Goal: Task Accomplishment & Management: Use online tool/utility

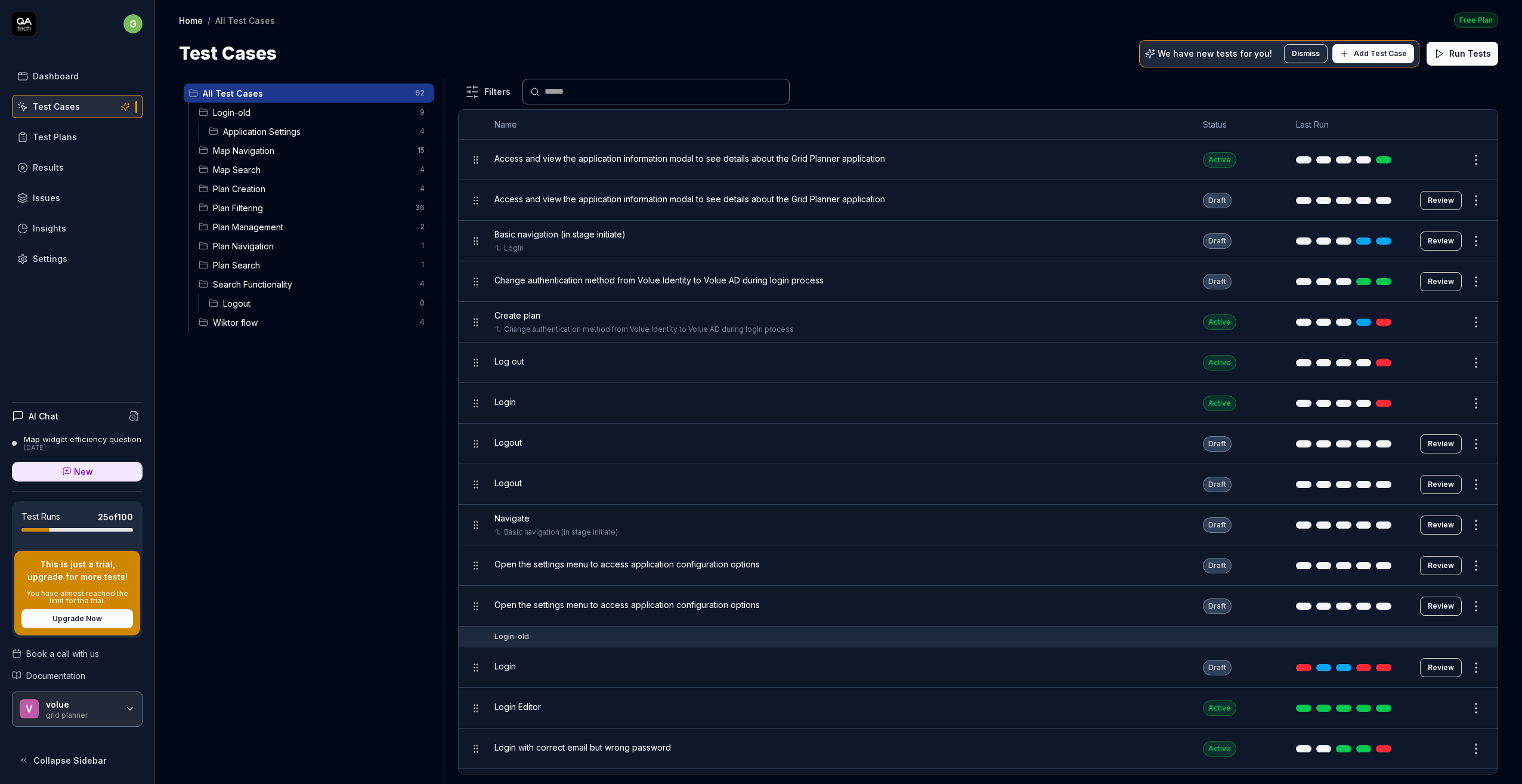
click at [251, 106] on span "Login-old" at bounding box center [312, 112] width 200 height 13
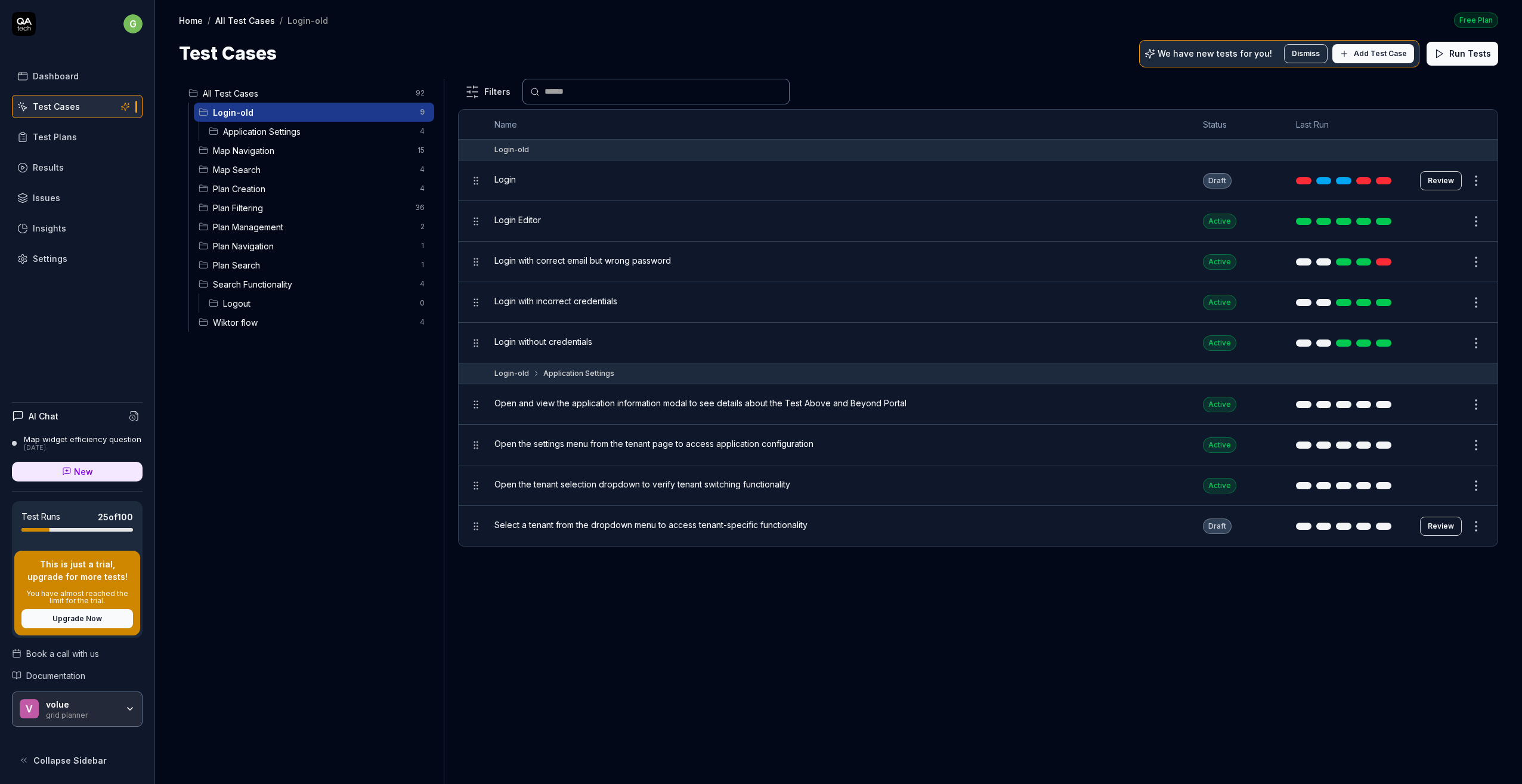
click at [521, 182] on div "Login" at bounding box center [836, 179] width 685 height 13
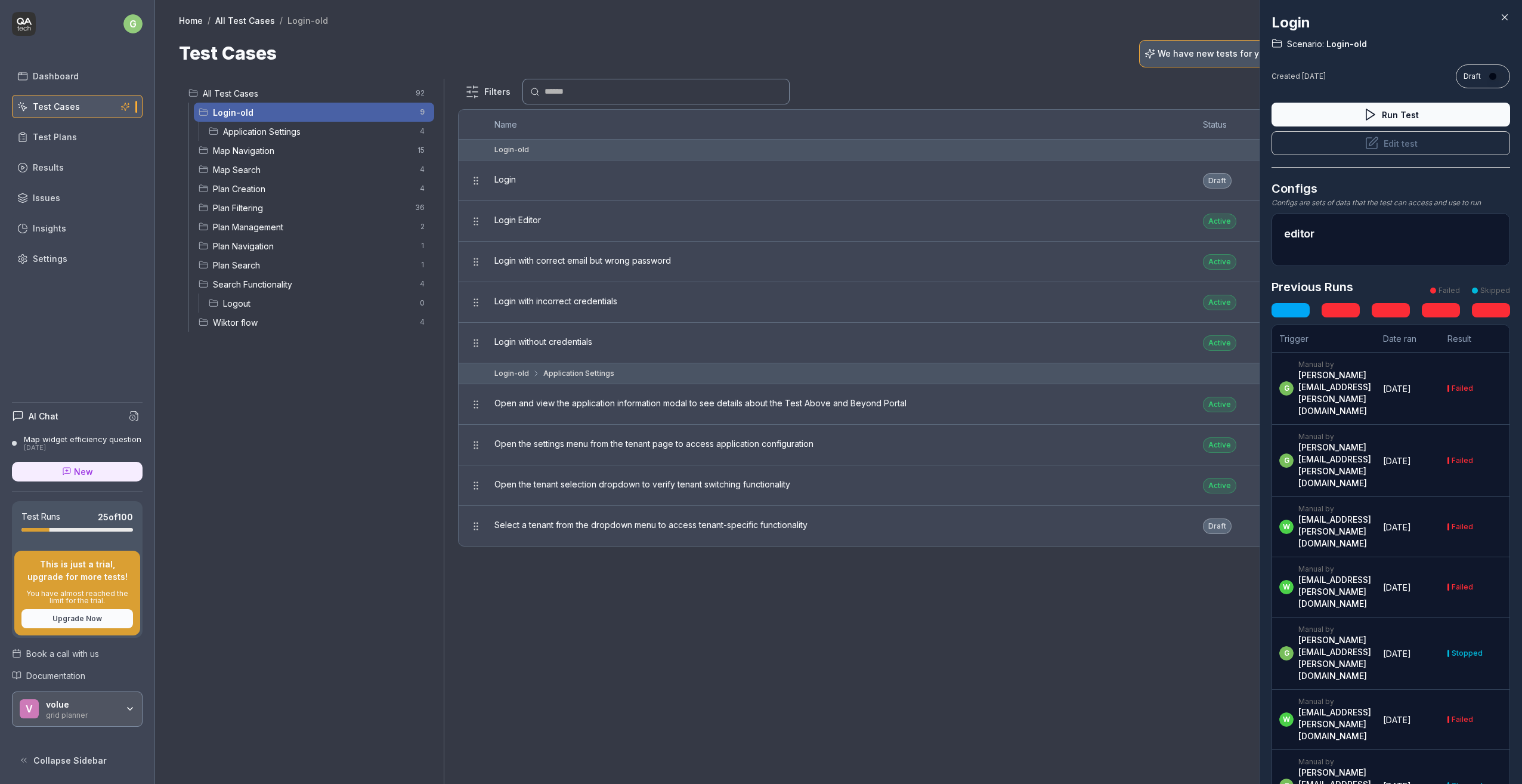
click at [507, 223] on div at bounding box center [761, 392] width 1522 height 784
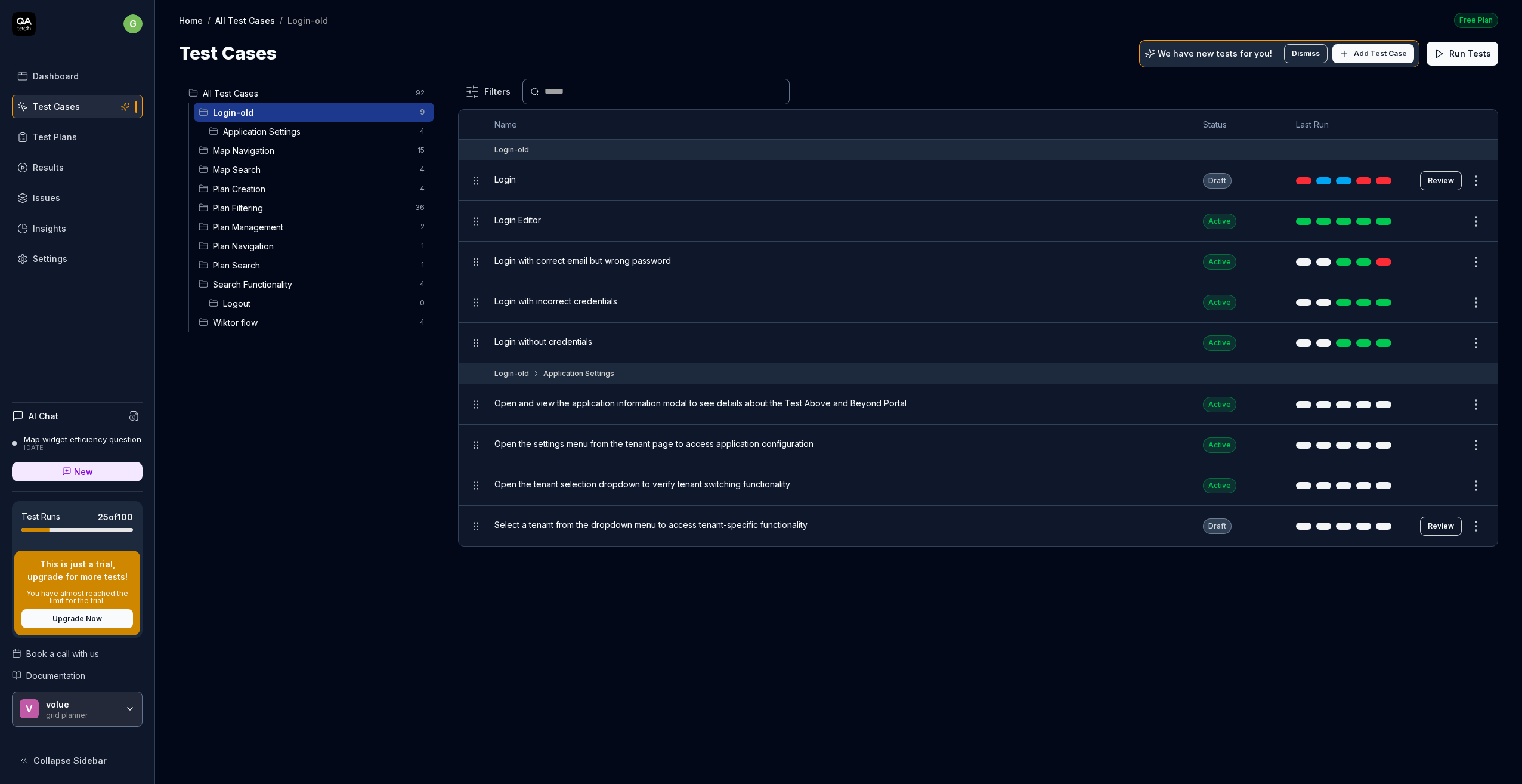
click at [518, 527] on span "Select a tenant from the dropdown menu to access tenant-specific functionality" at bounding box center [651, 524] width 313 height 13
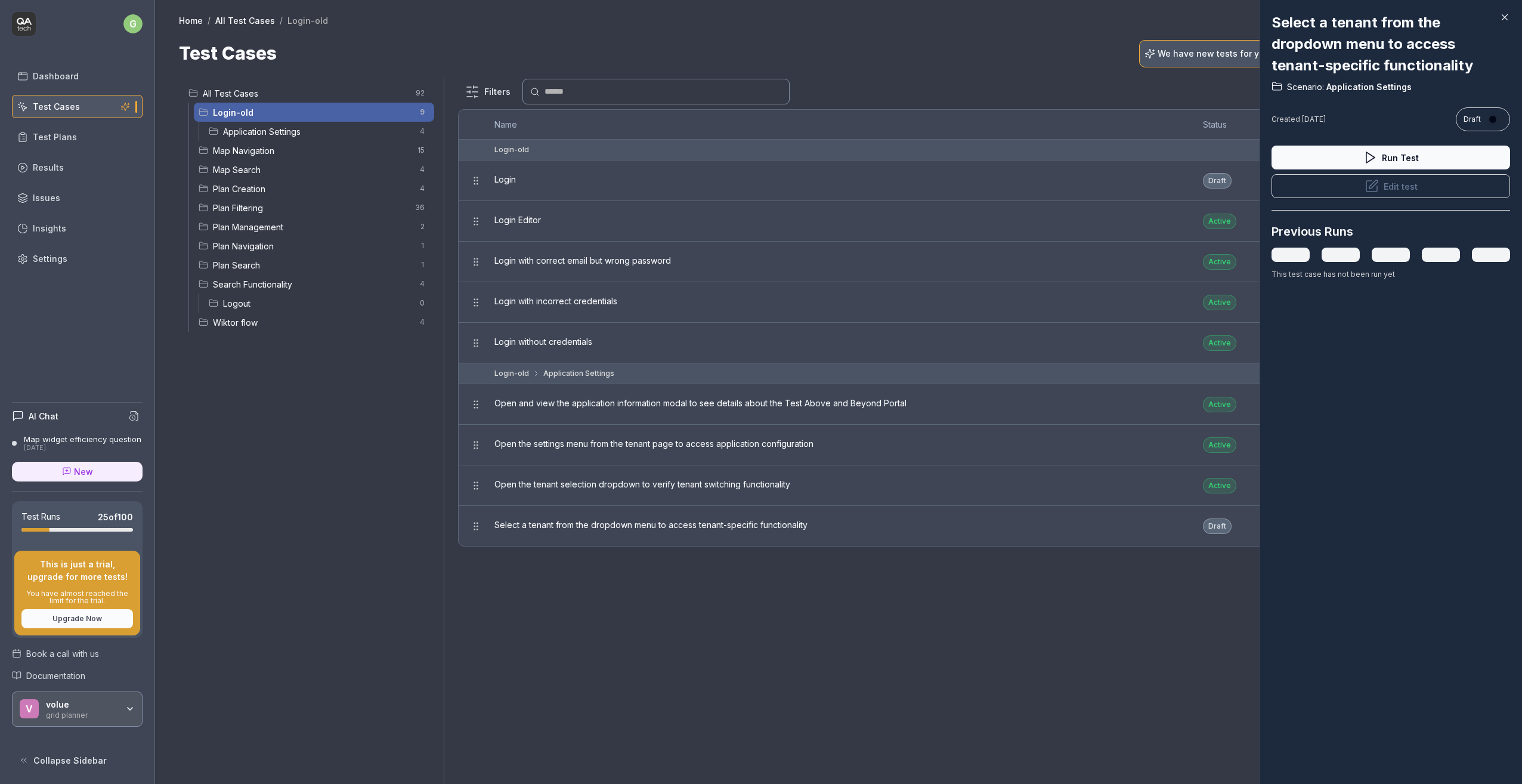
click at [518, 527] on div at bounding box center [761, 392] width 1522 height 784
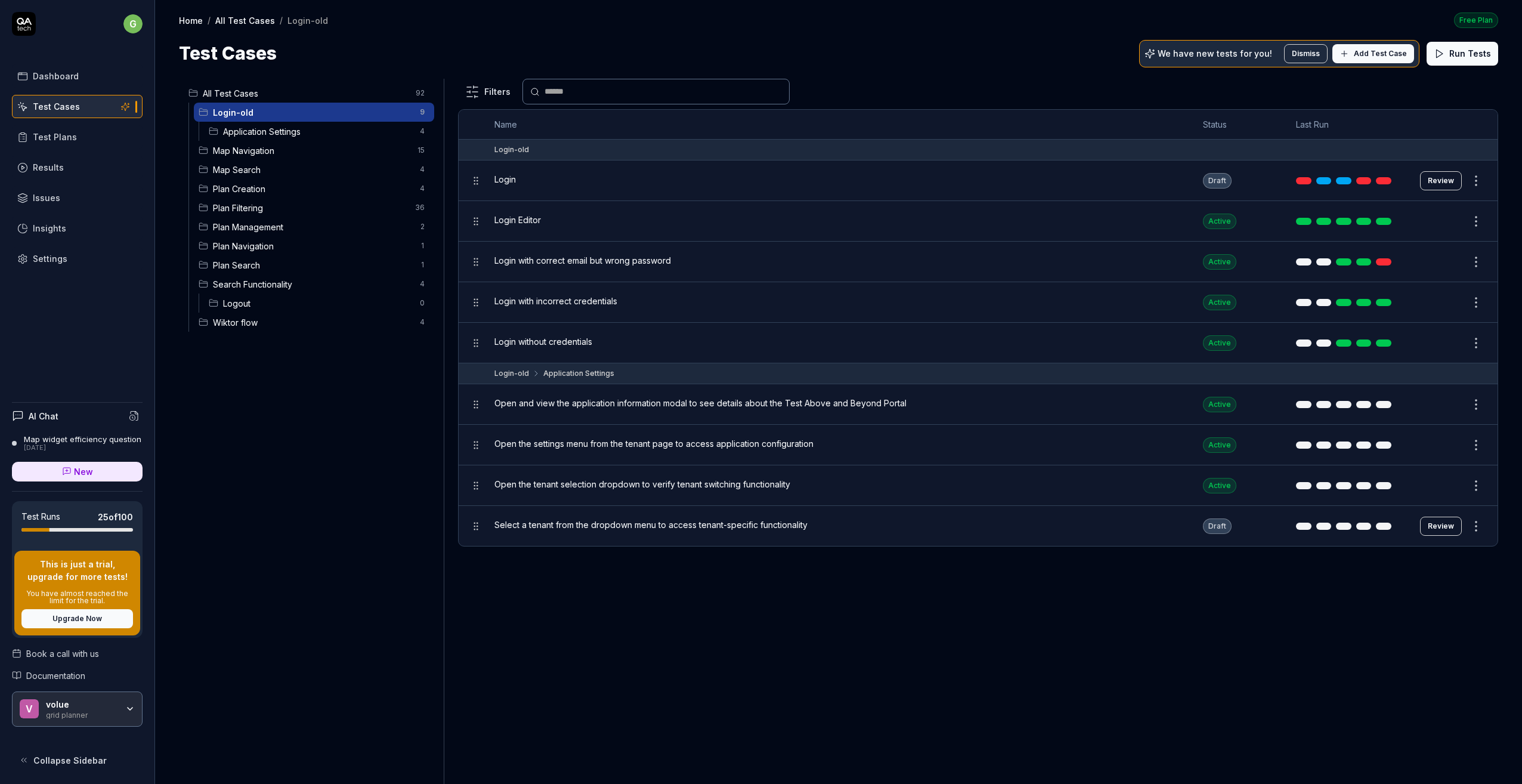
click at [281, 132] on span "Application Settings" at bounding box center [317, 131] width 190 height 13
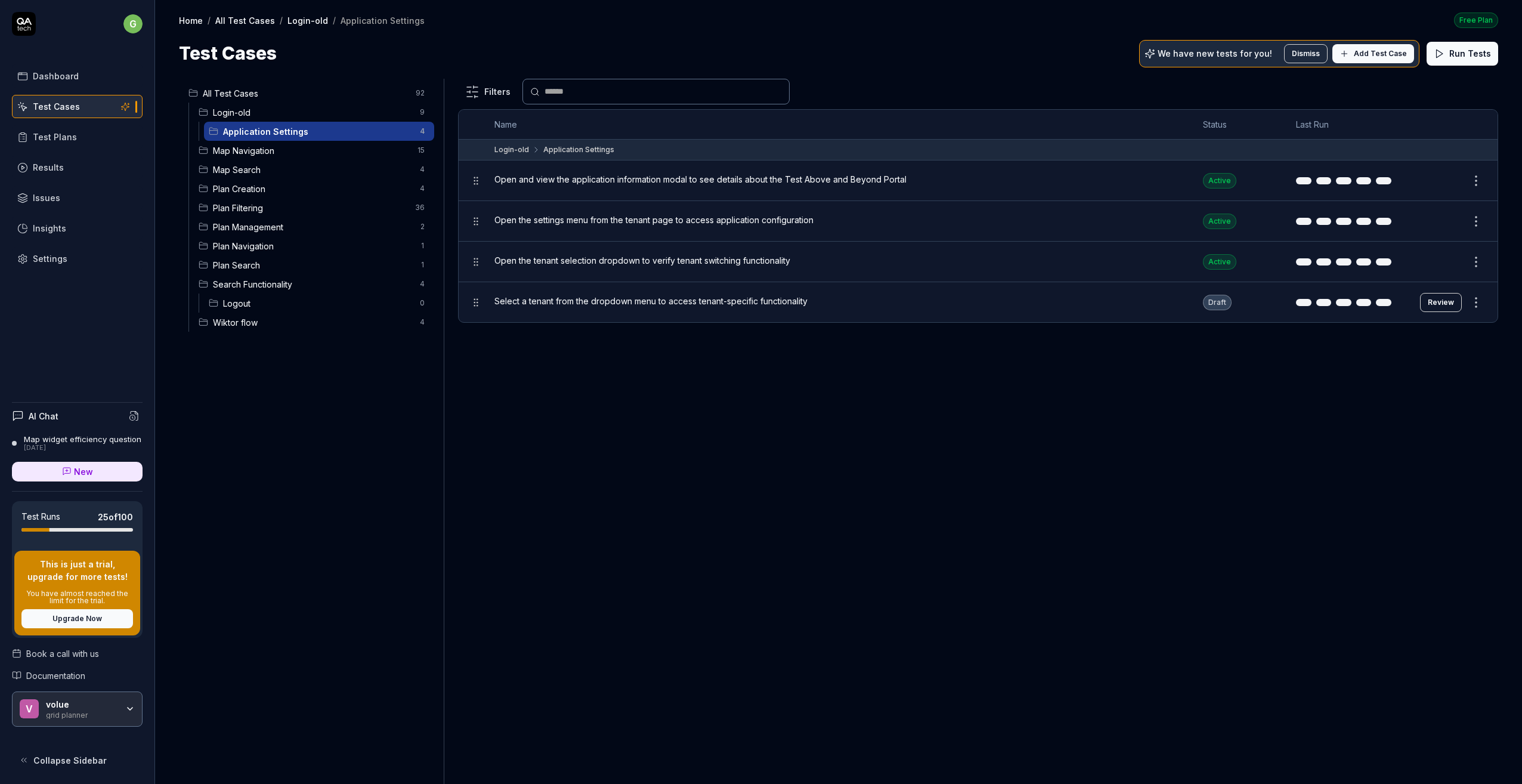
click at [264, 111] on span "Login-old" at bounding box center [312, 112] width 200 height 13
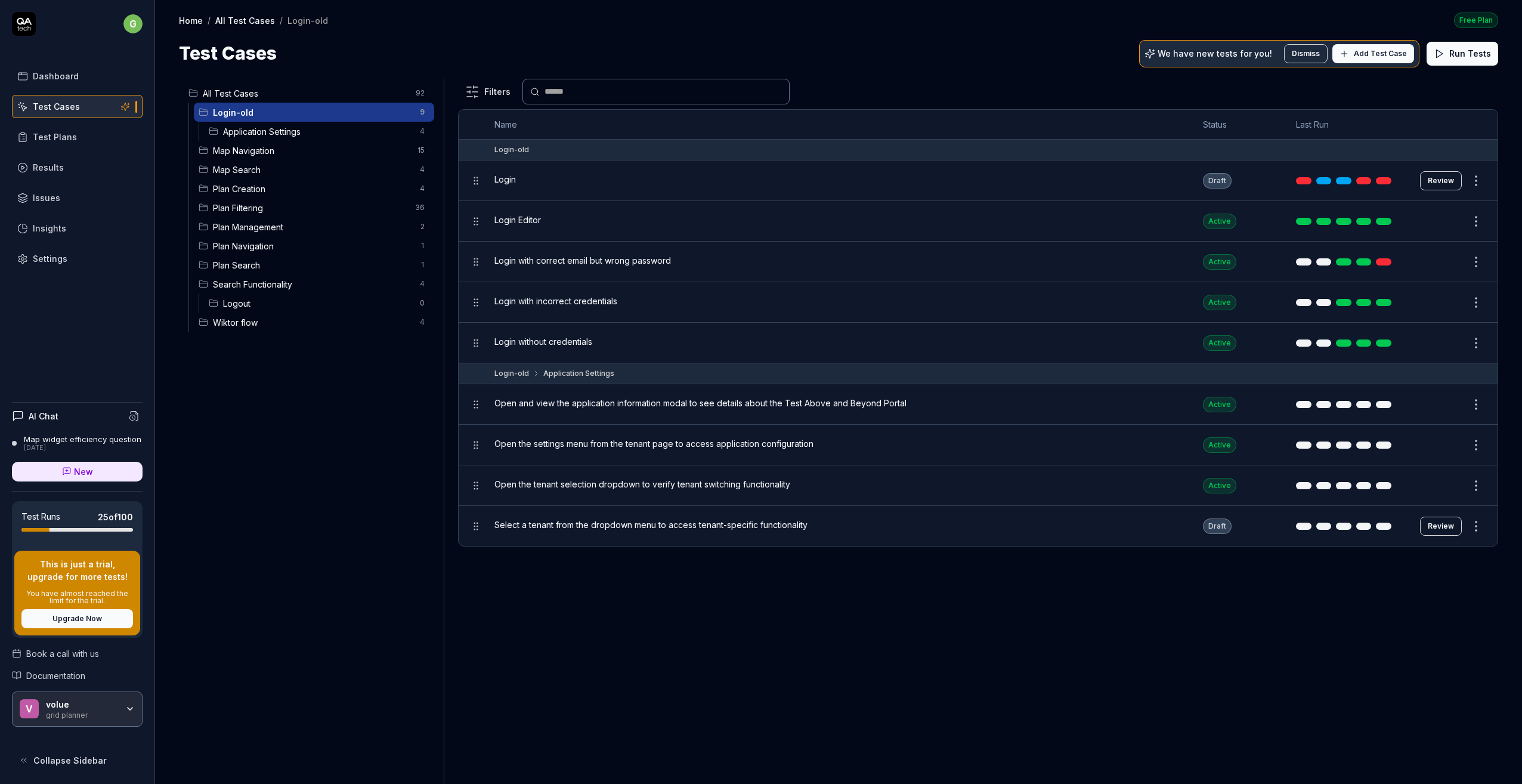
click at [1476, 522] on html "g Dashboard Test Cases Test Plans Results Issues Insights Settings AI Chat Map …" at bounding box center [761, 392] width 1522 height 784
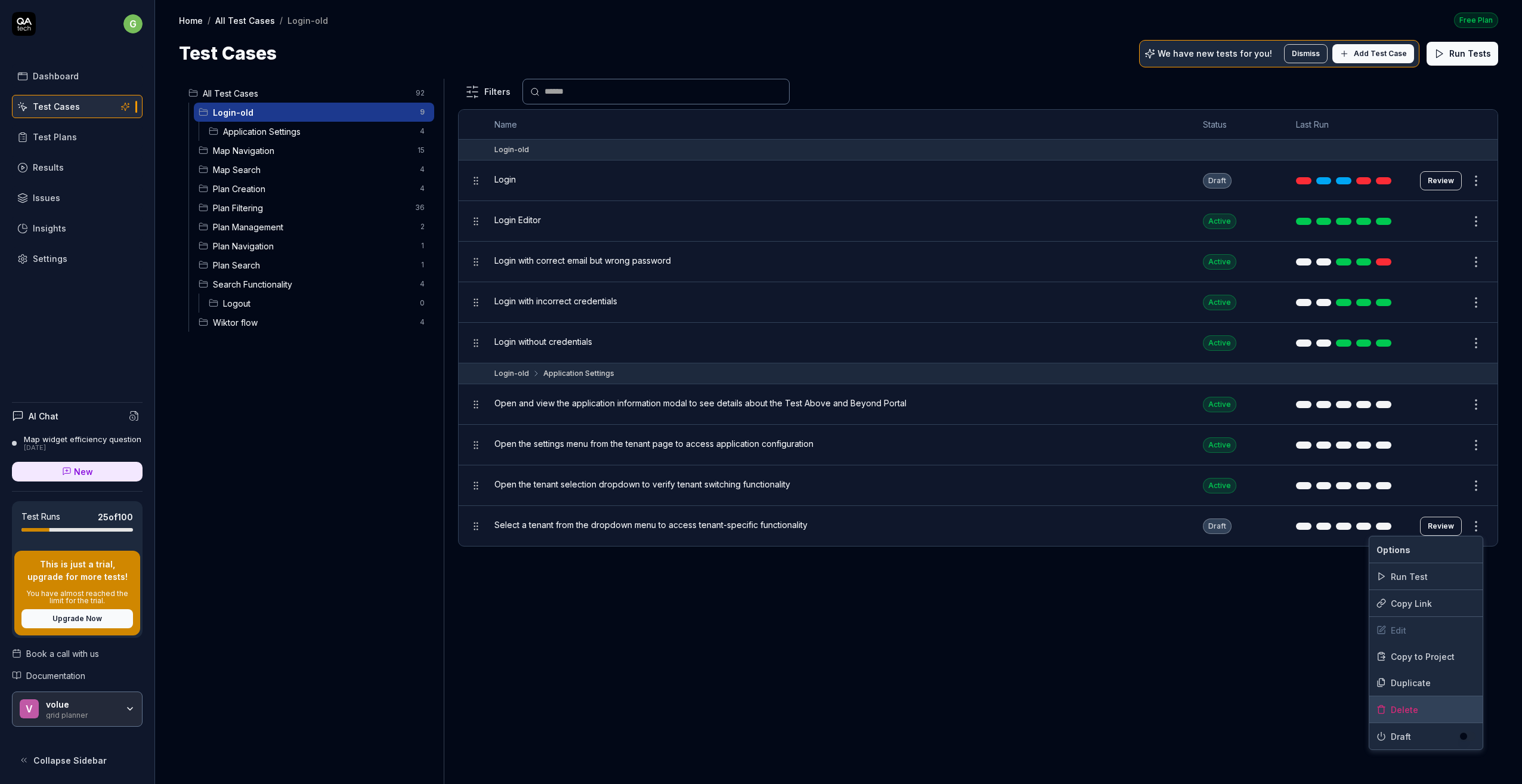
click at [1408, 708] on div "Delete" at bounding box center [1425, 709] width 113 height 27
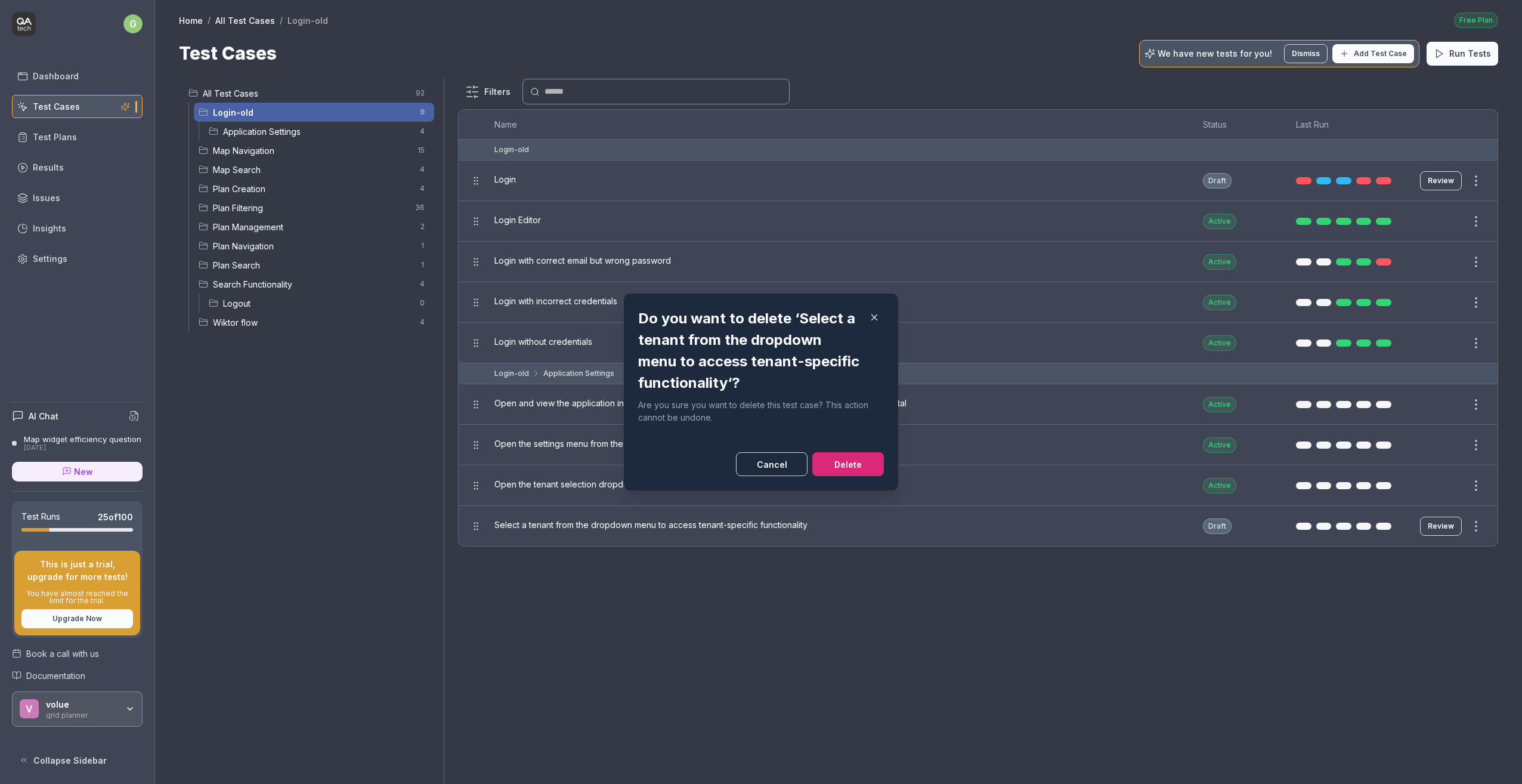
click at [837, 465] on button "Delete" at bounding box center [848, 464] width 72 height 24
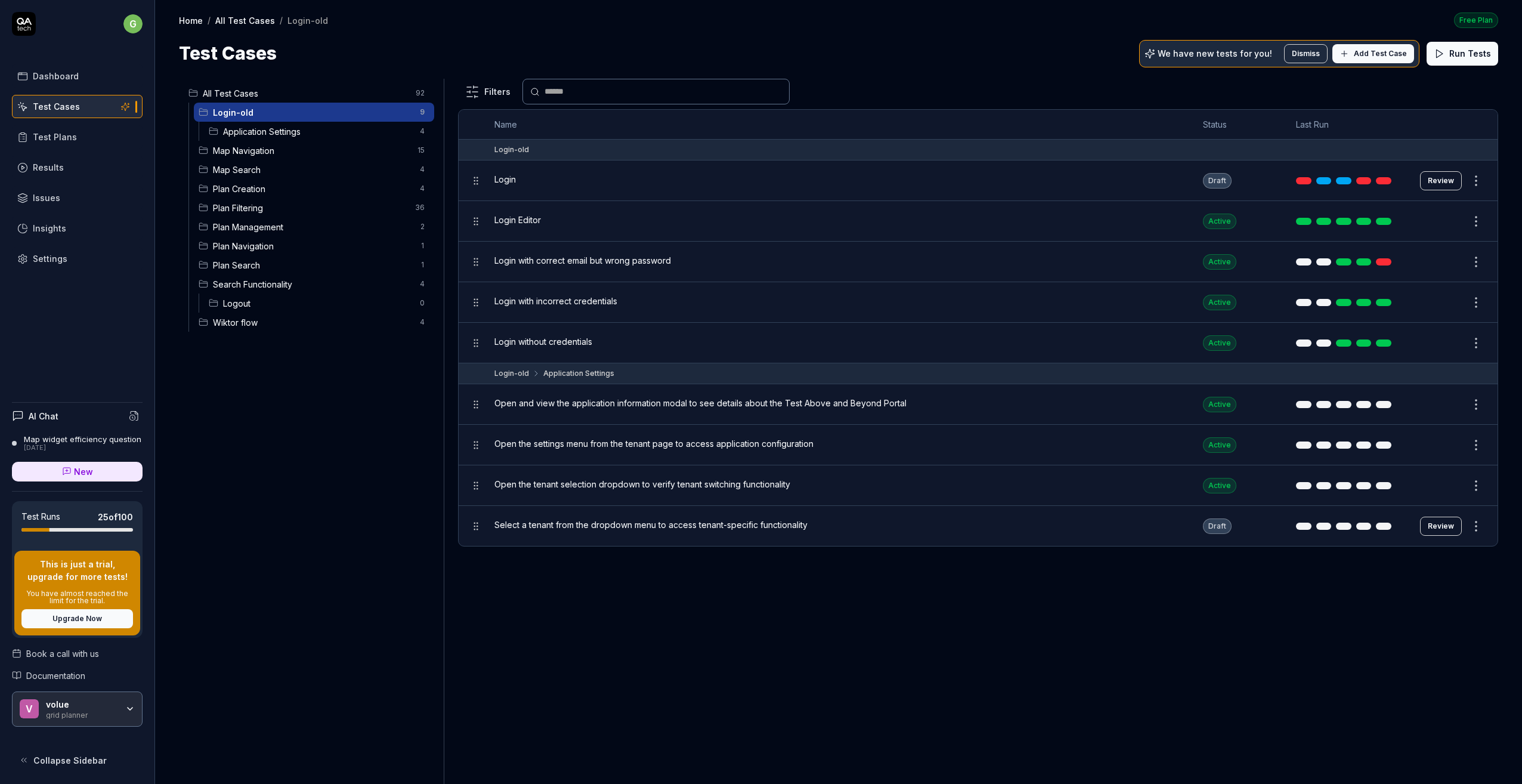
click at [297, 130] on span "Application Settings" at bounding box center [317, 131] width 190 height 13
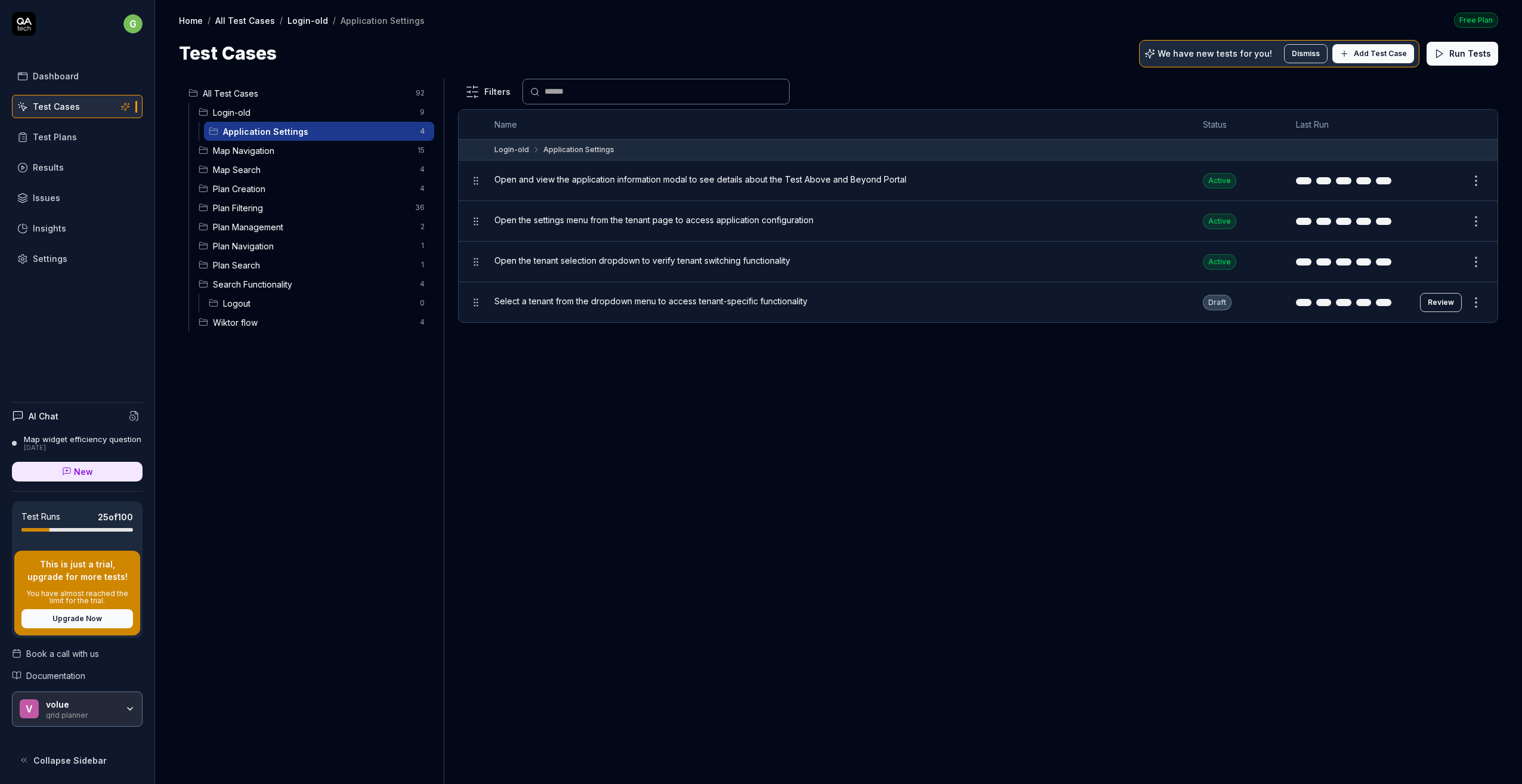
click at [294, 111] on span "Login-old" at bounding box center [312, 112] width 200 height 13
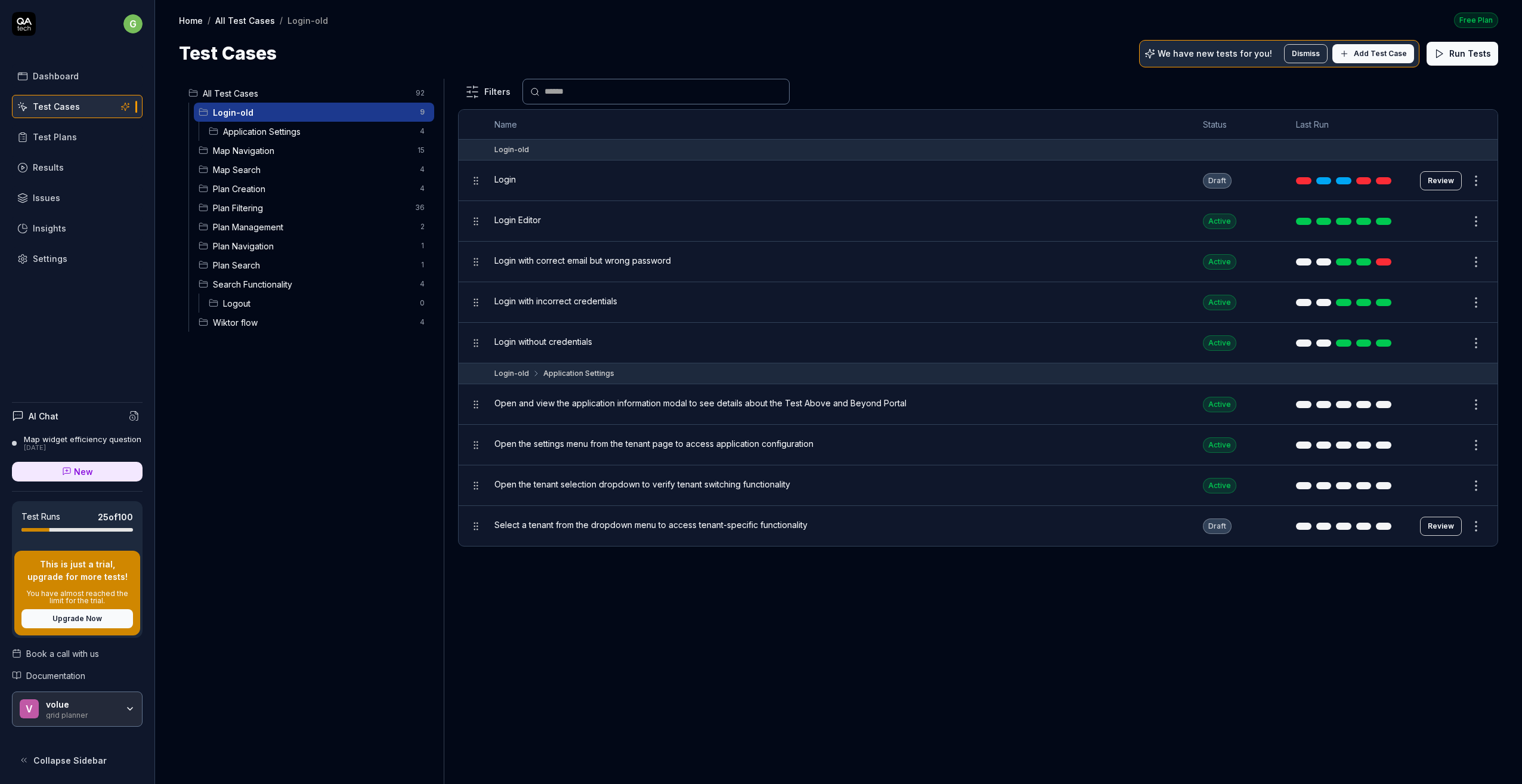
click at [264, 132] on span "Application Settings" at bounding box center [317, 131] width 190 height 13
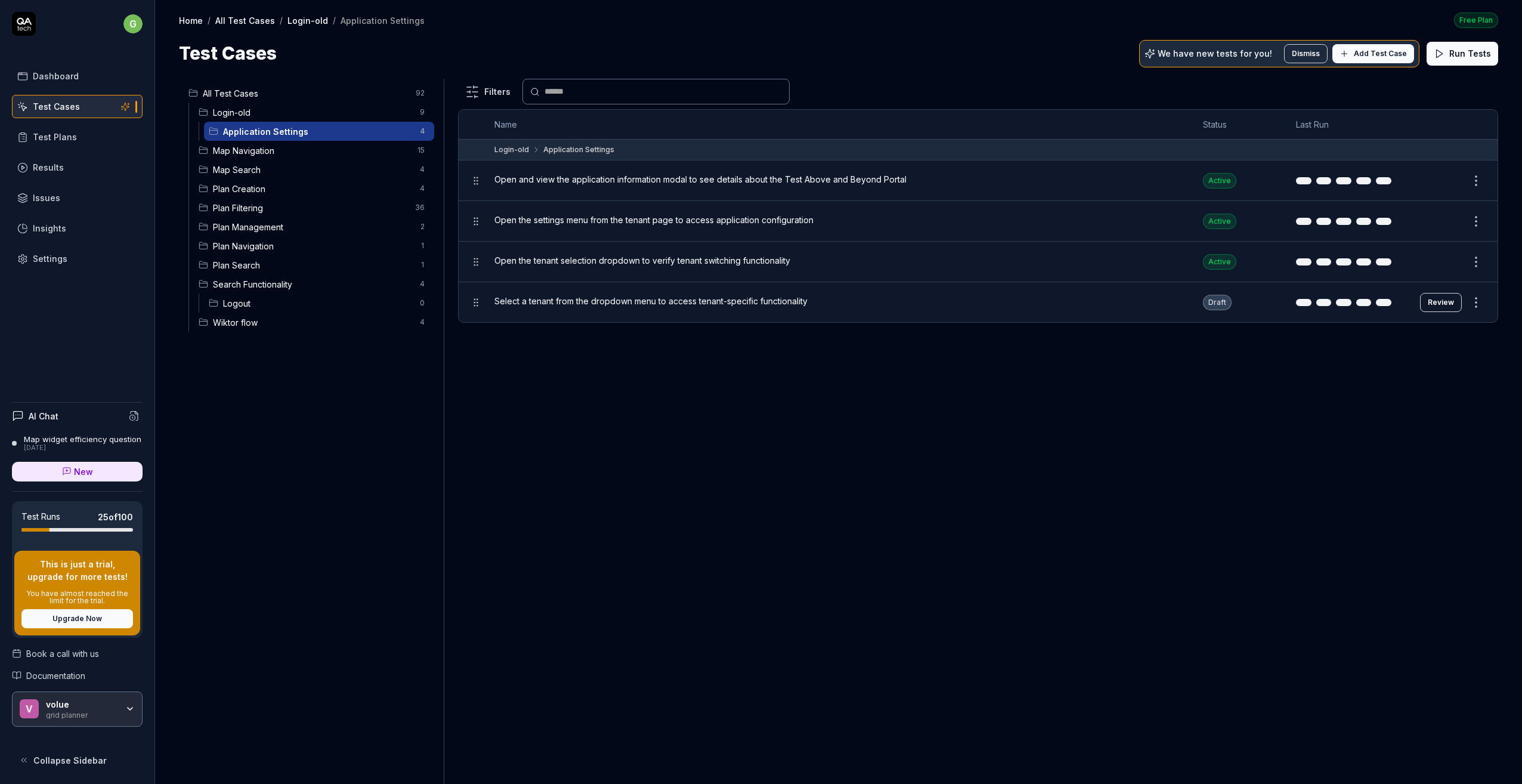
click at [251, 153] on span "Map Navigation" at bounding box center [311, 151] width 197 height 13
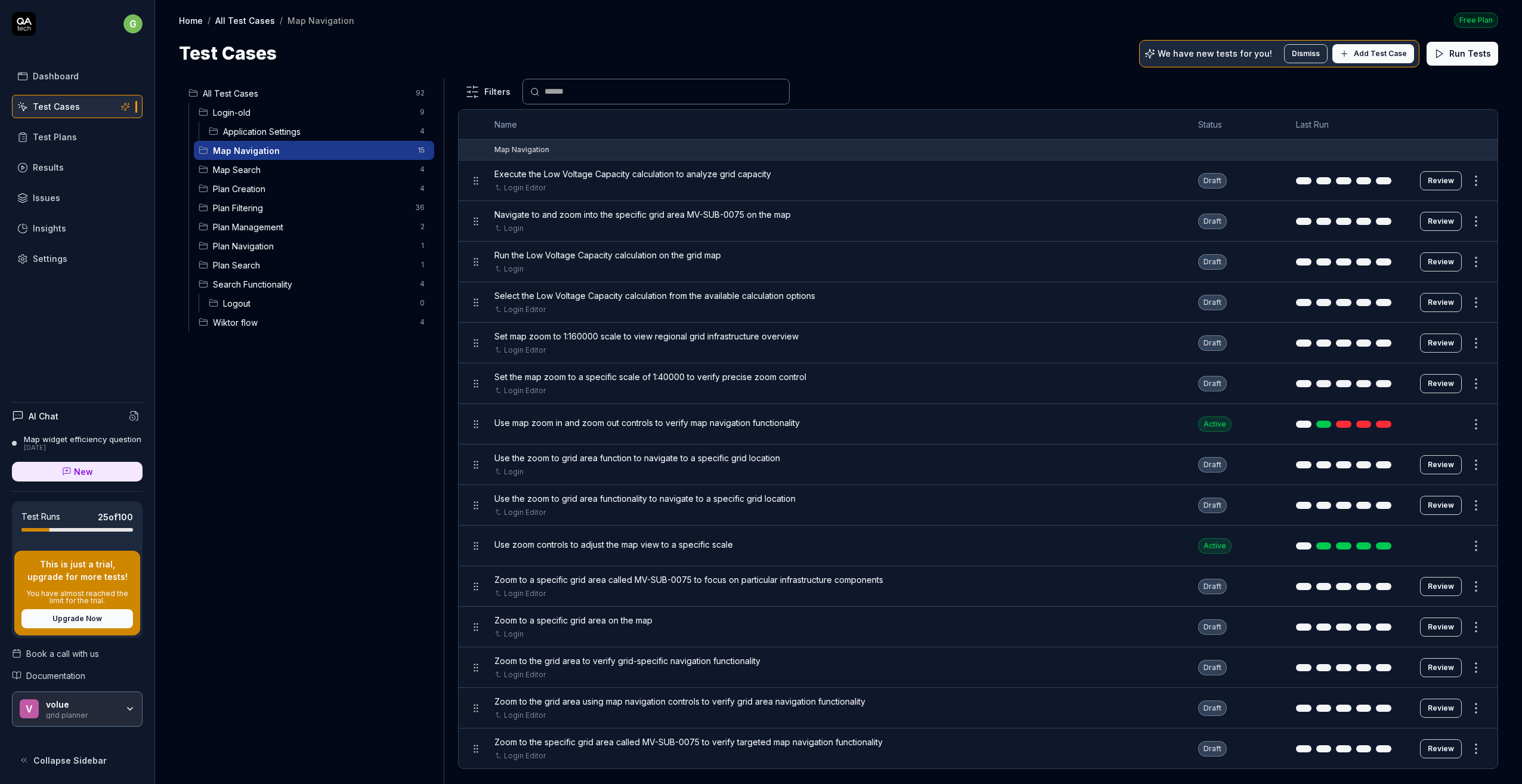
click at [1432, 179] on button "Review" at bounding box center [1441, 180] width 41 height 19
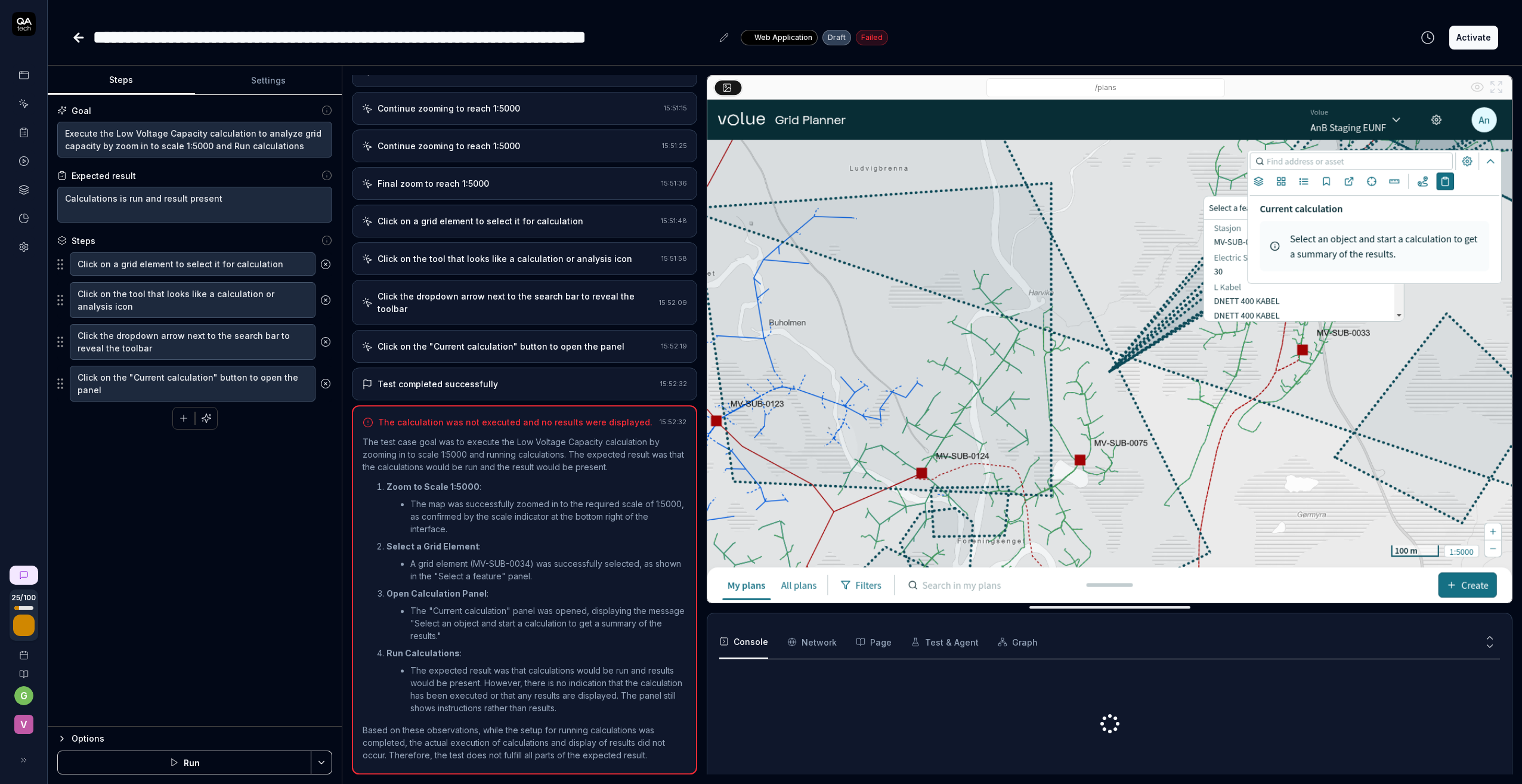
scroll to position [87, 0]
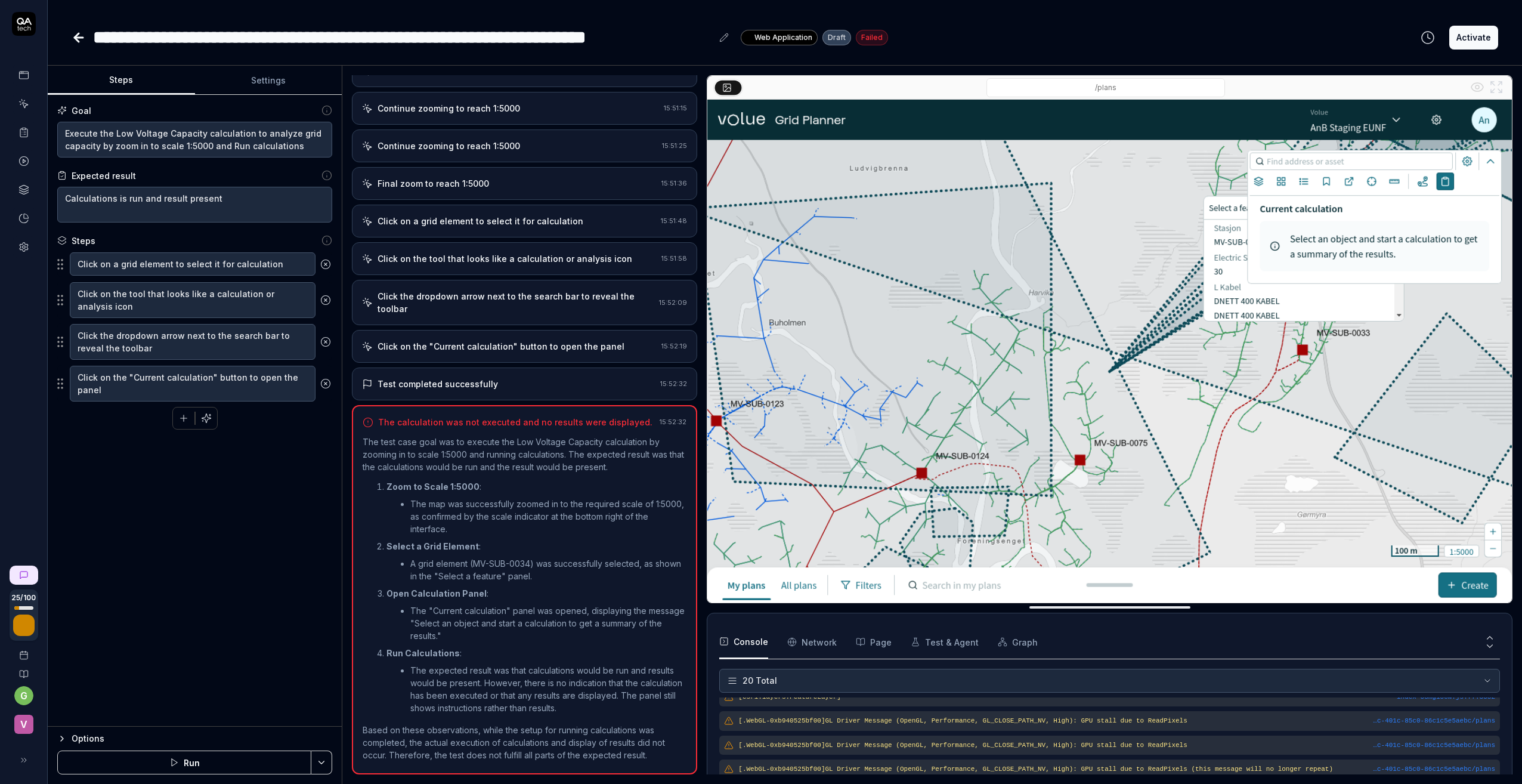
click at [436, 114] on div "Continue zooming to reach 1:5000" at bounding box center [448, 108] width 143 height 13
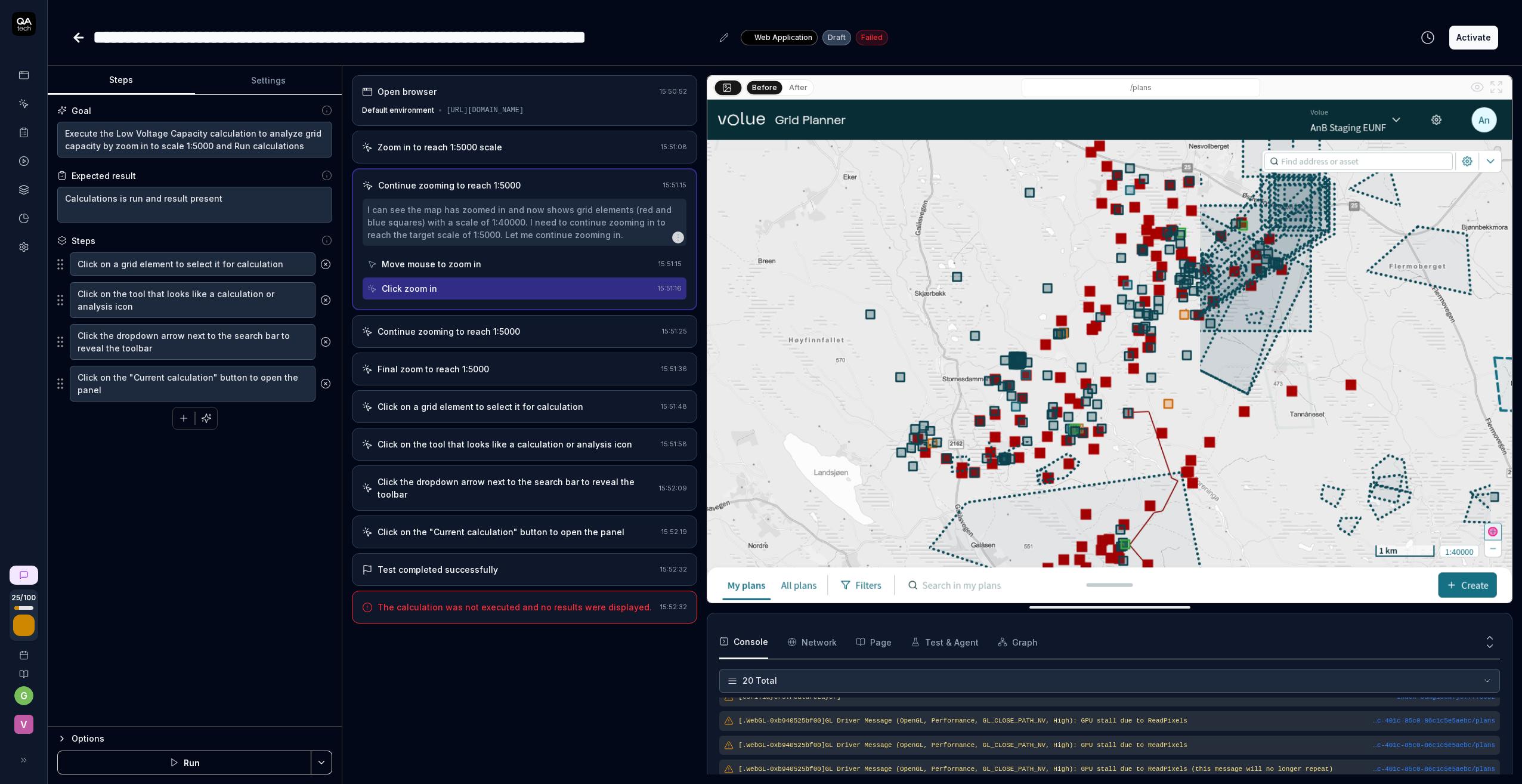
click at [450, 154] on div "Zoom in to reach 1:5000 scale" at bounding box center [439, 147] width 125 height 13
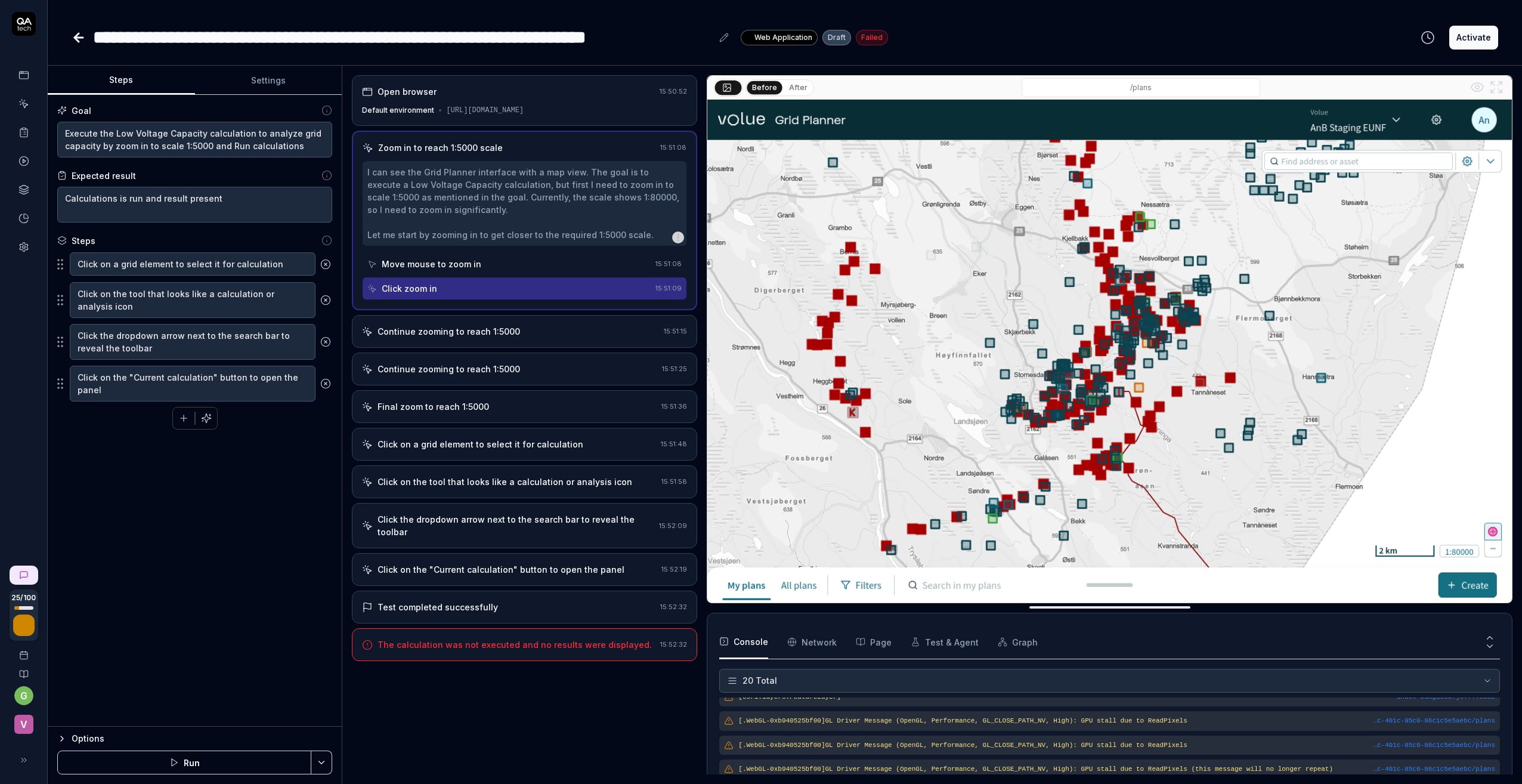
click at [443, 338] on div "Continue zooming to reach 1:5000" at bounding box center [448, 331] width 143 height 13
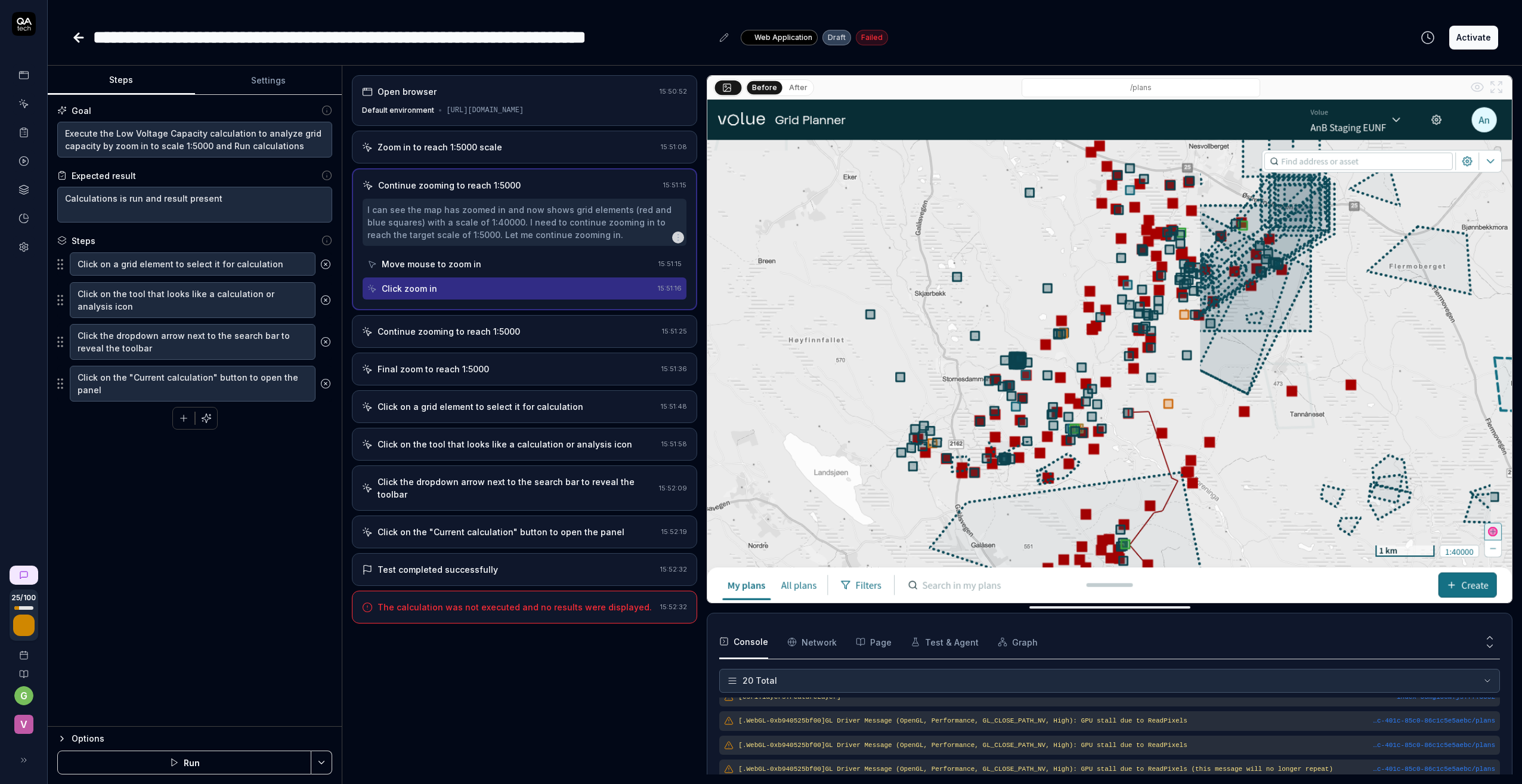
drag, startPoint x: 462, startPoint y: 344, endPoint x: 363, endPoint y: 342, distance: 99.0
drag, startPoint x: 363, startPoint y: 342, endPoint x: 365, endPoint y: 333, distance: 9.2
click at [365, 333] on div "Continue zooming to reach 1:5000 15:51:25" at bounding box center [524, 331] width 346 height 33
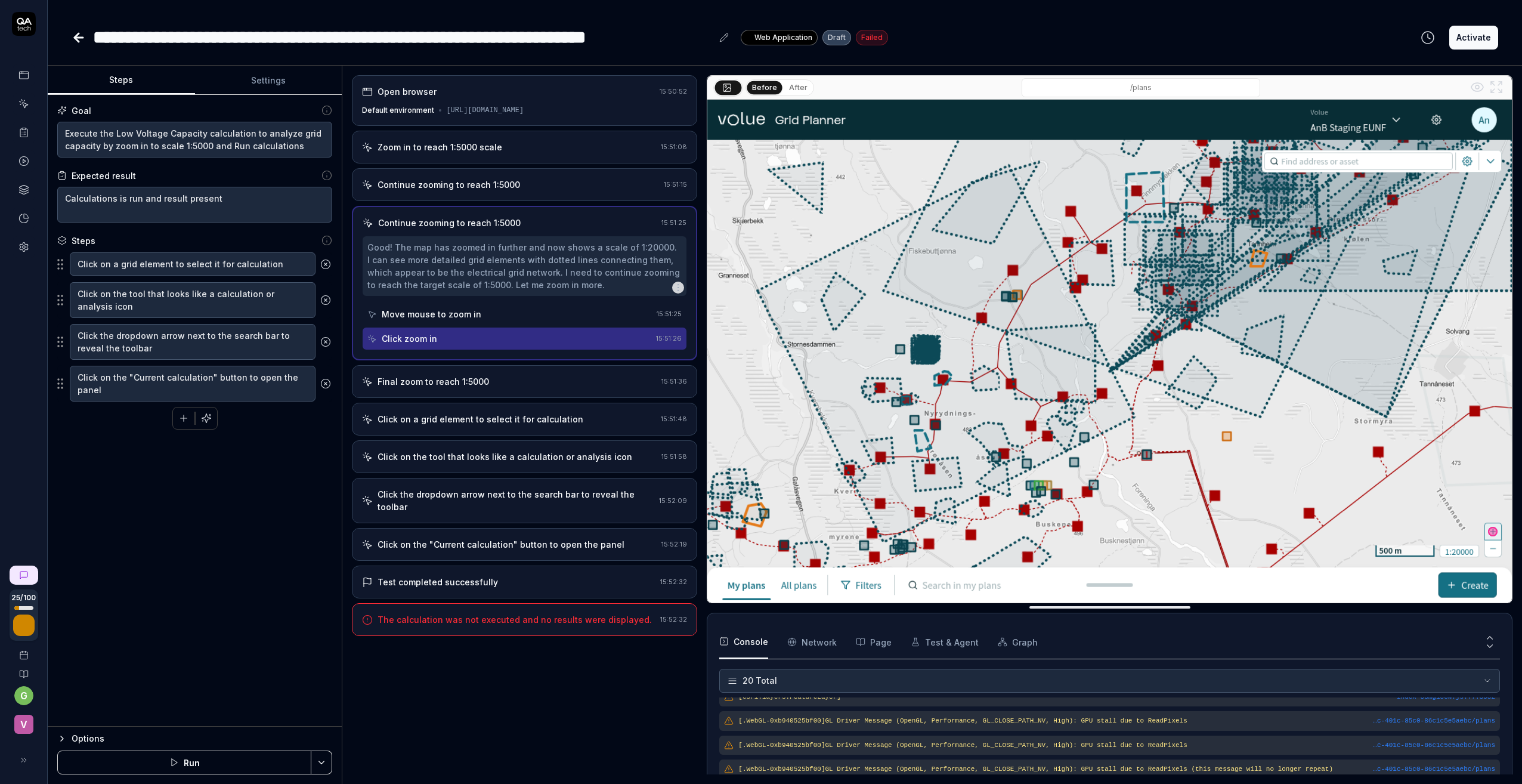
click at [430, 187] on div "Continue zooming to reach 1:5000 15:51:15" at bounding box center [524, 184] width 346 height 33
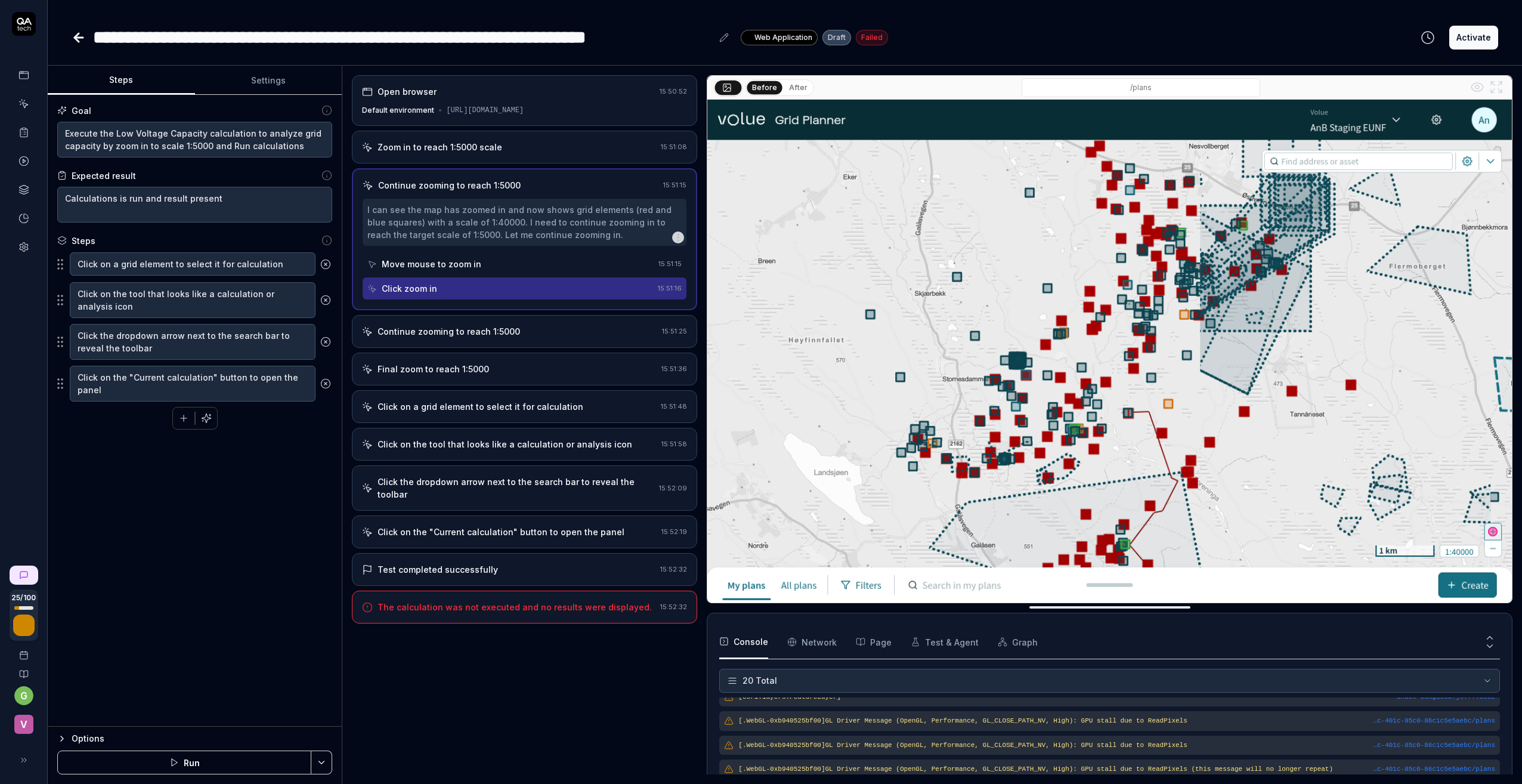
click at [426, 294] on div "Click zoom in" at bounding box center [409, 288] width 55 height 13
click at [415, 338] on div "Continue zooming to reach 1:5000" at bounding box center [448, 331] width 143 height 13
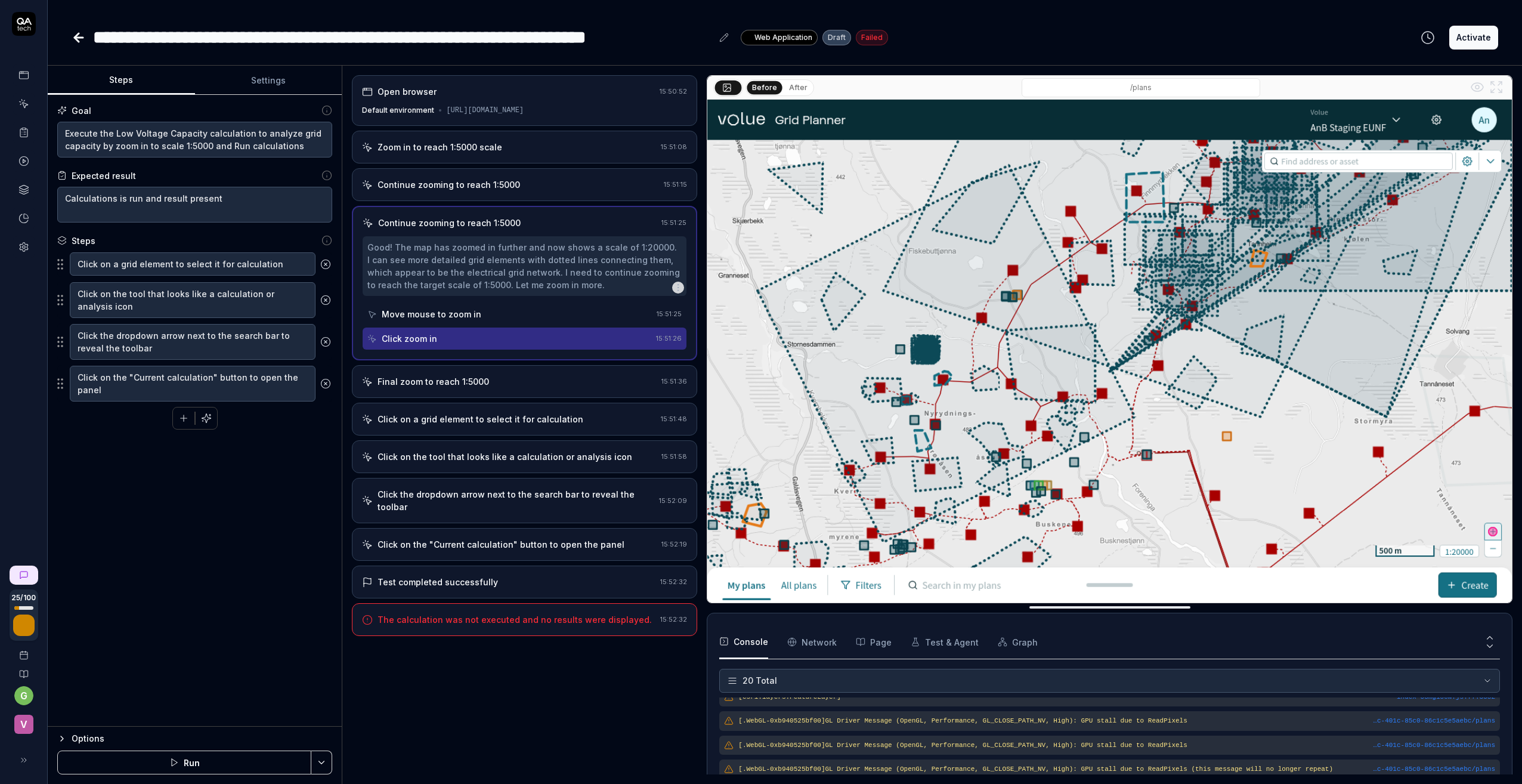
click at [403, 388] on div "Final zoom to reach 1:5000" at bounding box center [432, 381] width 111 height 13
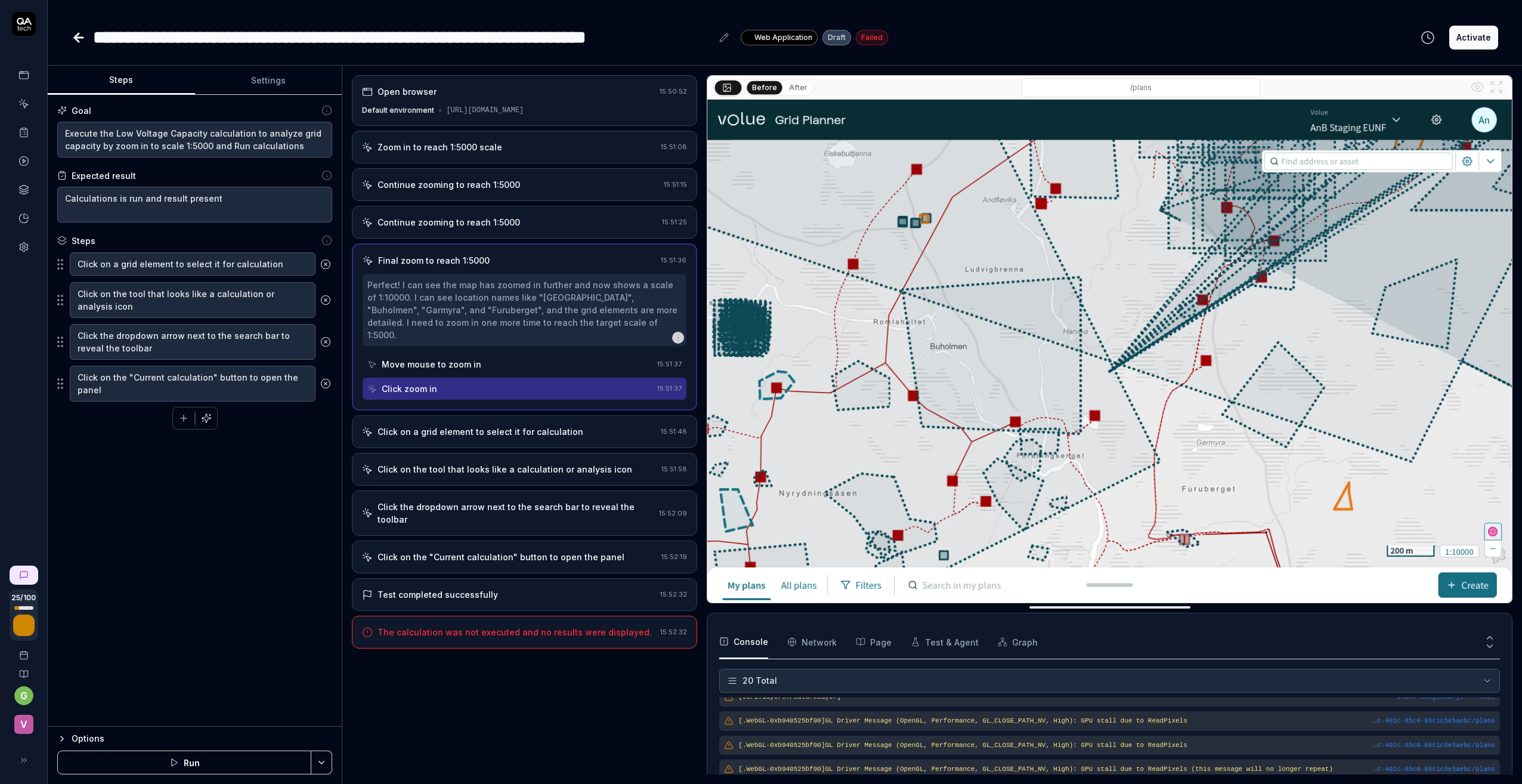
click at [450, 189] on div "Continue zooming to reach 1:5000" at bounding box center [448, 184] width 143 height 13
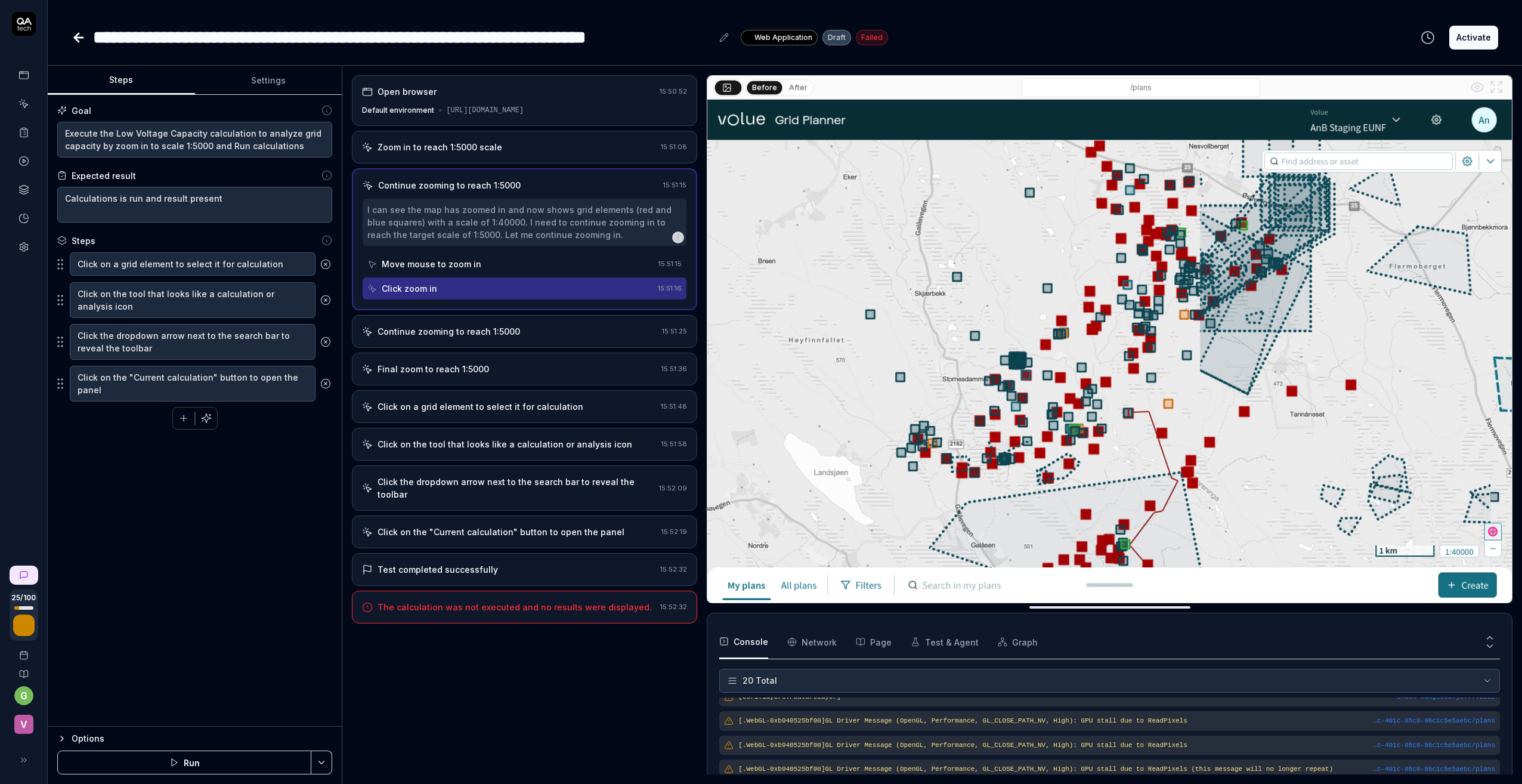
click at [453, 154] on div "Zoom in to reach 1:5000 scale" at bounding box center [439, 147] width 125 height 13
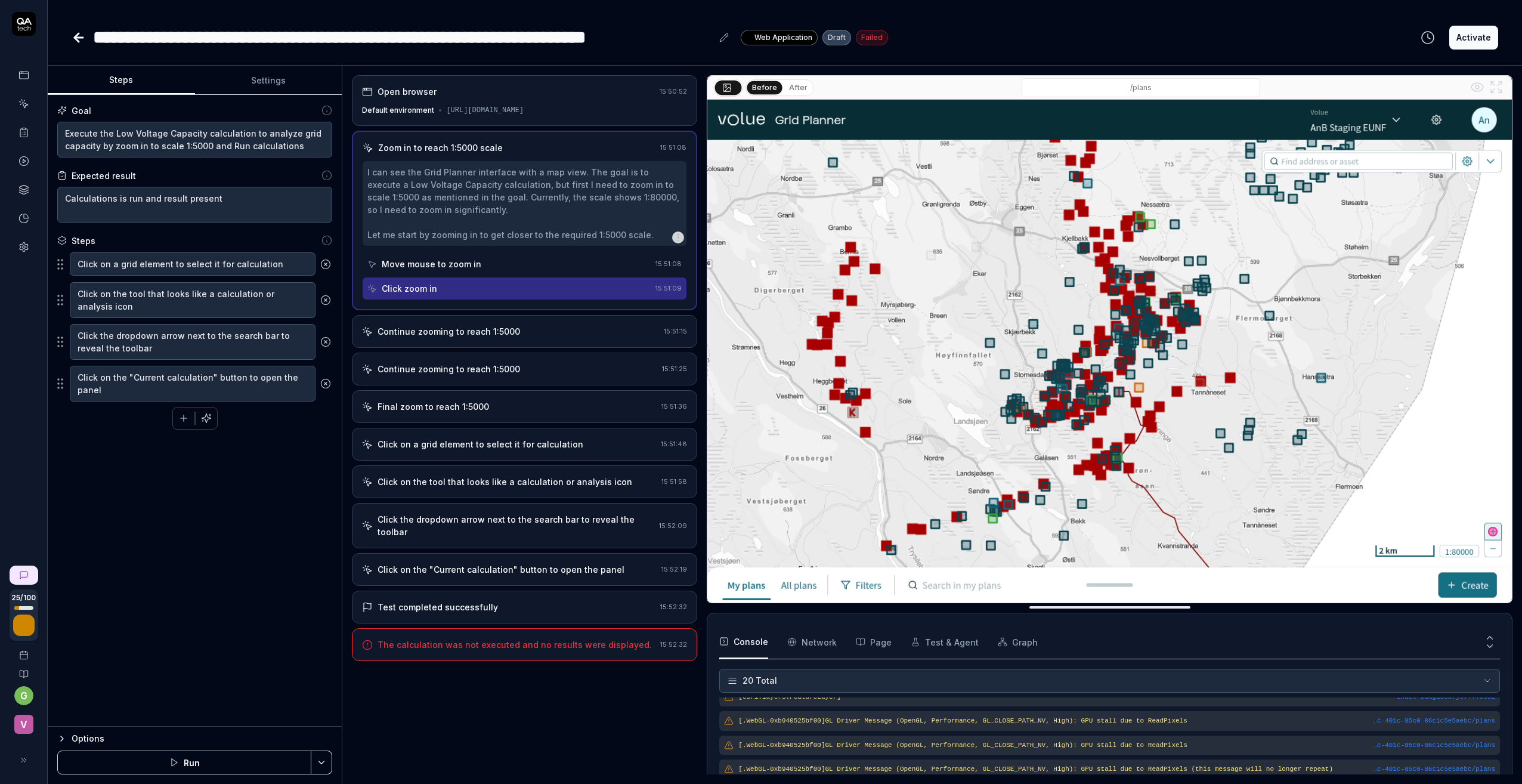
click at [440, 270] on div "Move mouse to zoom in" at bounding box center [430, 264] width 99 height 13
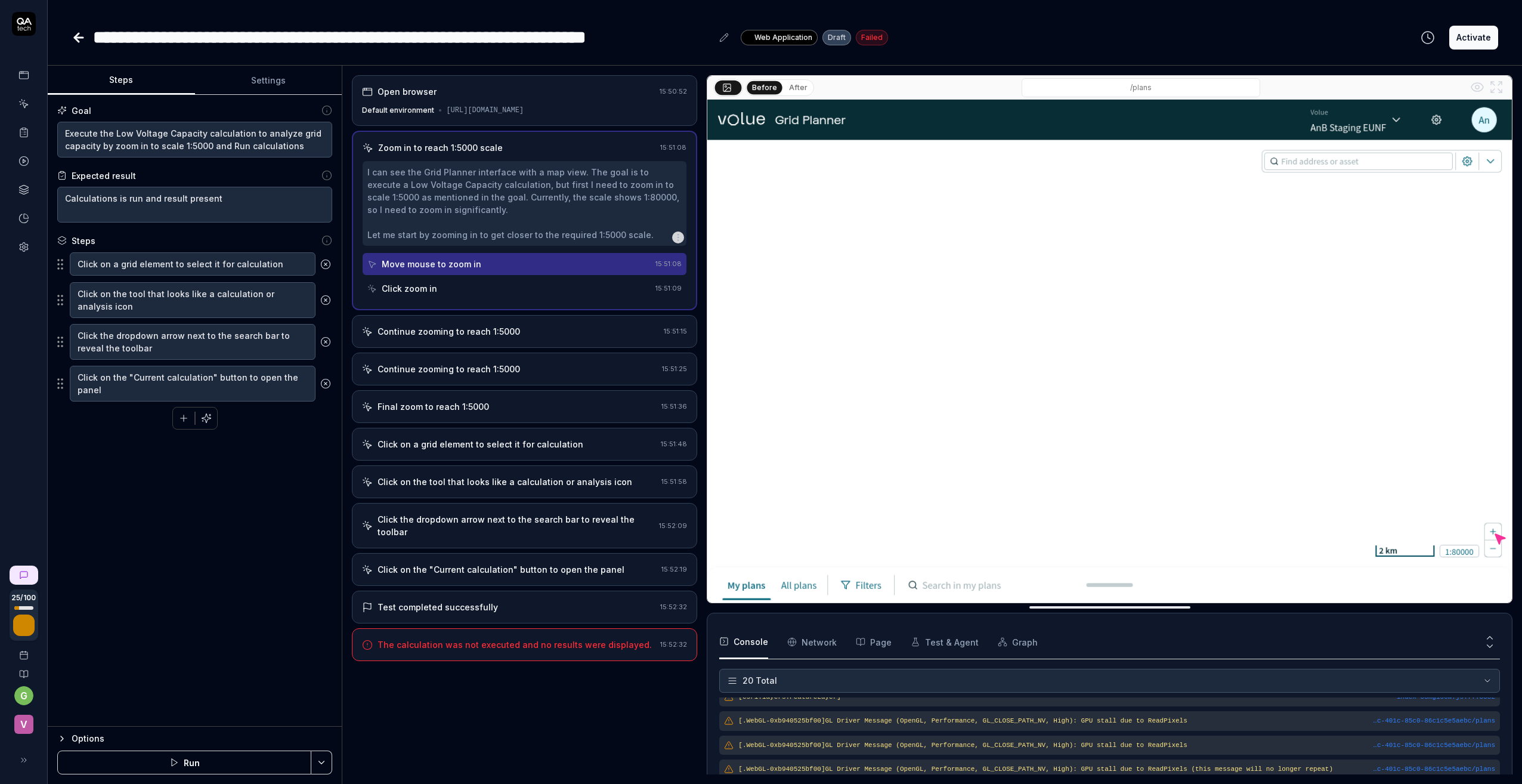
click at [429, 294] on div "Click zoom in" at bounding box center [409, 288] width 55 height 13
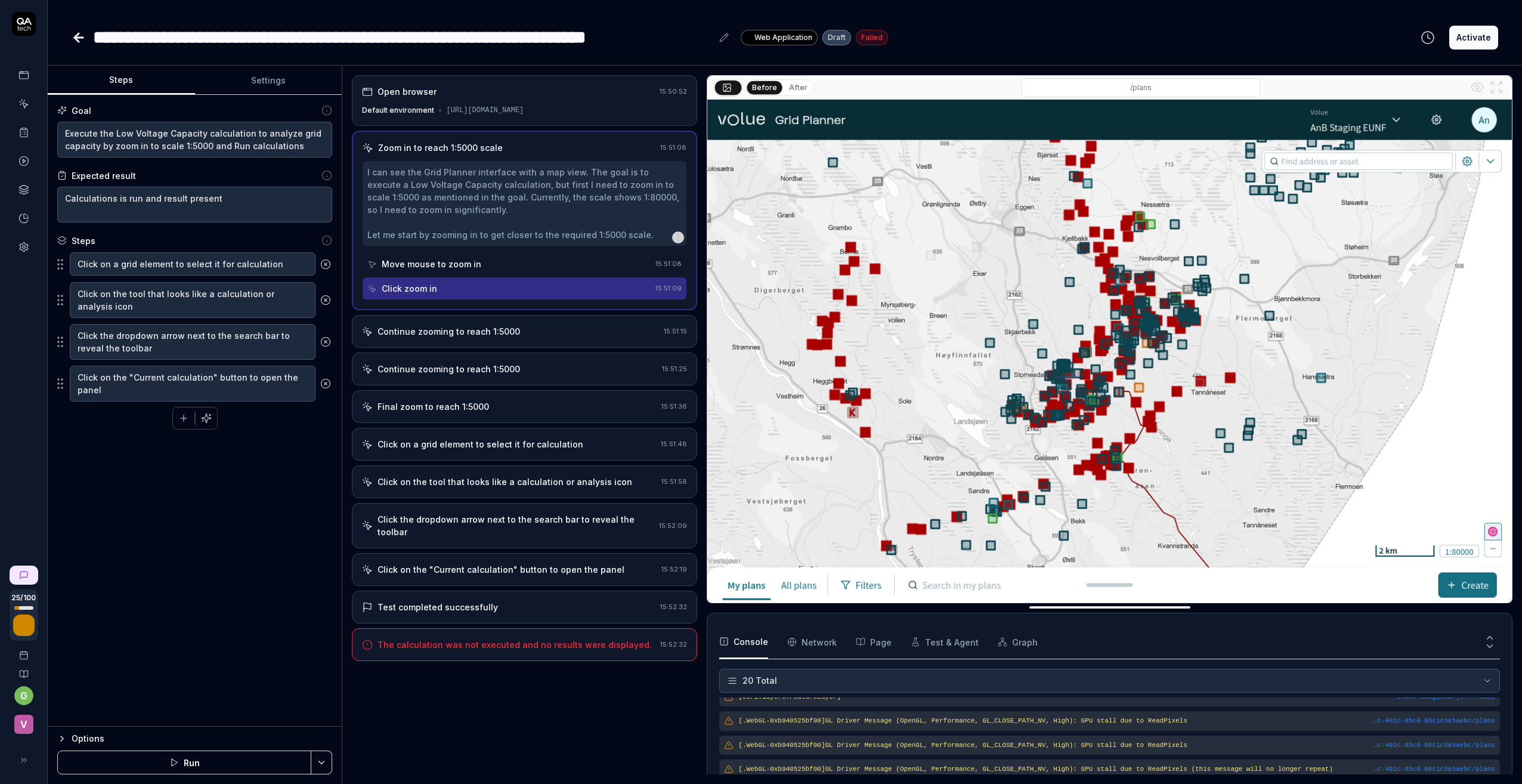
click at [559, 338] on div "Continue zooming to reach 1:5000" at bounding box center [511, 331] width 298 height 13
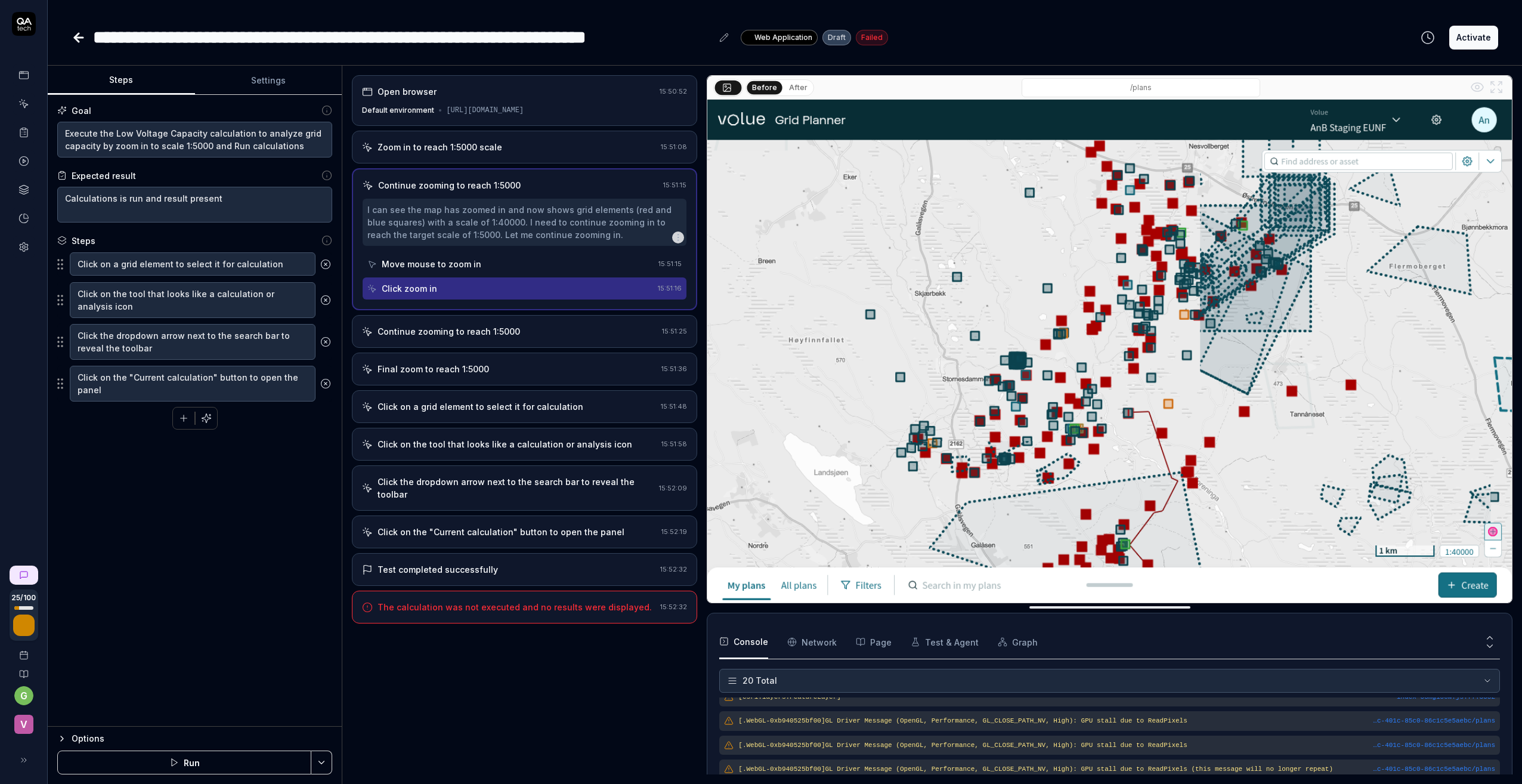
click at [680, 242] on icon "button" at bounding box center [679, 237] width 10 height 10
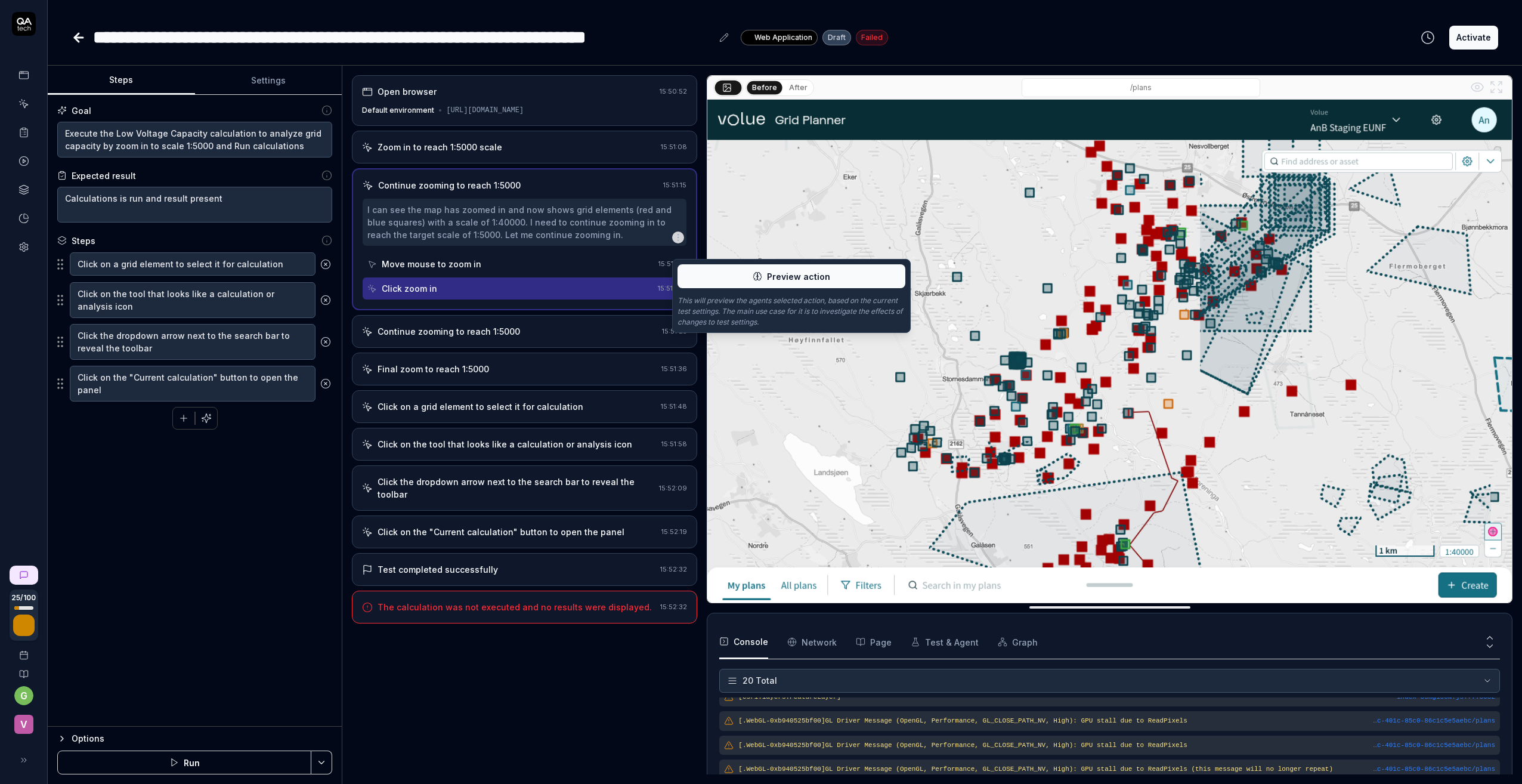
click at [476, 338] on div "Continue zooming to reach 1:5000" at bounding box center [448, 331] width 143 height 13
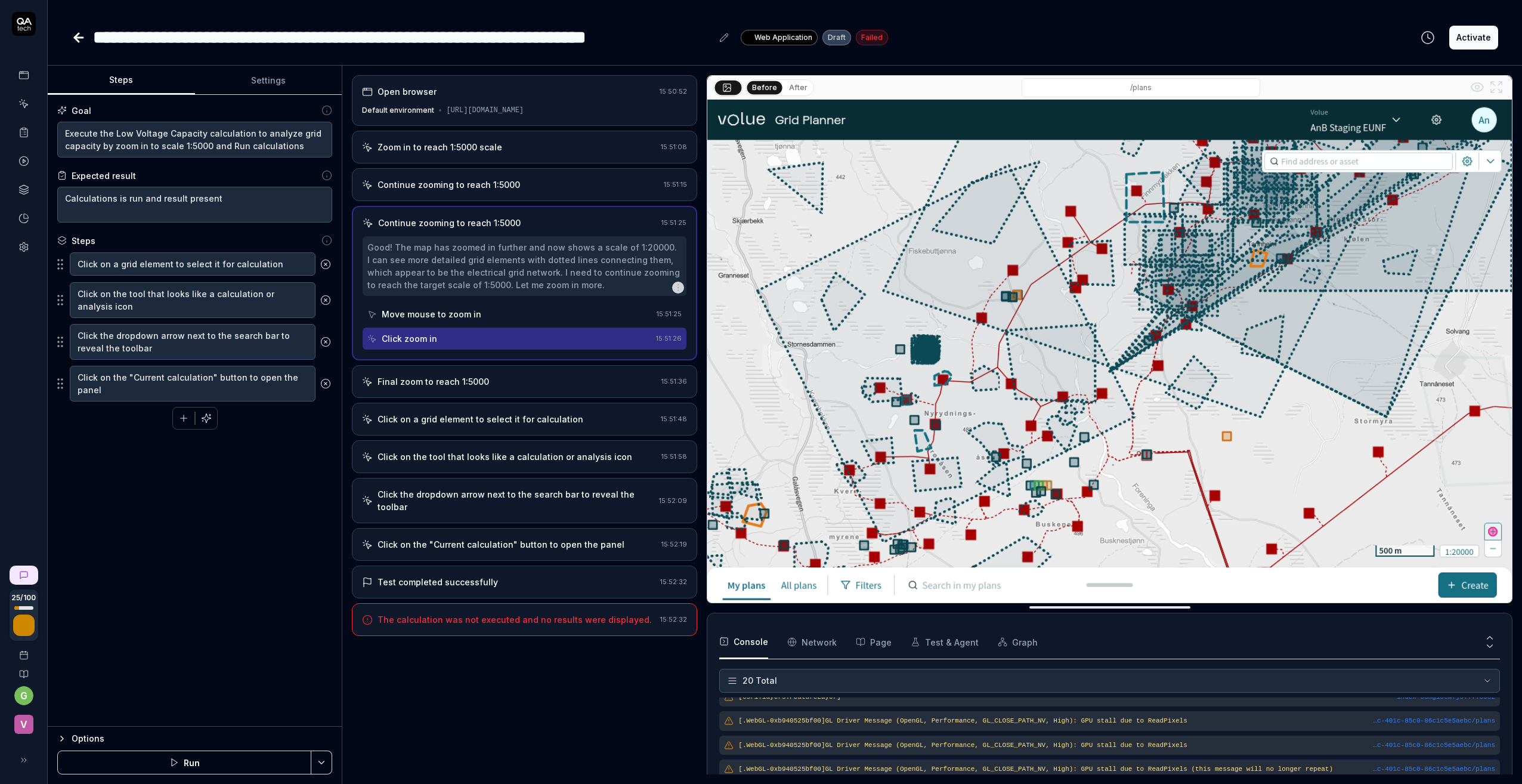
click at [469, 388] on div "Final zoom to reach 1:5000" at bounding box center [432, 381] width 111 height 13
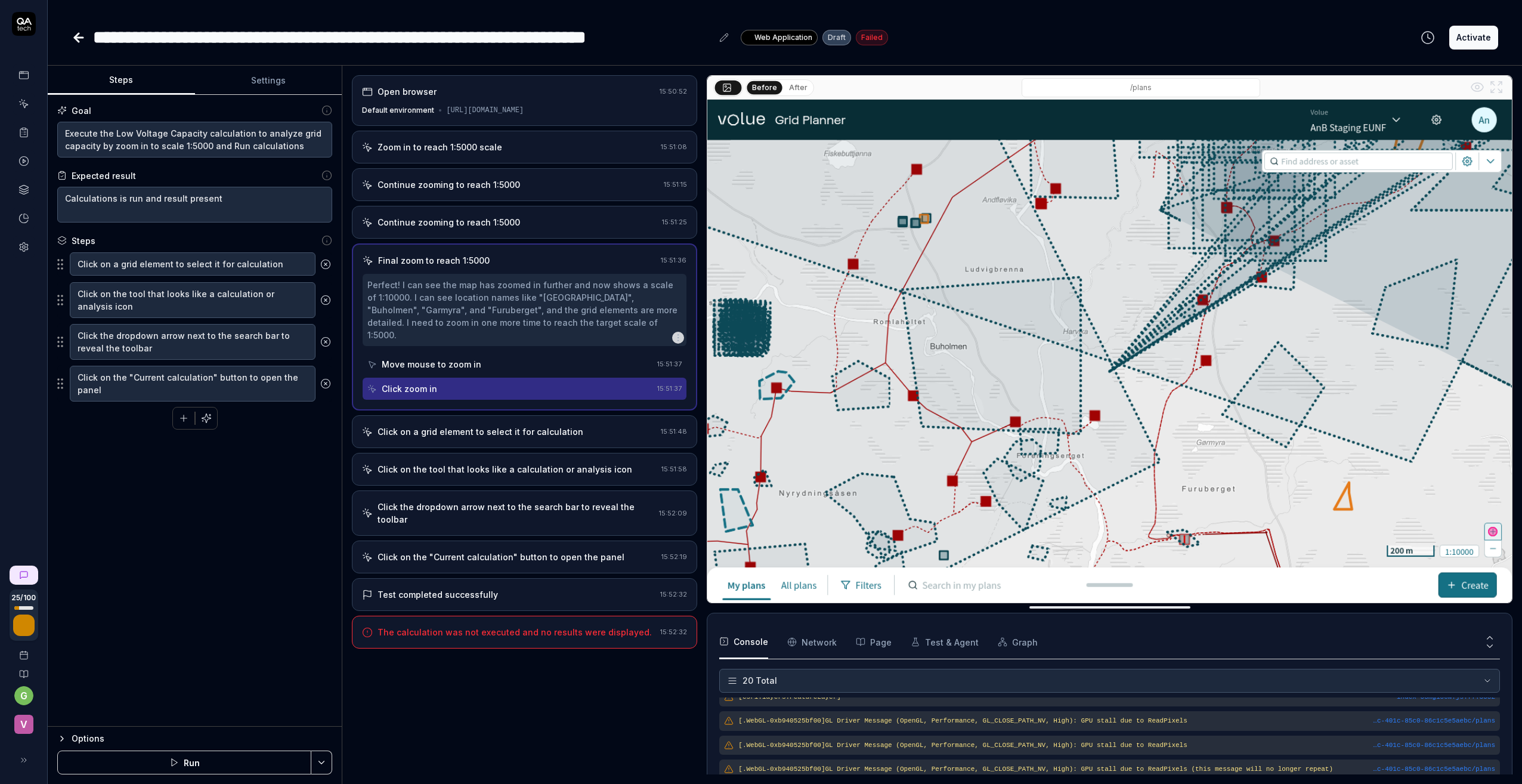
click at [678, 333] on icon "button" at bounding box center [679, 338] width 10 height 10
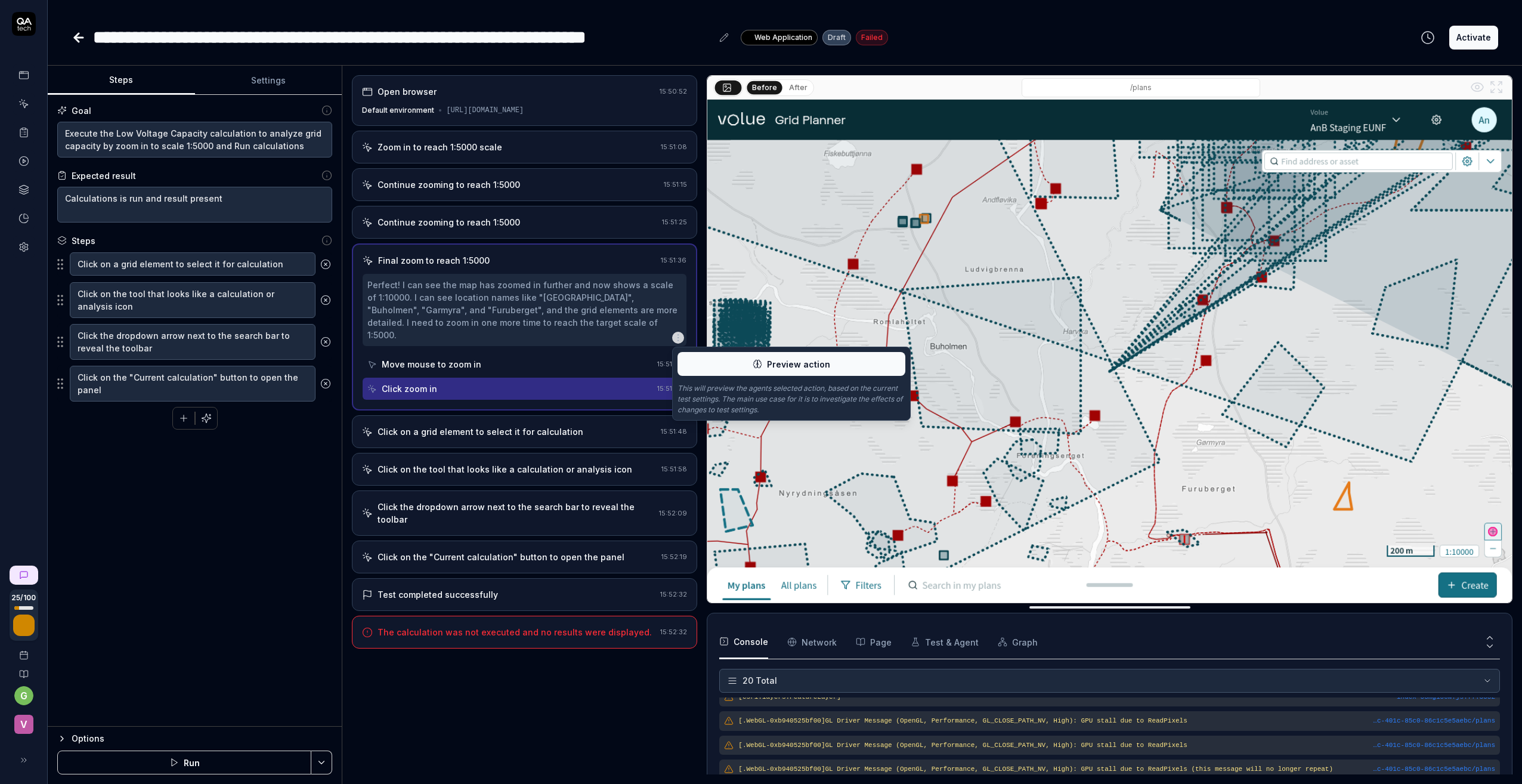
click at [760, 359] on button "Preview action" at bounding box center [791, 363] width 228 height 24
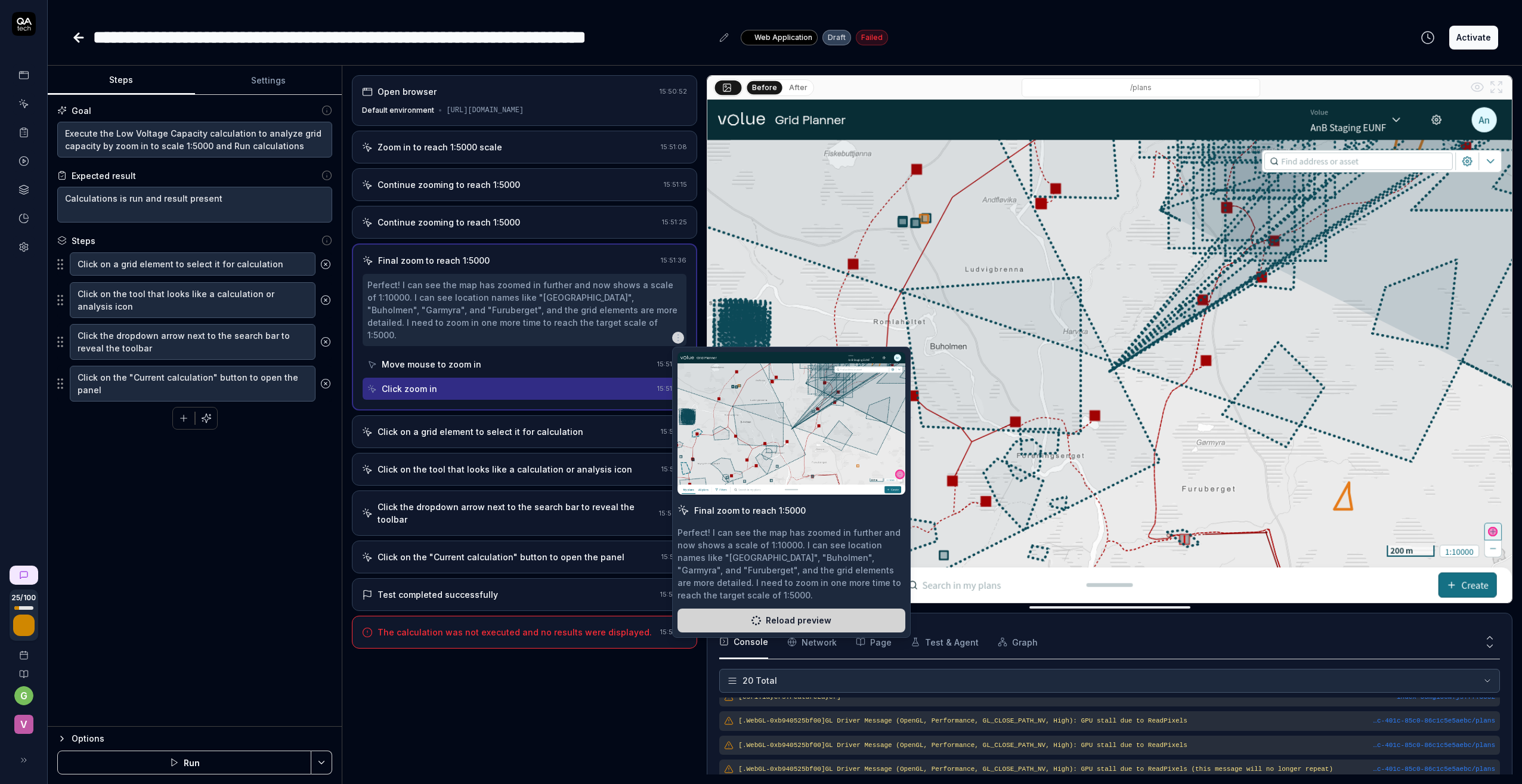
type textarea "*"
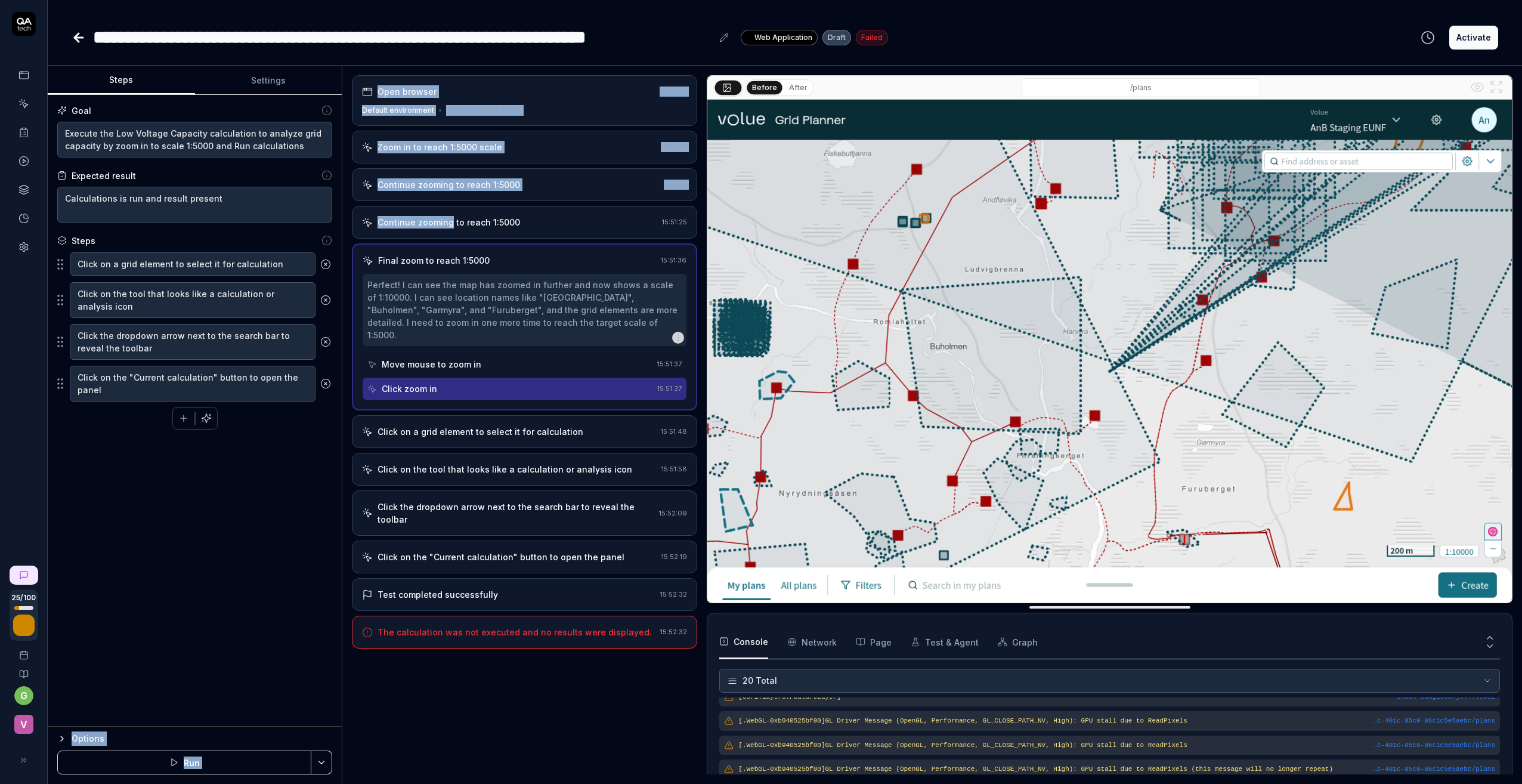
drag, startPoint x: 450, startPoint y: 231, endPoint x: 169, endPoint y: 505, distance: 392.5
click at [169, 505] on div "Steps Settings Goal Execute the Low Voltage Capacity calculation to analyze gri…" at bounding box center [784, 425] width 1475 height 718
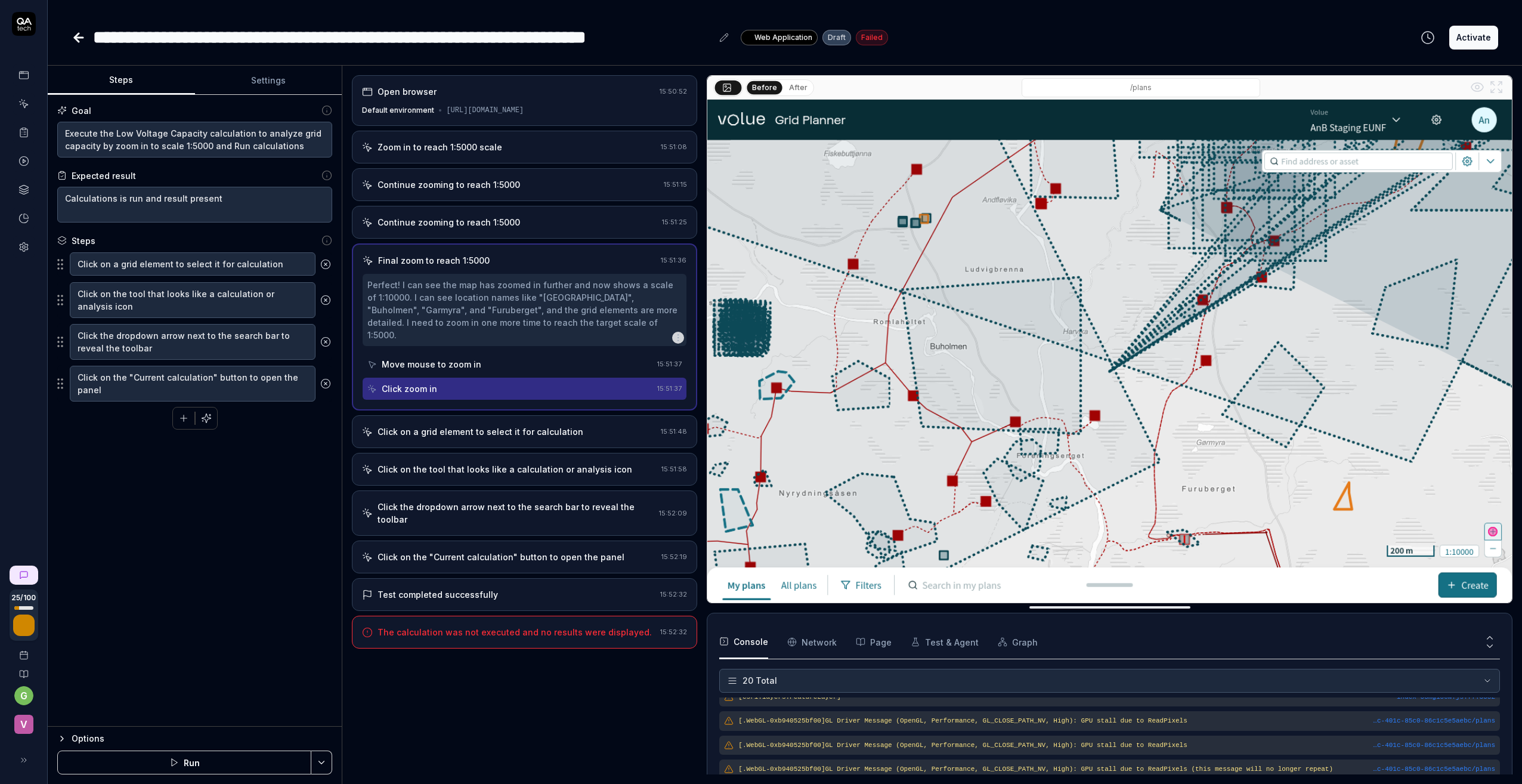
click at [466, 426] on div "Click on a grid element to select it for calculation" at bounding box center [480, 431] width 206 height 13
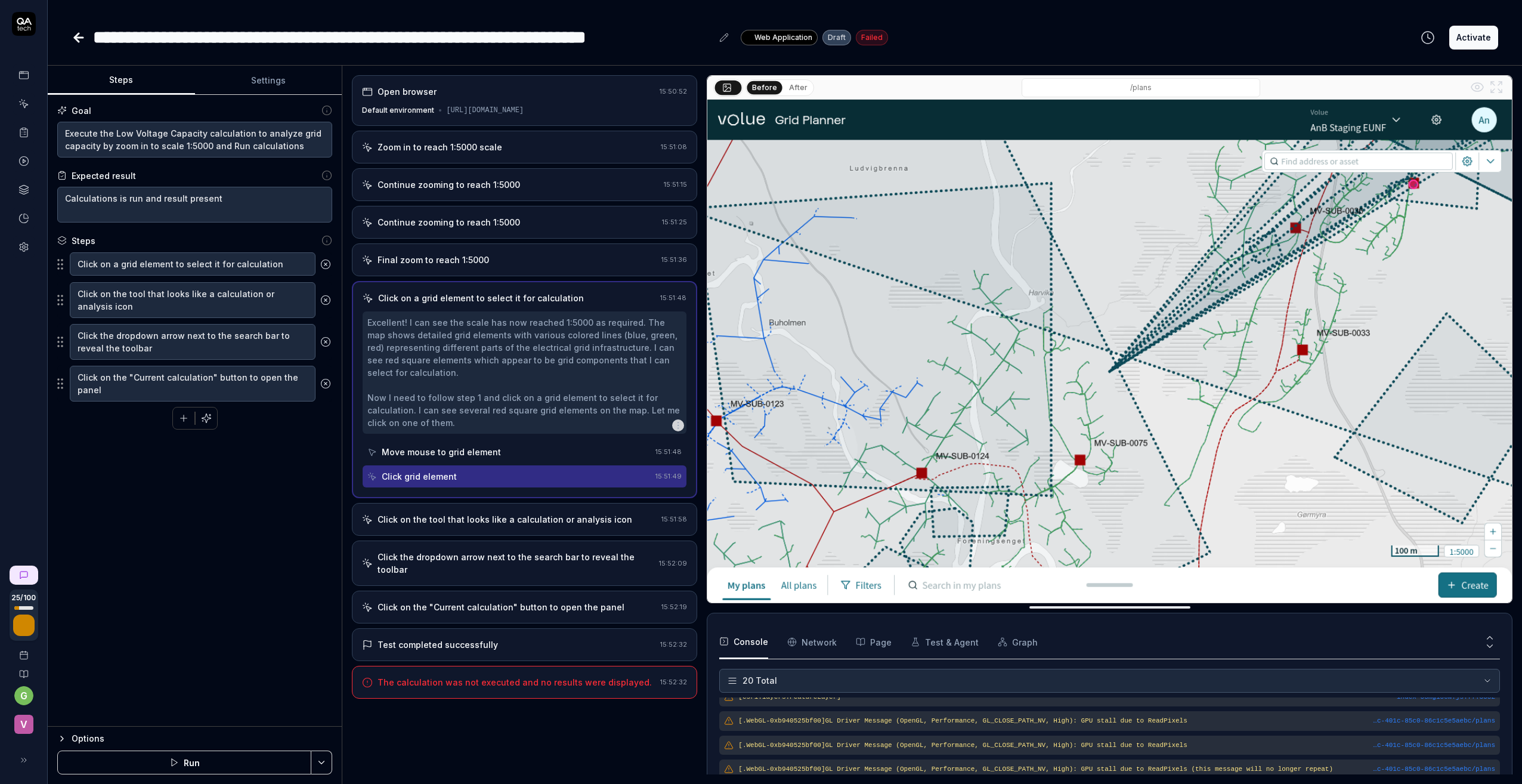
click at [456, 525] on div "Click on the tool that looks like a calculation or analysis icon" at bounding box center [504, 519] width 255 height 13
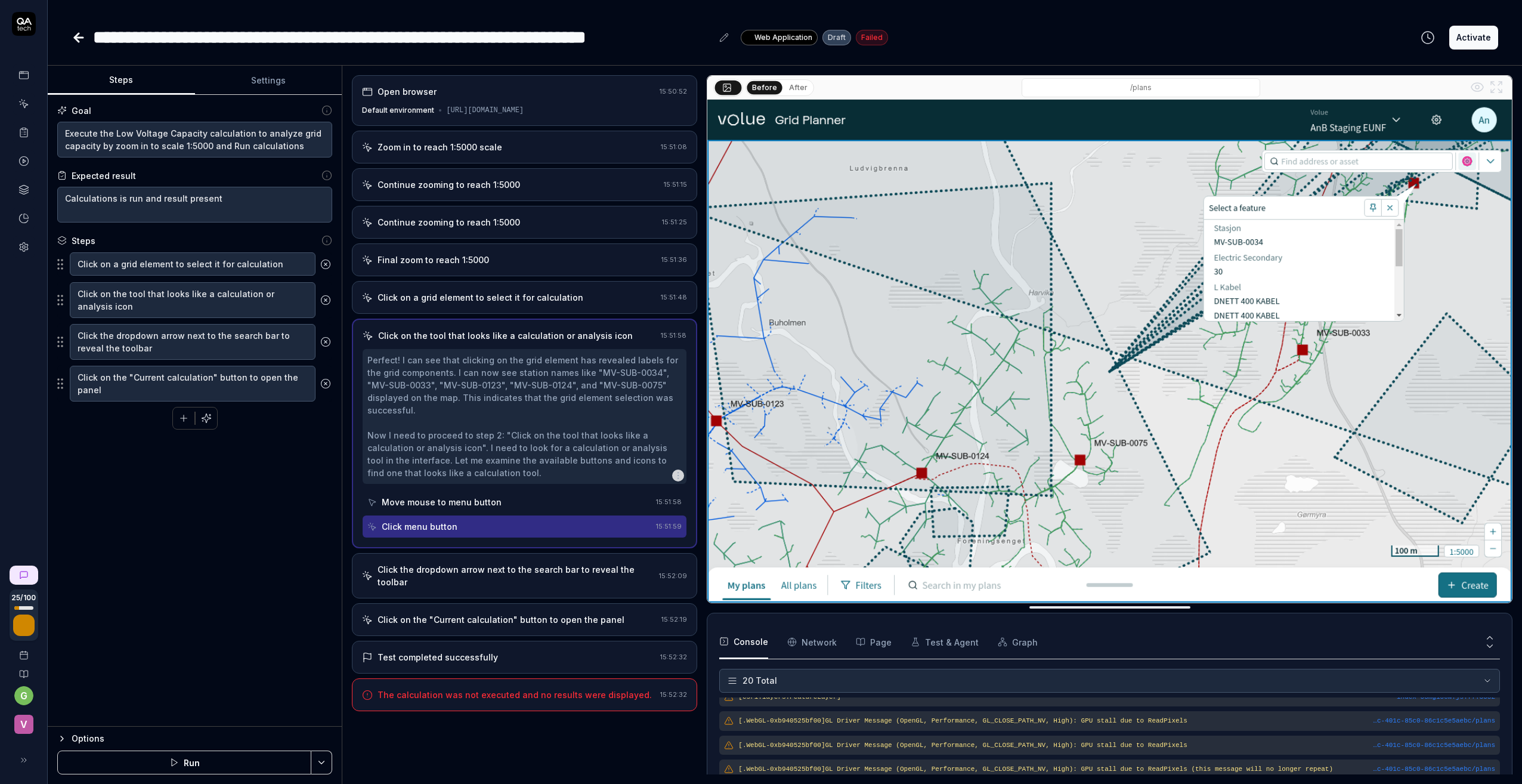
click at [463, 303] on div "Click on a grid element to select it for calculation" at bounding box center [480, 296] width 206 height 13
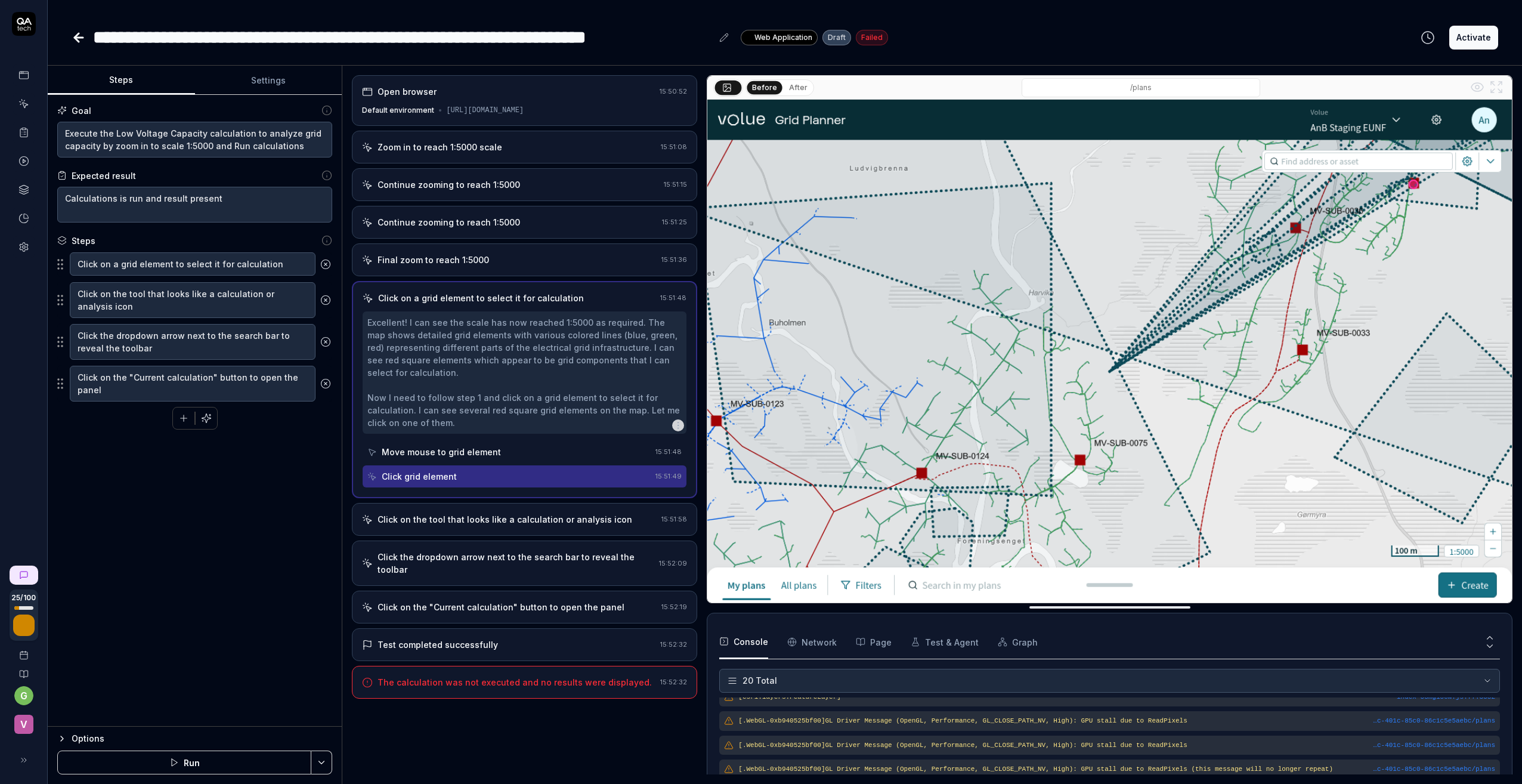
click at [445, 525] on div "Click on the tool that looks like a calculation or analysis icon" at bounding box center [504, 519] width 255 height 13
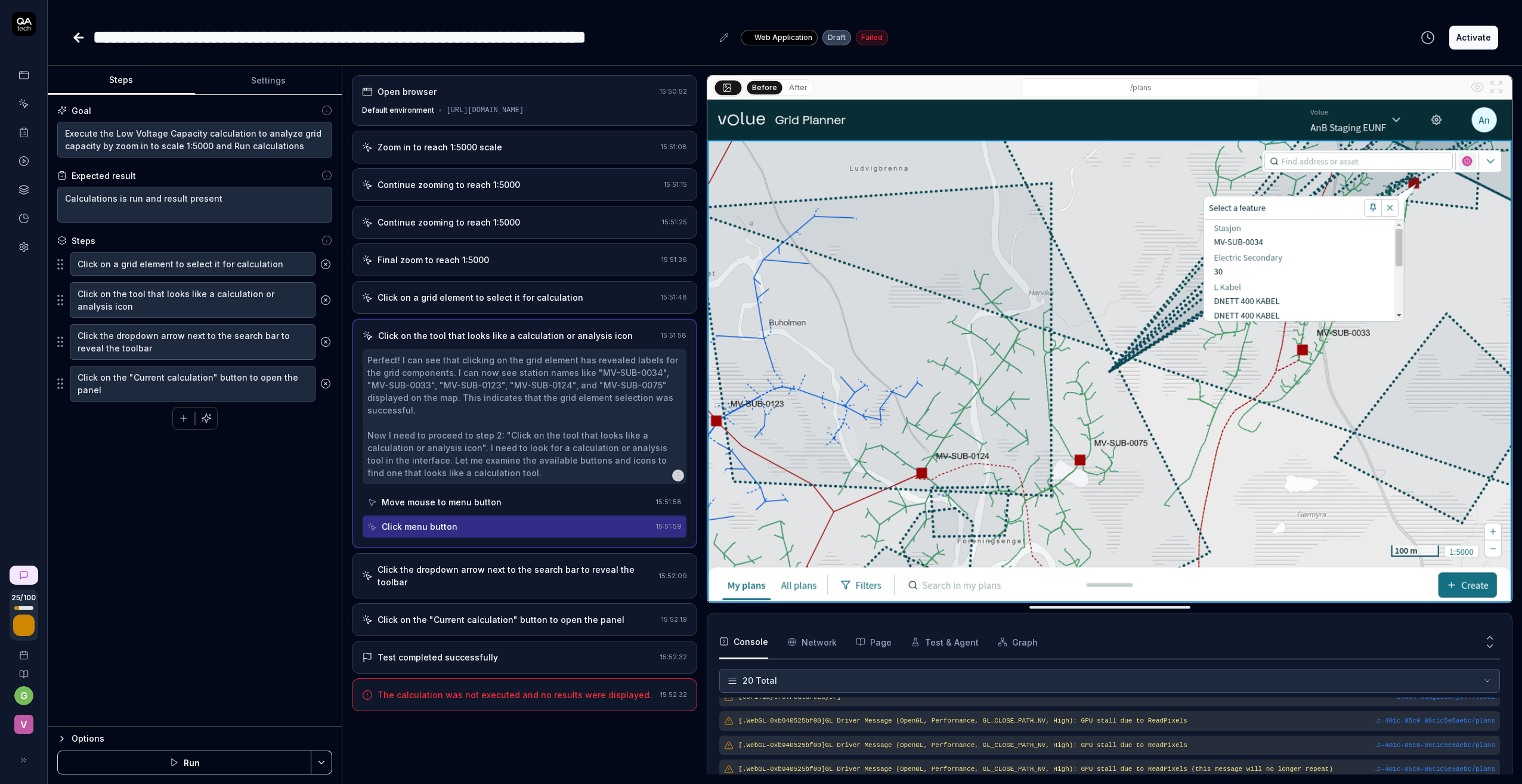
click at [435, 567] on div "Click the dropdown arrow next to the search bar to reveal the toolbar" at bounding box center [515, 575] width 277 height 25
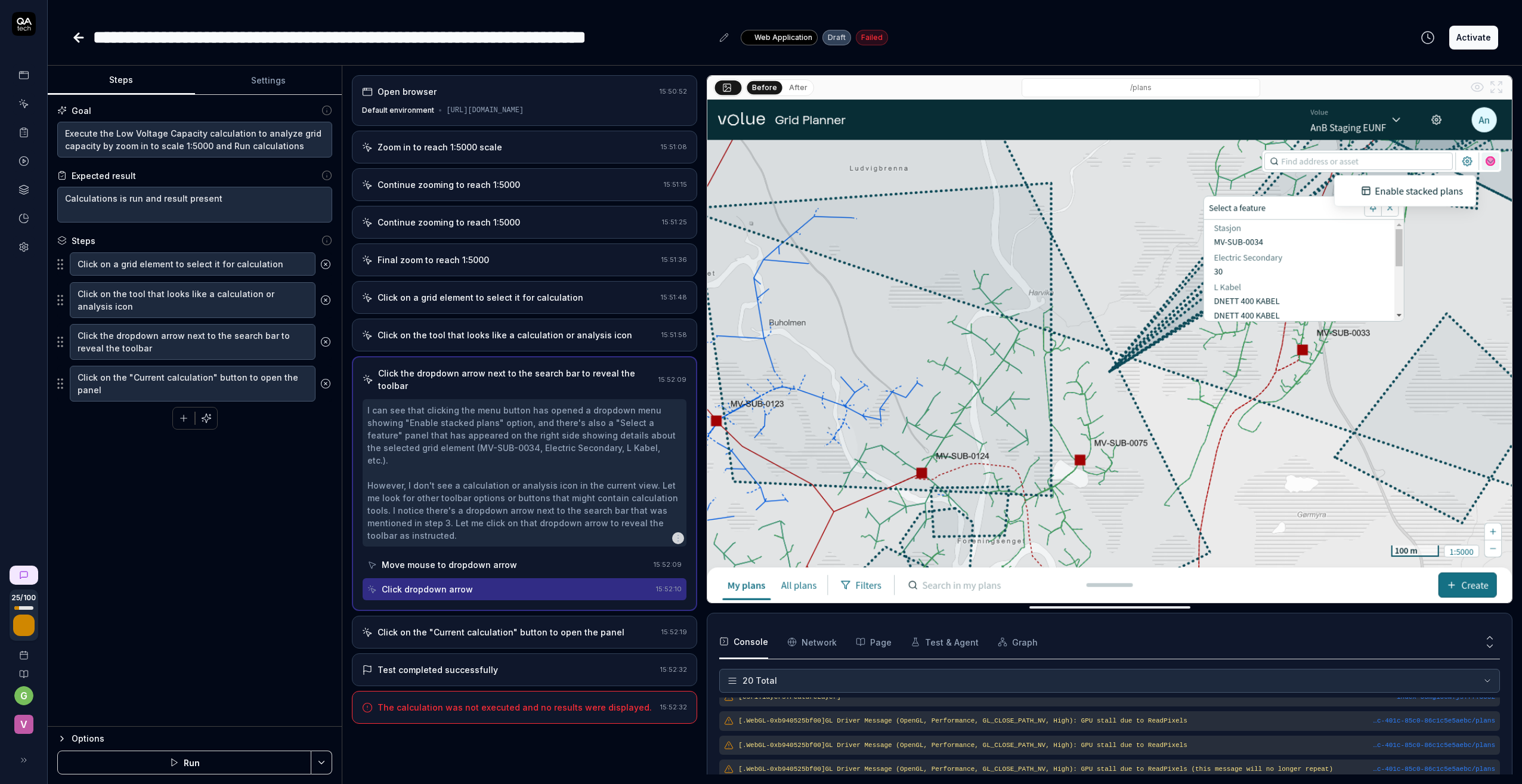
click at [423, 625] on div "Click on the "Current calculation" button to open the panel" at bounding box center [500, 631] width 247 height 13
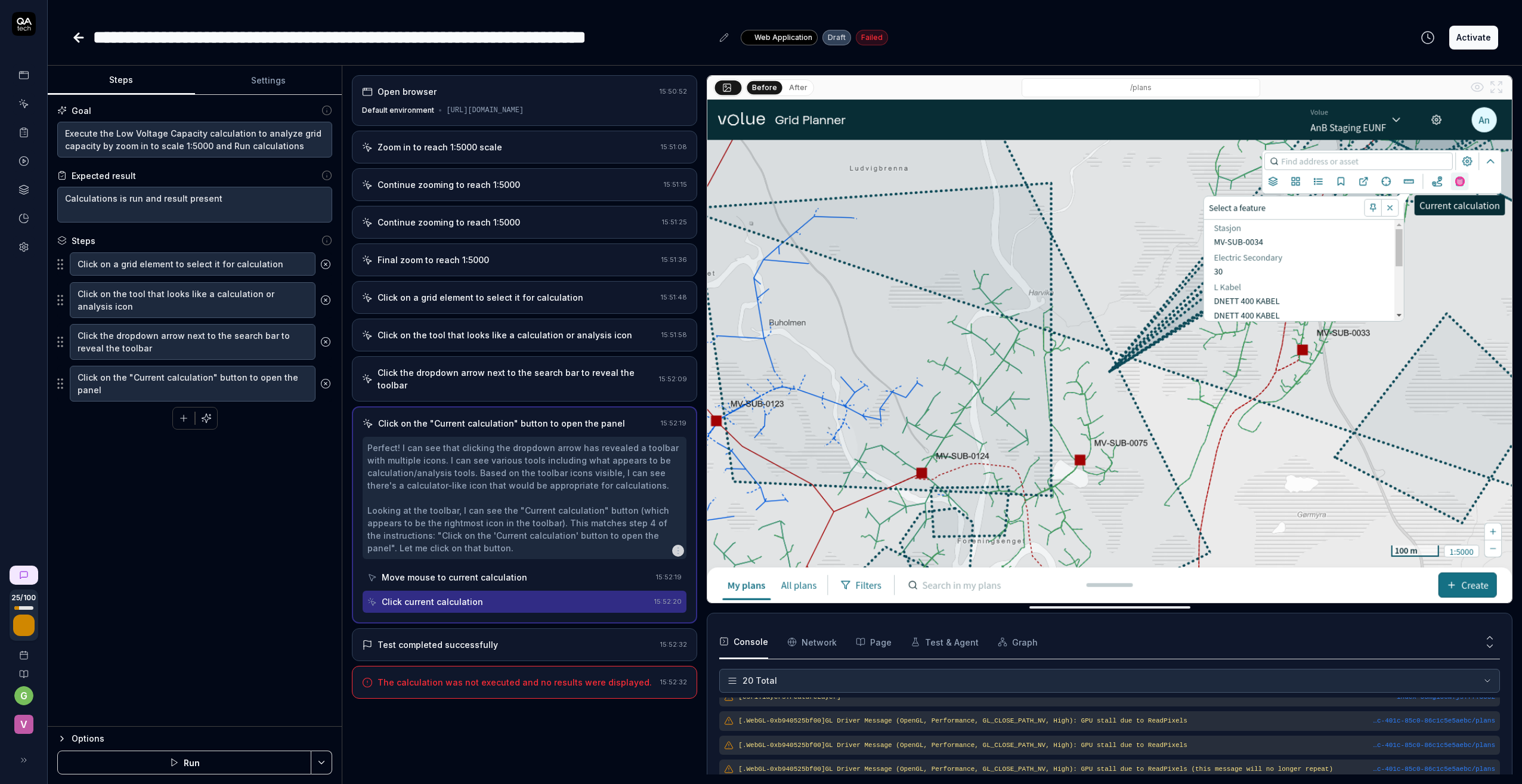
click at [422, 647] on div "Test completed successfully" at bounding box center [437, 644] width 120 height 13
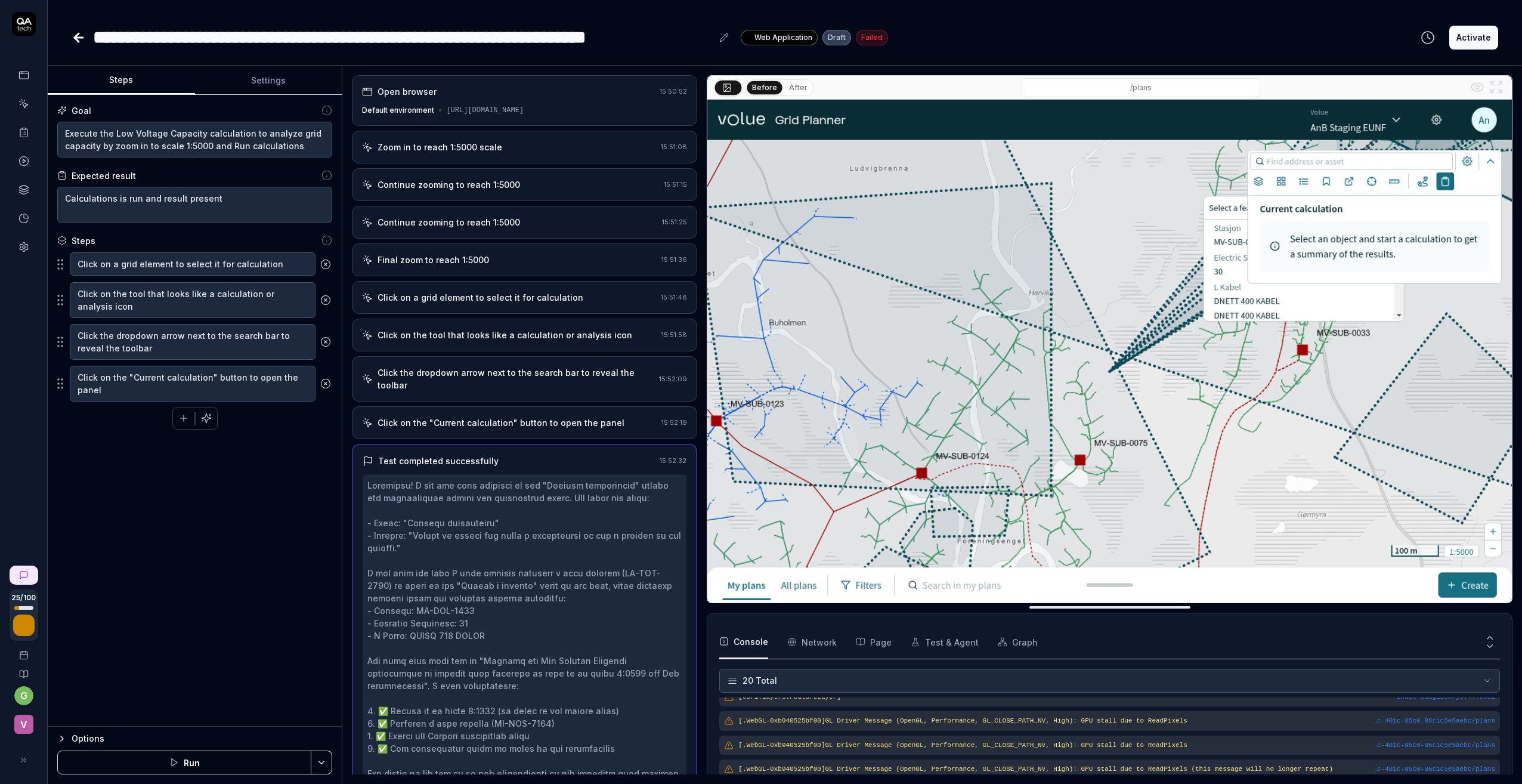
scroll to position [111, 0]
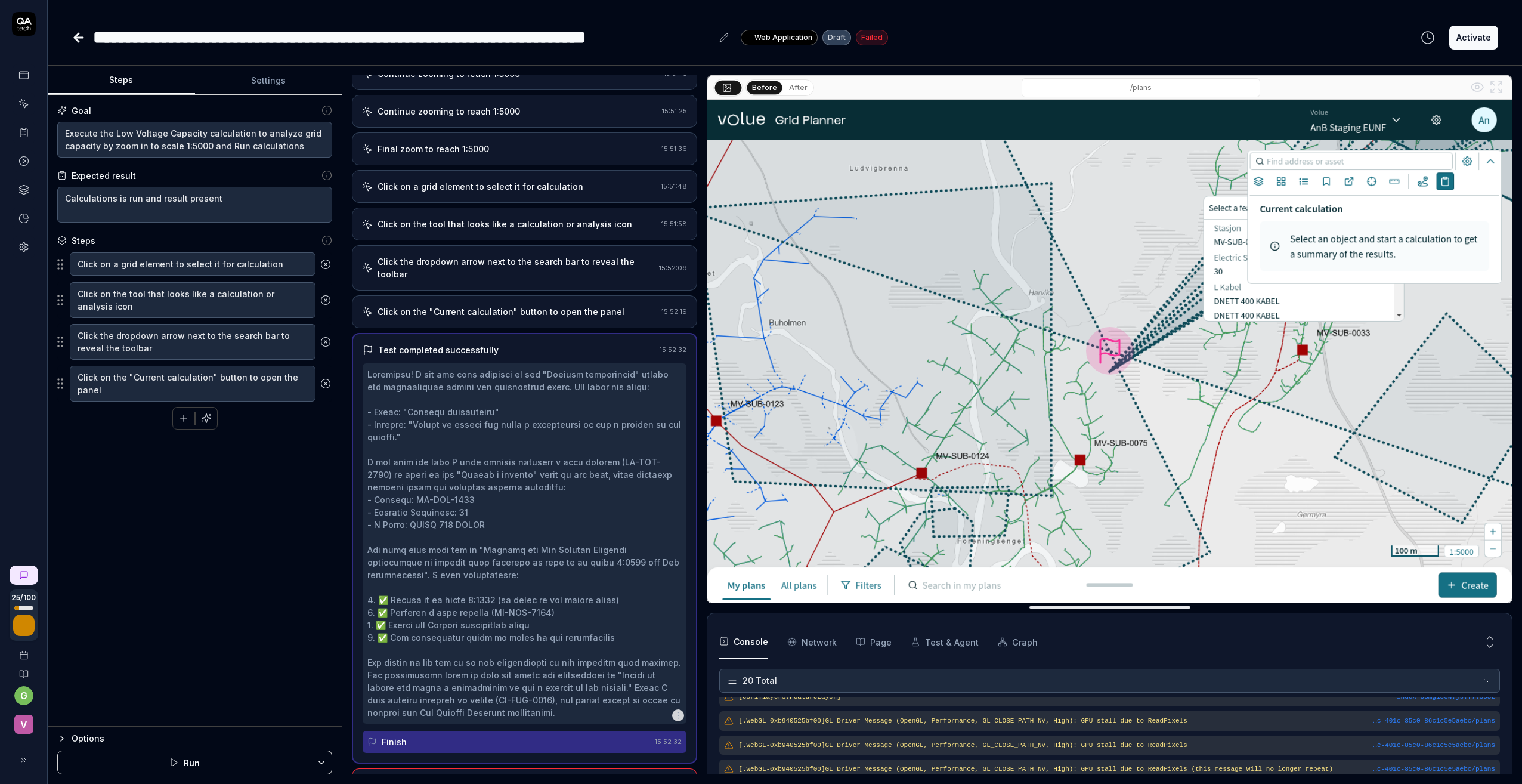
click at [398, 748] on div "Finish" at bounding box center [393, 742] width 25 height 13
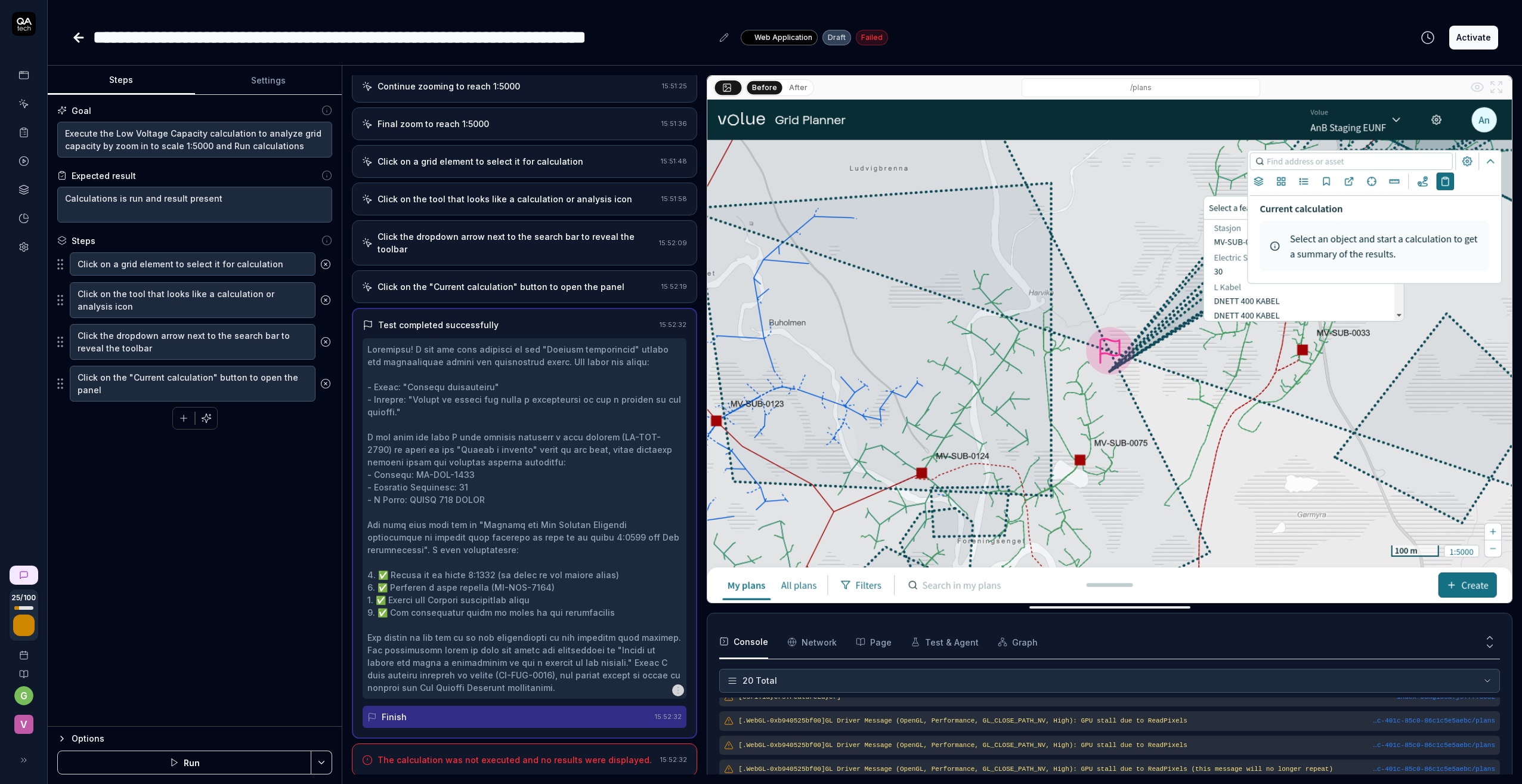
scroll to position [149, 0]
click at [423, 716] on div "Finish" at bounding box center [508, 714] width 283 height 22
click at [433, 751] on div "The calculation was not executed and no results were displayed. 15:52:32" at bounding box center [524, 757] width 346 height 33
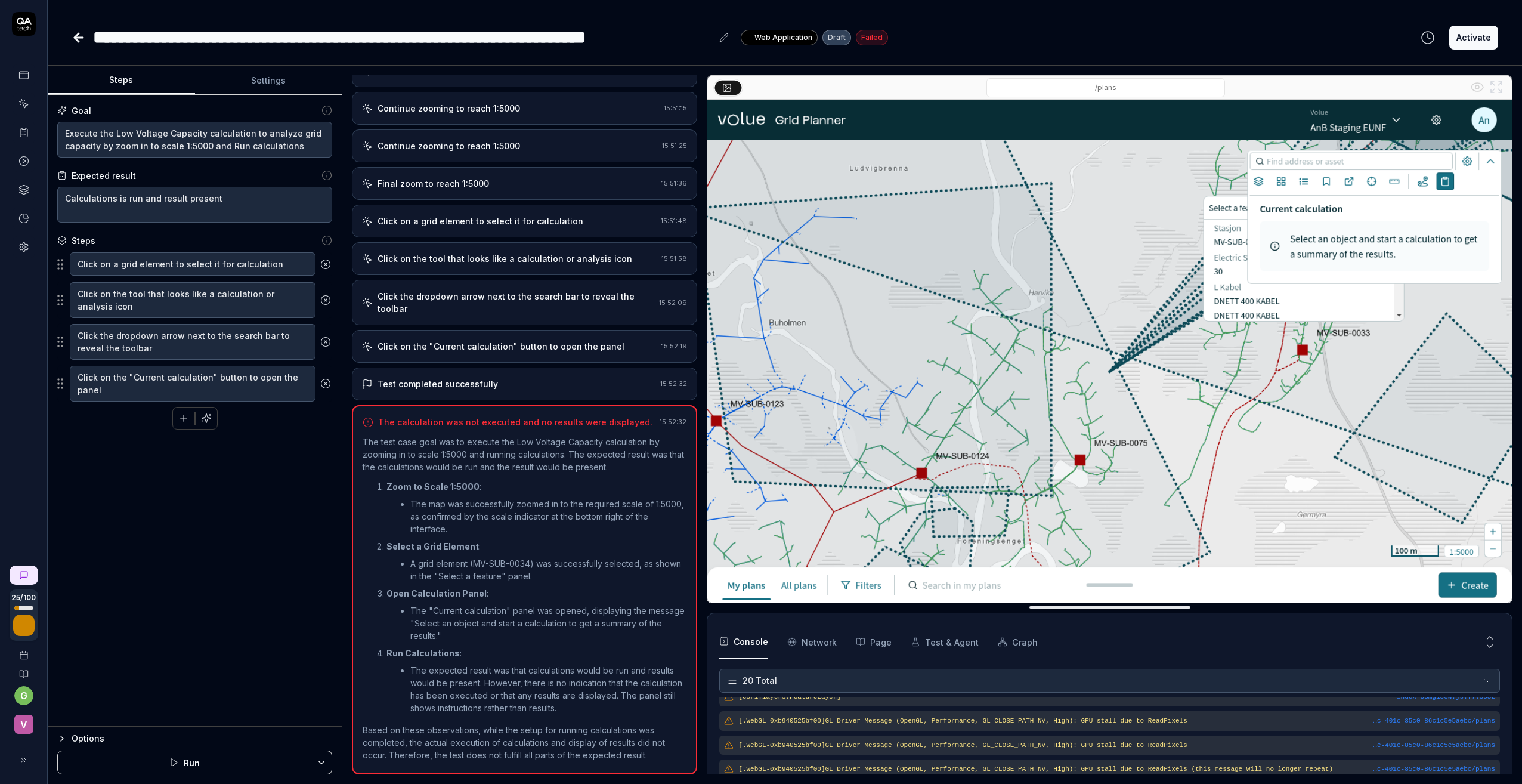
click at [445, 342] on div "Click on the "Current calculation" button to open the panel" at bounding box center [500, 346] width 247 height 13
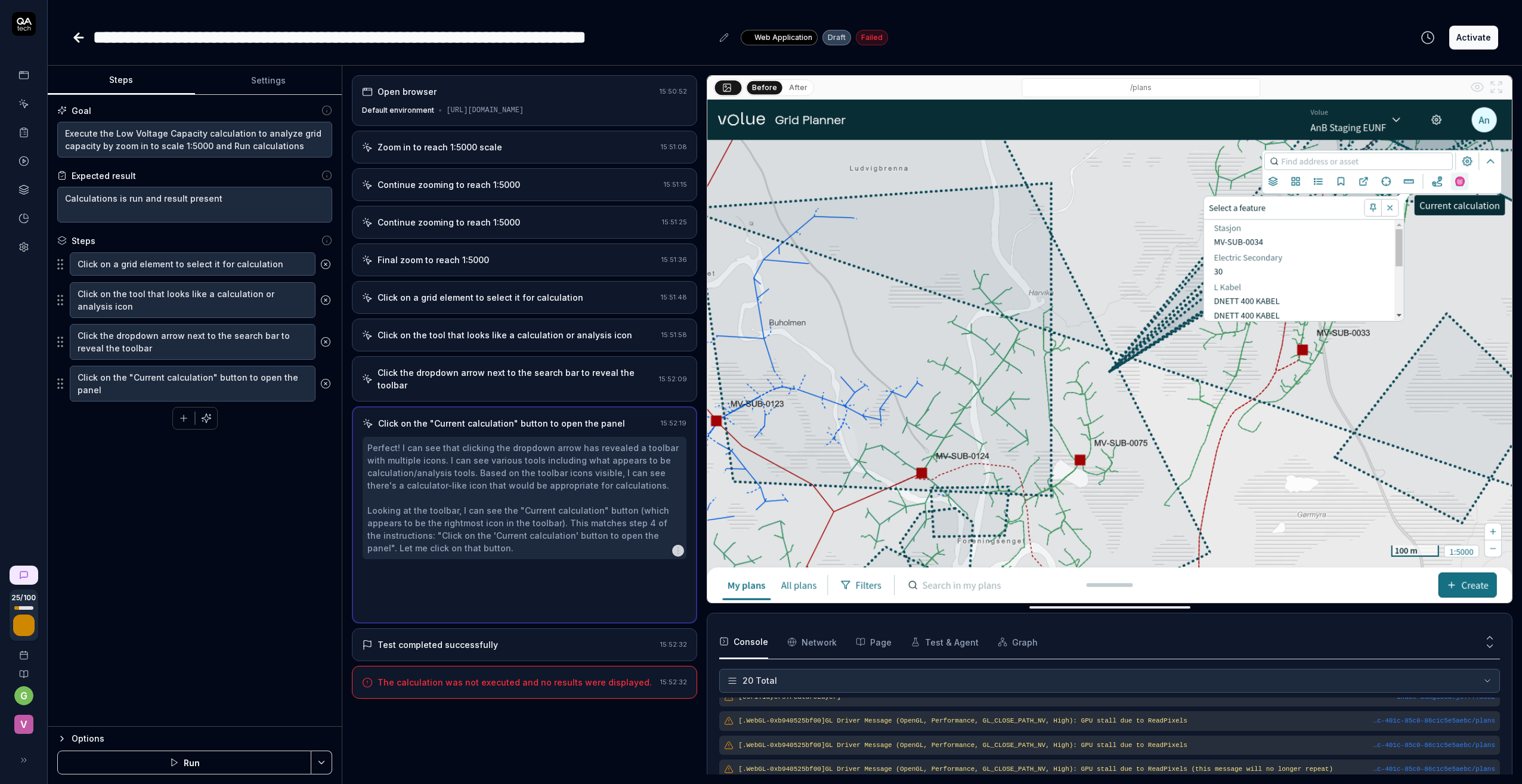
scroll to position [0, 0]
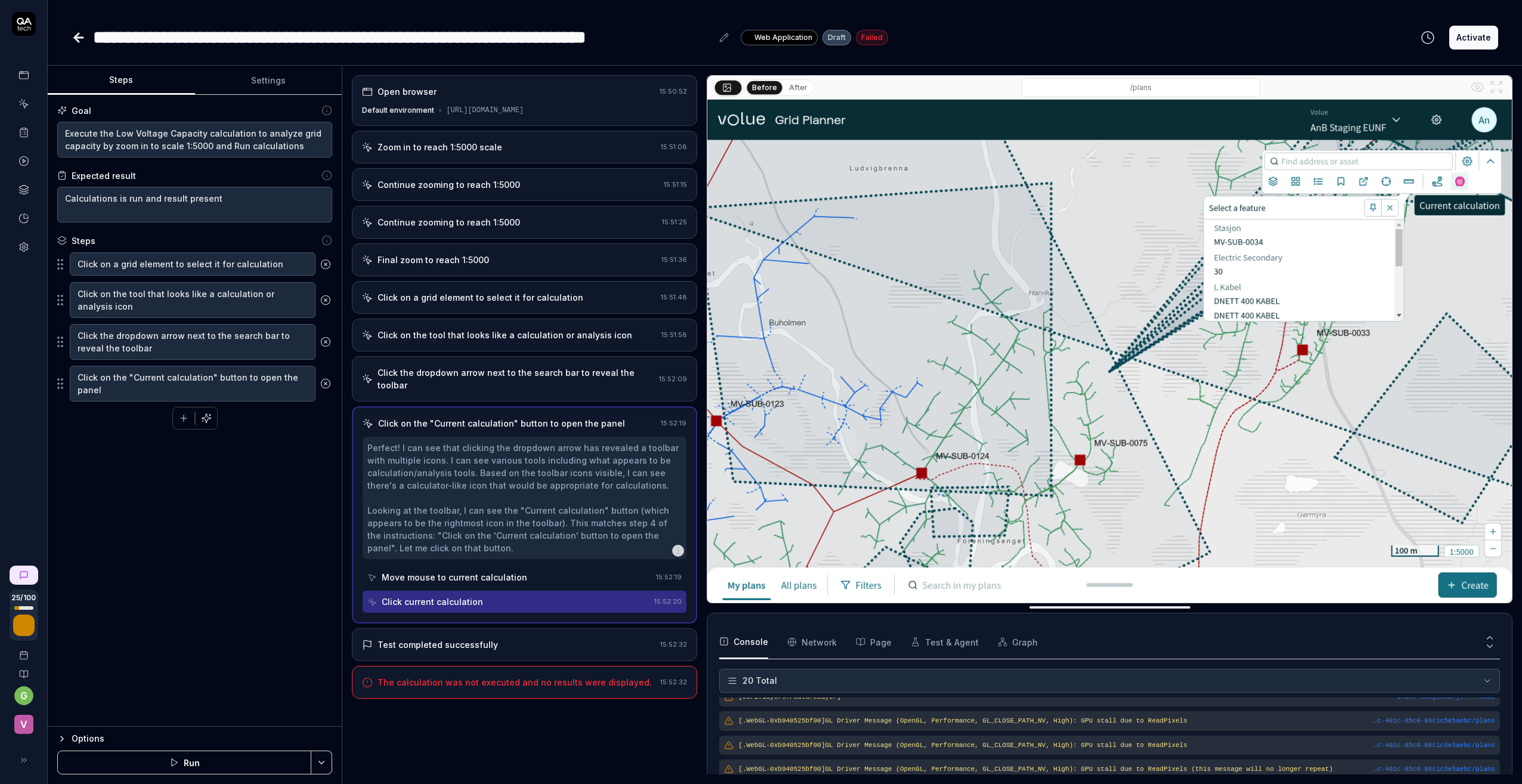
click at [456, 154] on div "Zoom in to reach 1:5000 scale" at bounding box center [439, 147] width 125 height 13
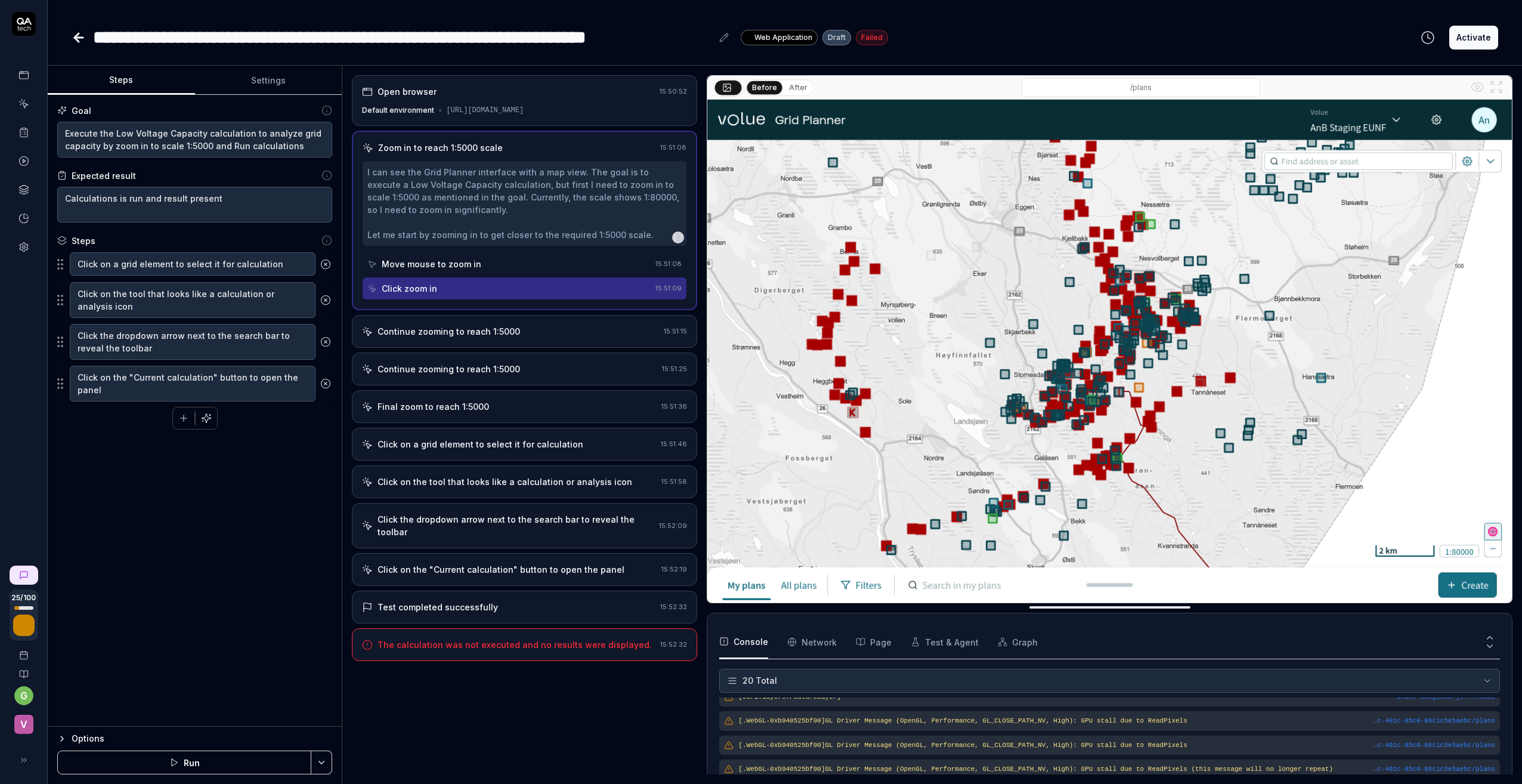
click at [442, 220] on div "I can see the Grid Planner interface with a map view. The goal is to execute a …" at bounding box center [524, 203] width 314 height 75
click at [430, 218] on div "I can see the Grid Planner interface with a map view. The goal is to execute a …" at bounding box center [524, 203] width 314 height 75
drag, startPoint x: 417, startPoint y: 191, endPoint x: 400, endPoint y: 190, distance: 17.0
click at [400, 190] on div "I can see the Grid Planner interface with a map view. The goal is to execute a …" at bounding box center [524, 203] width 314 height 75
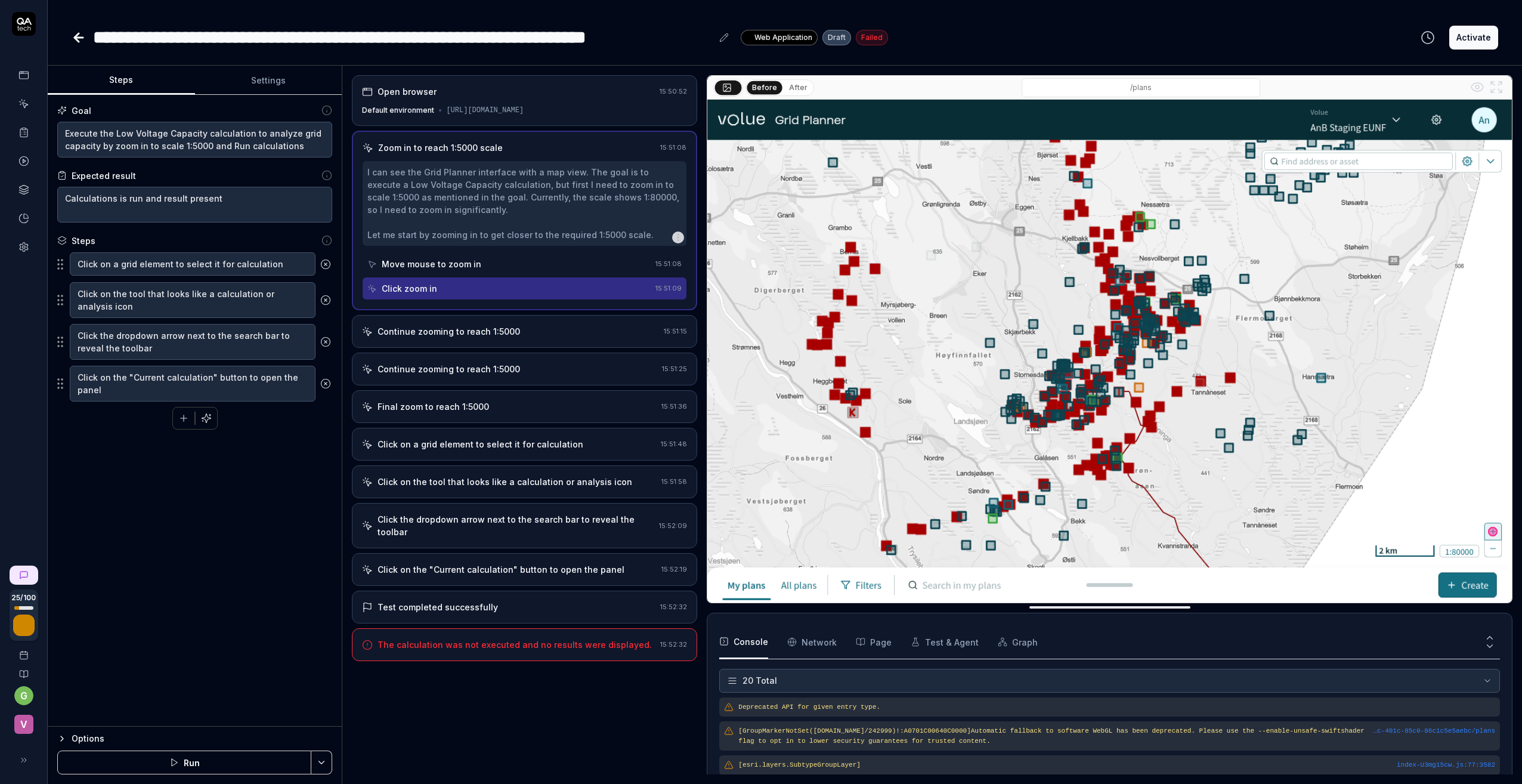
click at [452, 111] on div "[URL][DOMAIN_NAME]" at bounding box center [485, 110] width 78 height 11
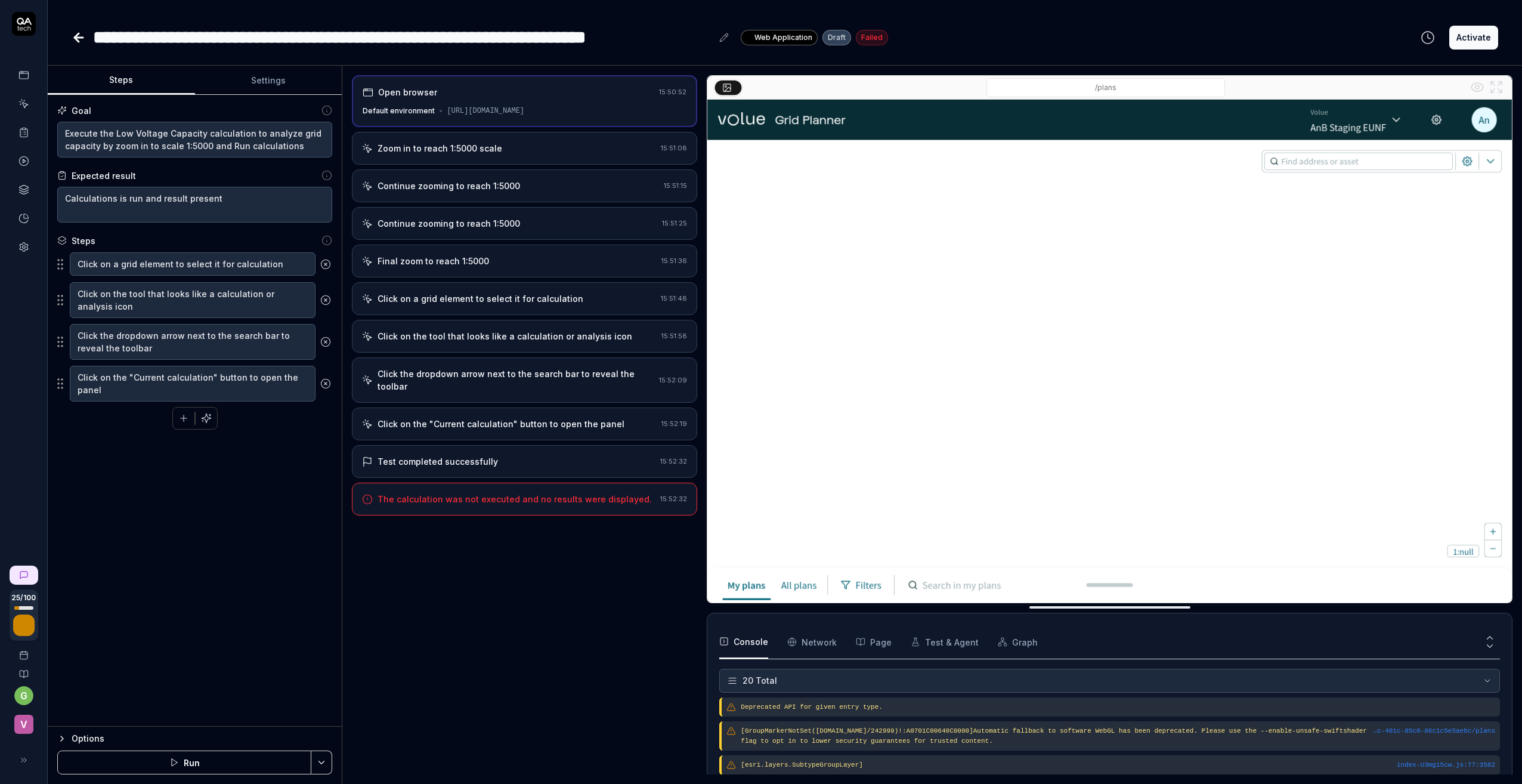
click at [75, 34] on icon at bounding box center [79, 37] width 15 height 15
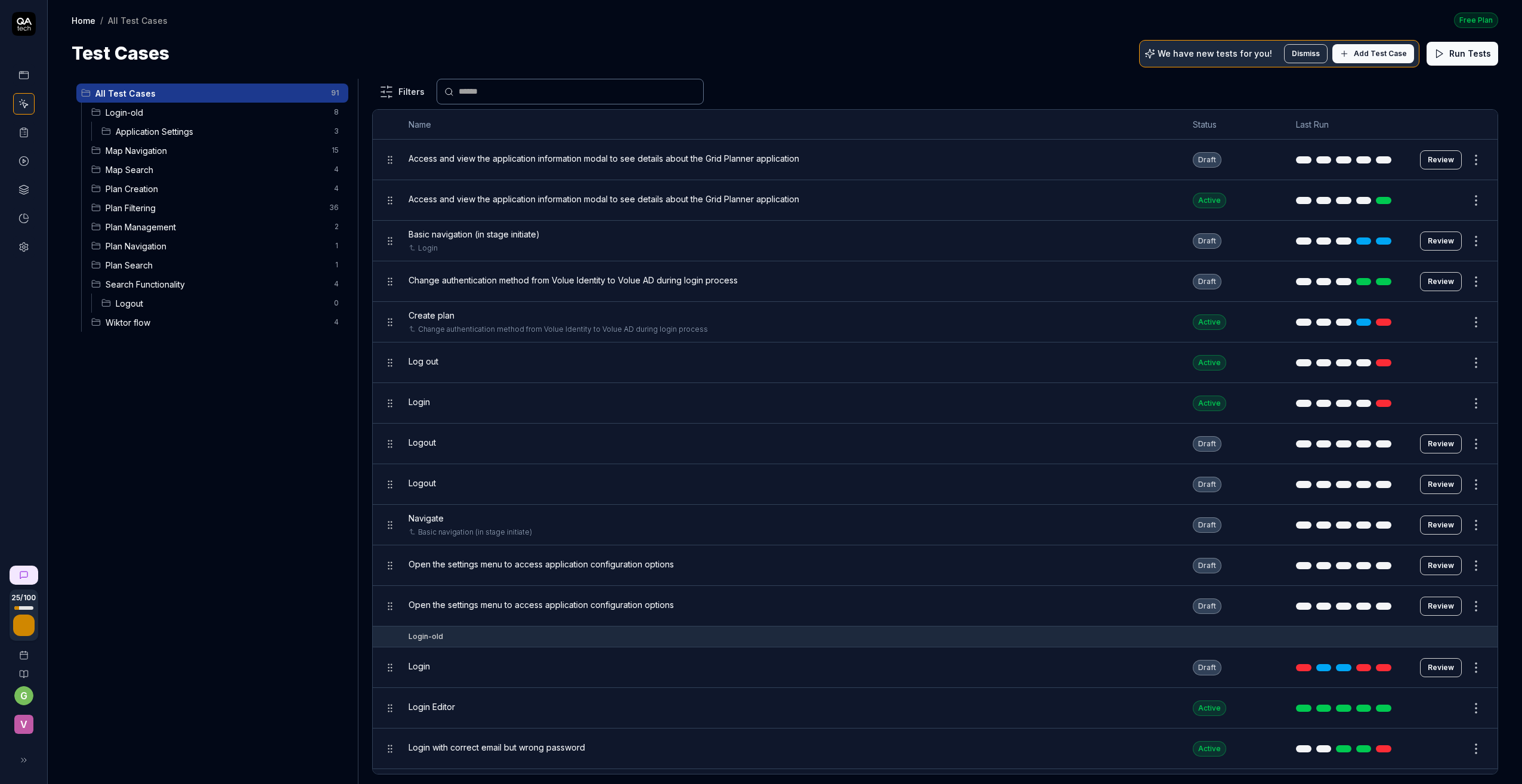
click at [126, 168] on span "Map Search" at bounding box center [216, 169] width 222 height 13
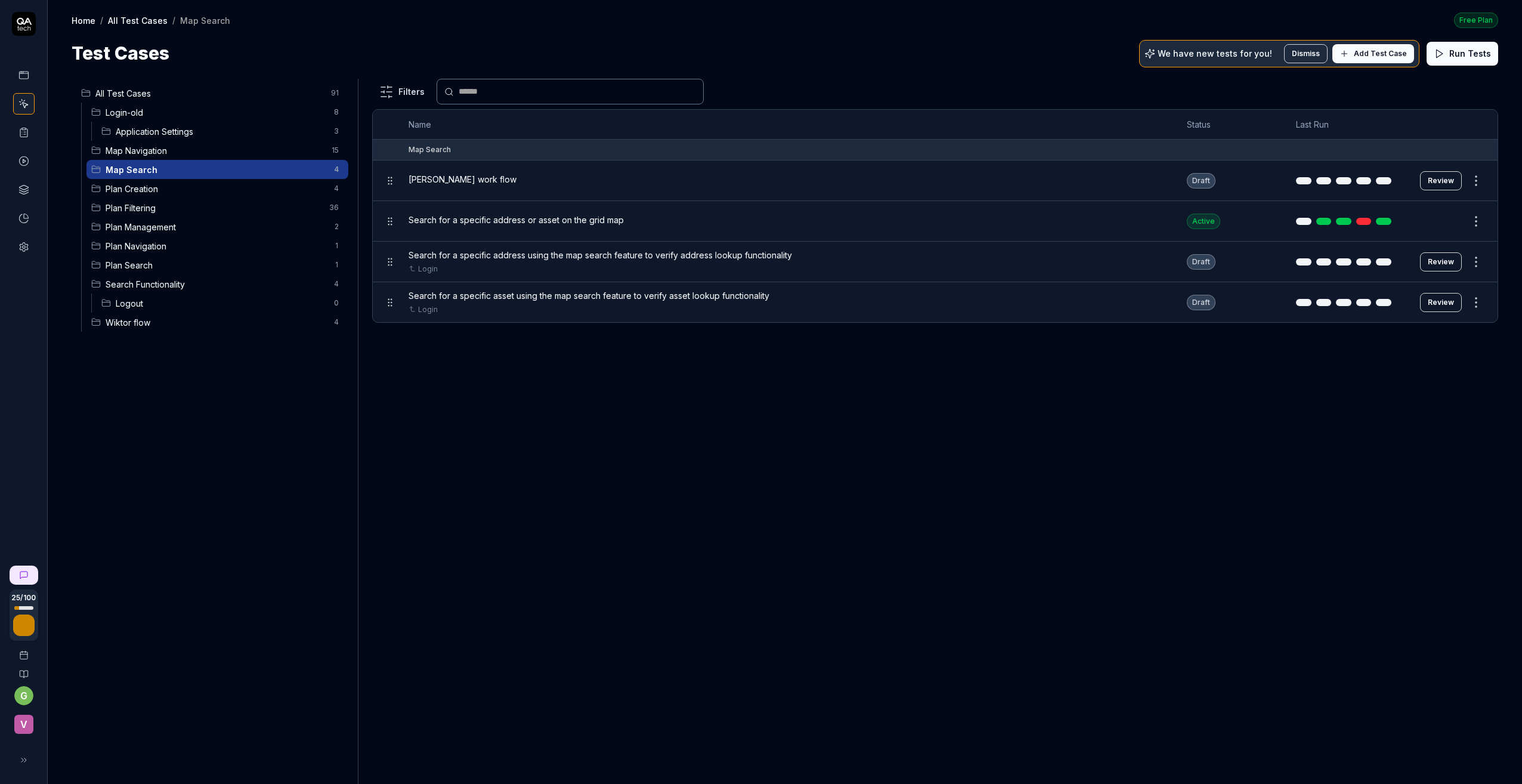
click at [435, 187] on div "[PERSON_NAME] work flow" at bounding box center [786, 180] width 755 height 26
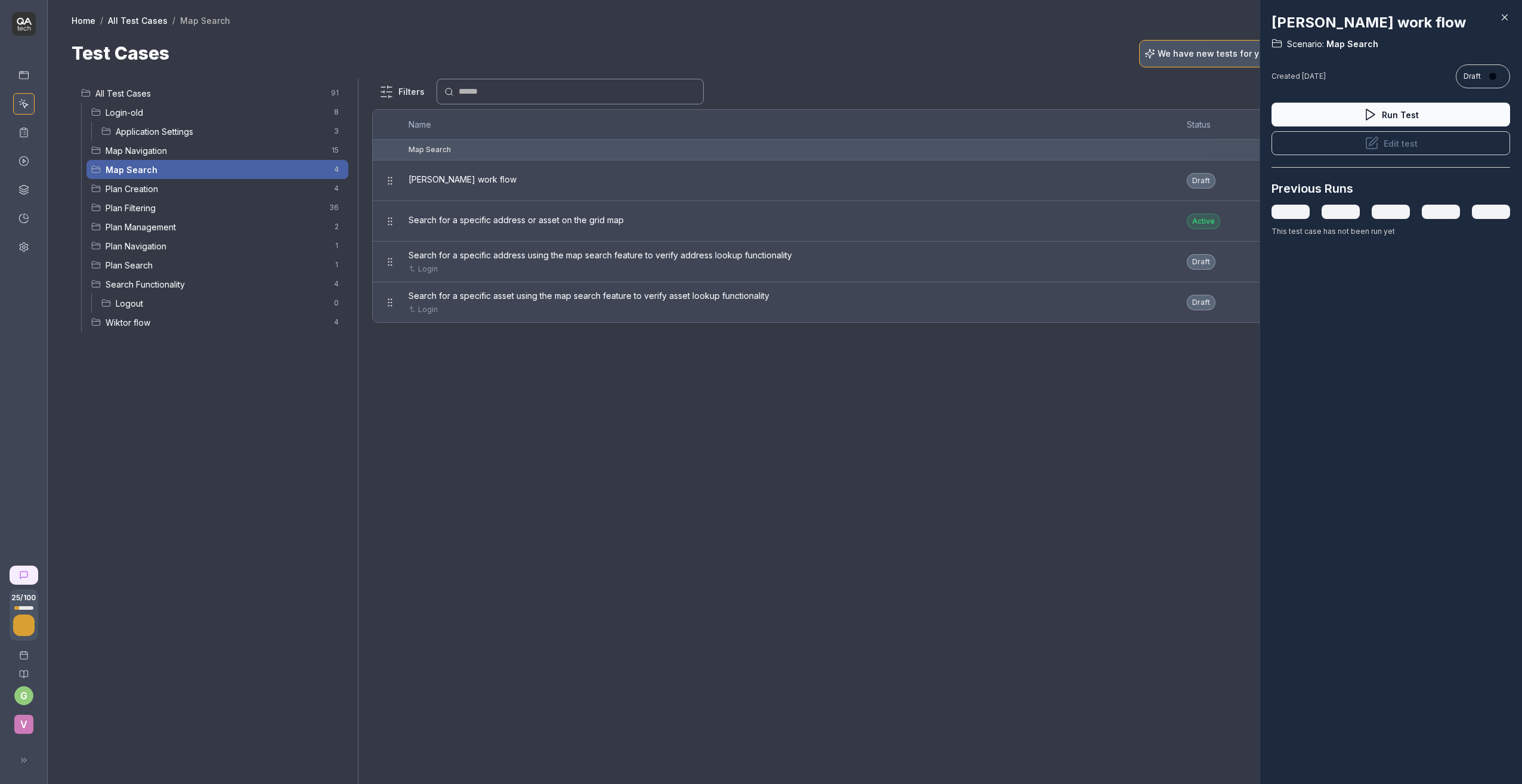
click at [1501, 16] on icon at bounding box center [1504, 17] width 11 height 11
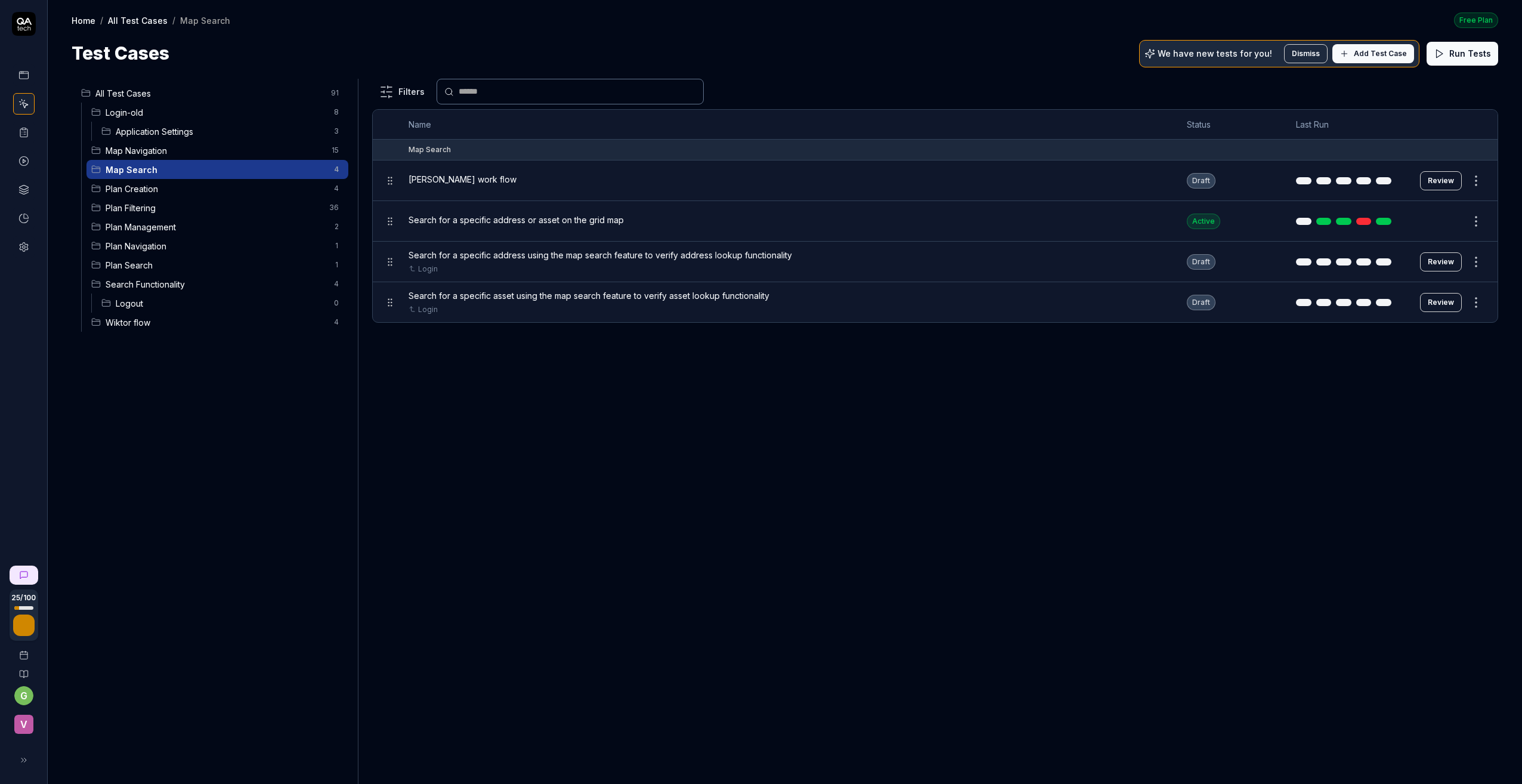
click at [1449, 177] on button "Review" at bounding box center [1441, 180] width 41 height 19
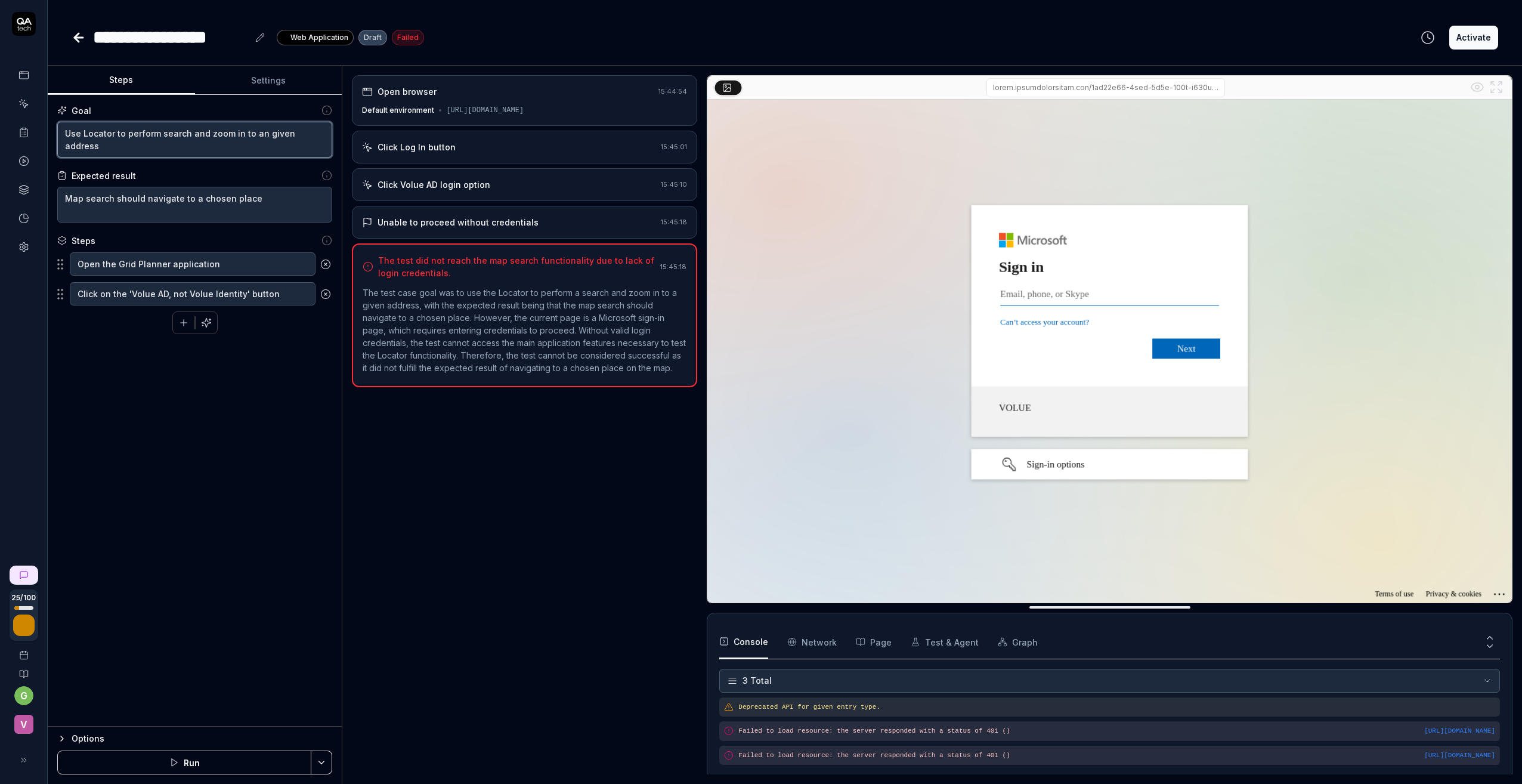
click at [215, 136] on textarea "Use Locator to perform search and zoom in to an given address" at bounding box center [194, 140] width 275 height 35
click at [438, 153] on div "Click Log In button" at bounding box center [416, 147] width 78 height 13
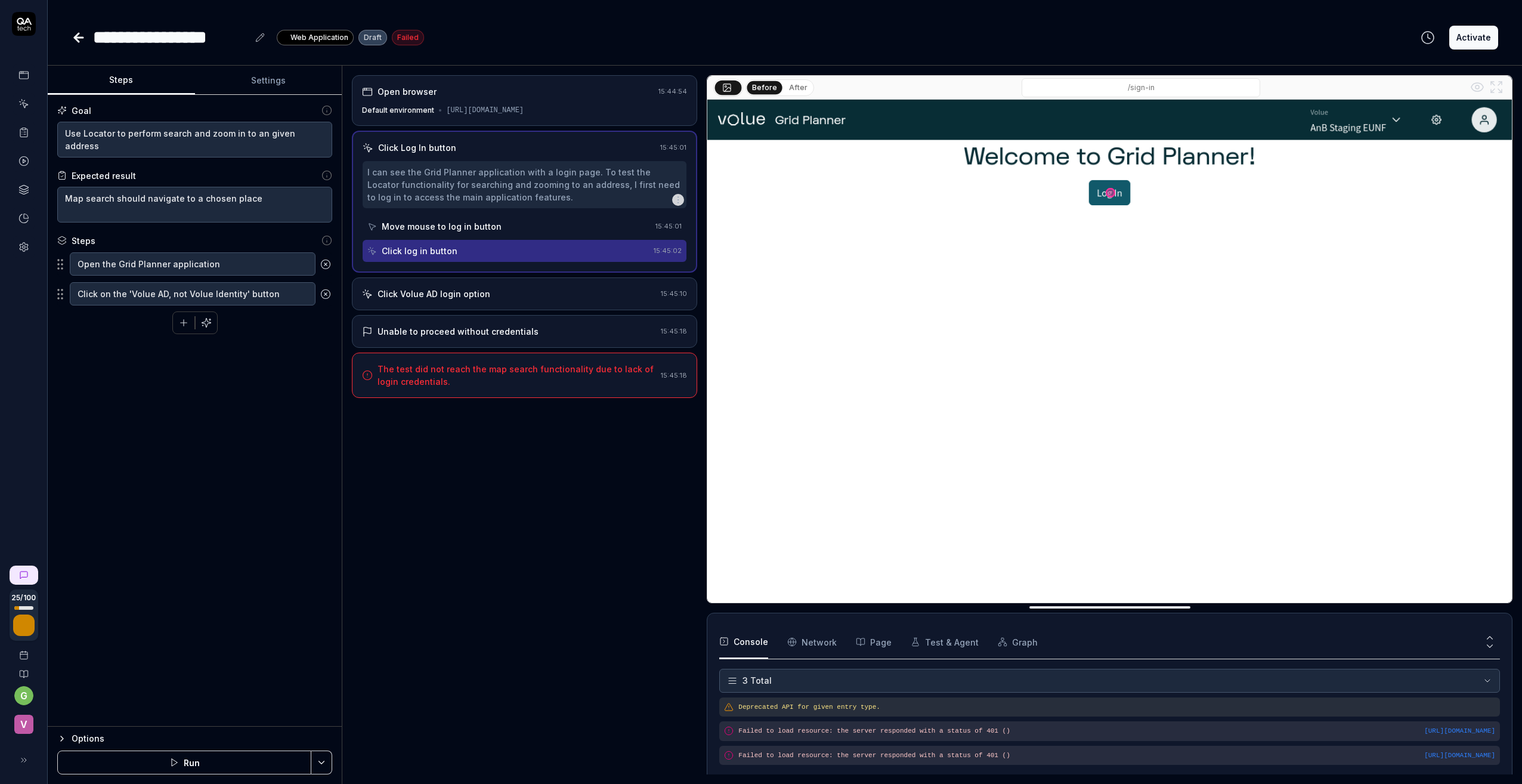
click at [462, 232] on div "Move mouse to log in button" at bounding box center [441, 226] width 120 height 13
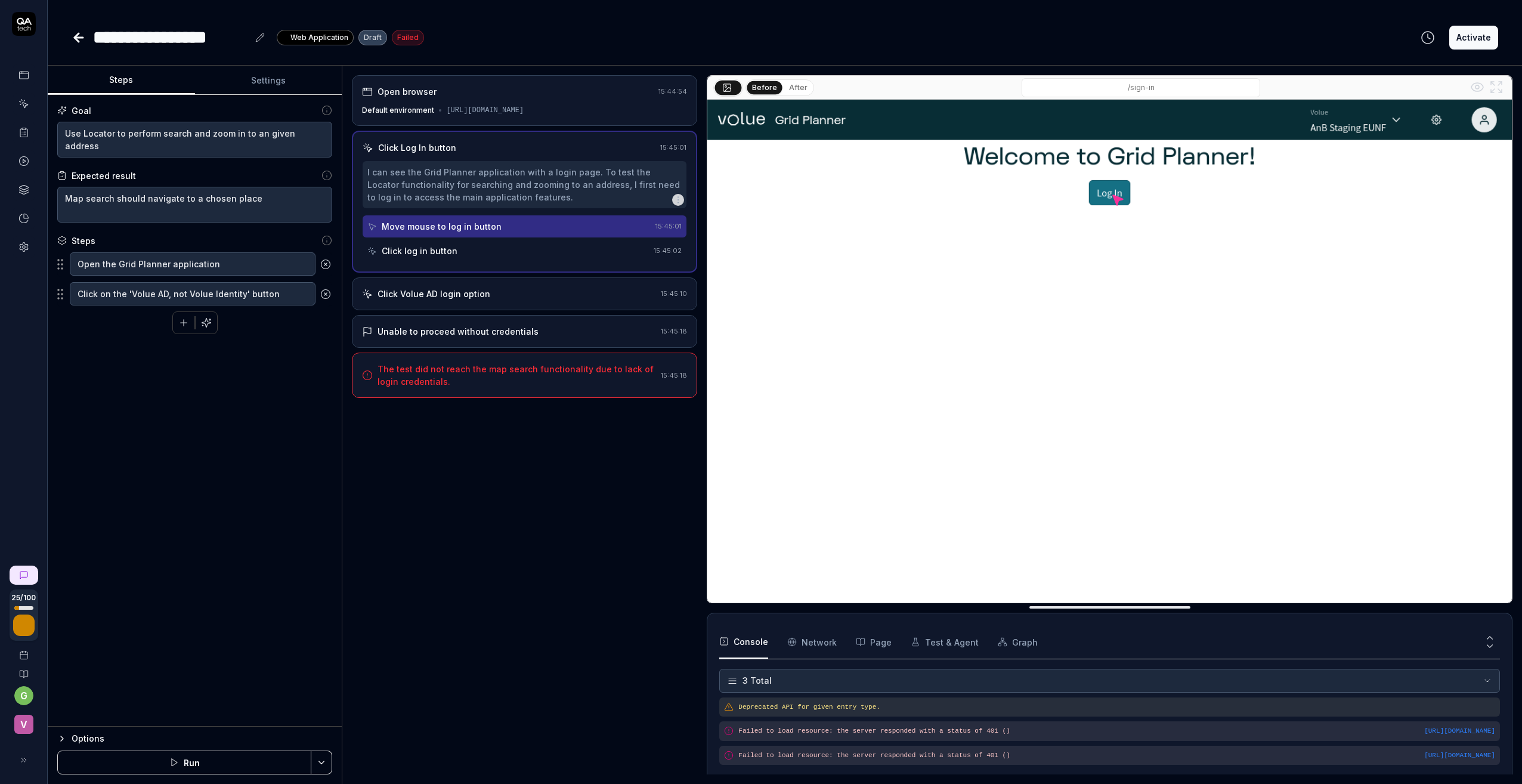
click at [426, 257] on div "Click log in button" at bounding box center [419, 250] width 76 height 13
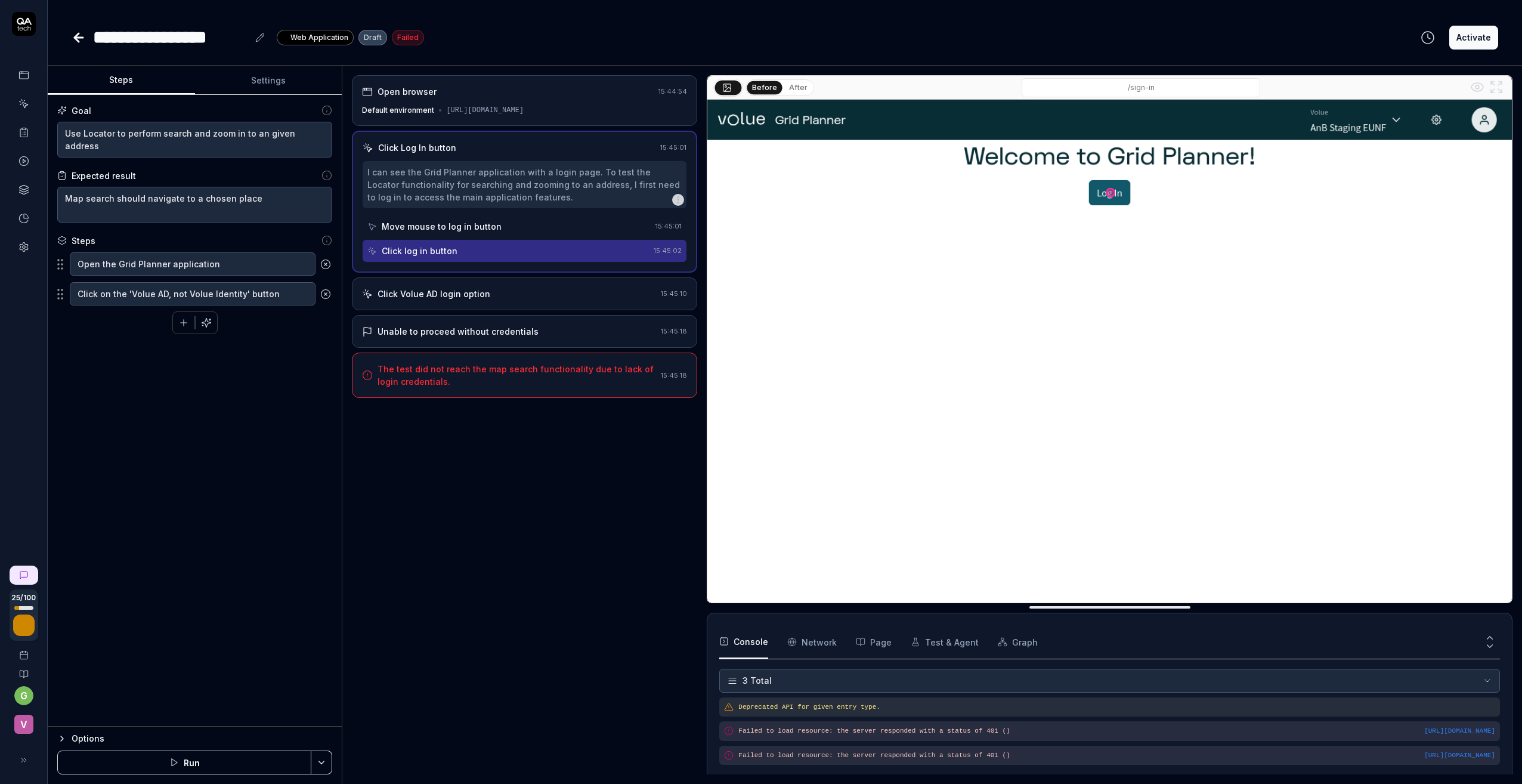
click at [421, 300] on div "Click Volue AD login option" at bounding box center [433, 294] width 112 height 13
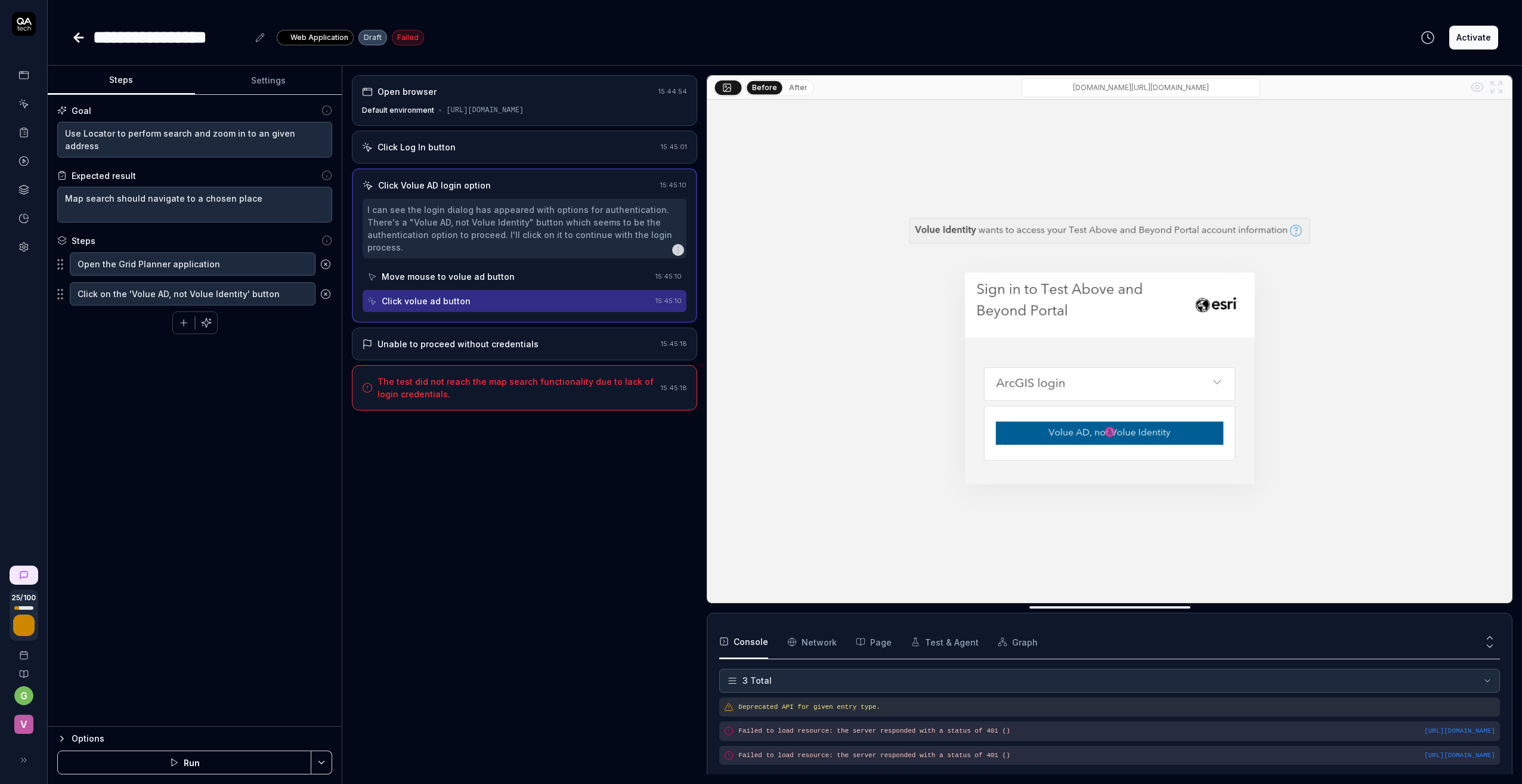
click at [466, 283] on div "Move mouse to volue ad button" at bounding box center [447, 276] width 133 height 13
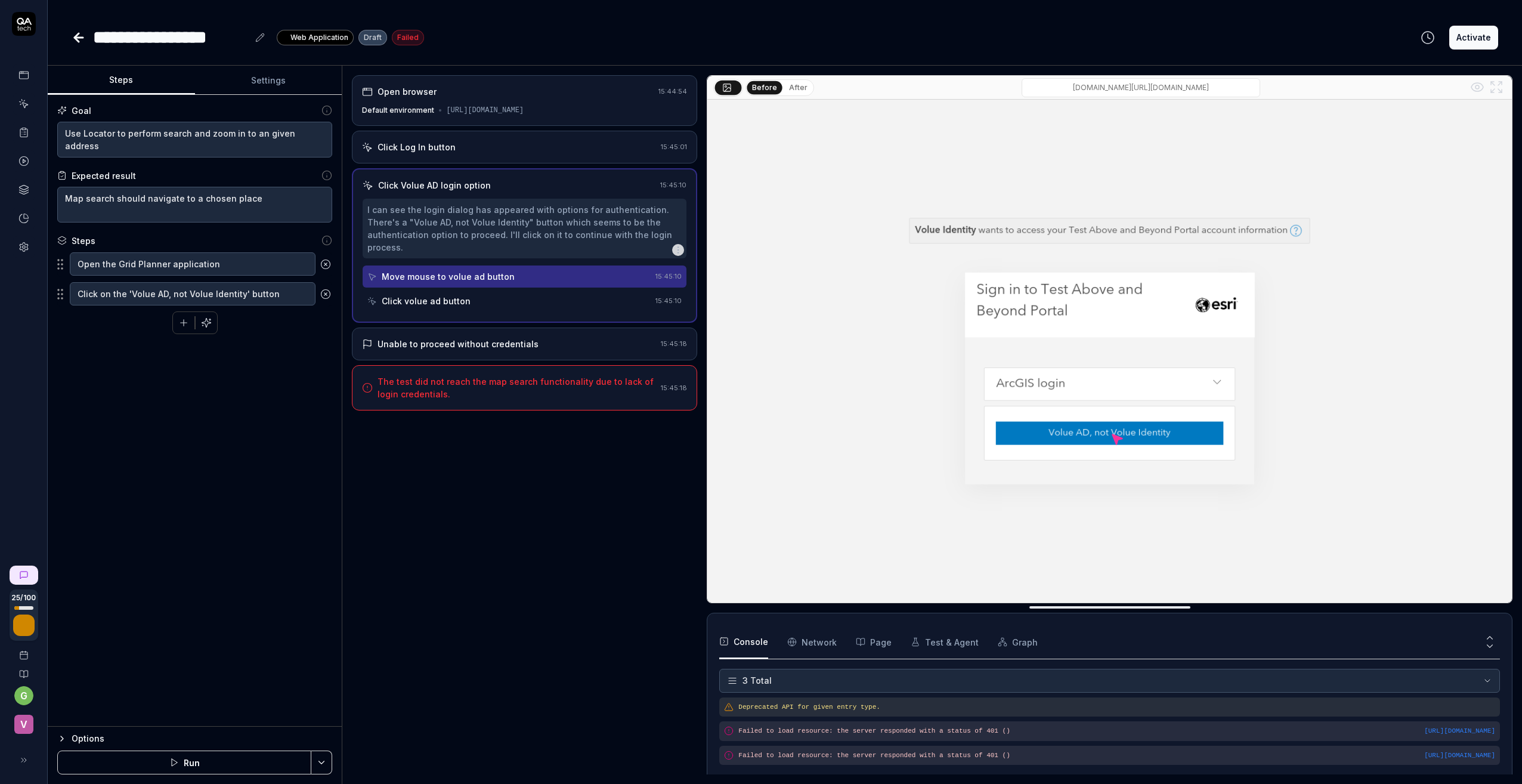
click at [459, 306] on div "Click volue ad button" at bounding box center [426, 300] width 89 height 13
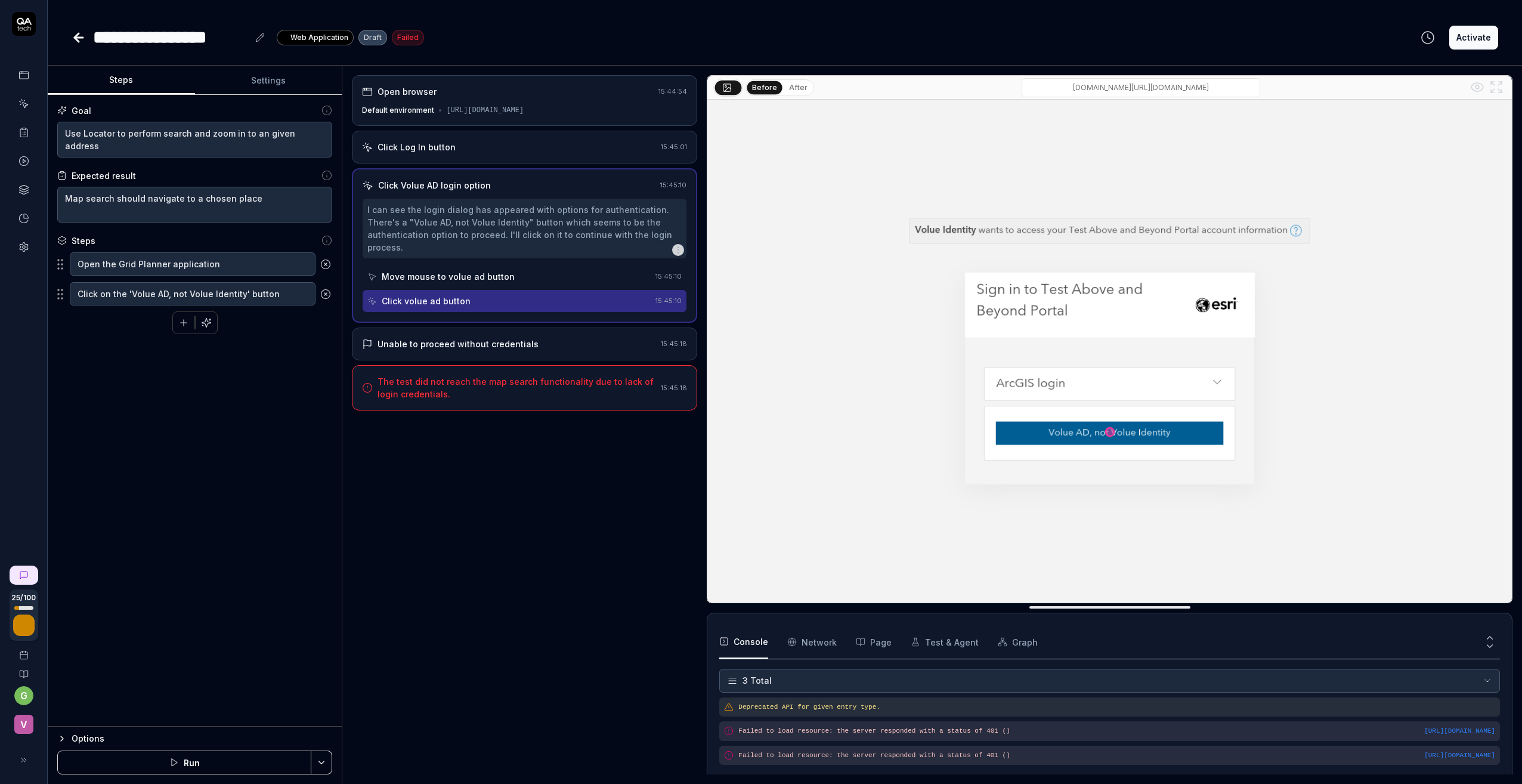
click at [463, 350] on div "Unable to proceed without credentials" at bounding box center [457, 344] width 161 height 13
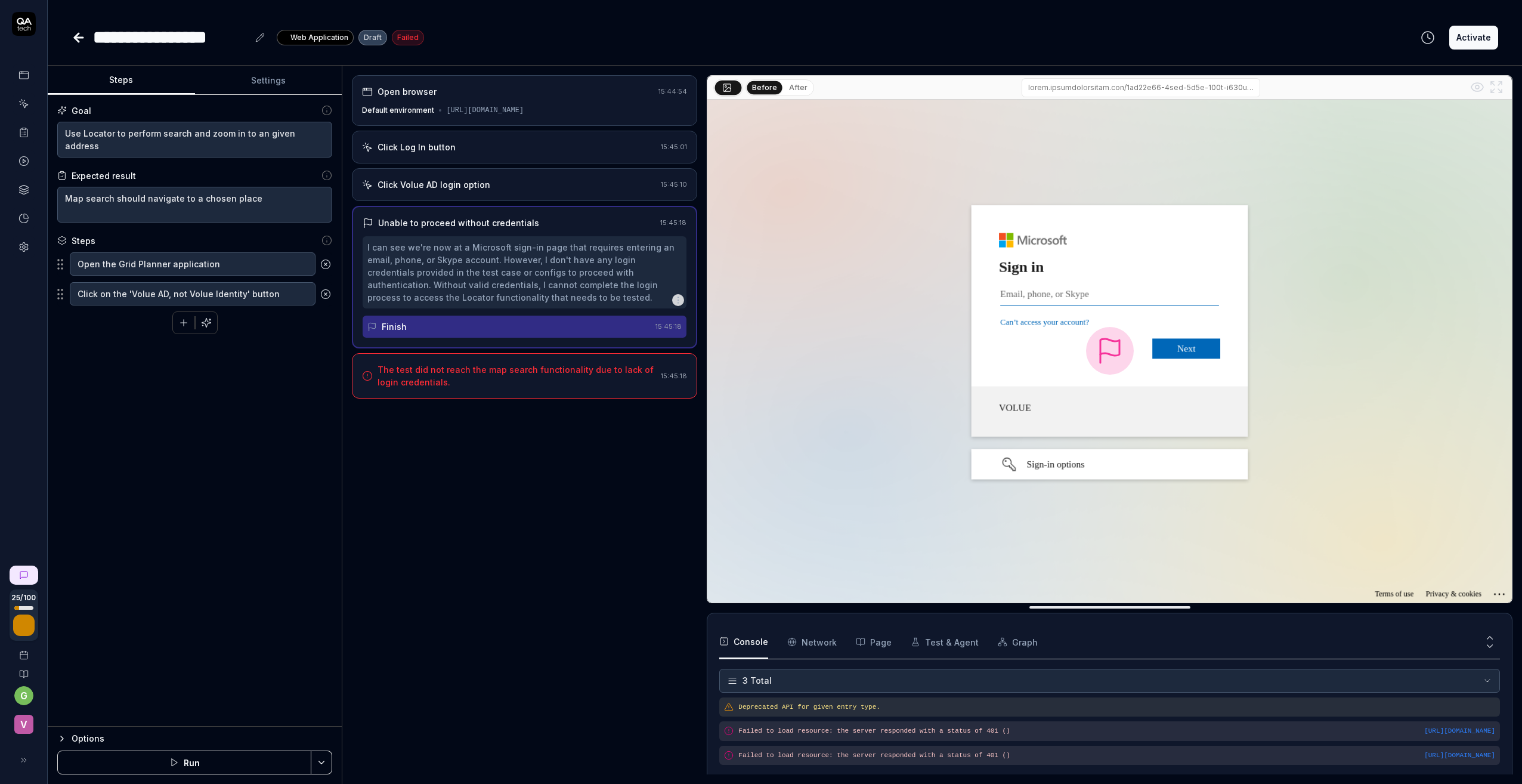
click at [453, 154] on div "Click Log In button" at bounding box center [509, 147] width 294 height 13
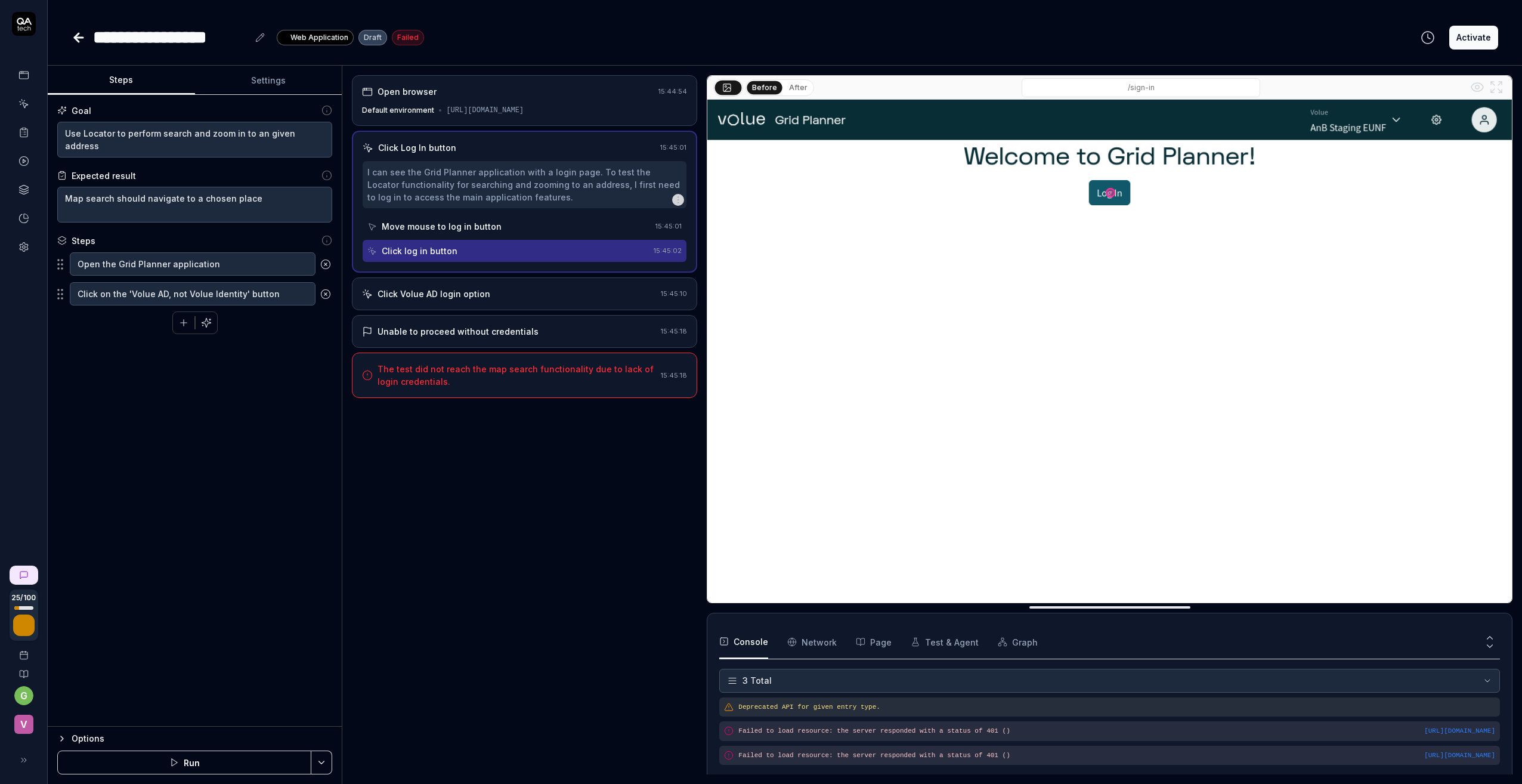
click at [262, 76] on button "Settings" at bounding box center [269, 80] width 148 height 29
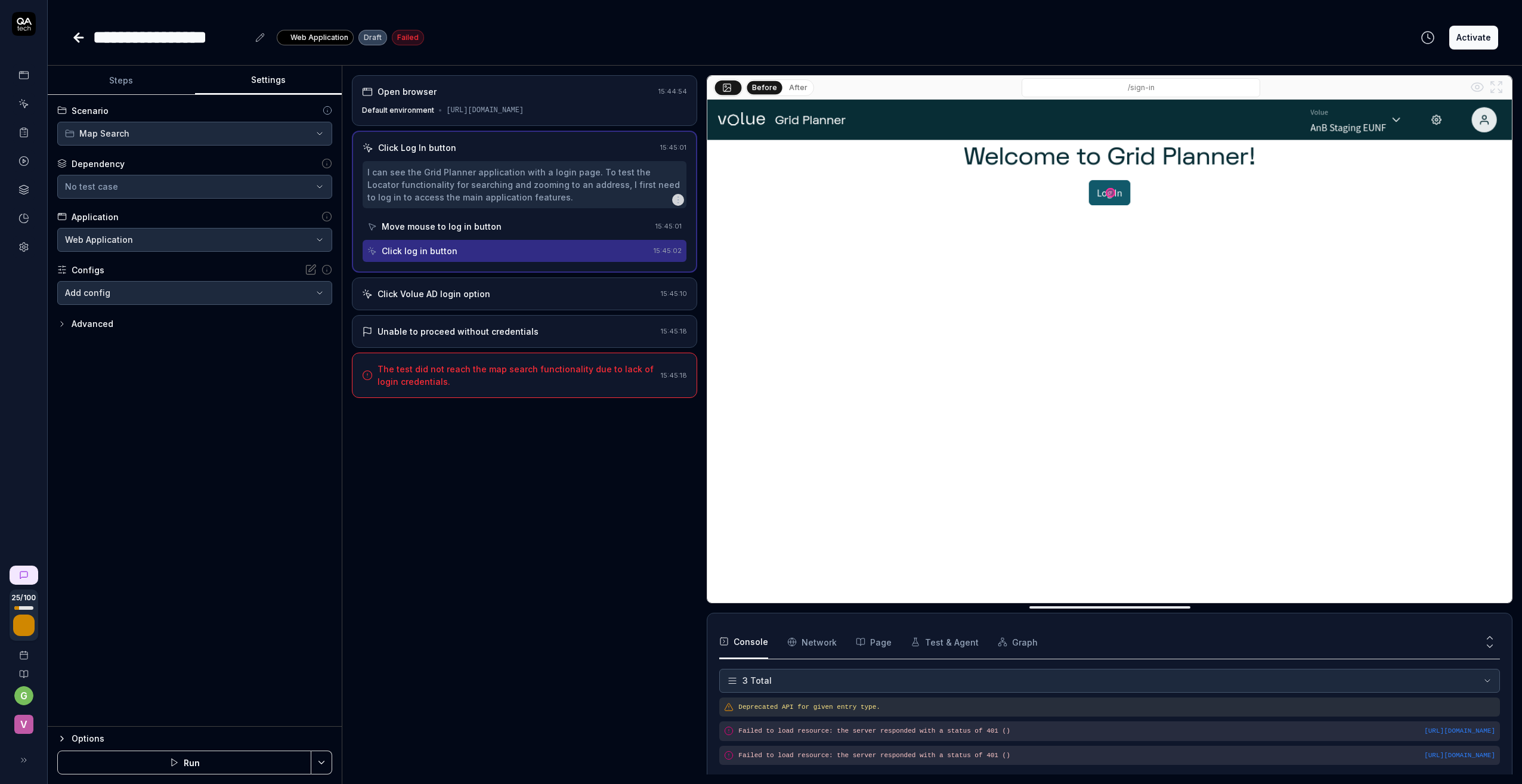
click at [434, 176] on div "I can see the Grid Planner application with a login page. To test the Locator f…" at bounding box center [524, 184] width 314 height 37
click at [409, 232] on div "Move mouse to log in button" at bounding box center [441, 226] width 120 height 13
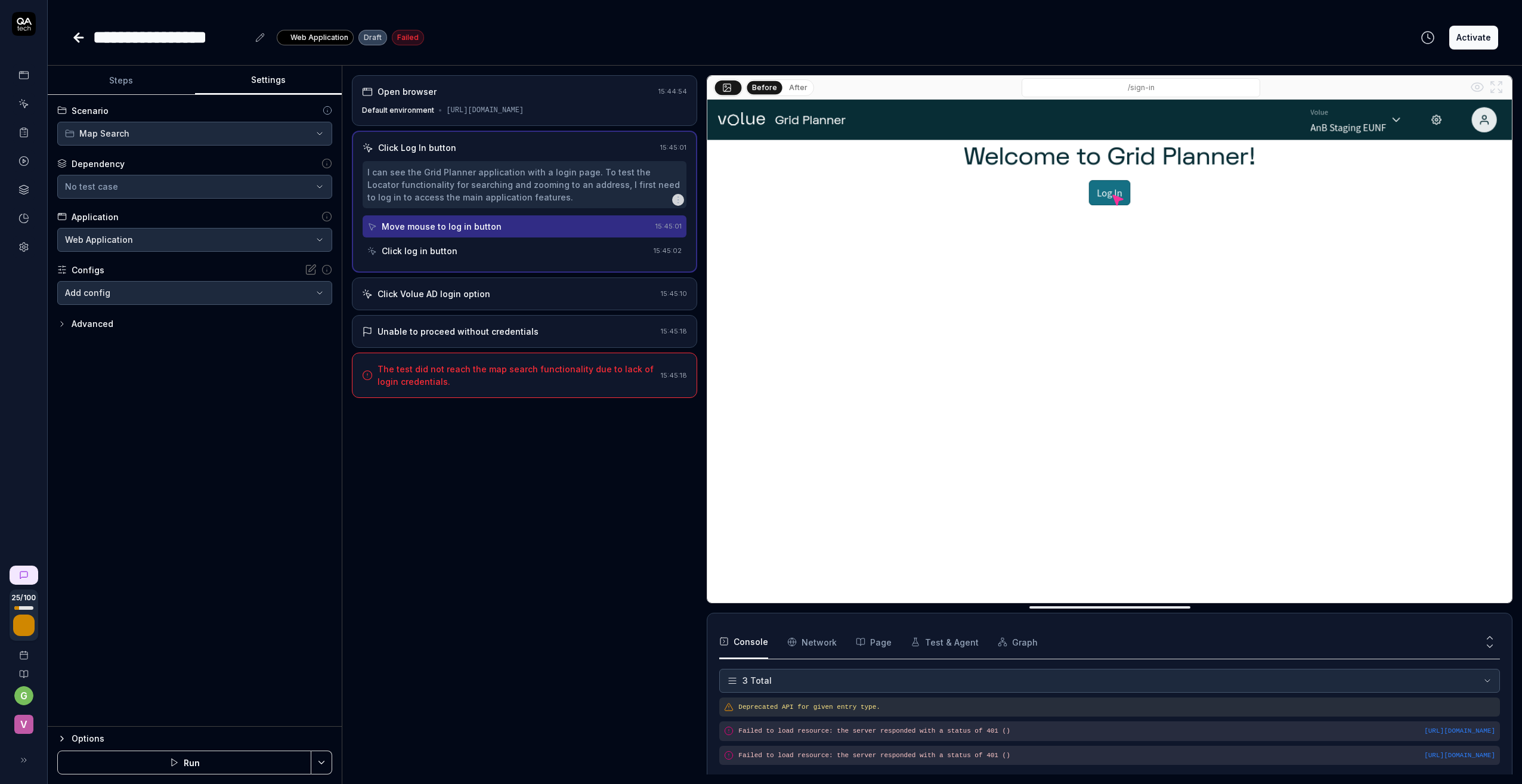
click at [406, 256] on div "Click log in button" at bounding box center [419, 250] width 76 height 13
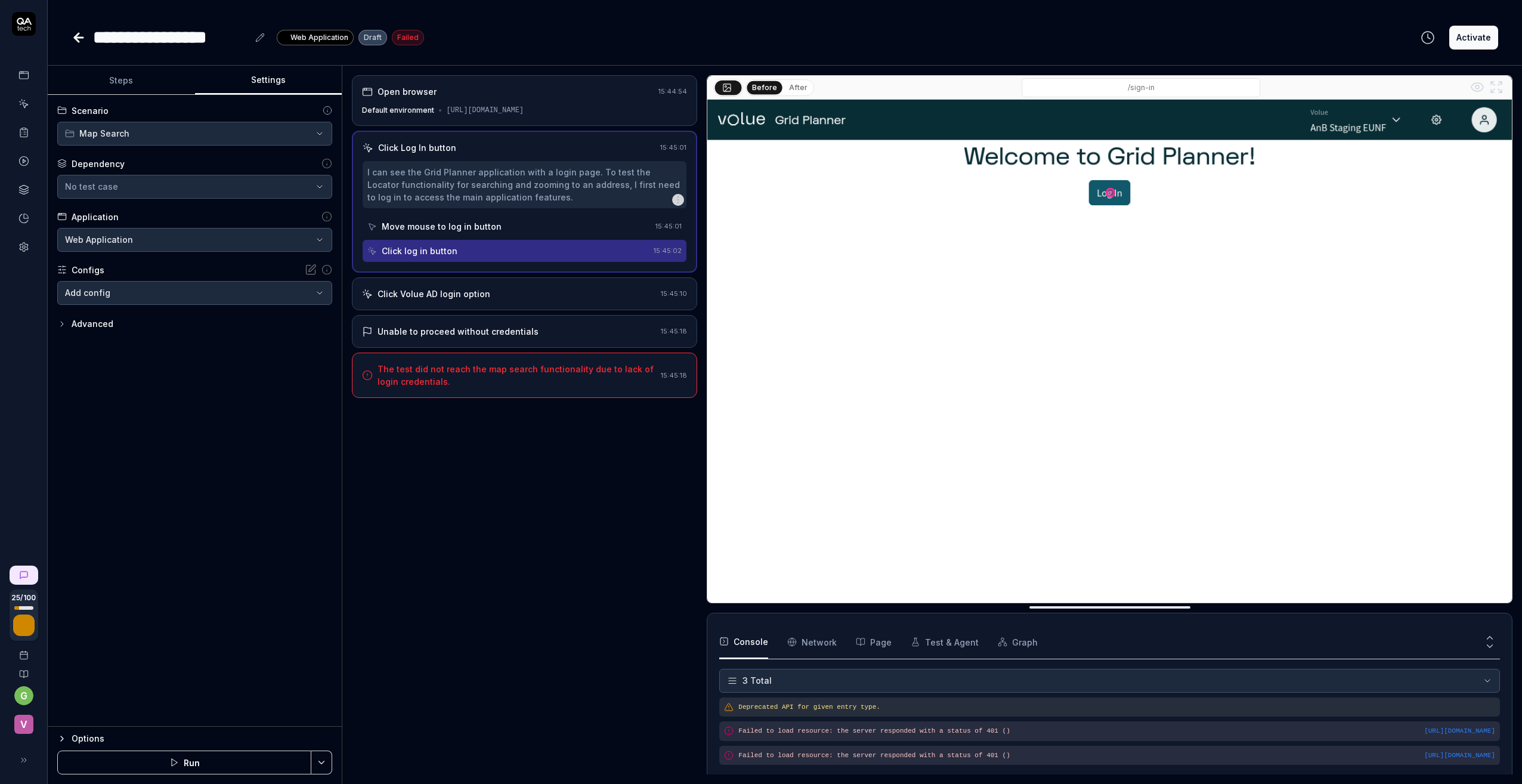
click at [401, 298] on div "Click Volue AD login option" at bounding box center [433, 294] width 112 height 13
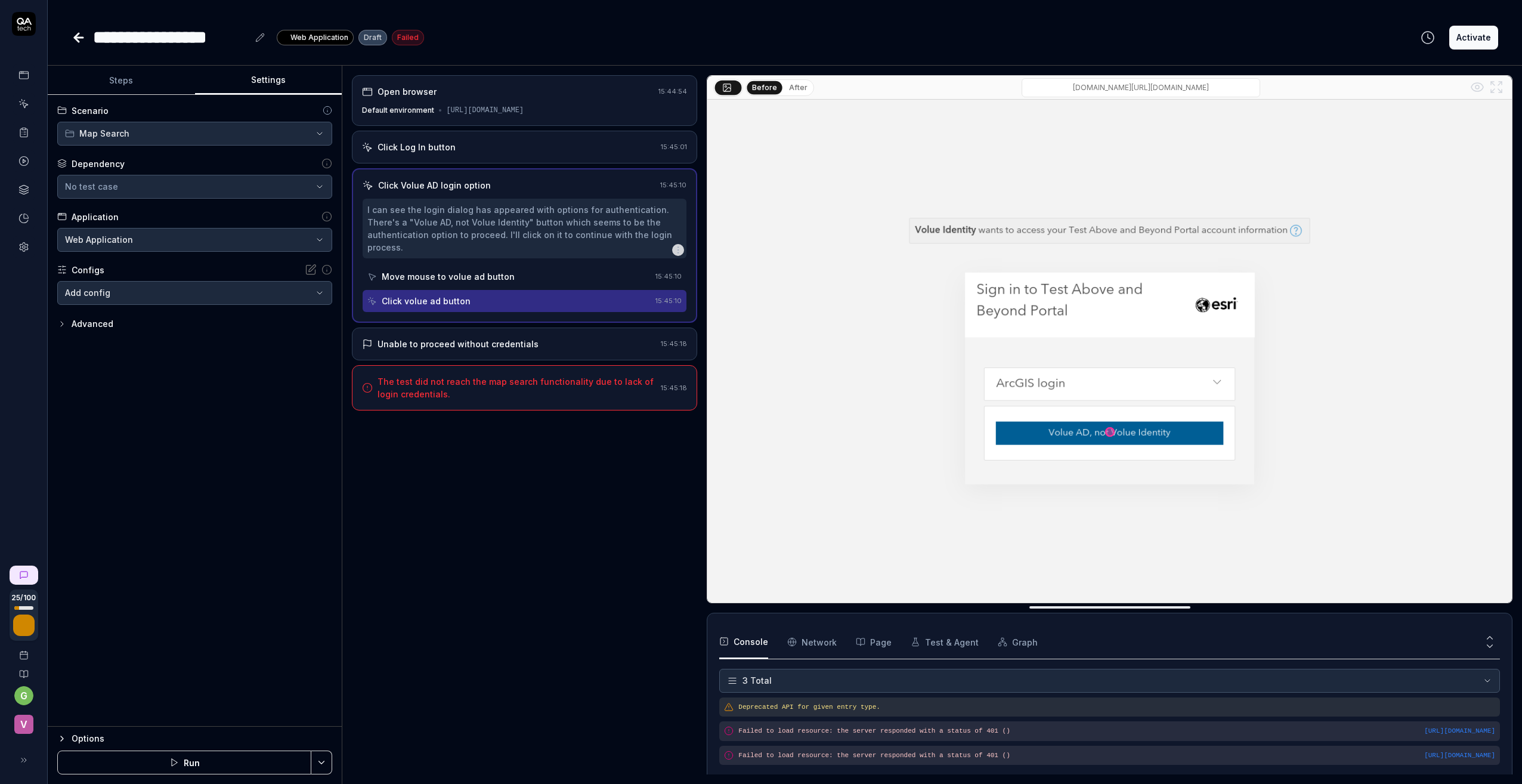
click at [405, 341] on div "Unable to proceed without credentials 15:45:18" at bounding box center [524, 343] width 346 height 33
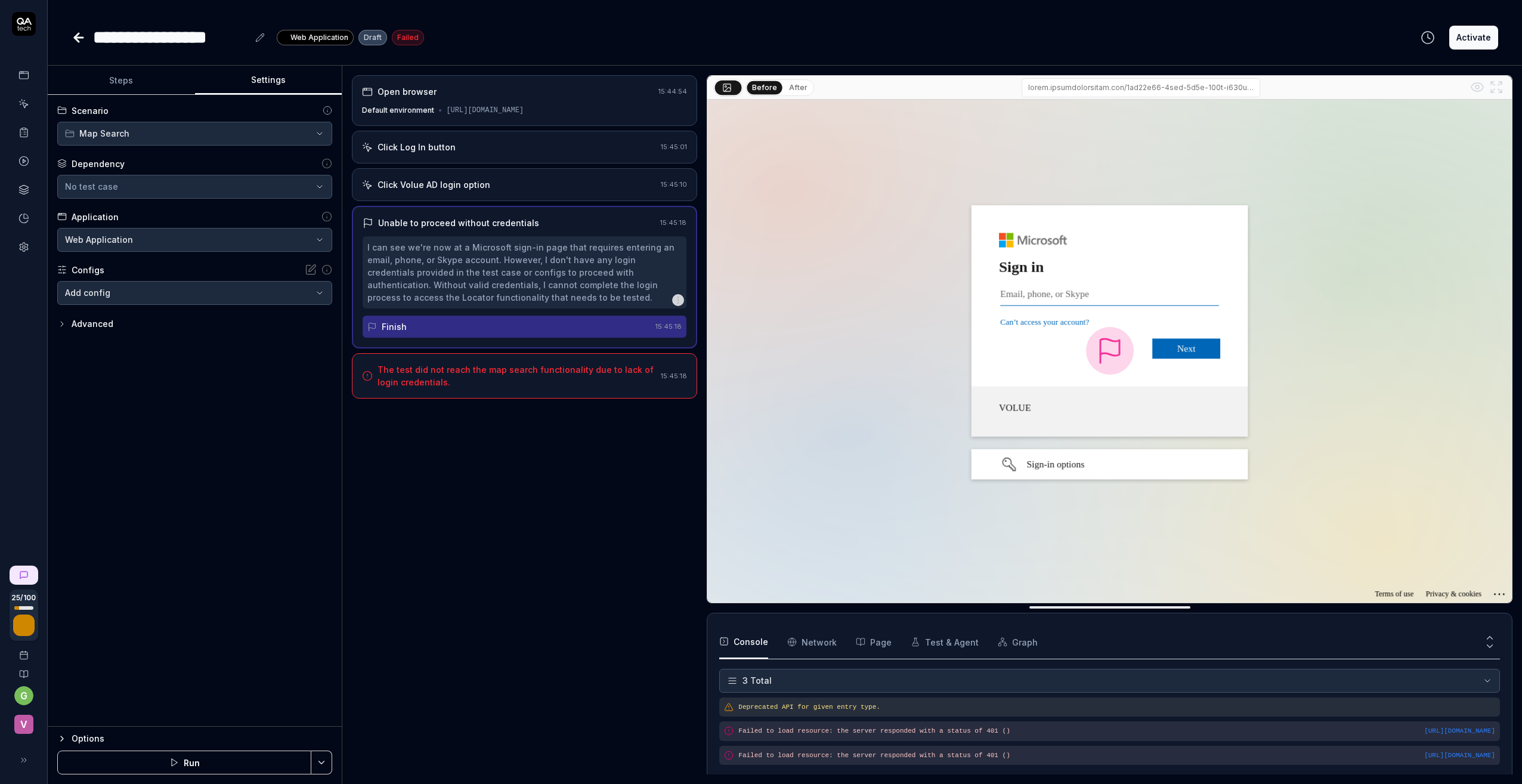
click at [206, 357] on div "**********" at bounding box center [194, 410] width 294 height 631
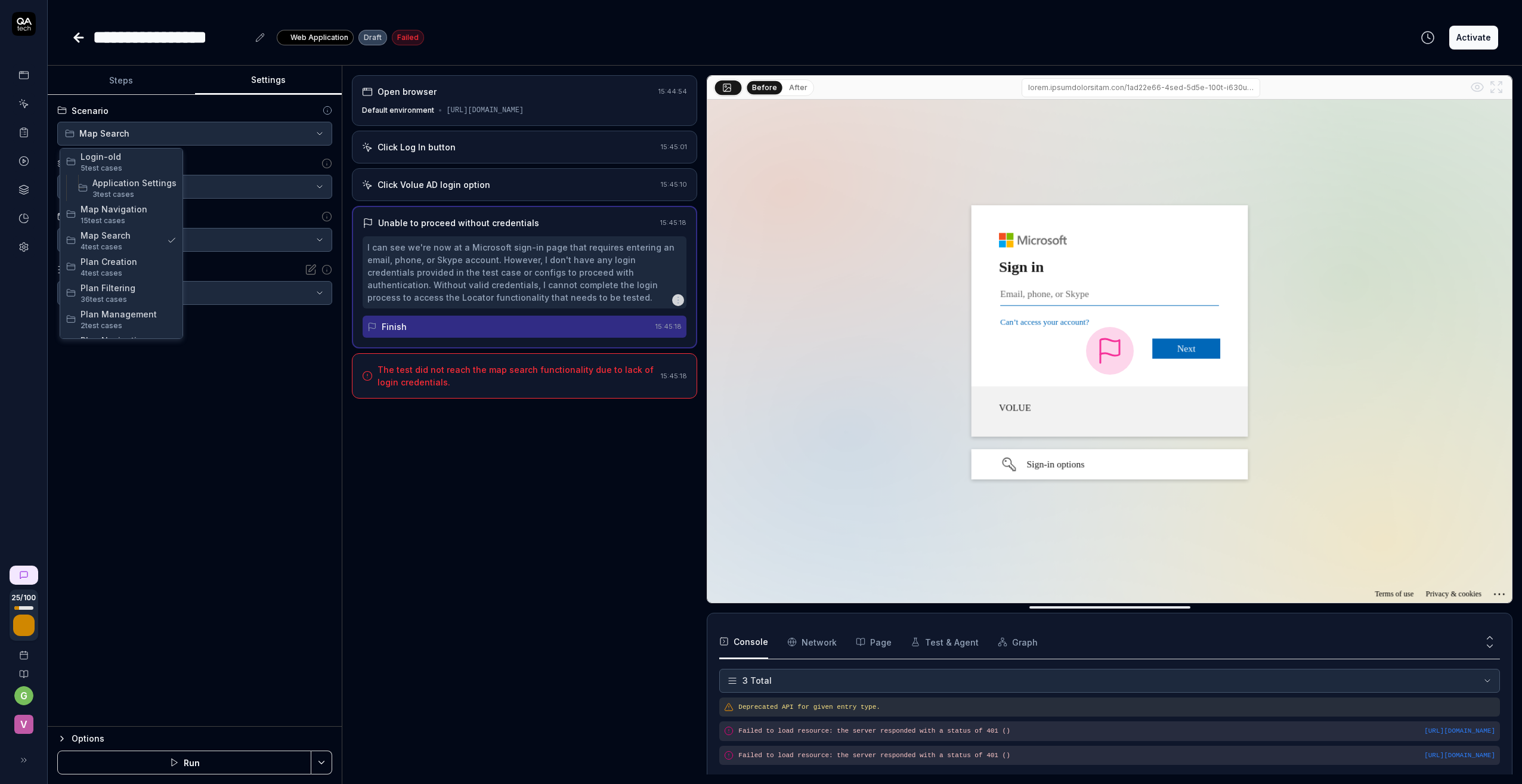
click at [193, 133] on html "**********" at bounding box center [761, 392] width 1522 height 784
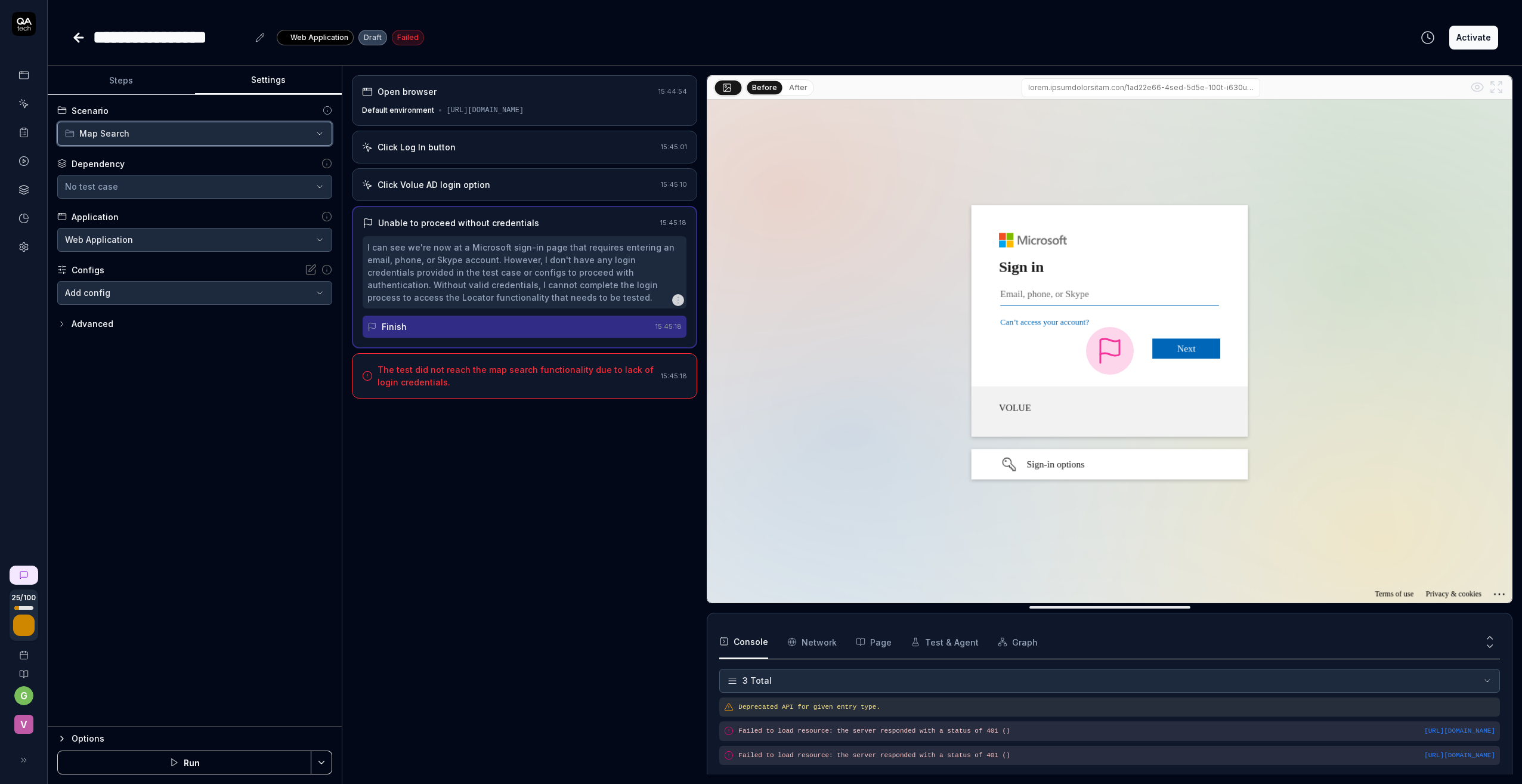
click at [180, 425] on html "**********" at bounding box center [761, 392] width 1522 height 784
click at [317, 182] on icon "button" at bounding box center [320, 187] width 10 height 10
click at [143, 512] on div "**********" at bounding box center [194, 410] width 294 height 631
click at [61, 323] on icon "button" at bounding box center [62, 324] width 10 height 10
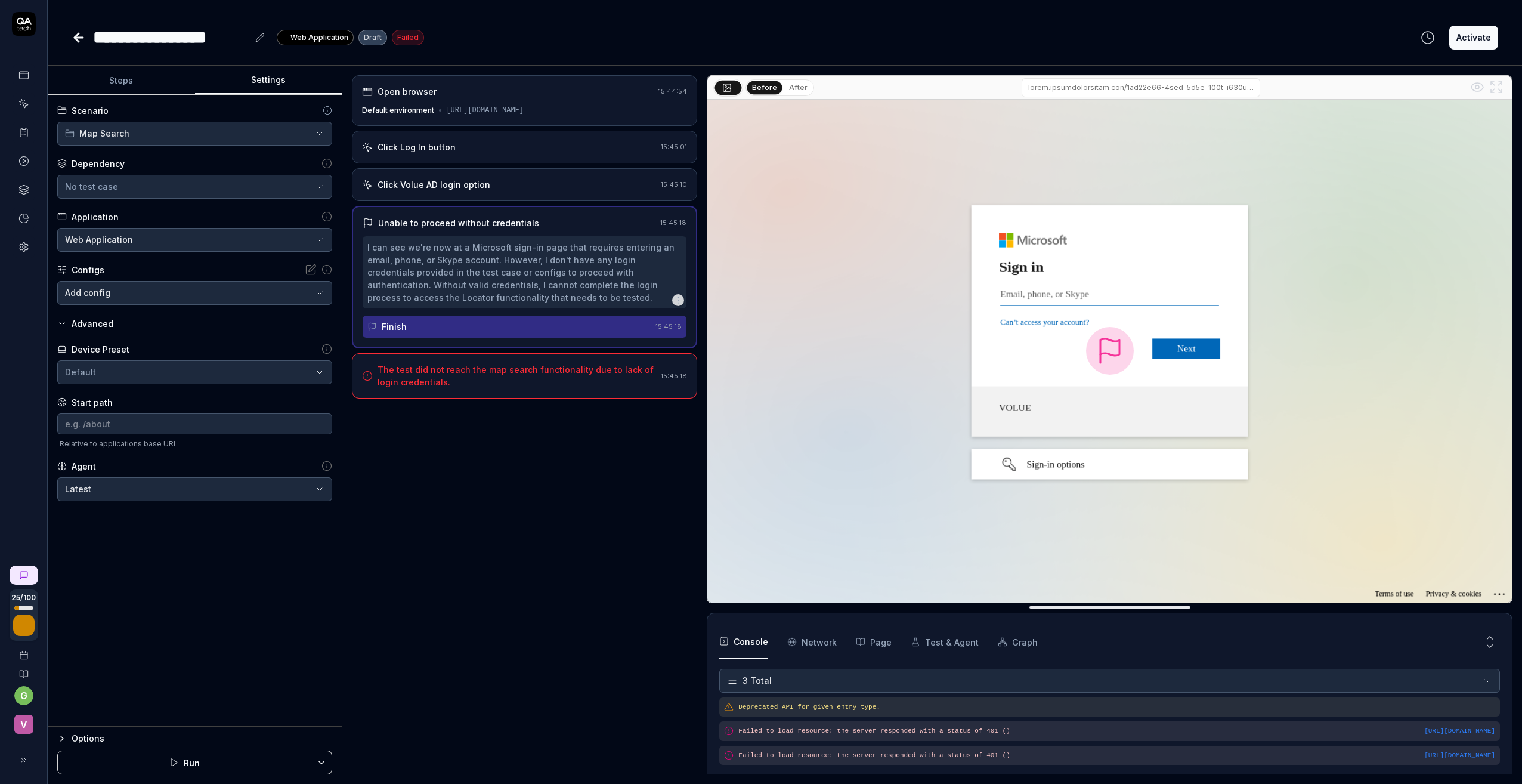
click at [161, 369] on html "**********" at bounding box center [761, 392] width 1522 height 784
click at [480, 473] on html "**********" at bounding box center [761, 392] width 1522 height 784
click at [250, 424] on input at bounding box center [194, 424] width 275 height 21
click at [92, 405] on div "Start path" at bounding box center [93, 402] width 41 height 13
click at [81, 423] on input at bounding box center [194, 424] width 275 height 21
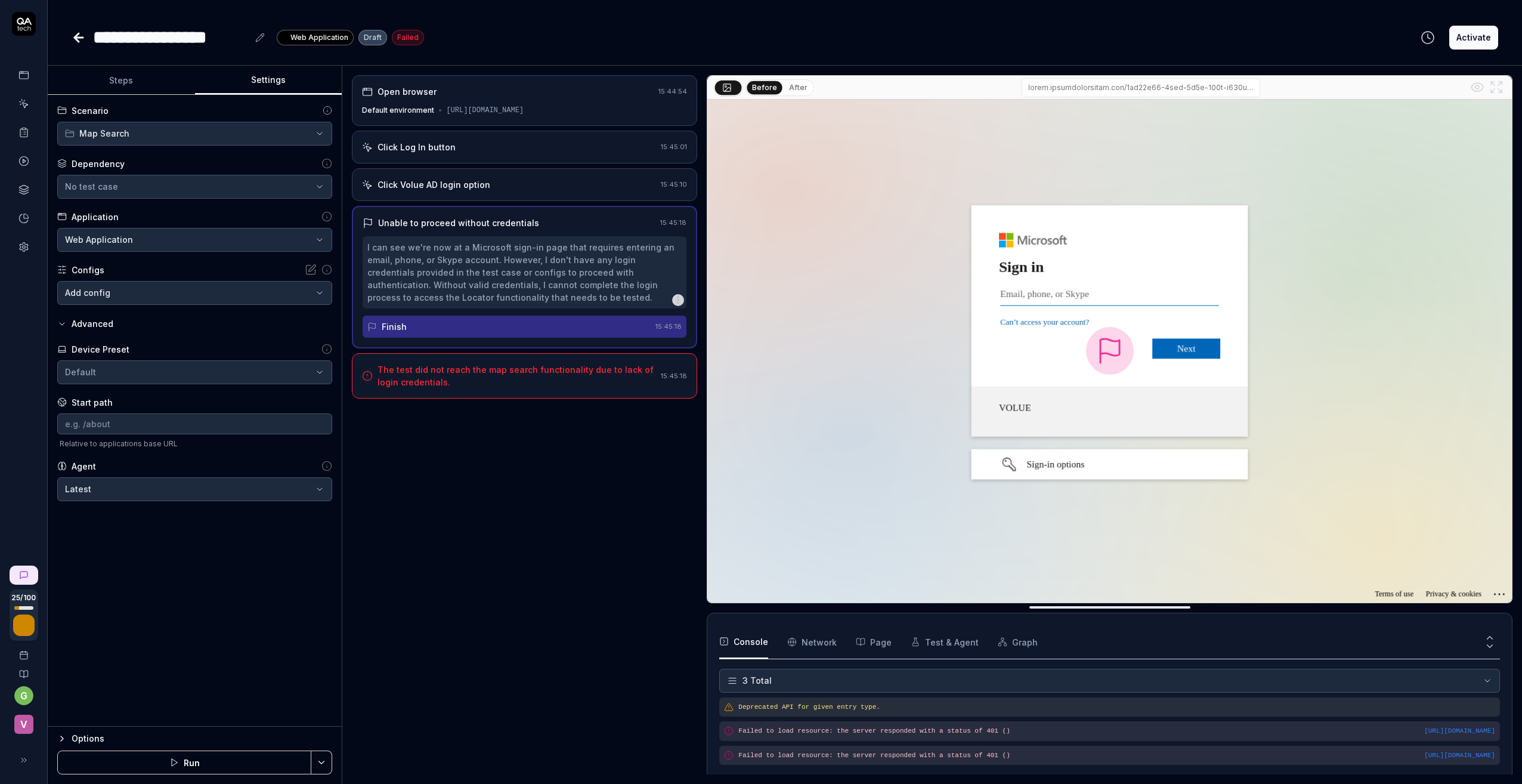
click at [102, 489] on body "**********" at bounding box center [761, 392] width 1522 height 784
click at [538, 495] on html "**********" at bounding box center [761, 392] width 1522 height 784
click at [78, 37] on icon at bounding box center [79, 37] width 8 height 0
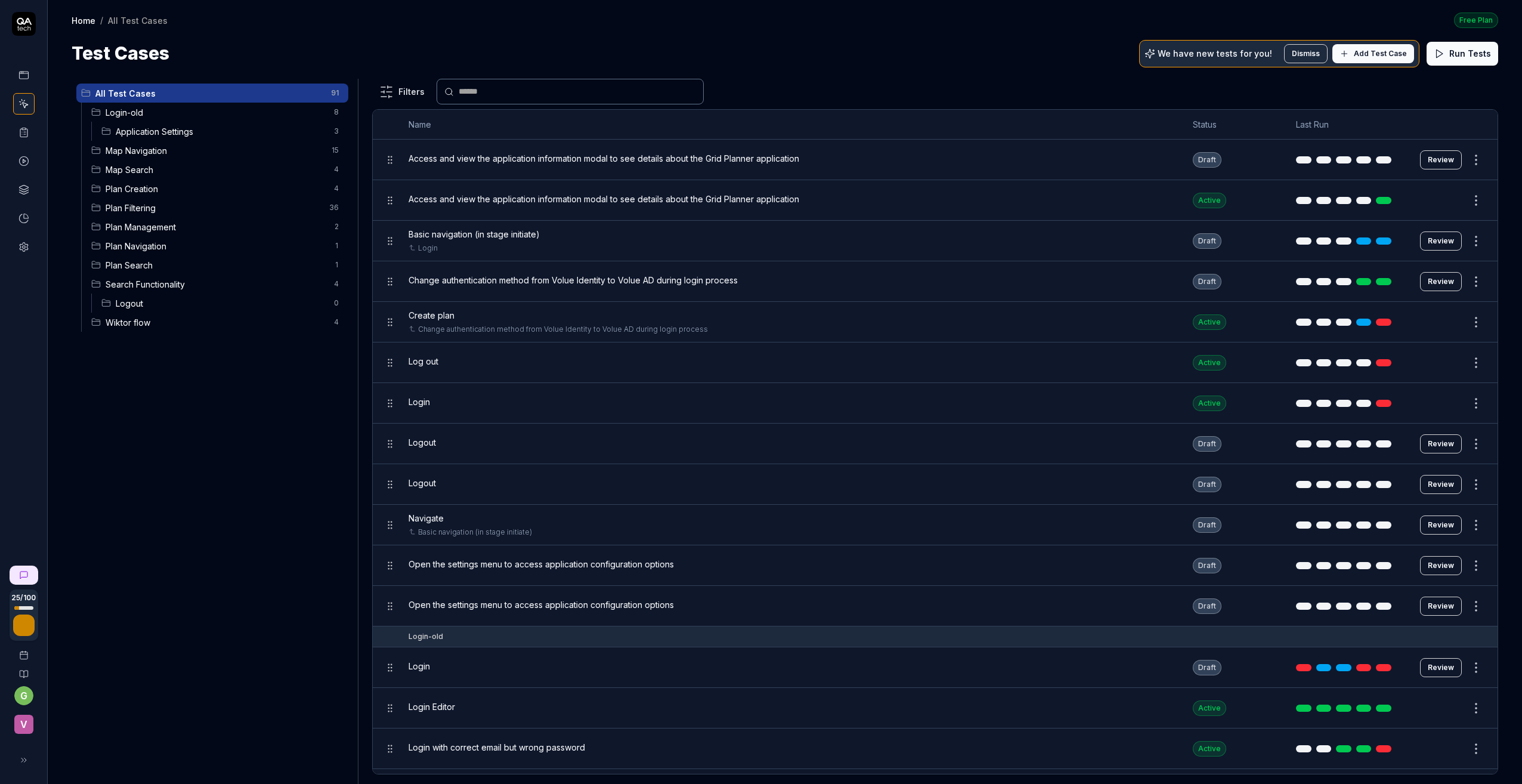
click at [153, 147] on span "Map Navigation" at bounding box center [215, 151] width 219 height 13
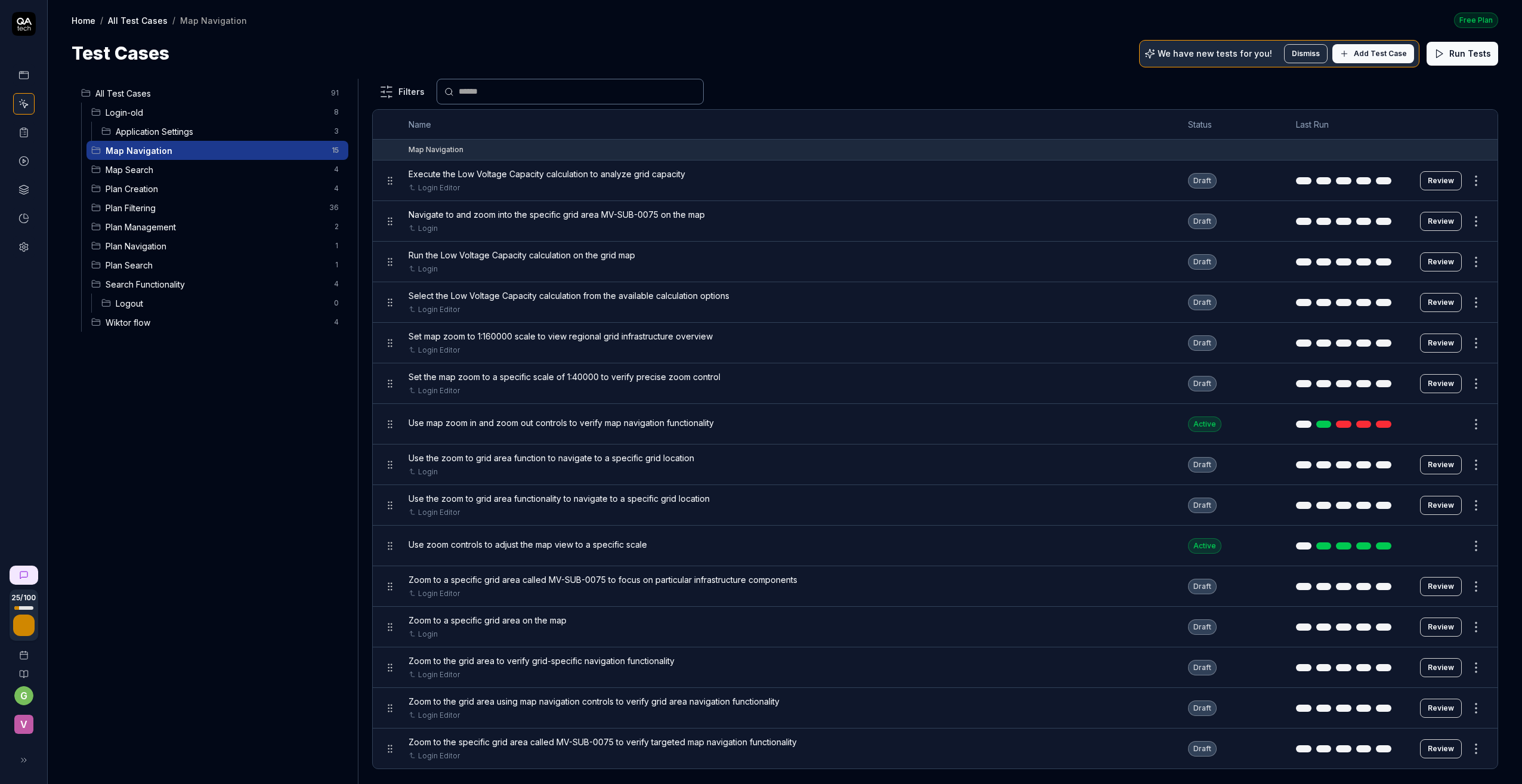
click at [135, 170] on span "Map Search" at bounding box center [216, 169] width 222 height 13
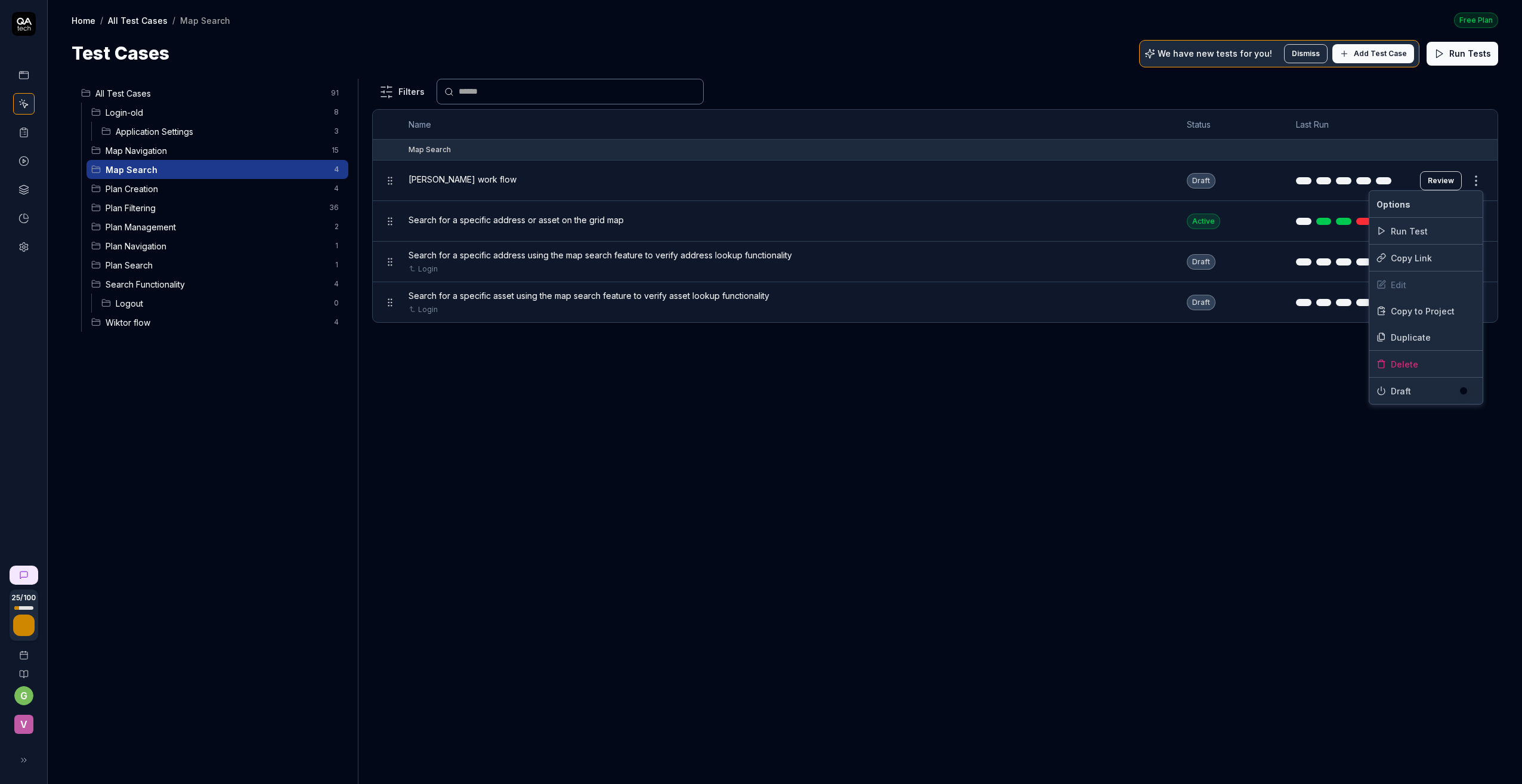
click at [1475, 176] on html "25 / 100 g v Home / All Test Cases / Map Search Free Plan Home / All Test Cases…" at bounding box center [761, 392] width 1522 height 784
click at [1387, 362] on div "Delete" at bounding box center [1425, 363] width 113 height 27
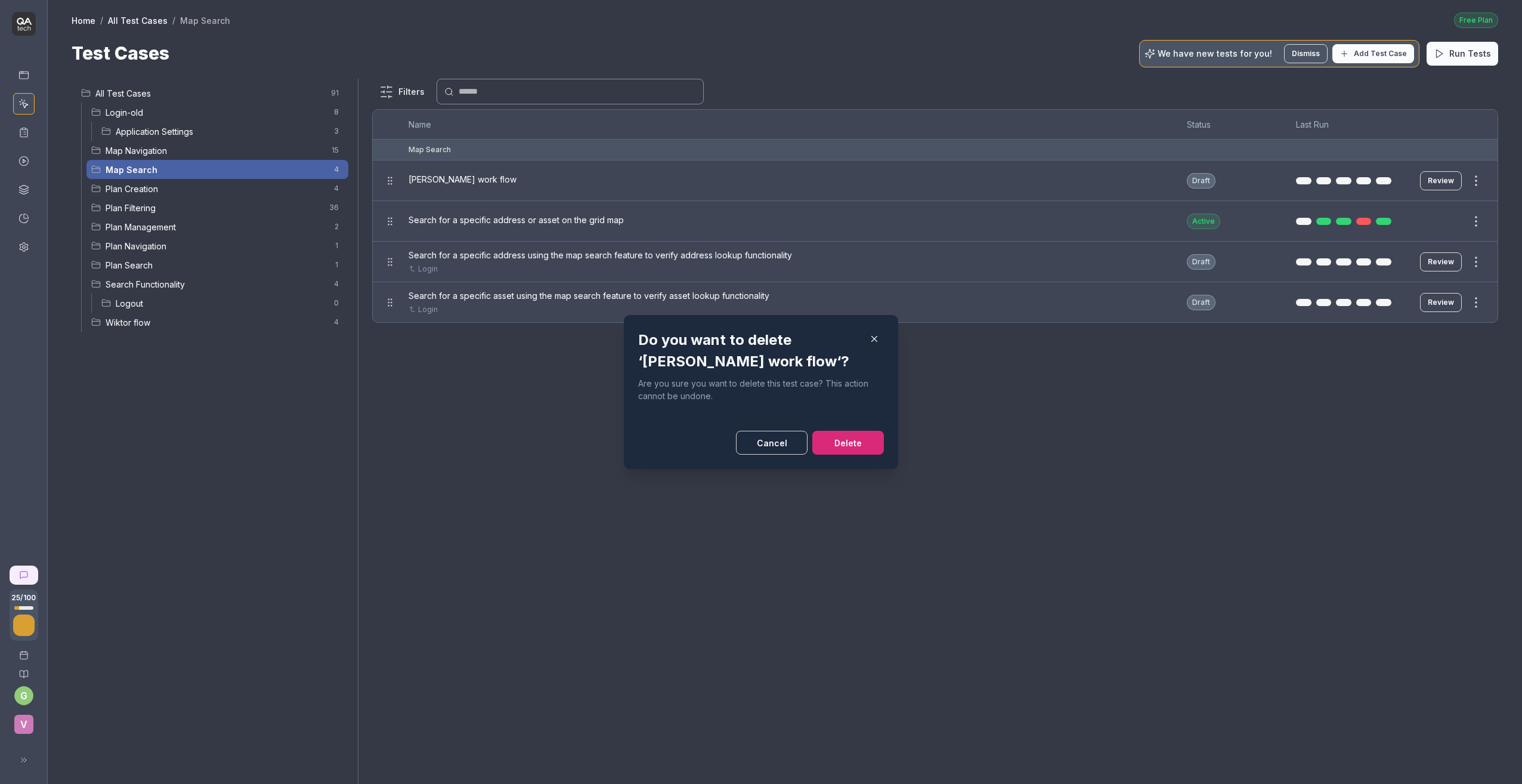
click at [850, 445] on button "Delete" at bounding box center [848, 442] width 72 height 24
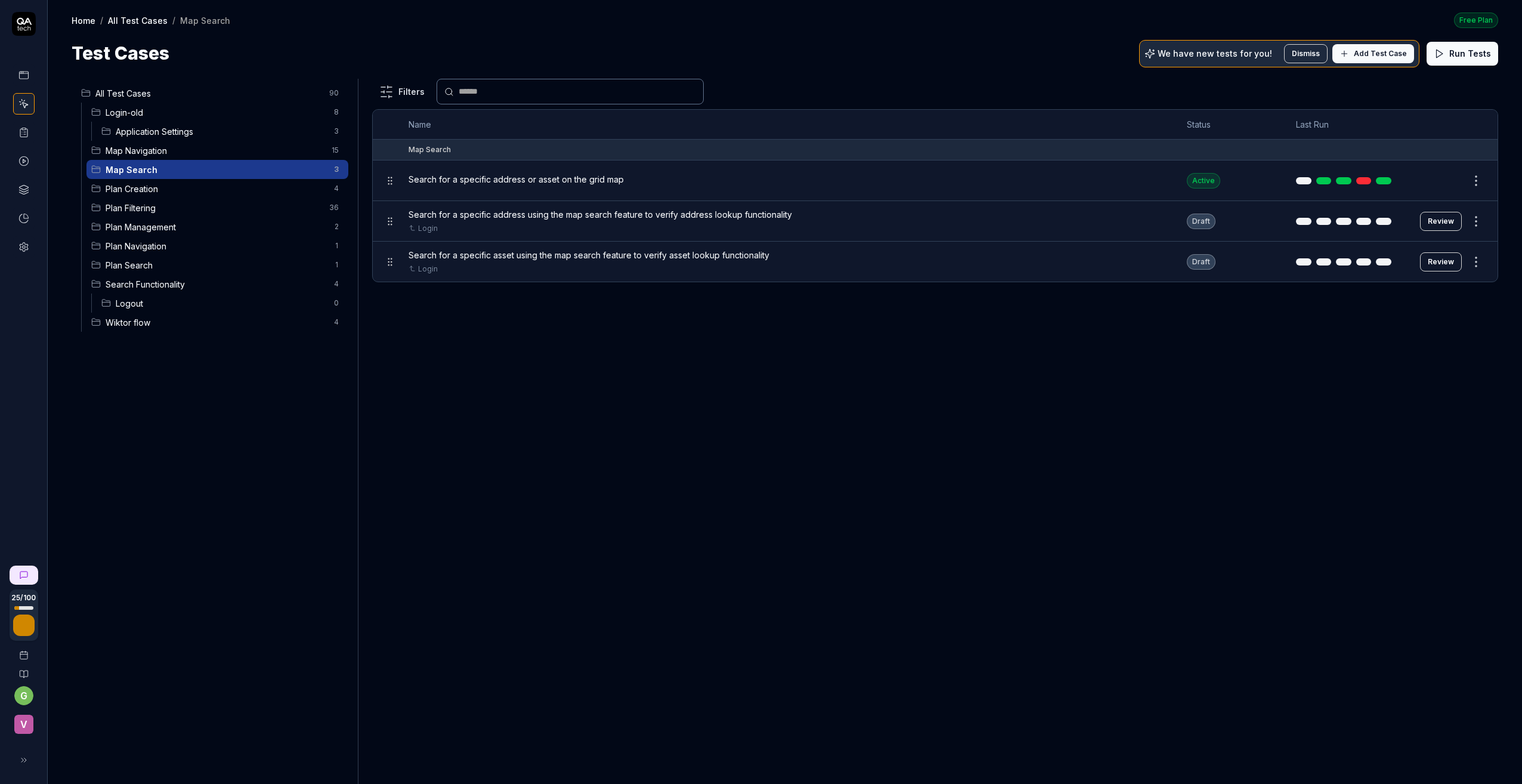
click at [523, 176] on span "Search for a specific address or asset on the grid map" at bounding box center [516, 179] width 216 height 13
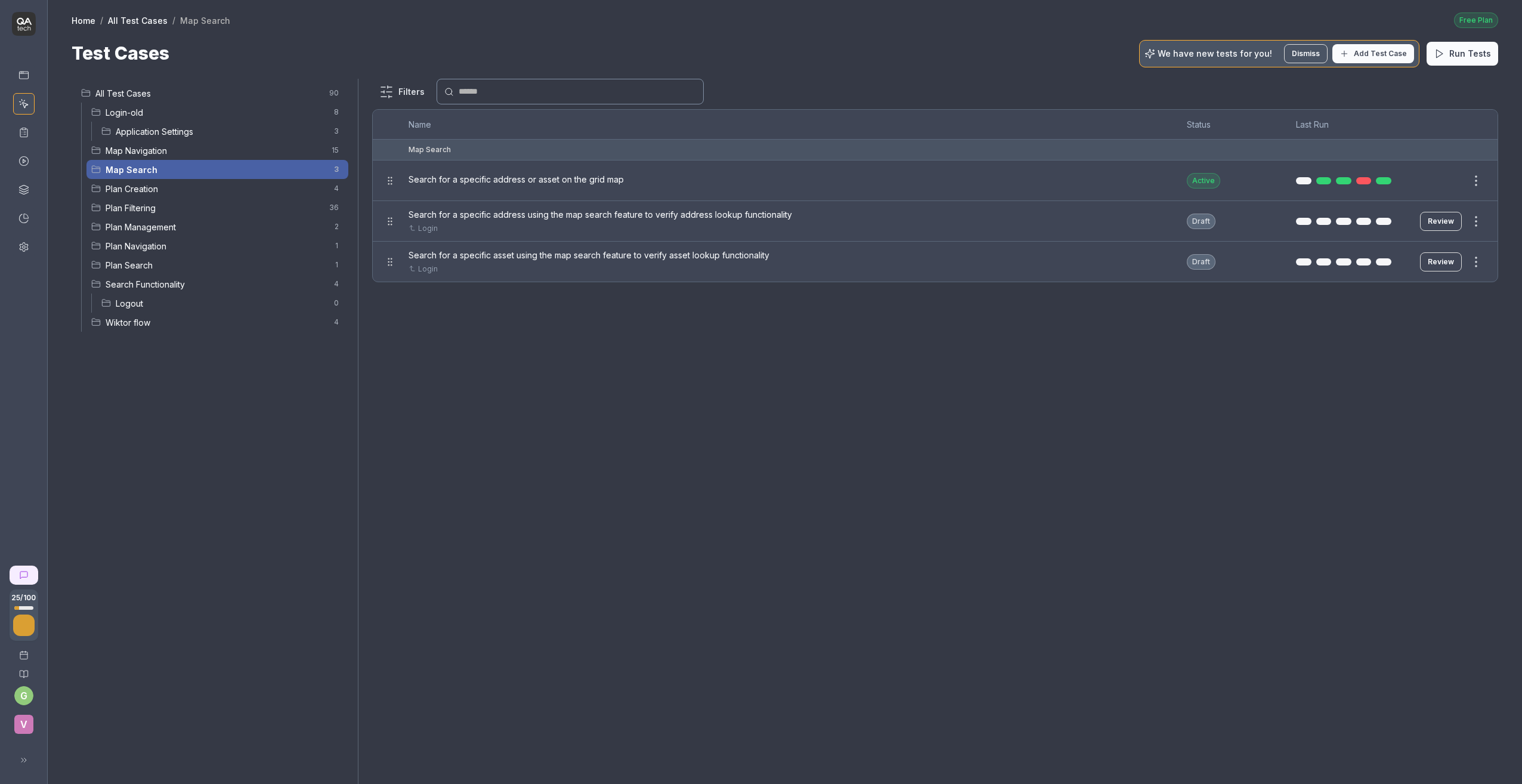
click at [502, 216] on div at bounding box center [761, 392] width 1522 height 784
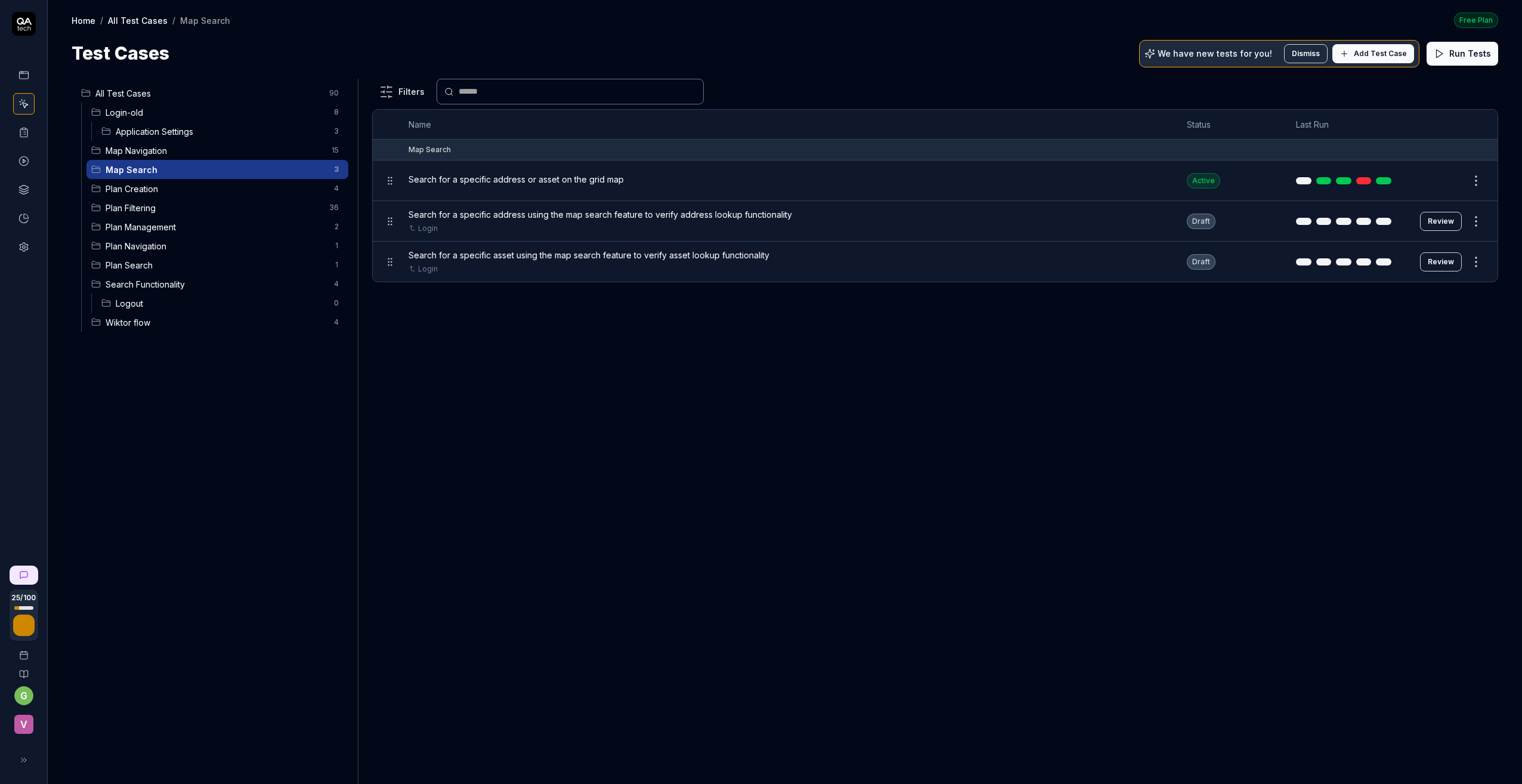
click at [507, 180] on span "Search for a specific address or asset on the grid map" at bounding box center [516, 179] width 216 height 13
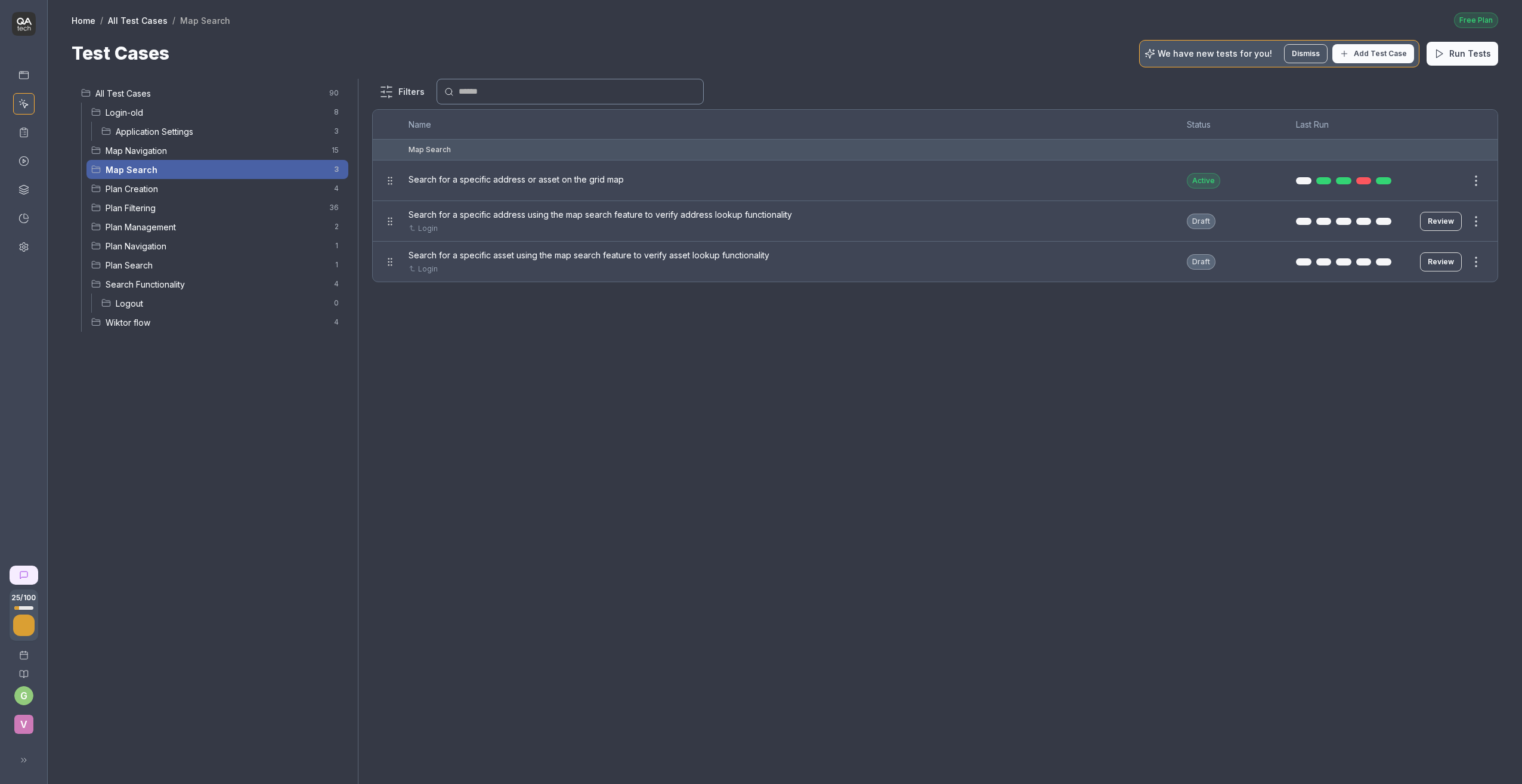
click at [545, 182] on div at bounding box center [761, 392] width 1522 height 784
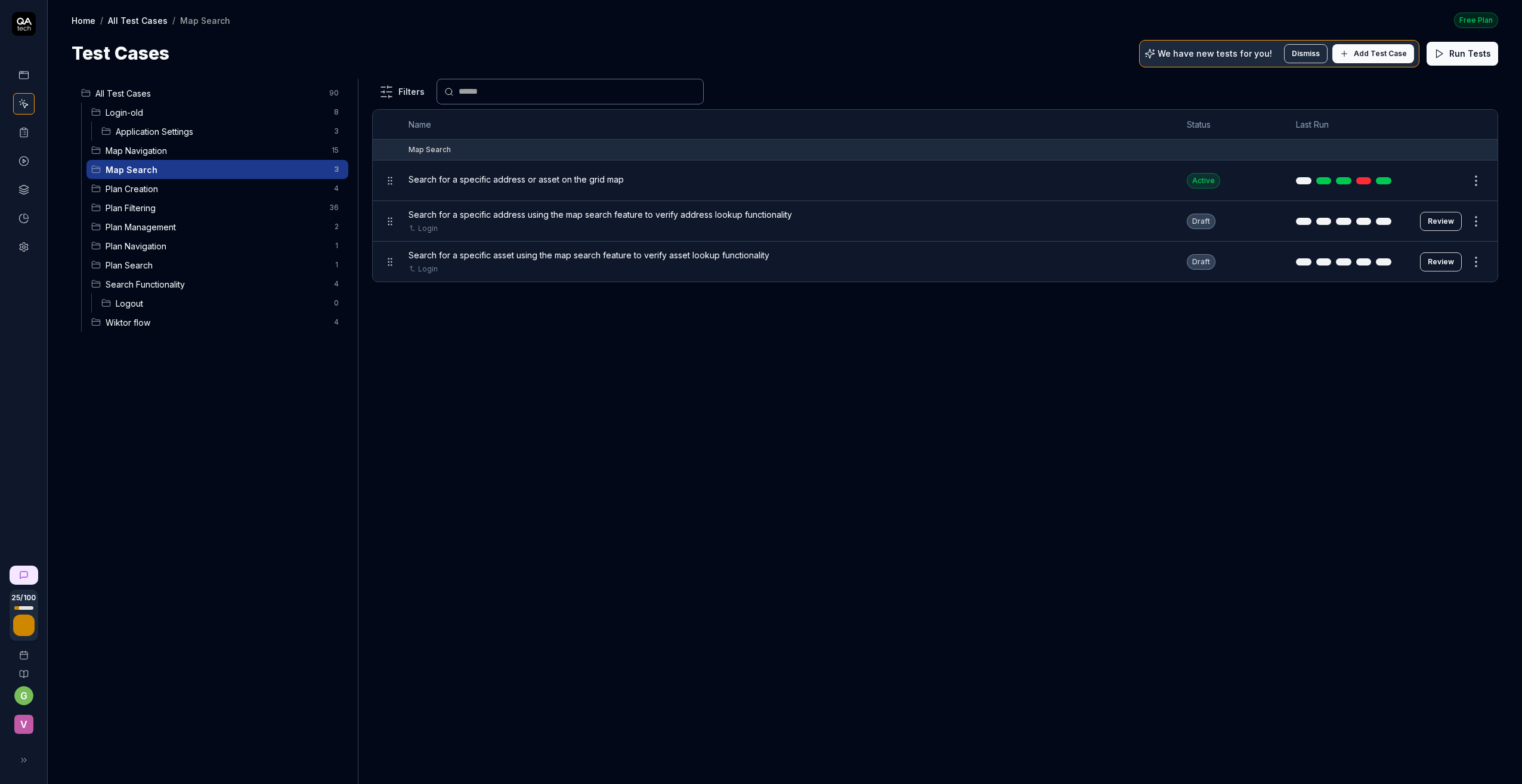
click at [545, 182] on span "Search for a specific address or asset on the grid map" at bounding box center [516, 179] width 216 height 13
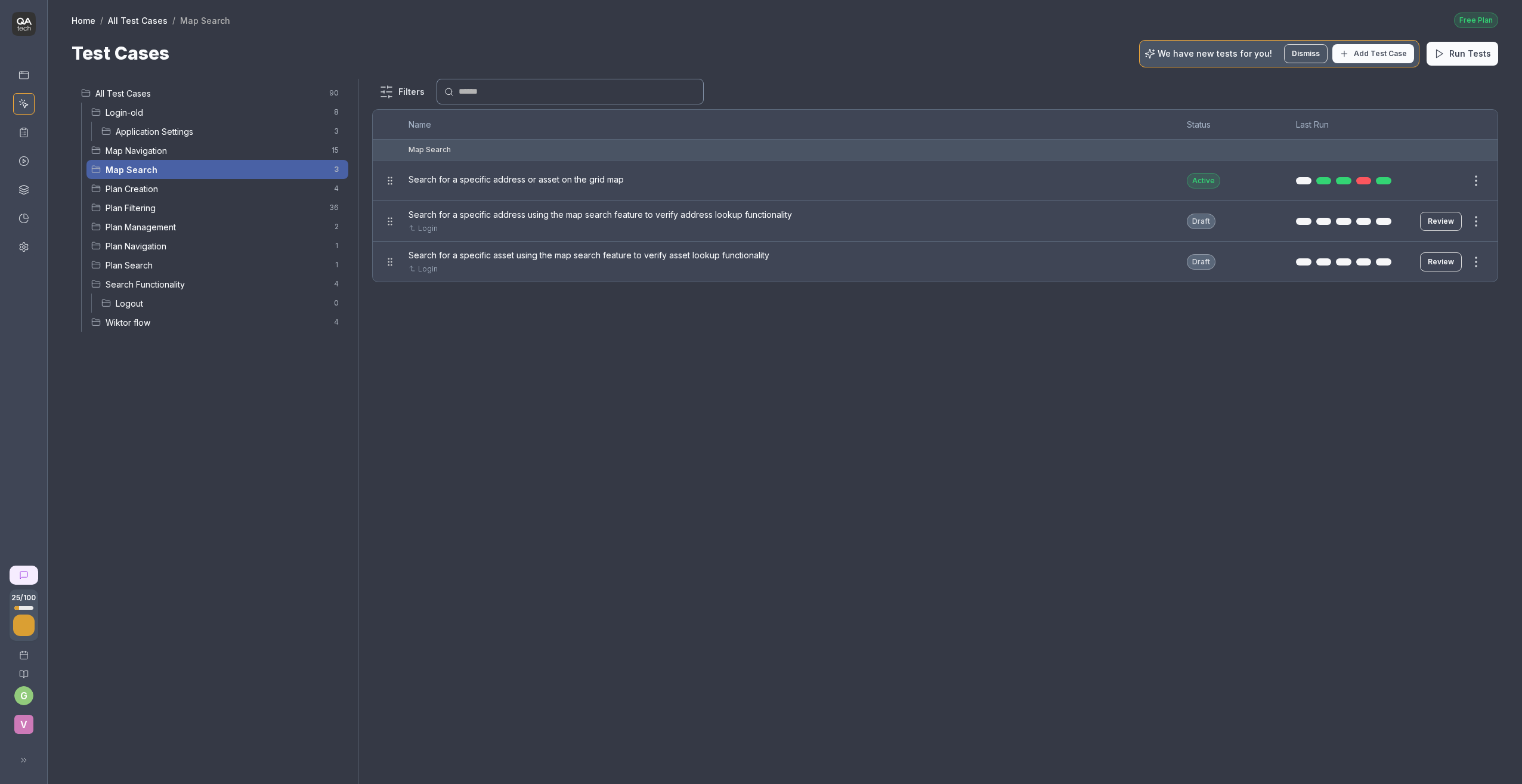
click at [534, 218] on div at bounding box center [761, 392] width 1522 height 784
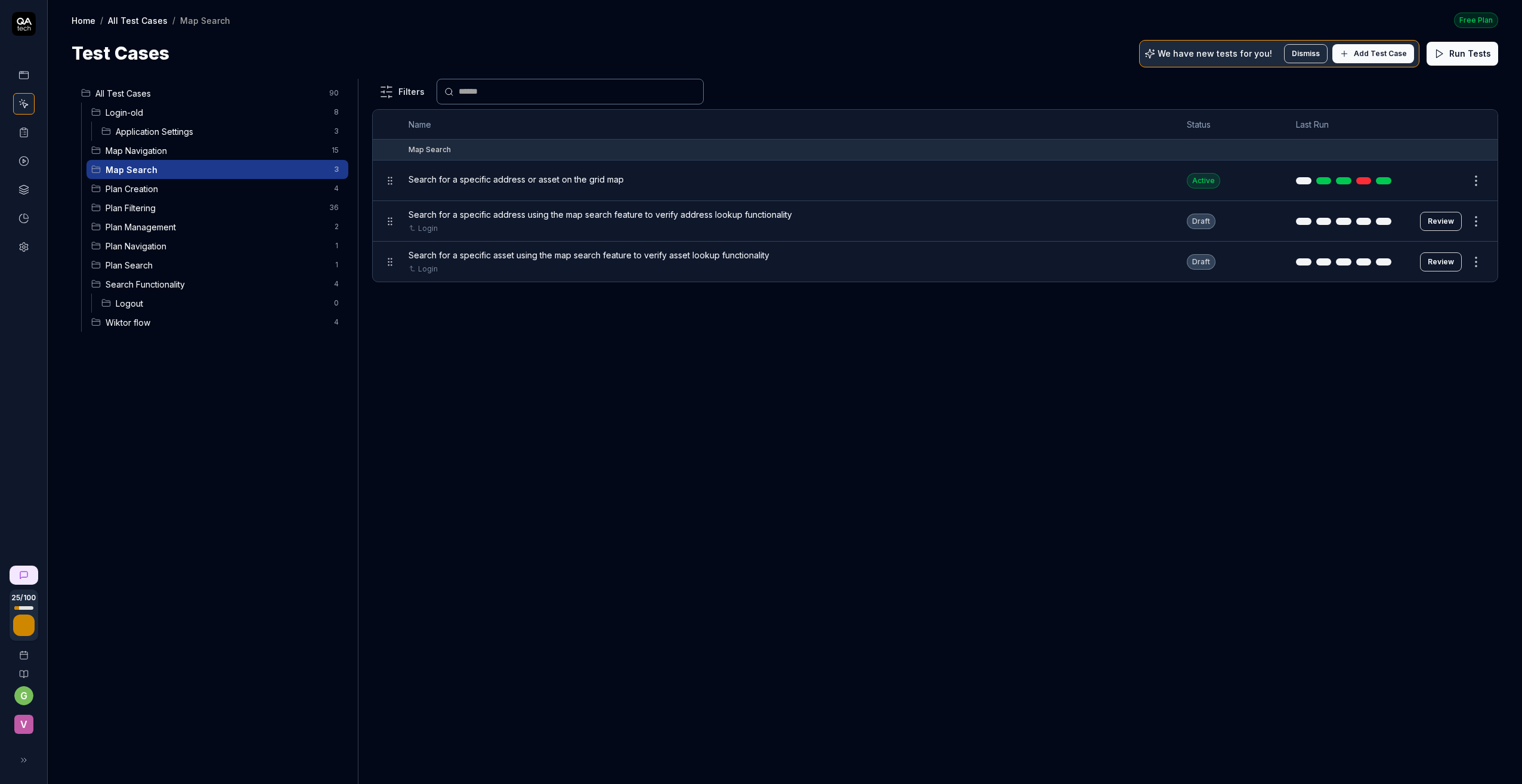
click at [1449, 220] on button "Review" at bounding box center [1441, 221] width 41 height 19
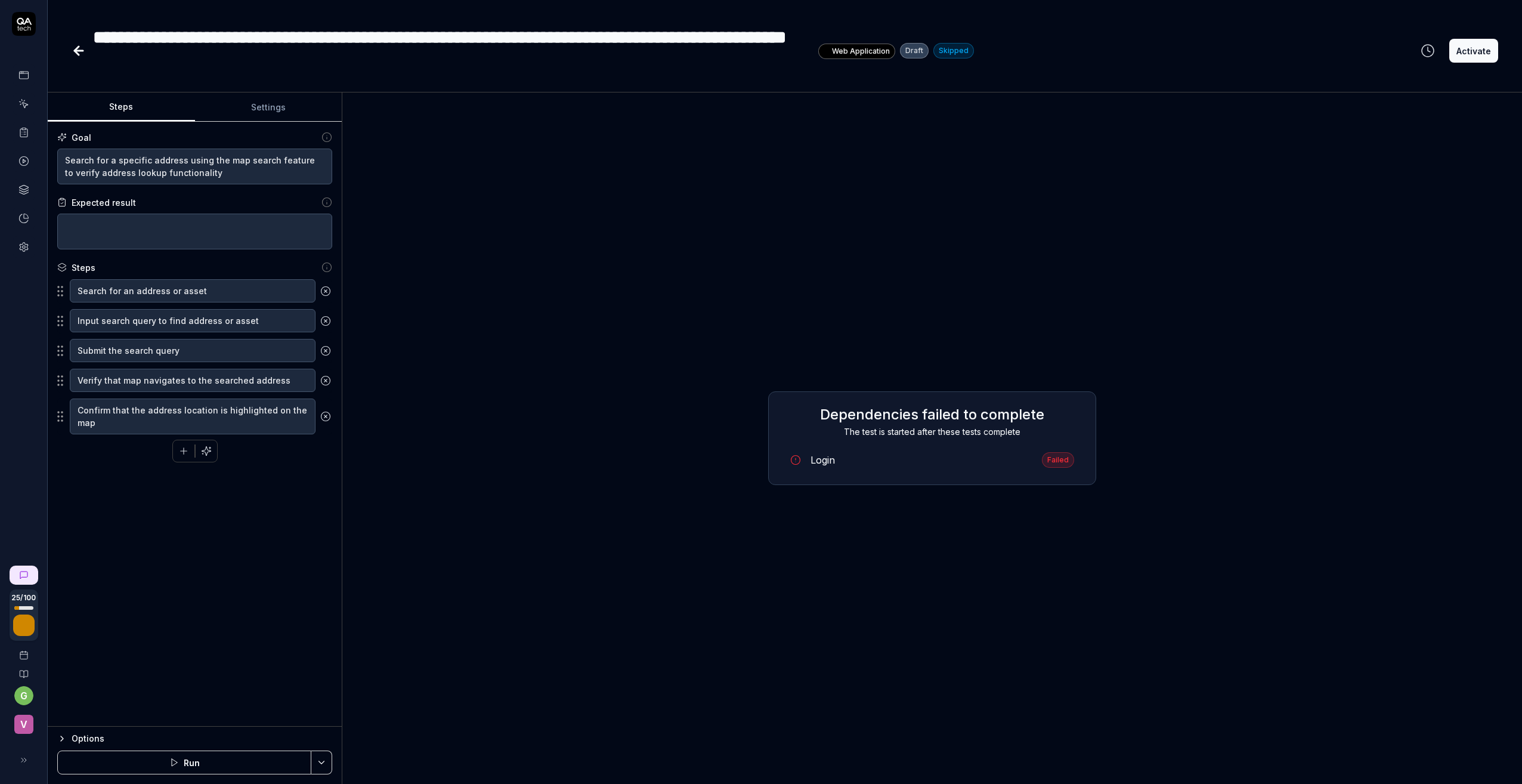
click at [83, 53] on icon at bounding box center [79, 50] width 15 height 15
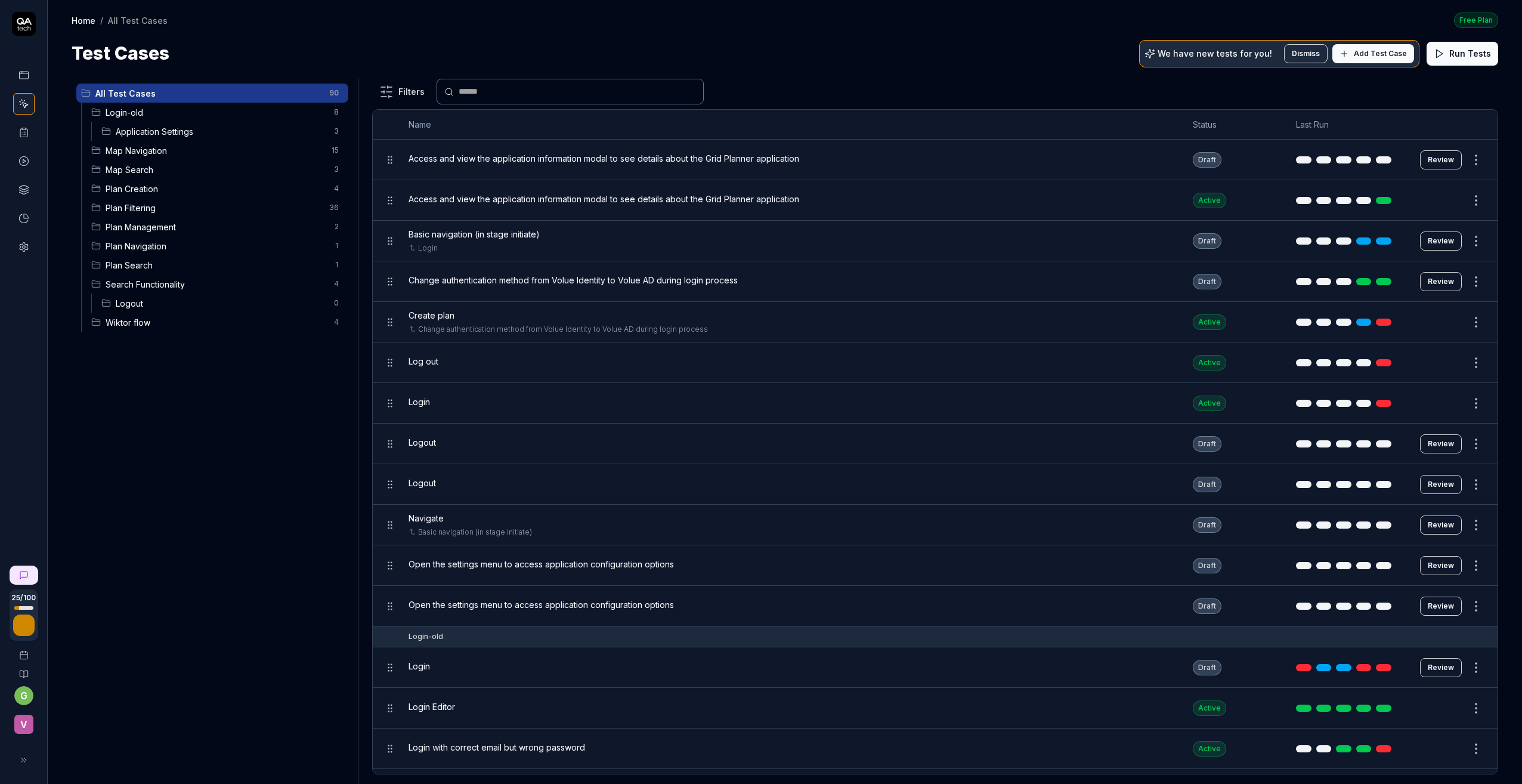
click at [165, 150] on span "Map Navigation" at bounding box center [215, 151] width 219 height 13
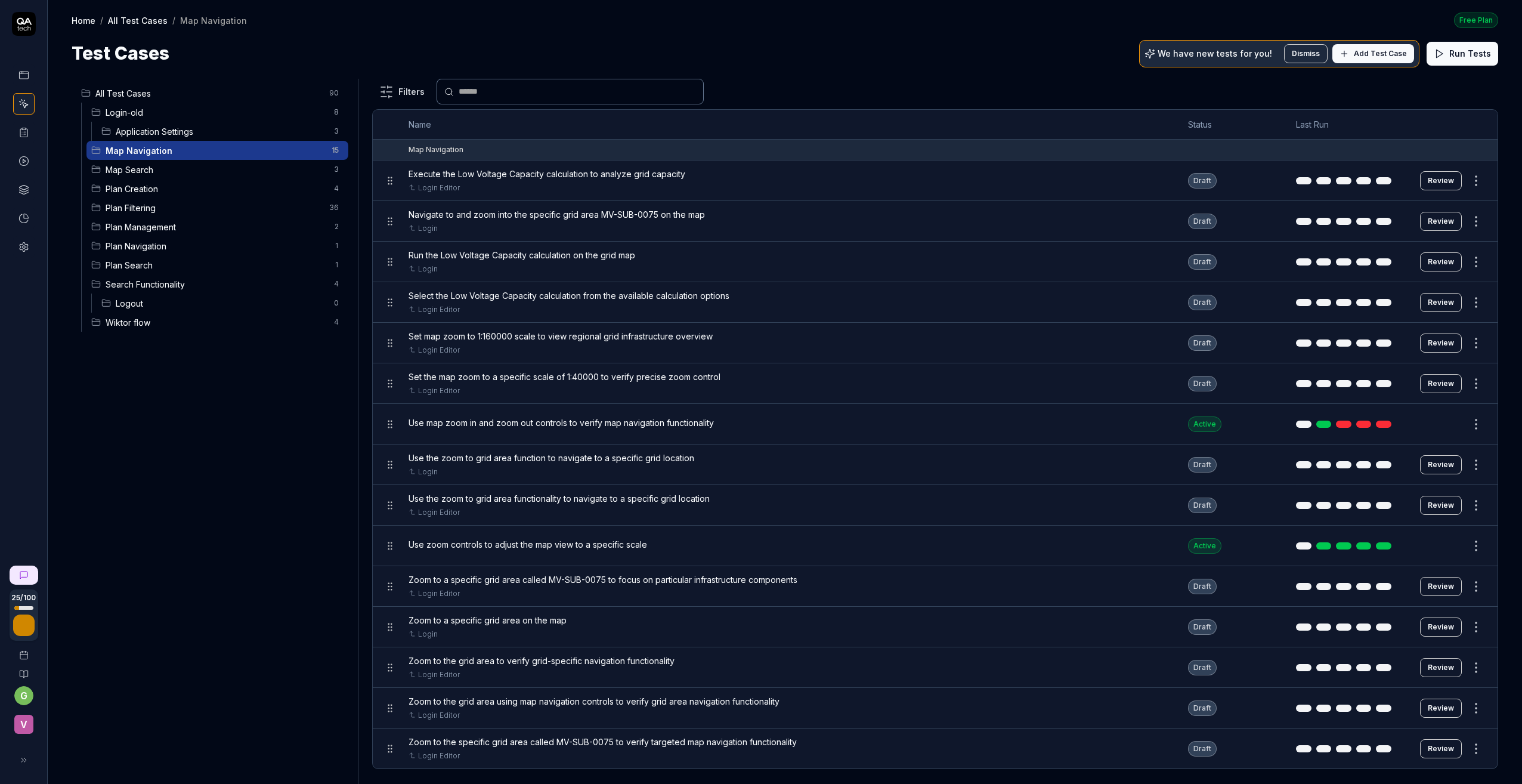
click at [160, 130] on span "Application Settings" at bounding box center [221, 131] width 211 height 13
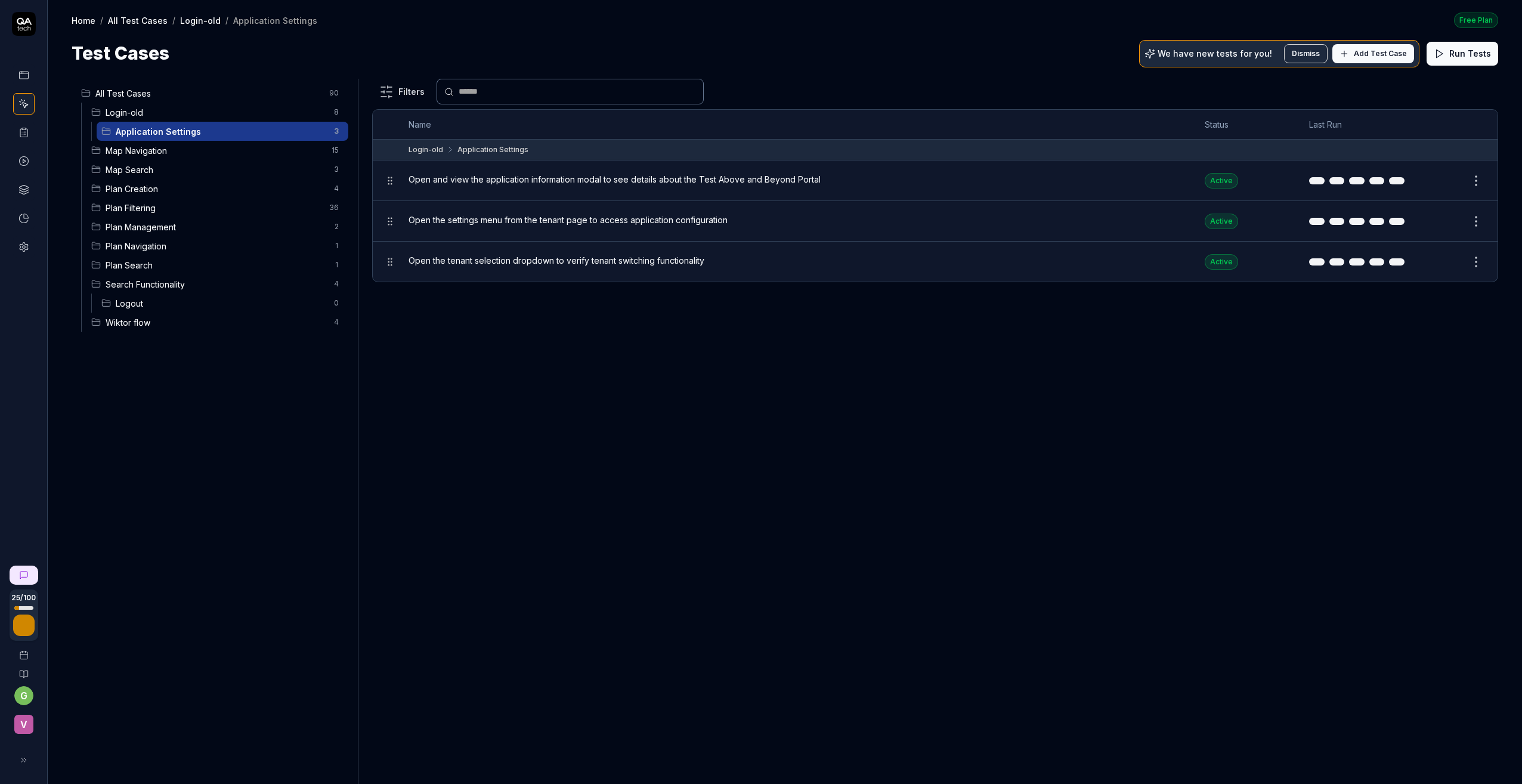
click at [197, 156] on span "Map Navigation" at bounding box center [215, 151] width 219 height 13
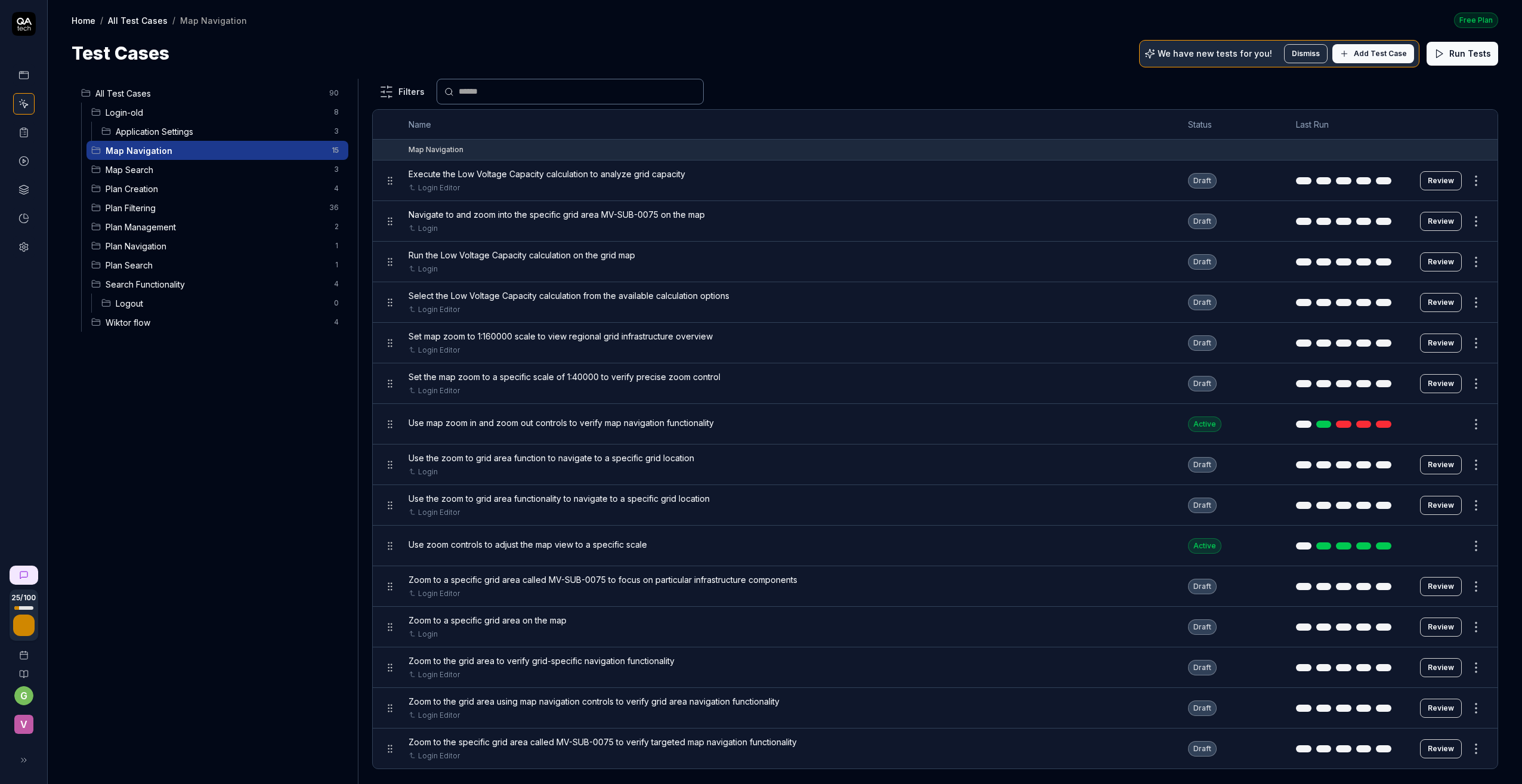
click at [197, 155] on span "Map Navigation" at bounding box center [215, 151] width 219 height 13
click at [134, 170] on span "Map Search" at bounding box center [216, 169] width 222 height 13
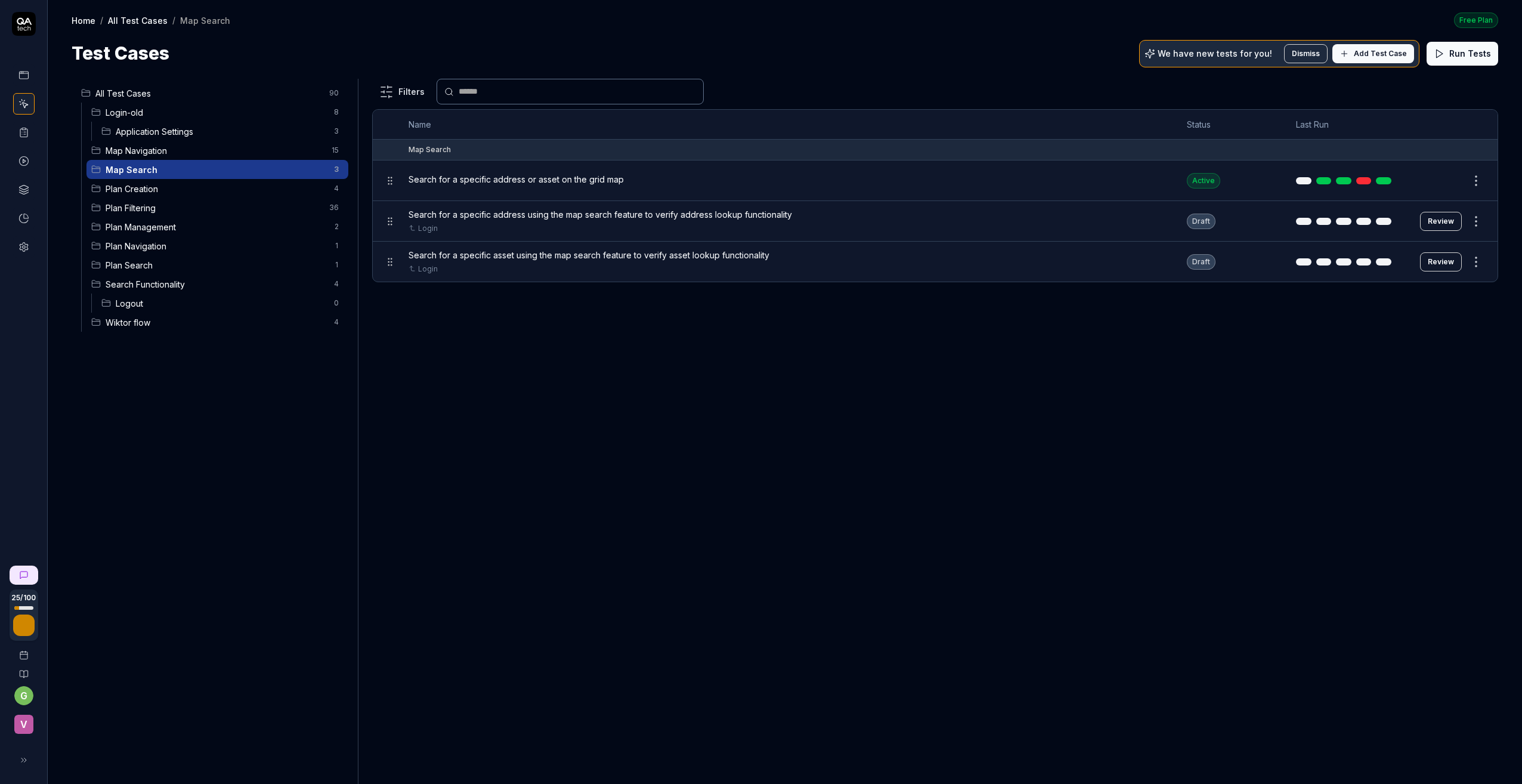
click at [138, 149] on span "Map Navigation" at bounding box center [215, 151] width 219 height 13
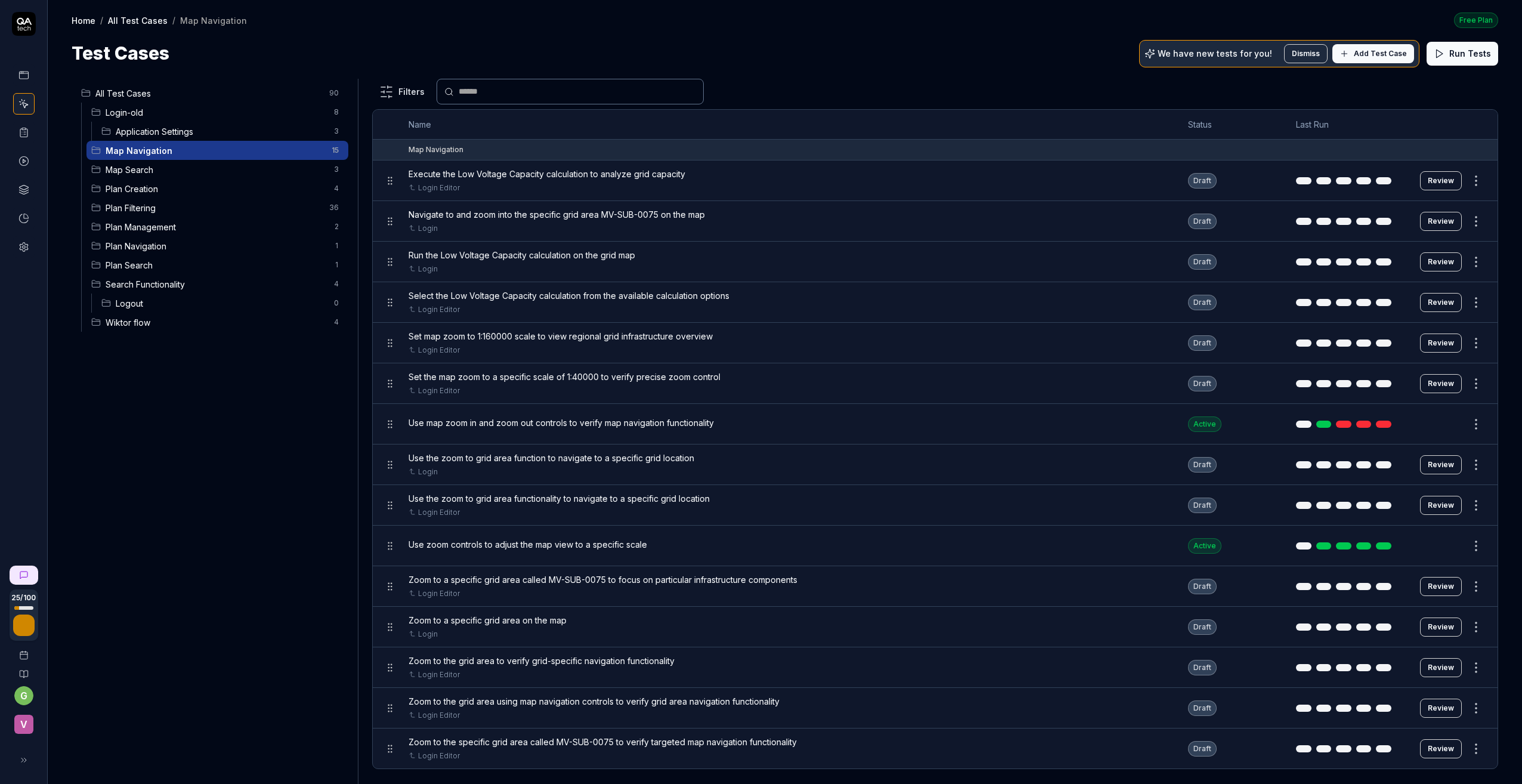
click at [138, 168] on span "Map Search" at bounding box center [216, 169] width 222 height 13
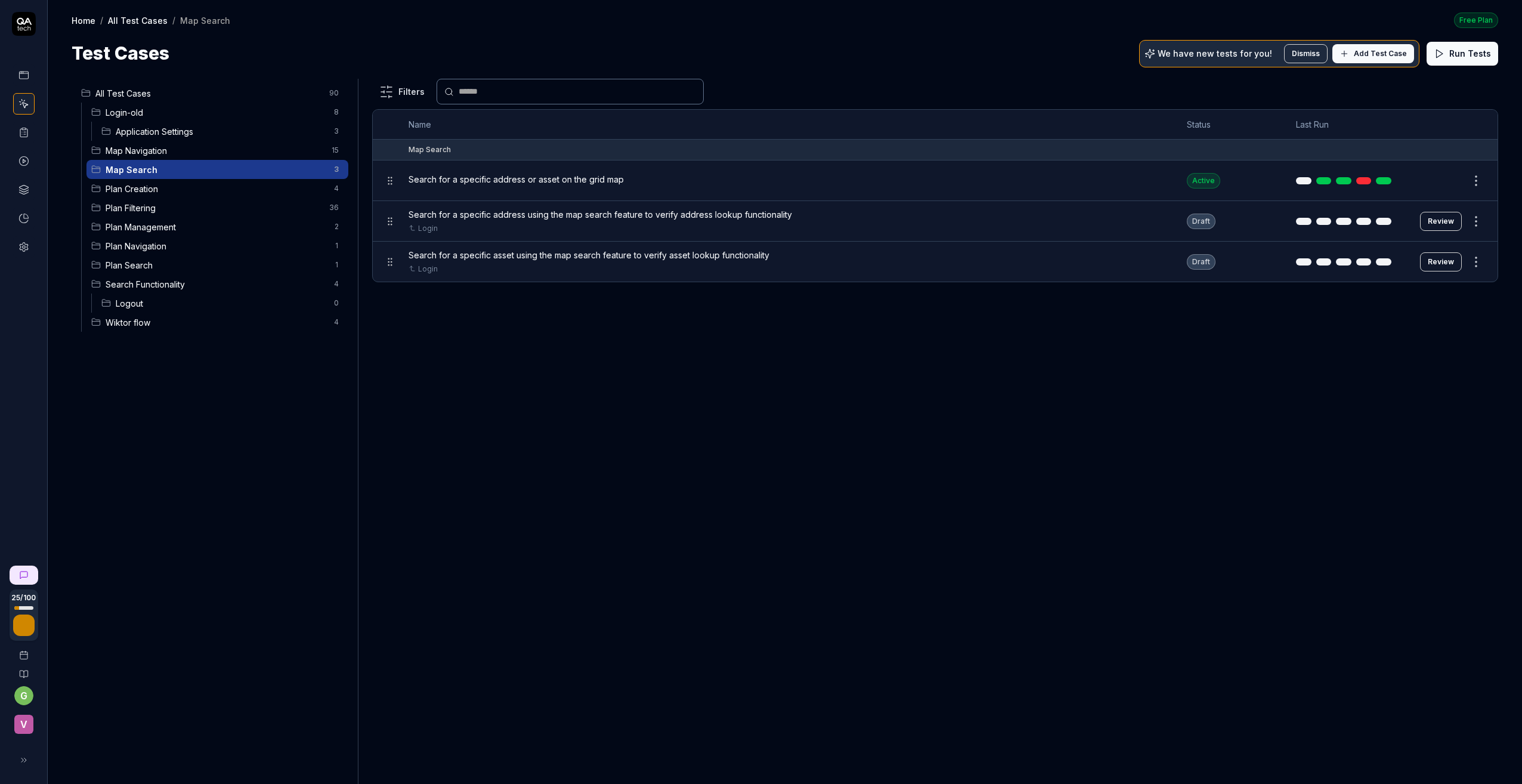
click at [1441, 217] on button "Review" at bounding box center [1441, 221] width 41 height 19
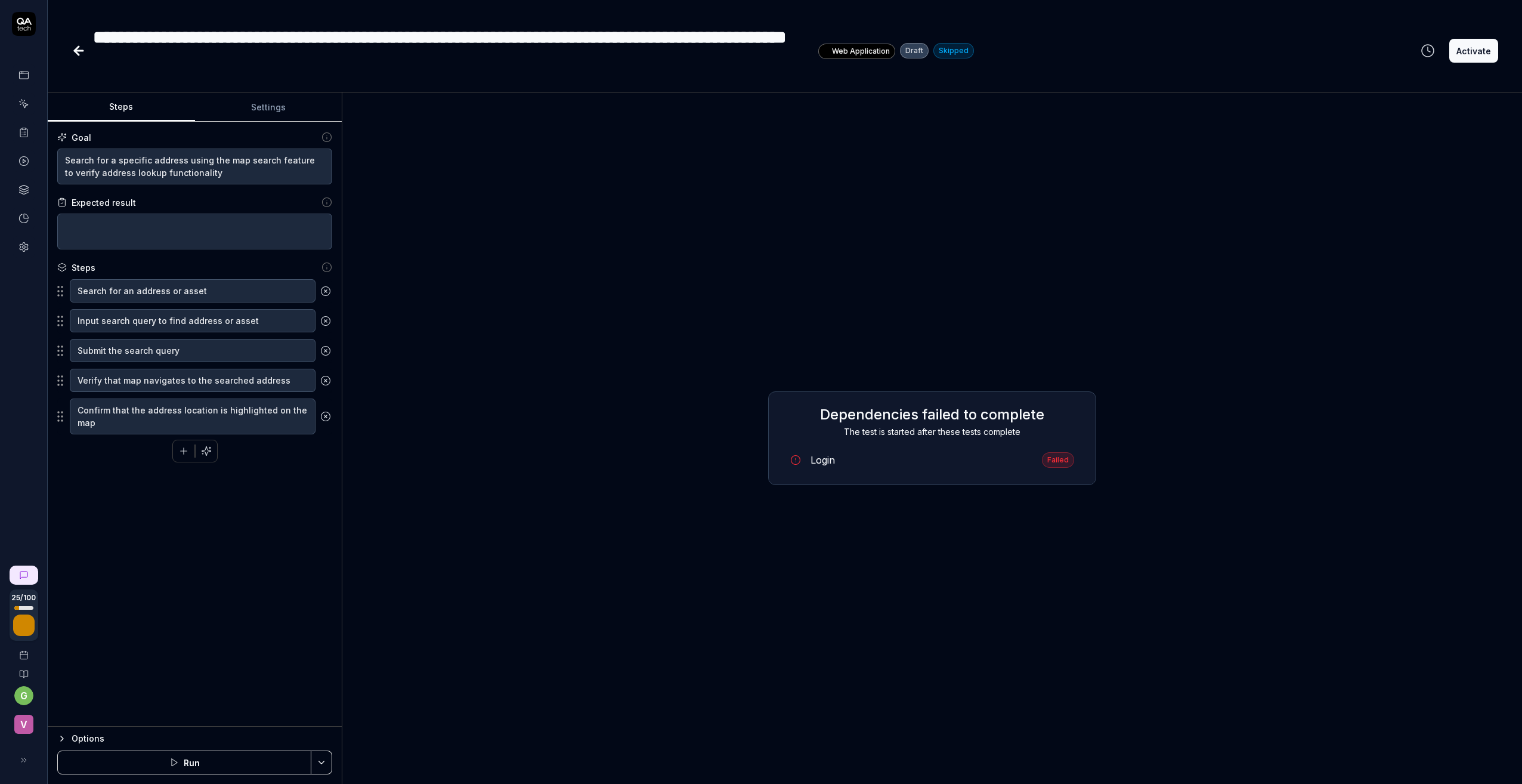
click at [78, 47] on icon at bounding box center [77, 50] width 4 height 8
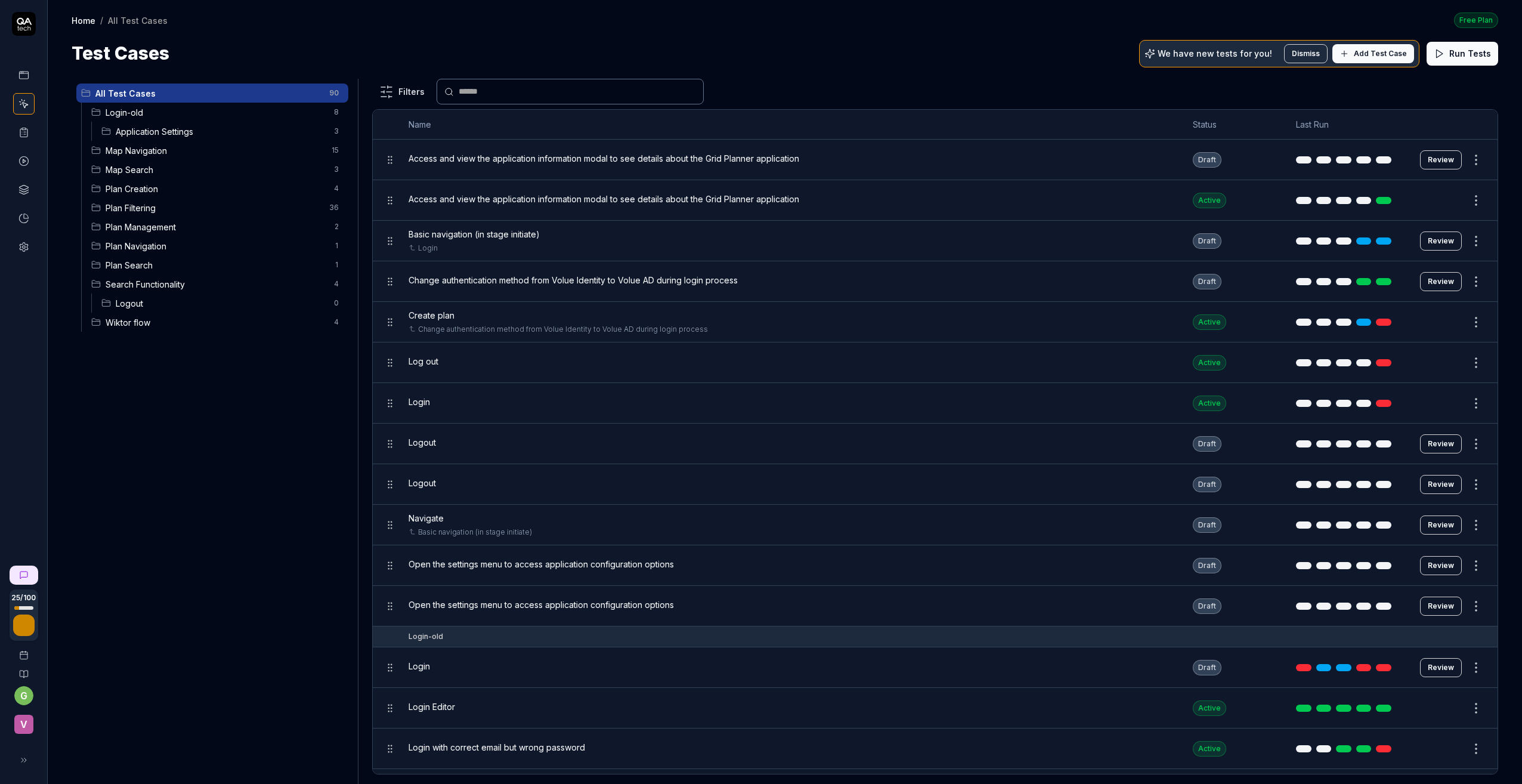
click at [1369, 52] on span "Add Test Case" at bounding box center [1380, 53] width 53 height 11
click at [146, 127] on span "Application Settings" at bounding box center [221, 131] width 211 height 13
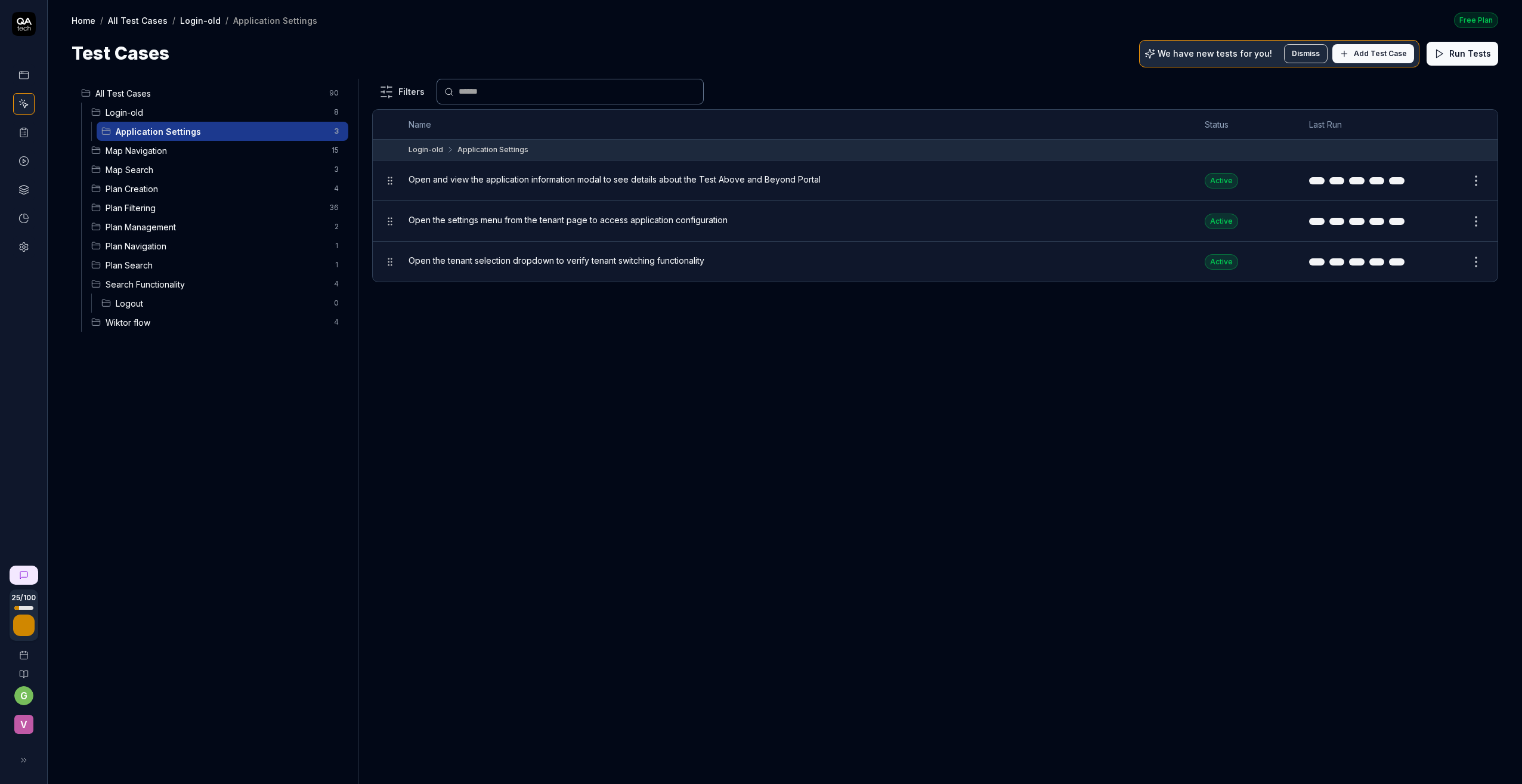
click at [120, 151] on span "Map Navigation" at bounding box center [215, 151] width 219 height 13
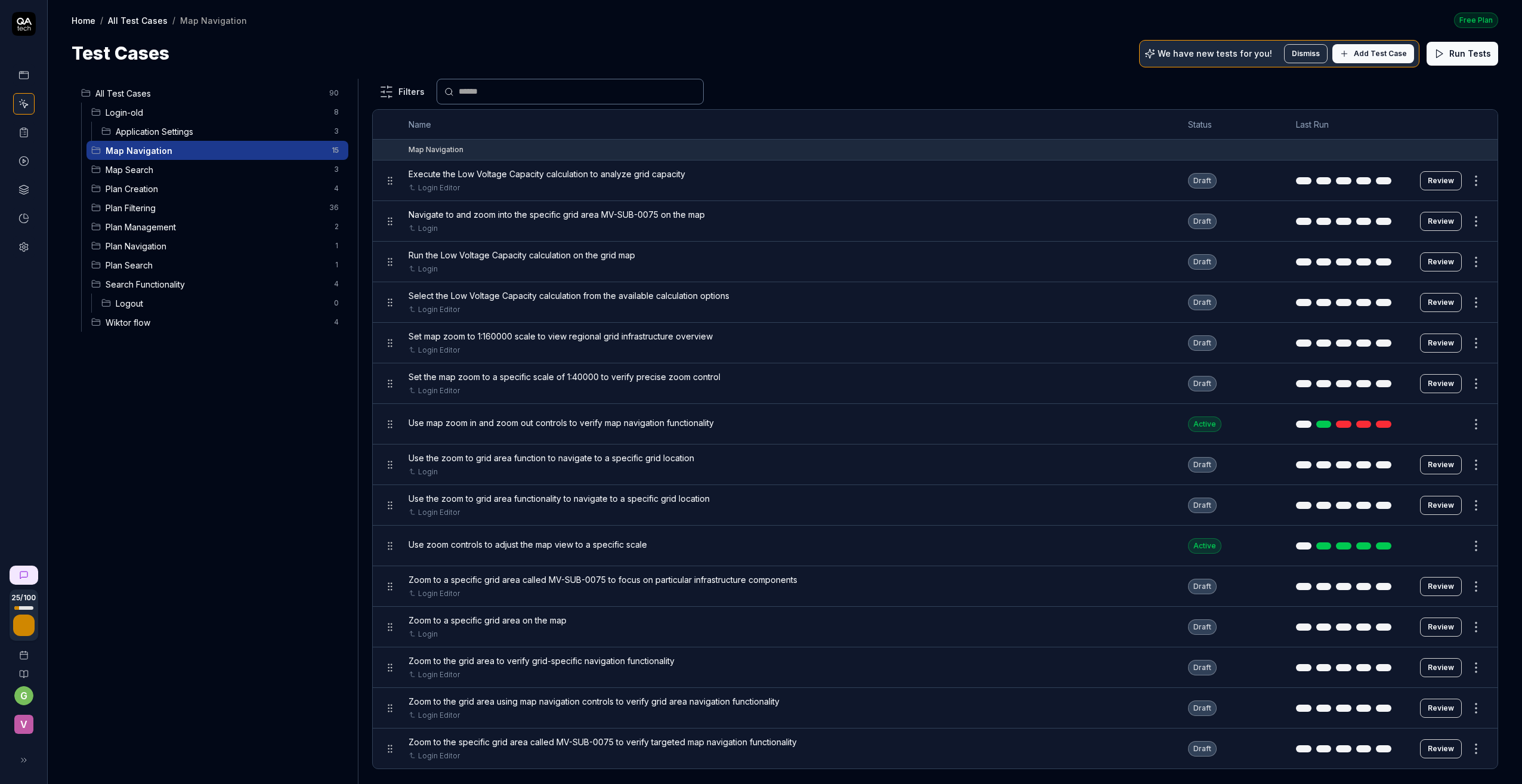
click at [127, 168] on span "Map Search" at bounding box center [216, 169] width 222 height 13
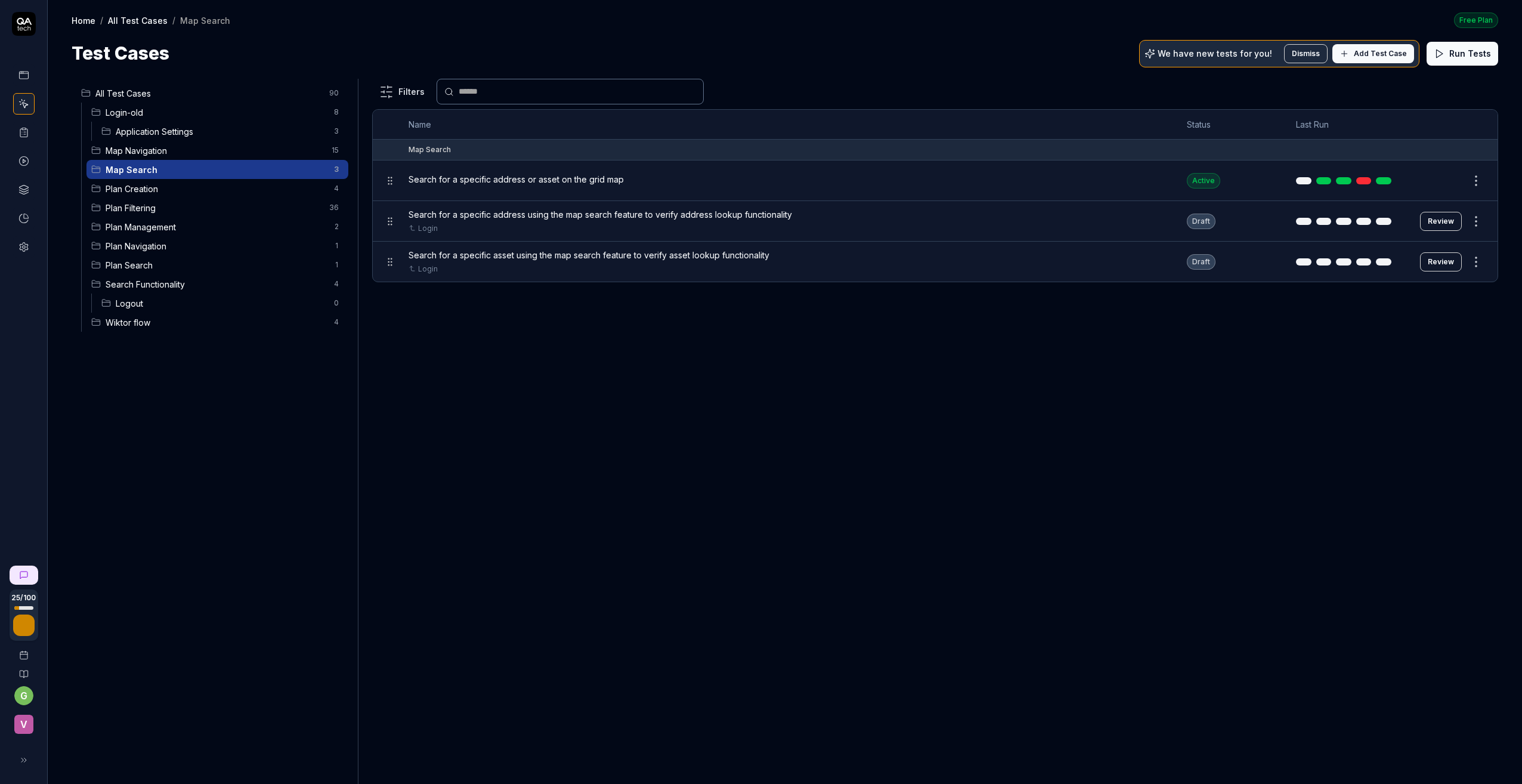
click at [1359, 55] on span "Add Test Case" at bounding box center [1380, 53] width 53 height 11
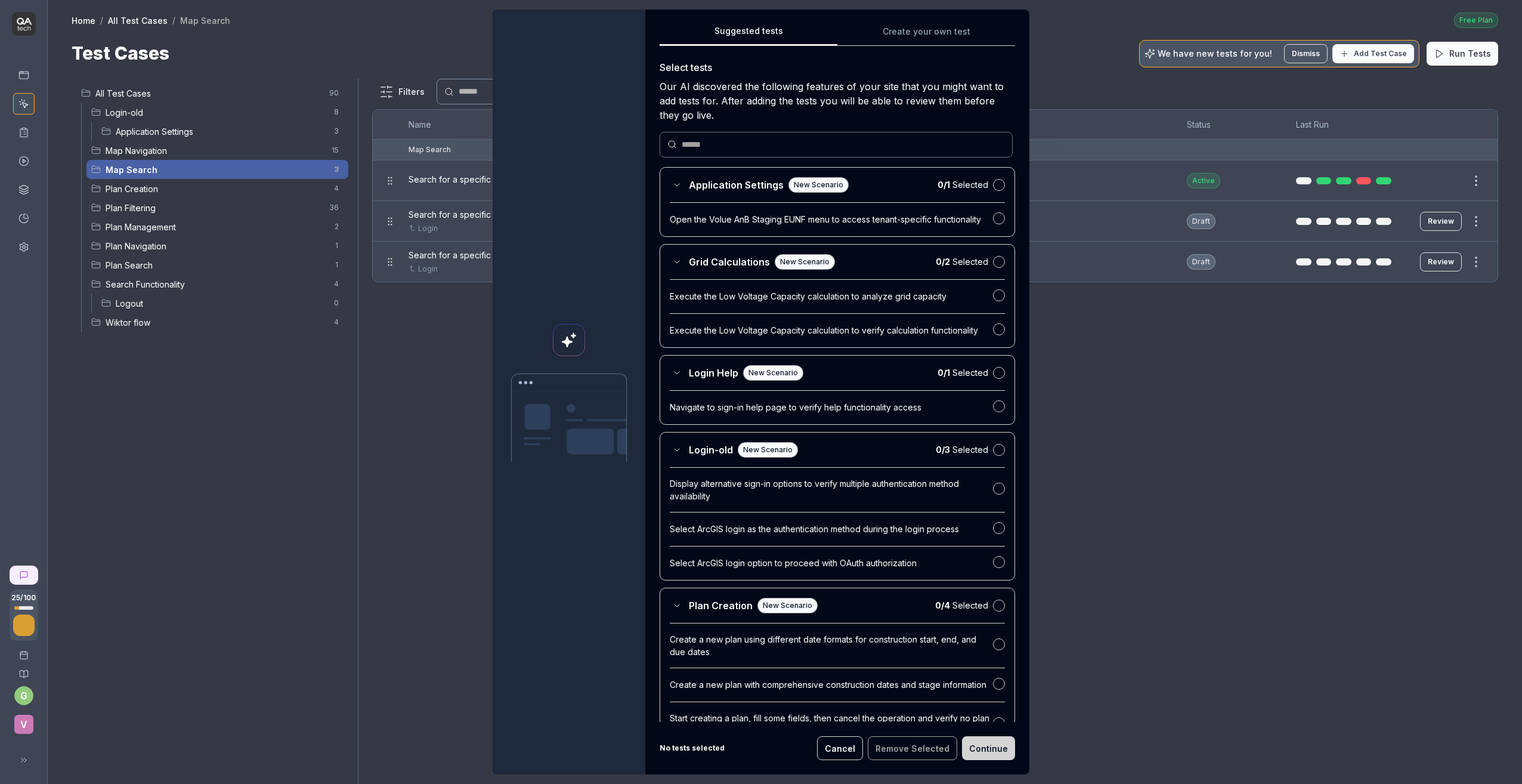
click at [839, 749] on button "Cancel" at bounding box center [839, 748] width 46 height 24
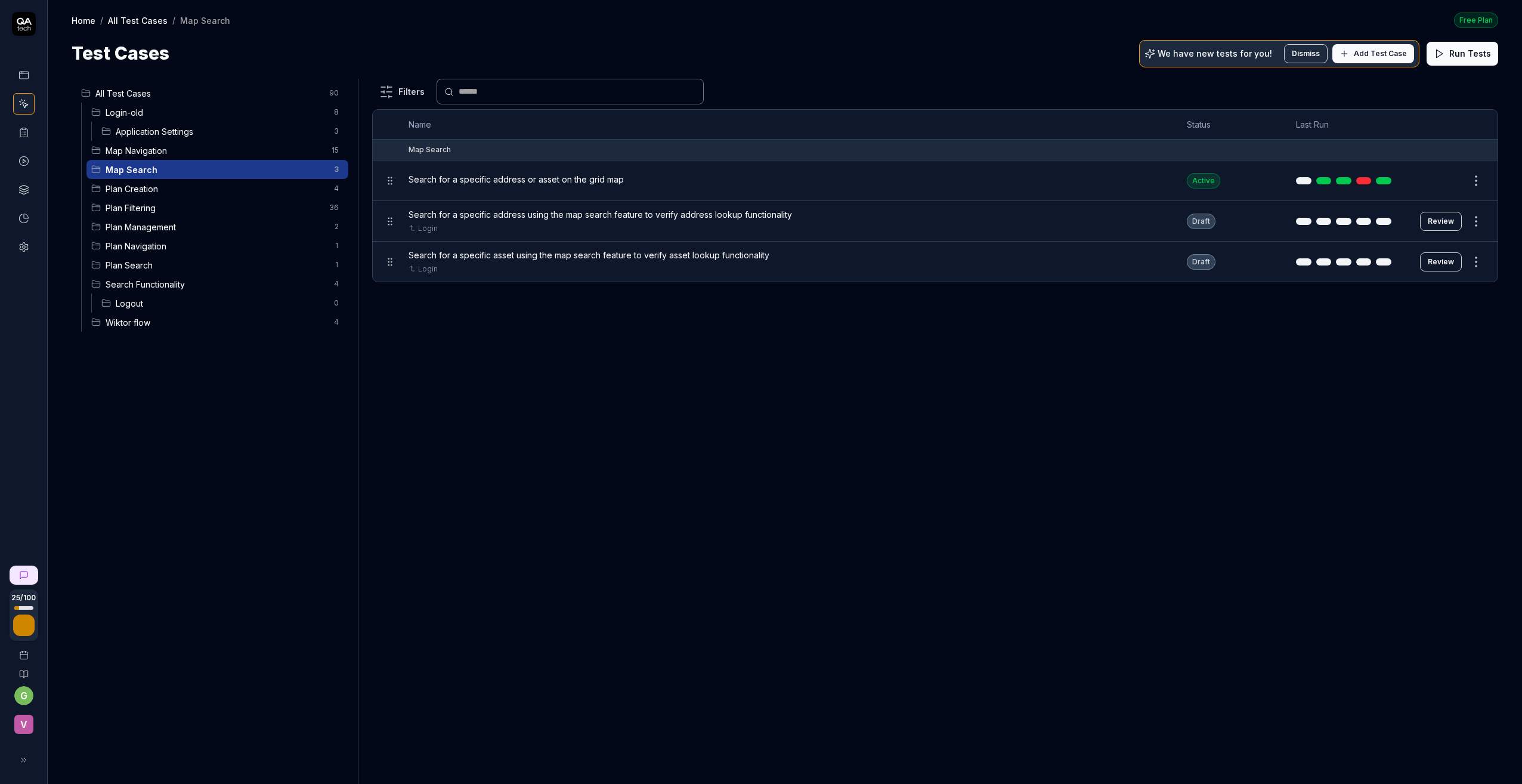
click at [144, 126] on span "Application Settings" at bounding box center [221, 131] width 211 height 13
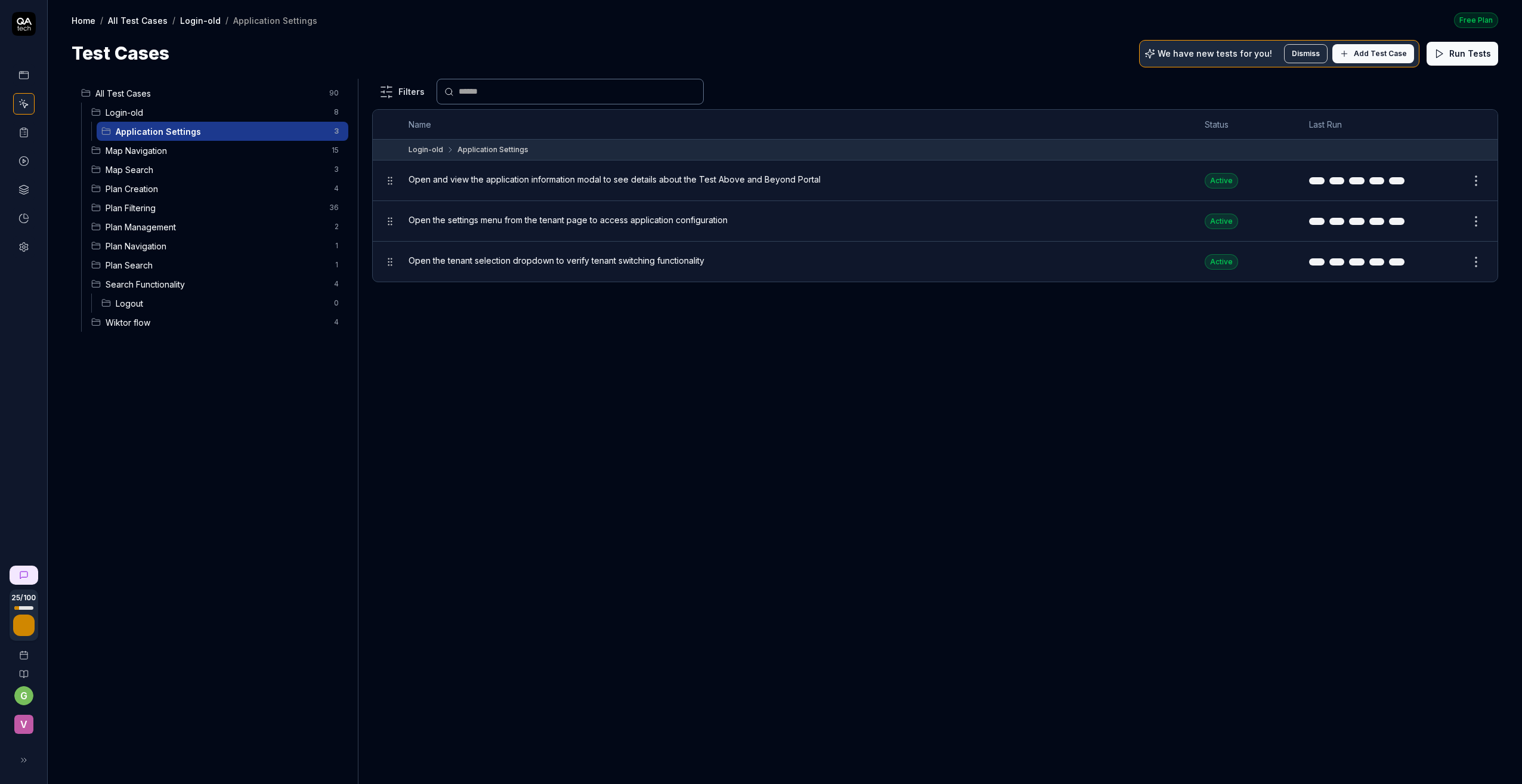
click at [1377, 58] on span "Add Test Case" at bounding box center [1380, 53] width 53 height 11
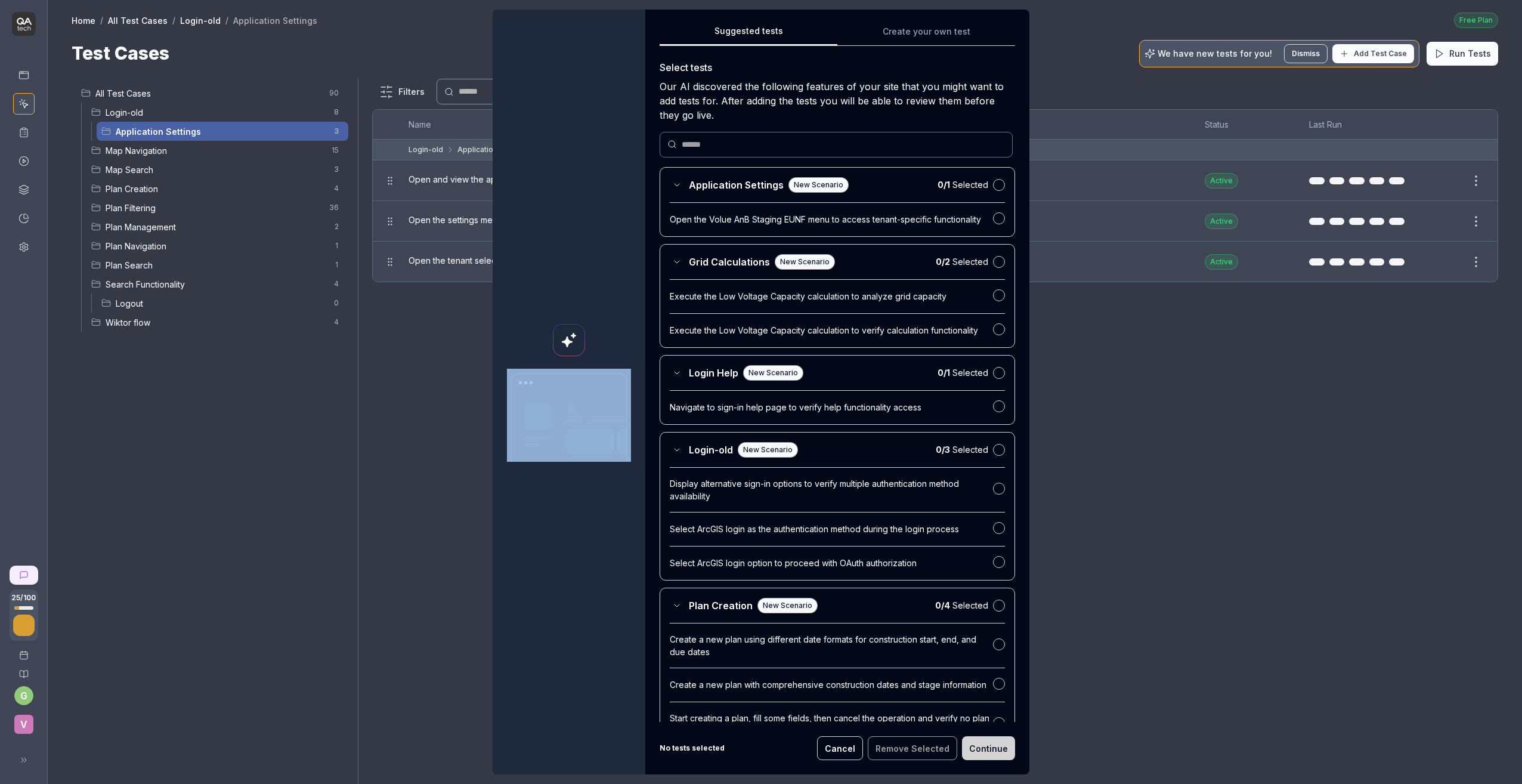
drag, startPoint x: 595, startPoint y: 31, endPoint x: 652, endPoint y: 32, distance: 57.0
click at [652, 32] on div "Suggested tests Suggested tests Create your own test Select tests Our AI discov…" at bounding box center [761, 392] width 537 height 764
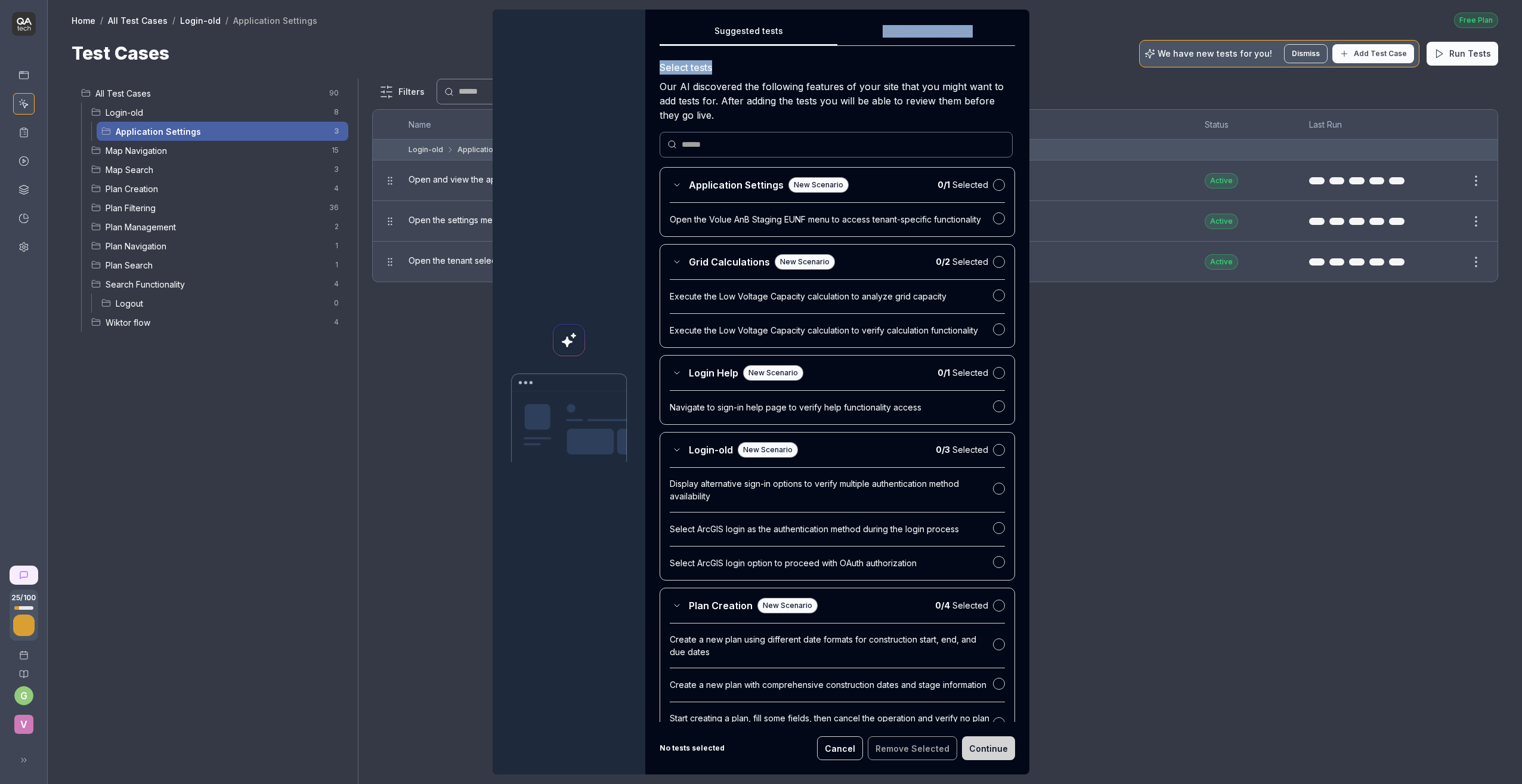
drag, startPoint x: 845, startPoint y: 18, endPoint x: 892, endPoint y: 63, distance: 65.1
click at [892, 63] on div "Suggested tests Create your own test Select tests Our AI discovered the followi…" at bounding box center [837, 392] width 384 height 764
drag, startPoint x: 892, startPoint y: 63, endPoint x: 885, endPoint y: 57, distance: 9.2
click at [885, 57] on div "Suggested tests Create your own test Select tests Our AI discovered the followi…" at bounding box center [837, 372] width 356 height 697
click at [993, 185] on button "button" at bounding box center [999, 185] width 12 height 12
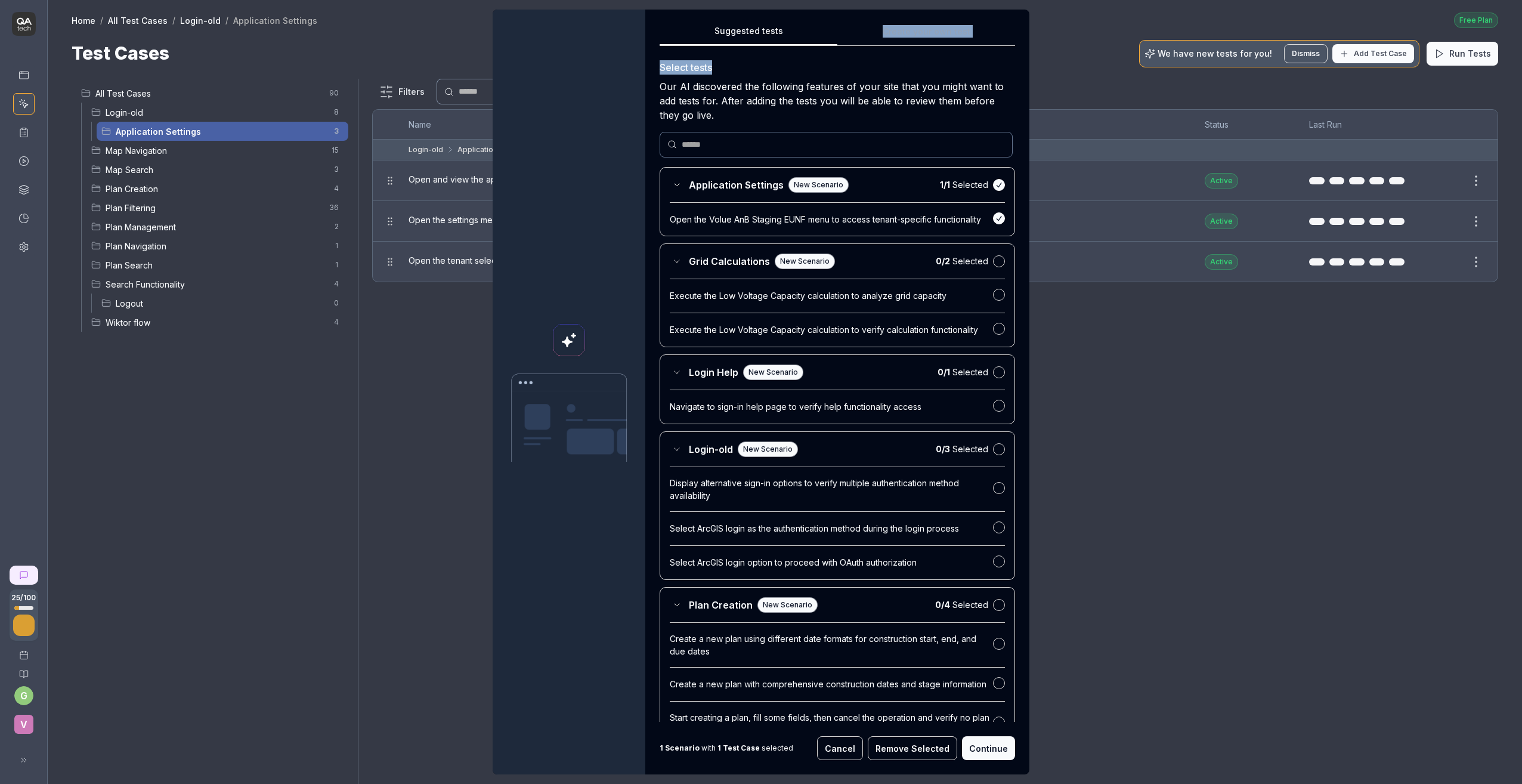
click at [991, 748] on button "Continue" at bounding box center [989, 748] width 53 height 24
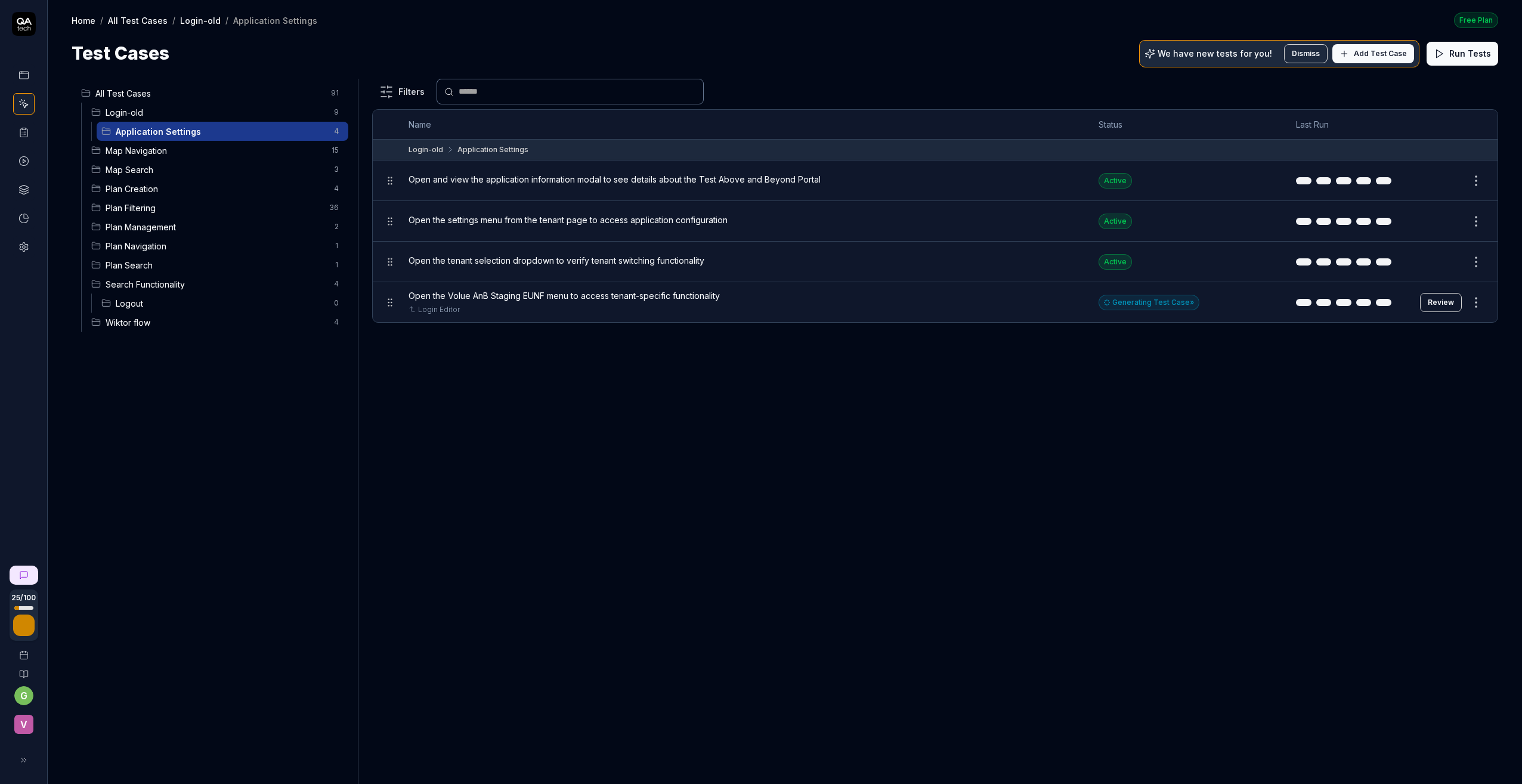
click at [142, 151] on span "Map Navigation" at bounding box center [215, 151] width 219 height 13
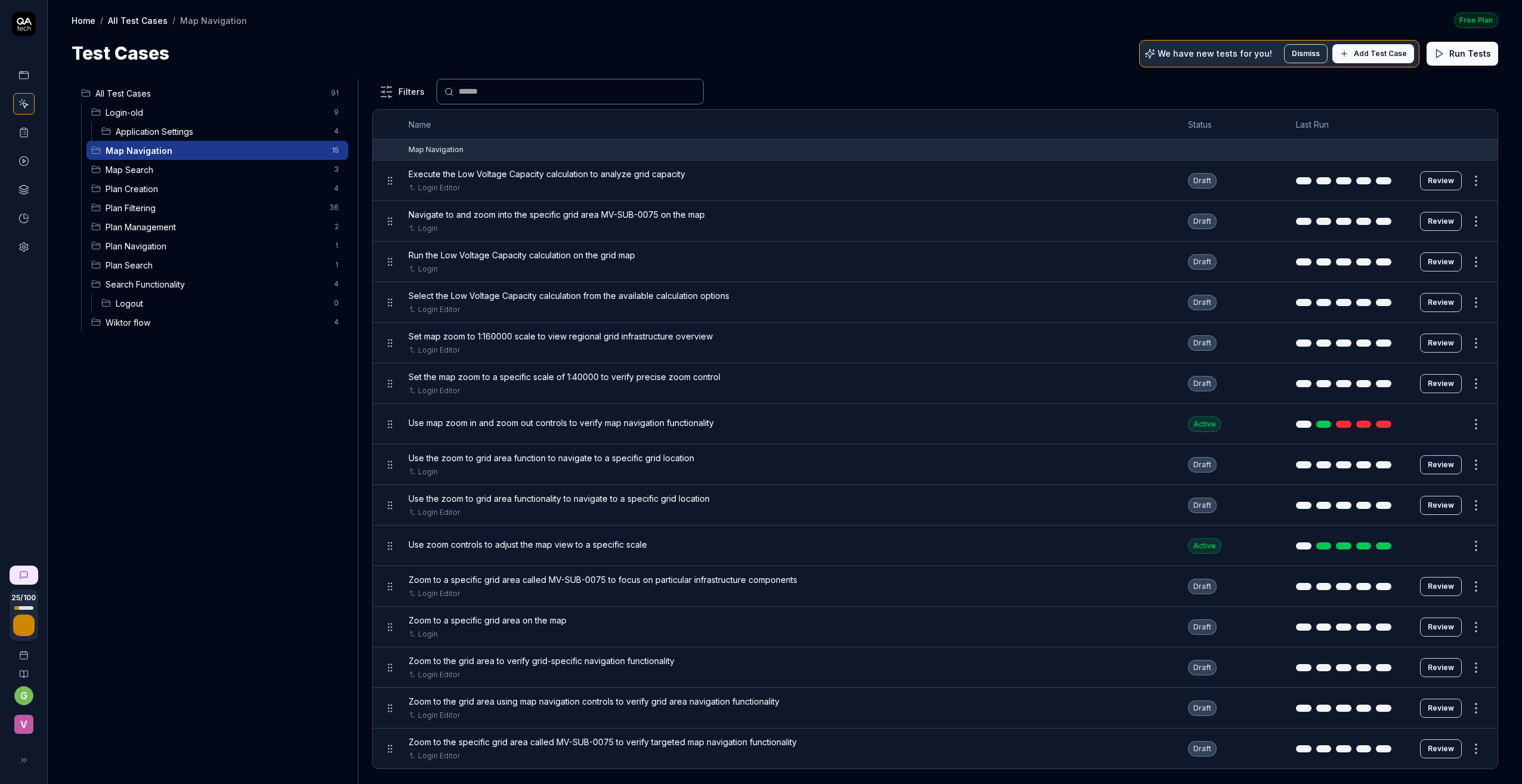
click at [1364, 53] on span "Add Test Case" at bounding box center [1380, 53] width 53 height 11
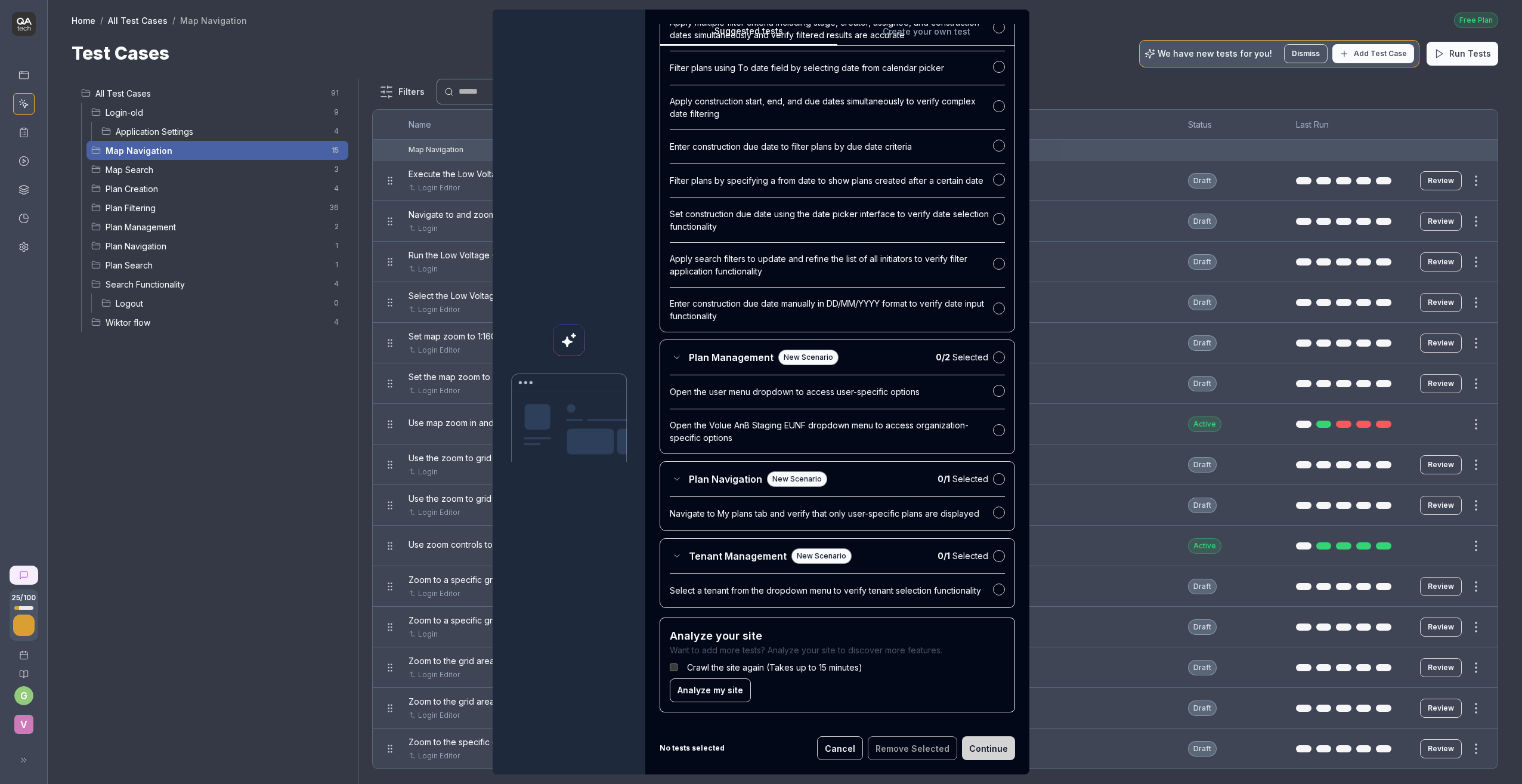
scroll to position [858, 0]
click at [993, 477] on button "button" at bounding box center [999, 479] width 12 height 12
click at [989, 748] on button "Continue" at bounding box center [989, 748] width 53 height 24
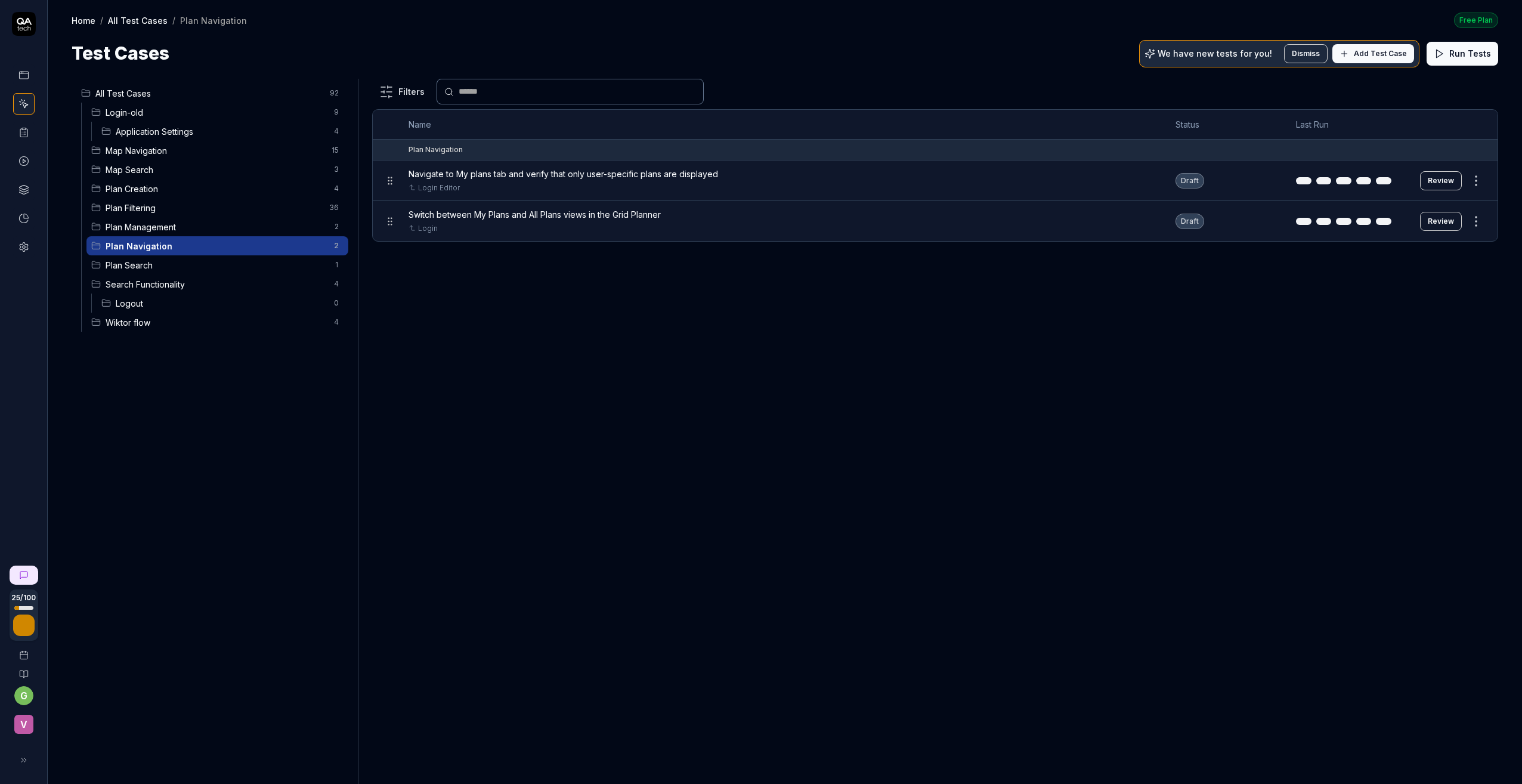
click at [138, 104] on div "Login-old 9" at bounding box center [218, 111] width 262 height 19
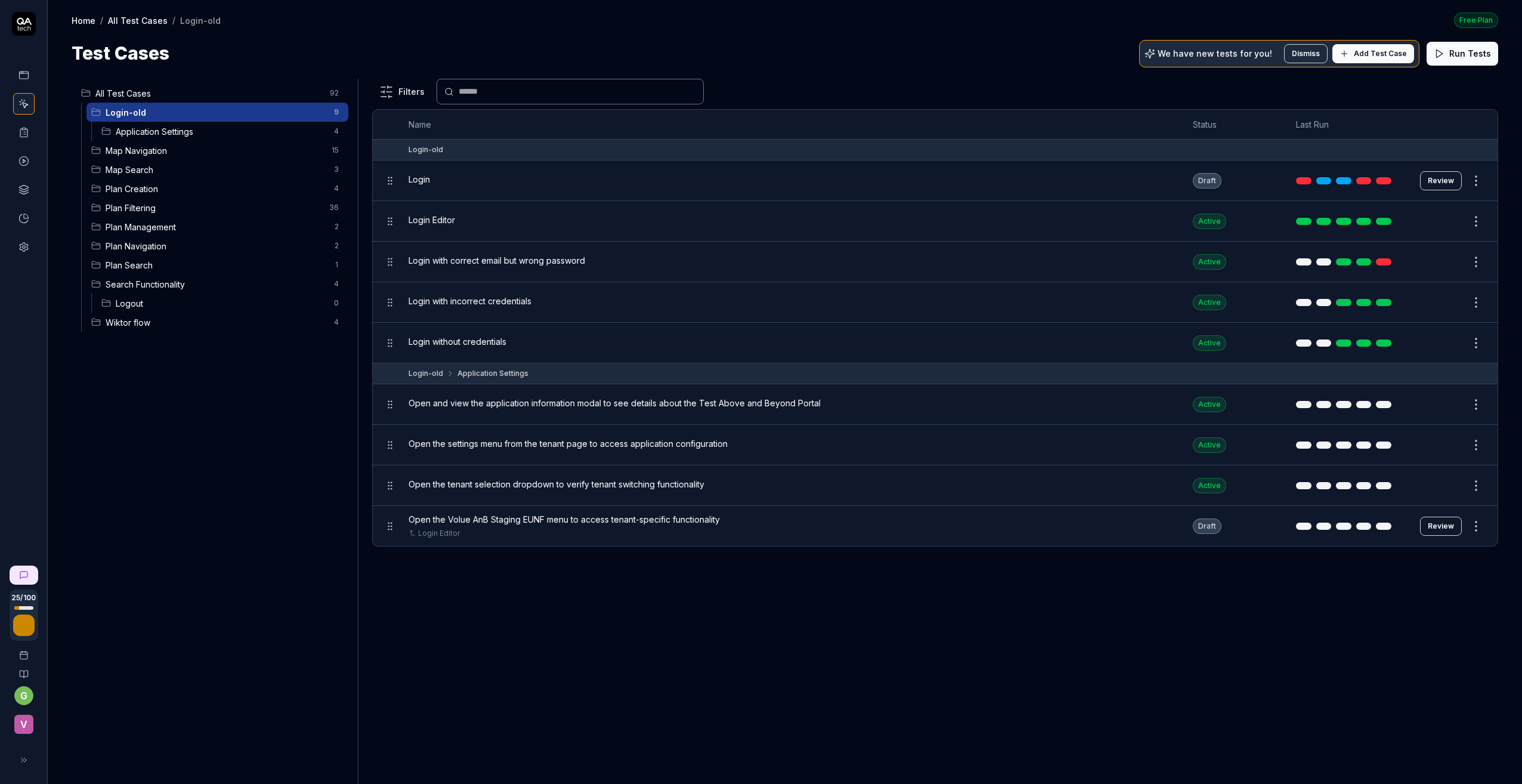
click at [587, 519] on span "Open the Volue AnB Staging EUNF menu to access tenant-specific functionality" at bounding box center [564, 519] width 311 height 13
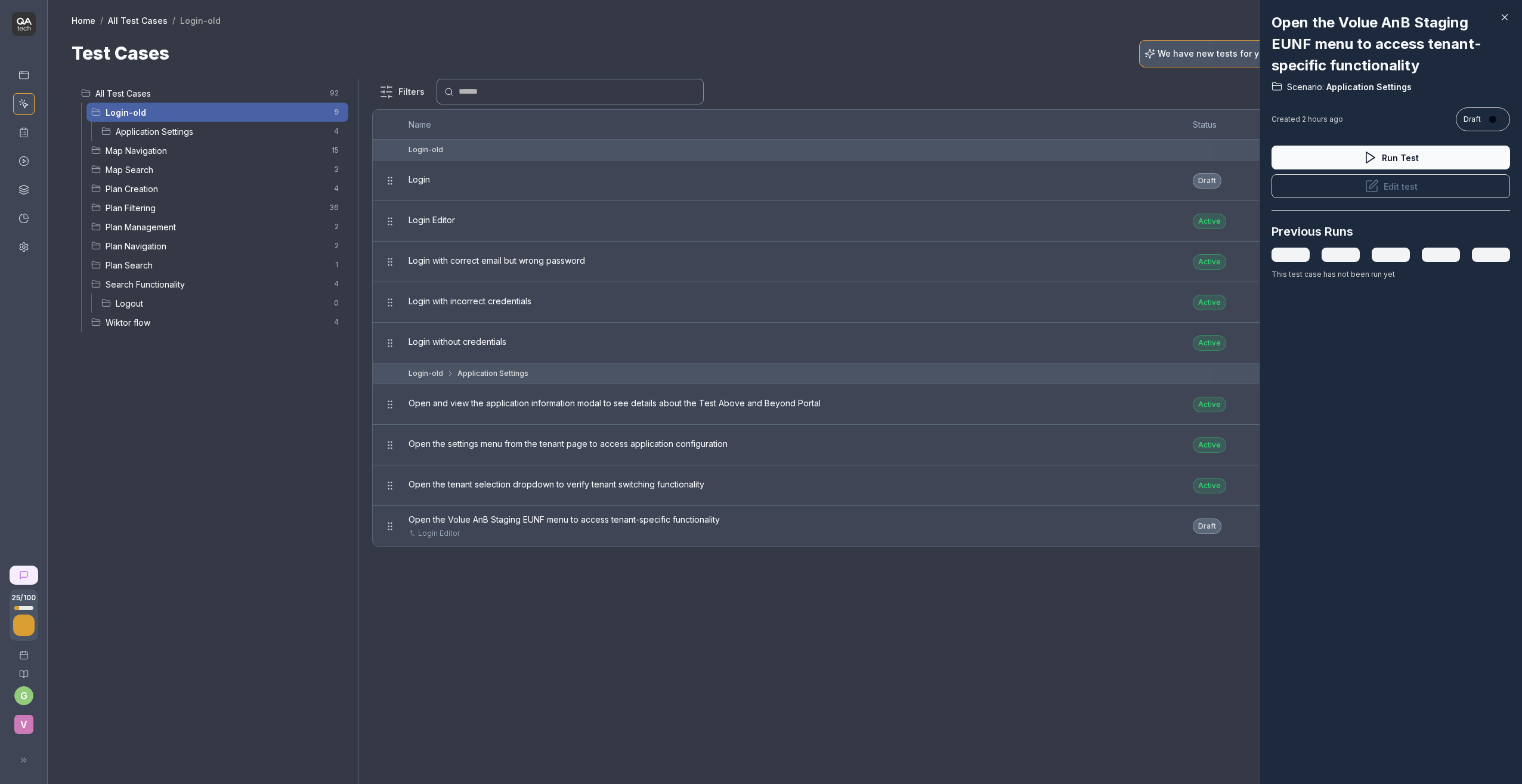
click at [1387, 152] on button "Run Test" at bounding box center [1391, 158] width 238 height 24
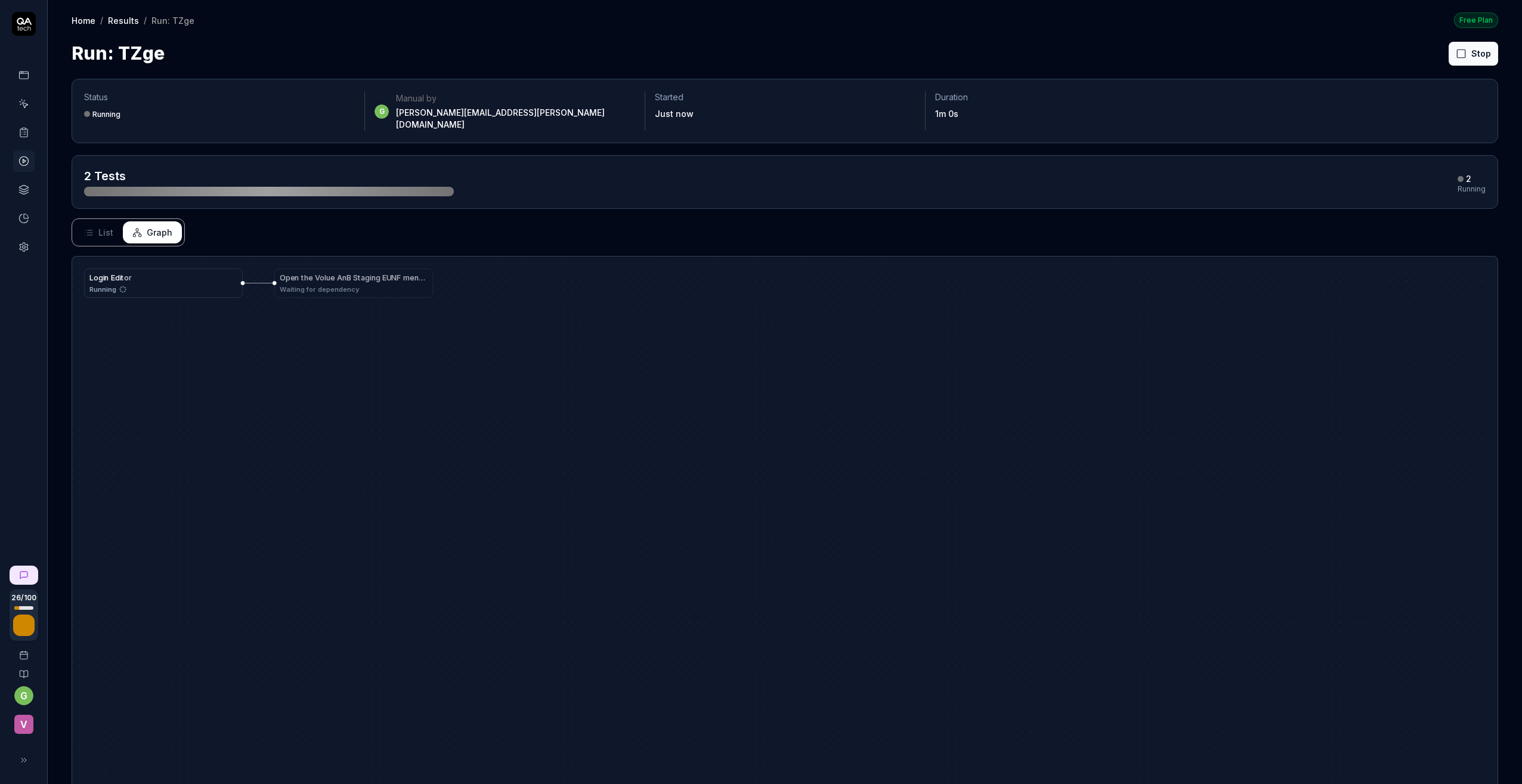
click at [23, 757] on icon at bounding box center [24, 760] width 10 height 10
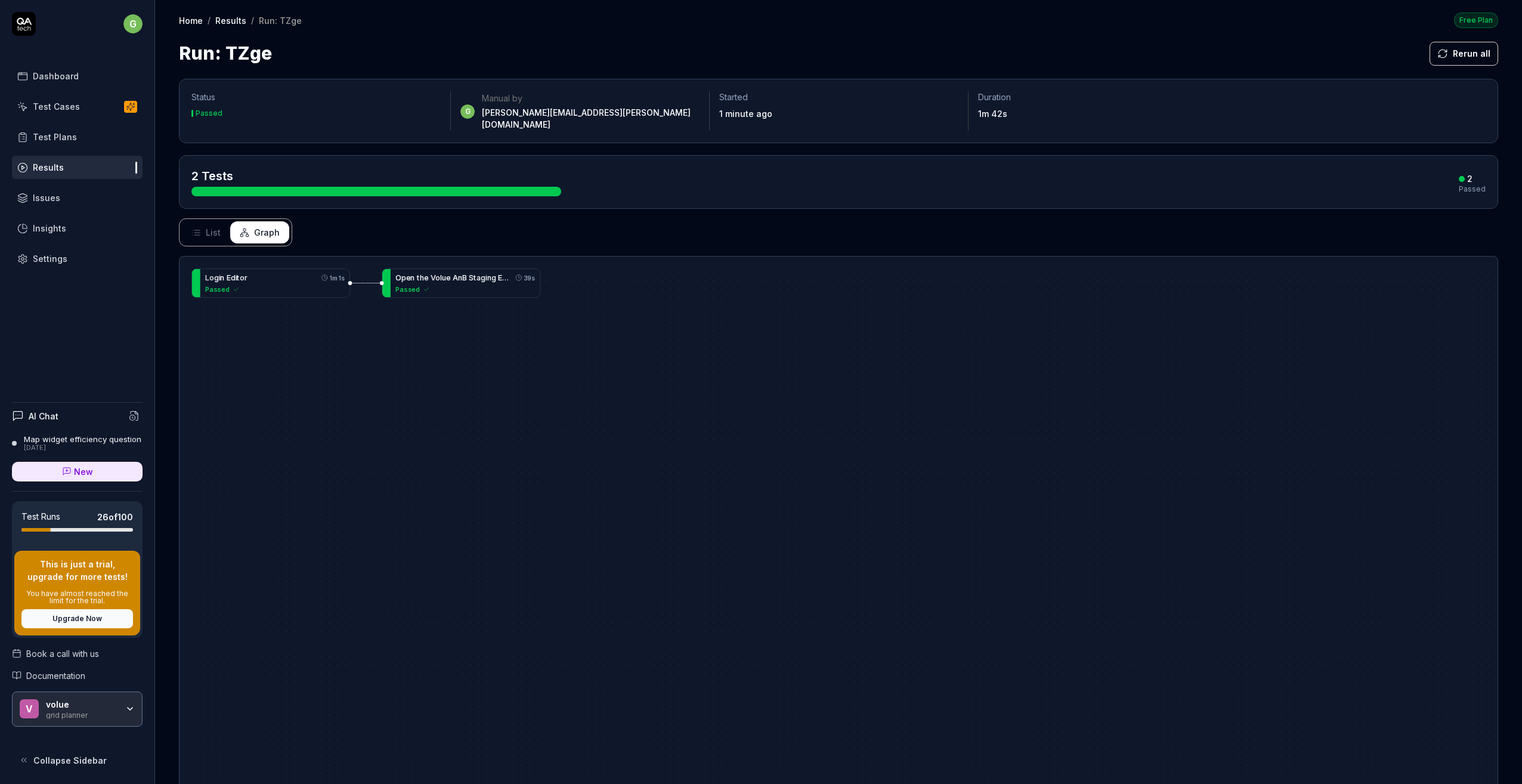
click at [340, 319] on div "L o g i n E d i t o r 1m 1s Passed O p e n t h e V o l u e A n B S t a g i n g …" at bounding box center [838, 568] width 1318 height 625
click at [202, 222] on button "List" at bounding box center [206, 232] width 48 height 22
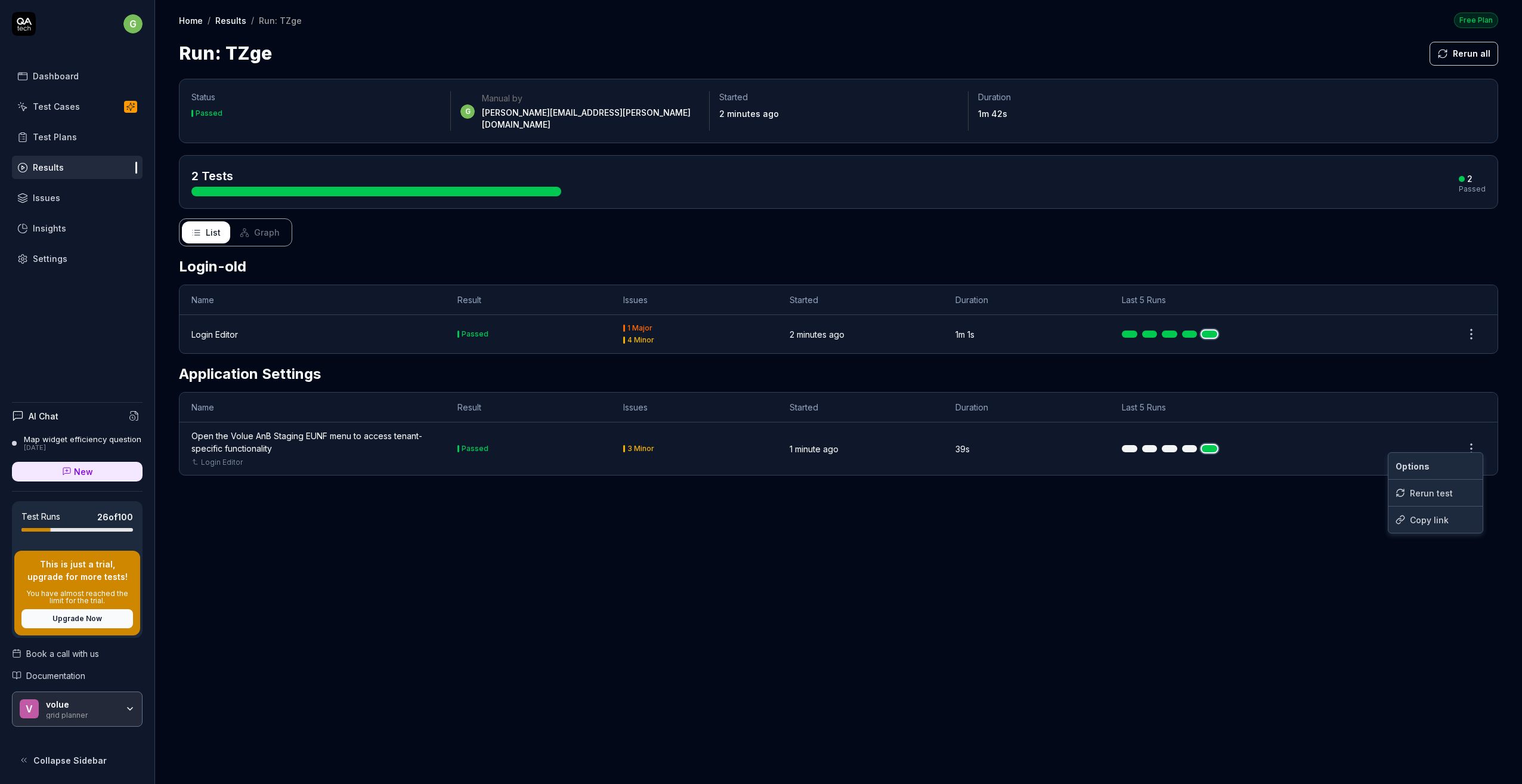
click at [1470, 435] on html "g Dashboard Test Cases Test Plans Results Issues Insights Settings AI Chat Map …" at bounding box center [761, 392] width 1522 height 784
click at [1314, 425] on html "g Dashboard Test Cases Test Plans Results Issues Insights Settings AI Chat Map …" at bounding box center [761, 392] width 1522 height 784
click at [205, 431] on div "Open the Volue AnB Staging EUNF menu to access tenant-specific functionality" at bounding box center [312, 441] width 242 height 25
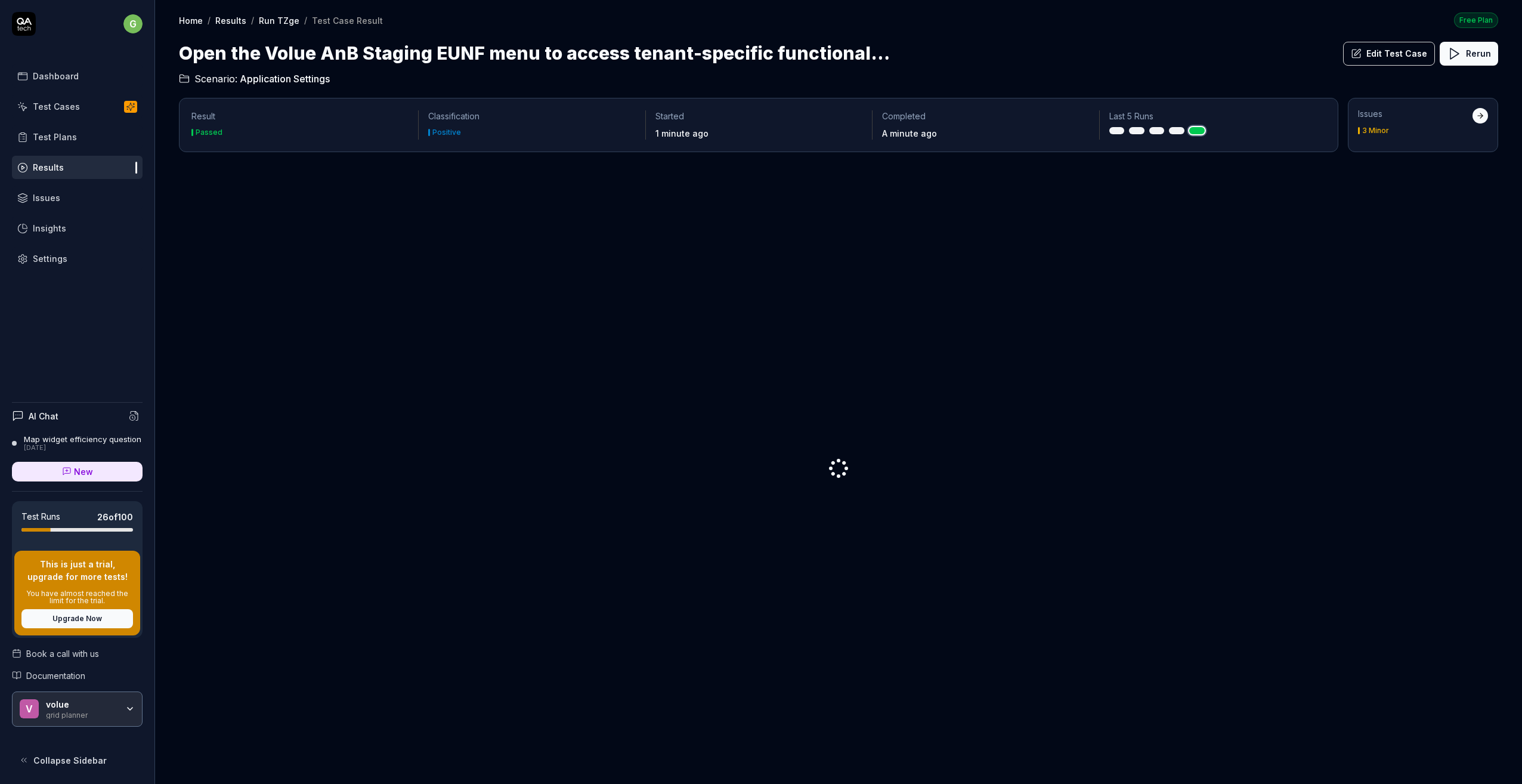
click at [219, 366] on div at bounding box center [838, 468] width 1319 height 613
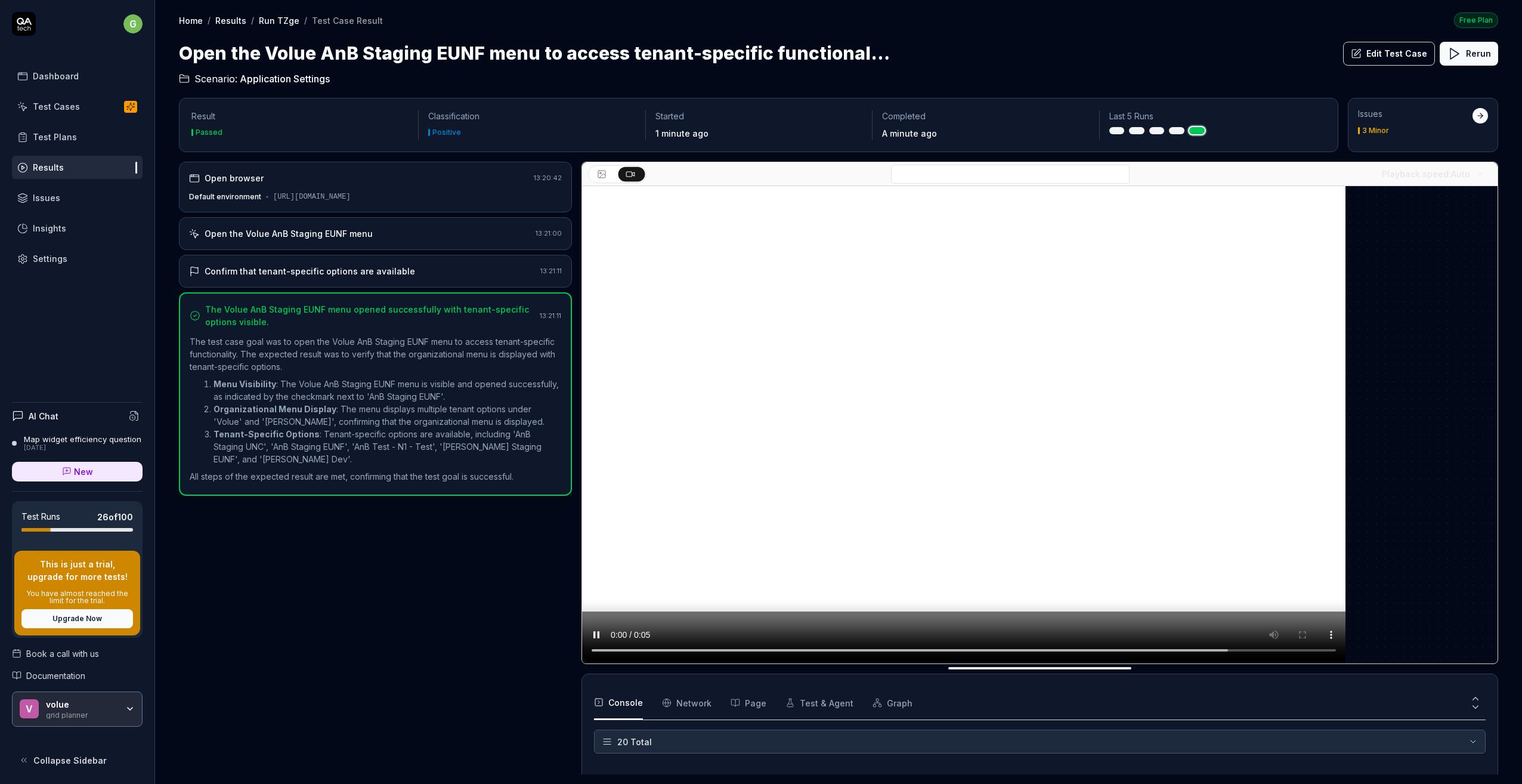
scroll to position [417, 0]
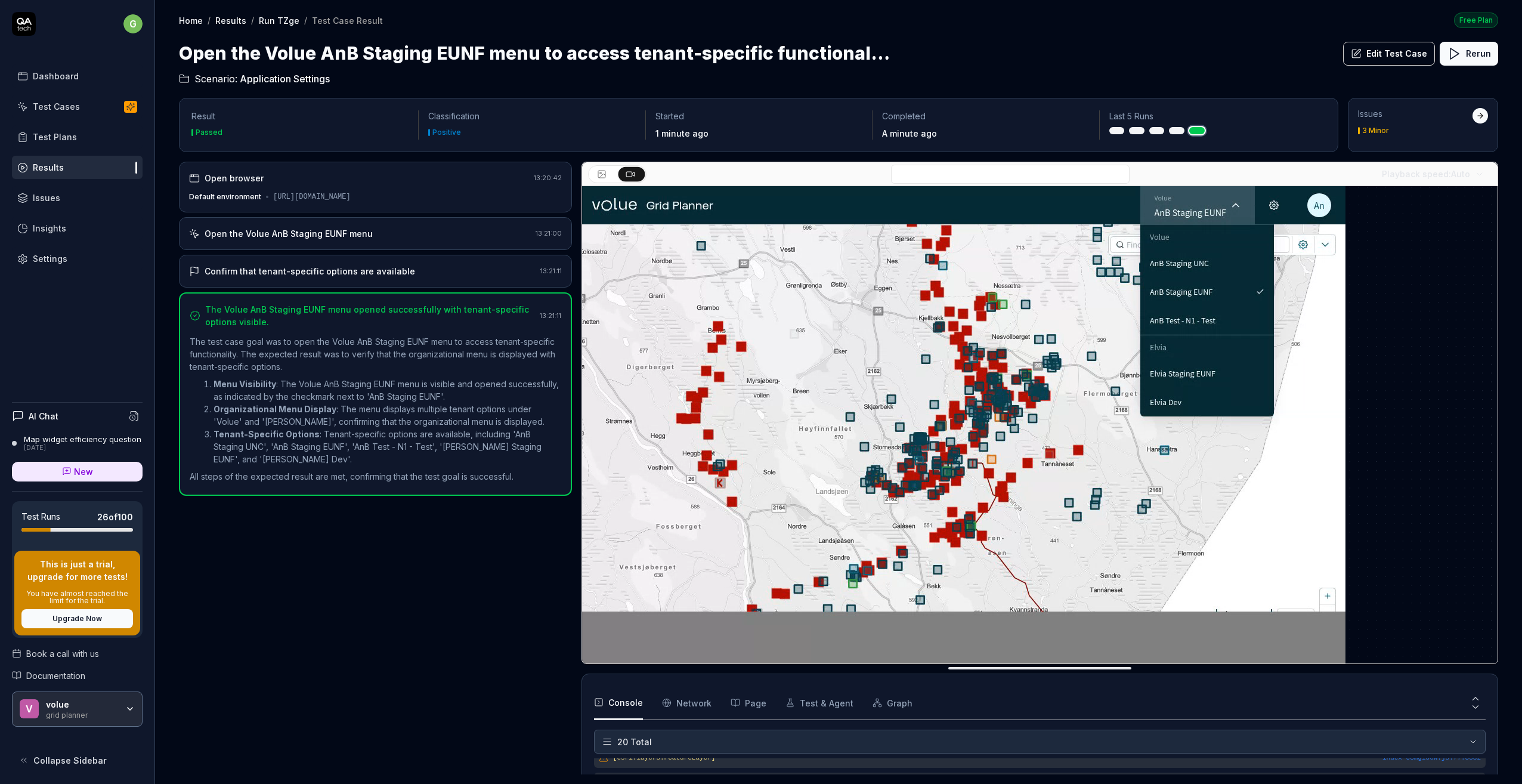
click at [69, 103] on div "Test Cases" at bounding box center [56, 106] width 47 height 13
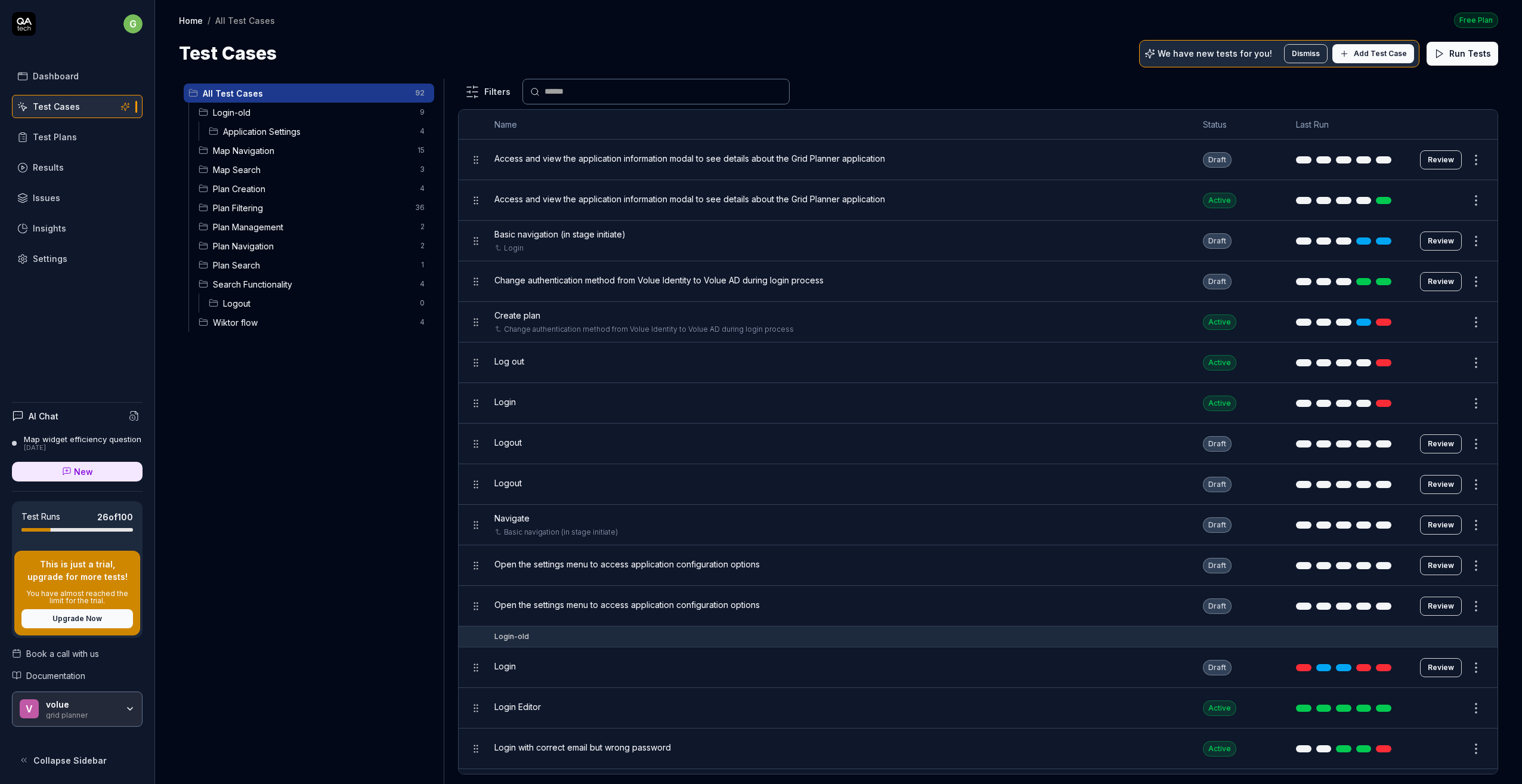
click at [261, 132] on span "Application Settings" at bounding box center [317, 131] width 190 height 13
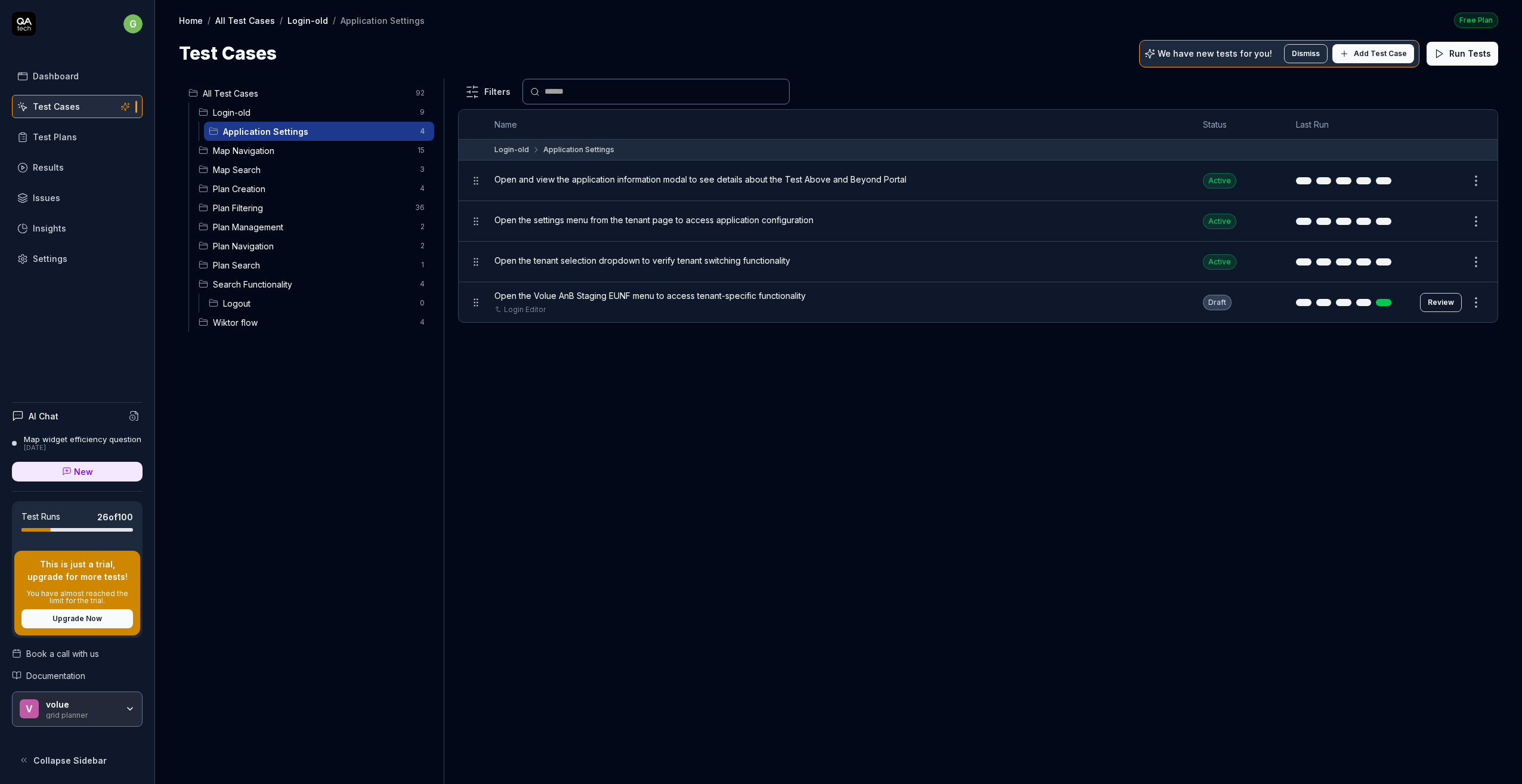
click at [1215, 298] on div "Draft" at bounding box center [1217, 302] width 29 height 16
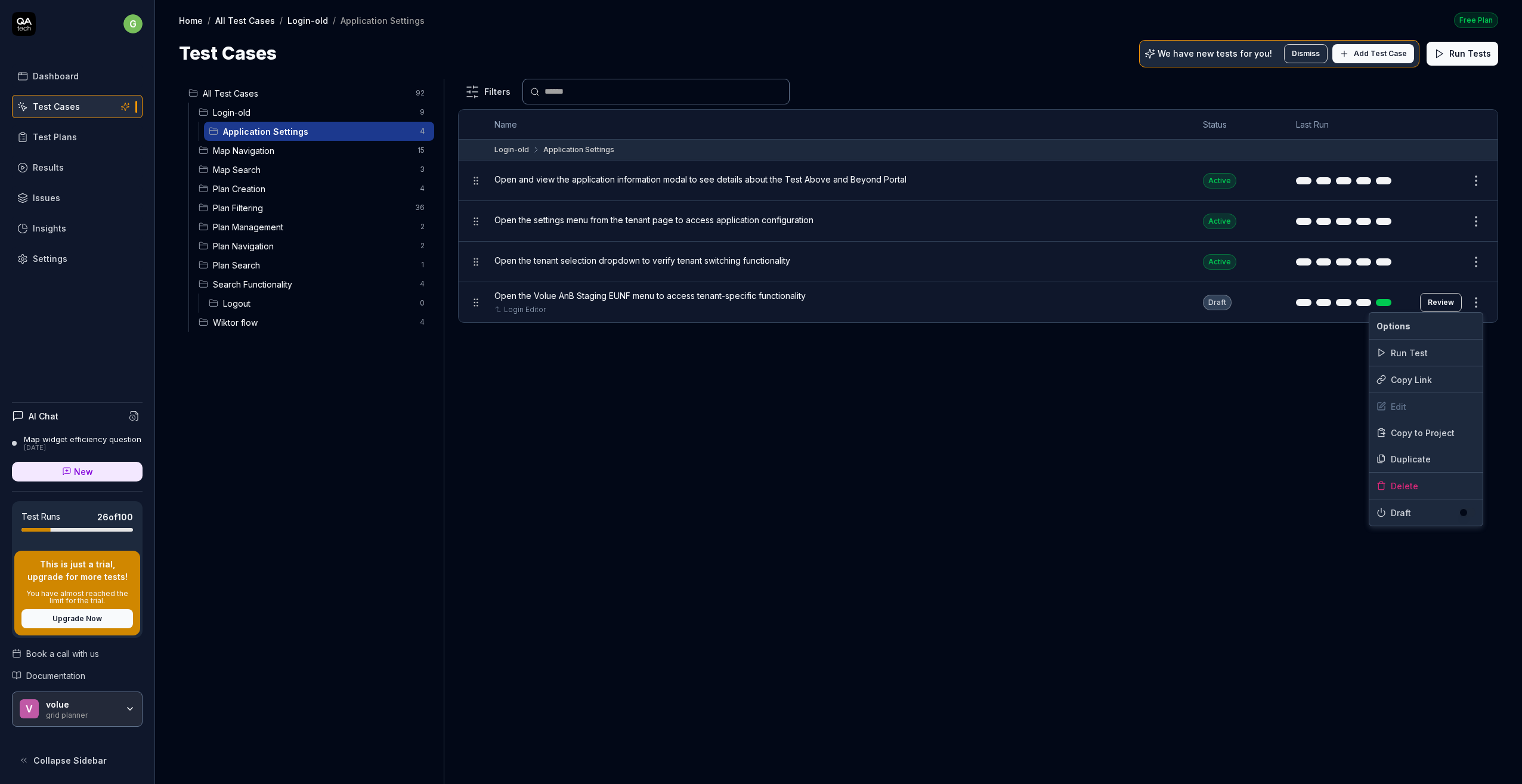
click at [1477, 298] on html "g Dashboard Test Cases Test Plans Results Issues Insights Settings AI Chat Map …" at bounding box center [761, 392] width 1522 height 784
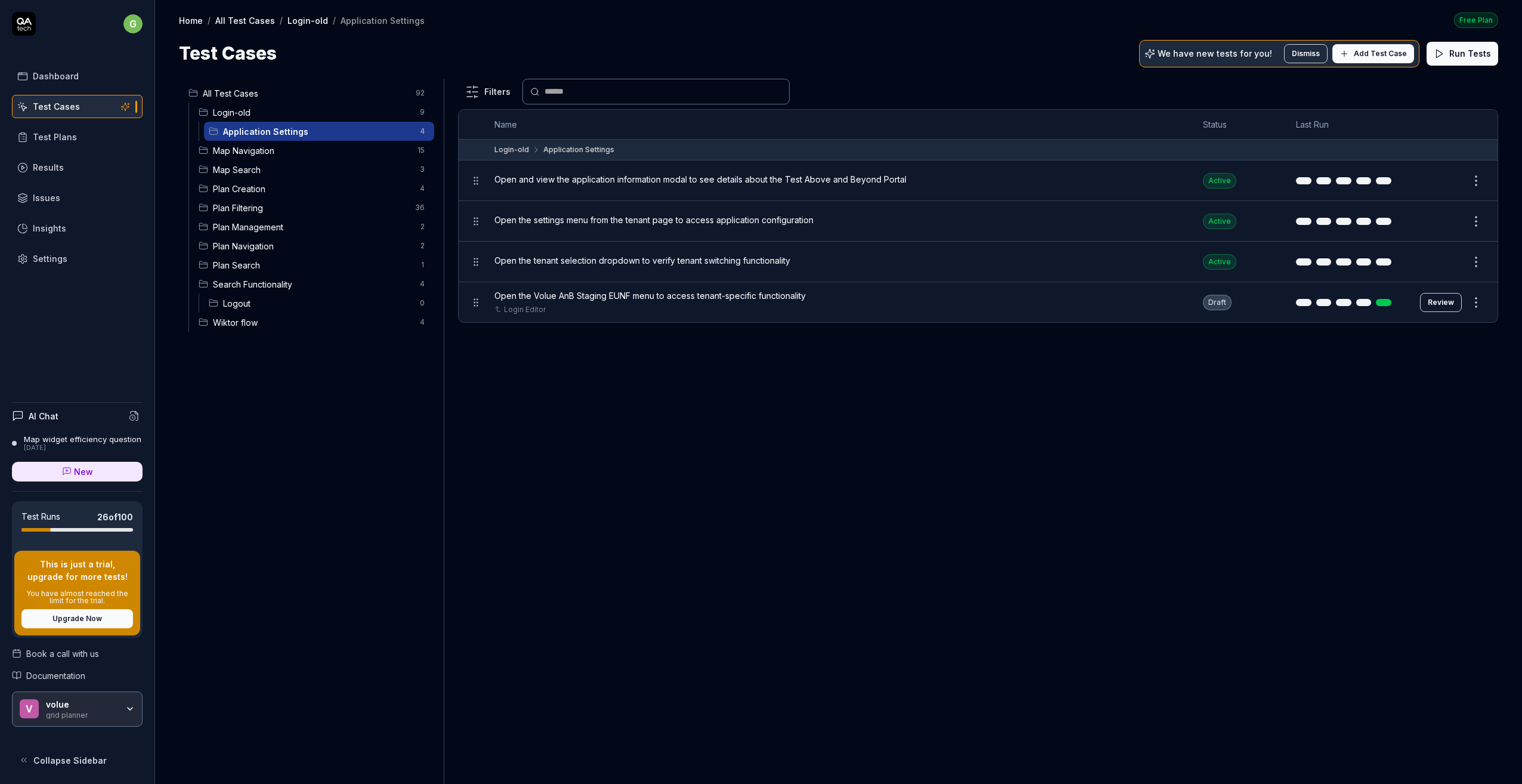
click at [1219, 304] on html "g Dashboard Test Cases Test Plans Results Issues Insights Settings AI Chat Map …" at bounding box center [761, 392] width 1522 height 784
click at [1448, 300] on button "Review" at bounding box center [1441, 301] width 41 height 19
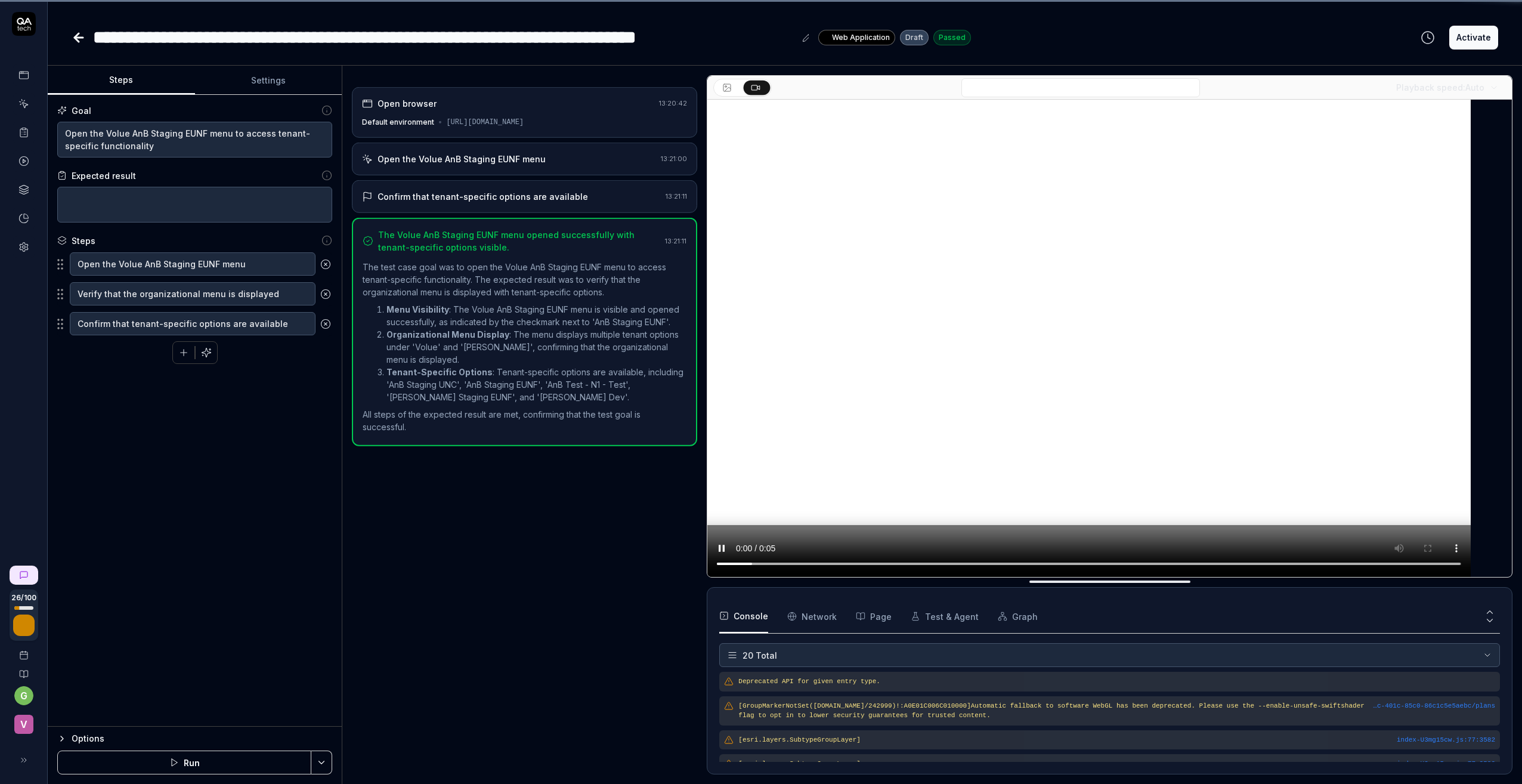
scroll to position [408, 0]
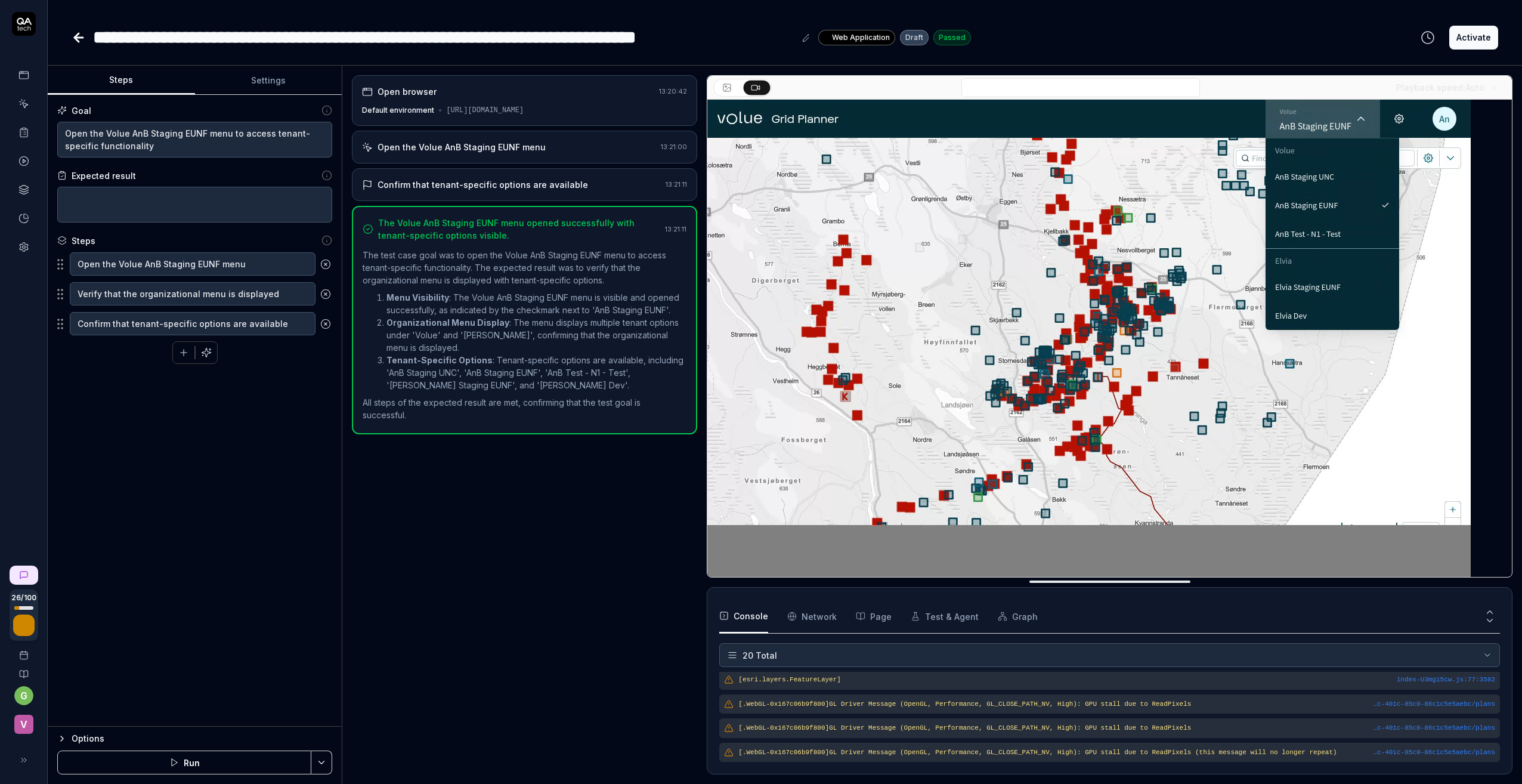
click at [1473, 36] on button "Activate" at bounding box center [1474, 37] width 49 height 24
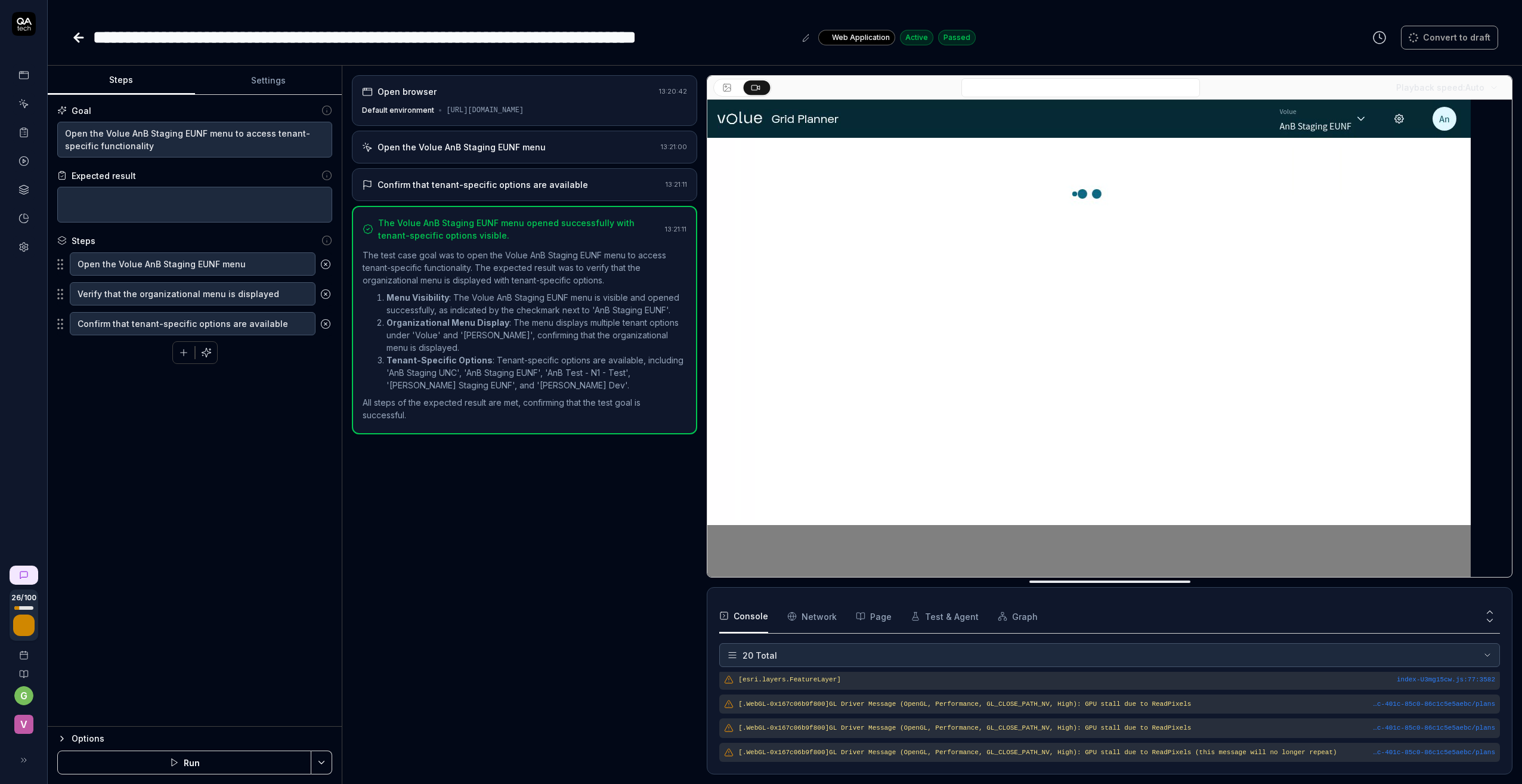
type textarea "*"
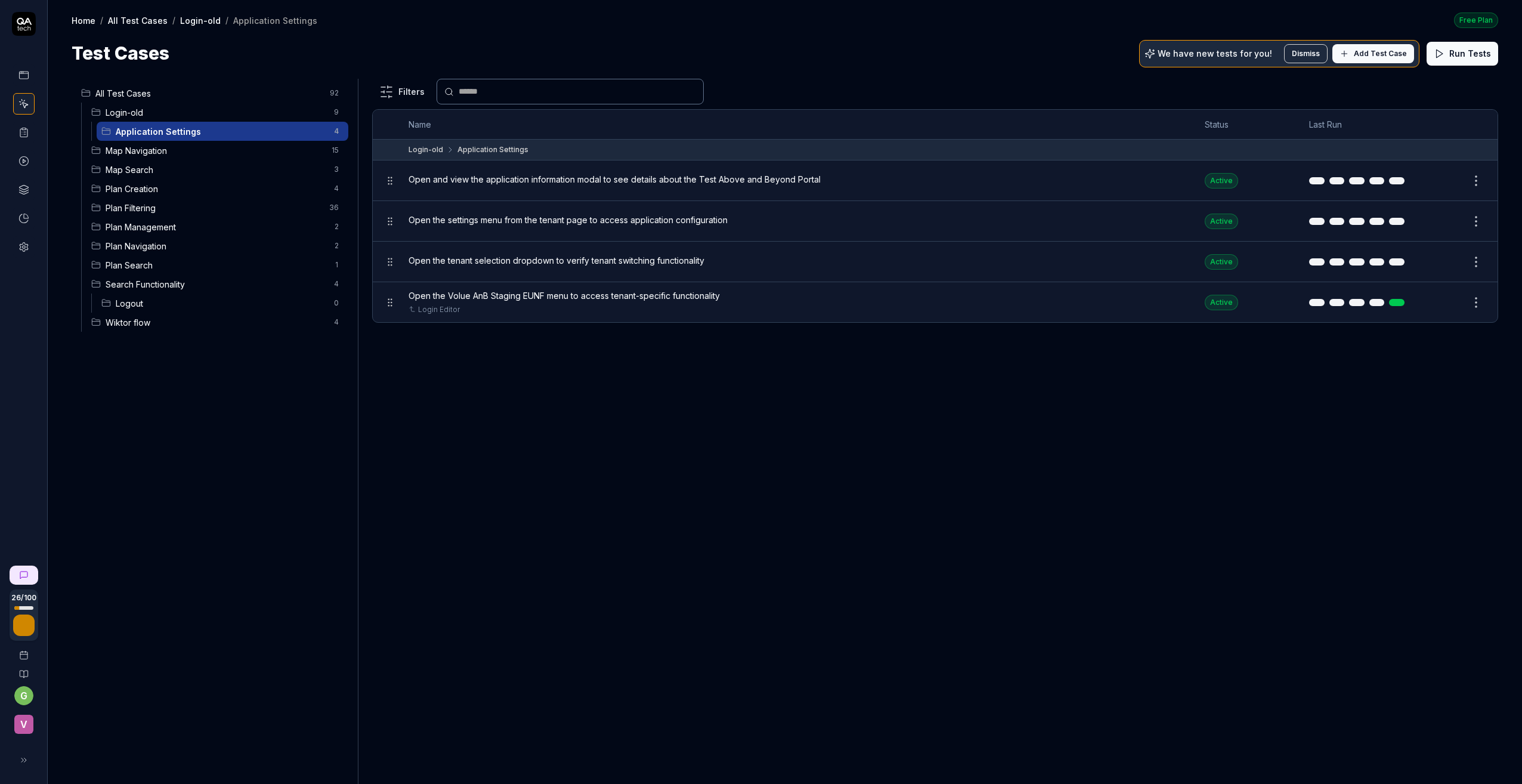
click at [128, 148] on span "Map Navigation" at bounding box center [215, 151] width 219 height 13
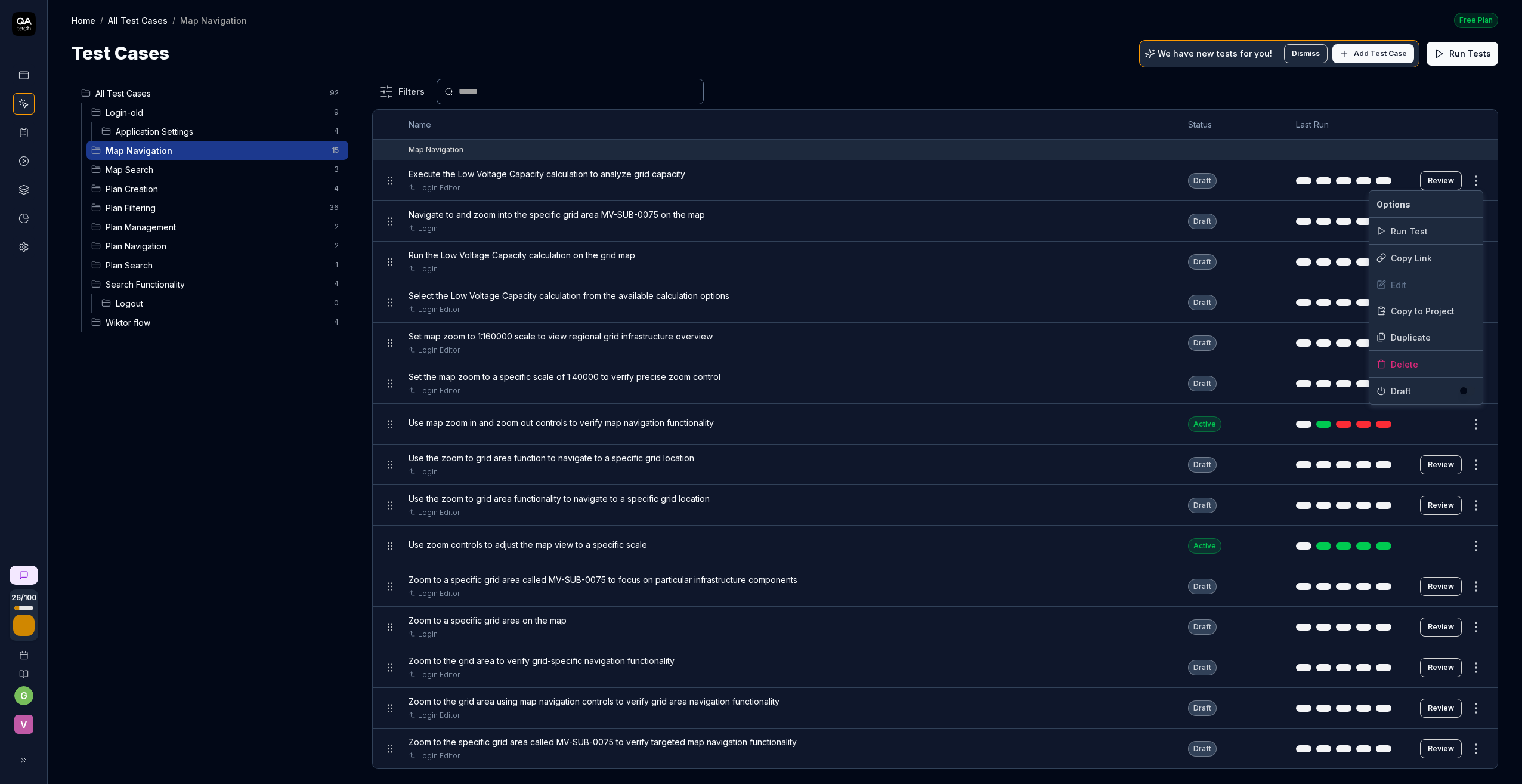
click at [1473, 180] on html "26 / 100 g v Home / All Test Cases / Map Navigation Free Plan Home / All Test C…" at bounding box center [761, 392] width 1522 height 784
click at [1423, 228] on div "Run Test" at bounding box center [1425, 230] width 113 height 27
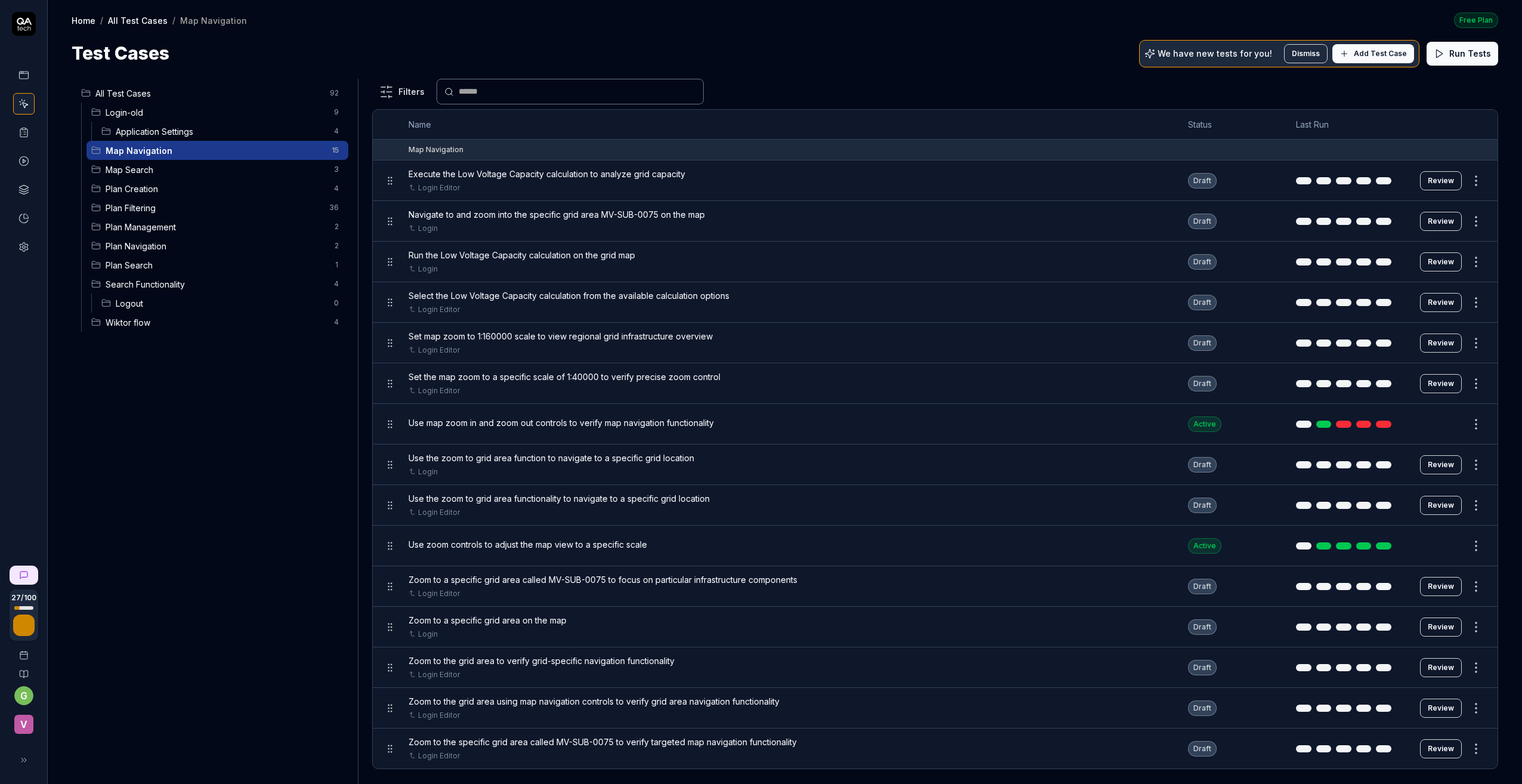
click at [575, 172] on span "Execute the Low Voltage Capacity calculation to analyze grid capacity" at bounding box center [547, 173] width 277 height 13
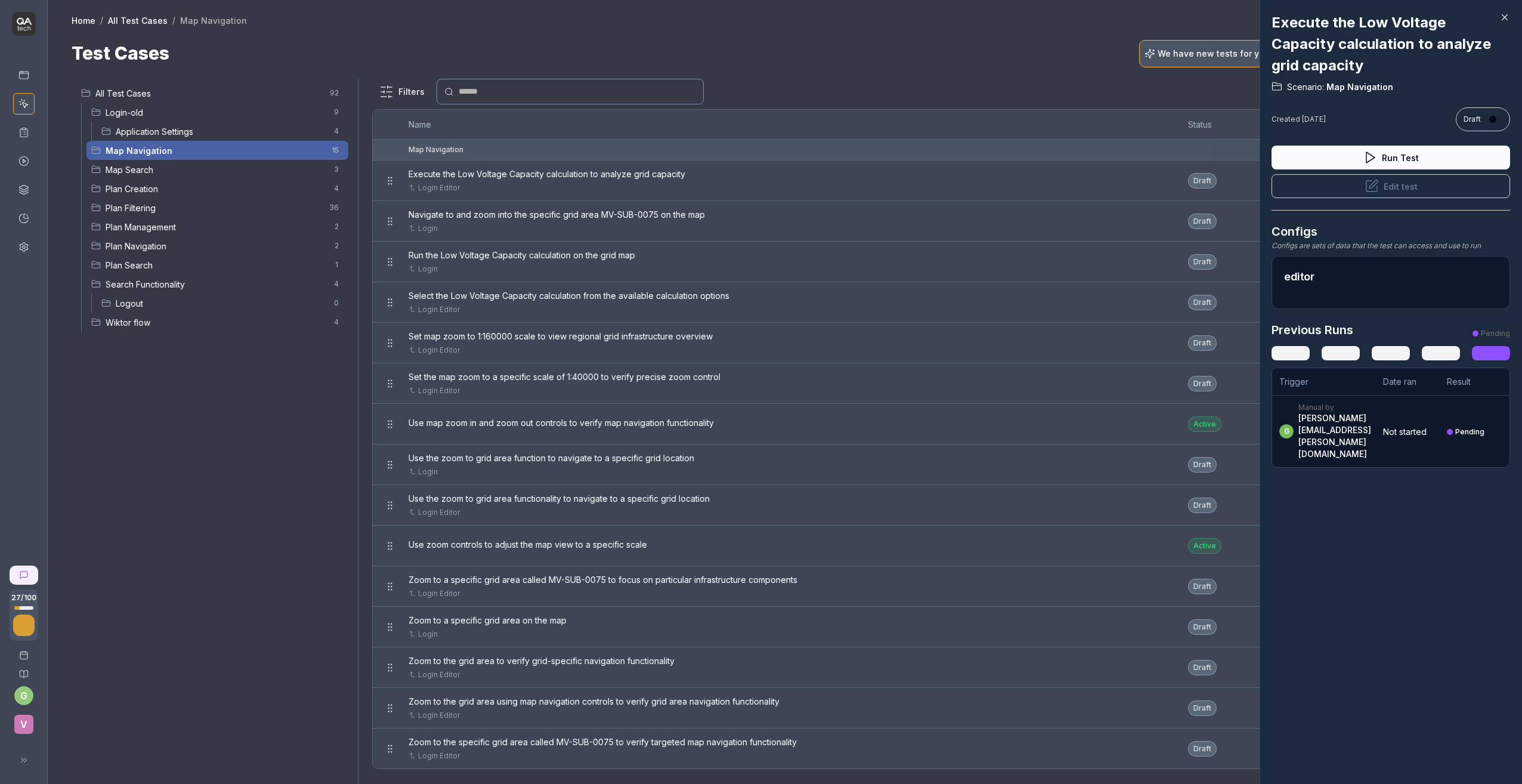
click at [850, 27] on div at bounding box center [761, 392] width 1522 height 784
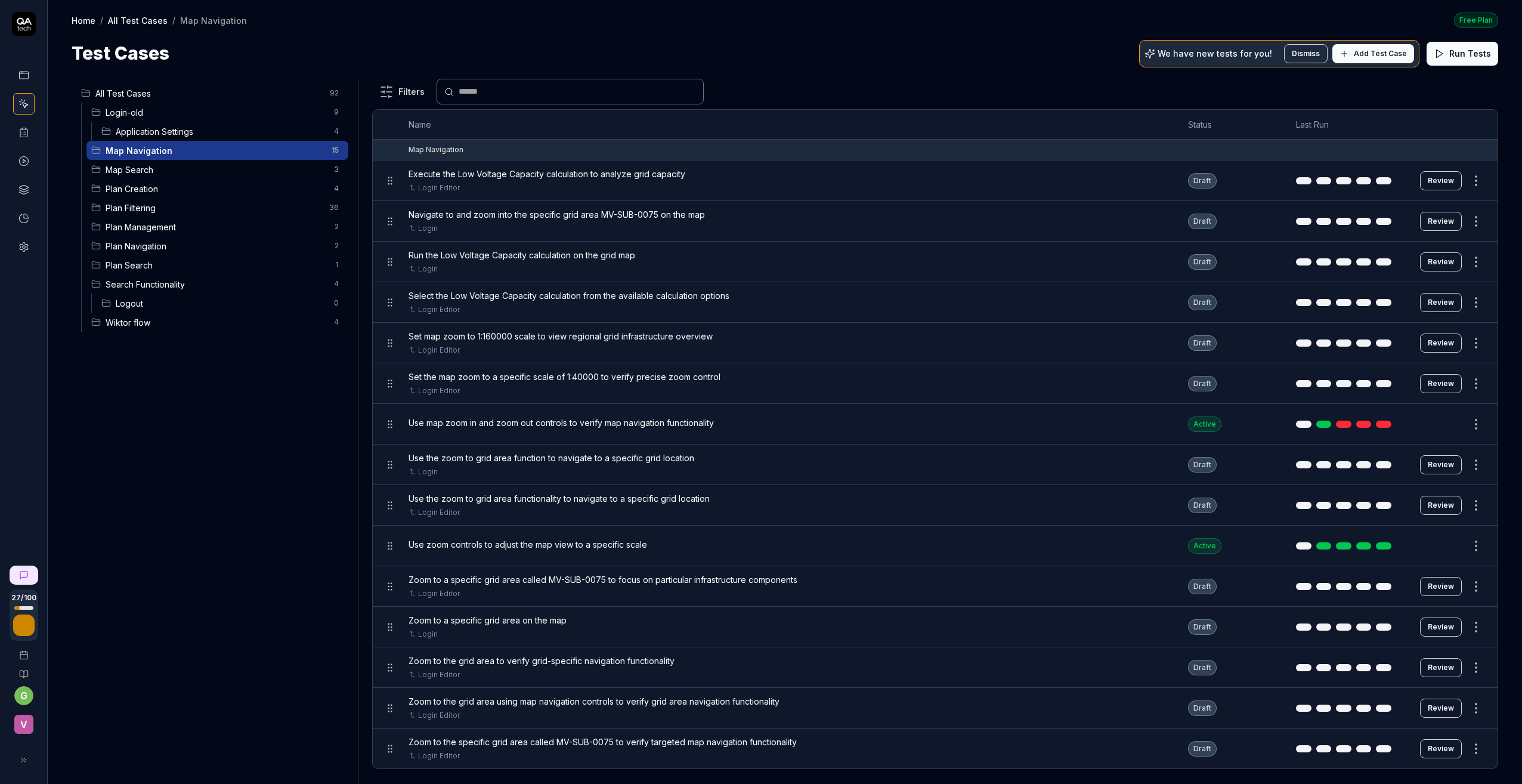
click at [23, 758] on icon at bounding box center [24, 760] width 10 height 10
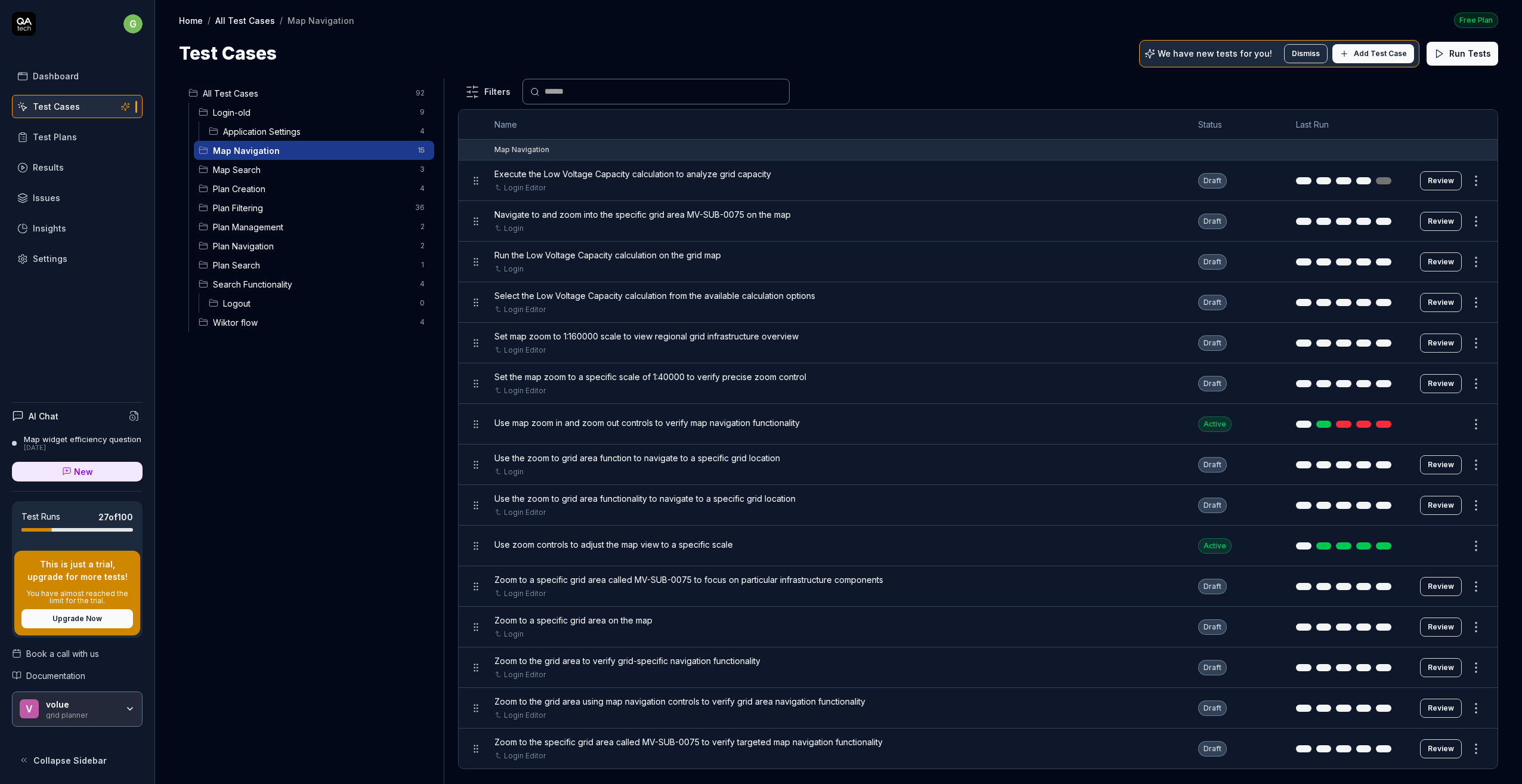
click at [565, 216] on span "Navigate to and zoom into the specific grid area MV-SUB-0075 on the map" at bounding box center [642, 214] width 297 height 13
click at [261, 324] on span "Wiktor flow" at bounding box center [312, 322] width 200 height 13
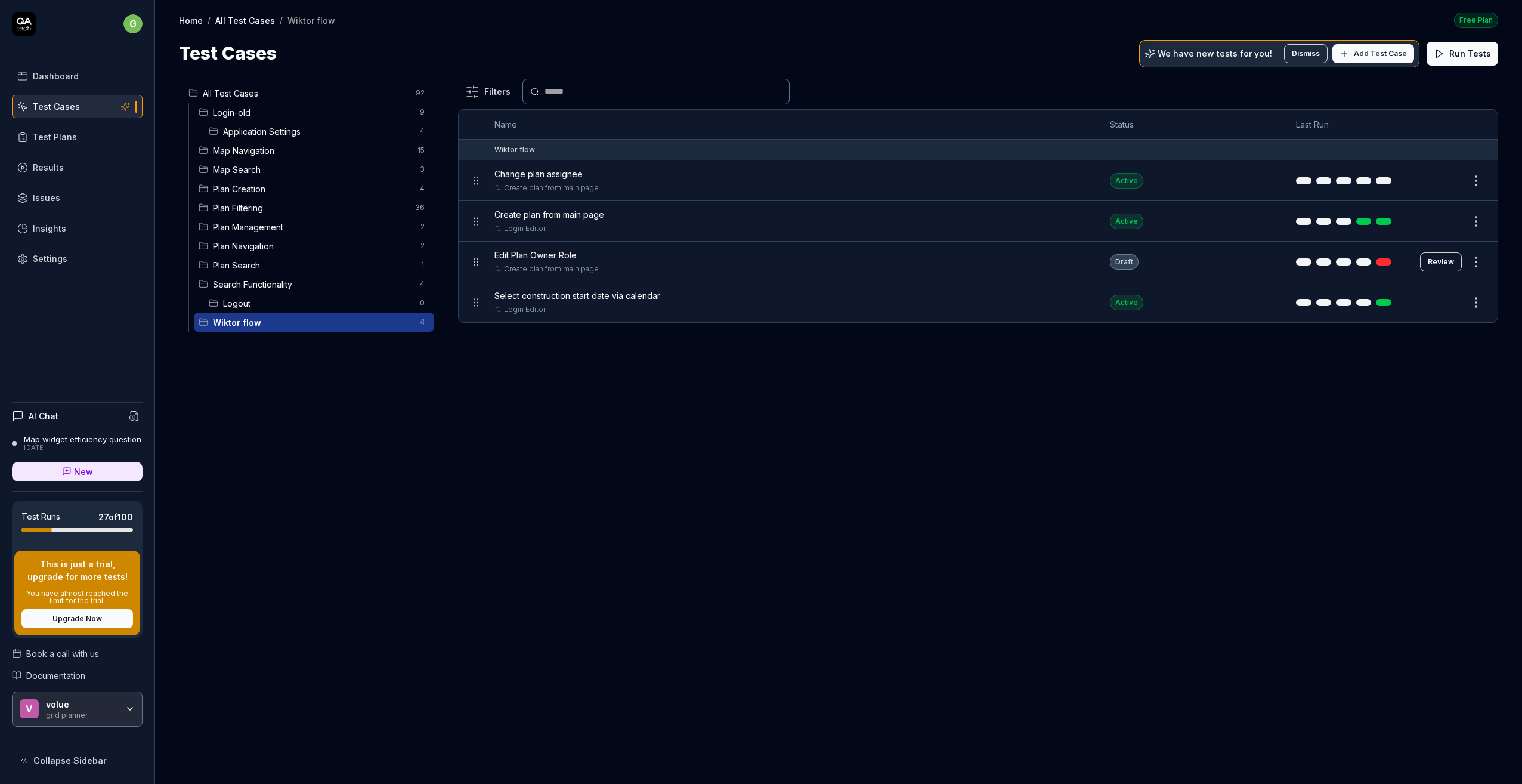
click at [556, 173] on span "Change plan assignee" at bounding box center [539, 173] width 89 height 13
click at [550, 188] on link "Create plan from main page" at bounding box center [552, 187] width 95 height 11
click at [604, 188] on icon "Open selector" at bounding box center [606, 188] width 4 height 2
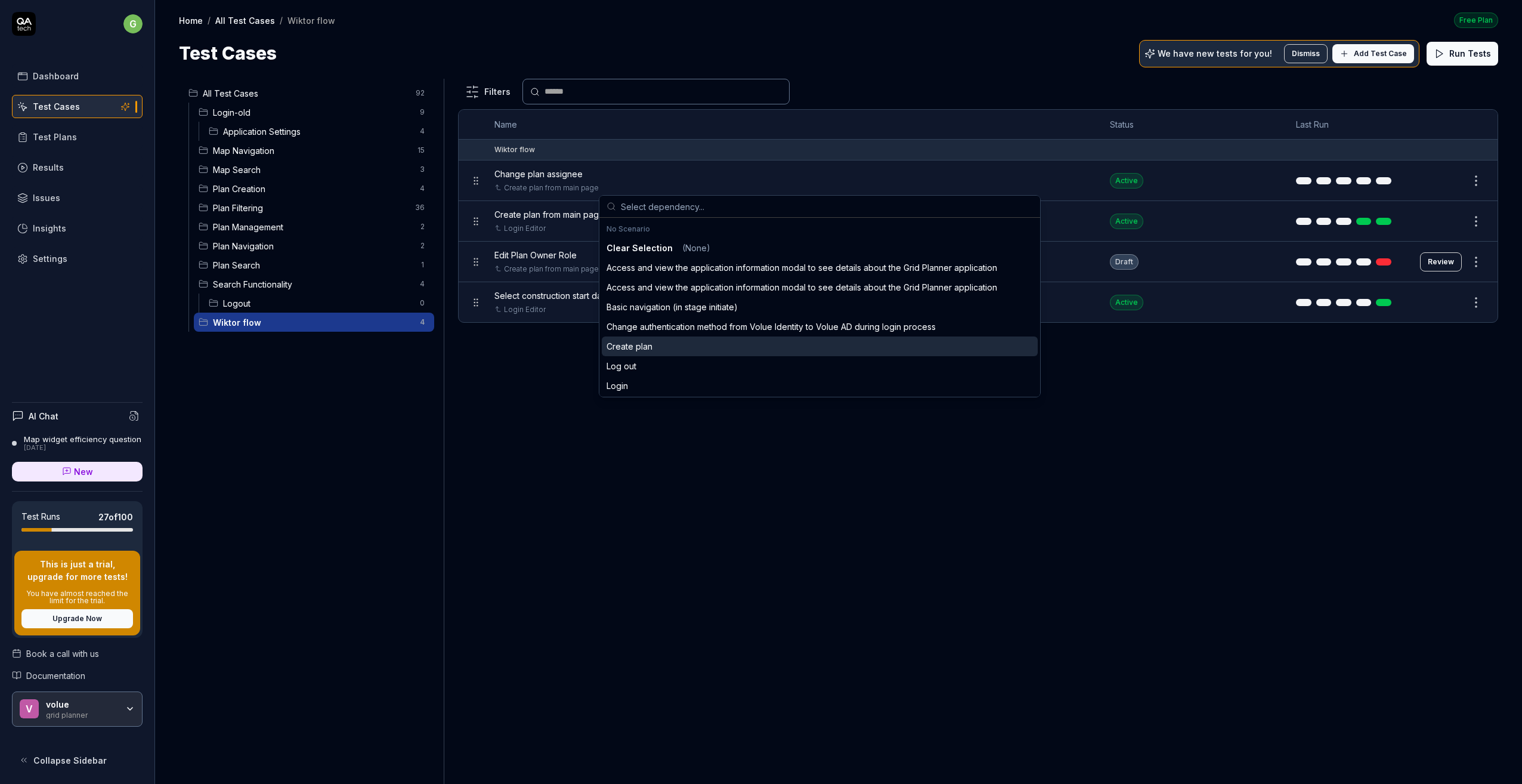
click at [519, 398] on div "Filters Name Status Last Run Wiktor flow Change plan assignee Create plan from …" at bounding box center [978, 431] width 1040 height 705
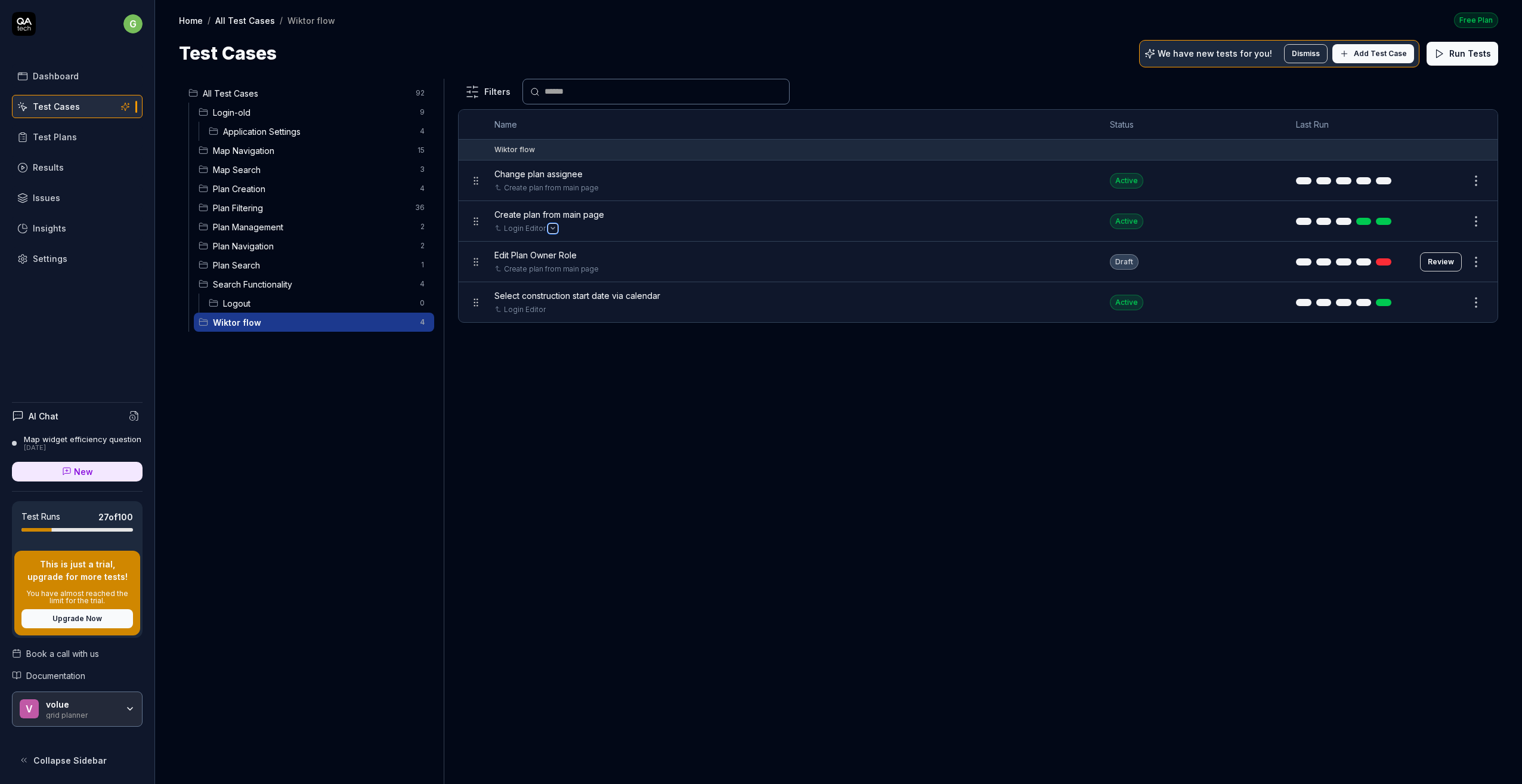
click at [551, 228] on icon "Open selector" at bounding box center [553, 229] width 4 height 2
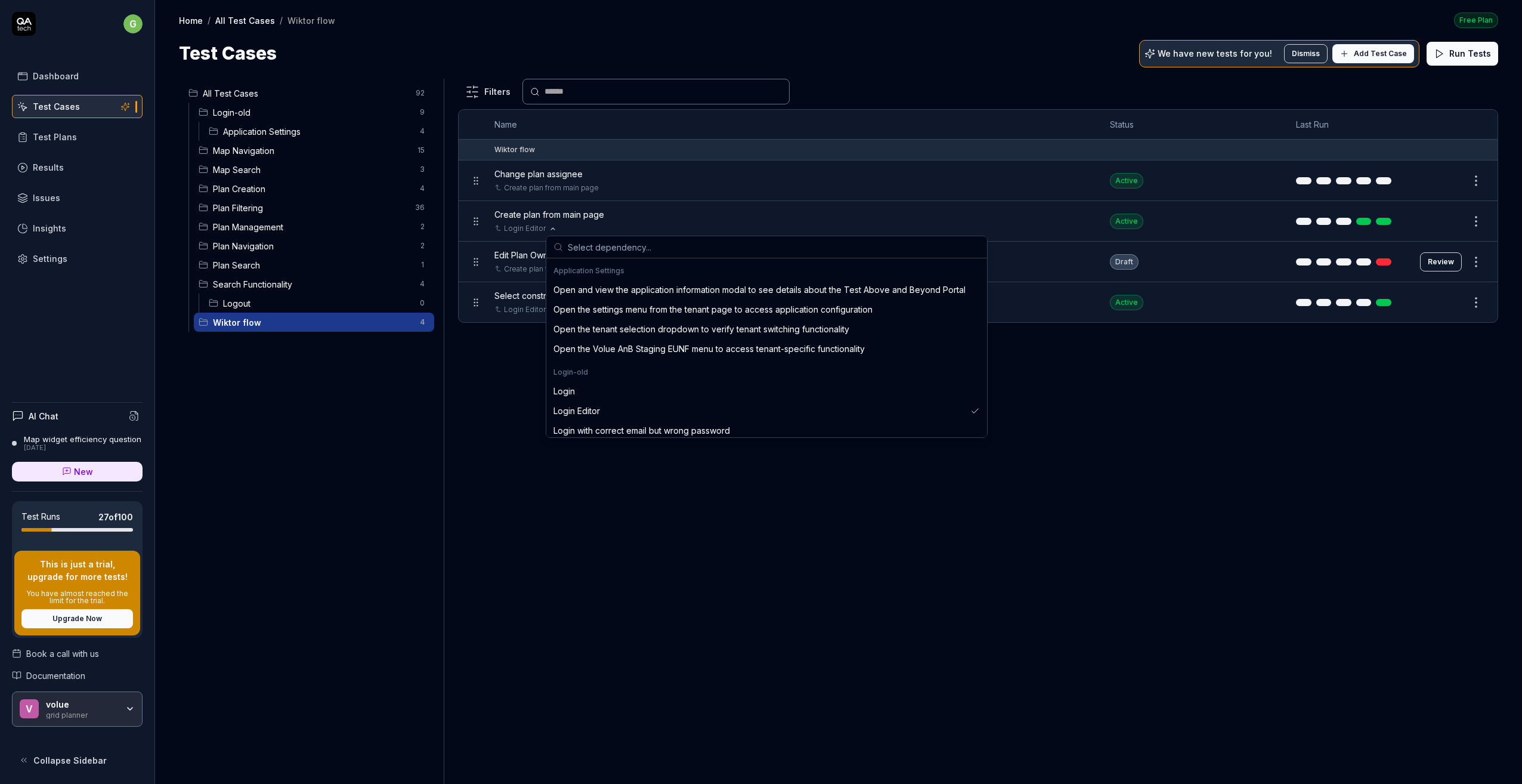
scroll to position [298, 0]
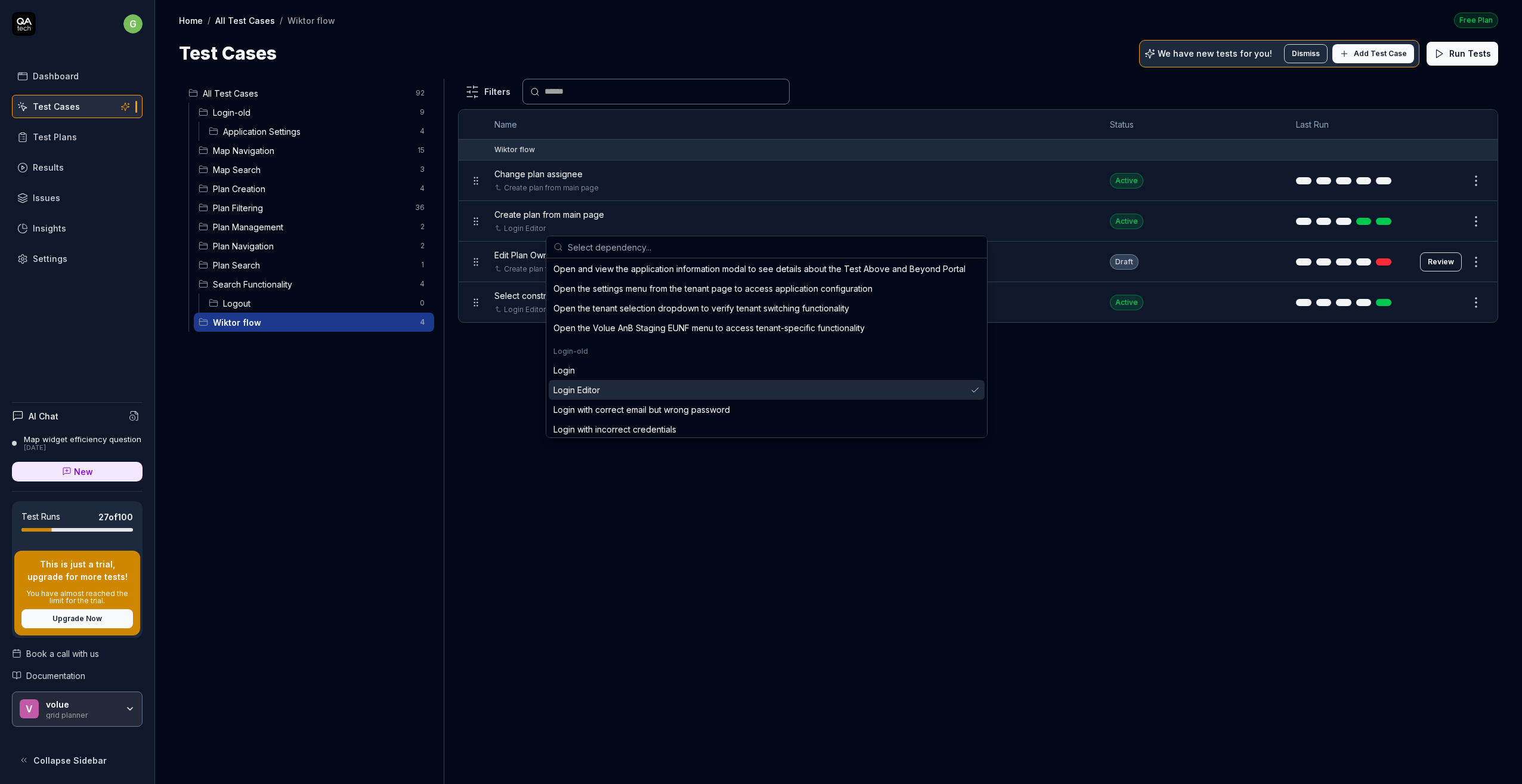
click at [554, 562] on div "Filters Name Status Last Run Wiktor flow Change plan assignee Create plan from …" at bounding box center [978, 431] width 1040 height 705
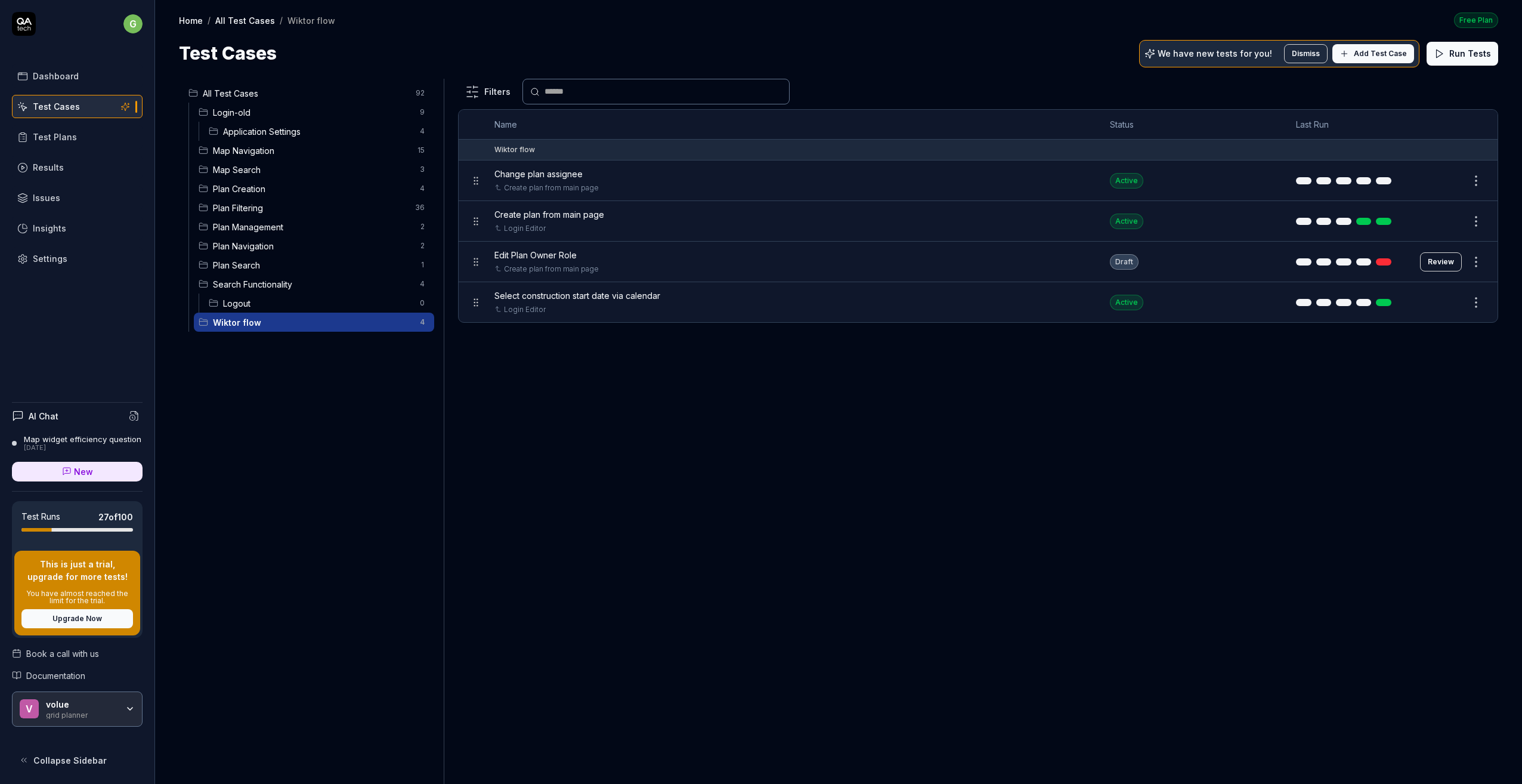
click at [251, 151] on span "Map Navigation" at bounding box center [311, 151] width 197 height 13
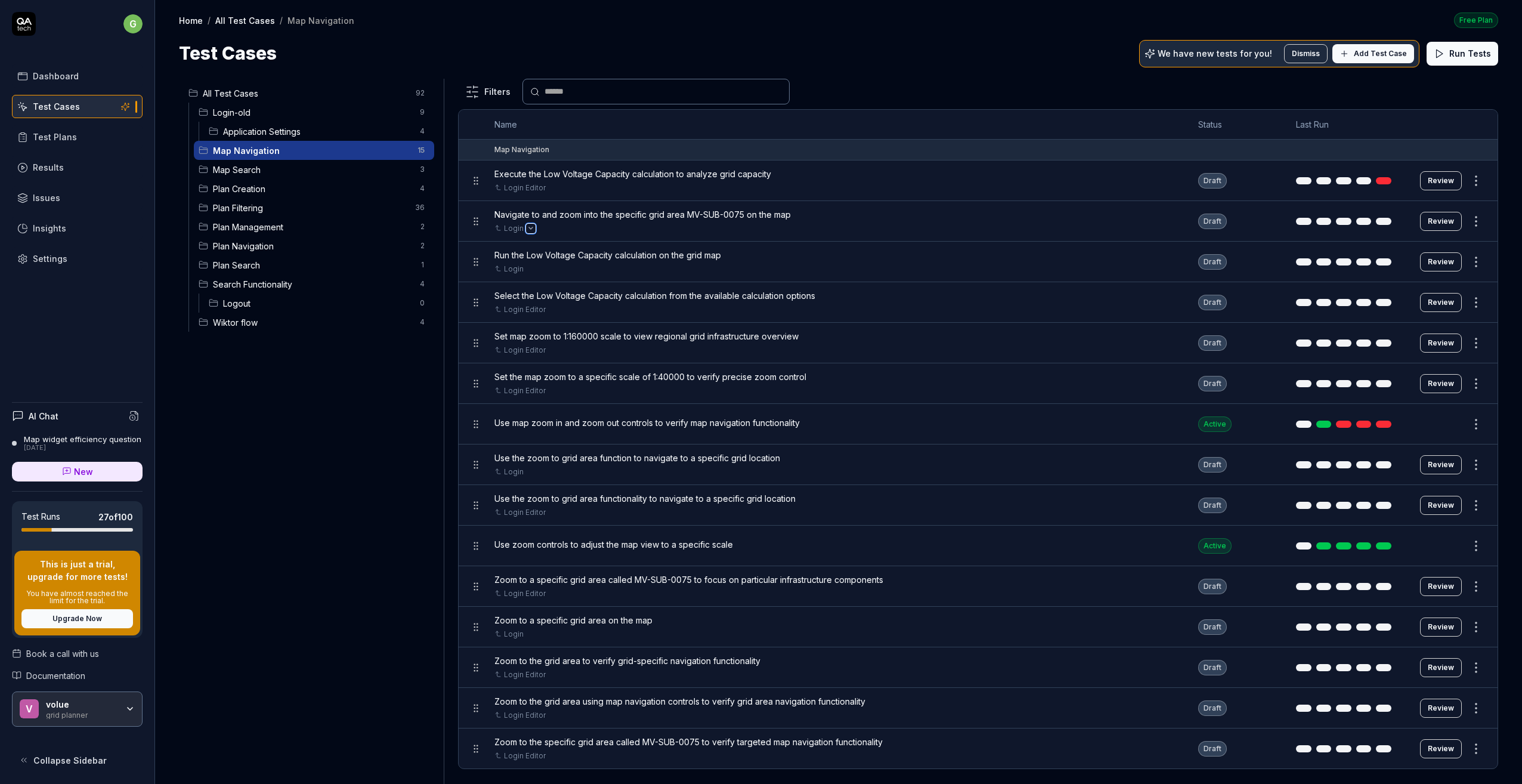
click at [528, 229] on icon "Open selector" at bounding box center [530, 228] width 5 height 5
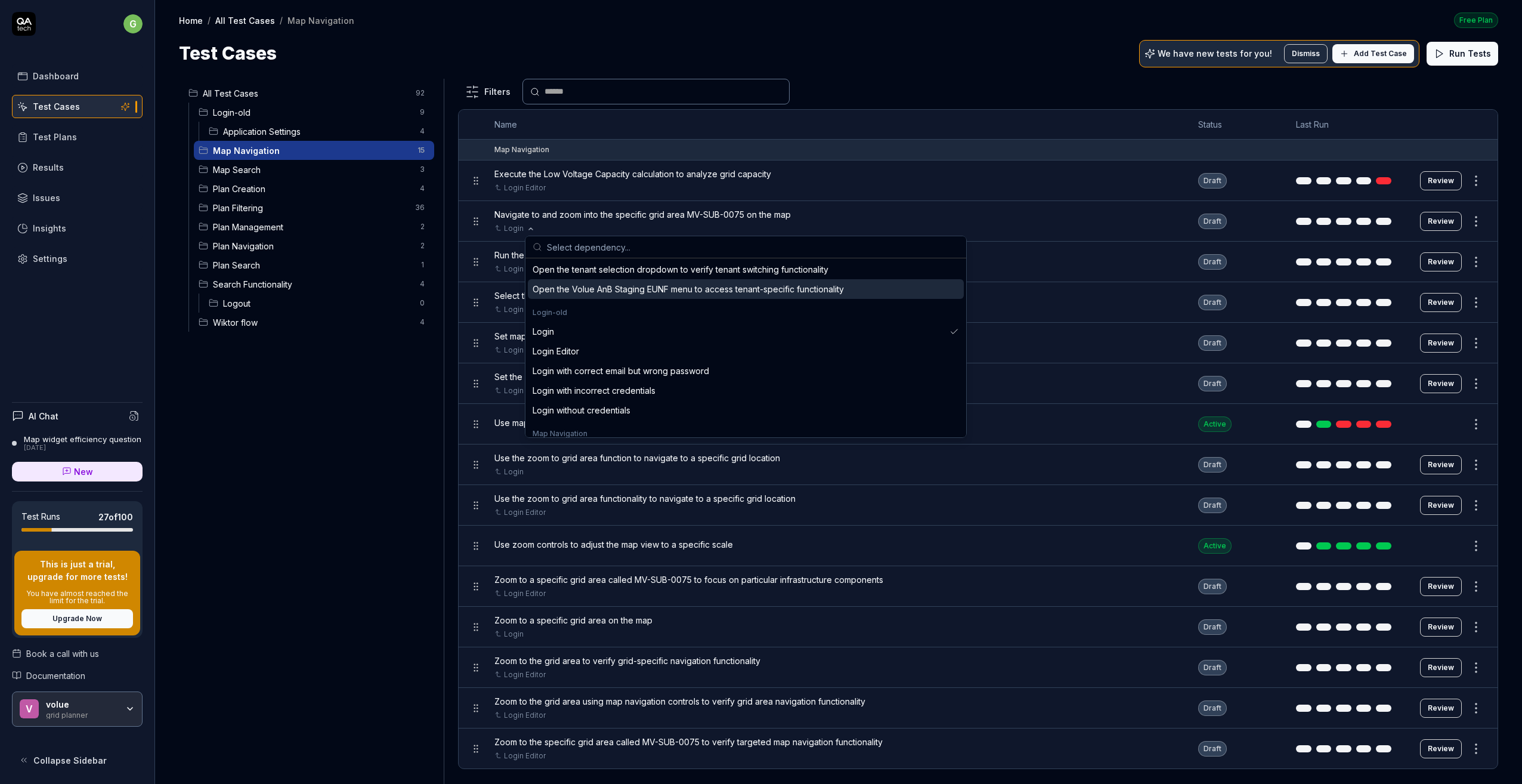
scroll to position [358, 0]
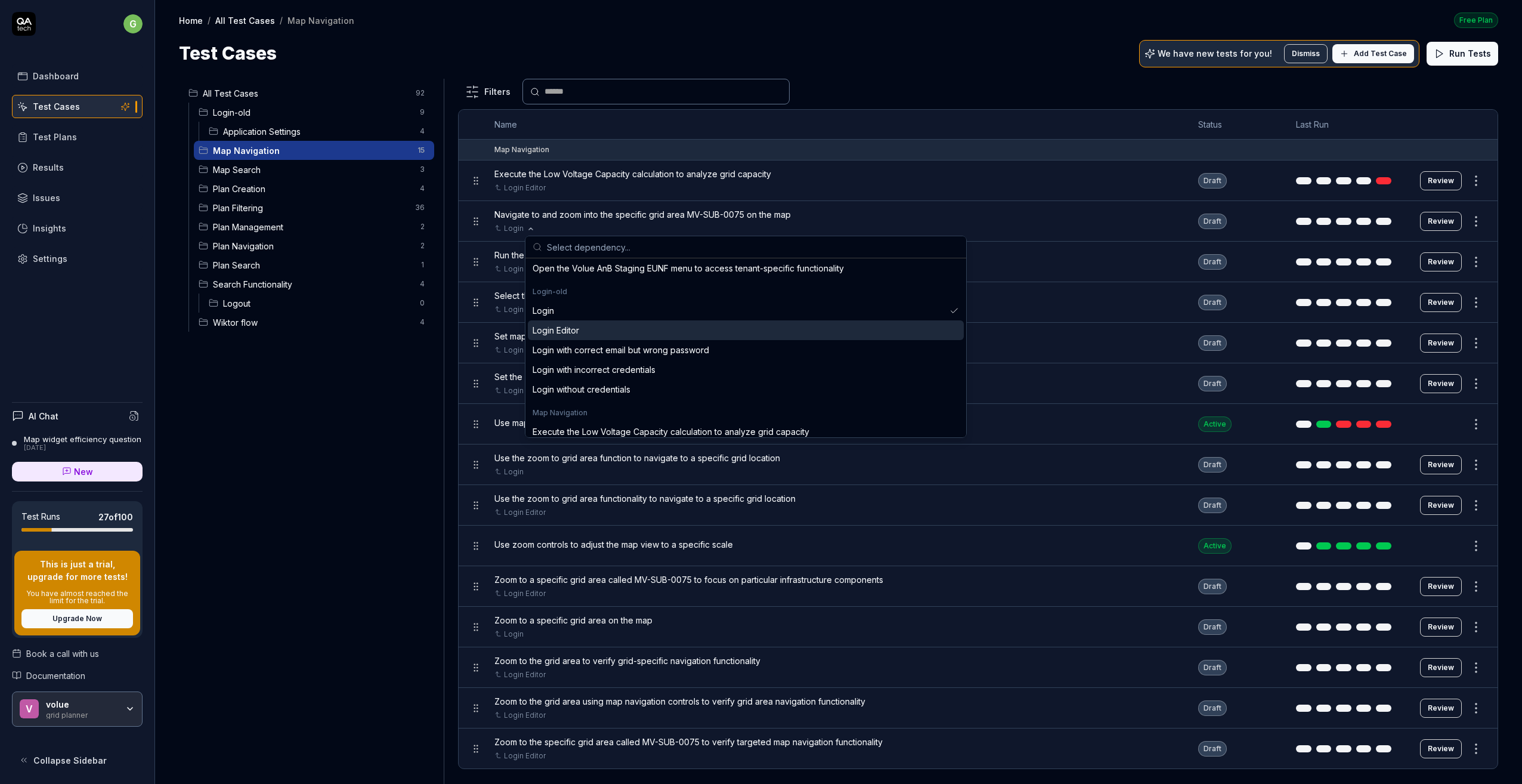
click at [582, 330] on div "Login Editor" at bounding box center [746, 330] width 436 height 20
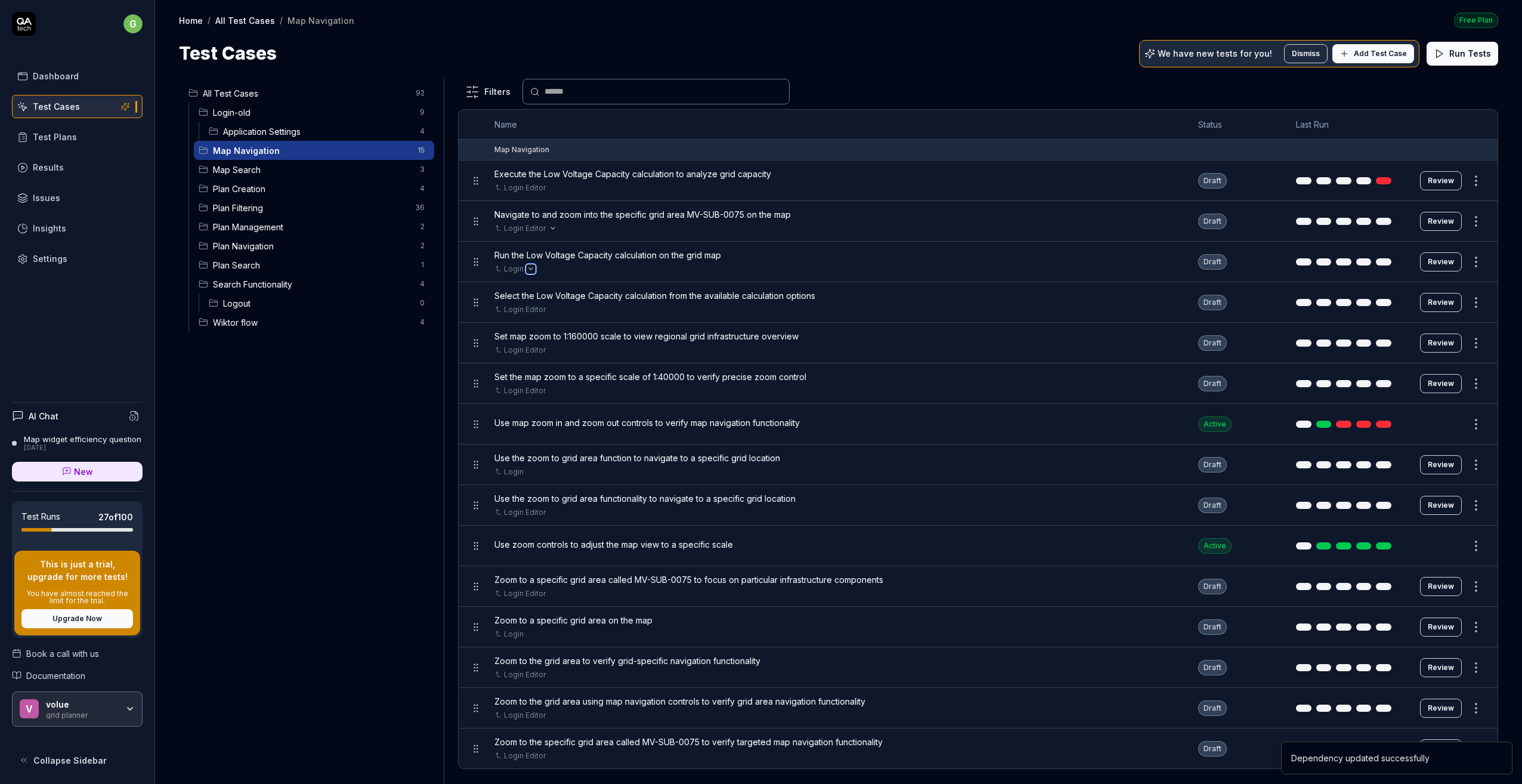
click at [528, 267] on icon "Open selector" at bounding box center [530, 269] width 5 height 5
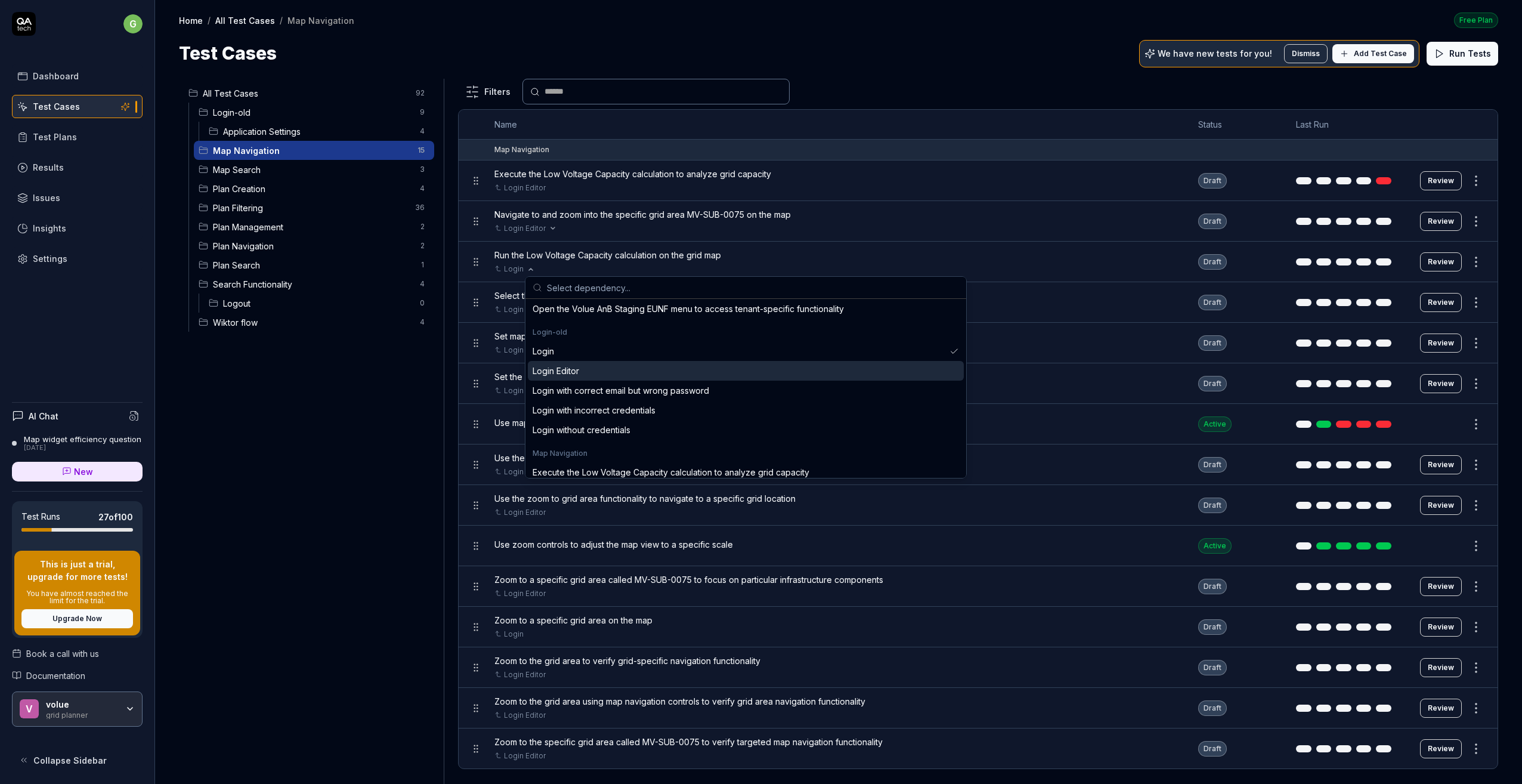
click at [565, 370] on div "Login Editor" at bounding box center [556, 370] width 46 height 13
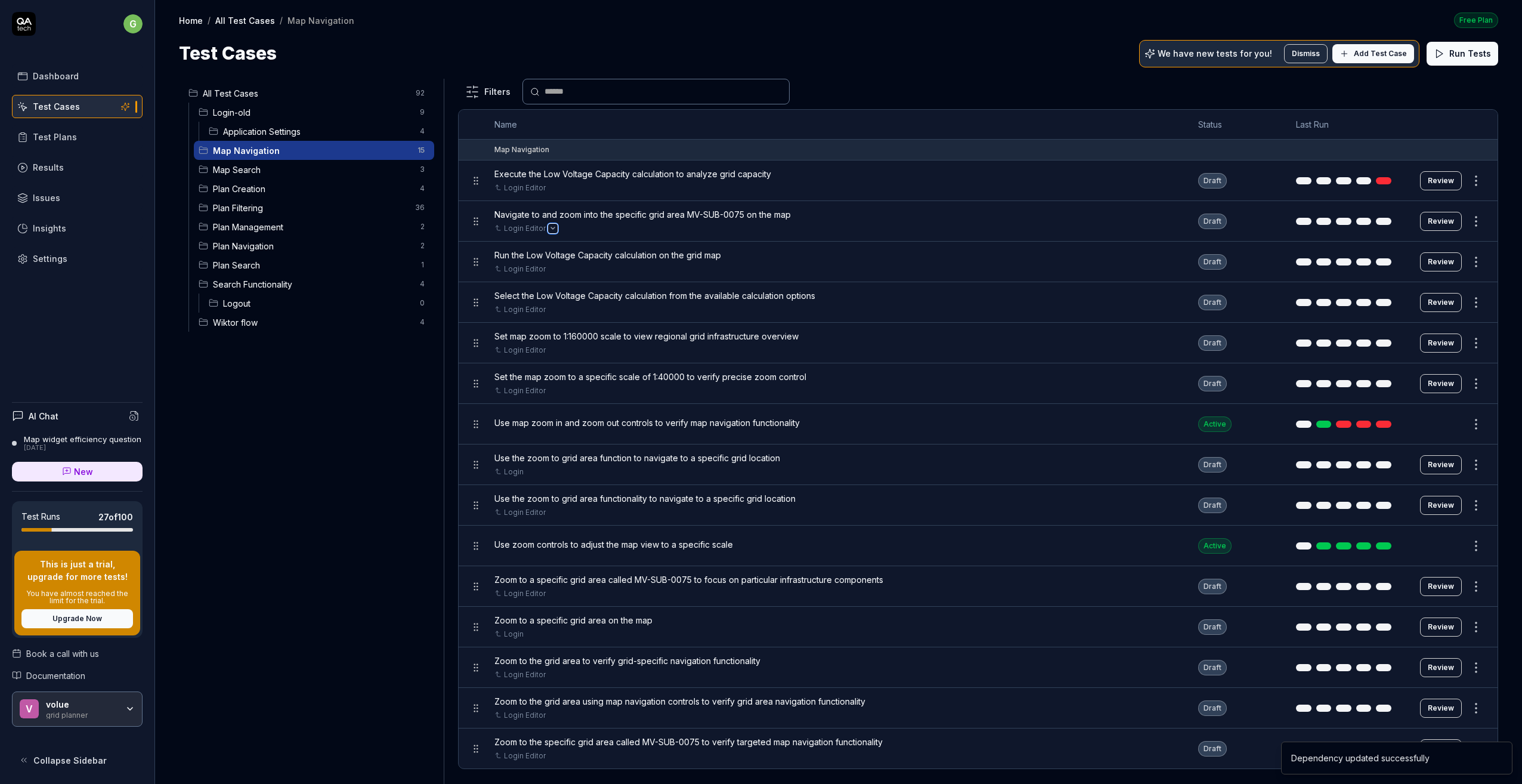
click at [548, 225] on button "Open selector" at bounding box center [553, 229] width 10 height 10
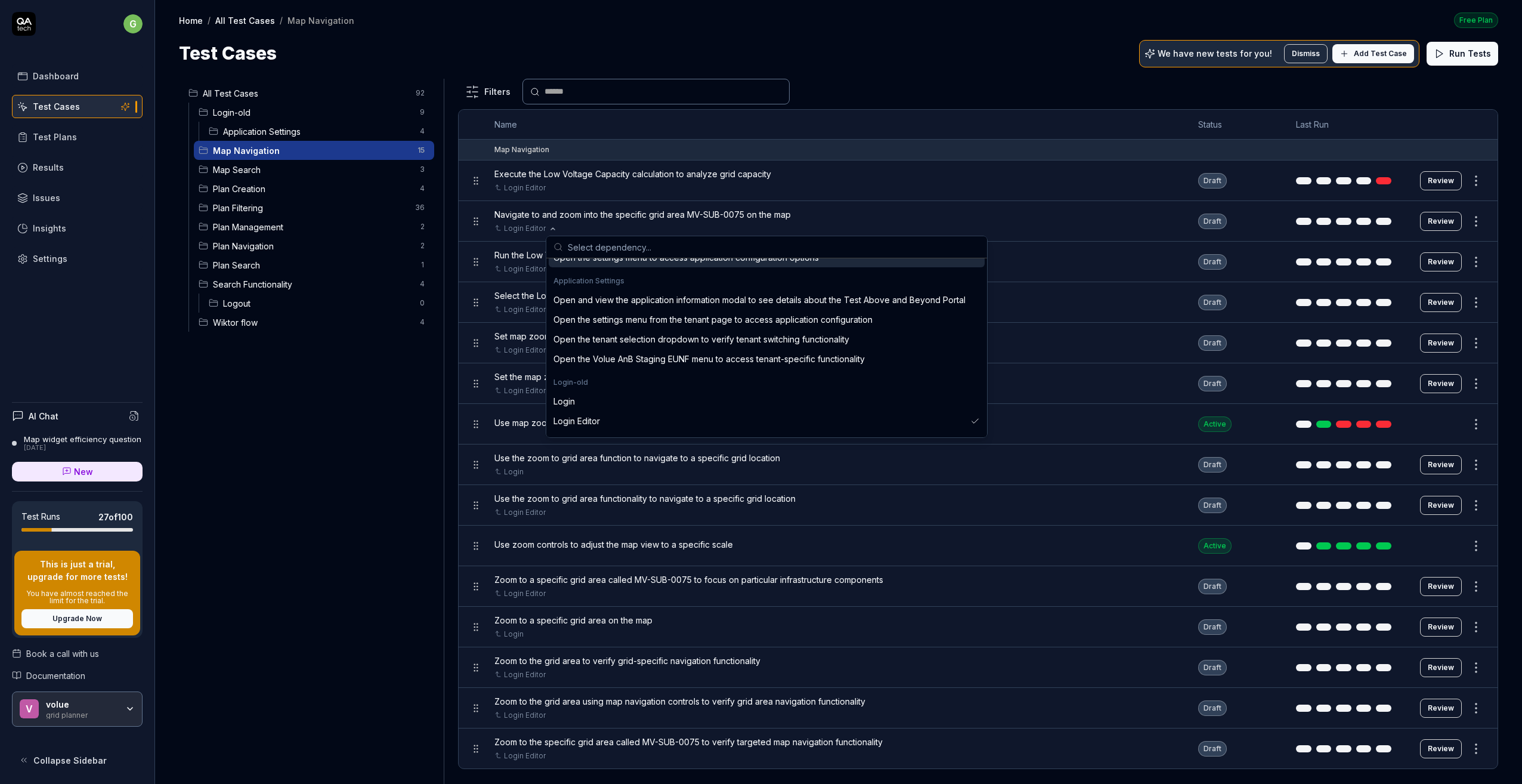
scroll to position [298, 0]
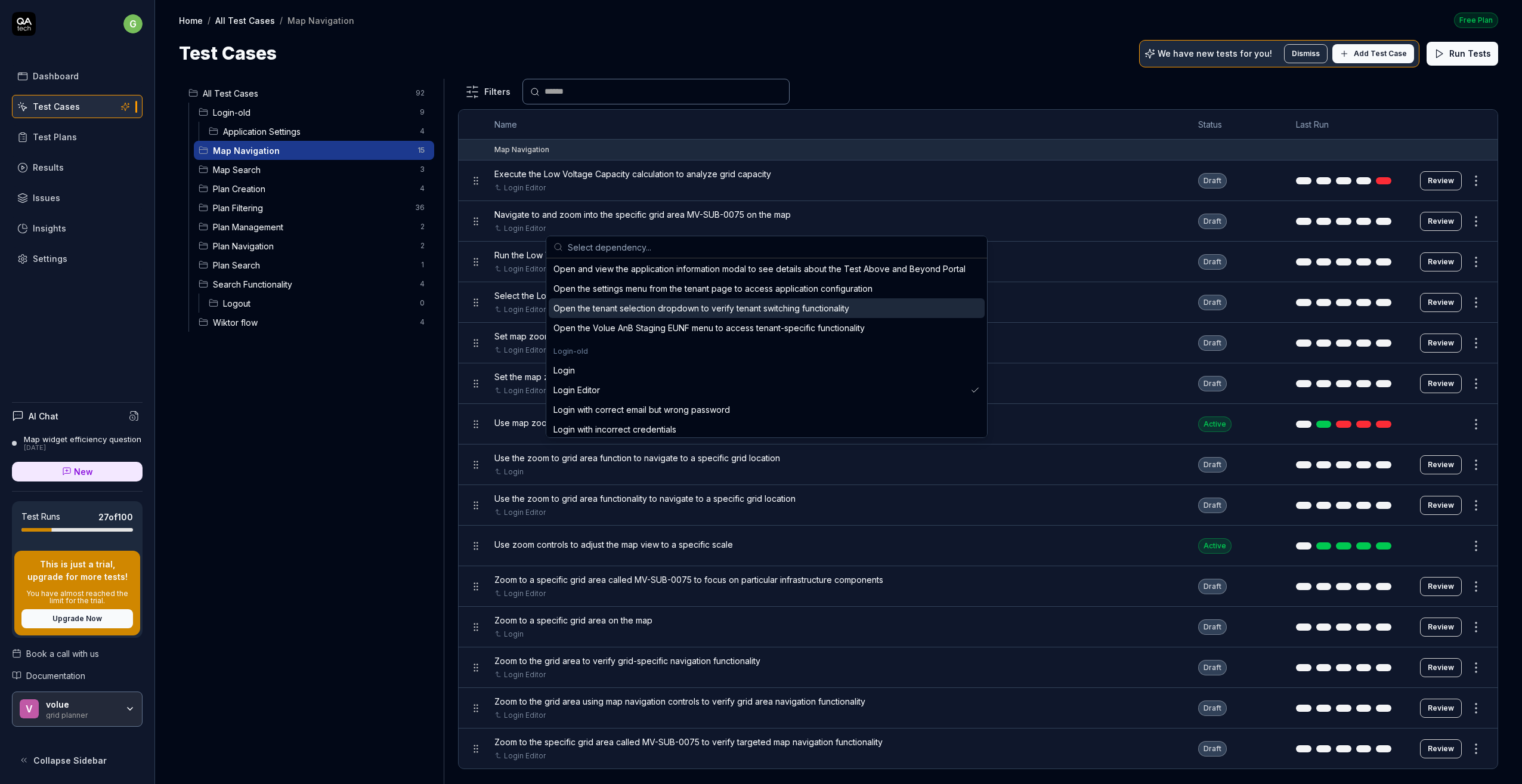
click at [384, 400] on div "All Test Cases 92 Login-old 9 Application Settings 4 Map Navigation 15 Map Sear…" at bounding box center [309, 424] width 260 height 690
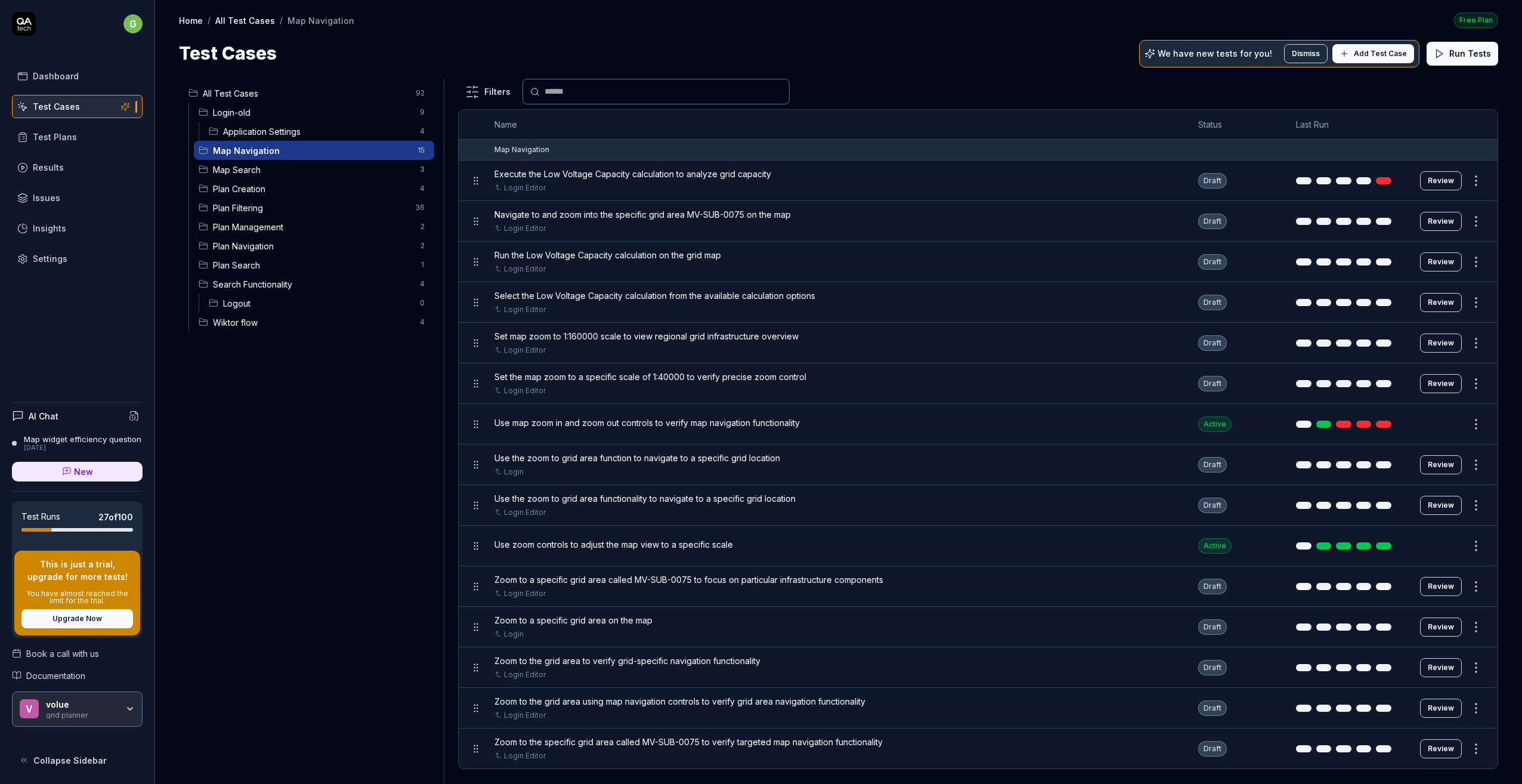
click at [506, 429] on div "Use map zoom in and zoom out controls to verify map navigation functionality" at bounding box center [834, 424] width 680 height 26
click at [530, 471] on icon "Open selector" at bounding box center [530, 472] width 5 height 5
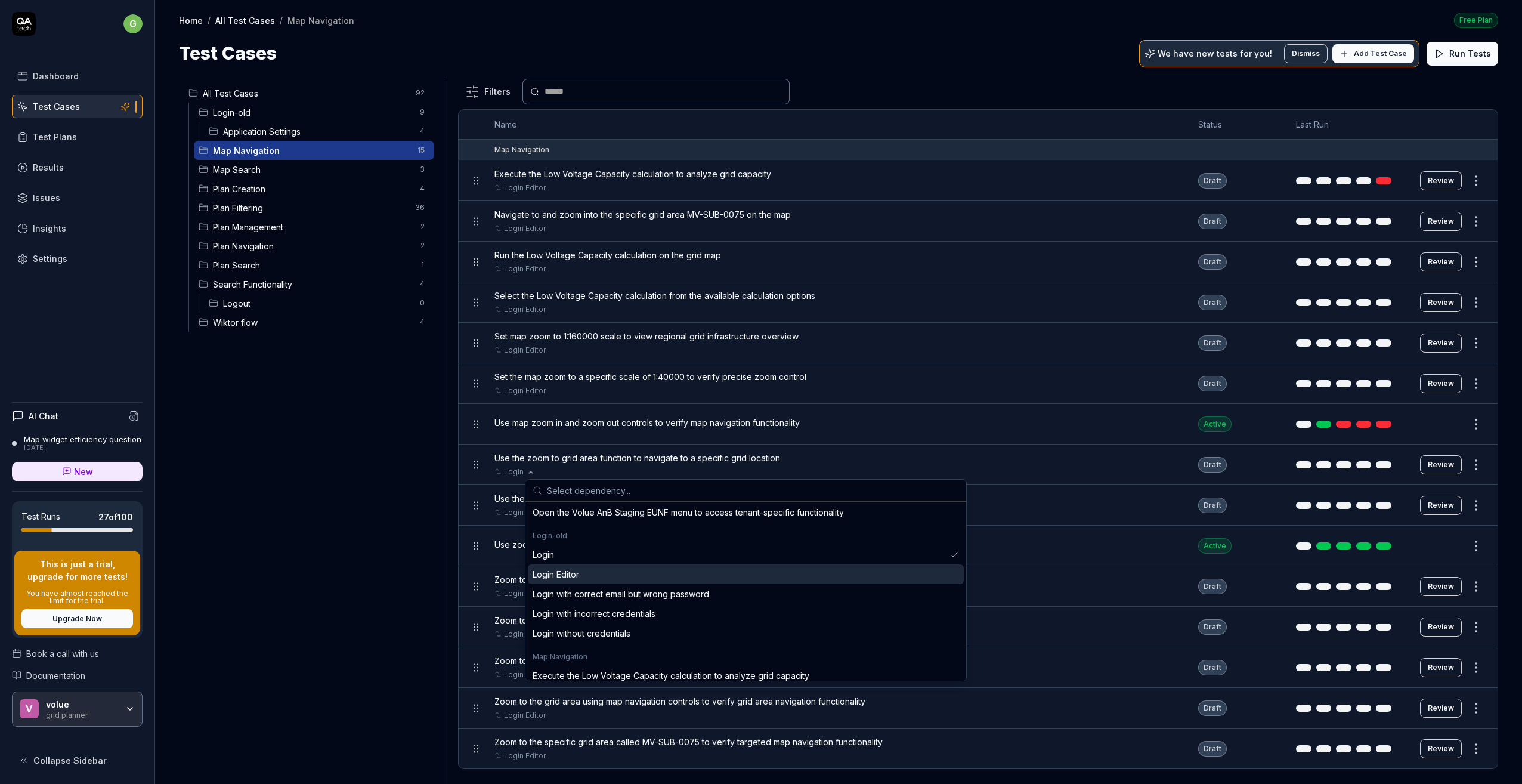
scroll to position [358, 0]
click at [569, 572] on div "Login Editor" at bounding box center [556, 573] width 46 height 13
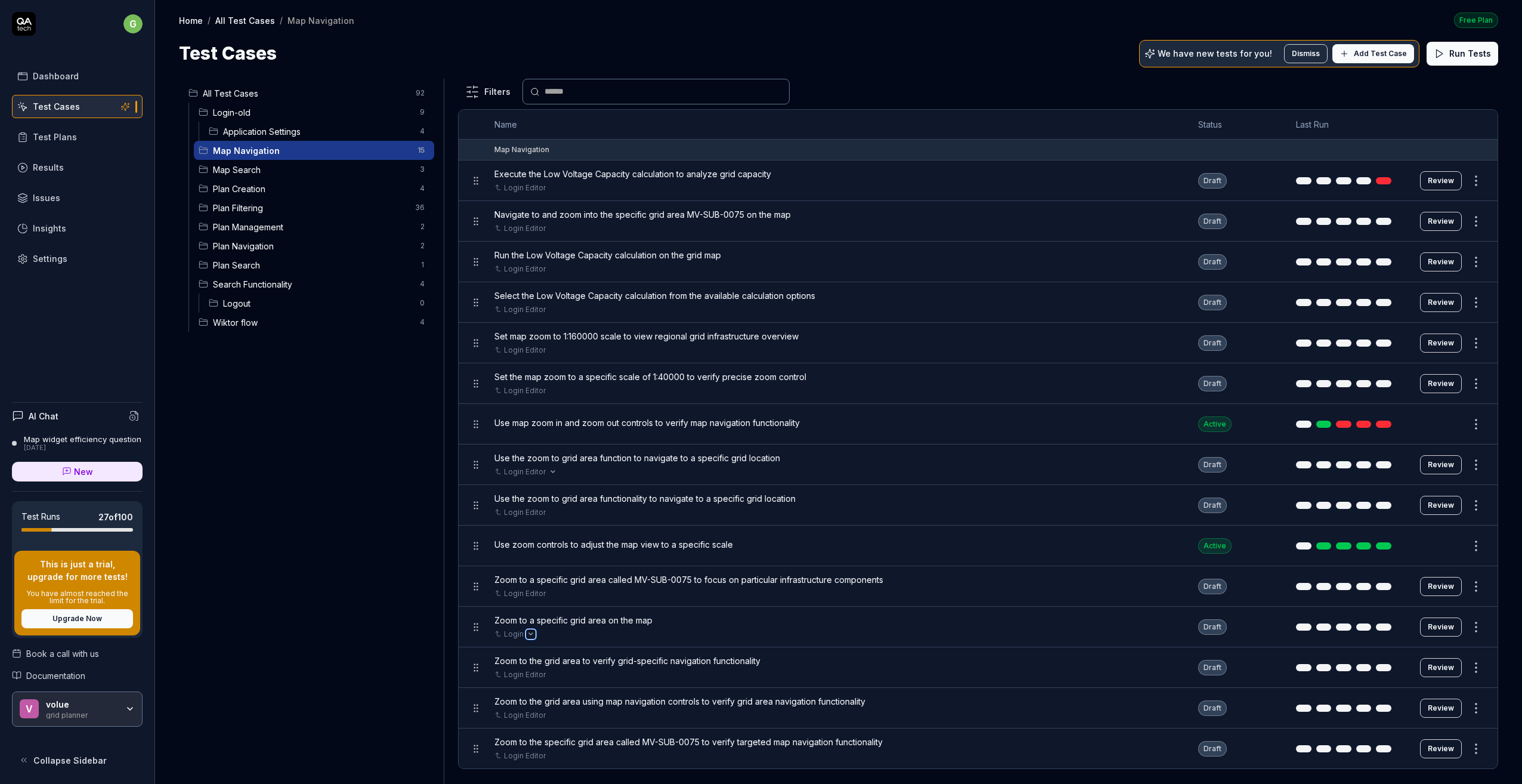
click at [531, 631] on icon "Open selector" at bounding box center [530, 633] width 5 height 5
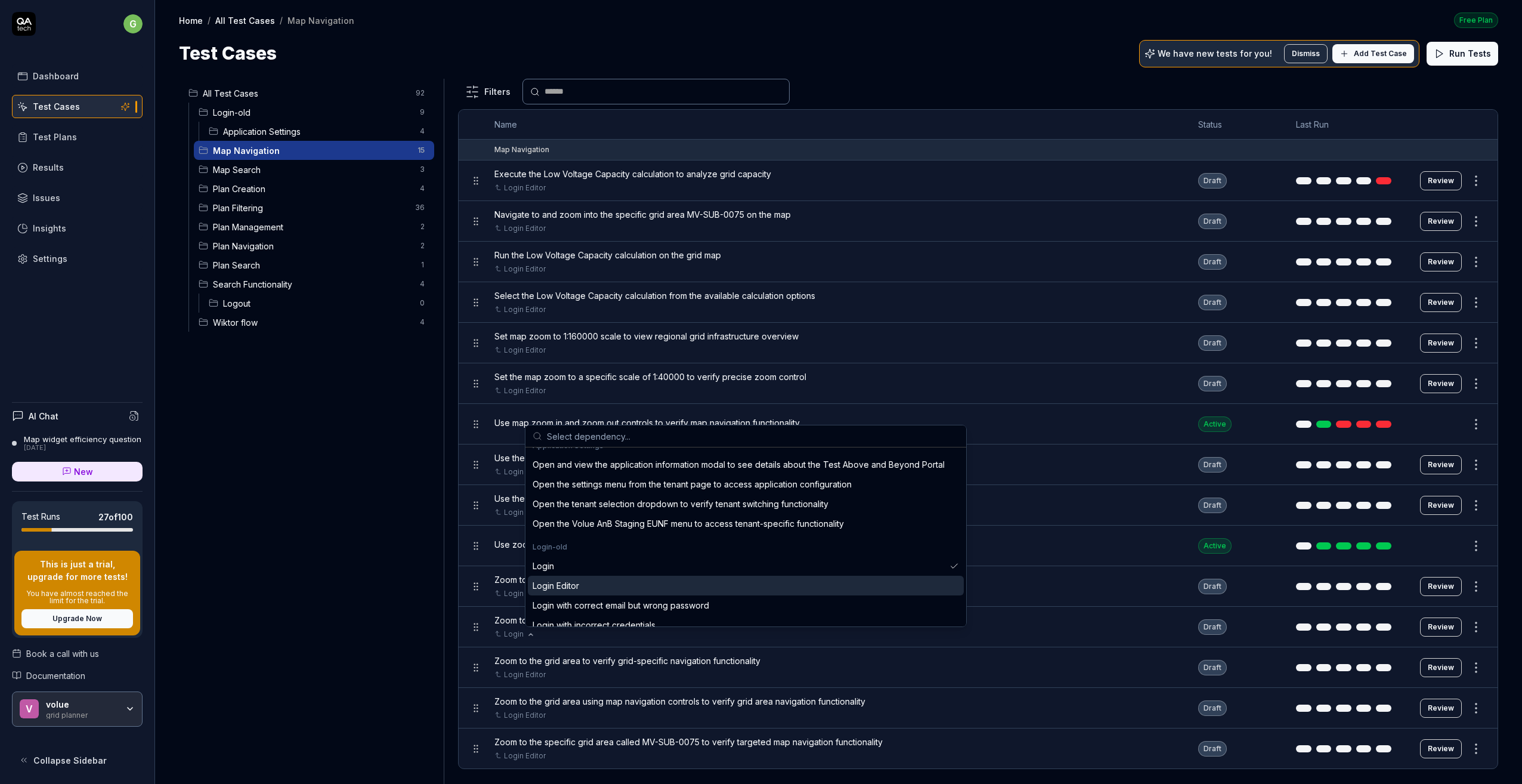
scroll to position [298, 0]
click at [566, 577] on div "Login Editor" at bounding box center [556, 578] width 46 height 13
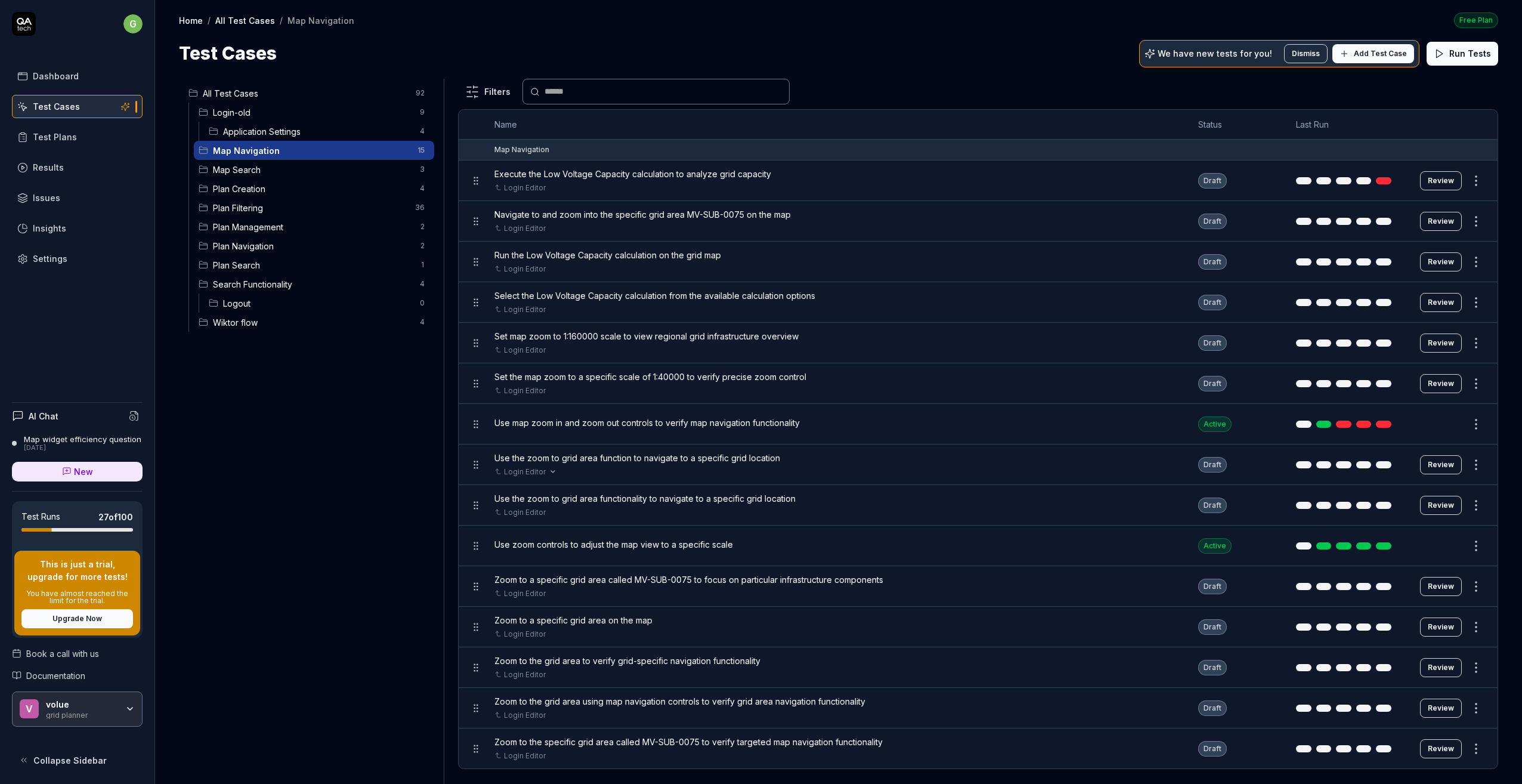
click at [271, 128] on span "Application Settings" at bounding box center [317, 131] width 190 height 13
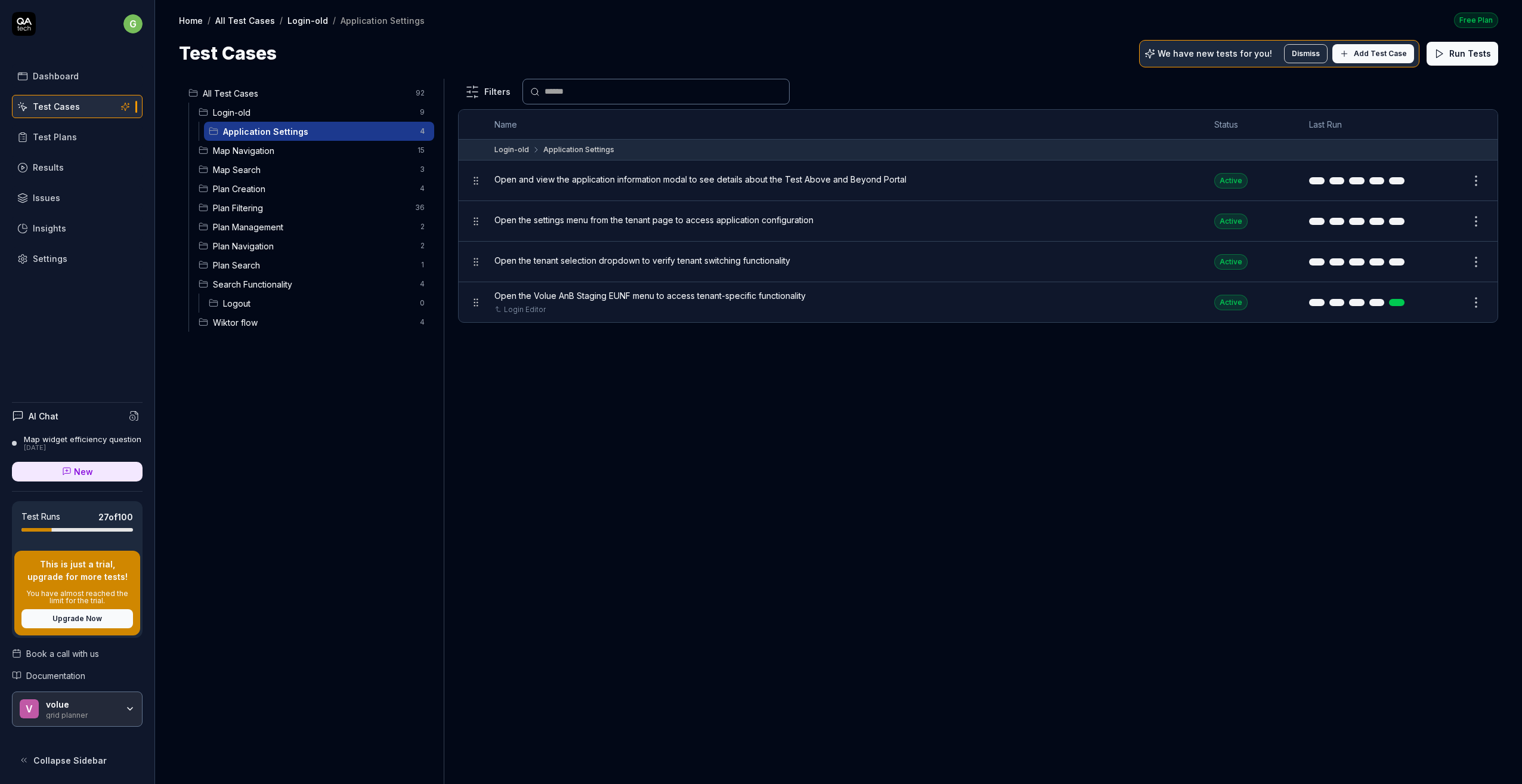
click at [243, 114] on span "Login-old" at bounding box center [312, 112] width 200 height 13
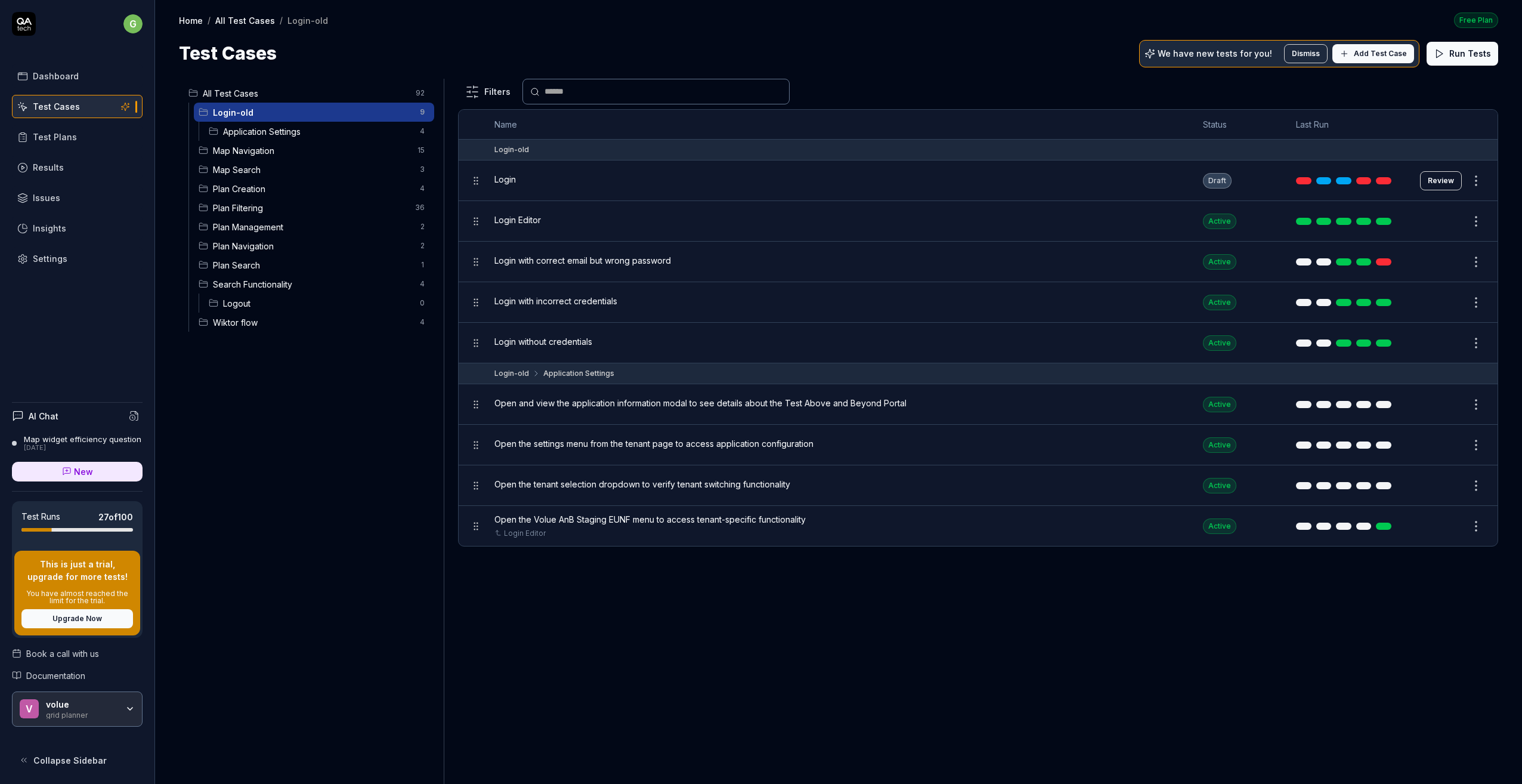
click at [477, 183] on body "g Dashboard Test Cases Test Plans Results Issues Insights Settings AI Chat Map …" at bounding box center [761, 392] width 1522 height 784
click at [536, 370] on icon at bounding box center [536, 373] width 10 height 10
click at [514, 339] on span "Login without credentials" at bounding box center [543, 341] width 98 height 13
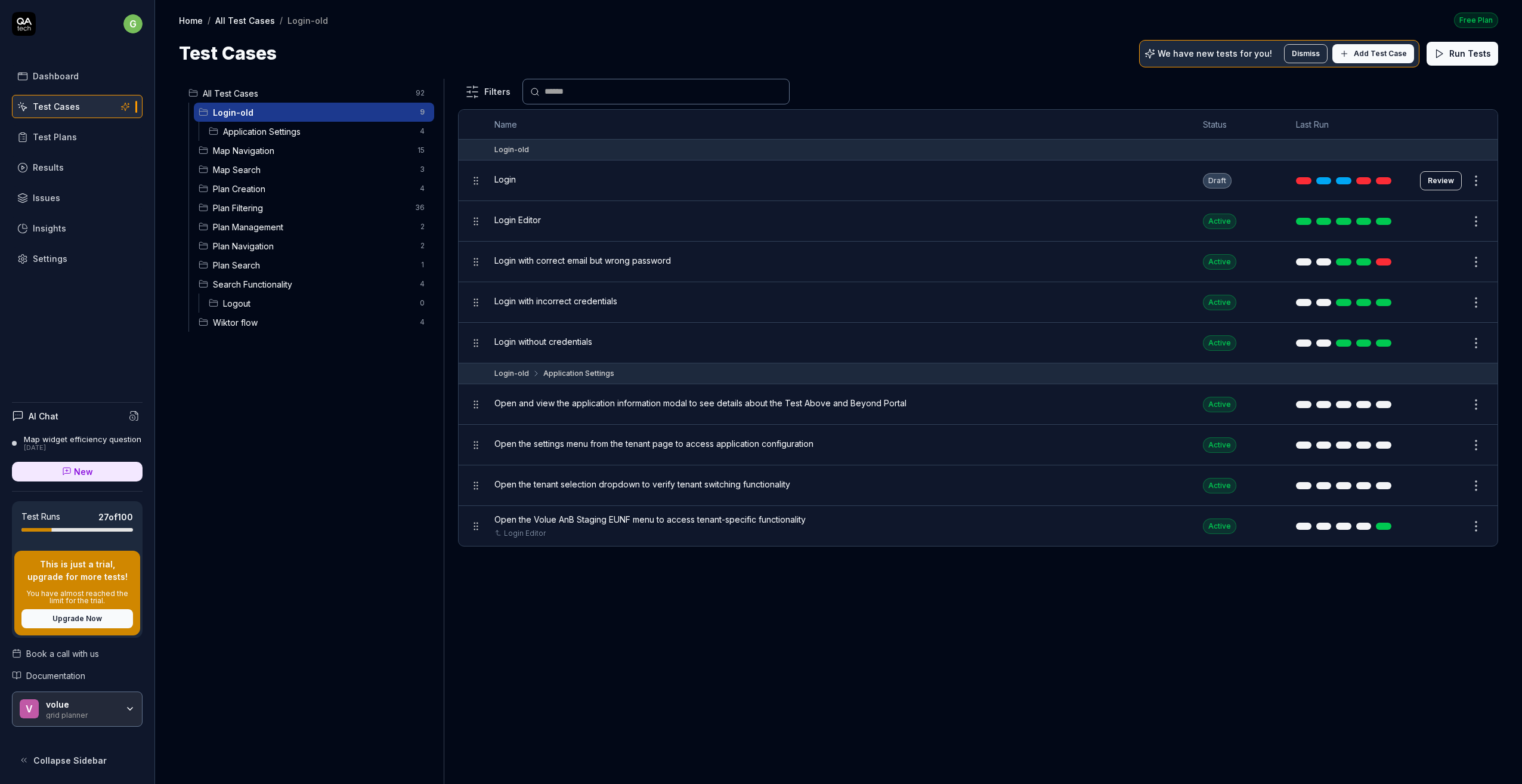
click at [236, 152] on span "Map Navigation" at bounding box center [311, 151] width 197 height 13
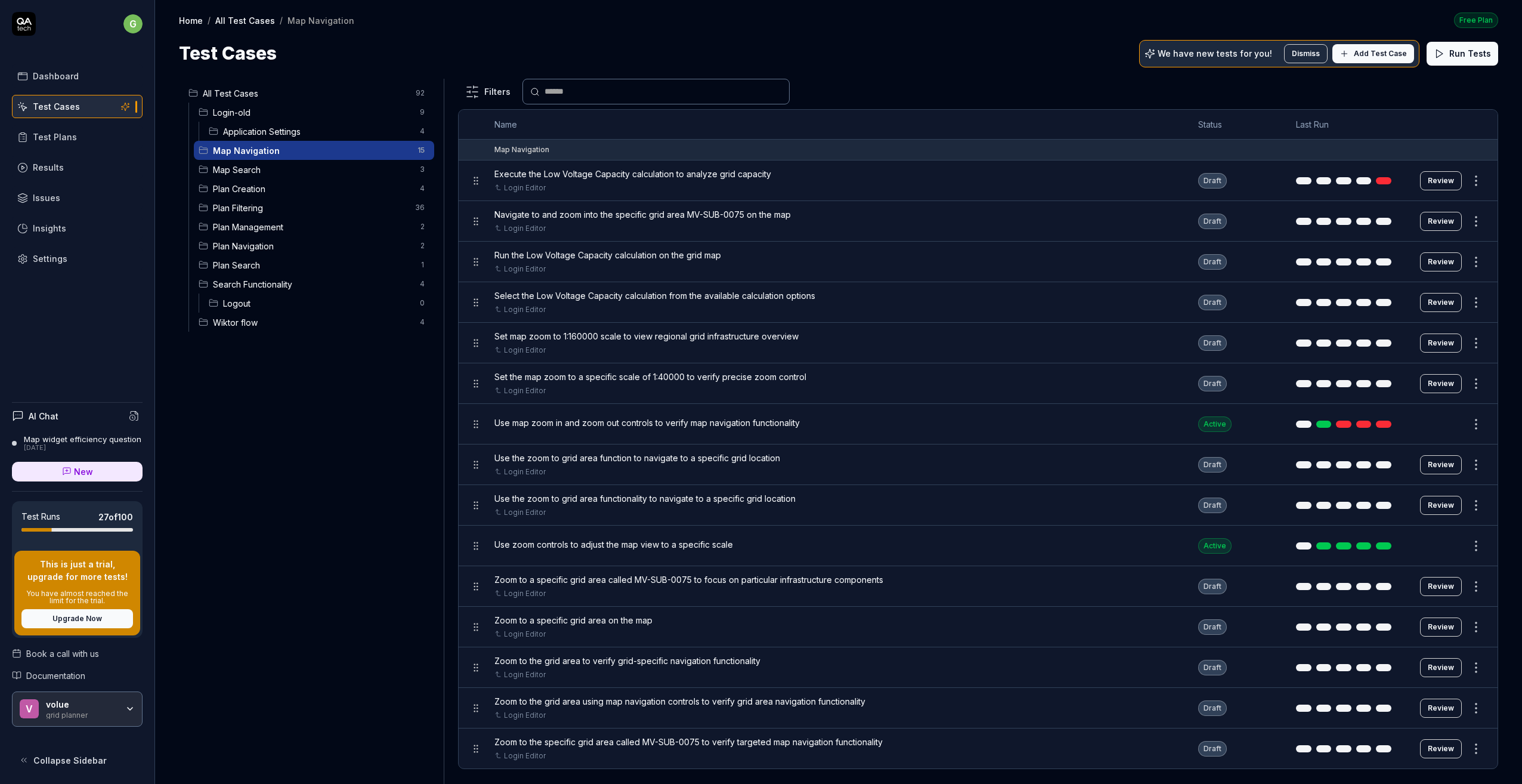
click at [238, 170] on span "Map Search" at bounding box center [312, 169] width 200 height 13
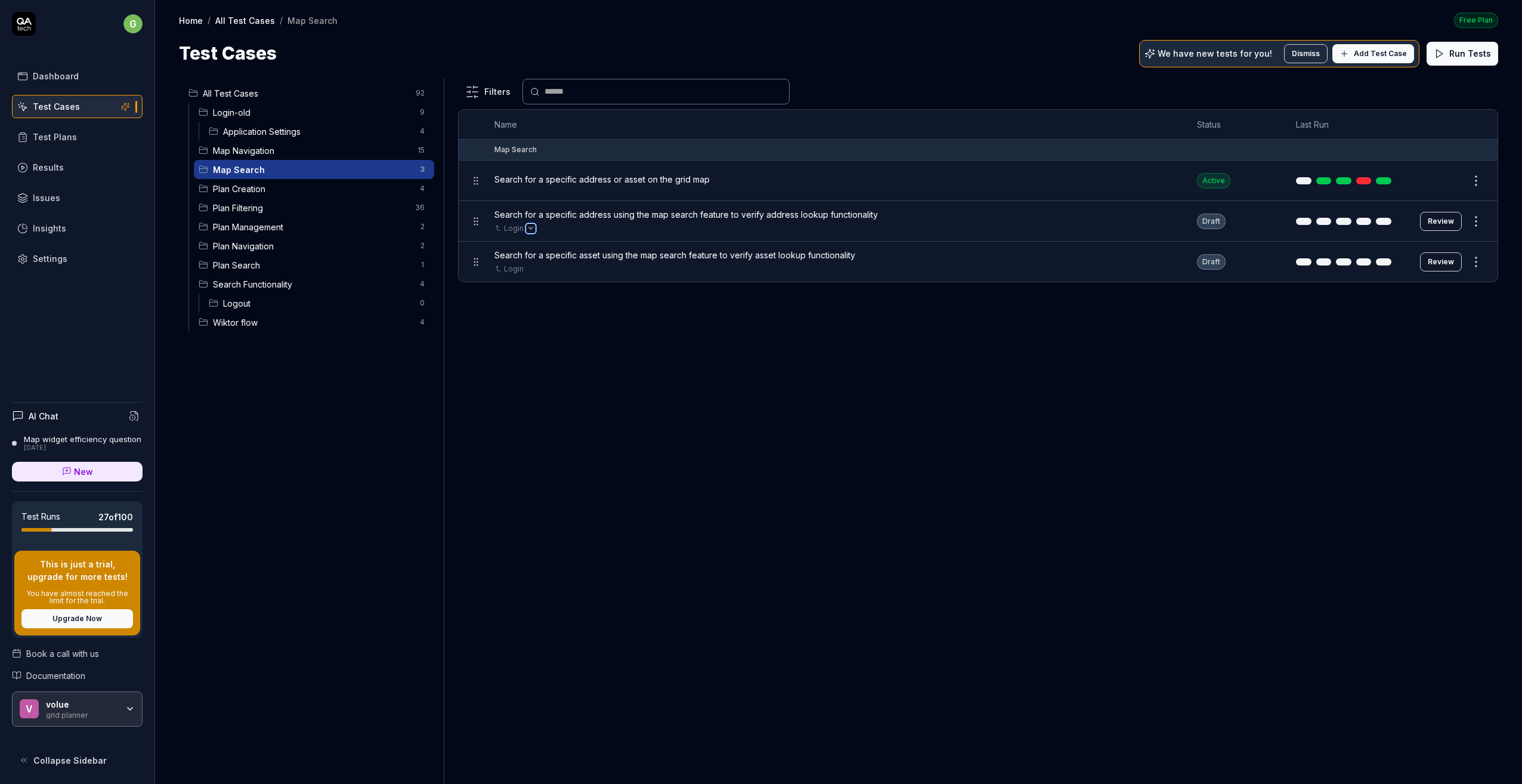
click at [533, 228] on button "Open selector" at bounding box center [531, 229] width 10 height 10
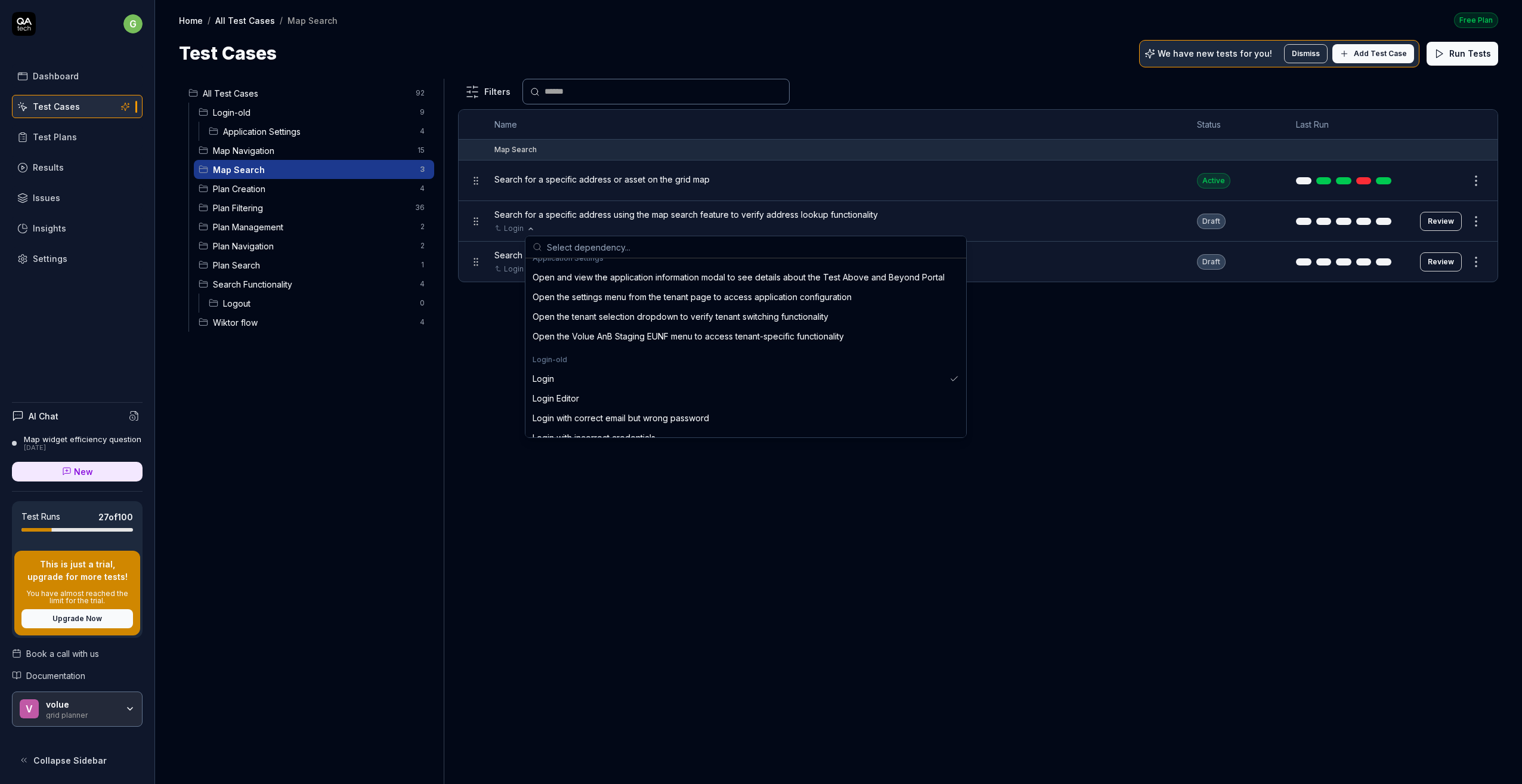
scroll to position [298, 0]
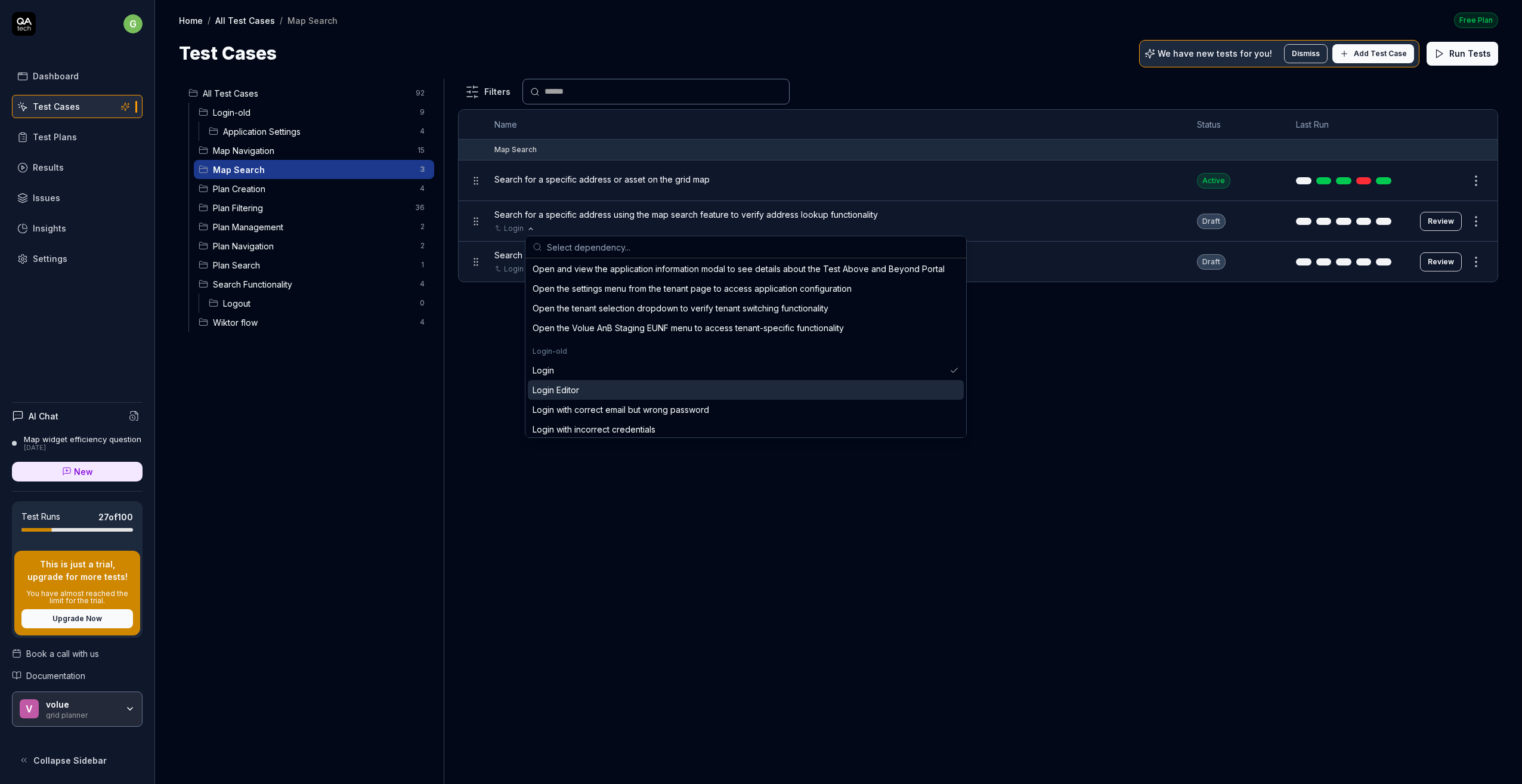
click at [559, 389] on div "Login Editor" at bounding box center [556, 389] width 46 height 13
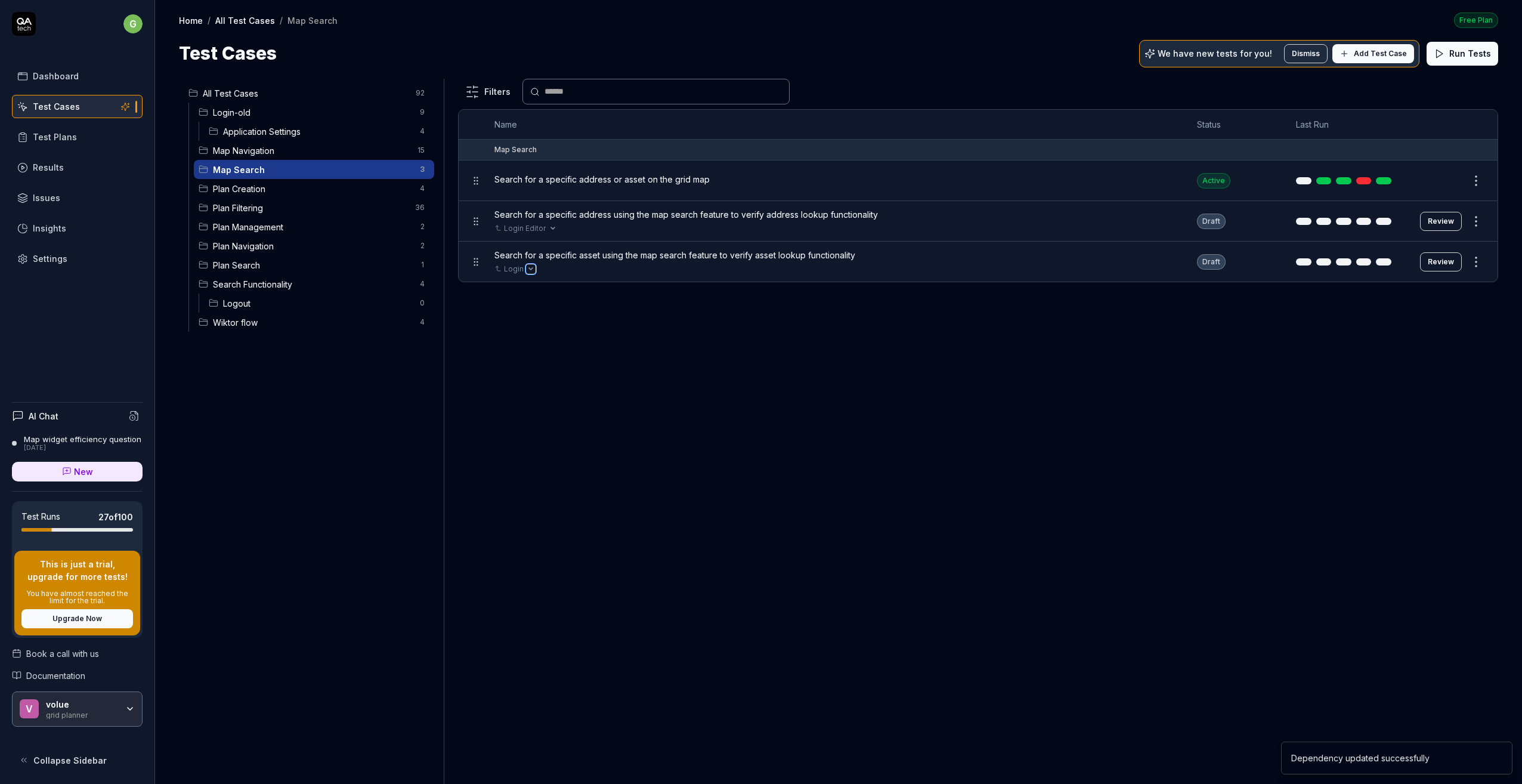
click at [526, 267] on button "Open selector" at bounding box center [531, 269] width 10 height 10
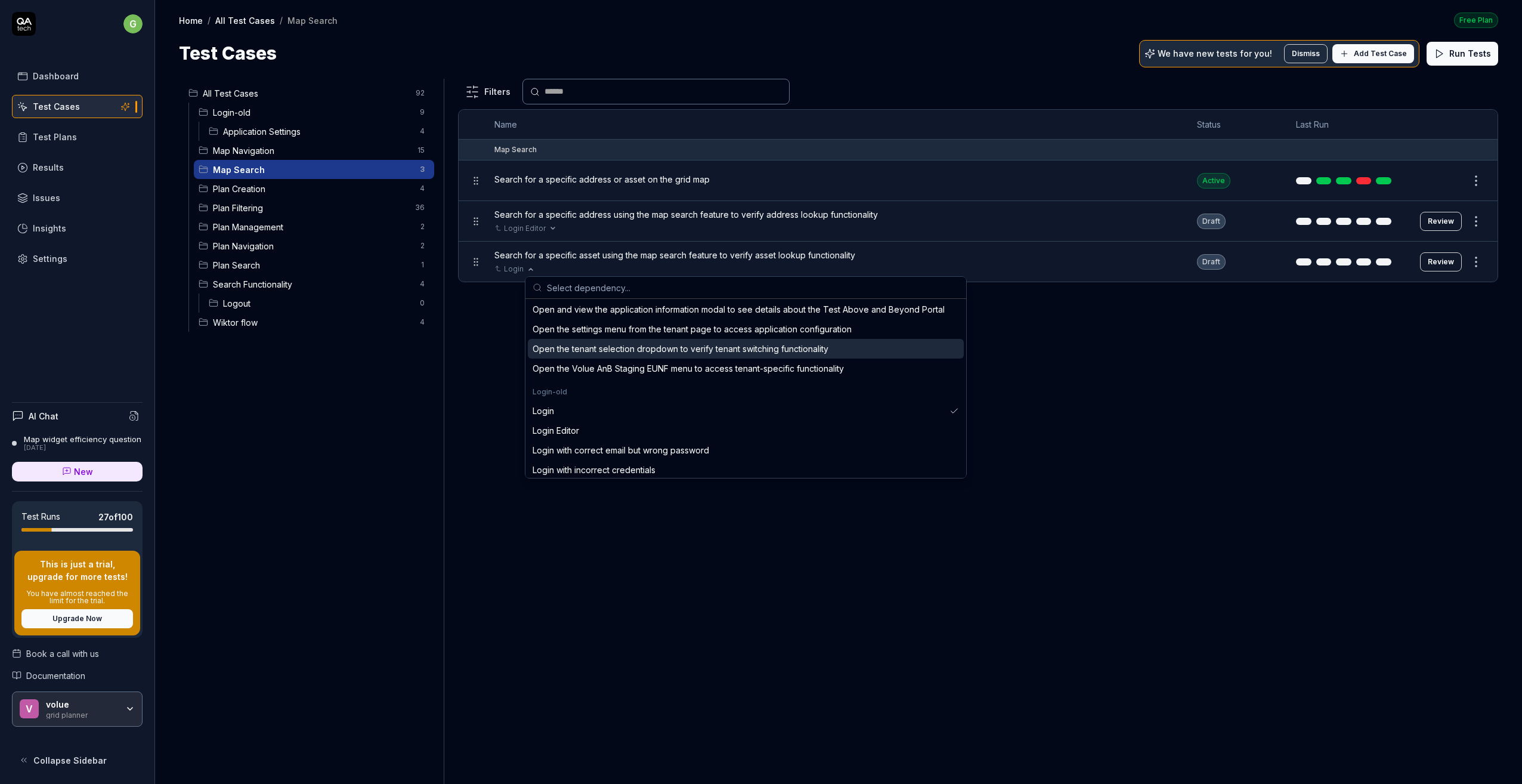
click at [563, 424] on div "Login Editor" at bounding box center [556, 429] width 46 height 13
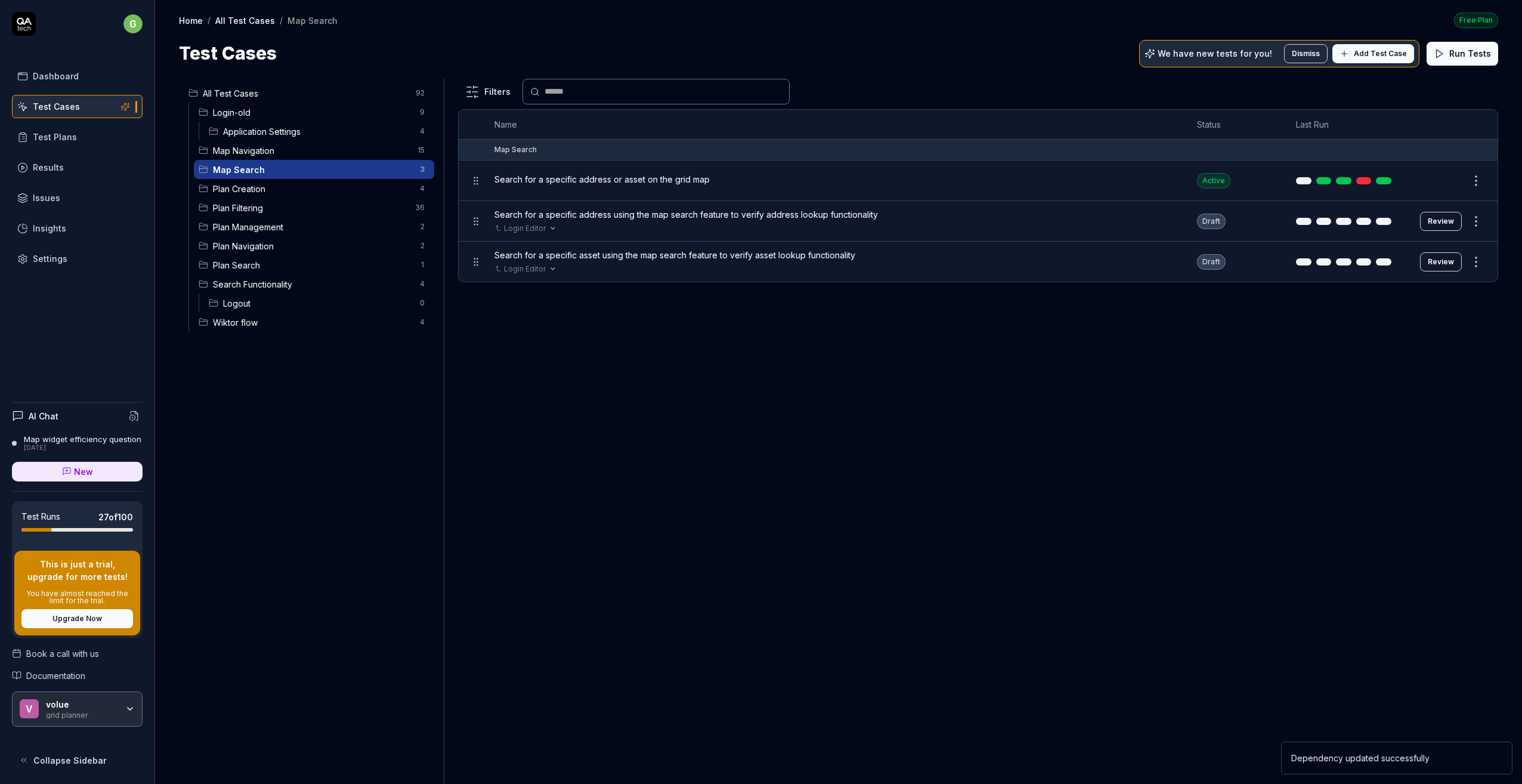
click at [259, 182] on span "Plan Creation" at bounding box center [312, 188] width 200 height 13
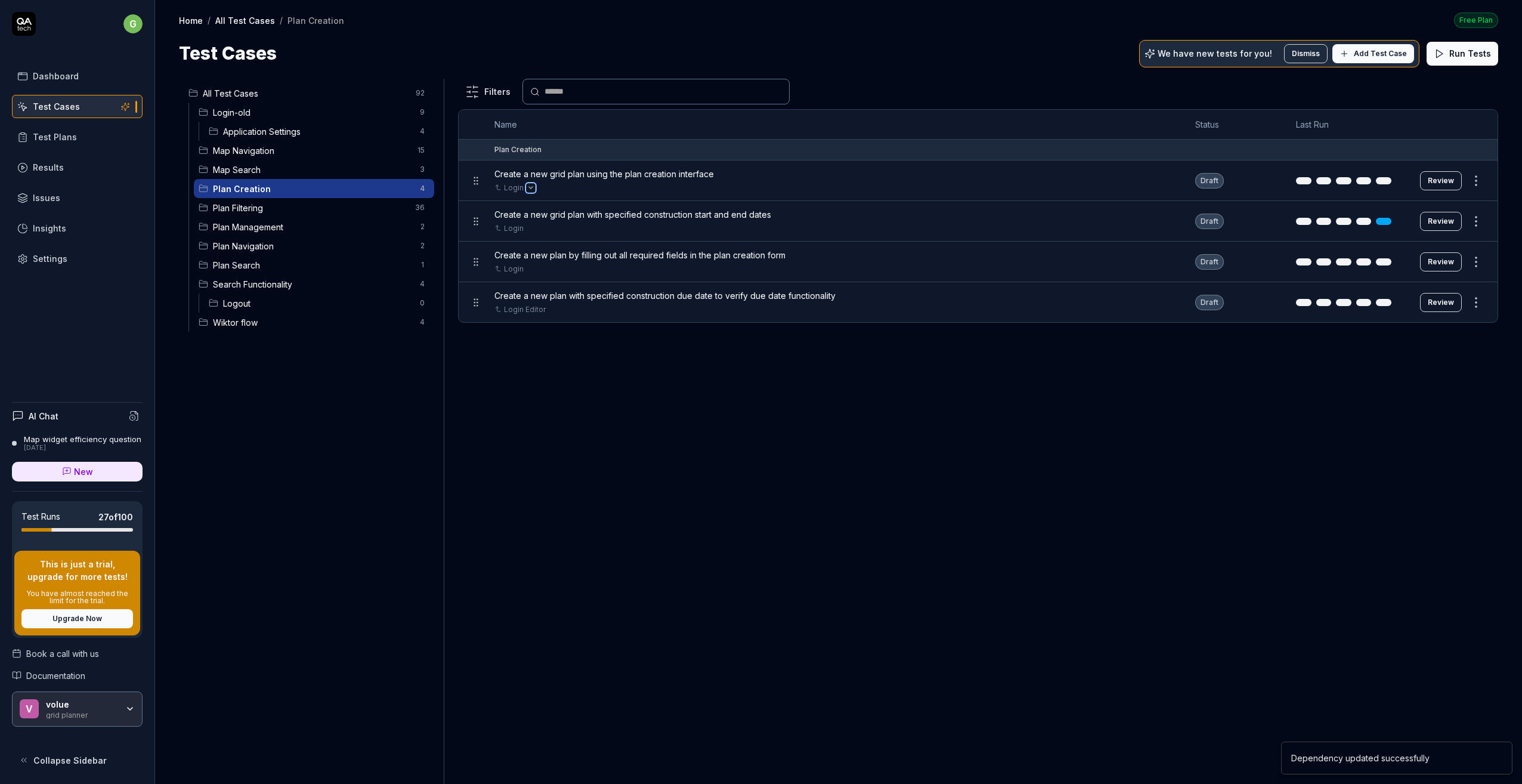
click at [533, 189] on button "Open selector" at bounding box center [531, 188] width 10 height 10
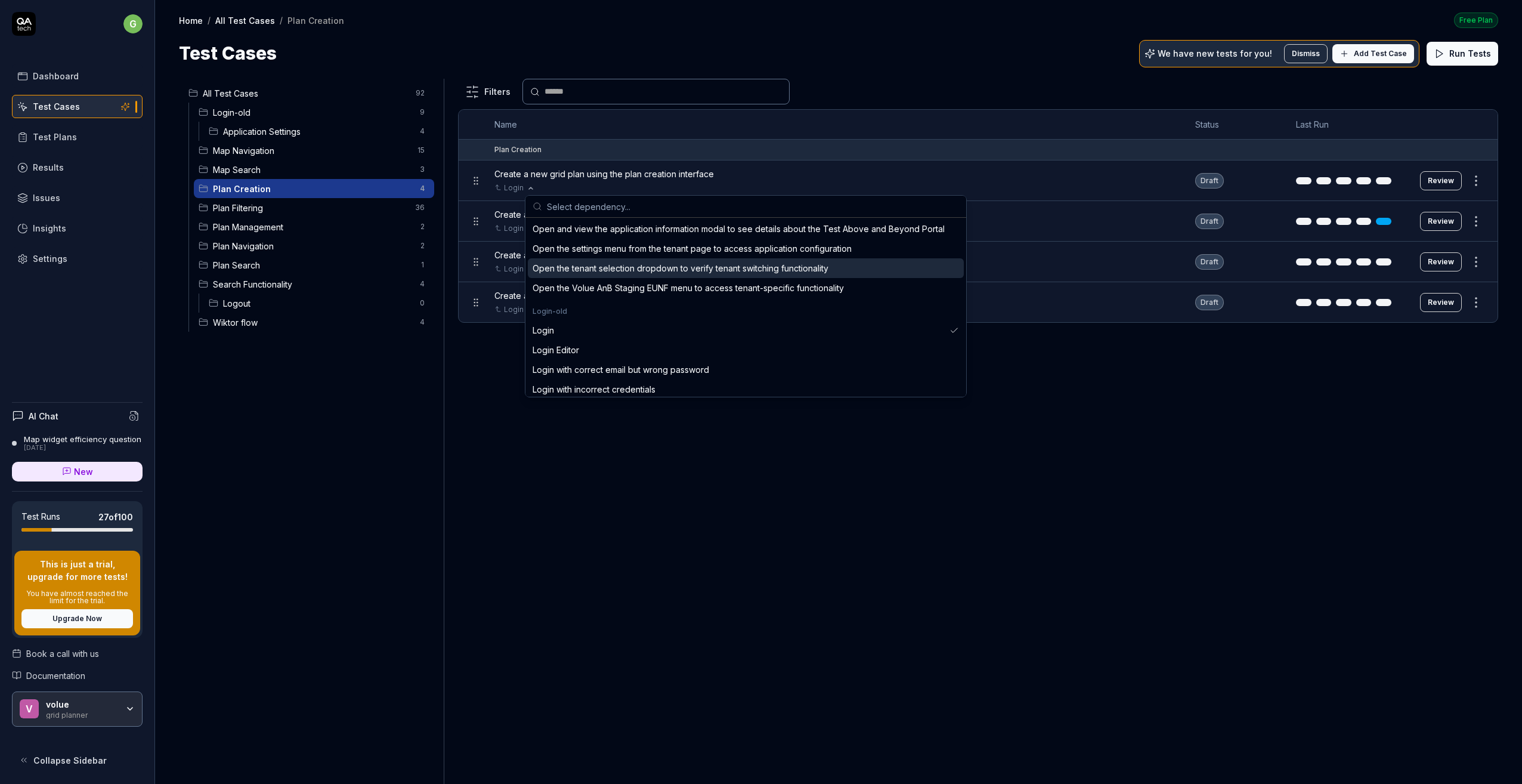
scroll to position [298, 0]
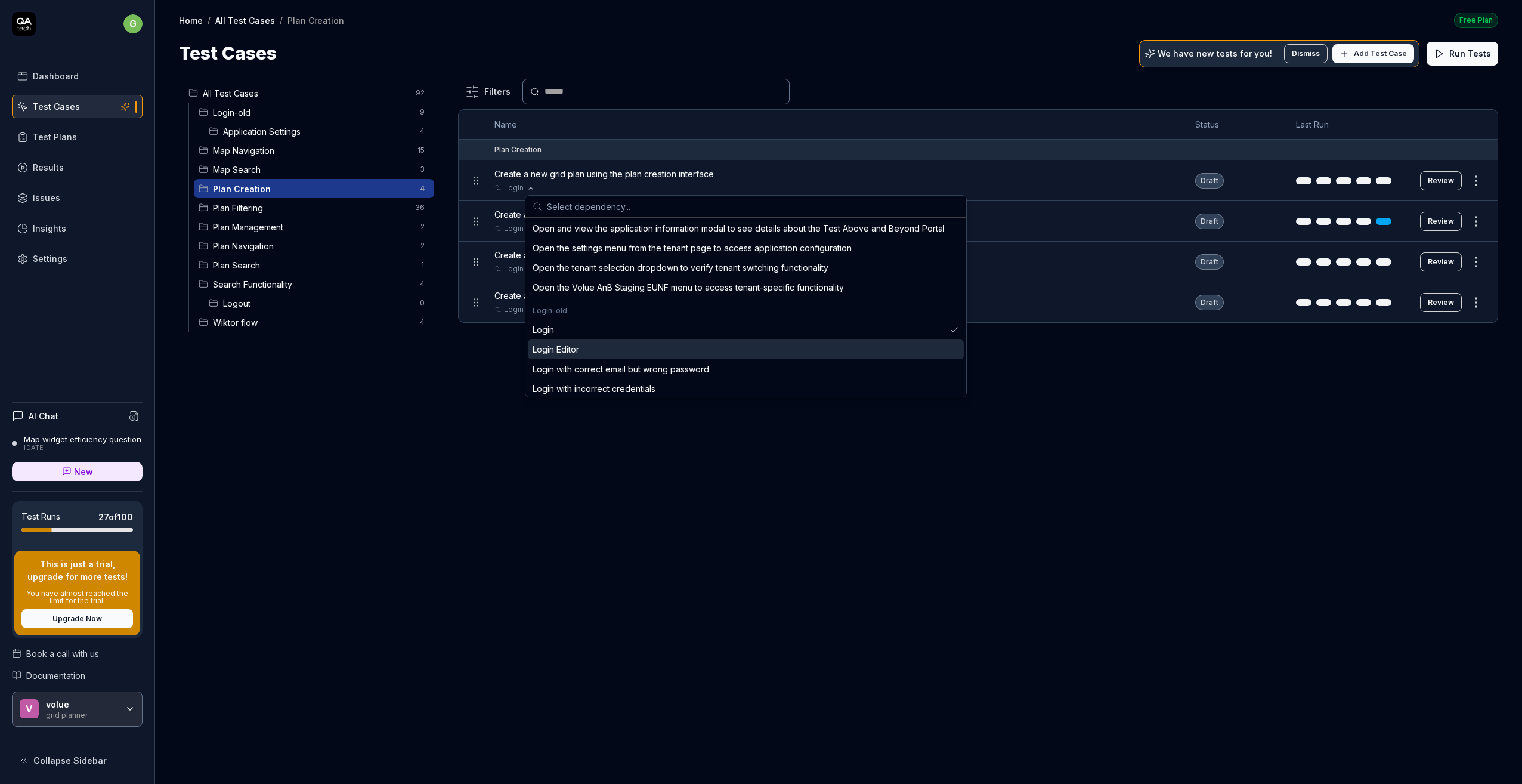
click at [566, 345] on div "Login Editor" at bounding box center [556, 349] width 46 height 13
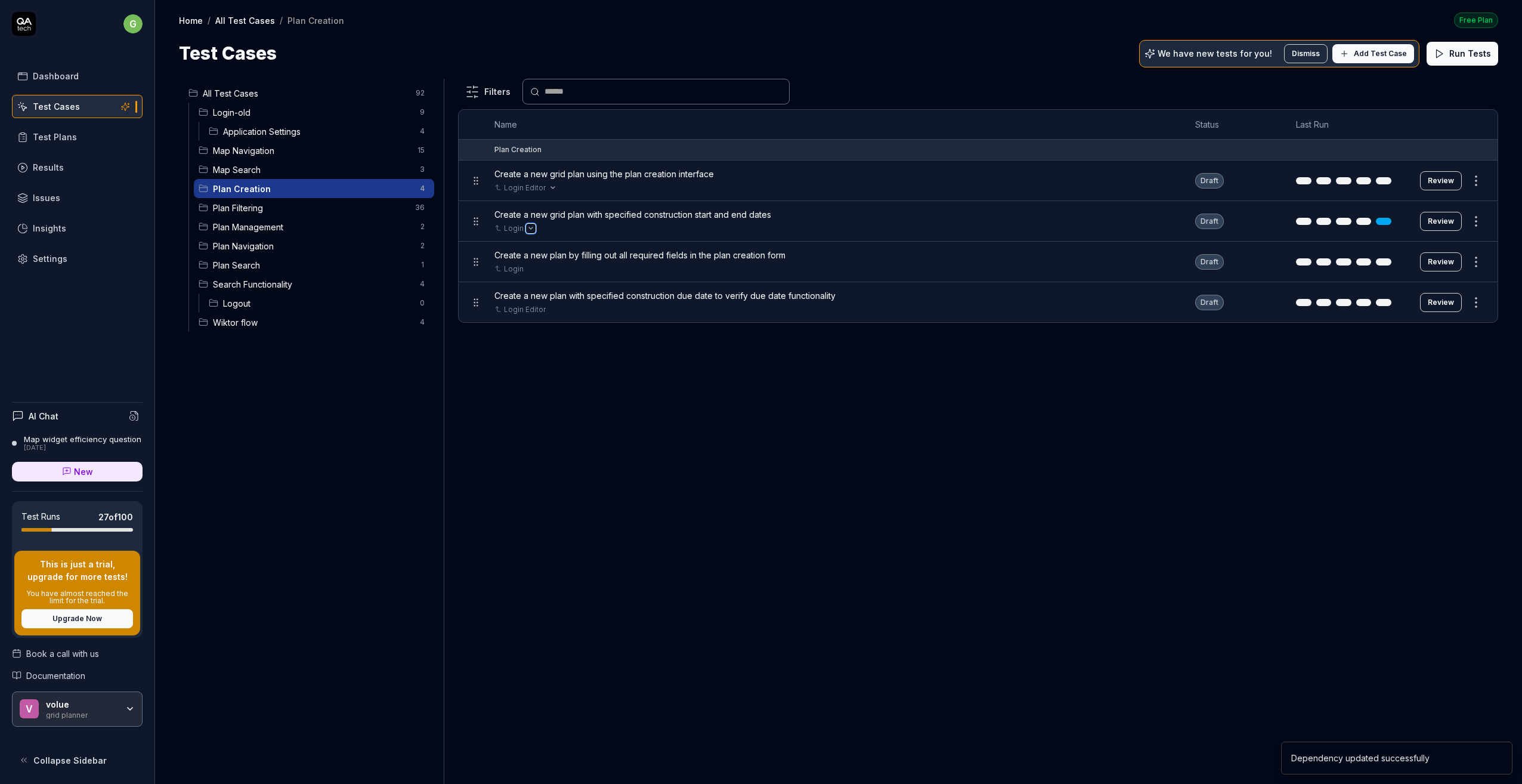
click at [530, 228] on icon "Open selector" at bounding box center [531, 229] width 4 height 2
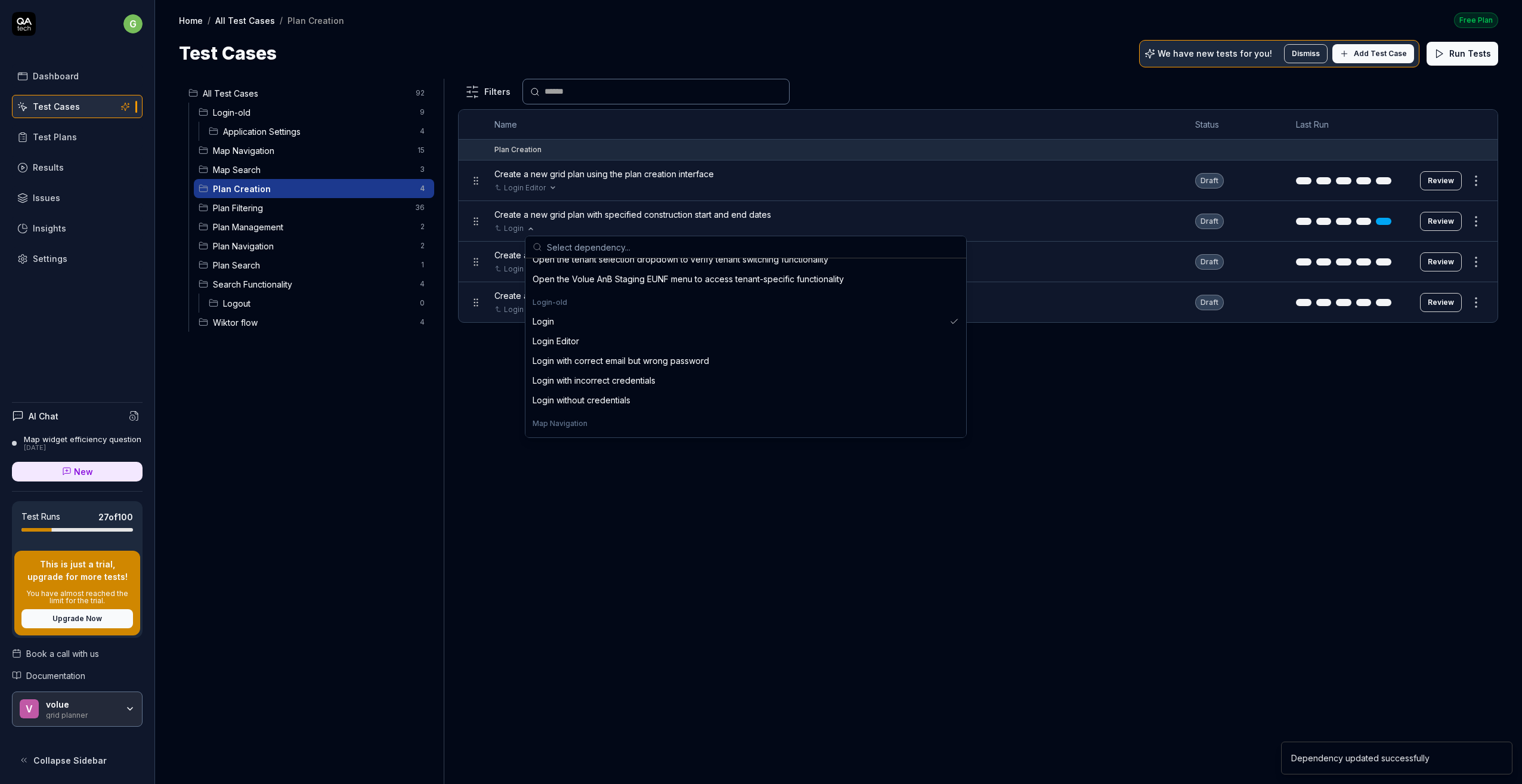
scroll to position [358, 0]
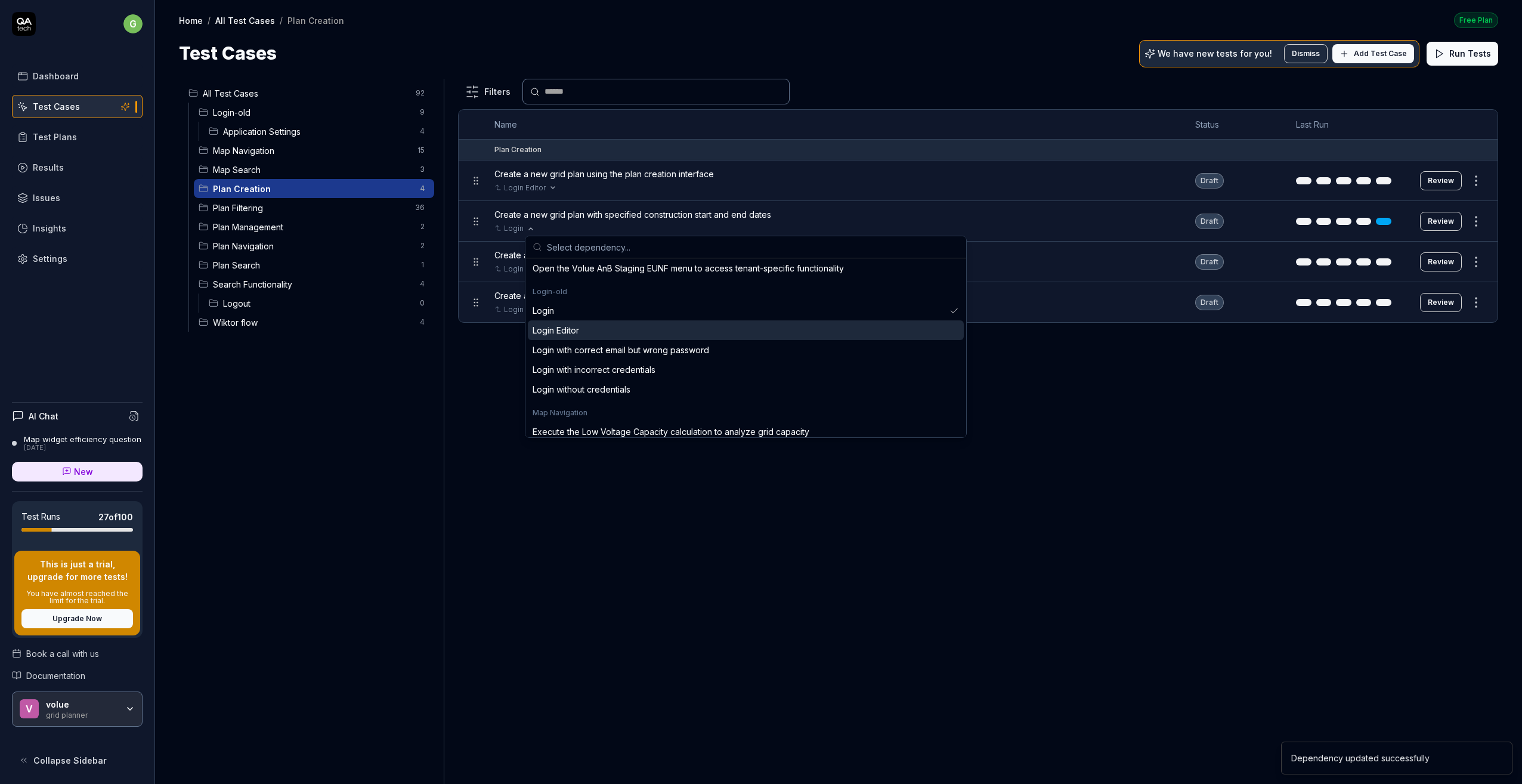
click at [555, 331] on div "Login Editor" at bounding box center [556, 330] width 46 height 13
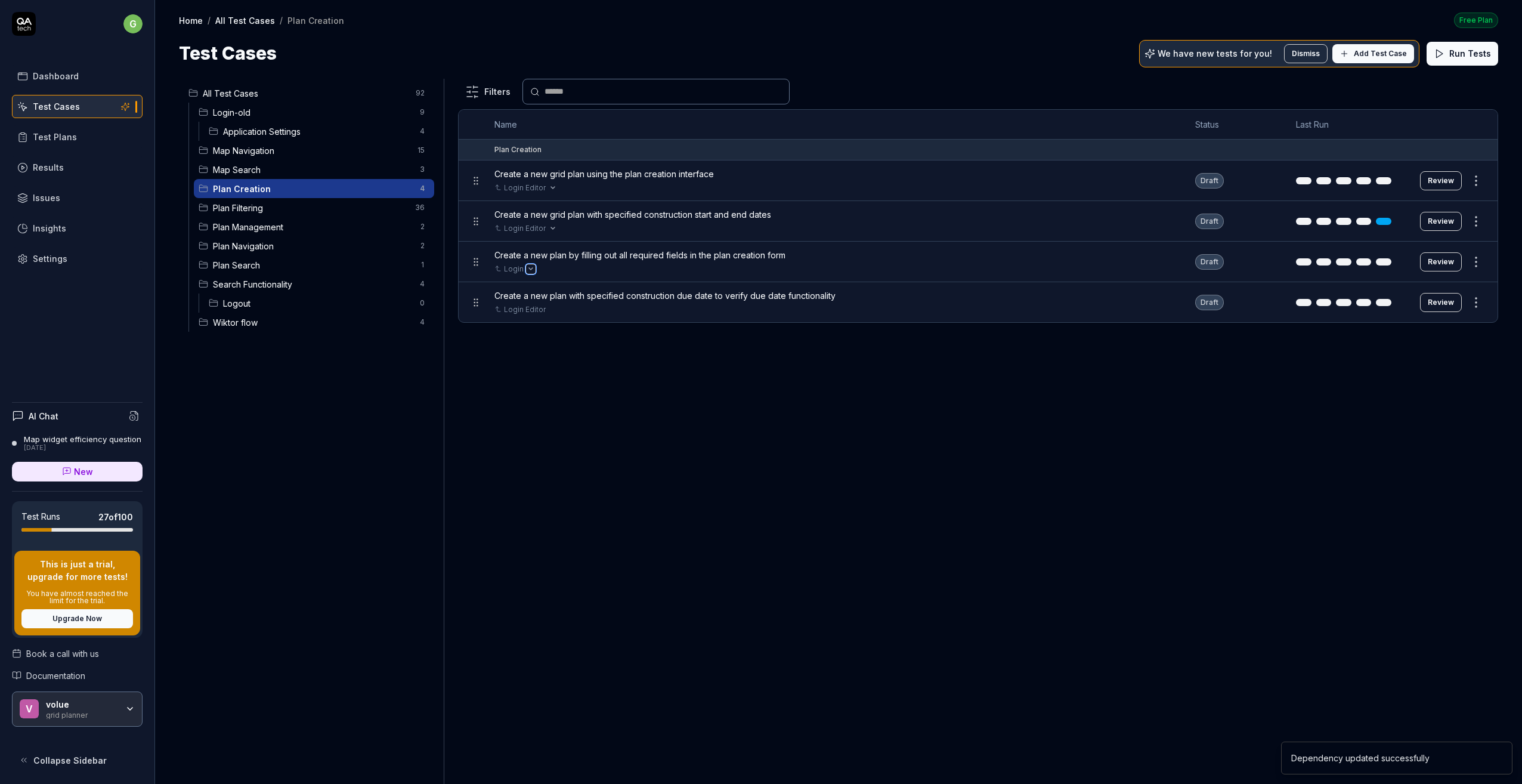
click at [531, 269] on icon "Open selector" at bounding box center [530, 269] width 5 height 5
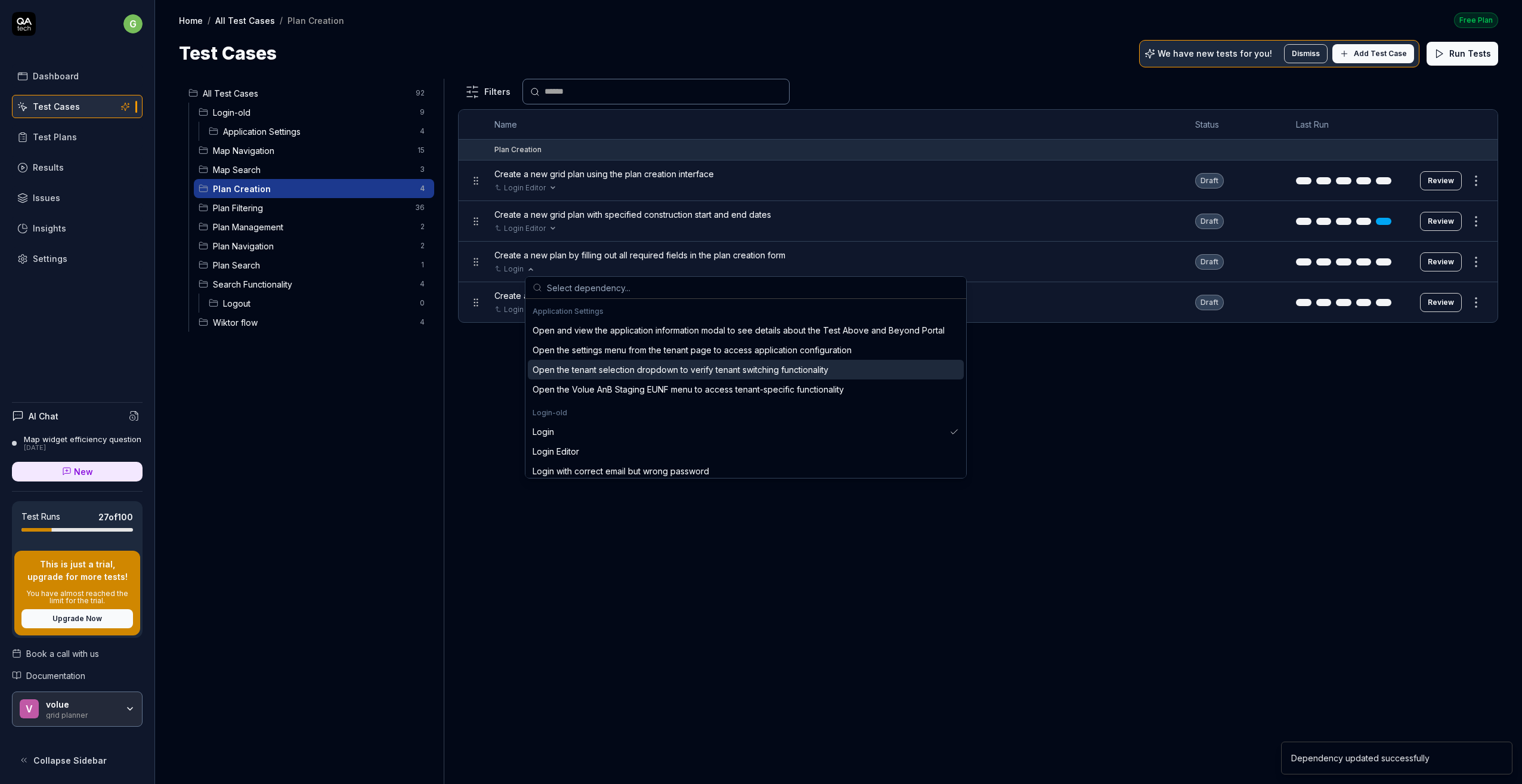
scroll to position [298, 0]
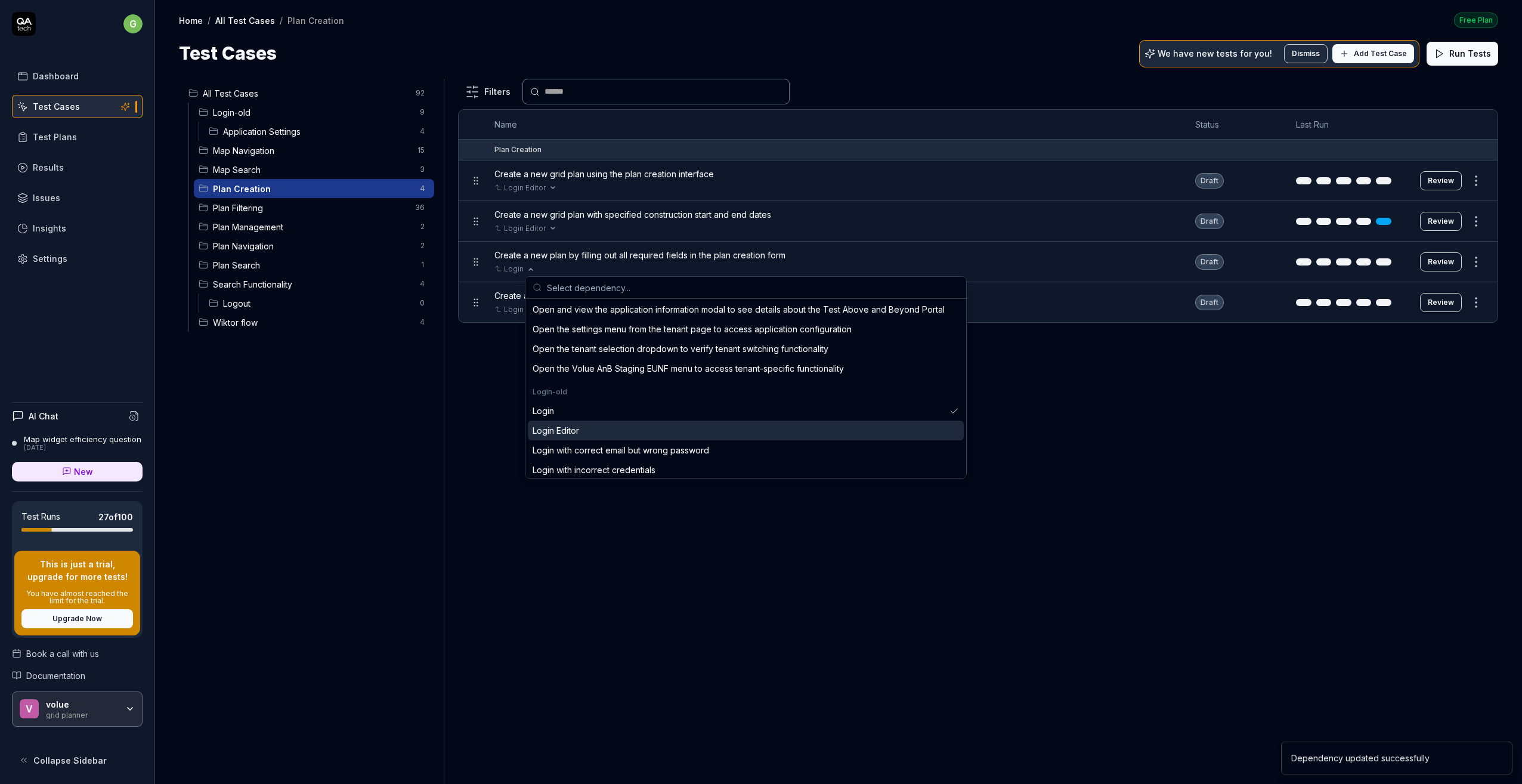
click at [569, 429] on div "Login Editor" at bounding box center [556, 429] width 46 height 13
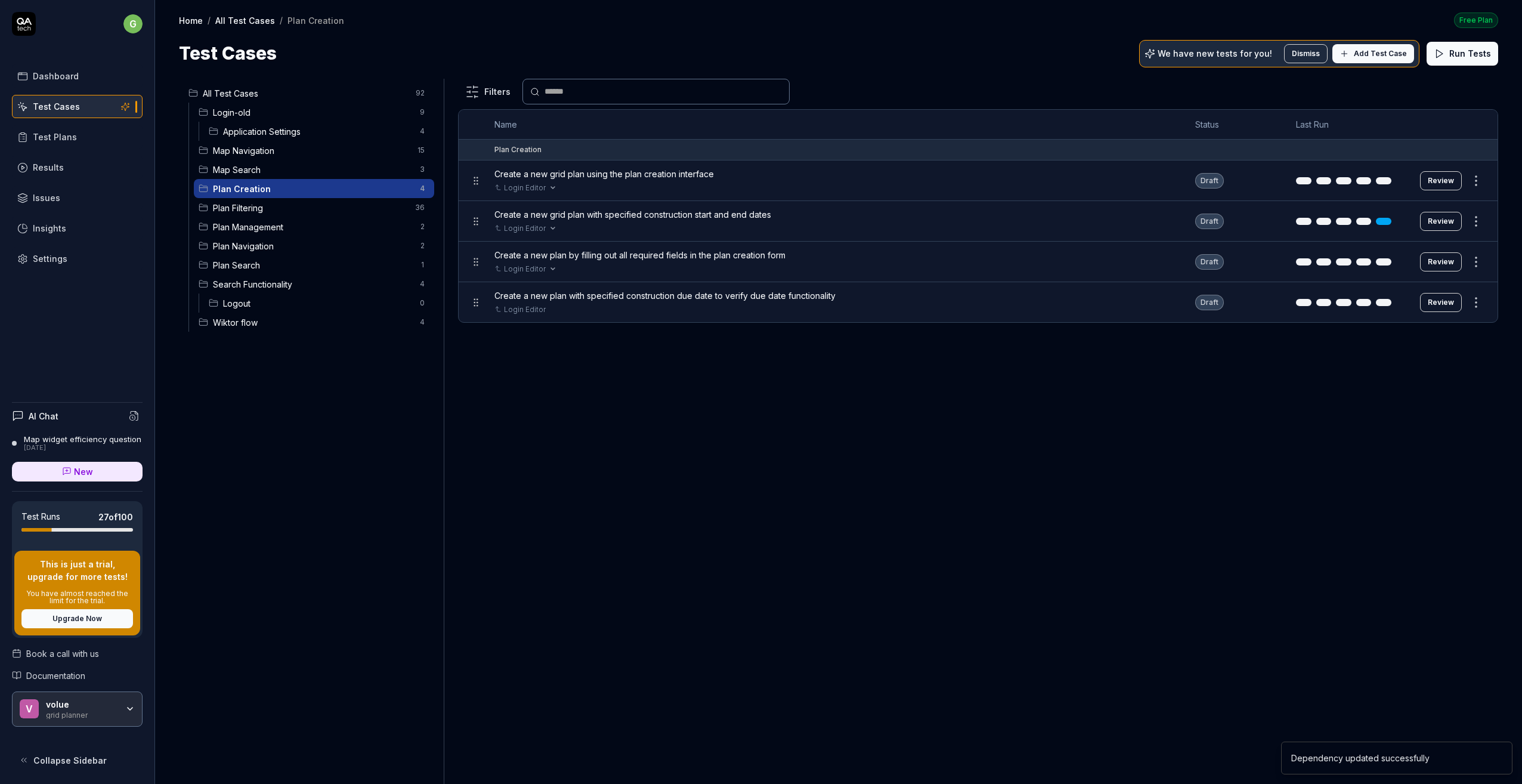
click at [232, 207] on span "Plan Filtering" at bounding box center [310, 208] width 195 height 13
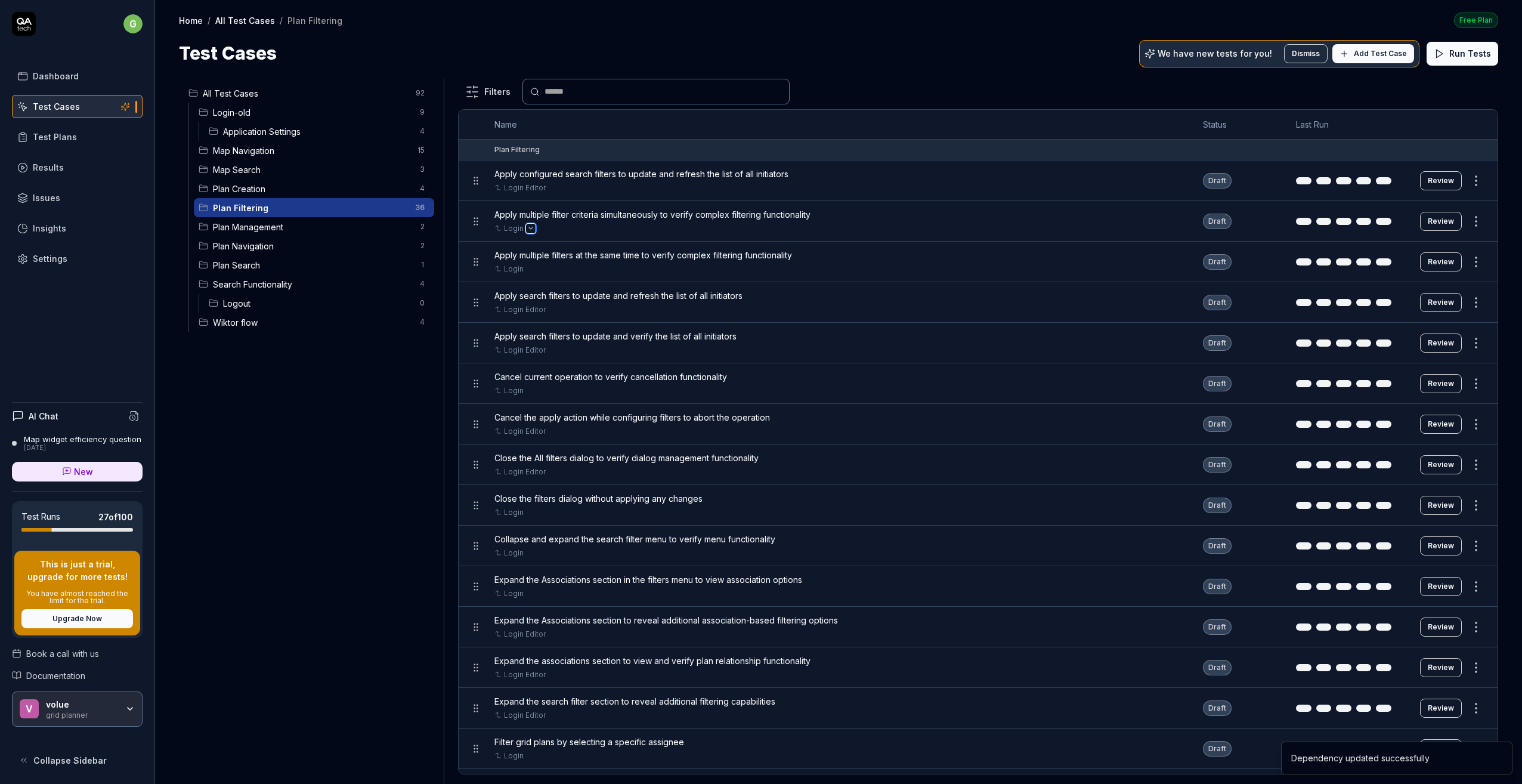
click at [528, 225] on button "Open selector" at bounding box center [531, 229] width 10 height 10
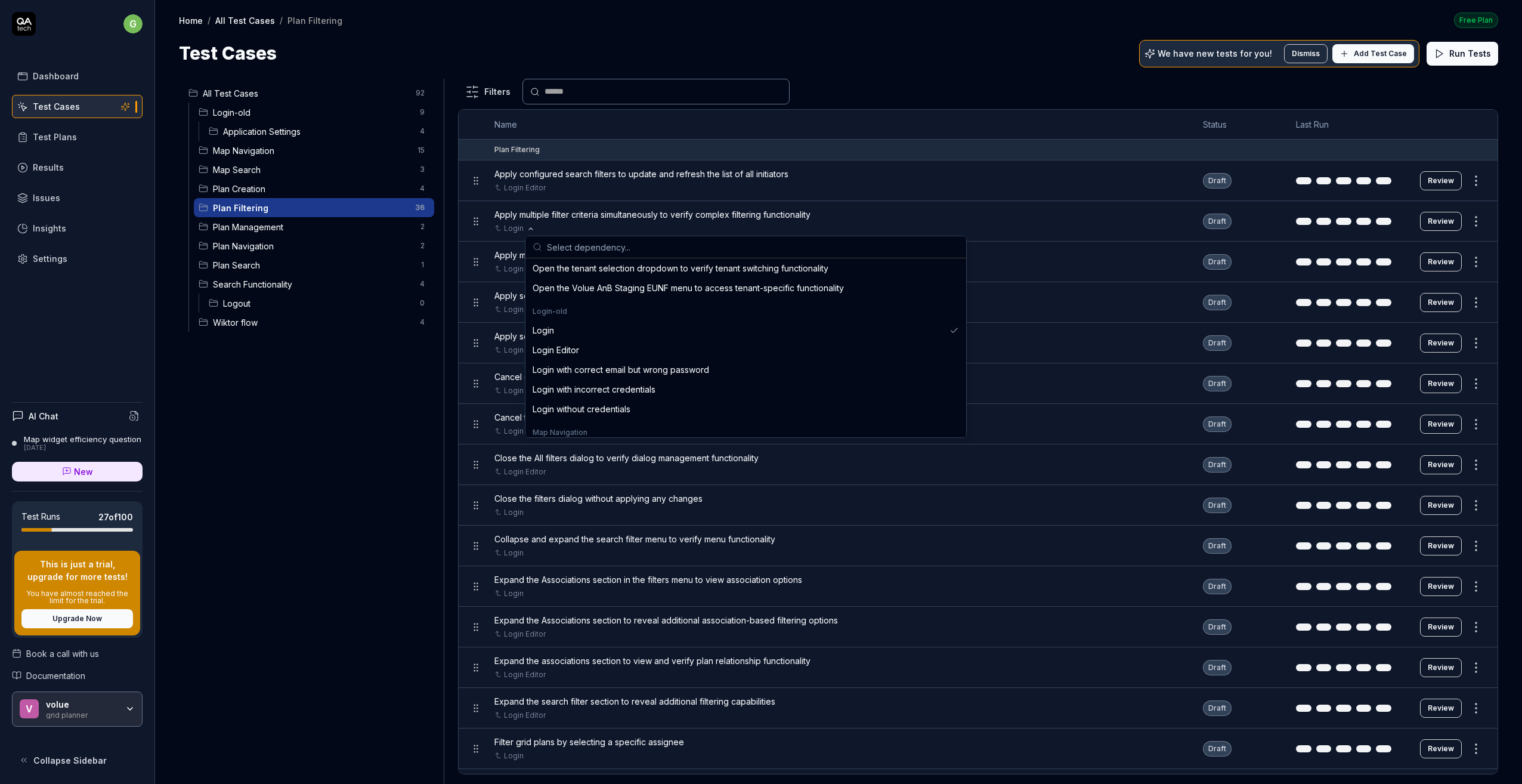
scroll to position [358, 0]
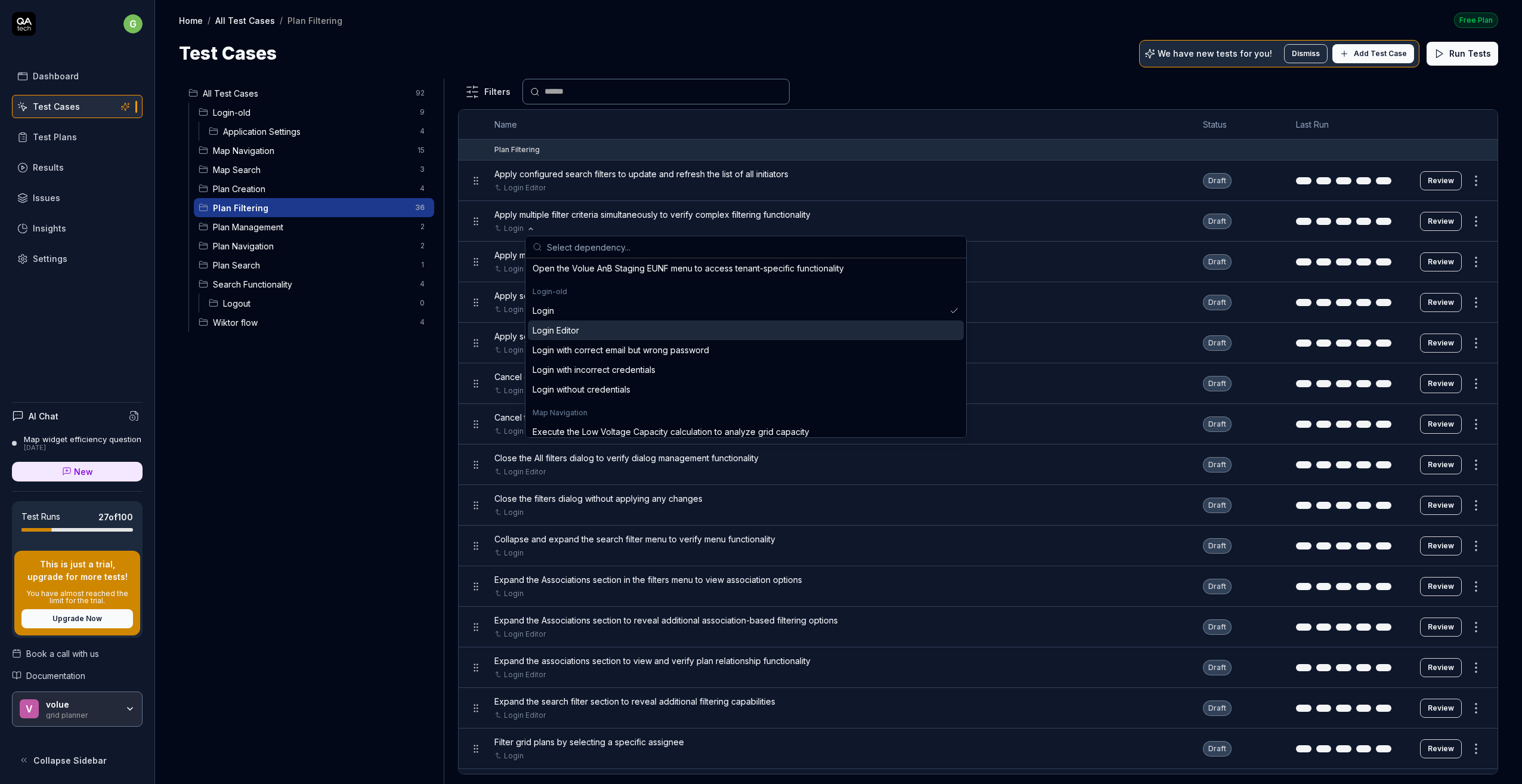
click at [563, 329] on div "Login Editor" at bounding box center [556, 330] width 46 height 13
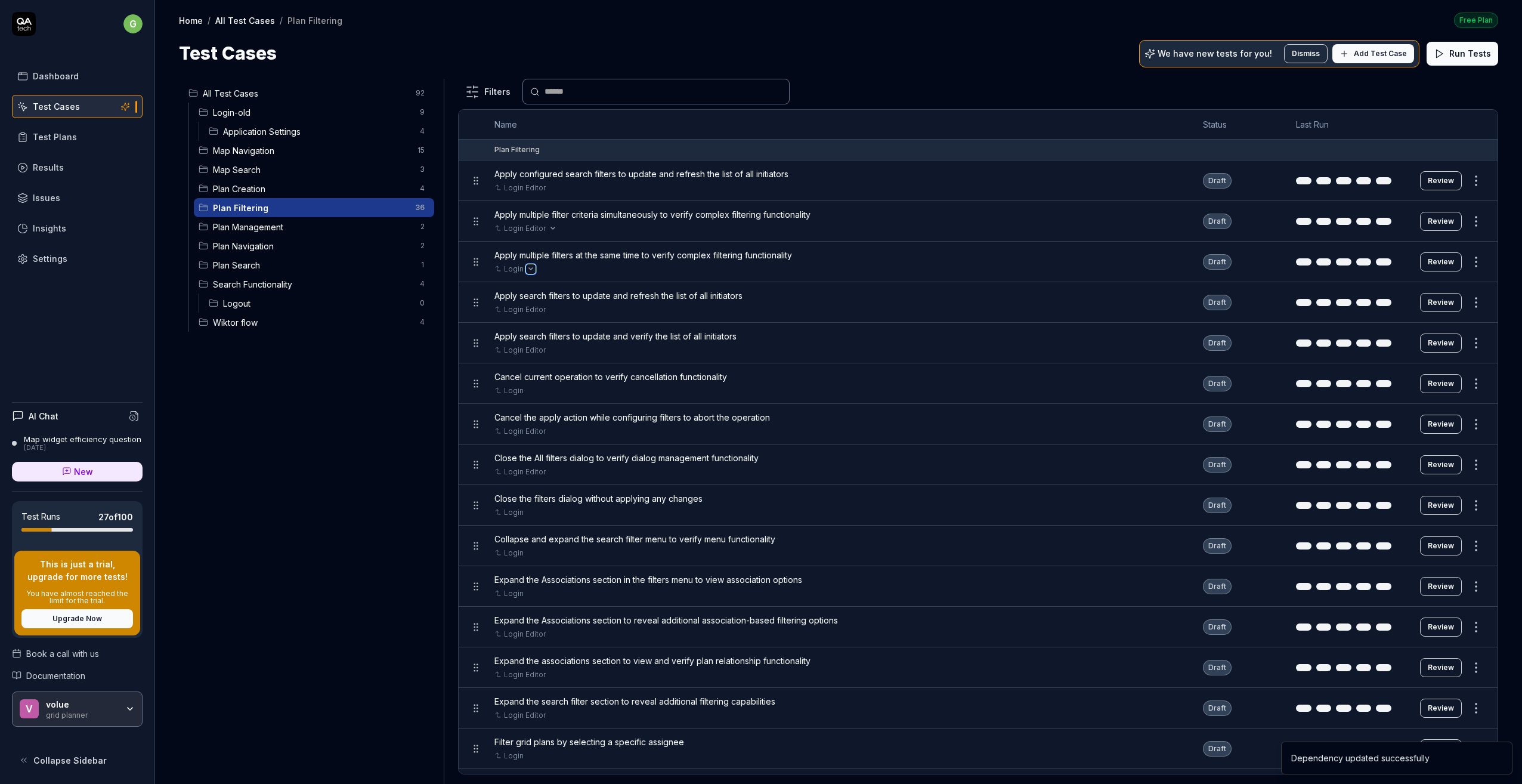
click at [528, 266] on button "Open selector" at bounding box center [531, 269] width 10 height 10
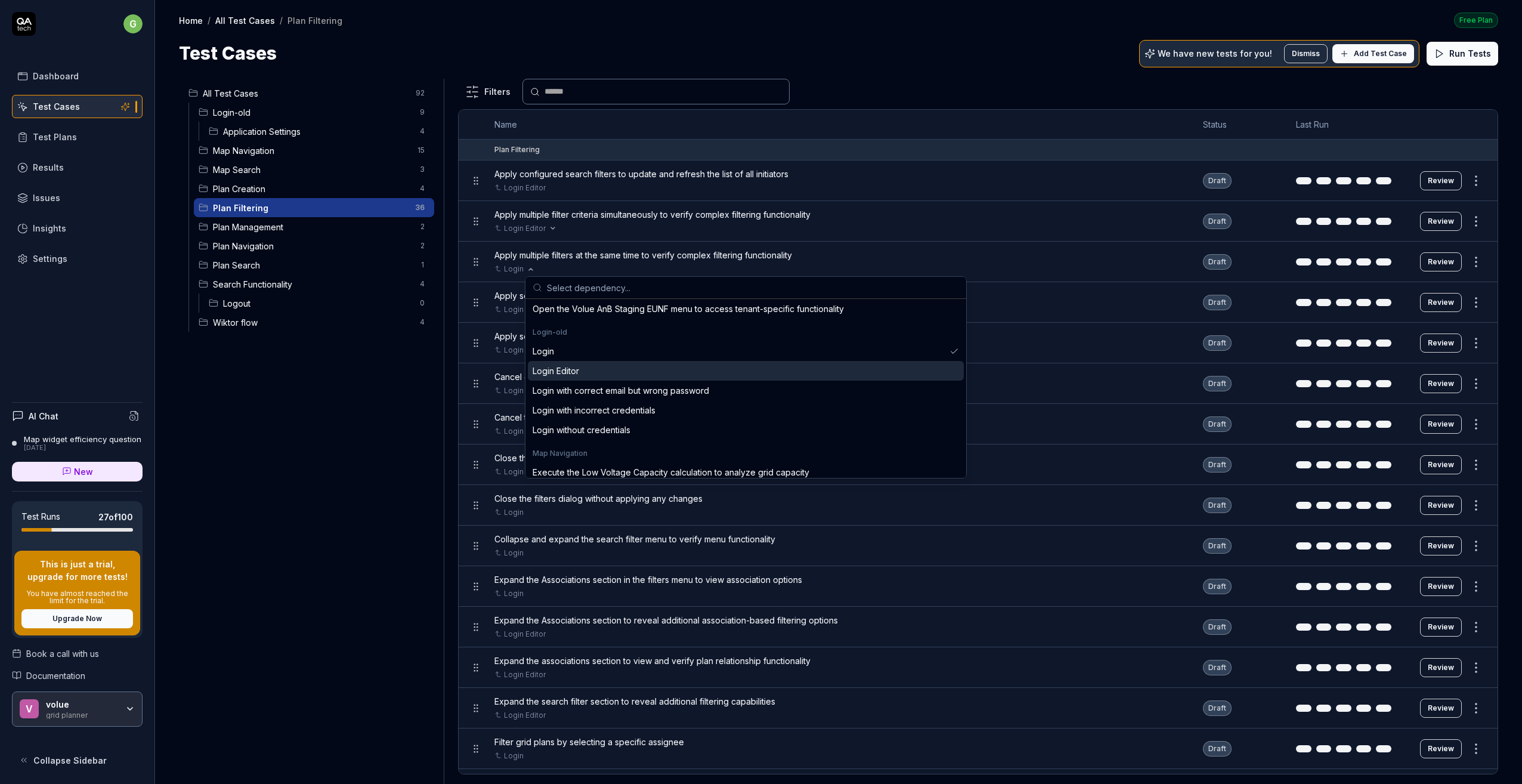
click at [561, 370] on div "Login Editor" at bounding box center [556, 370] width 46 height 13
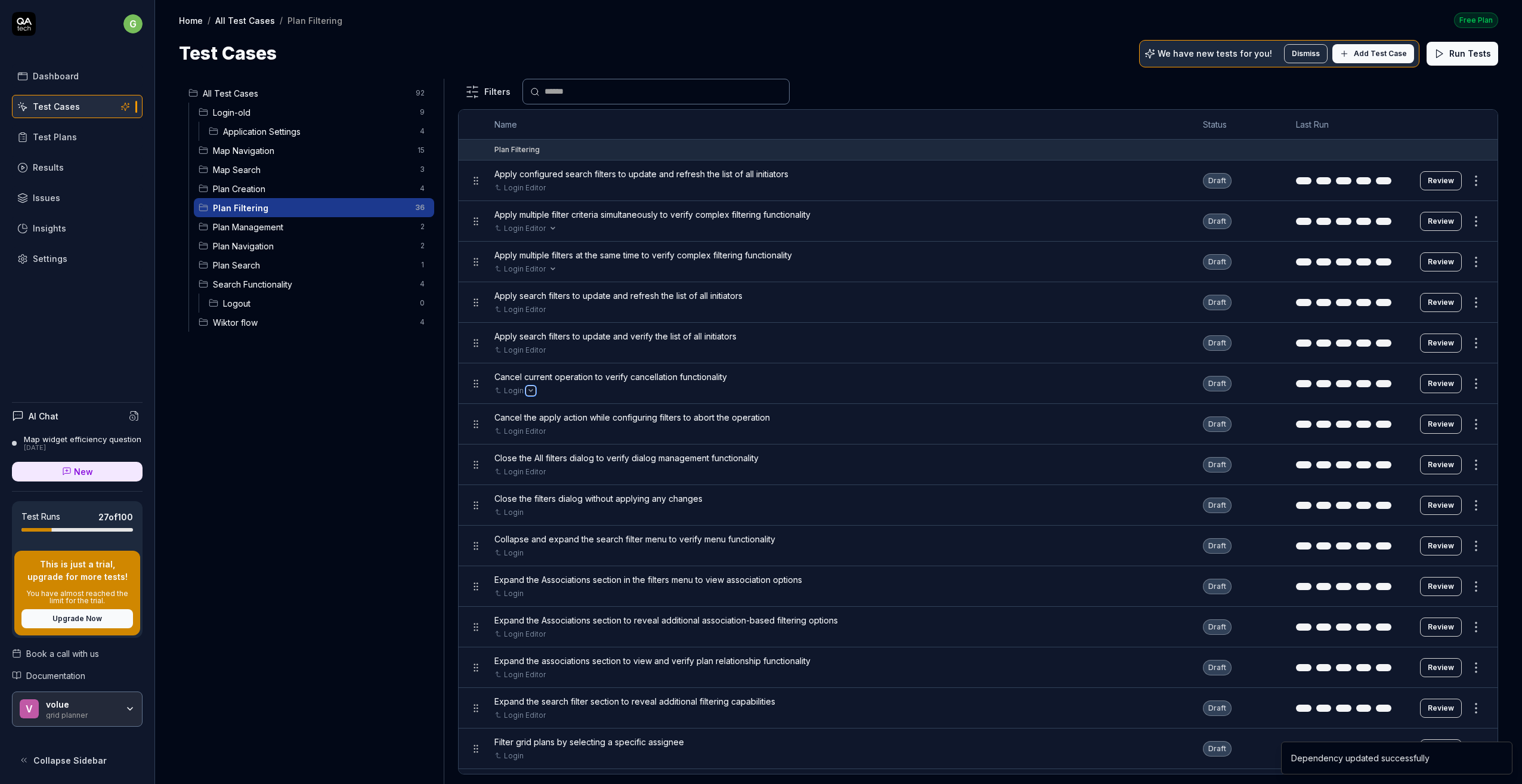
click at [531, 391] on icon "Open selector" at bounding box center [531, 390] width 4 height 2
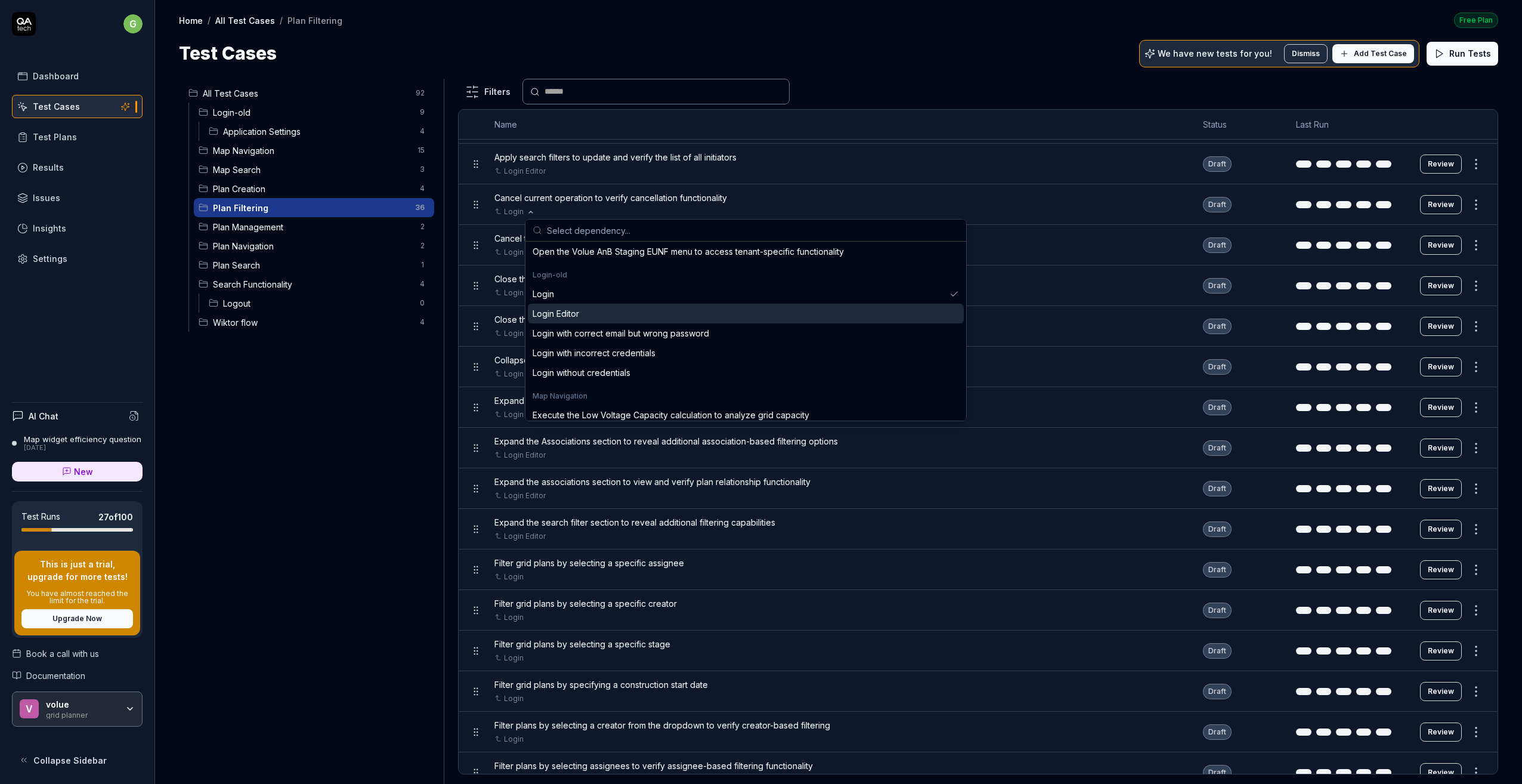
click at [570, 315] on div "Login Editor" at bounding box center [556, 313] width 46 height 13
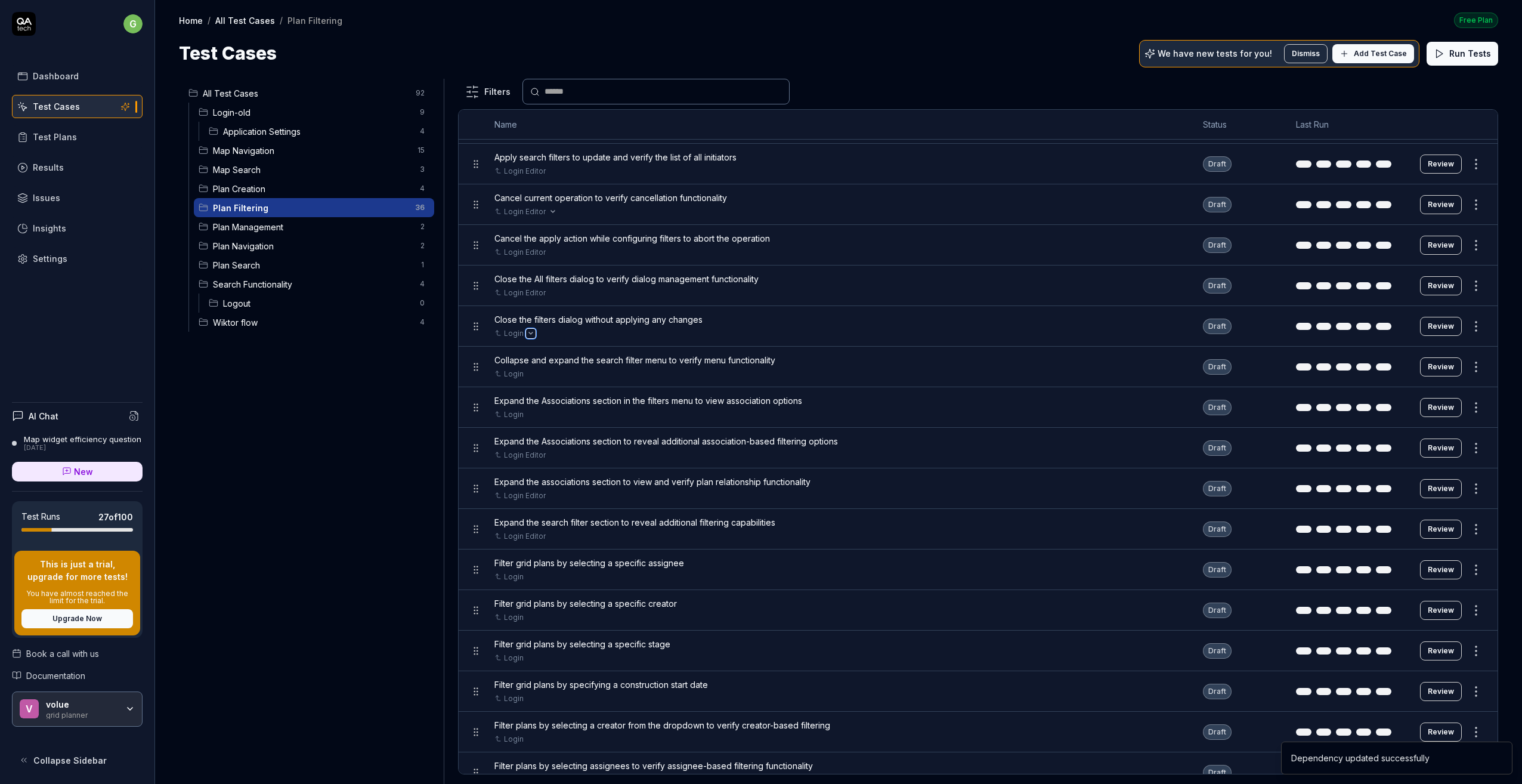
click at [531, 330] on button "Open selector" at bounding box center [531, 334] width 10 height 10
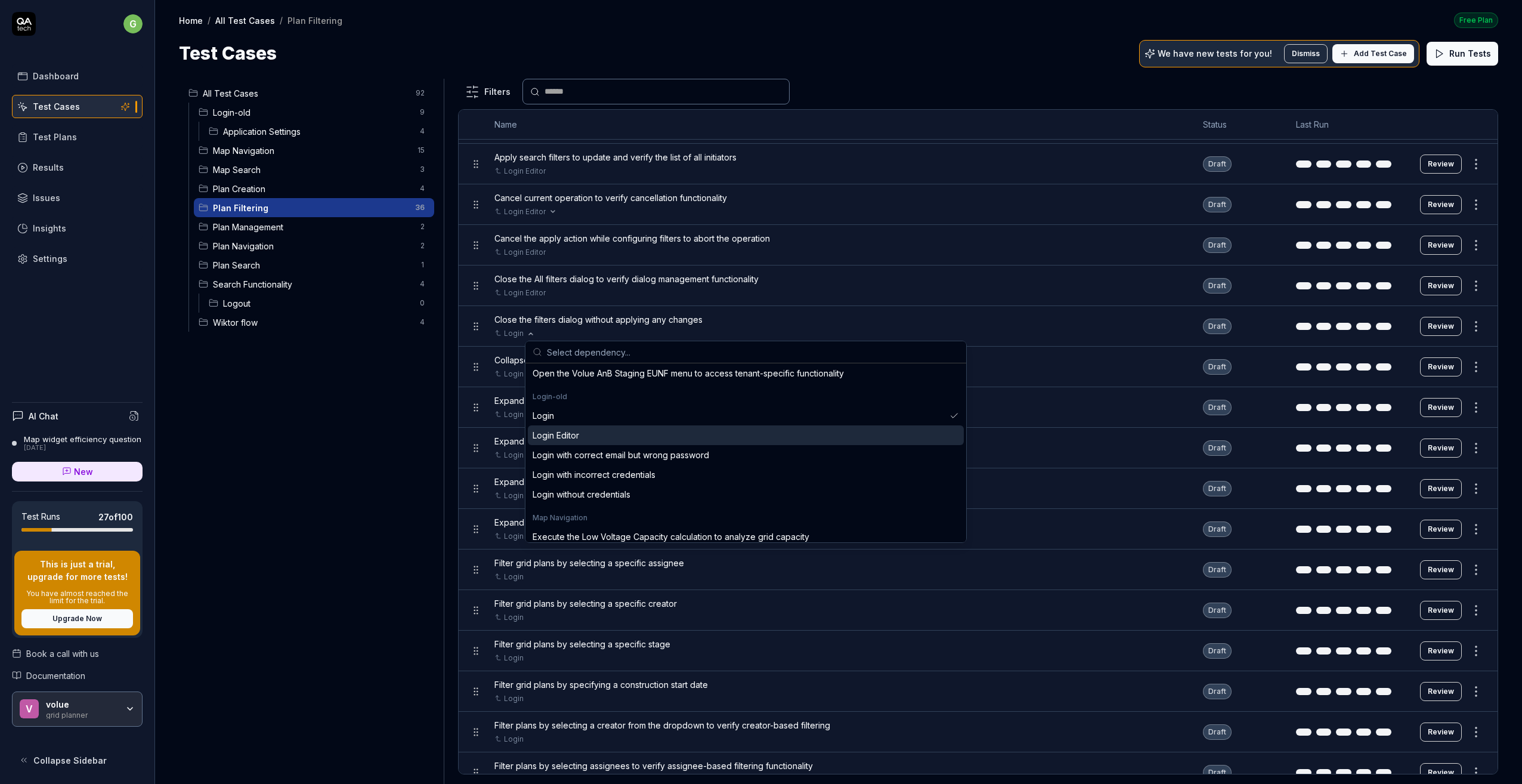
click at [562, 433] on div "Login Editor" at bounding box center [556, 434] width 46 height 13
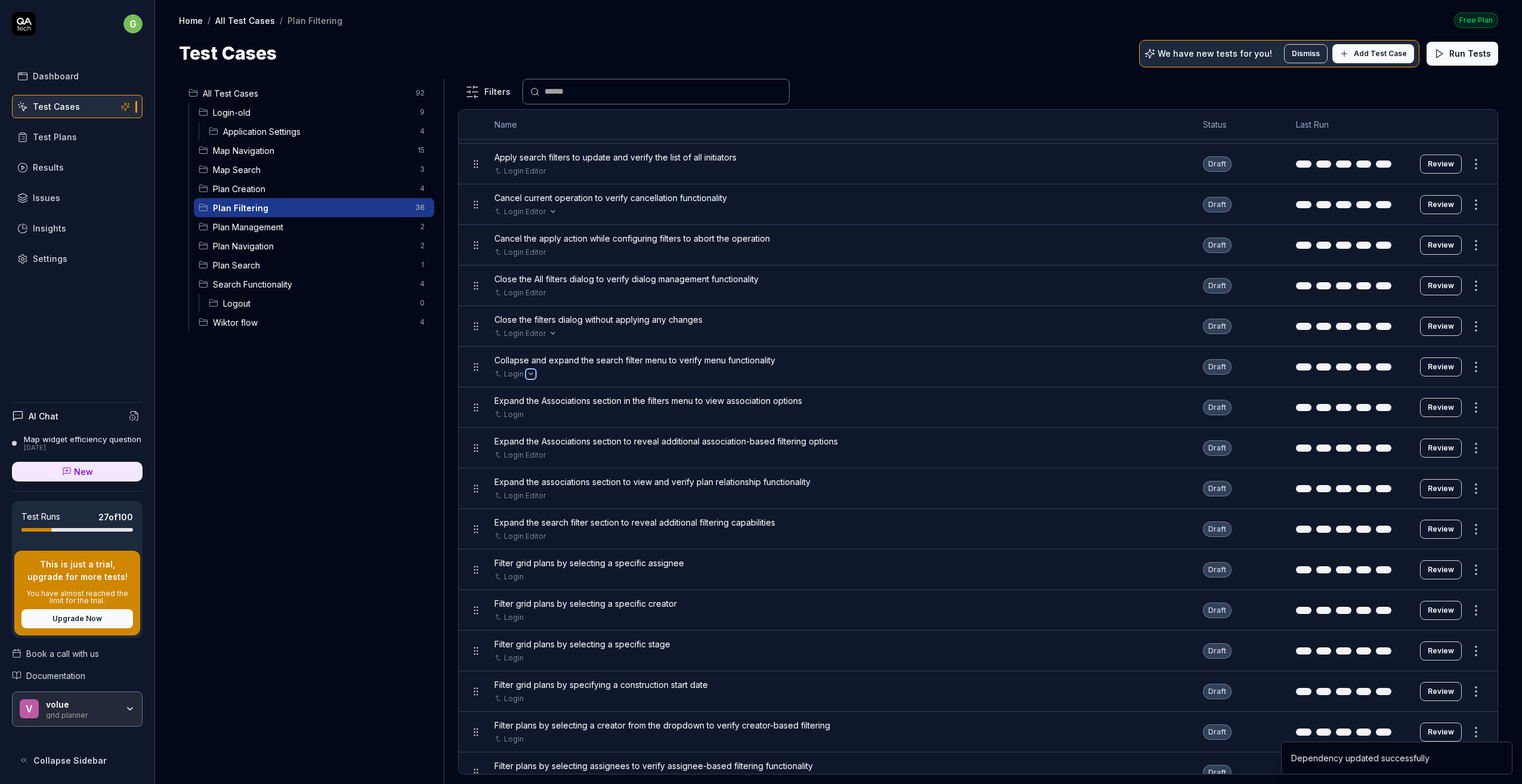
click at [530, 371] on icon "Open selector" at bounding box center [530, 373] width 5 height 5
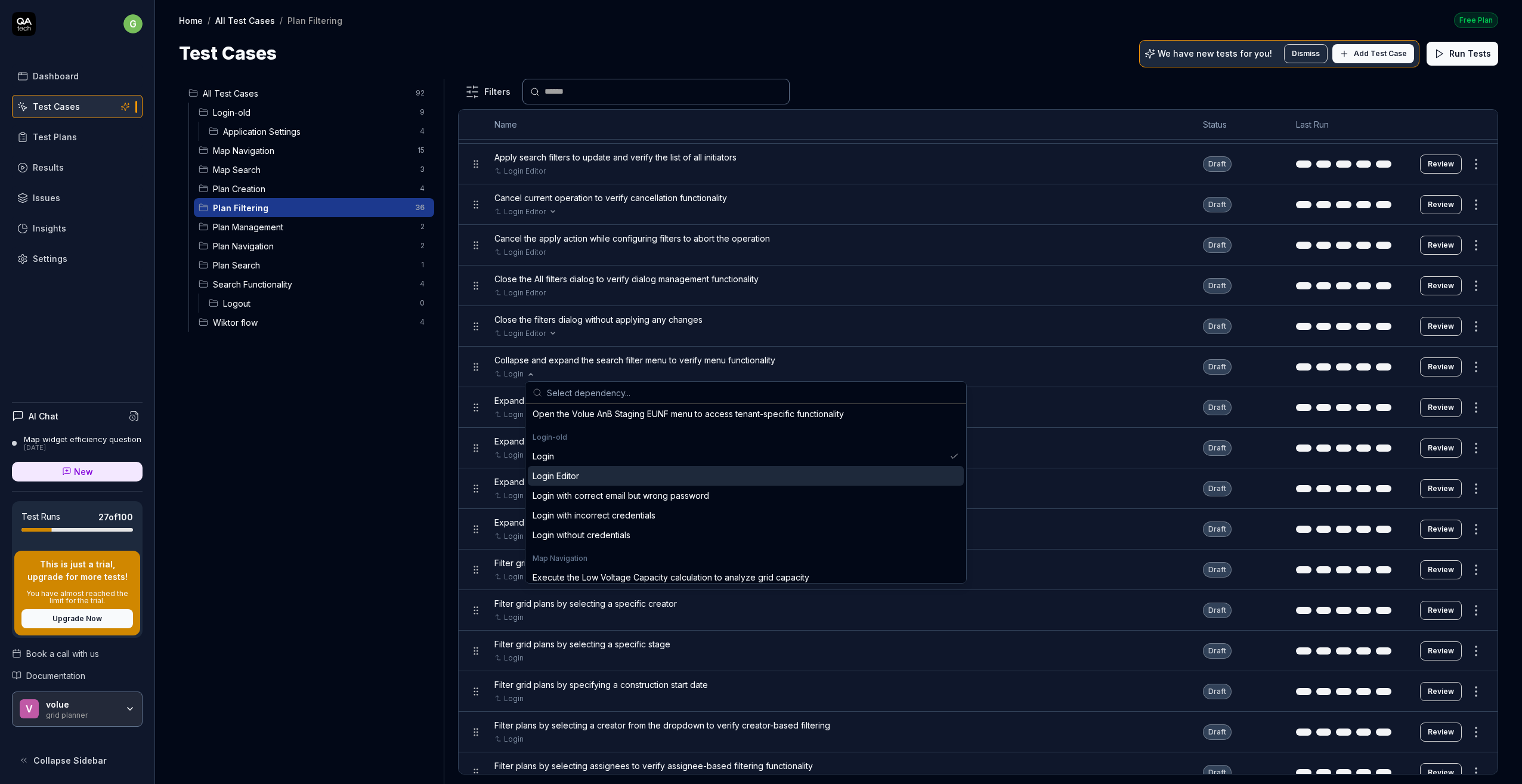
click at [563, 472] on div "Login Editor" at bounding box center [556, 476] width 46 height 13
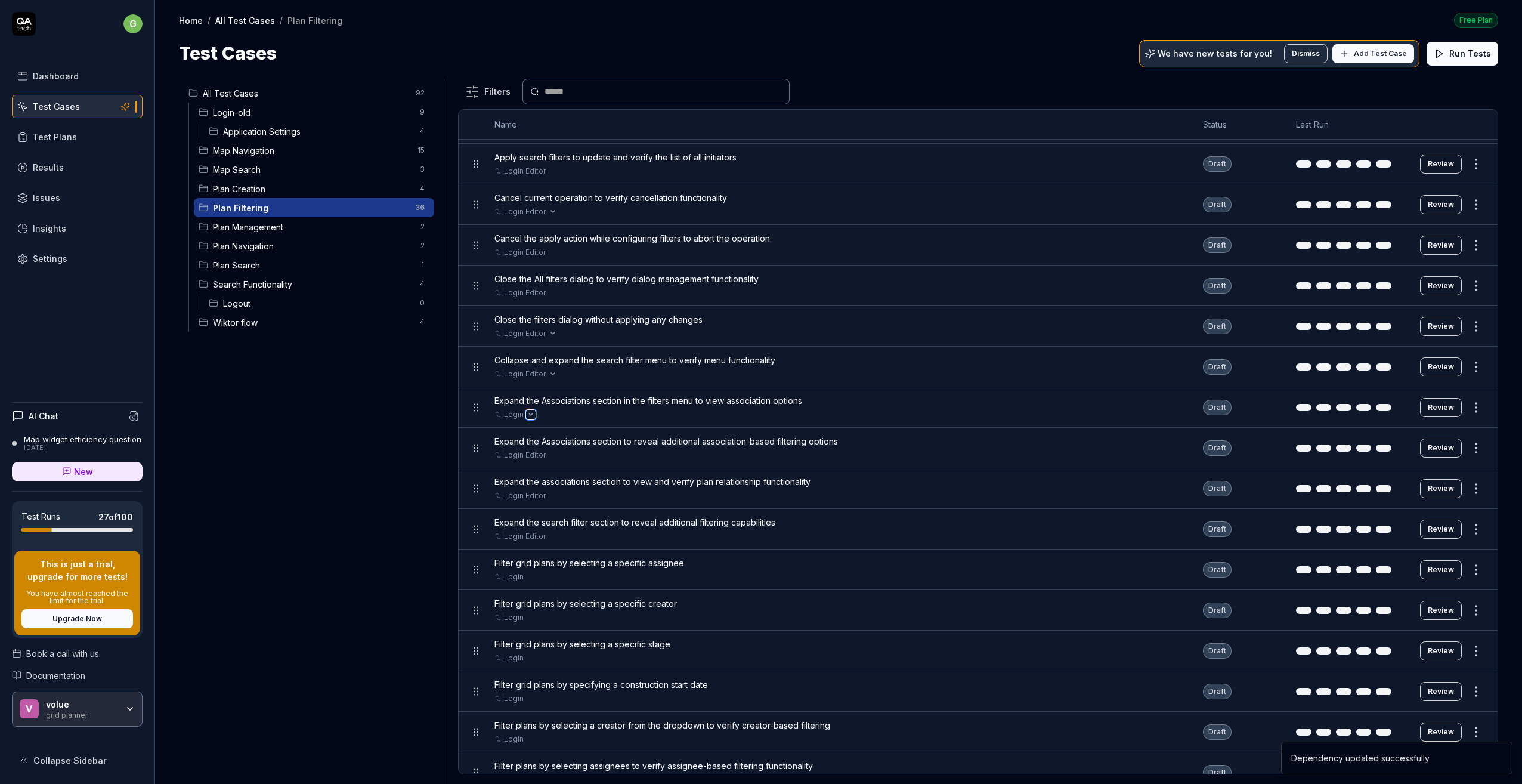
click at [527, 412] on button "Open selector" at bounding box center [531, 415] width 10 height 10
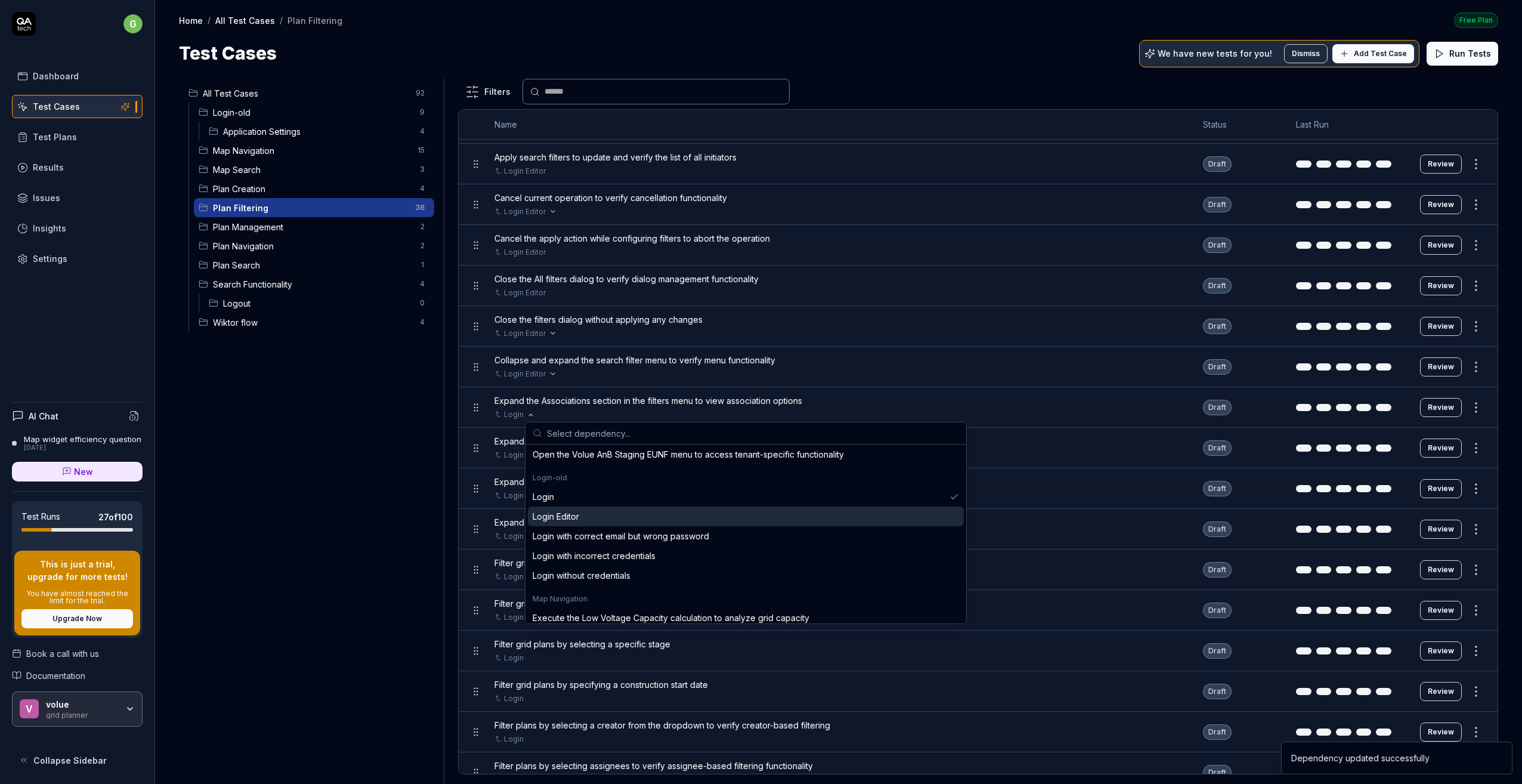
click at [559, 513] on div "Login Editor" at bounding box center [556, 516] width 46 height 13
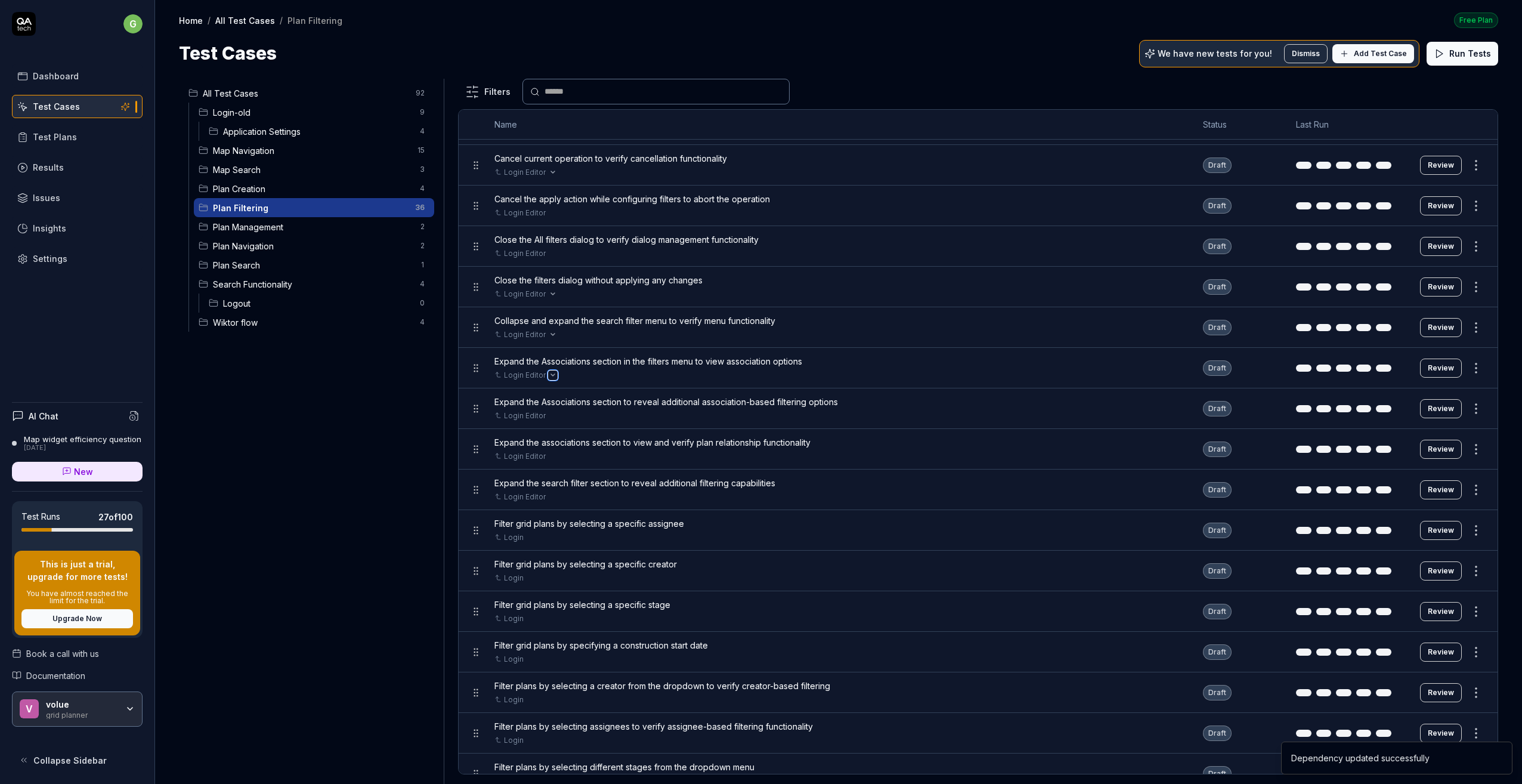
scroll to position [298, 0]
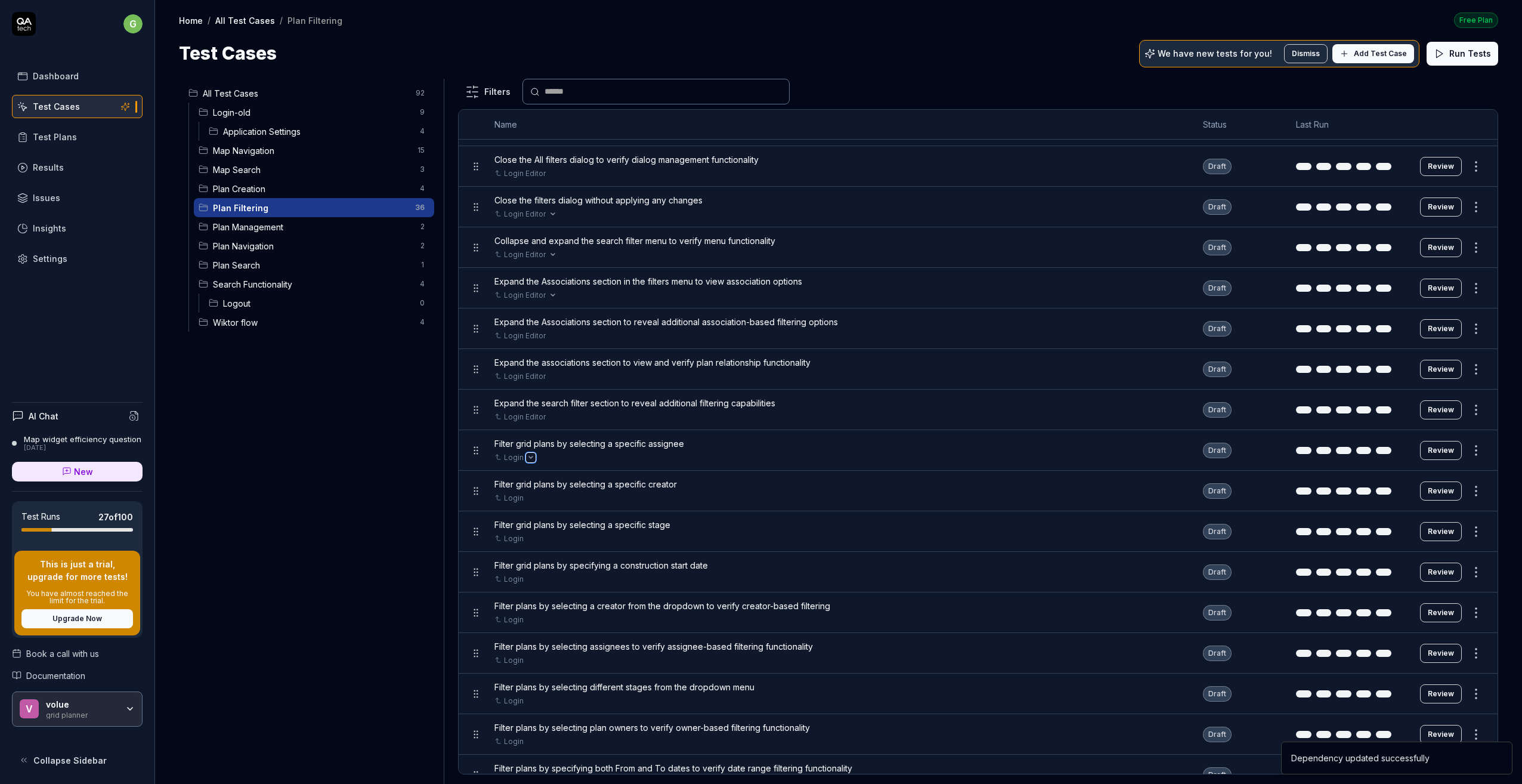
click at [530, 454] on button "Open selector" at bounding box center [531, 458] width 10 height 10
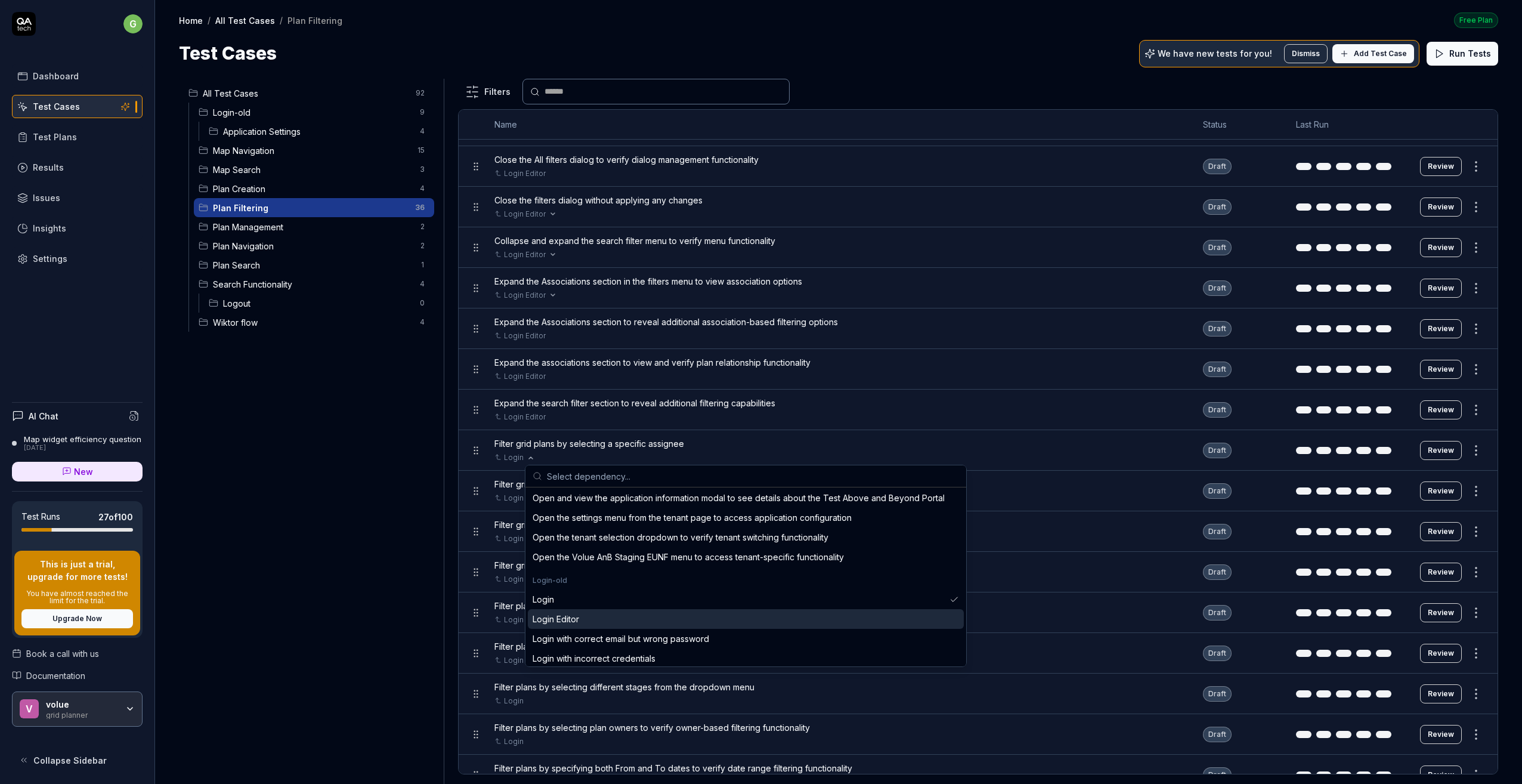
click at [569, 617] on div "Login Editor" at bounding box center [556, 619] width 46 height 13
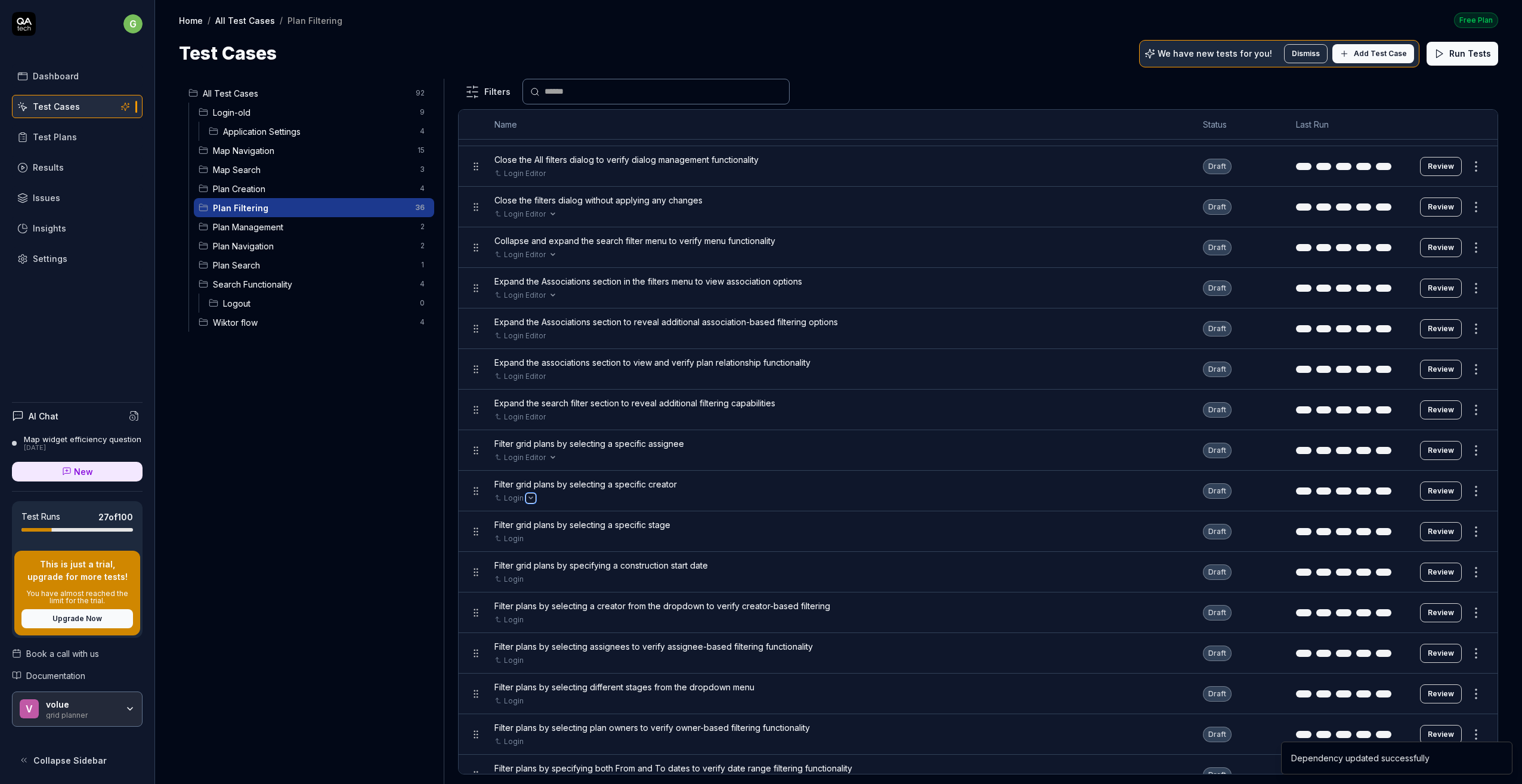
click at [531, 496] on icon "Open selector" at bounding box center [531, 497] width 4 height 2
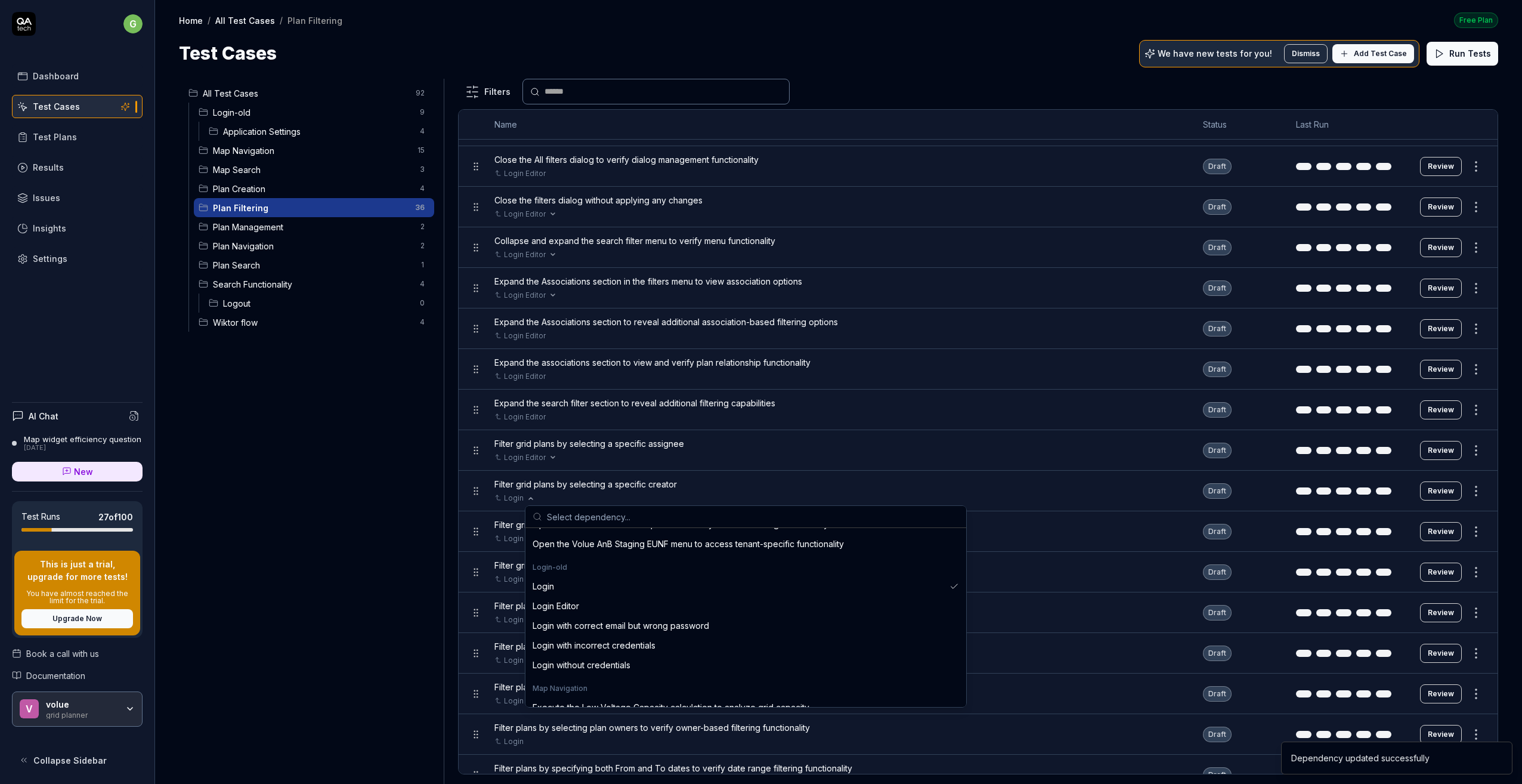
scroll to position [358, 0]
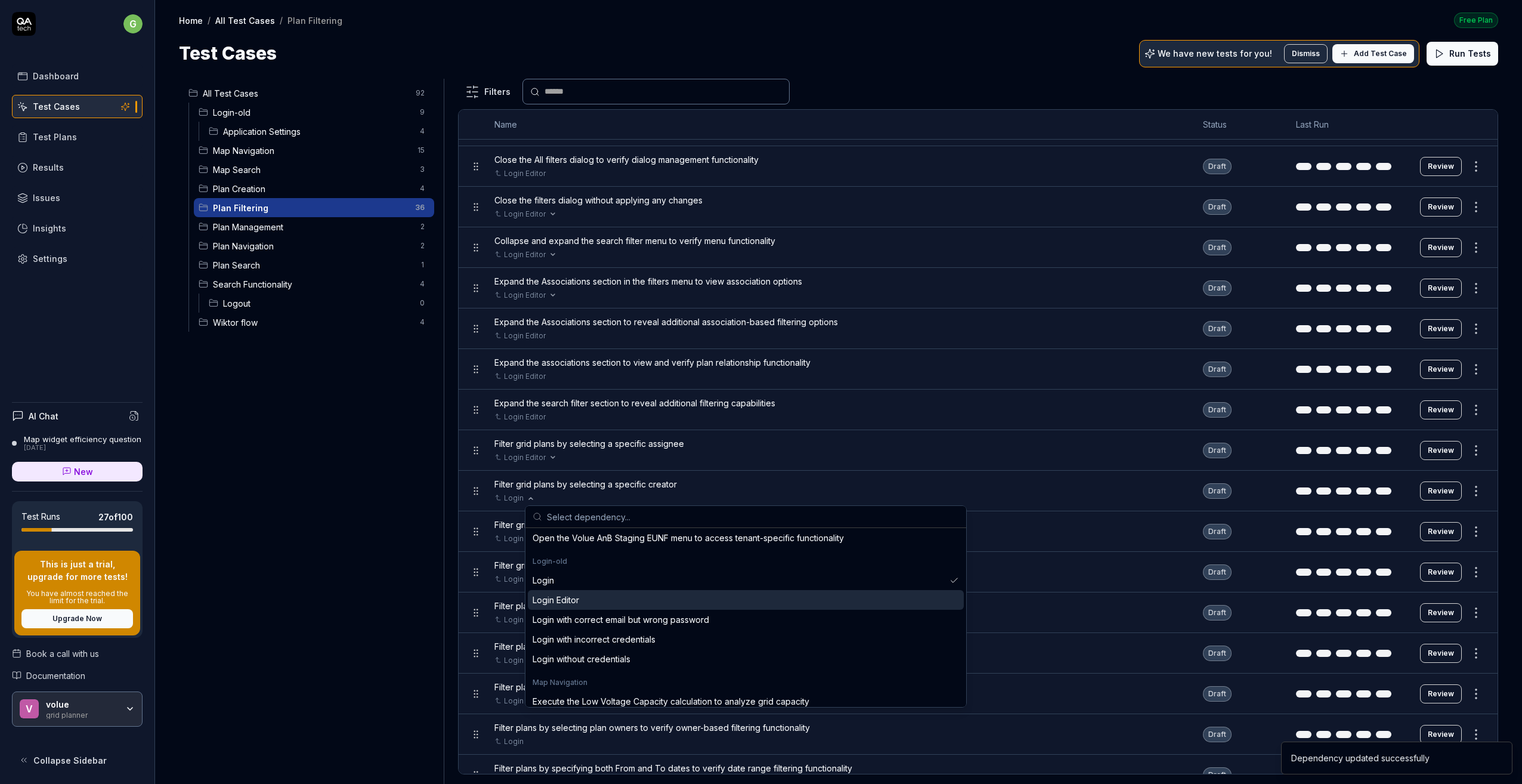
click at [548, 601] on div "Login Editor" at bounding box center [556, 599] width 46 height 13
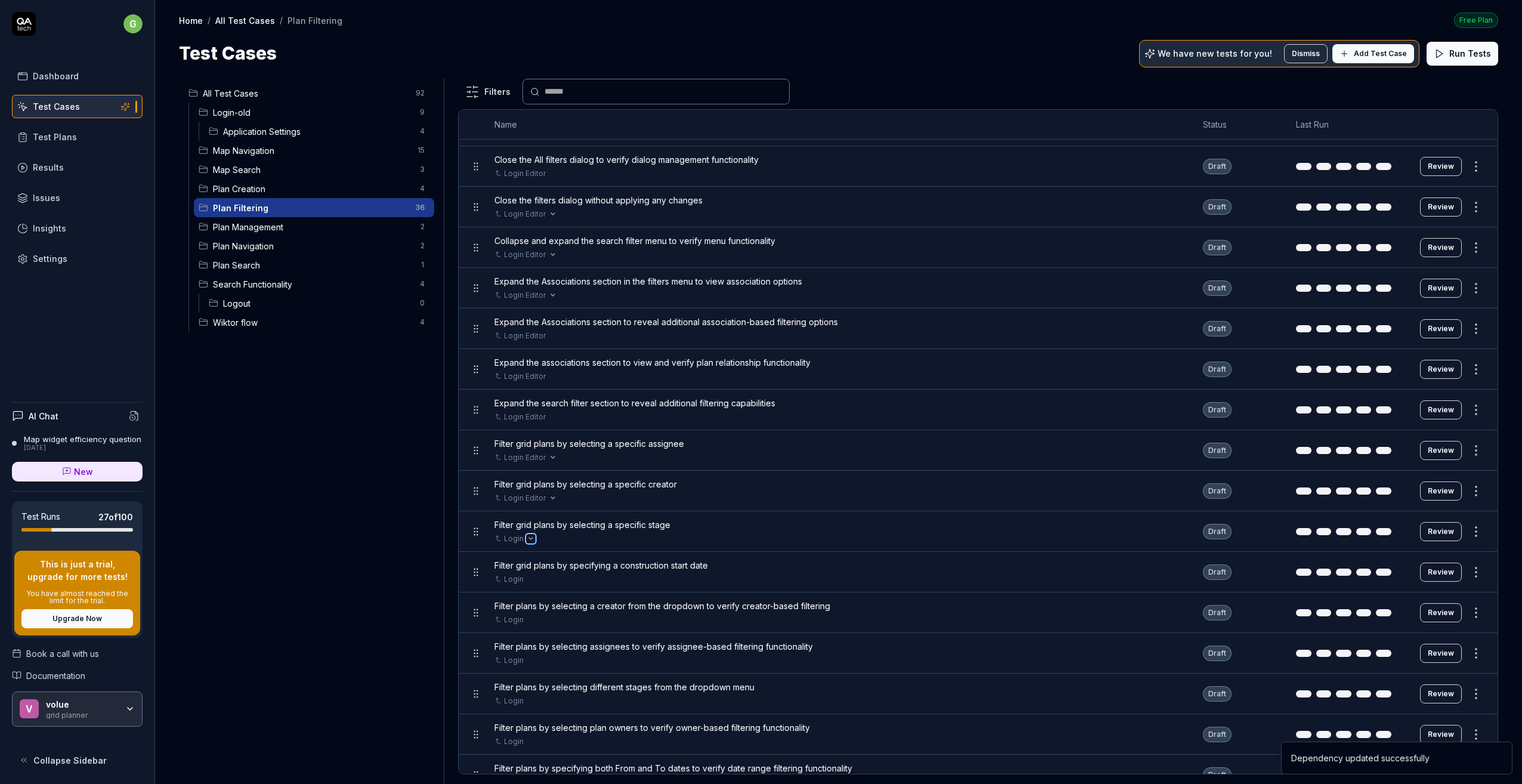
click at [530, 538] on button "Open selector" at bounding box center [531, 539] width 10 height 10
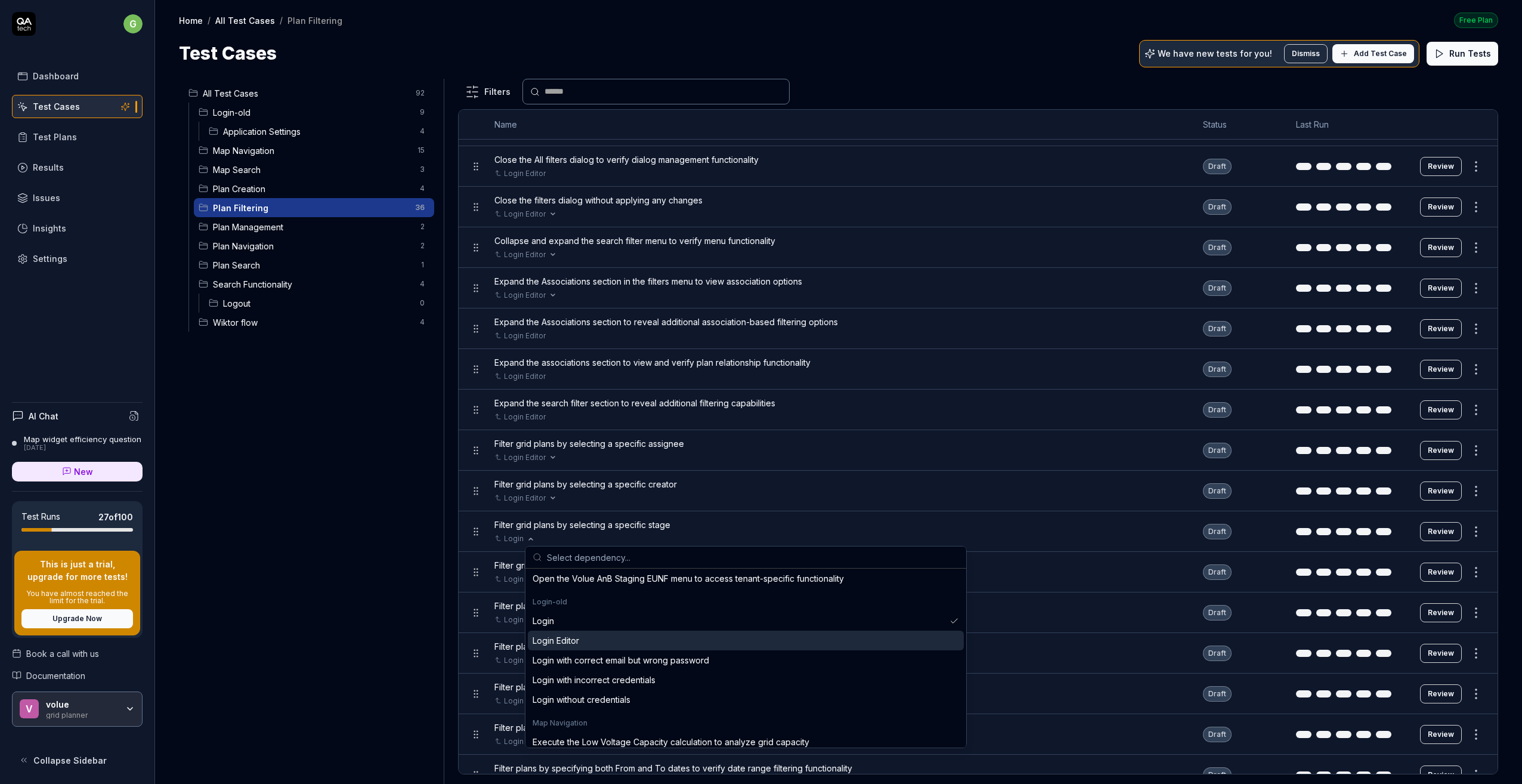
click at [559, 640] on div "Login Editor" at bounding box center [556, 640] width 46 height 13
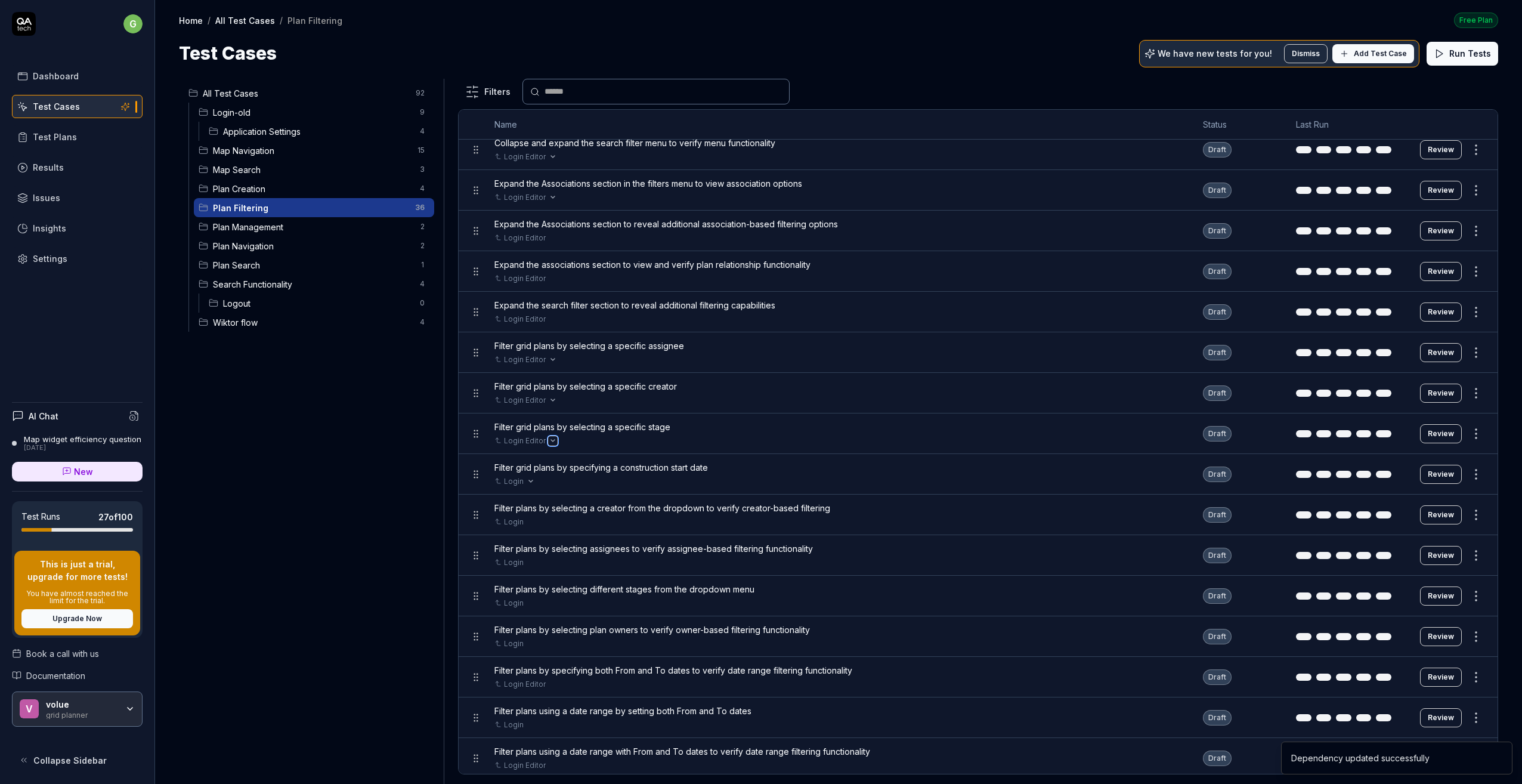
scroll to position [418, 0]
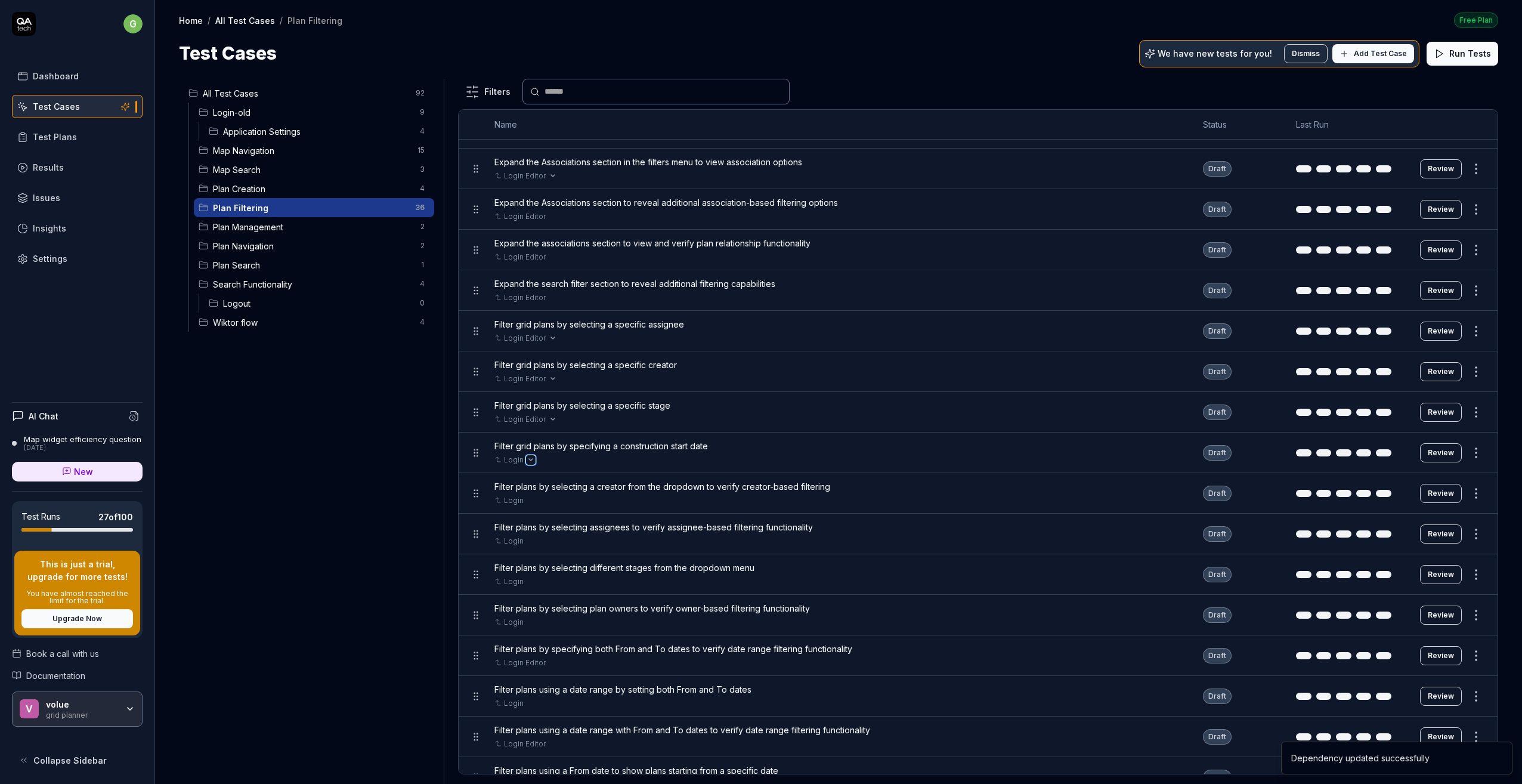
click at [530, 460] on icon "Open selector" at bounding box center [531, 460] width 4 height 2
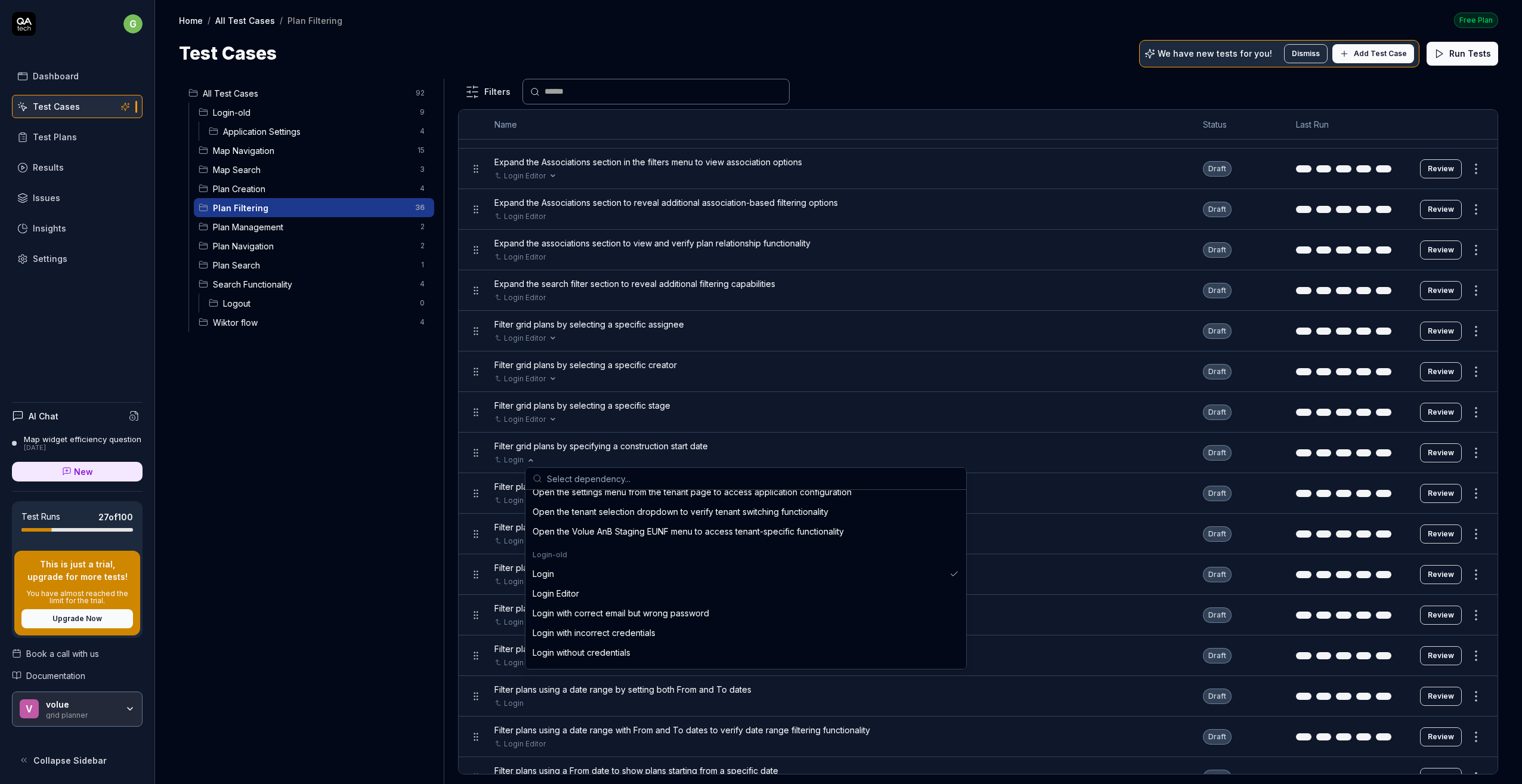
scroll to position [358, 0]
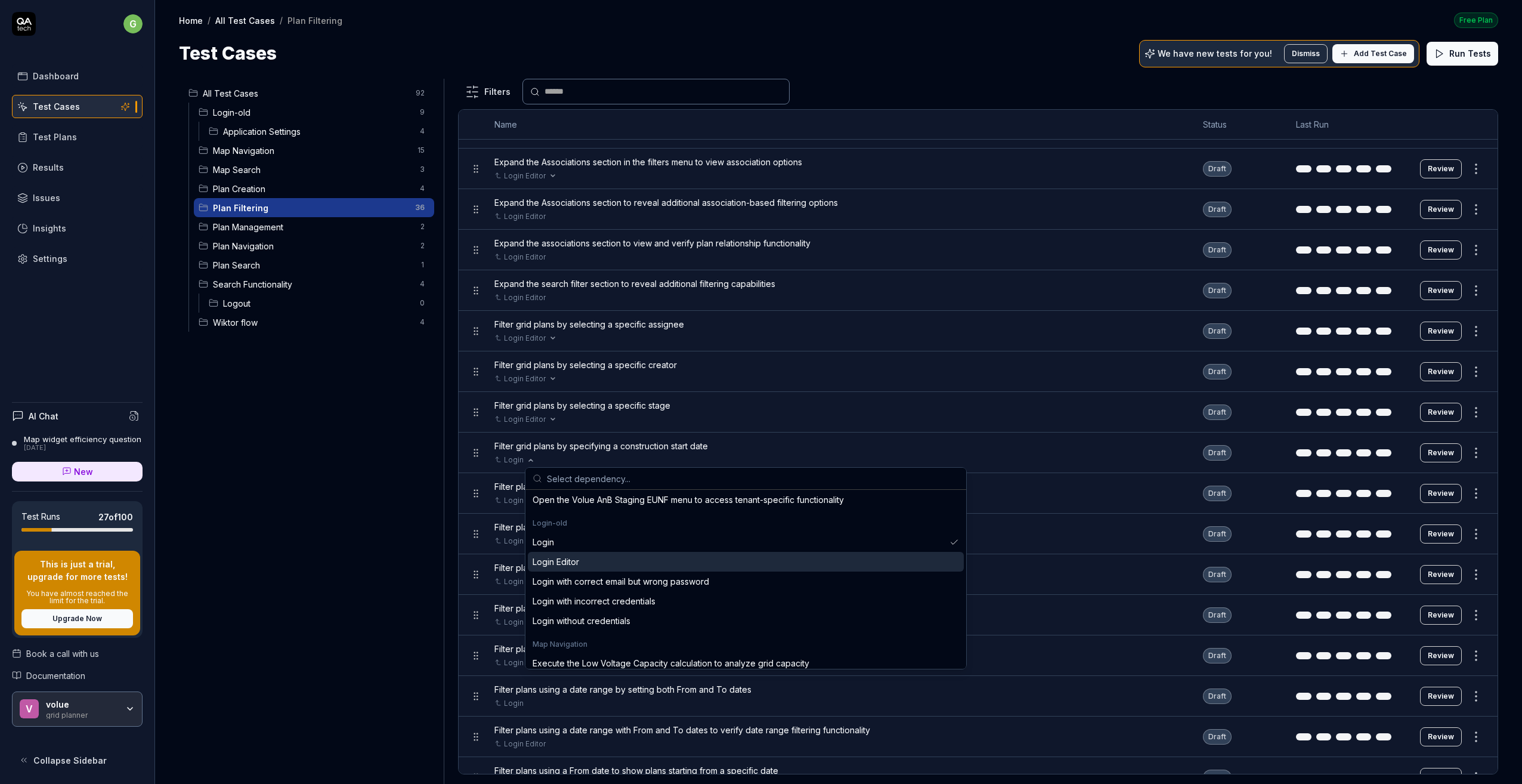
click at [568, 563] on div "Login Editor" at bounding box center [556, 561] width 46 height 13
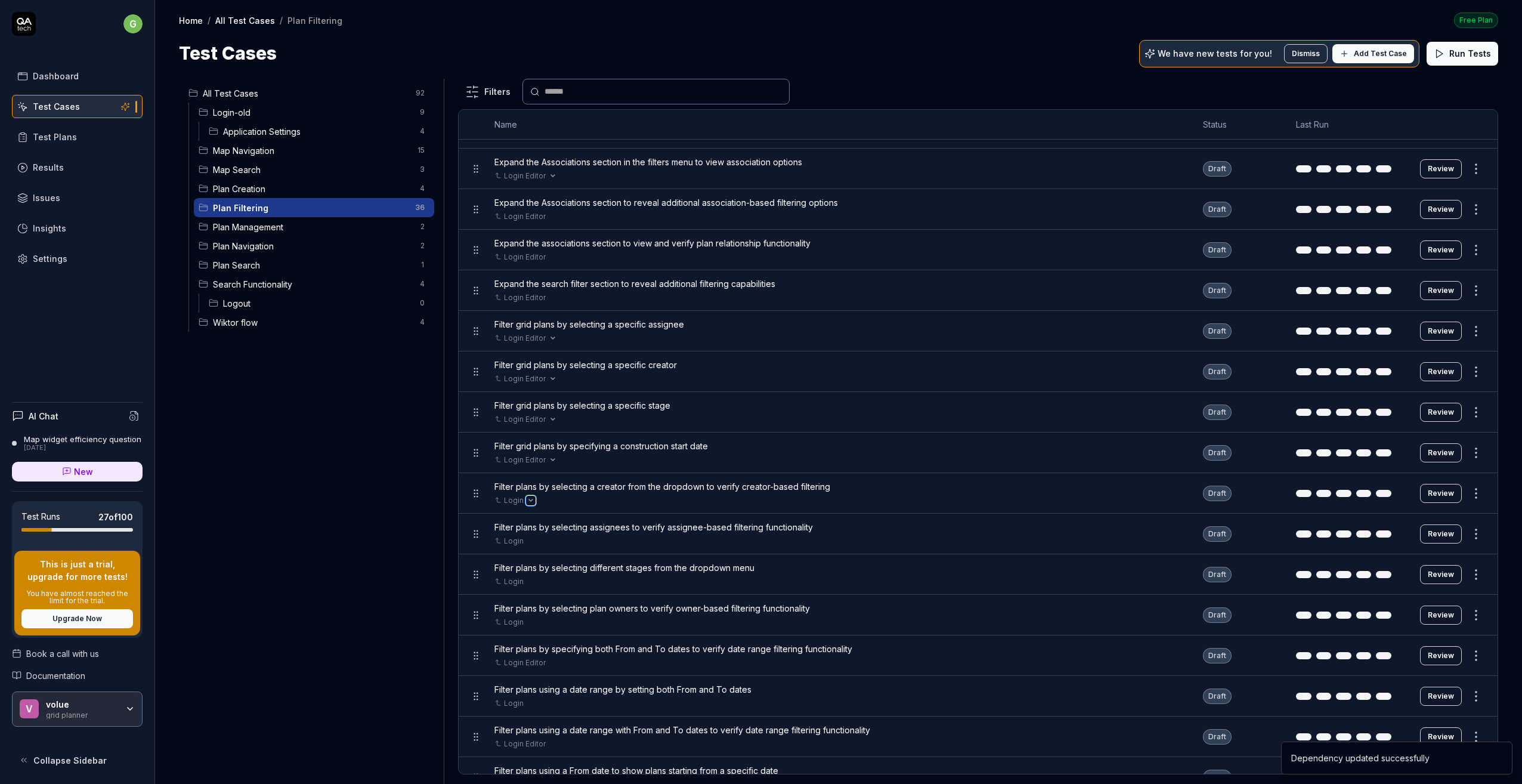
click at [529, 499] on icon "Open selector" at bounding box center [530, 500] width 5 height 5
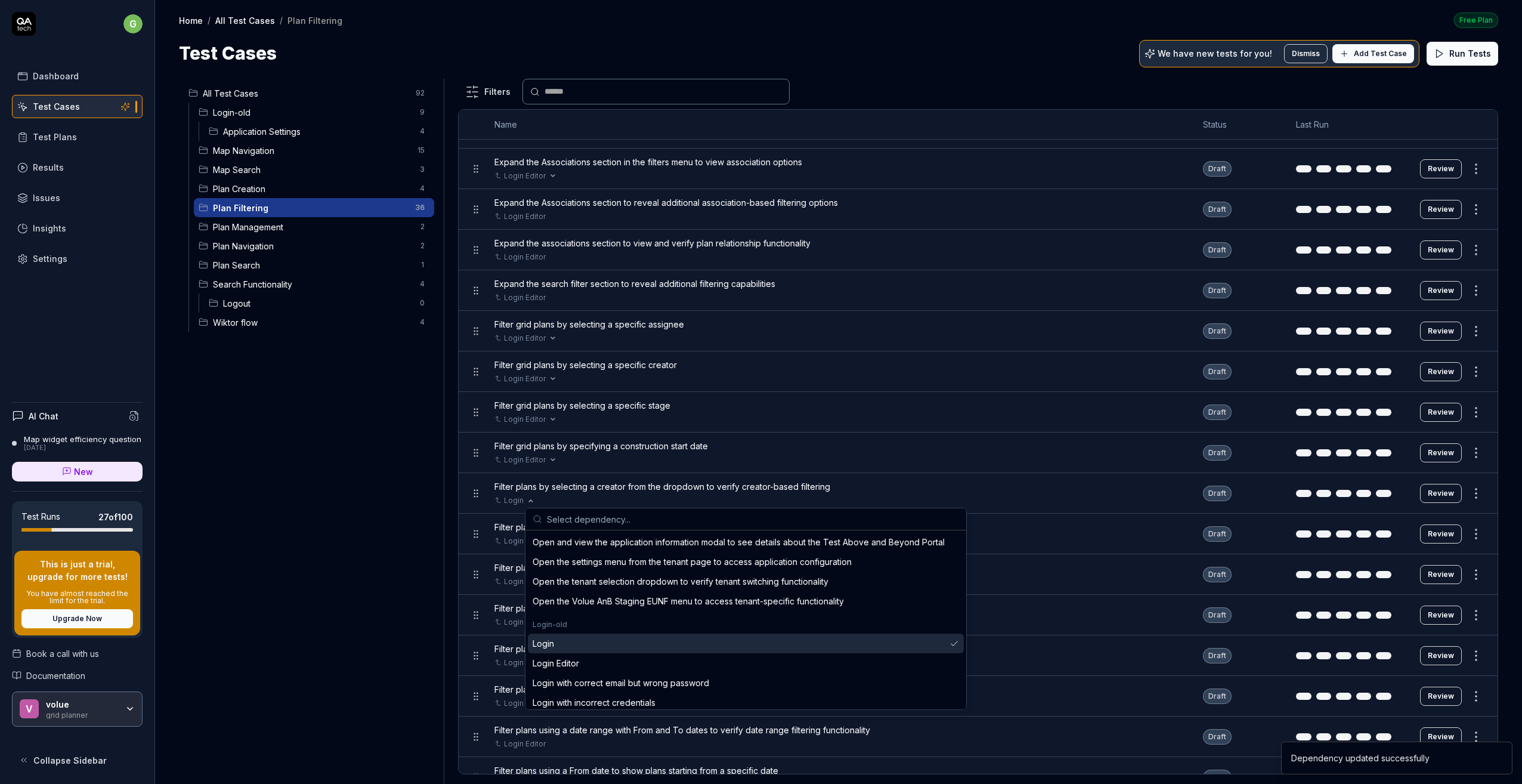
scroll to position [298, 0]
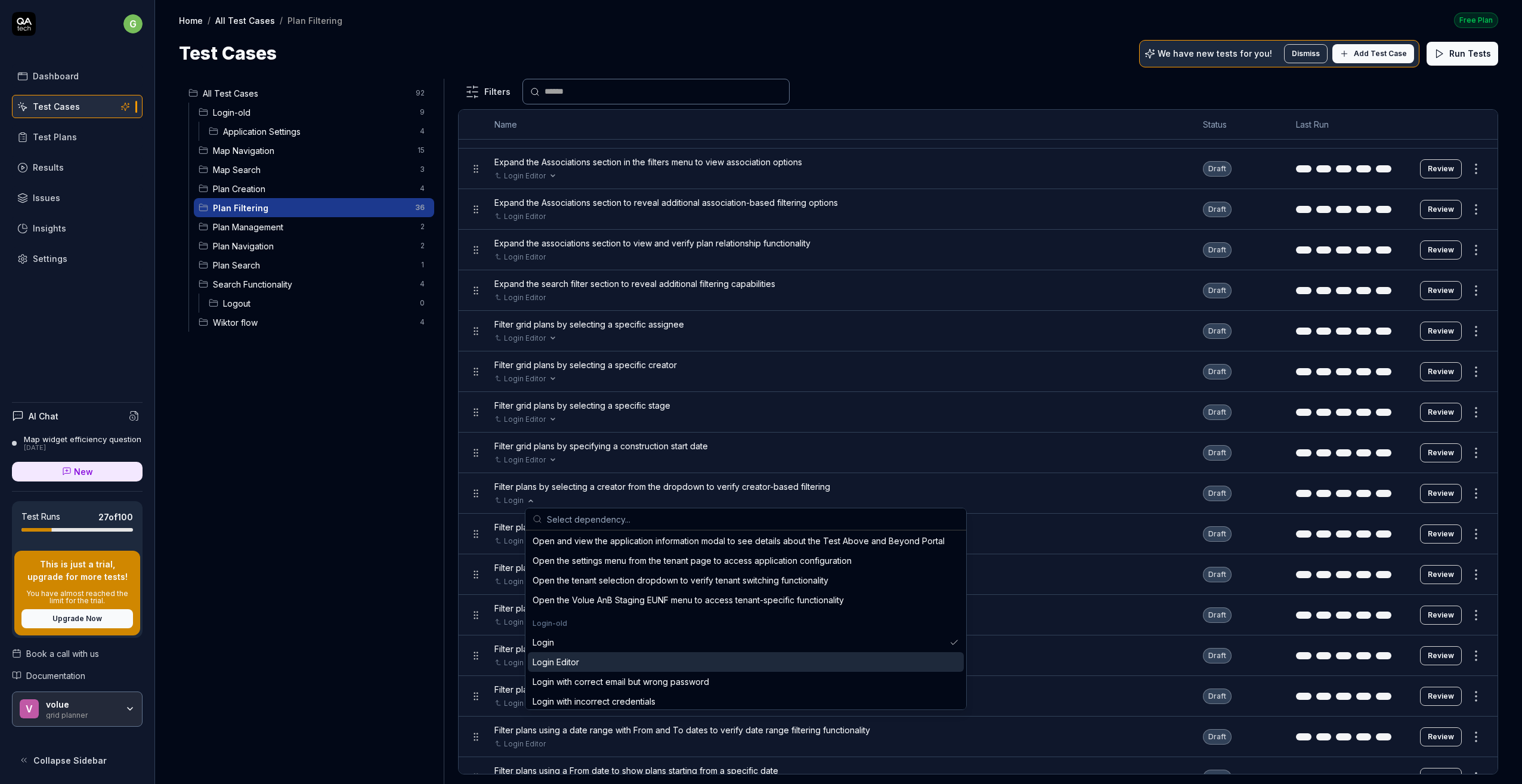
click at [551, 655] on div "Login Editor" at bounding box center [746, 662] width 436 height 20
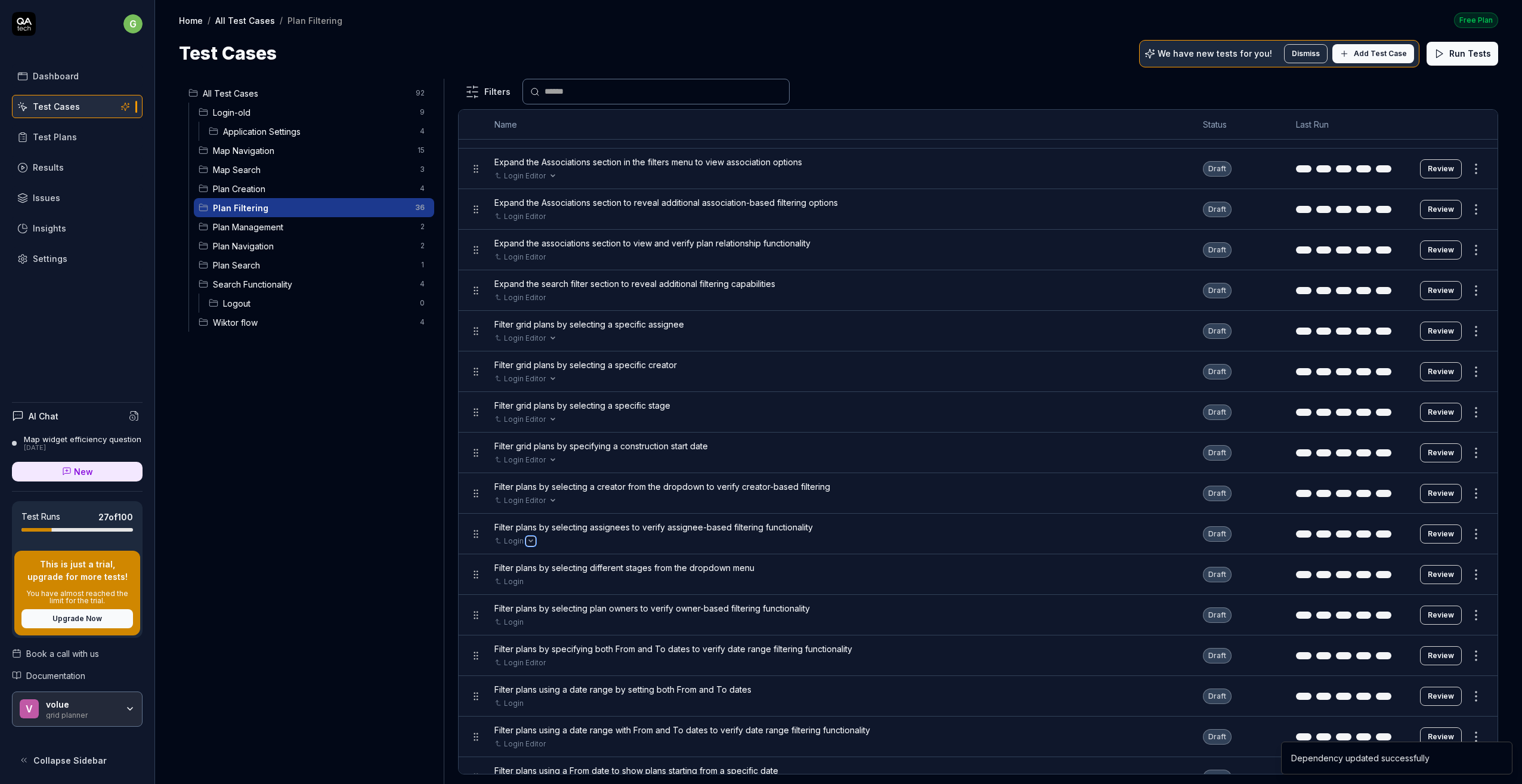
click at [530, 537] on button "Open selector" at bounding box center [531, 541] width 10 height 10
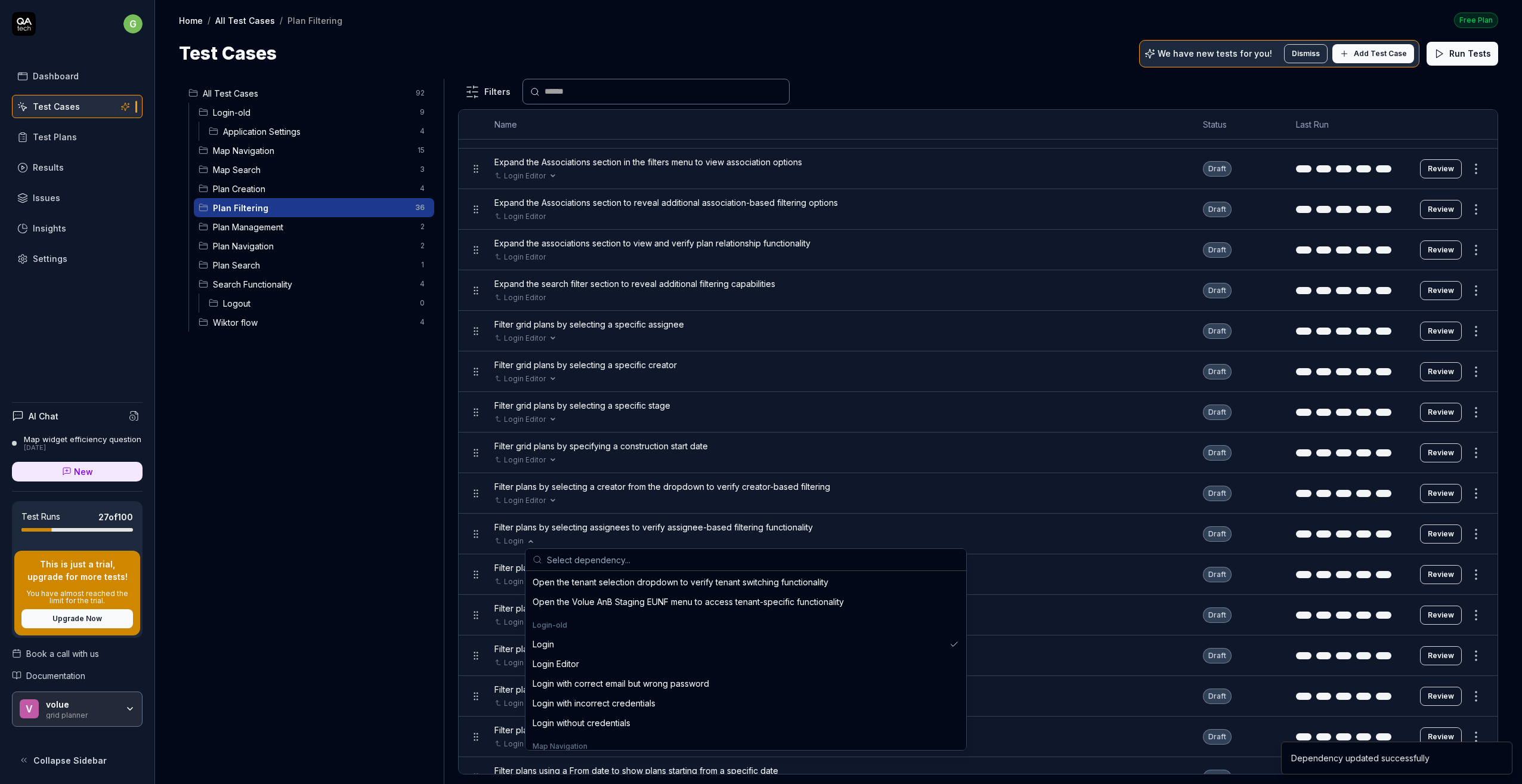
scroll to position [358, 0]
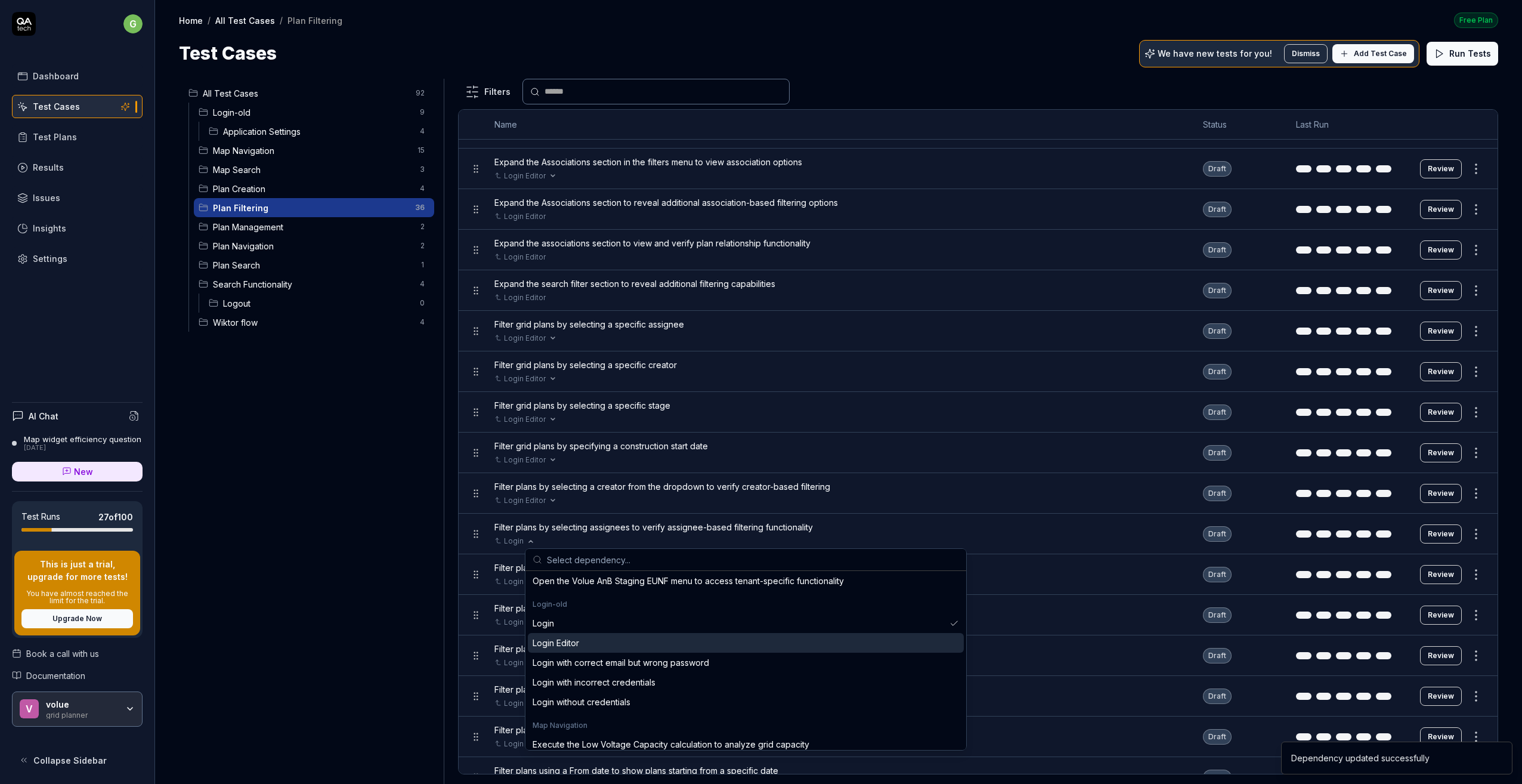
click at [580, 638] on div "Login Editor" at bounding box center [746, 642] width 436 height 20
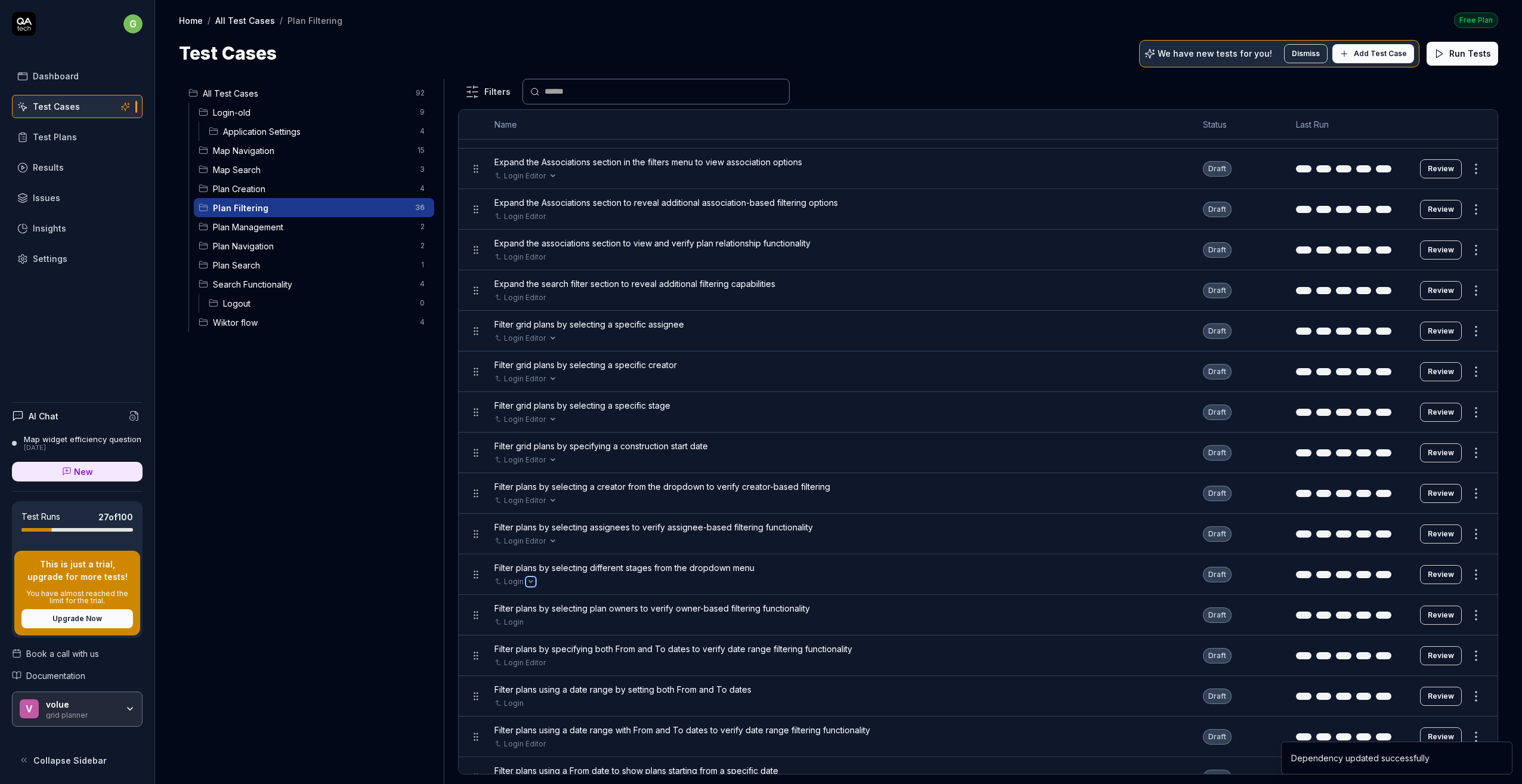
click at [531, 580] on icon "Open selector" at bounding box center [531, 581] width 4 height 2
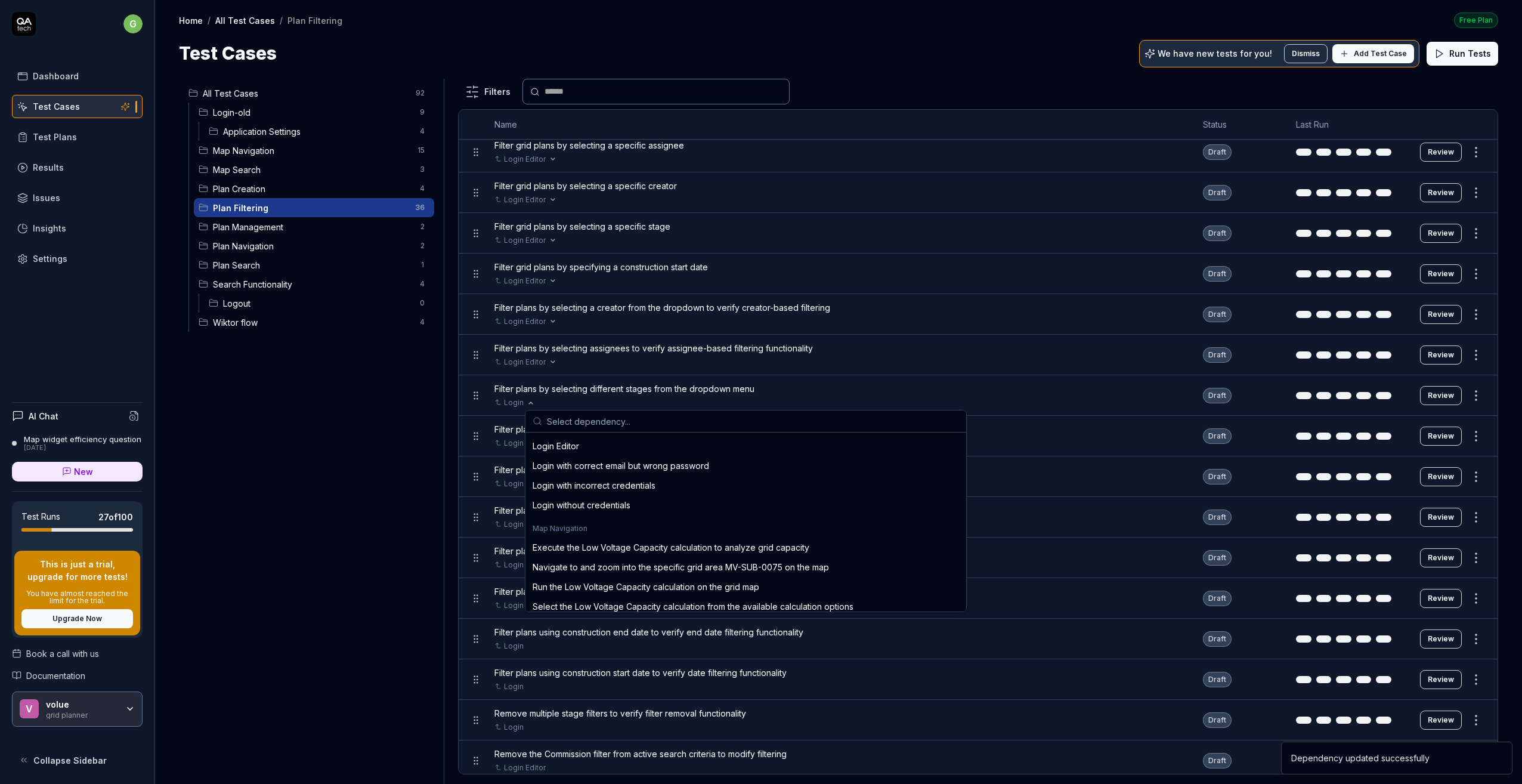
scroll to position [418, 0]
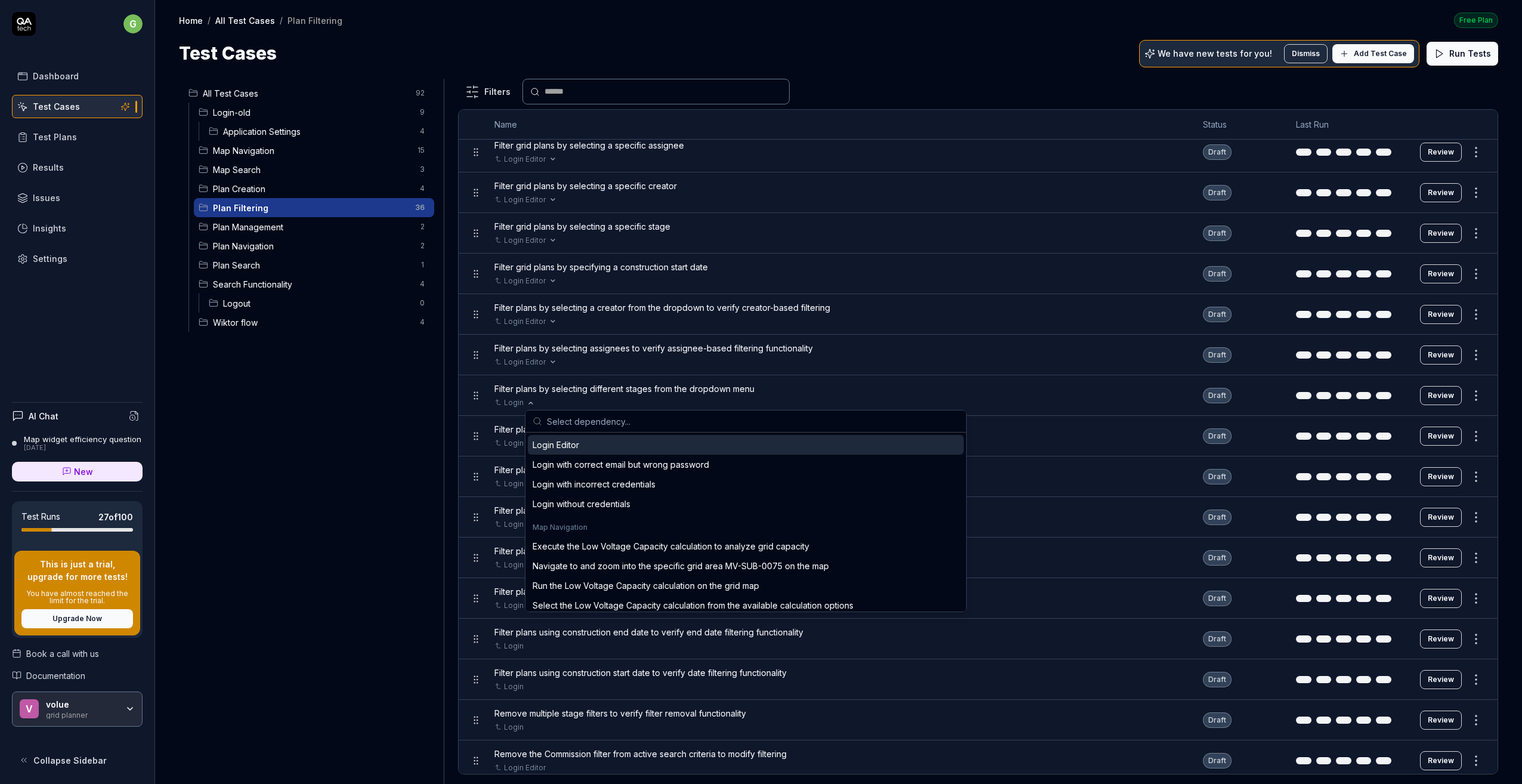
click at [573, 444] on div "Login Editor" at bounding box center [556, 444] width 46 height 13
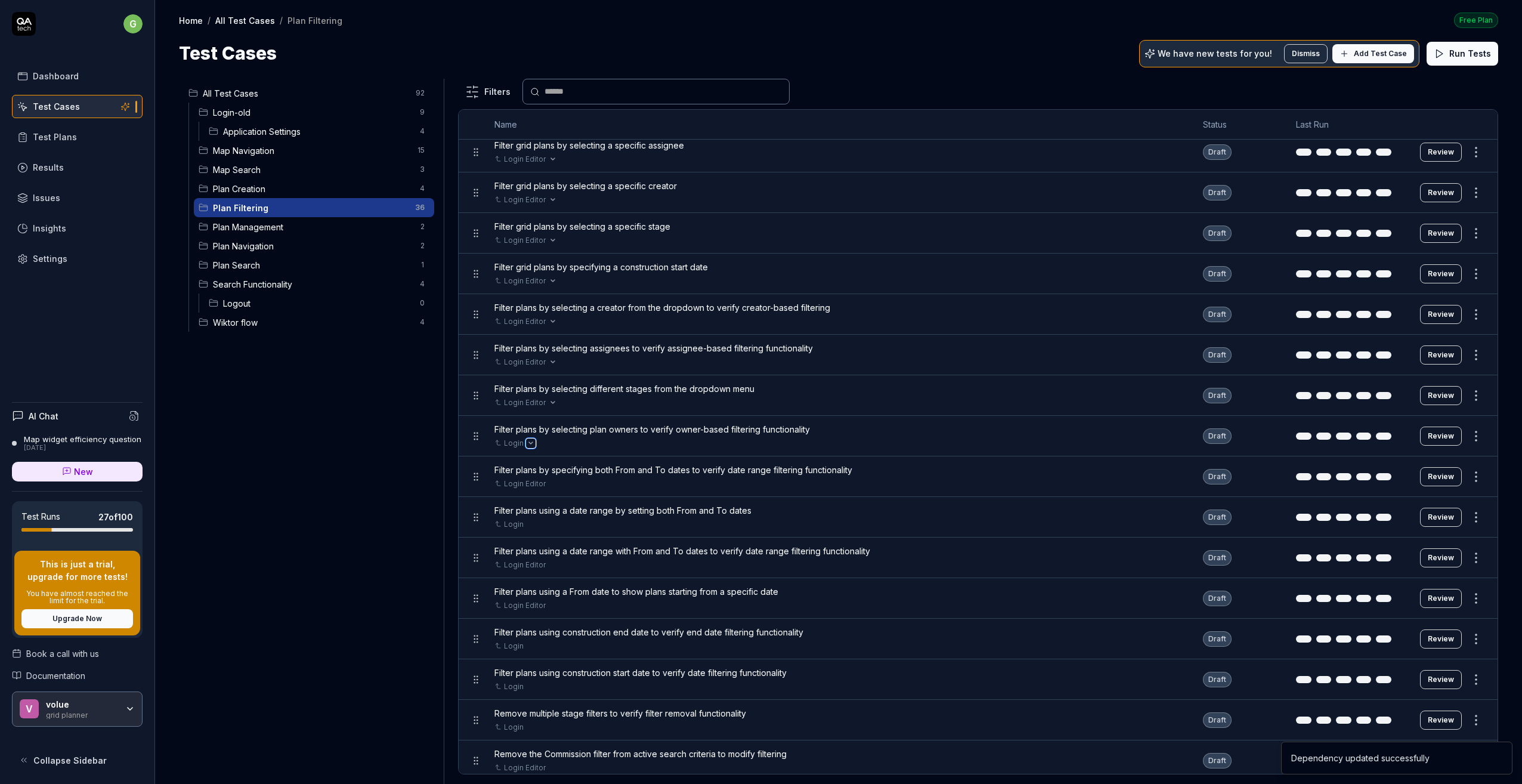
click at [528, 439] on button "Open selector" at bounding box center [531, 443] width 10 height 10
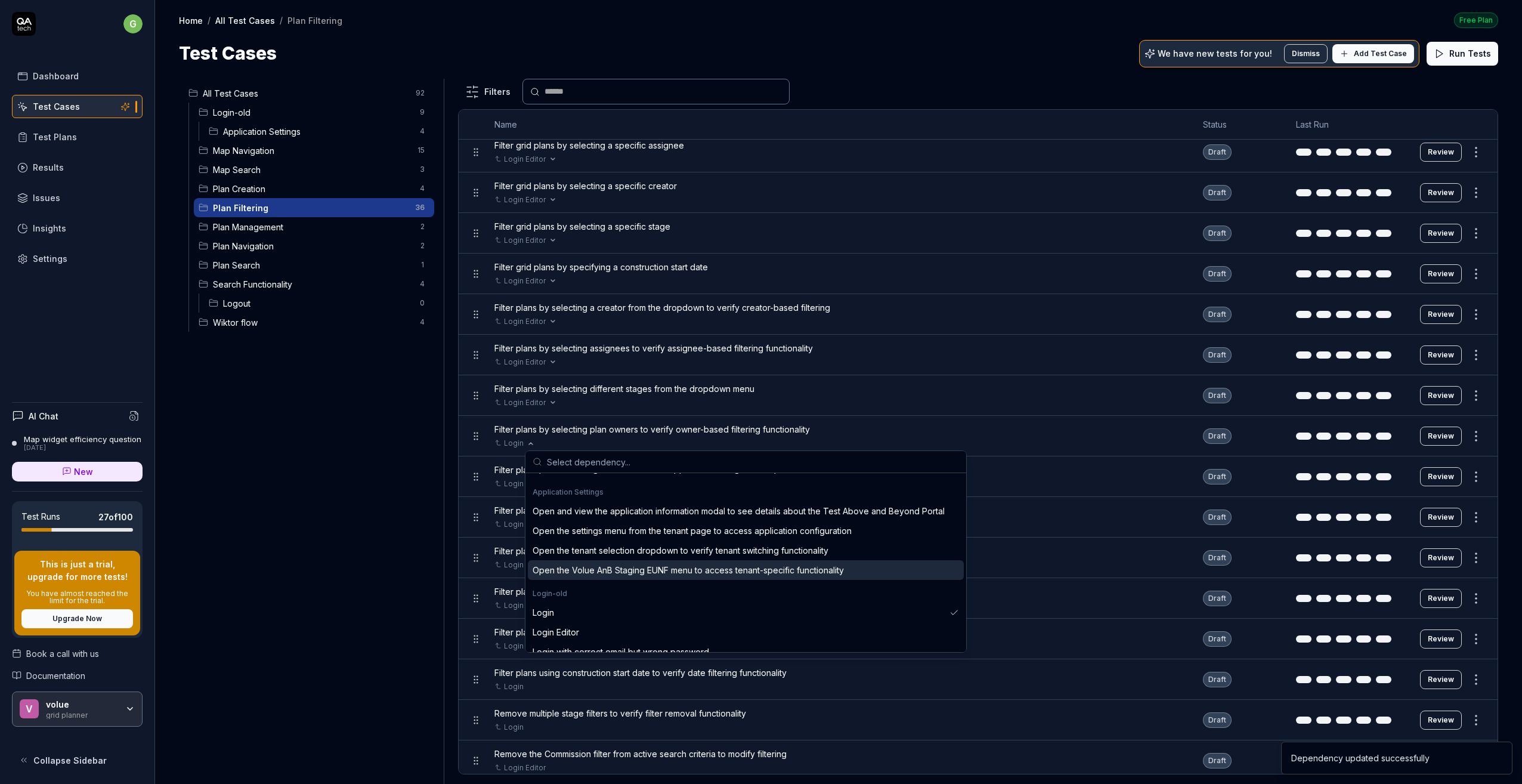
scroll to position [298, 0]
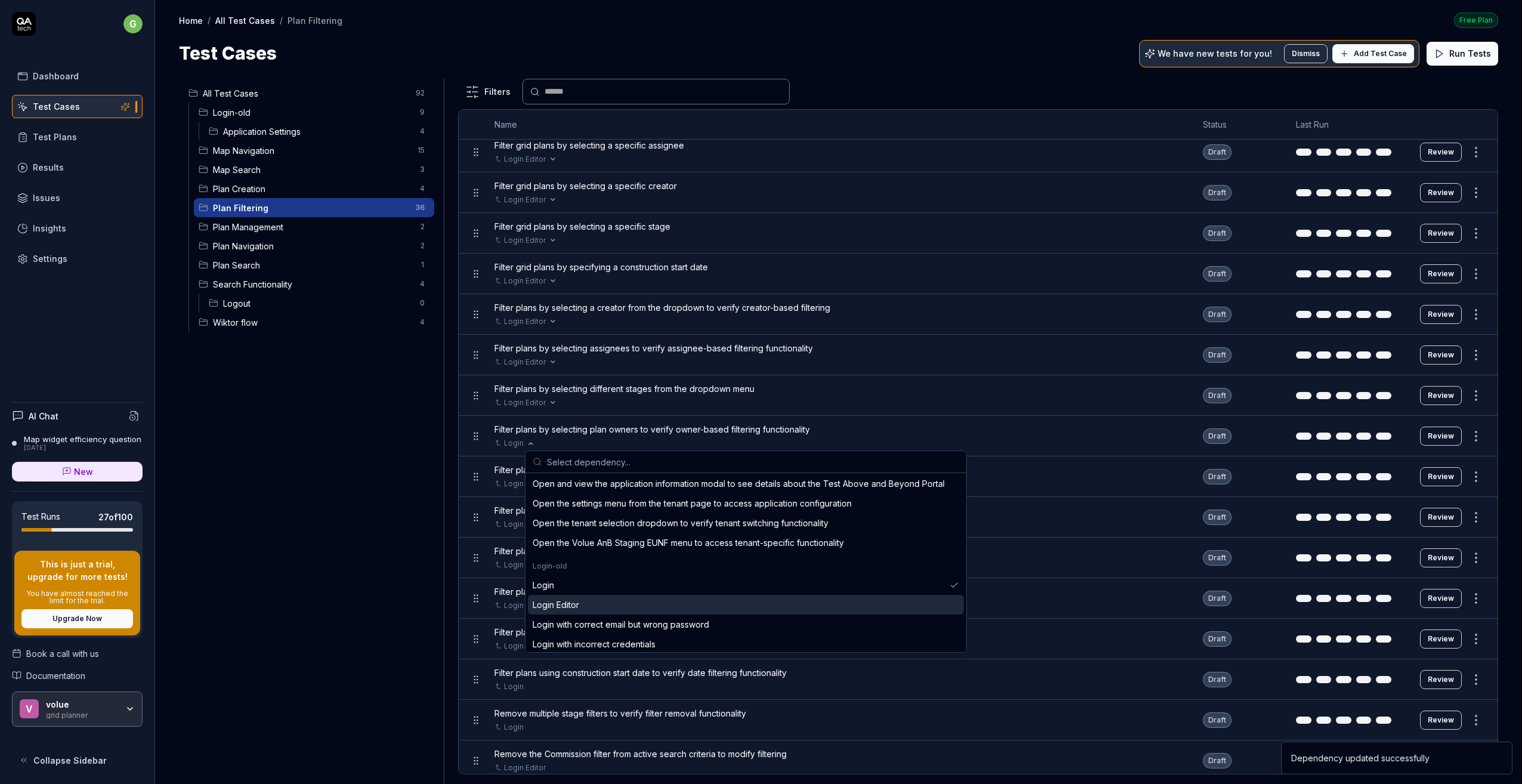
click at [561, 604] on div "Login Editor" at bounding box center [556, 604] width 46 height 13
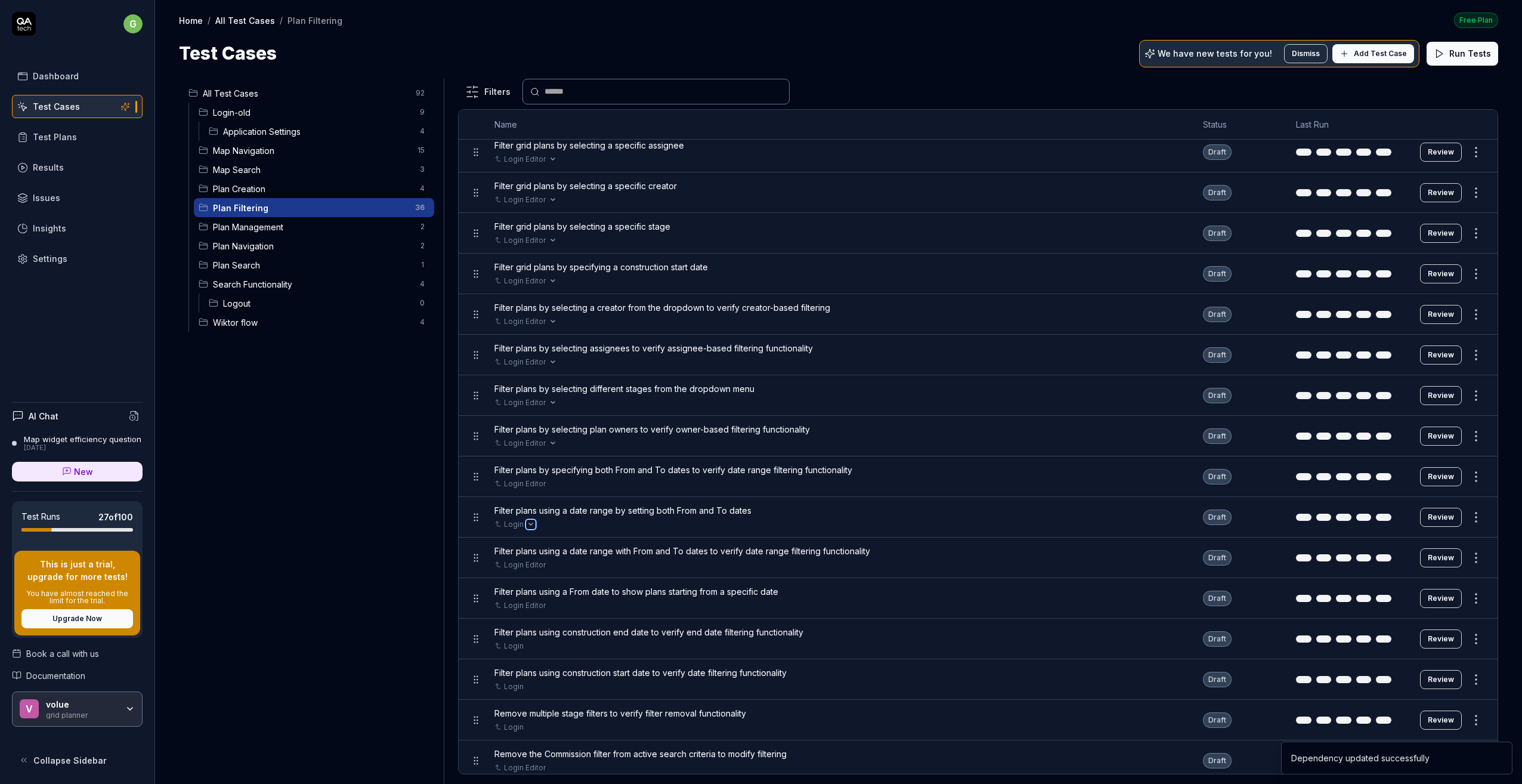
click at [527, 521] on button "Open selector" at bounding box center [531, 524] width 10 height 10
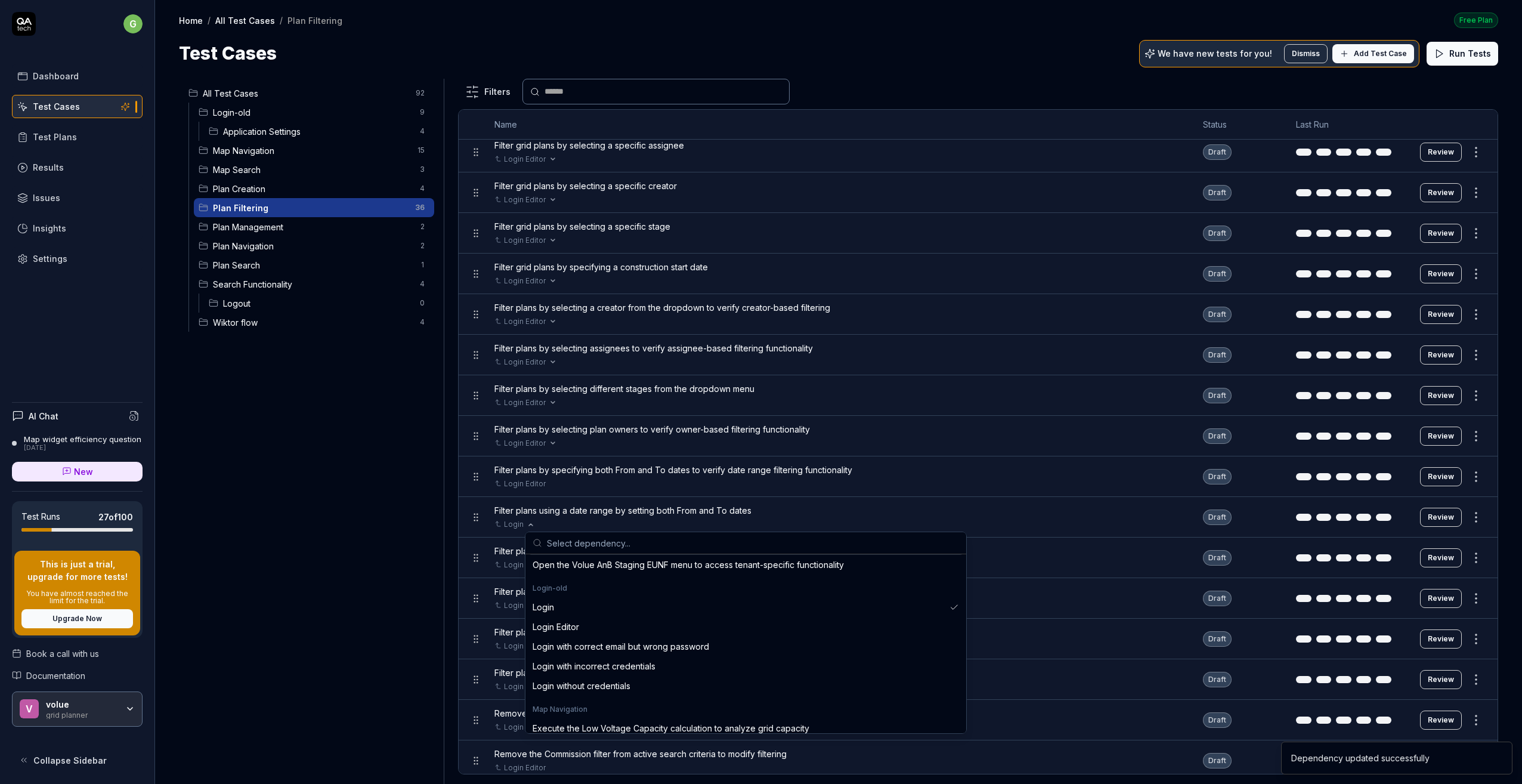
scroll to position [358, 0]
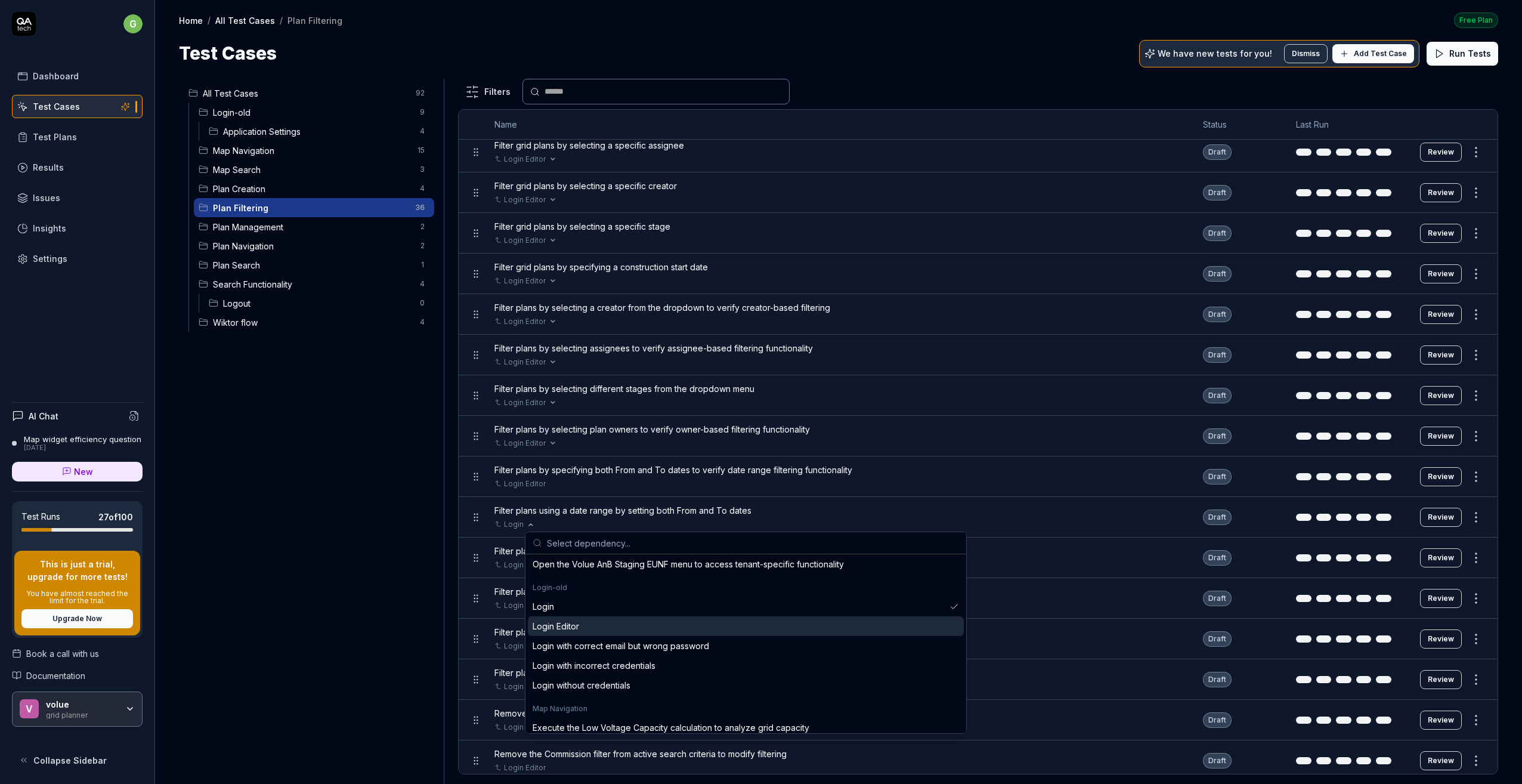
click at [573, 625] on div "Login Editor" at bounding box center [556, 625] width 46 height 13
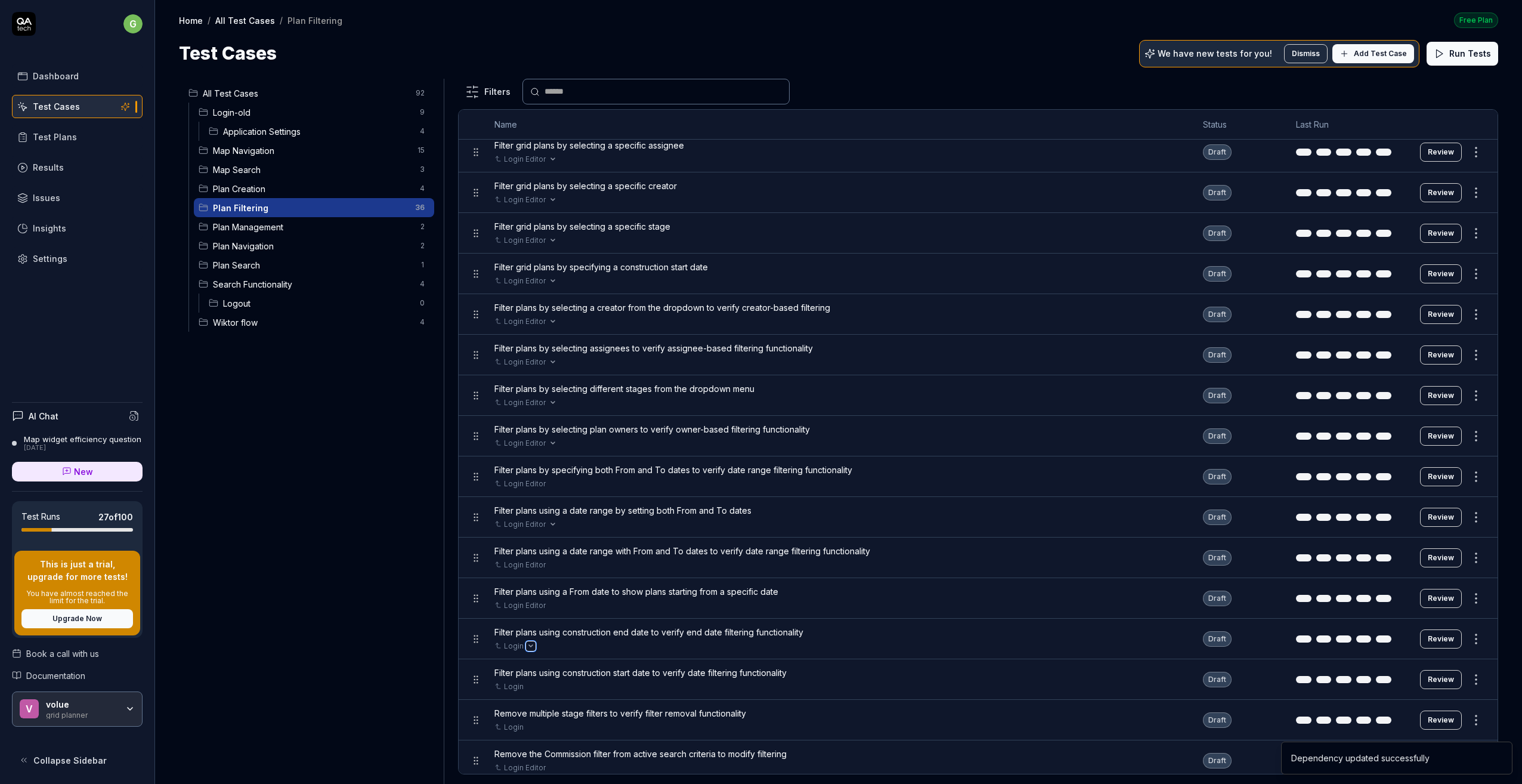
click at [528, 648] on icon "Open selector" at bounding box center [530, 645] width 5 height 5
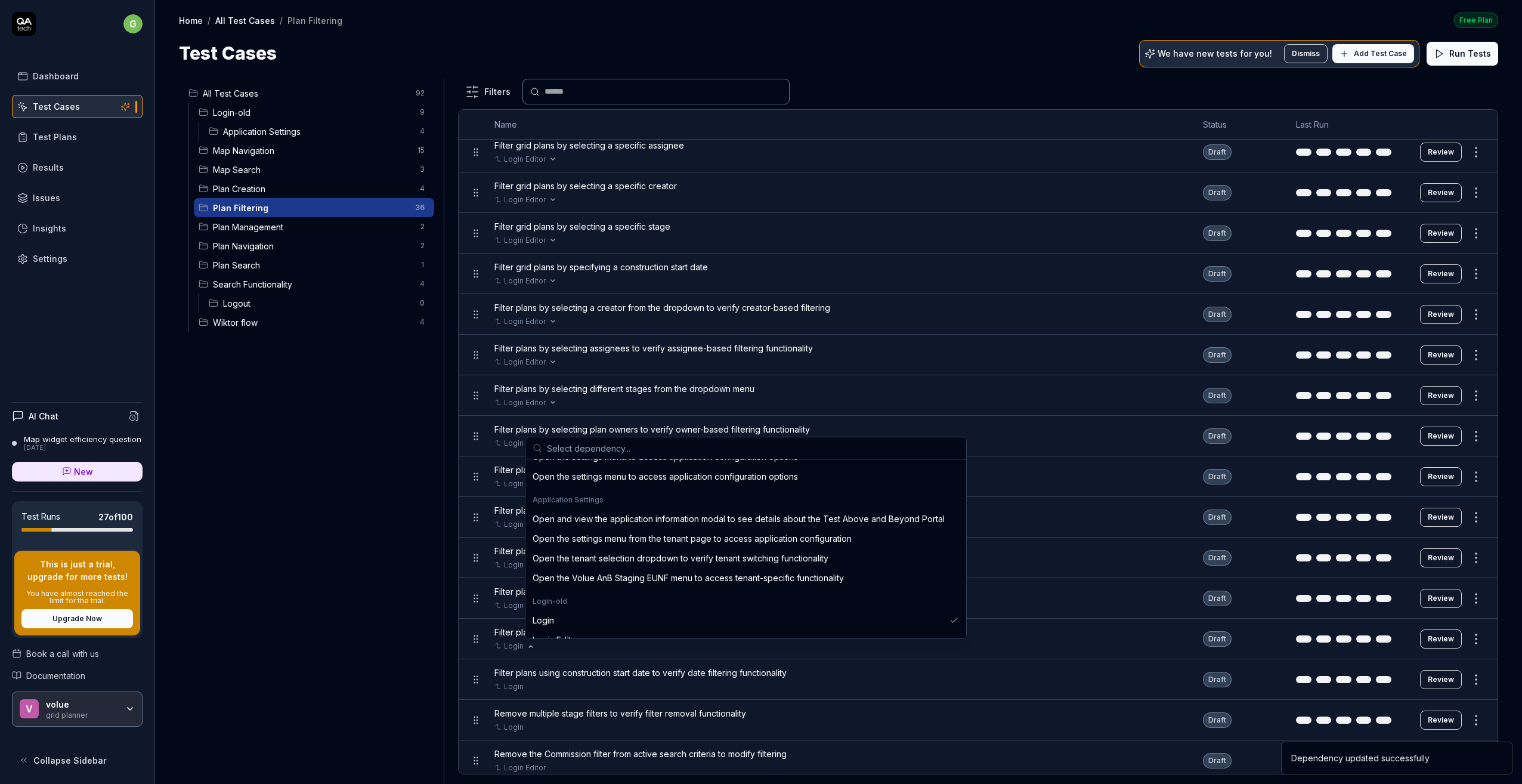
scroll to position [298, 0]
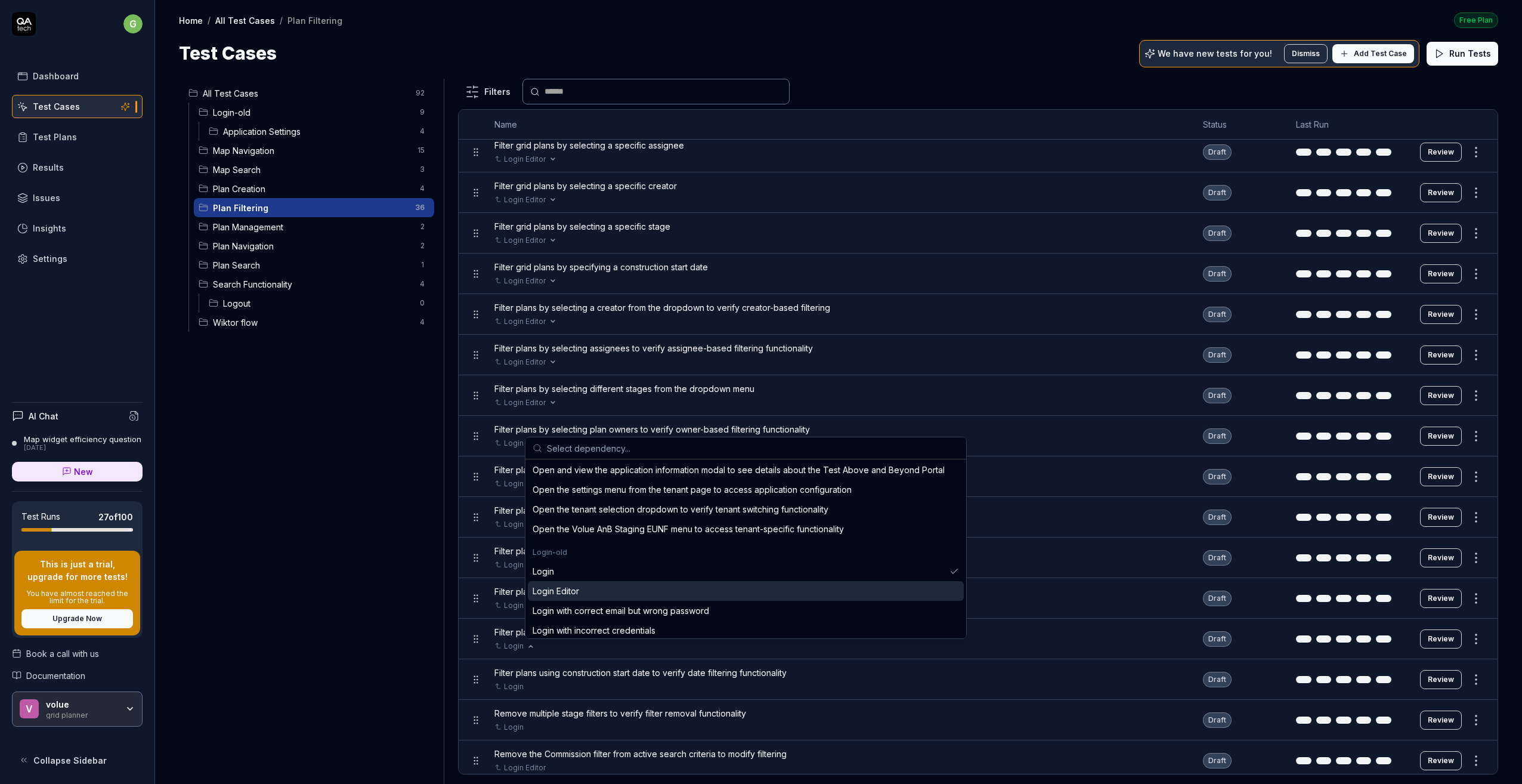
click at [570, 589] on div "Login Editor" at bounding box center [556, 590] width 46 height 13
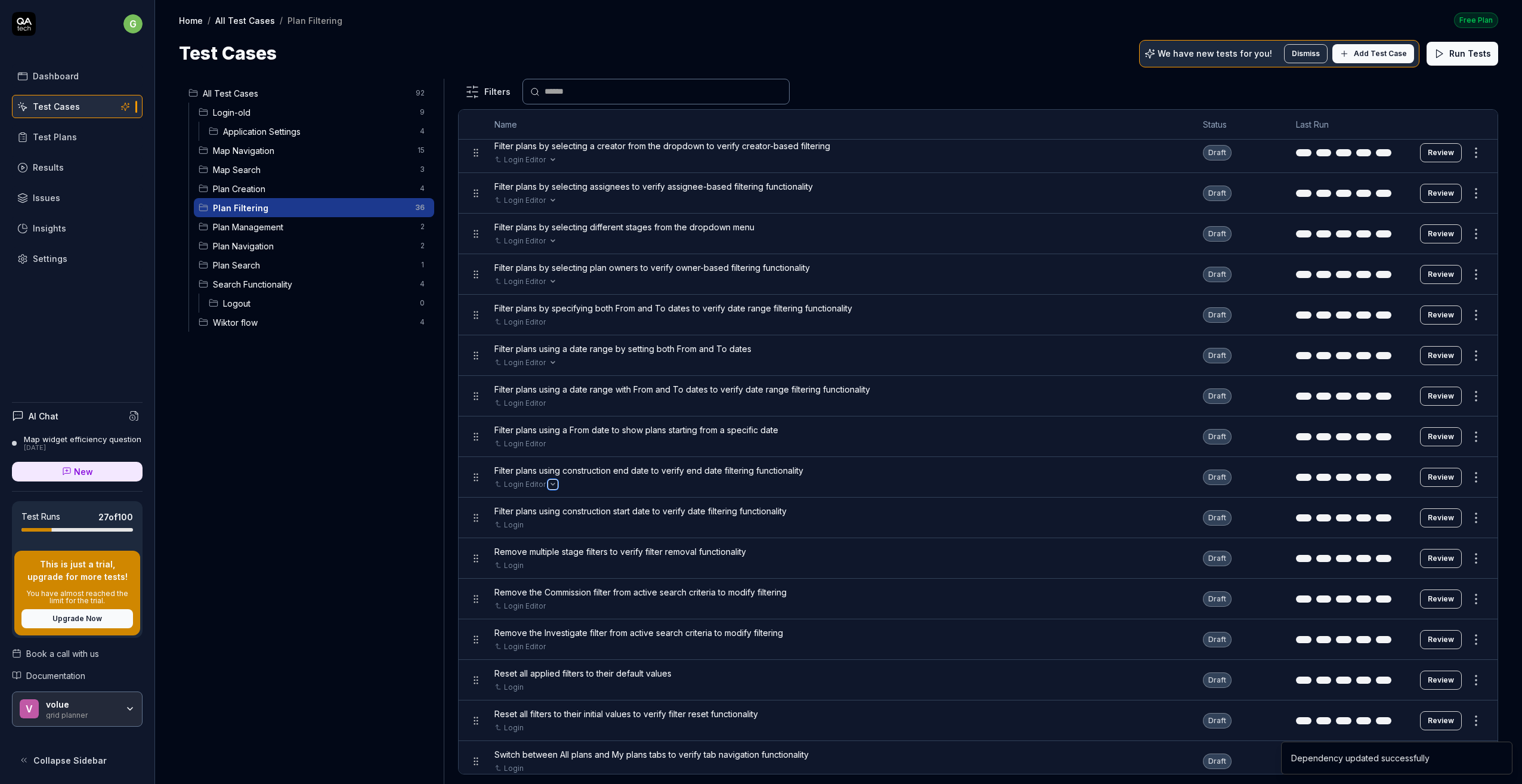
scroll to position [775, 0]
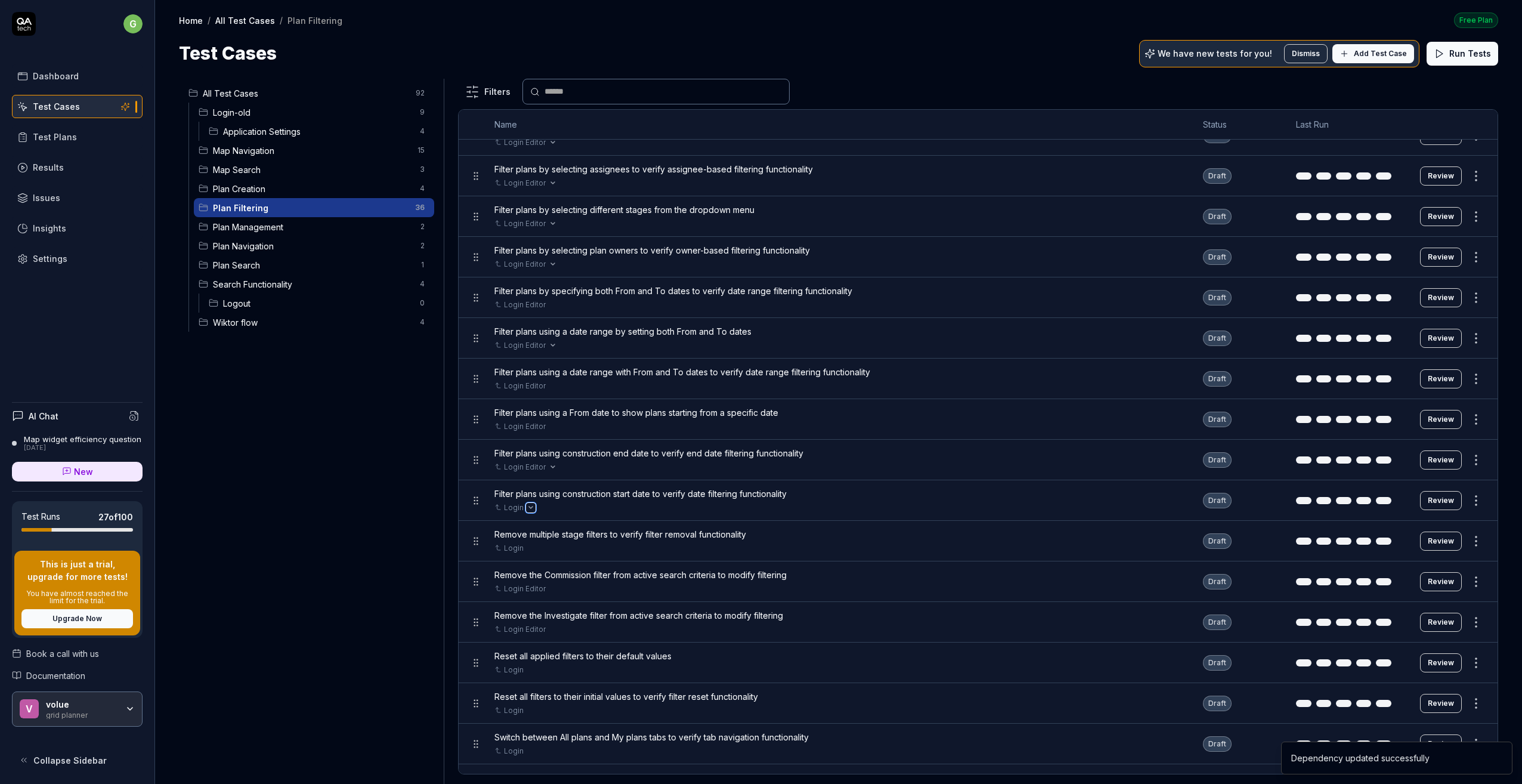
click at [530, 508] on icon "Open selector" at bounding box center [530, 507] width 5 height 5
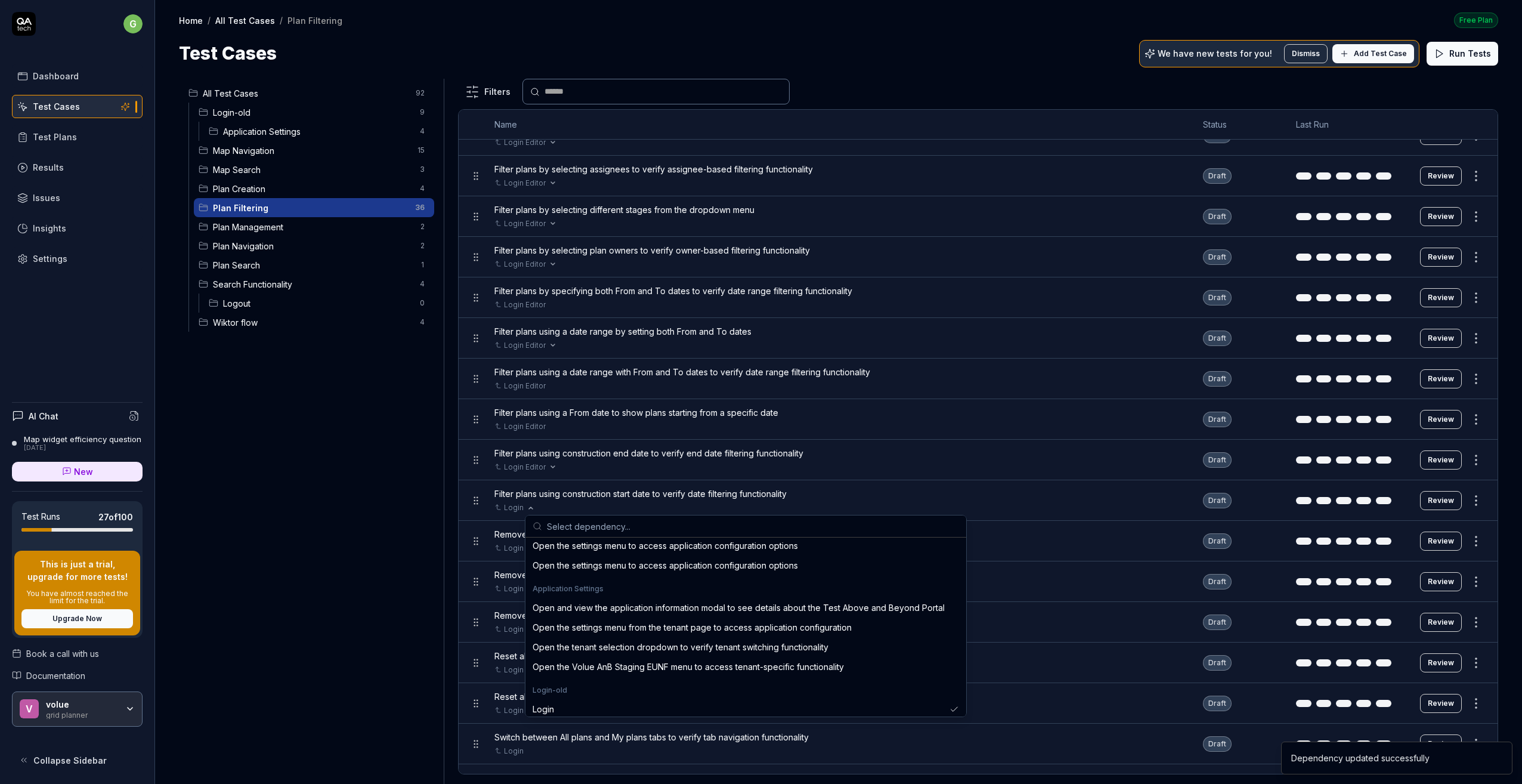
scroll to position [298, 0]
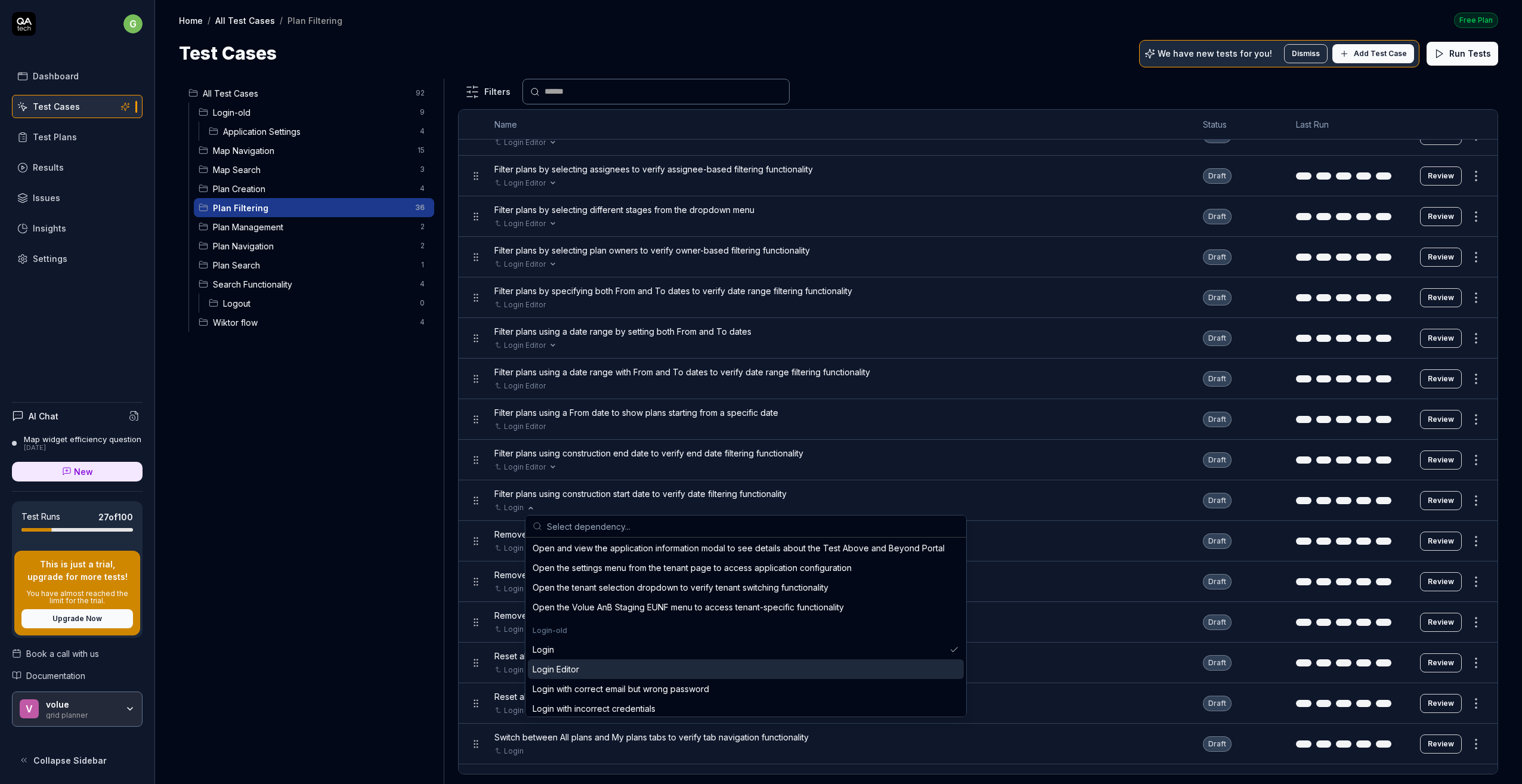
click at [558, 664] on div "Login Editor" at bounding box center [556, 669] width 46 height 13
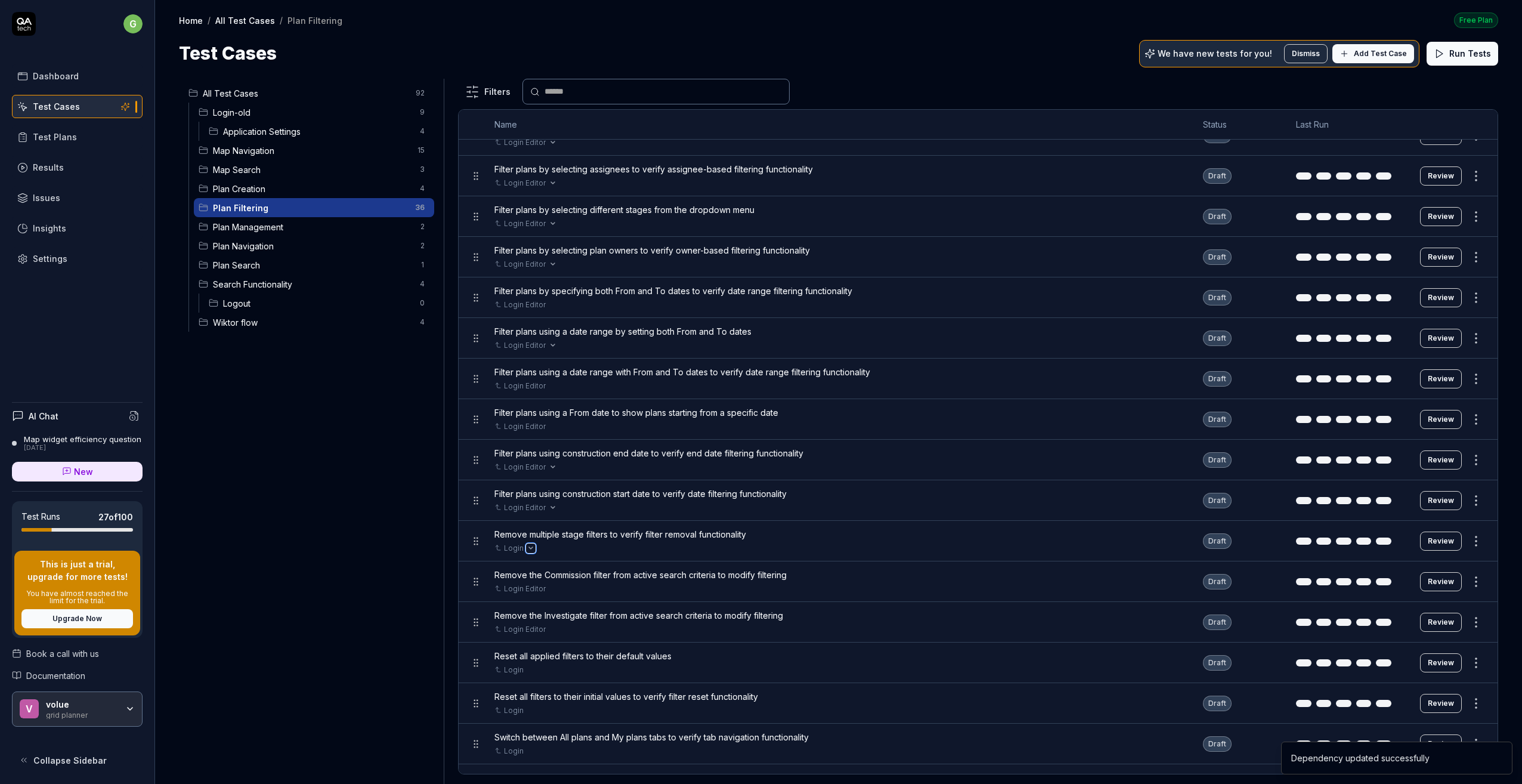
click at [528, 546] on icon "Open selector" at bounding box center [530, 548] width 5 height 5
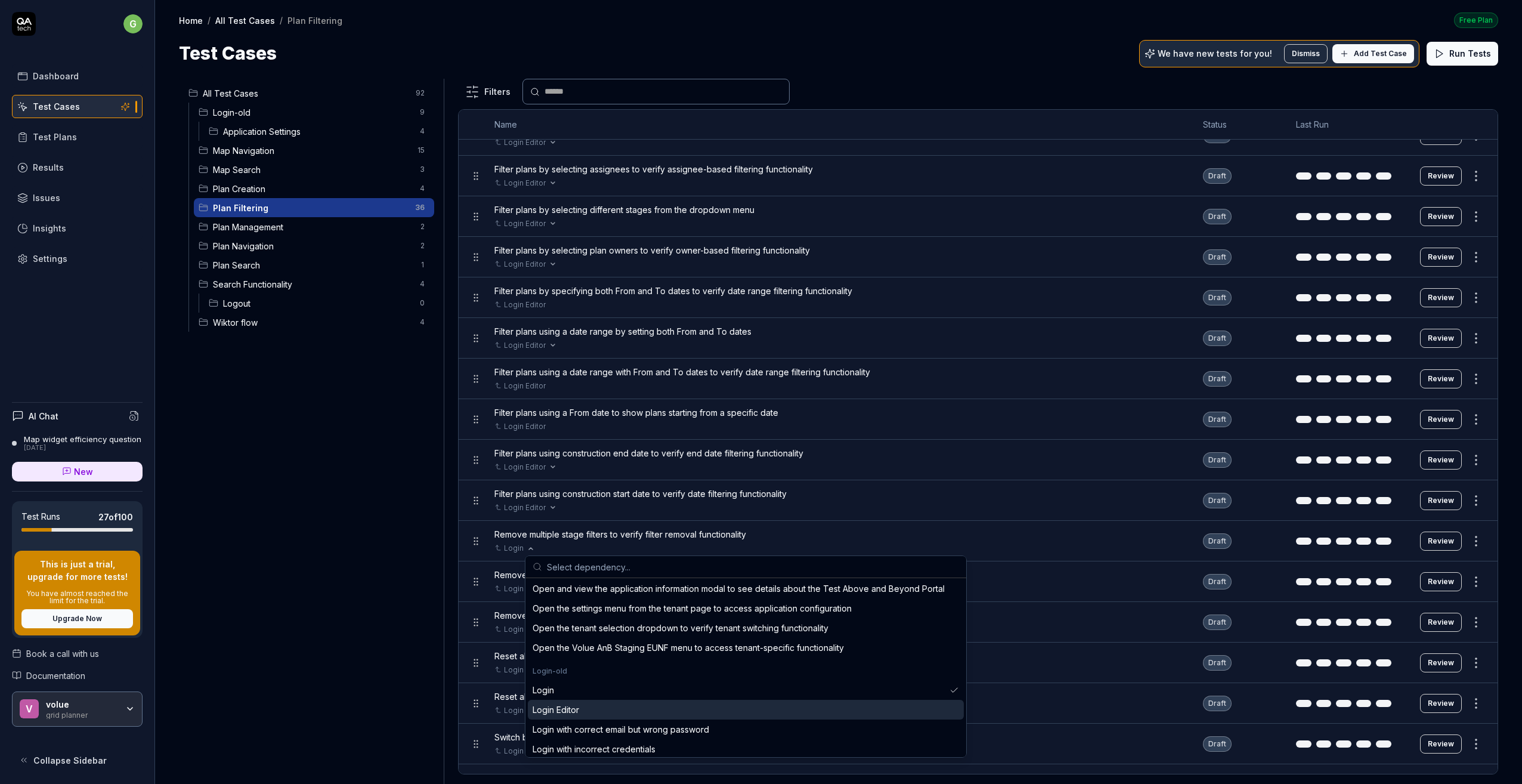
click at [545, 703] on div "Login Editor" at bounding box center [556, 709] width 46 height 13
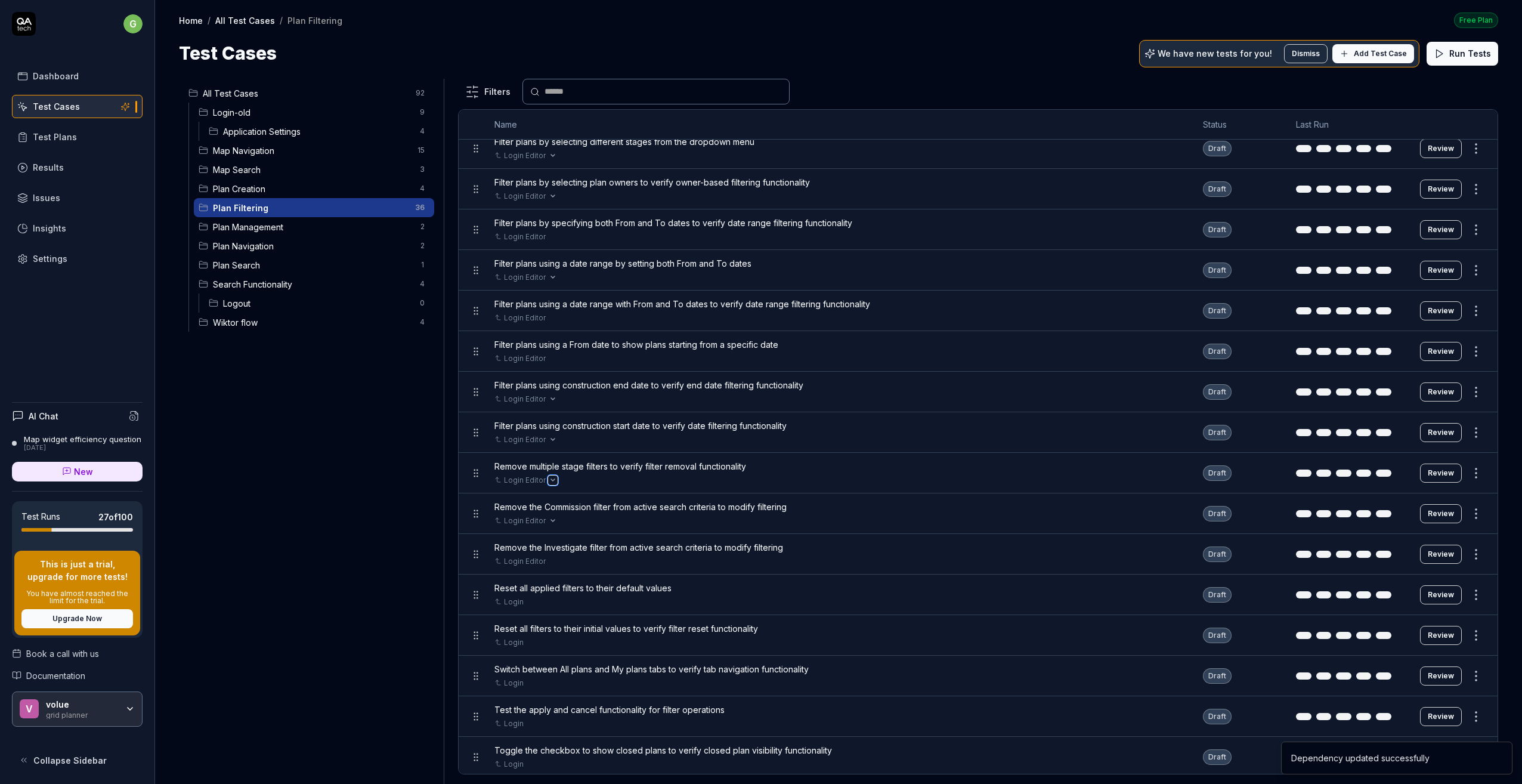
scroll to position [846, 0]
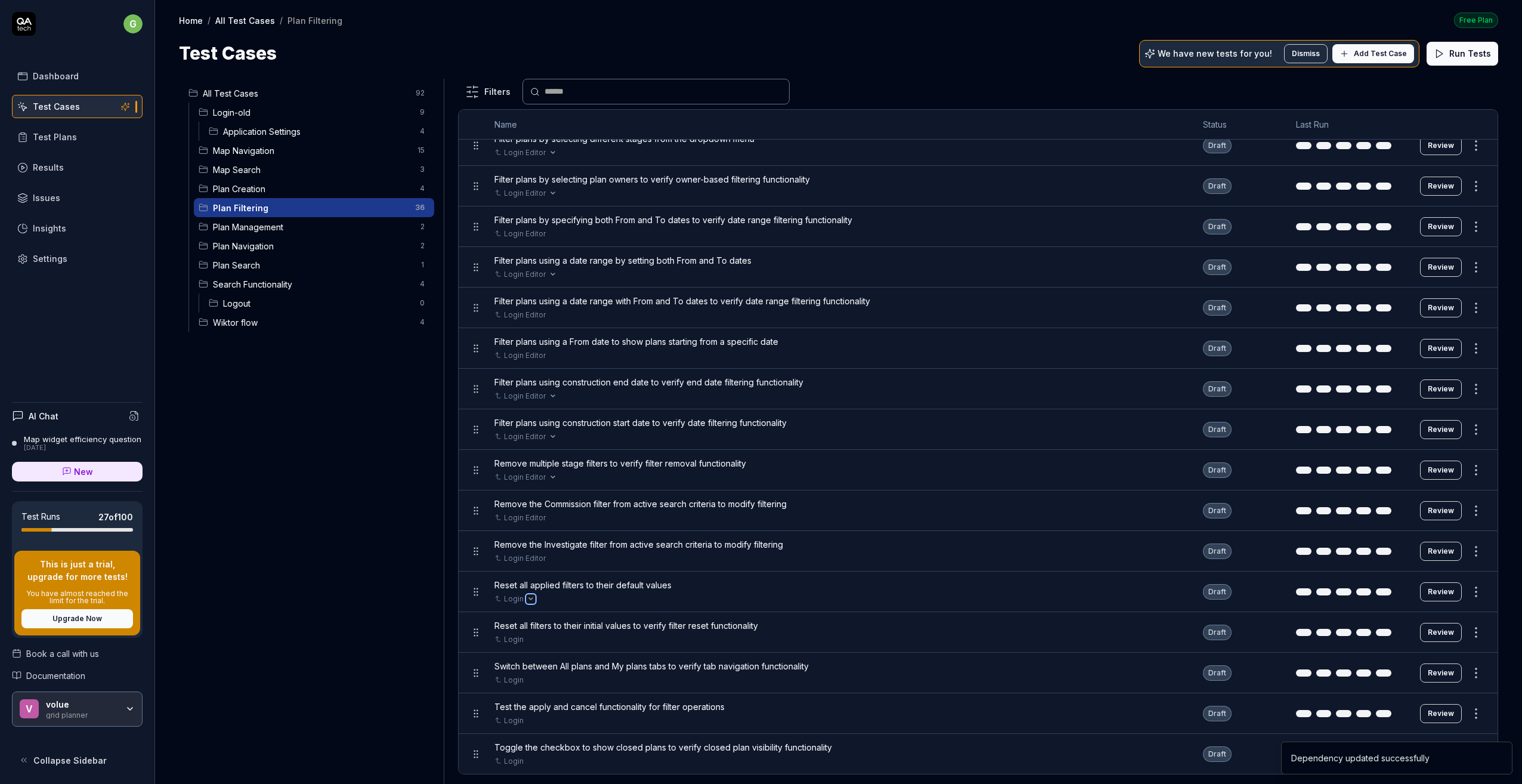
click at [528, 596] on button "Open selector" at bounding box center [531, 599] width 10 height 10
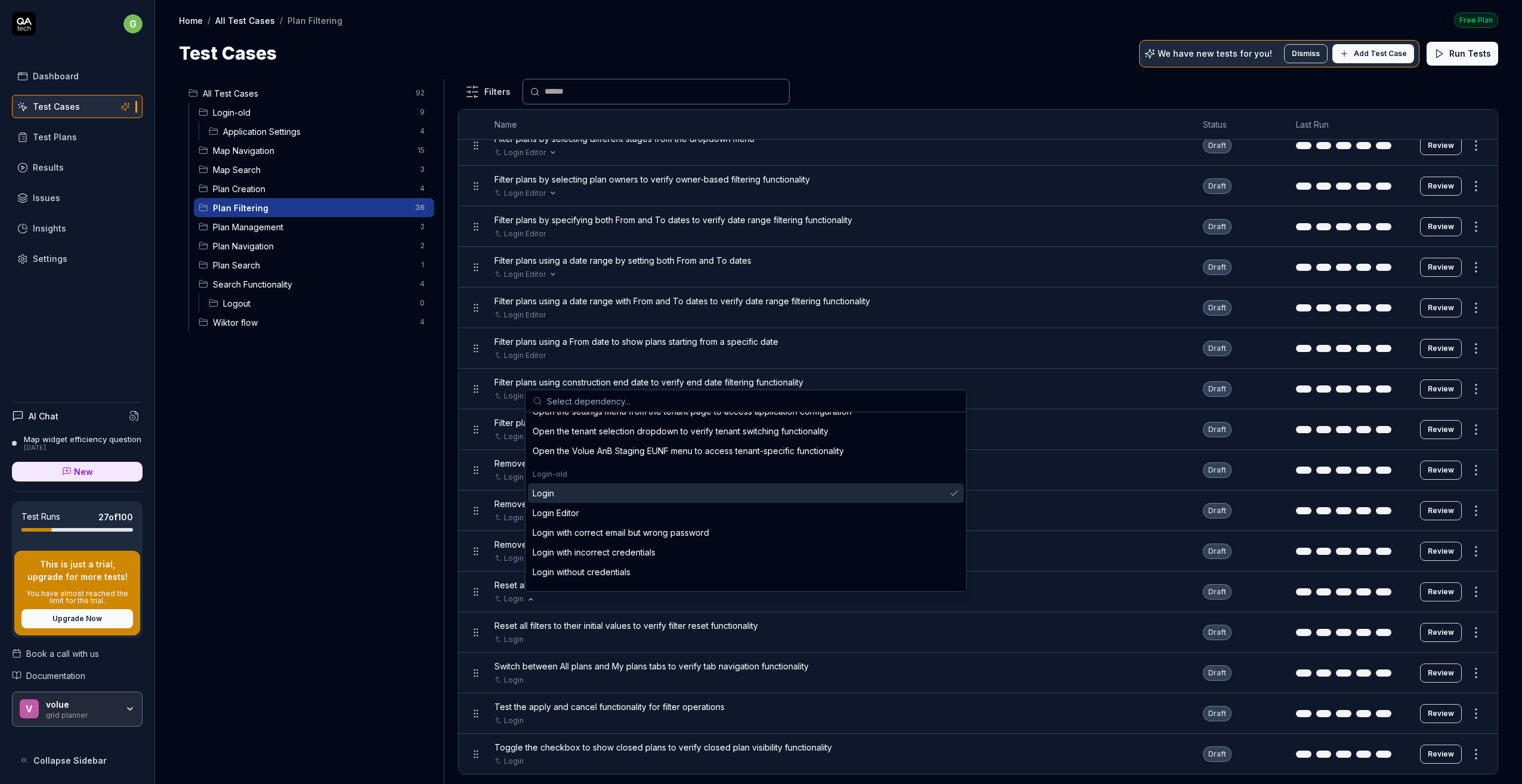
scroll to position [358, 0]
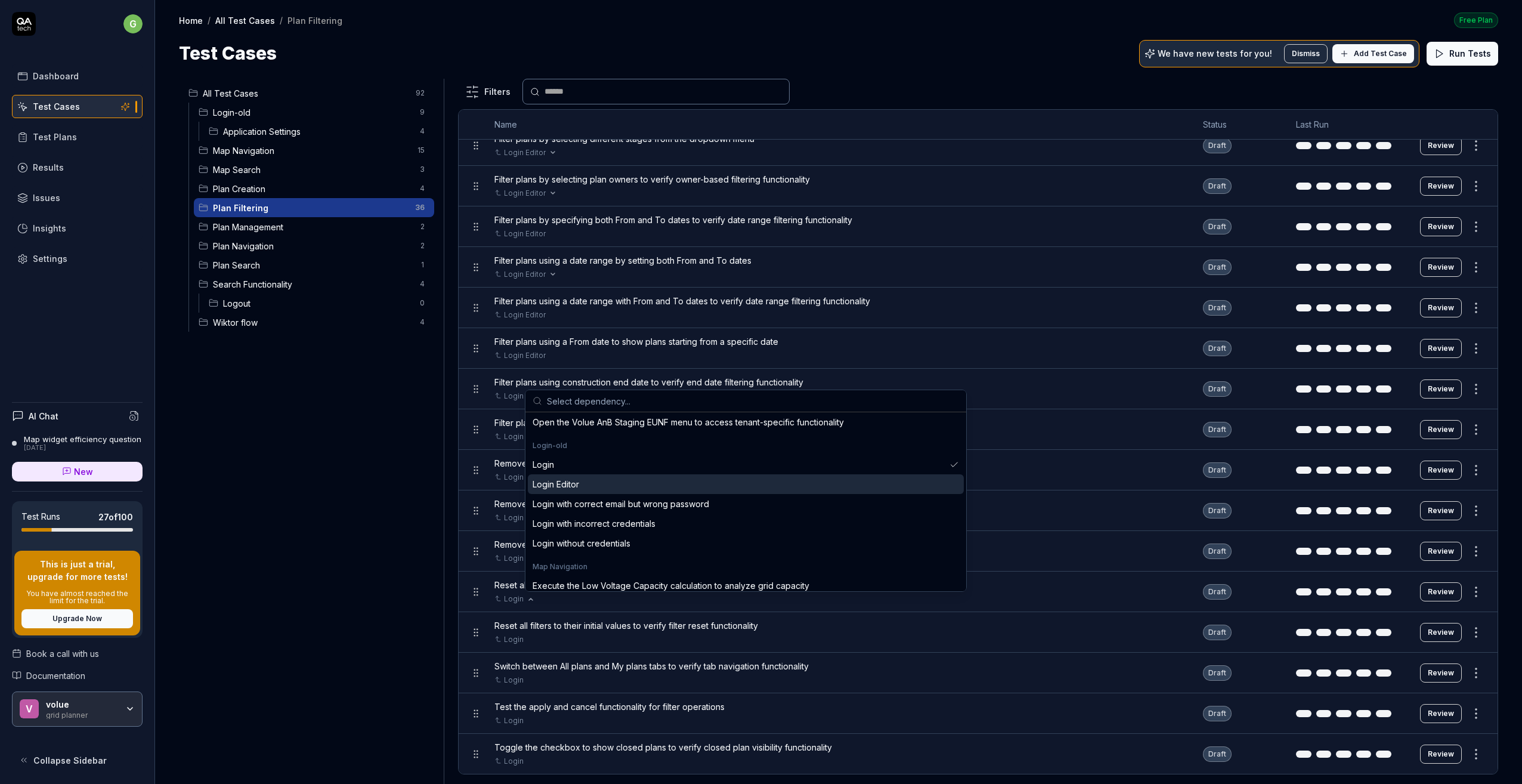
click at [583, 484] on div "Login Editor" at bounding box center [746, 484] width 436 height 20
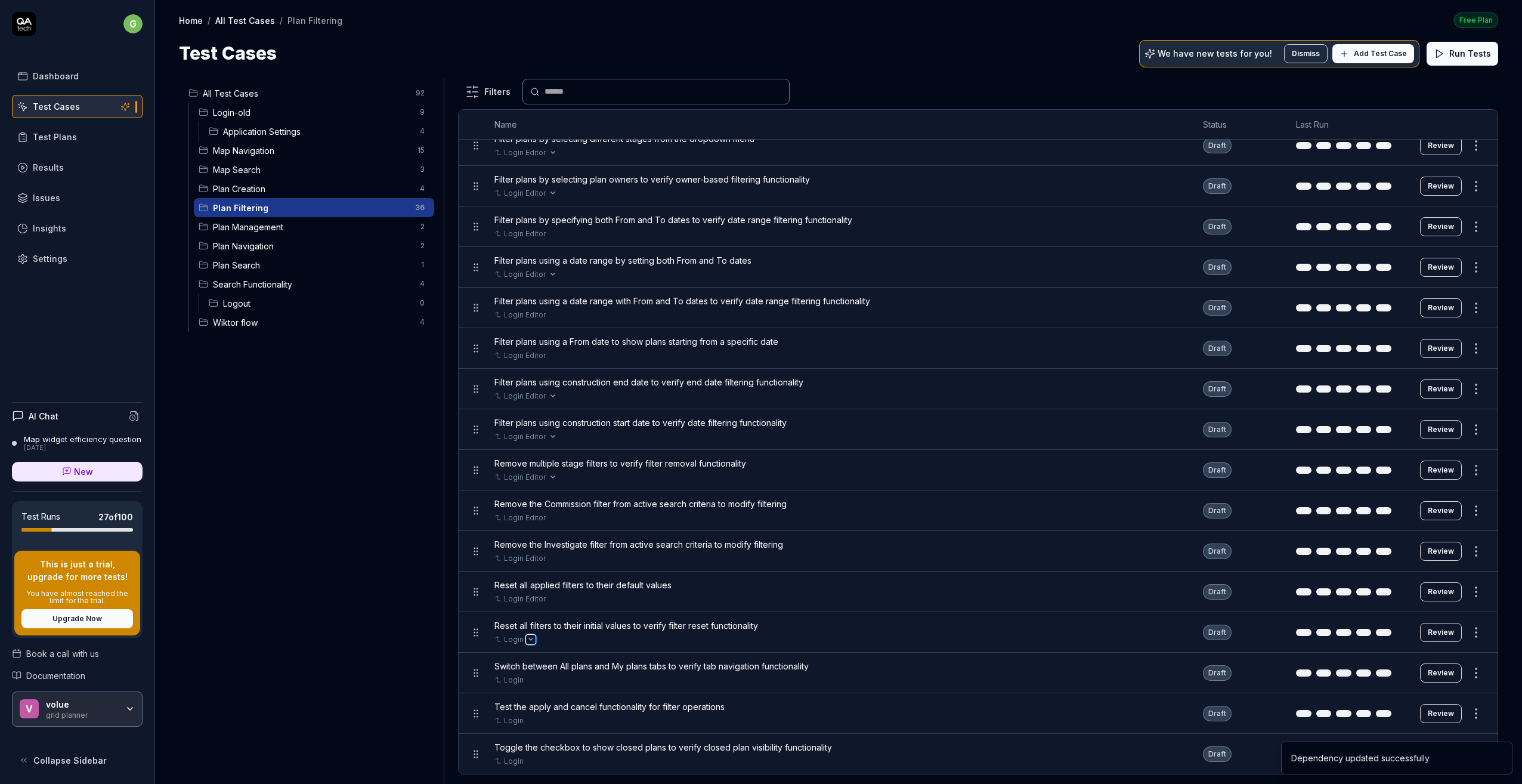
click at [531, 637] on icon "Open selector" at bounding box center [530, 639] width 5 height 5
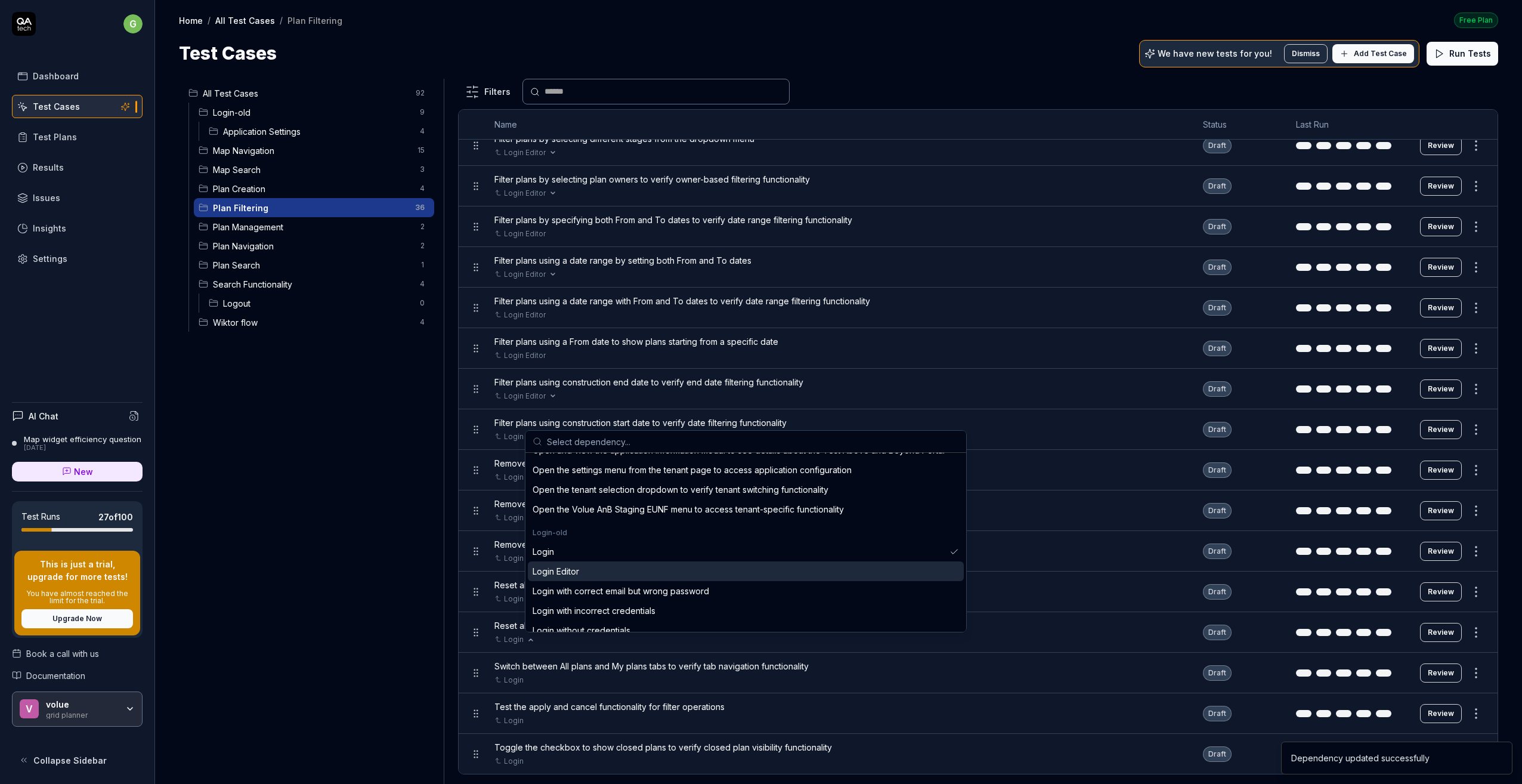
scroll to position [298, 0]
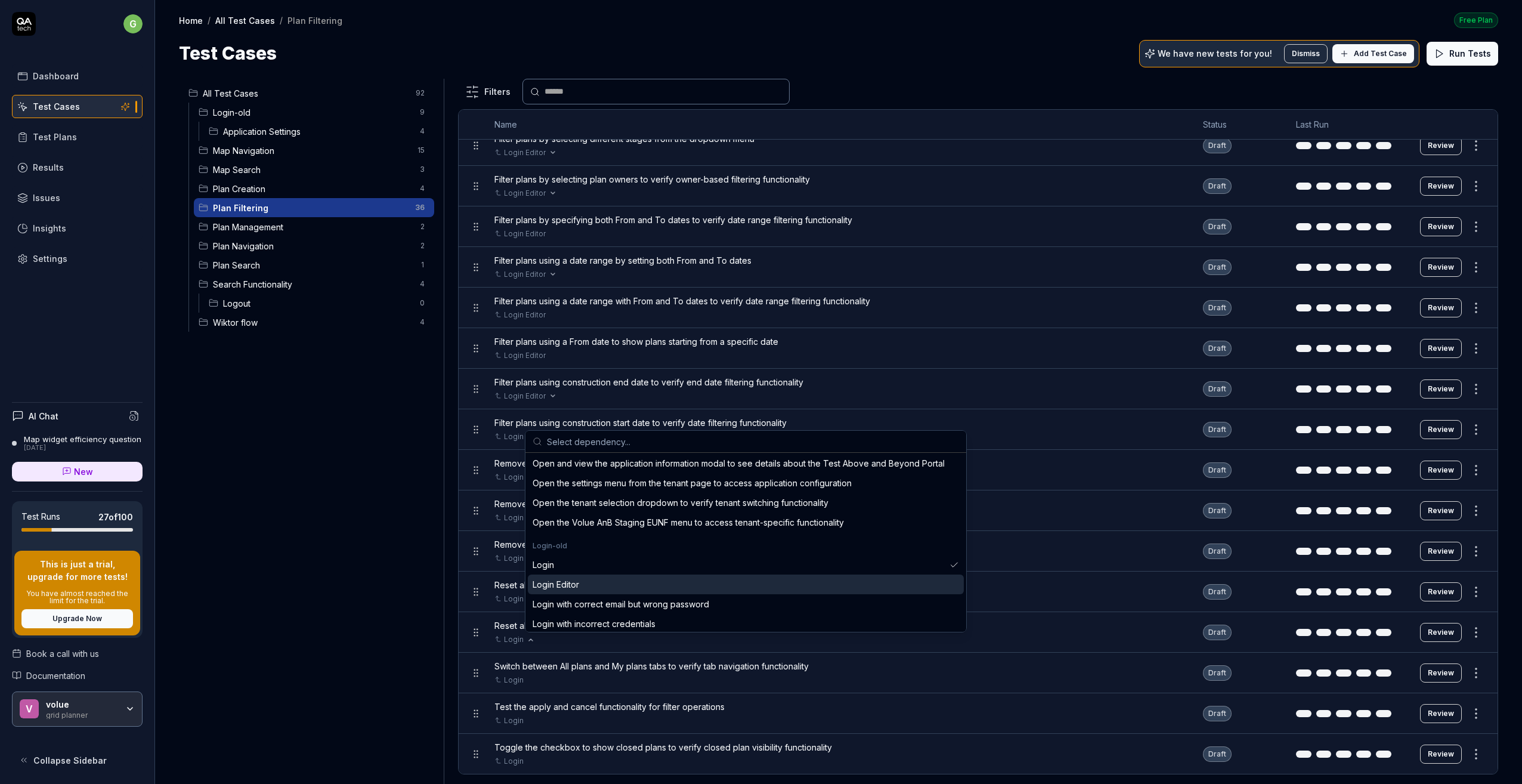
click at [568, 580] on div "Login Editor" at bounding box center [556, 584] width 46 height 13
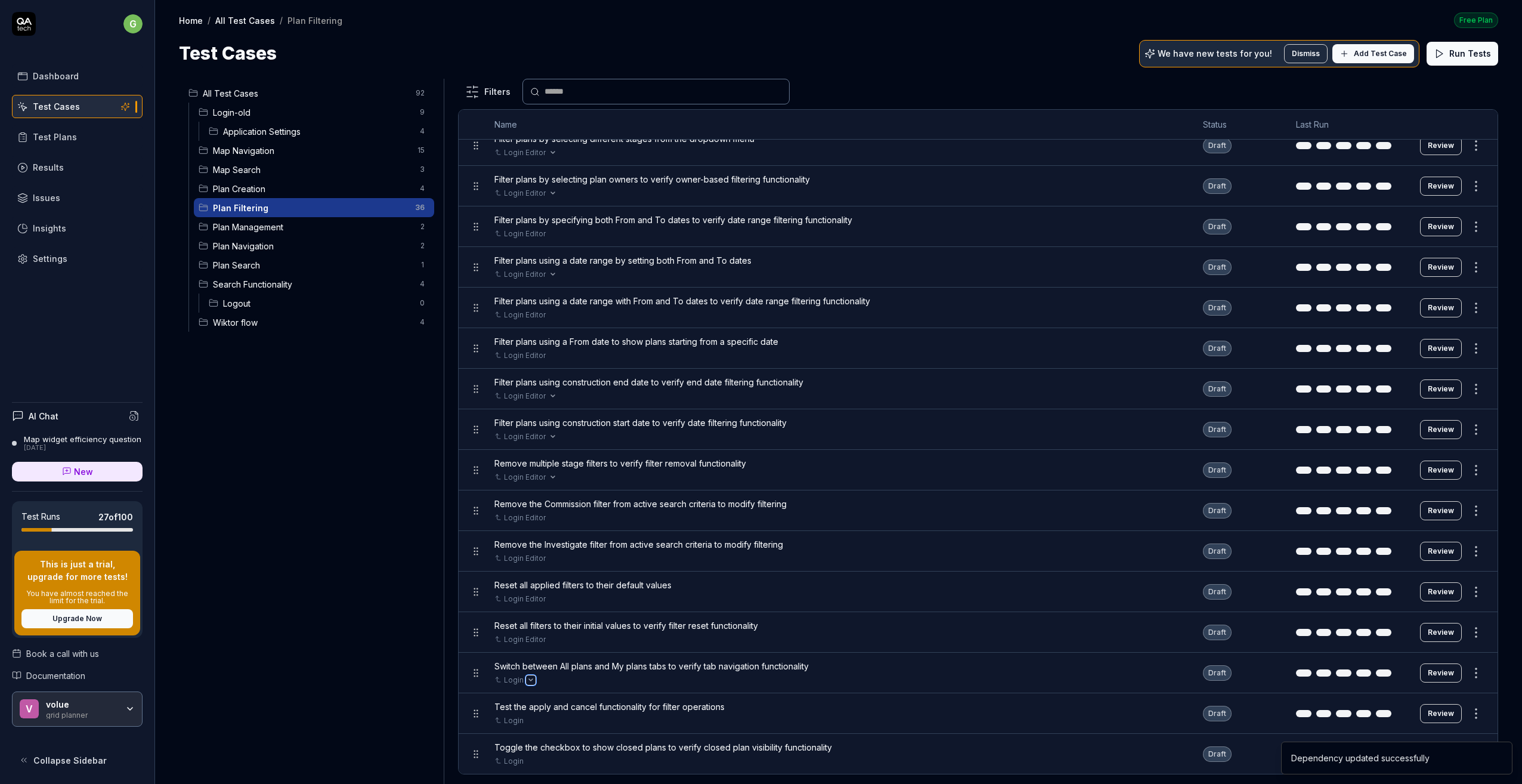
click at [529, 679] on icon "Open selector" at bounding box center [531, 680] width 4 height 2
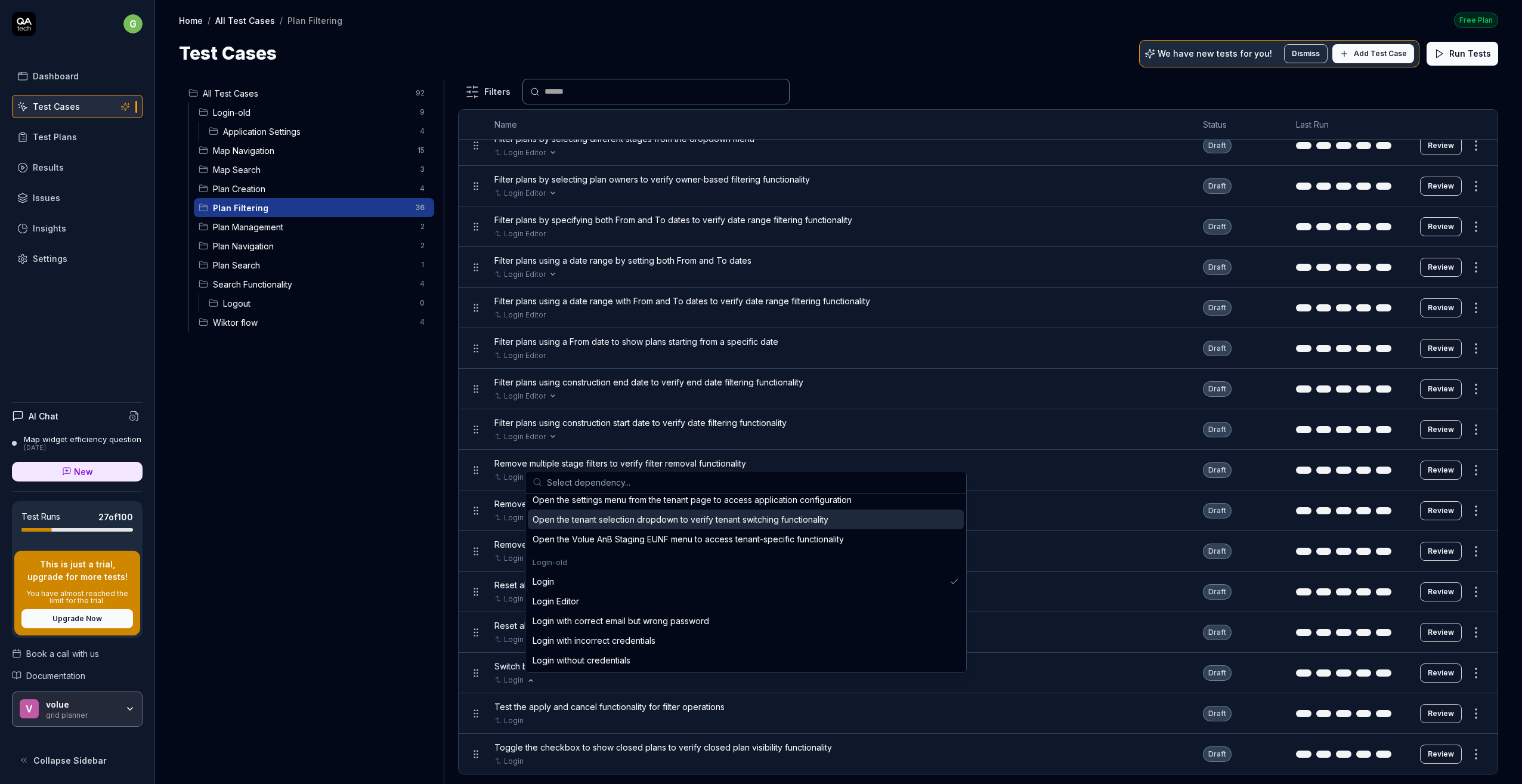
scroll to position [358, 0]
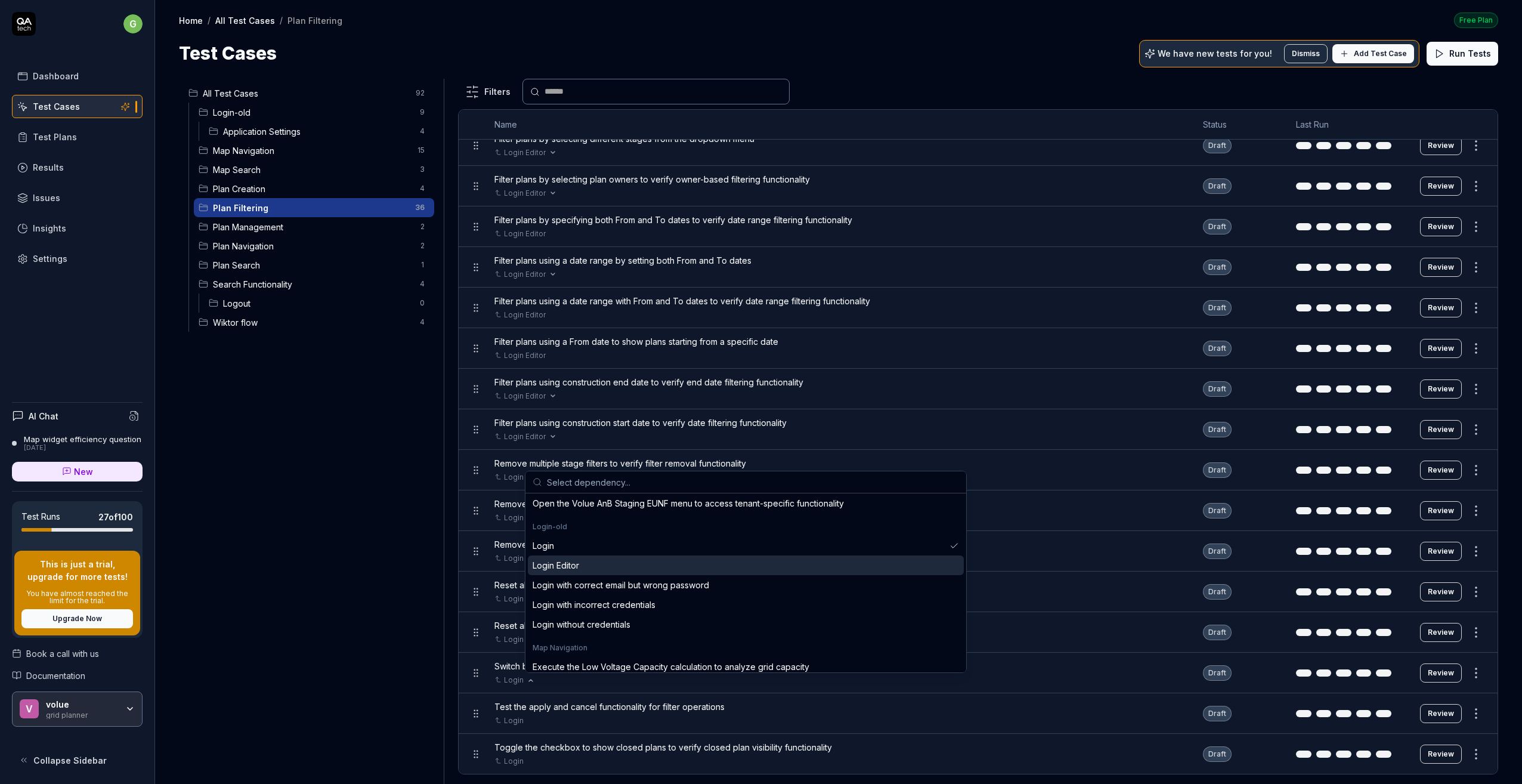
click at [565, 564] on div "Login Editor" at bounding box center [556, 564] width 46 height 13
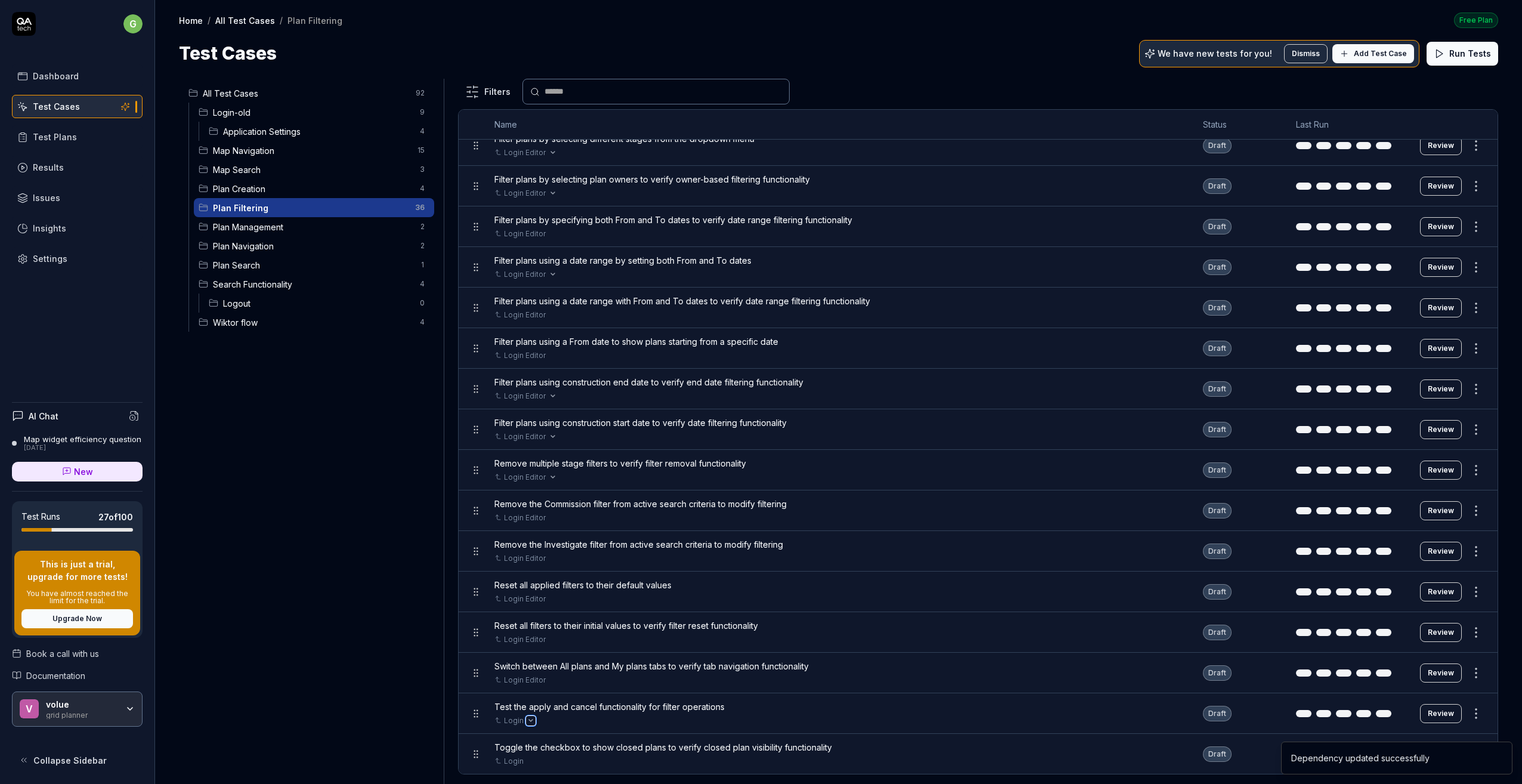
click at [528, 720] on icon "Open selector" at bounding box center [530, 720] width 5 height 5
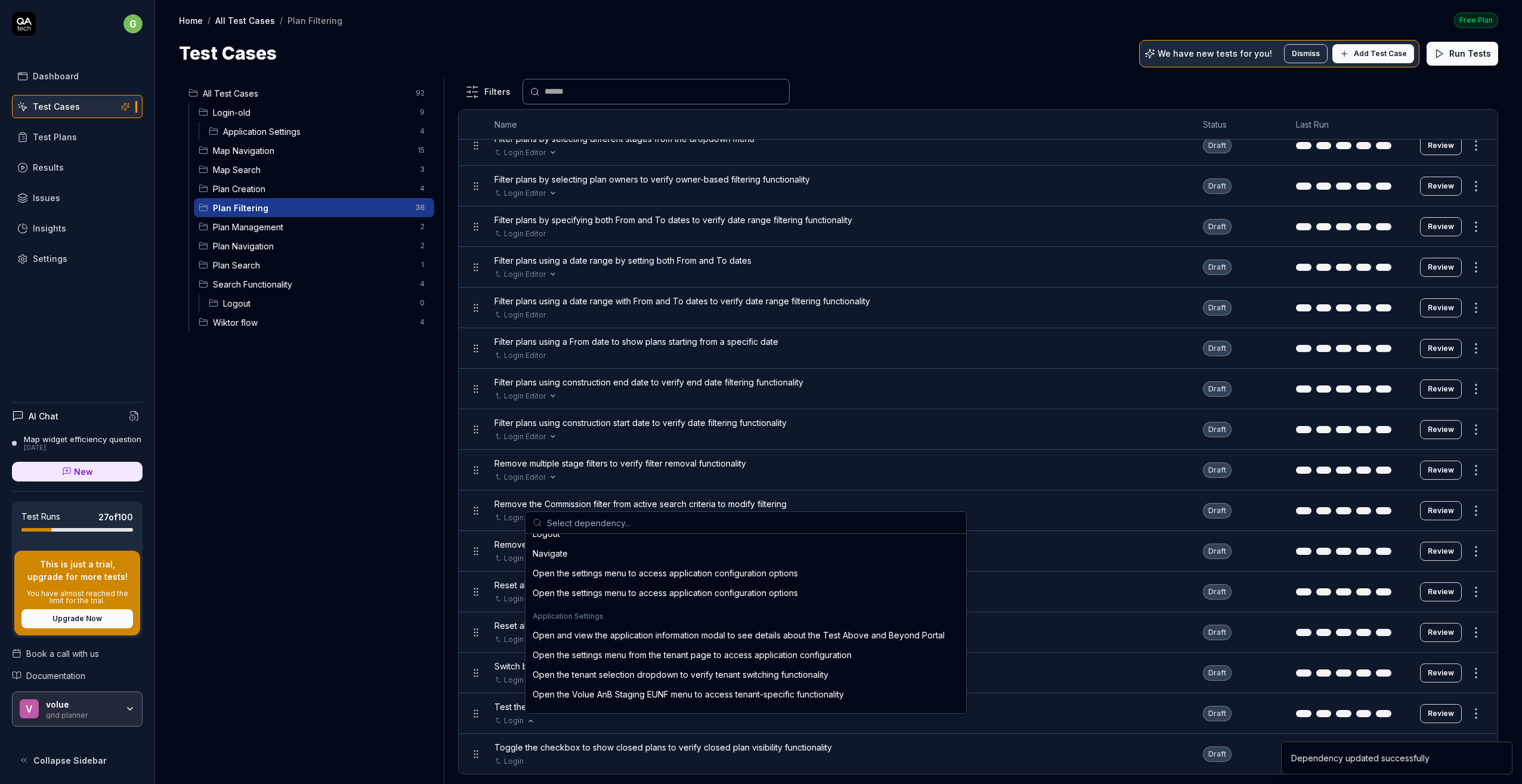
scroll to position [298, 0]
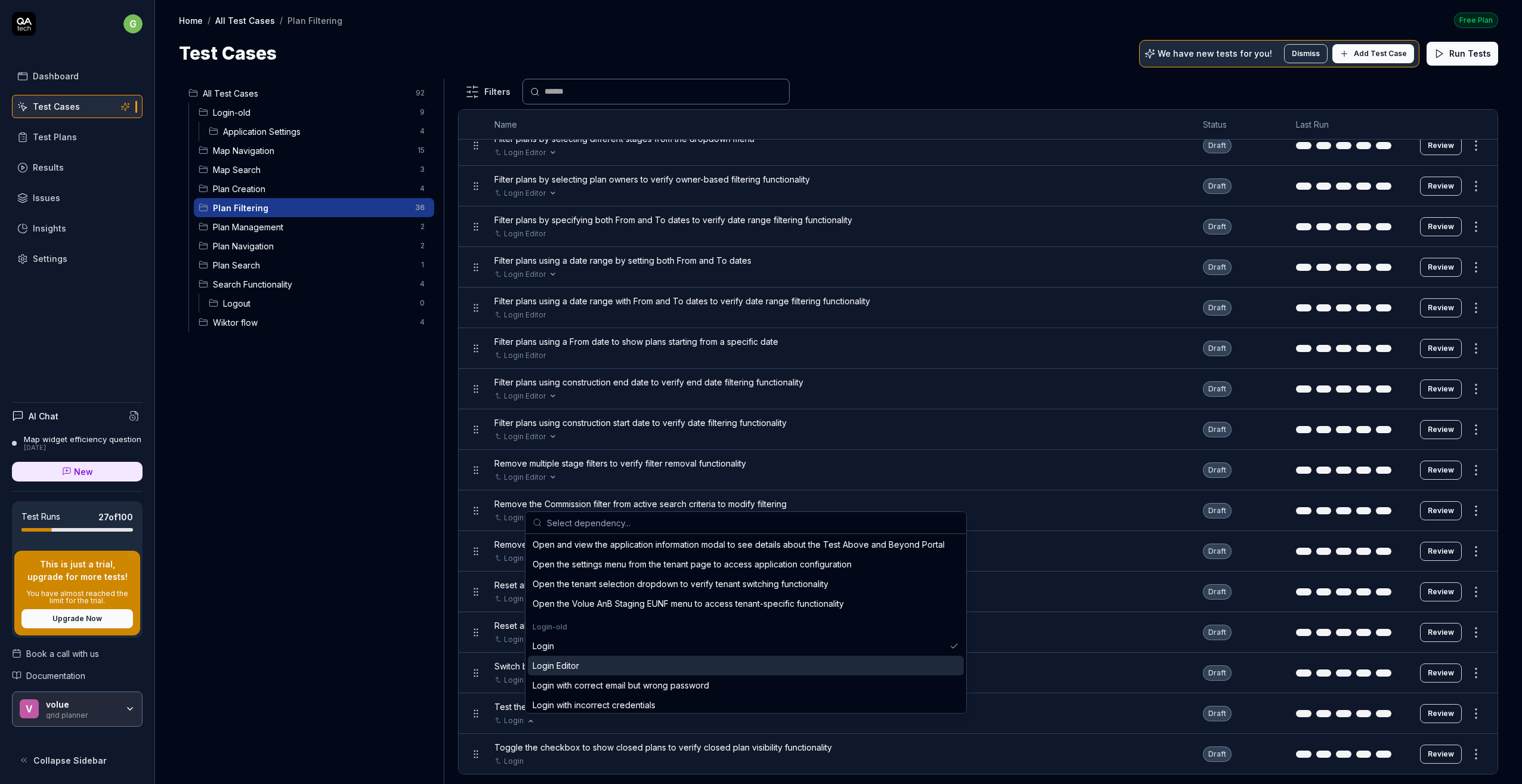
click at [573, 662] on div "Login Editor" at bounding box center [556, 665] width 46 height 13
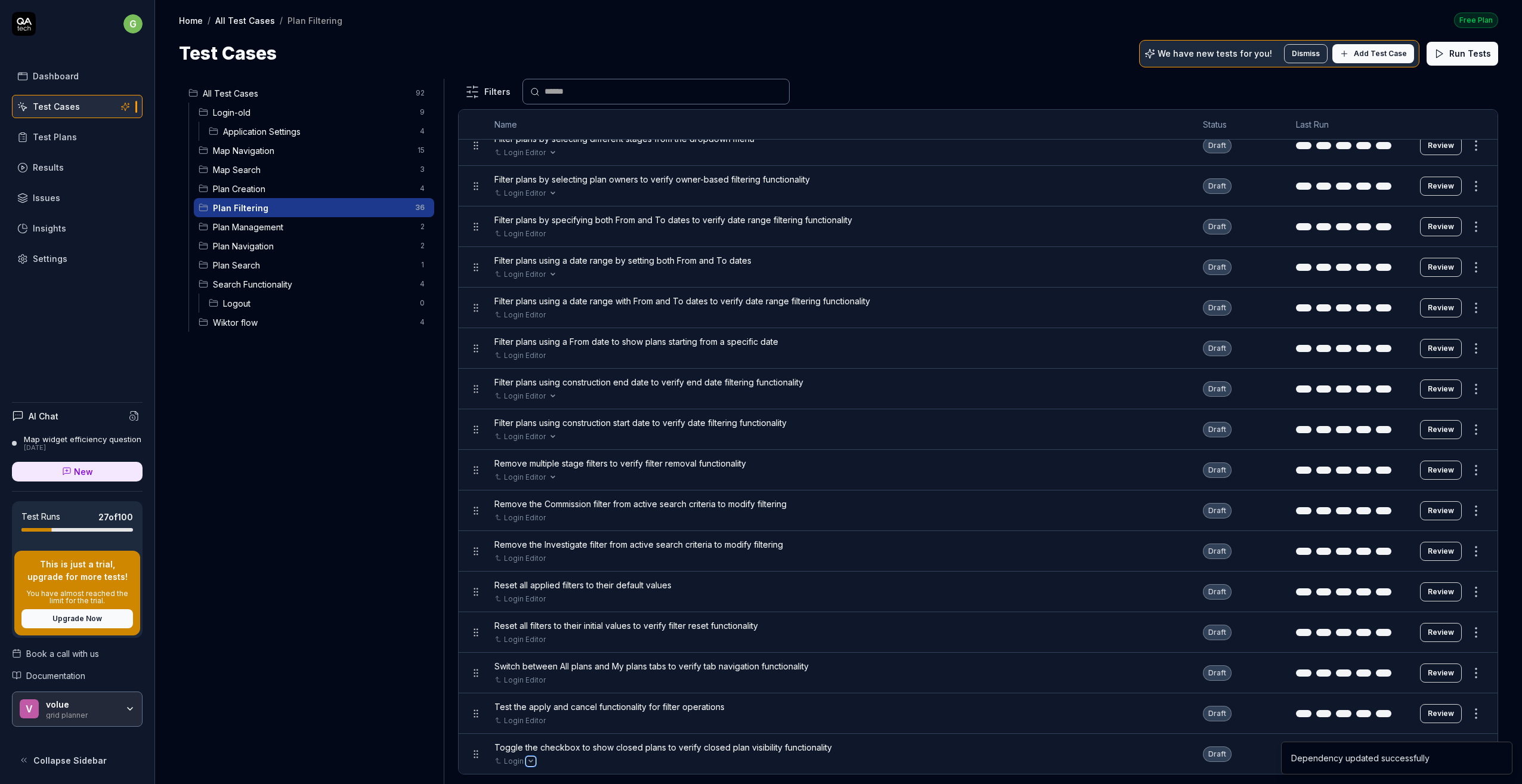
click at [532, 763] on button "Open selector" at bounding box center [531, 761] width 10 height 10
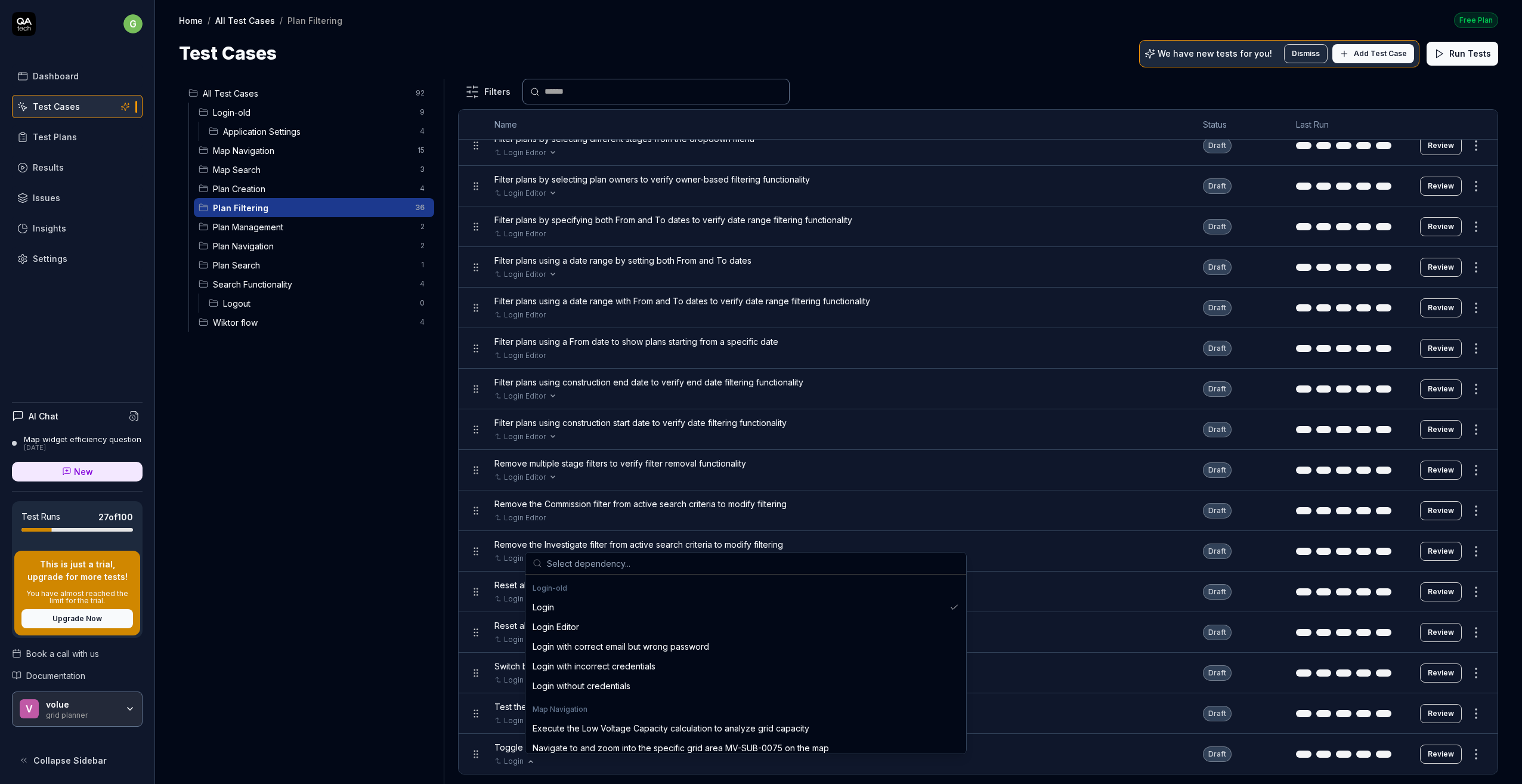
scroll to position [418, 0]
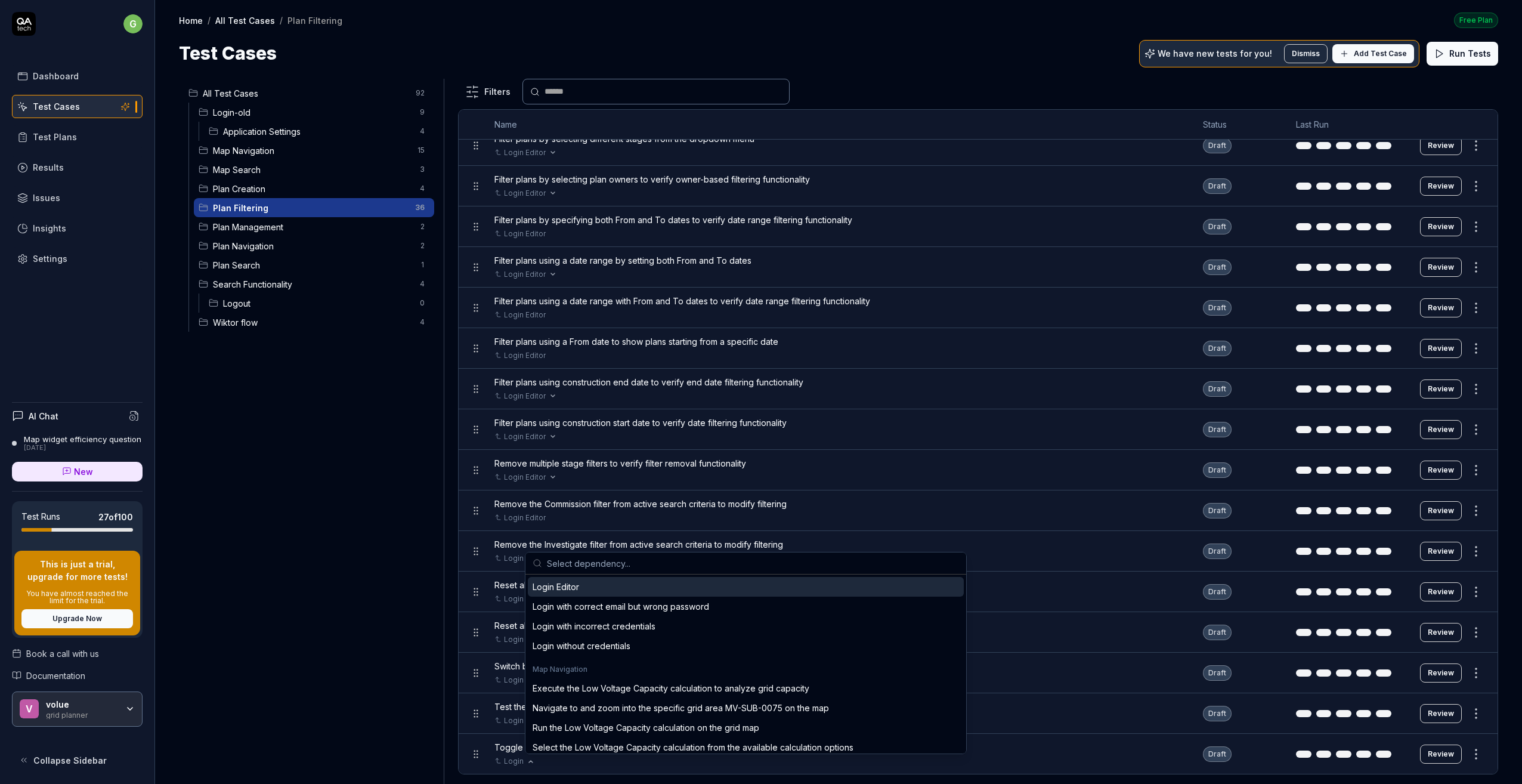
click at [572, 586] on div "Login Editor" at bounding box center [556, 586] width 46 height 13
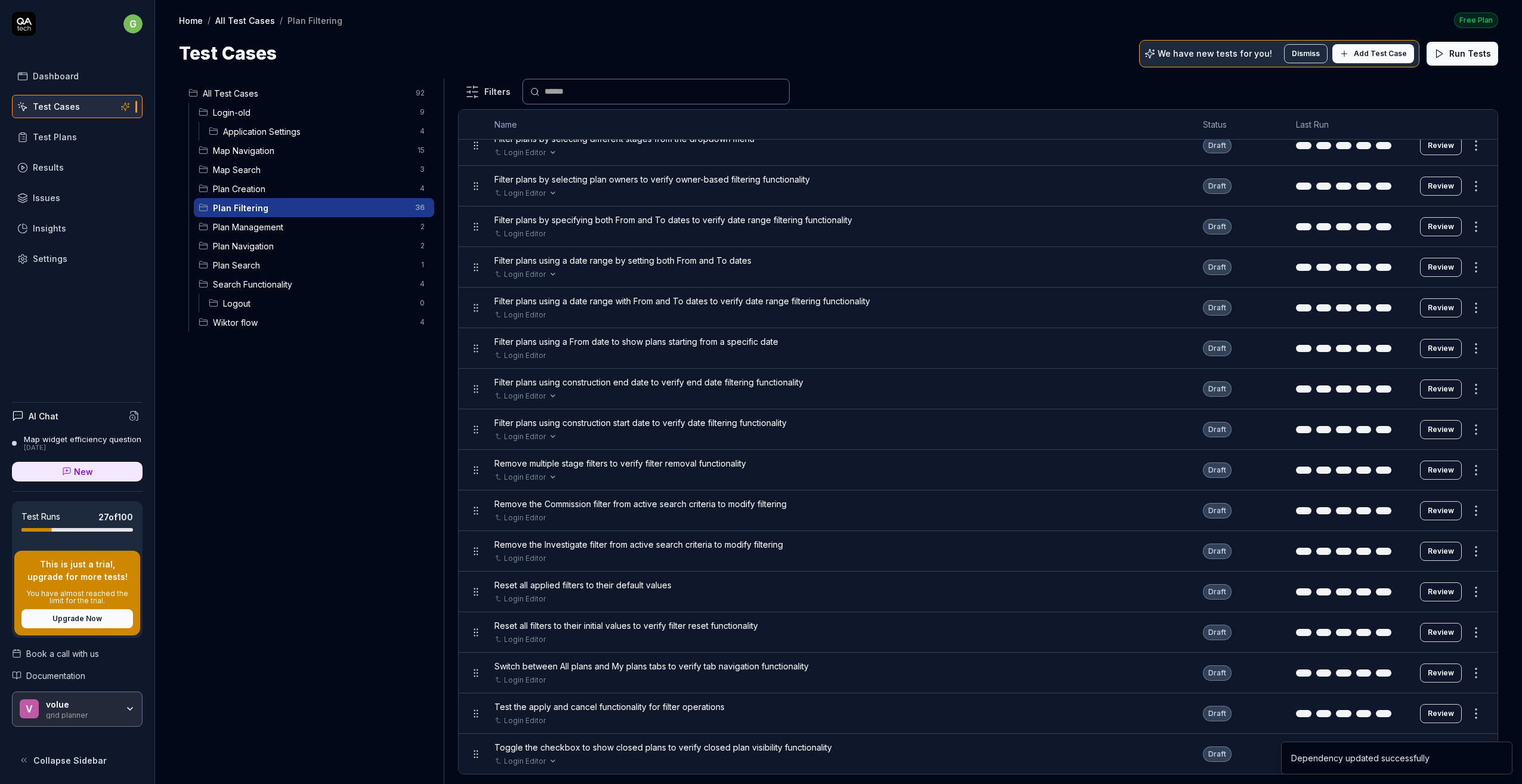
click at [331, 544] on div "All Test Cases 92 Login-old 9 Application Settings 4 Map Navigation 15 Map Sear…" at bounding box center [309, 424] width 260 height 690
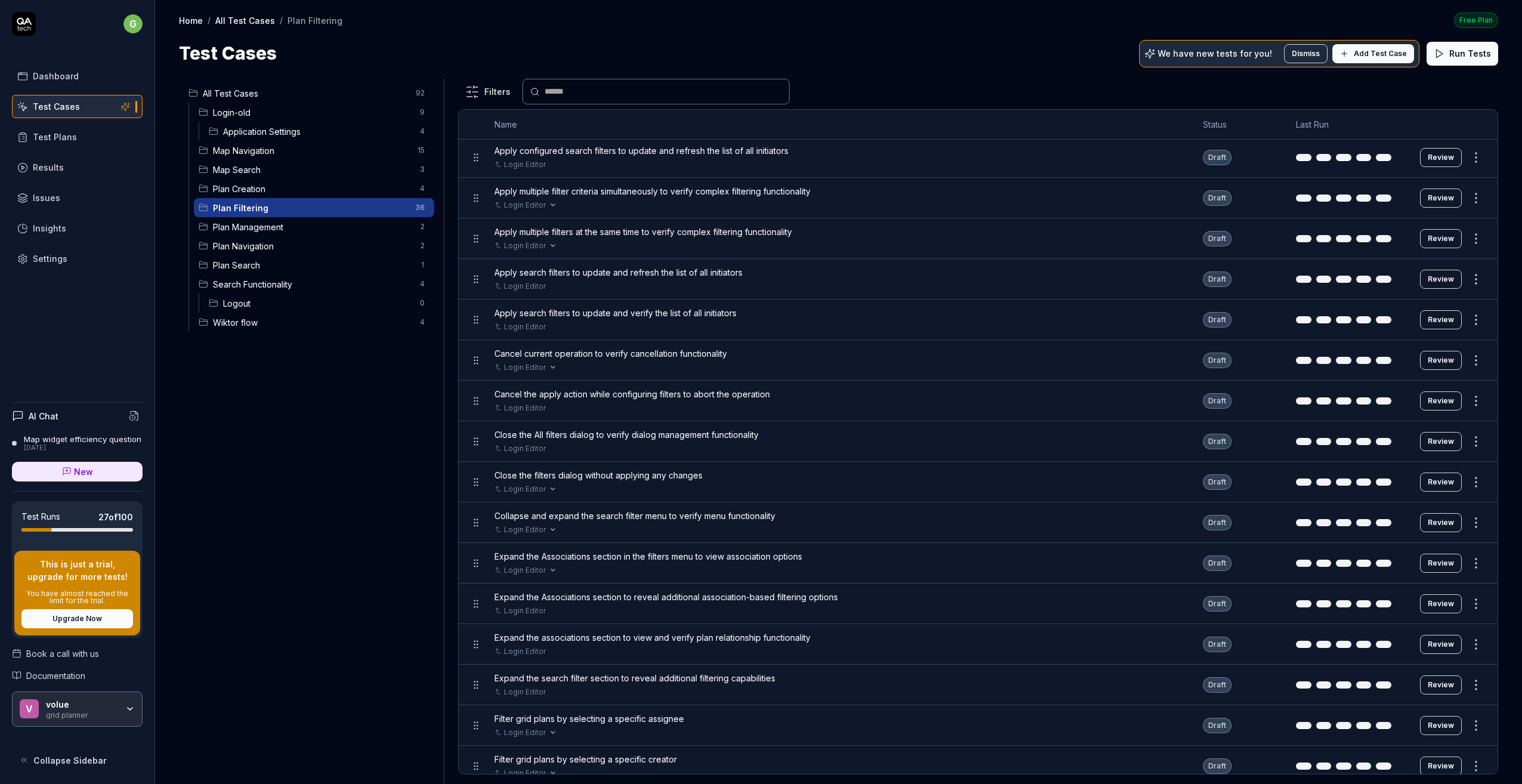
scroll to position [0, 0]
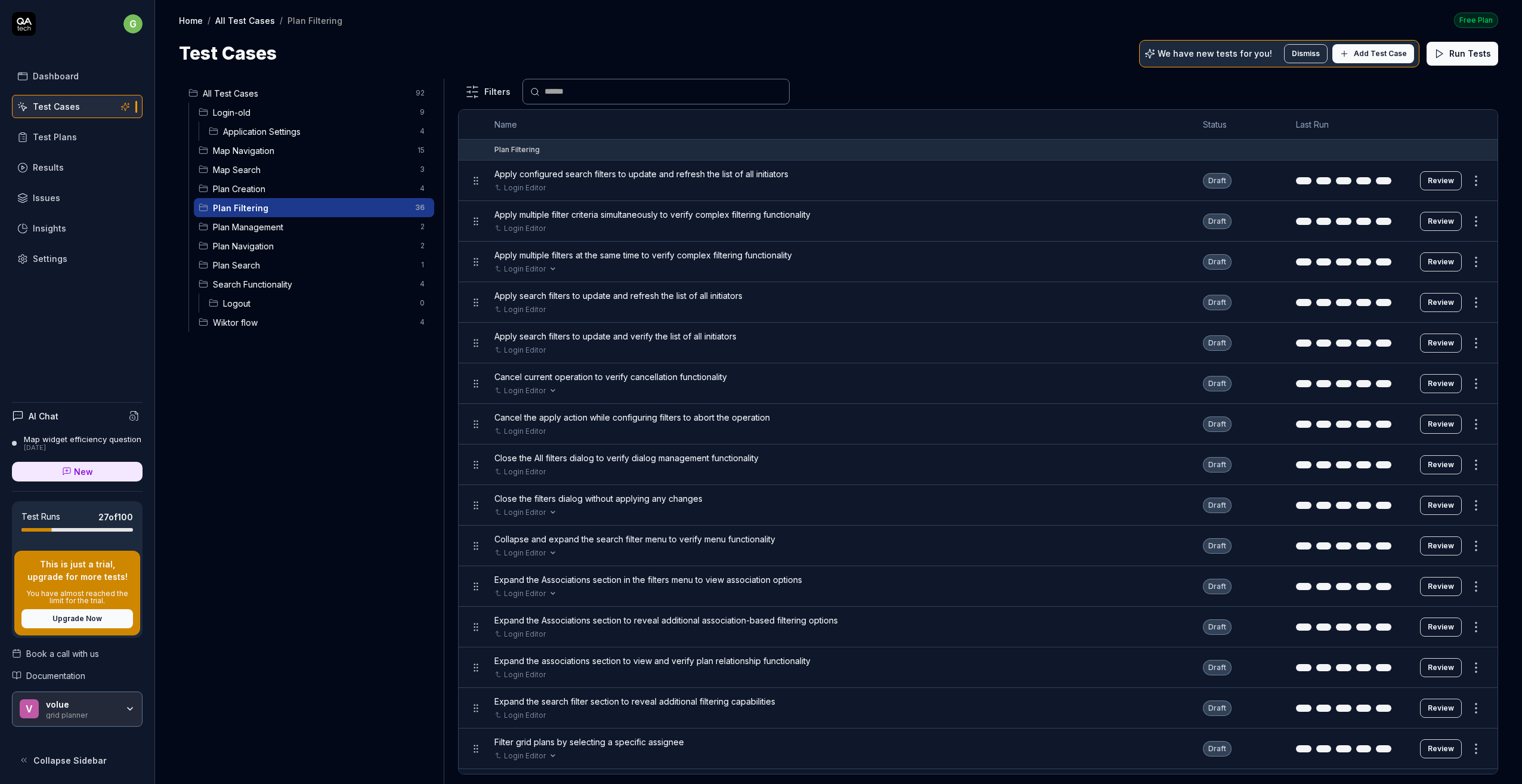
click at [1438, 179] on button "Review" at bounding box center [1441, 180] width 41 height 19
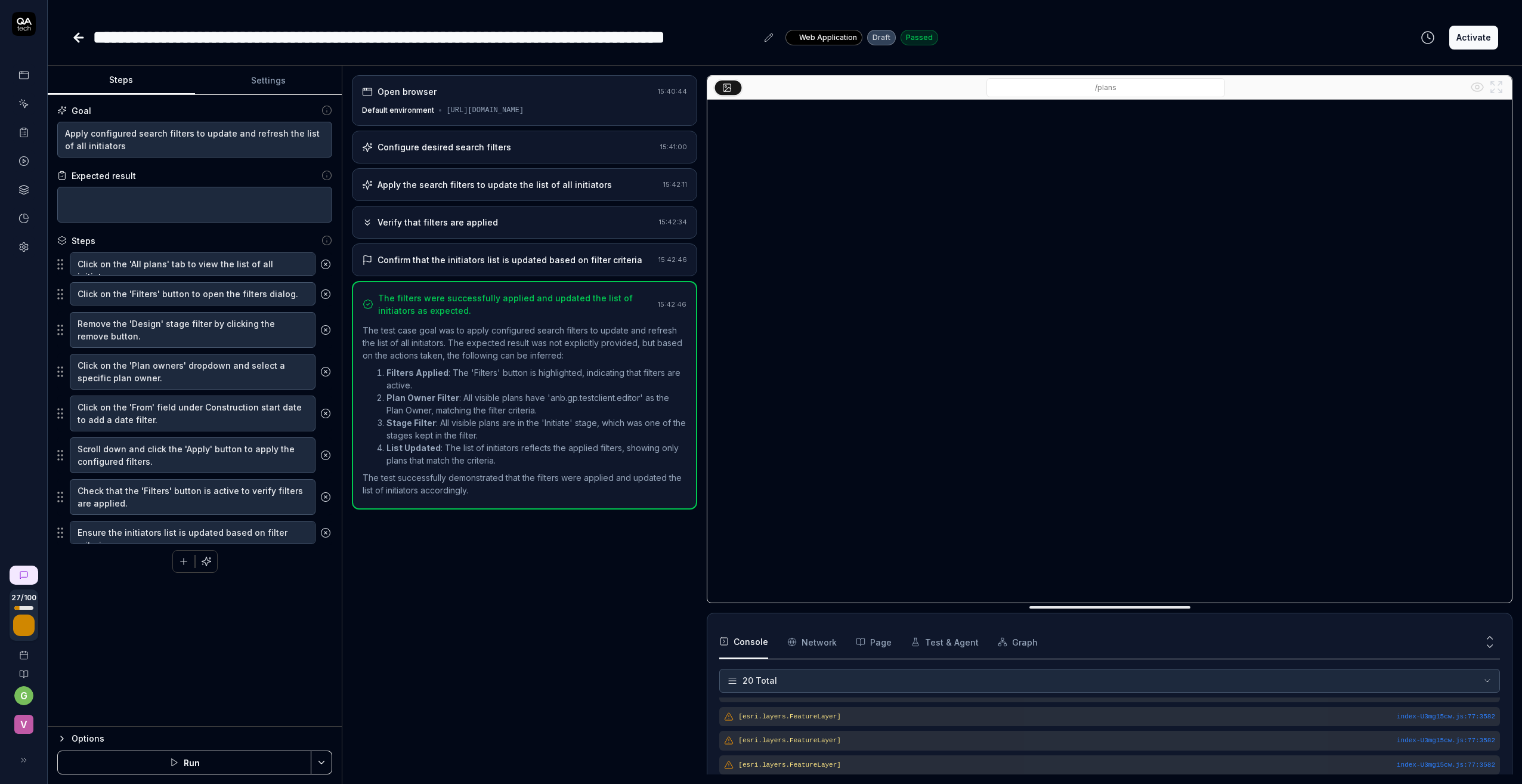
scroll to position [417, 0]
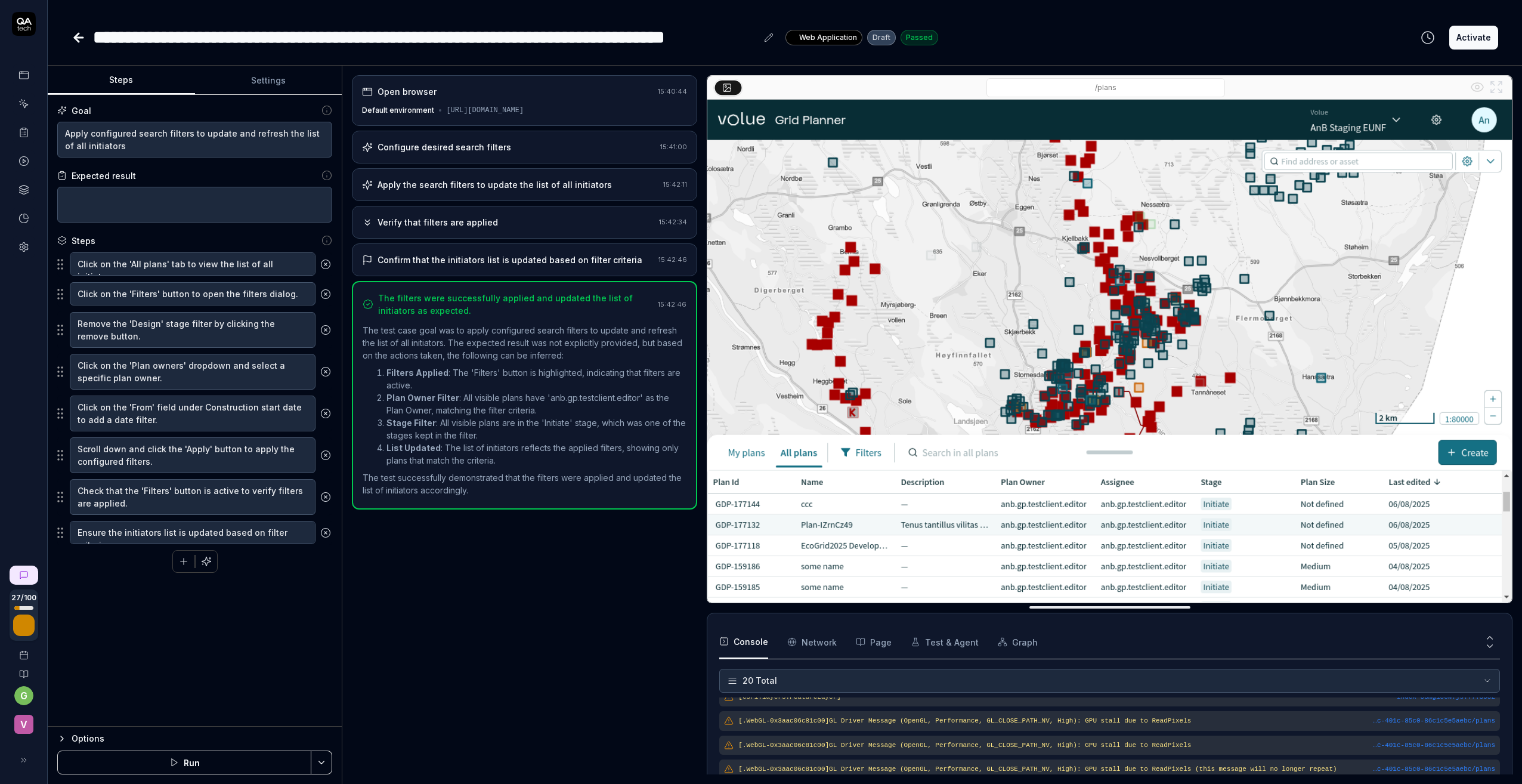
click at [1475, 38] on button "Activate" at bounding box center [1474, 37] width 49 height 24
click at [76, 34] on icon at bounding box center [79, 37] width 15 height 15
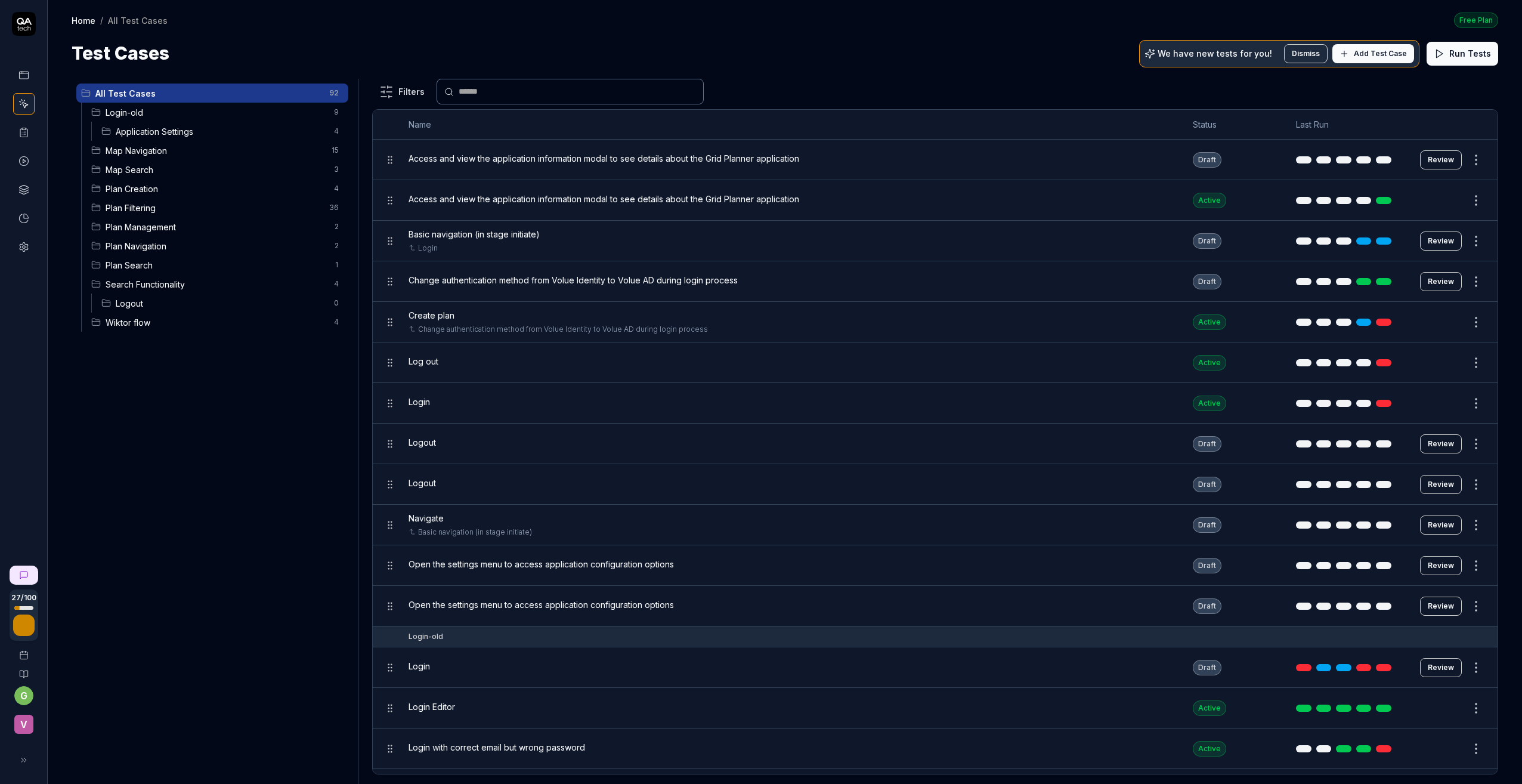
click at [157, 131] on span "Application Settings" at bounding box center [221, 131] width 211 height 13
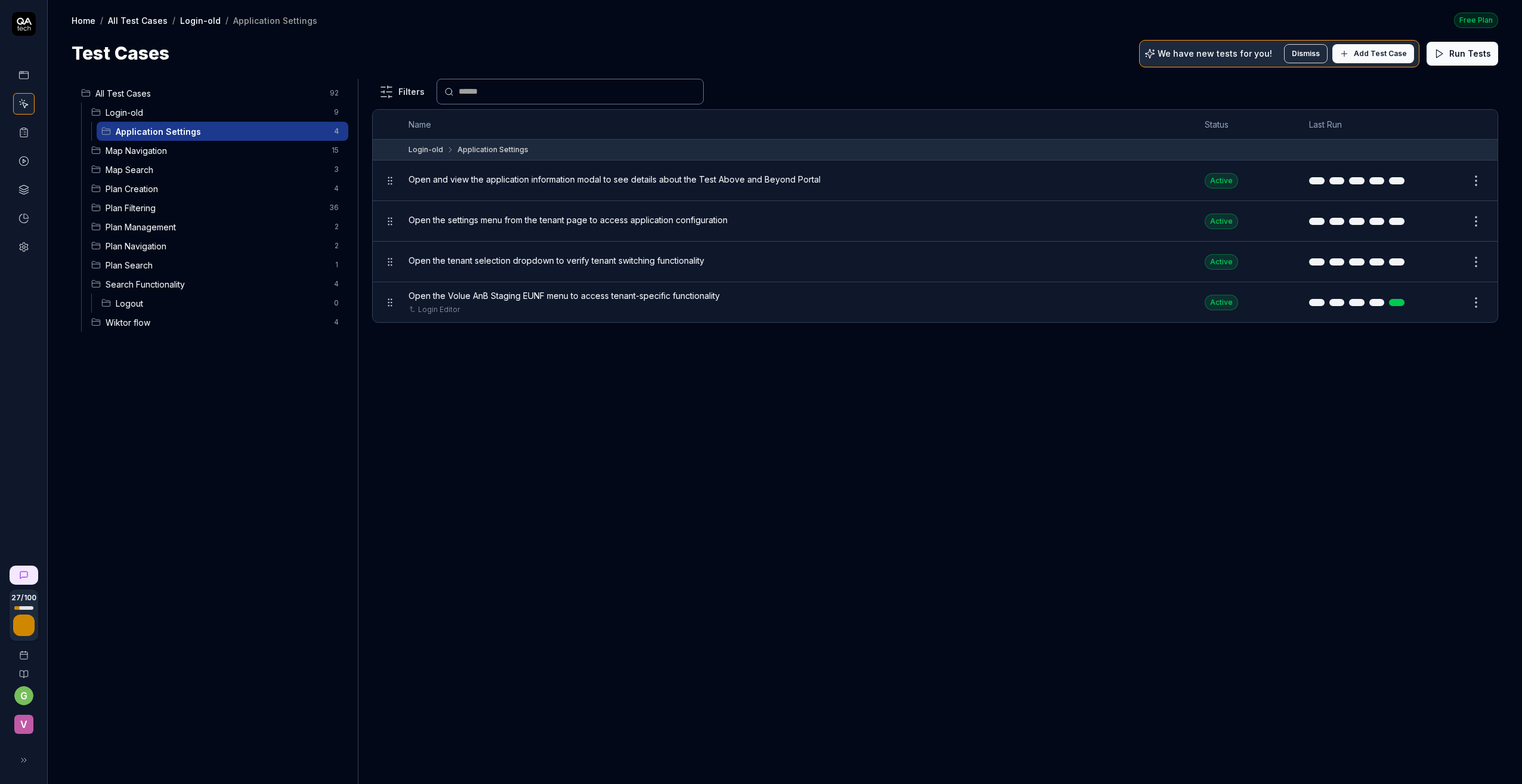
click at [146, 150] on span "Map Navigation" at bounding box center [215, 151] width 219 height 13
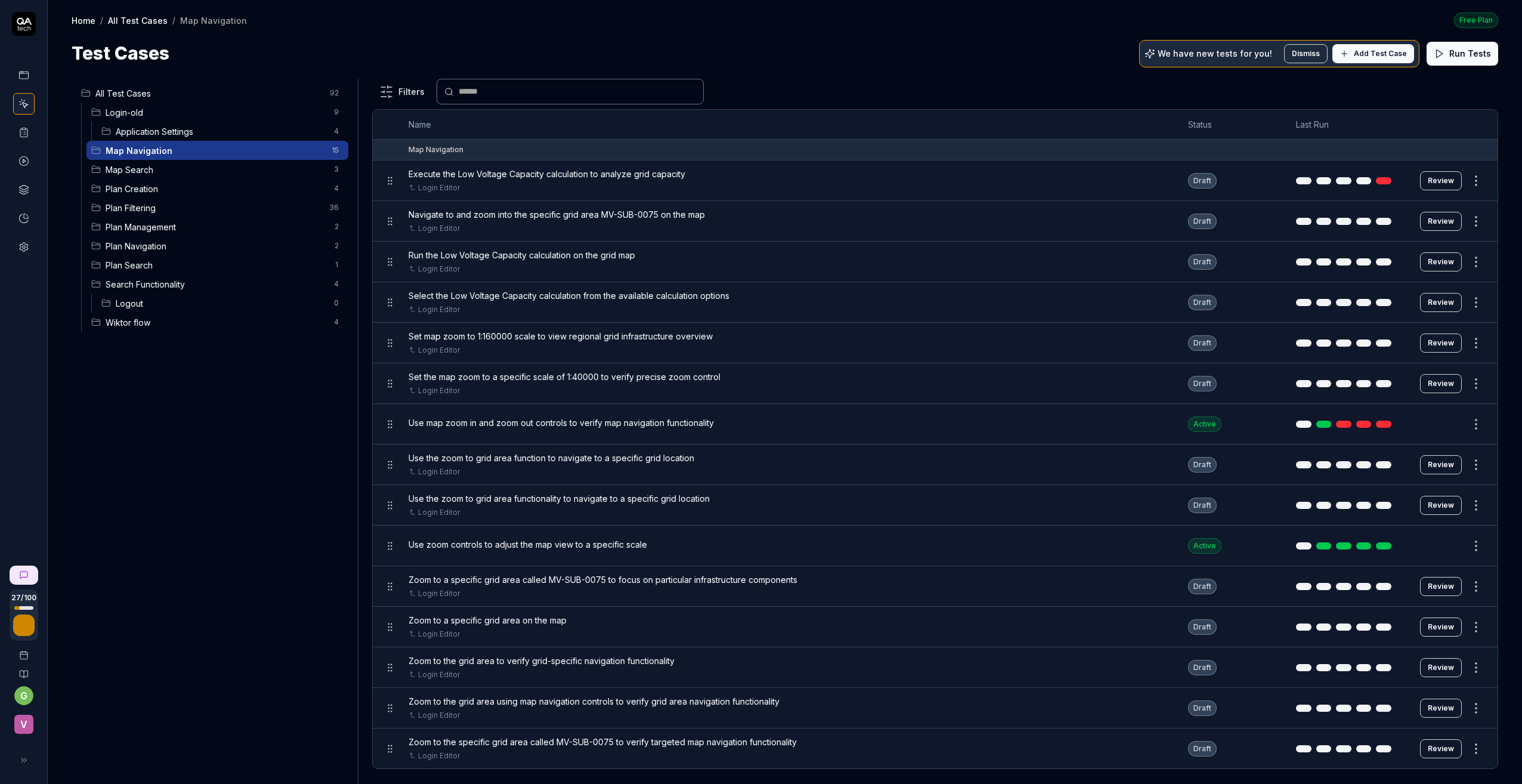
click at [1435, 223] on button "Review" at bounding box center [1441, 221] width 41 height 19
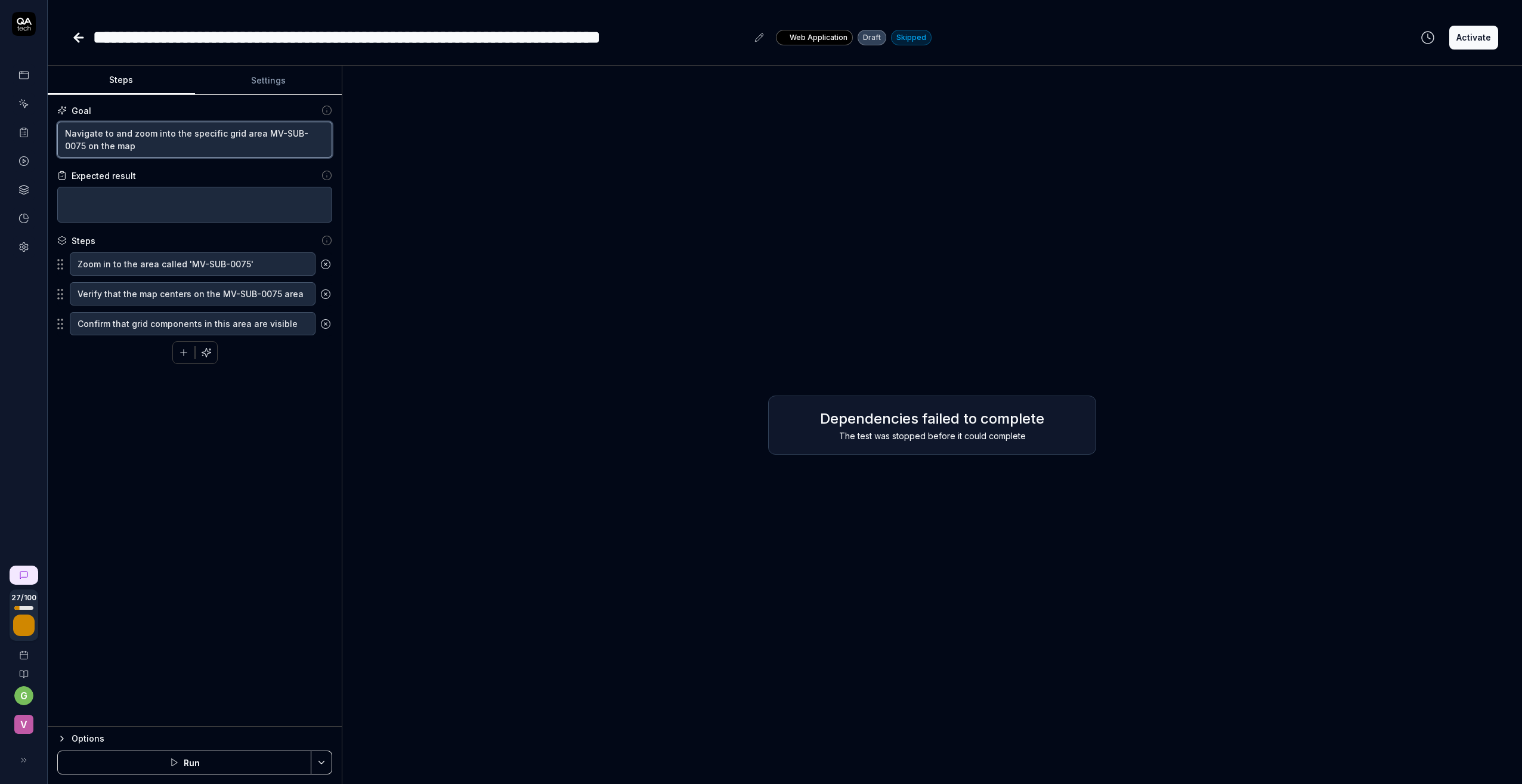
drag, startPoint x: 111, startPoint y: 132, endPoint x: 152, endPoint y: 137, distance: 41.3
click at [152, 137] on textarea "Navigate to and zoom into the specific grid area MV-SUB-0075 on the map" at bounding box center [194, 140] width 275 height 35
click at [111, 131] on textarea "Navigate to and zoom into the specific grid area MV-SUB-0075 on the map" at bounding box center [194, 140] width 275 height 35
type textarea "*"
type textarea "Navigate to s MV-SUB-0075 on the map"
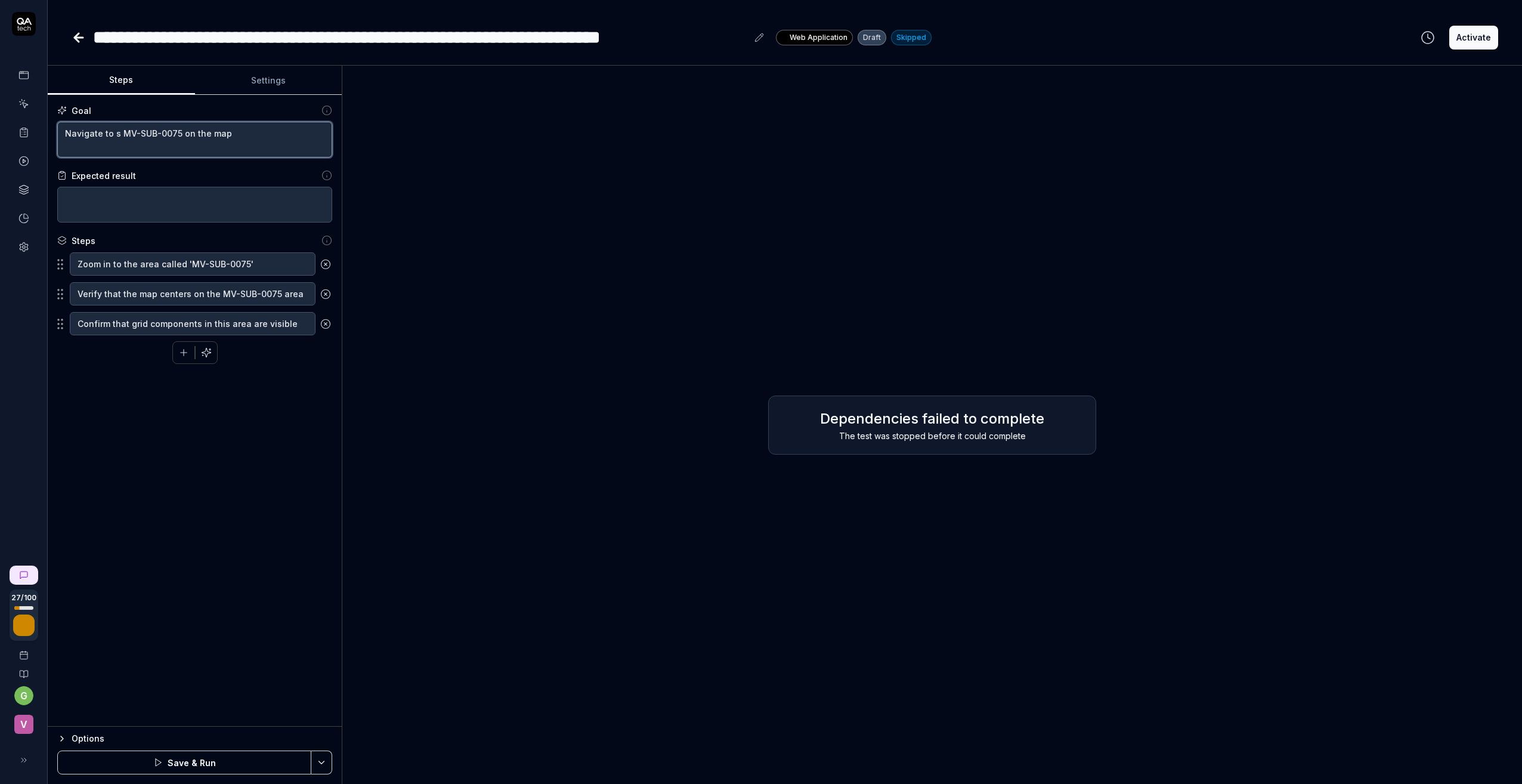
type textarea "*"
type textarea "Navigate to su MV-SUB-0075 on the map"
type textarea "*"
type textarea "Navigate to sub MV-SUB-0075 on the map"
type textarea "*"
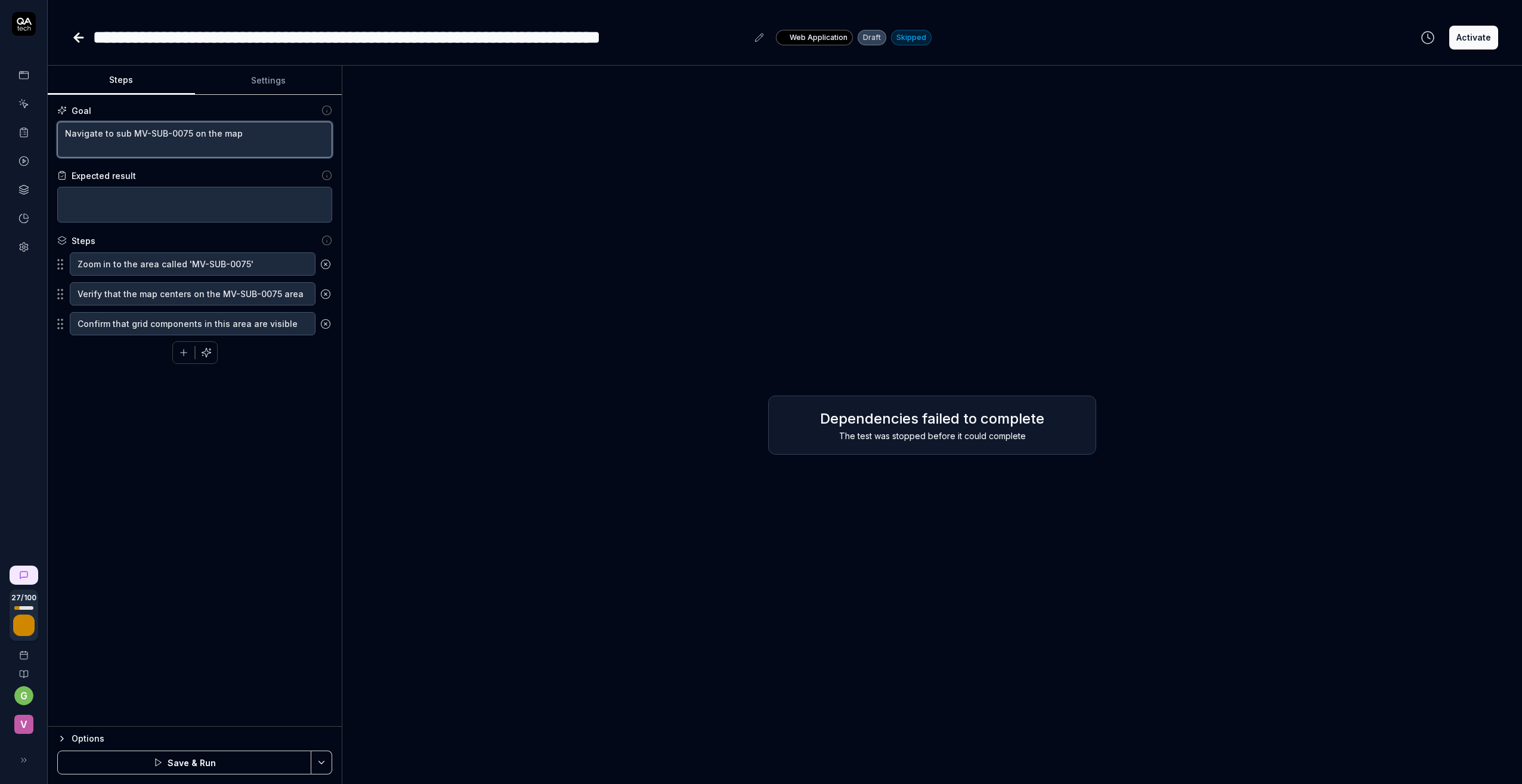
type textarea "Navigate to subs MV-SUB-0075 on the map"
type textarea "*"
type textarea "Navigate to subst MV-SUB-0075 on the map"
type textarea "*"
type textarea "Navigate to substa MV-SUB-0075 on the map"
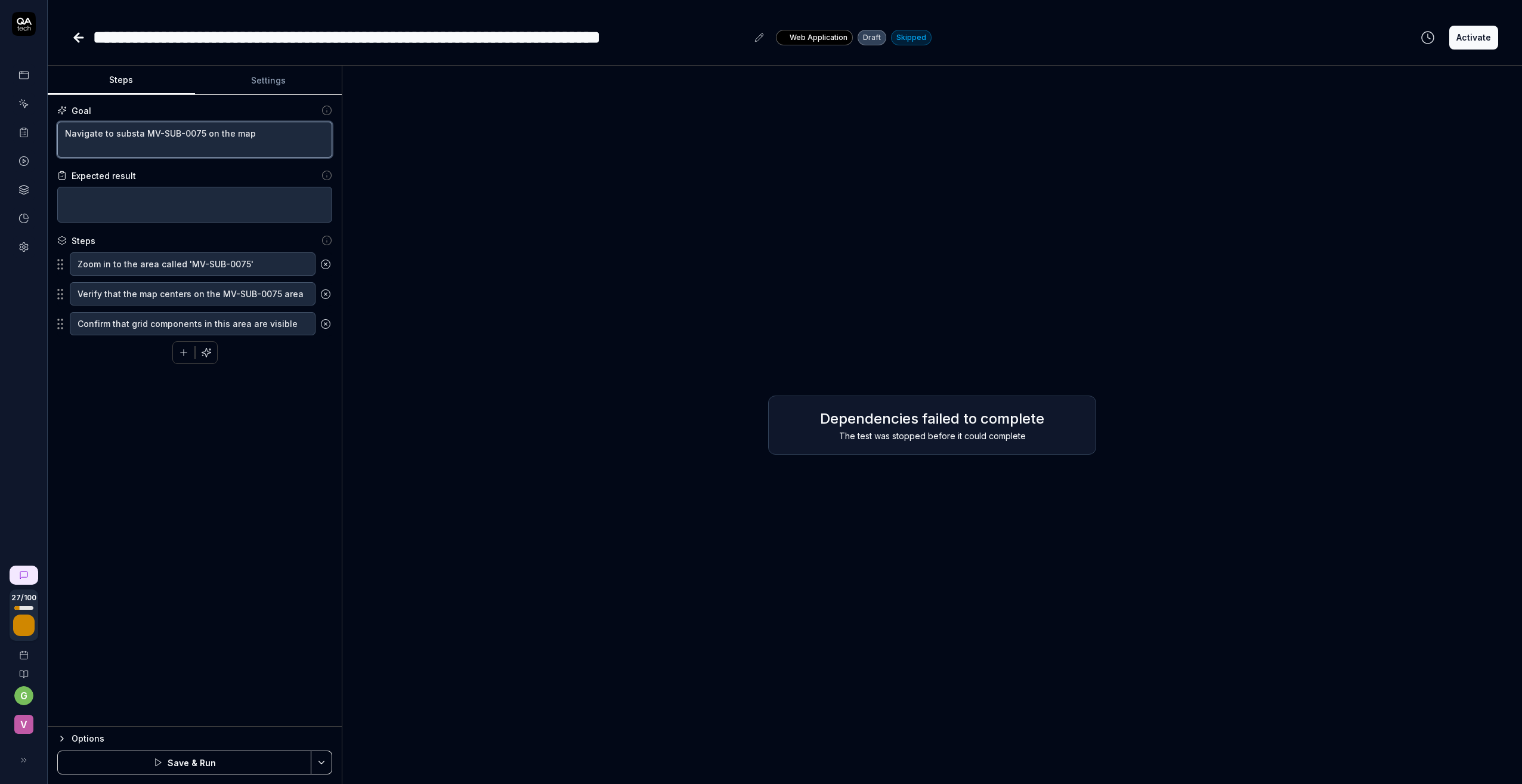
type textarea "*"
type textarea "Navigate to substat MV-SUB-0075 on the map"
type textarea "*"
type textarea "Navigate to substati MV-SUB-0075 on the map"
type textarea "*"
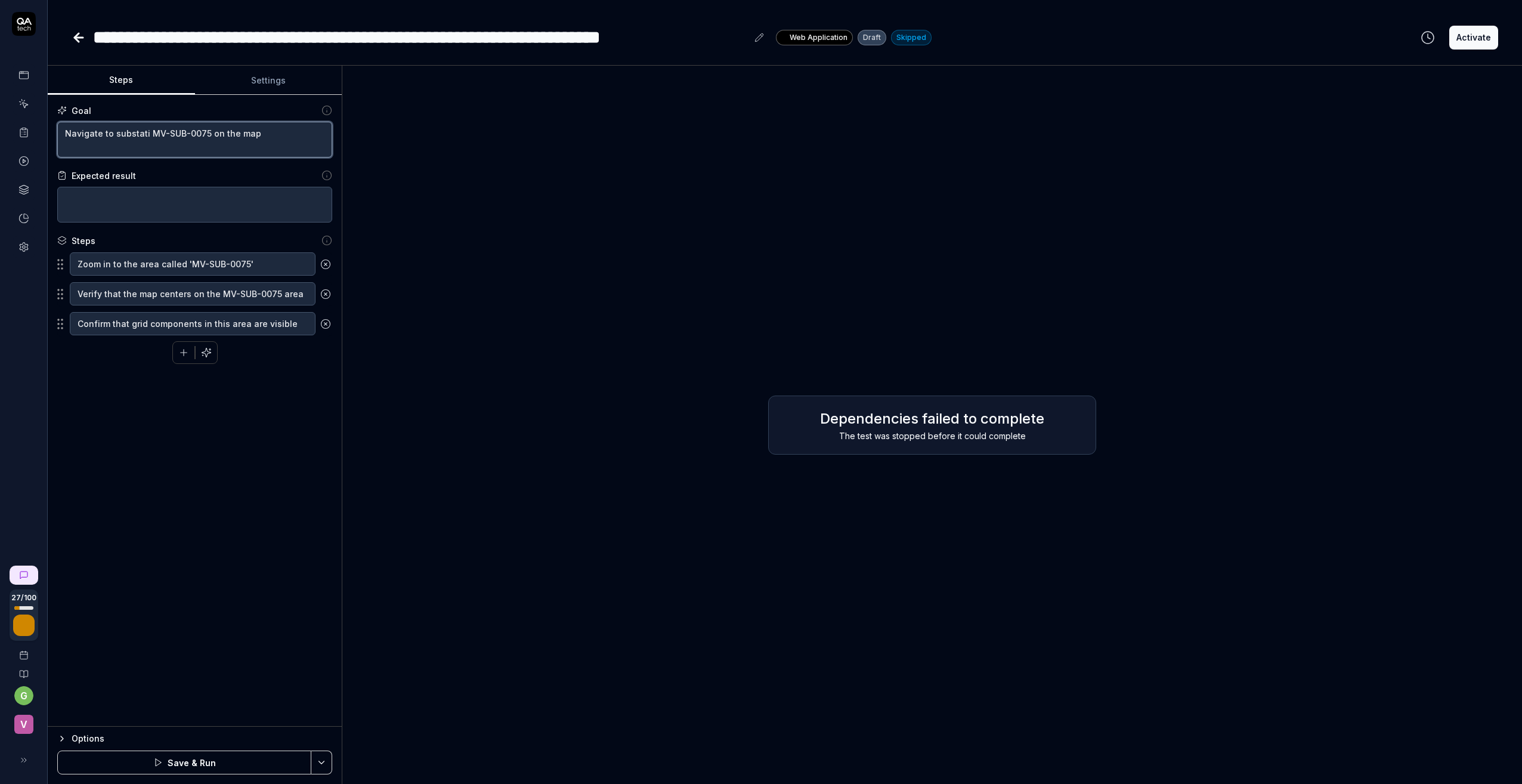
type textarea "Navigate to substatio MV-SUB-0075 on the map"
type textarea "*"
type textarea "Navigate to substation MV-SUB-0075 on the map"
click at [137, 197] on textarea at bounding box center [194, 205] width 275 height 35
drag, startPoint x: 157, startPoint y: 128, endPoint x: 213, endPoint y: 132, distance: 56.1
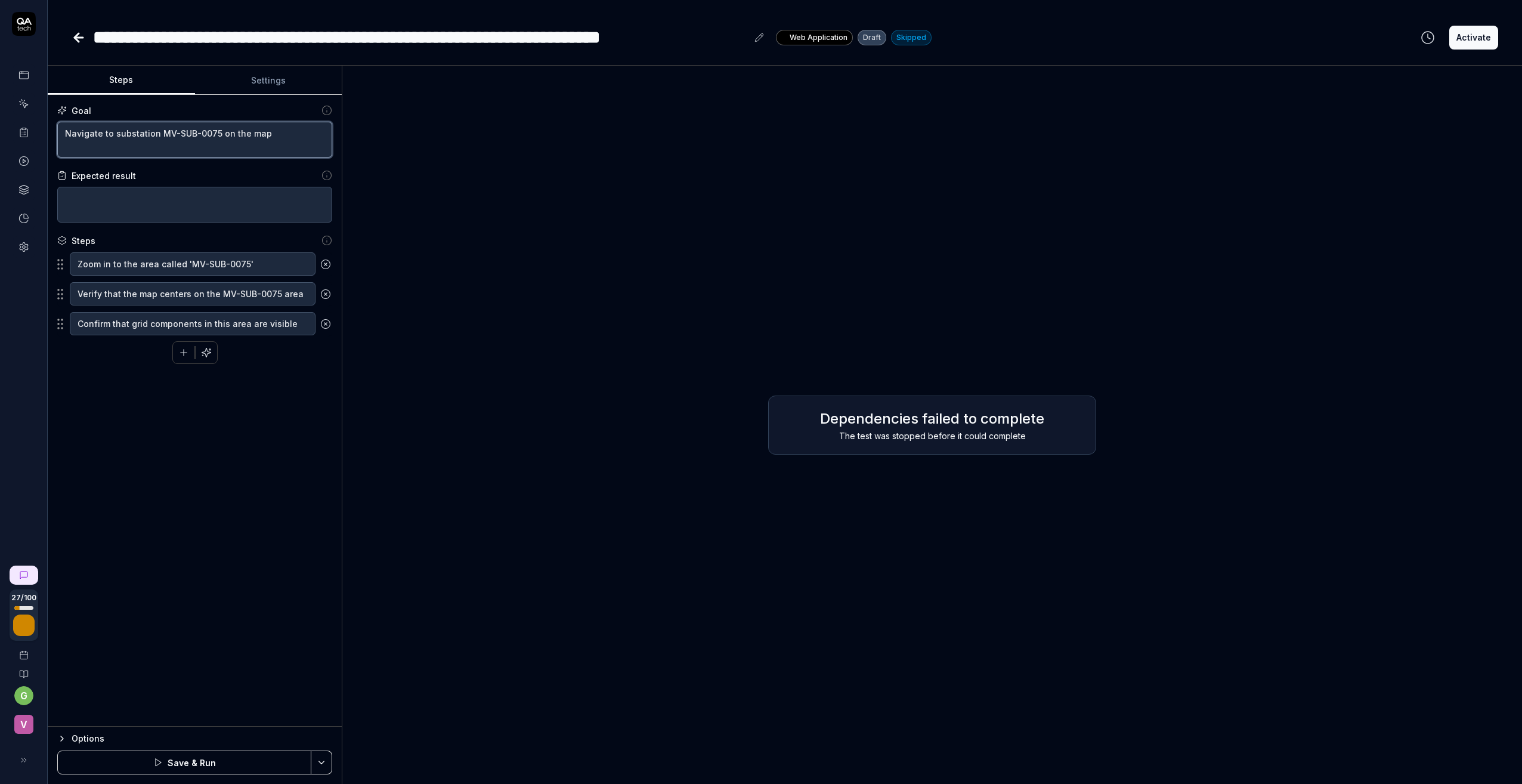
click at [213, 132] on textarea "Navigate to substation MV-SUB-0075 on the map" at bounding box center [194, 140] width 275 height 35
click at [72, 195] on textarea at bounding box center [194, 205] width 275 height 35
paste textarea "MV-SUB-0075"
type textarea "*"
type textarea "MV-SUB-0075"
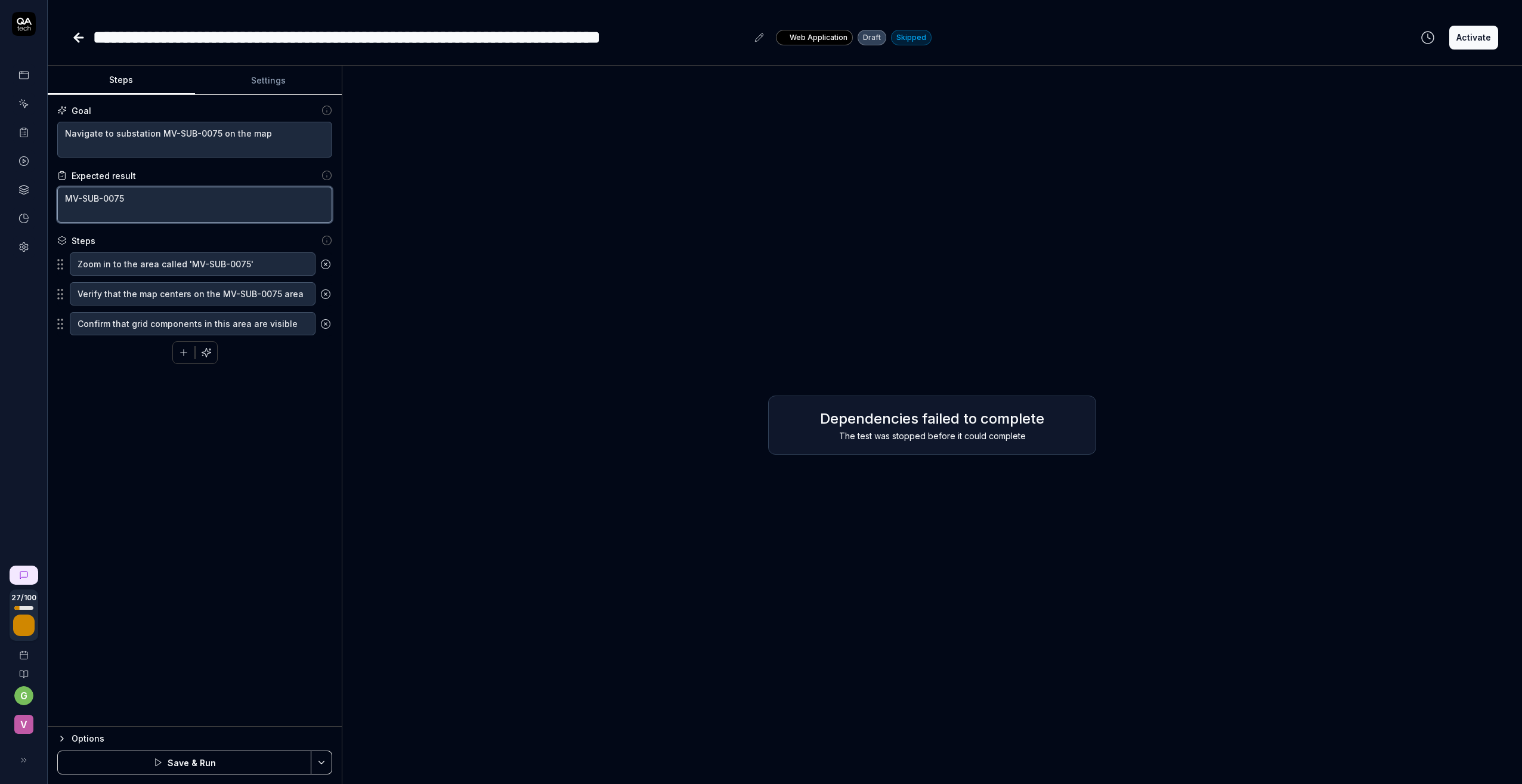
type textarea "*"
type textarea "MV-SUB-0075"
type textarea "*"
type textarea "MV-SUB-0075 x"
type textarea "*"
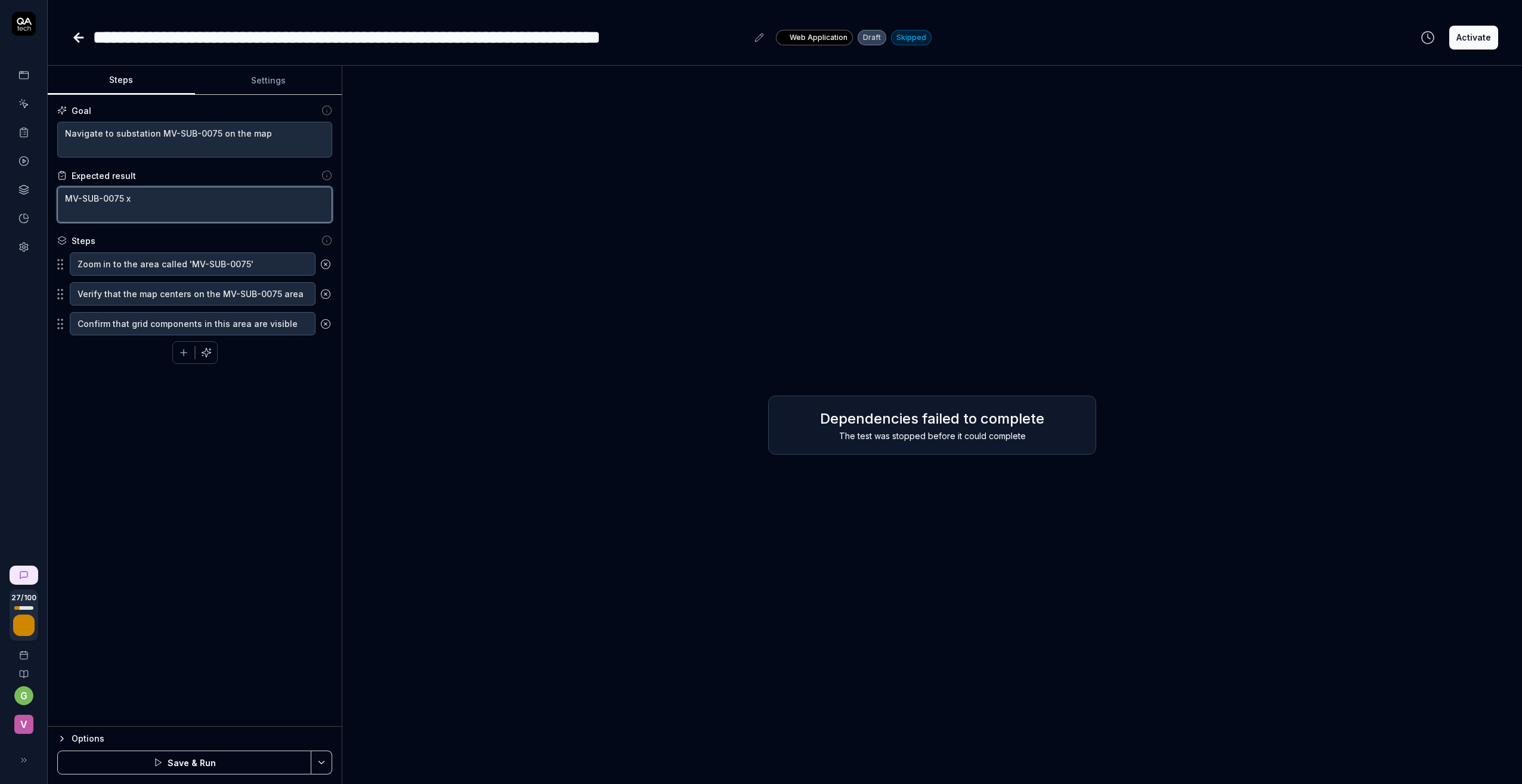
type textarea "MV-SUB-0075"
type textarea "*"
type textarea "MV-SUB-0075 z"
type textarea "*"
type textarea "MV-SUB-0075 zo"
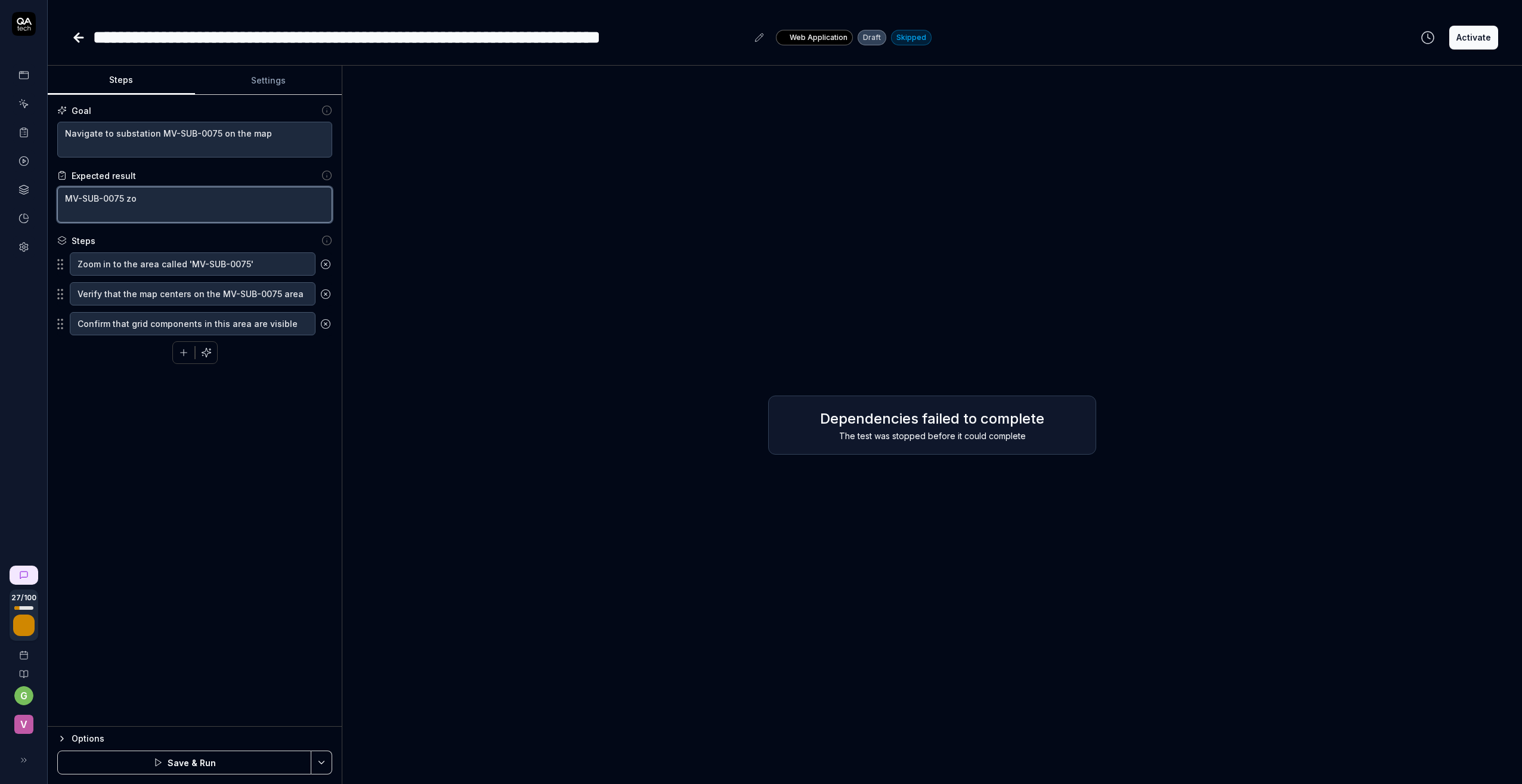
type textarea "*"
type textarea "MV-SUB-0075 zoo"
type textarea "*"
type textarea "MV-SUB-0075 zoom"
type textarea "*"
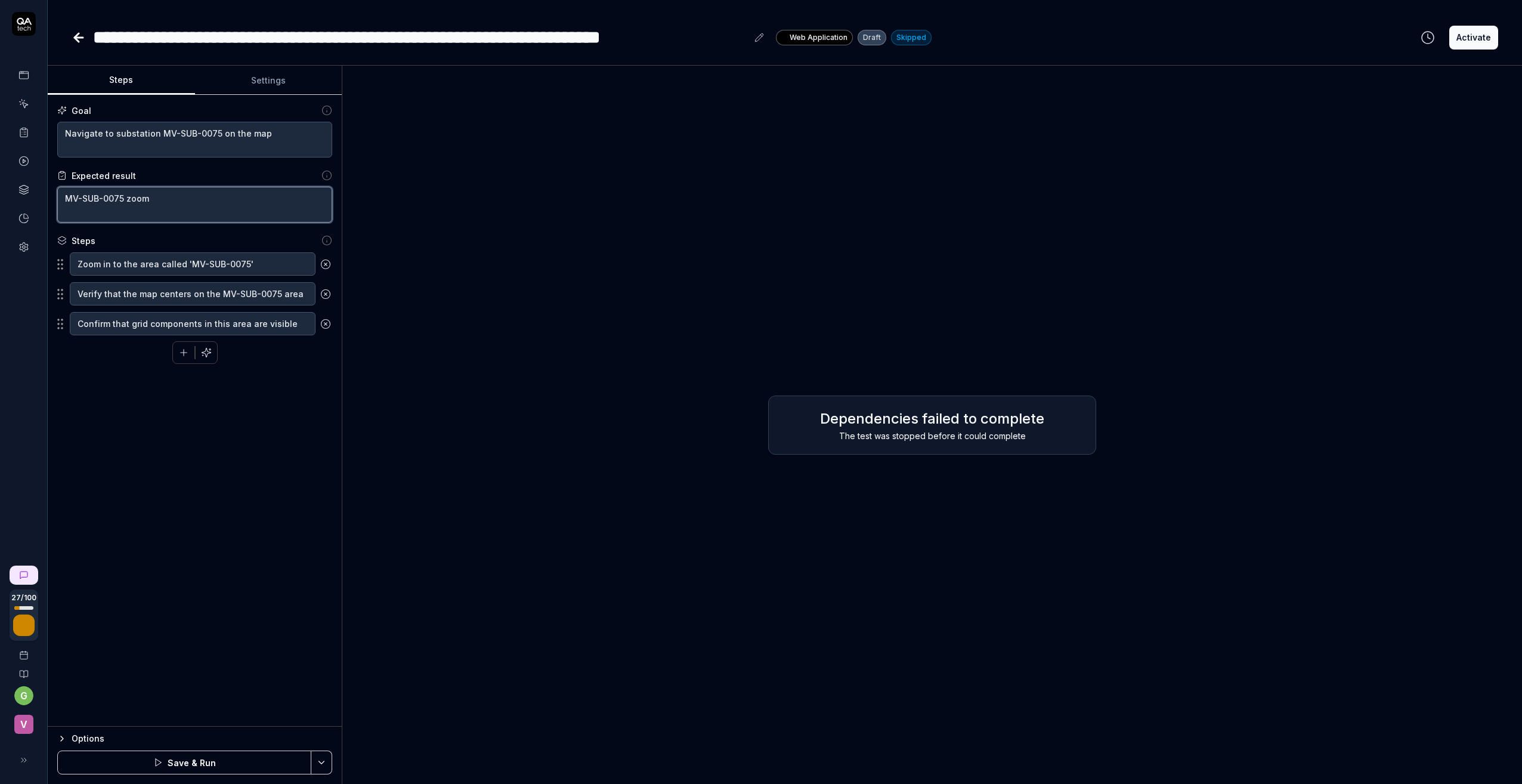
type textarea "MV-SUB-0075 zoome"
type textarea "*"
type textarea "MV-SUB-0075 zoomed"
type textarea "*"
type textarea "MV-SUB-0075 zoomed"
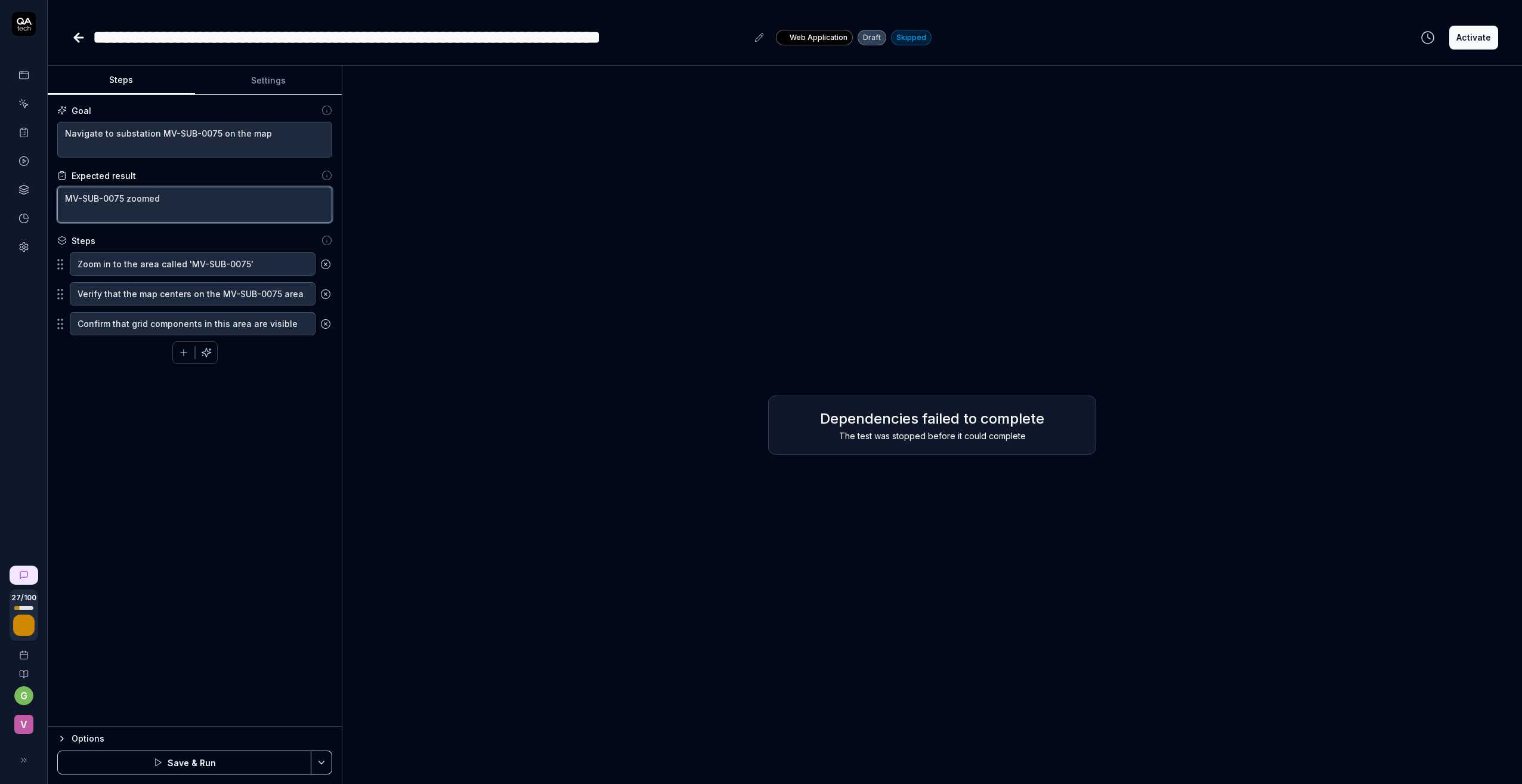
type textarea "*"
type textarea "MV-SUB-0075 zoomed i"
type textarea "*"
type textarea "MV-SUB-0075 zoomed in"
type textarea "*"
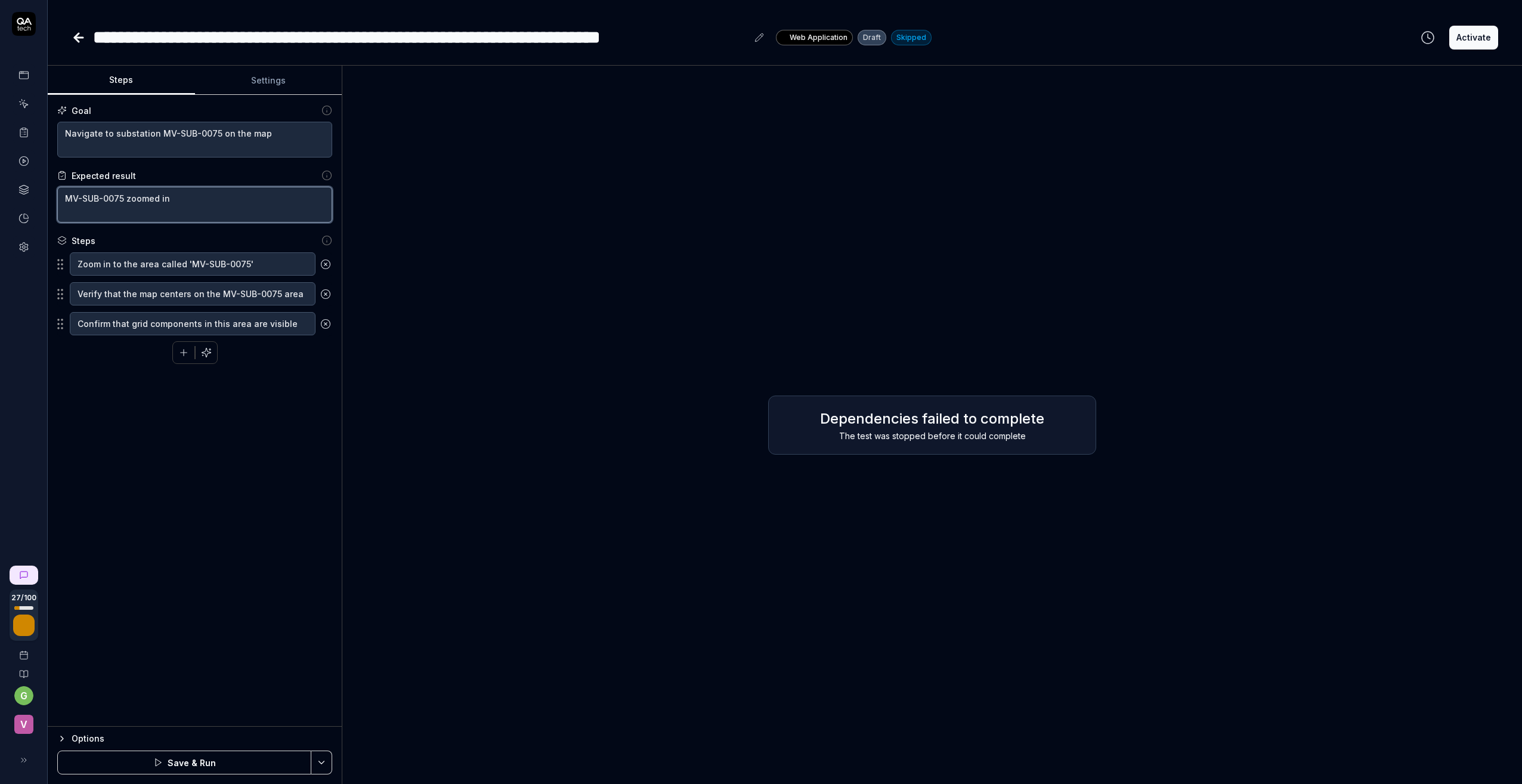
type textarea "MV-SUB-0075 zoomed in"
type textarea "*"
type textarea "MV-SUB-0075 zoomed in t"
type textarea "*"
type textarea "MV-SUB-0075 zoomed in to"
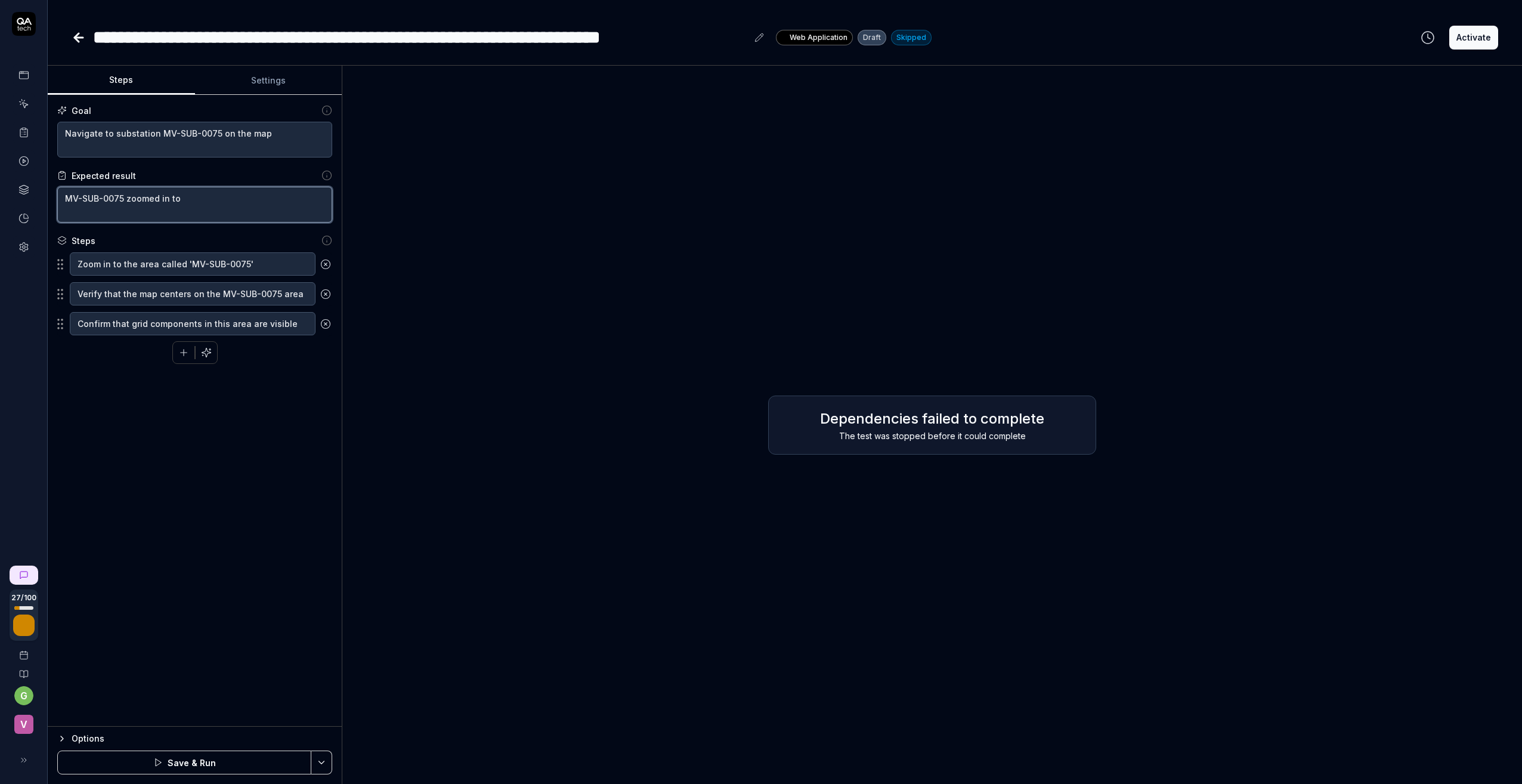
type textarea "*"
type textarea "MV-SUB-0075 zoomed in to"
type textarea "*"
type textarea "MV-SUB-0075 zoomed in to t"
type textarea "*"
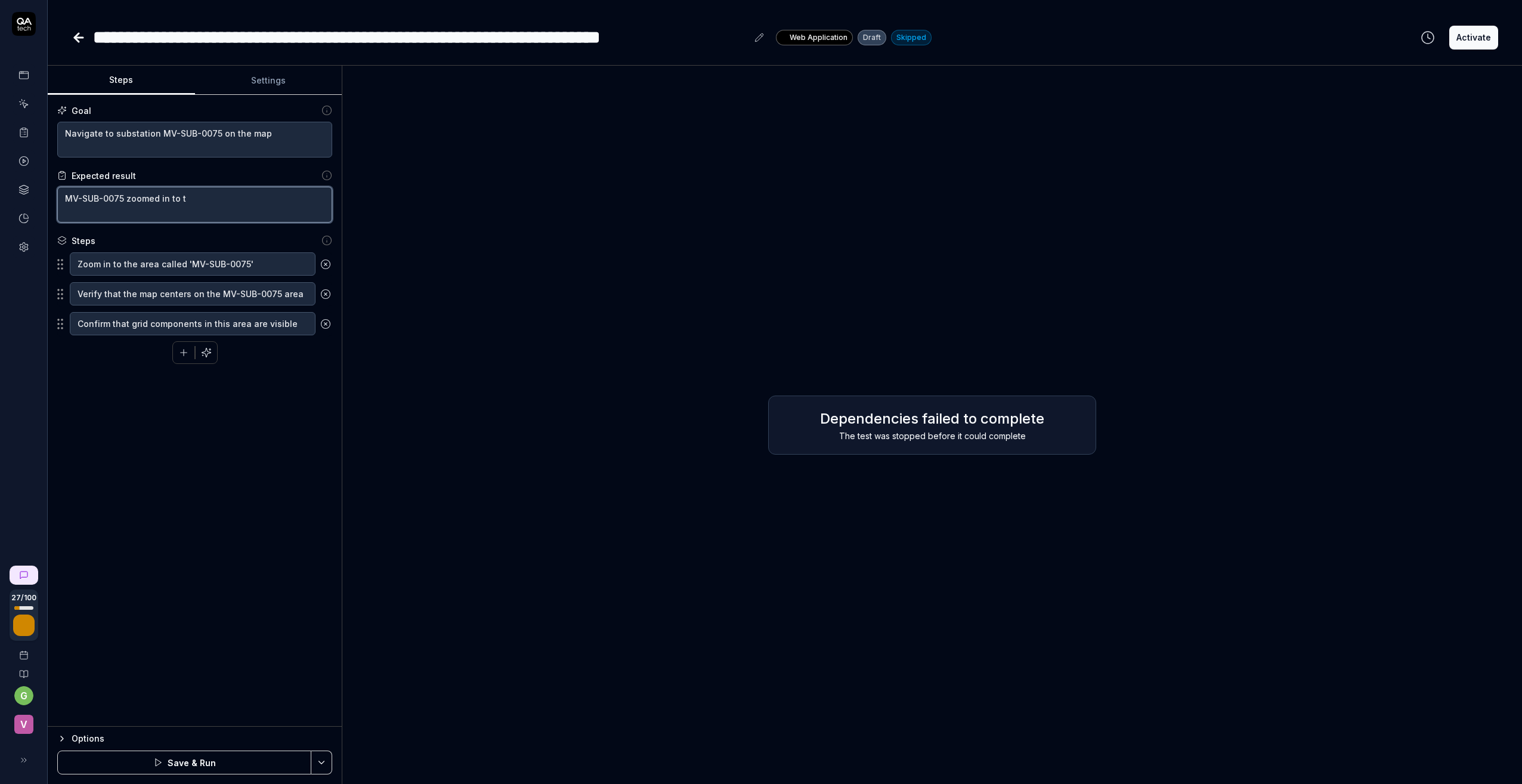
type textarea "MV-SUB-0075 zoomed in to th"
type textarea "*"
type textarea "MV-SUB-0075 zoomed in to the"
type textarea "*"
type textarea "MV-SUB-0075 zoomed in to the"
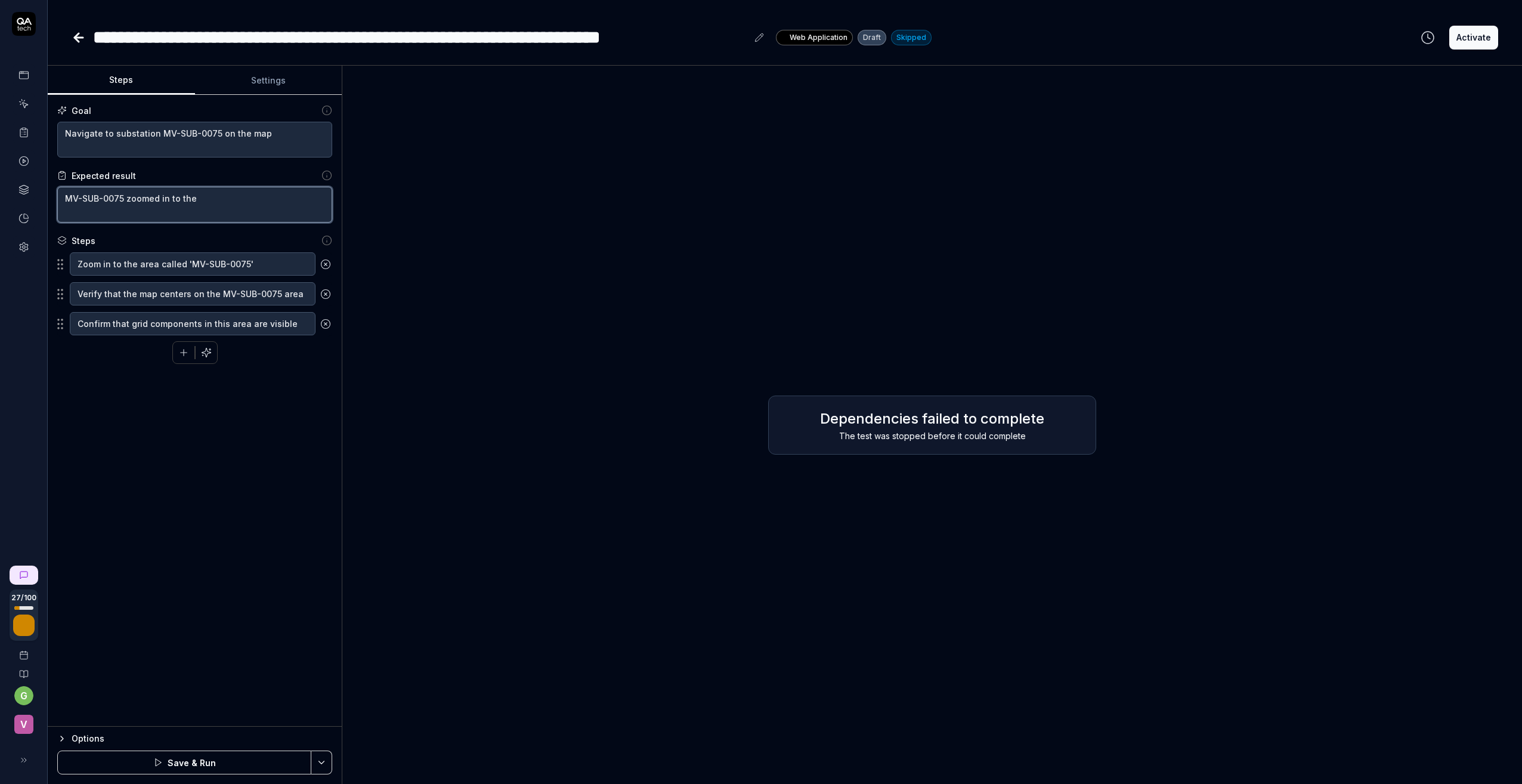
type textarea "*"
type textarea "MV-SUB-0075 zoomed in to the m"
type textarea "*"
type textarea "MV-SUB-0075 zoomed in to the mi"
type textarea "*"
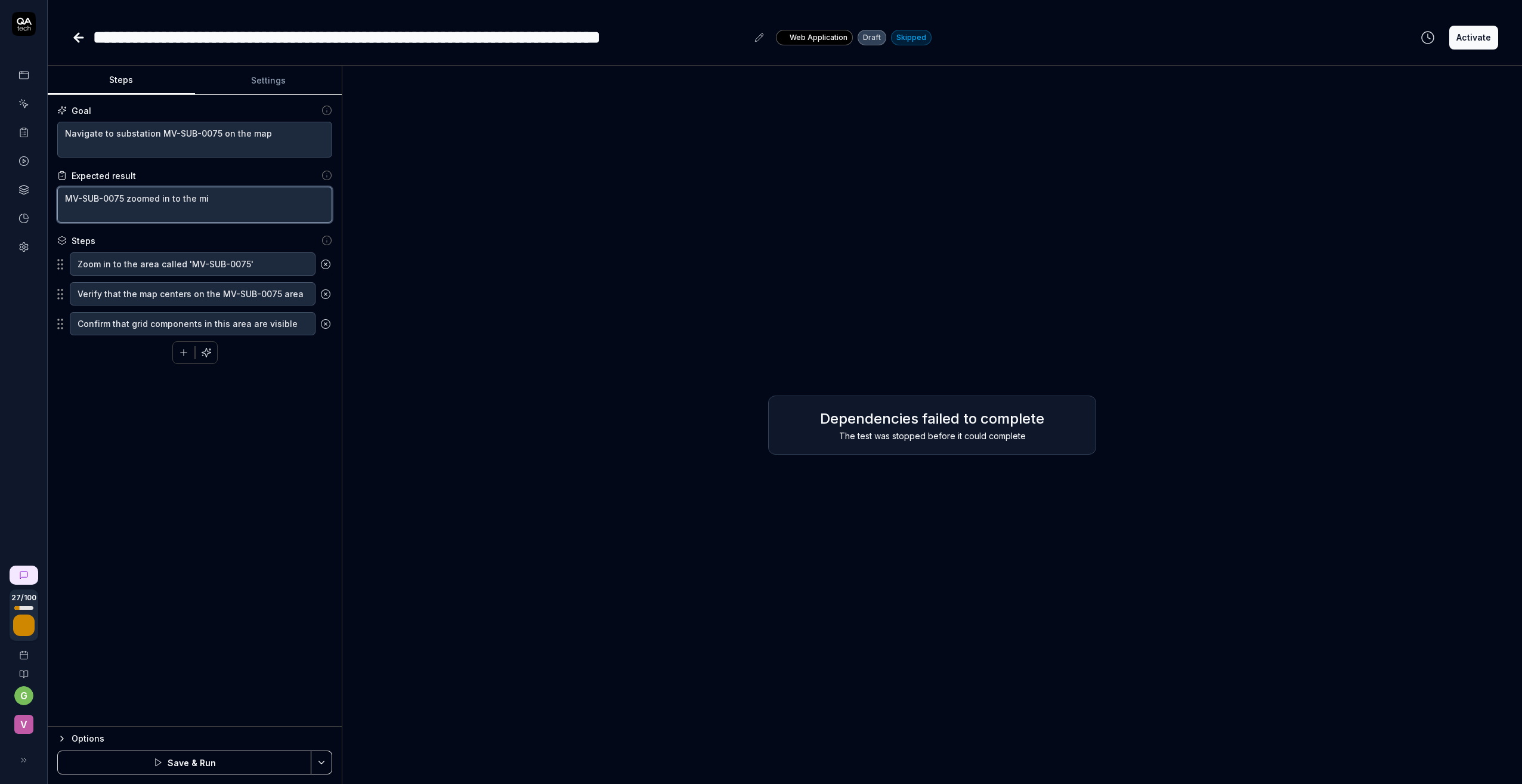
type textarea "MV-SUB-0075 zoomed in to the mid"
type textarea "*"
type textarea "MV-SUB-0075 zoomed in to the midd"
type textarea "*"
type textarea "MV-SUB-0075 zoomed in to the middl"
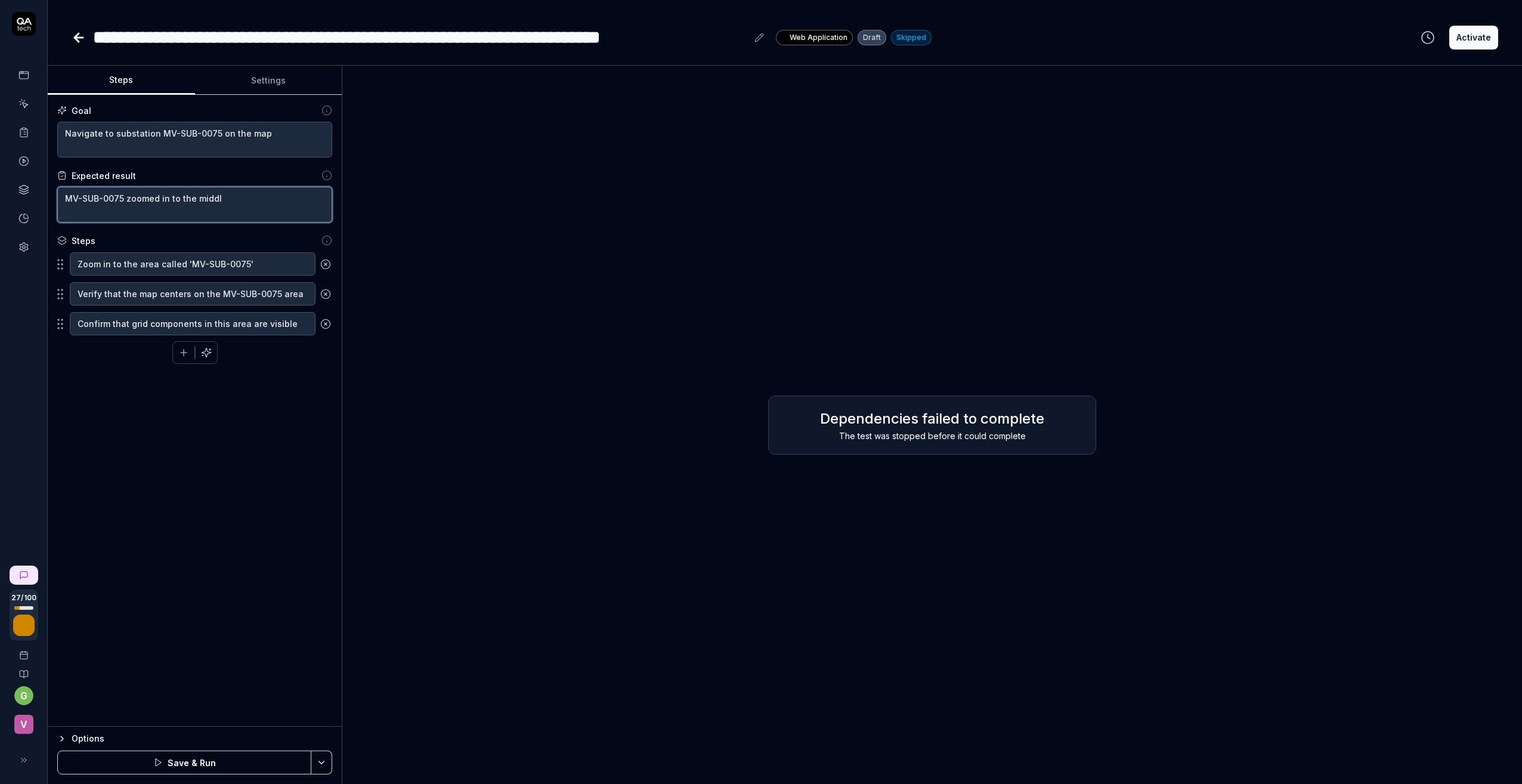
type textarea "*"
type textarea "MV-SUB-0075 zoomed in to the middle"
type textarea "*"
type textarea "MV-SUB-0075 zoomed in to the middle"
type textarea "*"
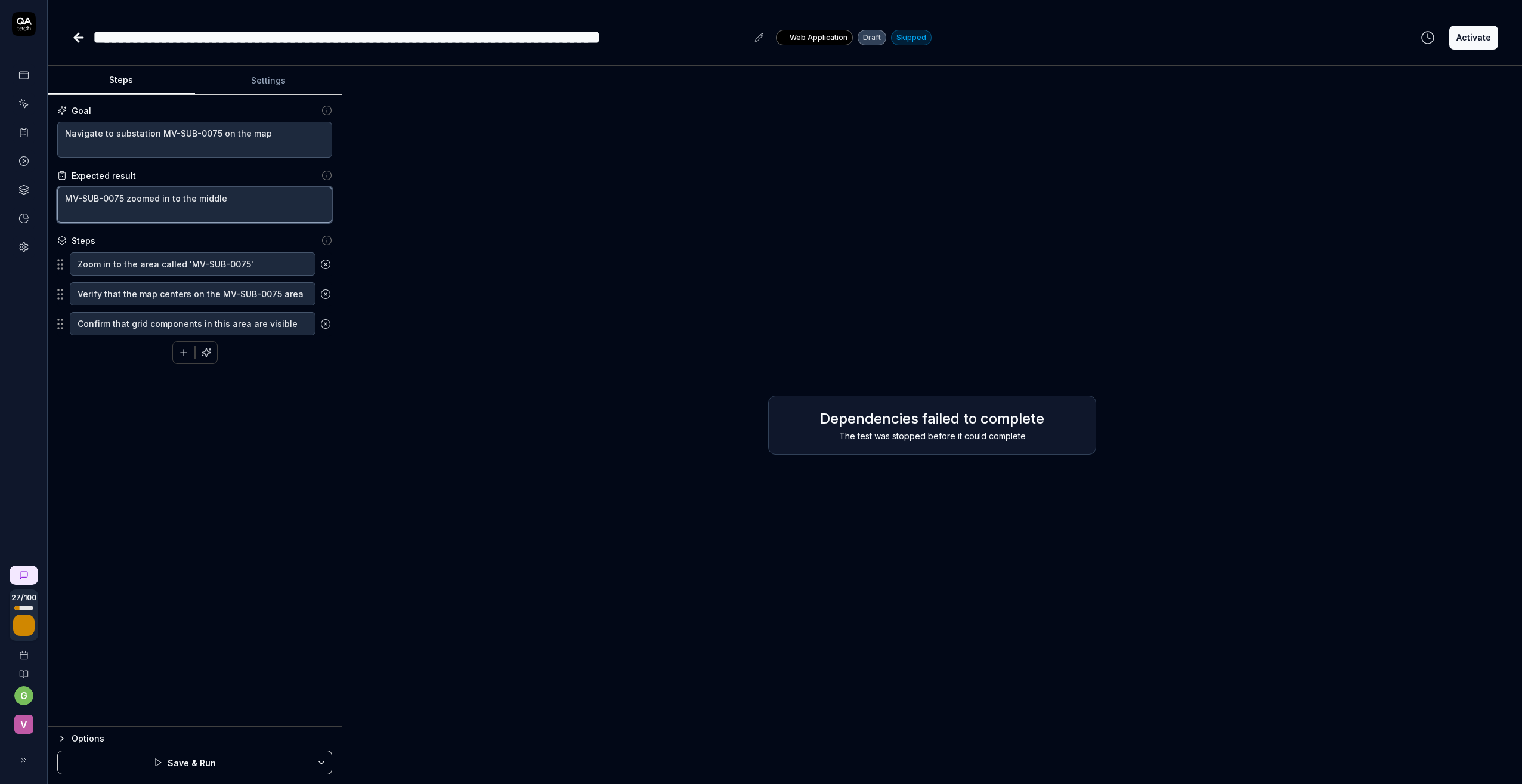
type textarea "MV-SUB-0075 zoomed in to the middle o"
type textarea "*"
type textarea "MV-SUB-0075 zoomed in to the middle of"
type textarea "*"
type textarea "MV-SUB-0075 zoomed in to the middle of"
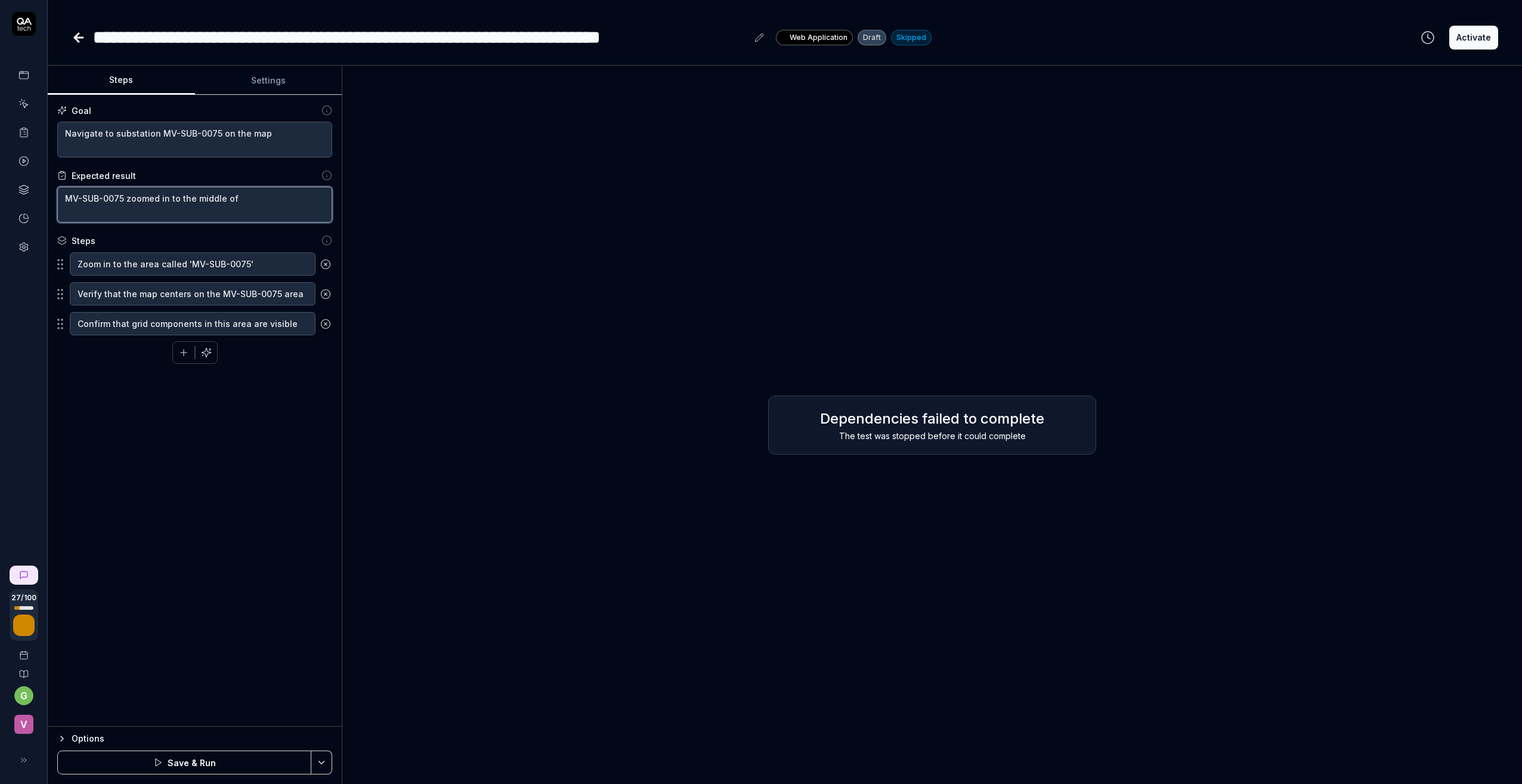
type textarea "*"
type textarea "MV-SUB-0075 zoomed in to the middle of t"
type textarea "*"
type textarea "MV-SUB-0075 zoomed in to the middle of th"
type textarea "*"
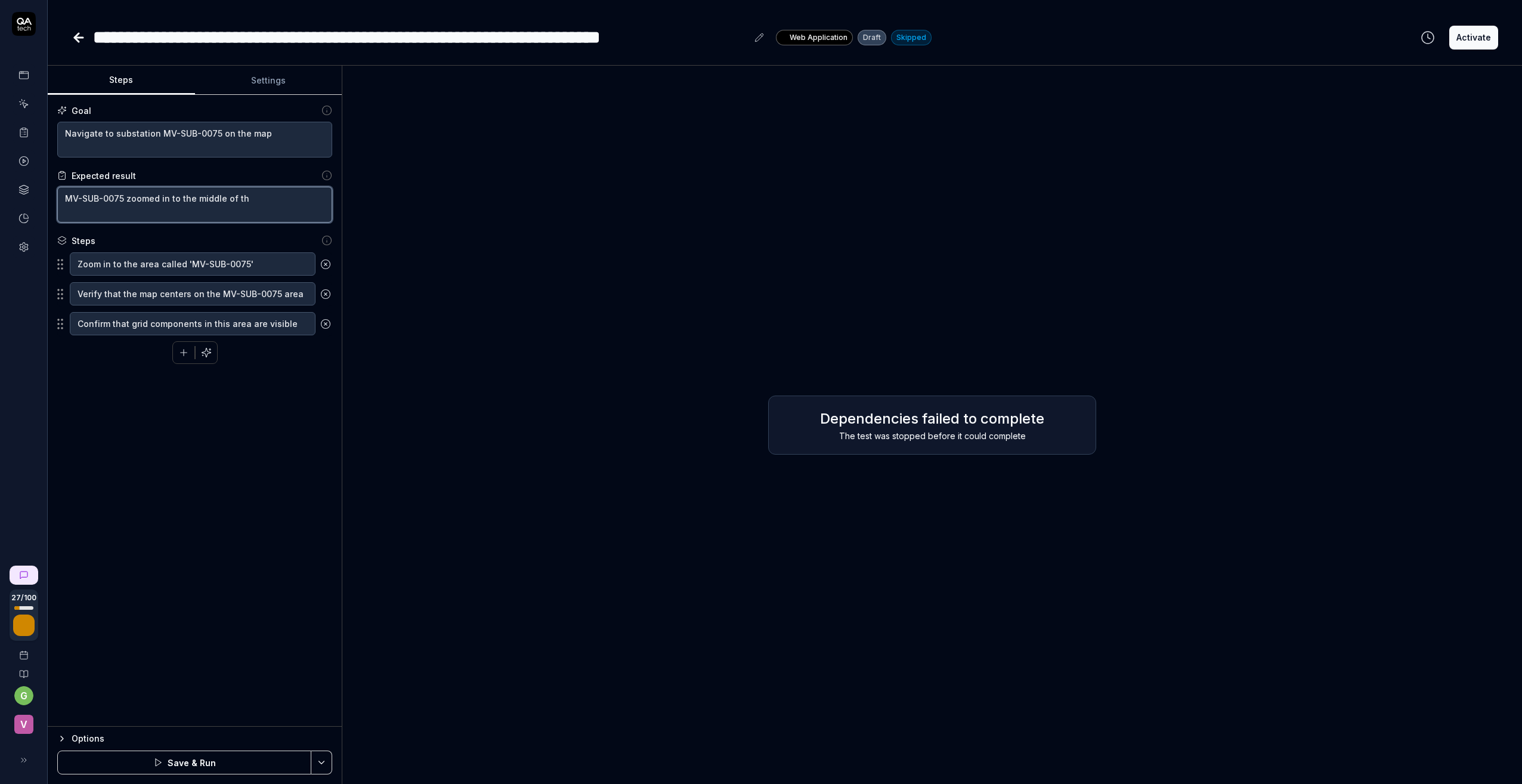
type textarea "MV-SUB-0075 zoomed in to the middle of the"
type textarea "*"
type textarea "MV-SUB-0075 zoomed in to the middle of the"
type textarea "*"
type textarea "MV-SUB-0075 zoomed in to the middle of the m"
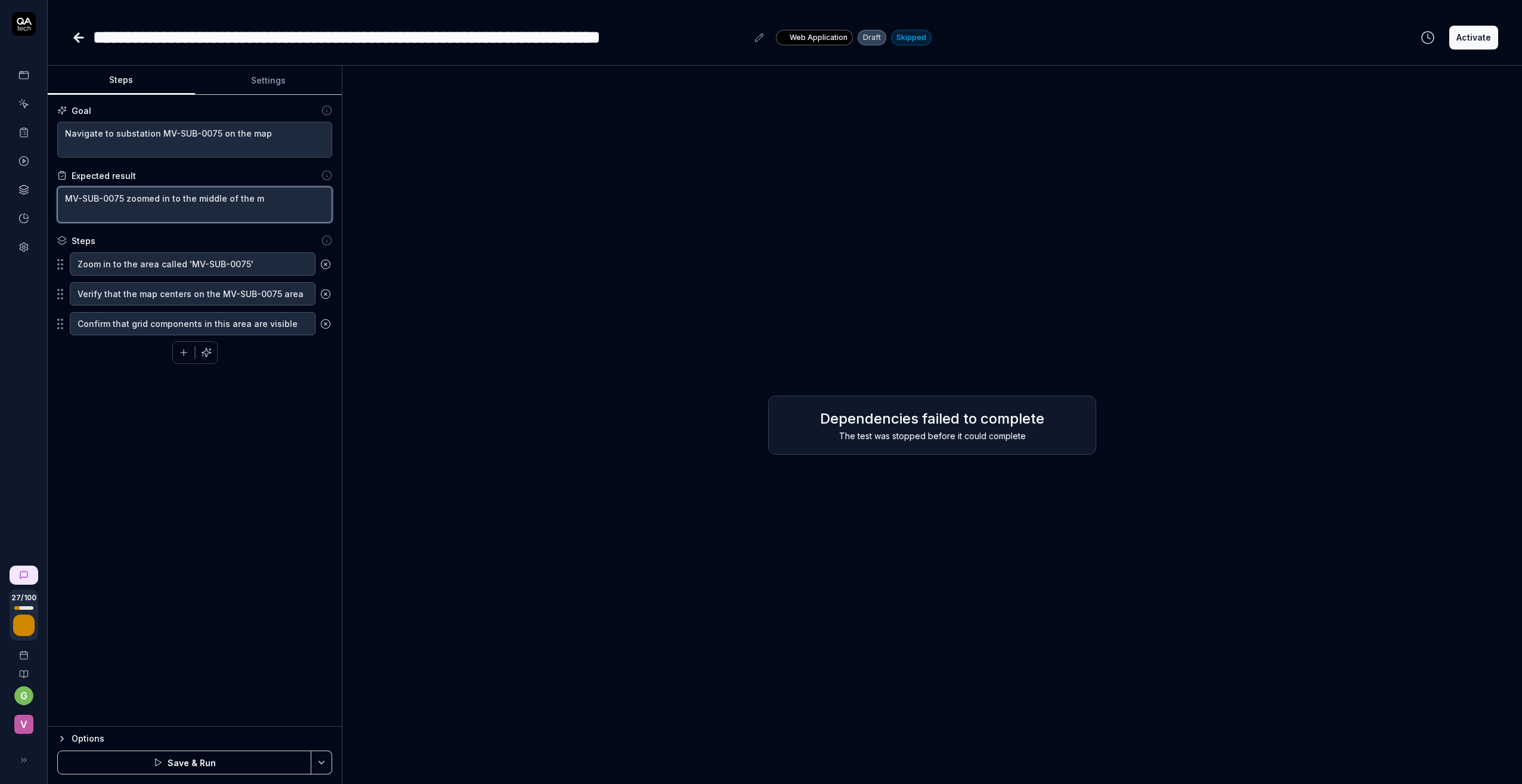
type textarea "*"
type textarea "MV-SUB-0075 zoomed in to the middle of the ma"
type textarea "*"
type textarea "MV-SUB-0075 zoomed in to the middle of the map"
click at [226, 259] on textarea "Zoom in to the area called 'MV-SUB-0075'" at bounding box center [192, 264] width 245 height 24
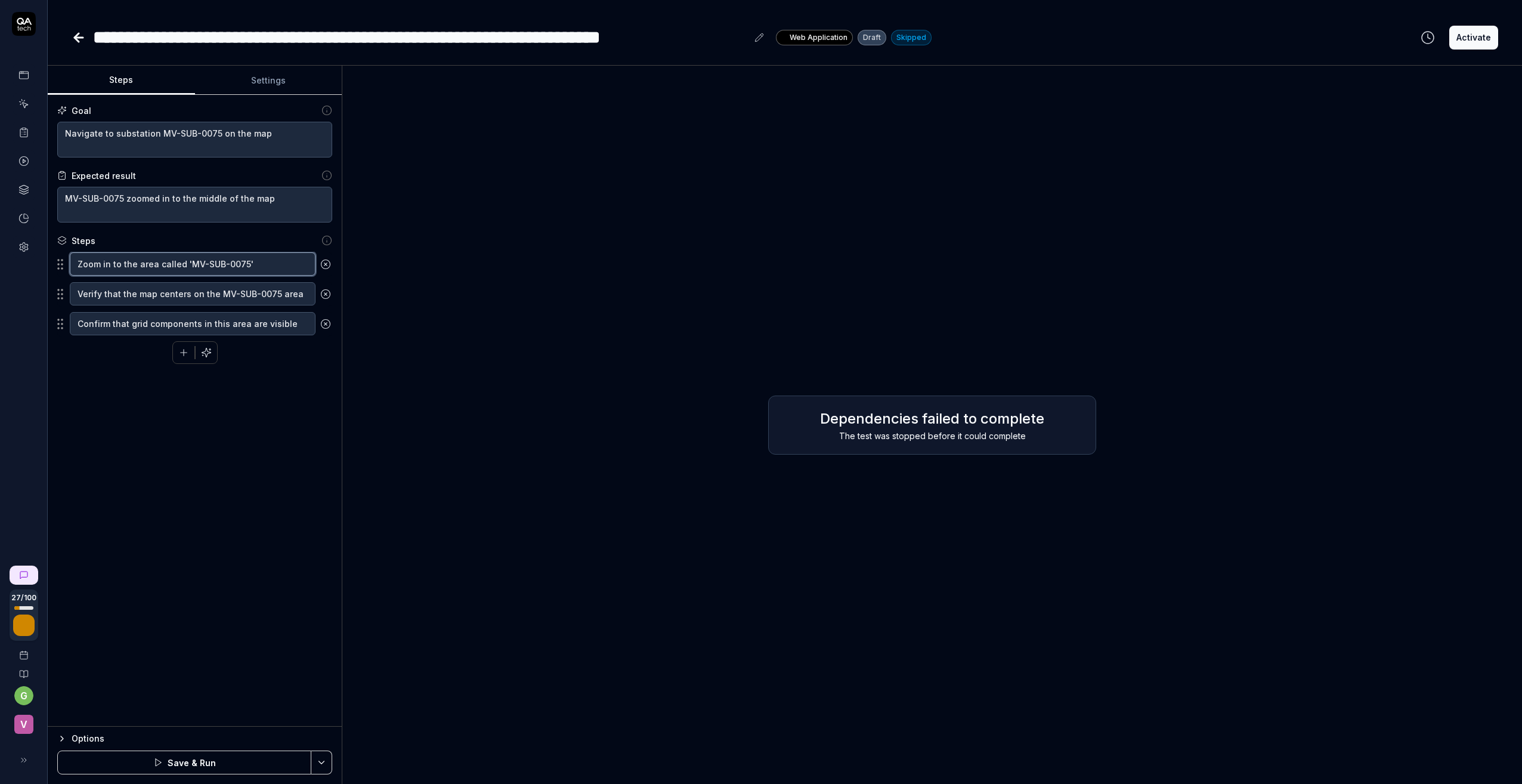
drag, startPoint x: 137, startPoint y: 262, endPoint x: 180, endPoint y: 265, distance: 43.1
click at [180, 265] on textarea "Zoom in to the area called 'MV-SUB-0075'" at bounding box center [192, 264] width 245 height 24
type textarea "*"
type textarea "Zoom in to the s 'MV-SUB-0075'"
type textarea "*"
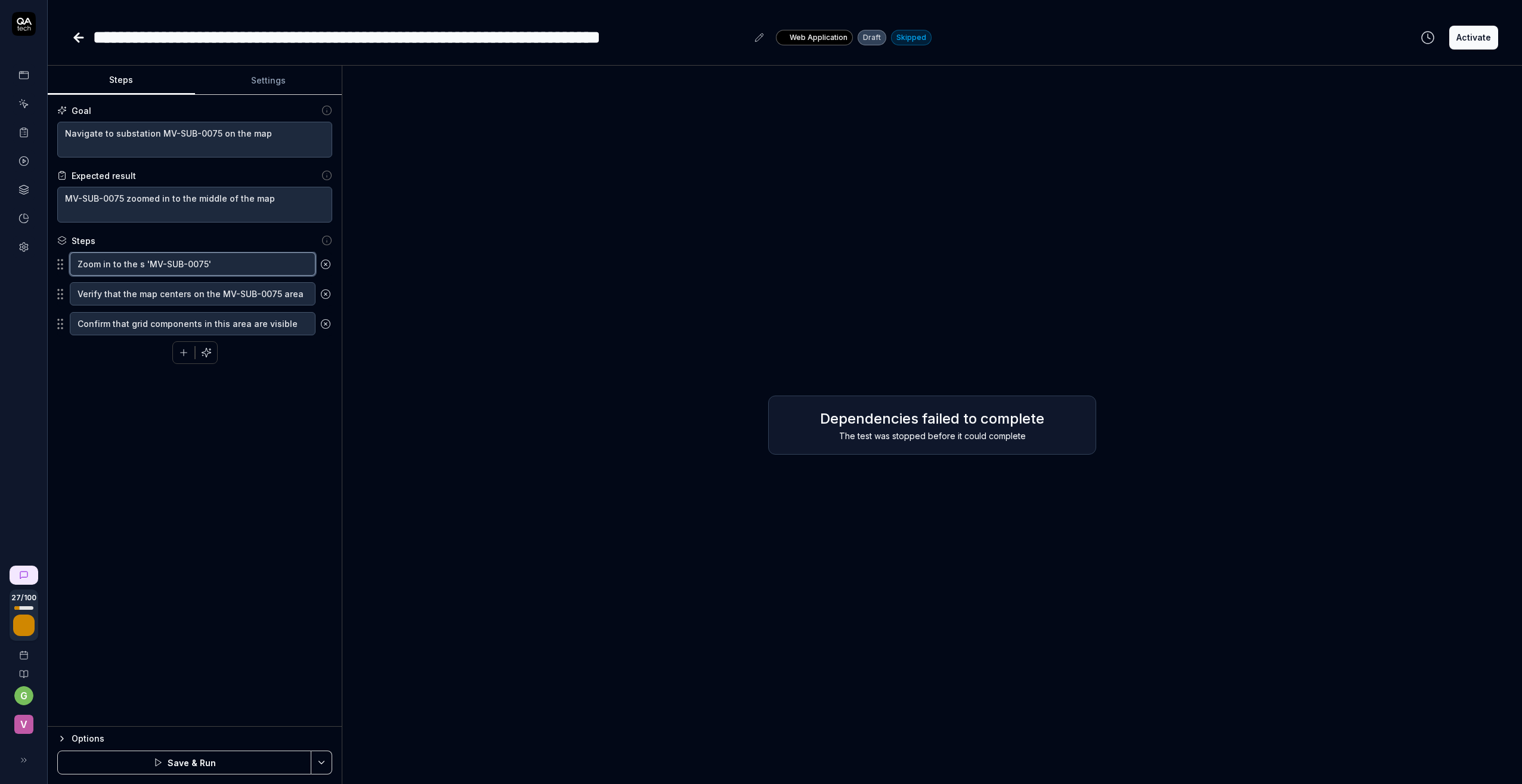
type textarea "Zoom in to the su 'MV-SUB-0075'"
type textarea "*"
type textarea "Zoom in to the sub 'MV-SUB-0075'"
type textarea "*"
type textarea "Zoom in to the sub- 'MV-SUB-0075'"
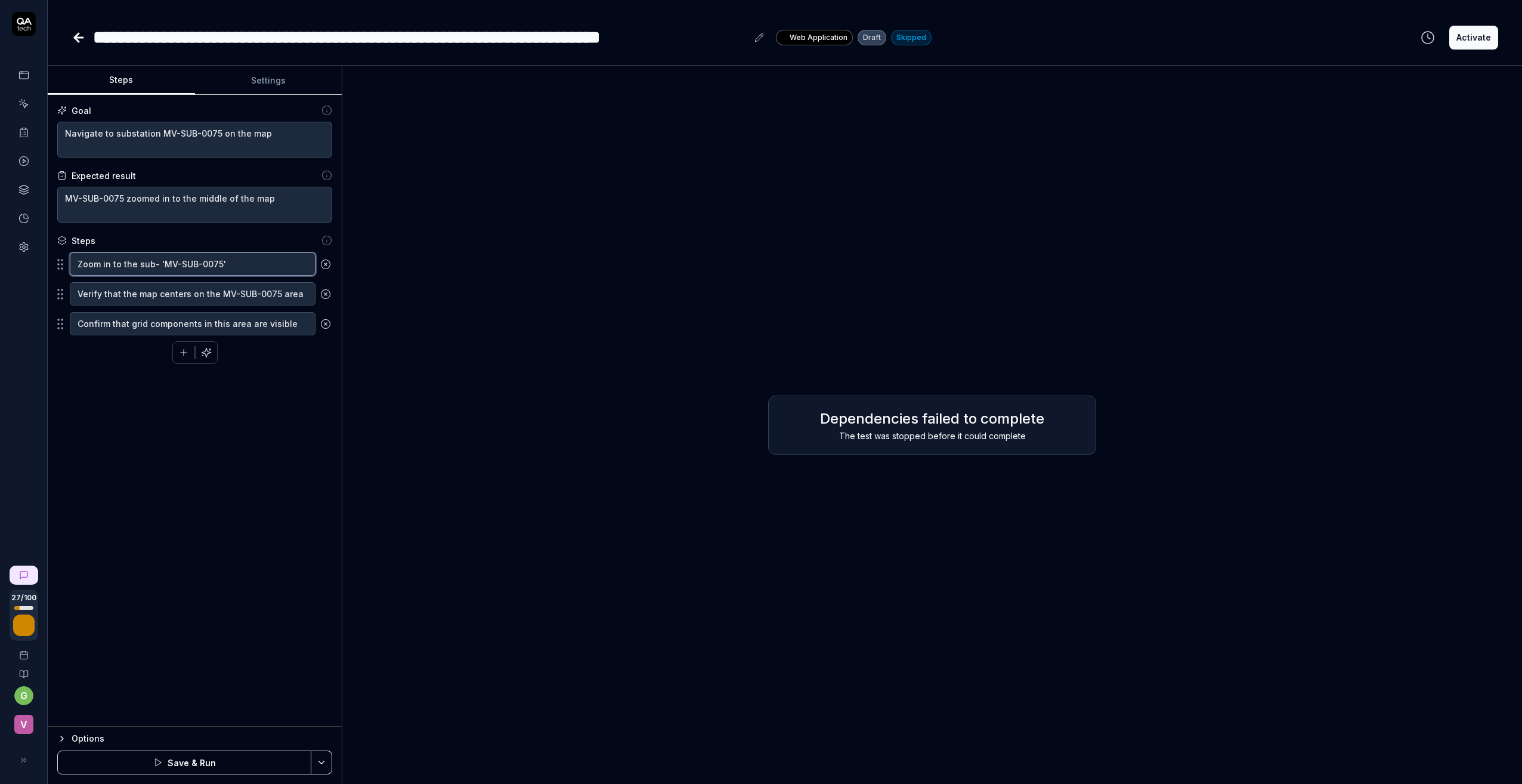
type textarea "*"
type textarea "Zoom in to the sub-s 'MV-SUB-0075'"
type textarea "*"
type textarea "Zoom in to the sub-st 'MV-SUB-0075'"
type textarea "*"
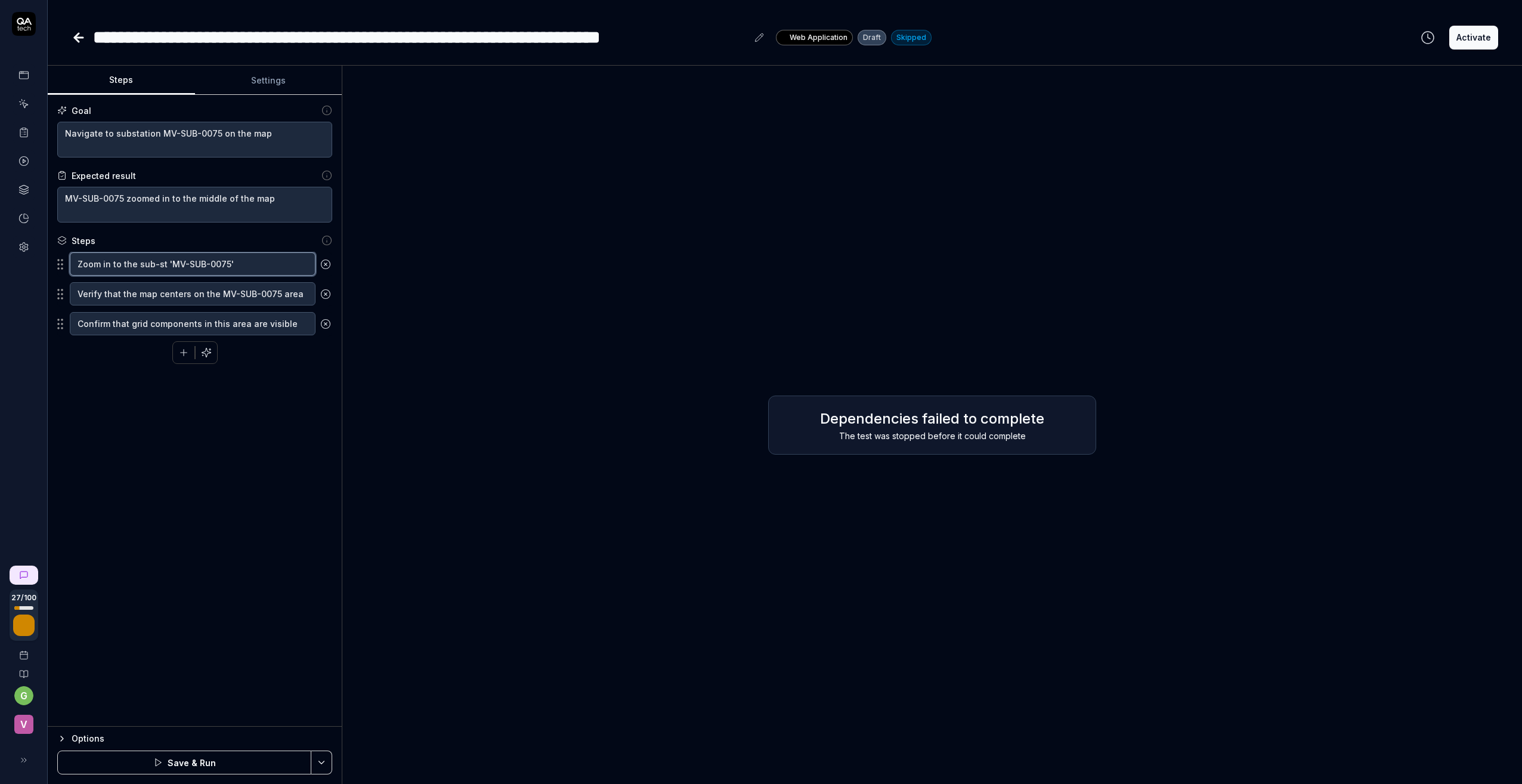
type textarea "Zoom in to the sub-sta 'MV-SUB-0075'"
type textarea "*"
type textarea "Zoom in to the sub-stat 'MV-SUB-0075'"
type textarea "*"
type textarea "Zoom in to the sub-stati 'MV-SUB-0075'"
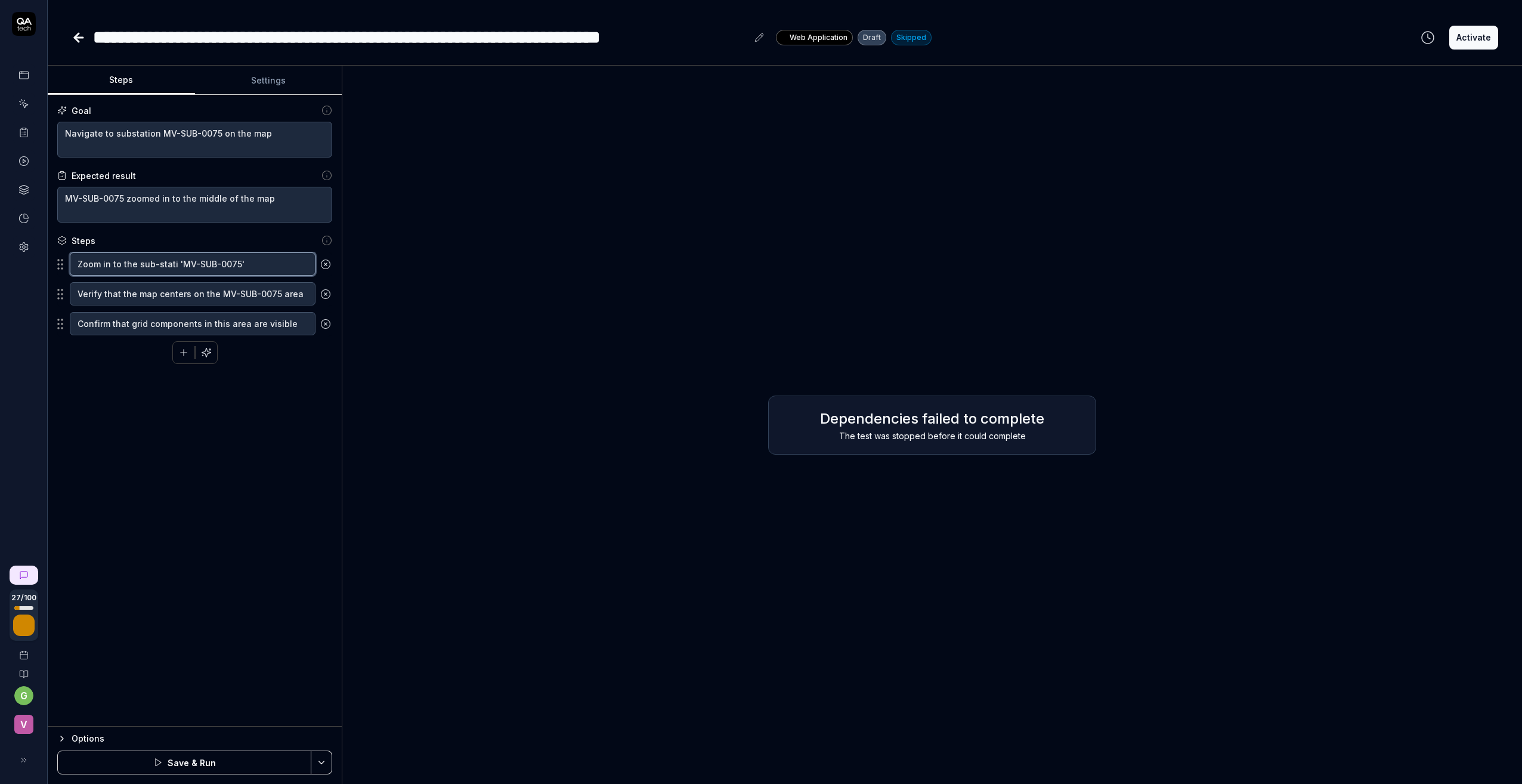
type textarea "*"
type textarea "Zoom in to the sub-statio 'MV-SUB-0075'"
type textarea "*"
type textarea "Zoom in to the sub-station 'MV-SUB-0075'"
type textarea "*"
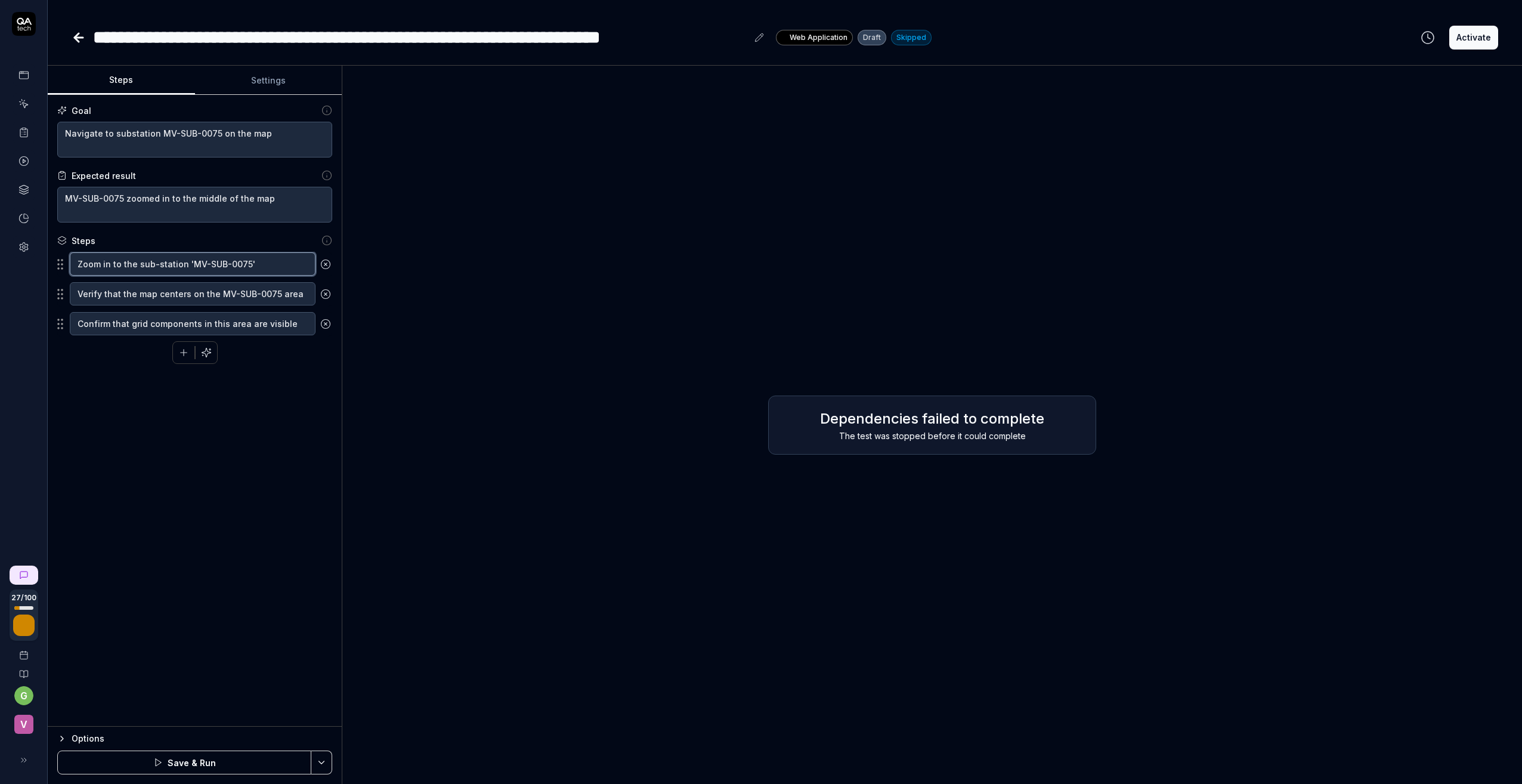
type textarea "Zoom in to the asub-station 'MV-SUB-0075'"
type textarea "*"
type textarea "Zoom in to the assub-station 'MV-SUB-0075'"
type textarea "*"
type textarea "Zoom in to the asssub-station 'MV-SUB-0075'"
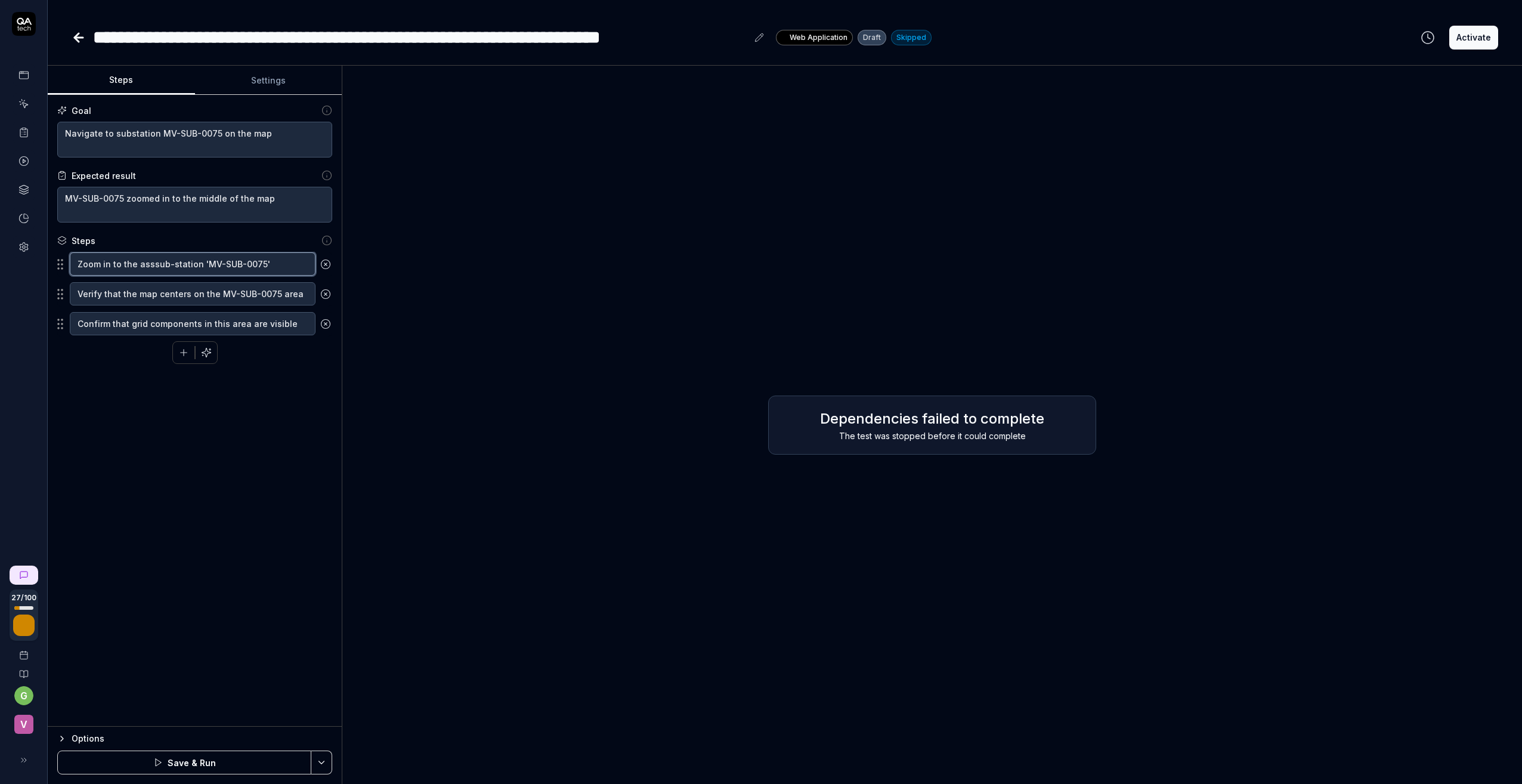
type textarea "*"
type textarea "Zoom in to the assesub-station 'MV-SUB-0075'"
type textarea "*"
type textarea "Zoom in to the assetsub-station 'MV-SUB-0075'"
type textarea "*"
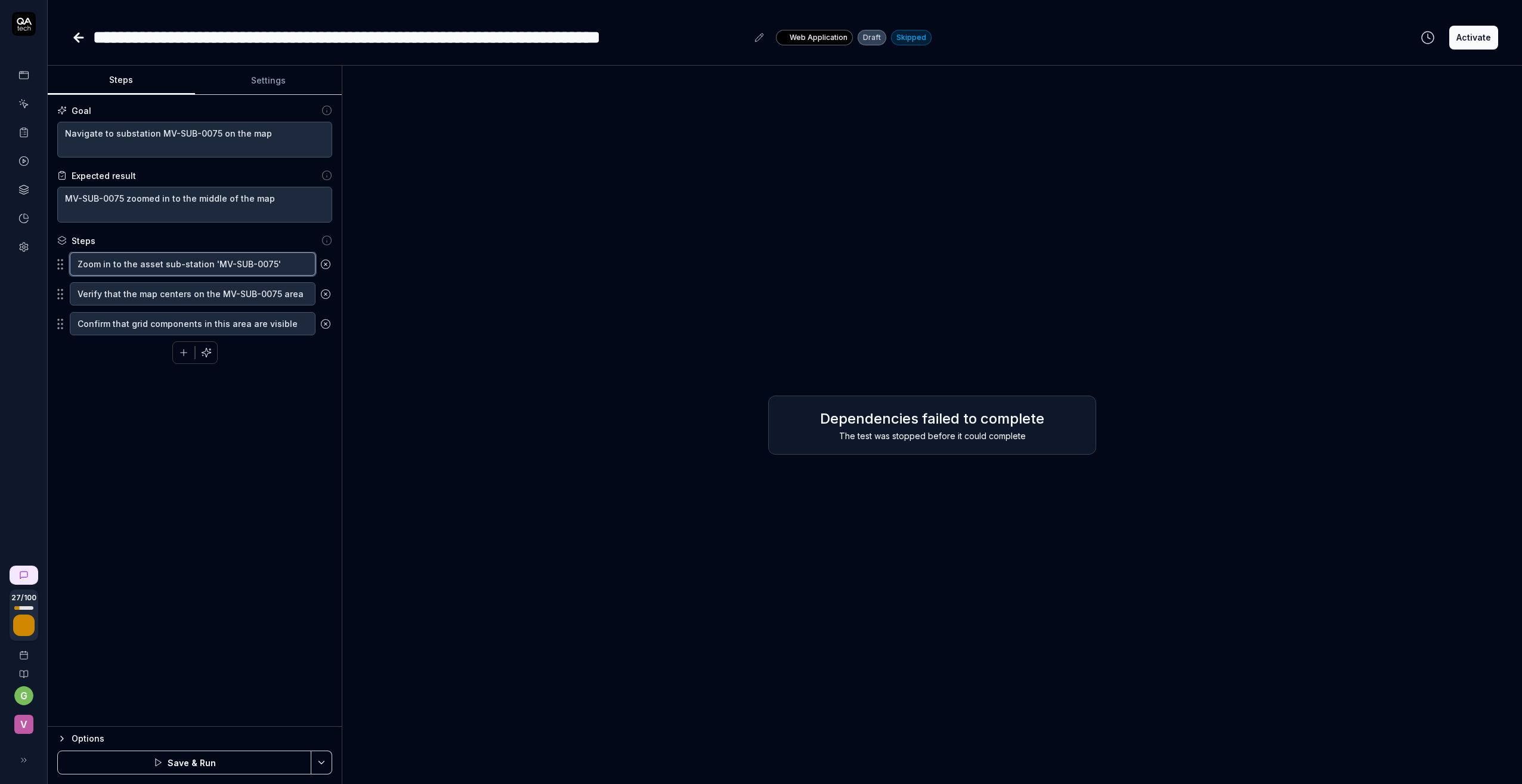
type textarea "Zoom in to the asset sub-station 'MV-SUB-0075'"
click at [111, 132] on textarea "Navigate to substation MV-SUB-0075 on the map" at bounding box center [194, 140] width 275 height 35
type textarea "*"
type textarea "Navigate to substation MV-SUB-0075 on the map"
type textarea "*"
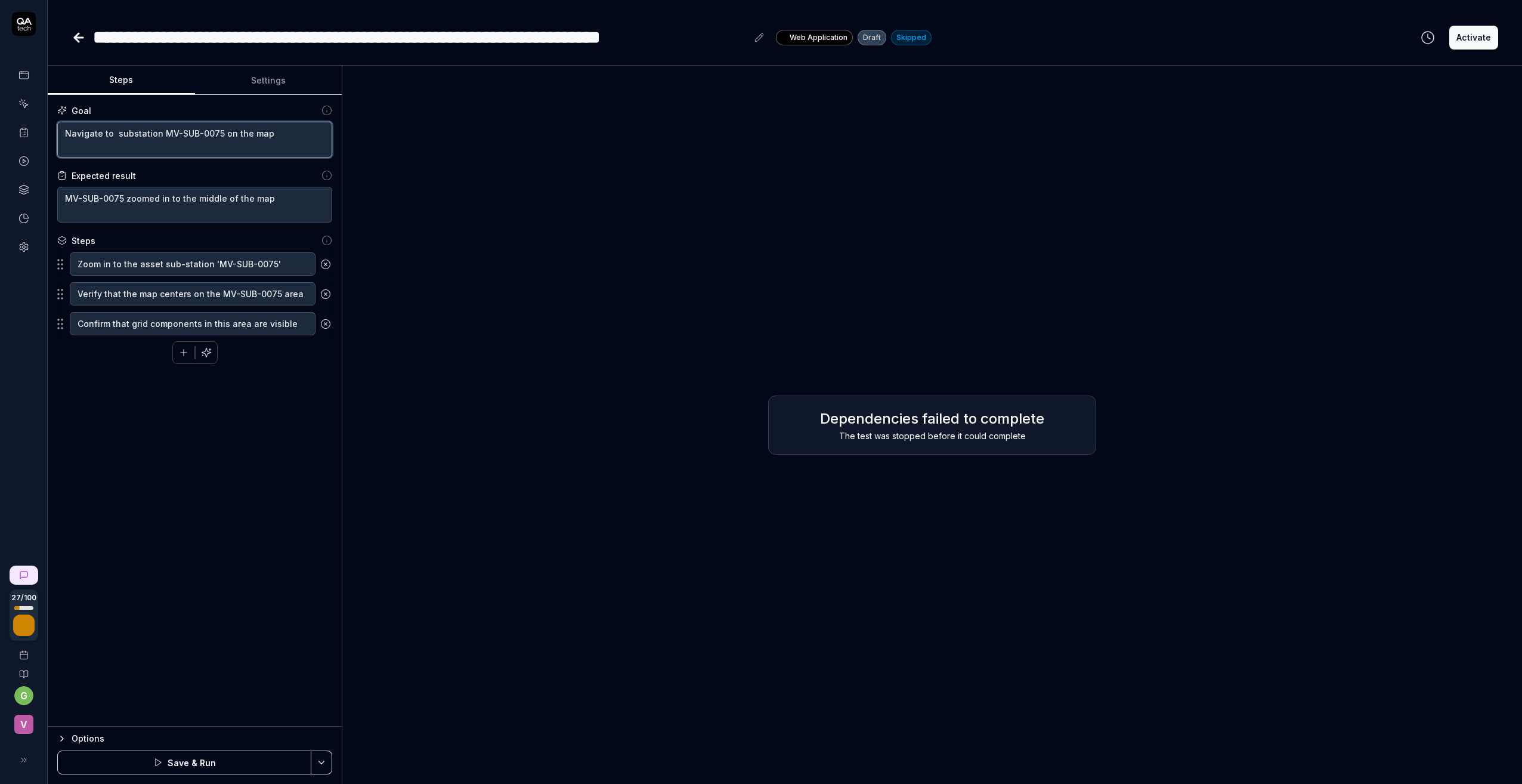
type textarea "Navigate to t substation MV-SUB-0075 on the map"
type textarea "*"
type textarea "Navigate to th substation MV-SUB-0075 on the map"
type textarea "*"
type textarea "Navigate to the substation MV-SUB-0075 on the map"
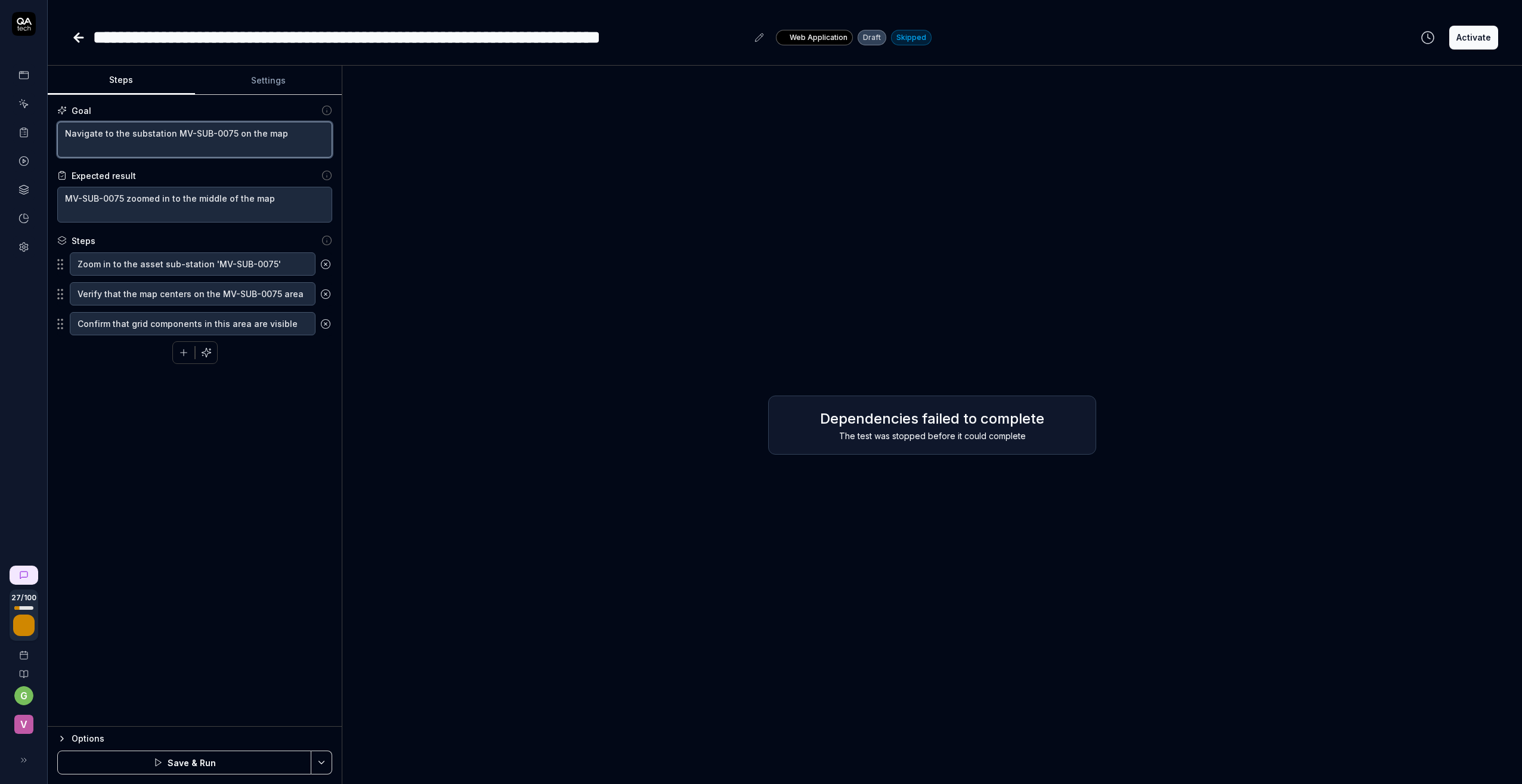
type textarea "*"
type textarea "Navigate to the substation MV-SUB-0075 on the map"
type textarea "*"
type textarea "Navigate to the a substation MV-SUB-0075 on the map"
type textarea "*"
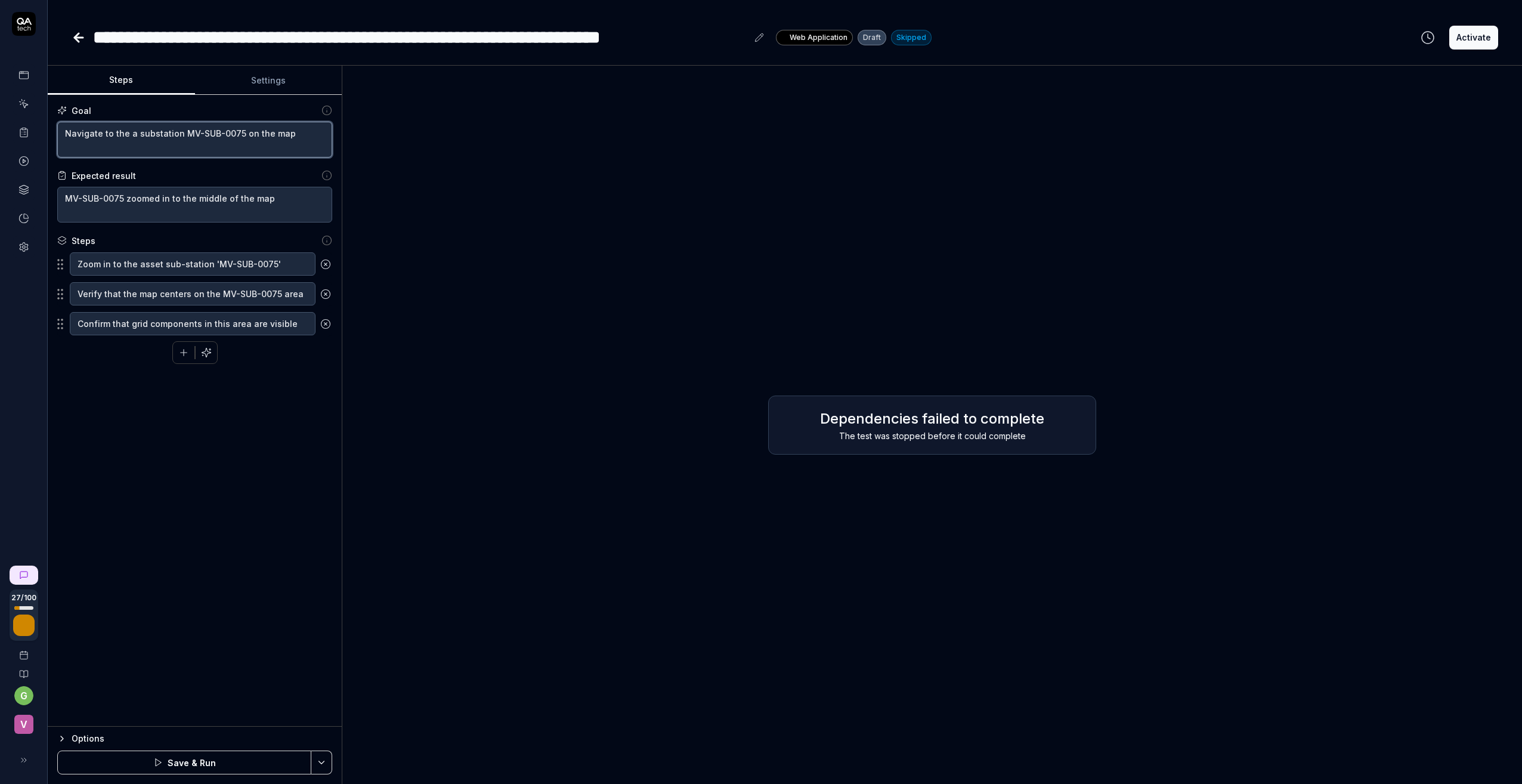
type textarea "Navigate to the as substation MV-SUB-0075 on the map"
type textarea "*"
type textarea "Navigate to the ass substation MV-SUB-0075 on the map"
type textarea "*"
type textarea "Navigate to the asse substation MV-SUB-0075 on the map"
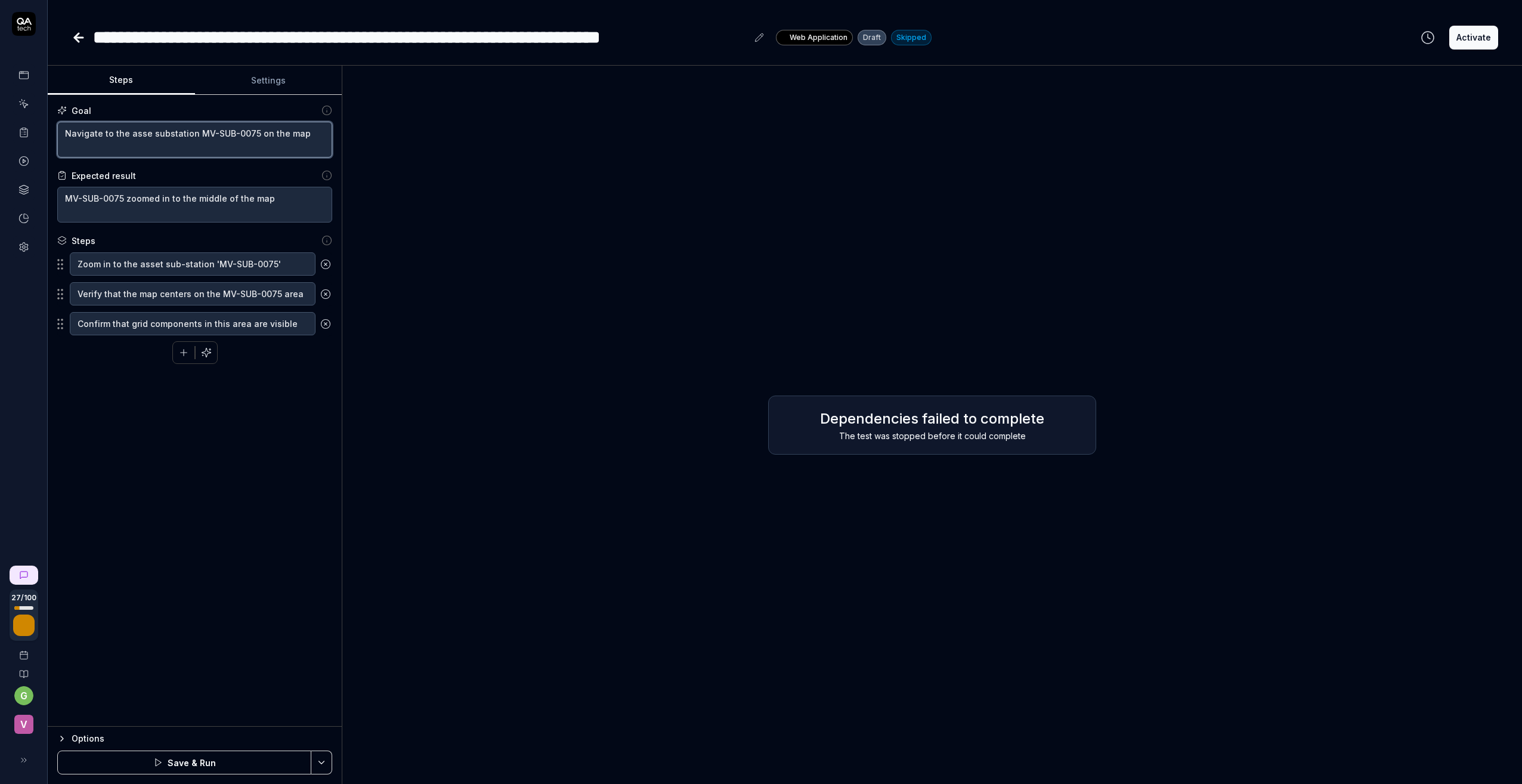
type textarea "*"
type textarea "Navigate to the asset substation MV-SUB-0075 on the map"
click at [145, 382] on div "Goal Navigate to the asset substation MV-SUB-0075 on the map Expected result MV…" at bounding box center [194, 410] width 294 height 631
click at [226, 453] on div "Goal Navigate to the asset substation MV-SUB-0075 on the map Expected result MV…" at bounding box center [194, 410] width 294 height 631
click at [273, 200] on textarea "MV-SUB-0075 zoomed in to the middle of the map" at bounding box center [194, 205] width 275 height 35
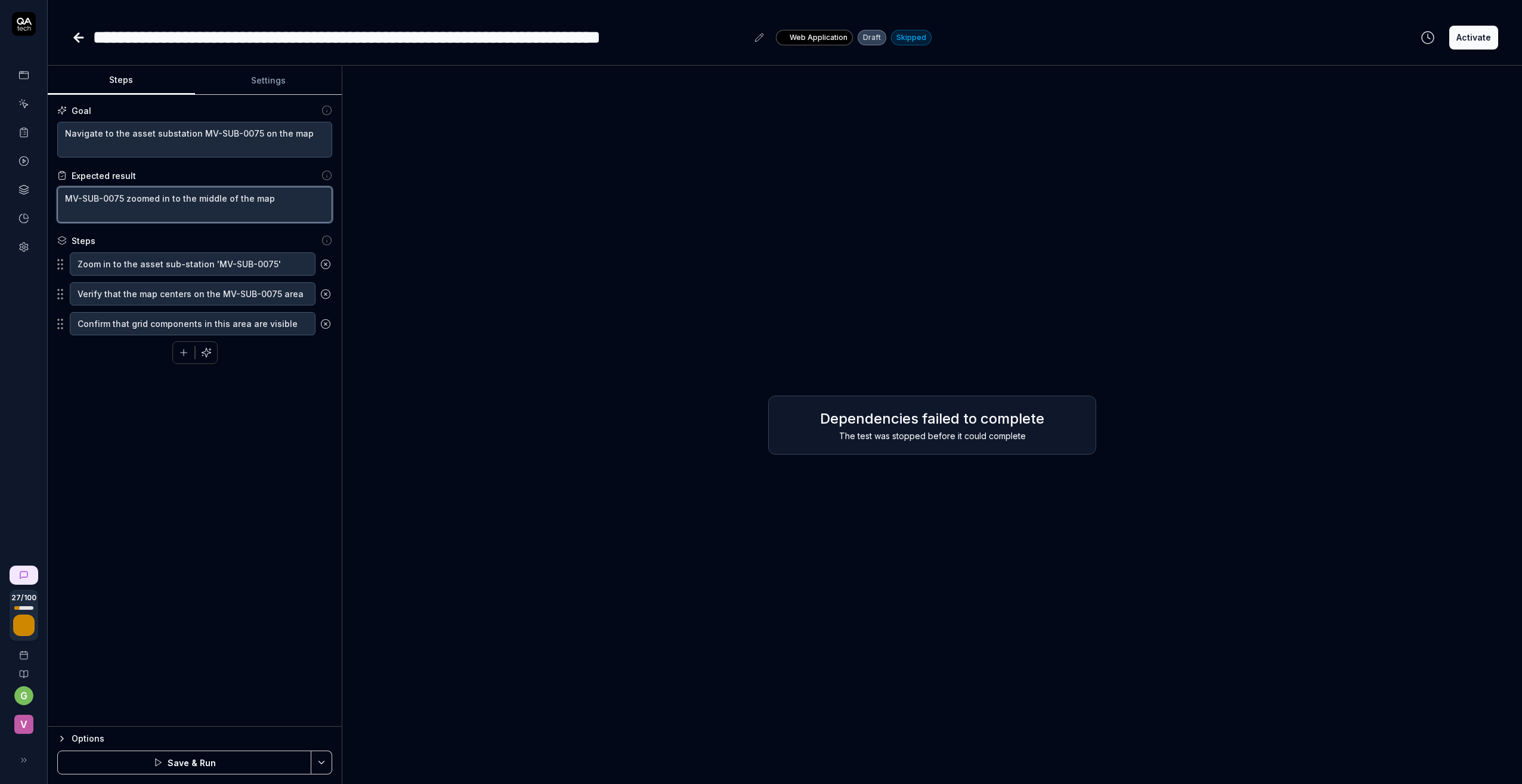
type textarea "*"
type textarea "MV-SUB-0075 zoomed in to the middle of the map,"
type textarea "*"
type textarea "MV-SUB-0075 zoomed in to the middle of the map,"
type textarea "*"
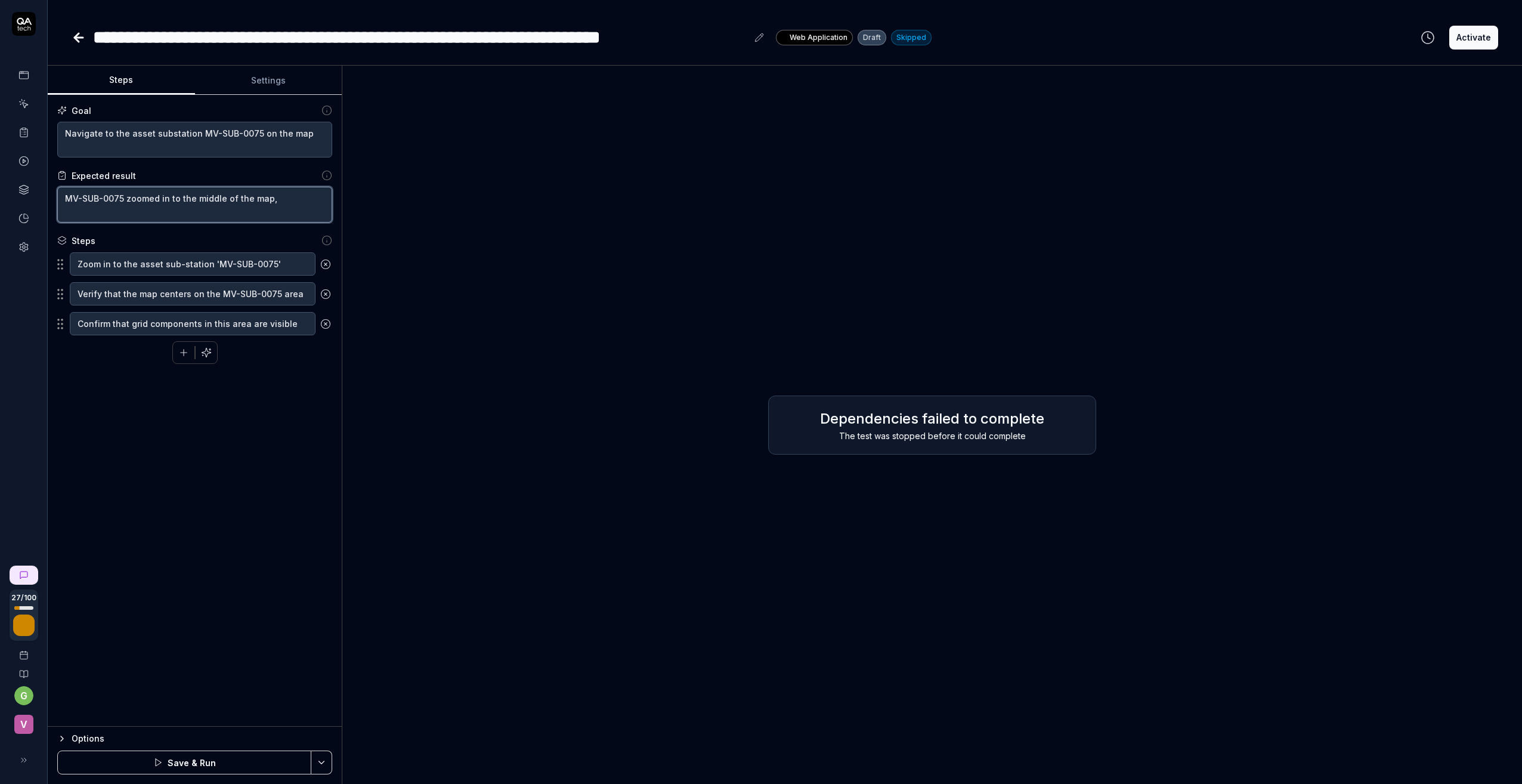
type textarea "MV-SUB-0075 zoomed in to the middle of the map, a"
type textarea "*"
type textarea "MV-SUB-0075 zoomed in to the middle of the map, at"
type textarea "*"
type textarea "MV-SUB-0075 zoomed in to the middle of the map, att"
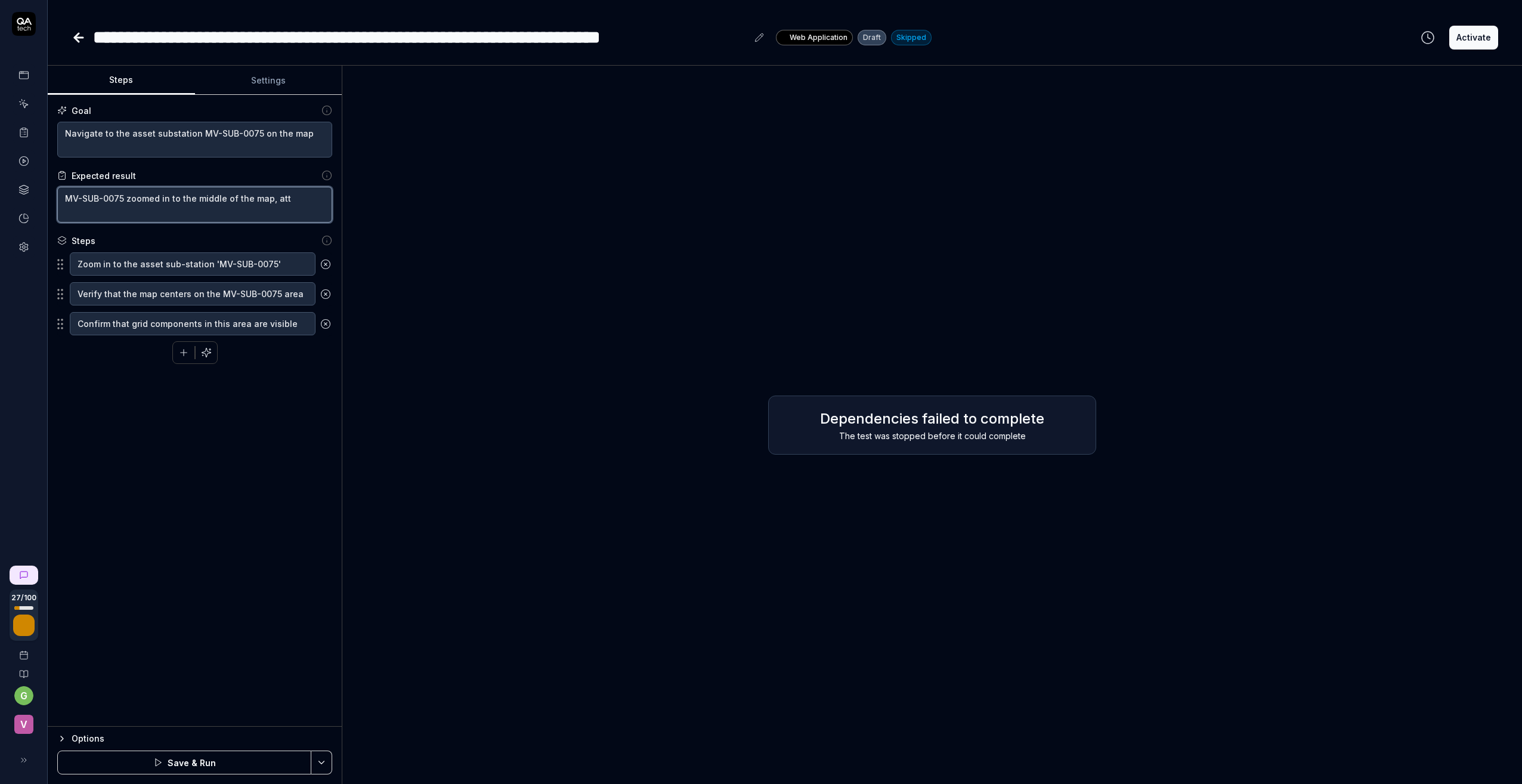
type textarea "*"
type textarea "MV-SUB-0075 zoomed in to the middle of the map, attr"
type textarea "*"
type textarea "MV-SUB-0075 zoomed in to the middle of the map, [PERSON_NAME]"
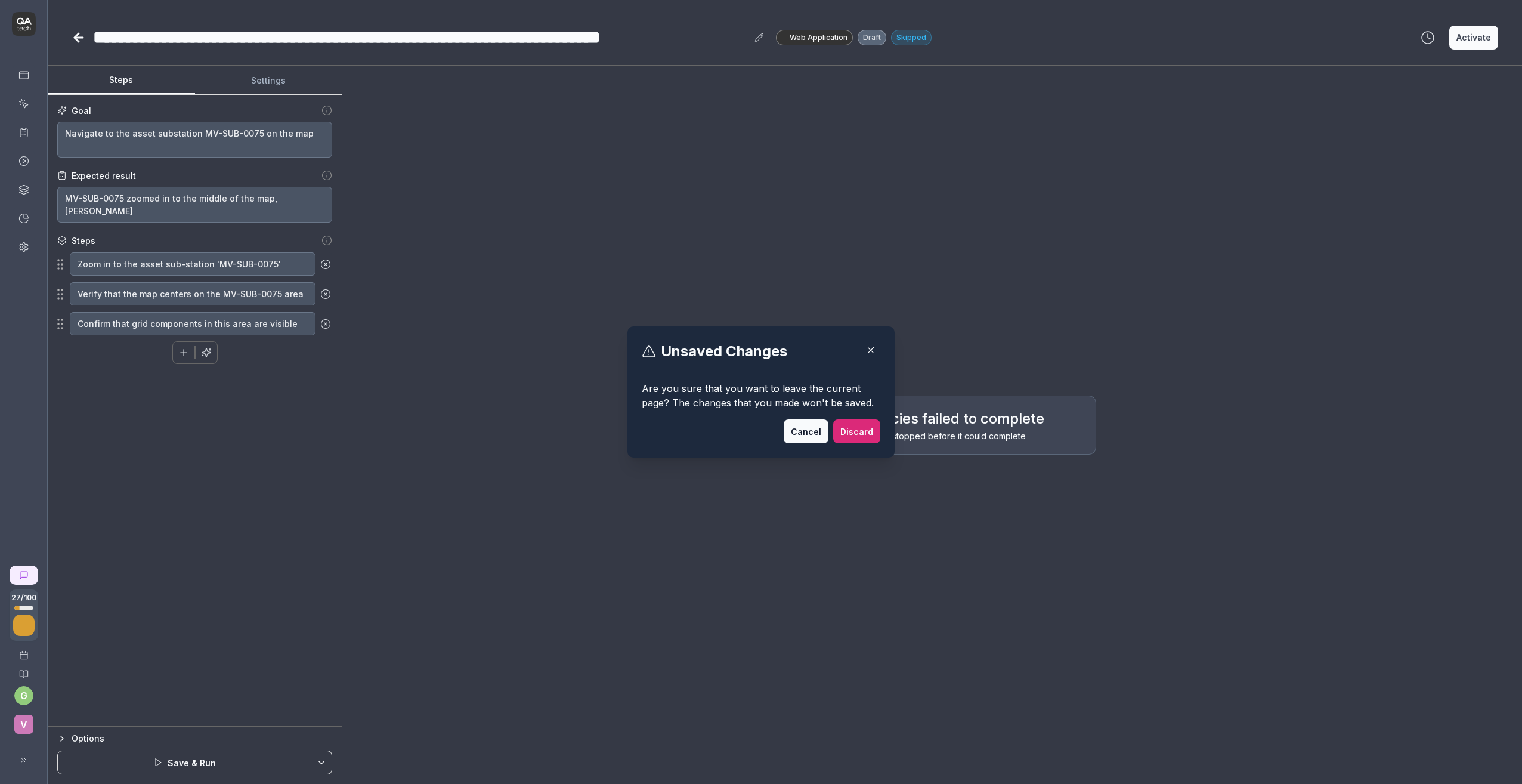
click button "button" at bounding box center [870, 350] width 19 height 19
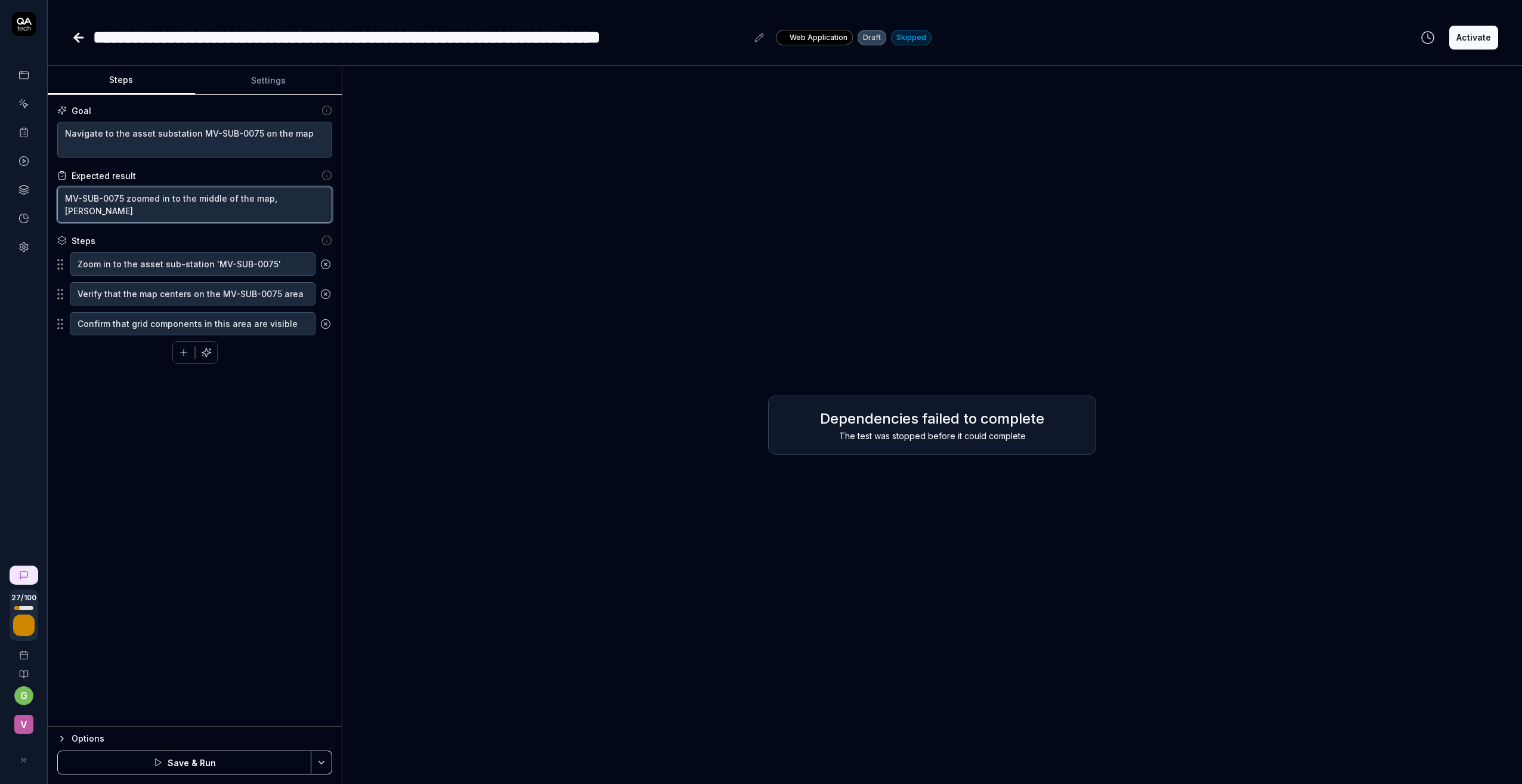
click at [296, 199] on textarea "MV-SUB-0075 zoomed in to the middle of the map, [PERSON_NAME]" at bounding box center [194, 205] width 275 height 35
type textarea "*"
type textarea "MV-SUB-0075 zoomed in to the middle of the map, attrib"
type textarea "*"
type textarea "MV-SUB-0075 zoomed in to the middle of the map, attribu"
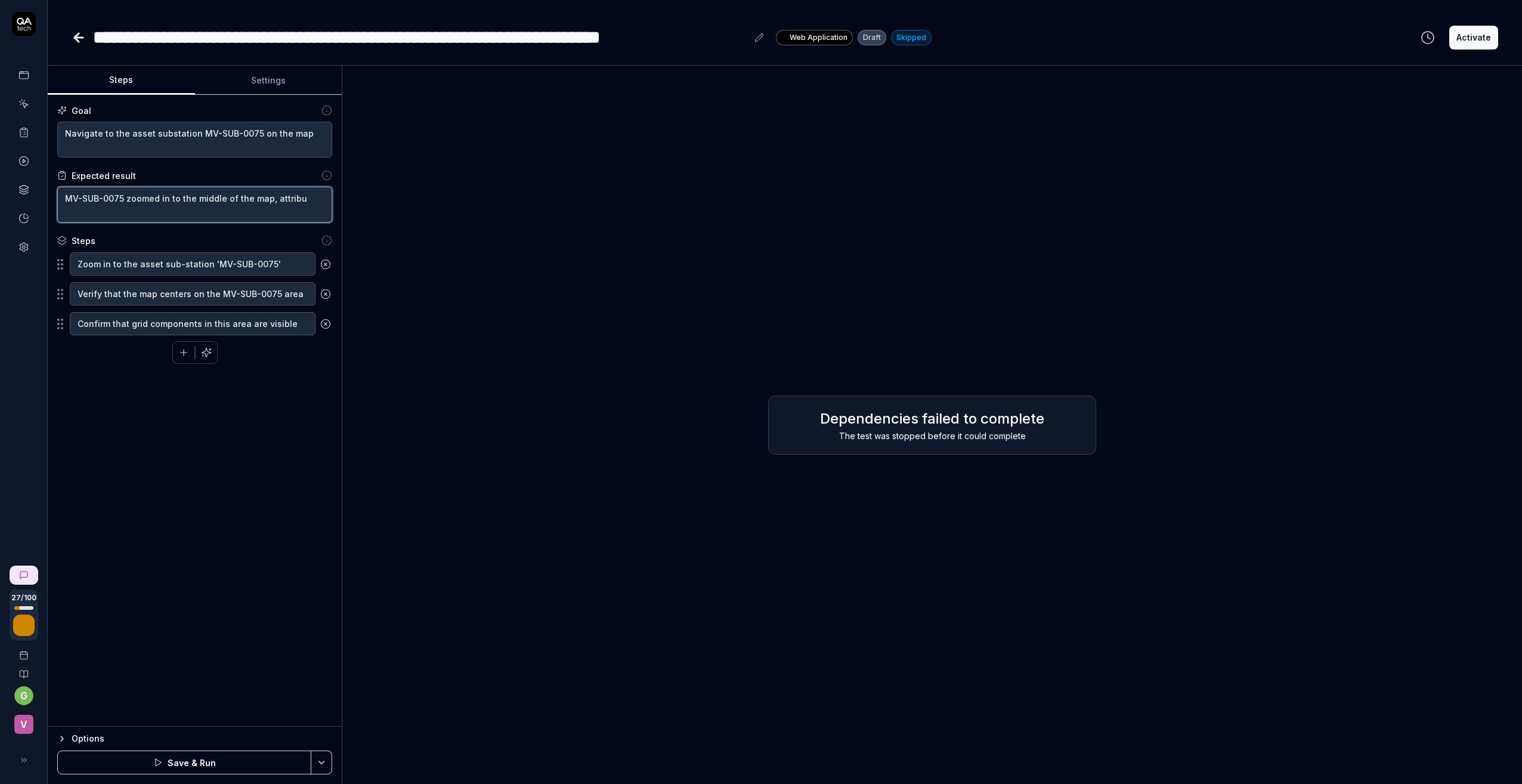
type textarea "*"
type textarea "MV-SUB-0075 zoomed in to the middle of the map, attribut"
type textarea "*"
type textarea "MV-SUB-0075 zoomed in to the middle of the map, attribute"
type textarea "*"
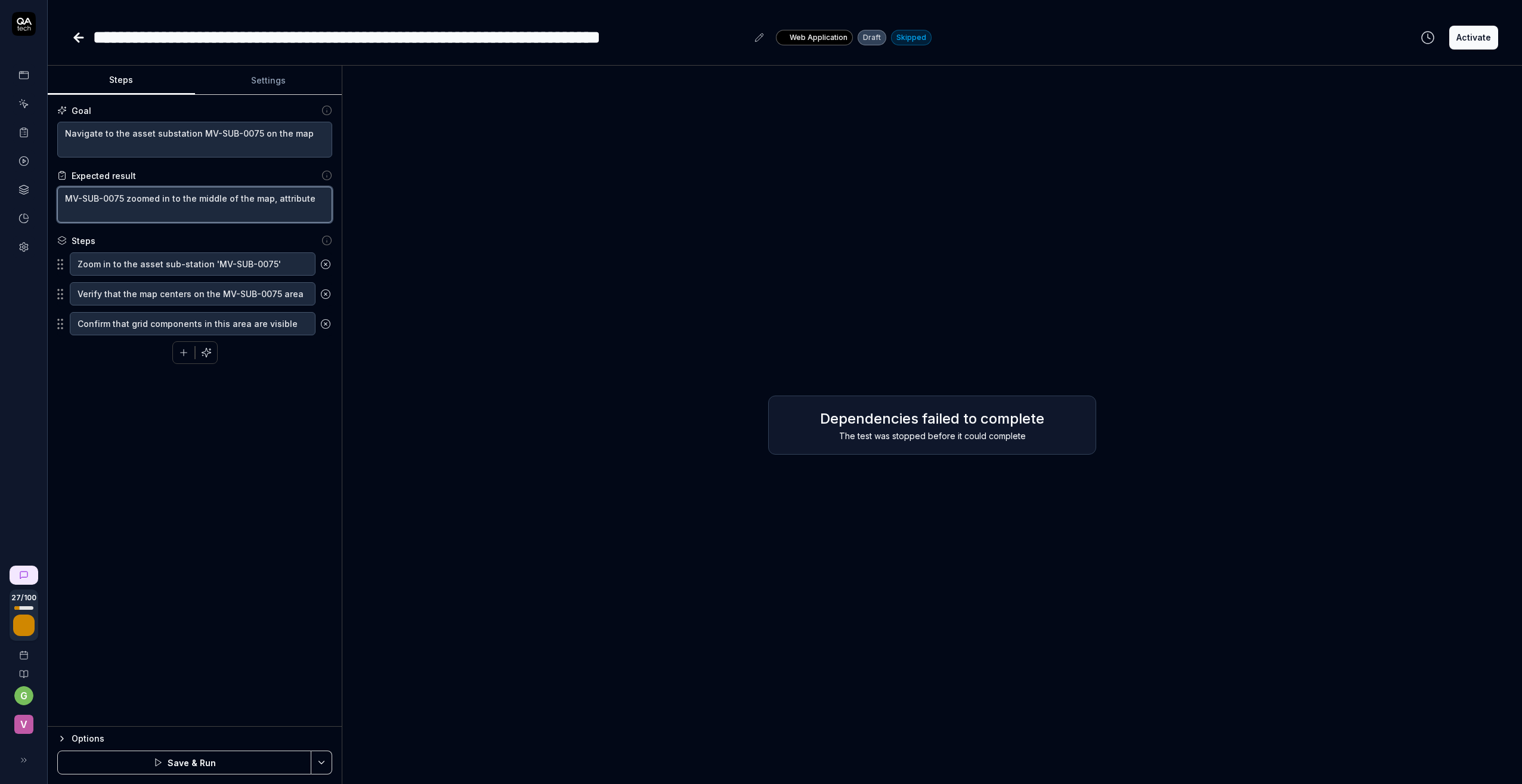
type textarea "MV-SUB-0075 zoomed in to the middle of the map, attribute"
type textarea "*"
type textarea "MV-SUB-0075 zoomed in to the middle of the map, attribute v"
type textarea "*"
type textarea "MV-SUB-0075 zoomed in to the middle of the map, attribute vi"
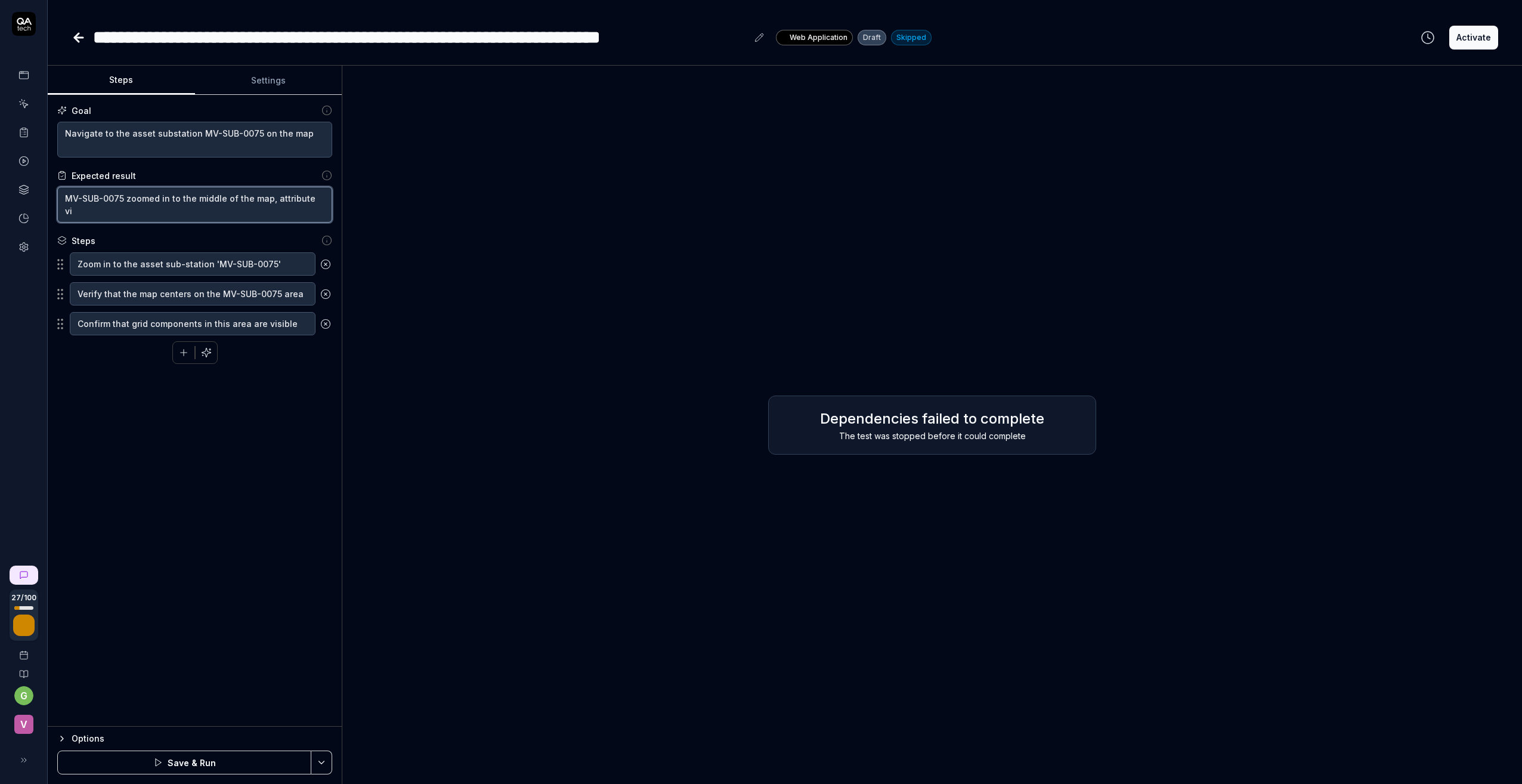
type textarea "*"
type textarea "MV-SUB-0075 zoomed in to the middle of the map, attribute vie"
type textarea "*"
type textarea "MV-SUB-0075 zoomed in to the middle of the map, attribute view"
type textarea "*"
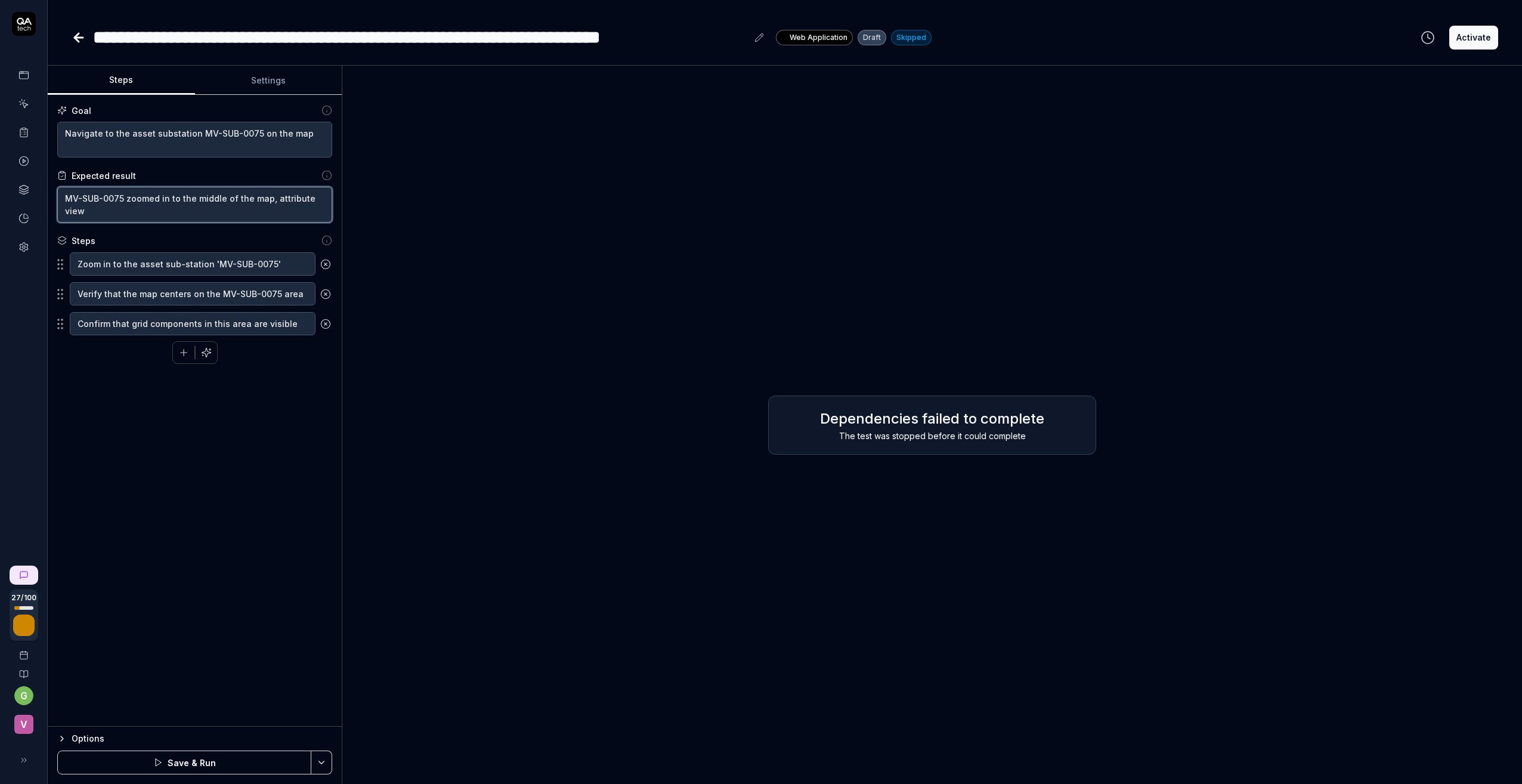
type textarea "MV-SUB-0075 zoomed in to the middle of the map, attribute viewe"
type textarea "*"
type textarea "MV-SUB-0075 zoomed in to the middle of the map, attribute viewed"
type textarea "*"
type textarea "MV-SUB-0075 zoomed in to the middle of the map, attribute viewed"
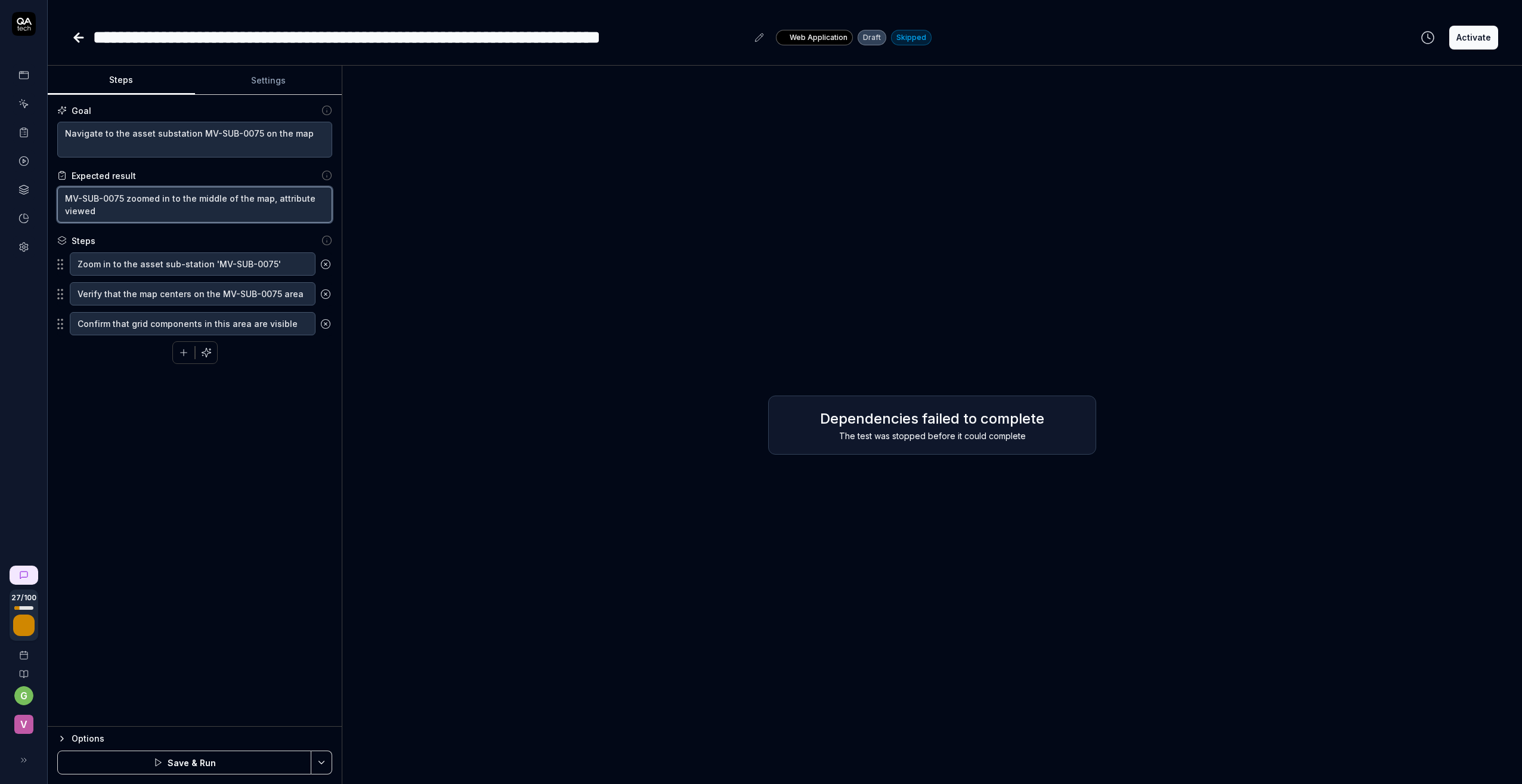
type textarea "*"
type textarea "MV-SUB-0075 zoomed in to the middle of the map, attribute viewed i"
type textarea "*"
click at [167, 404] on div "Goal Navigate to the asset substation MV-SUB-0075 on the map Expected result MV…" at bounding box center [194, 410] width 294 height 631
click at [303, 262] on textarea "Zoom in to the asset sub-station 'MV-SUB-0075'" at bounding box center [192, 264] width 245 height 24
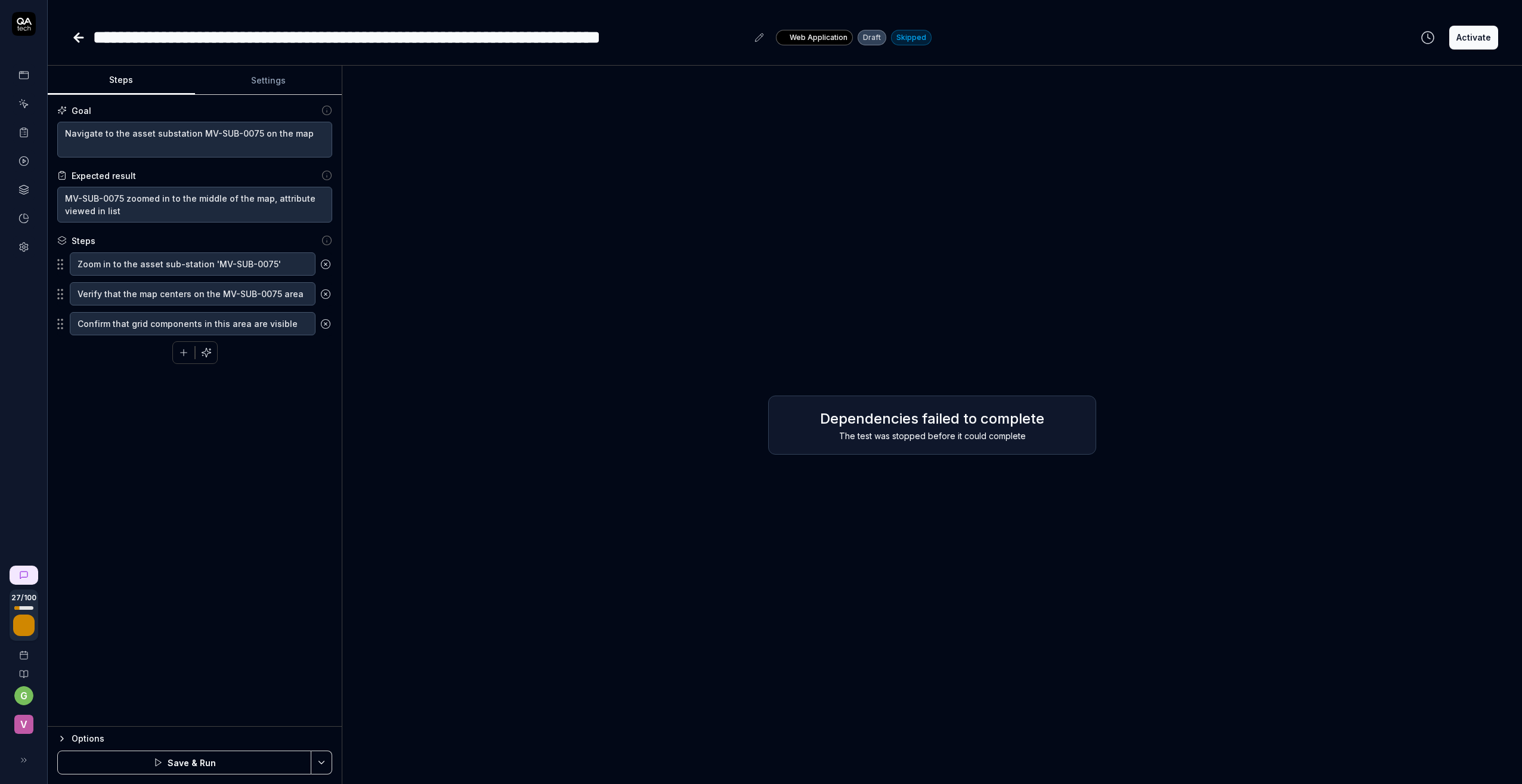
click at [58, 265] on fieldset "Zoom in to the asset sub-station 'MV-SUB-0075' Verify that the map centers on t…" at bounding box center [194, 294] width 275 height 85
click at [64, 267] on fieldset "Zoom in to the asset sub-station 'MV-SUB-0075' Verify that the map centers on t…" at bounding box center [194, 294] width 275 height 85
click at [90, 293] on textarea "Verify that the map centers on the MV-SUB-0075 area" at bounding box center [192, 294] width 245 height 24
click at [215, 291] on textarea "Verify that the map centers on the MV-SUB-0075 area" at bounding box center [192, 294] width 245 height 24
click at [134, 307] on textarea "Verify that the map centers on the asset MV-SUB-0075 area" at bounding box center [192, 299] width 245 height 35
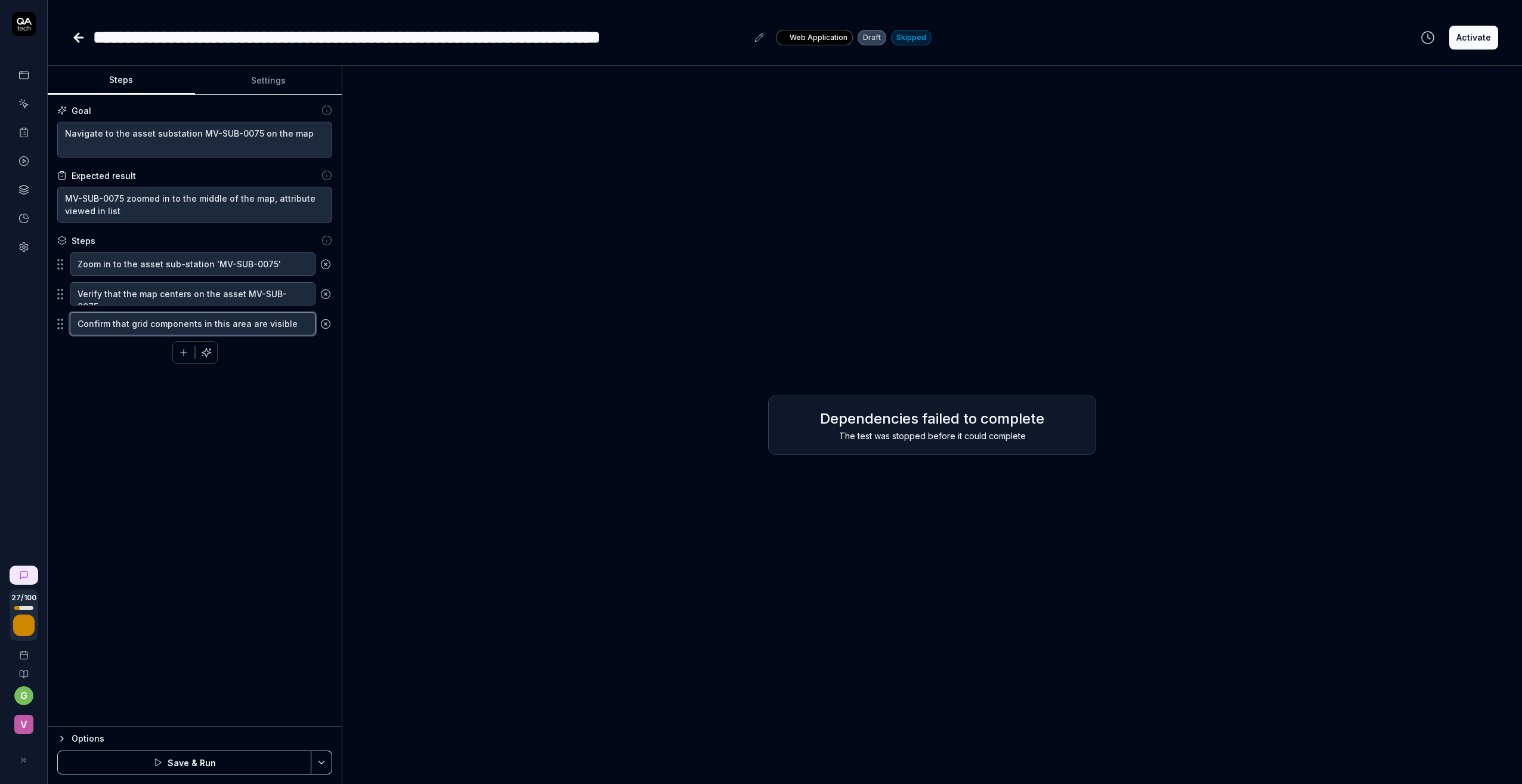
click at [125, 322] on textarea "Confirm that grid components in this area are visible" at bounding box center [192, 324] width 245 height 24
click at [203, 349] on icon "button" at bounding box center [206, 352] width 11 height 11
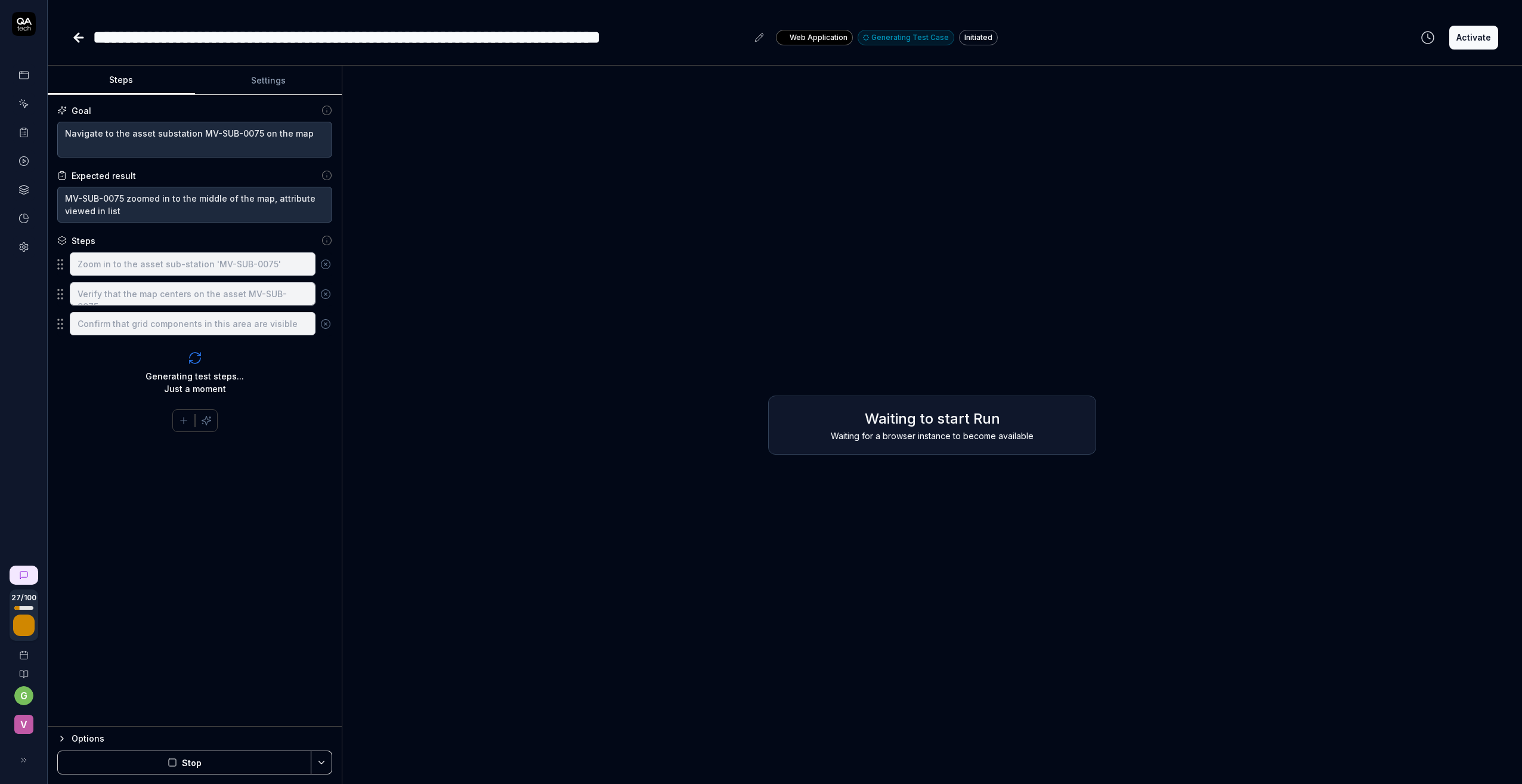
click at [181, 350] on div "Generating test steps... Just a moment" at bounding box center [194, 372] width 275 height 63
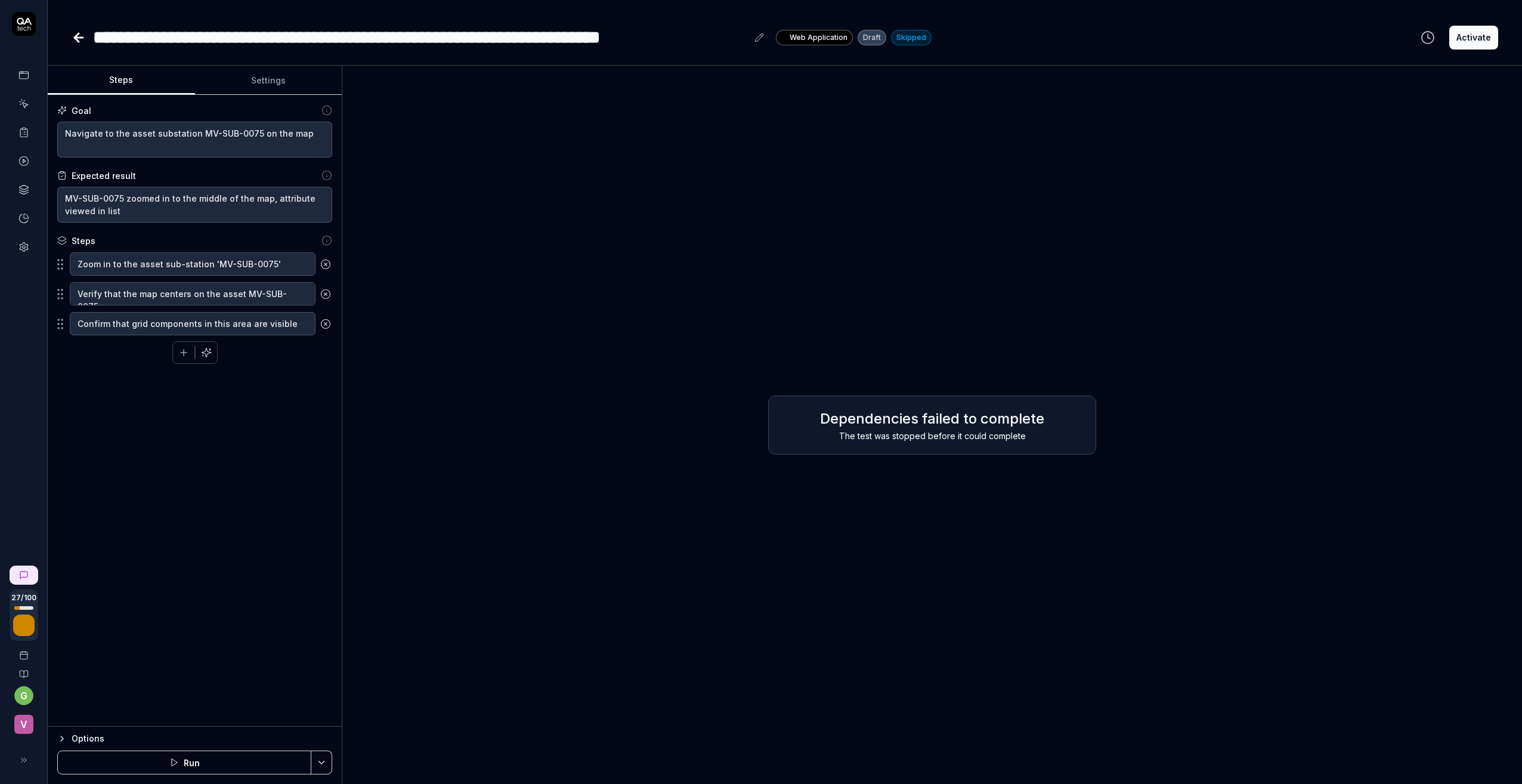
click at [917, 430] on div "The test was stopped before it could complete" at bounding box center [933, 435] width 303 height 13
click at [171, 130] on textarea "Navigate to the asset substation MV-SUB-0075 on the map" at bounding box center [194, 140] width 275 height 35
drag, startPoint x: 171, startPoint y: 130, endPoint x: 164, endPoint y: 132, distance: 7.3
click at [164, 132] on textarea "Navigate to the asset substation MV-SUB-0075 on the map" at bounding box center [194, 140] width 275 height 35
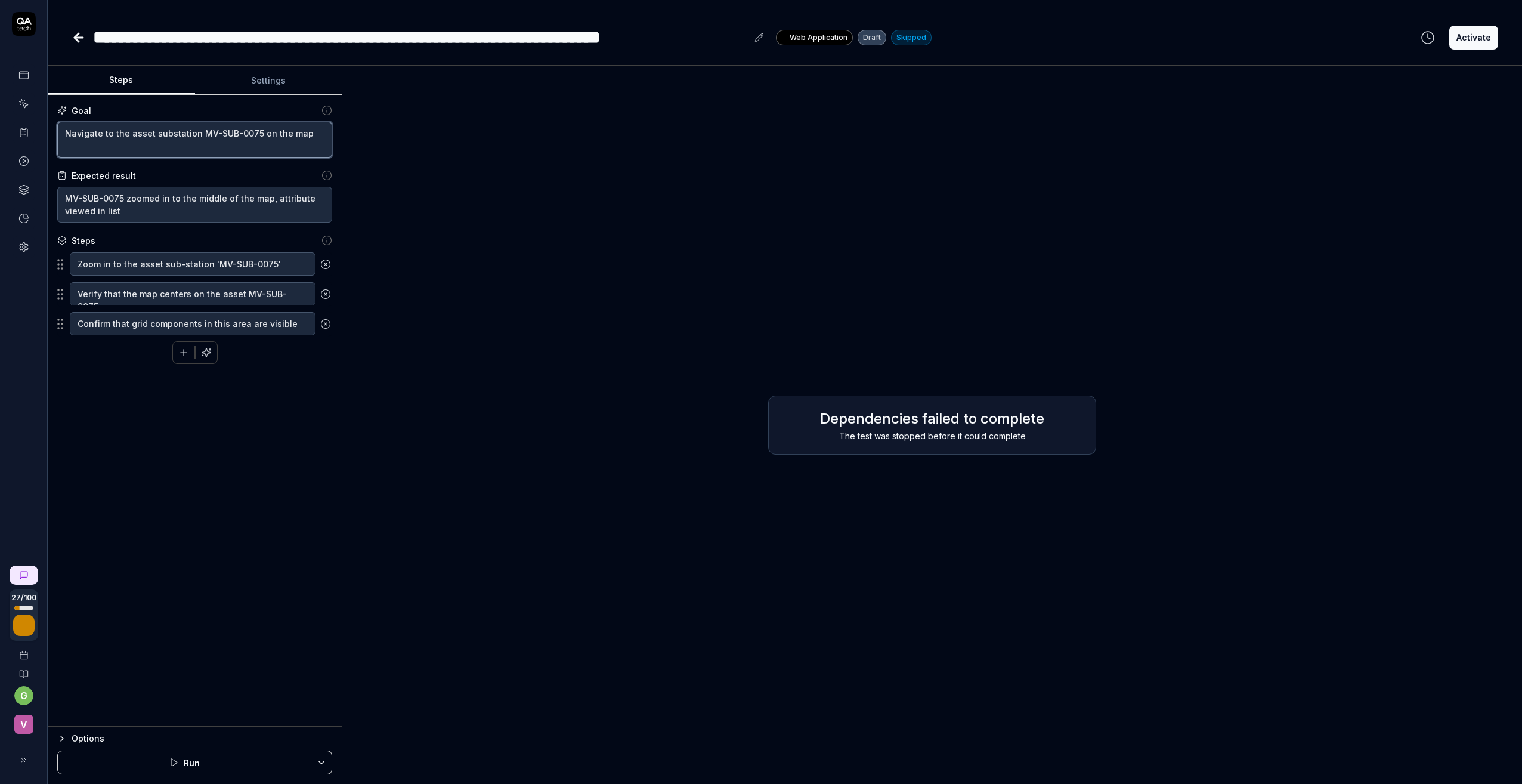
click at [167, 131] on textarea "Navigate to the asset substation MV-SUB-0075 on the map" at bounding box center [194, 140] width 275 height 35
click at [76, 131] on textarea "Navigate to the asset sub-station MV-SUB-0075 on the map" at bounding box center [194, 140] width 275 height 35
click at [256, 131] on textarea "Search for the asset sub-station MV-SUB-0075 on the map" at bounding box center [194, 140] width 275 height 35
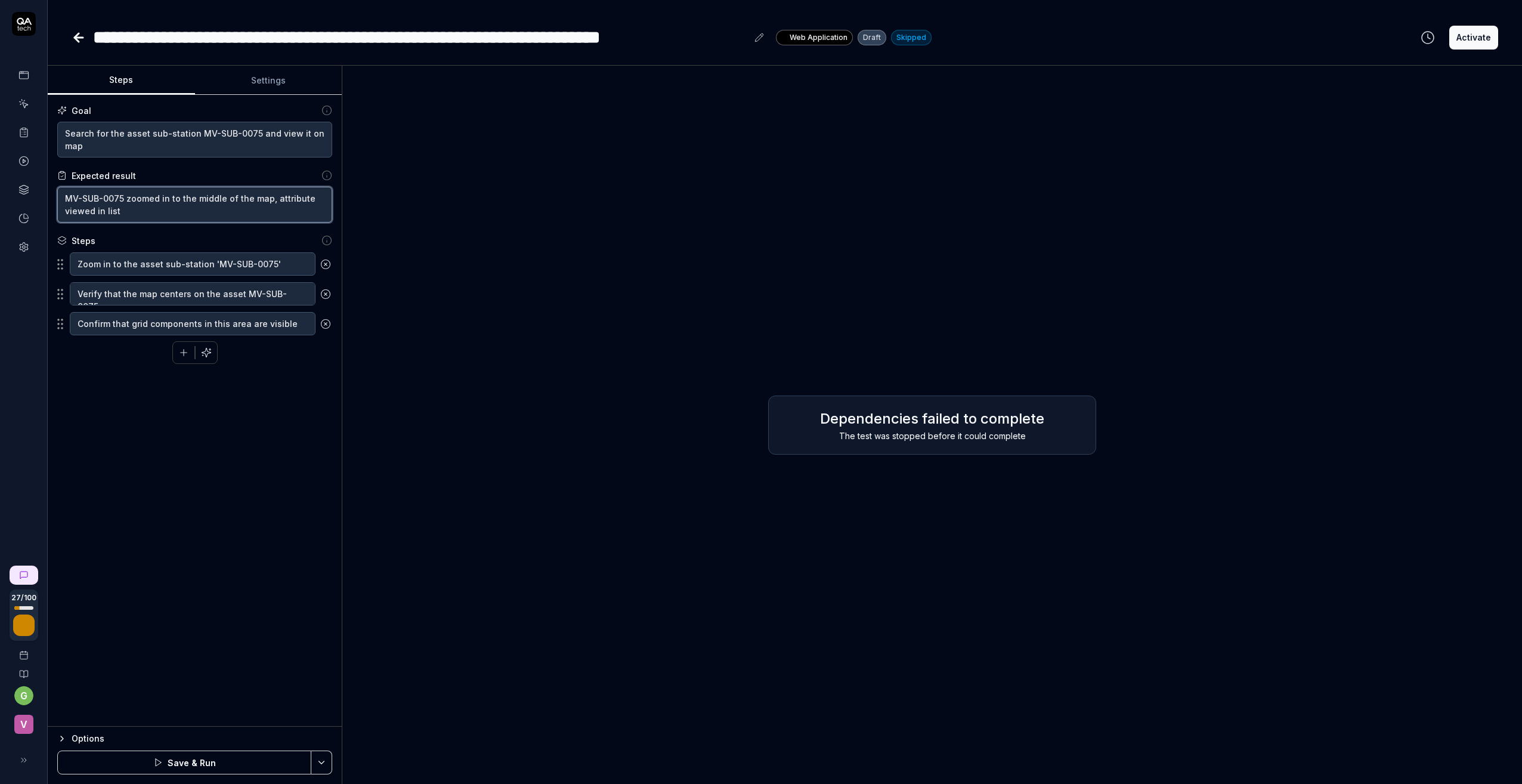
drag, startPoint x: 137, startPoint y: 210, endPoint x: 52, endPoint y: 197, distance: 86.0
click at [52, 197] on div "Goal Search for the asset sub-station MV-SUB-0075 and view it on map Expected r…" at bounding box center [194, 410] width 294 height 631
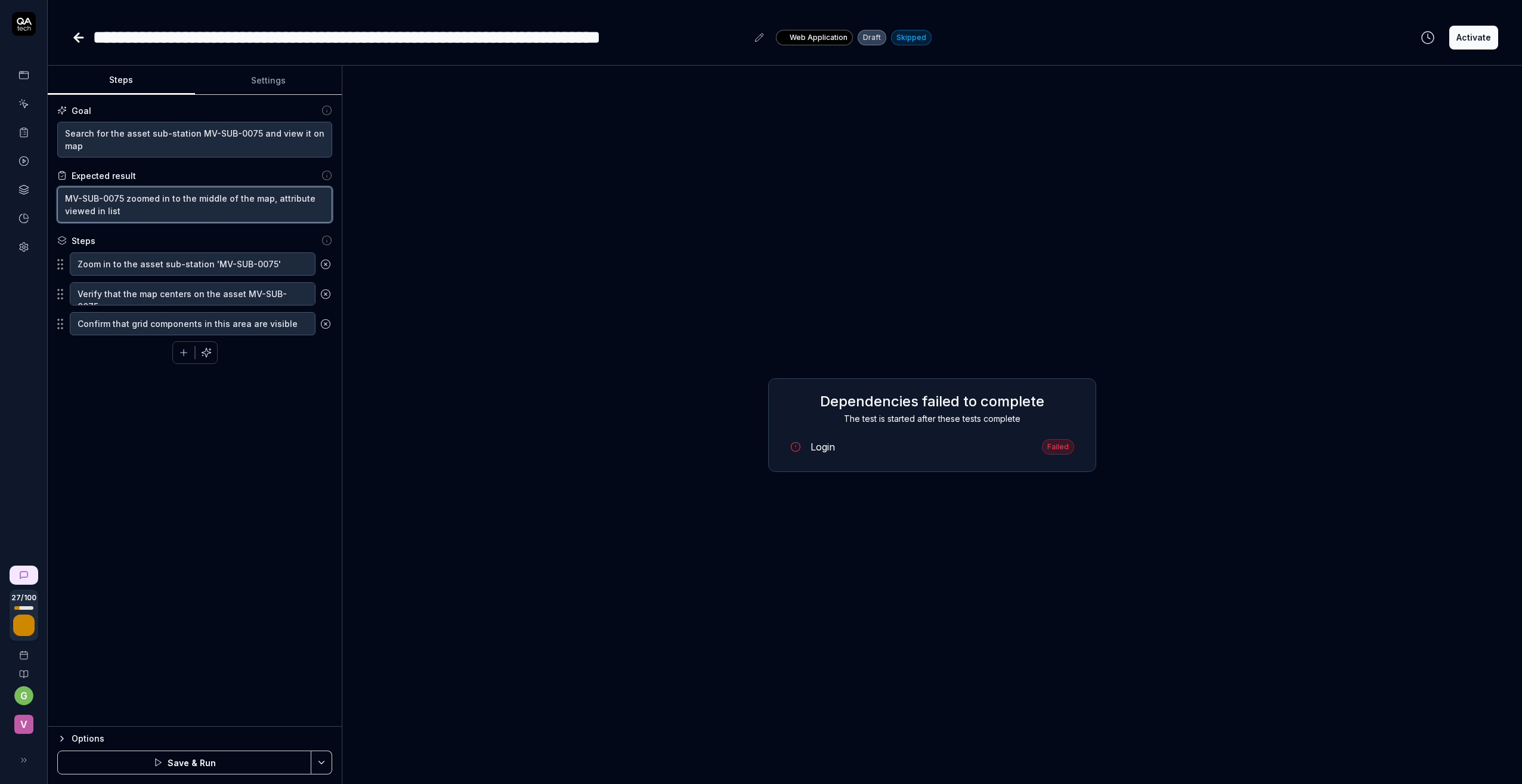
click at [138, 211] on textarea "MV-SUB-0075 zoomed in to the middle of the map, attribute viewed in list" at bounding box center [194, 205] width 275 height 35
drag, startPoint x: 136, startPoint y: 211, endPoint x: 49, endPoint y: 202, distance: 87.5
click at [49, 202] on div "Goal Search for the asset sub-station MV-SUB-0075 and view it on map Expected r…" at bounding box center [194, 410] width 294 height 631
paste textarea "center of the map, attributes display"
click at [161, 464] on div "Goal Search for the asset sub-station MV-SUB-0075 and view it on map Expected r…" at bounding box center [194, 410] width 294 height 631
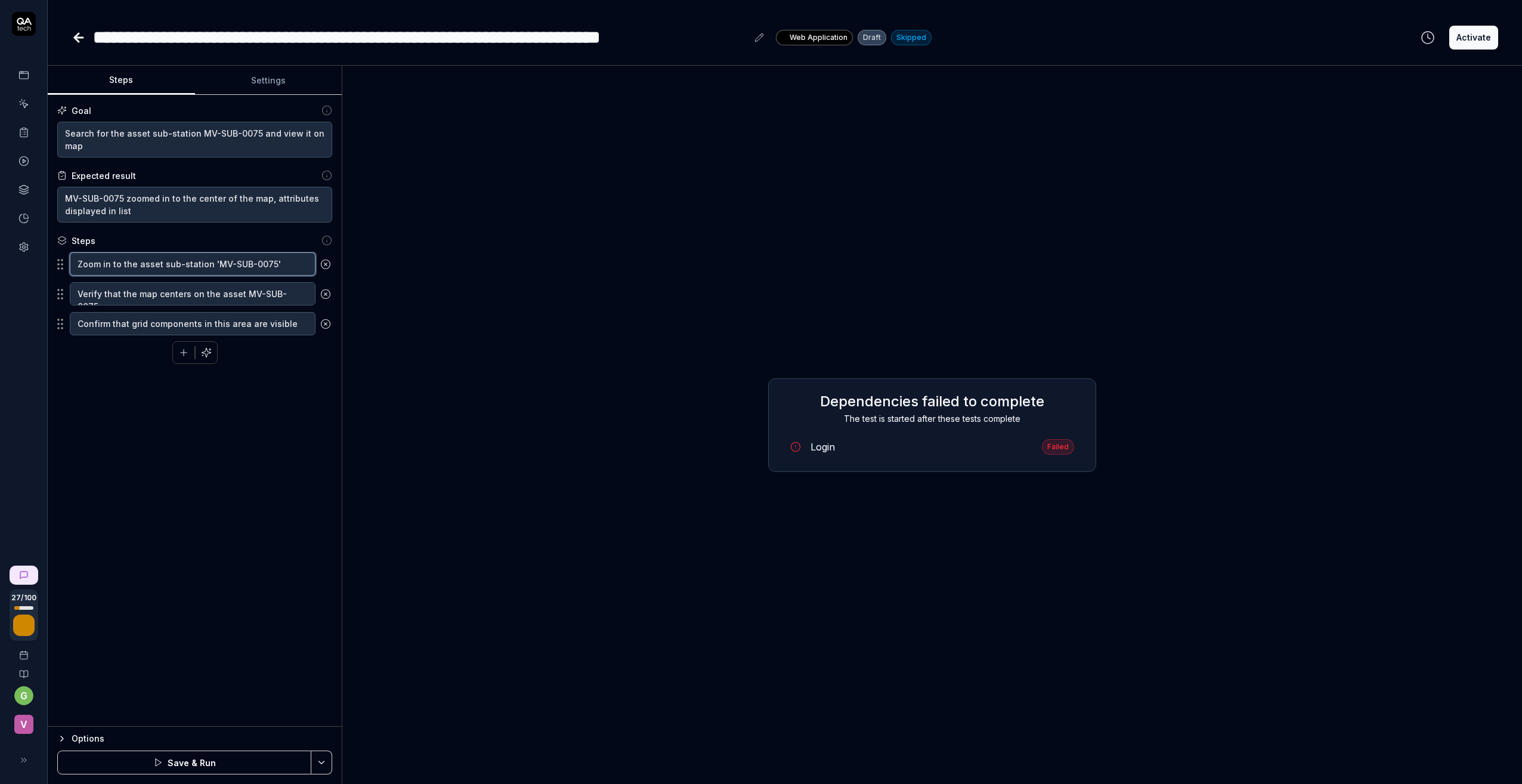
click at [156, 261] on textarea "Zoom in to the asset sub-station 'MV-SUB-0075'" at bounding box center [192, 264] width 245 height 24
click at [119, 293] on textarea "Verify that the map centers on the asset MV-SUB-0075" at bounding box center [192, 294] width 245 height 24
click at [106, 326] on textarea "Confirm that grid components in this area are visible" at bounding box center [192, 324] width 245 height 24
click at [204, 350] on icon "button" at bounding box center [206, 352] width 11 height 11
click at [74, 38] on icon at bounding box center [79, 37] width 15 height 15
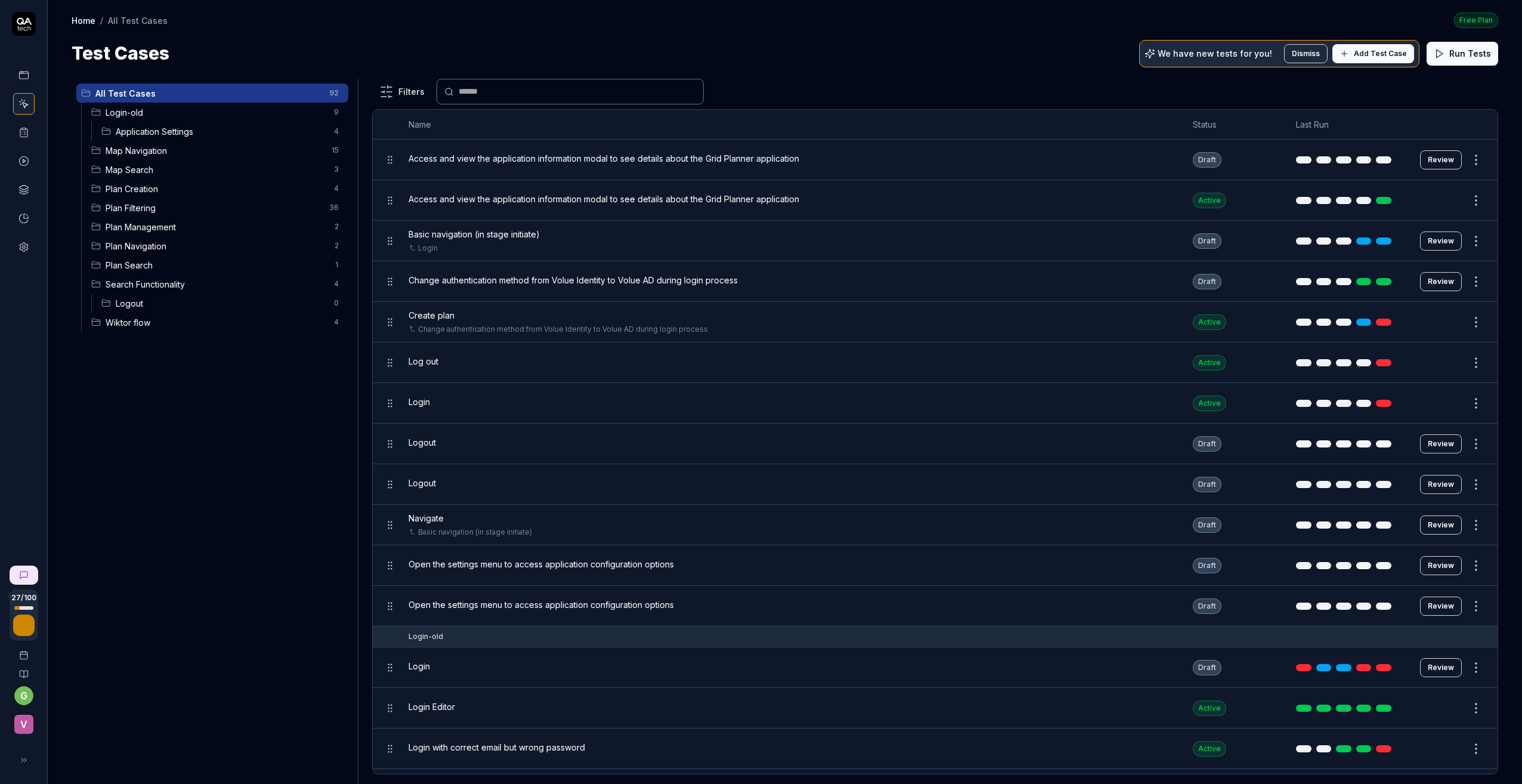
click at [128, 150] on span "Map Navigation" at bounding box center [215, 151] width 219 height 13
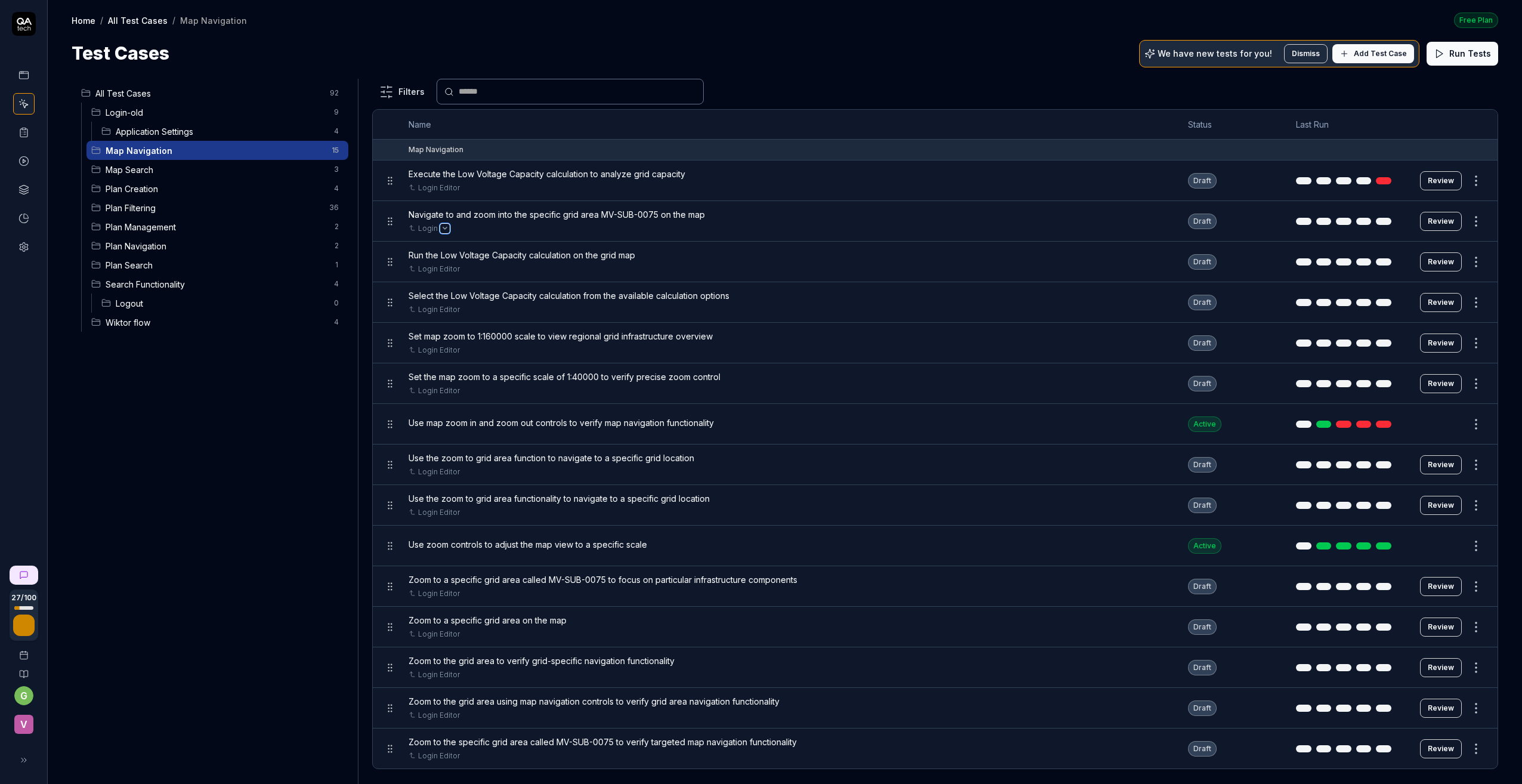
click at [442, 229] on icon "Open selector" at bounding box center [444, 228] width 5 height 5
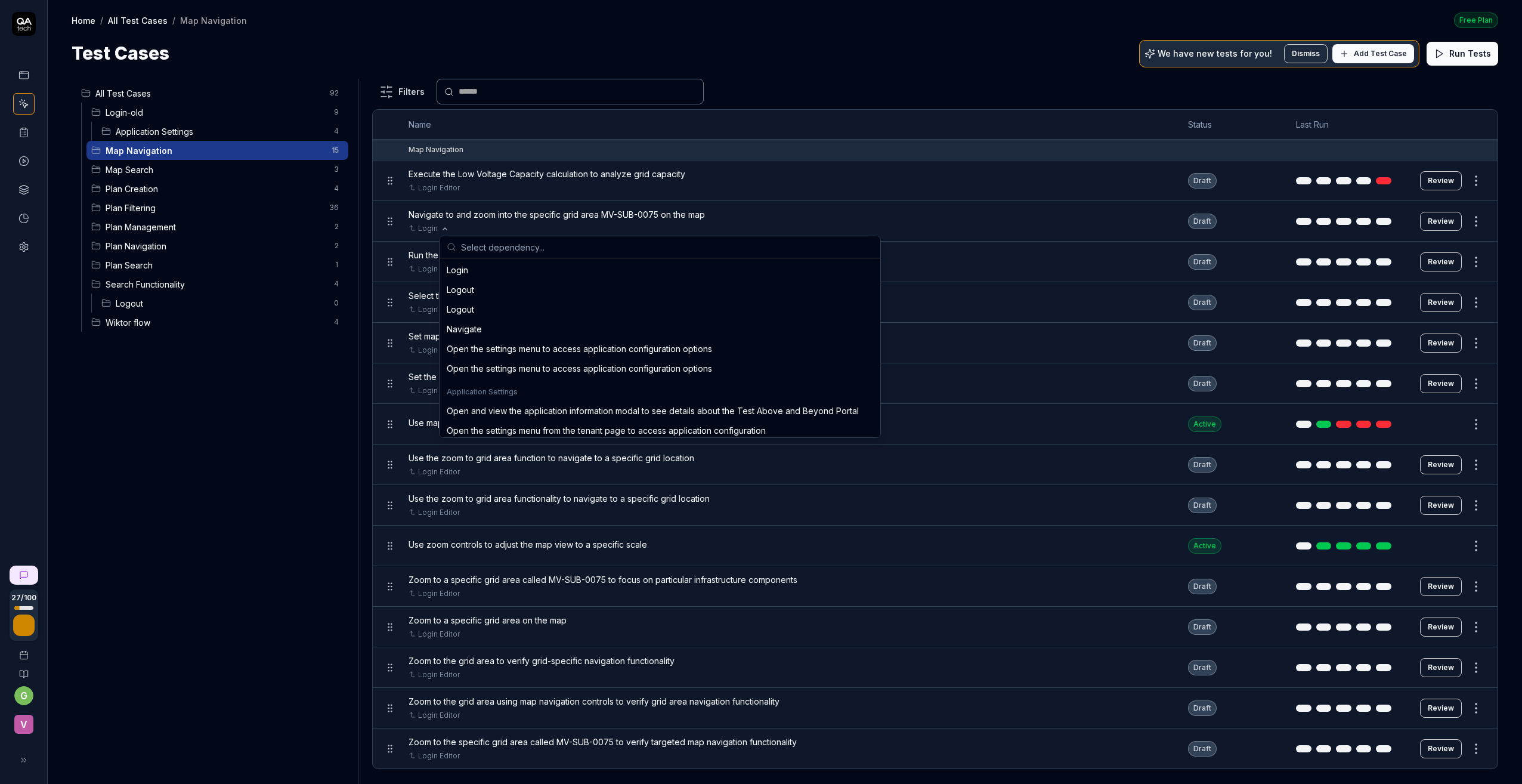
scroll to position [312, 0]
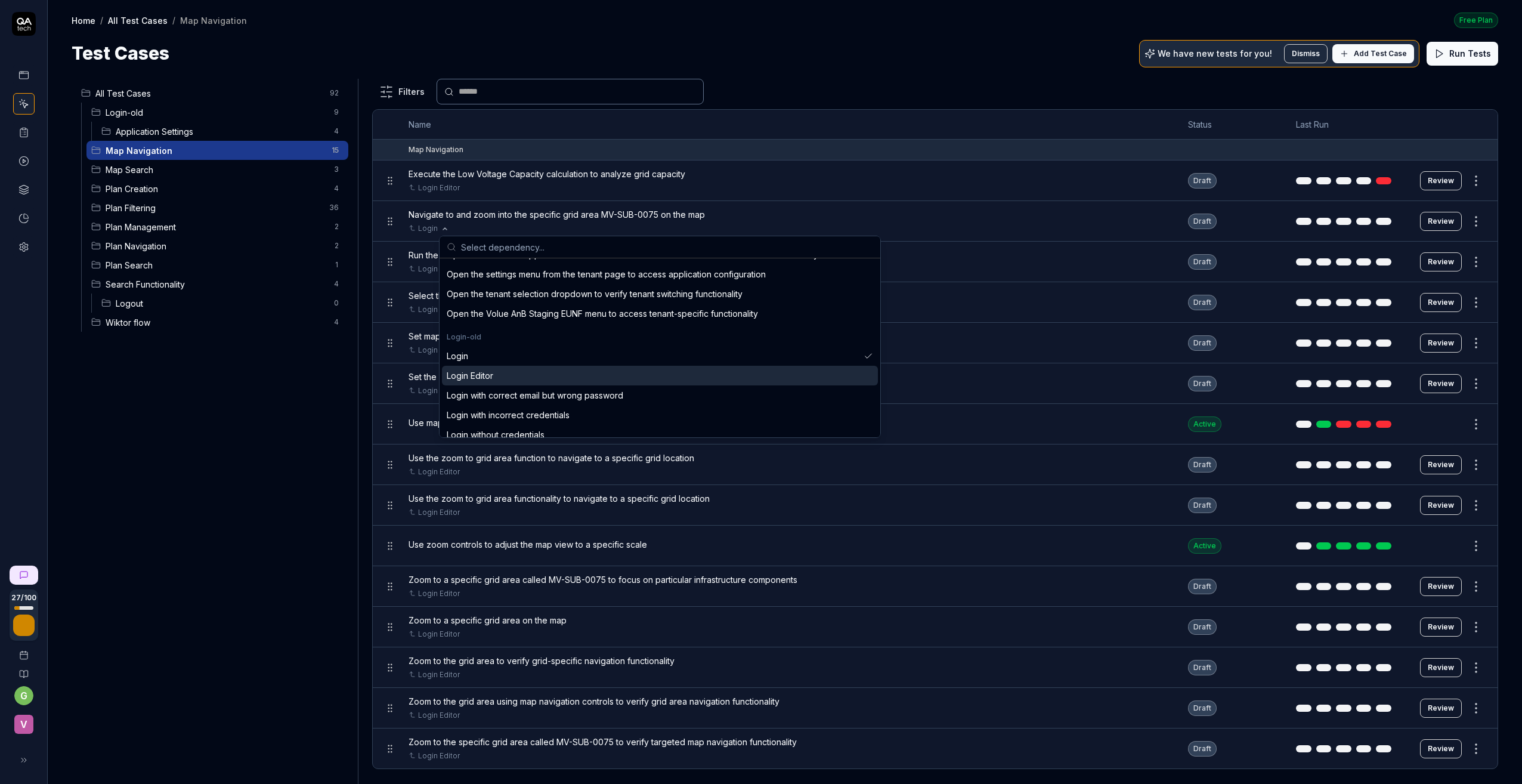
click at [459, 373] on div "Login Editor" at bounding box center [469, 375] width 46 height 13
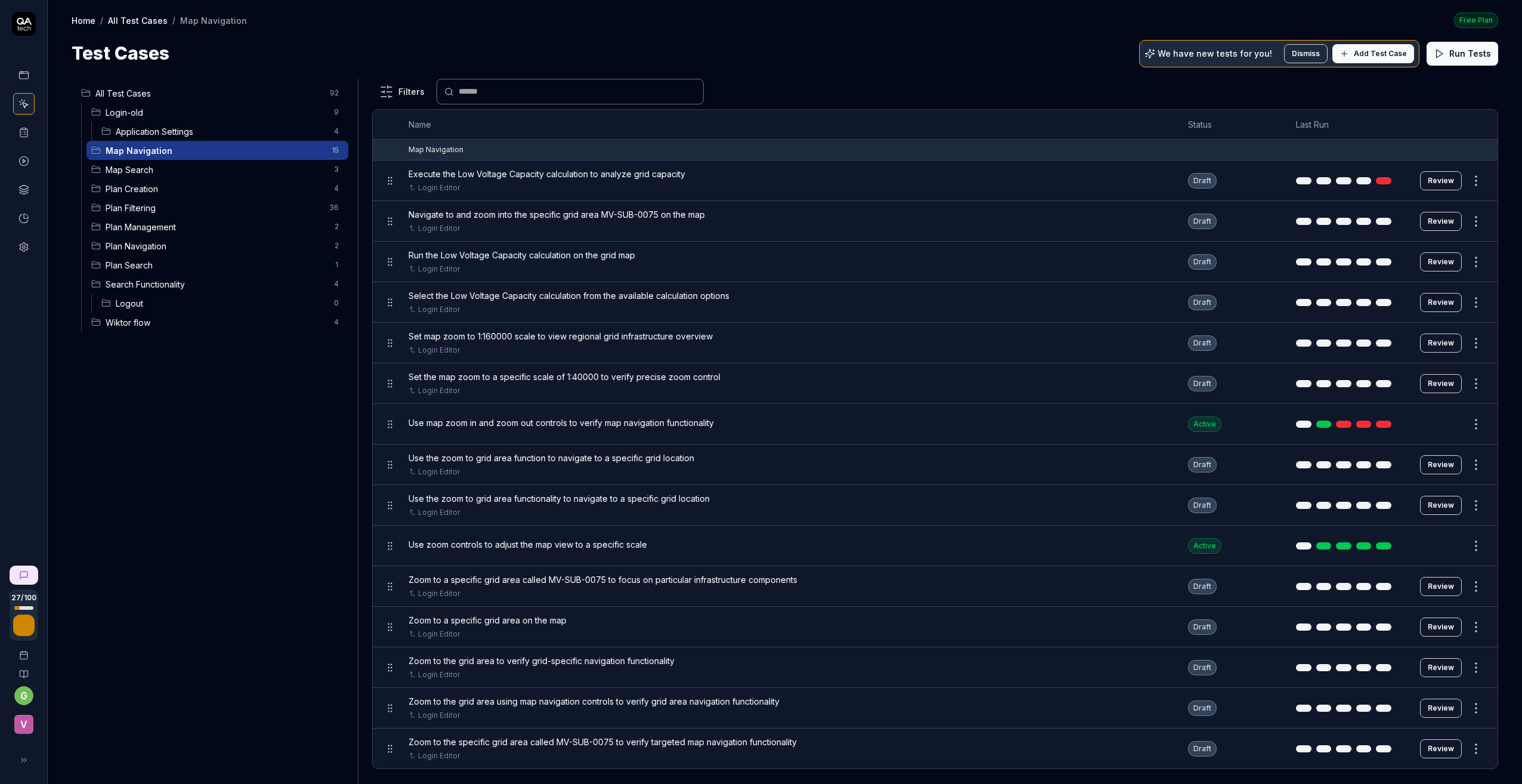
click at [128, 165] on span "Map Search" at bounding box center [216, 169] width 222 height 13
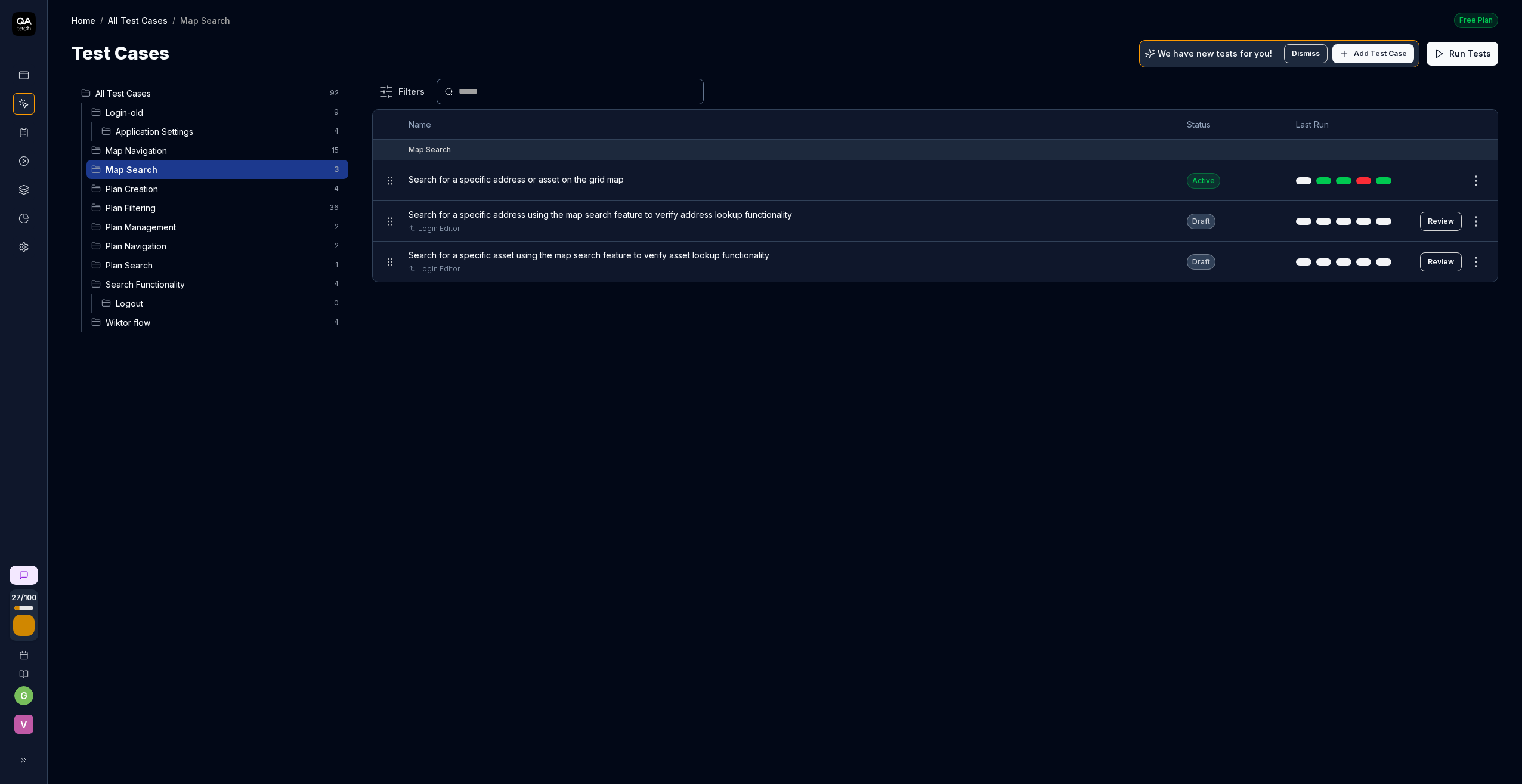
click at [125, 187] on span "Plan Creation" at bounding box center [216, 188] width 222 height 13
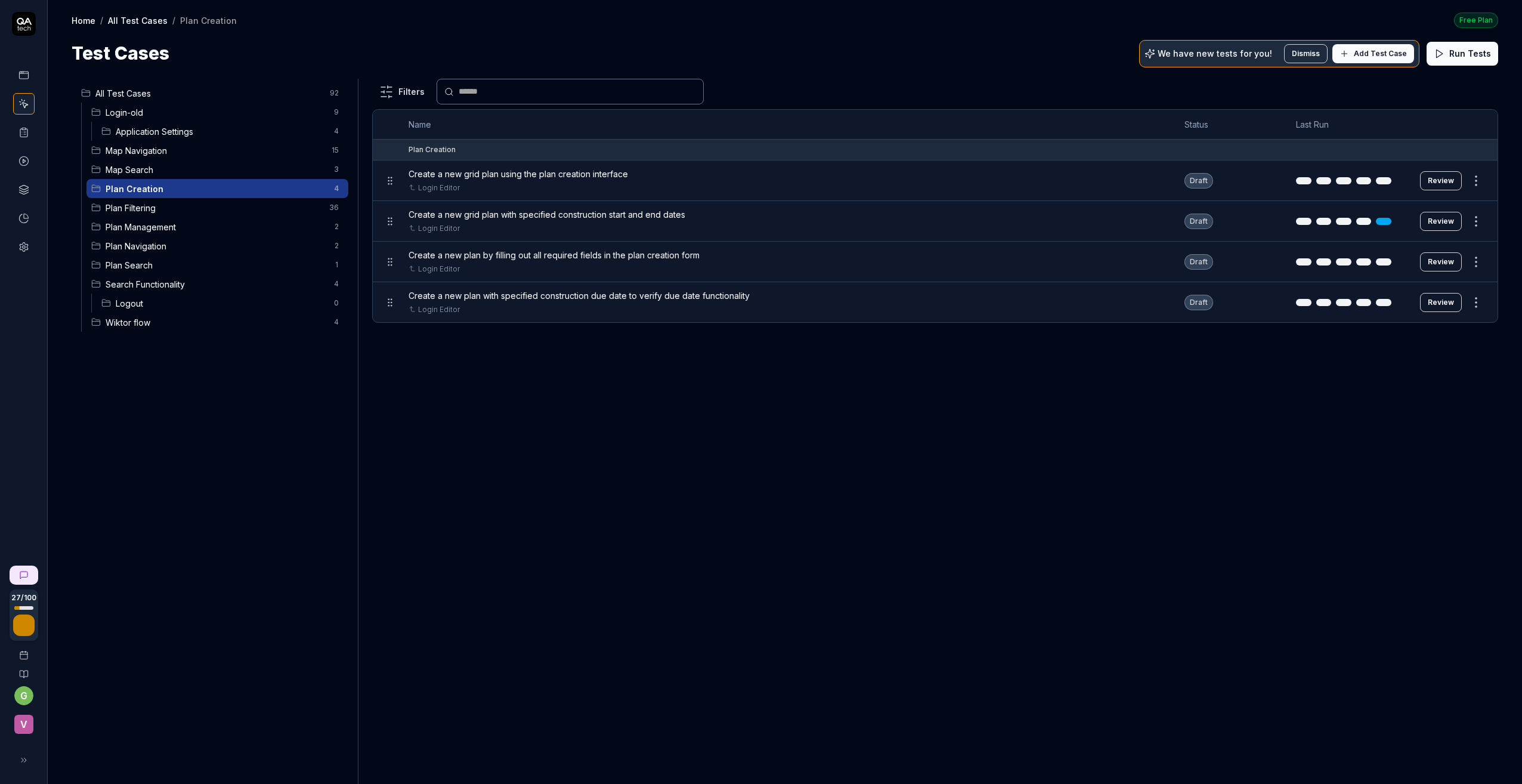
click at [125, 209] on span "Plan Filtering" at bounding box center [214, 208] width 217 height 13
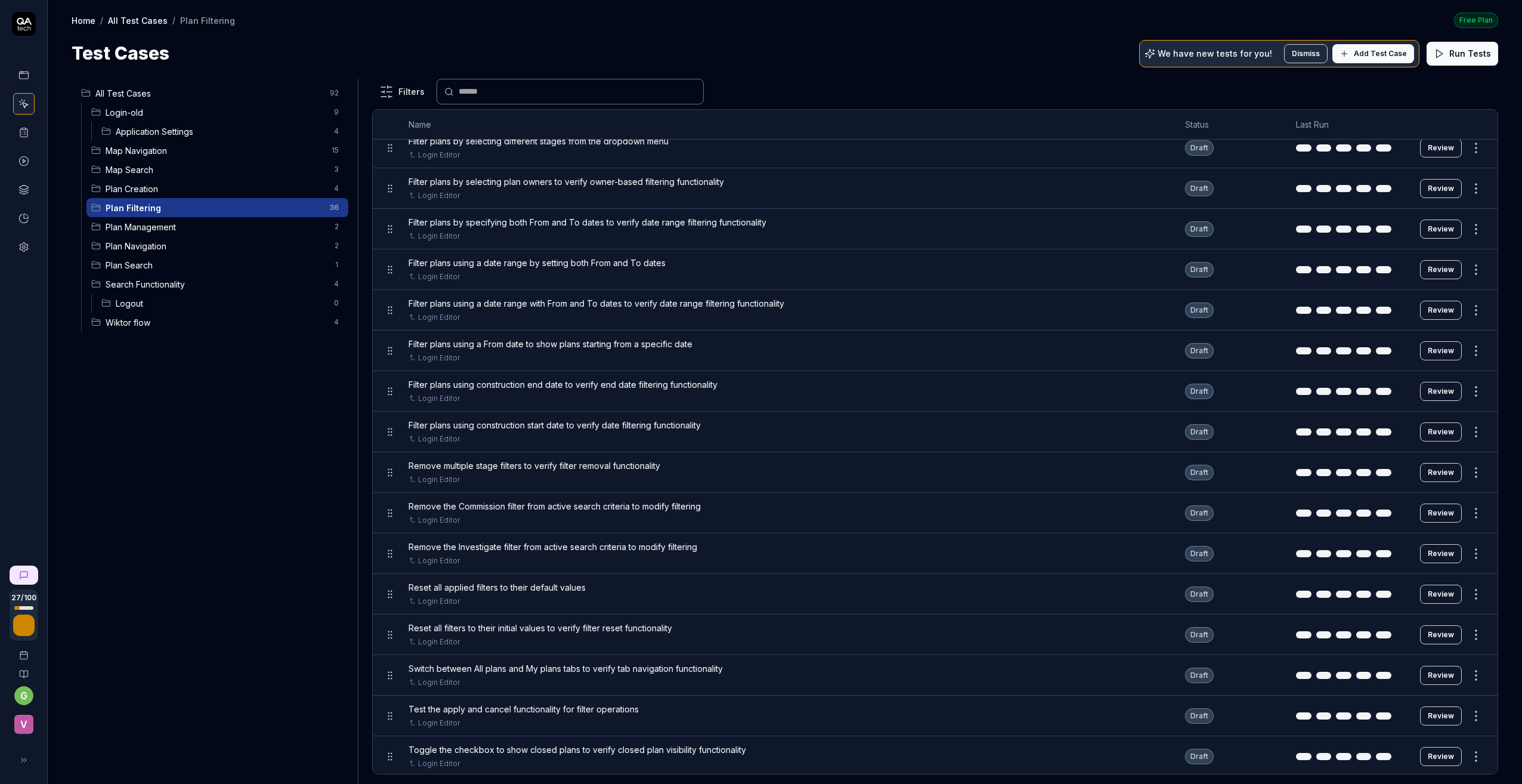
scroll to position [846, 0]
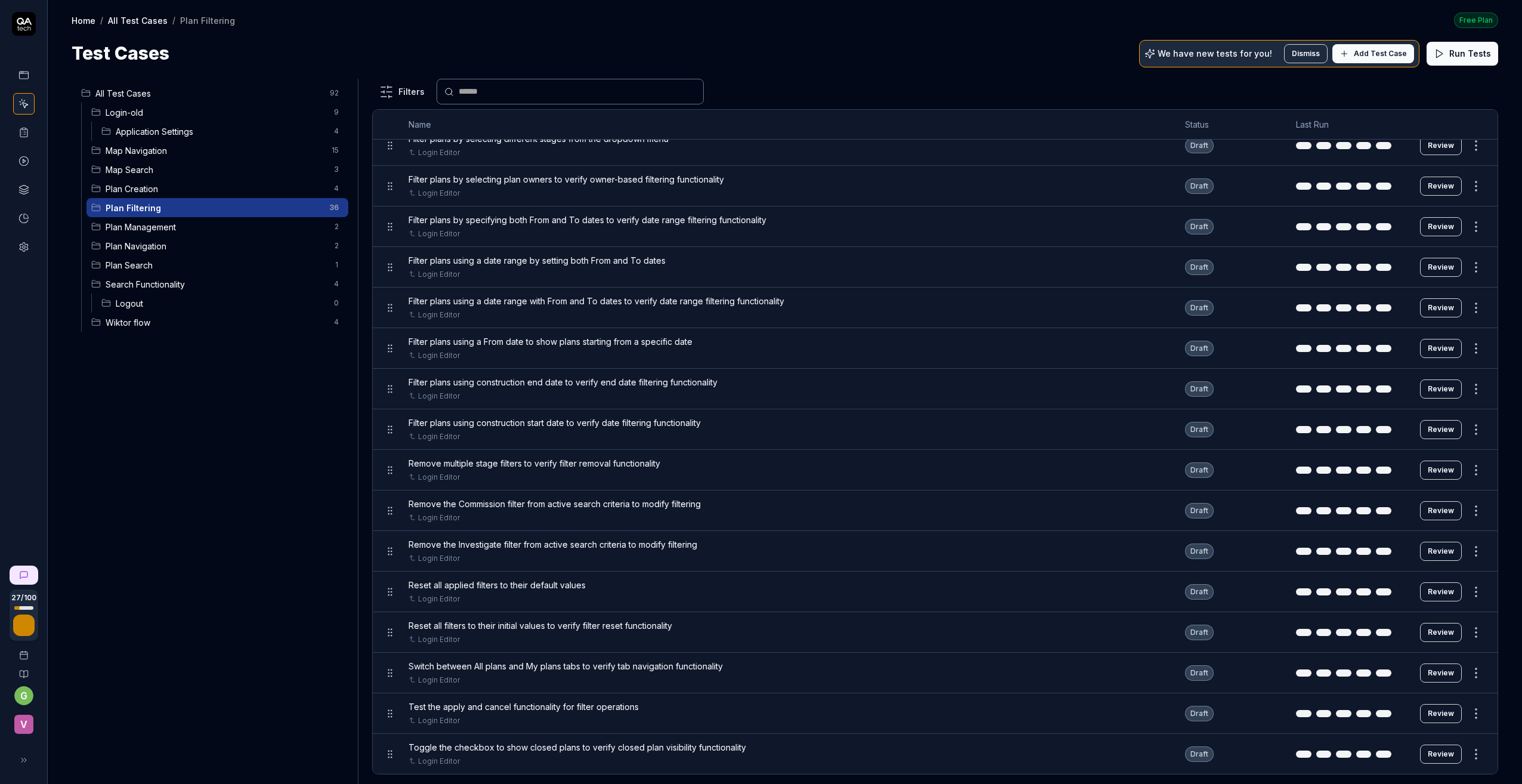
click at [145, 228] on span "Plan Management" at bounding box center [216, 227] width 222 height 13
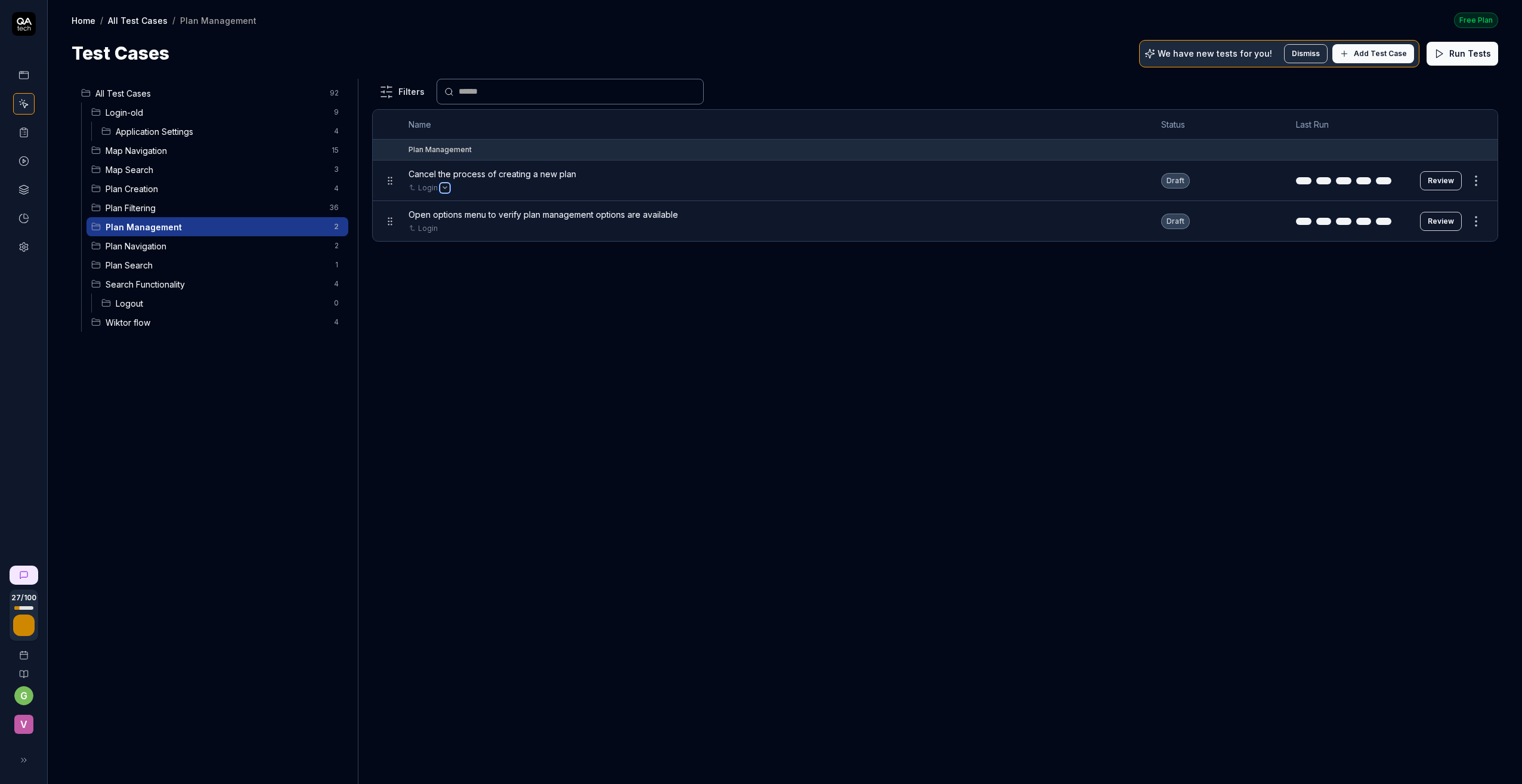
click at [445, 184] on button "Open selector" at bounding box center [445, 188] width 10 height 10
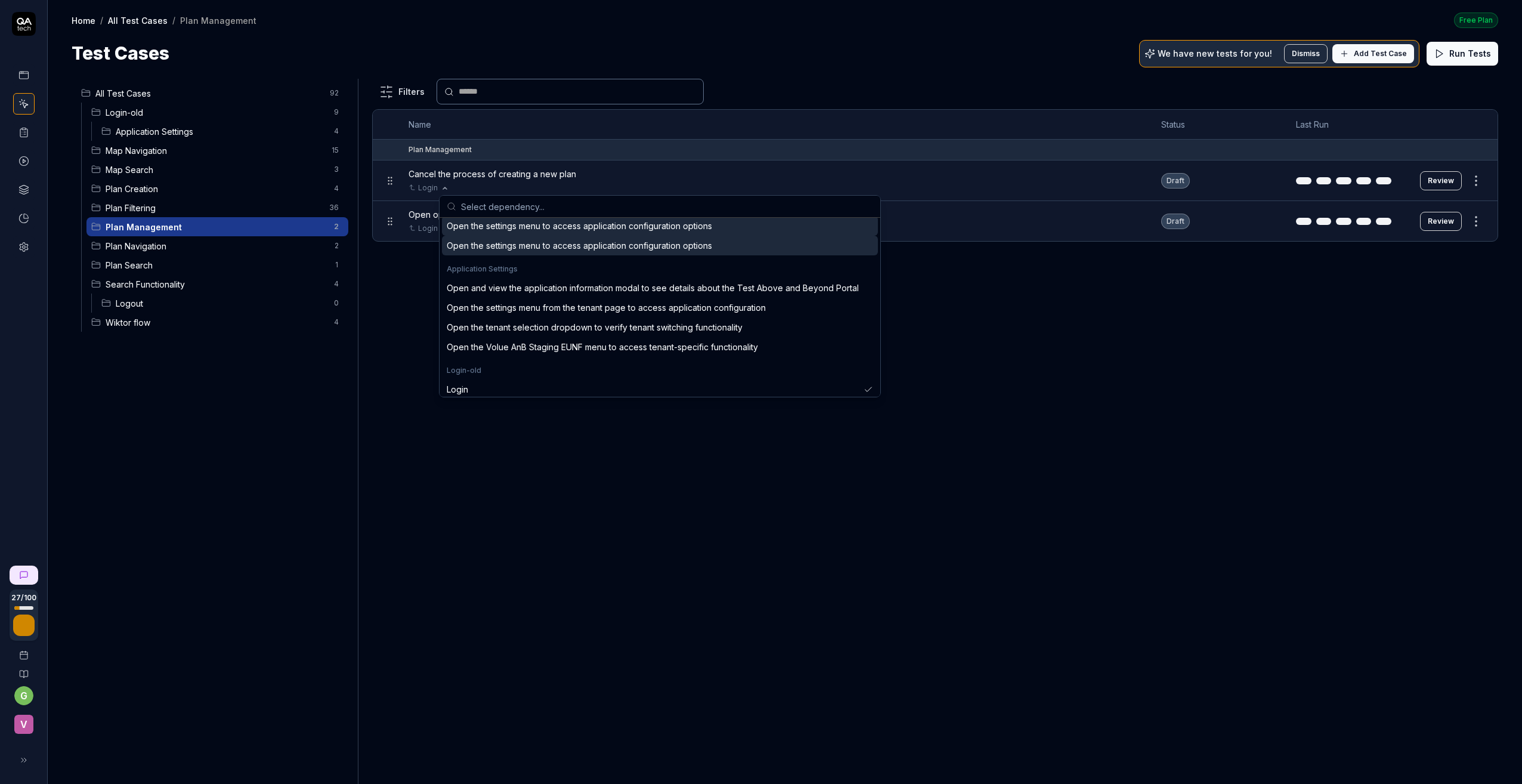
scroll to position [298, 0]
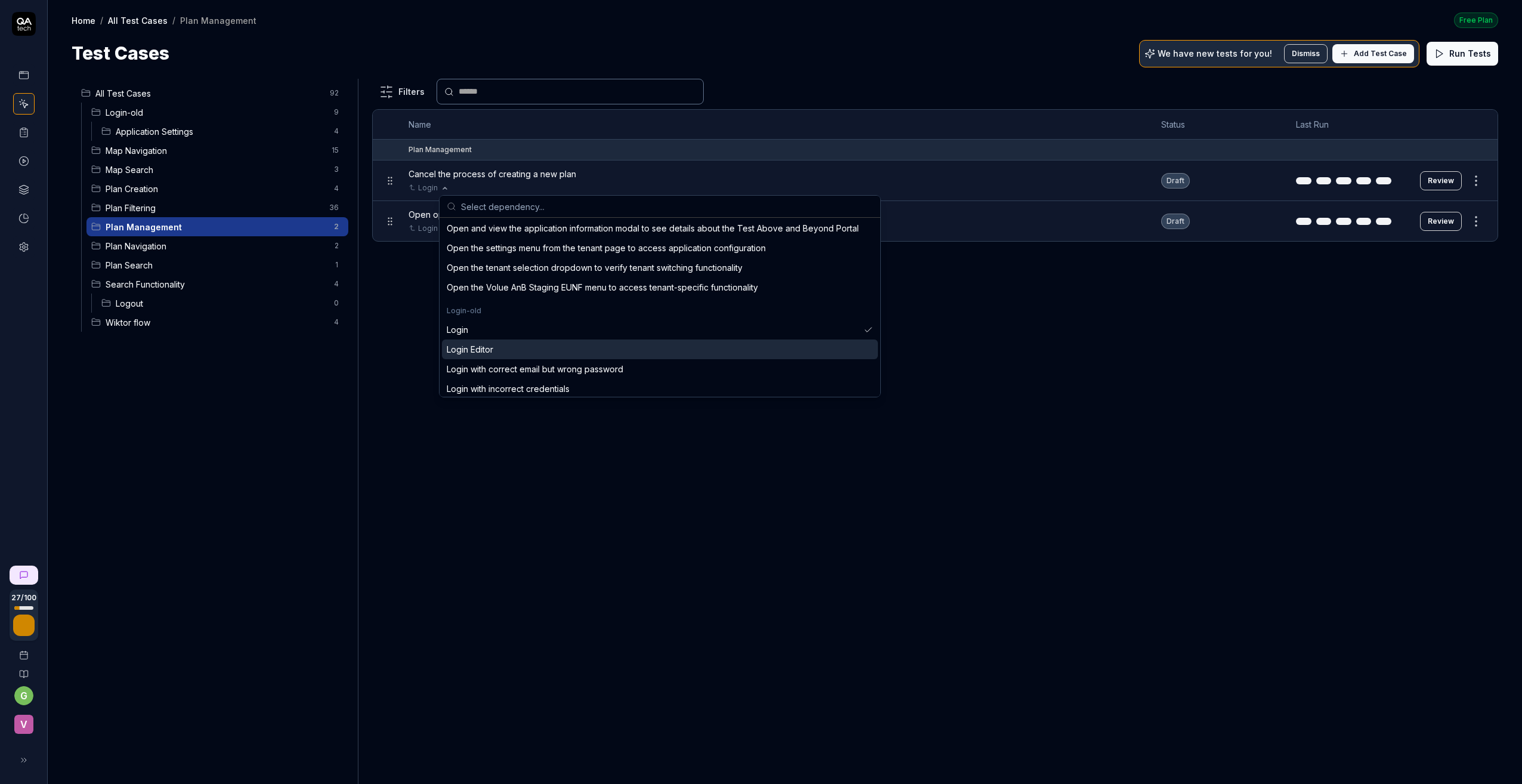
click at [488, 346] on div "Login Editor" at bounding box center [469, 349] width 46 height 13
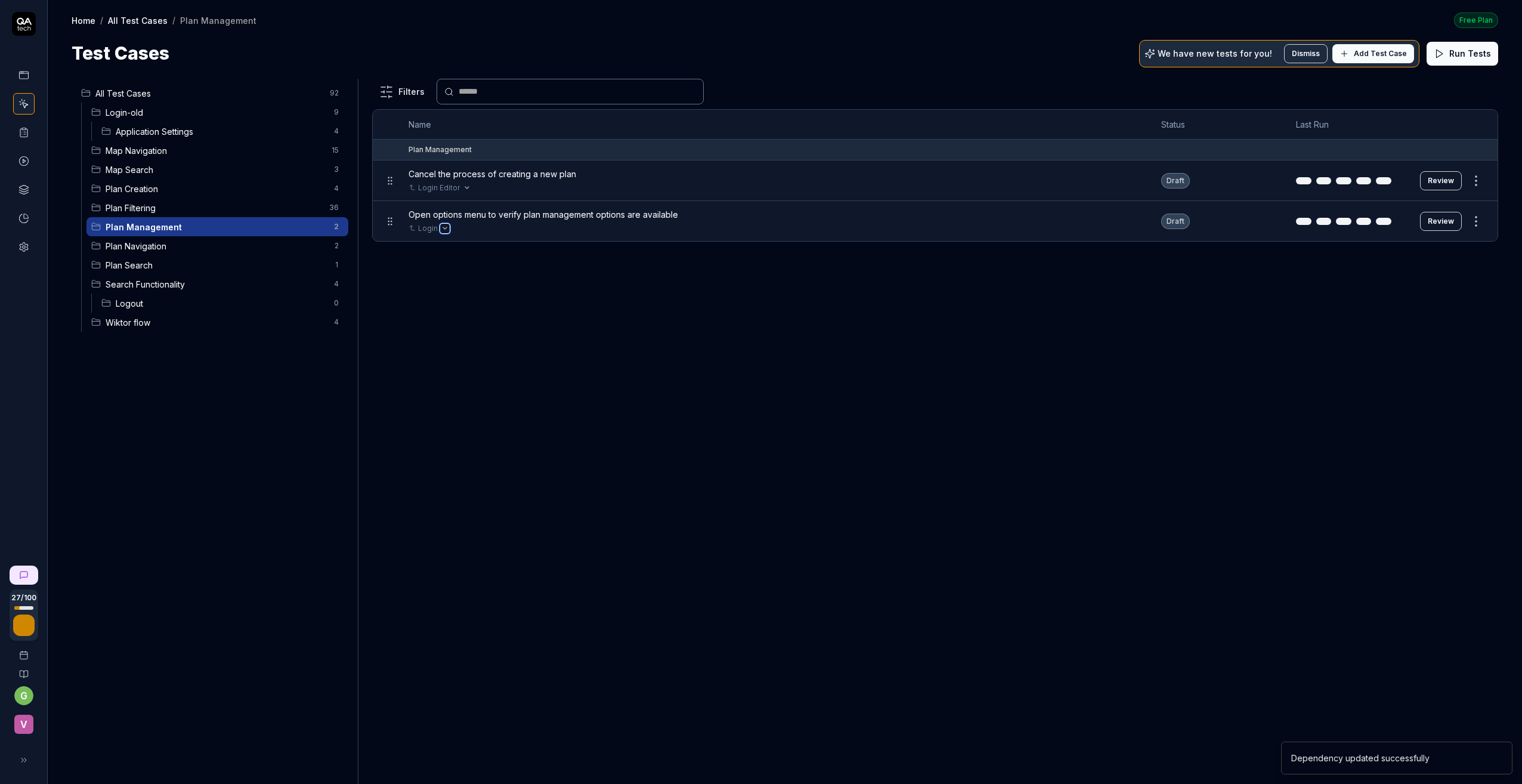
click at [444, 226] on button "Open selector" at bounding box center [445, 229] width 10 height 10
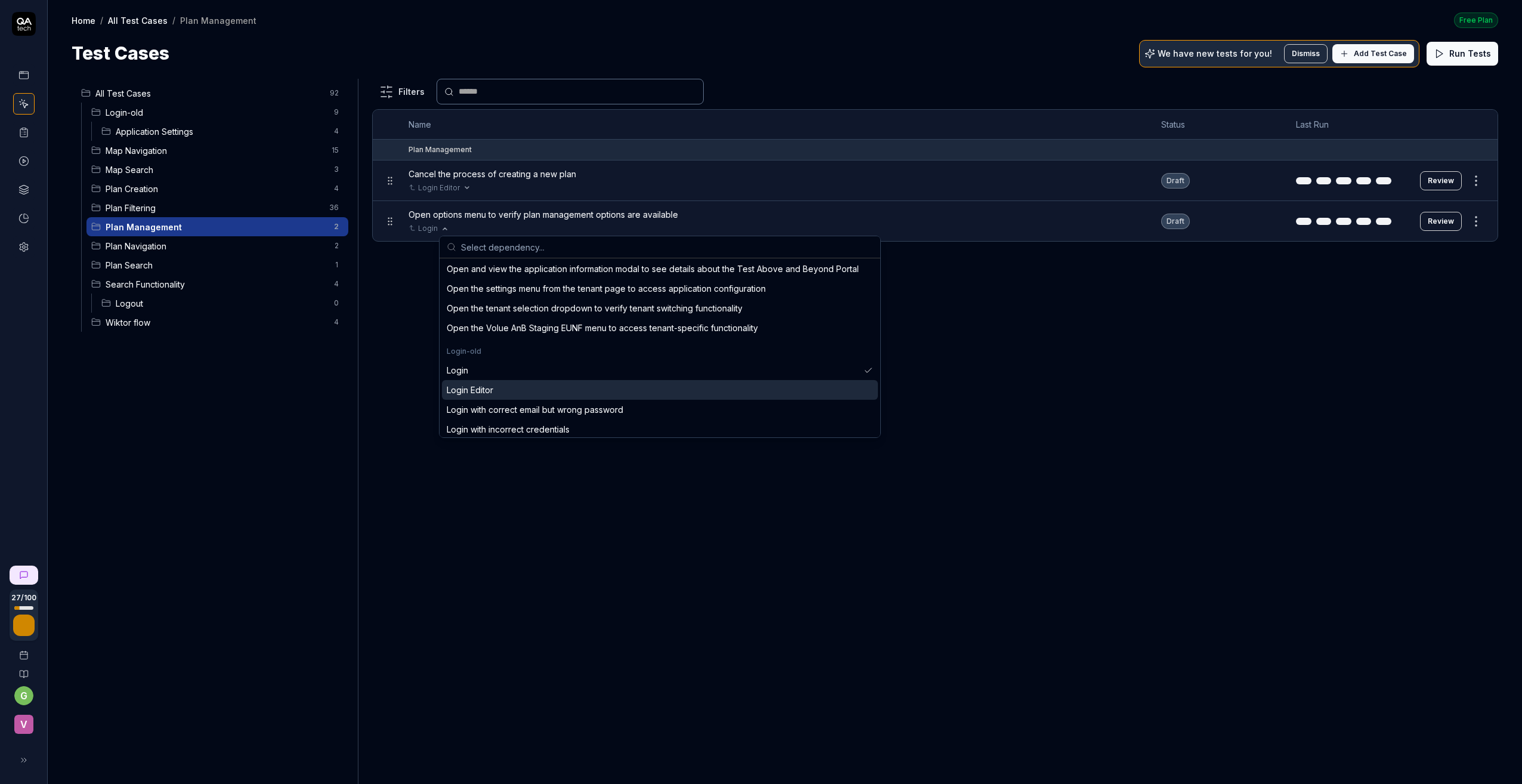
click at [484, 386] on div "Login Editor" at bounding box center [469, 389] width 46 height 13
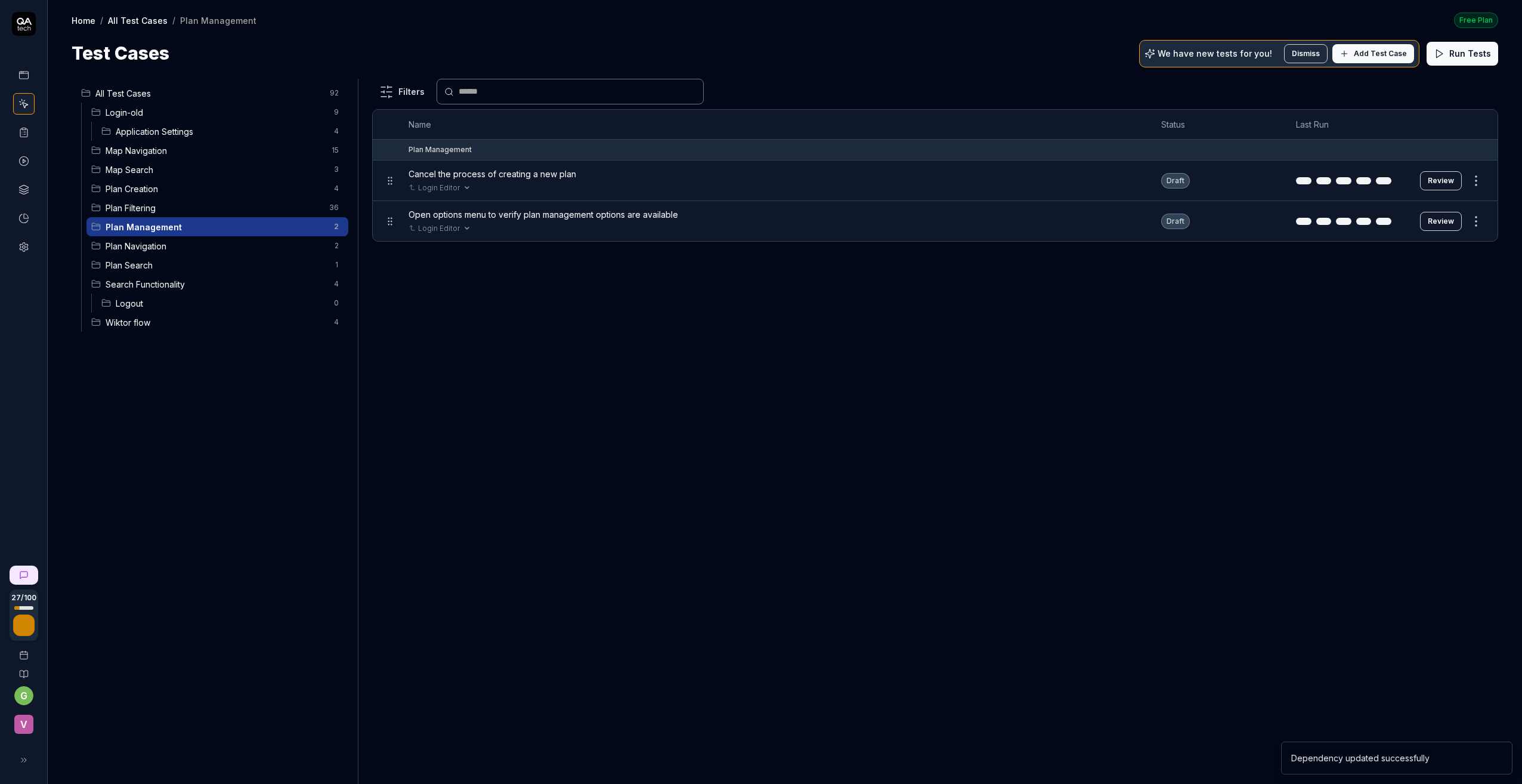
click at [146, 247] on span "Plan Navigation" at bounding box center [216, 245] width 222 height 13
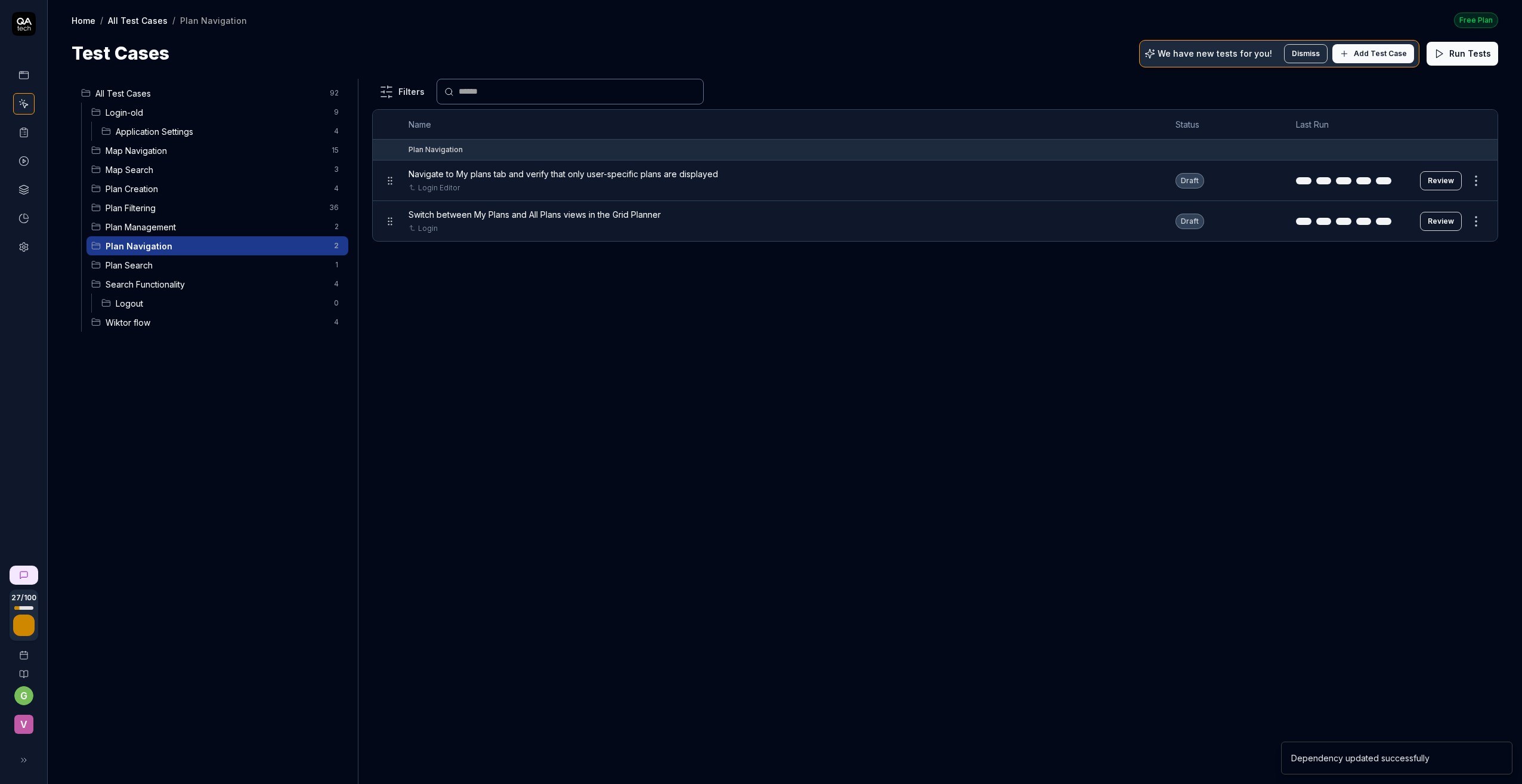
click at [144, 244] on span "Plan Navigation" at bounding box center [216, 245] width 222 height 13
click at [136, 264] on span "Plan Search" at bounding box center [216, 265] width 222 height 13
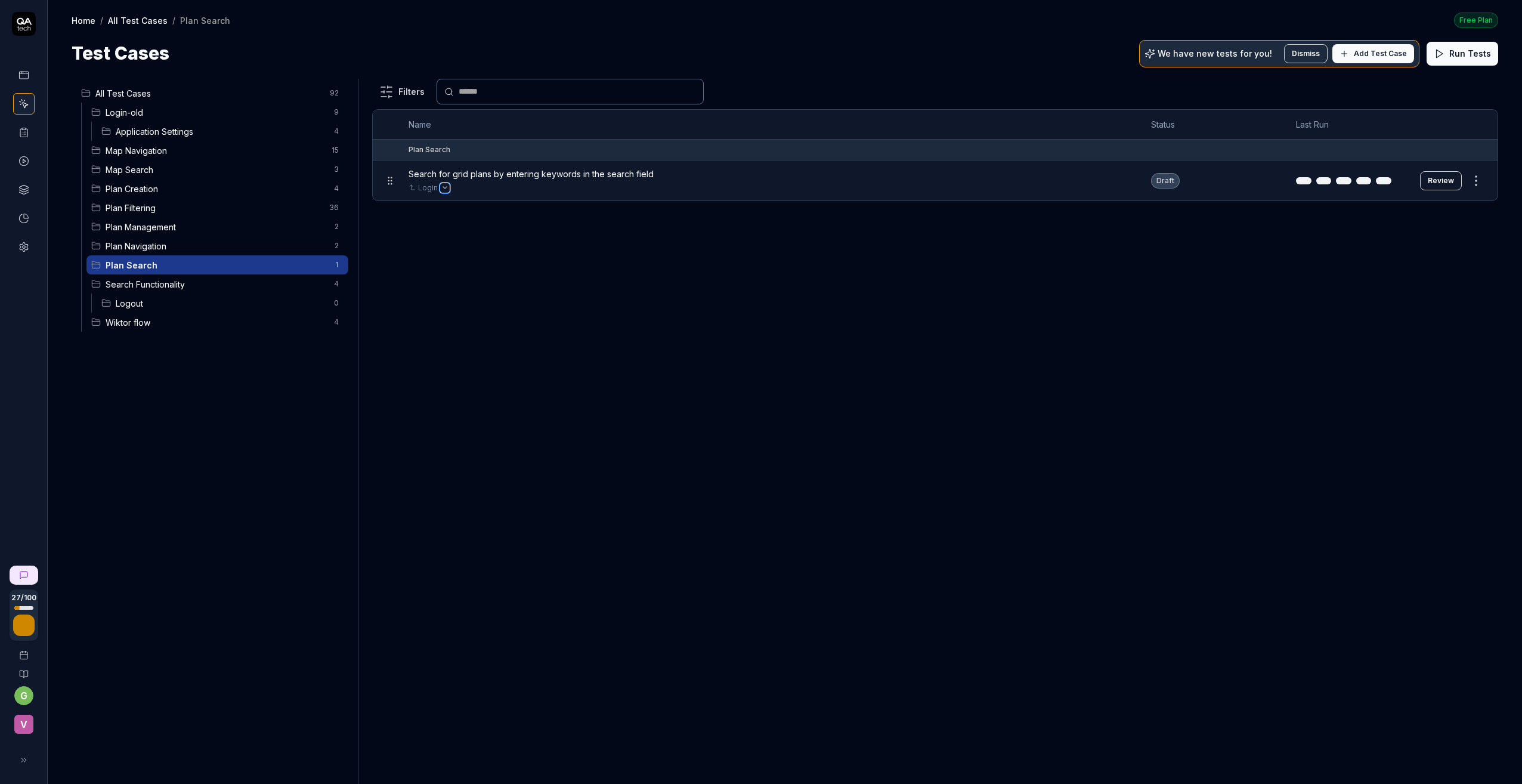
click at [442, 185] on icon "Open selector" at bounding box center [444, 187] width 5 height 5
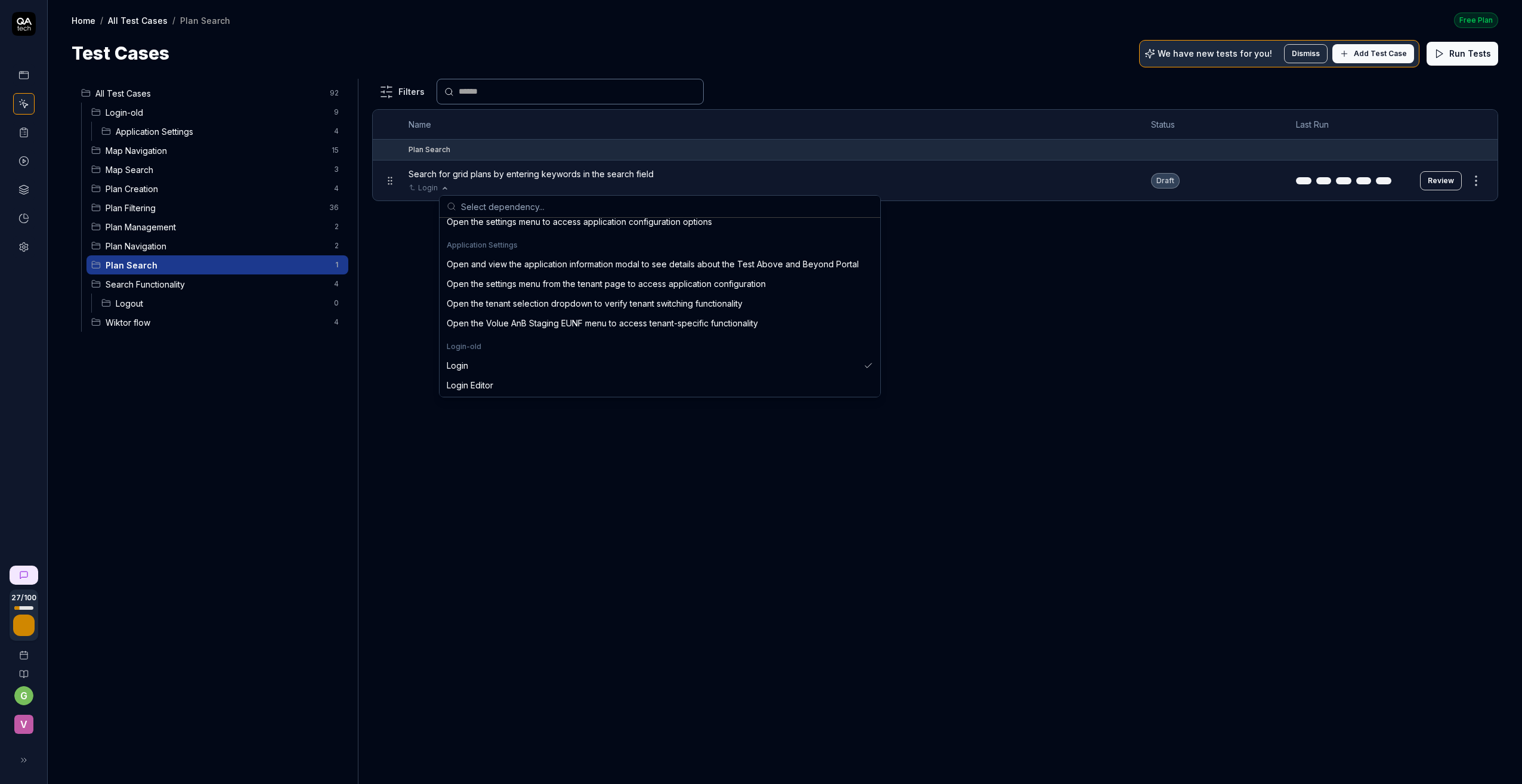
scroll to position [298, 0]
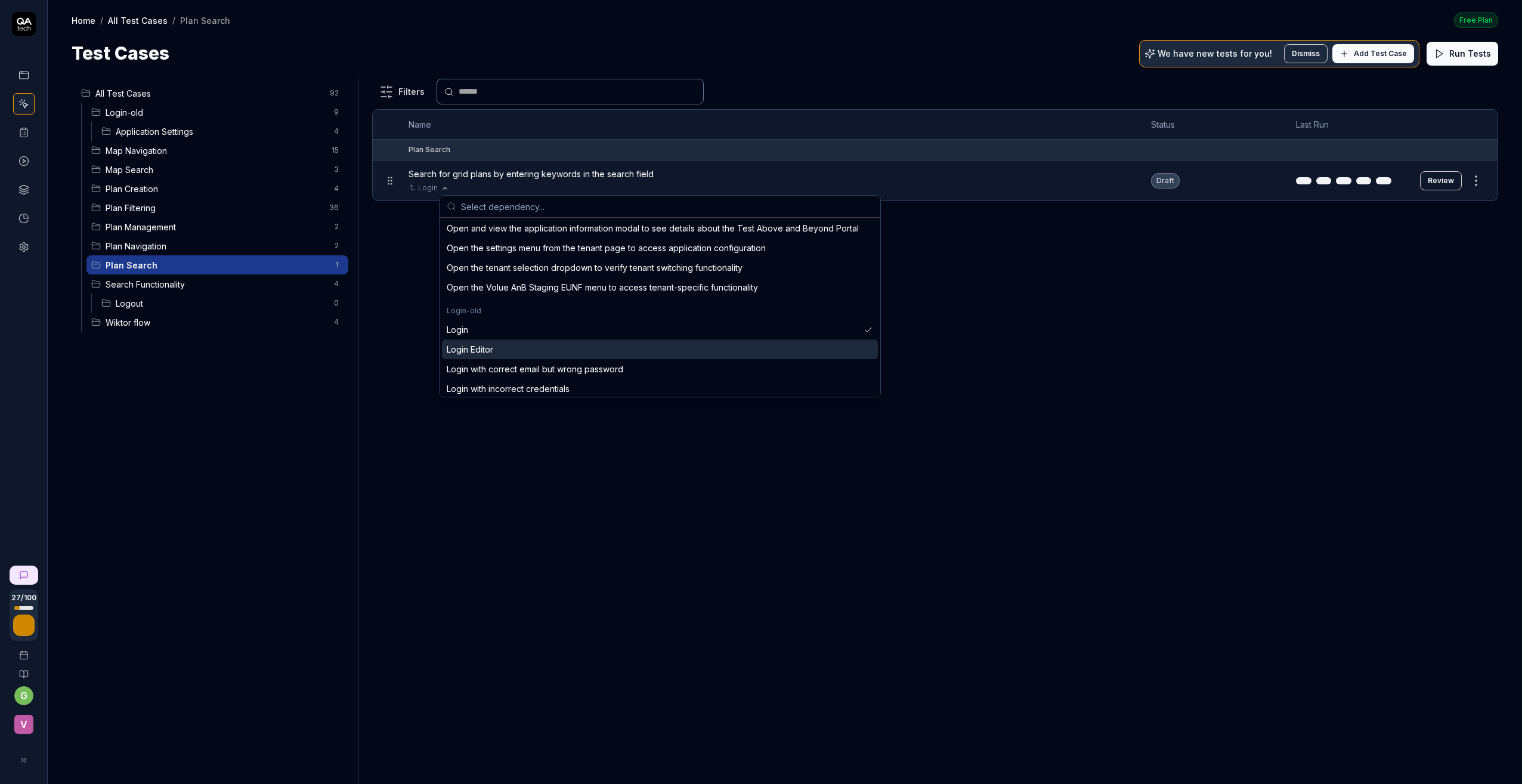
click at [490, 350] on div "Login Editor" at bounding box center [469, 349] width 46 height 13
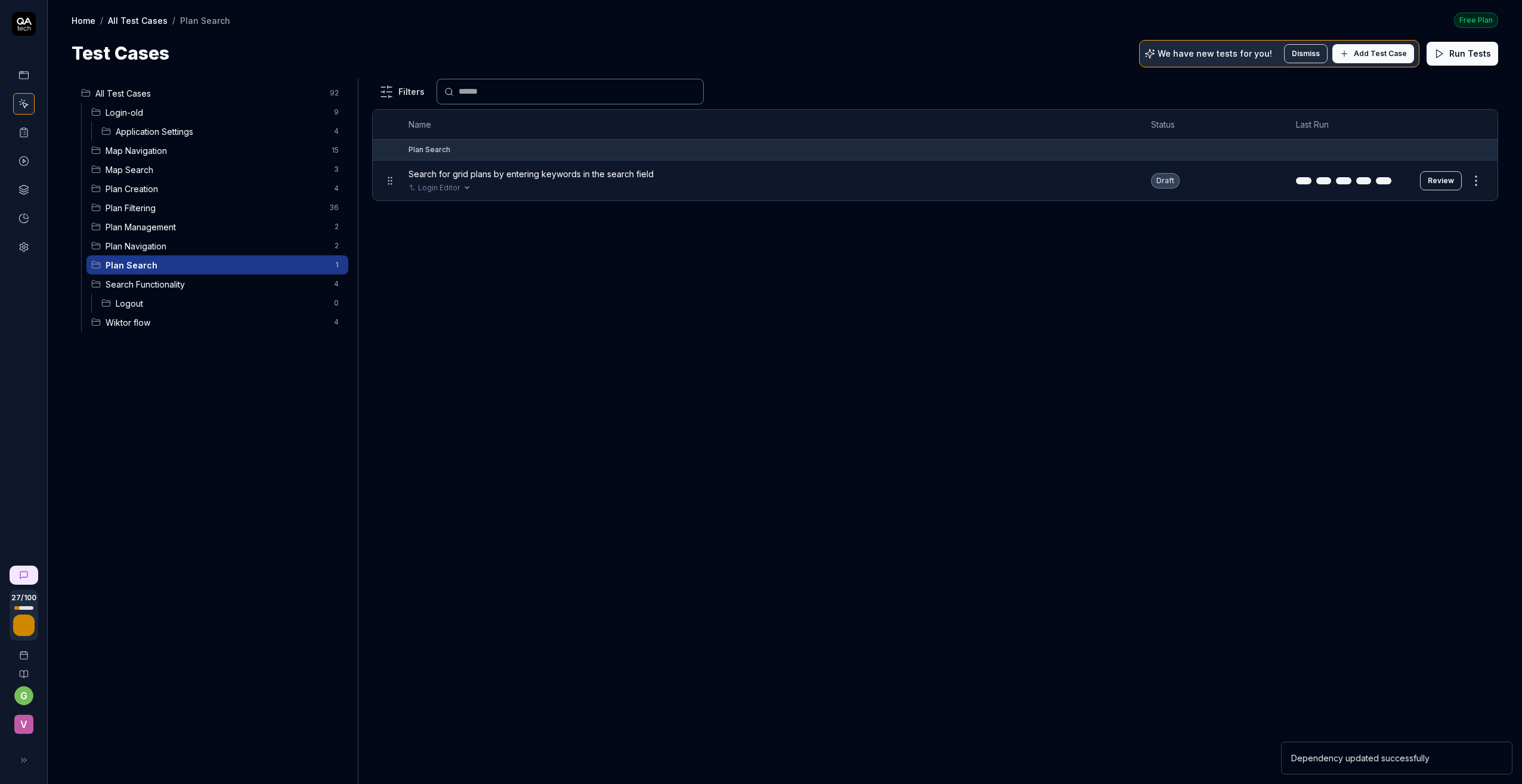
click at [161, 279] on span "Search Functionality" at bounding box center [216, 284] width 222 height 13
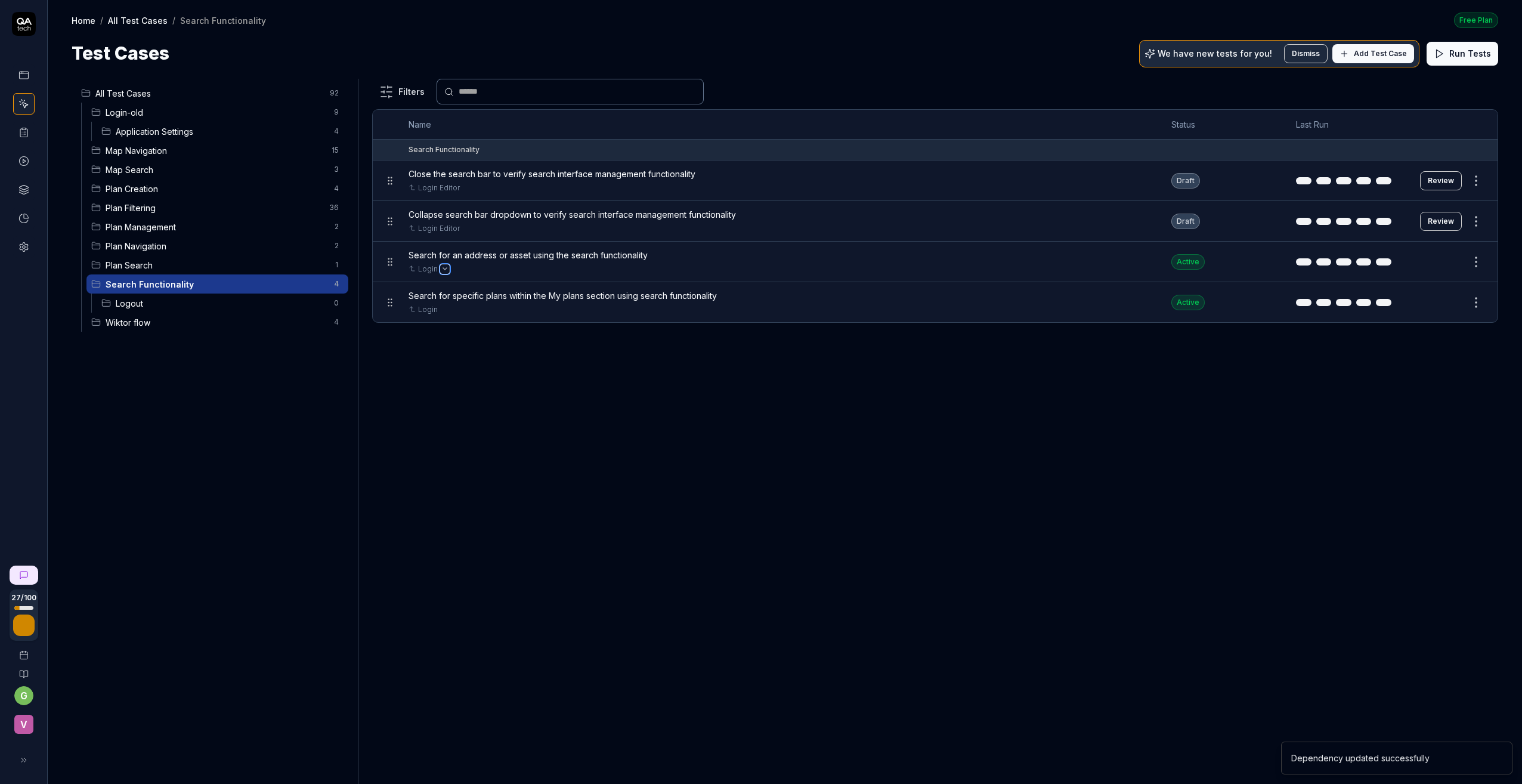
click at [443, 271] on button "Open selector" at bounding box center [445, 269] width 10 height 10
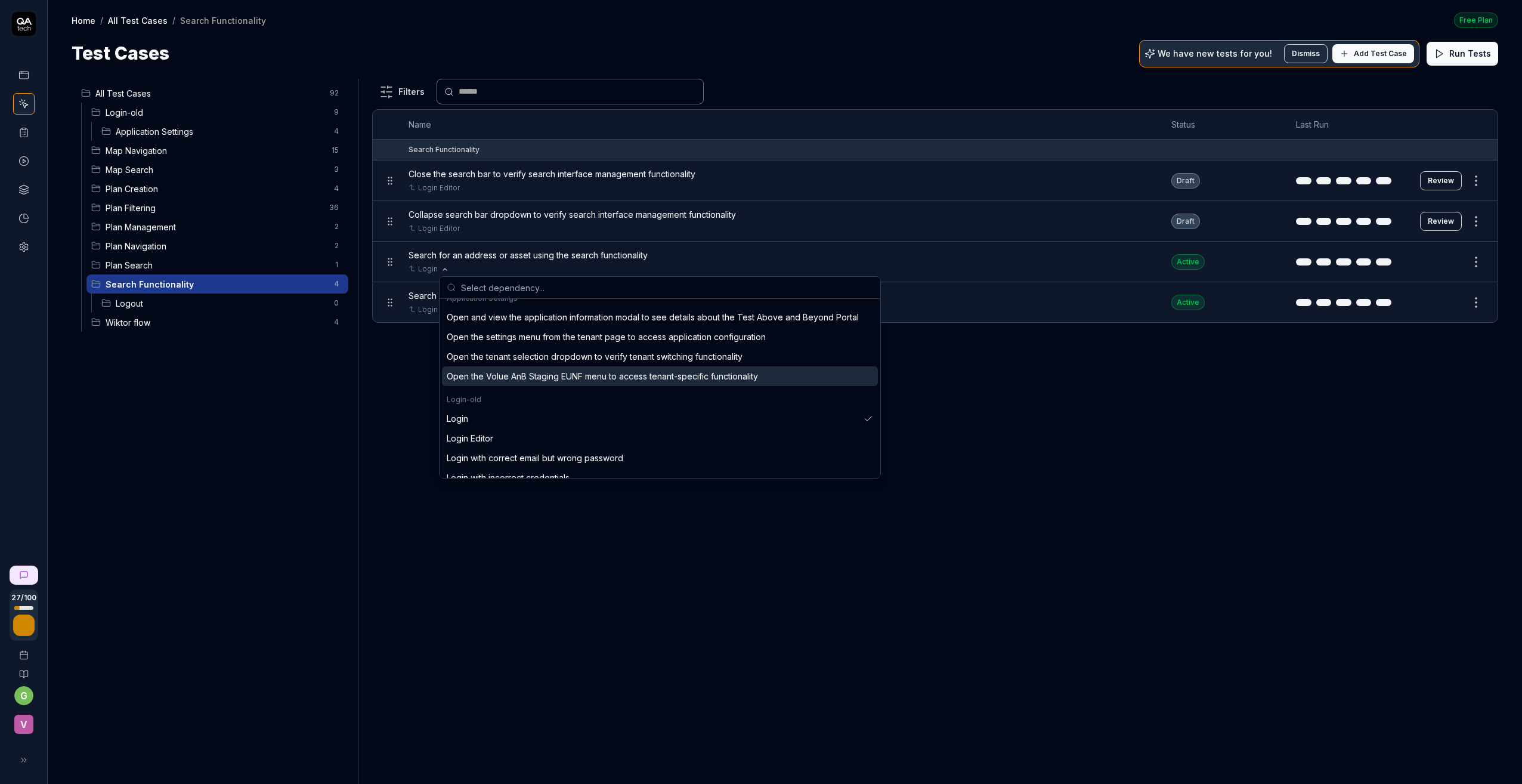
scroll to position [298, 0]
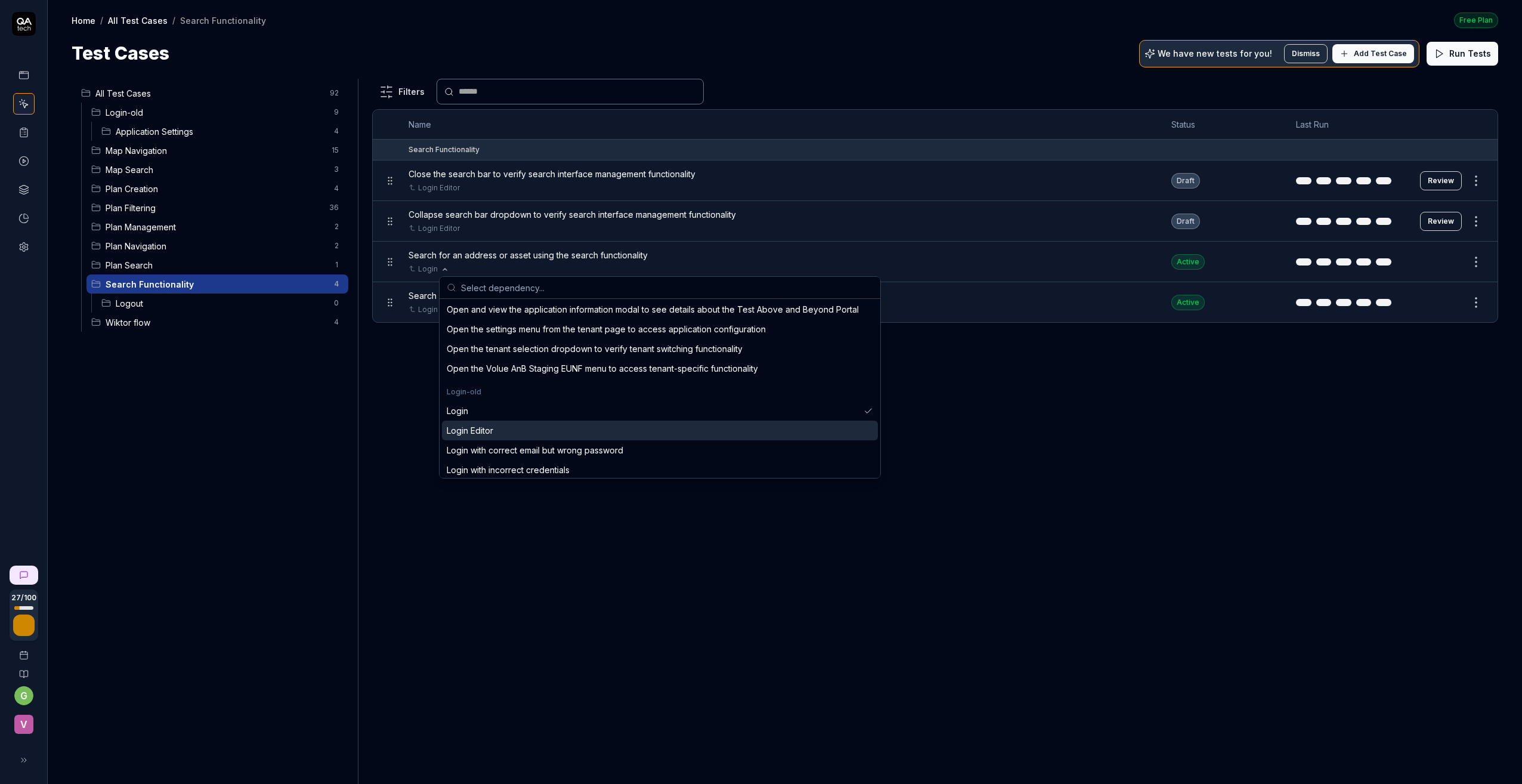
click at [482, 425] on div "Login Editor" at bounding box center [469, 429] width 46 height 13
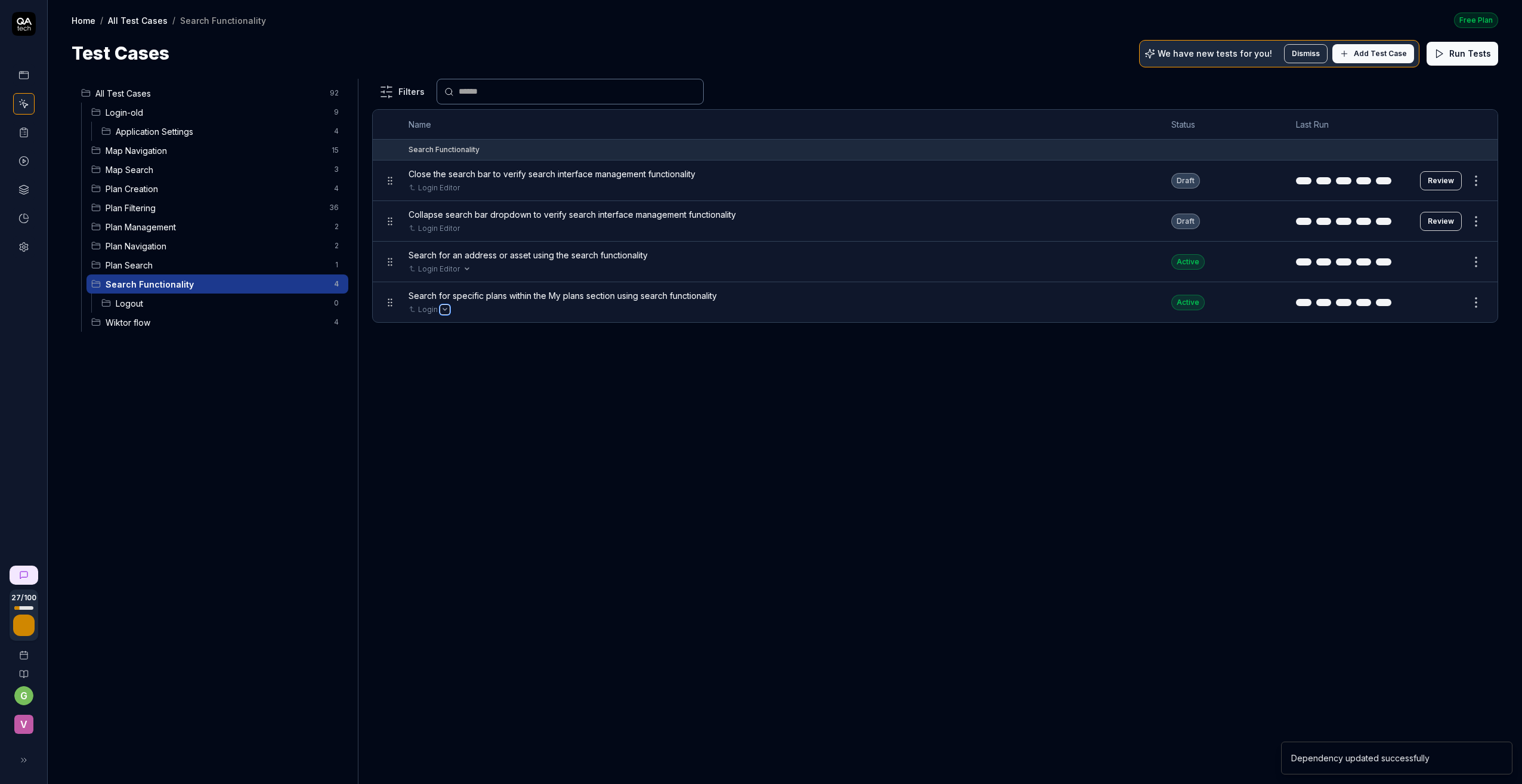
click at [442, 306] on button "Open selector" at bounding box center [445, 309] width 10 height 10
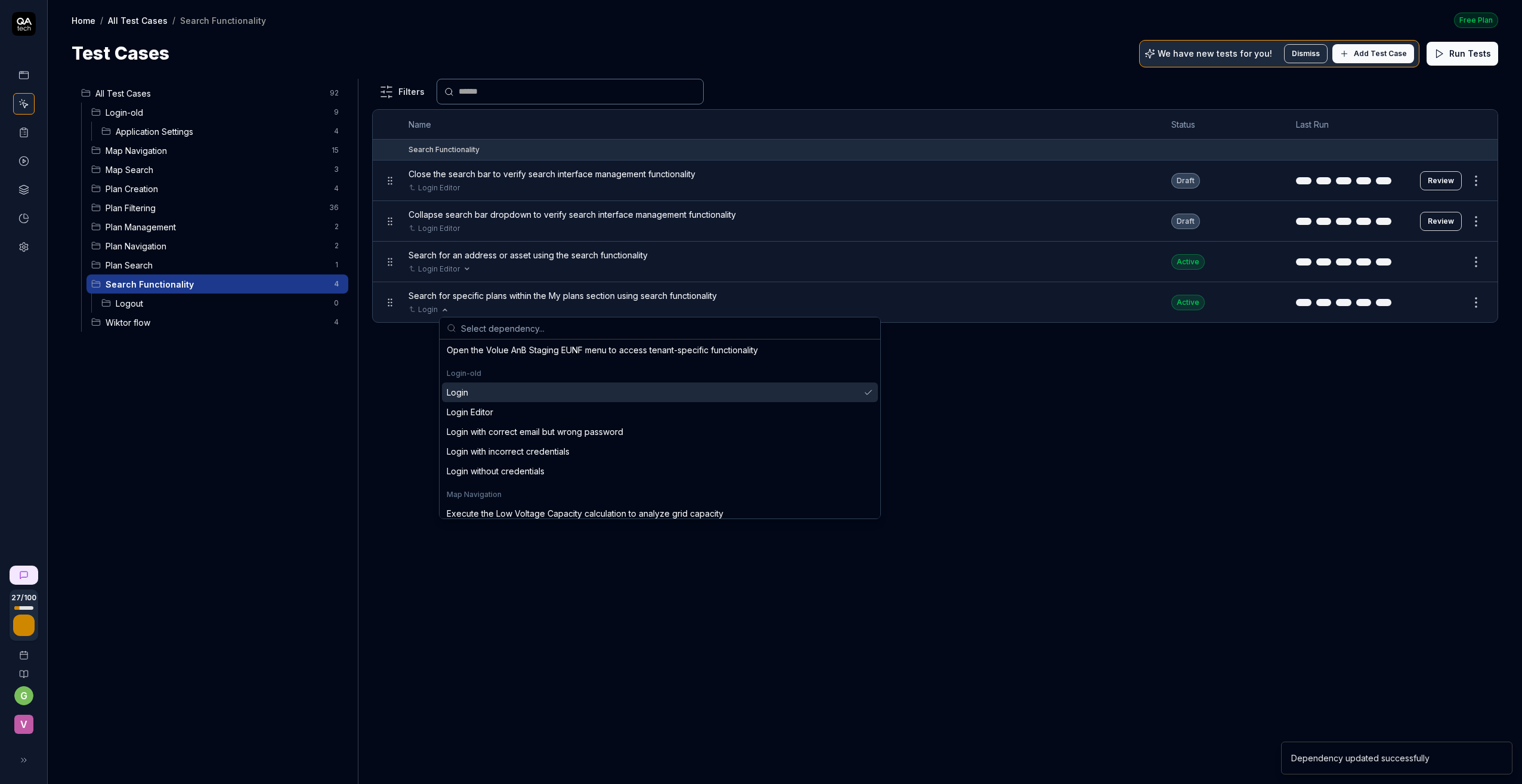
scroll to position [358, 0]
click at [491, 409] on div "Login Editor" at bounding box center [469, 411] width 46 height 13
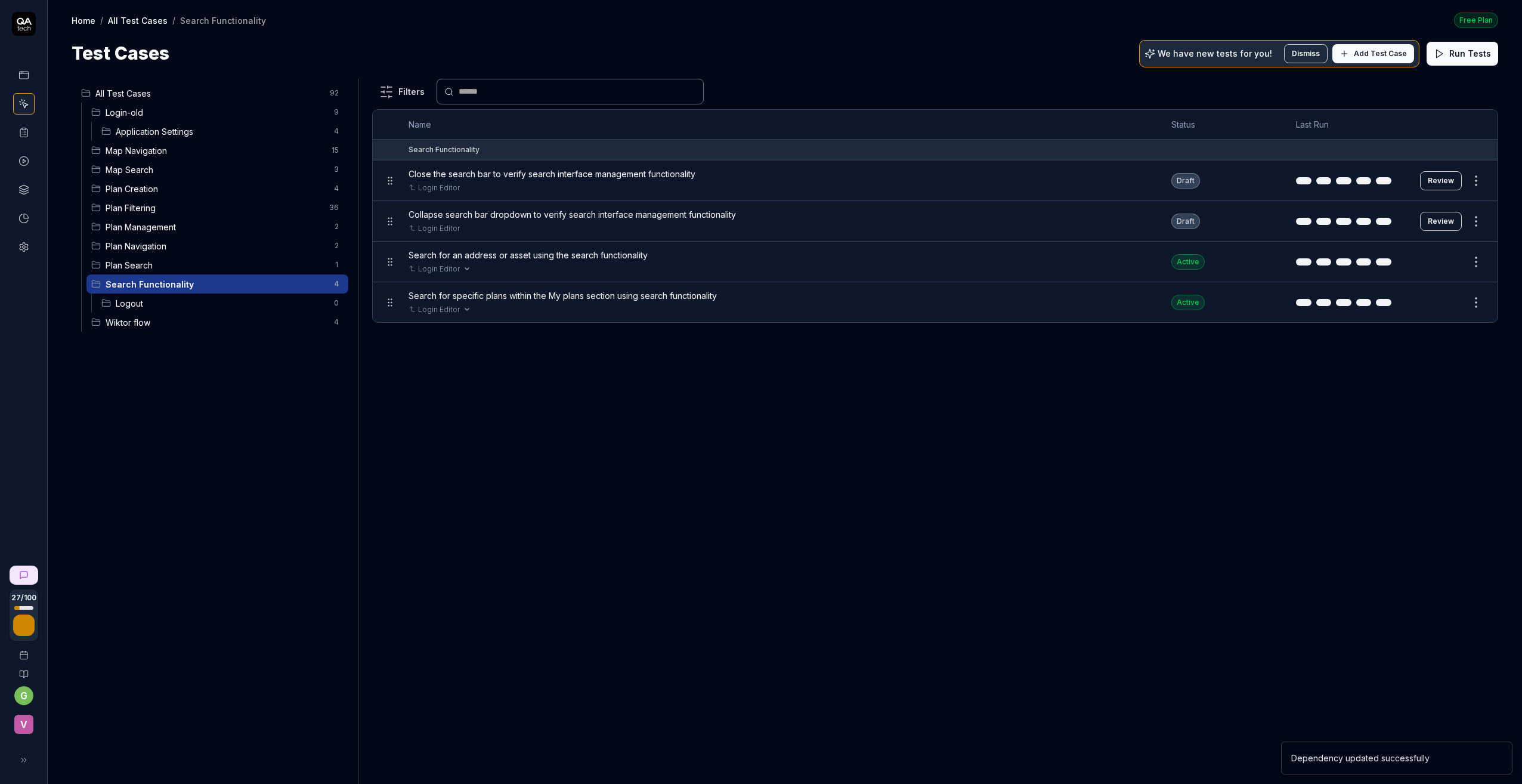
click at [145, 302] on span "Logout" at bounding box center [221, 303] width 211 height 13
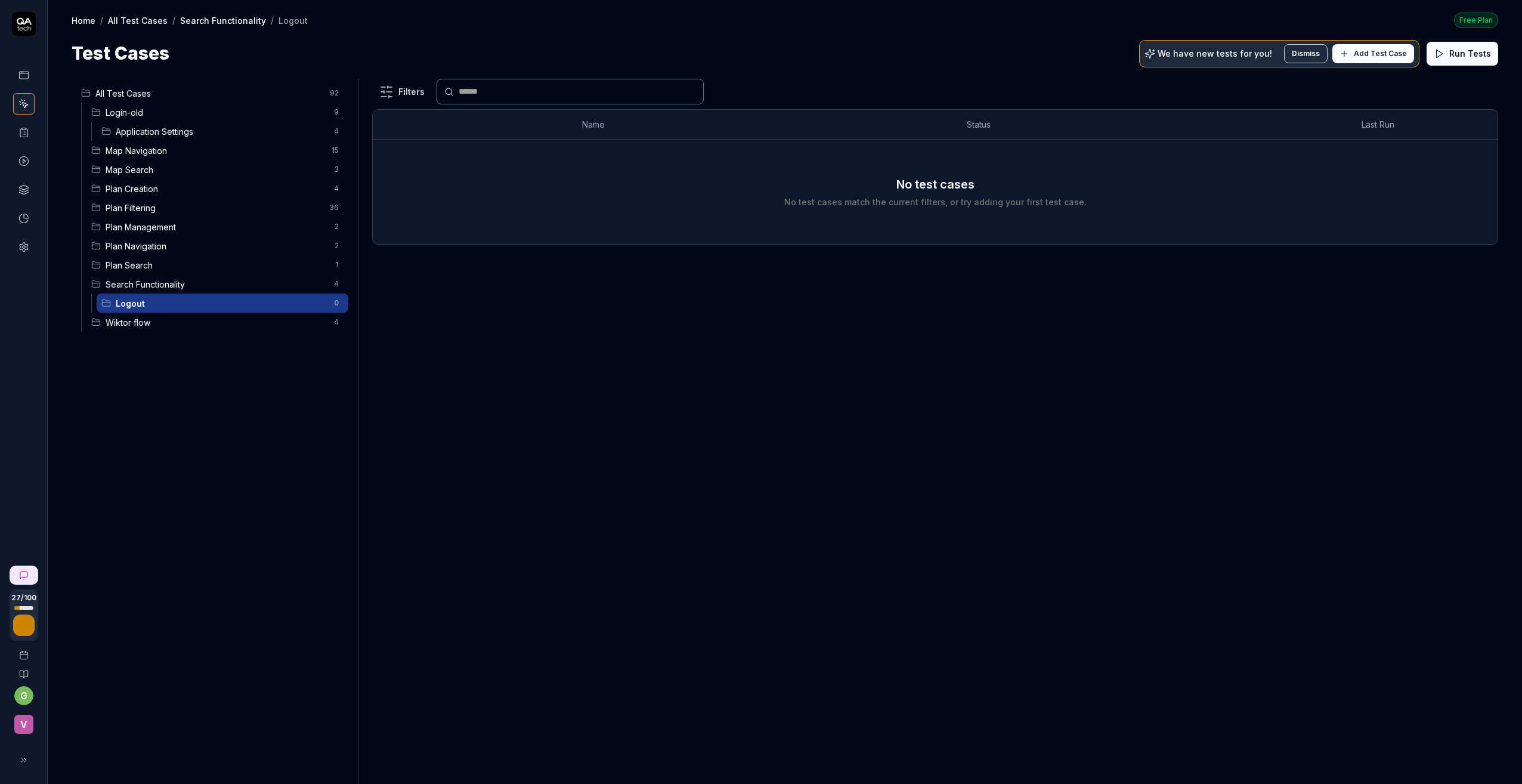
click at [136, 322] on span "Wiktor flow" at bounding box center [216, 322] width 222 height 13
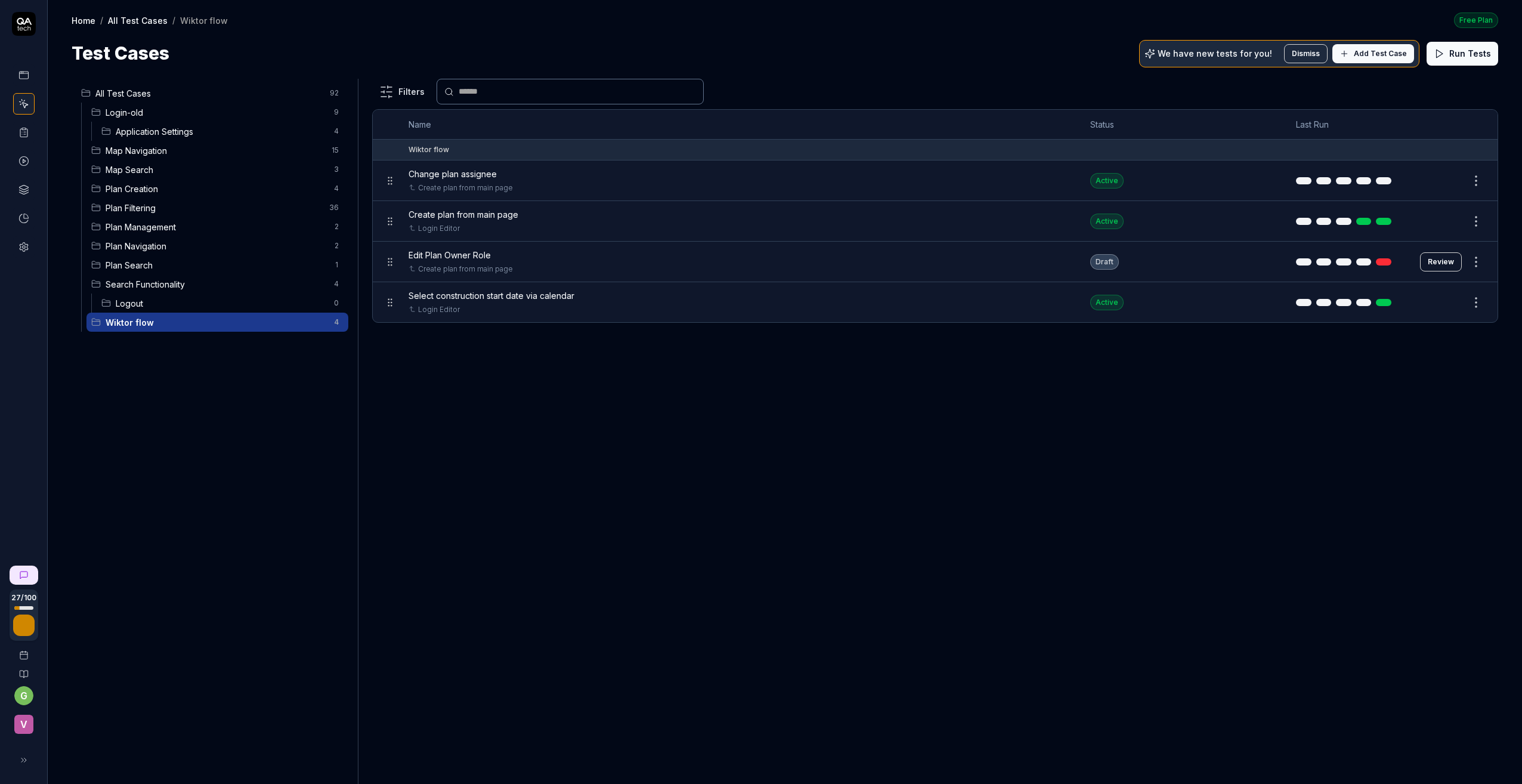
click at [146, 127] on span "Application Settings" at bounding box center [221, 131] width 211 height 13
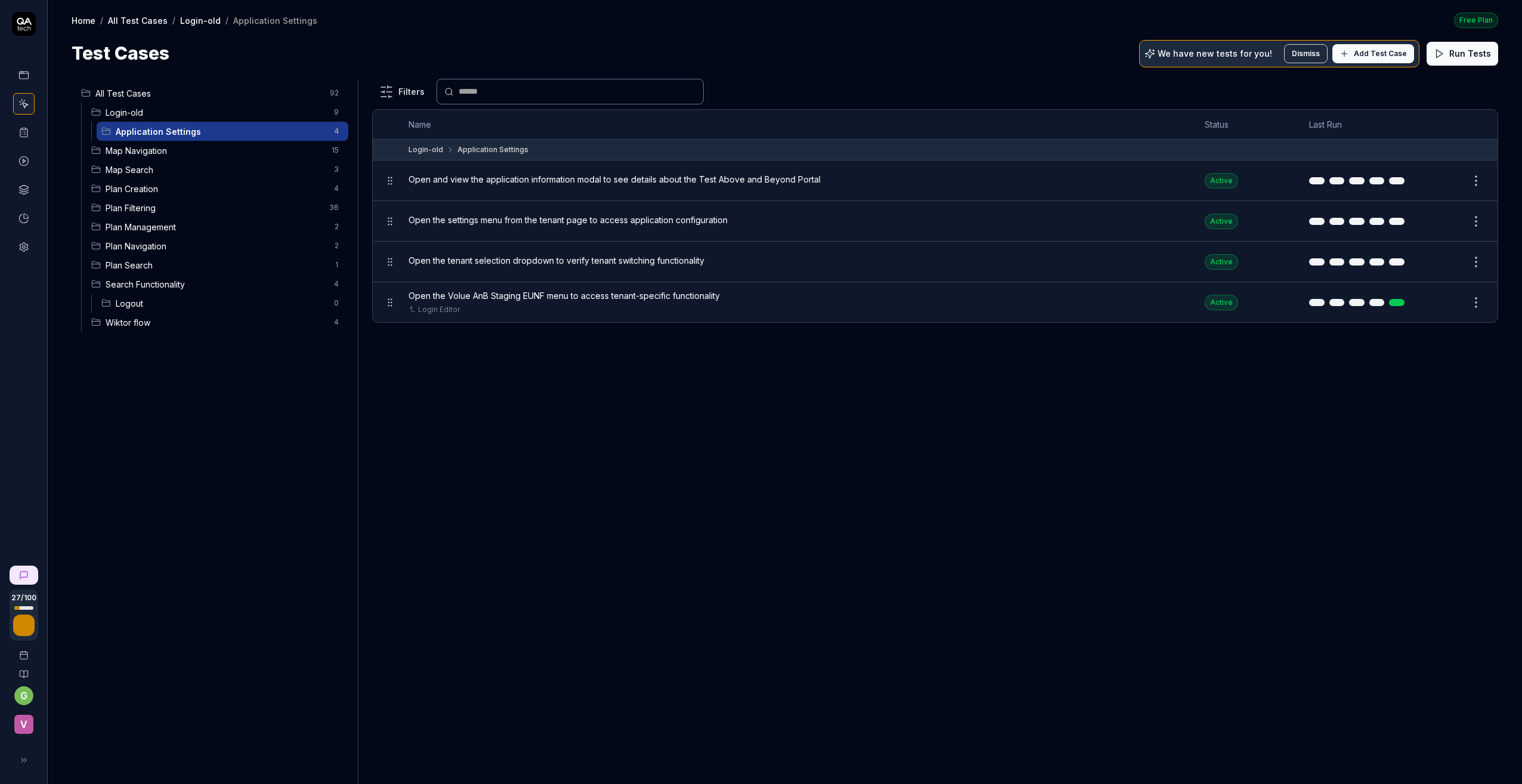
click at [136, 146] on span "Map Navigation" at bounding box center [215, 151] width 219 height 13
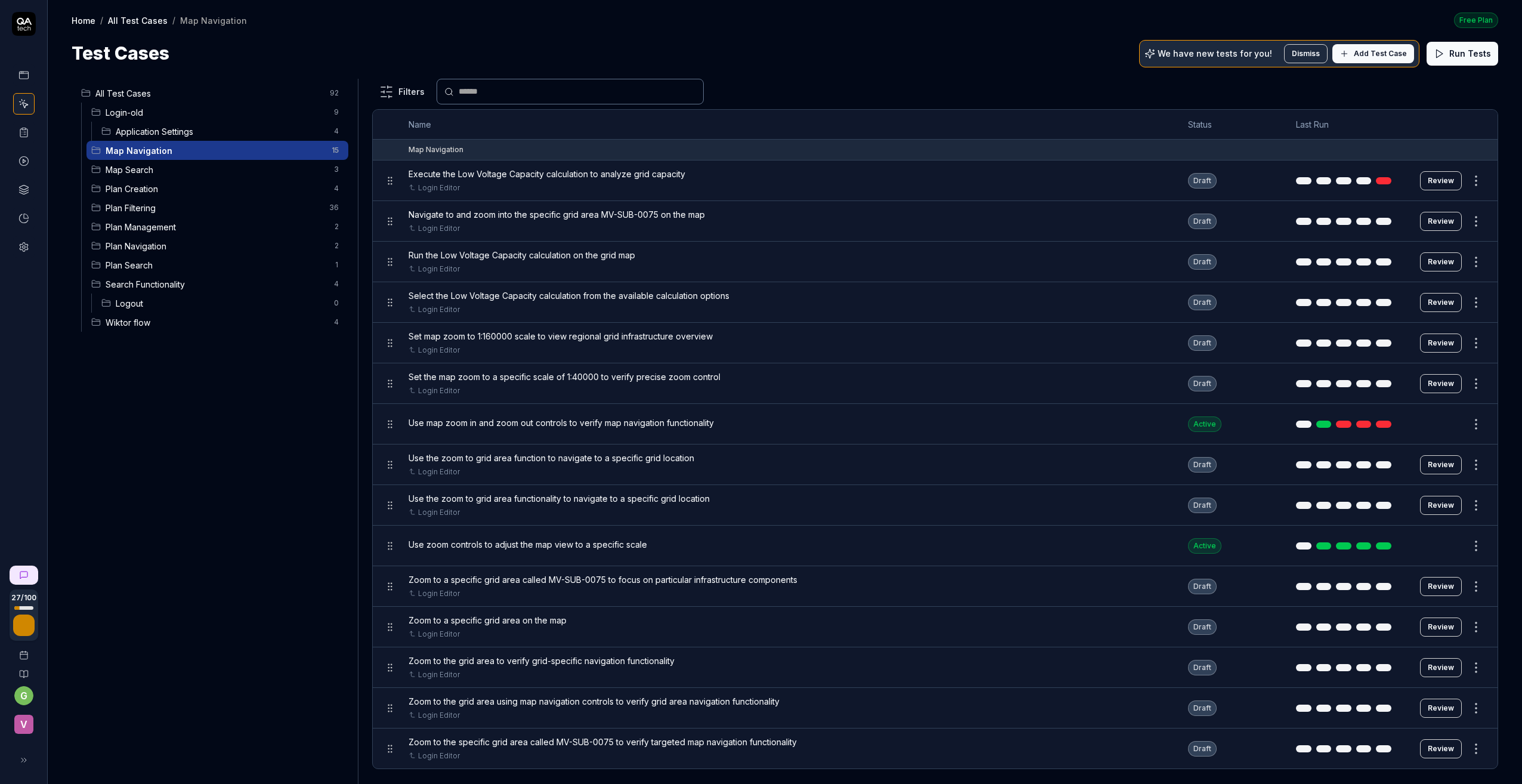
click at [489, 216] on span "Navigate to and zoom into the specific grid area MV-SUB-0075 on the map" at bounding box center [557, 214] width 297 height 13
click at [1439, 222] on button "Review" at bounding box center [1441, 221] width 41 height 19
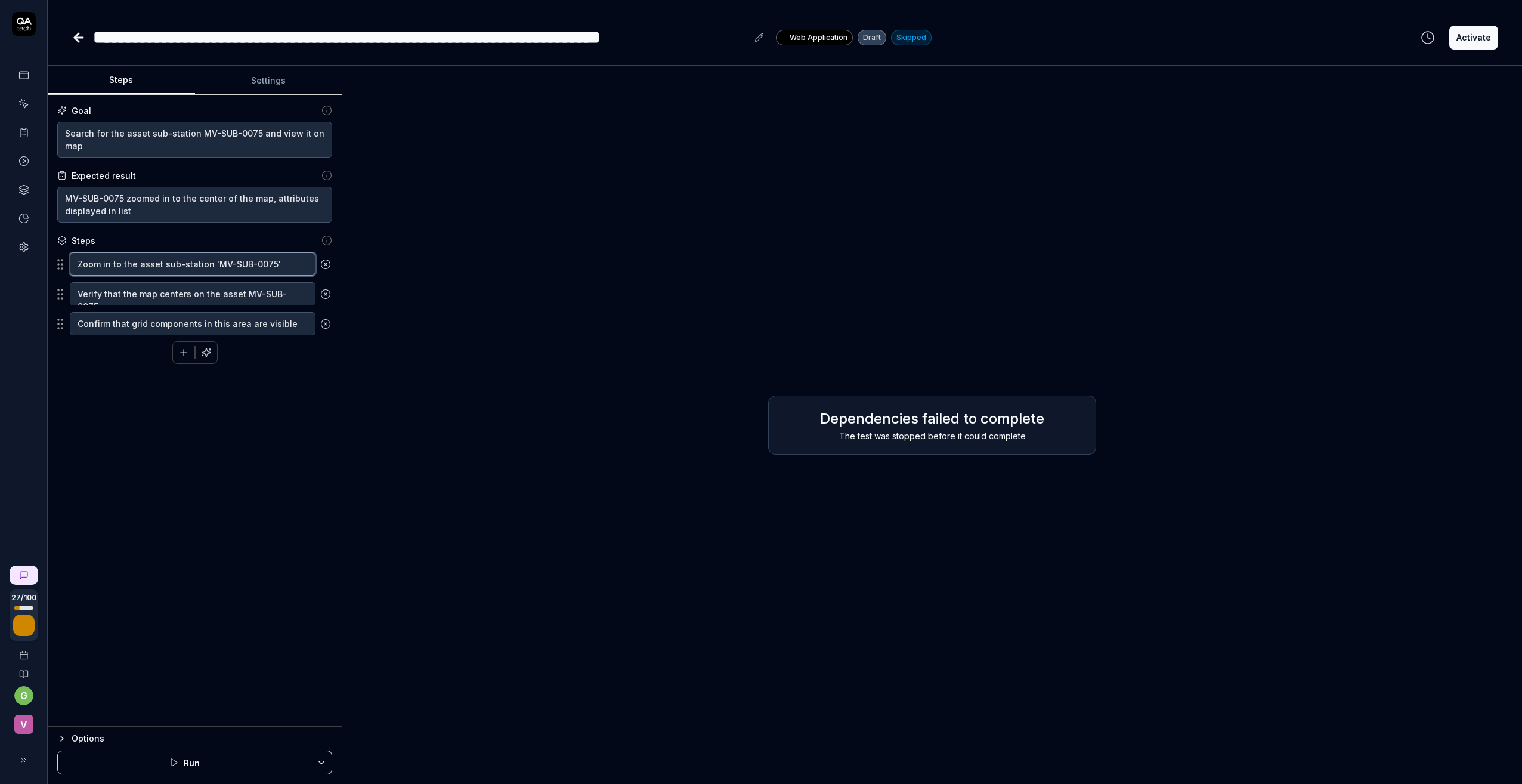
click at [211, 261] on textarea "Zoom in to the asset sub-station 'MV-SUB-0075'" at bounding box center [192, 264] width 245 height 24
click at [271, 261] on textarea "Zoom in to the asset sub-station MV-SUB-0075'" at bounding box center [192, 264] width 245 height 24
click at [205, 459] on div "Goal Search for the asset sub-station MV-SUB-0075 and view it on map Expected r…" at bounding box center [194, 410] width 294 height 631
click at [201, 356] on icon "button" at bounding box center [206, 352] width 11 height 11
click at [64, 268] on fieldset "Zoom in to the asset sub-station MV-SUB-0075 Verify that the map centers on the…" at bounding box center [194, 294] width 275 height 85
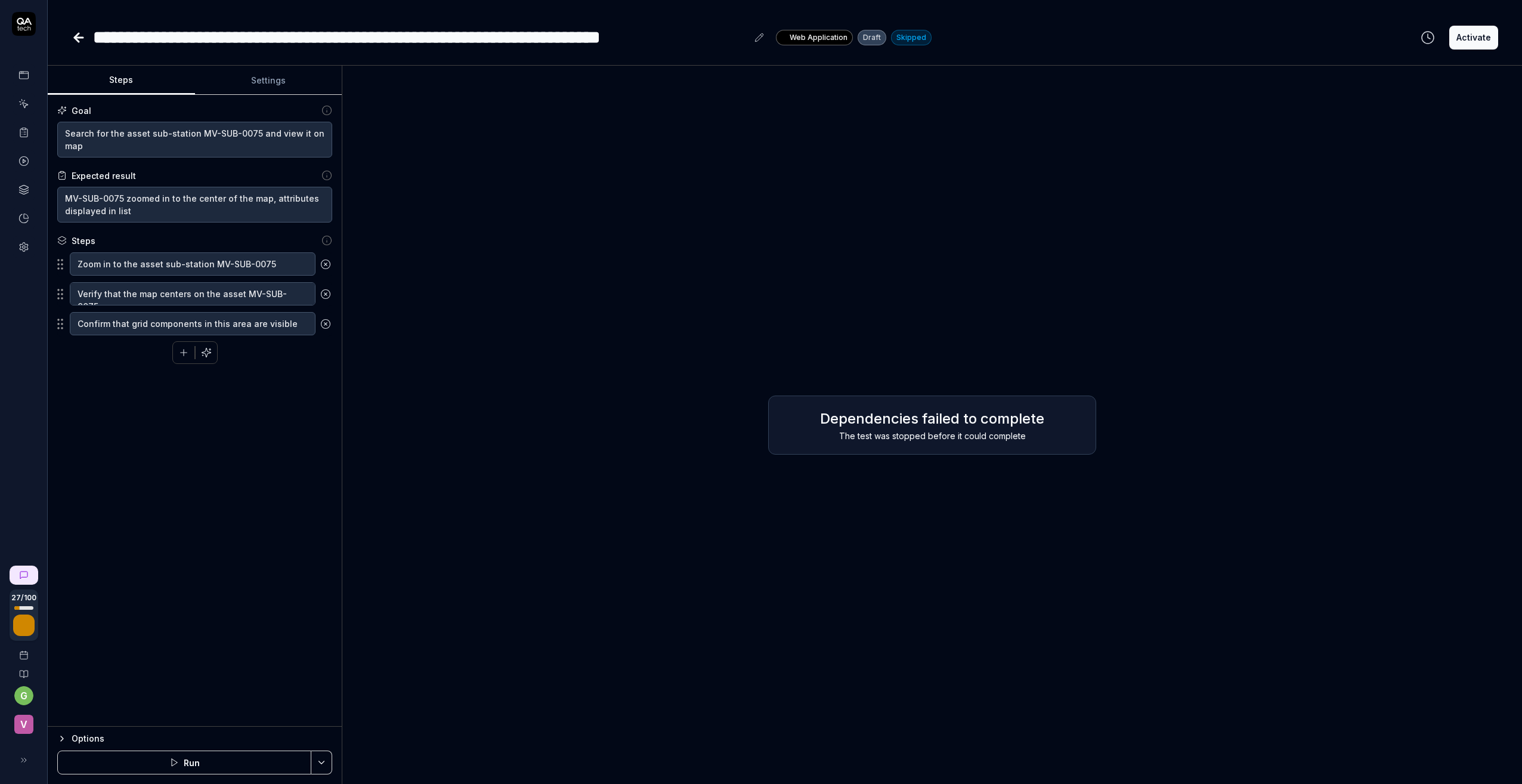
click at [66, 300] on fieldset "Zoom in to the asset sub-station MV-SUB-0075 Verify that the map centers on the…" at bounding box center [194, 294] width 275 height 85
click at [326, 292] on icon at bounding box center [325, 294] width 11 height 11
click at [270, 80] on button "Settings" at bounding box center [269, 80] width 148 height 29
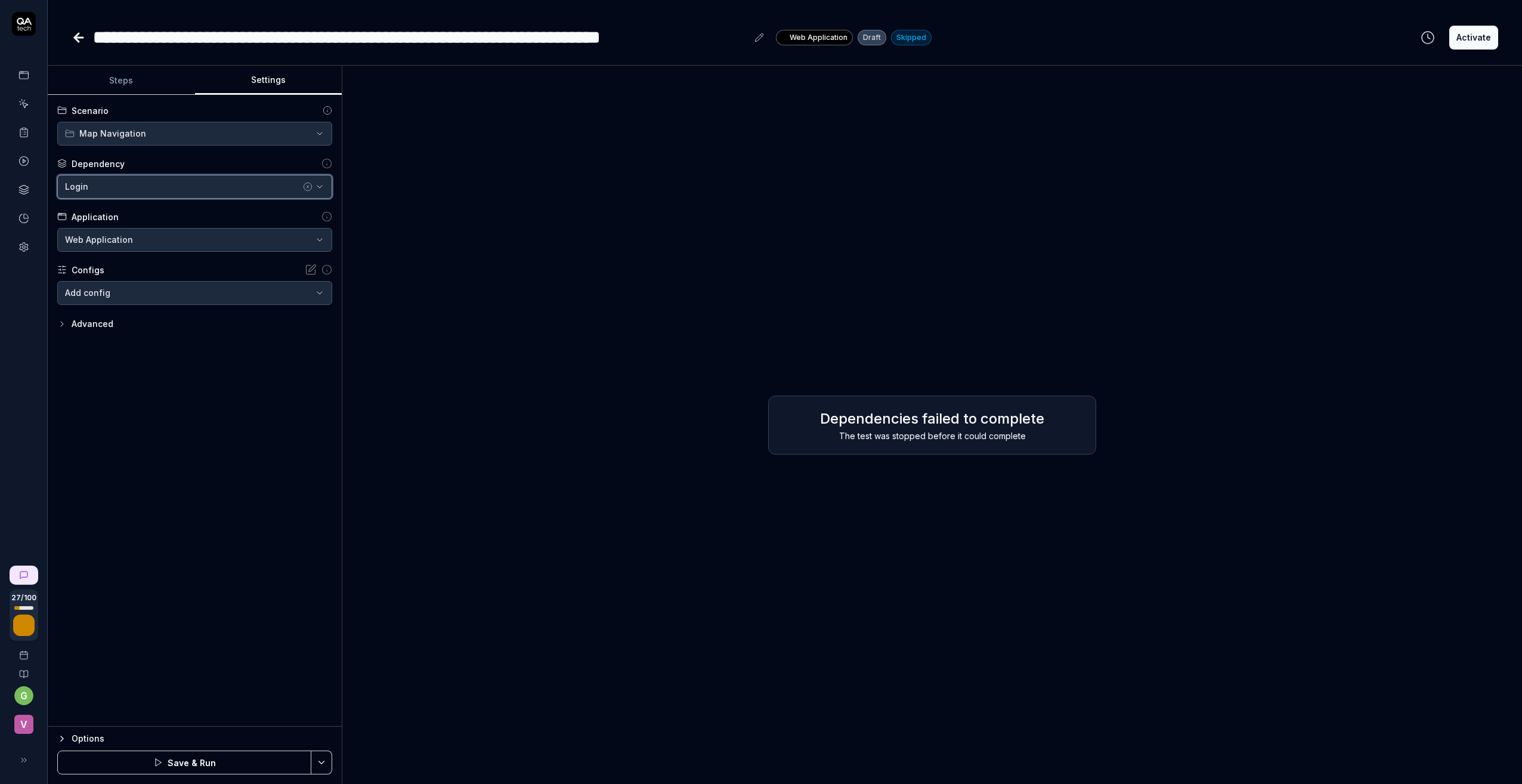
click at [318, 183] on icon "button" at bounding box center [320, 187] width 10 height 10
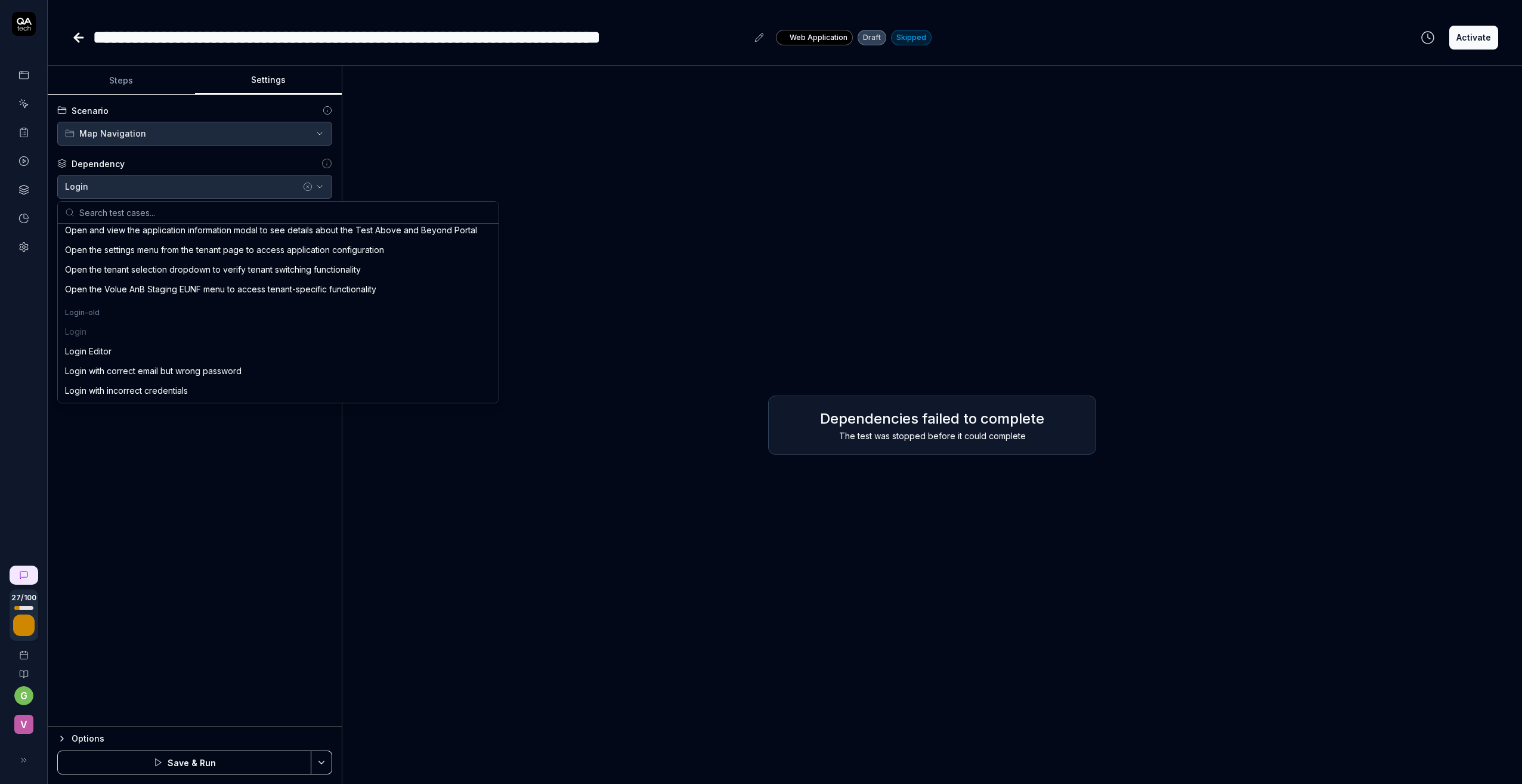
scroll to position [298, 0]
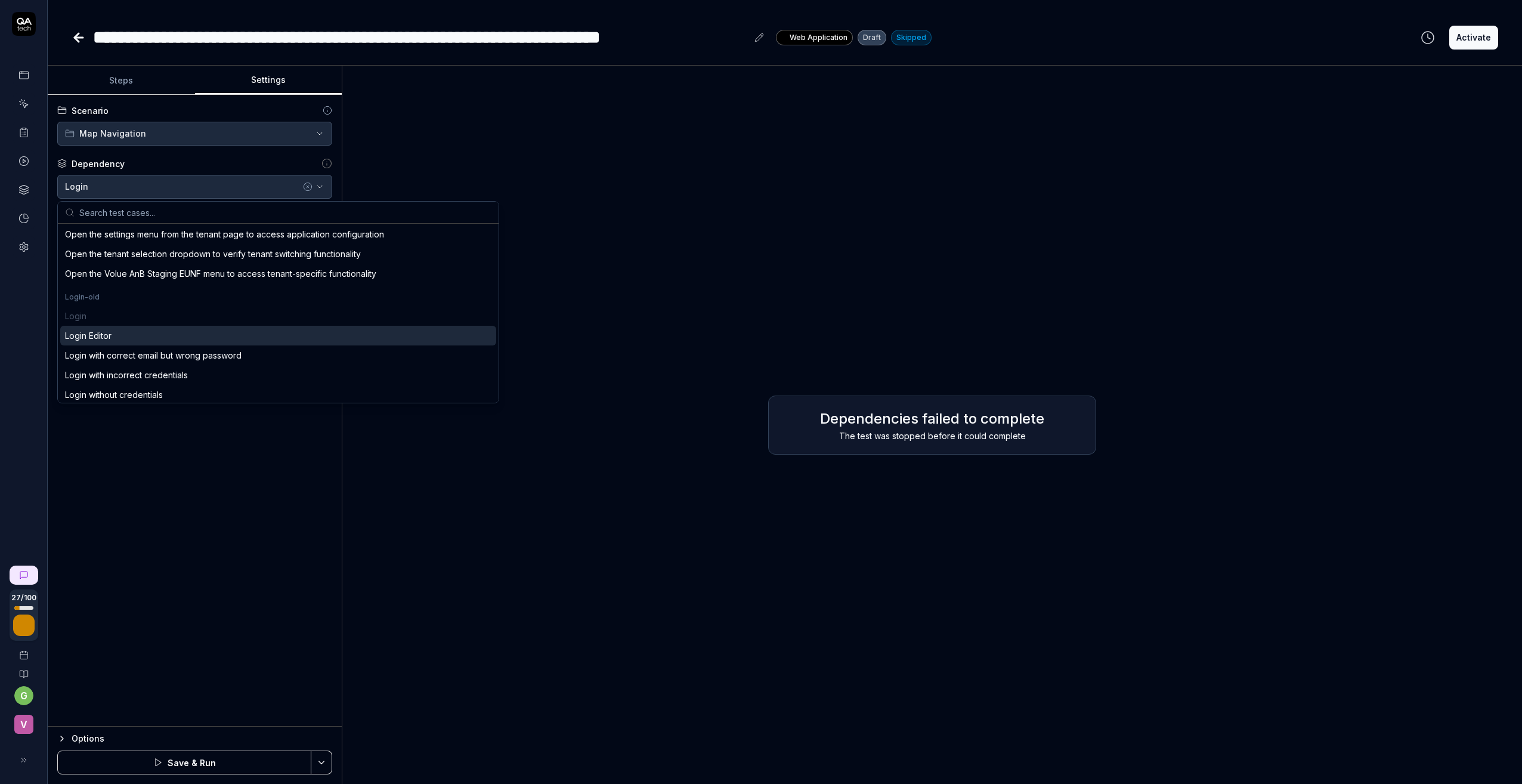
click at [102, 333] on div "Login Editor" at bounding box center [88, 335] width 46 height 13
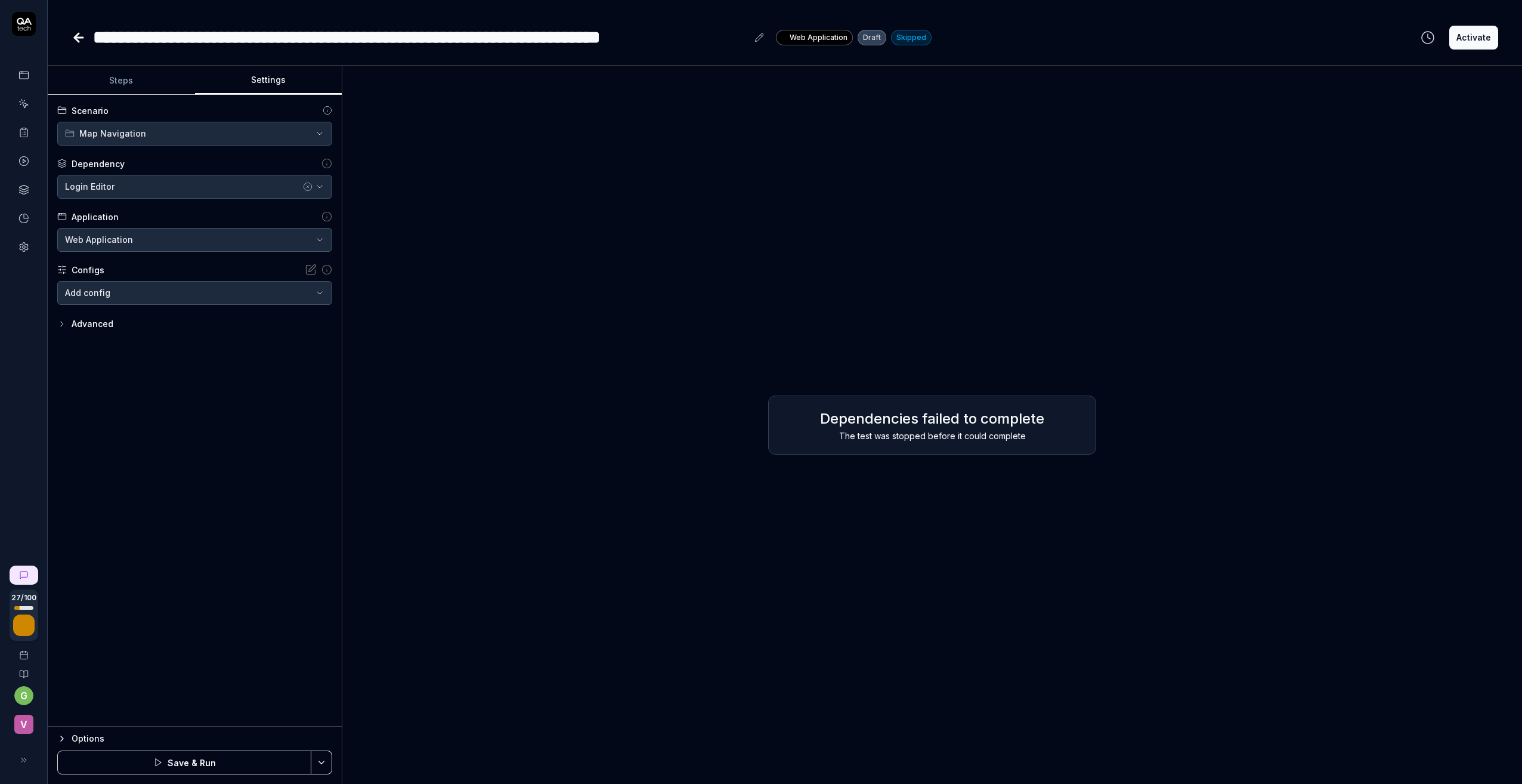
click at [322, 294] on body "**********" at bounding box center [761, 392] width 1522 height 784
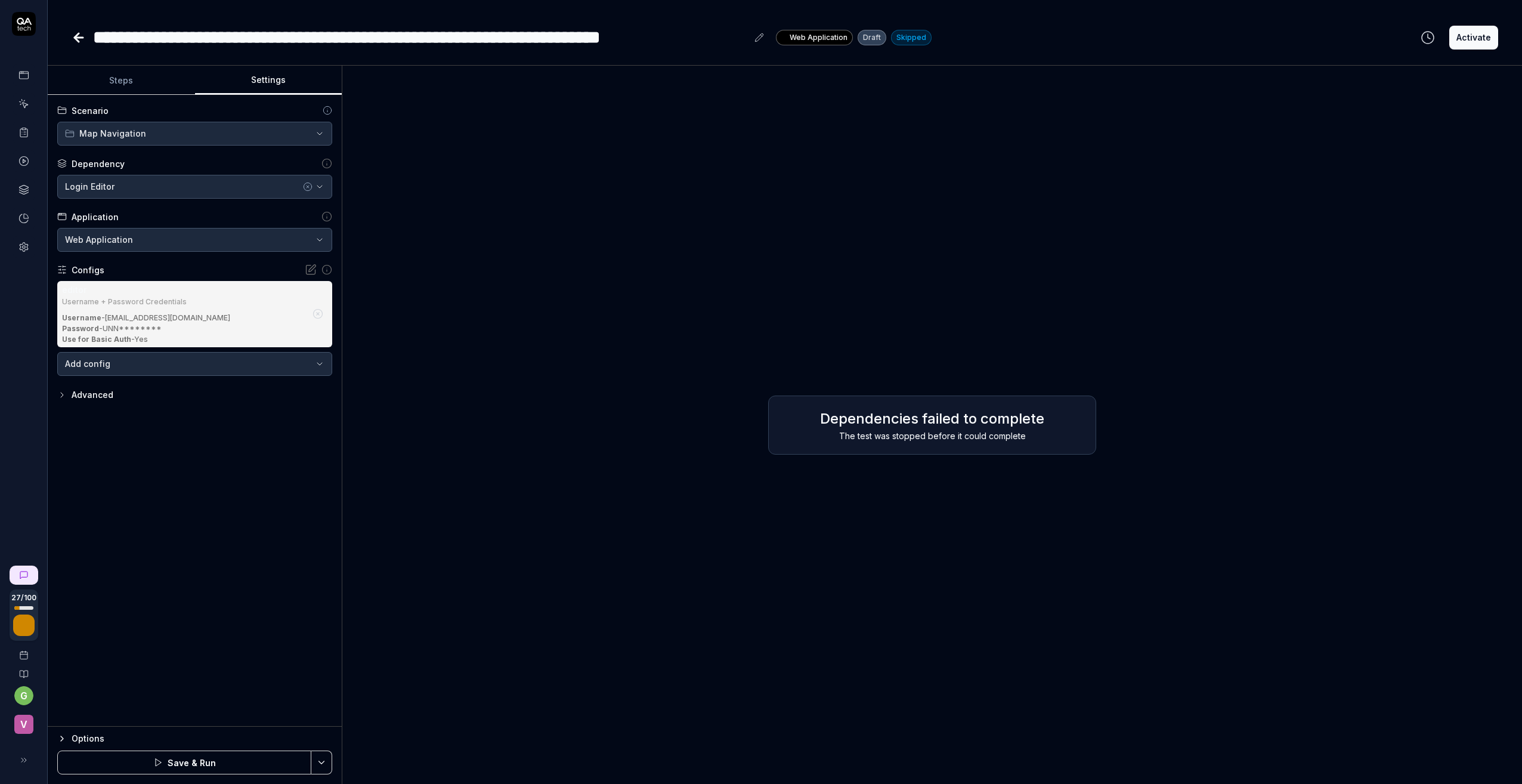
click at [62, 395] on icon "button" at bounding box center [62, 395] width 10 height 10
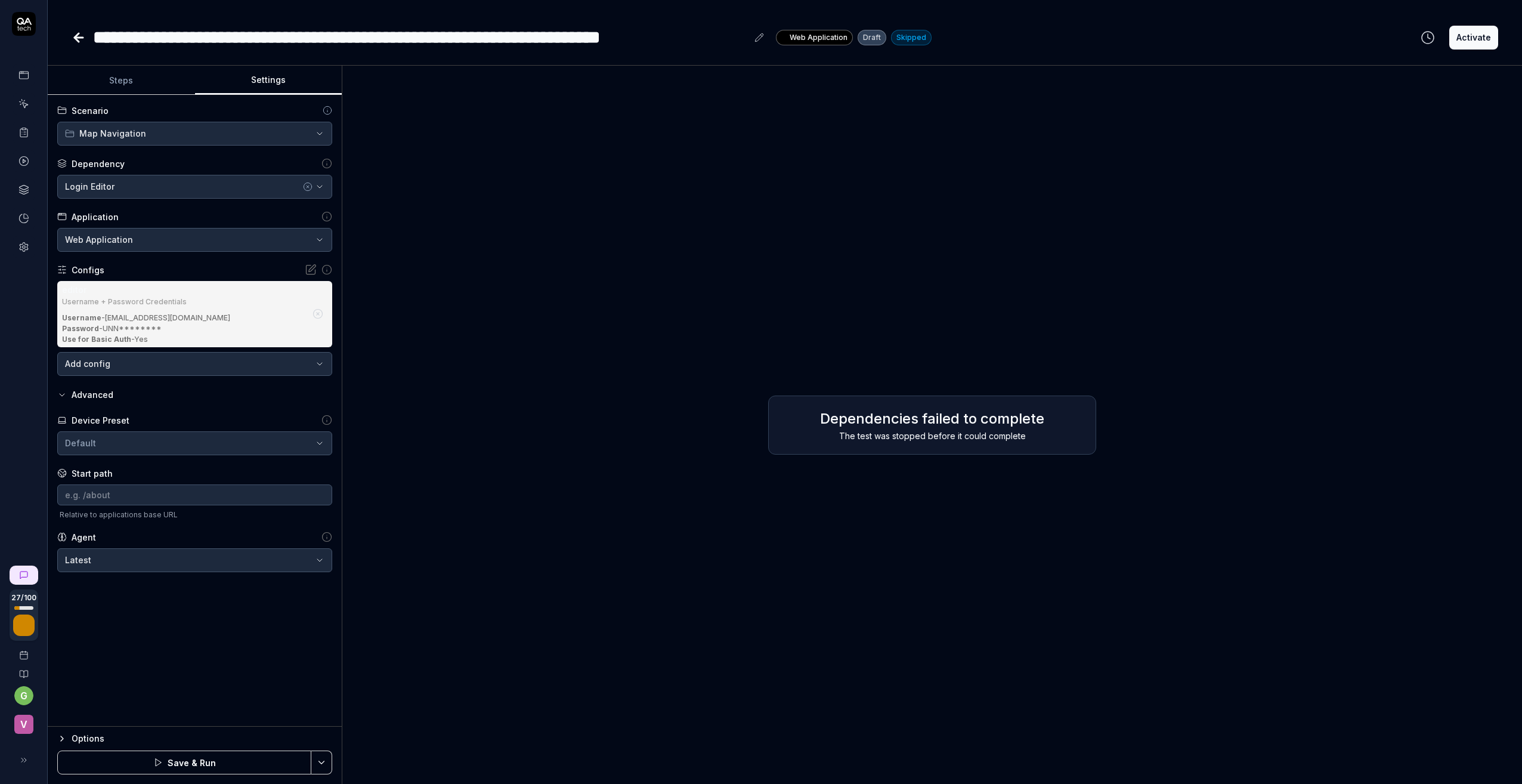
click at [191, 654] on div "**********" at bounding box center [194, 410] width 294 height 631
click at [66, 268] on icon at bounding box center [62, 270] width 10 height 10
click at [317, 315] on icon "button" at bounding box center [318, 313] width 3 height 3
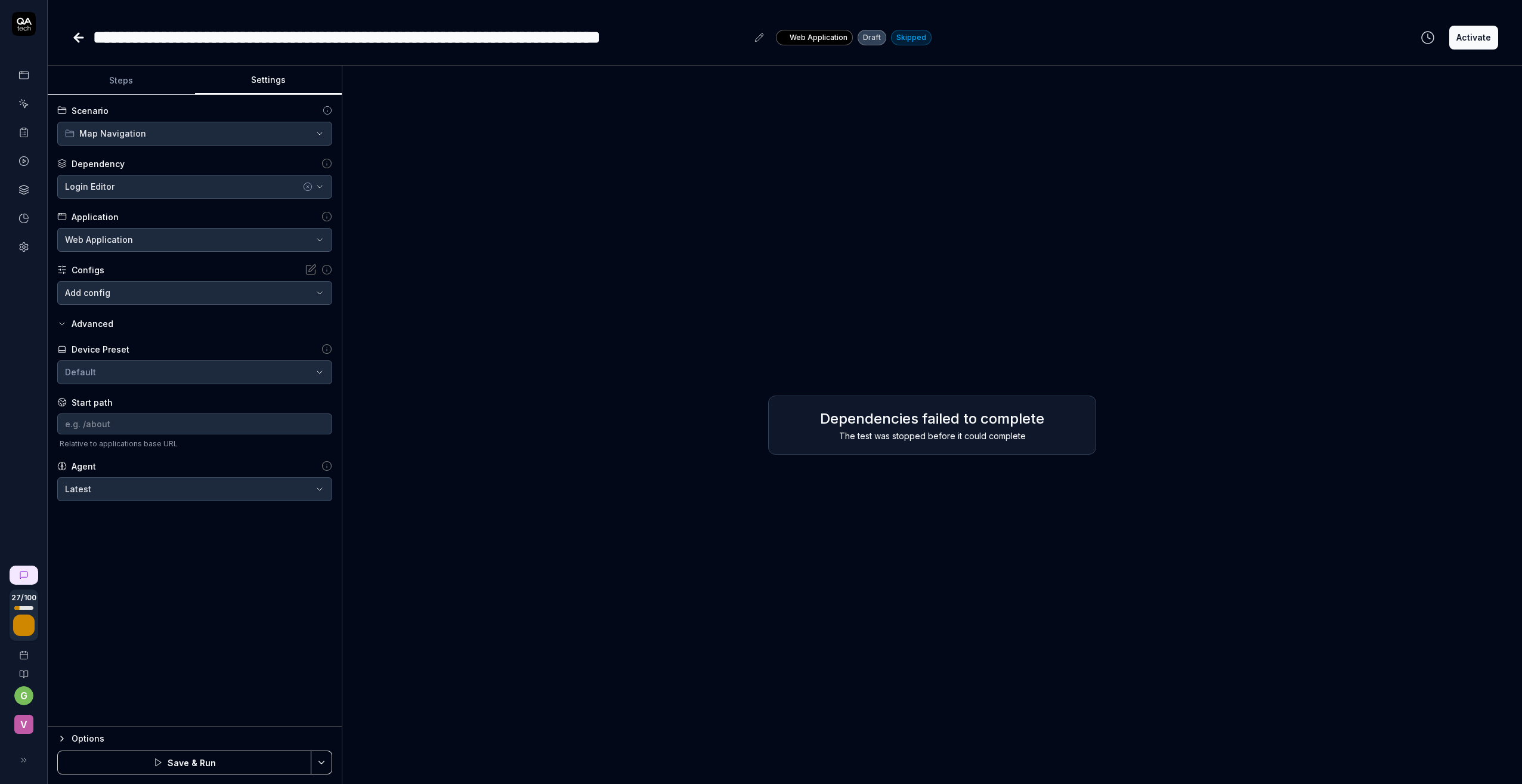
click at [318, 294] on body "**********" at bounding box center [761, 392] width 1522 height 784
click at [568, 264] on html "**********" at bounding box center [761, 392] width 1522 height 784
click at [320, 294] on body "**********" at bounding box center [761, 392] width 1522 height 784
click at [217, 572] on html "**********" at bounding box center [761, 392] width 1522 height 784
click at [76, 40] on icon at bounding box center [79, 37] width 15 height 15
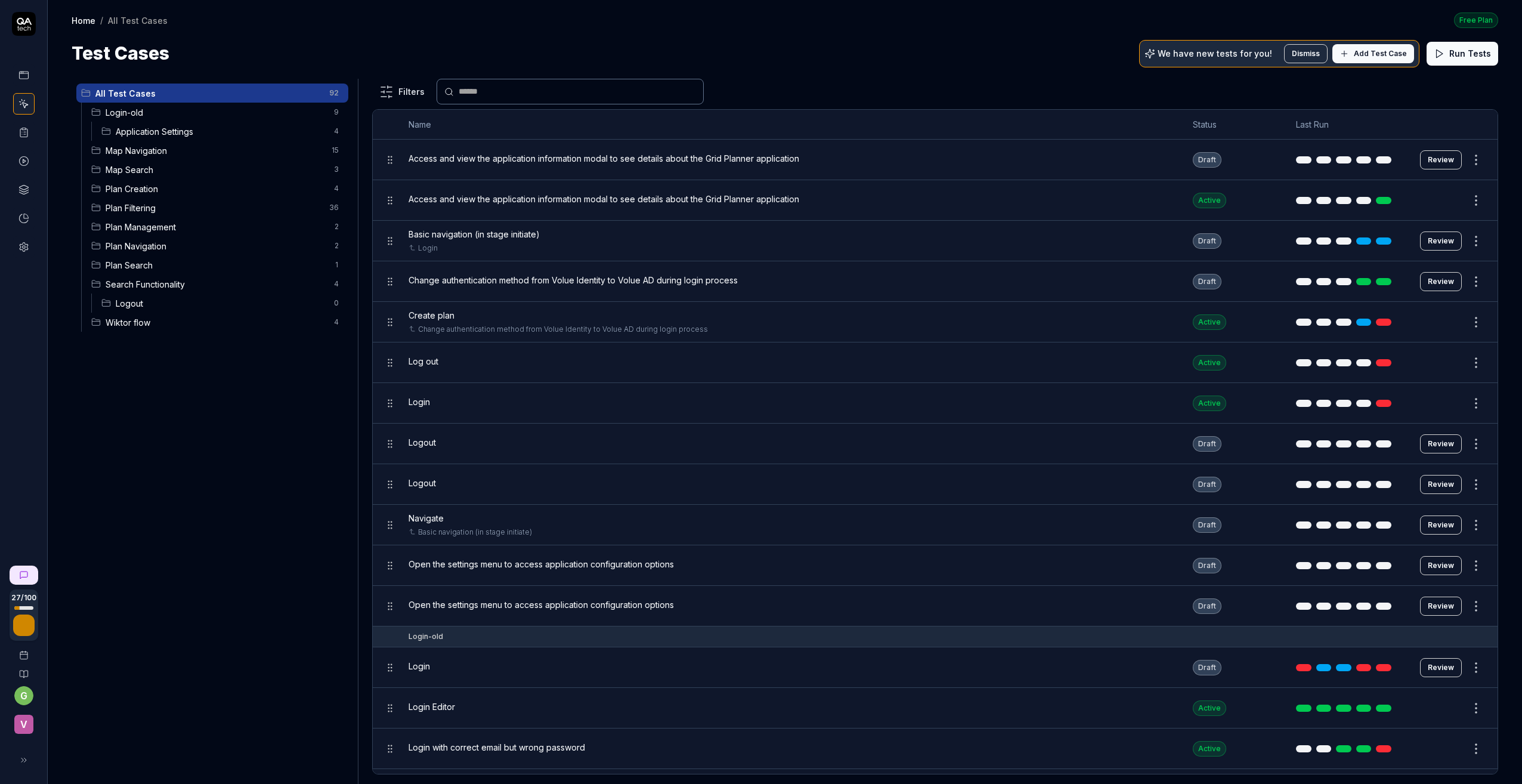
click at [1431, 445] on button "Review" at bounding box center [1441, 443] width 41 height 19
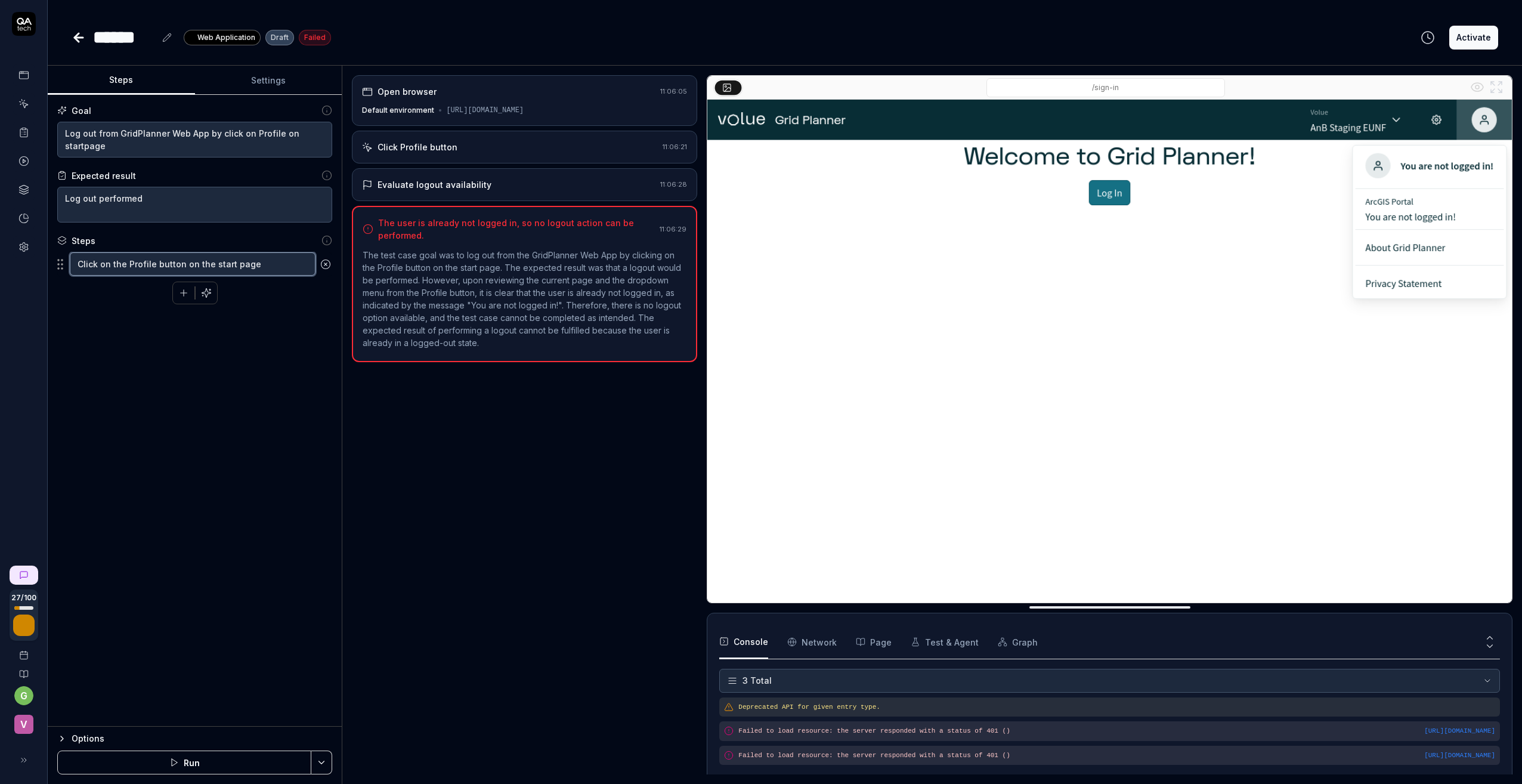
click at [81, 260] on textarea "Click on the Profile button on the start page" at bounding box center [192, 264] width 245 height 24
click at [204, 294] on icon "button" at bounding box center [206, 292] width 9 height 9
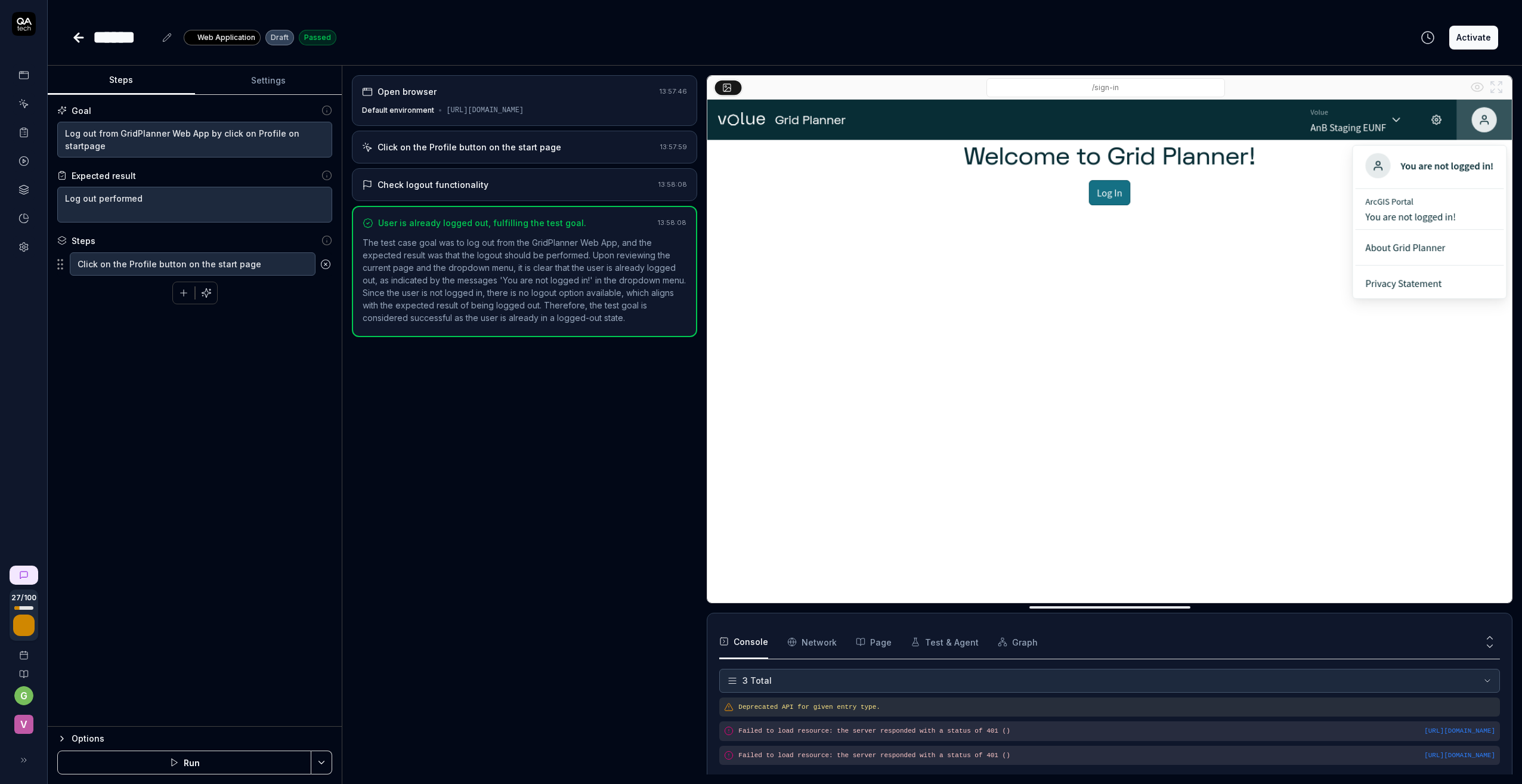
click at [1480, 37] on button "Activate" at bounding box center [1474, 37] width 49 height 24
click at [78, 37] on icon at bounding box center [79, 37] width 8 height 0
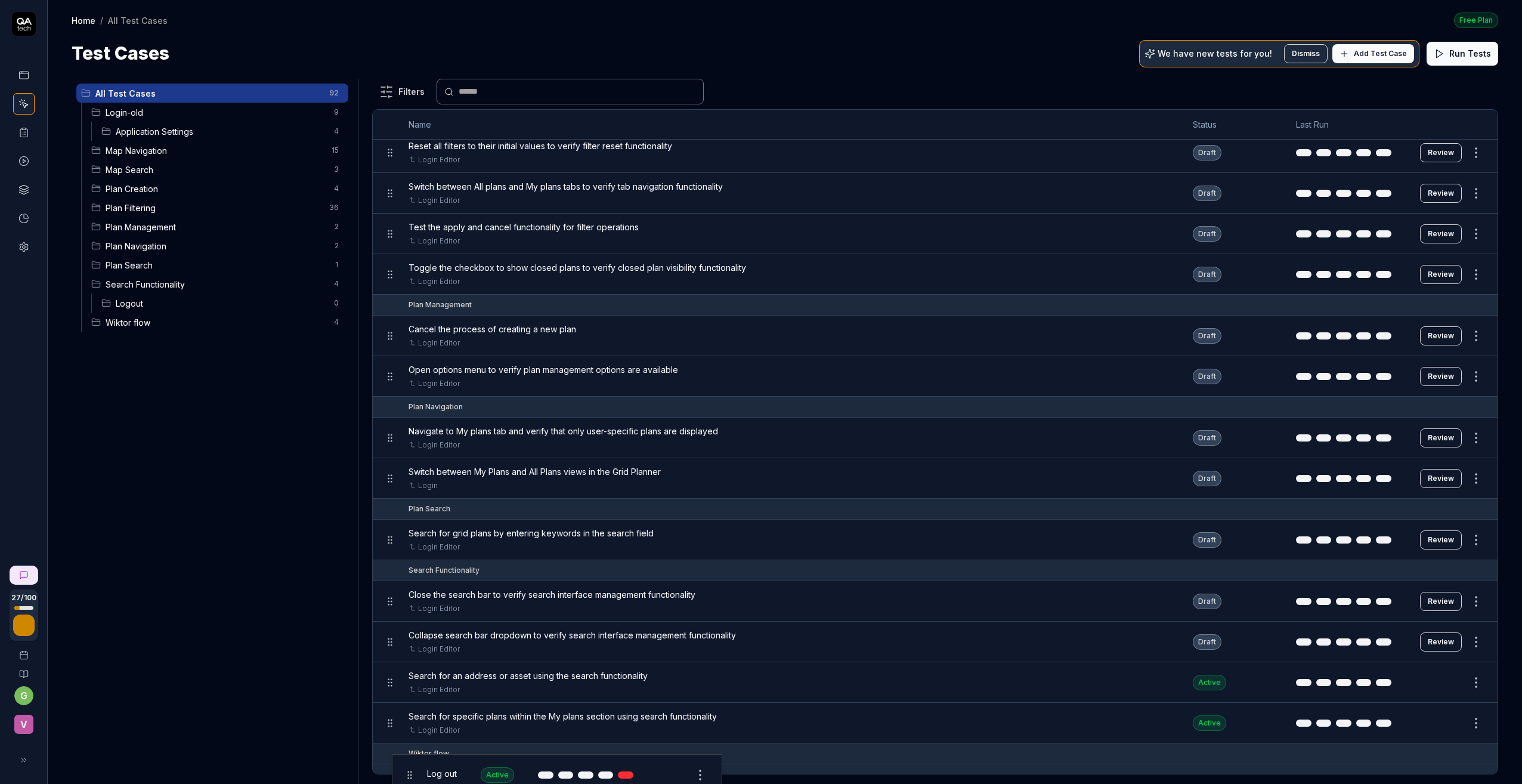
scroll to position [3326, 0]
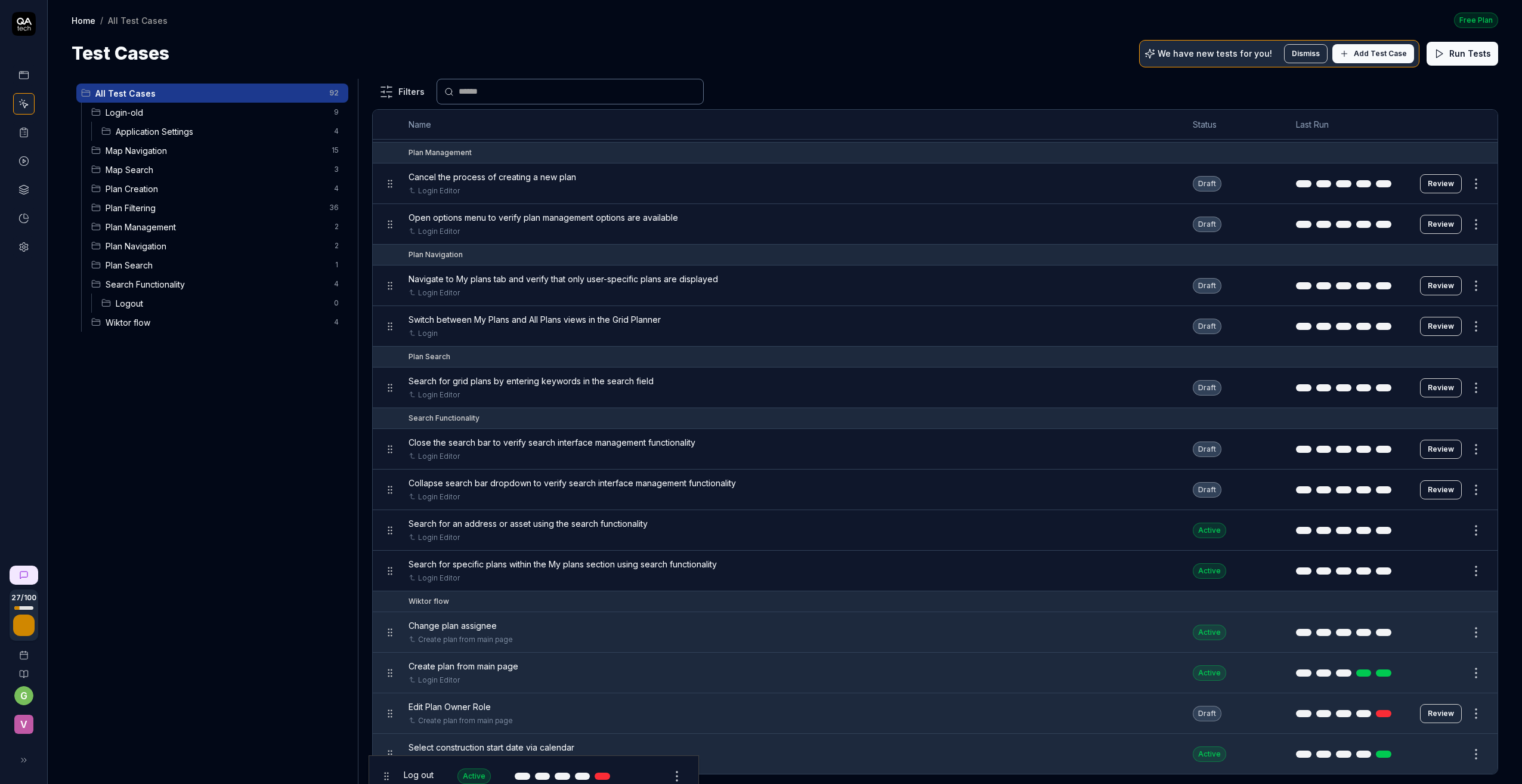
drag, startPoint x: 392, startPoint y: 364, endPoint x: 388, endPoint y: 777, distance: 413.0
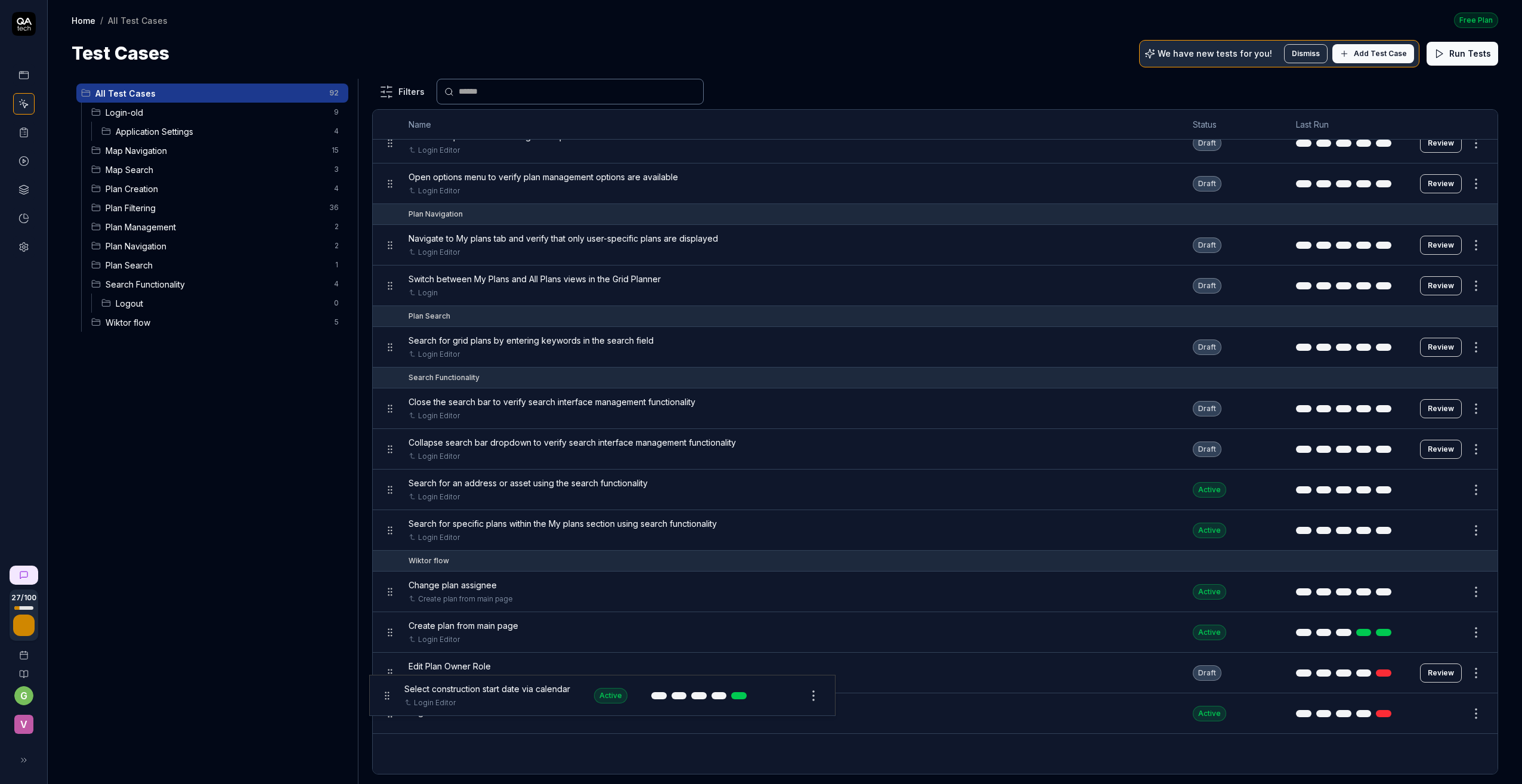
drag, startPoint x: 391, startPoint y: 758, endPoint x: 388, endPoint y: 699, distance: 59.1
click at [388, 699] on body "27 / 100 g v Home / All Test Cases Free Plan Home / All Test Cases Free Plan Te…" at bounding box center [761, 392] width 1522 height 784
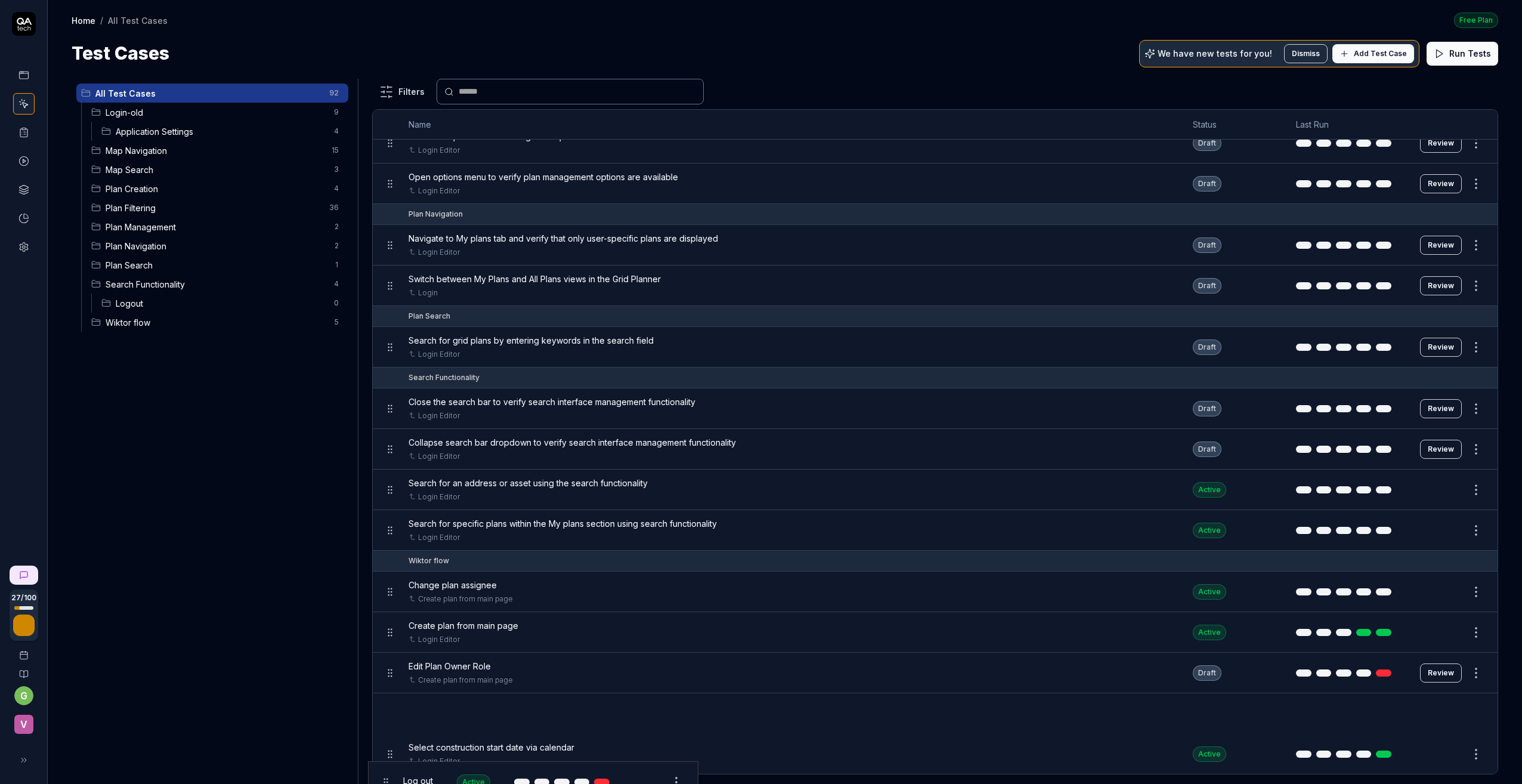
drag, startPoint x: 389, startPoint y: 716, endPoint x: 384, endPoint y: 784, distance: 68.2
click at [384, 783] on html "27 / 100 g v Home / All Test Cases Free Plan Home / All Test Cases Free Plan Te…" at bounding box center [761, 392] width 1522 height 784
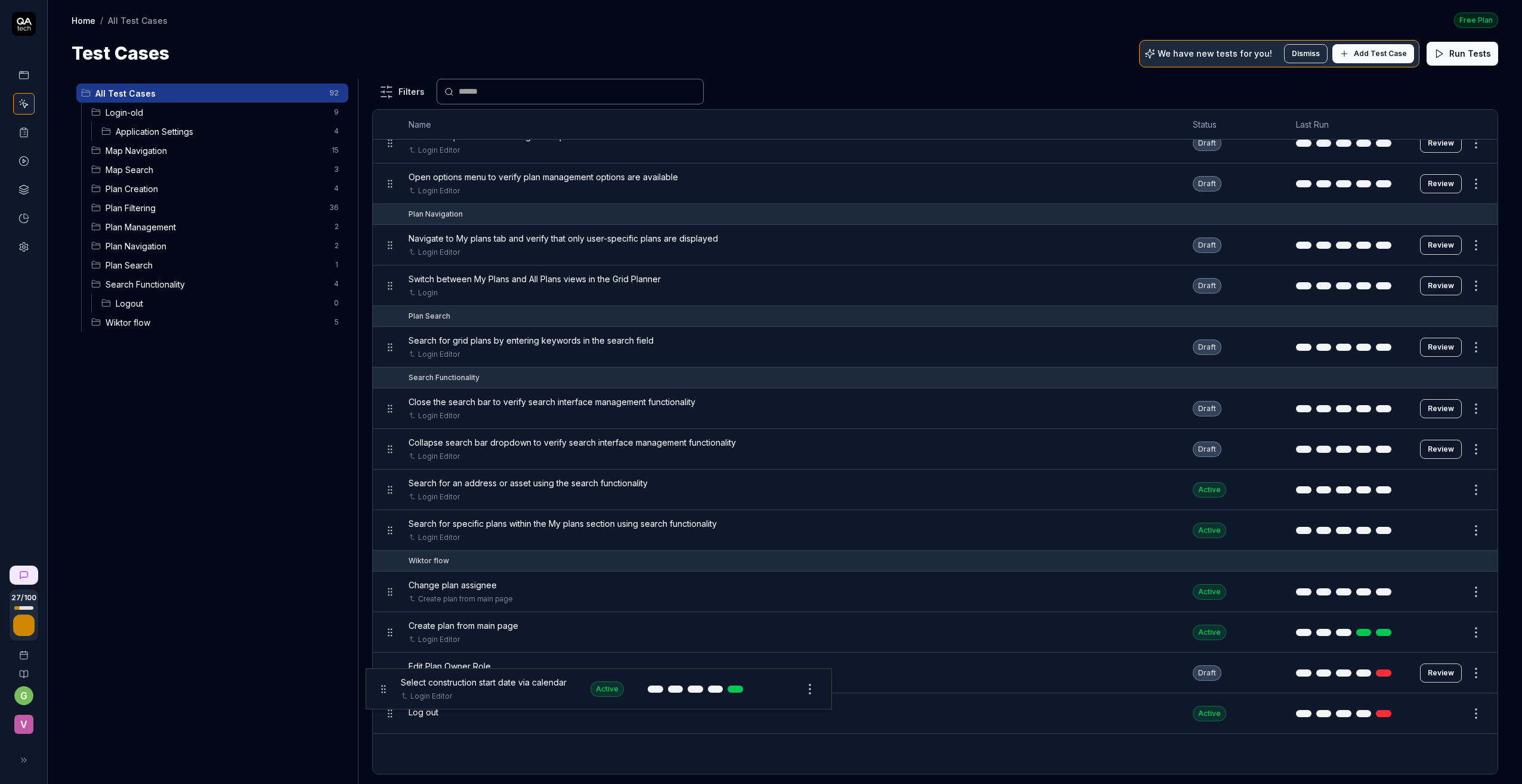
drag, startPoint x: 392, startPoint y: 756, endPoint x: 385, endPoint y: 691, distance: 65.4
click at [385, 691] on body "27 / 100 g v Home / All Test Cases Free Plan Home / All Test Cases Free Plan Te…" at bounding box center [761, 392] width 1522 height 784
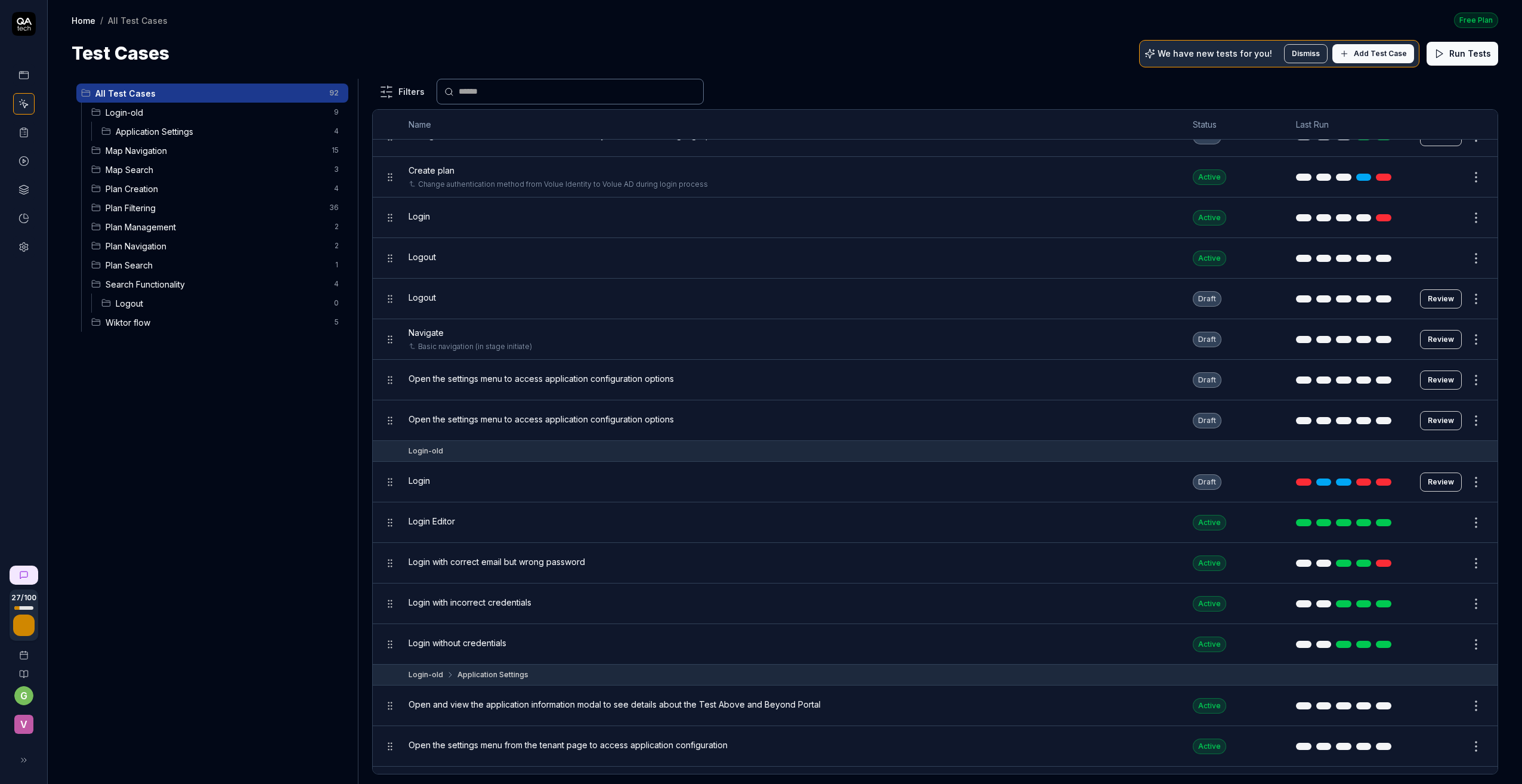
scroll to position [0, 0]
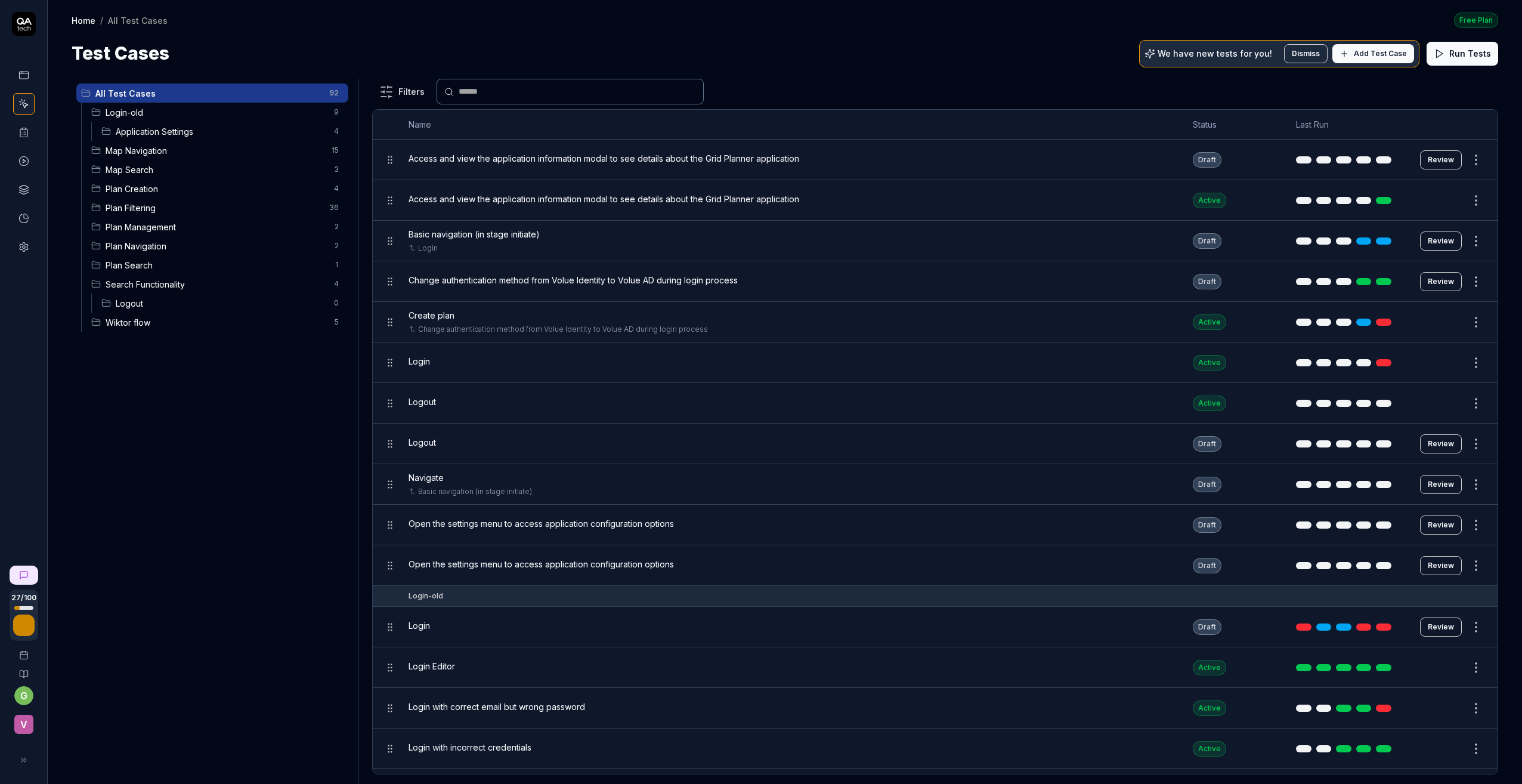
click at [129, 150] on span "Map Navigation" at bounding box center [215, 151] width 219 height 13
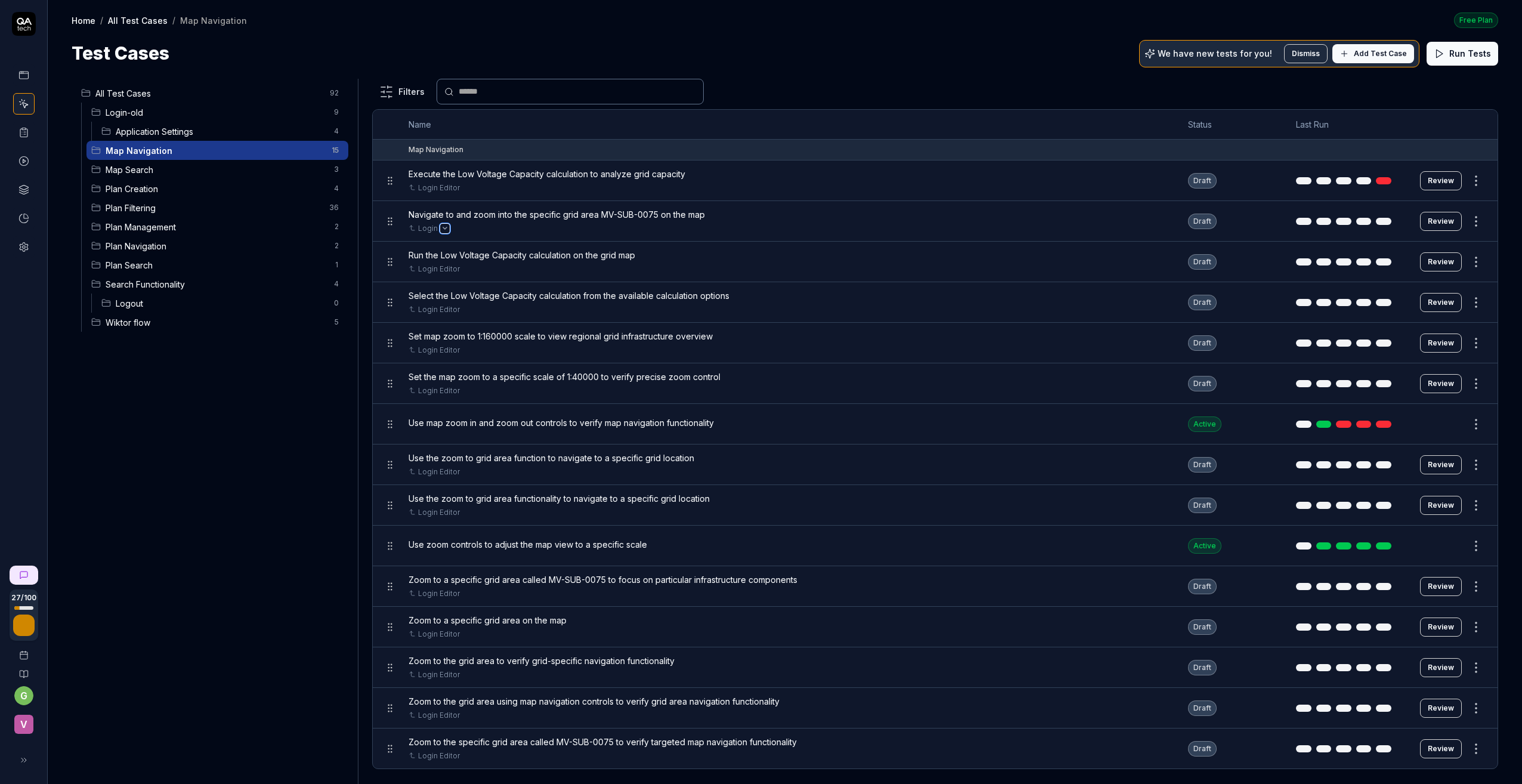
click at [442, 227] on icon "Open selector" at bounding box center [444, 228] width 5 height 5
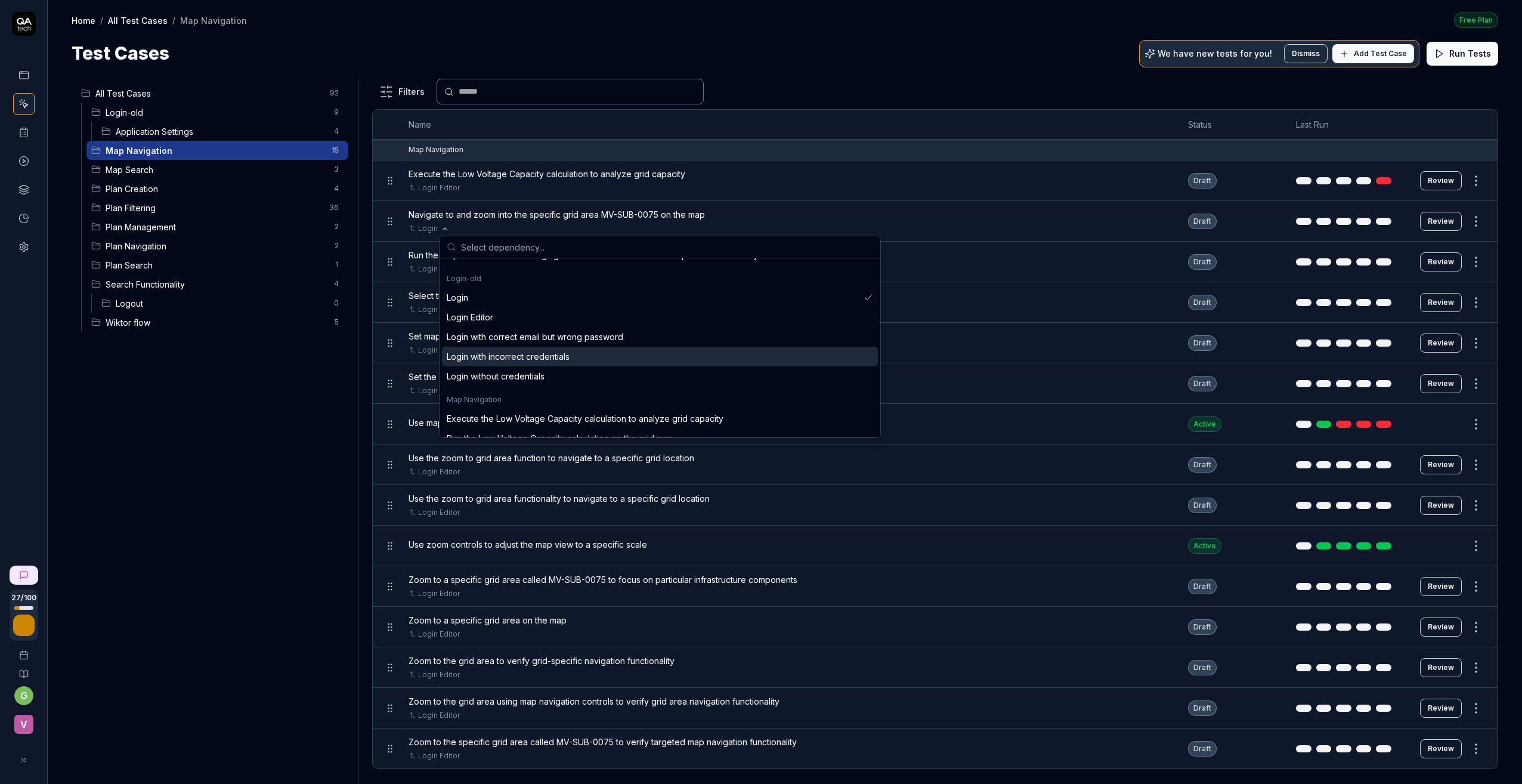
scroll to position [358, 0]
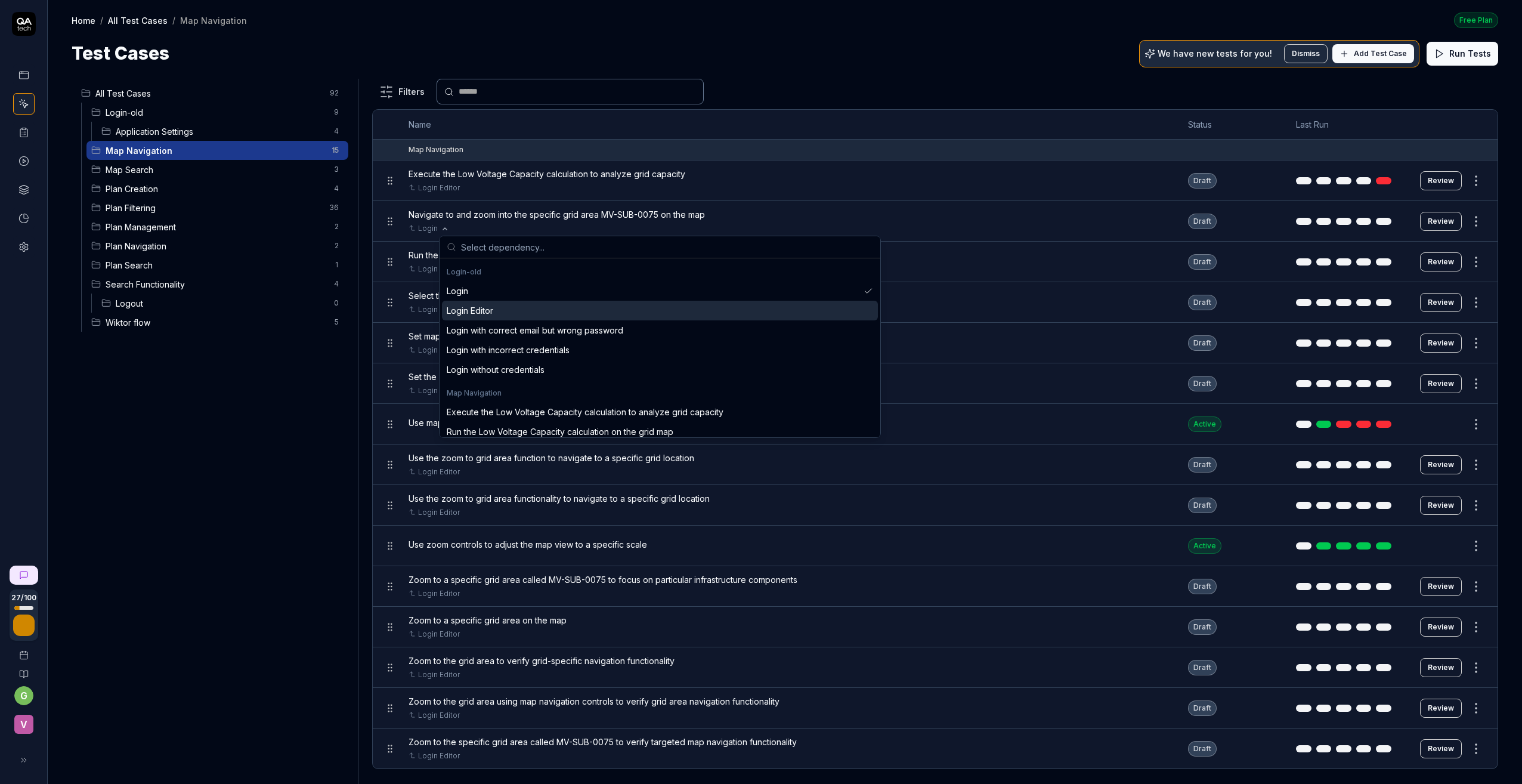
click at [485, 307] on div "Login Editor" at bounding box center [469, 310] width 46 height 13
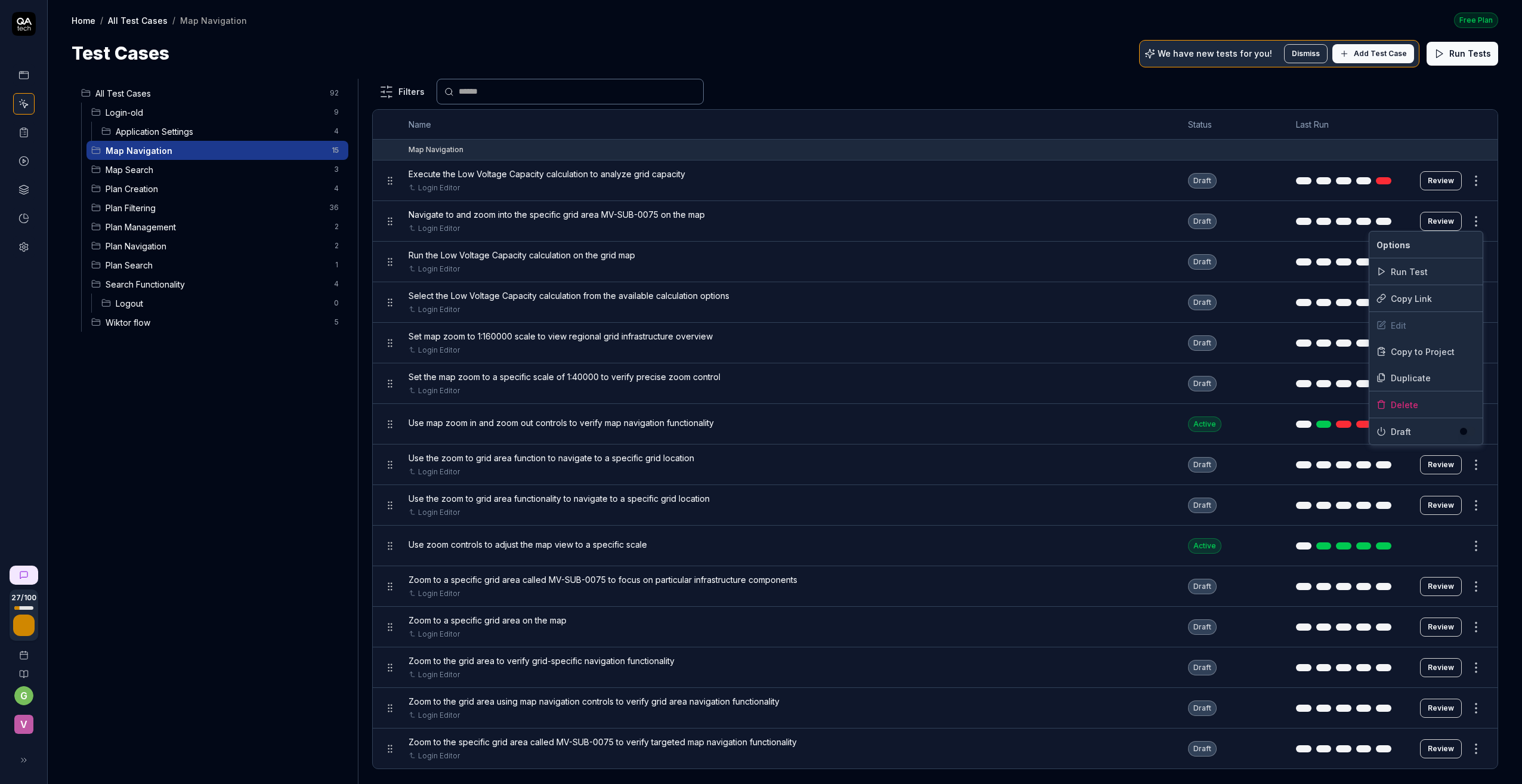
click at [1475, 217] on html "27 / 100 g v Home / All Test Cases / Map Navigation Free Plan Home / All Test C…" at bounding box center [761, 392] width 1522 height 784
click at [1420, 275] on div "Run Test" at bounding box center [1425, 271] width 113 height 27
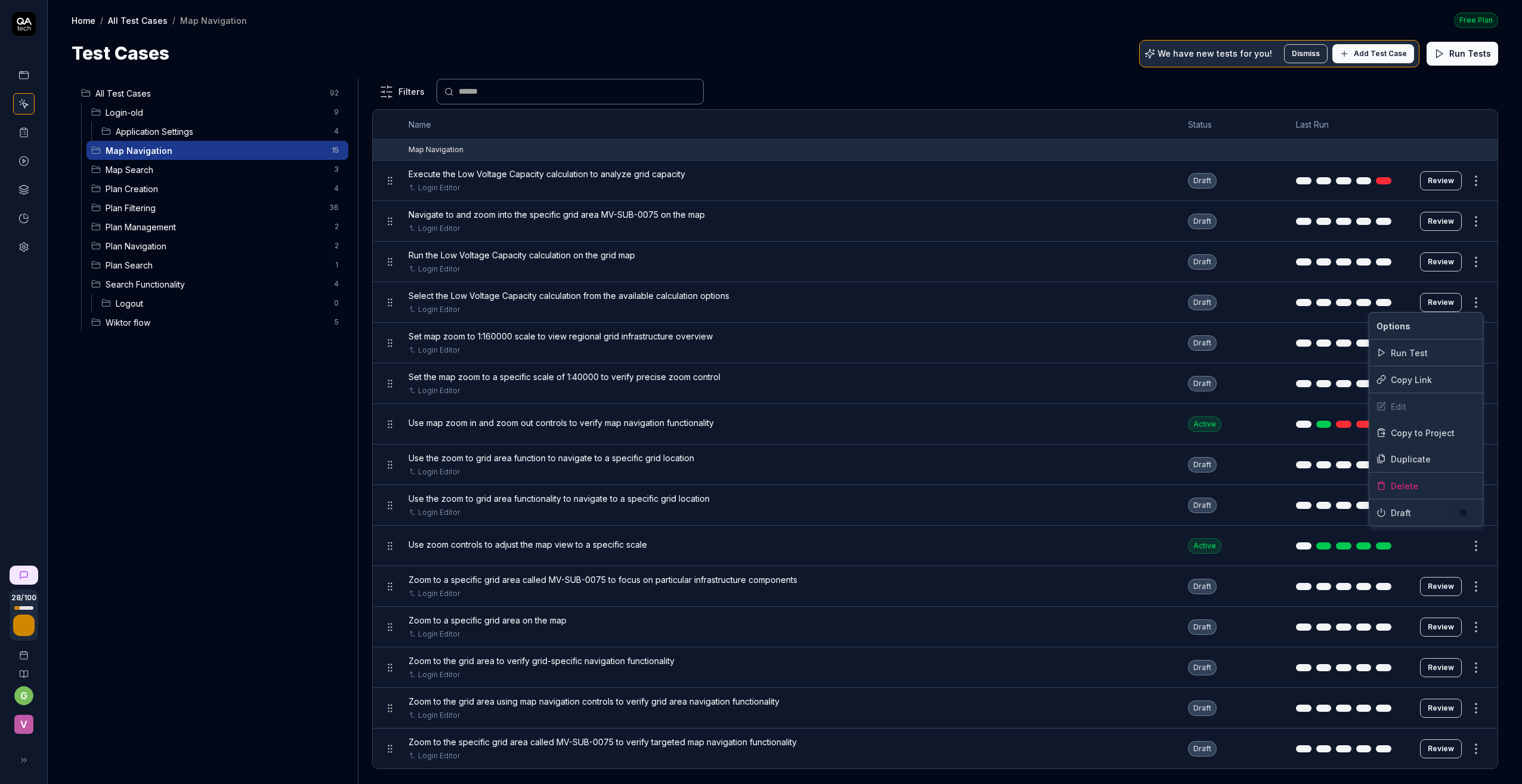
click at [1475, 299] on html "28 / 100 g v Home / All Test Cases / Map Navigation Free Plan Home / All Test C…" at bounding box center [761, 392] width 1522 height 784
click at [1411, 349] on div "Run Test" at bounding box center [1425, 353] width 113 height 27
click at [1477, 340] on html "29 / 100 g v Home / All Test Cases / Map Navigation Free Plan Home / All Test C…" at bounding box center [761, 392] width 1522 height 784
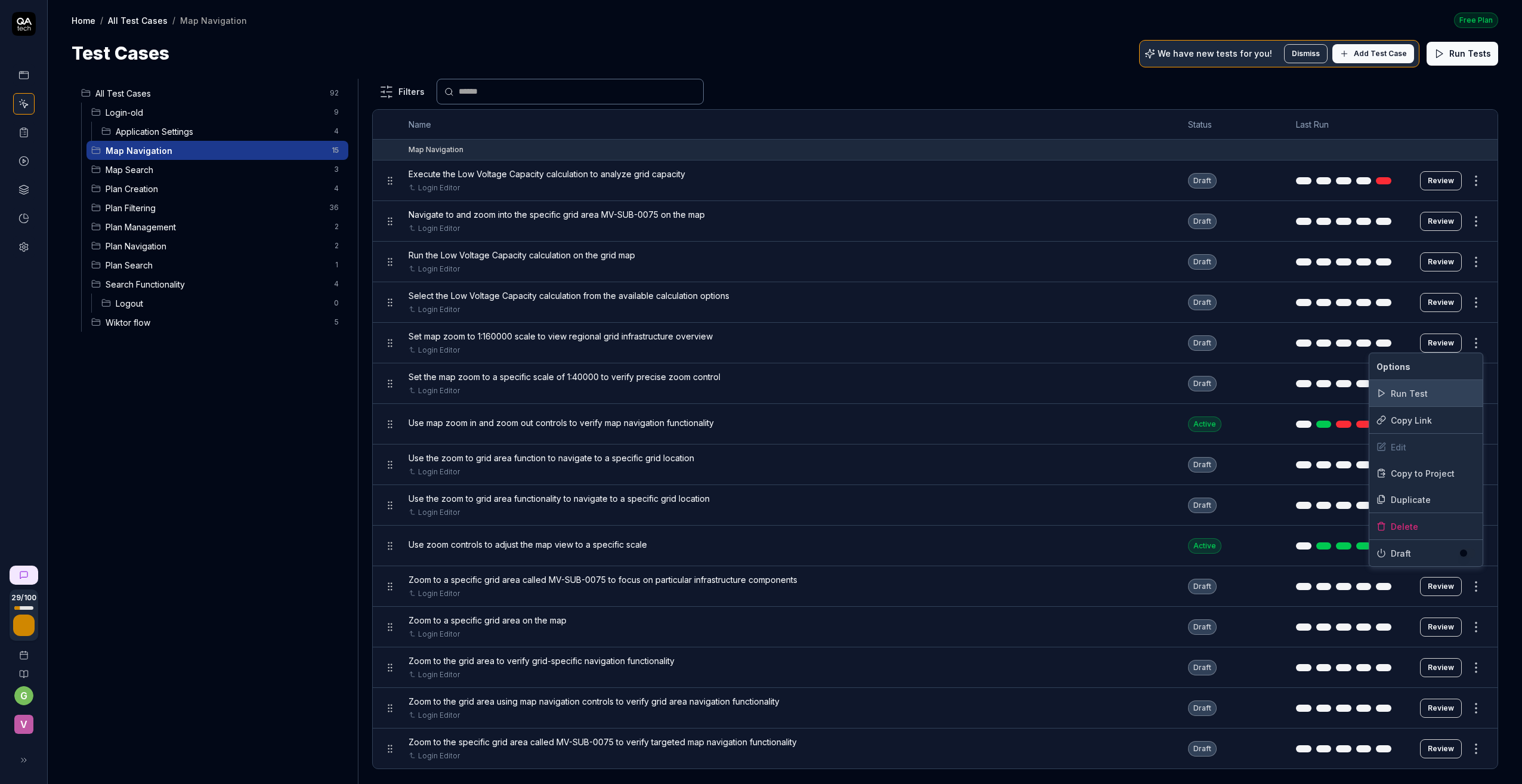
click at [1421, 389] on div "Run Test" at bounding box center [1425, 393] width 113 height 27
click at [1476, 378] on html "30 / 100 g v Home / All Test Cases / Map Navigation Free Plan Home / All Test C…" at bounding box center [761, 392] width 1522 height 784
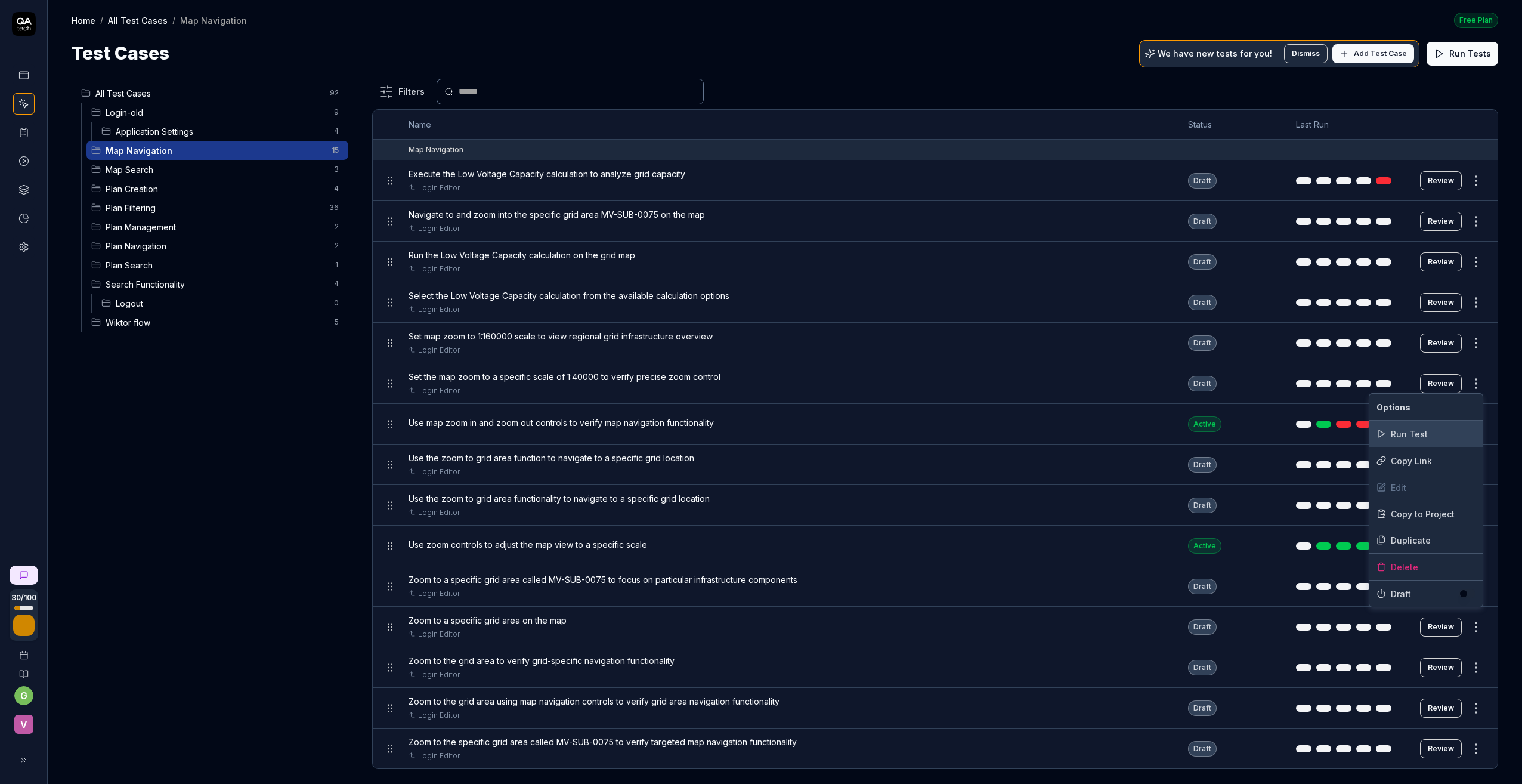
click at [1412, 430] on div "Run Test" at bounding box center [1425, 433] width 113 height 27
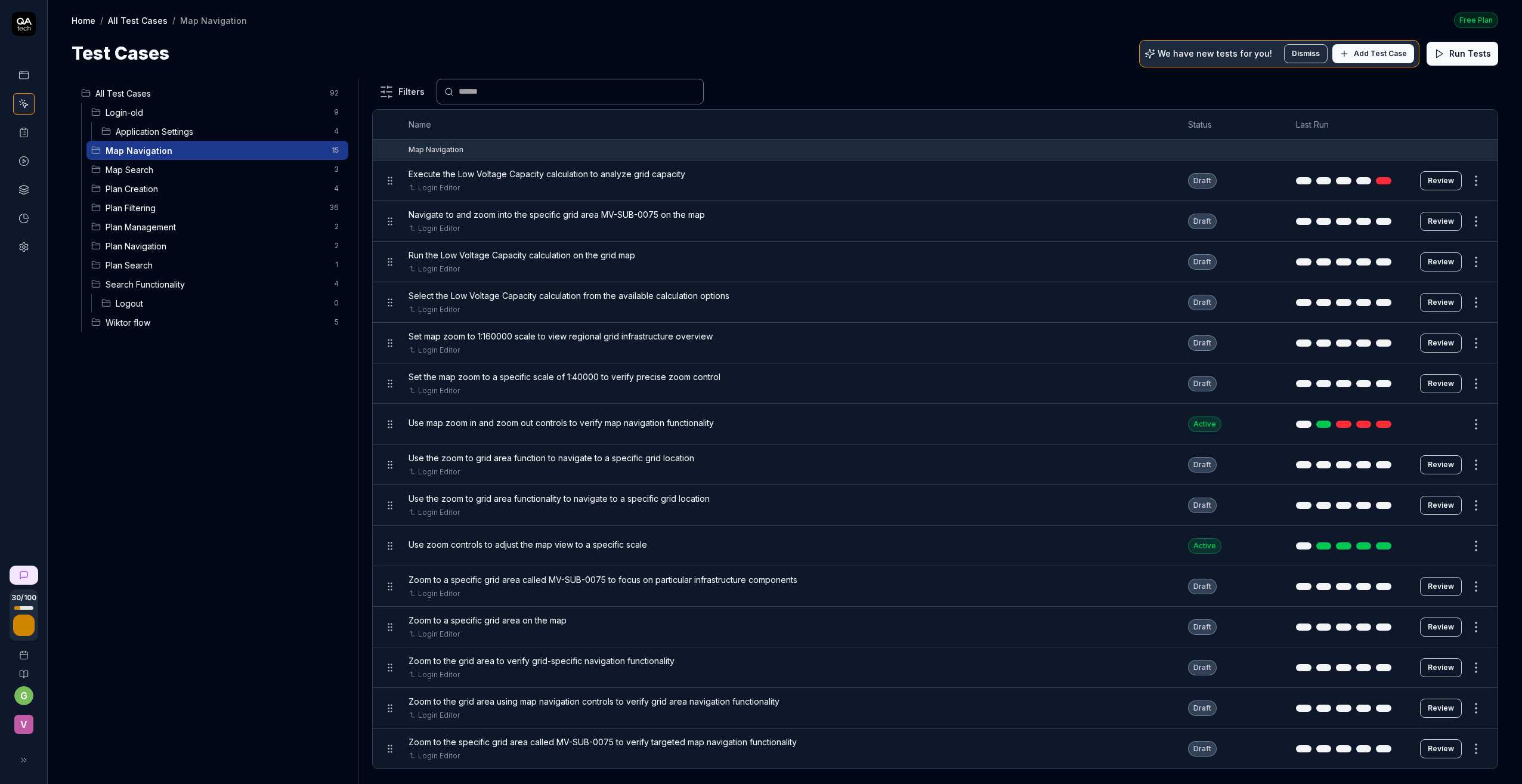
click at [1477, 463] on html "30 / 100 g v Home / All Test Cases / Map Navigation Free Plan Home / All Test C…" at bounding box center [761, 392] width 1522 height 784
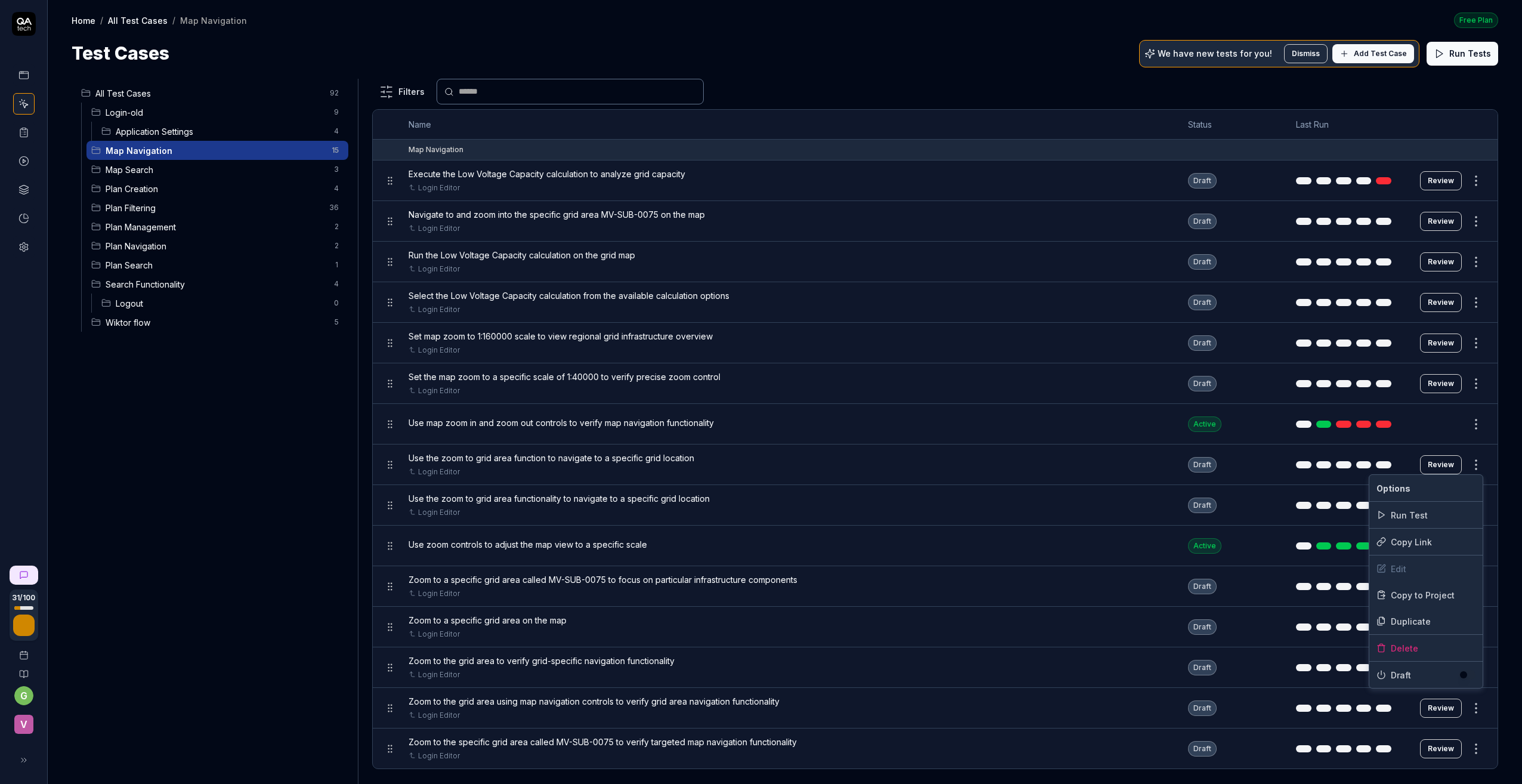
click at [1437, 463] on html "31 / 100 g v Home / All Test Cases / Map Navigation Free Plan Home / All Test C…" at bounding box center [761, 392] width 1522 height 784
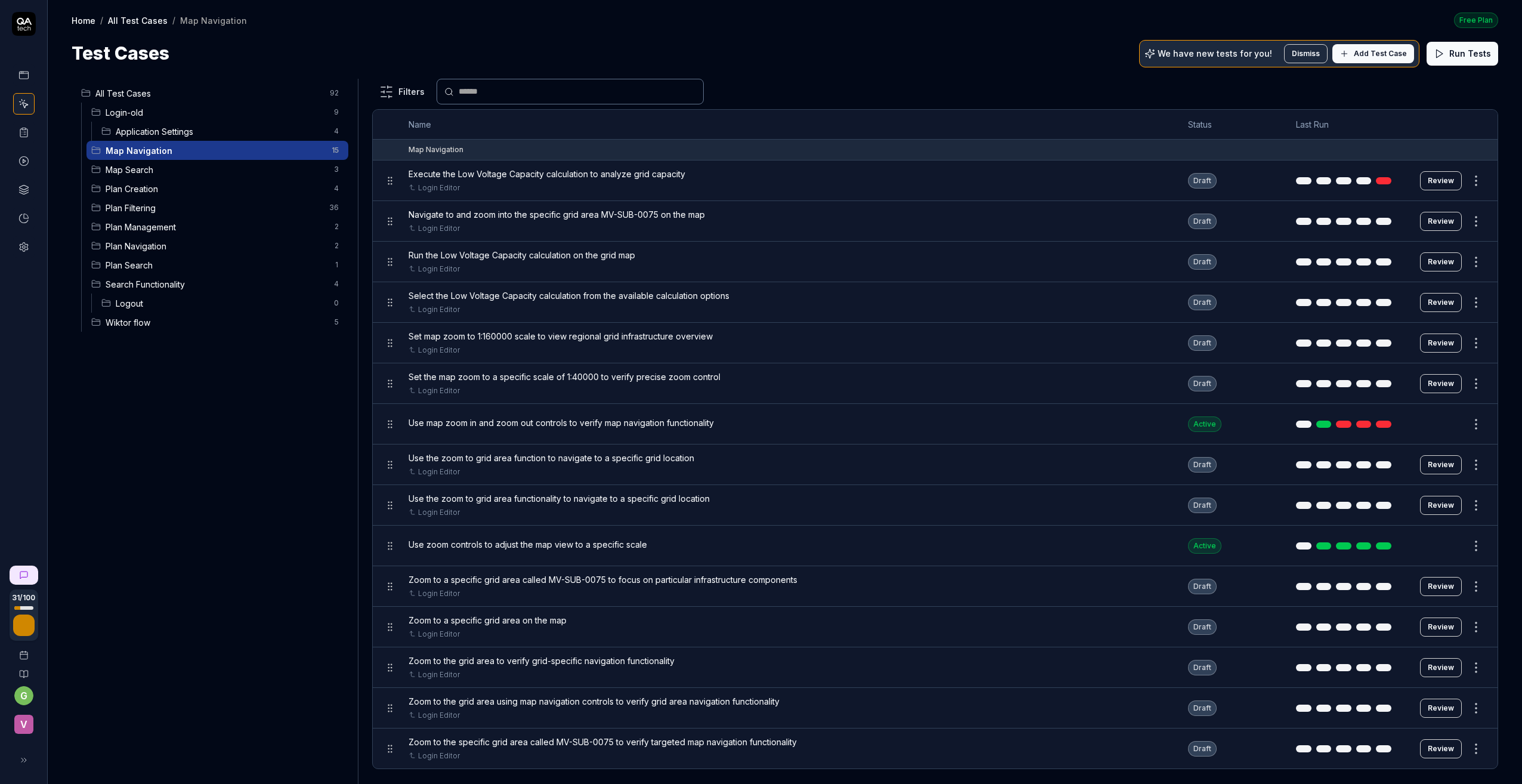
click at [1437, 463] on button "Review" at bounding box center [1441, 464] width 41 height 19
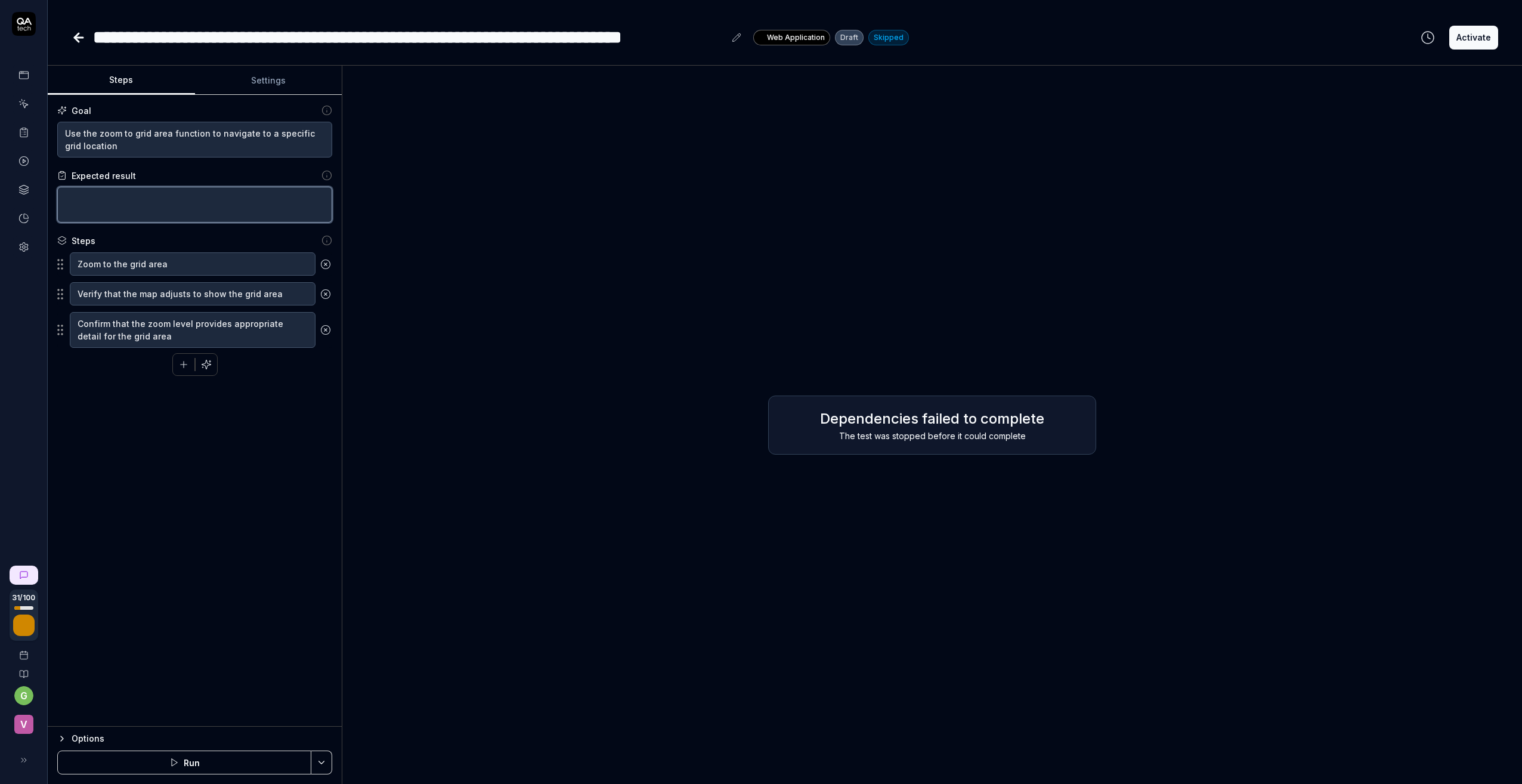
click at [141, 193] on textarea at bounding box center [194, 205] width 275 height 35
click at [272, 81] on button "Settings" at bounding box center [269, 80] width 148 height 29
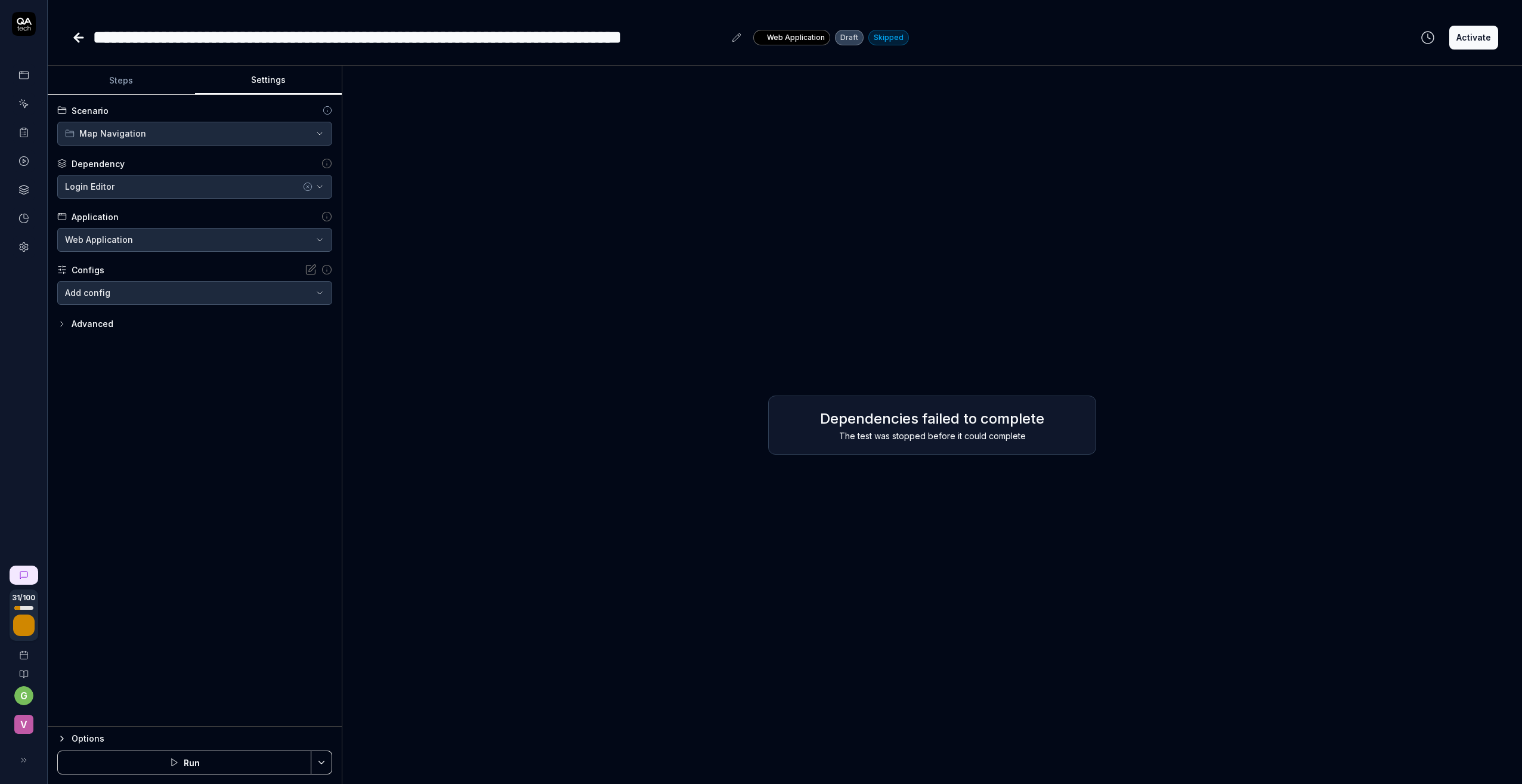
click at [61, 321] on icon "button" at bounding box center [62, 324] width 10 height 10
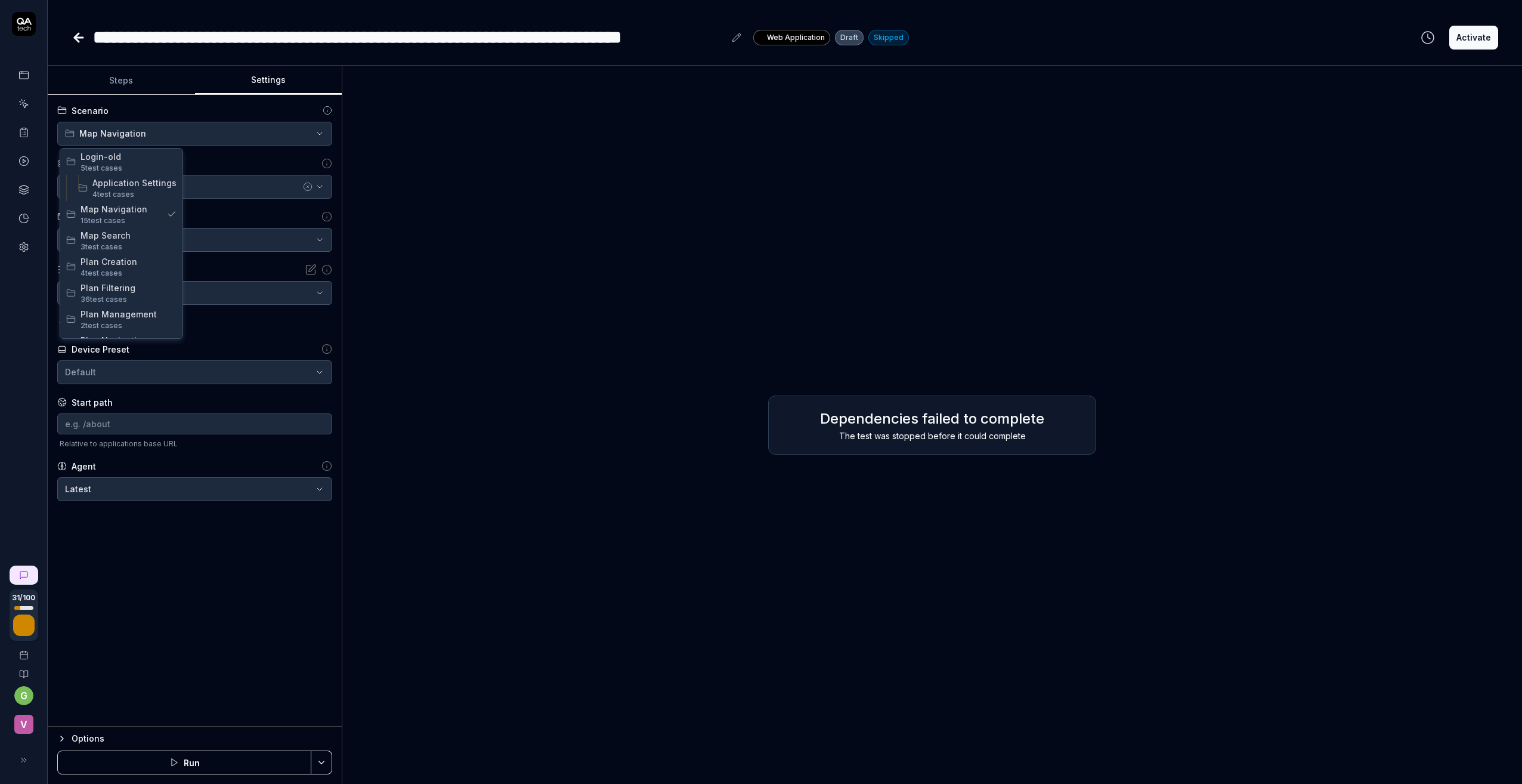
click at [115, 132] on html "**********" at bounding box center [761, 392] width 1522 height 784
click at [118, 78] on html "**********" at bounding box center [761, 392] width 1522 height 784
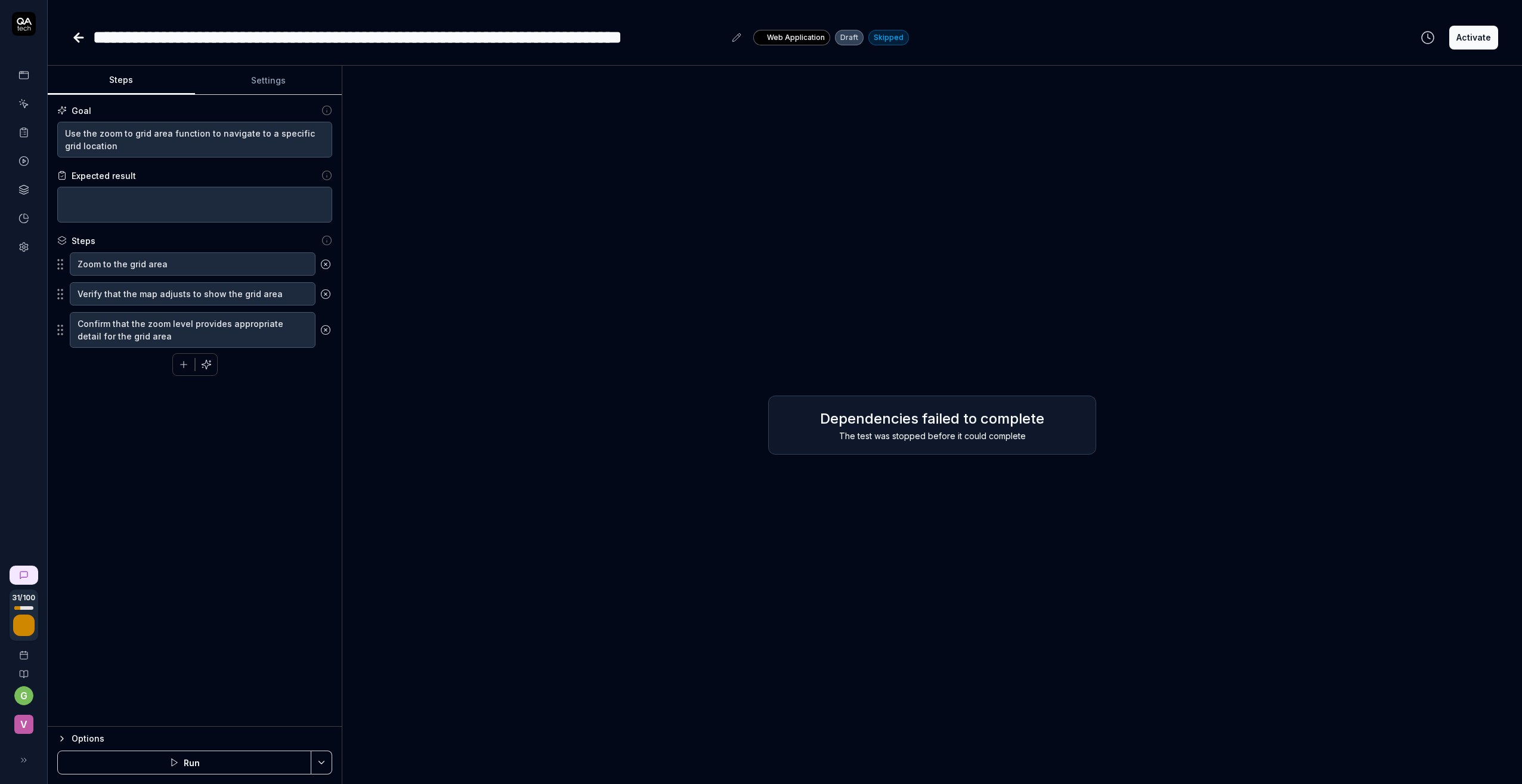
click at [118, 78] on button "Steps" at bounding box center [121, 80] width 148 height 29
click at [76, 35] on icon at bounding box center [77, 37] width 4 height 8
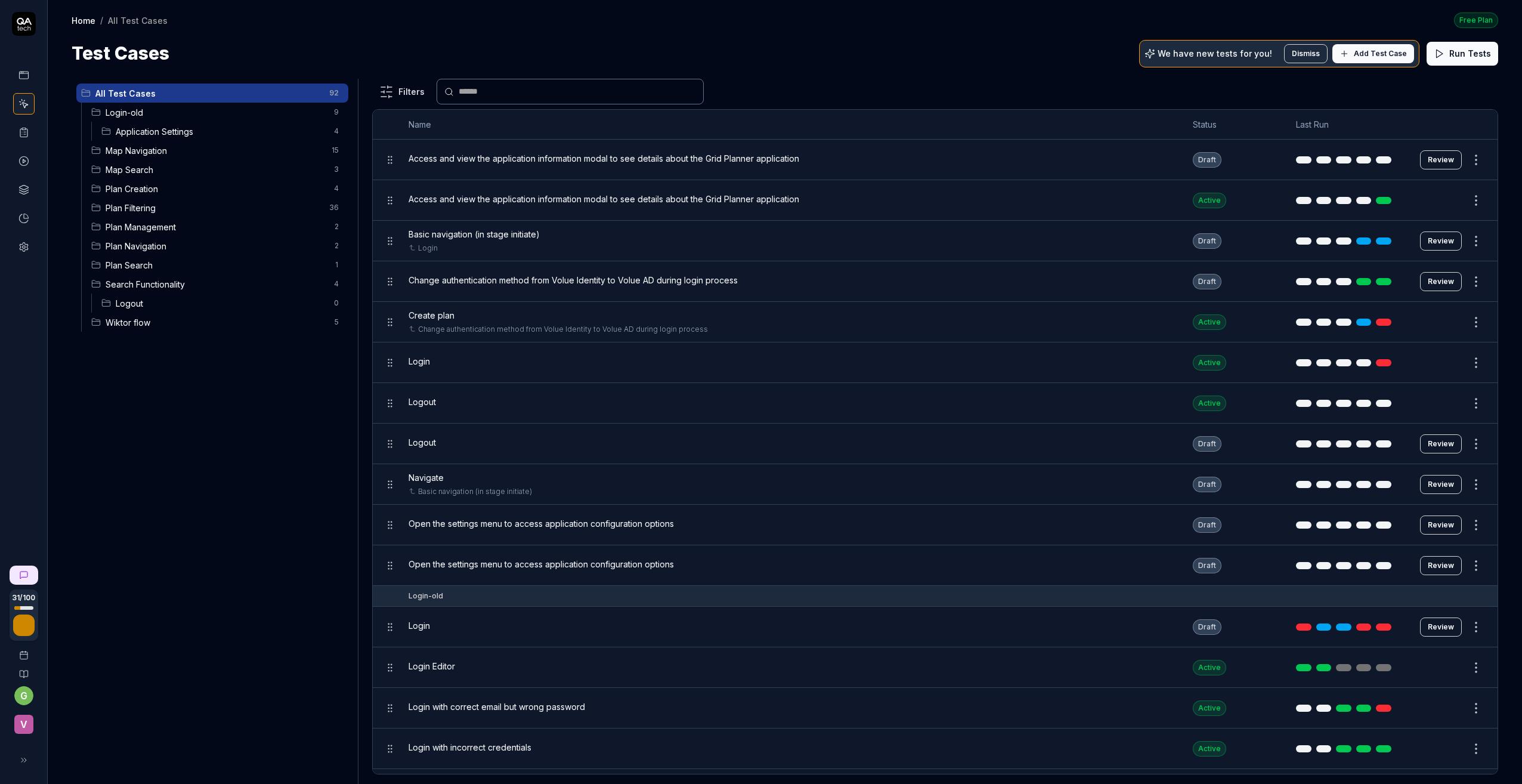
click at [141, 130] on span "Application Settings" at bounding box center [221, 131] width 211 height 13
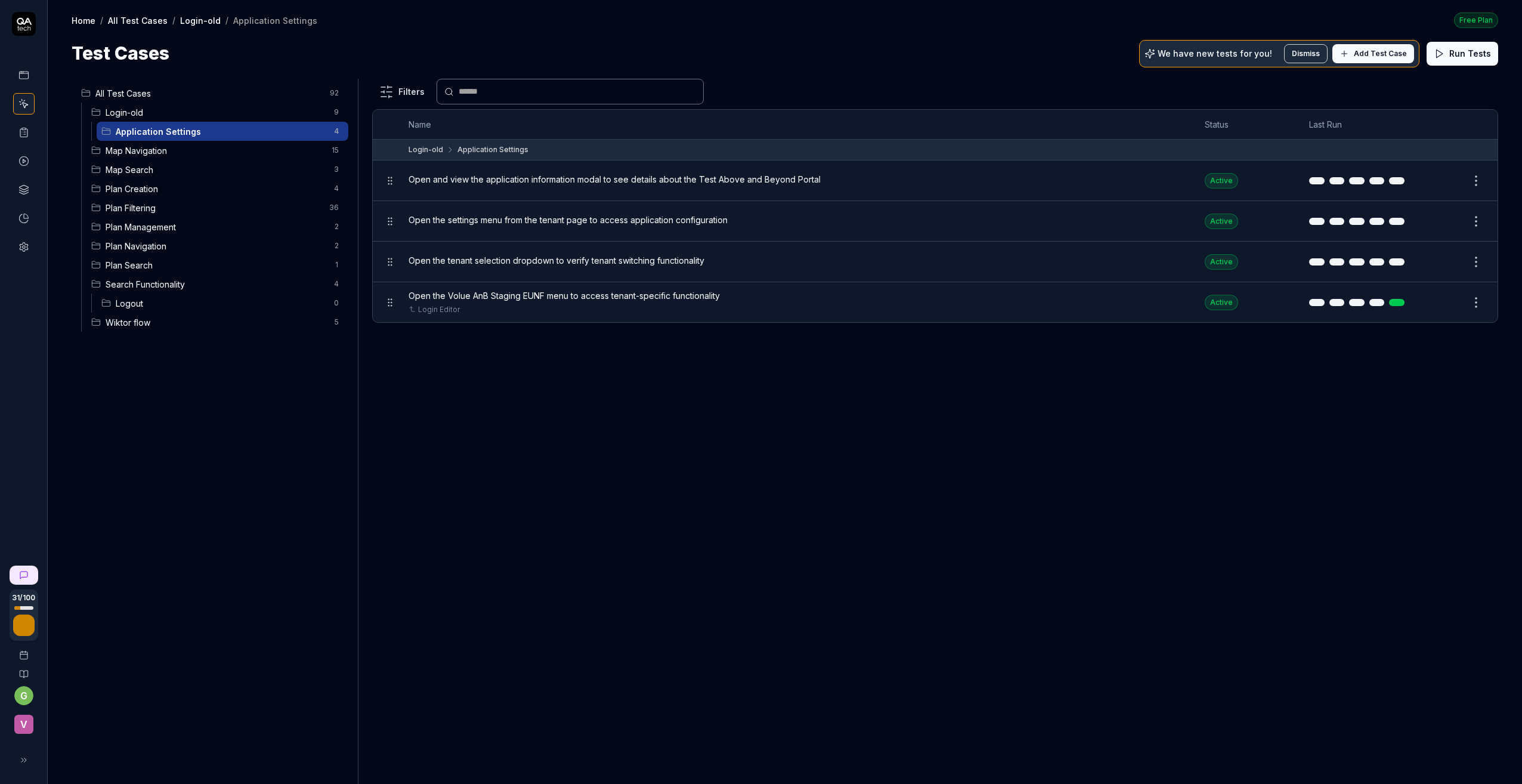
click at [145, 150] on span "Map Navigation" at bounding box center [215, 151] width 219 height 13
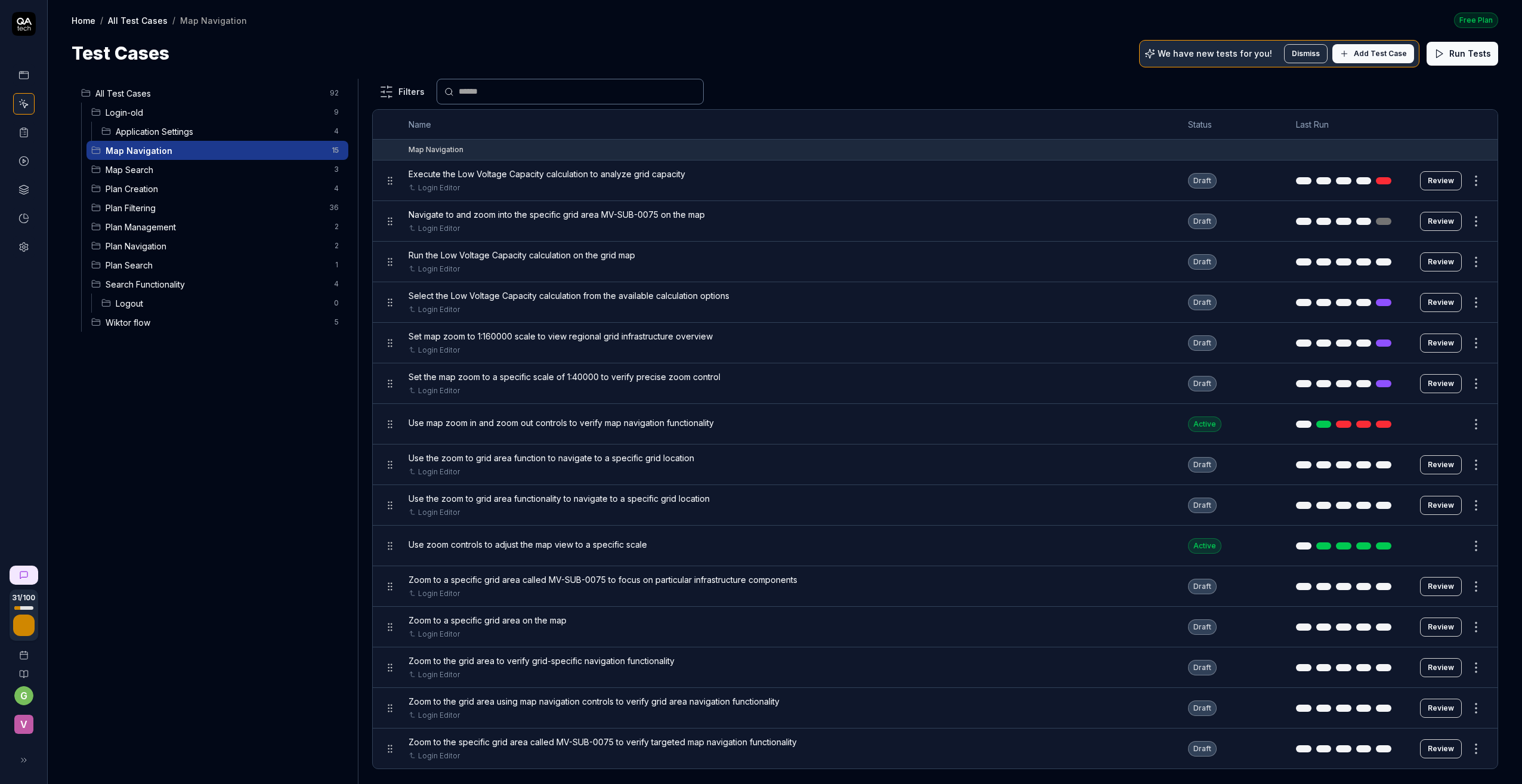
click at [1479, 463] on html "31 / 100 g v Home / All Test Cases / Map Navigation Free Plan Home / All Test C…" at bounding box center [761, 392] width 1522 height 784
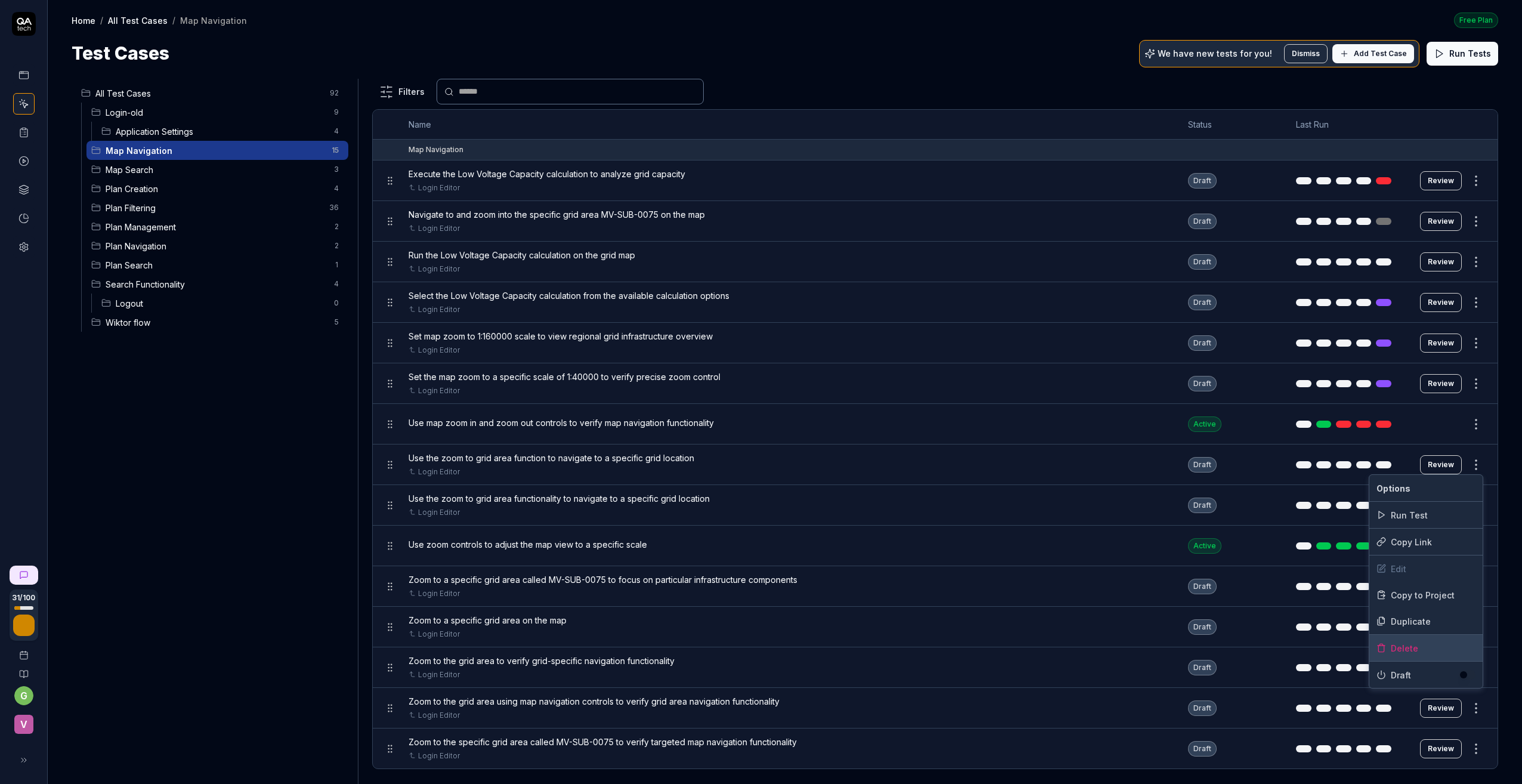
click at [1390, 647] on div "Delete" at bounding box center [1425, 647] width 113 height 27
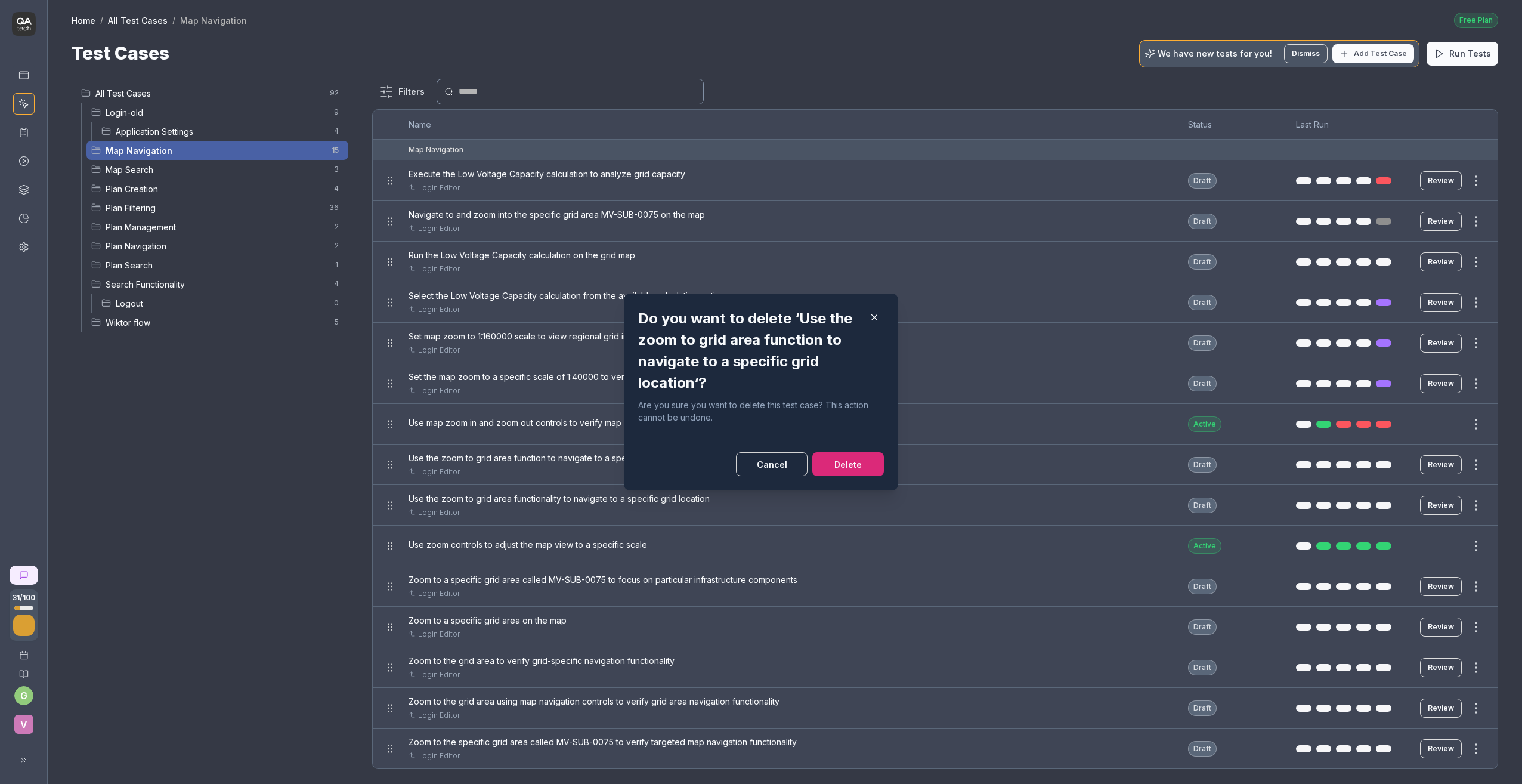
click at [832, 468] on button "Delete" at bounding box center [848, 464] width 72 height 24
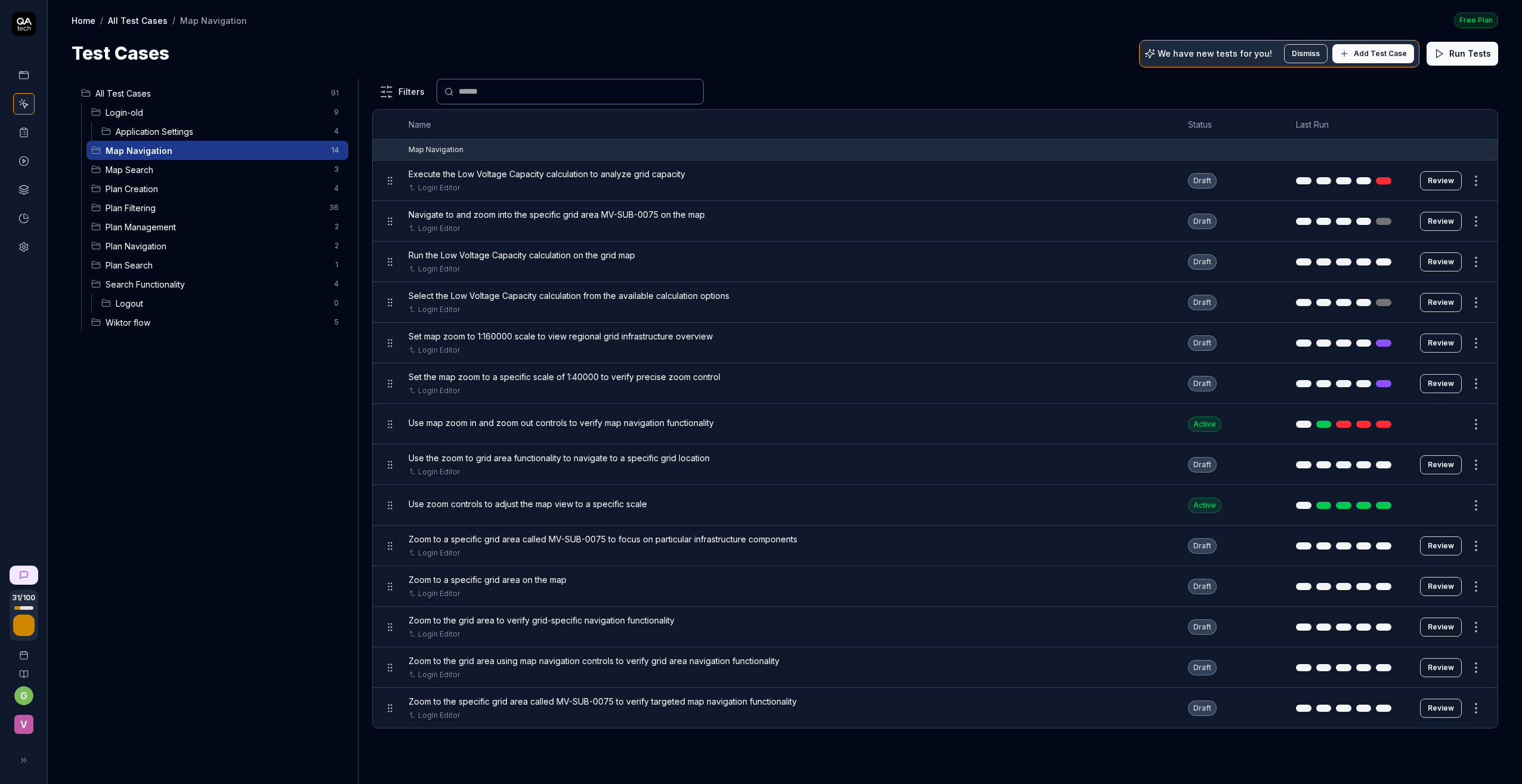
click at [1447, 464] on button "Review" at bounding box center [1441, 464] width 41 height 19
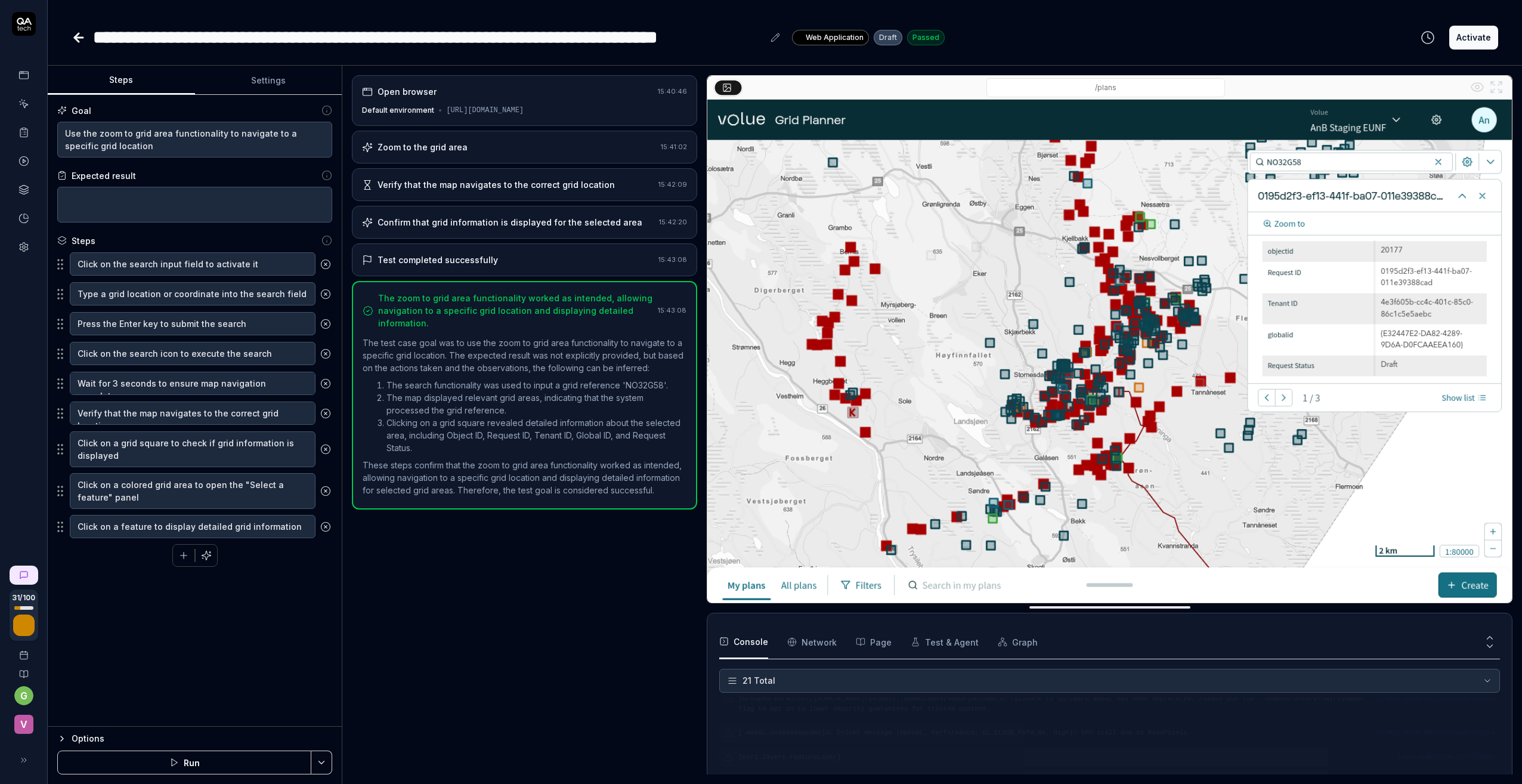
scroll to position [440, 0]
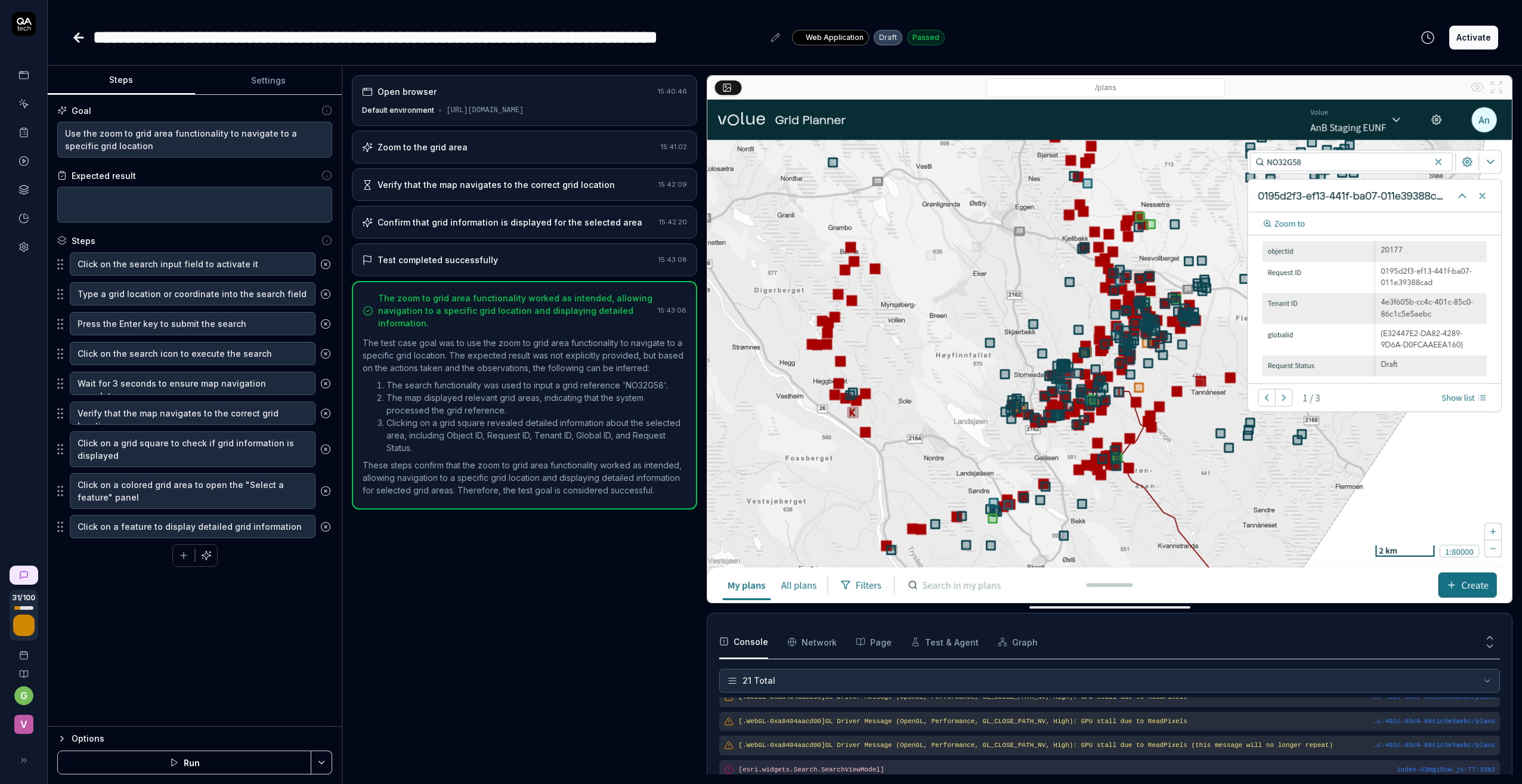
click at [193, 757] on button "Run" at bounding box center [184, 762] width 254 height 24
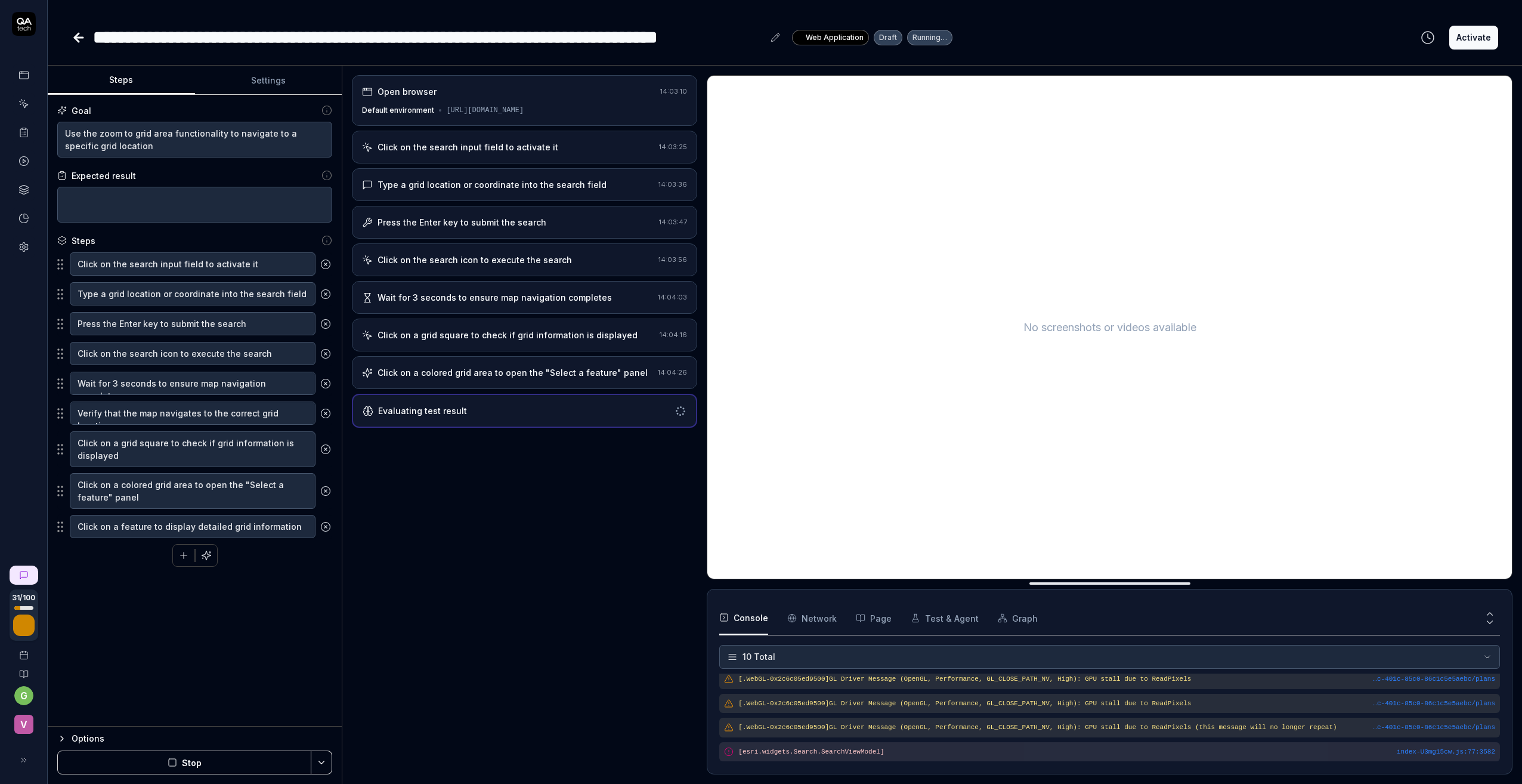
scroll to position [164, 0]
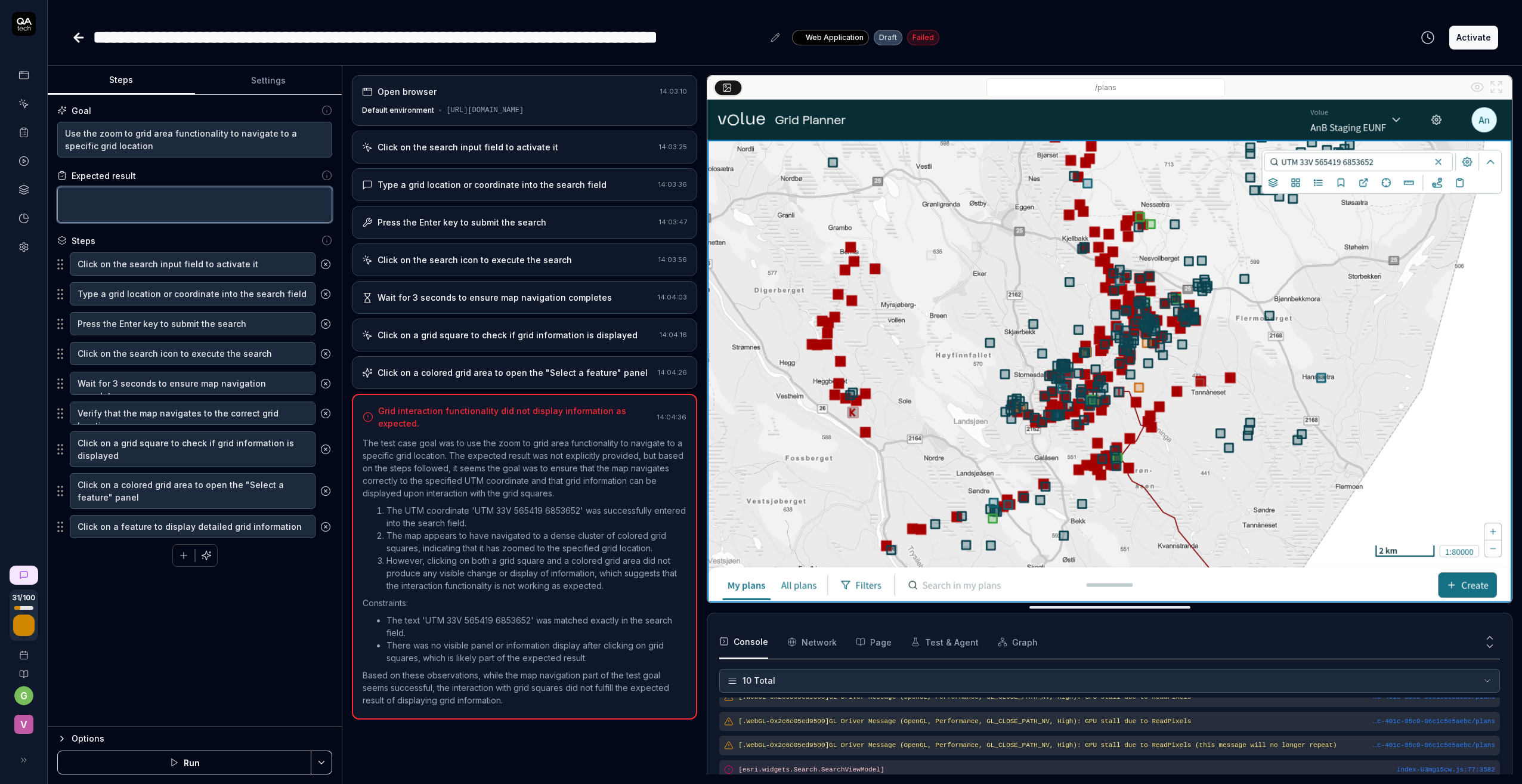
click at [75, 194] on textarea at bounding box center [194, 205] width 275 height 35
click at [197, 761] on button "Save & Run" at bounding box center [184, 762] width 254 height 24
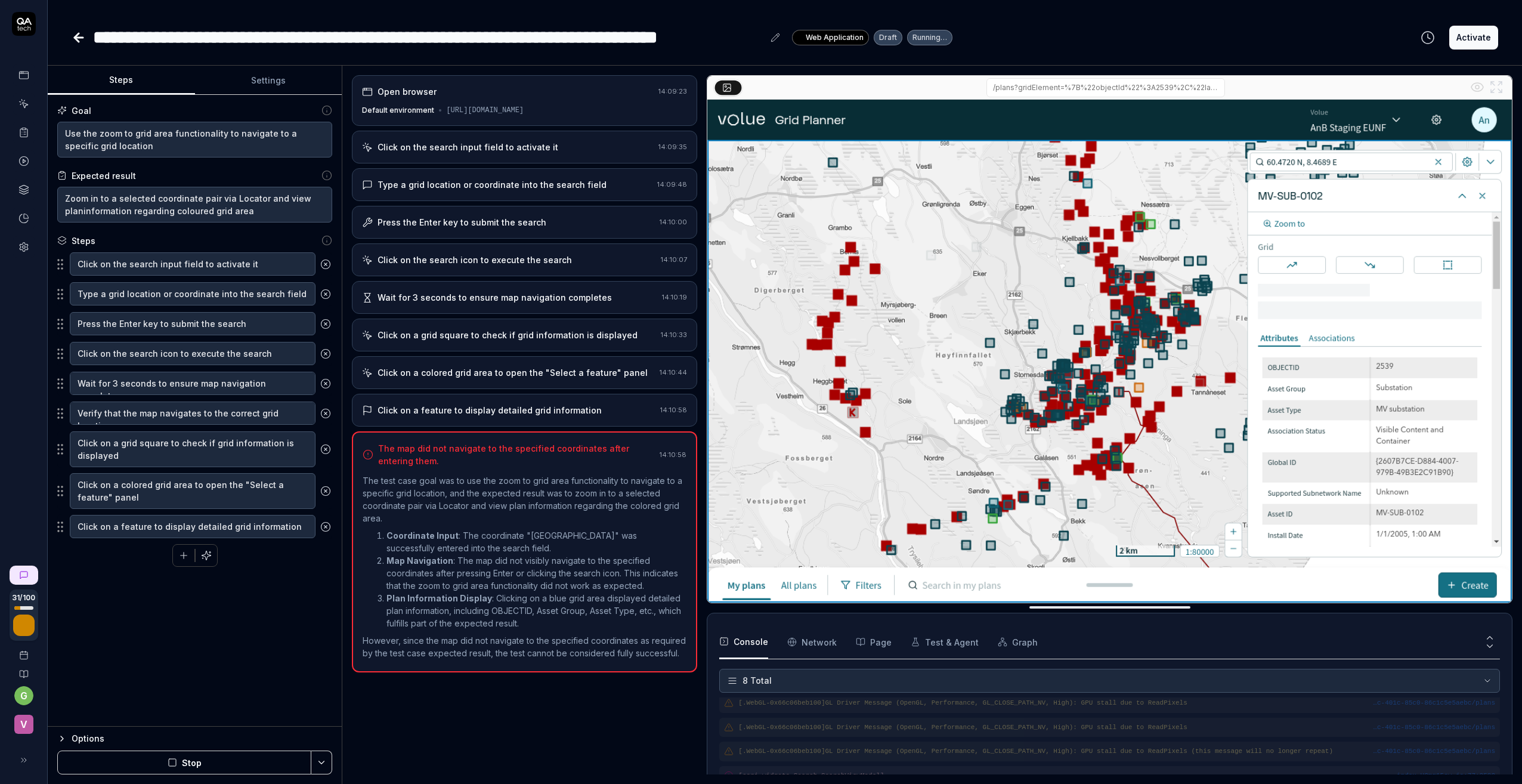
scroll to position [116, 0]
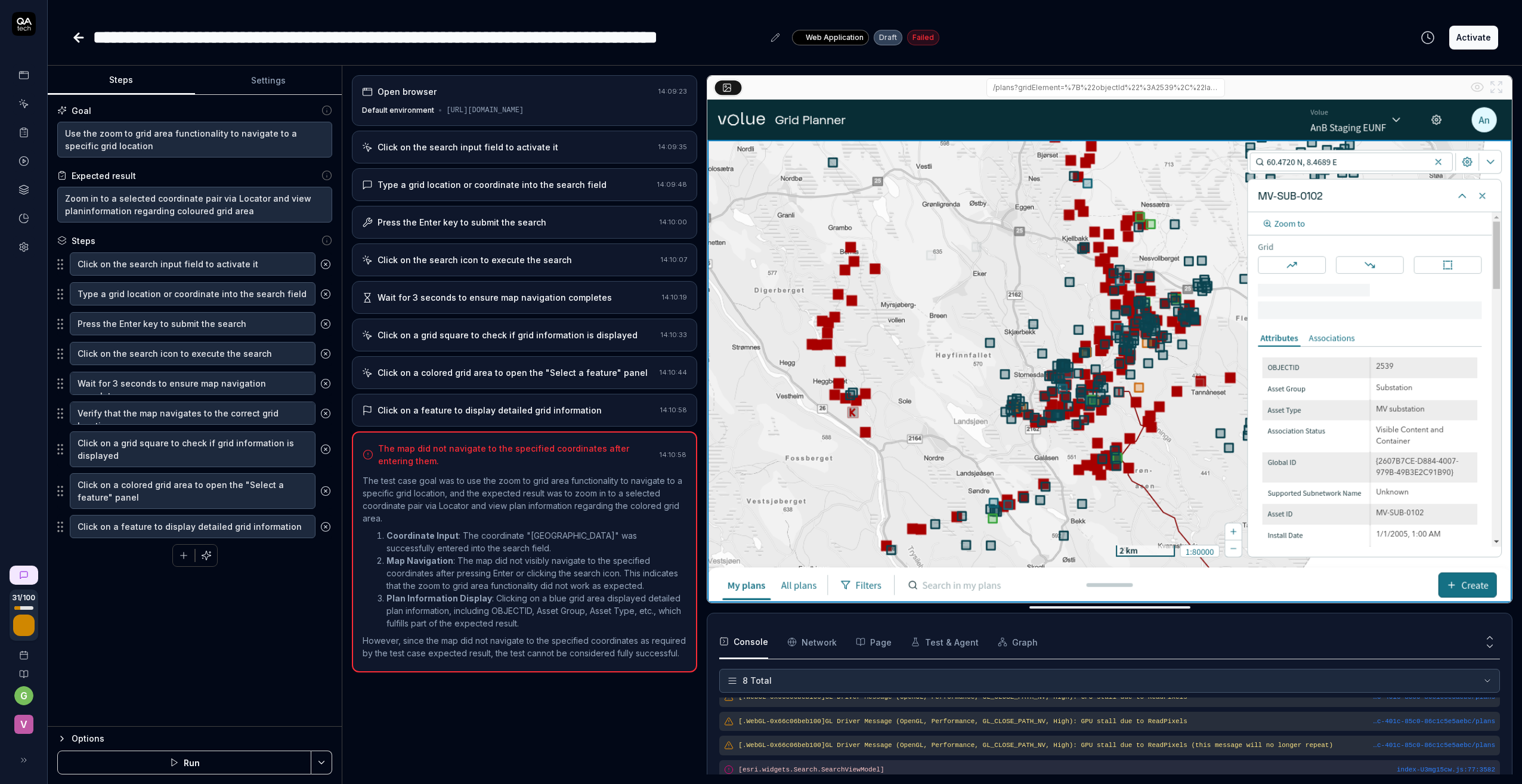
click at [323, 350] on circle at bounding box center [325, 353] width 9 height 9
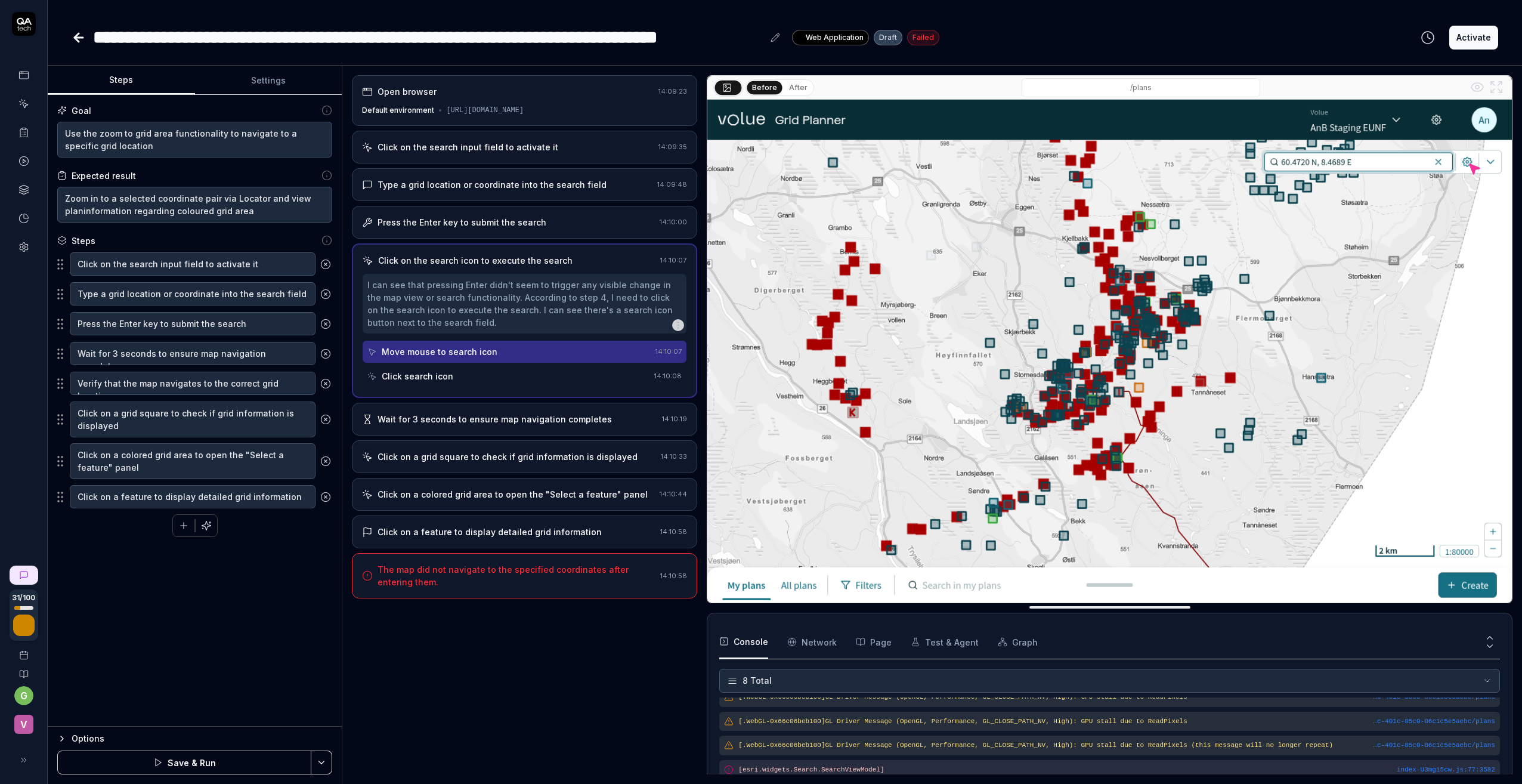
click at [60, 388] on fieldset "Click on the search input field to activate it Type a grid location or coordina…" at bounding box center [194, 381] width 275 height 258
click at [180, 525] on icon "button" at bounding box center [183, 525] width 11 height 11
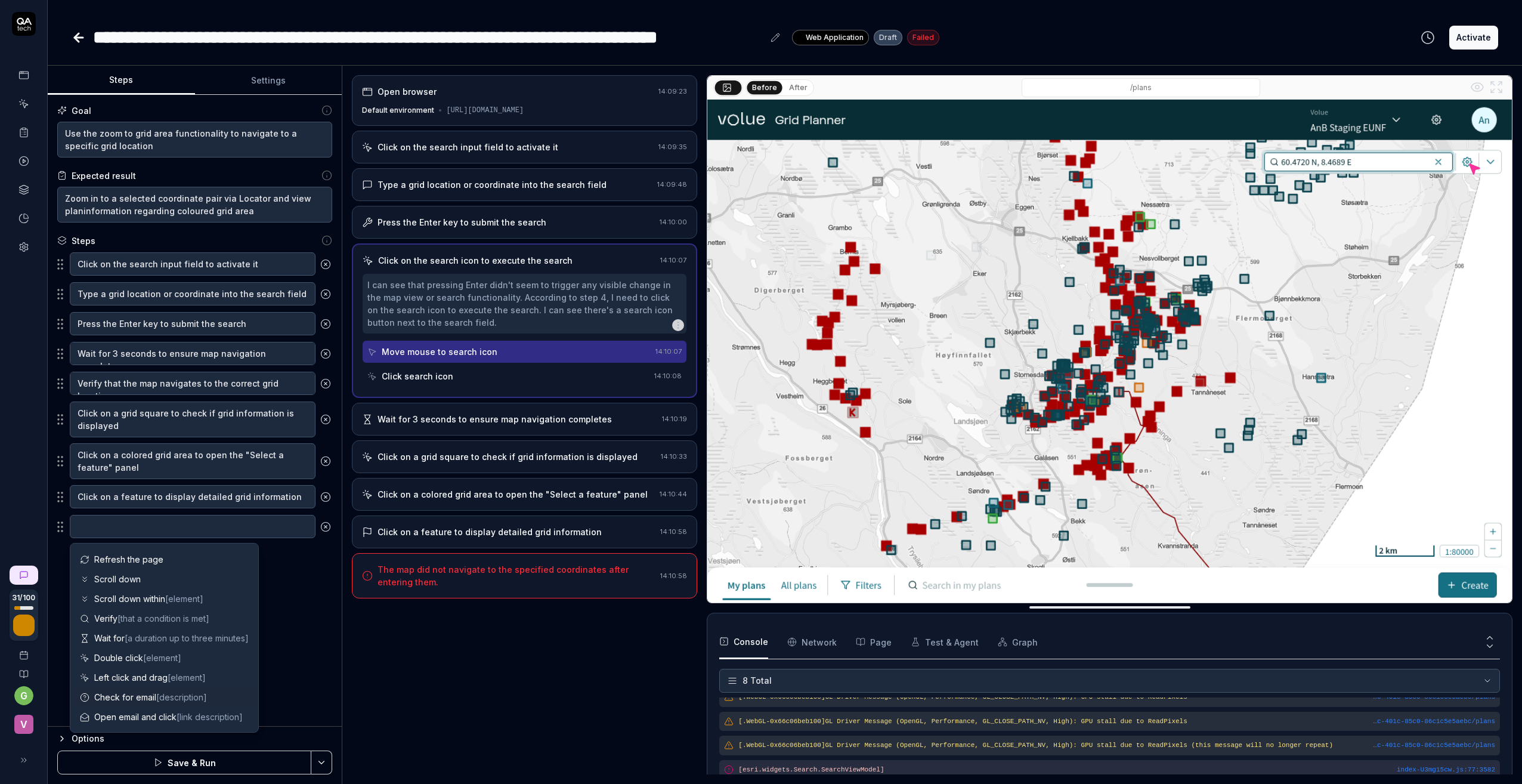
scroll to position [57, 0]
click at [112, 560] on span "Select [option]" at bounding box center [123, 559] width 57 height 13
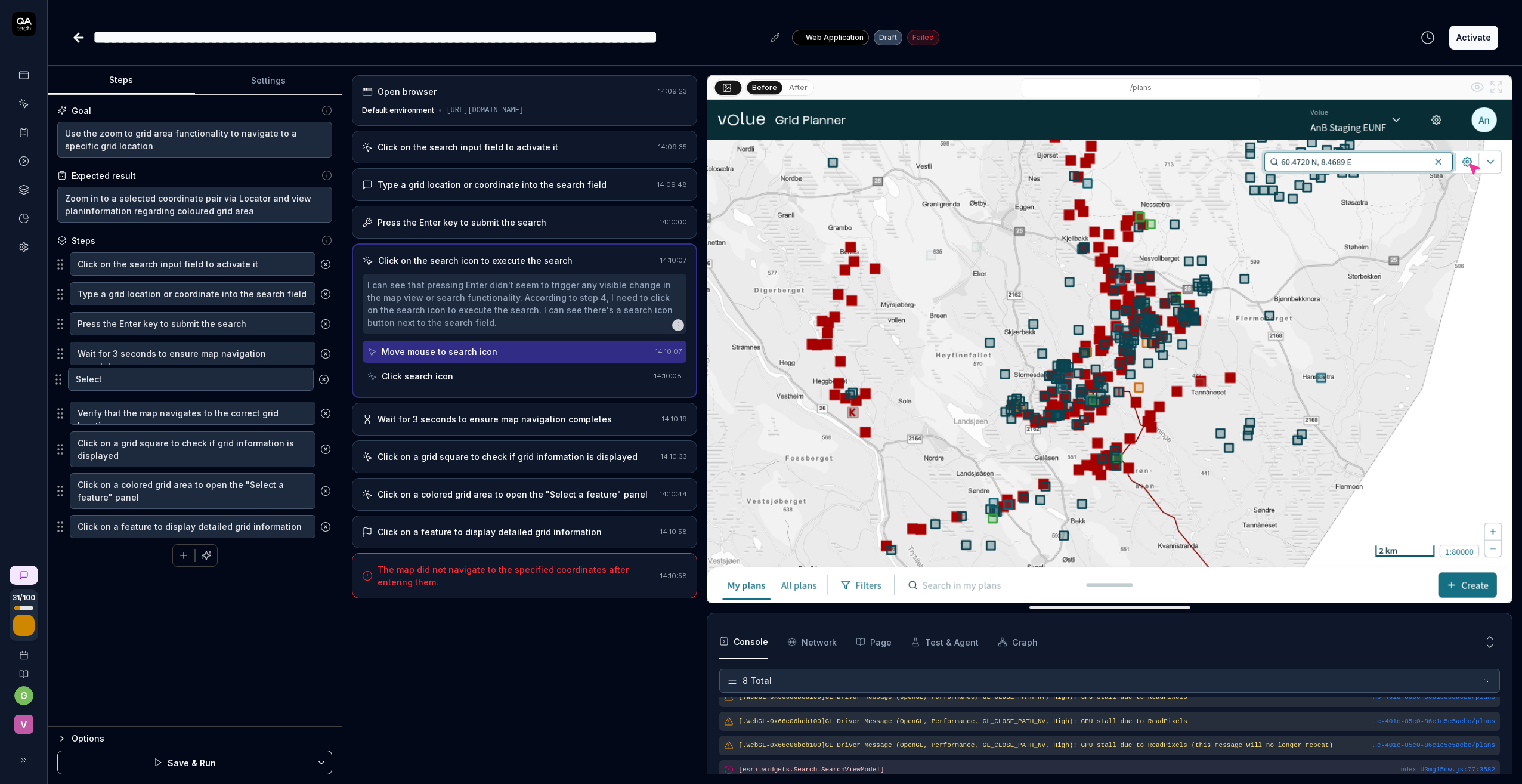
drag, startPoint x: 62, startPoint y: 533, endPoint x: 60, endPoint y: 385, distance: 148.0
click at [60, 385] on fieldset "Click on the search input field to activate it Type a grid location or coordina…" at bounding box center [194, 396] width 275 height 288
click at [125, 383] on textarea "Select" at bounding box center [192, 383] width 245 height 24
click at [173, 602] on div "Goal Use the zoom to grid area functionality to navigate to a specific grid loc…" at bounding box center [194, 410] width 294 height 631
click at [176, 758] on button "Save & Run" at bounding box center [184, 762] width 254 height 24
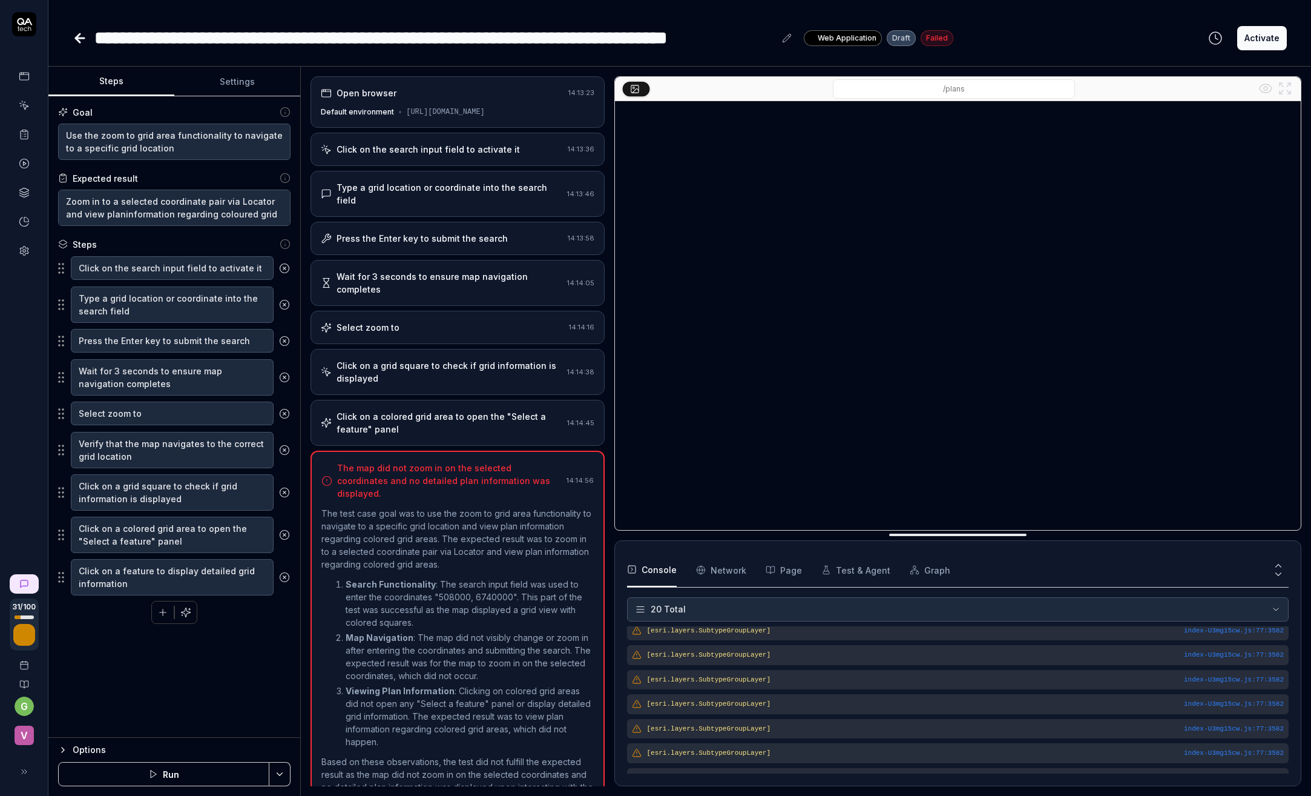
scroll to position [358, 0]
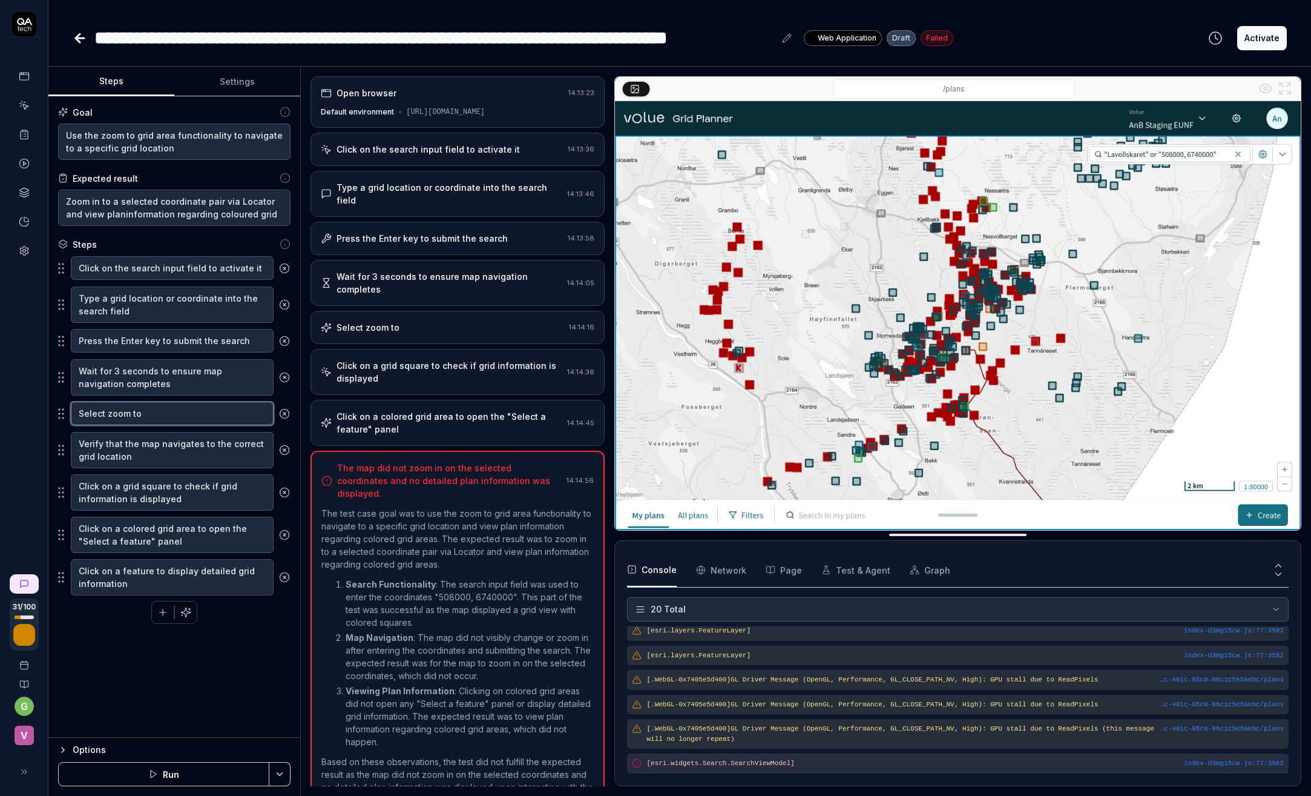
click at [167, 414] on textarea "Select zoom to" at bounding box center [172, 413] width 203 height 24
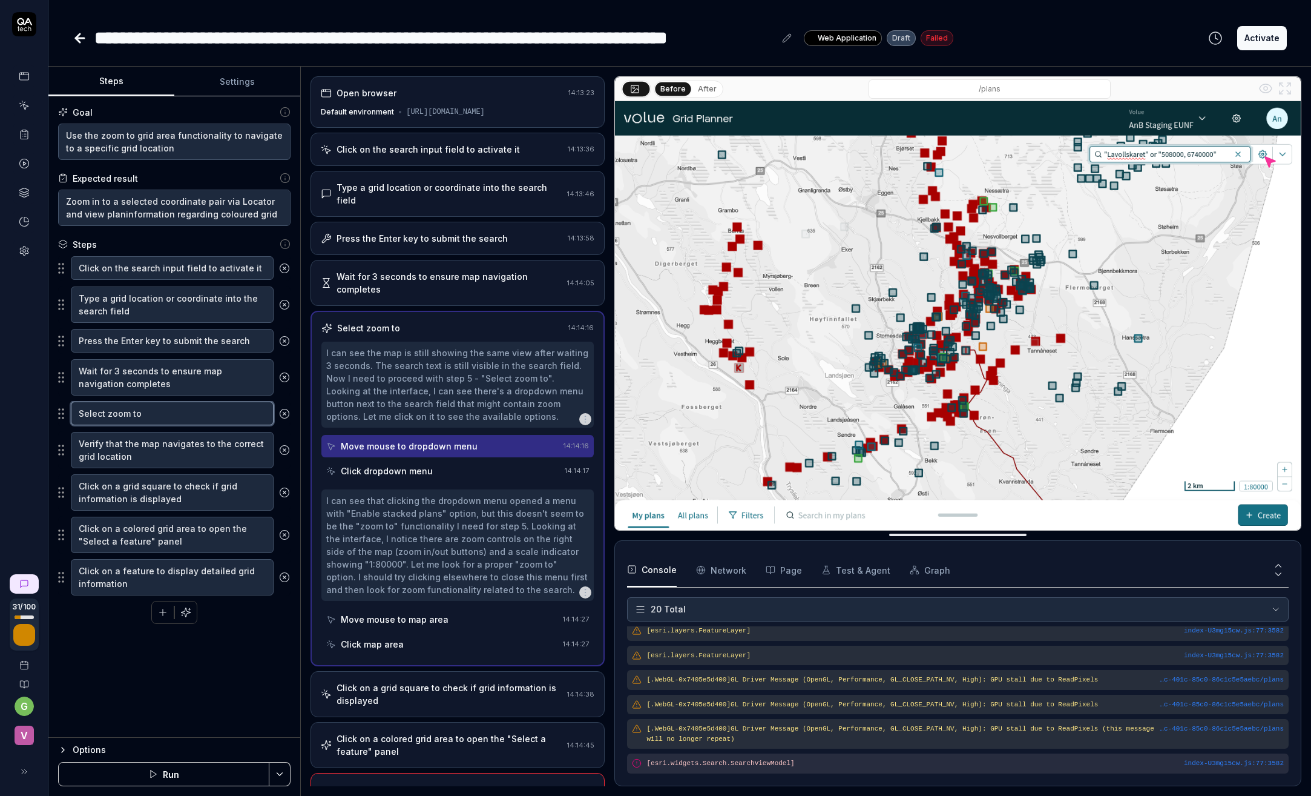
scroll to position [44, 0]
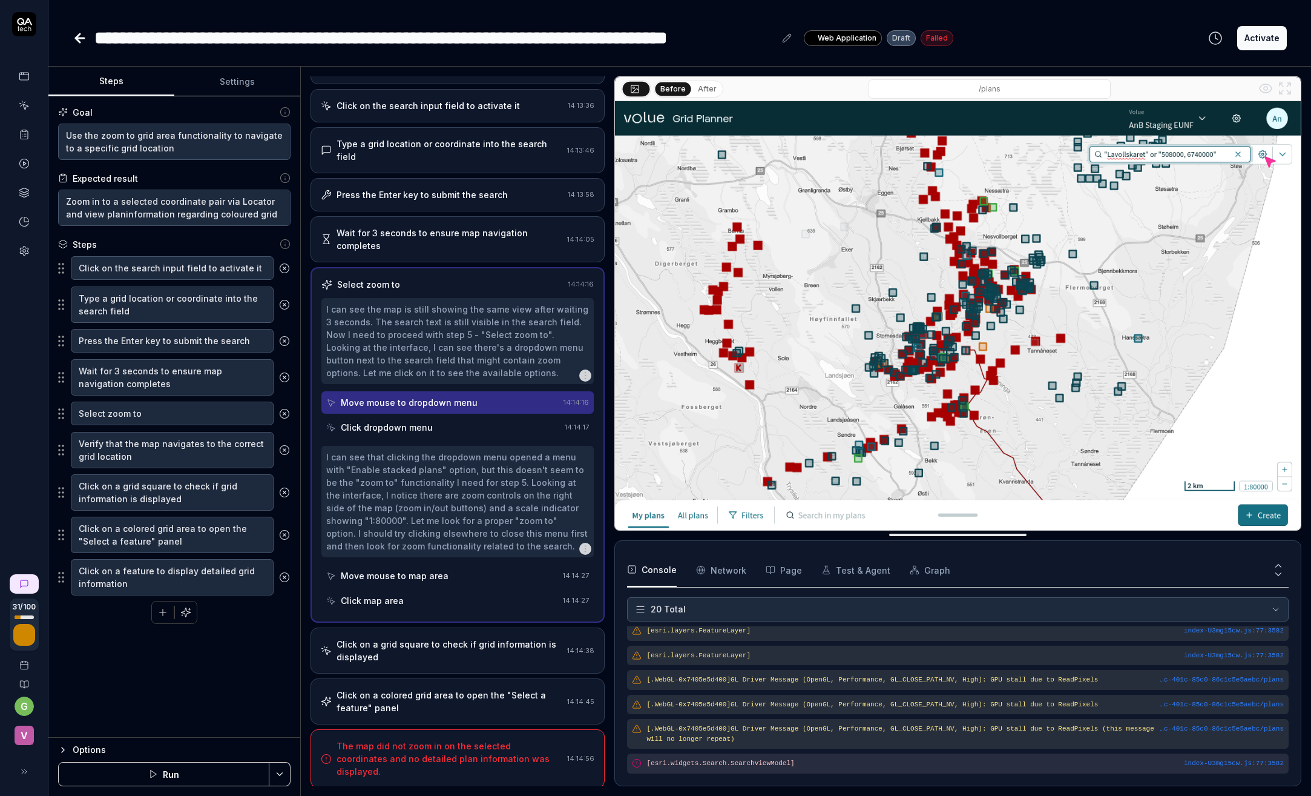
click at [406, 655] on div "Click on a grid square to check if grid information is displayed" at bounding box center [450, 650] width 226 height 25
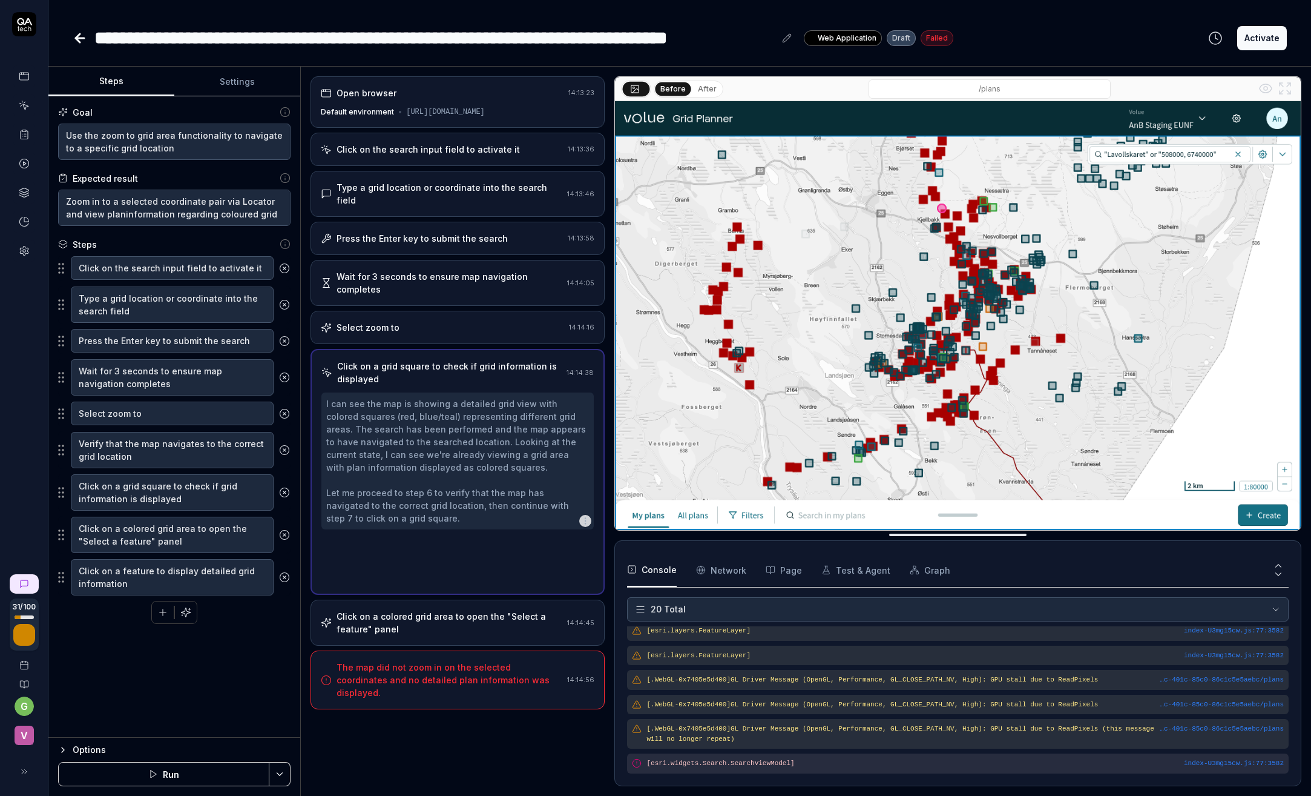
scroll to position [0, 0]
click at [407, 610] on div "Click on a colored grid area to open the "Select a feature" panel" at bounding box center [450, 622] width 226 height 25
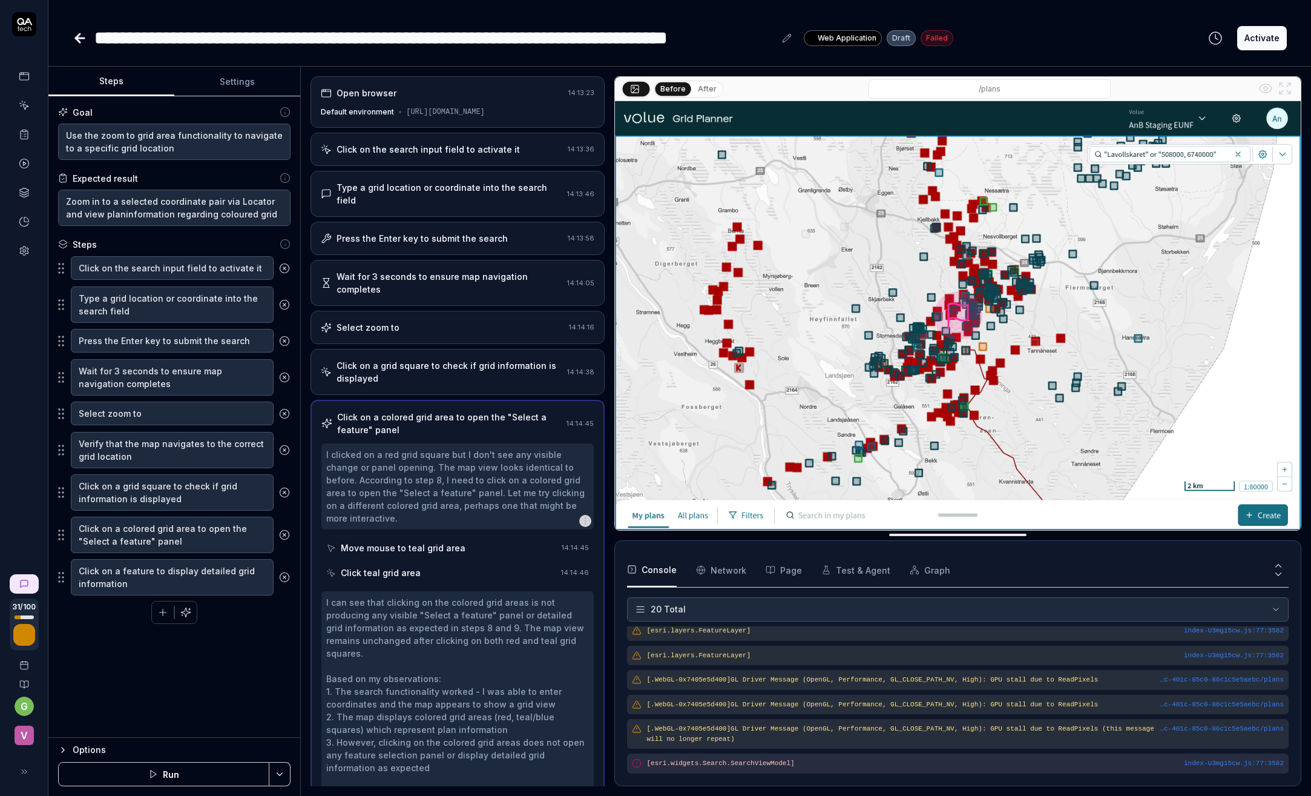
click at [403, 201] on div "Type a grid location or coordinate into the search field" at bounding box center [450, 193] width 226 height 25
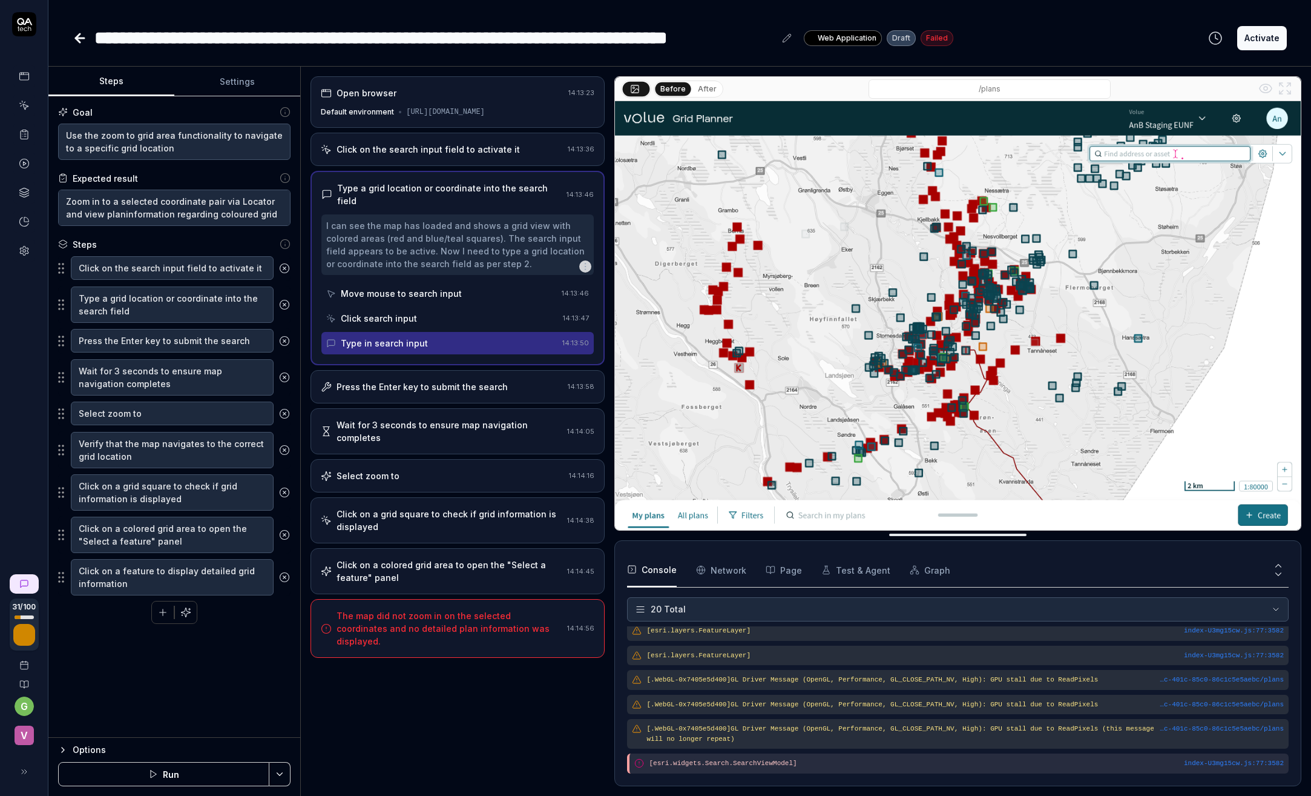
click at [384, 387] on div "Press the Enter key to submit the search" at bounding box center [422, 386] width 171 height 13
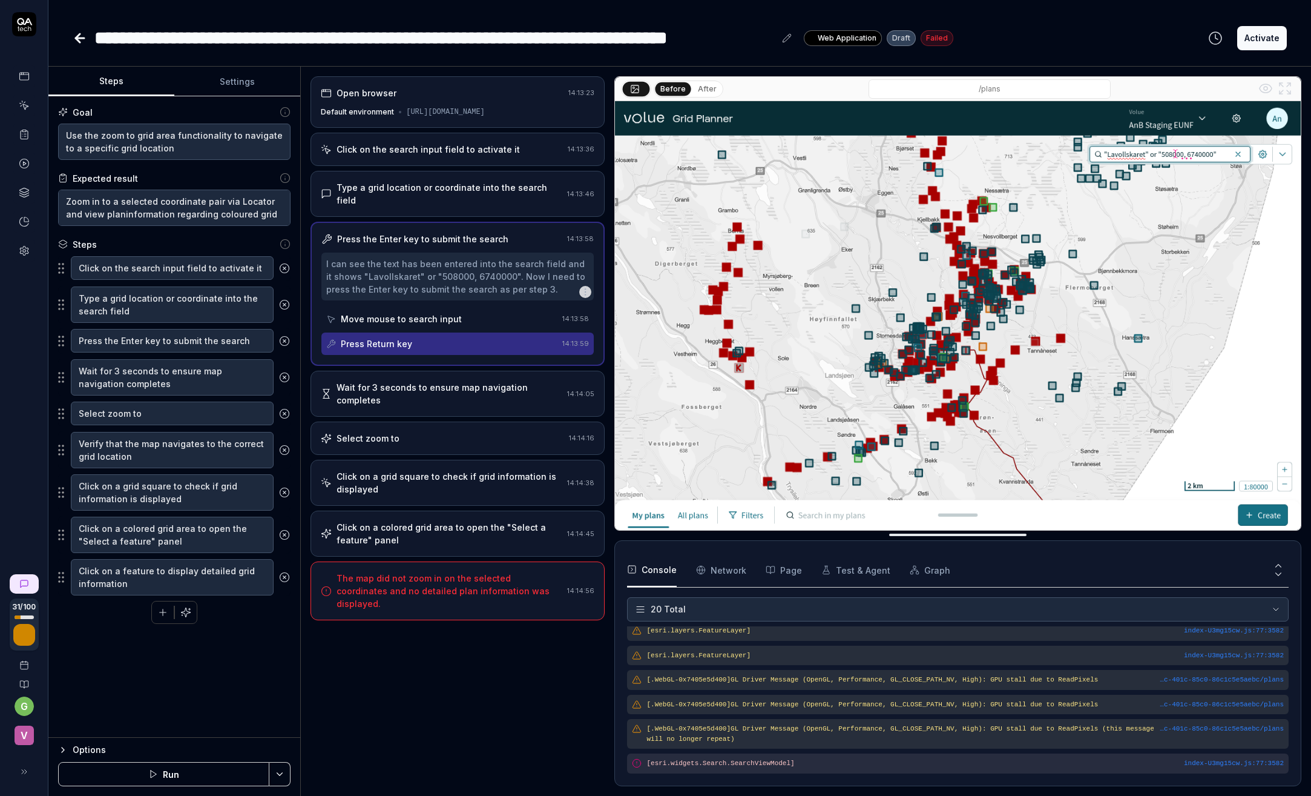
click at [432, 320] on div "Move mouse to search input" at bounding box center [401, 318] width 121 height 13
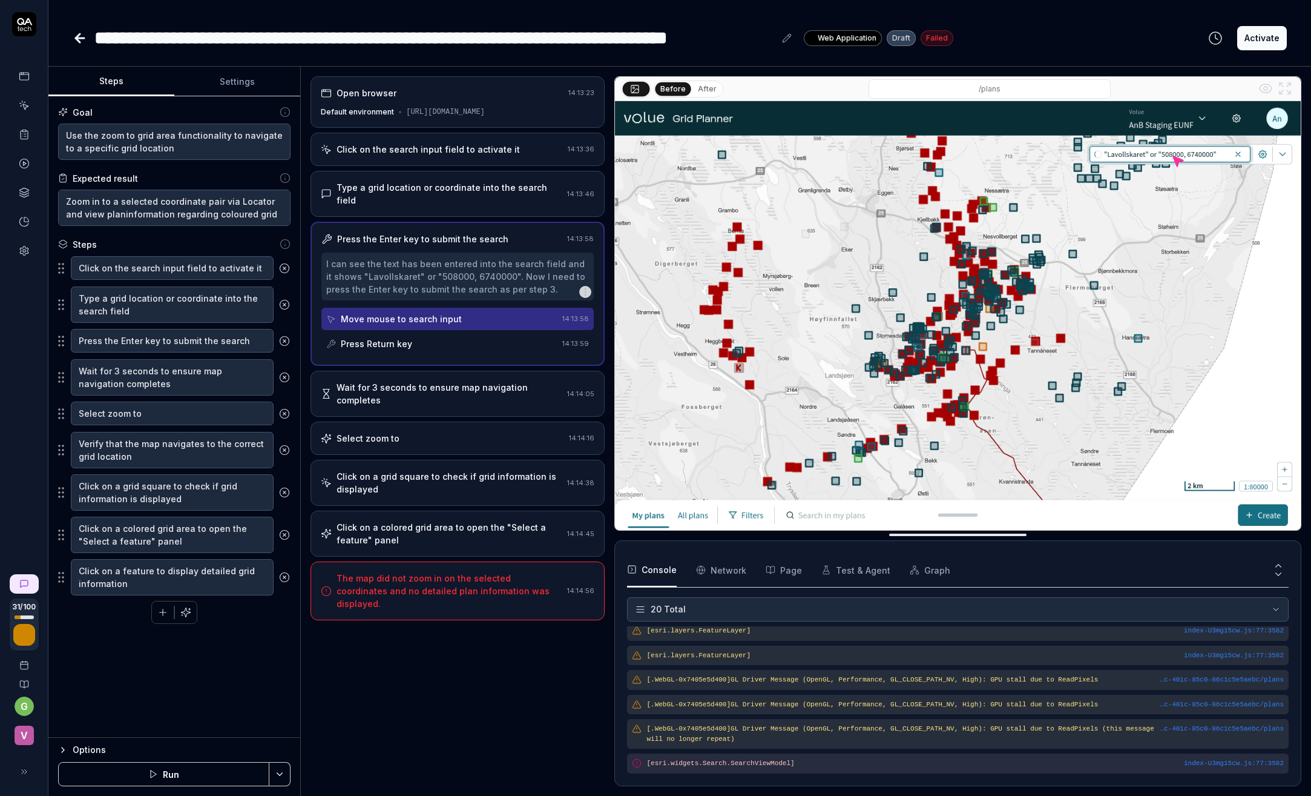
click at [383, 344] on div "Press Return key" at bounding box center [376, 343] width 71 height 13
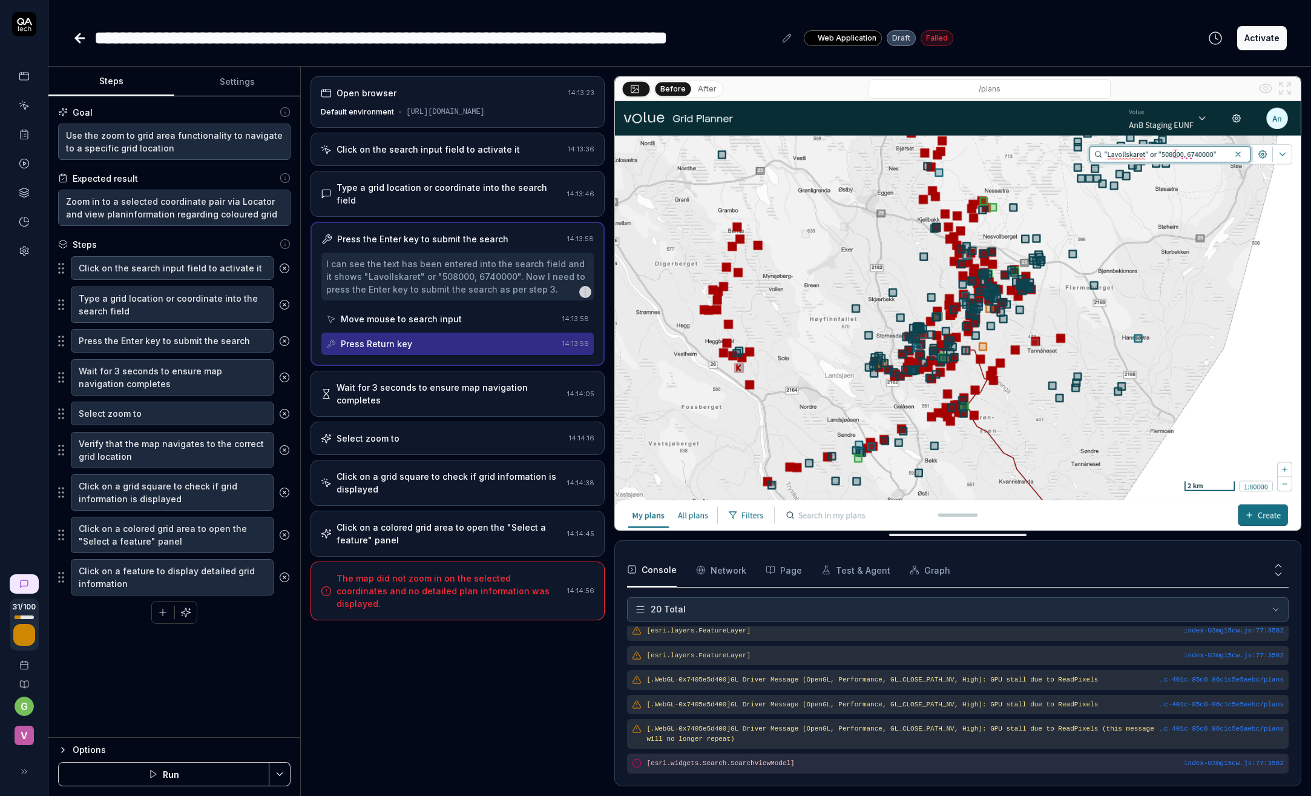
click at [383, 384] on div "Wait for 3 seconds to ensure map navigation completes" at bounding box center [450, 393] width 226 height 25
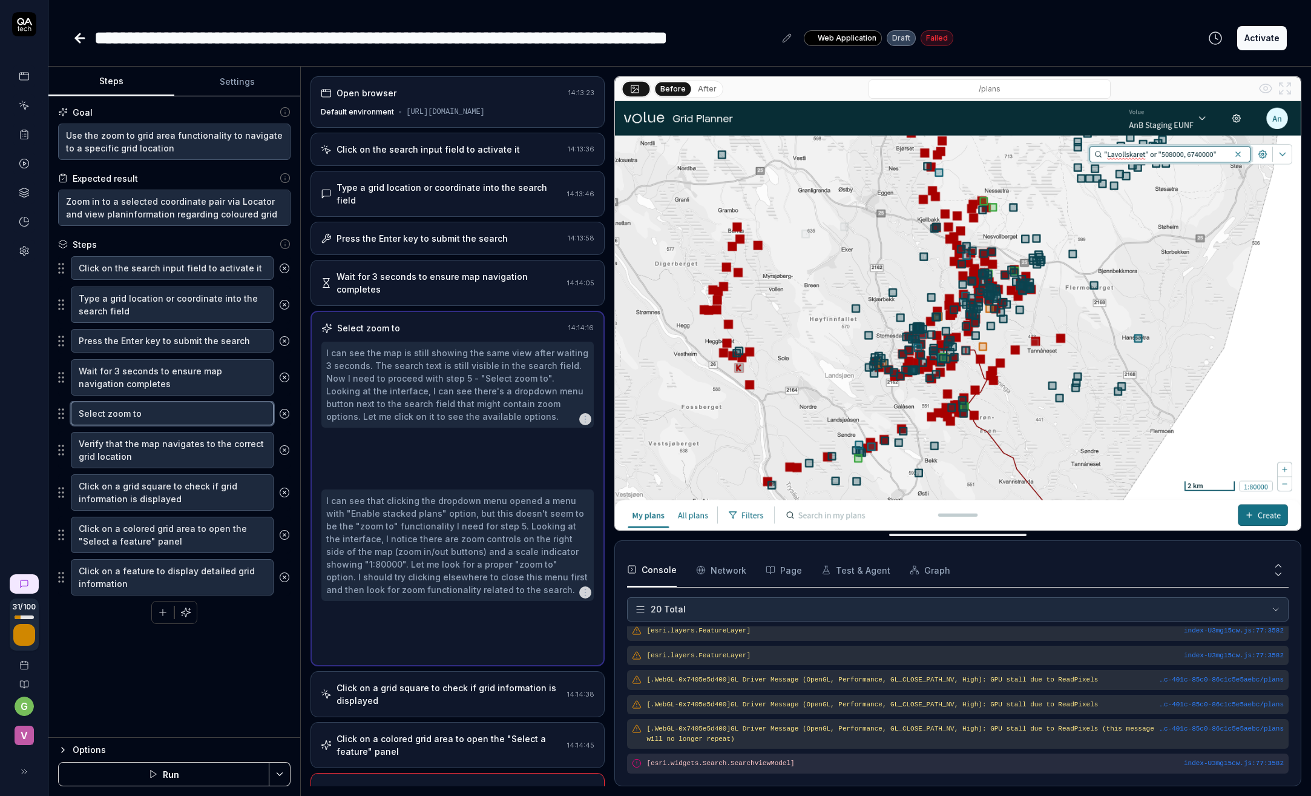
click at [189, 415] on textarea "Select zoom to" at bounding box center [172, 413] width 203 height 24
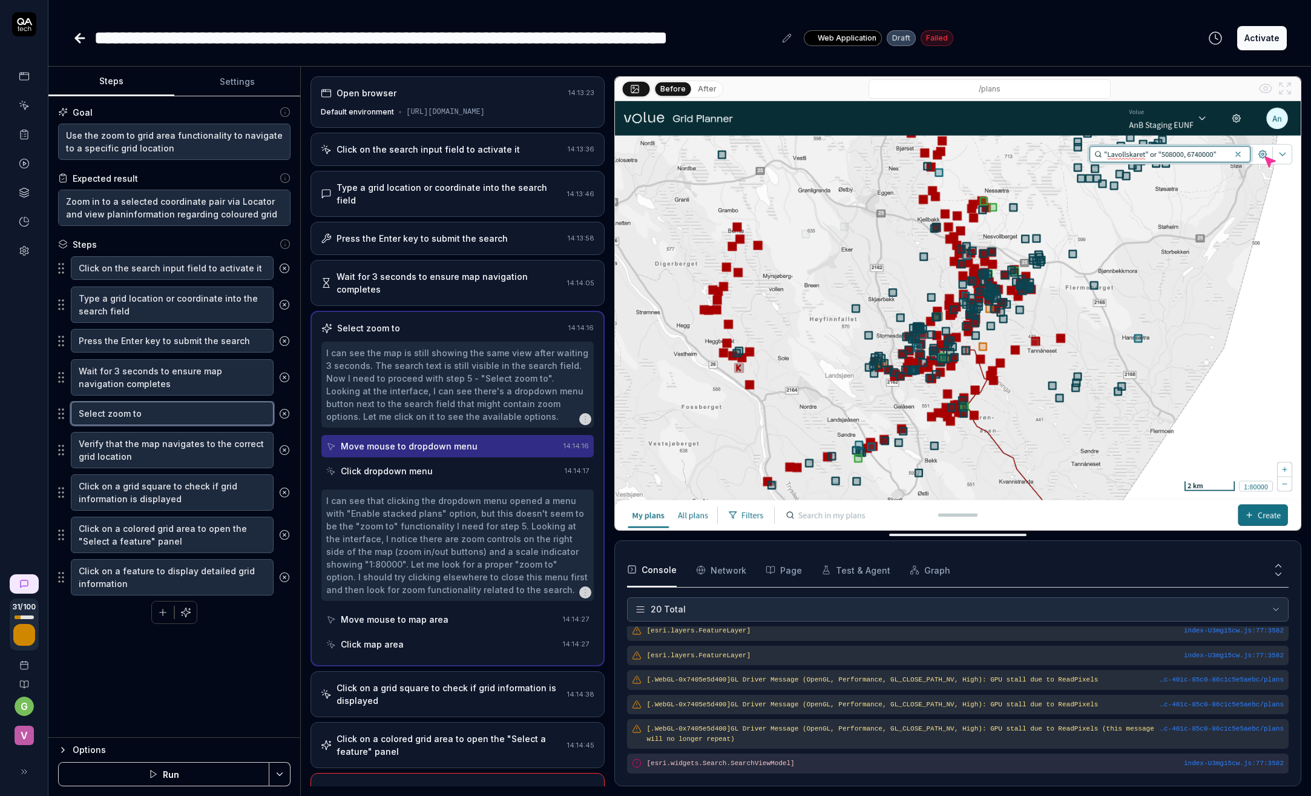
click at [194, 415] on textarea "Select zoom to" at bounding box center [172, 413] width 203 height 24
click at [283, 416] on icon at bounding box center [284, 413] width 11 height 11
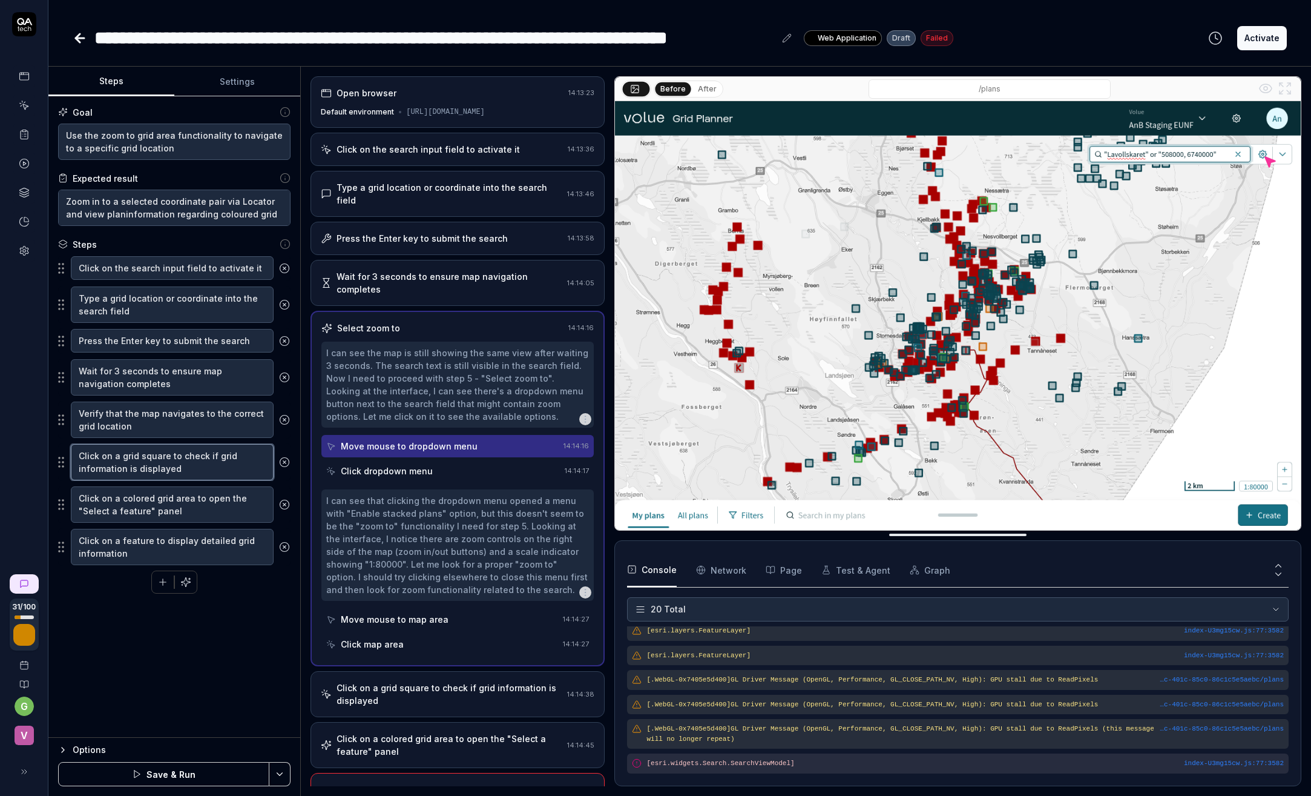
click at [170, 466] on textarea "Click on a grid square to check if grid information is displayed" at bounding box center [172, 462] width 203 height 36
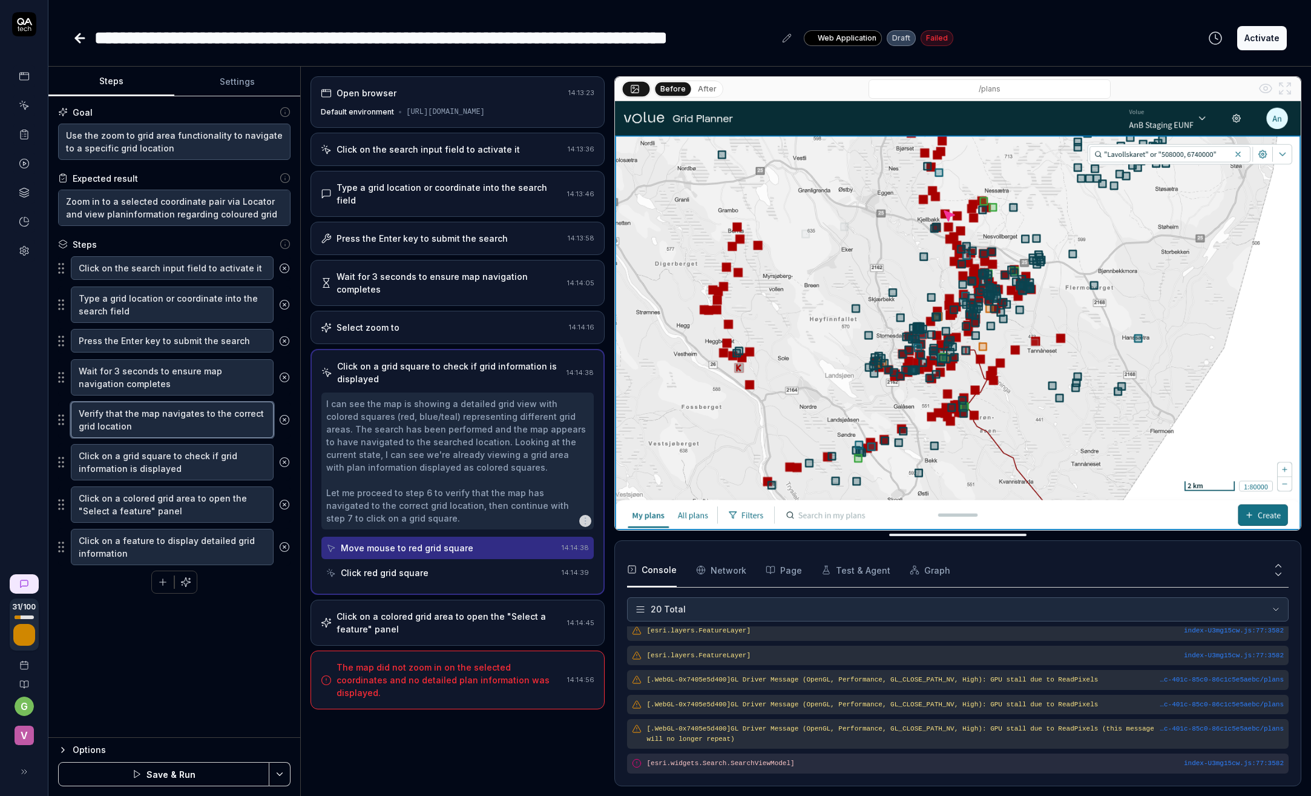
click at [159, 423] on textarea "Verify that the map navigates to the correct grid location" at bounding box center [172, 419] width 203 height 36
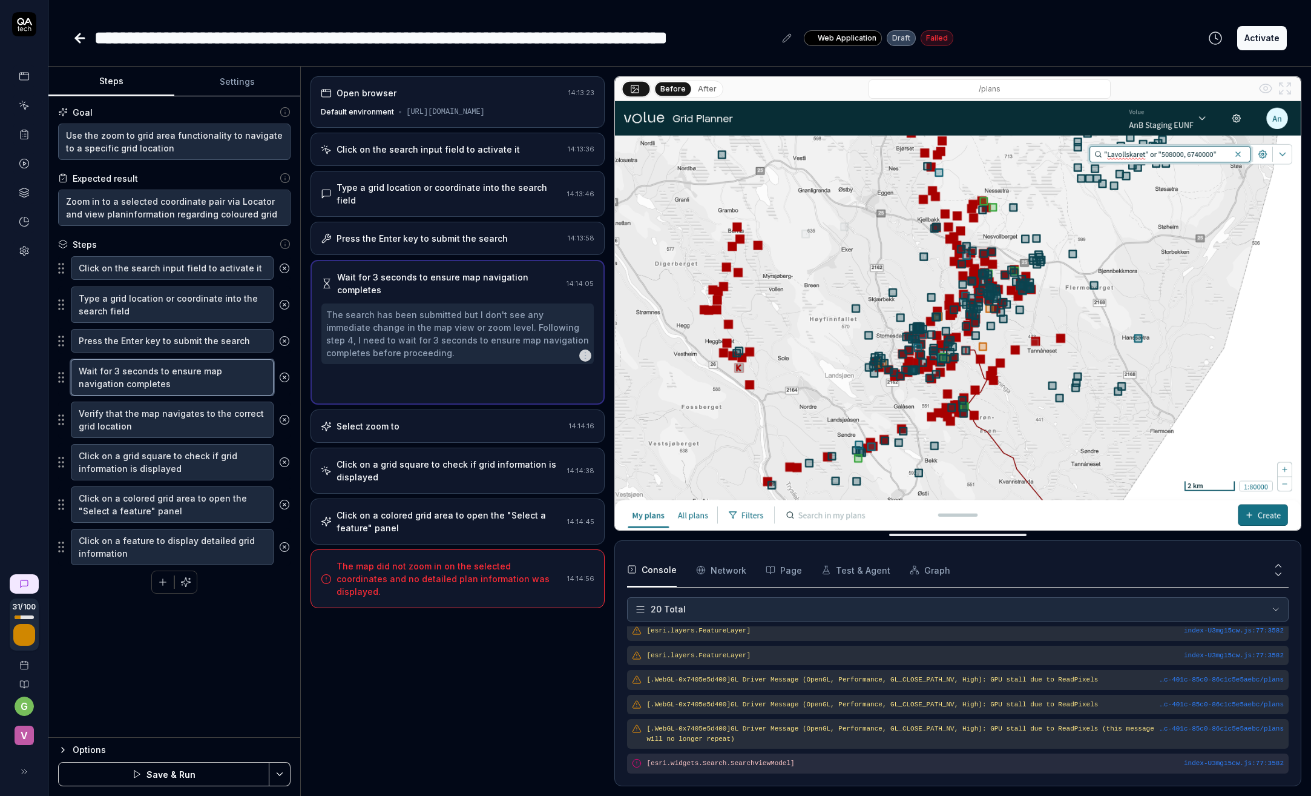
click at [140, 372] on textarea "Wait for 3 seconds to ensure map navigation completes" at bounding box center [172, 377] width 203 height 36
click at [136, 421] on textarea "Verify that the map navigates to the correct grid location" at bounding box center [172, 419] width 203 height 36
click at [136, 376] on textarea "Wait for 3 seconds to ensure map navigation completes" at bounding box center [172, 377] width 203 height 36
click at [135, 417] on textarea "Verify that the map navigates to the correct grid location" at bounding box center [172, 419] width 203 height 36
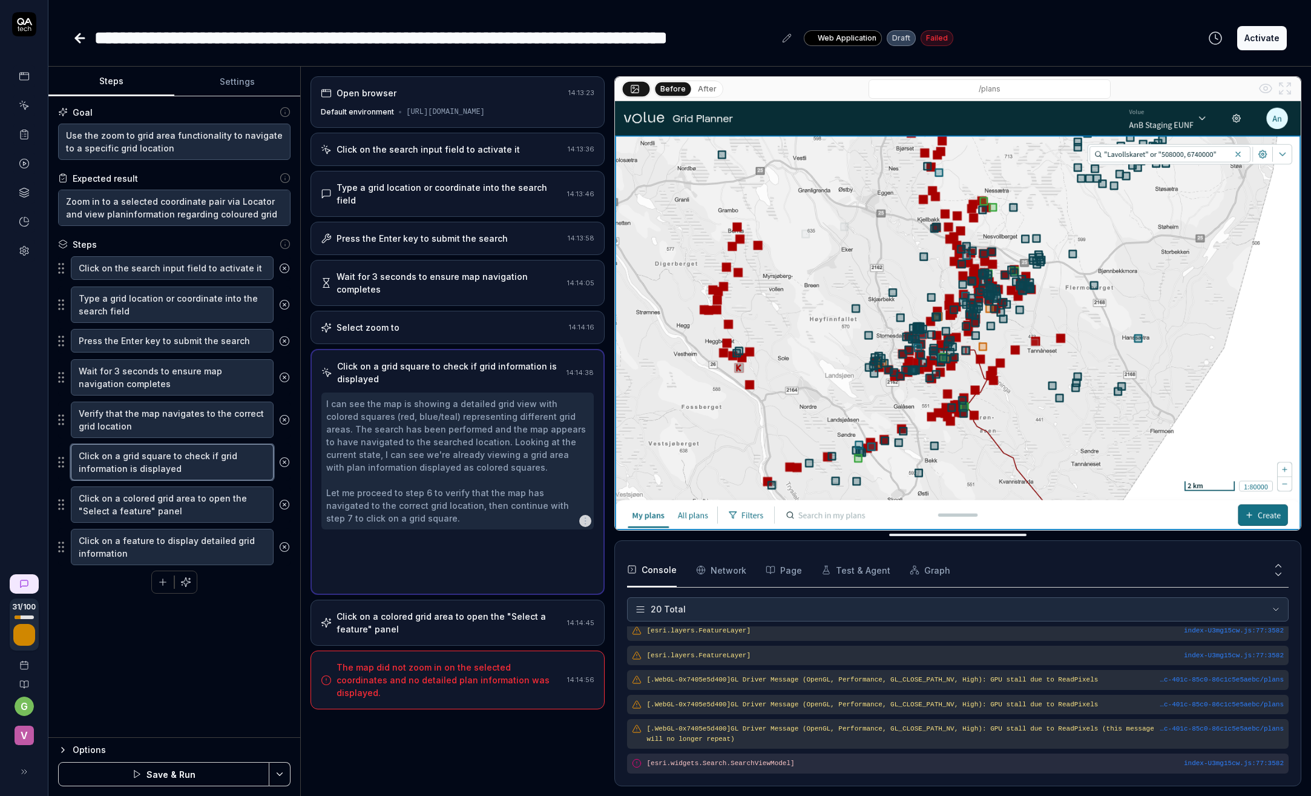
click at [158, 461] on textarea "Click on a grid square to check if grid information is displayed" at bounding box center [172, 462] width 203 height 36
click at [122, 453] on textarea "Click on a grid square to check if grid information is displayed" at bounding box center [172, 462] width 203 height 36
click at [200, 472] on textarea "Click on a red grid square to check if grid information is displayed" at bounding box center [172, 462] width 203 height 36
click at [185, 455] on textarea "Click on a red grid square to check if grid information is displayed" at bounding box center [172, 462] width 203 height 36
click at [213, 469] on textarea "Click on a red grid square on map to check if grid information is displayed" at bounding box center [172, 462] width 203 height 36
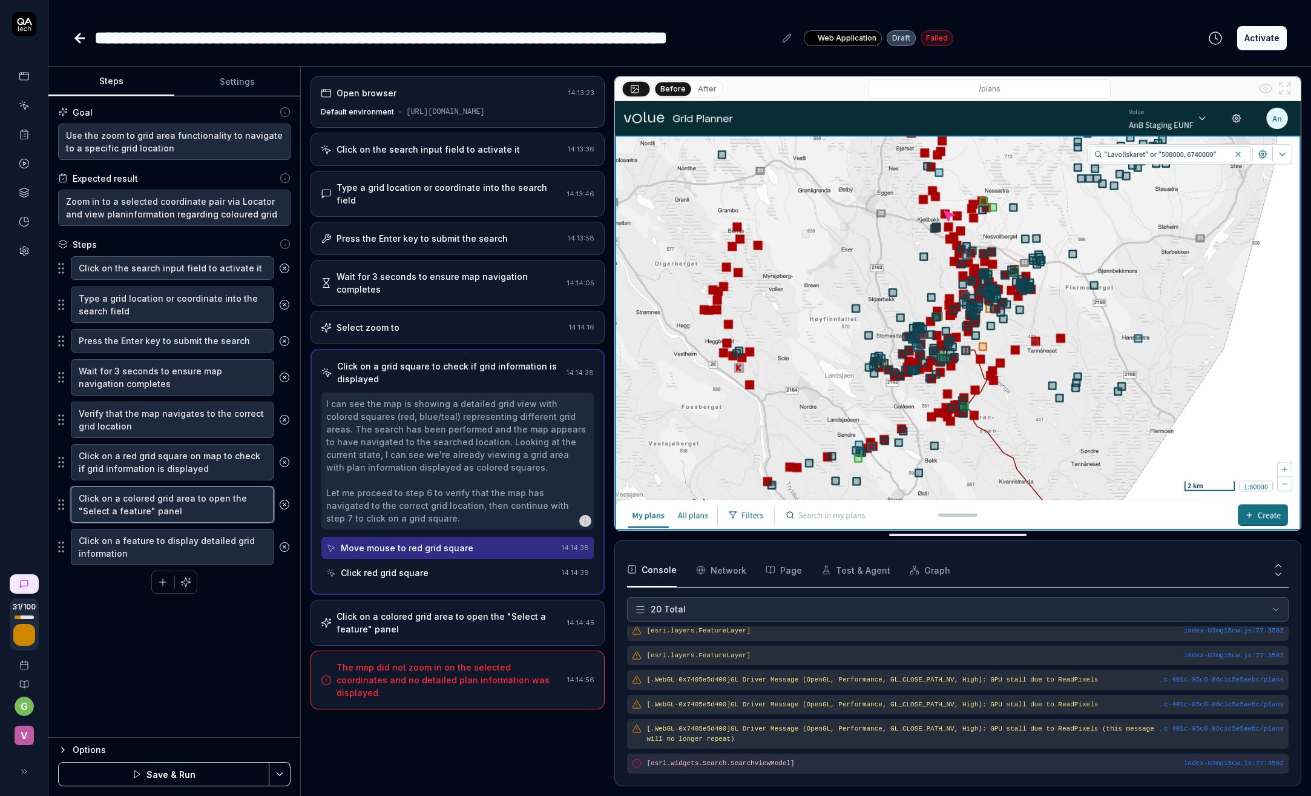
click at [188, 511] on textarea "Click on a colored grid area to open the "Select a feature" panel" at bounding box center [172, 504] width 203 height 36
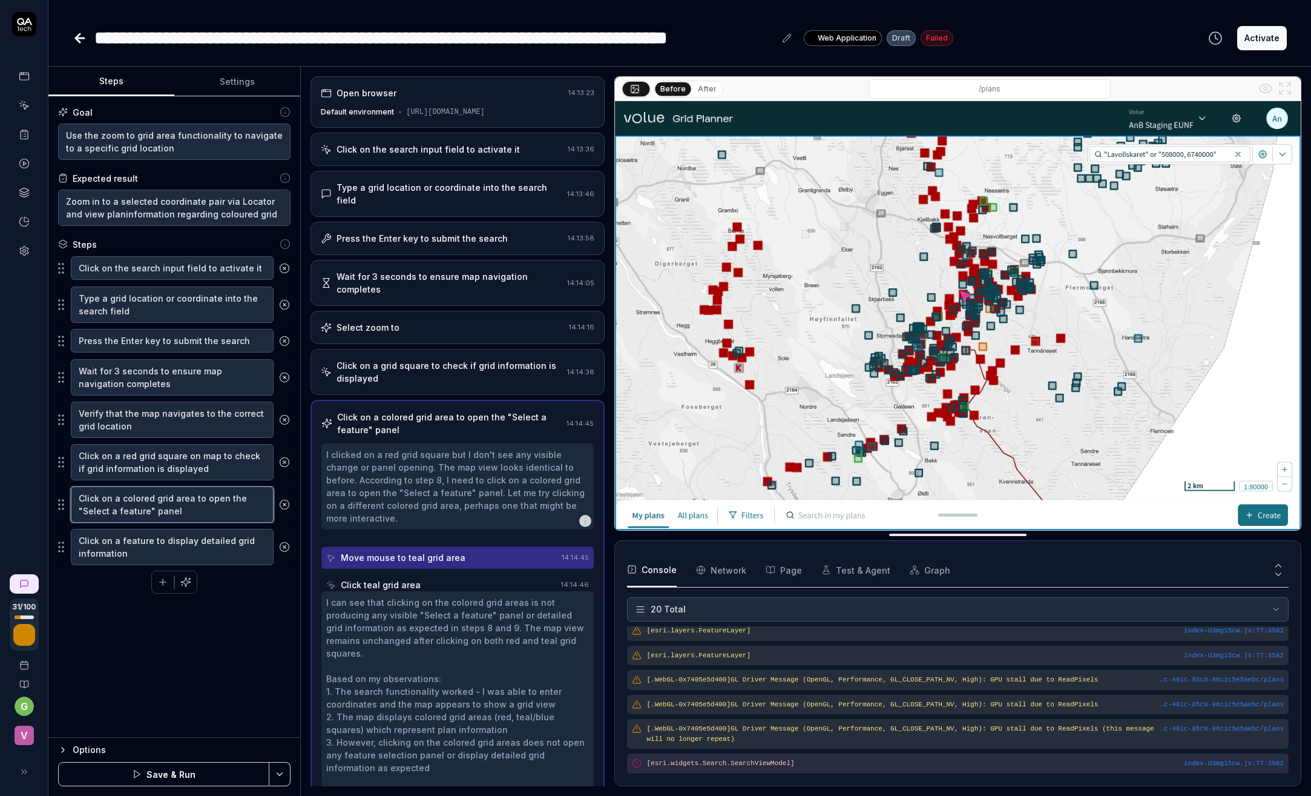
scroll to position [108, 0]
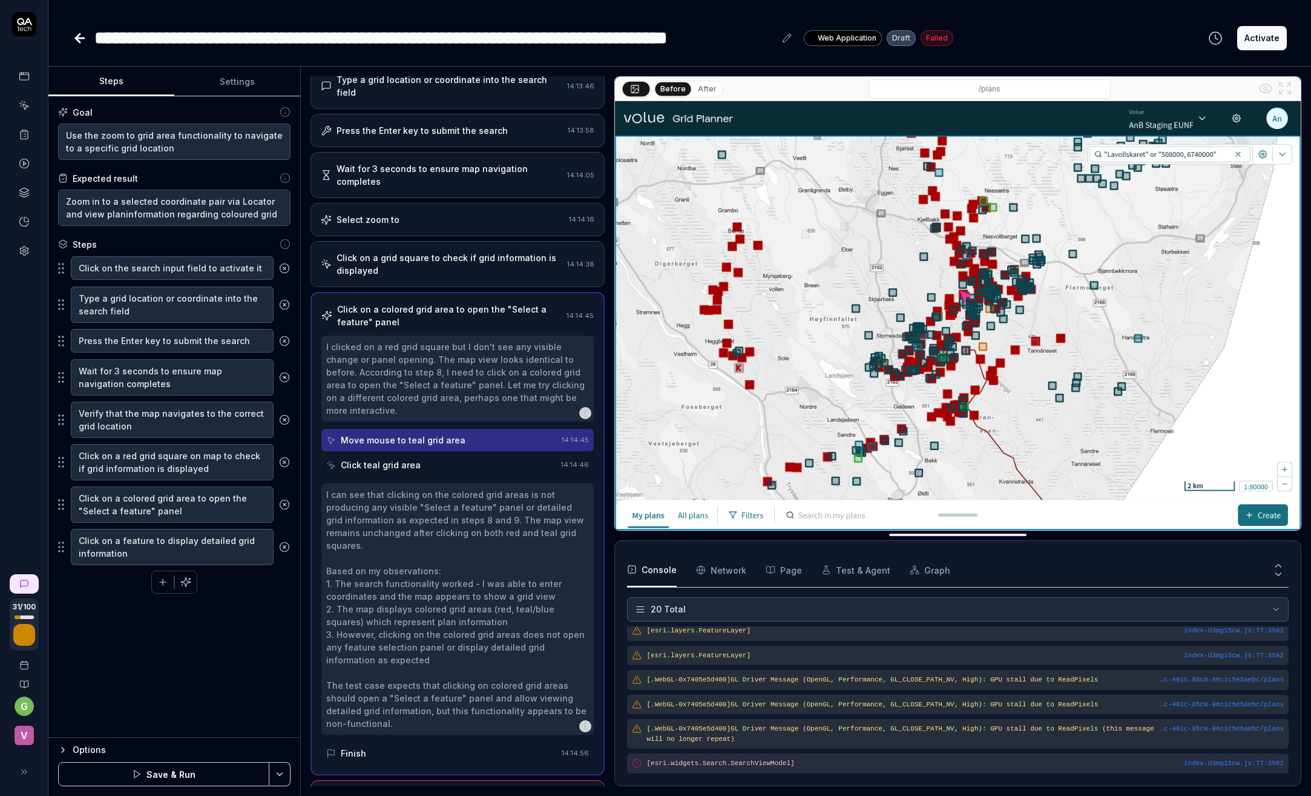
click at [282, 461] on icon at bounding box center [284, 462] width 11 height 11
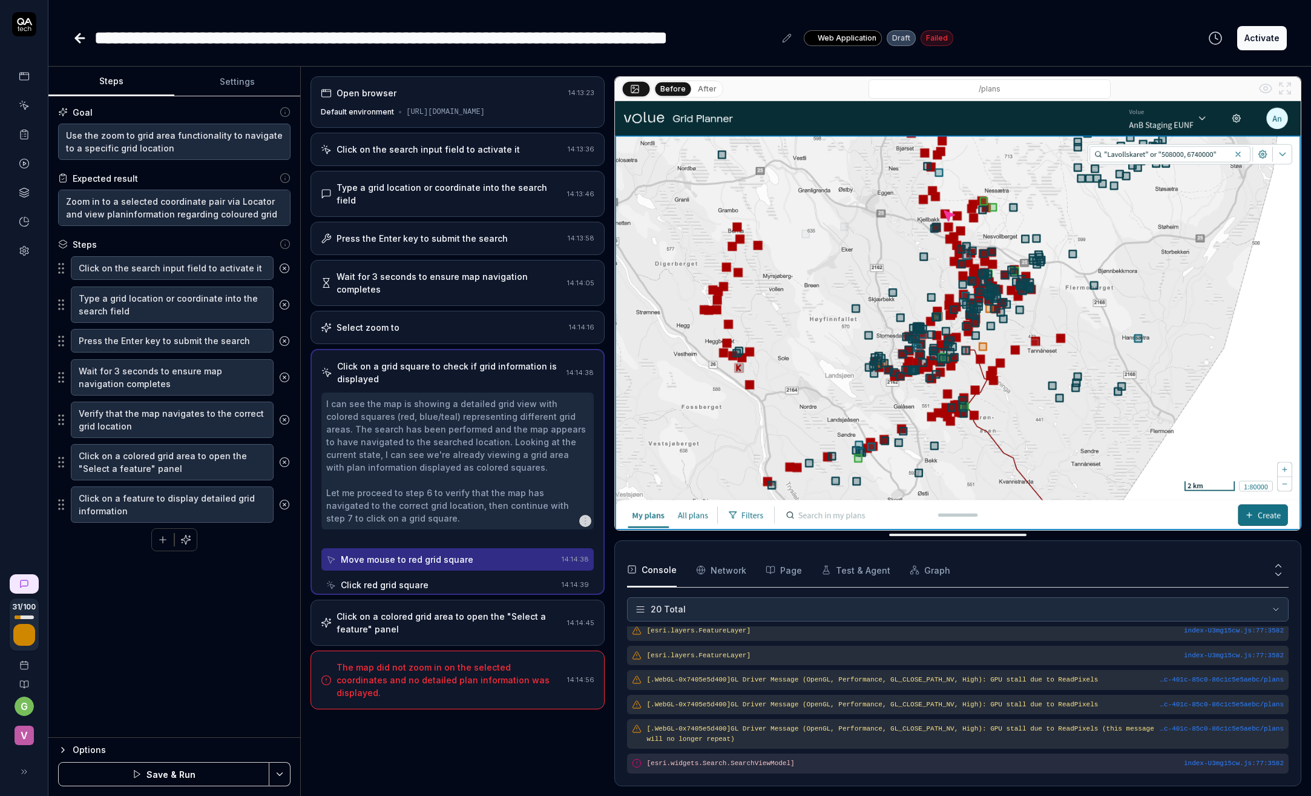
scroll to position [0, 0]
click at [192, 469] on textarea "Click on a colored grid area to open the "Select a feature" panel" at bounding box center [172, 462] width 203 height 36
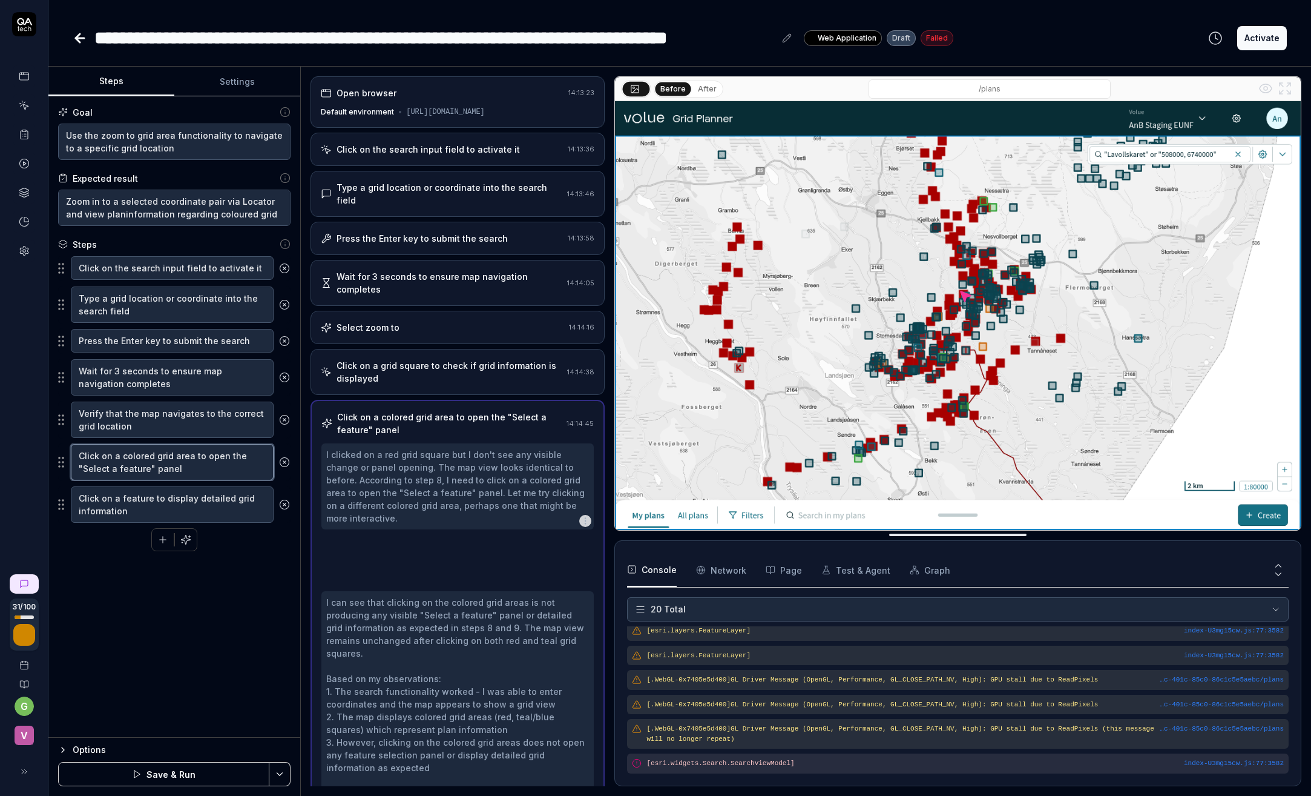
scroll to position [108, 0]
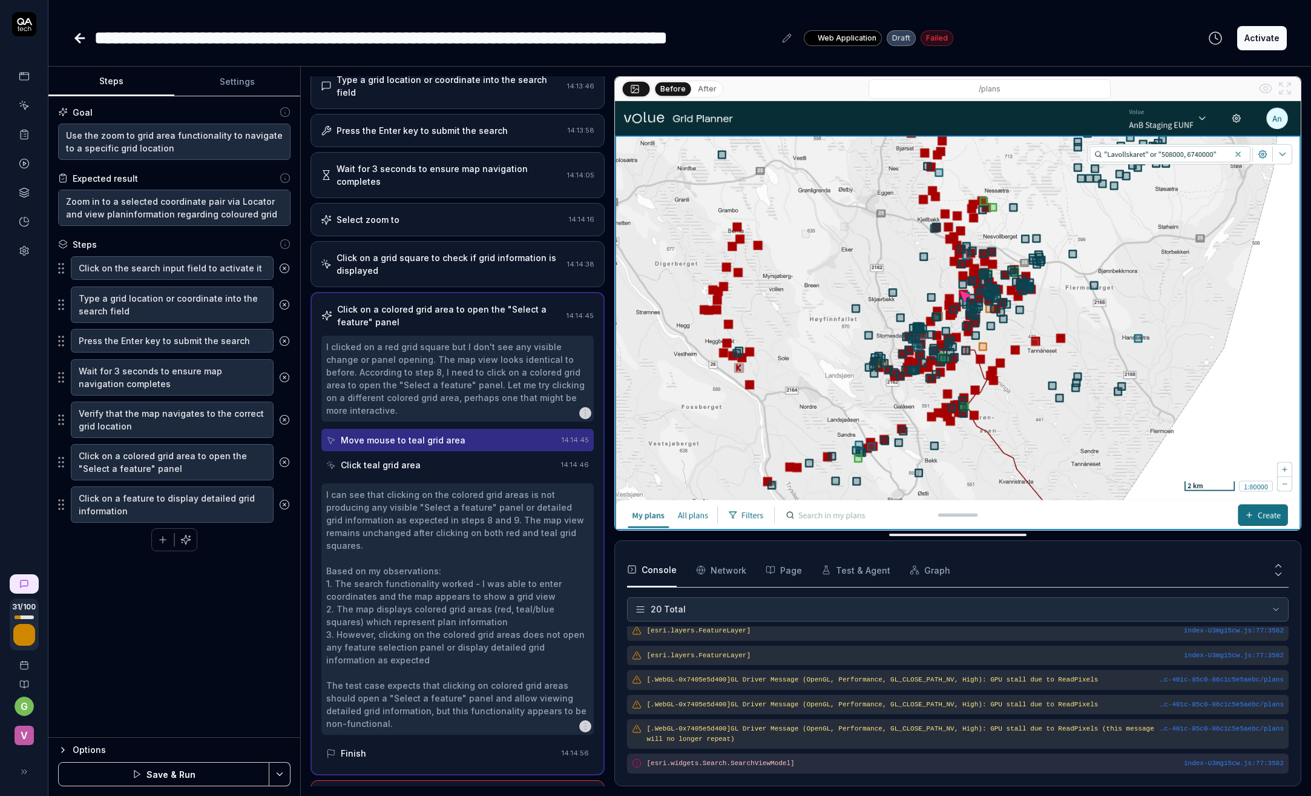
click at [165, 539] on icon "button" at bounding box center [163, 539] width 7 height 0
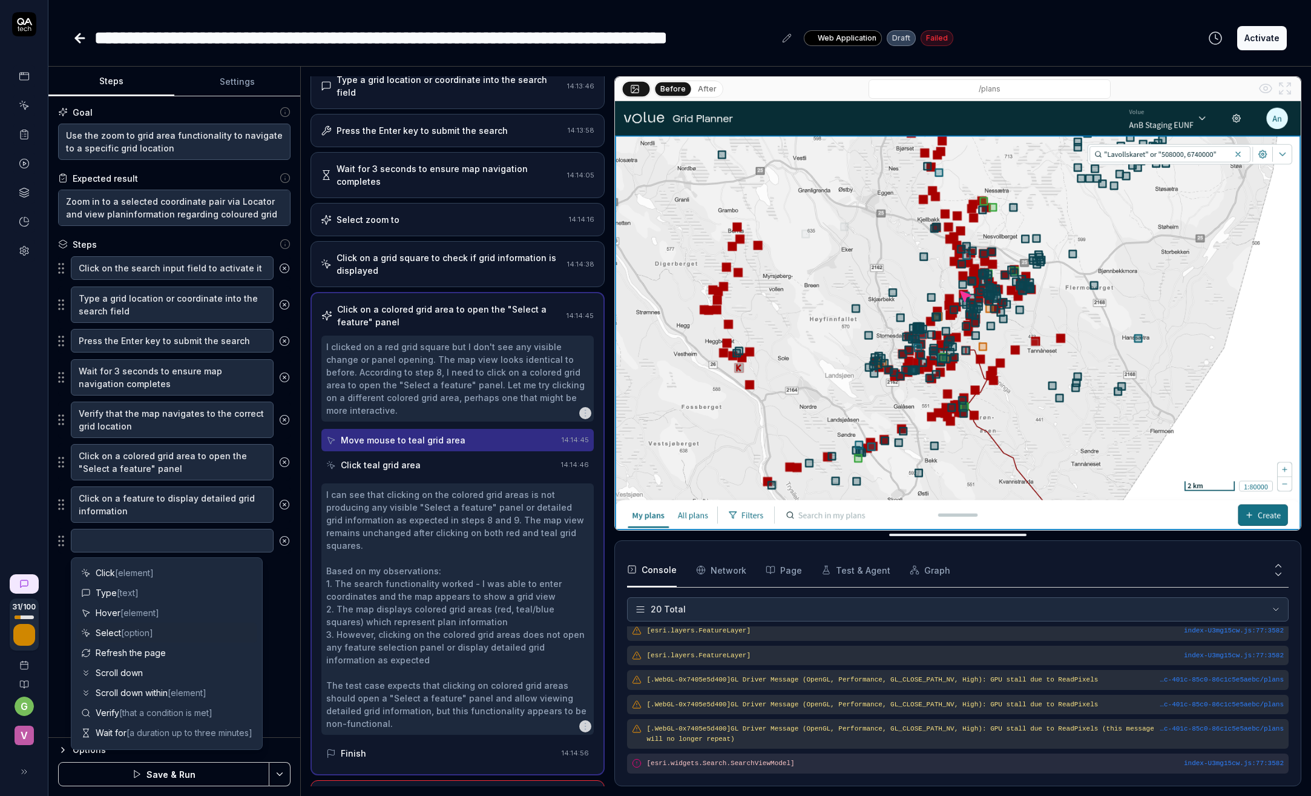
click at [138, 633] on span "[option]" at bounding box center [137, 632] width 32 height 10
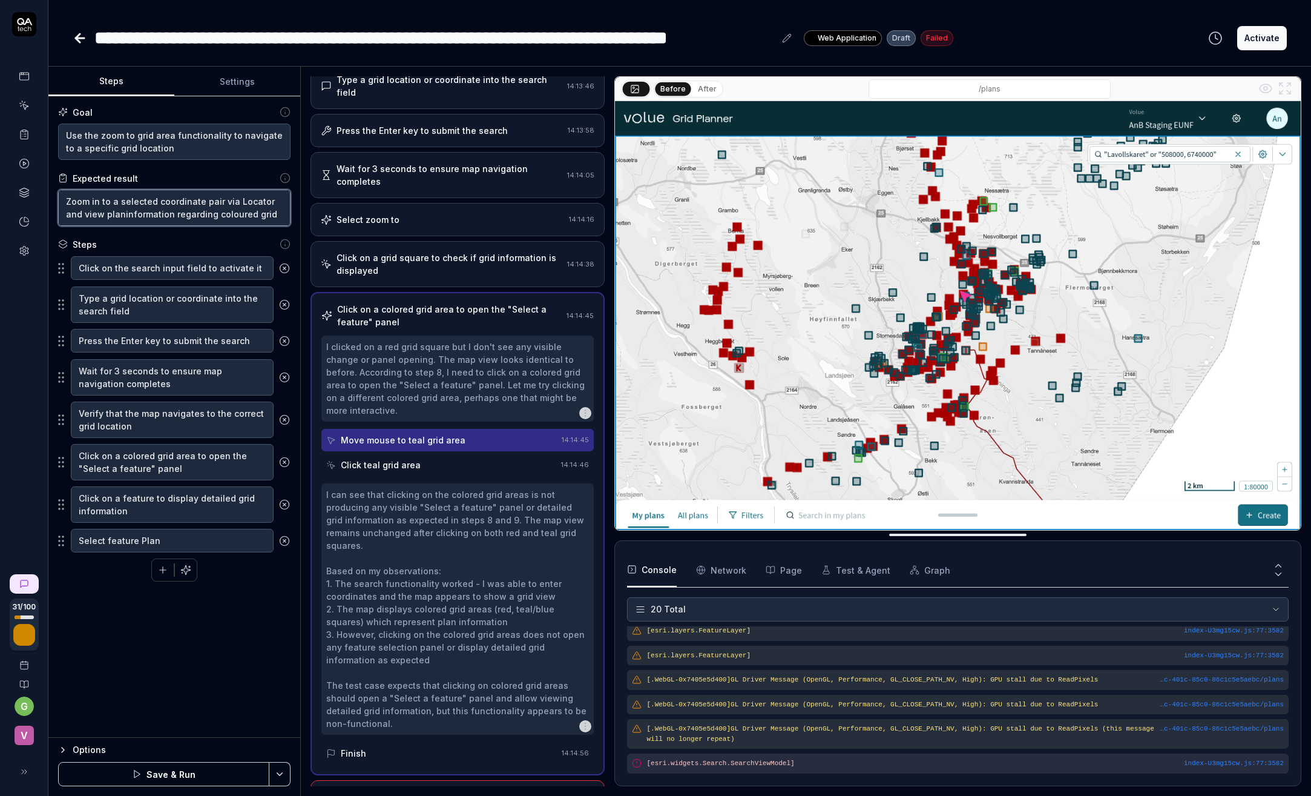
click at [157, 214] on textarea "Zoom in to a selected coordinate pair via Locator and view planinformation rega…" at bounding box center [174, 208] width 232 height 36
drag, startPoint x: 152, startPoint y: 214, endPoint x: 289, endPoint y: 216, distance: 137.5
click at [289, 216] on textarea "Zoom in to a selected coordinate pair via Locator and view planinformation rega…" at bounding box center [174, 208] width 232 height 36
click at [186, 770] on button "Save & Run" at bounding box center [163, 774] width 211 height 24
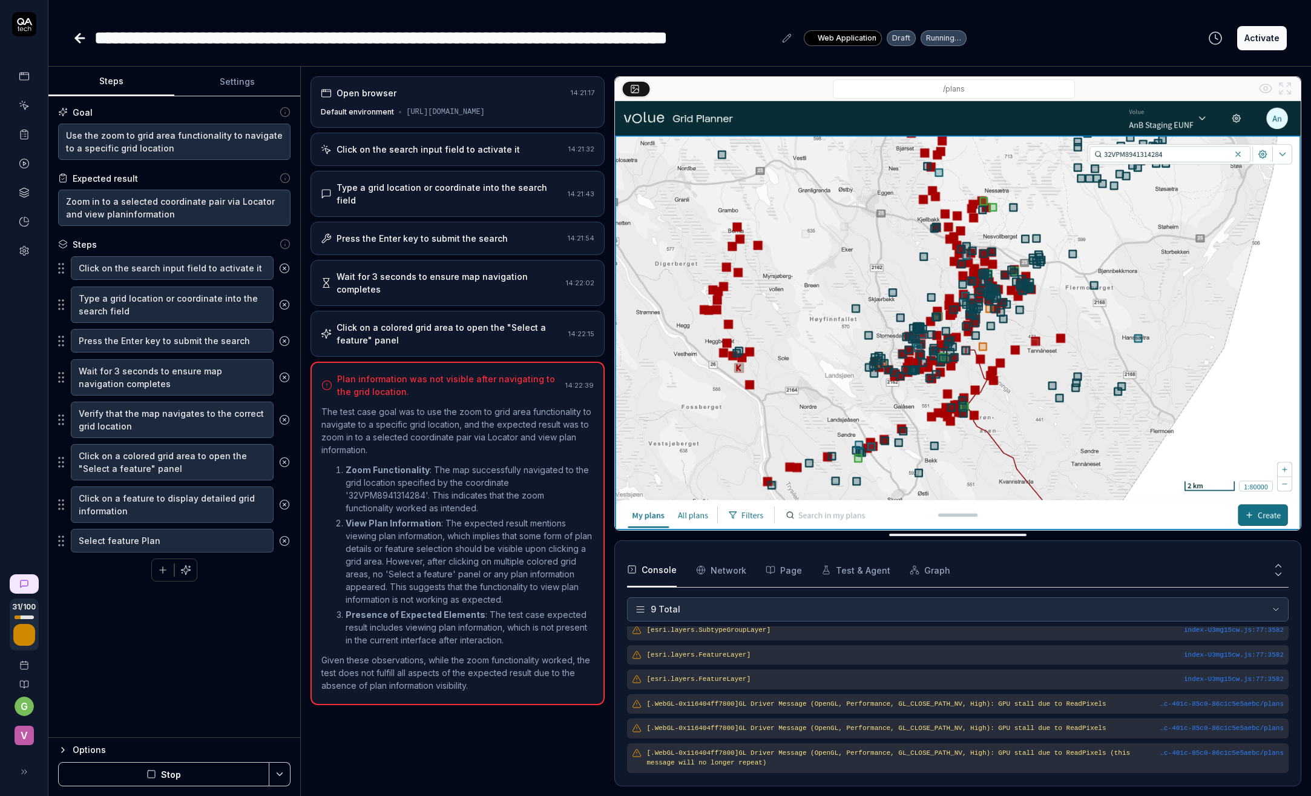
scroll to position [88, 0]
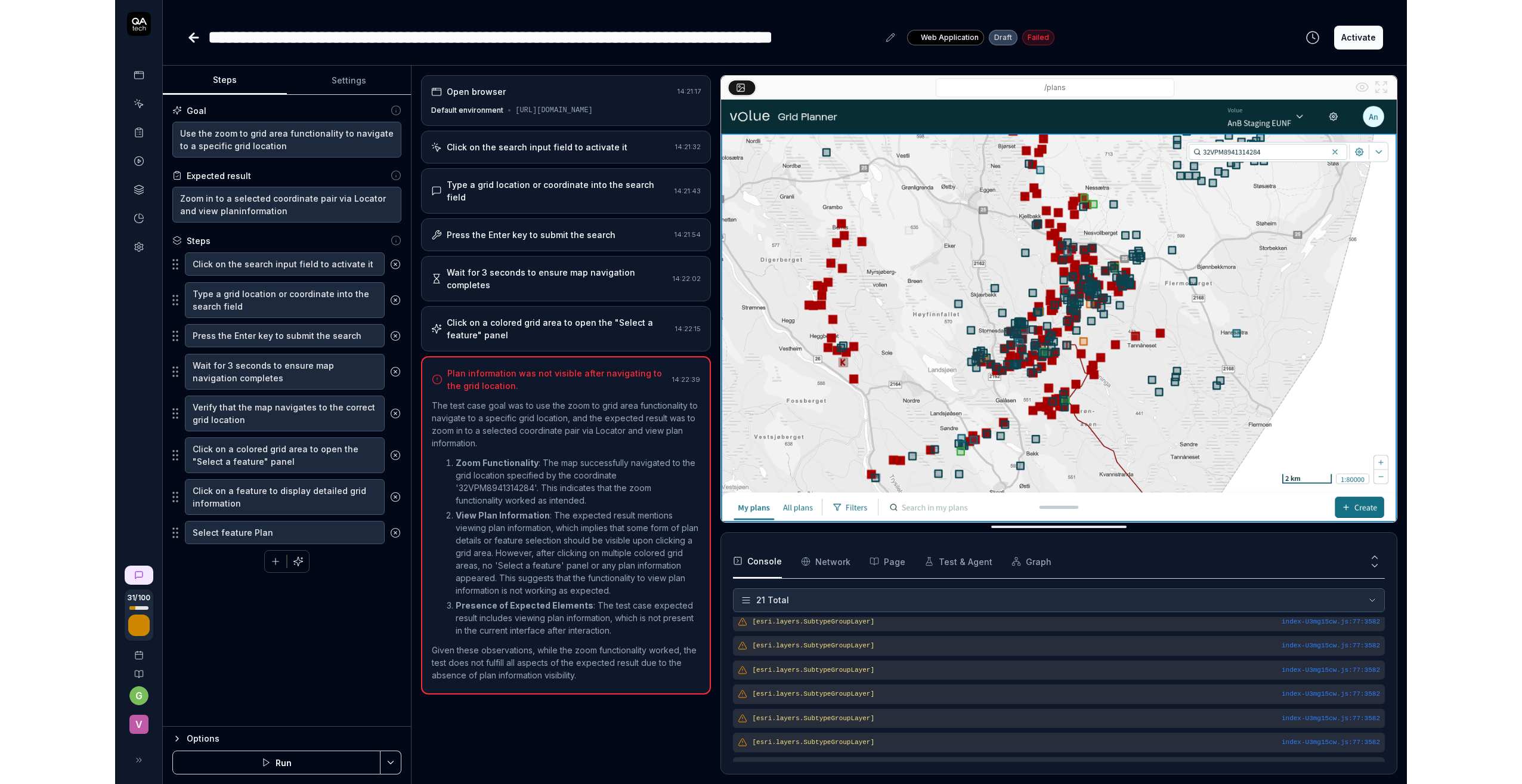
scroll to position [387, 0]
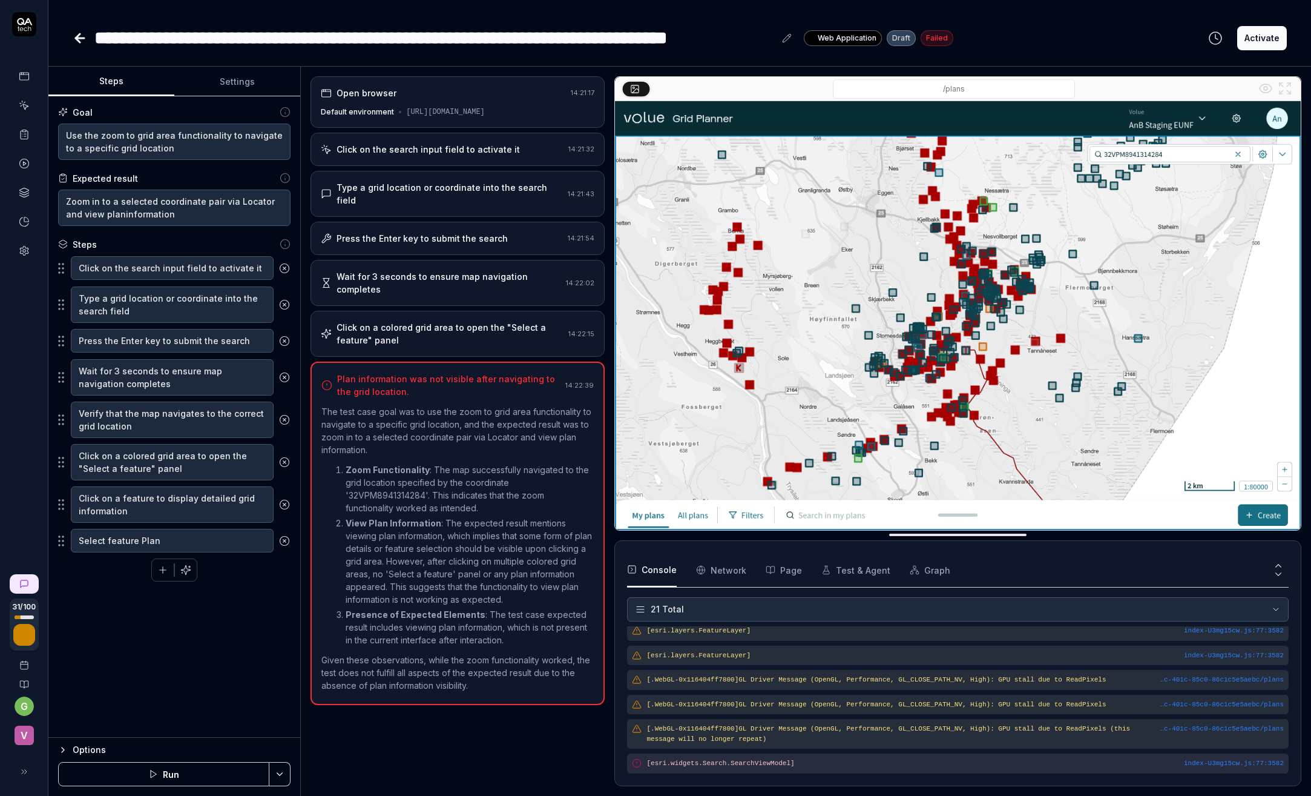
click at [1261, 39] on button "Activate" at bounding box center [1263, 38] width 50 height 24
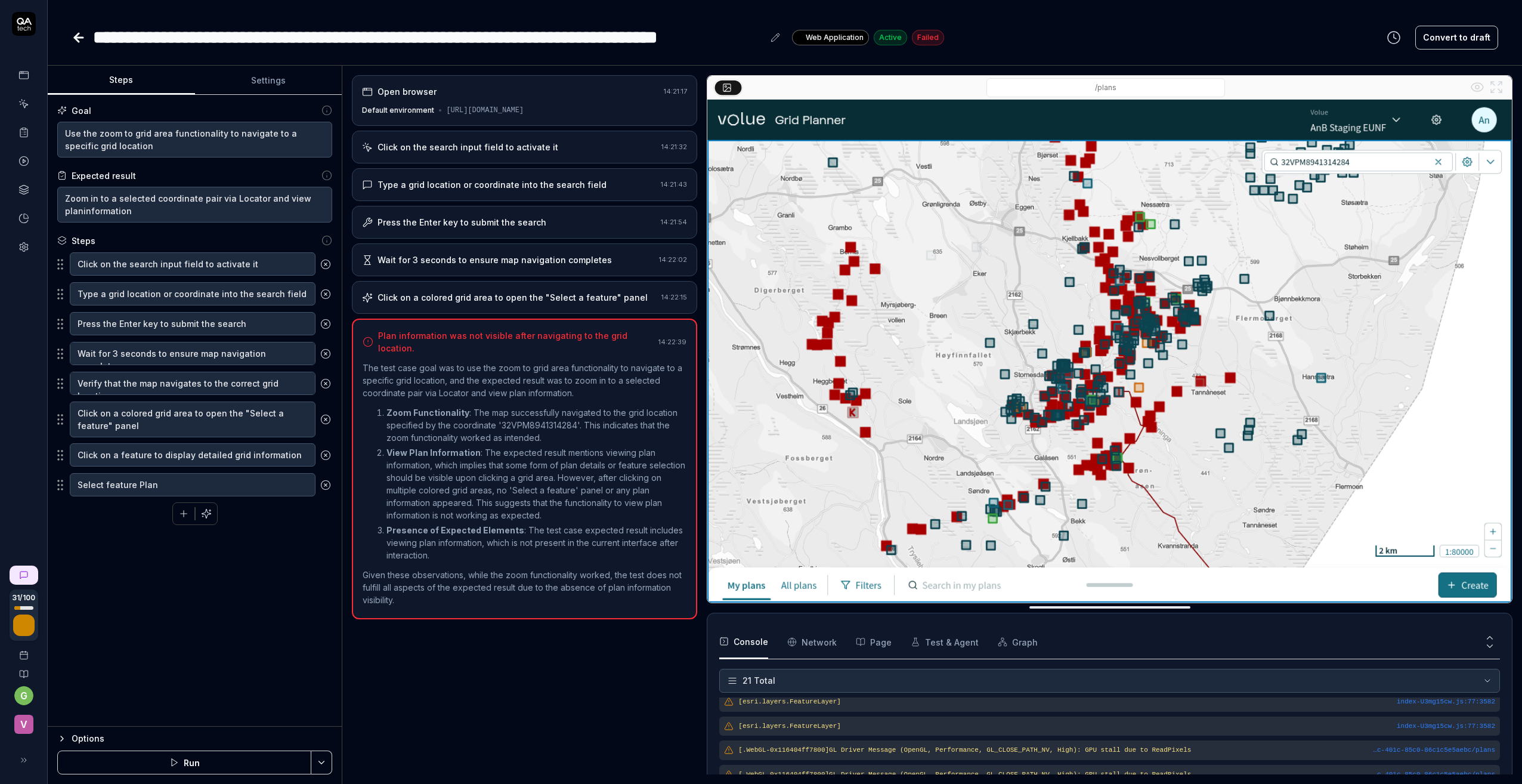
click at [73, 36] on icon at bounding box center [79, 37] width 15 height 15
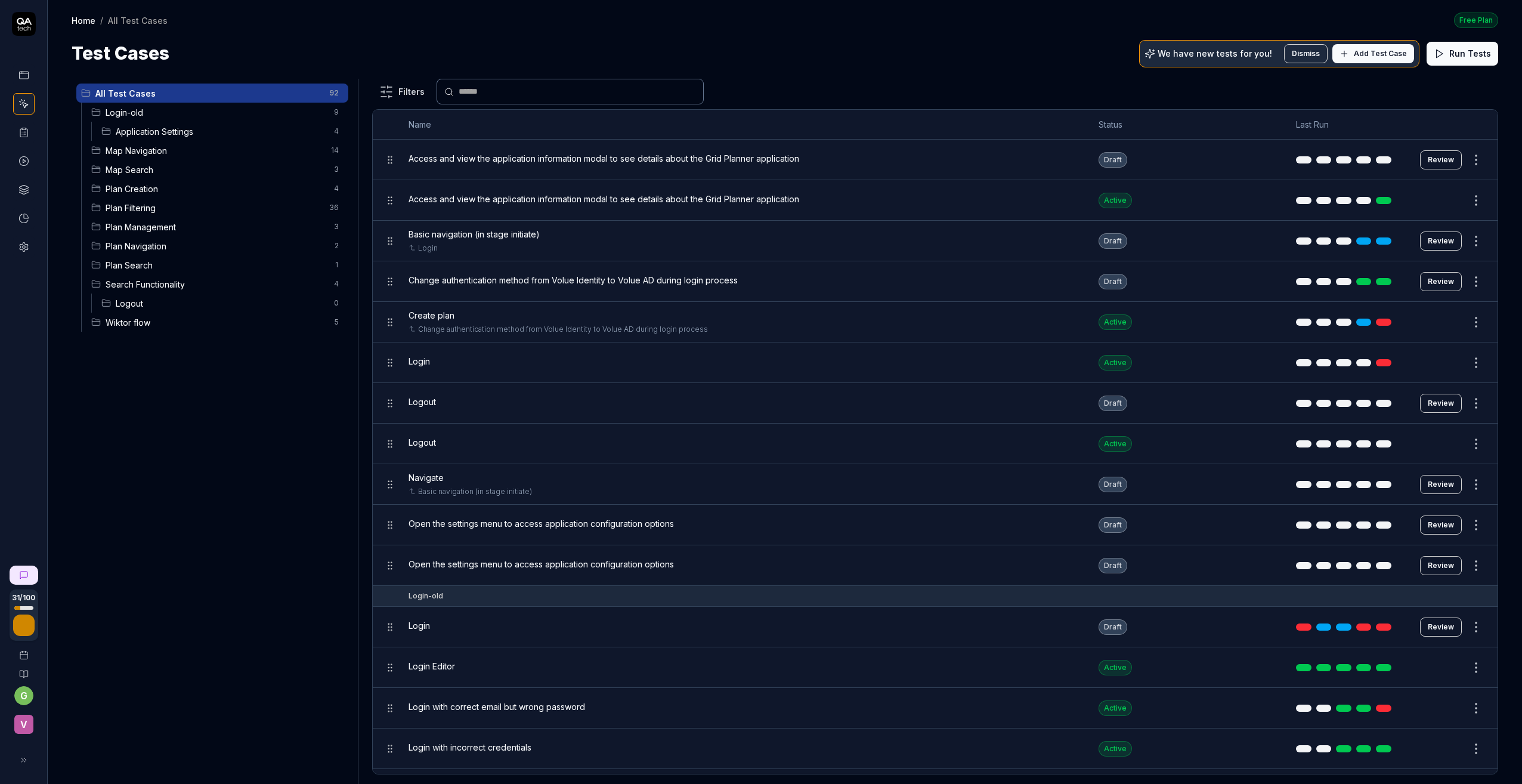
click at [127, 150] on span "Map Navigation" at bounding box center [215, 151] width 219 height 13
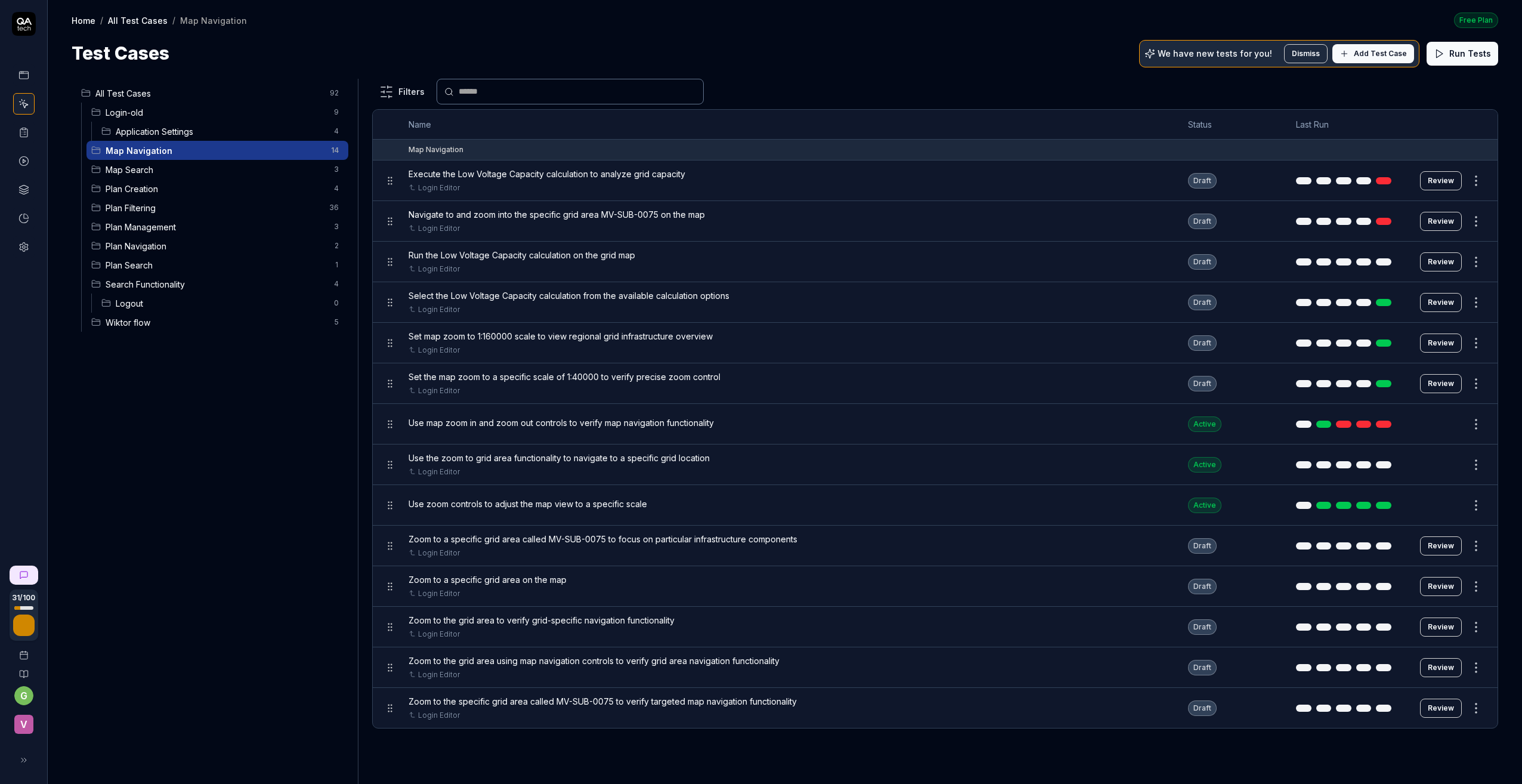
click at [137, 129] on span "Application Settings" at bounding box center [221, 131] width 211 height 13
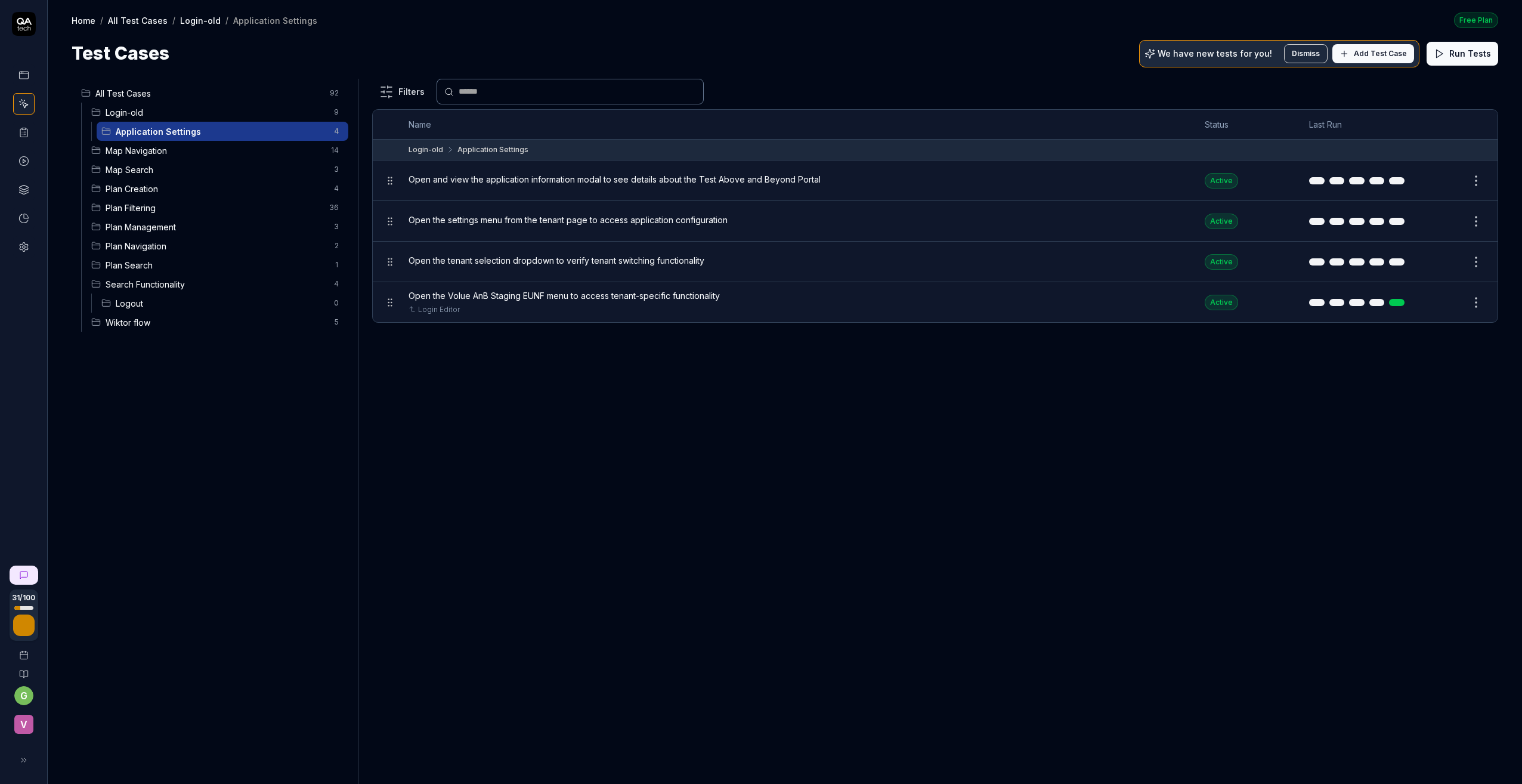
click at [161, 149] on span "Map Navigation" at bounding box center [215, 151] width 219 height 13
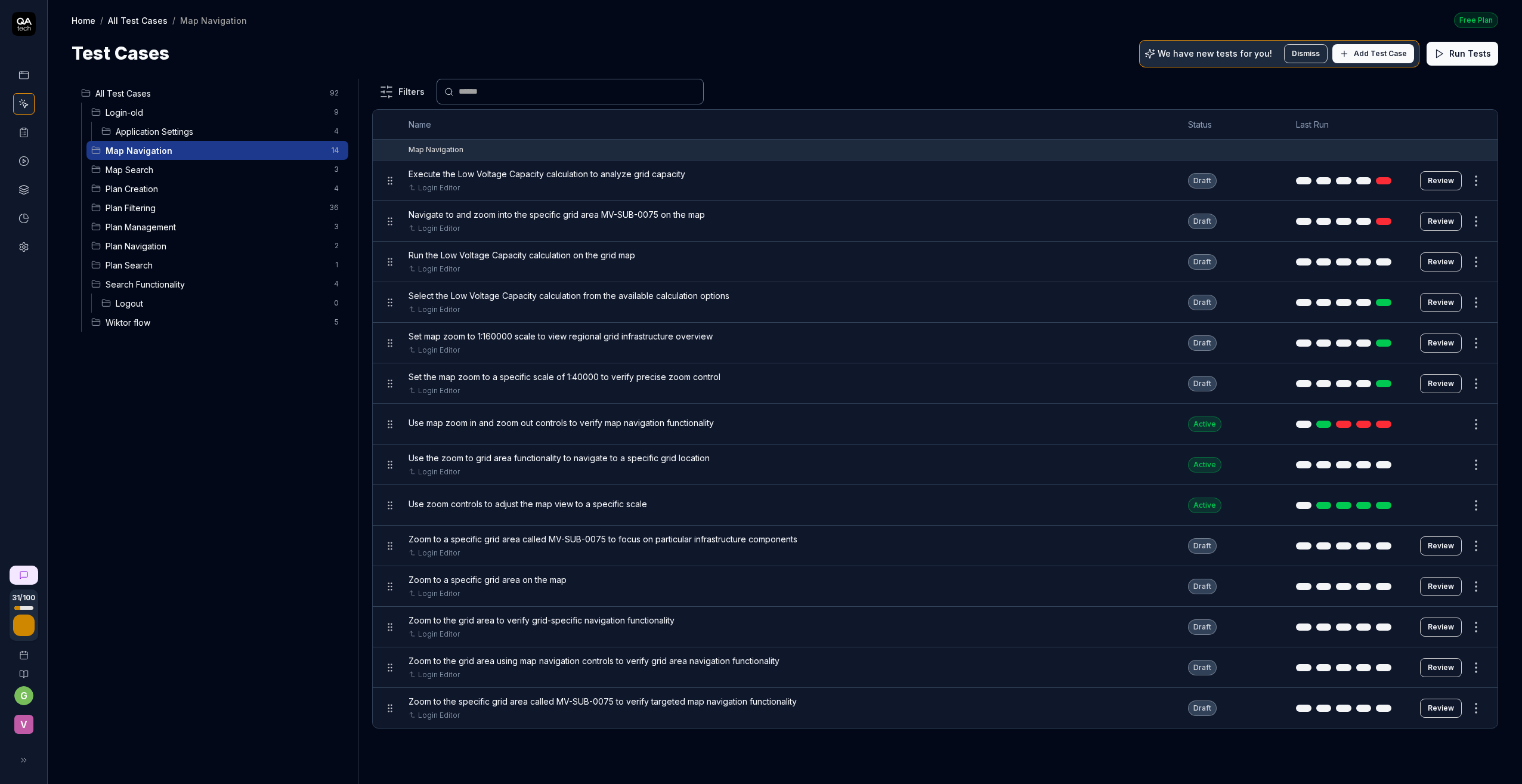
click at [1291, 547] on button "Review" at bounding box center [1441, 545] width 41 height 19
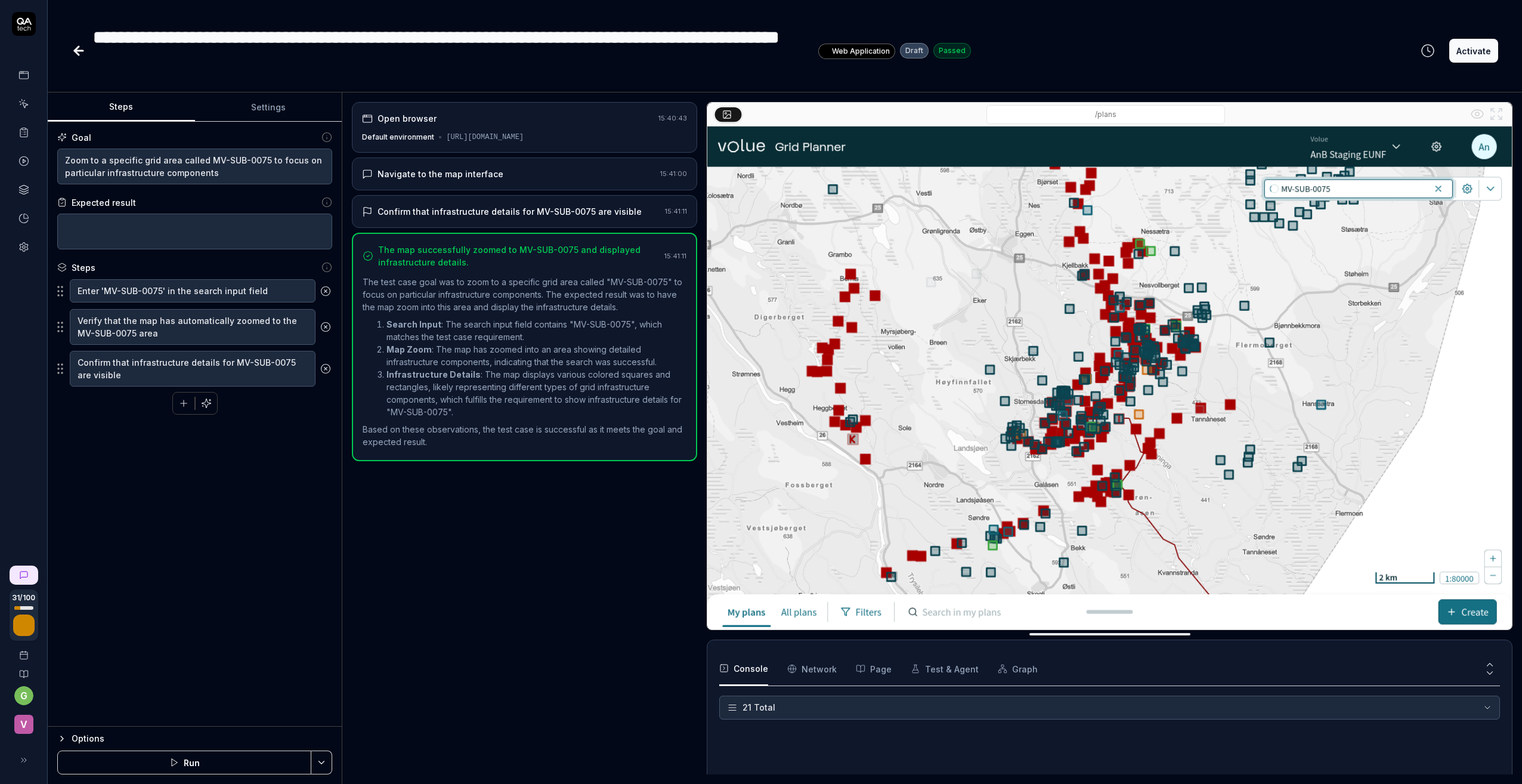
scroll to position [440, 0]
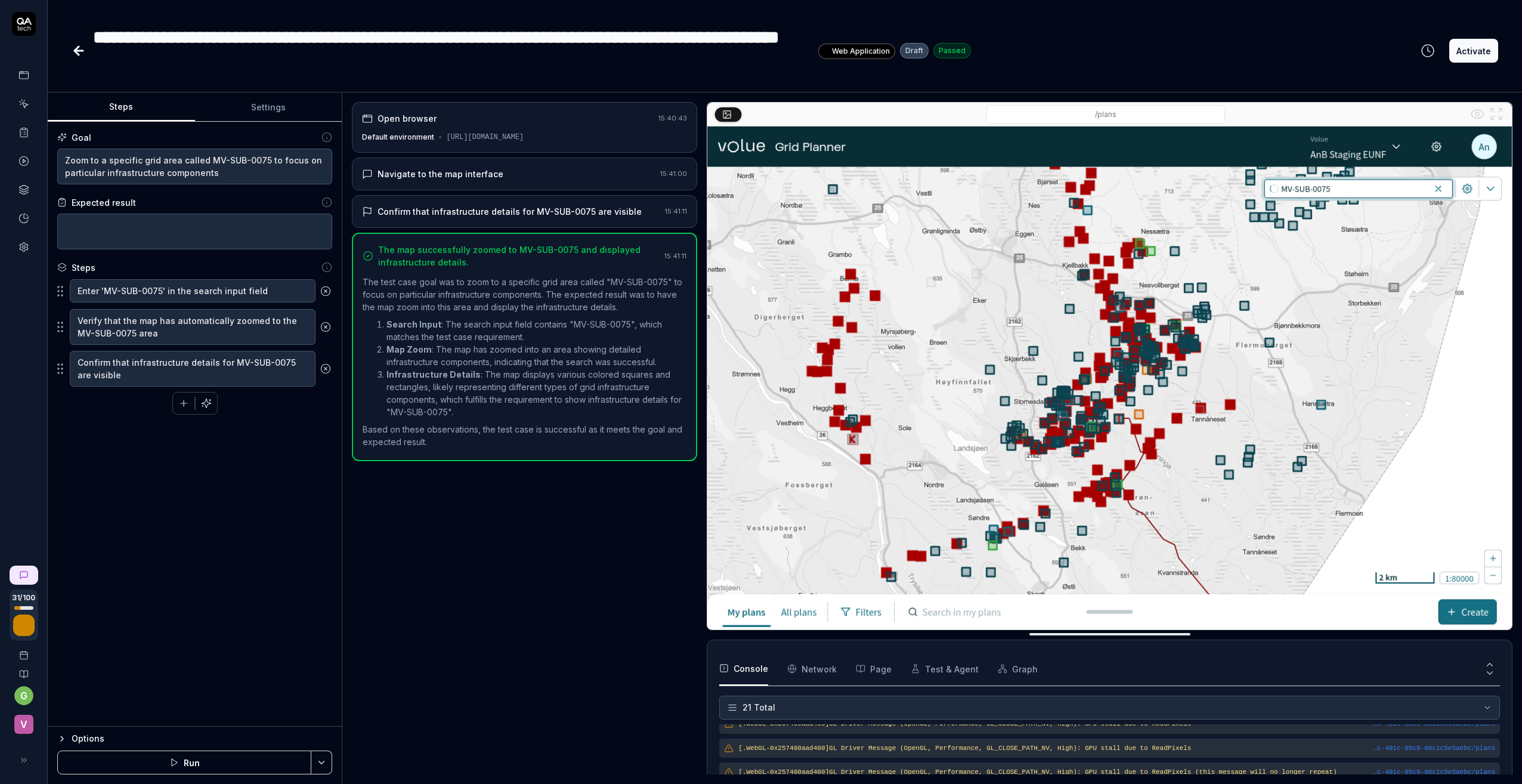
click at [479, 180] on div "Navigate to the map interface" at bounding box center [440, 173] width 126 height 13
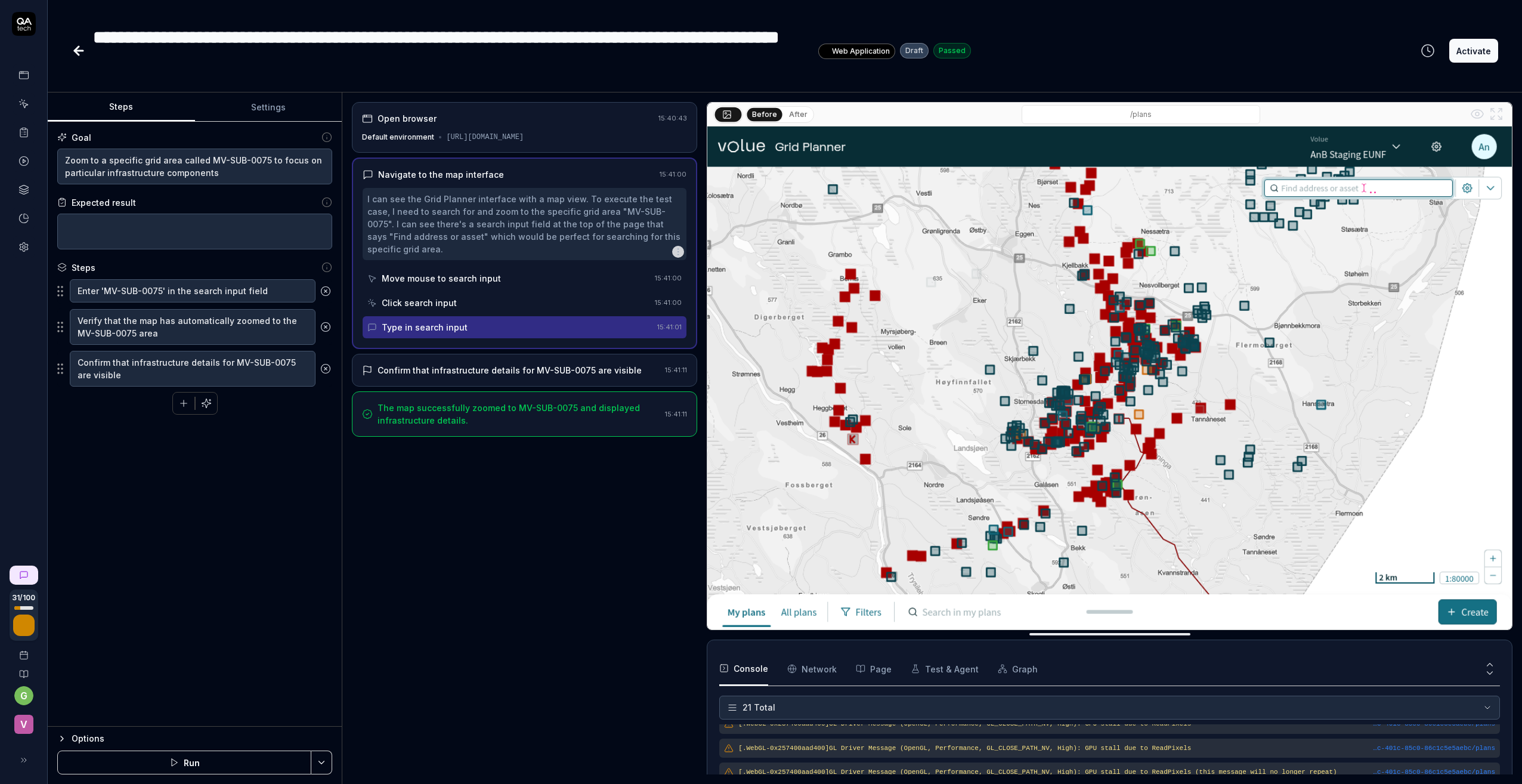
click at [444, 359] on div "Confirm that infrastructure details for MV-SUB-0075 are visible 15:41:11" at bounding box center [524, 369] width 346 height 33
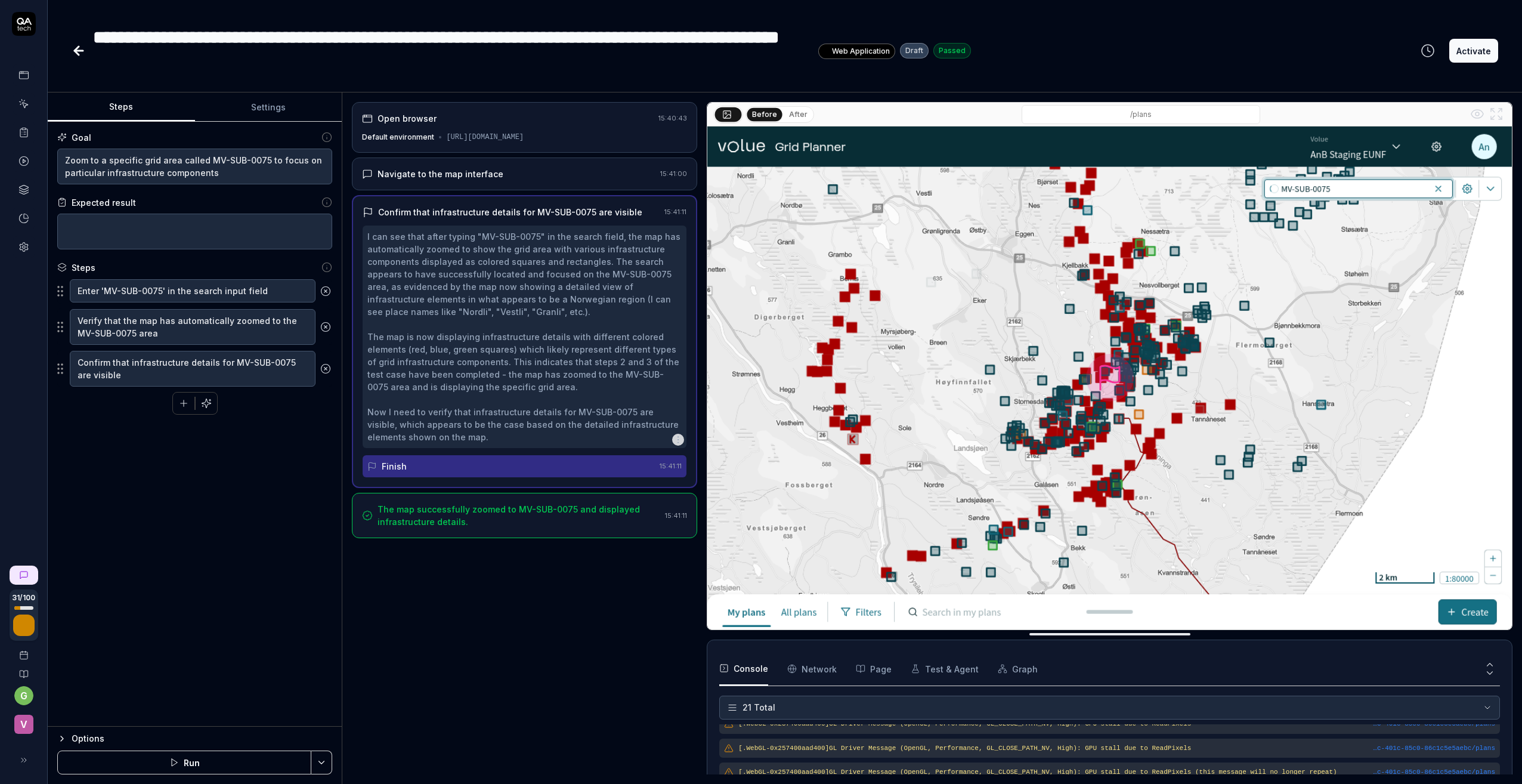
click at [1291, 49] on button "Activate" at bounding box center [1474, 50] width 49 height 24
click at [80, 52] on icon at bounding box center [79, 50] width 15 height 15
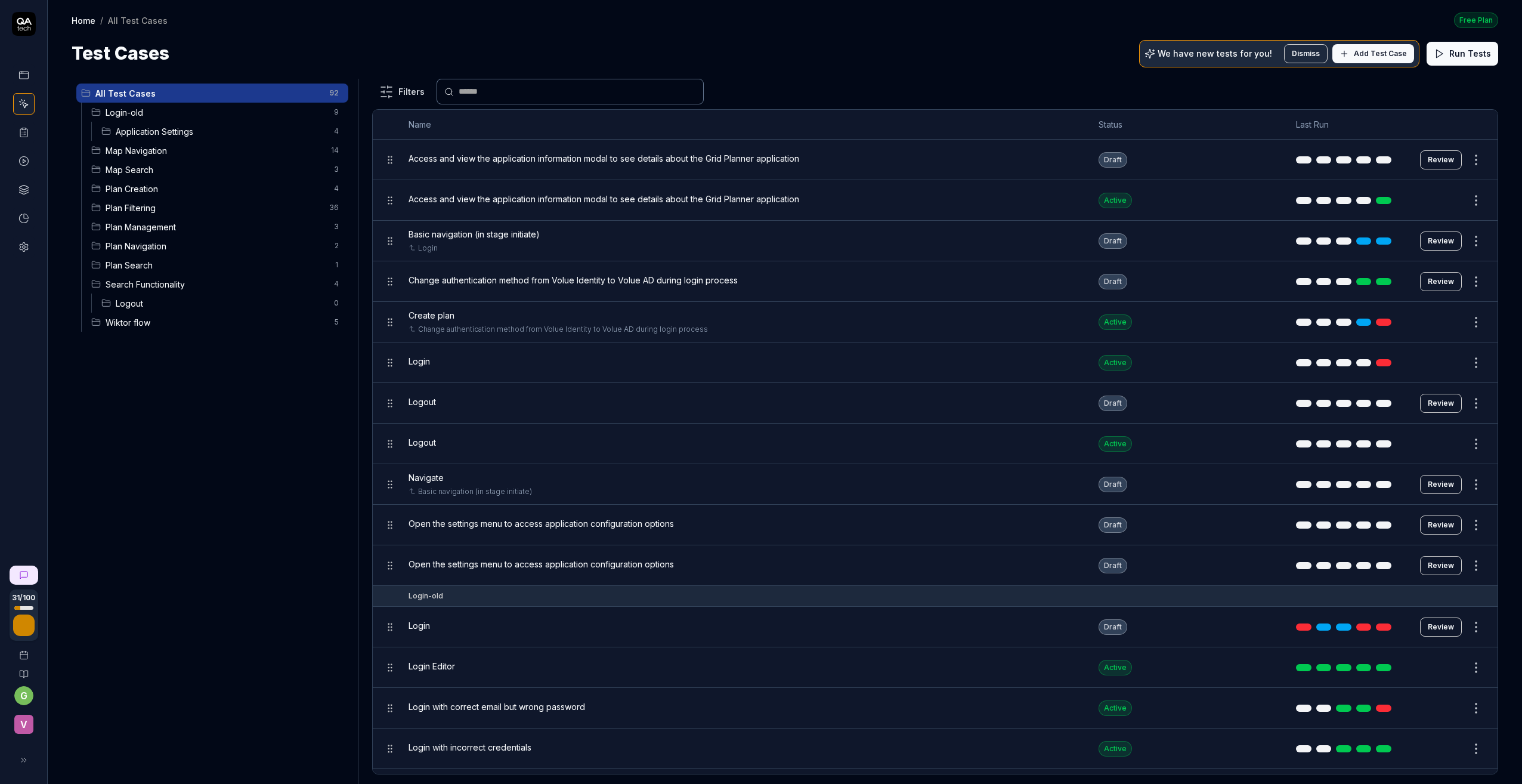
click at [169, 152] on span "Map Navigation" at bounding box center [215, 151] width 219 height 13
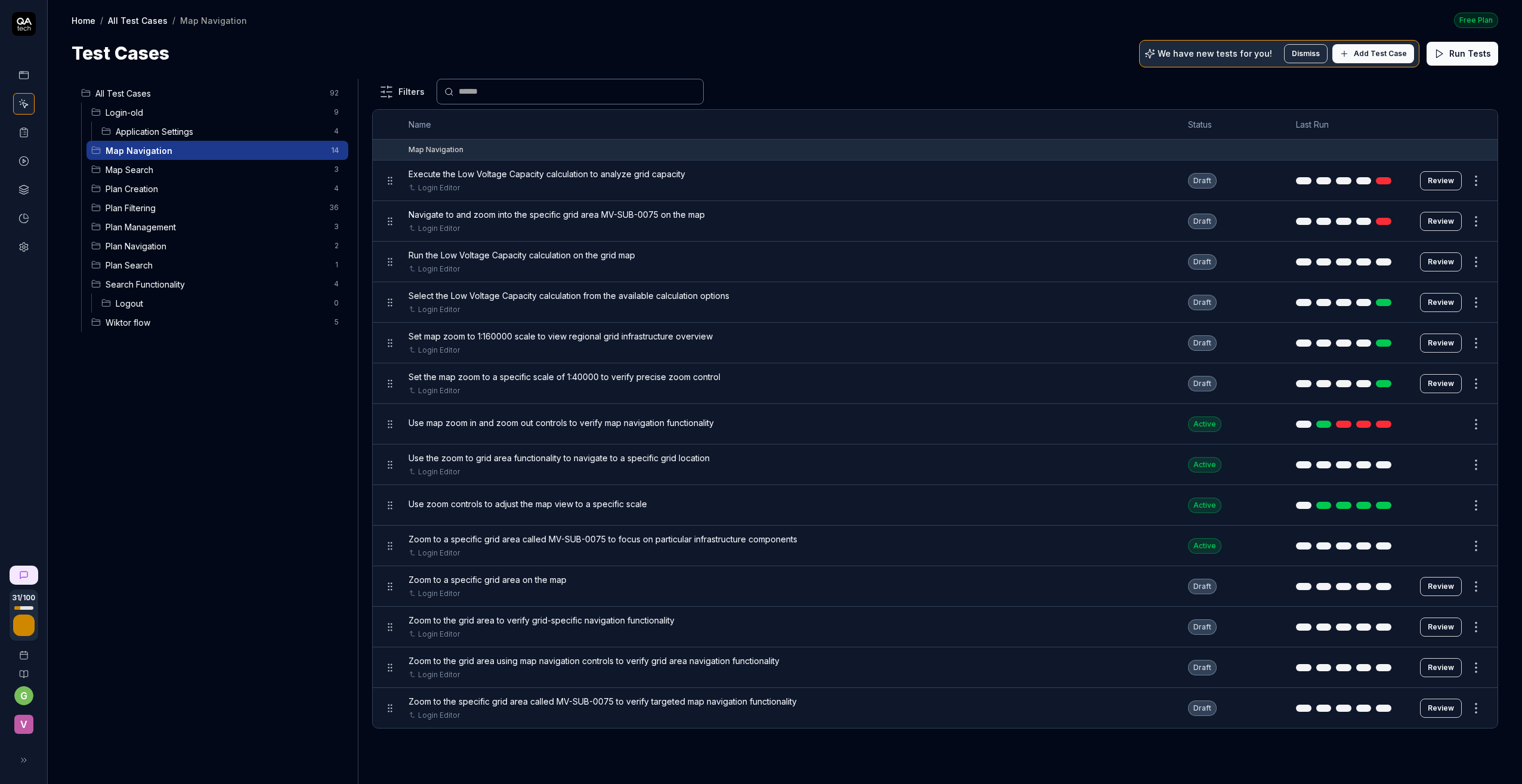
click at [1291, 585] on button "Review" at bounding box center [1441, 585] width 41 height 19
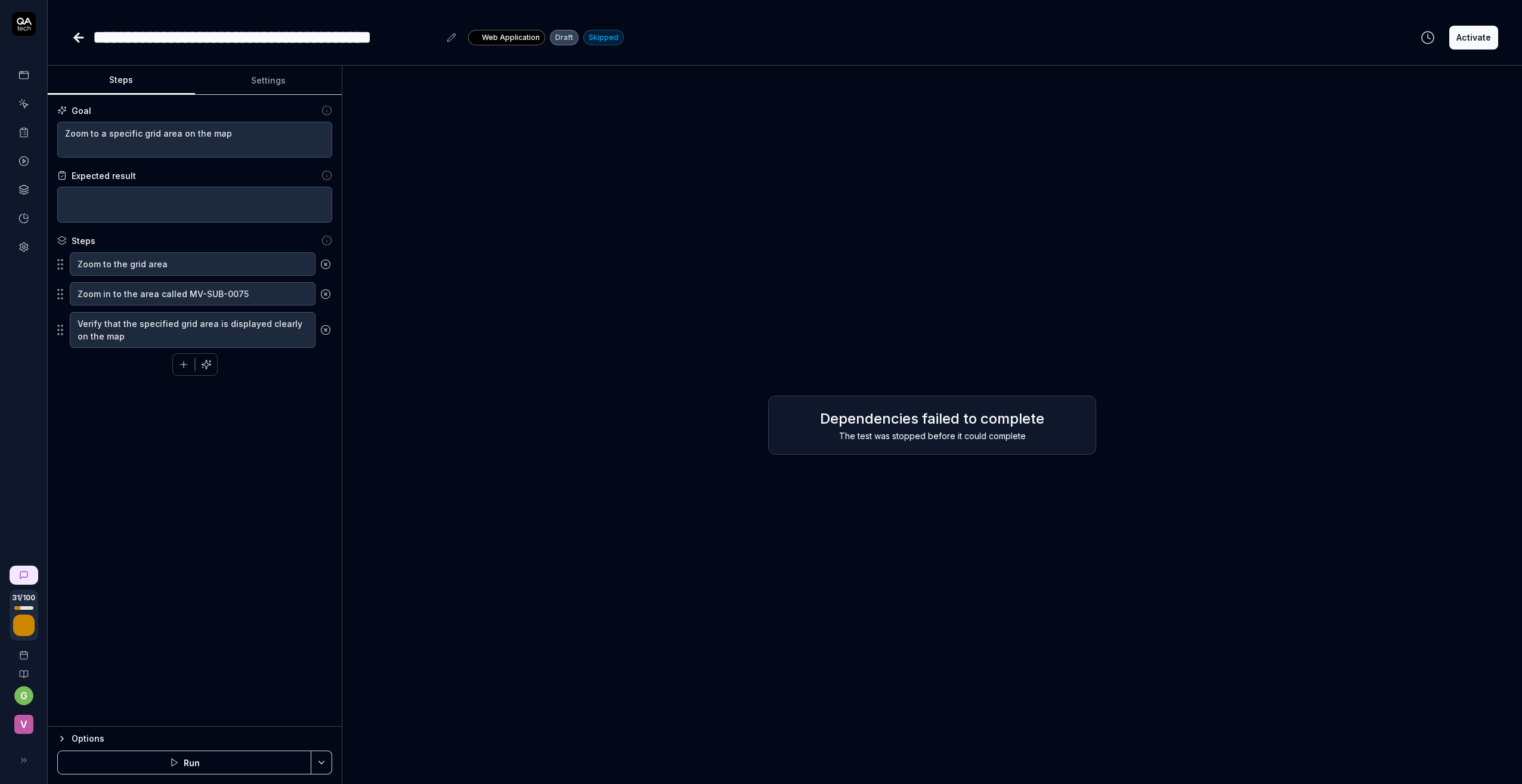
click at [73, 35] on icon at bounding box center [79, 37] width 15 height 15
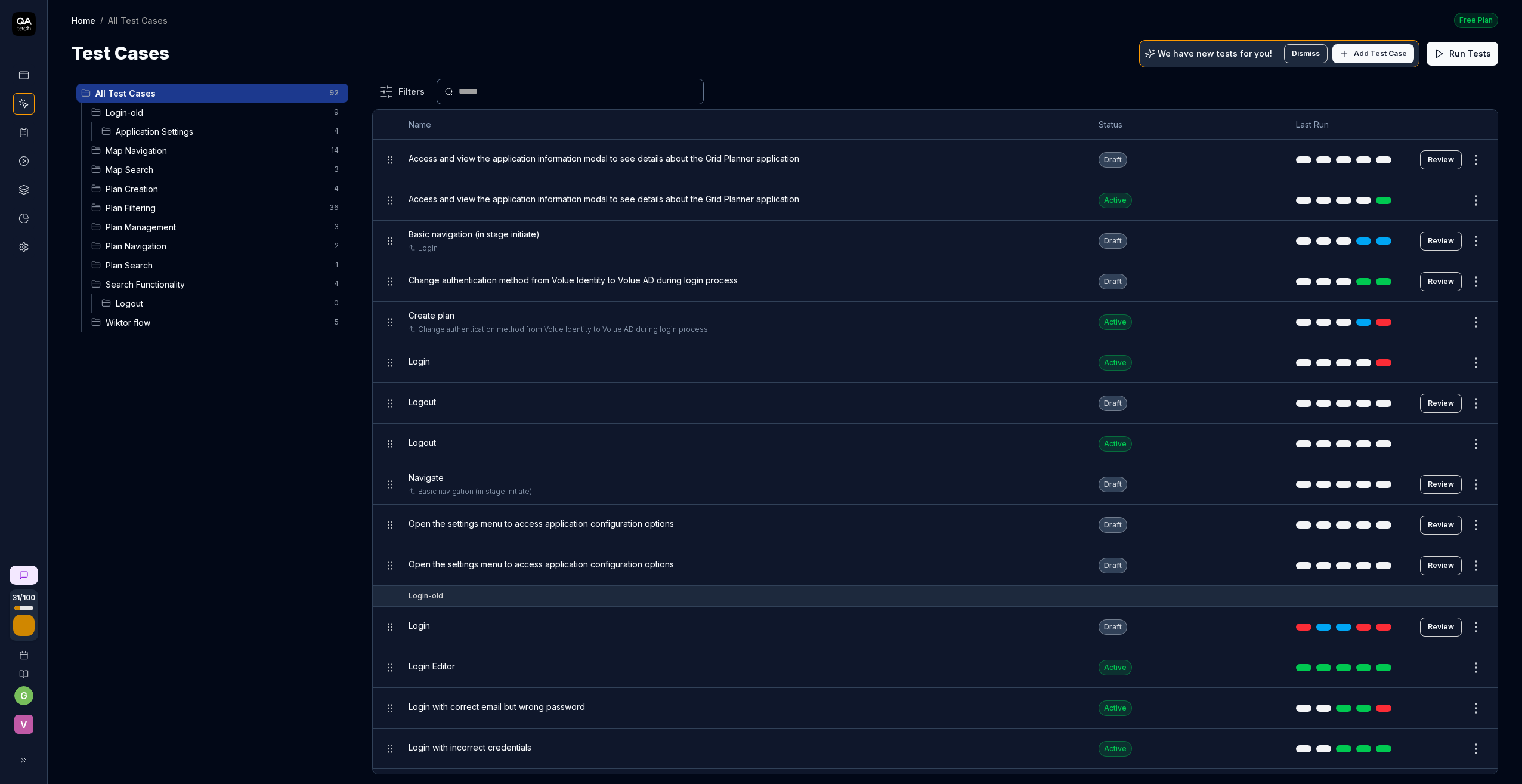
click at [156, 145] on span "Map Navigation" at bounding box center [215, 151] width 219 height 13
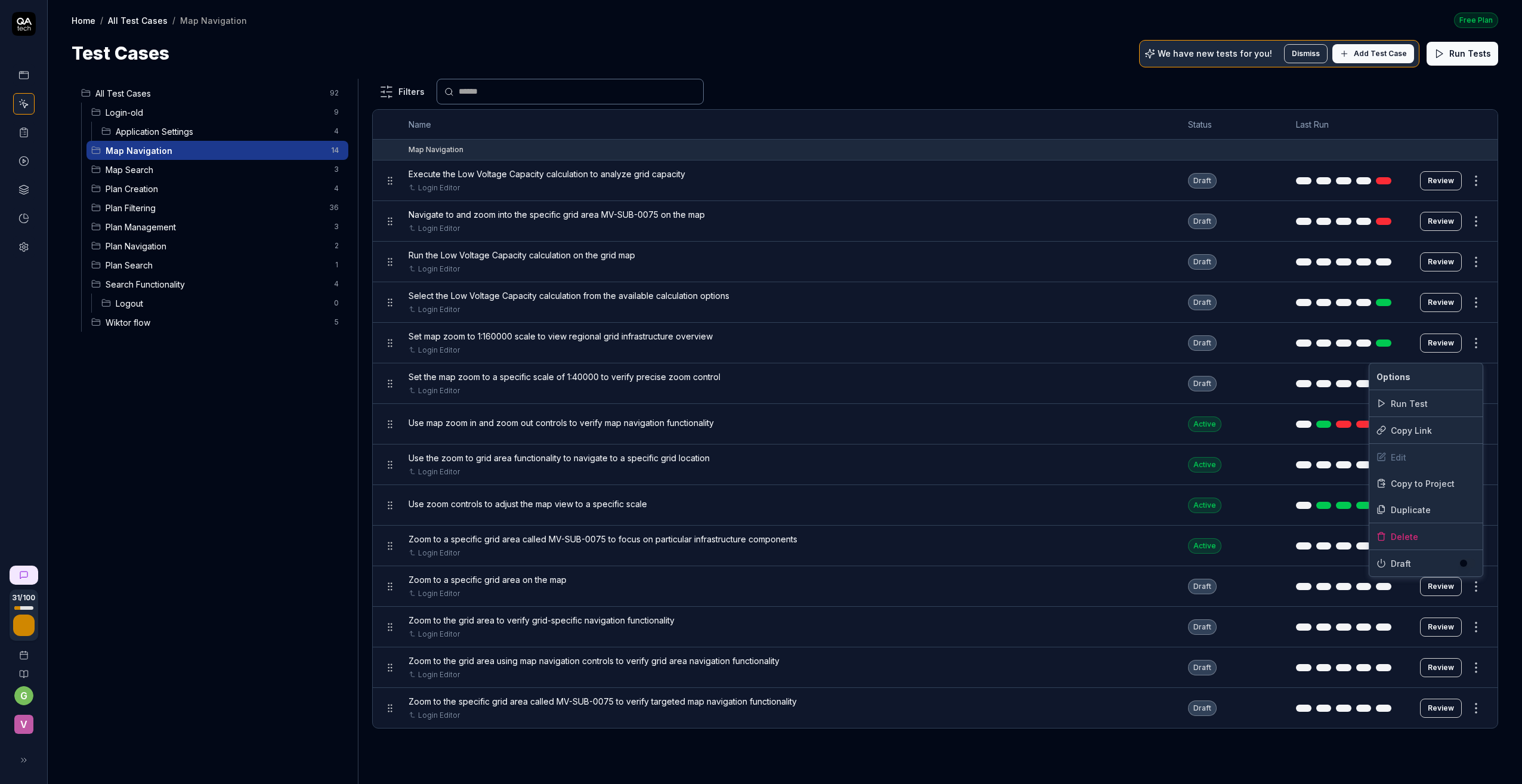
click at [1291, 586] on html "31 / 100 g v Home / All Test Cases / Map Navigation Free Plan Home / All Test C…" at bounding box center [761, 392] width 1522 height 784
click at [1291, 531] on div "Delete" at bounding box center [1425, 536] width 113 height 27
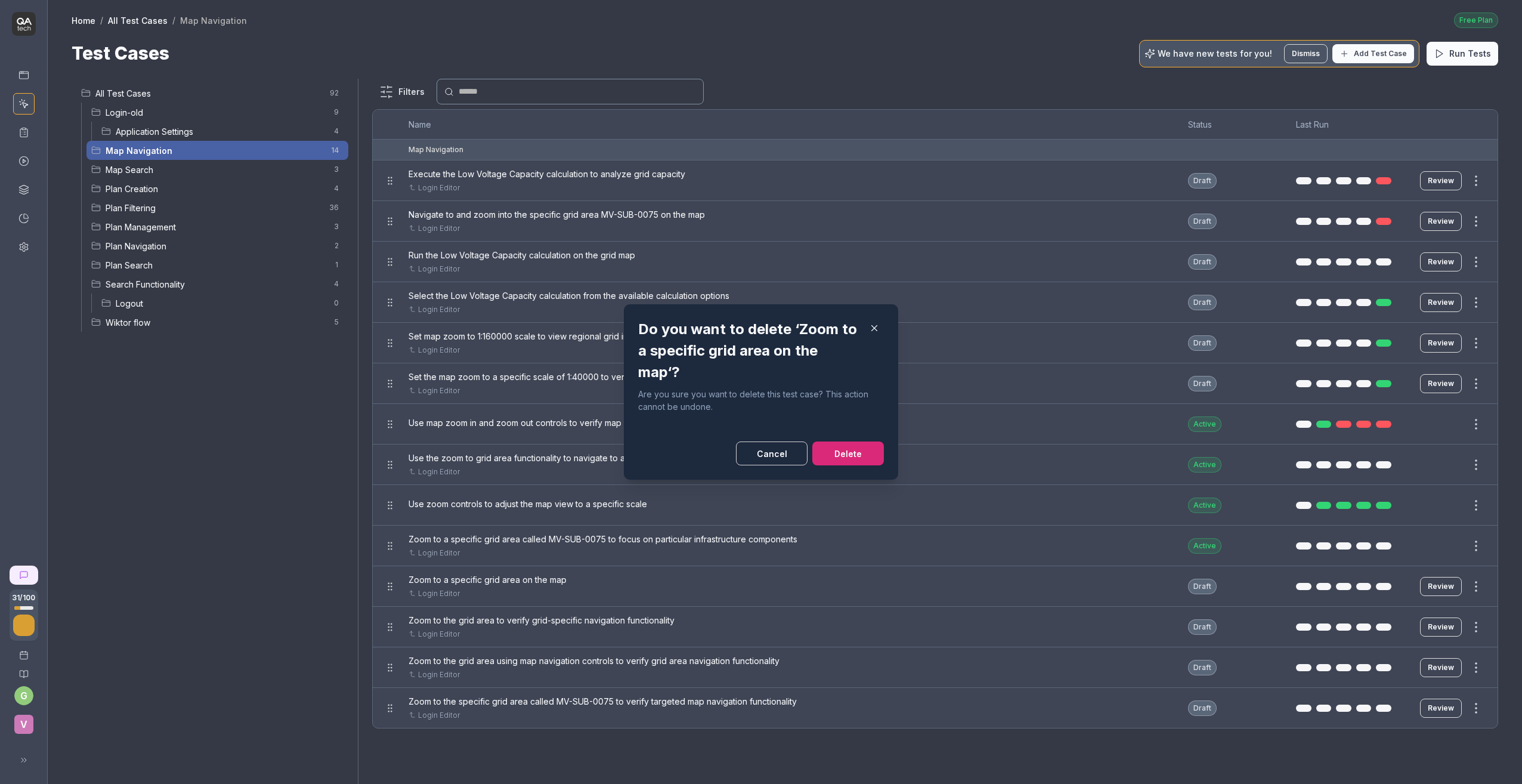
click at [831, 451] on button "Delete" at bounding box center [848, 453] width 72 height 24
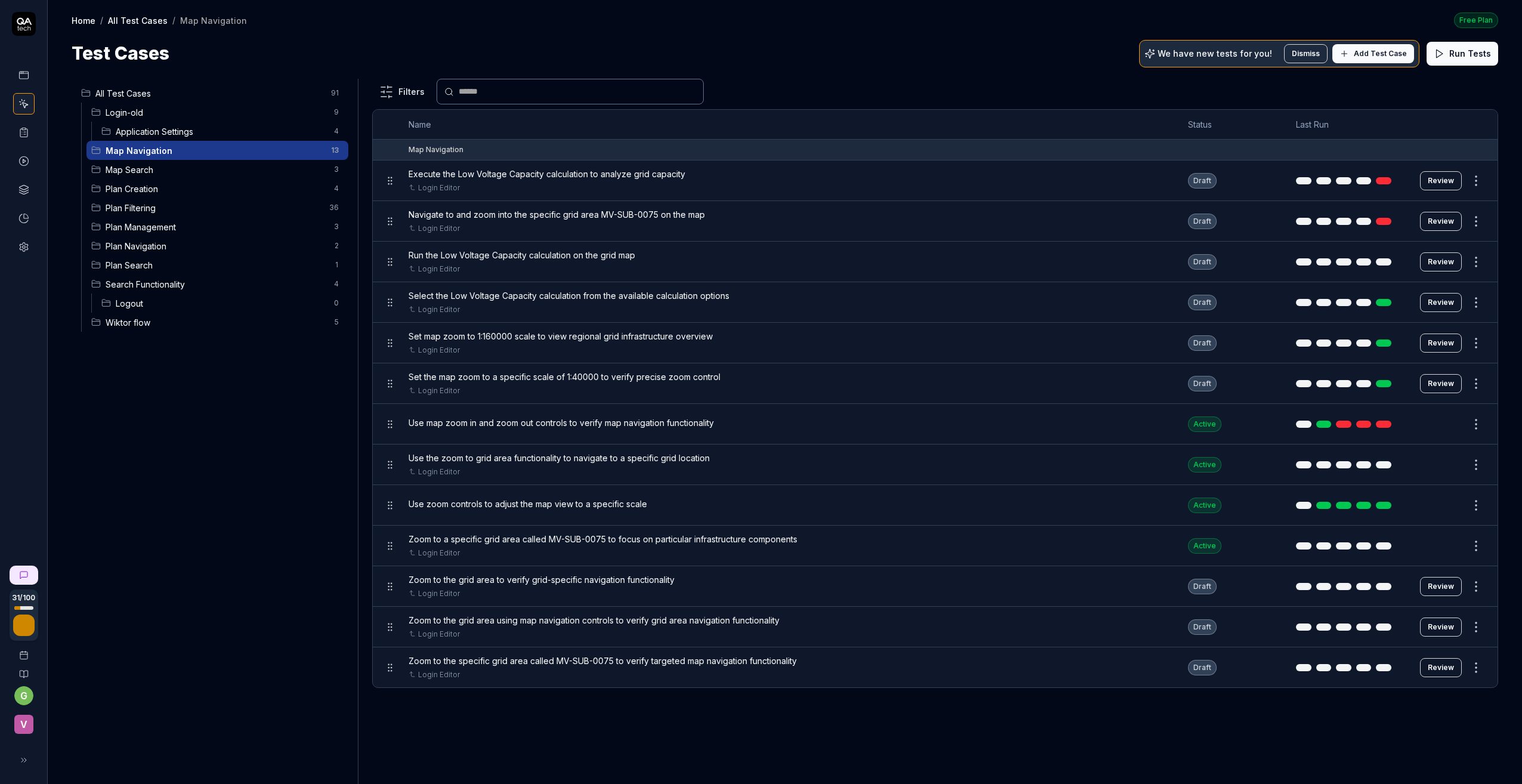
click at [450, 580] on span "Zoom to the grid area to verify grid-specific navigation functionality" at bounding box center [542, 579] width 266 height 13
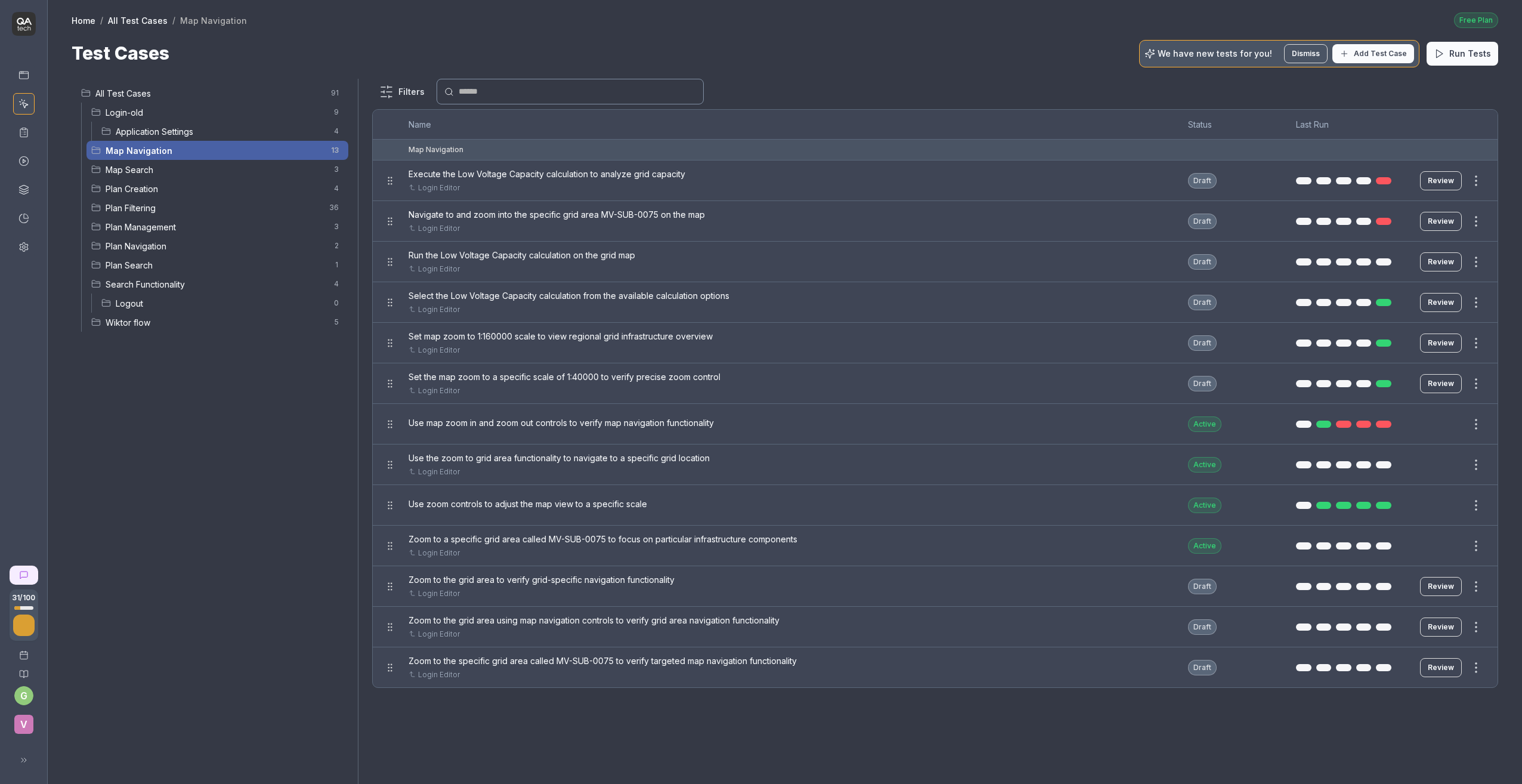
click at [603, 580] on div at bounding box center [761, 392] width 1522 height 784
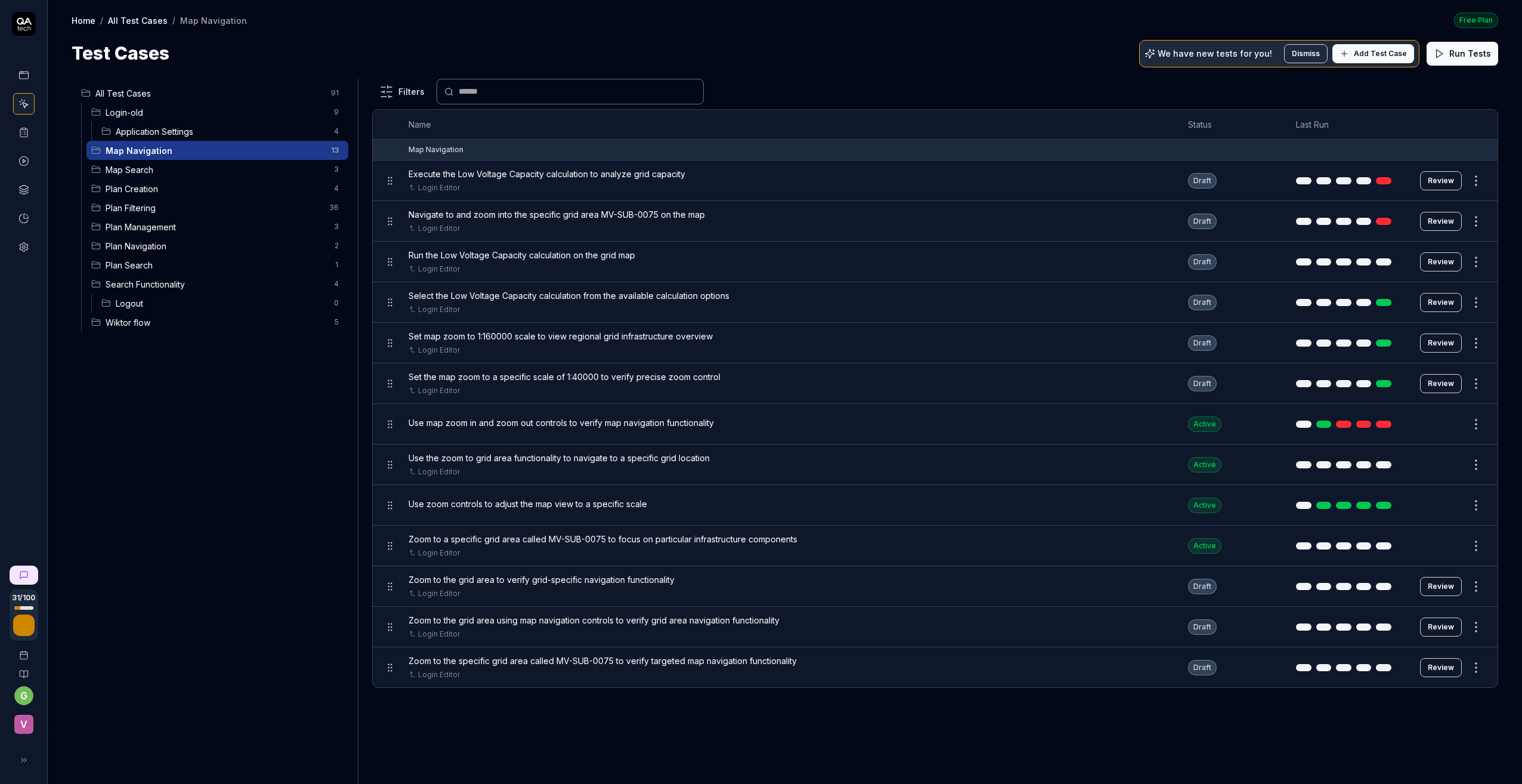
click at [1291, 581] on button "Review" at bounding box center [1441, 585] width 41 height 19
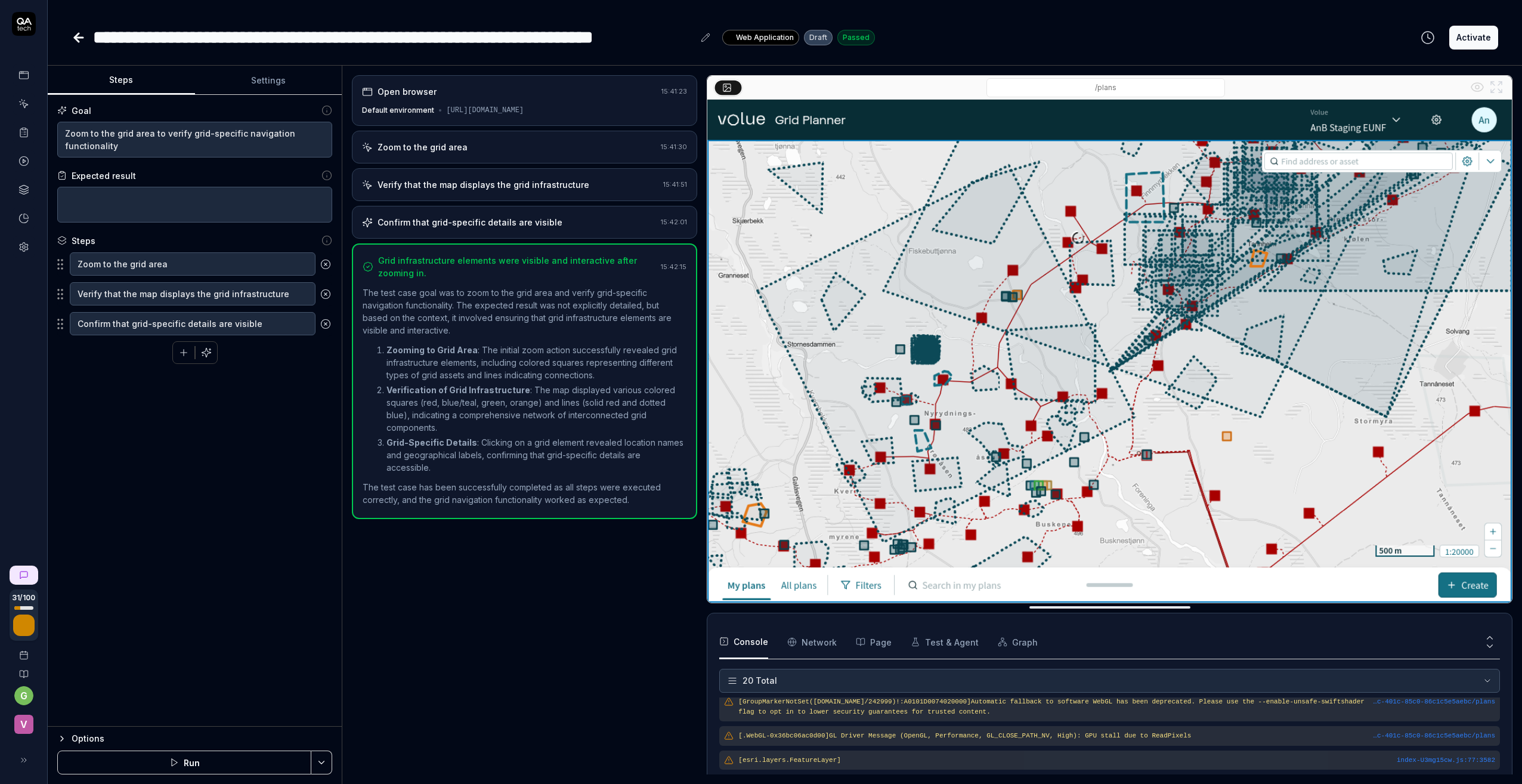
scroll to position [417, 0]
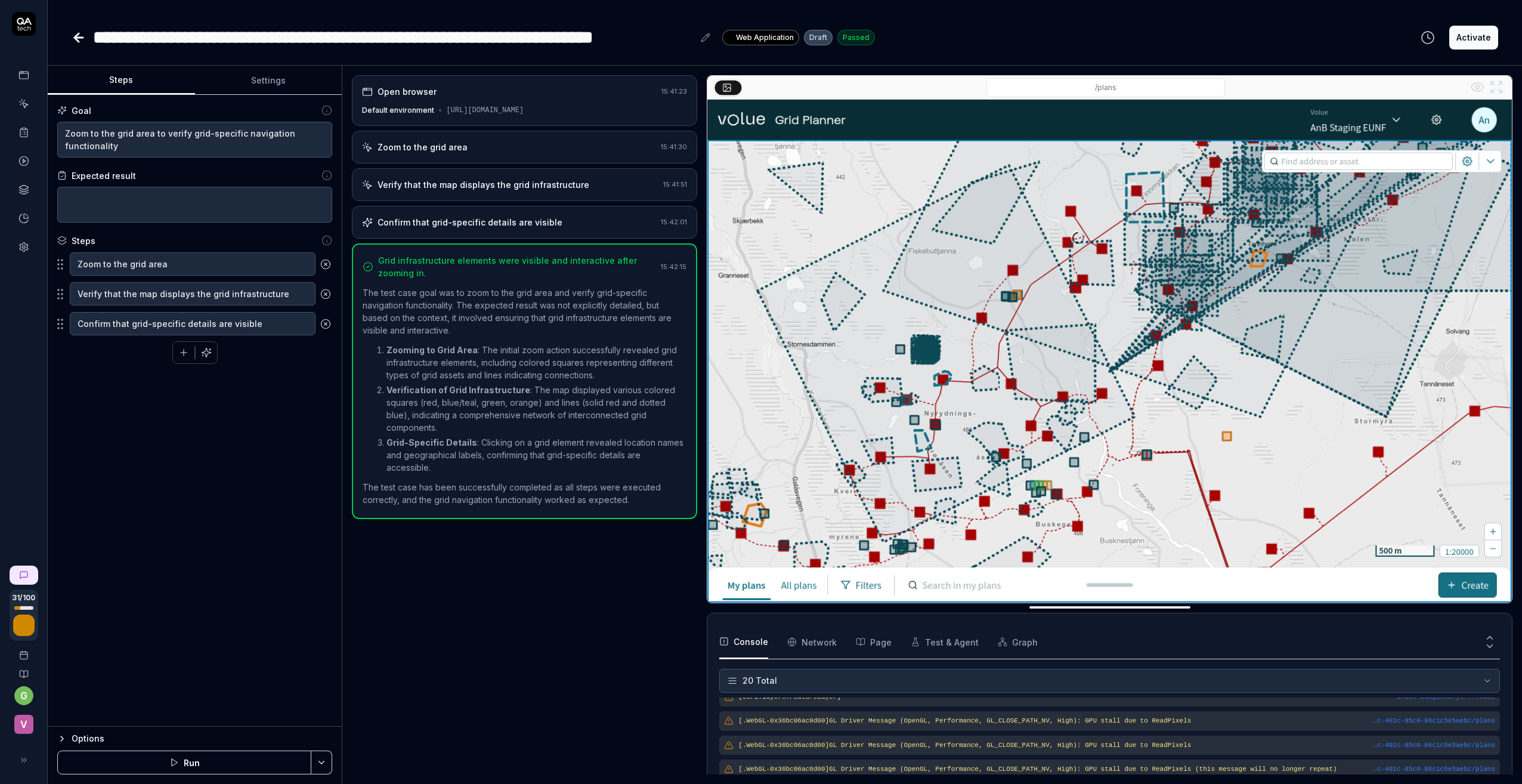
click at [1291, 38] on button "Activate" at bounding box center [1474, 37] width 49 height 24
click at [74, 36] on icon at bounding box center [79, 37] width 15 height 15
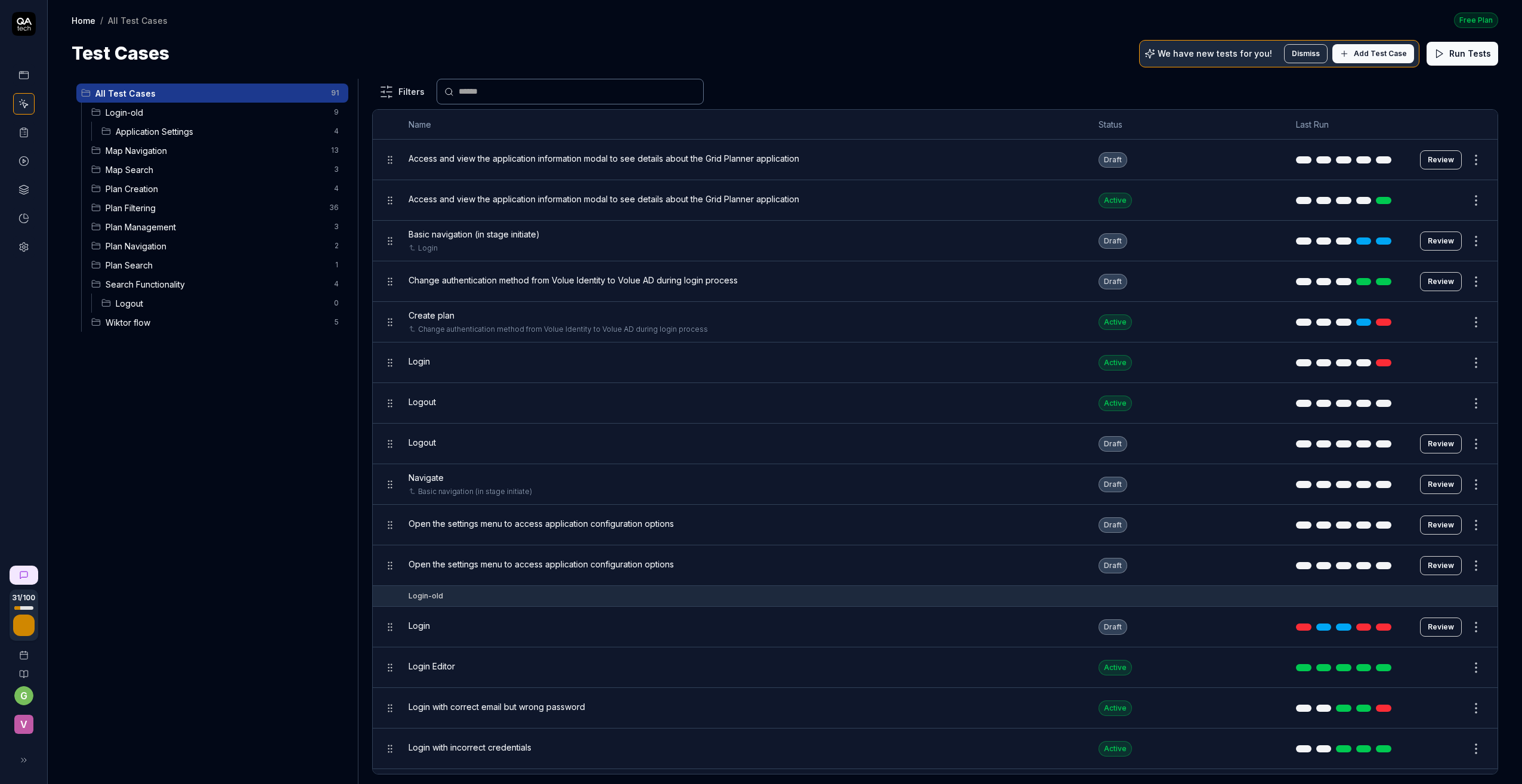
click at [148, 148] on span "Map Navigation" at bounding box center [215, 151] width 219 height 13
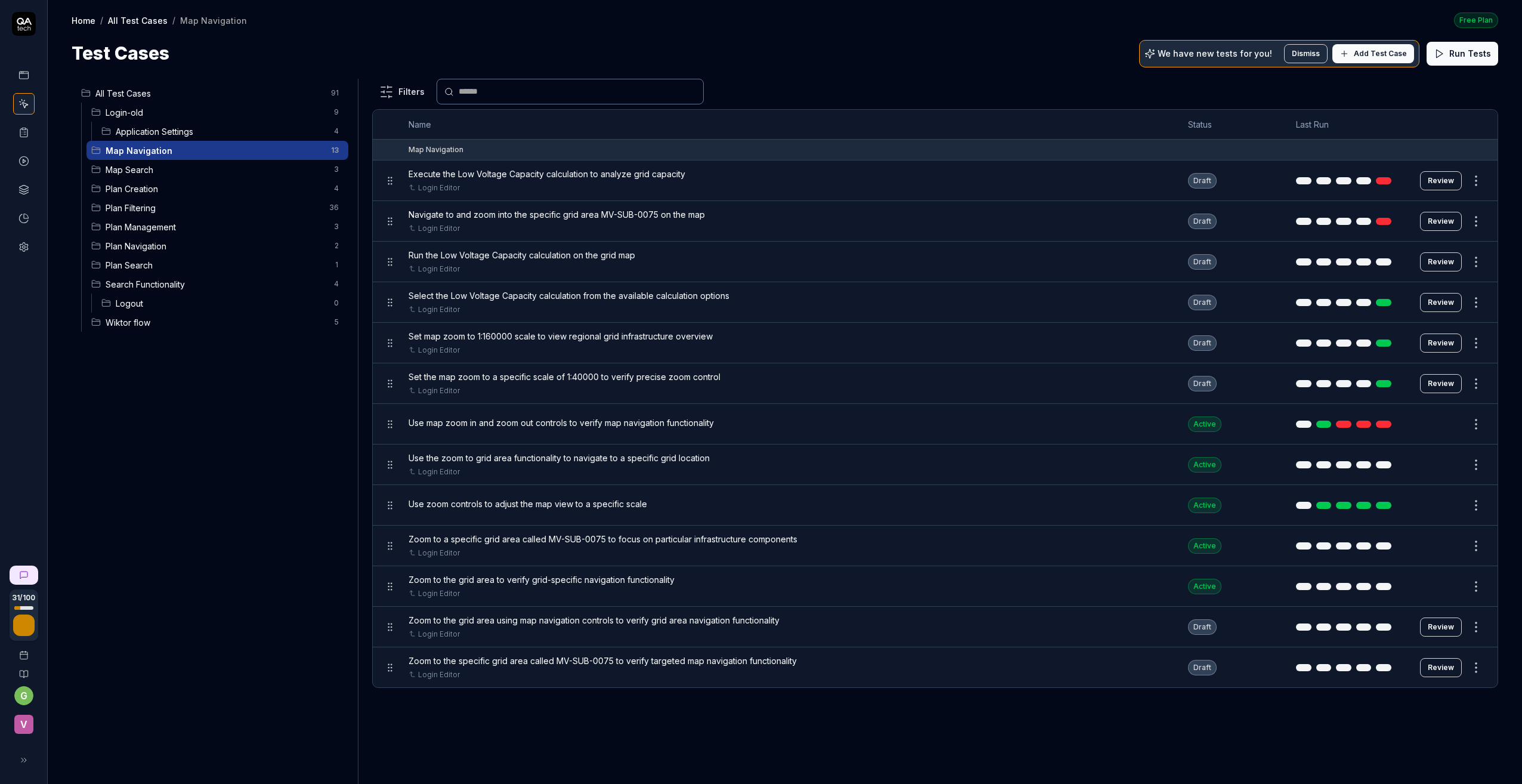
click at [1291, 217] on html "31 / 100 g v Home / All Test Cases / Map Navigation Free Plan Home / All Test C…" at bounding box center [761, 392] width 1522 height 784
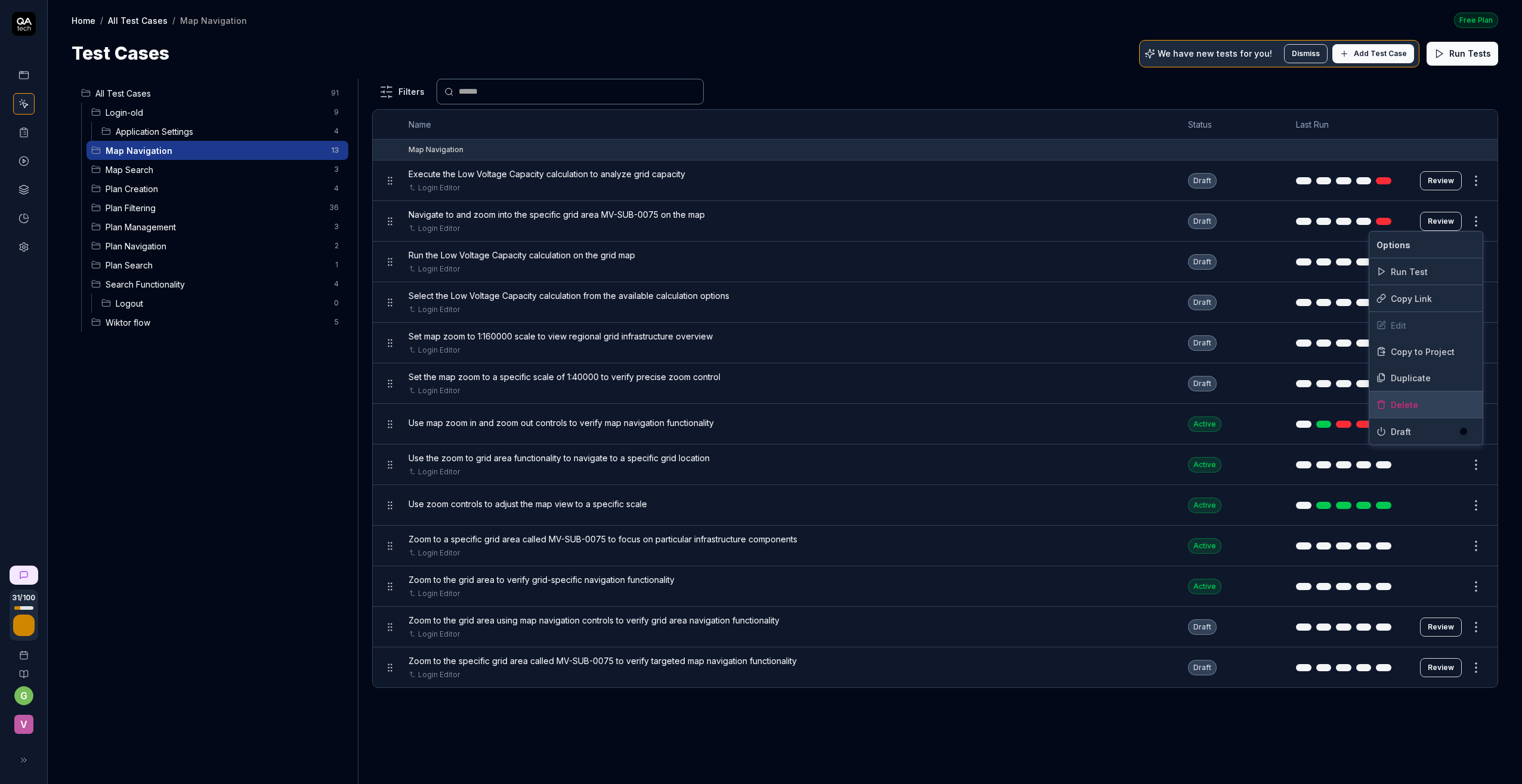
click at [1291, 405] on div "Delete" at bounding box center [1425, 404] width 113 height 27
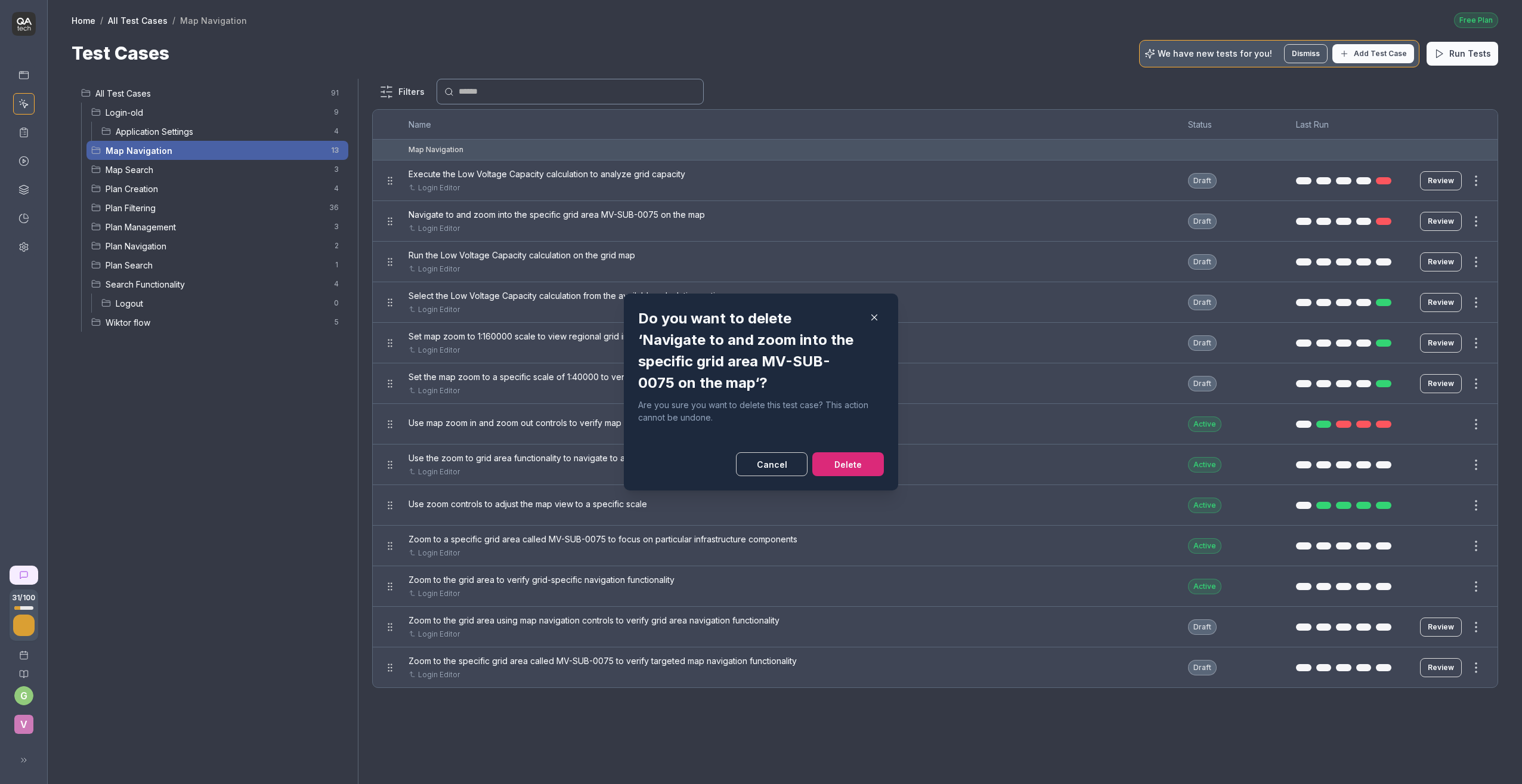
click at [844, 462] on button "Delete" at bounding box center [848, 464] width 72 height 24
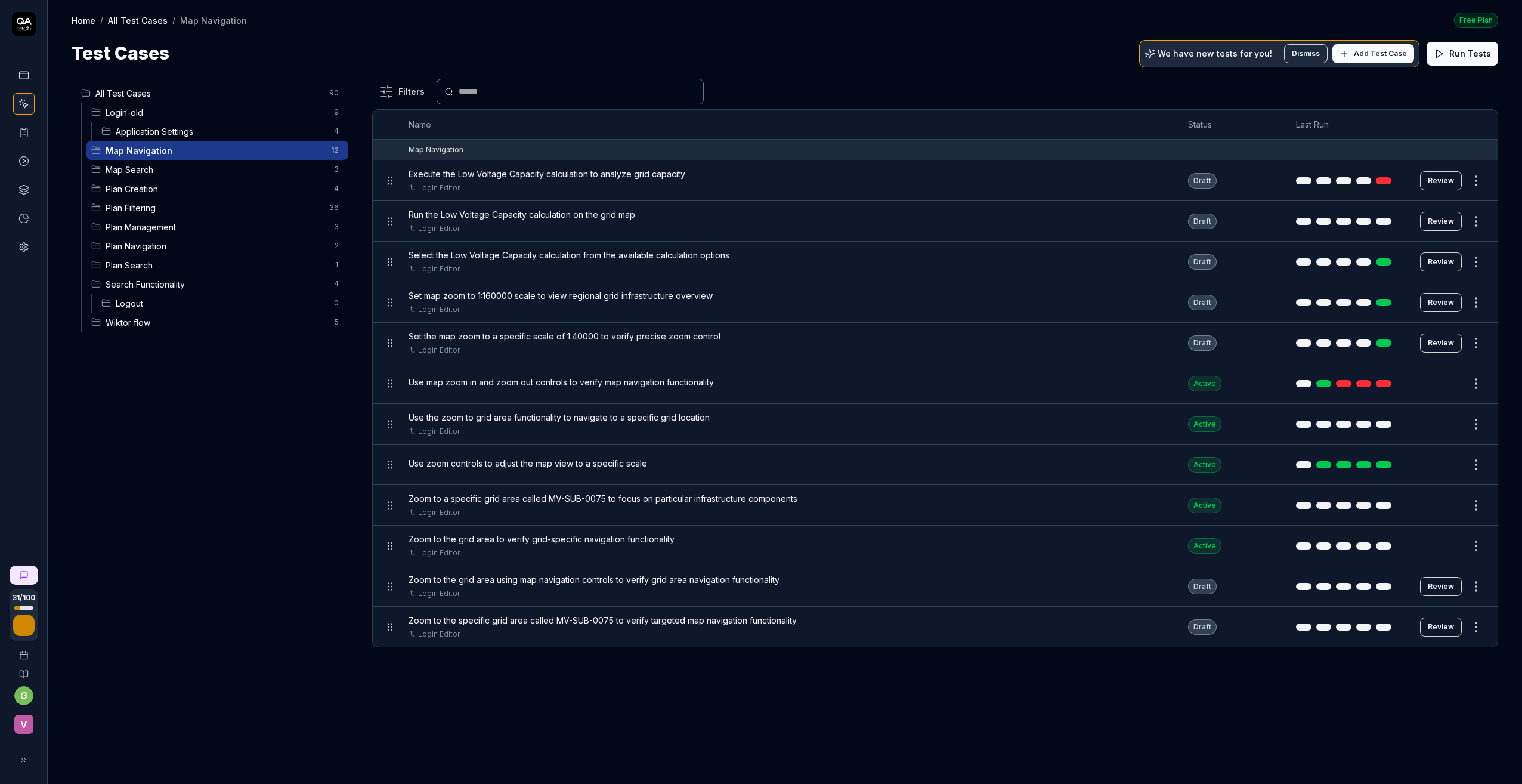
click at [1291, 587] on button "Review" at bounding box center [1441, 585] width 41 height 19
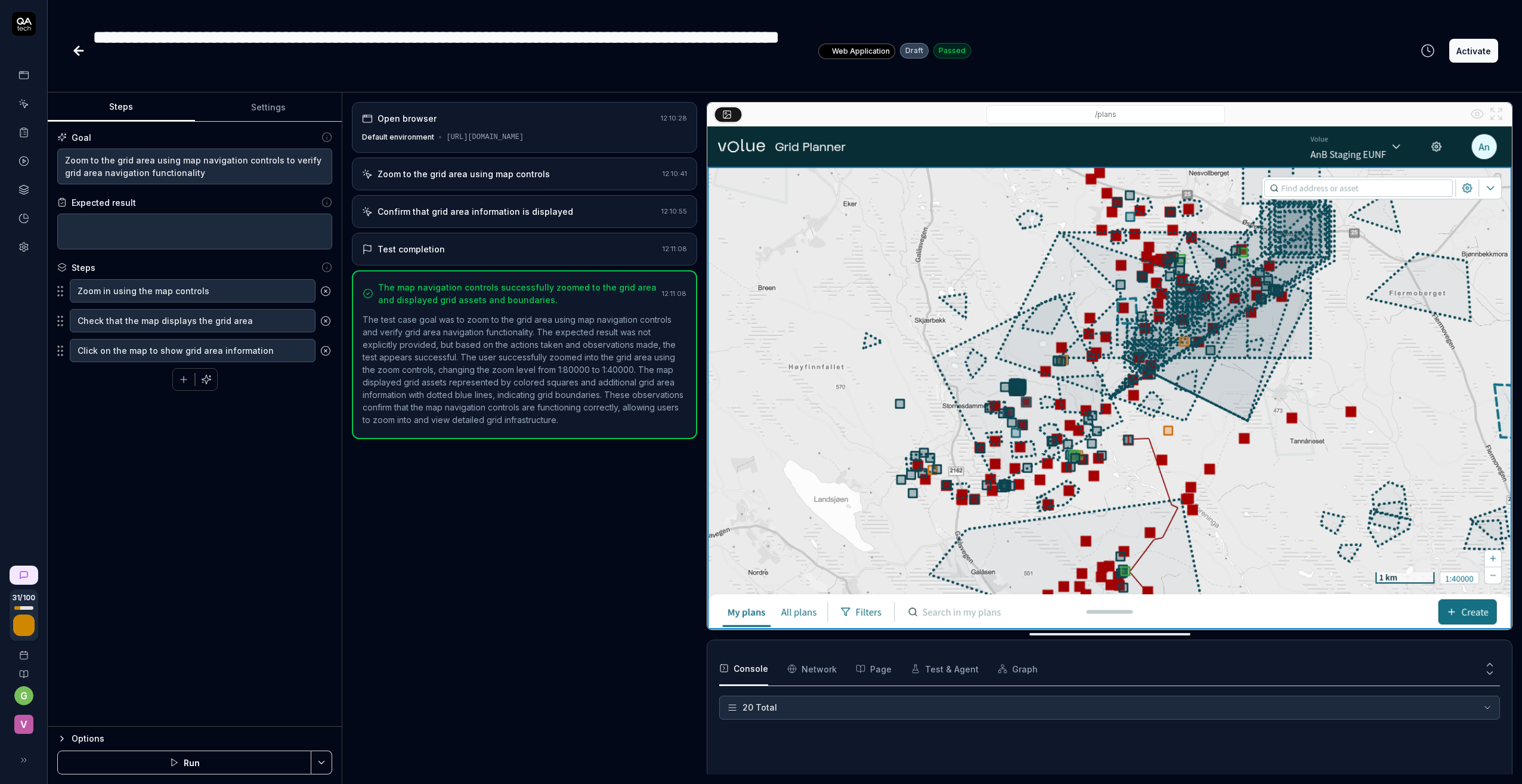
scroll to position [417, 0]
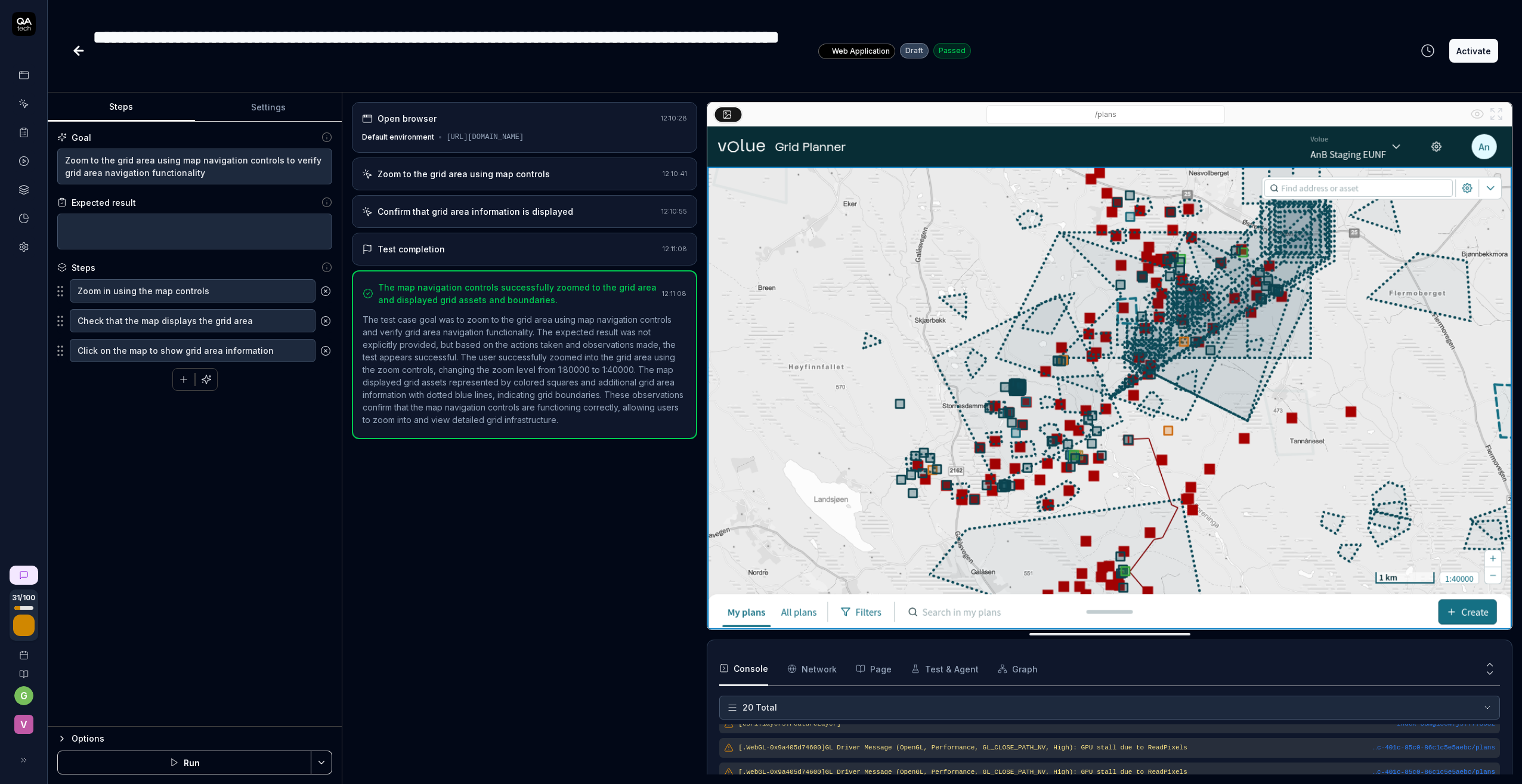
click at [28, 758] on button at bounding box center [24, 759] width 24 height 24
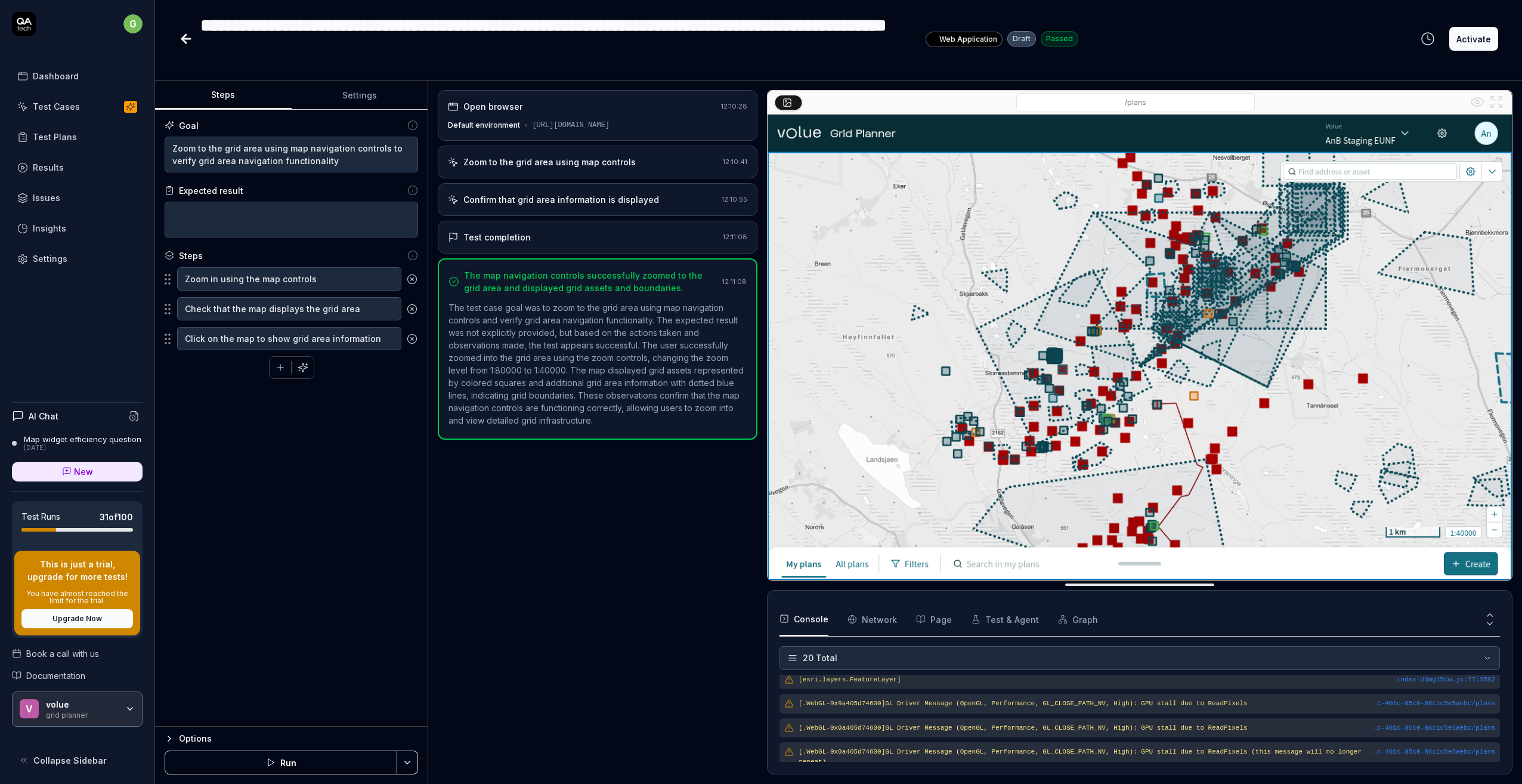
click at [286, 538] on div "Goal Zoom to the grid area using map navigation controls to verify grid area na…" at bounding box center [291, 418] width 273 height 617
click at [25, 758] on icon at bounding box center [26, 760] width 2 height 4
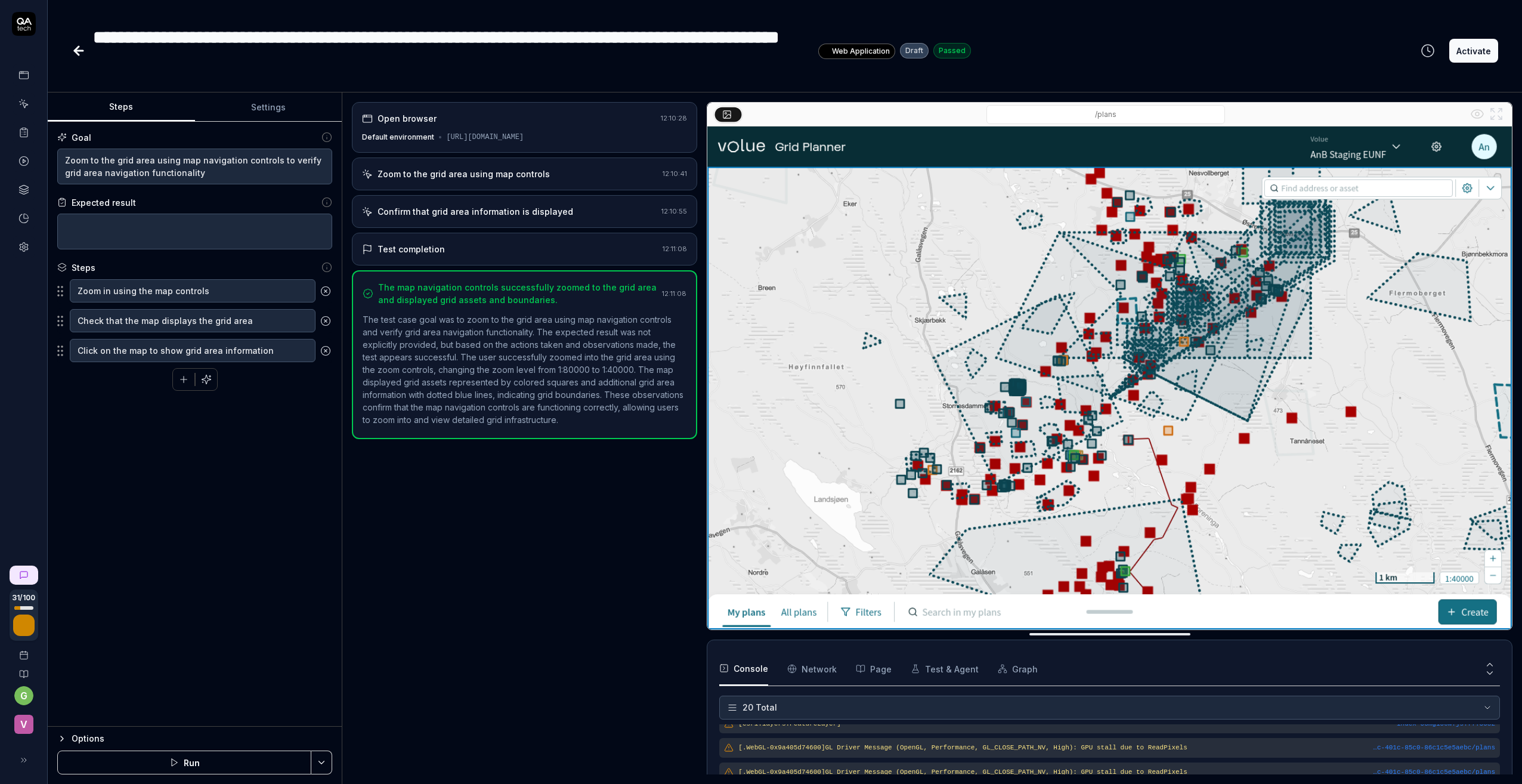
click at [1291, 50] on button "Activate" at bounding box center [1474, 50] width 49 height 24
click at [76, 50] on icon at bounding box center [79, 50] width 8 height 0
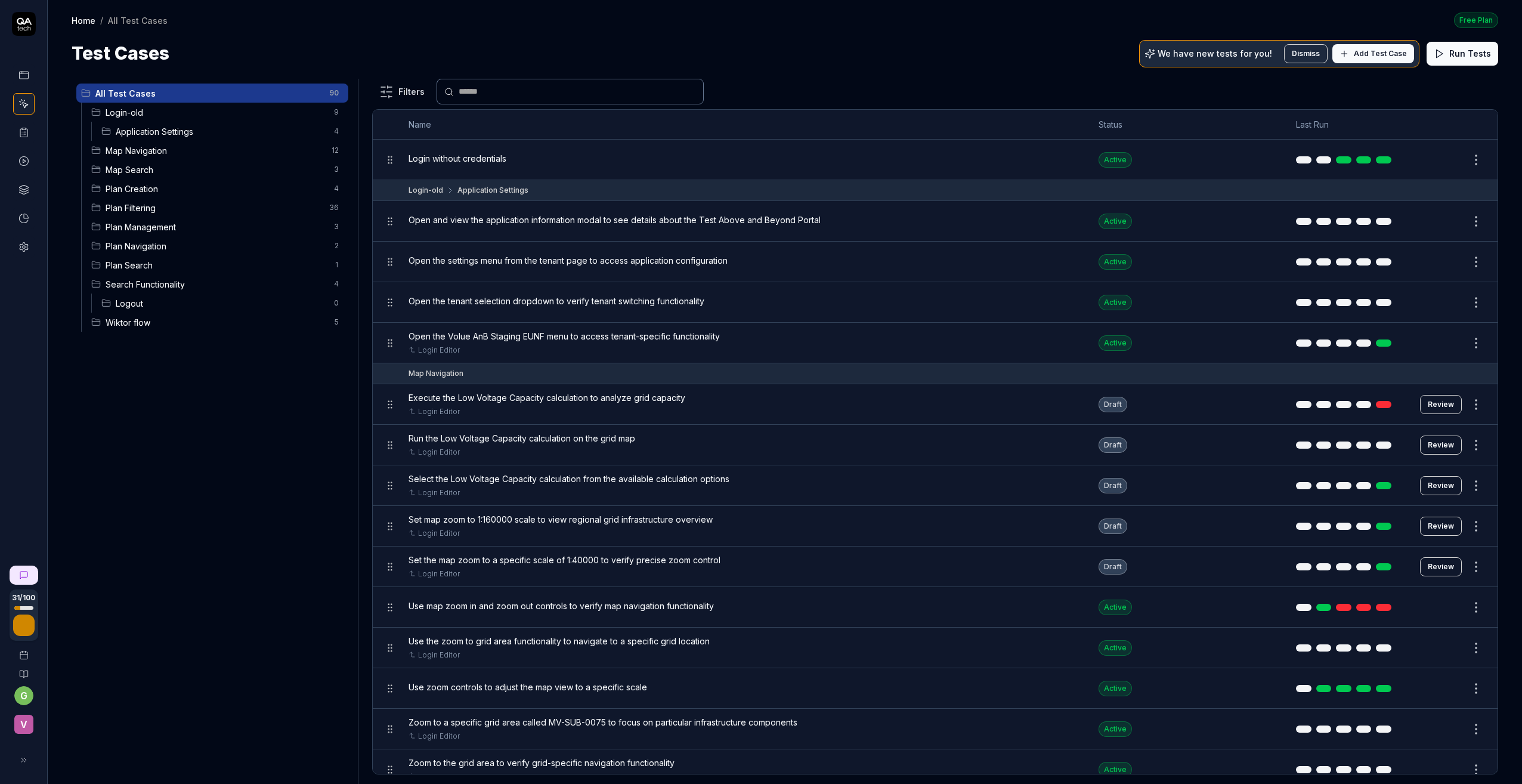
scroll to position [656, 0]
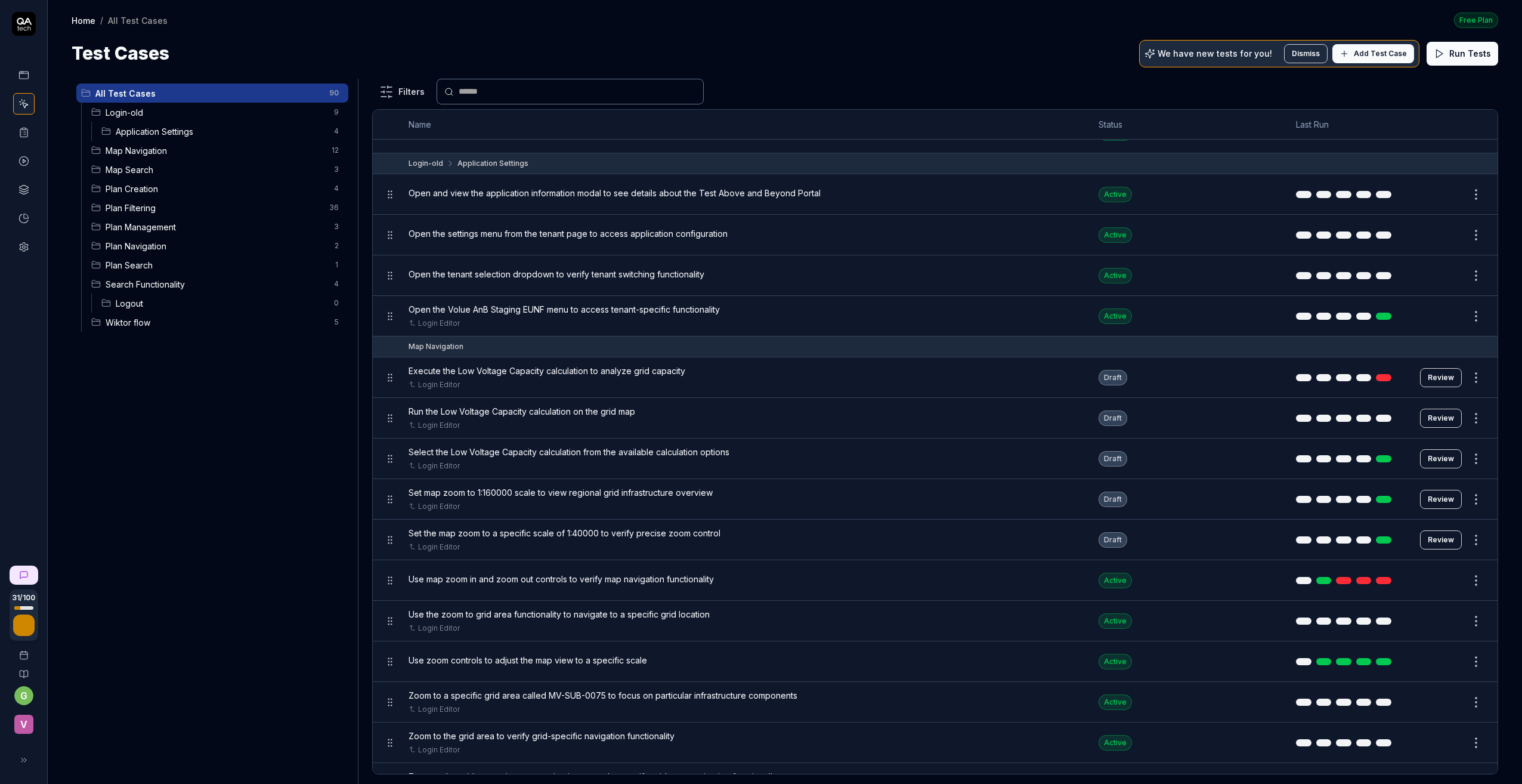
click at [1291, 375] on html "31 / 100 g v Home / All Test Cases Free Plan Home / All Test Cases Free Plan Te…" at bounding box center [761, 392] width 1522 height 784
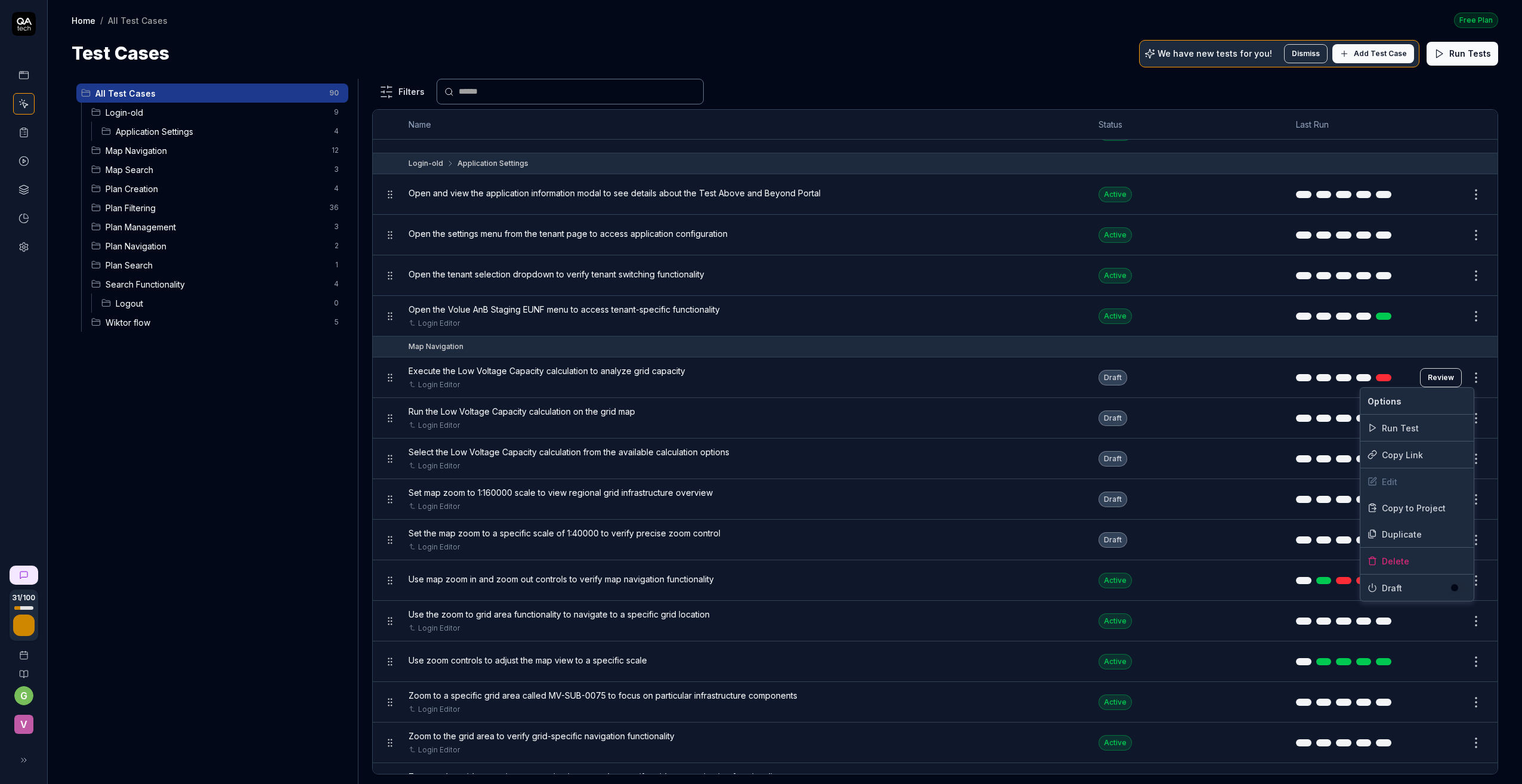
click at [1291, 376] on html "31 / 100 g v Home / All Test Cases Free Plan Home / All Test Cases Free Plan Te…" at bounding box center [761, 392] width 1522 height 784
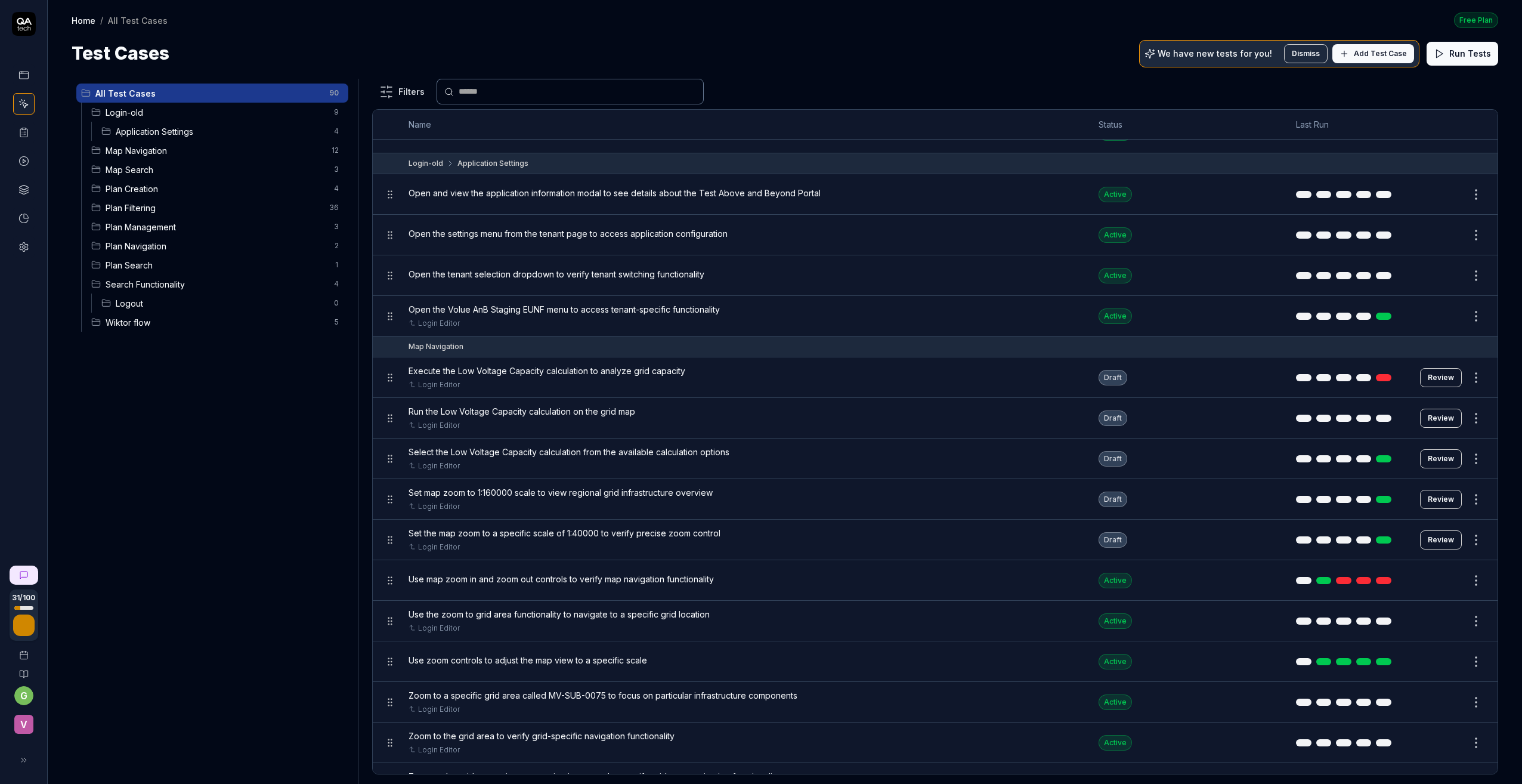
click at [1291, 376] on button "Review" at bounding box center [1441, 377] width 41 height 19
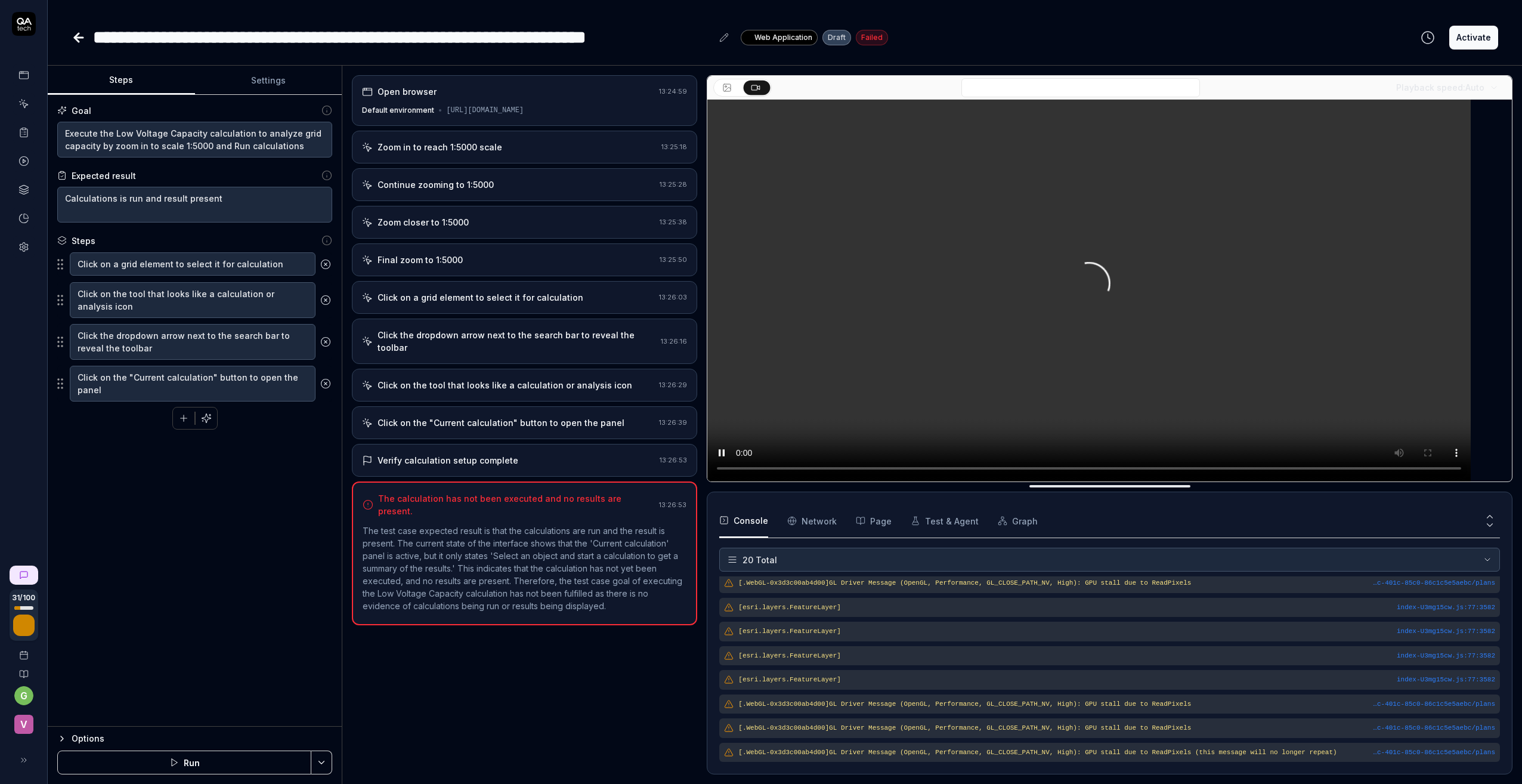
scroll to position [408, 0]
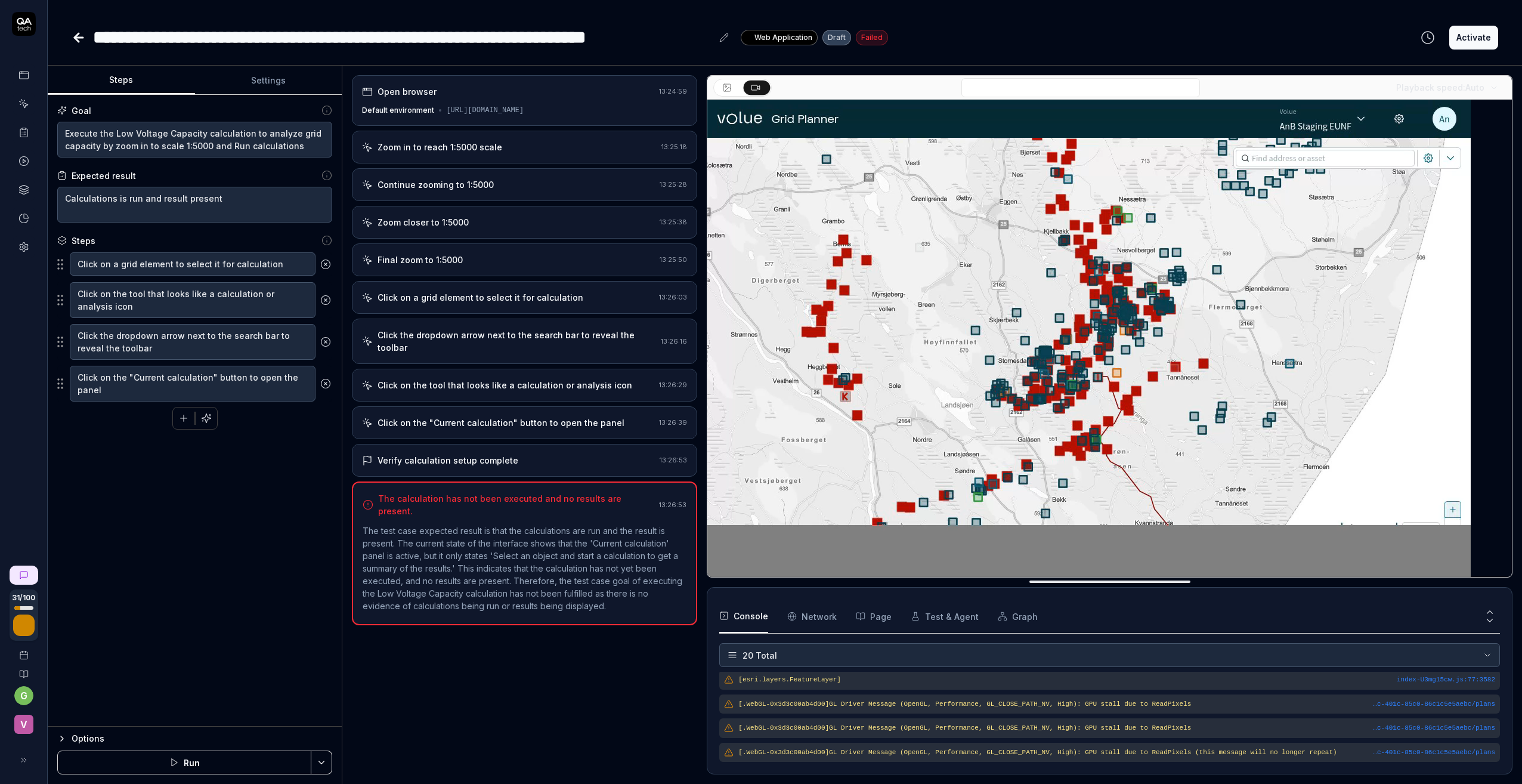
click at [80, 37] on icon at bounding box center [79, 37] width 8 height 0
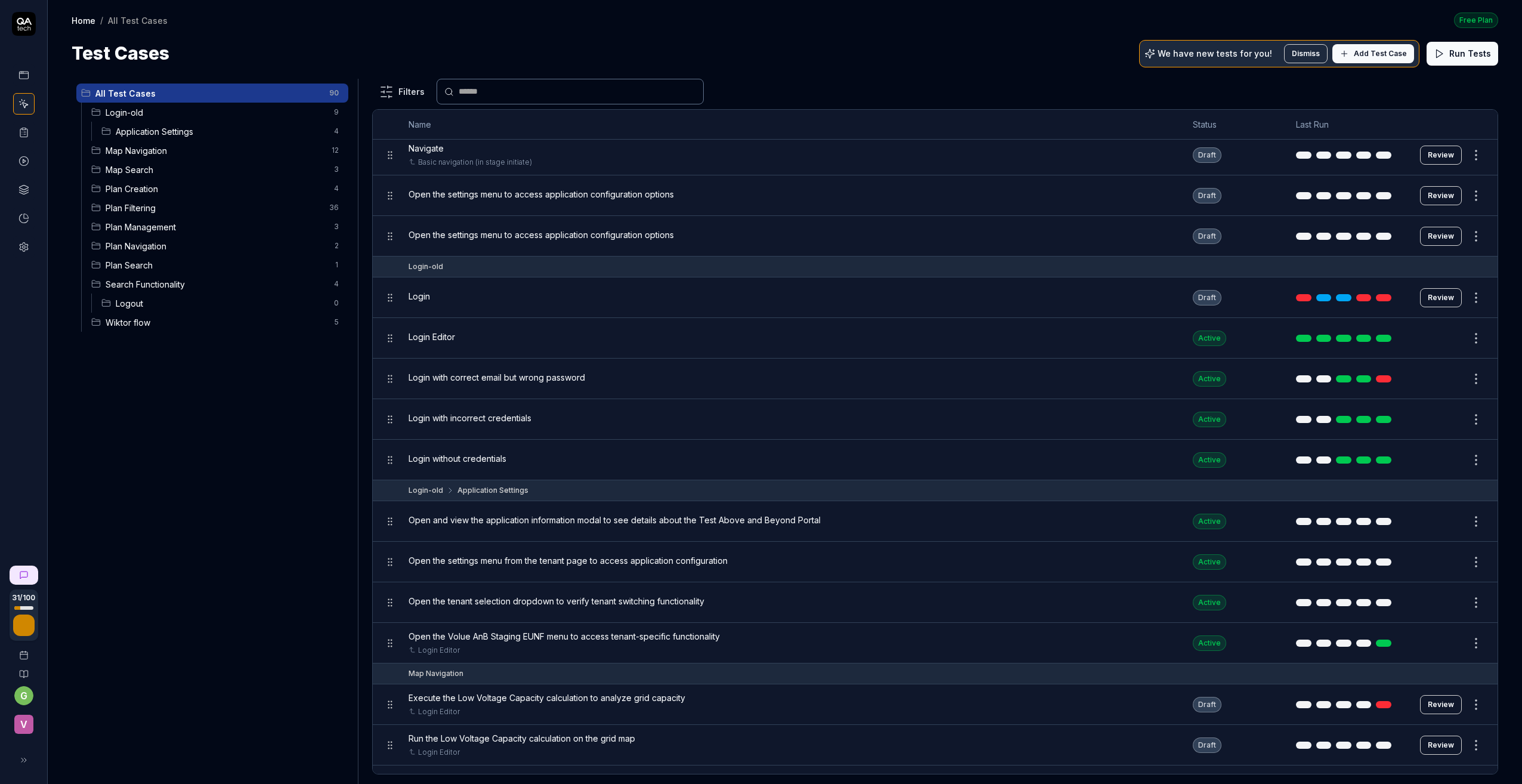
scroll to position [358, 0]
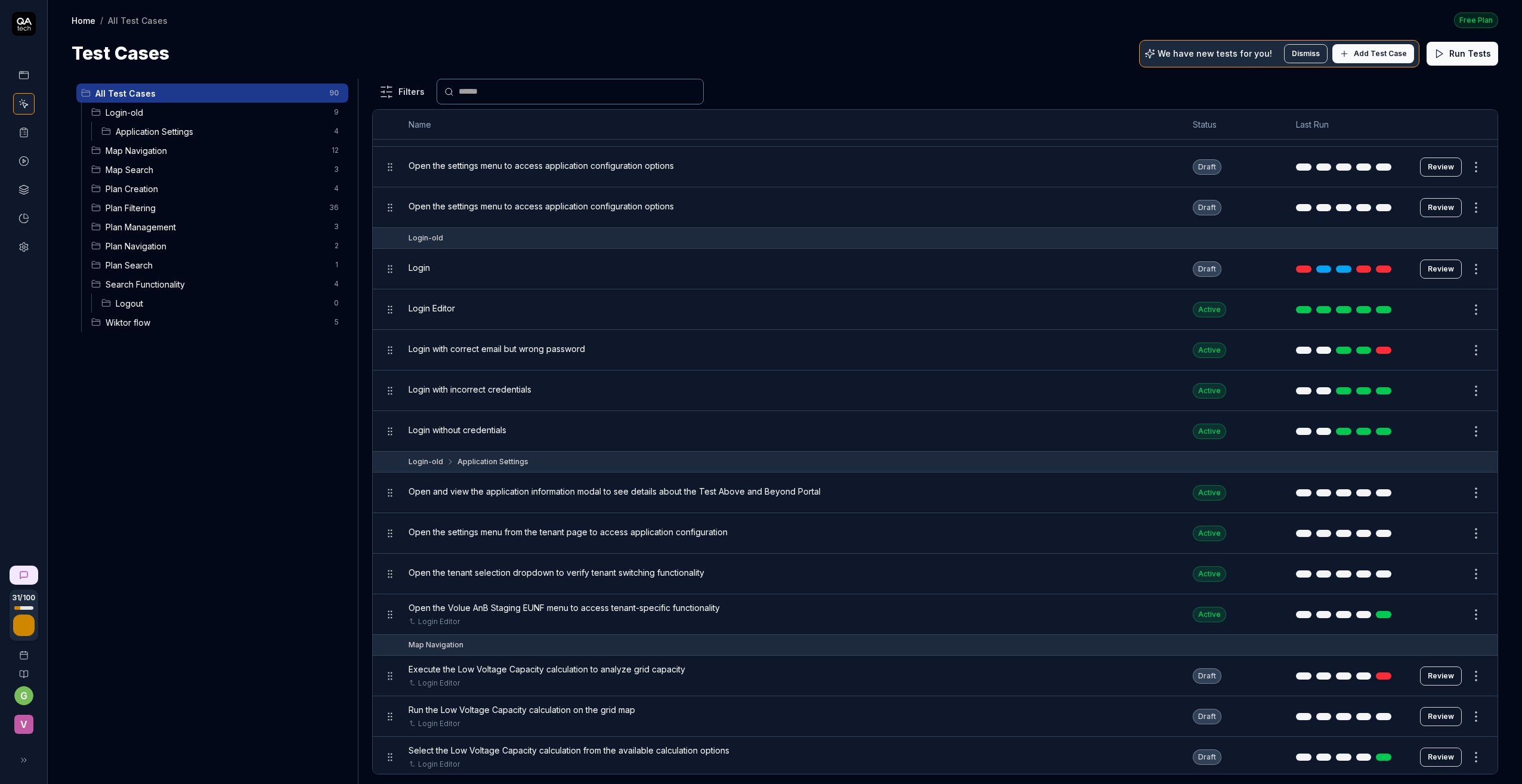
click at [1203, 493] on div "Active" at bounding box center [1210, 492] width 33 height 16
click at [1291, 490] on html "31 / 100 g v Home / All Test Cases Free Plan Home / All Test Cases Free Plan Te…" at bounding box center [761, 392] width 1522 height 784
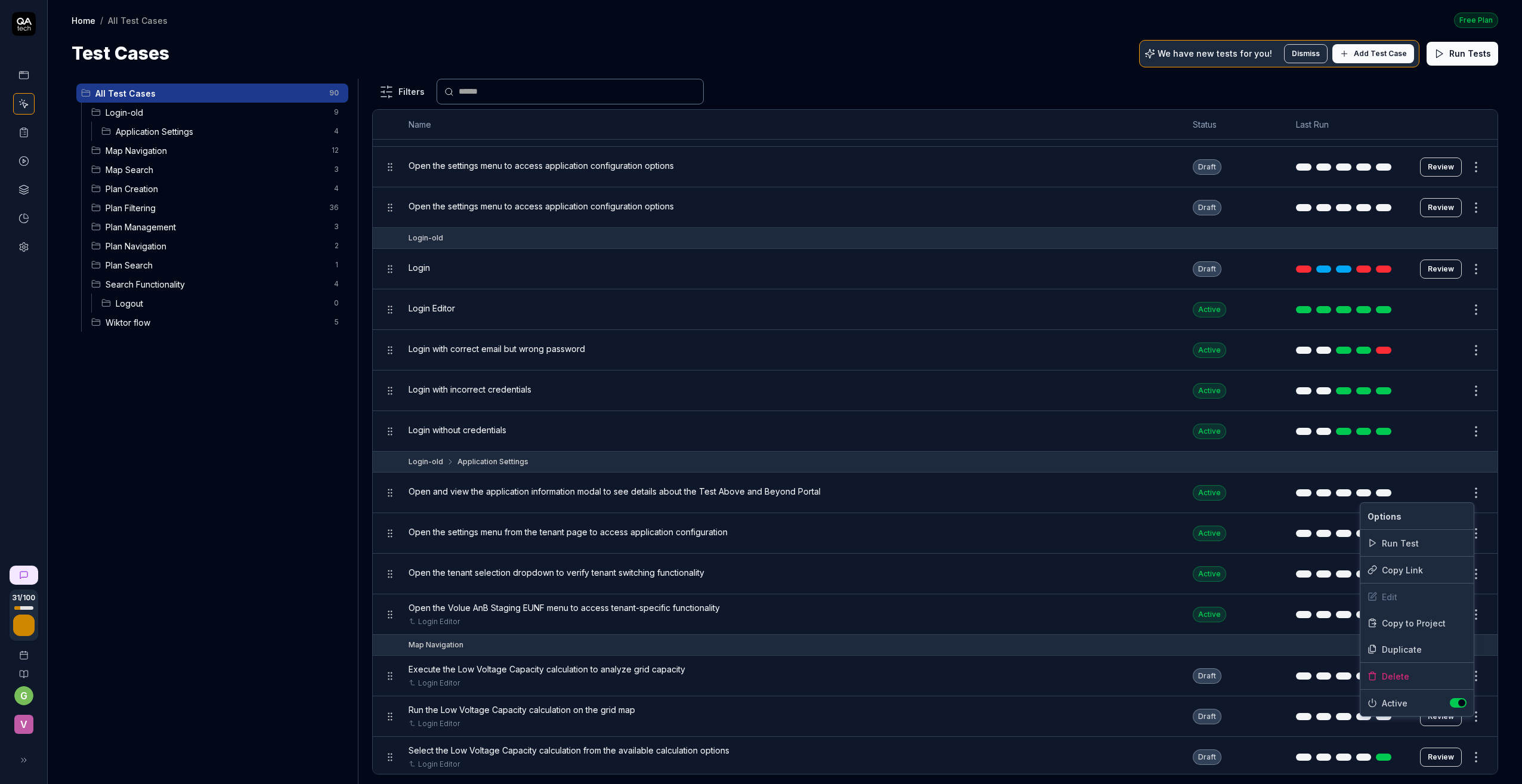
click at [251, 472] on html "31 / 100 g v Home / All Test Cases Free Plan Home / All Test Cases Free Plan Te…" at bounding box center [761, 392] width 1522 height 784
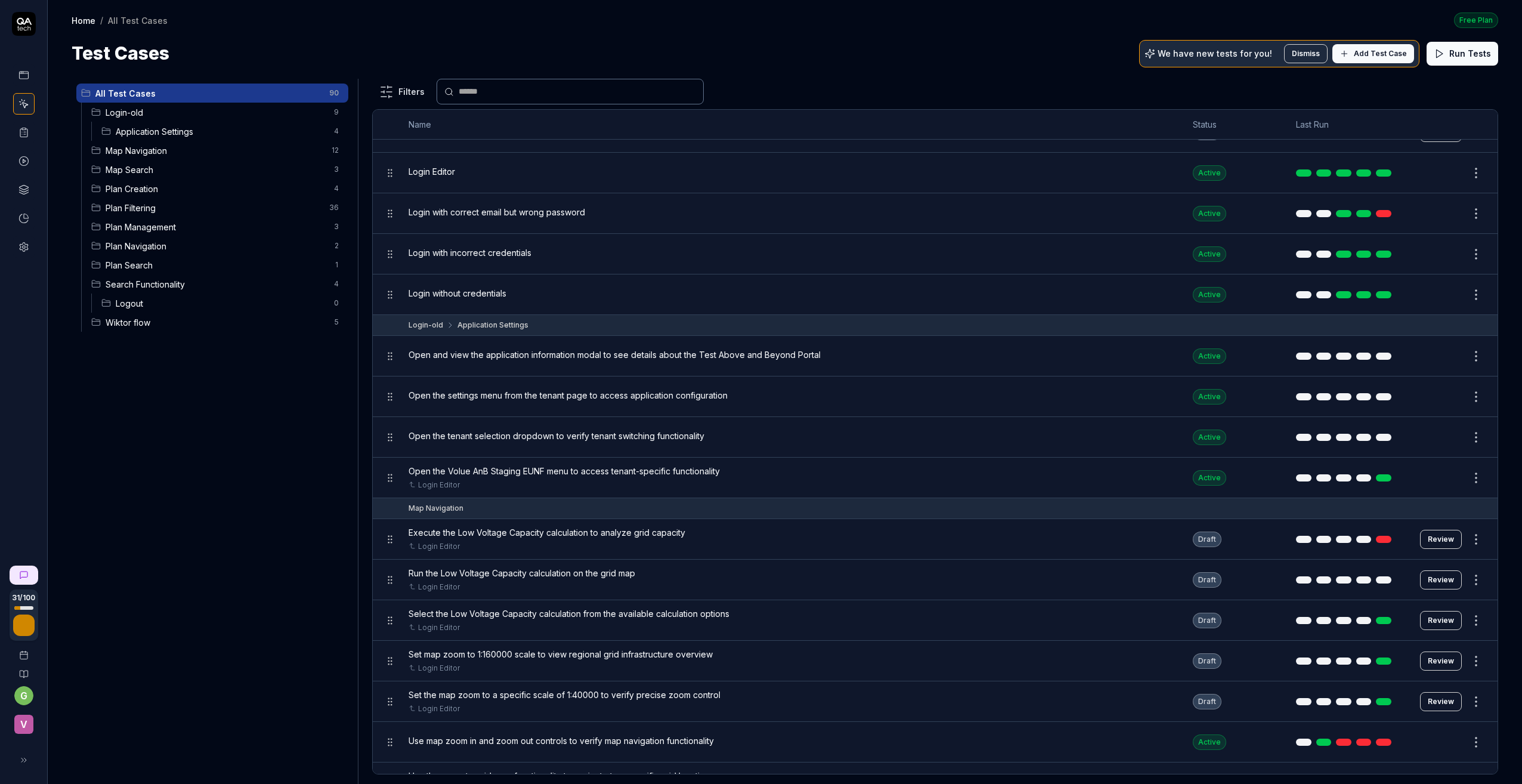
scroll to position [537, 0]
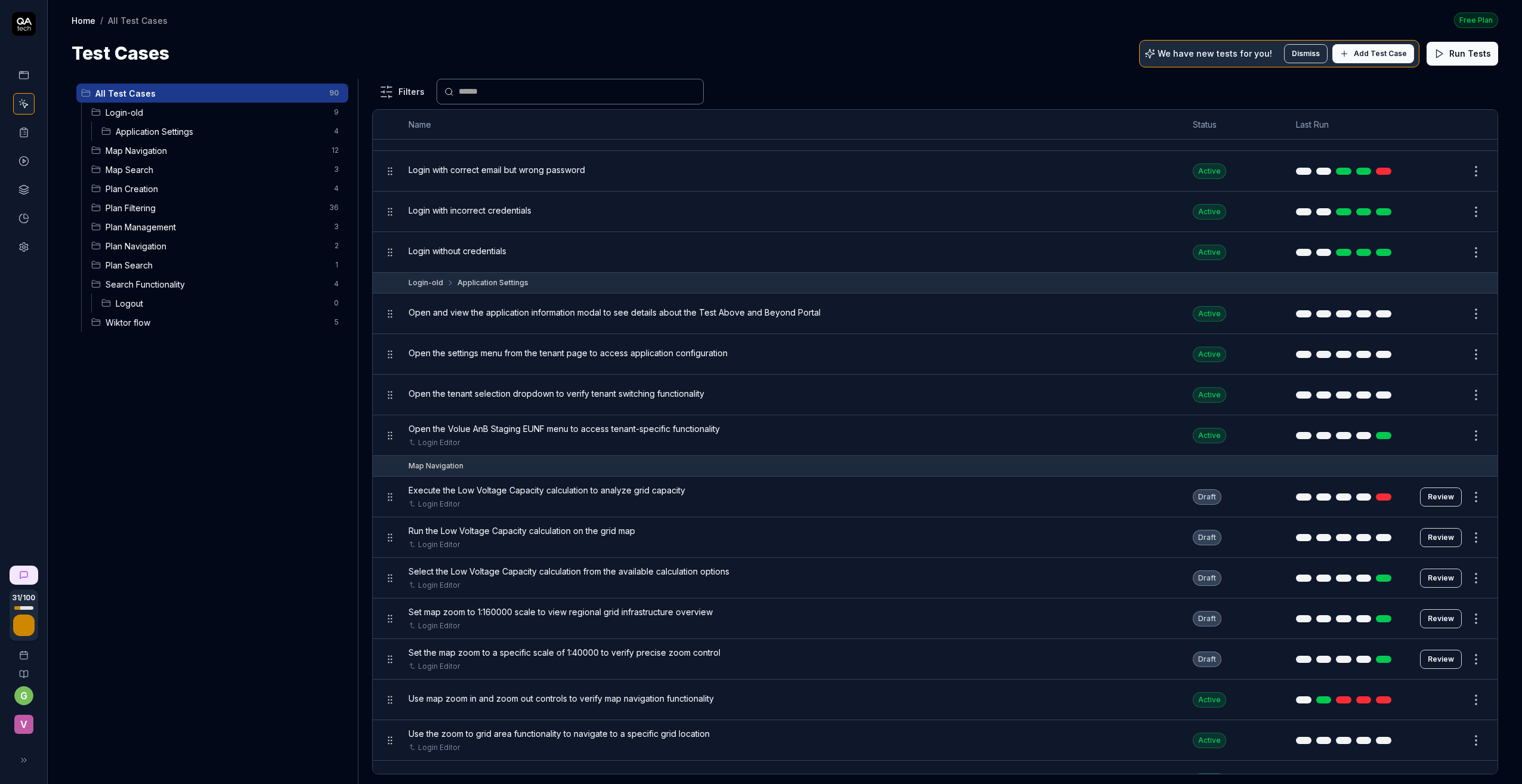
click at [1291, 540] on button "Review" at bounding box center [1441, 537] width 41 height 19
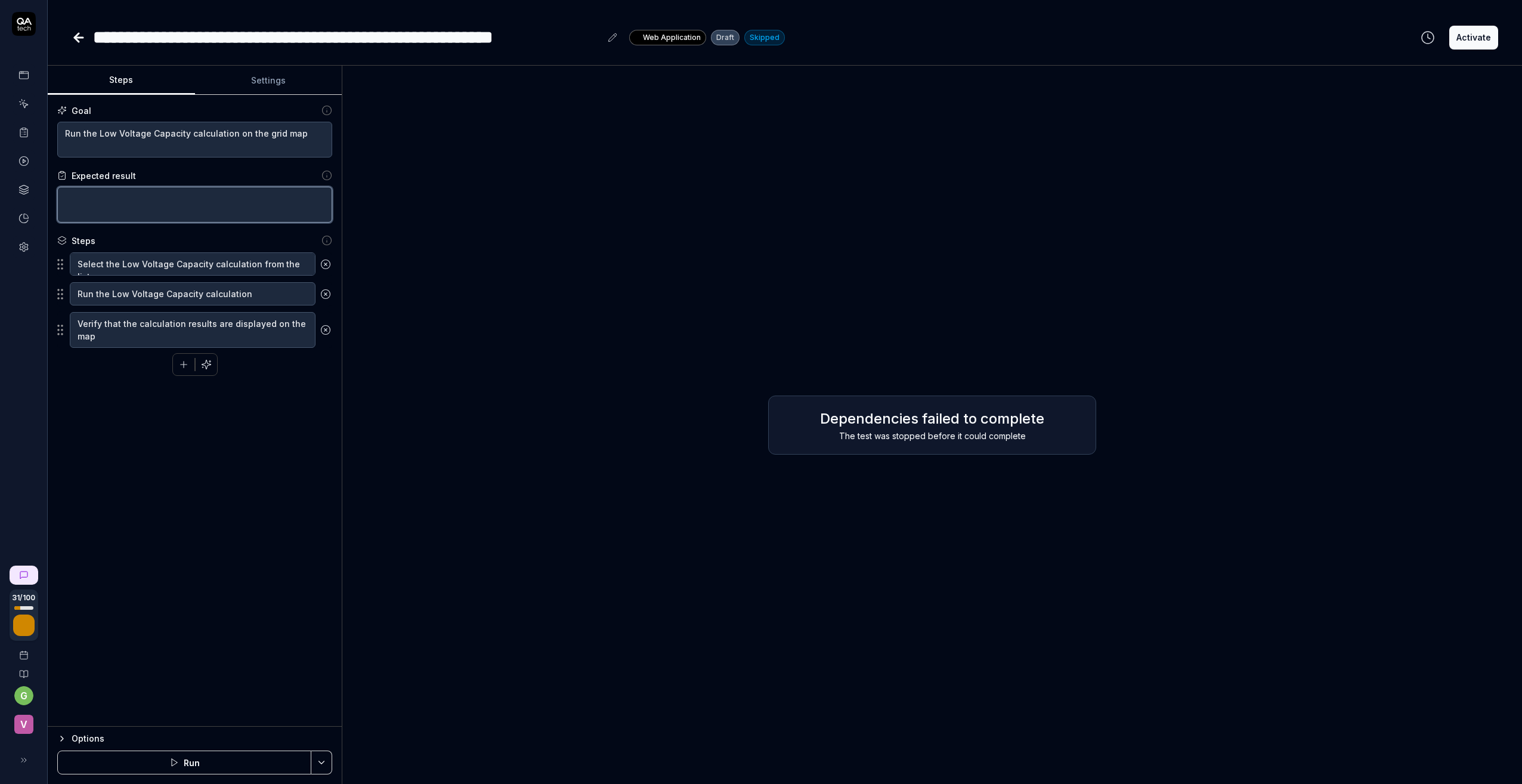
click at [223, 197] on textarea at bounding box center [194, 205] width 275 height 35
type textarea "*"
type textarea "C"
type textarea "*"
type textarea "Ca"
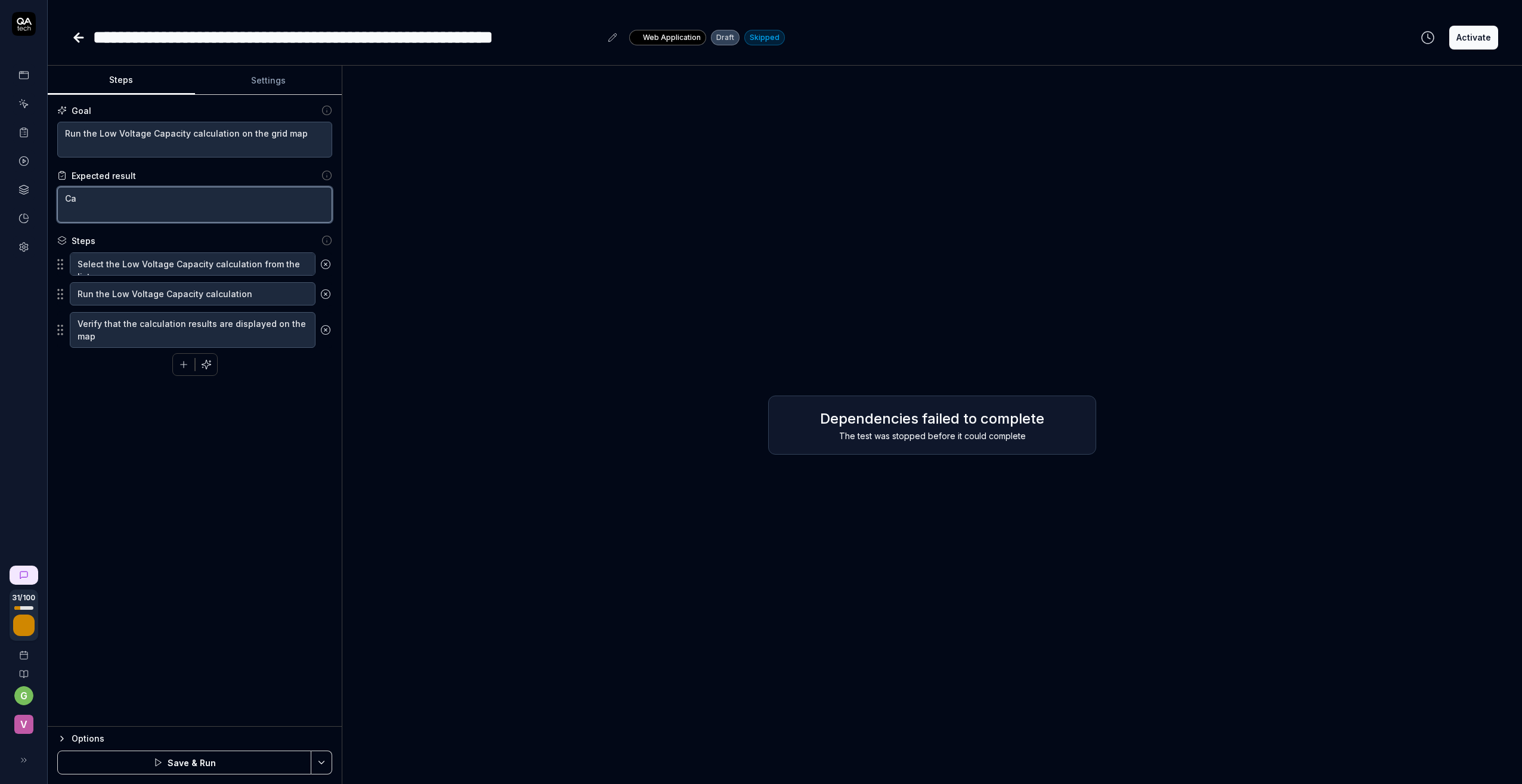
type textarea "*"
type textarea "Cal"
type textarea "*"
type textarea "Calc"
type textarea "*"
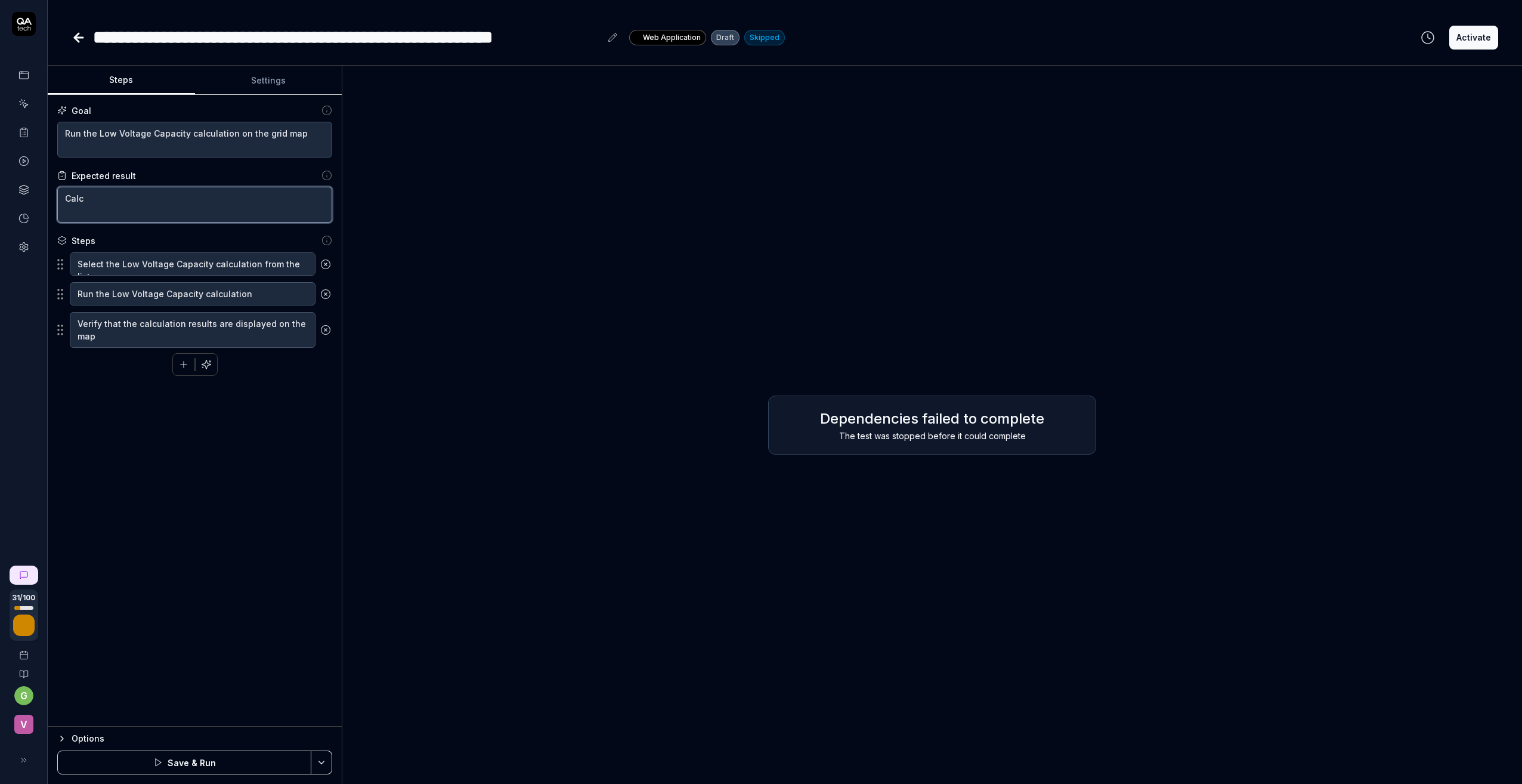
type textarea "Calcu"
type textarea "*"
type textarea "Calcul"
type textarea "*"
type textarea "Calcula"
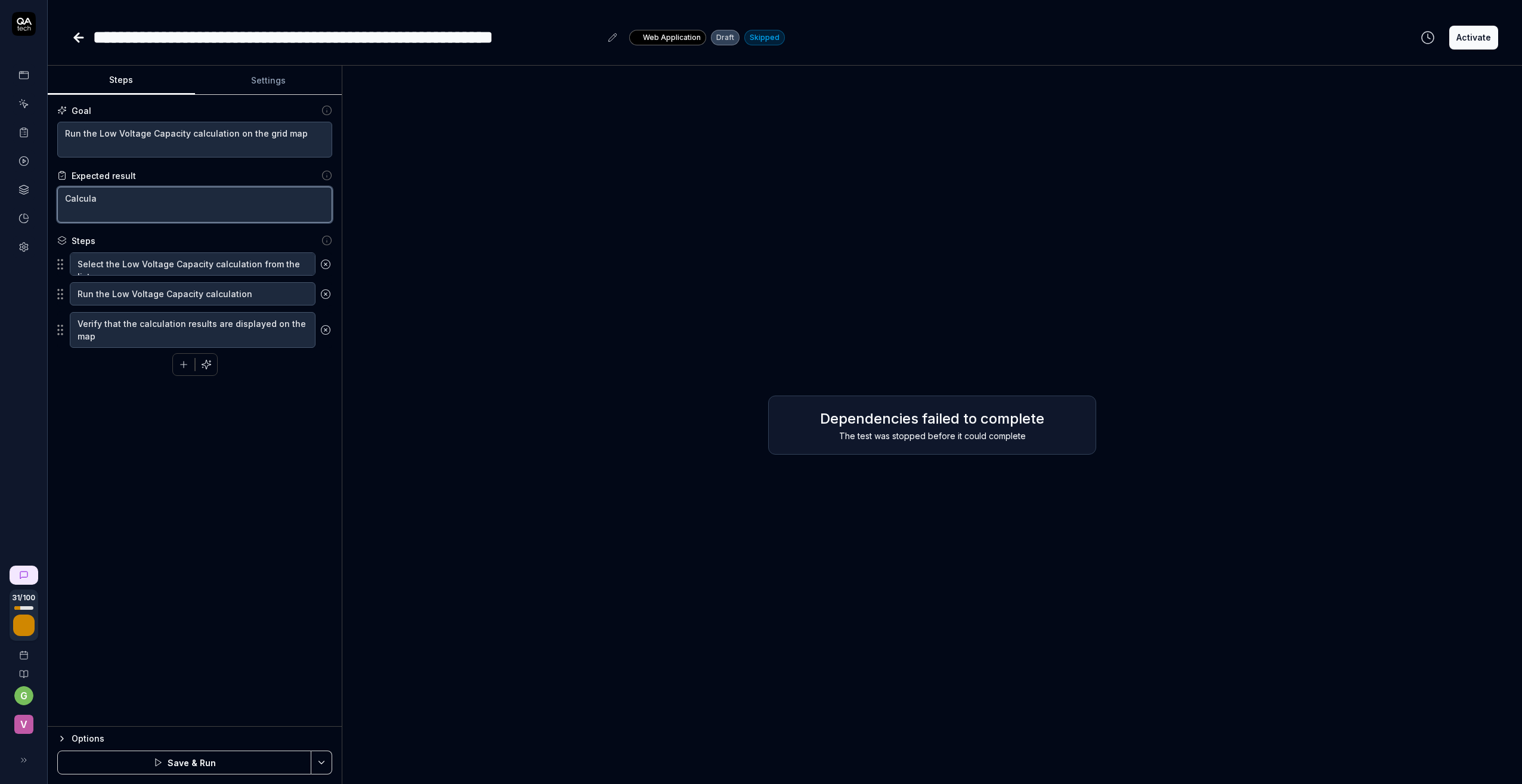
type textarea "*"
type textarea "Calculat"
type textarea "*"
type textarea "Calculati"
type textarea "*"
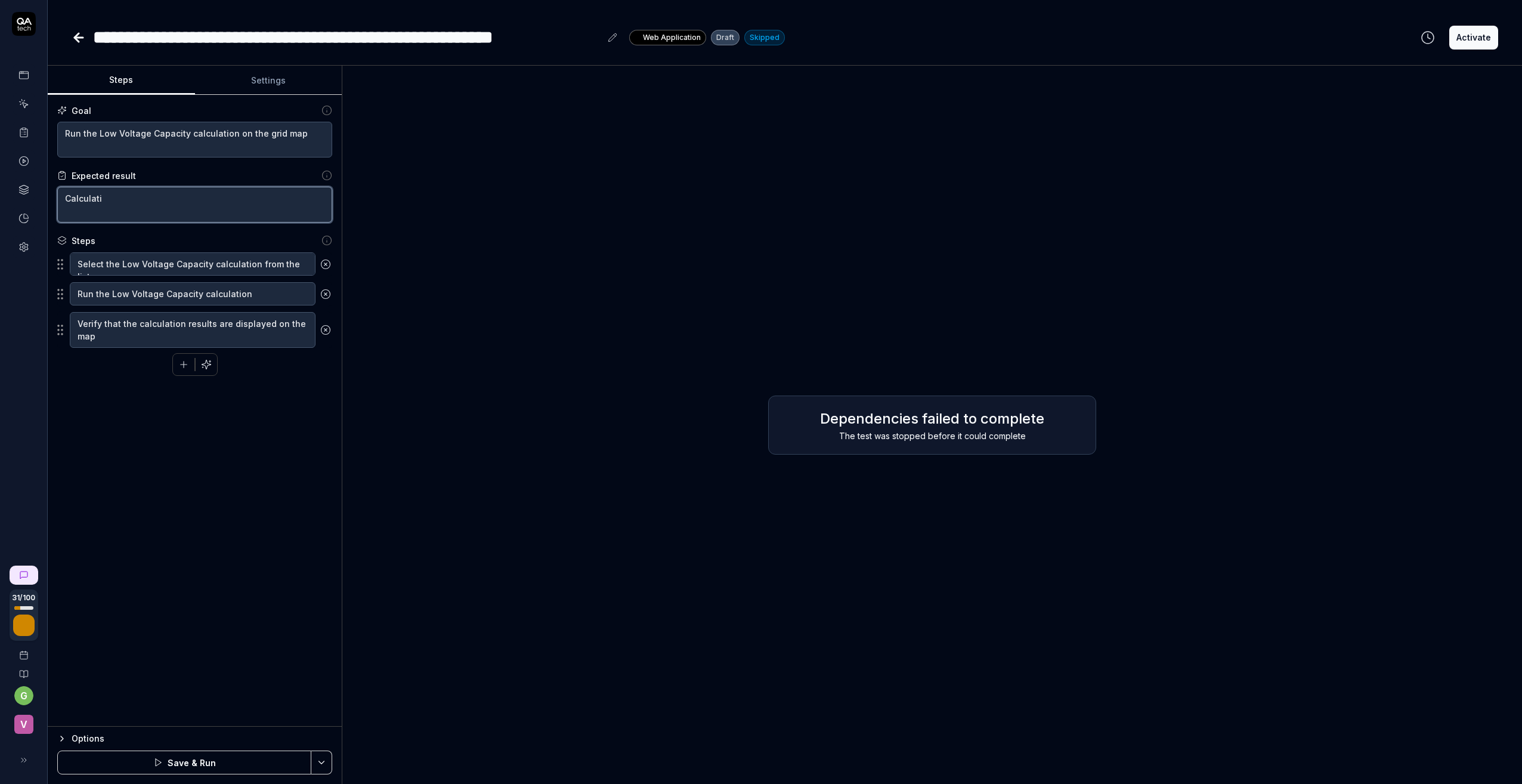
type textarea "Calculatio"
type textarea "*"
type textarea "Calculation"
type textarea "*"
type textarea "Calculation"
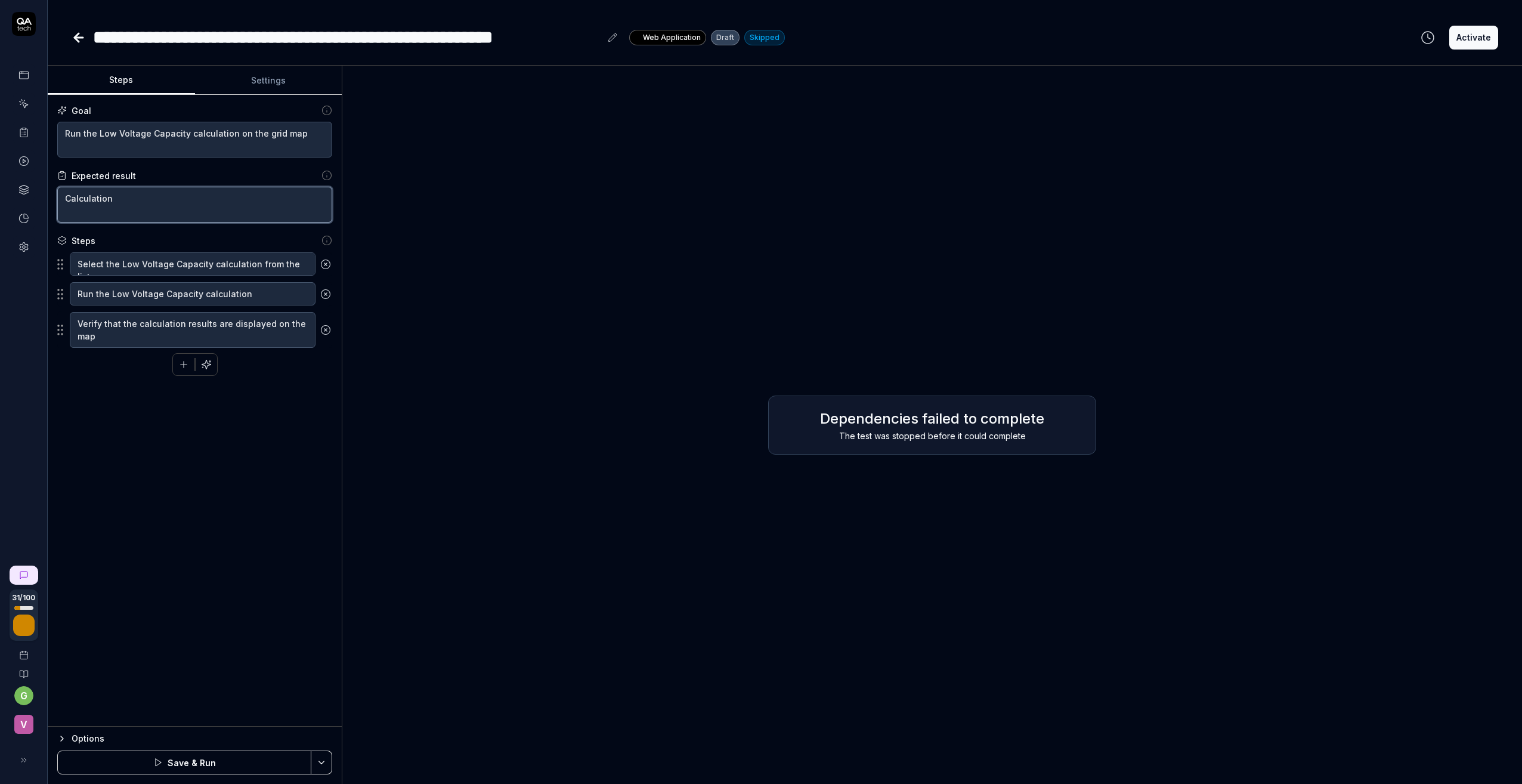
type textarea "*"
type textarea "Calculation r"
type textarea "*"
type textarea "Calculation ru"
type textarea "*"
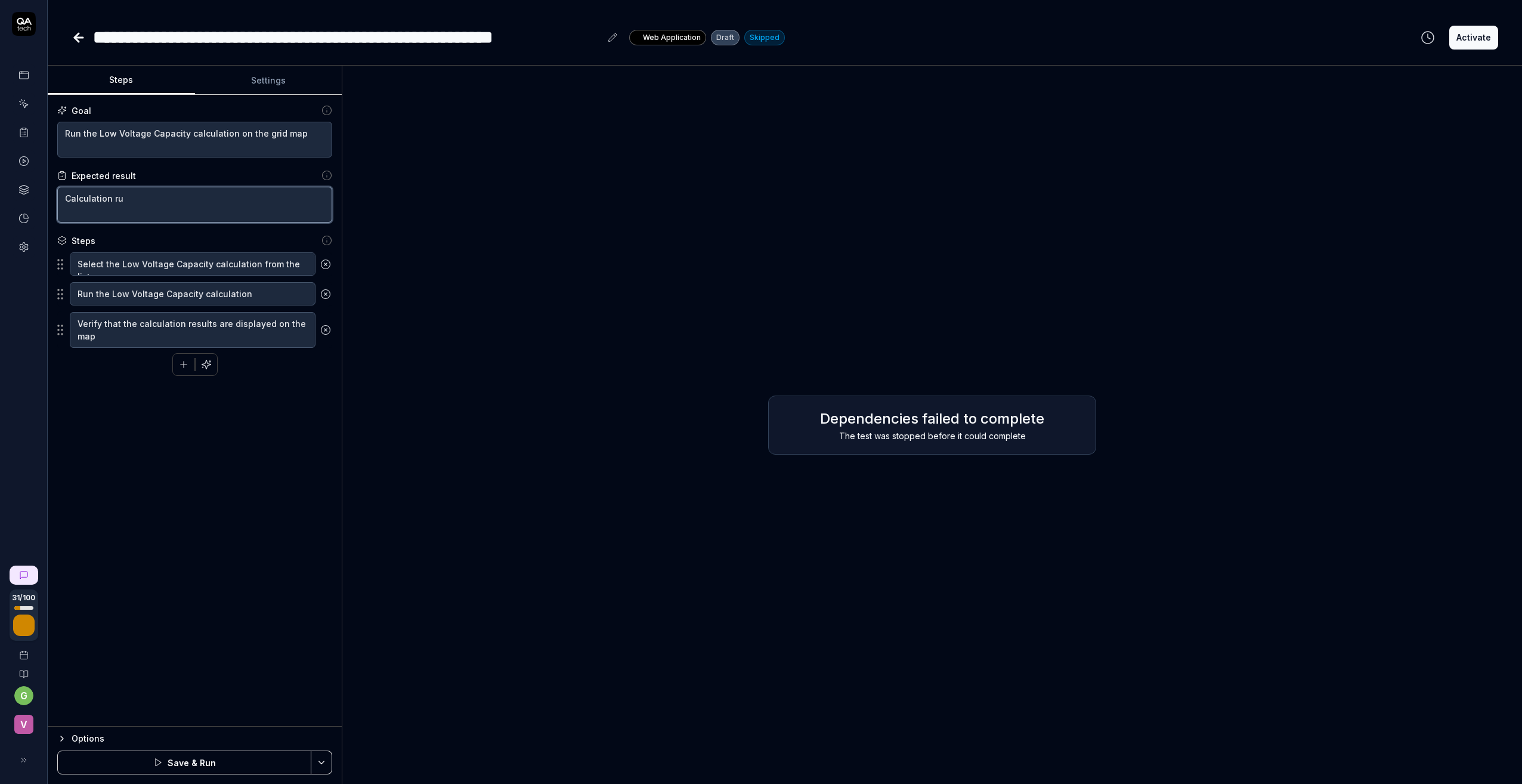
type textarea "Calculation run"
type textarea "*"
type textarea "Calculation run"
type textarea "*"
type textarea "Calculation run a"
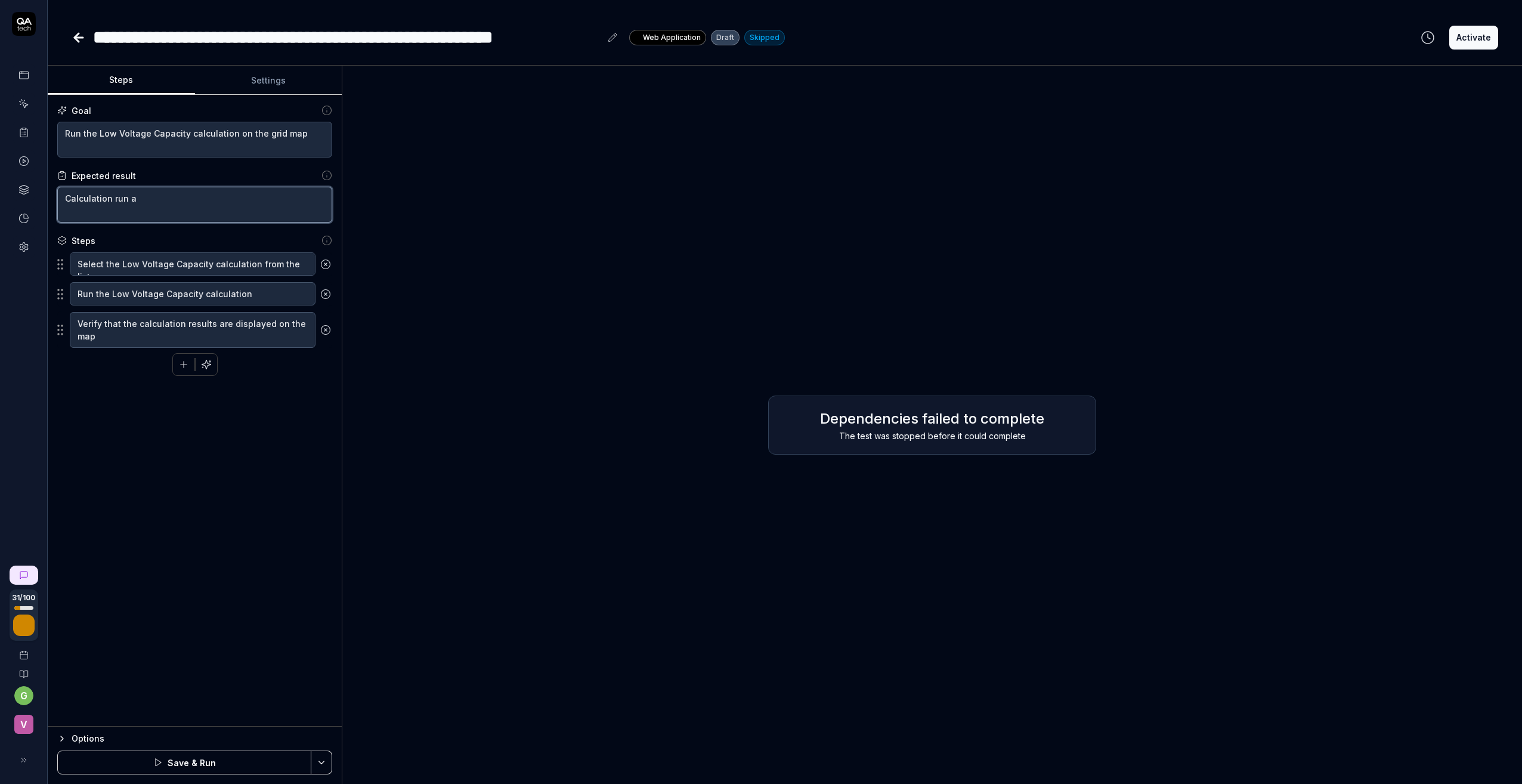
type textarea "*"
type textarea "Calculation run an"
type textarea "*"
type textarea "Calculation run and"
type textarea "*"
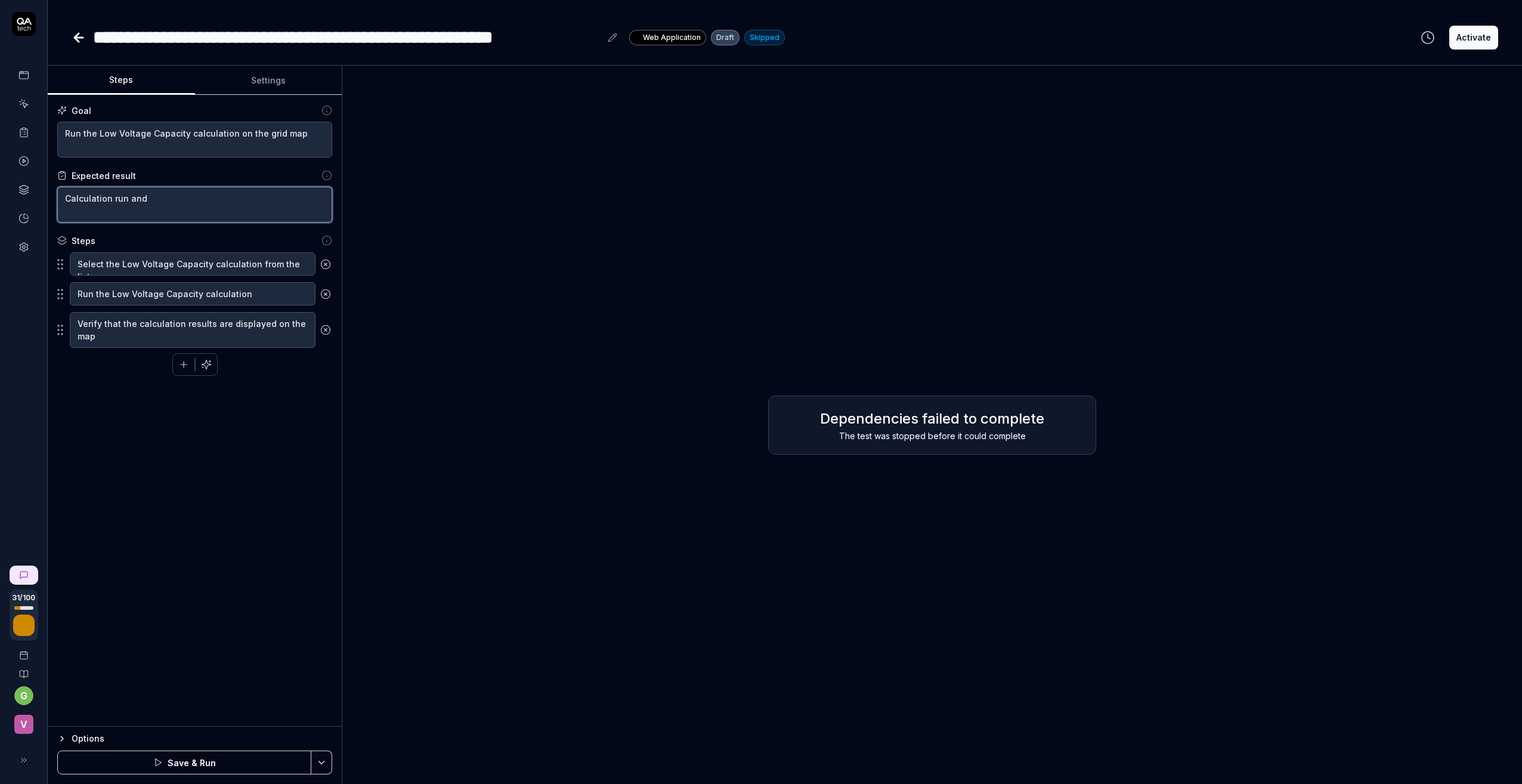
type textarea "Calculation run and"
type textarea "*"
type textarea "Calculation run and r"
type textarea "*"
type textarea "Calculation run and re"
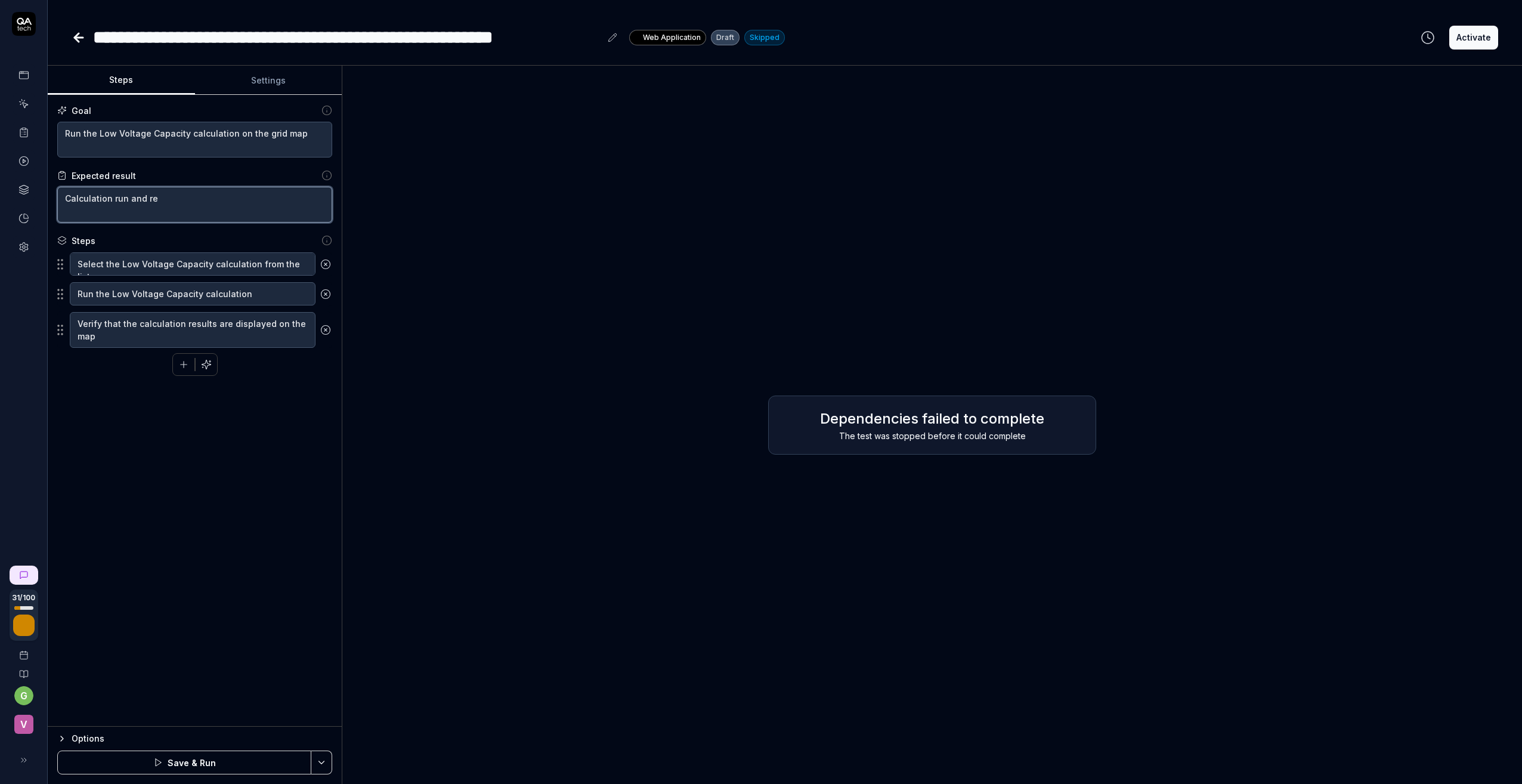
type textarea "*"
type textarea "Calculation run and res"
type textarea "*"
type textarea "Calculation run and resu"
type textarea "*"
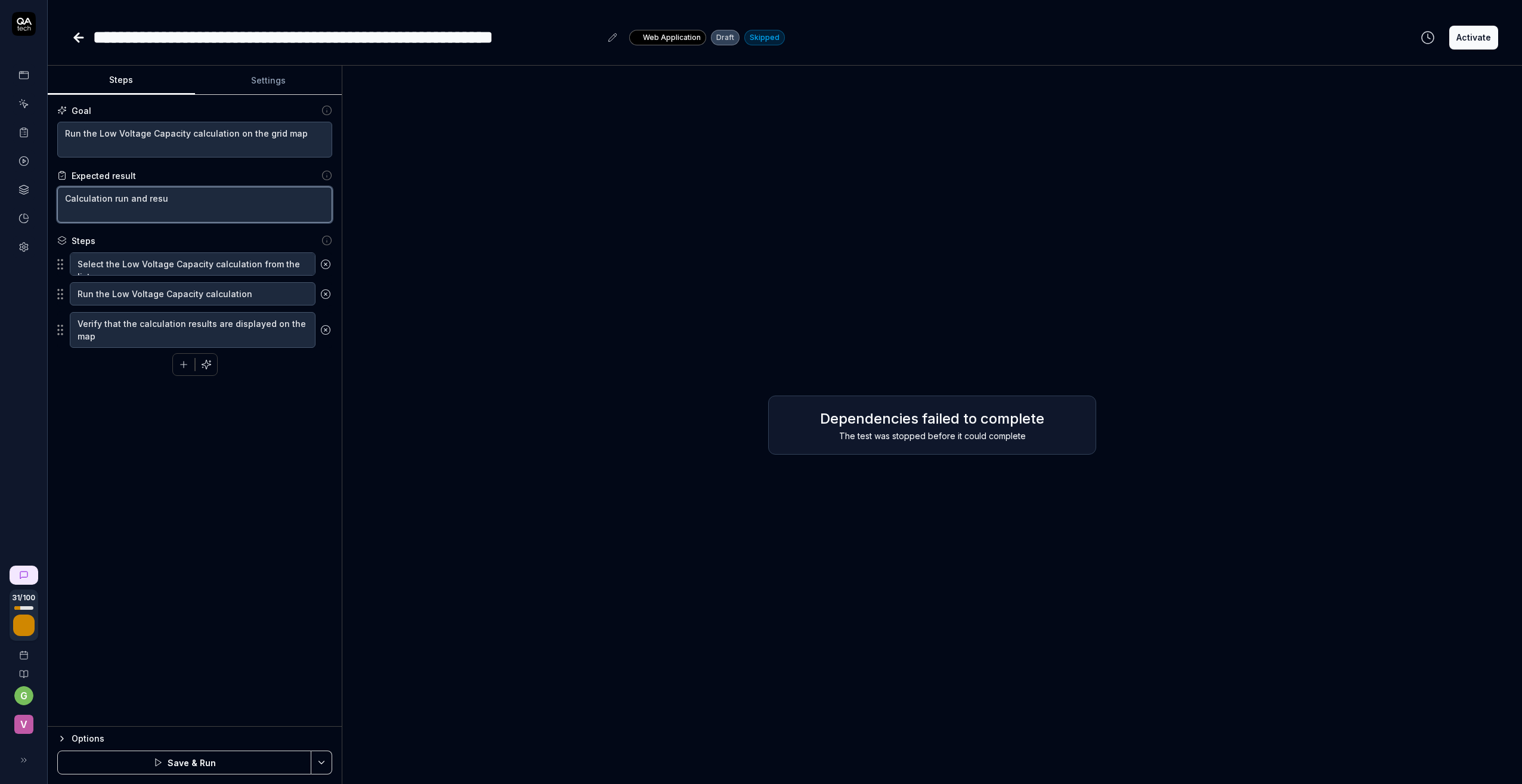
type textarea "Calculation run and resul"
type textarea "*"
type textarea "Calculation run and result"
type textarea "*"
type textarea "Calculation run and result"
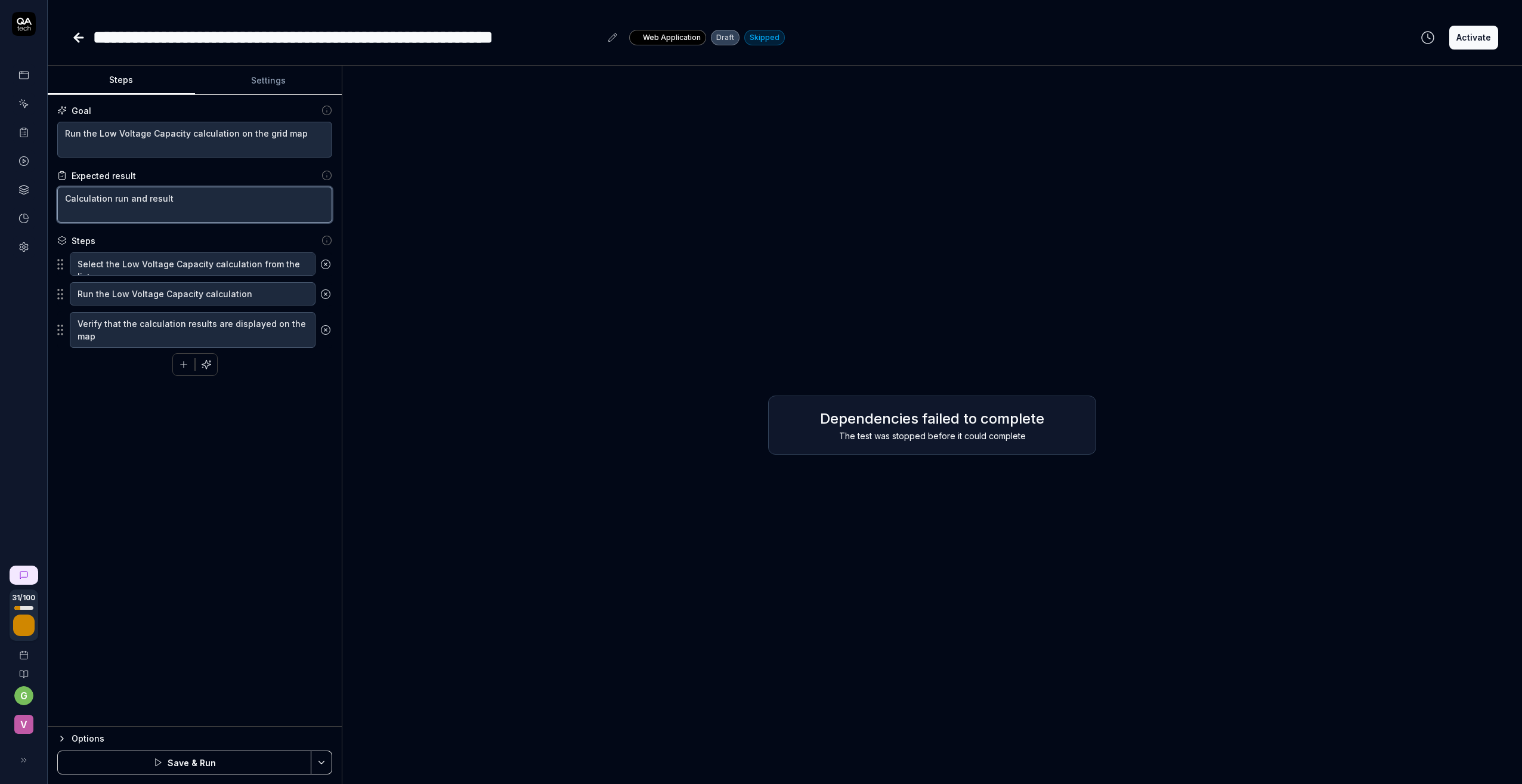
type textarea "*"
type textarea "Calculation run and result v"
type textarea "*"
type textarea "Calculation run and result vi"
type textarea "*"
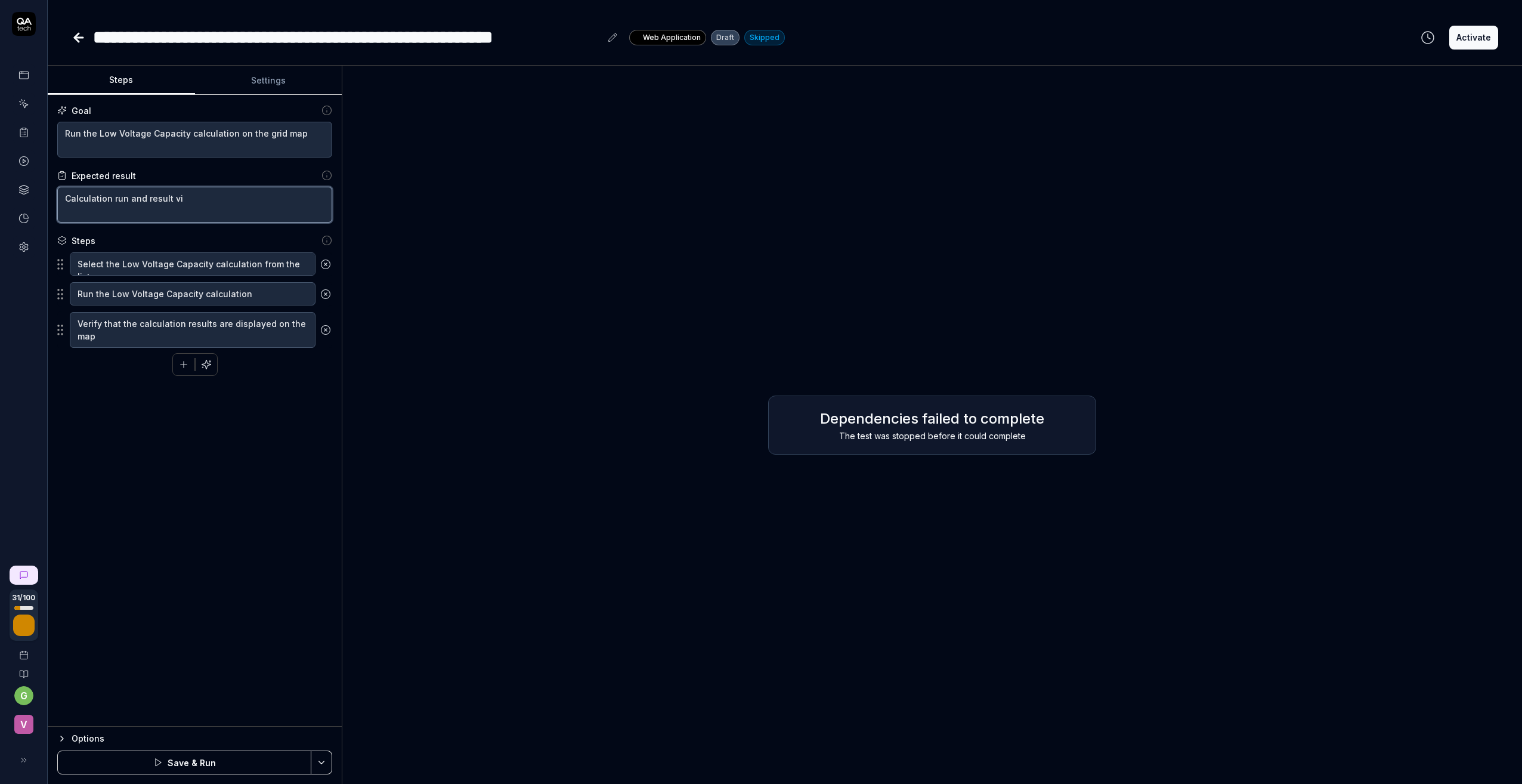
type textarea "Calculation run and result vie"
type textarea "*"
type textarea "Calculation run and result view"
type textarea "*"
drag, startPoint x: 201, startPoint y: 200, endPoint x: 58, endPoint y: 200, distance: 143.0
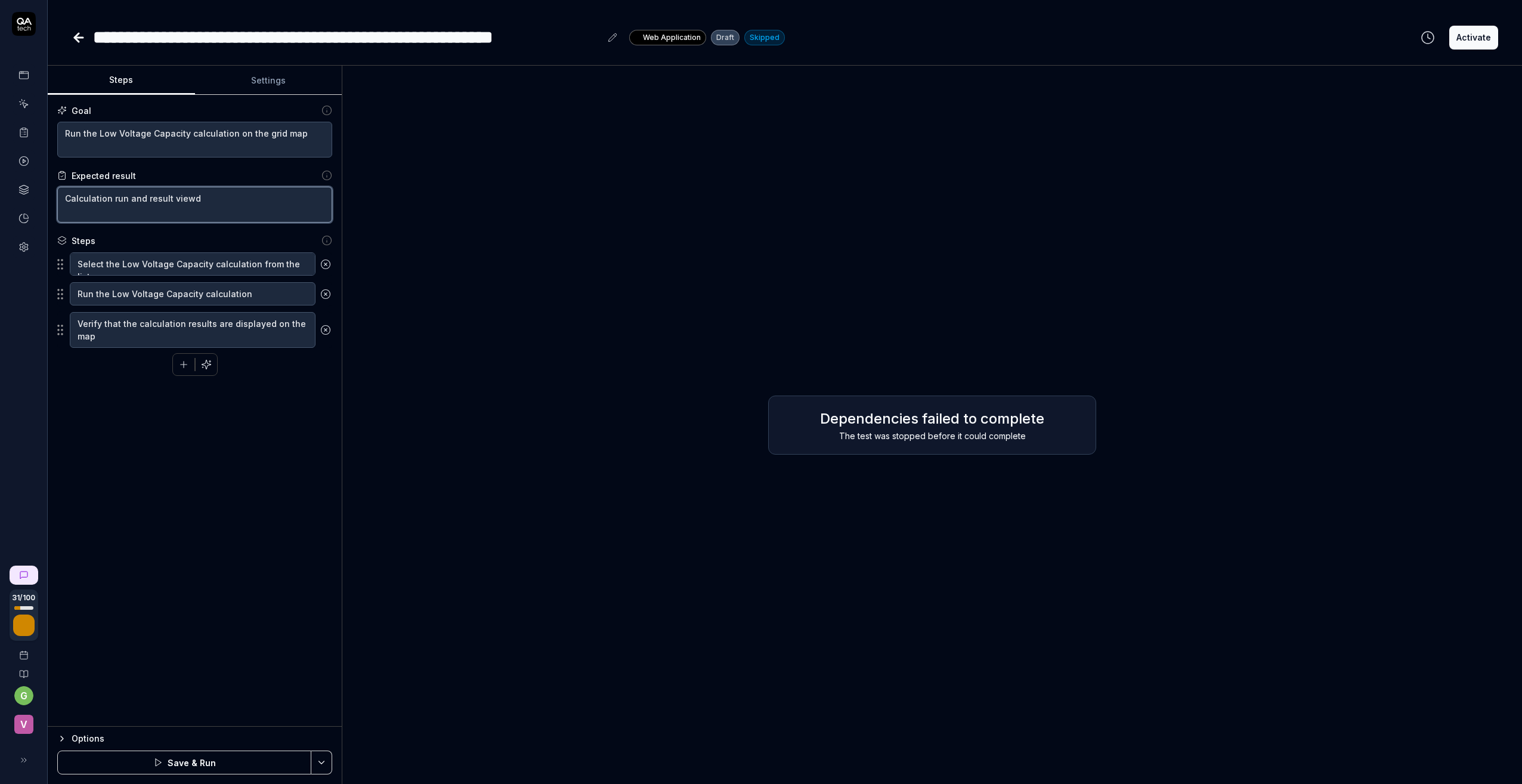
click at [58, 200] on textarea "Calculation run and result viewd" at bounding box center [194, 205] width 275 height 35
type textarea "Calculation run and result viewd"
click at [222, 202] on textarea "Calculation run and result viewd" at bounding box center [194, 205] width 275 height 35
drag, startPoint x: 222, startPoint y: 199, endPoint x: 43, endPoint y: 185, distance: 179.5
click at [43, 185] on div "**********" at bounding box center [761, 392] width 1522 height 784
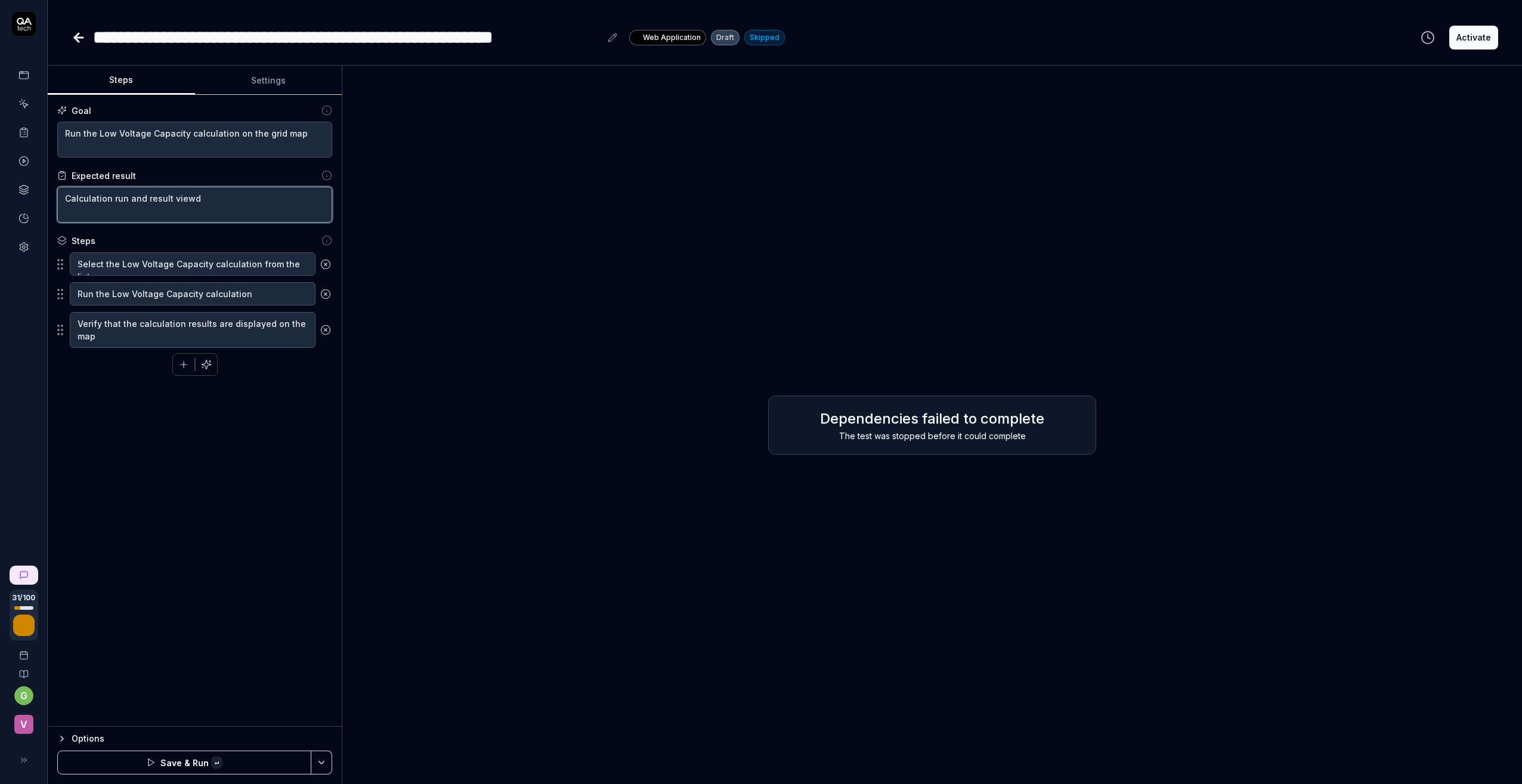
paste textarea "performed and results displaye"
type textarea "*"
type textarea "Calculation performed and results displayed"
click at [233, 507] on div "Goal Run the Low Voltage Capacity calculation on the grid map Expected result C…" at bounding box center [194, 410] width 294 height 631
click at [185, 754] on button "Save & Run" at bounding box center [184, 762] width 254 height 24
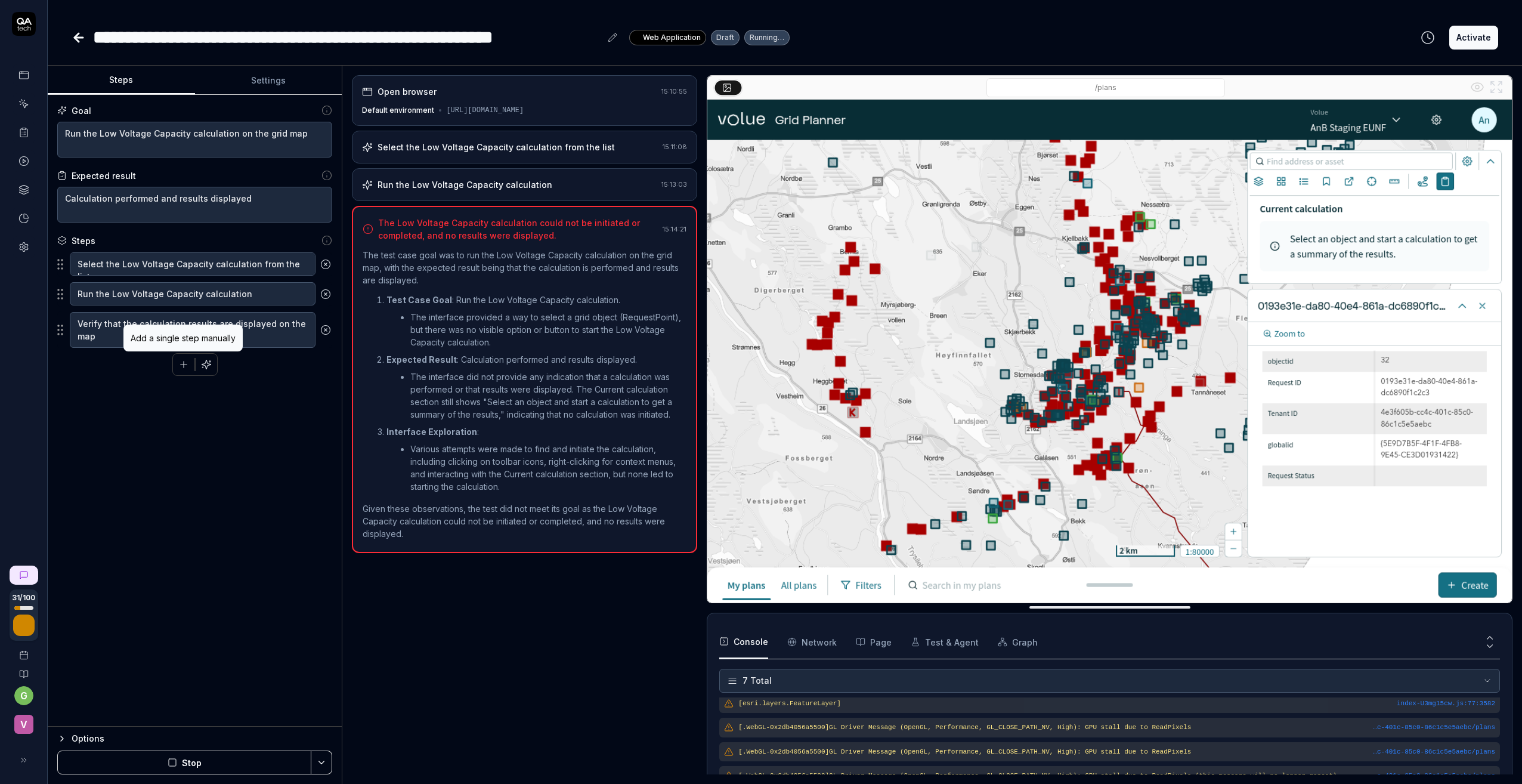
scroll to position [93, 0]
click at [187, 367] on icon "button" at bounding box center [183, 363] width 11 height 11
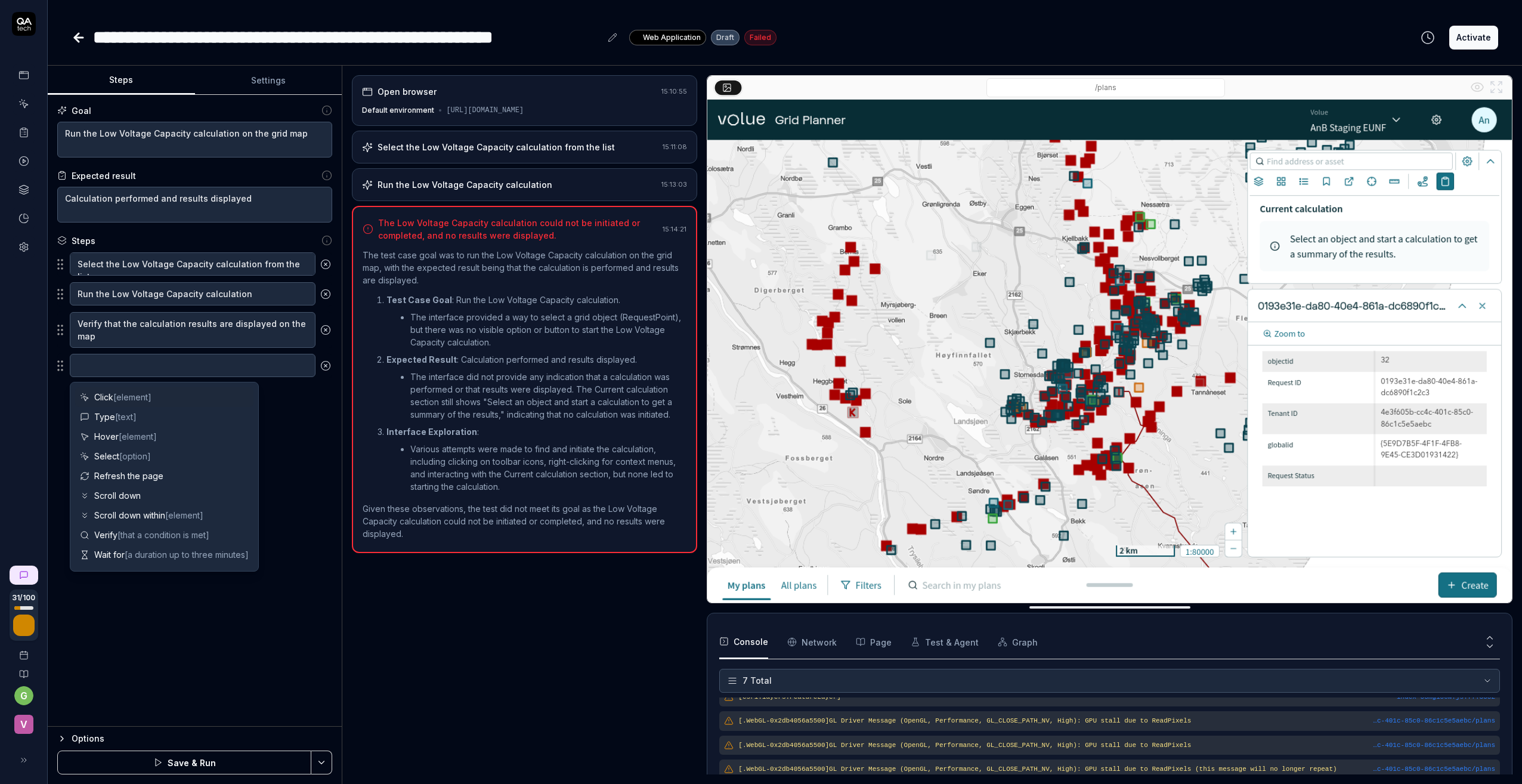
scroll to position [417, 0]
click at [114, 401] on span "Click [element]" at bounding box center [123, 397] width 57 height 13
type textarea "*"
type textarea "Click"
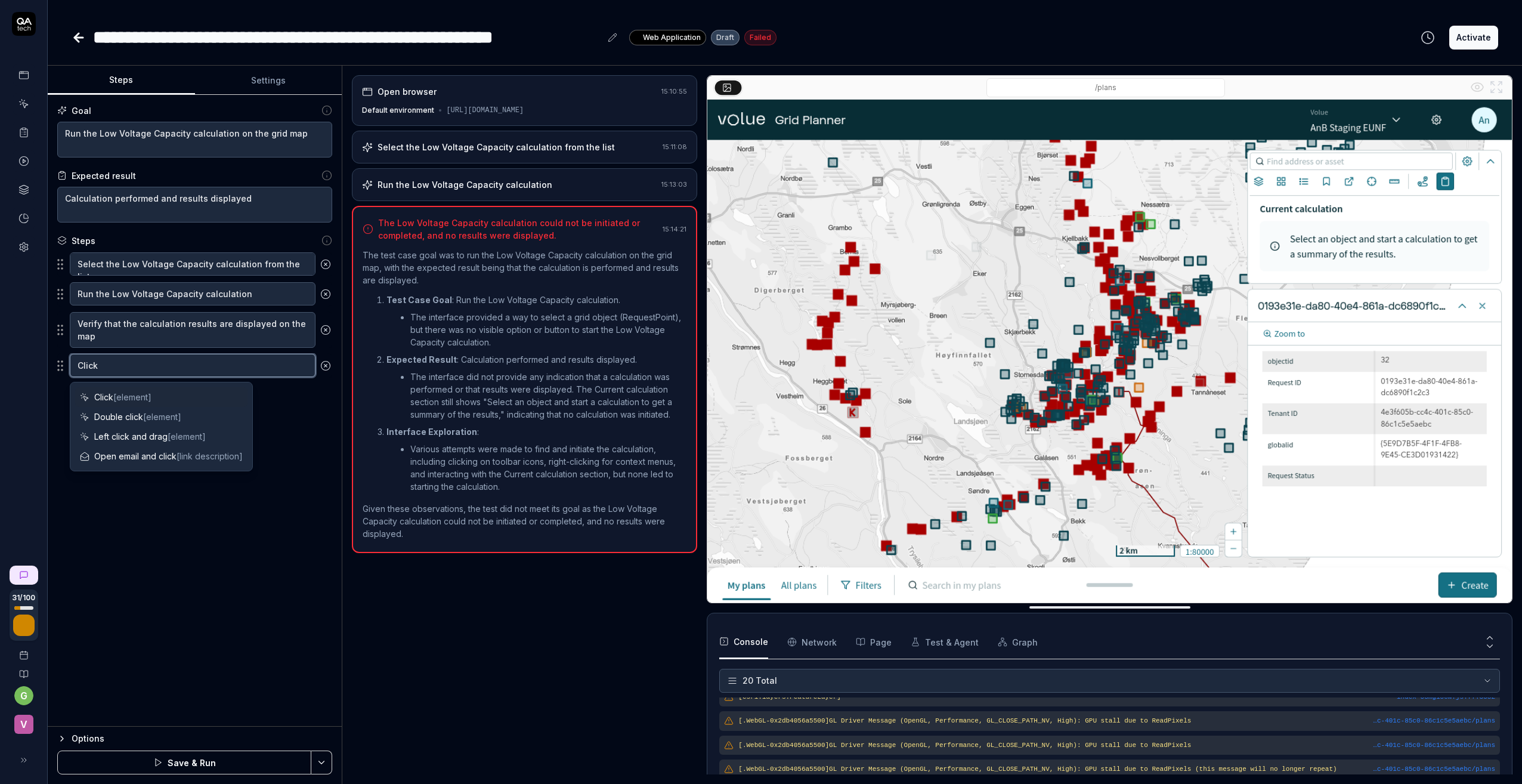
type textarea "*"
type textarea "Click o"
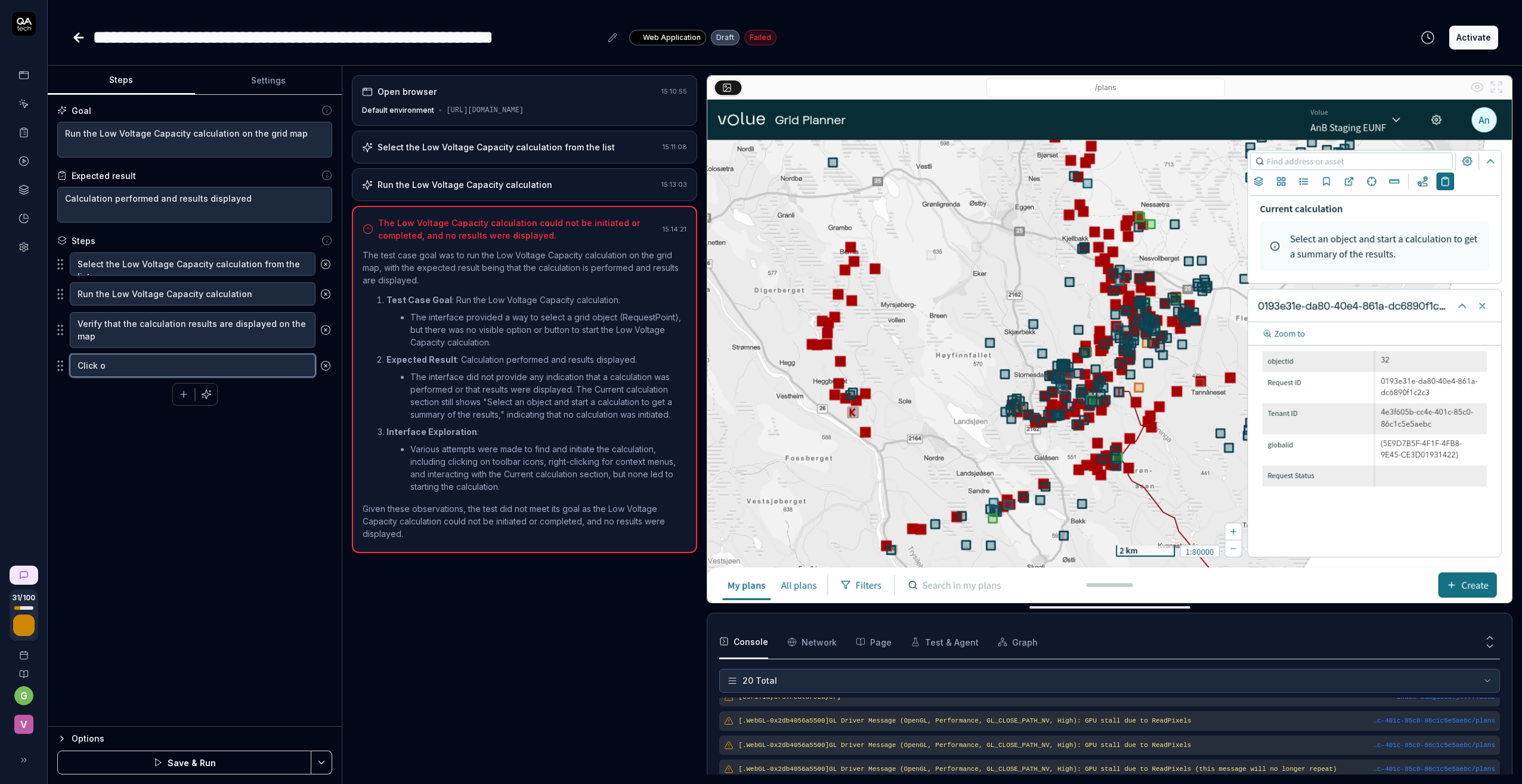
type textarea "*"
type textarea "Click on"
type textarea "*"
type textarea "Click on"
type textarea "*"
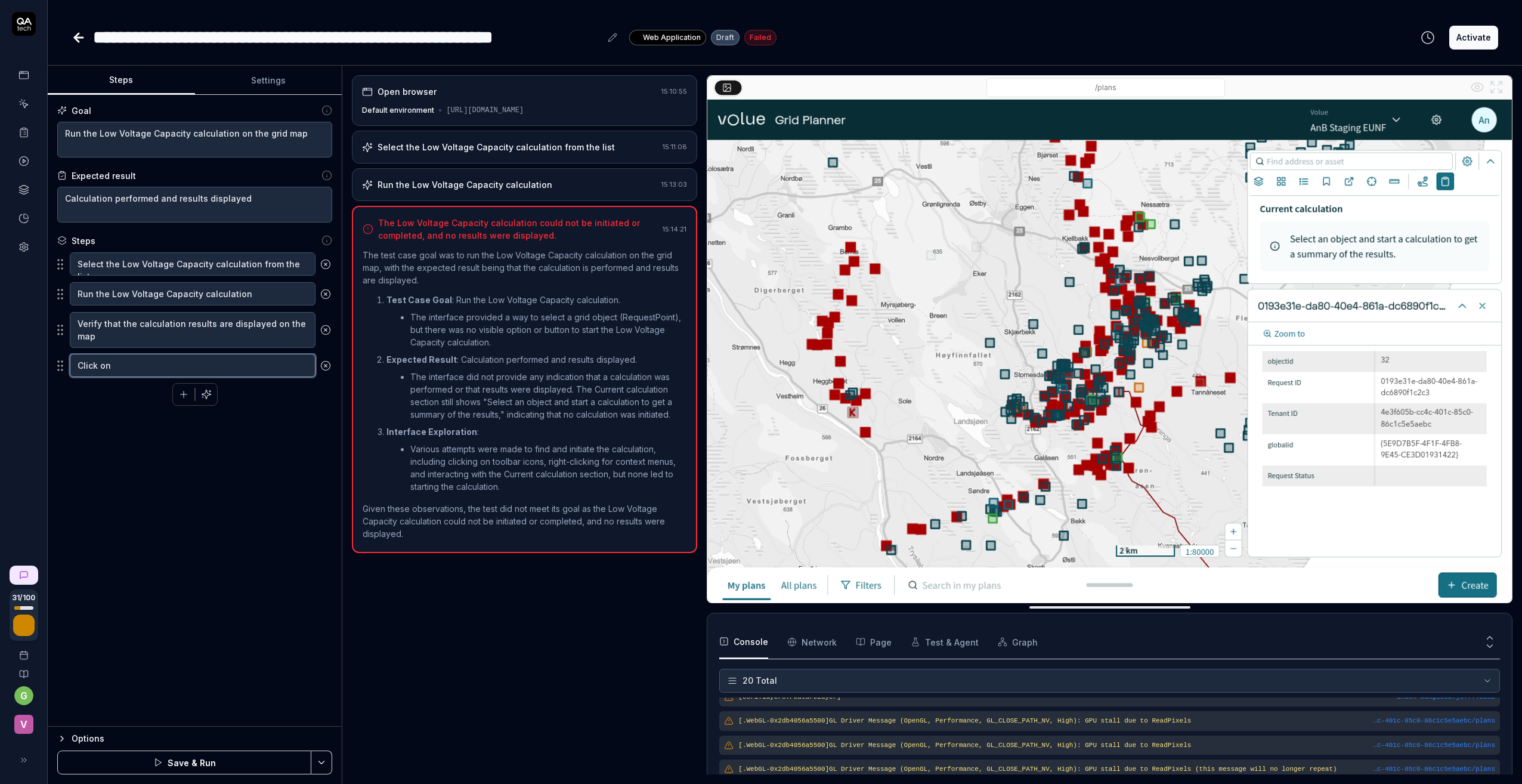
type textarea "Click on l"
type textarea "*"
type textarea "Click on lo"
type textarea "*"
type textarea "Click on low"
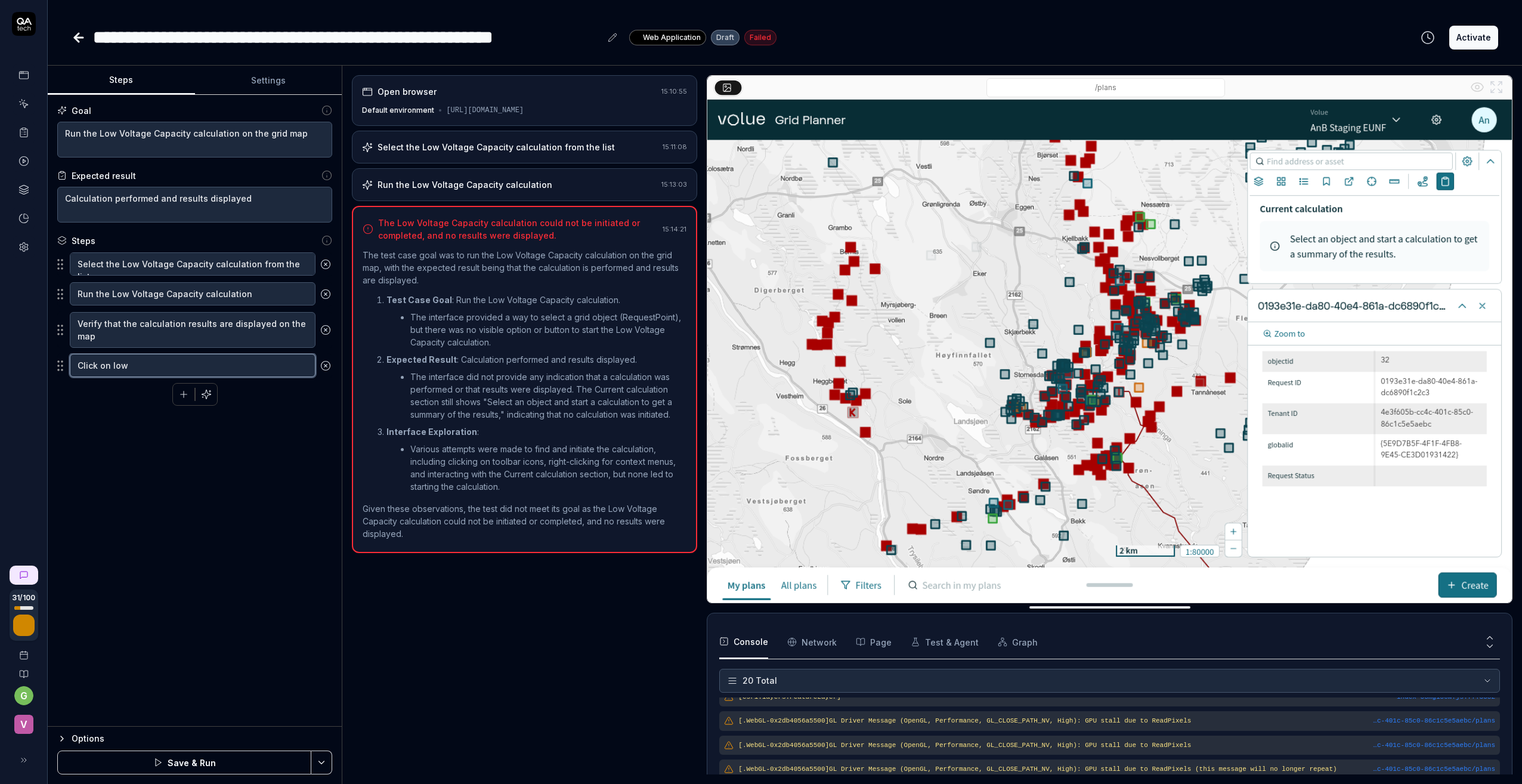
type textarea "*"
type textarea "Click on low"
type textarea "*"
type textarea "Click on low v"
type textarea "*"
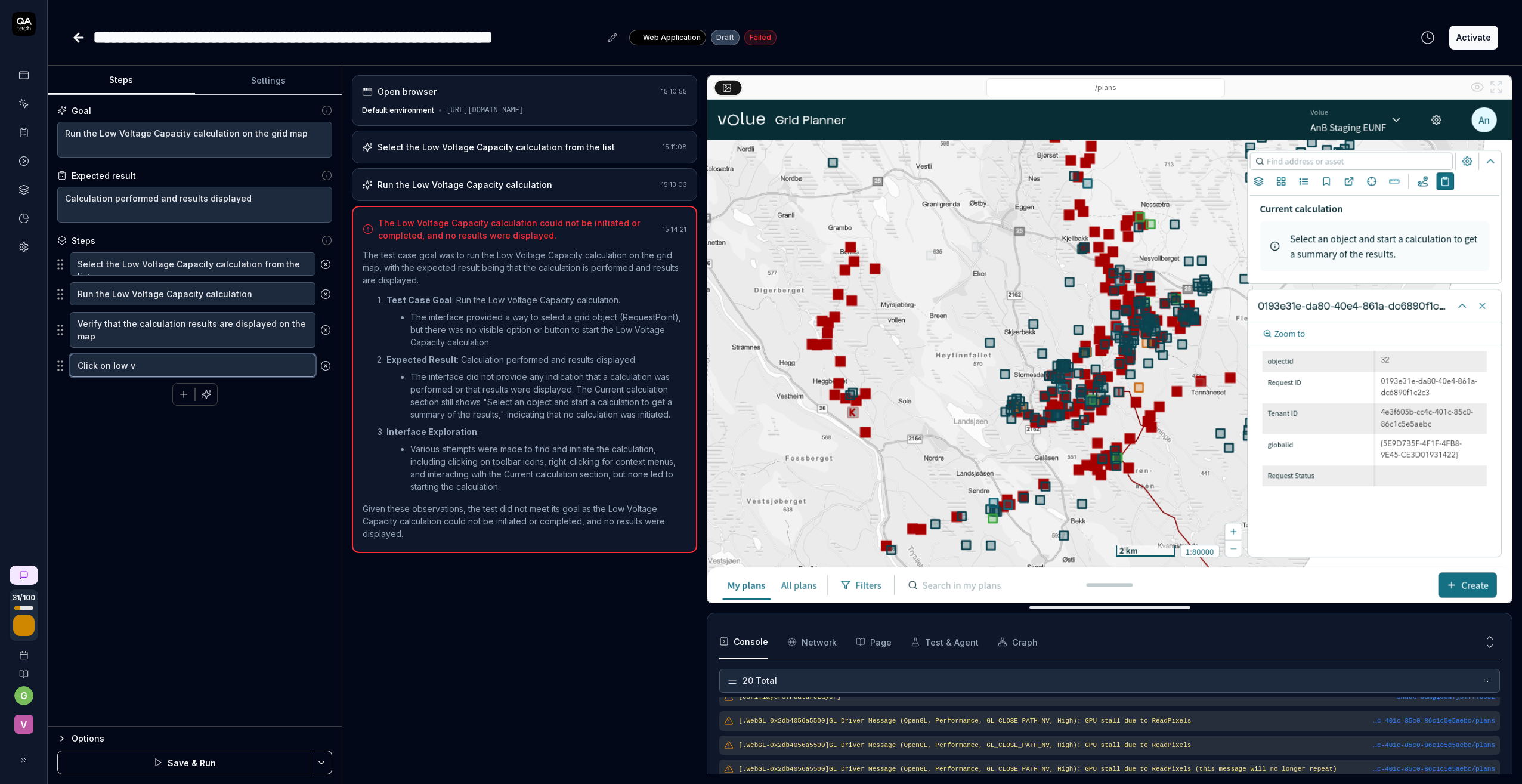
type textarea "Click on low vo"
type textarea "*"
type textarea "Click on low vol"
type textarea "*"
type textarea "Click on low volt"
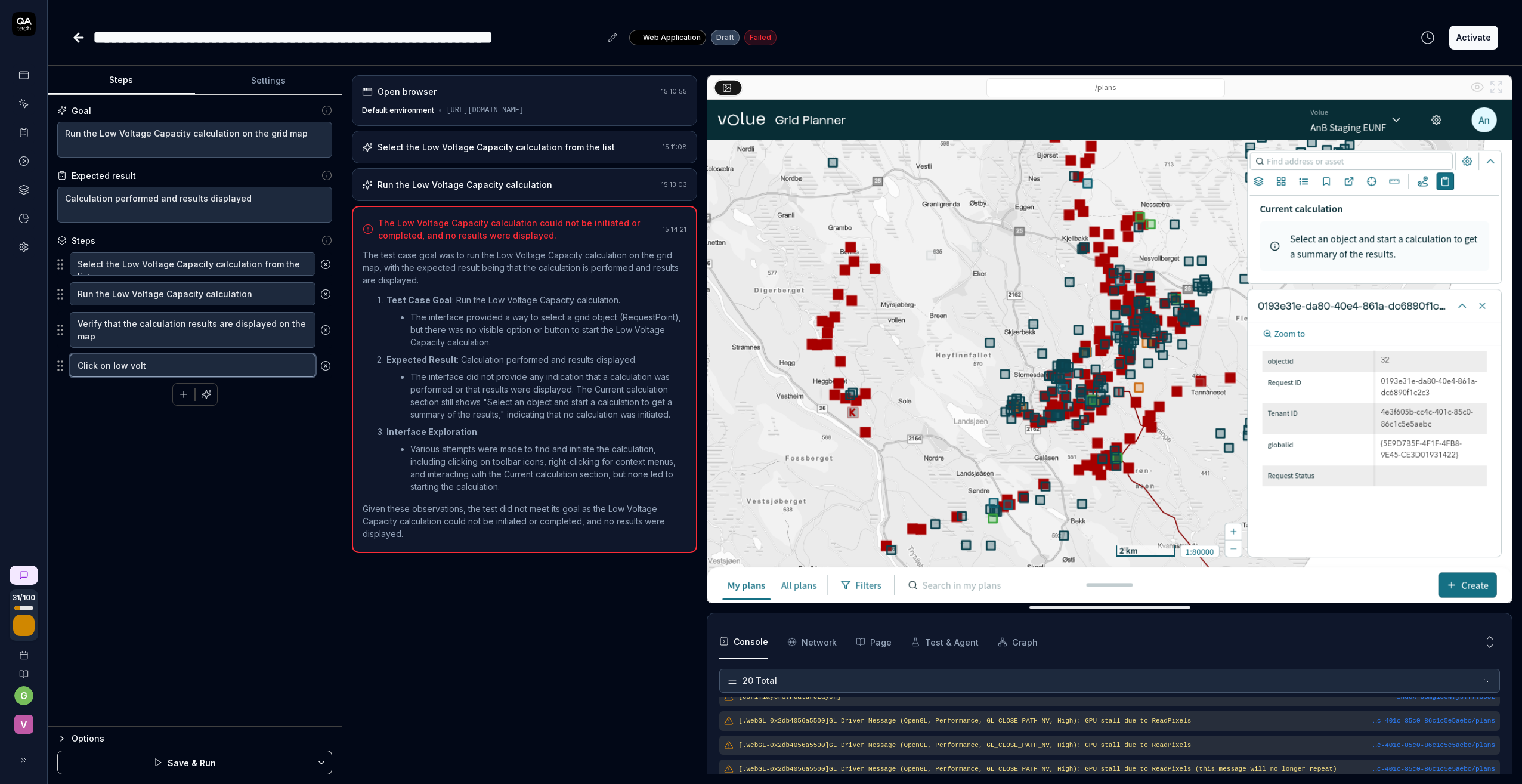
type textarea "*"
type textarea "Click on low volta"
type textarea "*"
type textarea "Click on low voltag"
type textarea "*"
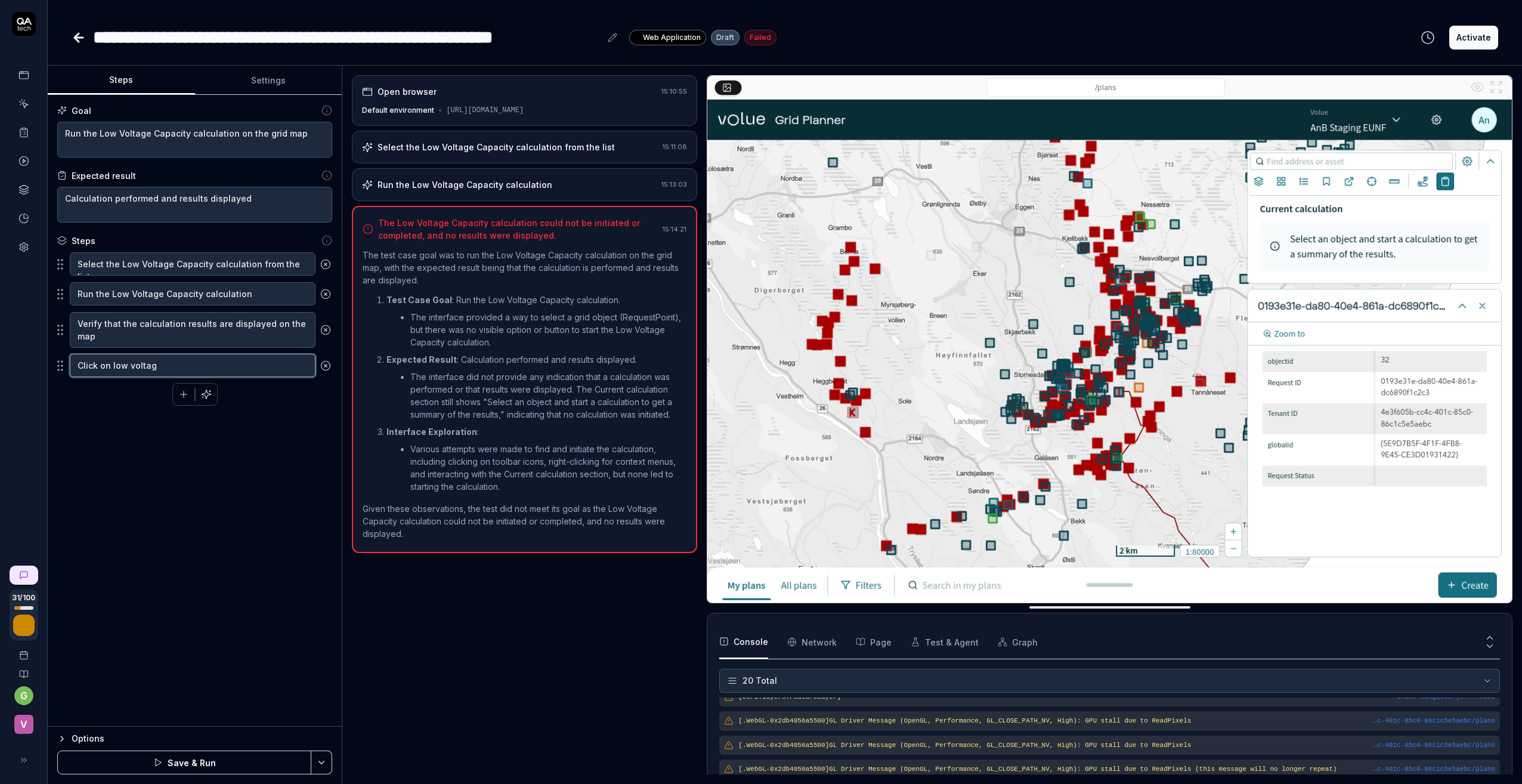
type textarea "Click on low voltage"
type textarea "*"
type textarea "Click on low voltage"
type textarea "*"
type textarea "Click on low voltage gr"
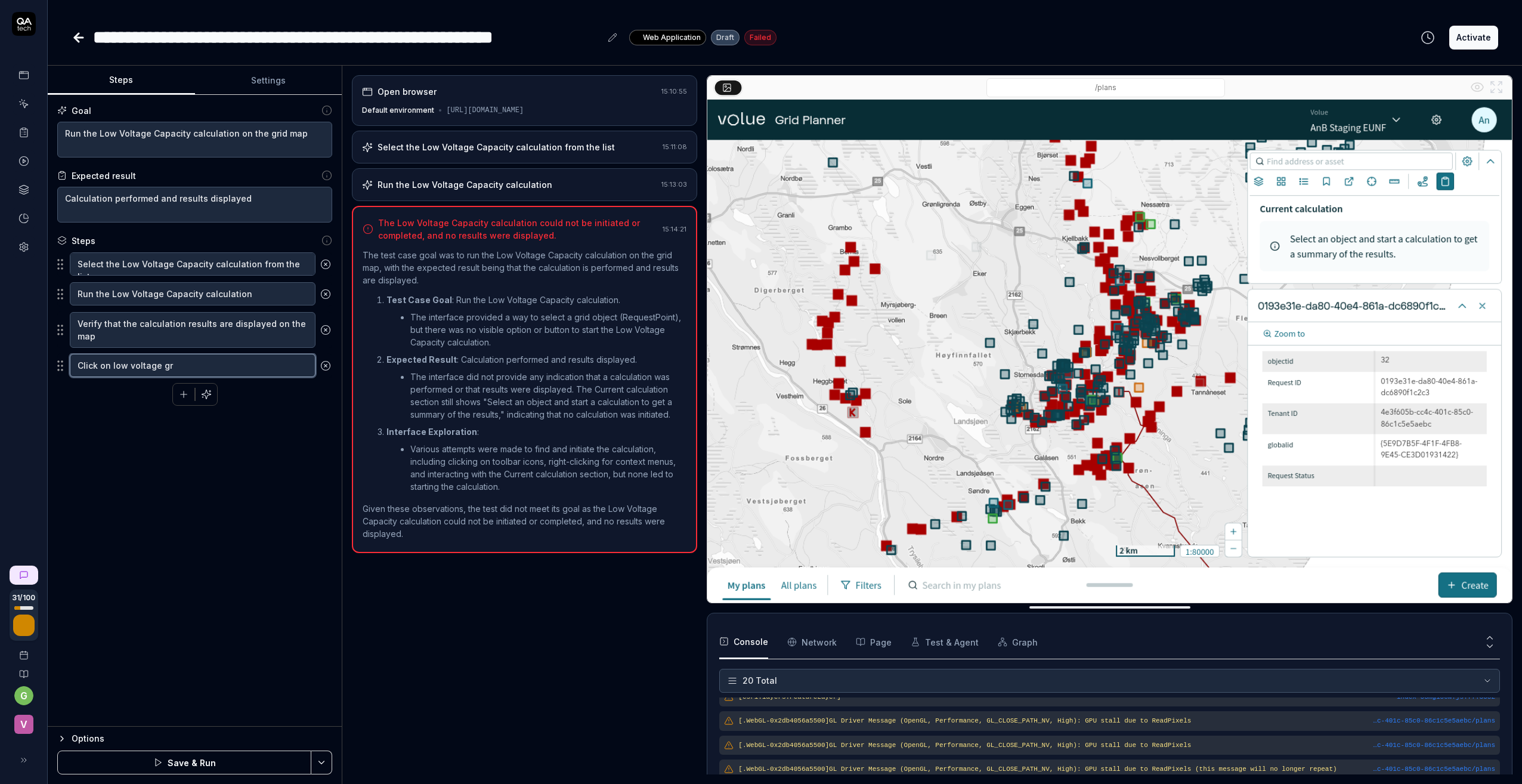
type textarea "*"
type textarea "Click on low voltage gri"
type textarea "*"
type textarea "Click on low voltage grid"
type textarea "*"
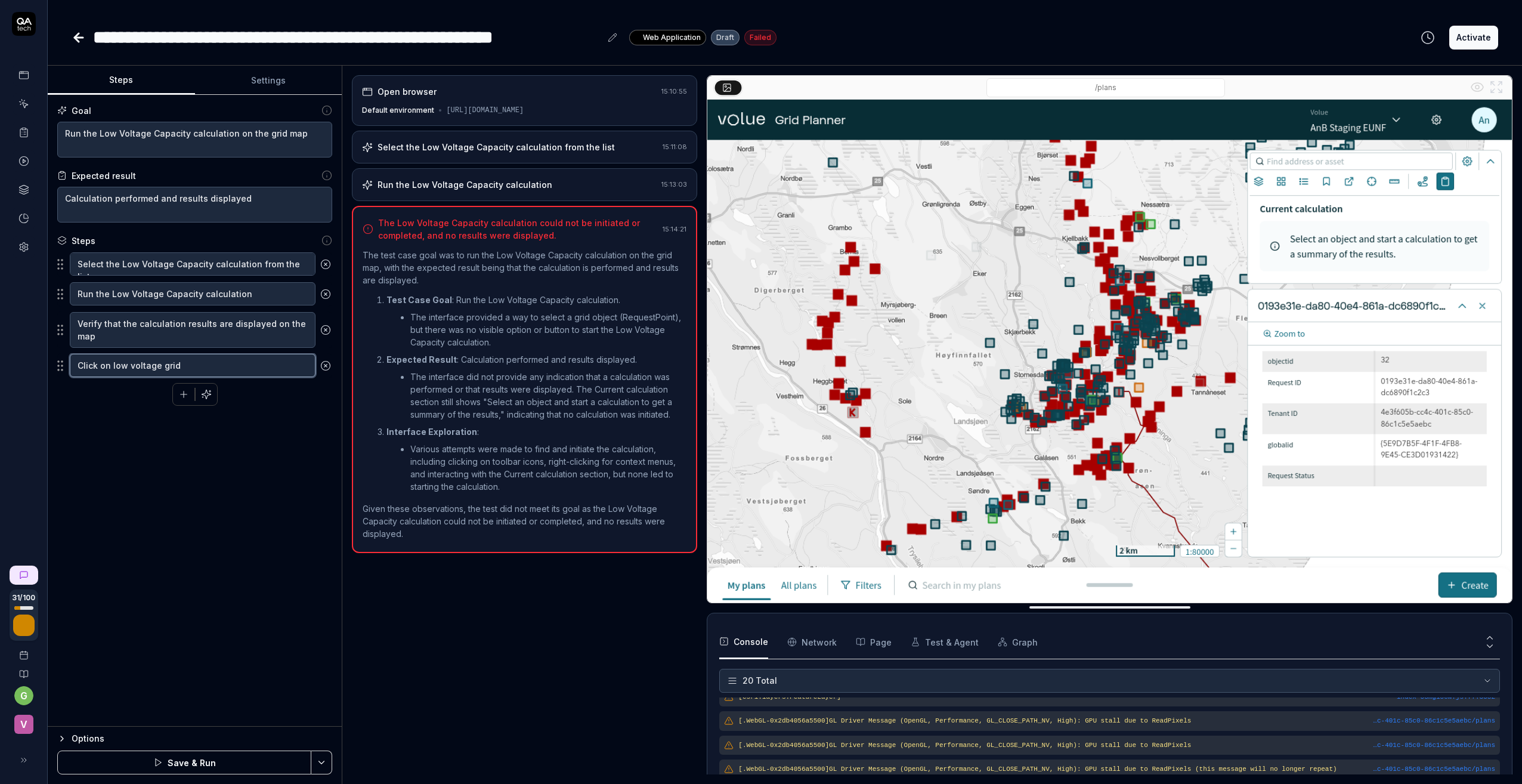
type textarea "Click on low voltage grid"
type textarea "*"
type textarea "Click on low voltage grid o"
type textarea "*"
type textarea "Click on low voltage grid on"
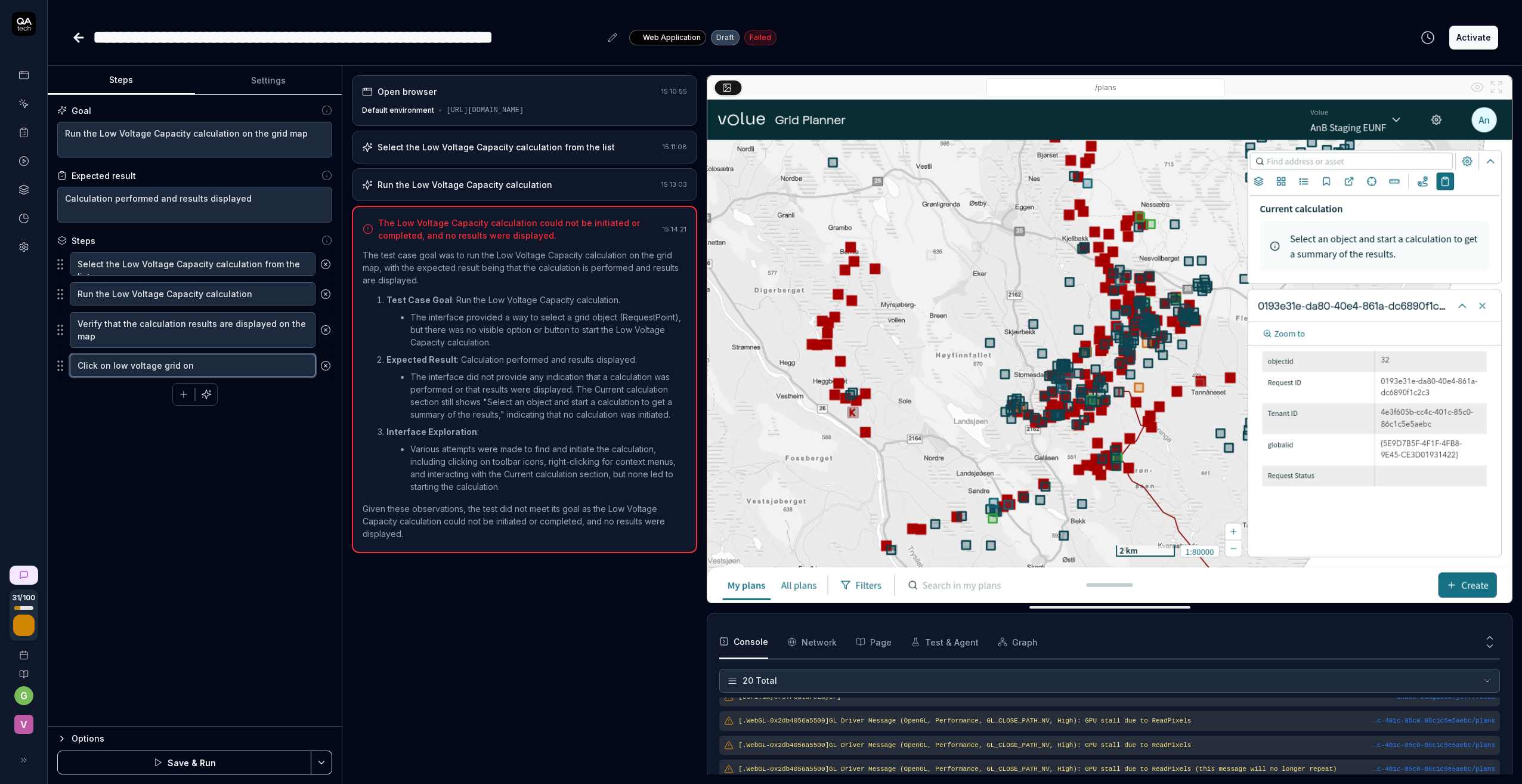
type textarea "*"
type textarea "Click on low voltage grid on"
type textarea "*"
type textarea "Click on low voltage grid on m"
type textarea "*"
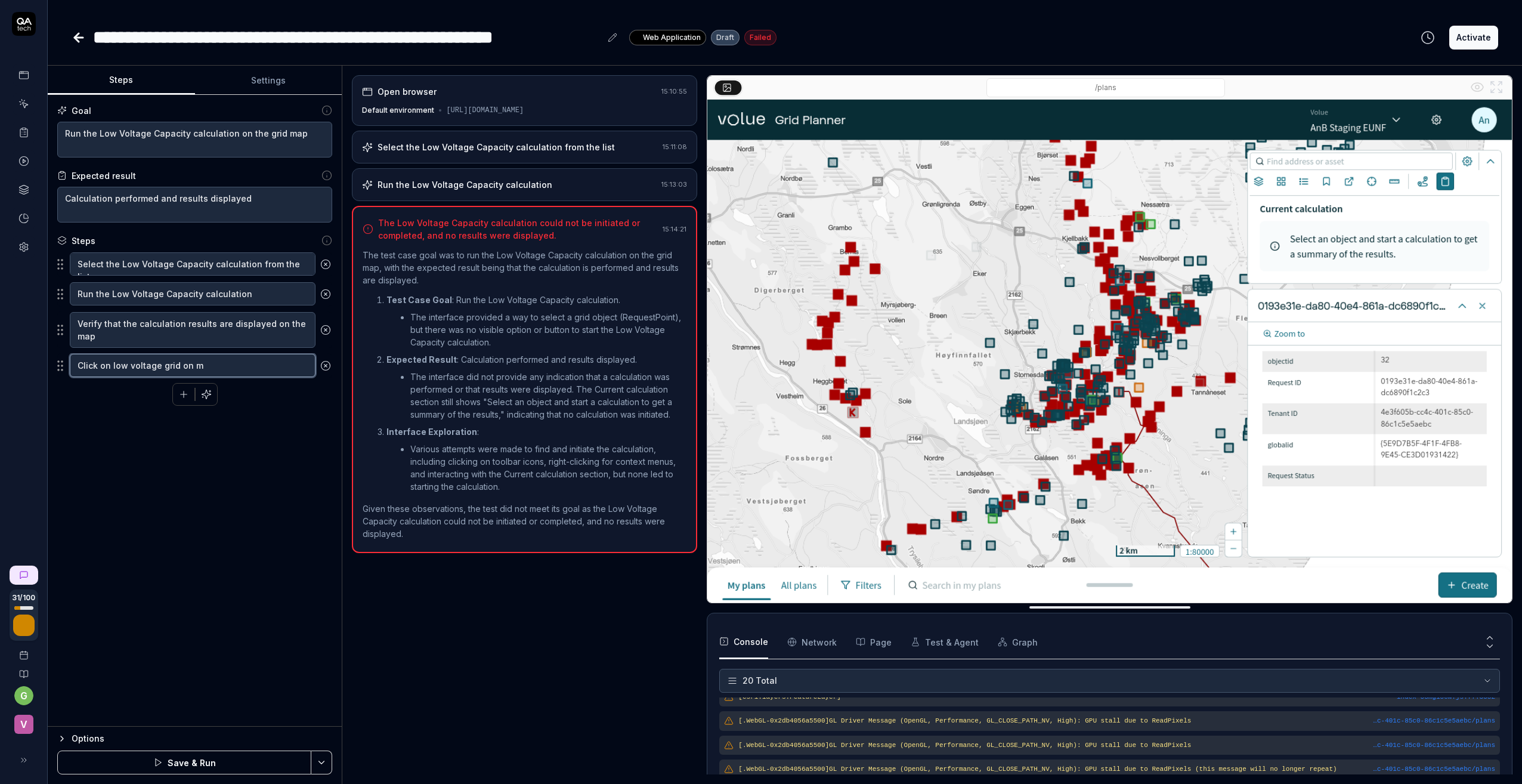
type textarea "Click on low voltage grid on ma"
type textarea "*"
type textarea "Click on low voltage grid on map"
type textarea "*"
type textarea "Click on low voltage grid on map"
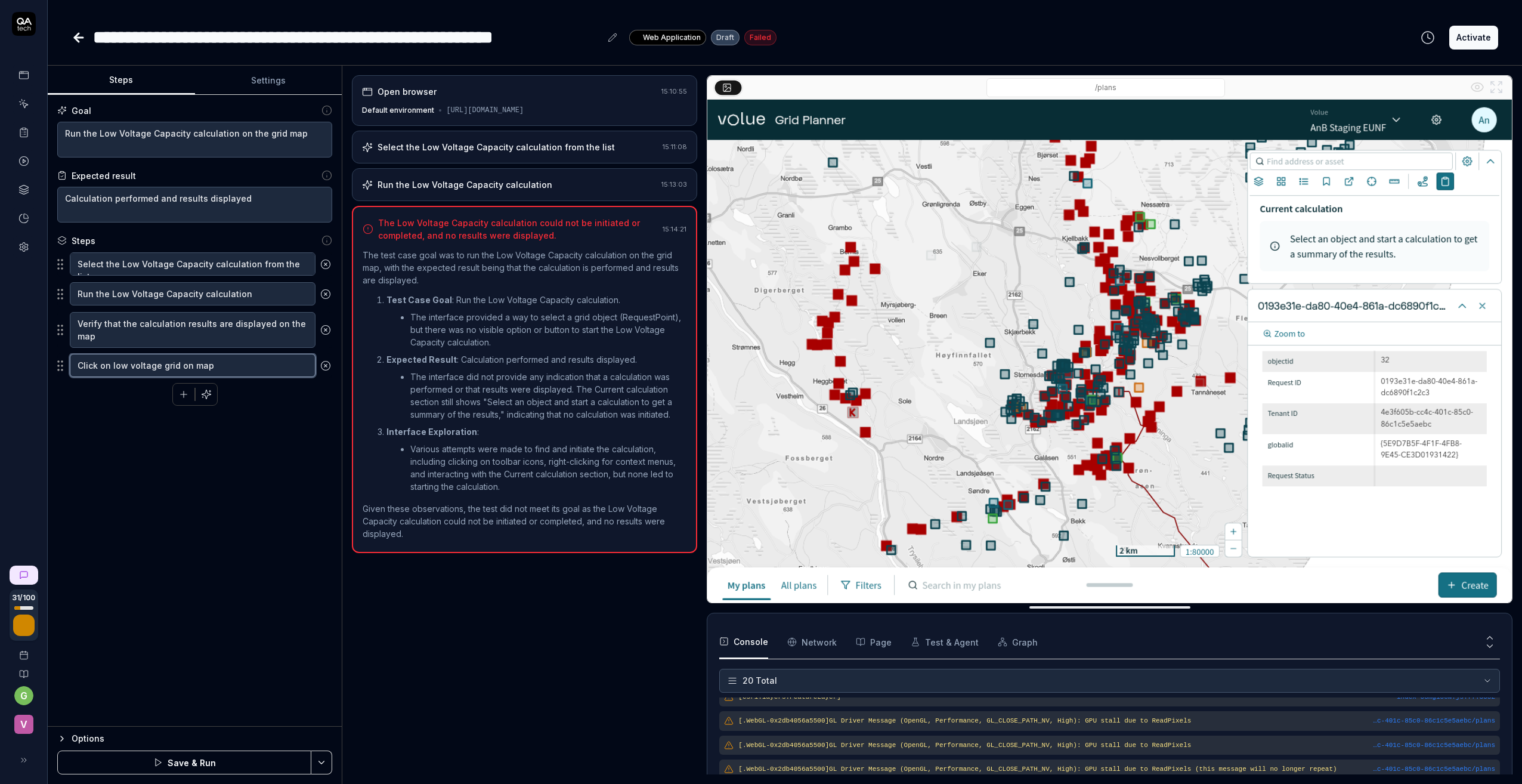
type textarea "*"
type textarea "Click on low voltage grid on map a"
type textarea "*"
type textarea "Click on low voltage grid on map an"
type textarea "*"
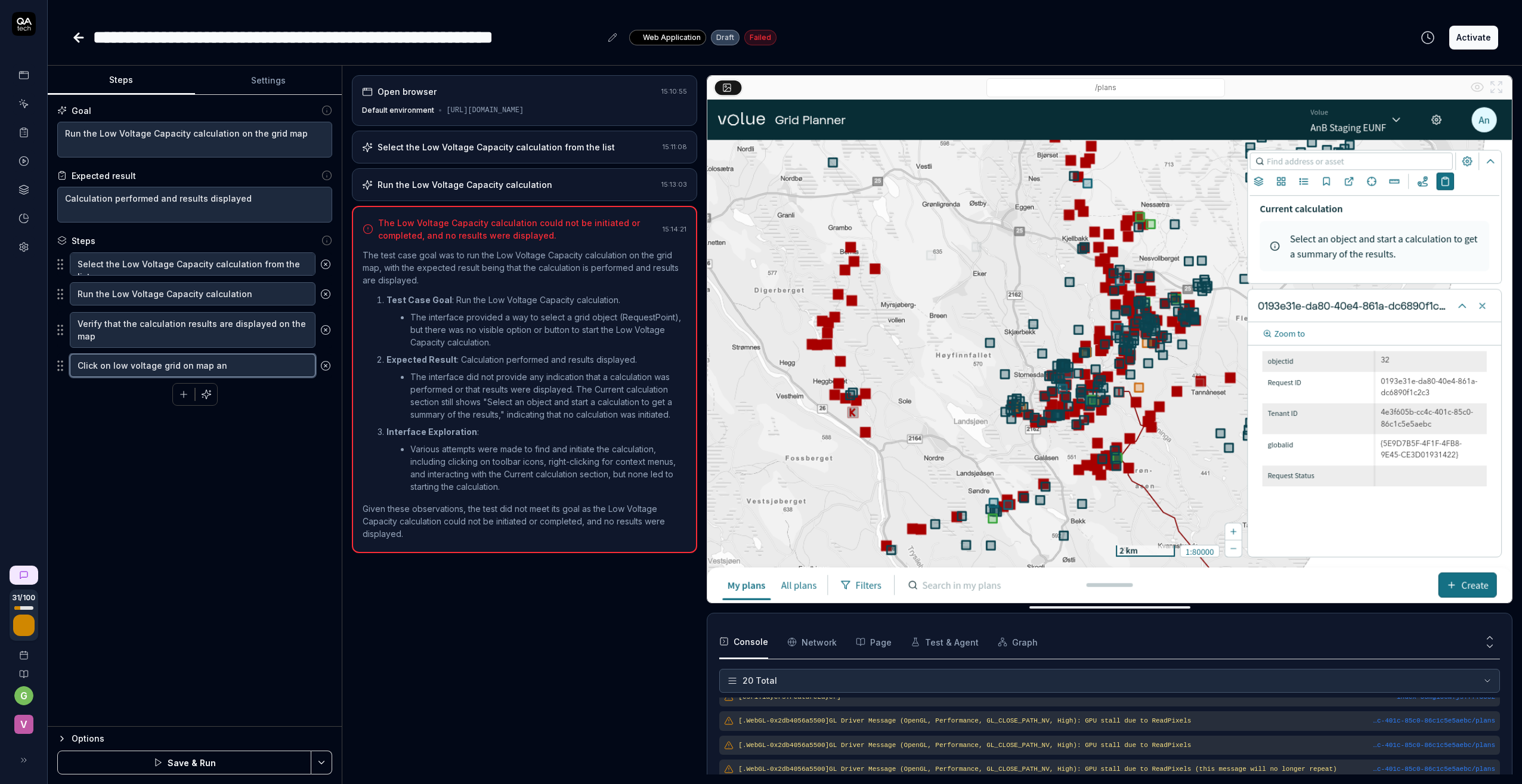
type textarea "Click on low voltage grid on map and"
type textarea "*"
type textarea "Click on low voltage grid on map and"
type textarea "*"
type textarea "Click on low voltage grid on map and s"
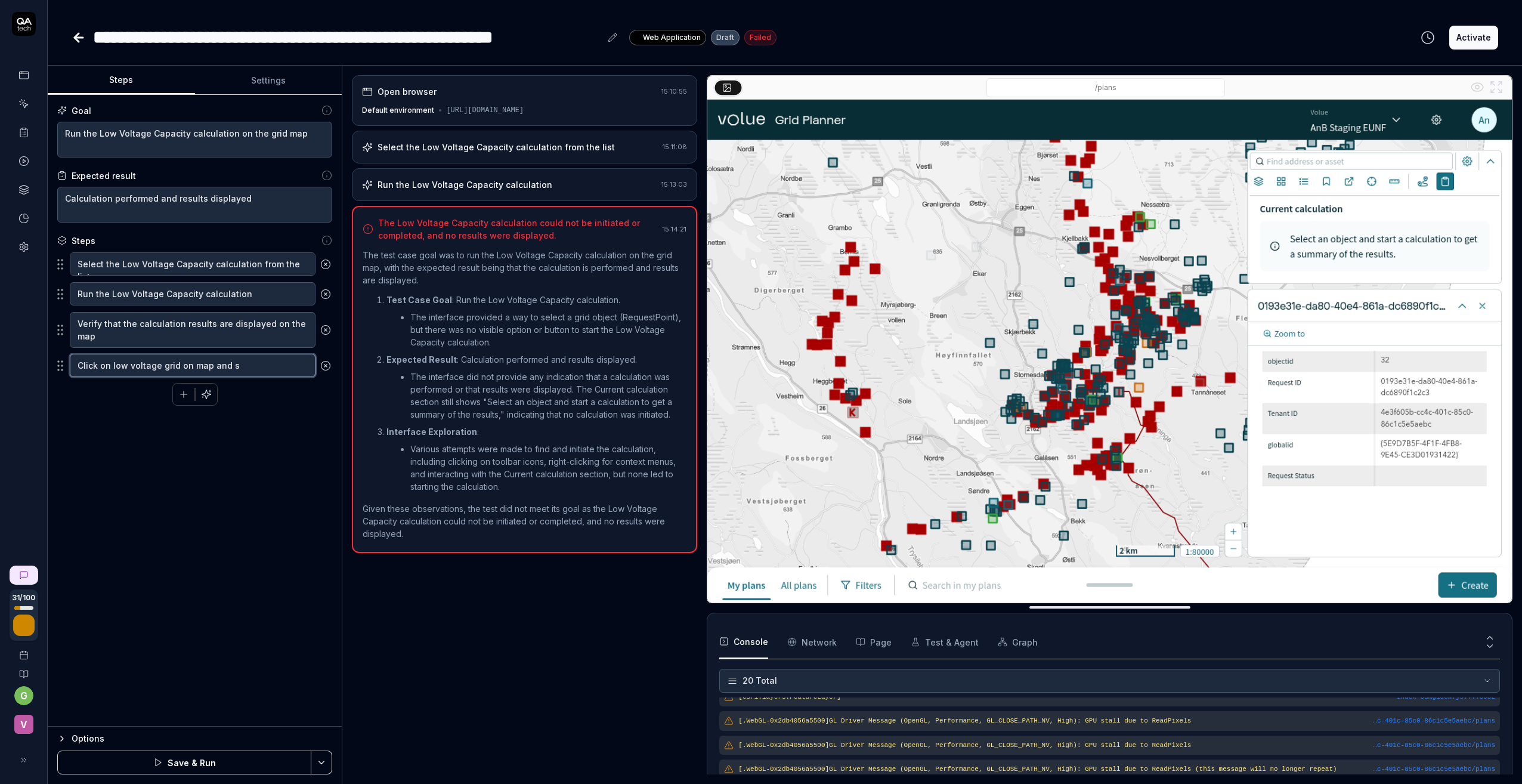
type textarea "*"
type textarea "Click on low voltage grid on map and se"
type textarea "*"
type textarea "Click on low voltage grid on map and sel"
type textarea "*"
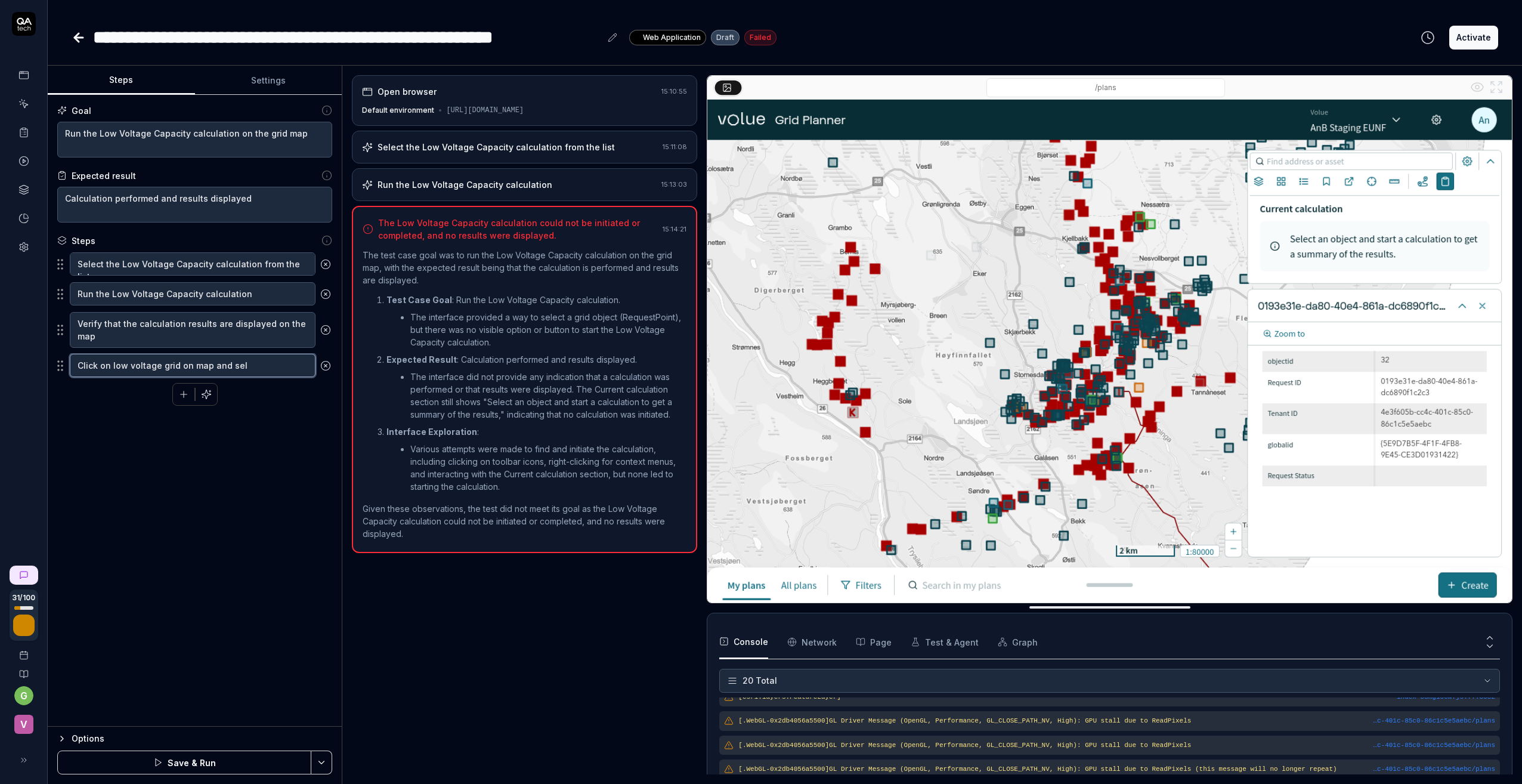
type textarea "Click on low voltage grid on map and sele"
type textarea "*"
type textarea "Click on low voltage grid on map and selec"
type textarea "*"
type textarea "Click on low voltage grid on map and select"
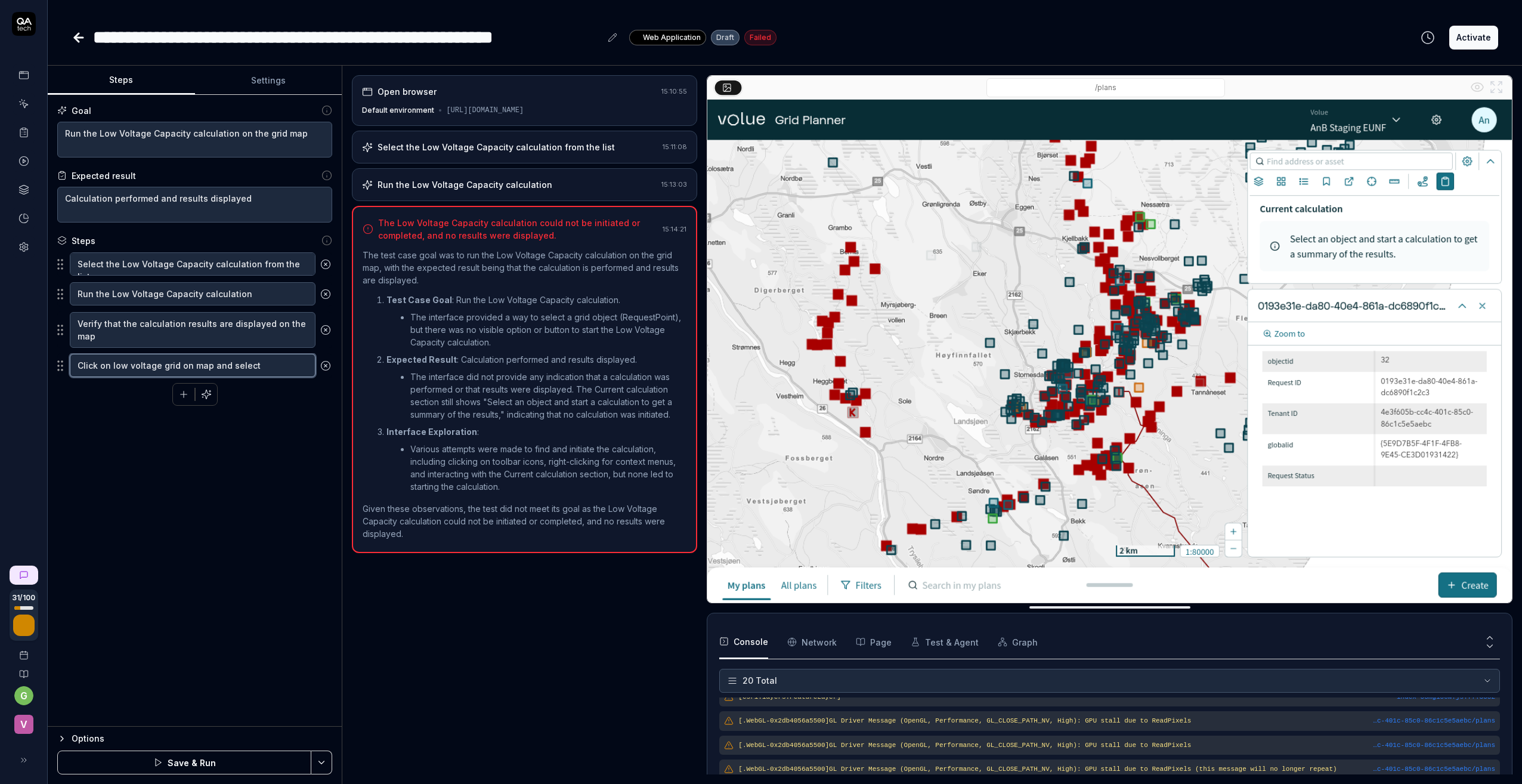
type textarea "*"
type textarea "Click on low voltage grid on map and select"
type textarea "*"
type textarea "Click on low voltage grid on map and select a"
type textarea "*"
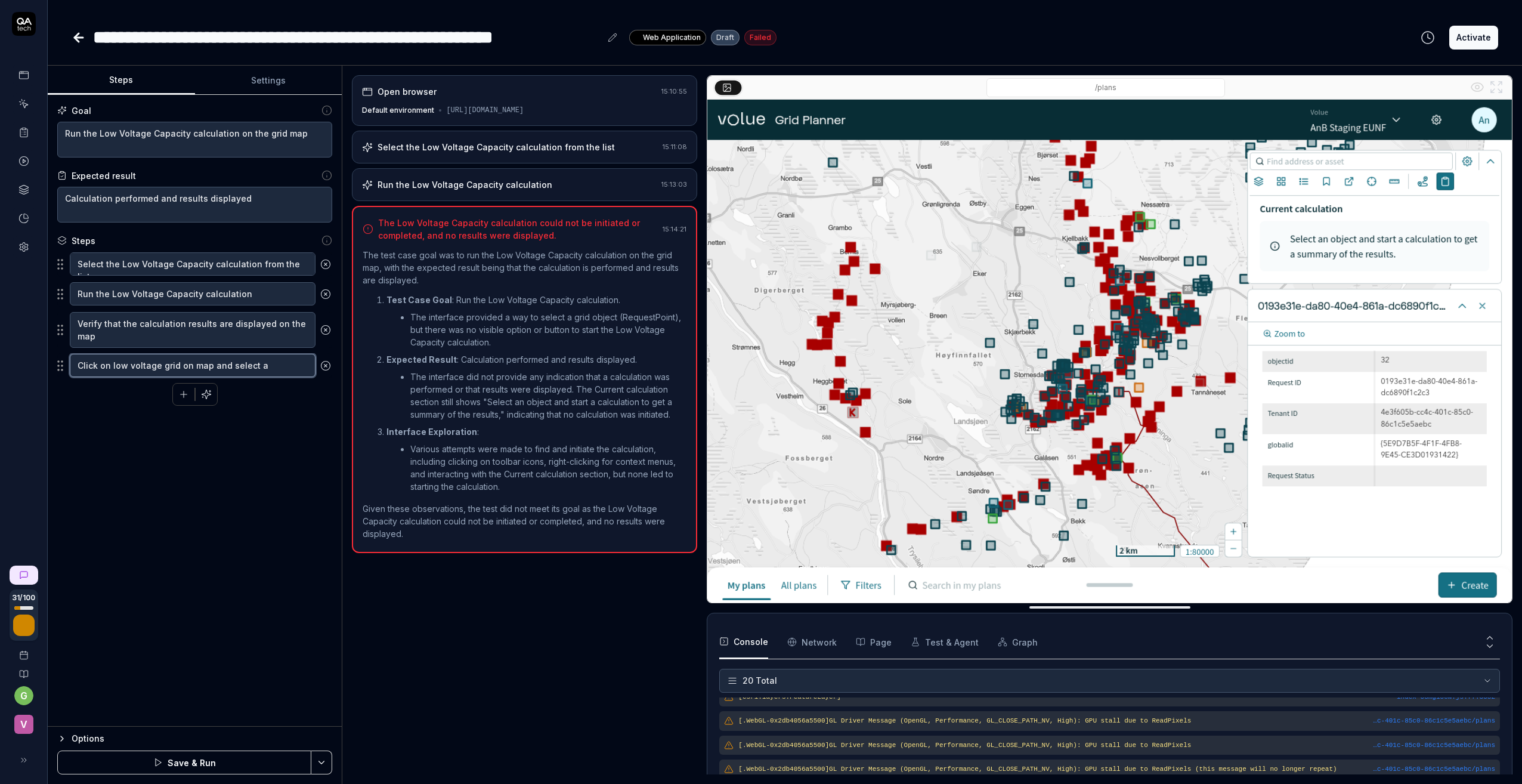
type textarea "Click on low voltage grid on map and select an"
type textarea "*"
type textarea "Click on low voltage grid on map and select a"
type textarea "*"
type textarea "Click on low voltage grid on map and select a"
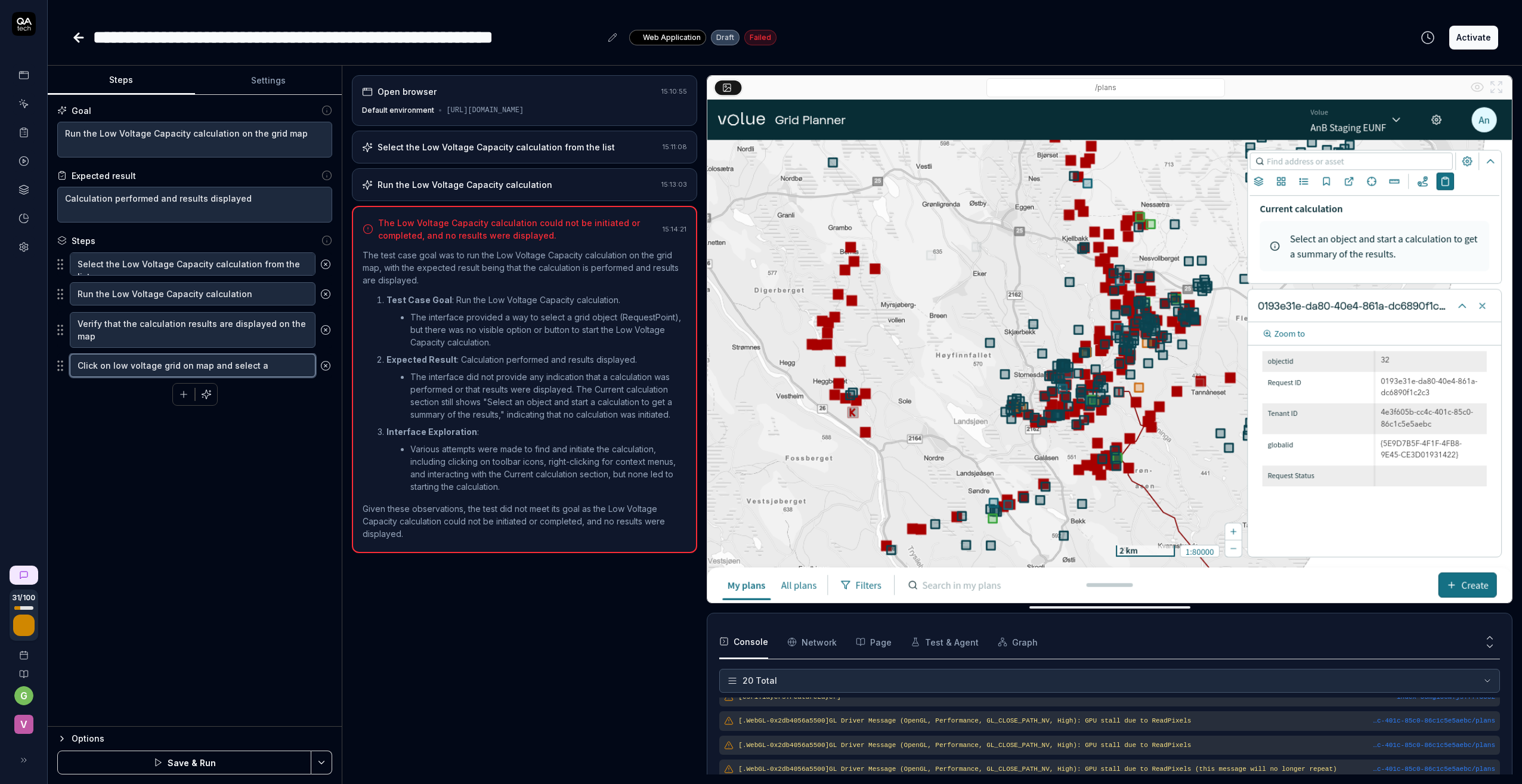
type textarea "*"
type textarea "Click on low voltage grid on map and select a l"
type textarea "*"
type textarea "Click on low voltage grid on map and select a lo"
type textarea "*"
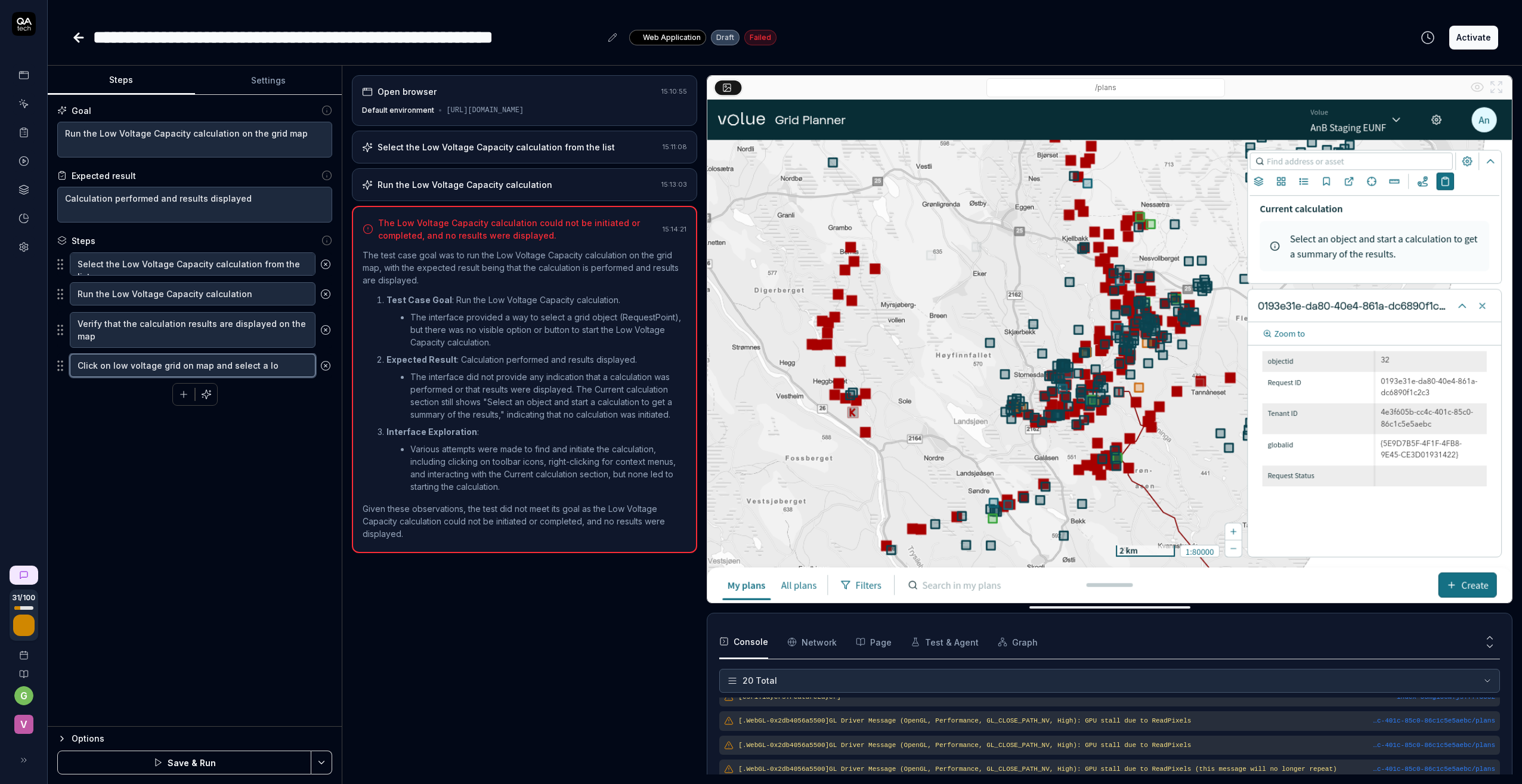
type textarea "Click on low voltage grid on map and select a low"
type textarea "*"
type textarea "Click on low voltage grid on map and select a low"
type textarea "*"
type textarea "Click on low voltage grid on map and select a low v"
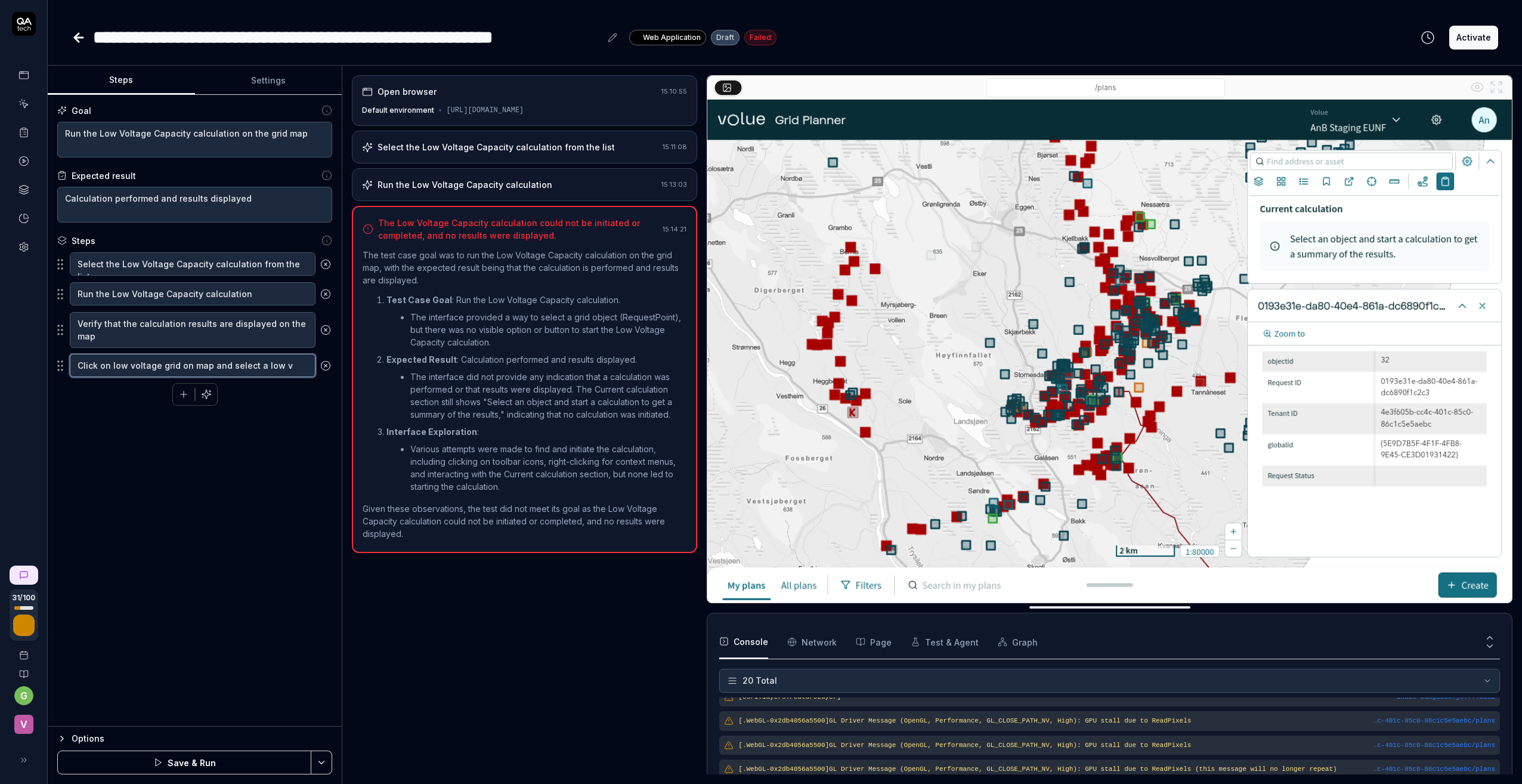
type textarea "*"
type textarea "Click on low voltage grid on map and select a low vo"
type textarea "*"
type textarea "Click on low voltage grid on map and select a low vol"
type textarea "*"
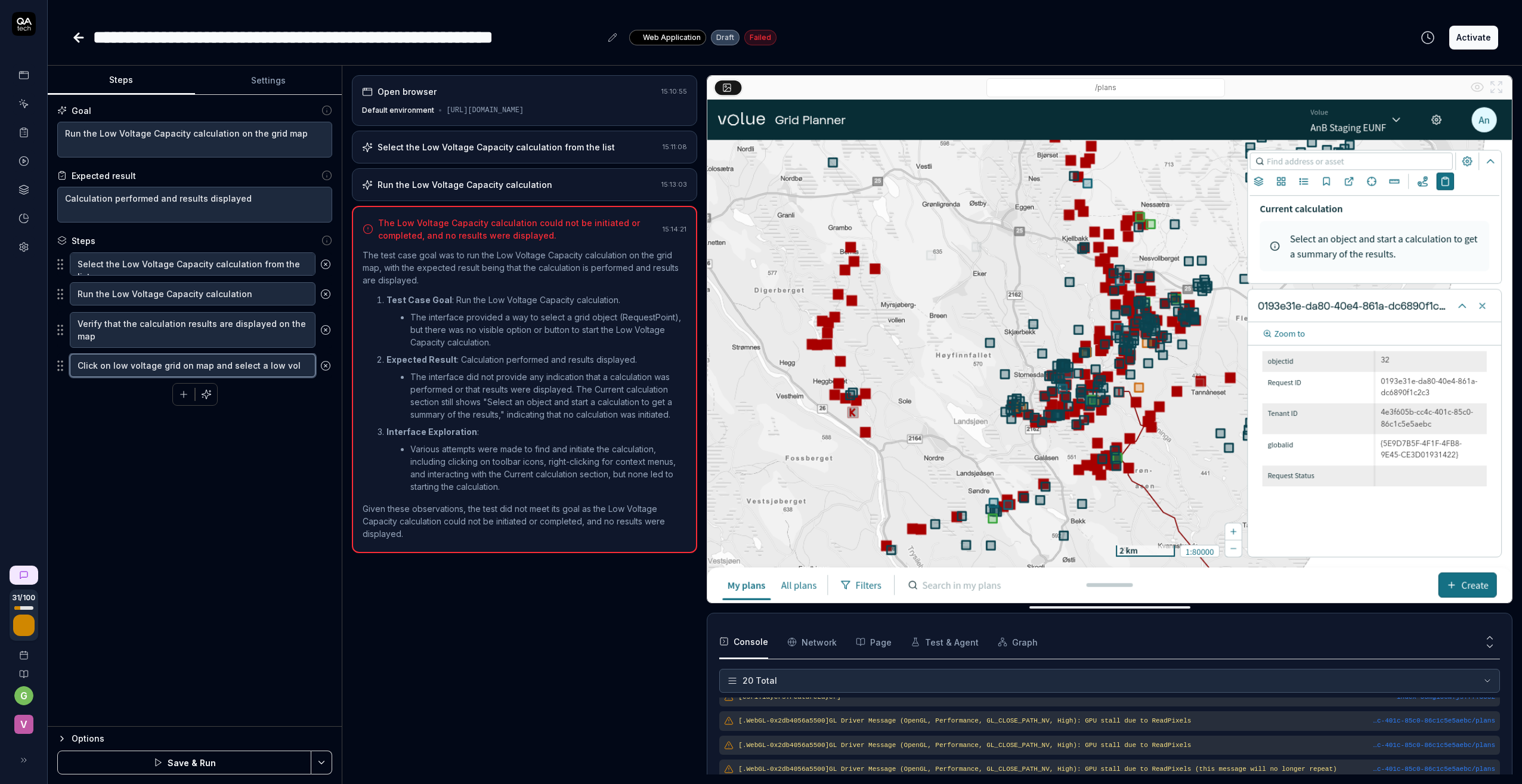
type textarea "Click on low voltage grid on map and select a low volt"
type textarea "*"
type textarea "Click on low voltage grid on map and select a low volta"
type textarea "*"
type textarea "Click on low voltage grid on map and select a low voltag"
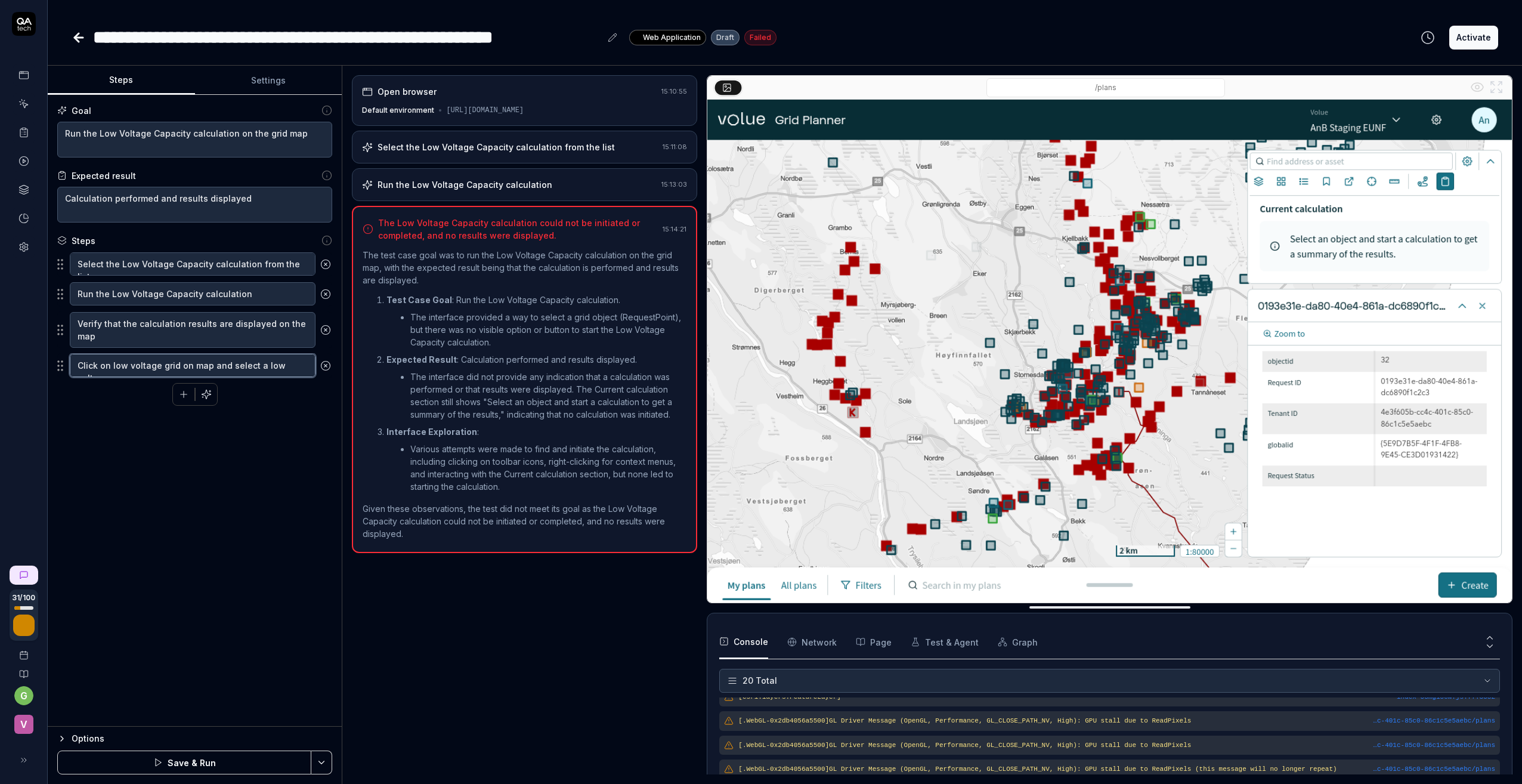
type textarea "*"
type textarea "Click on low voltage grid on map and select a low voltage"
type textarea "*"
type textarea "Click on low voltage grid on map and select a low voltage"
type textarea "*"
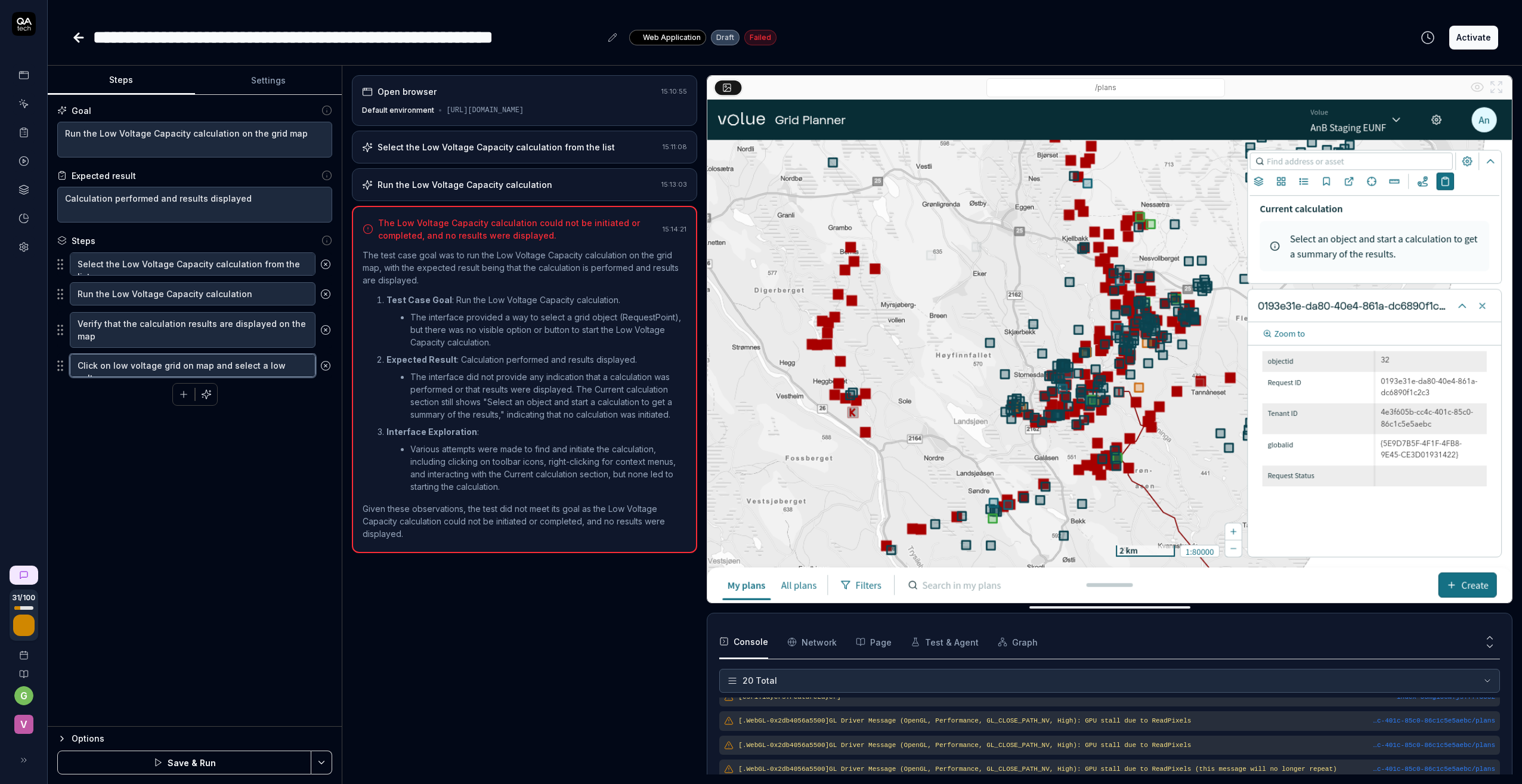
type textarea "Click on low voltage grid on map and select a low voltage c"
type textarea "*"
type textarea "Click on low voltage grid on map and select a low voltage ca"
type textarea "*"
type textarea "Click on low voltage grid on map and select a low voltage cab"
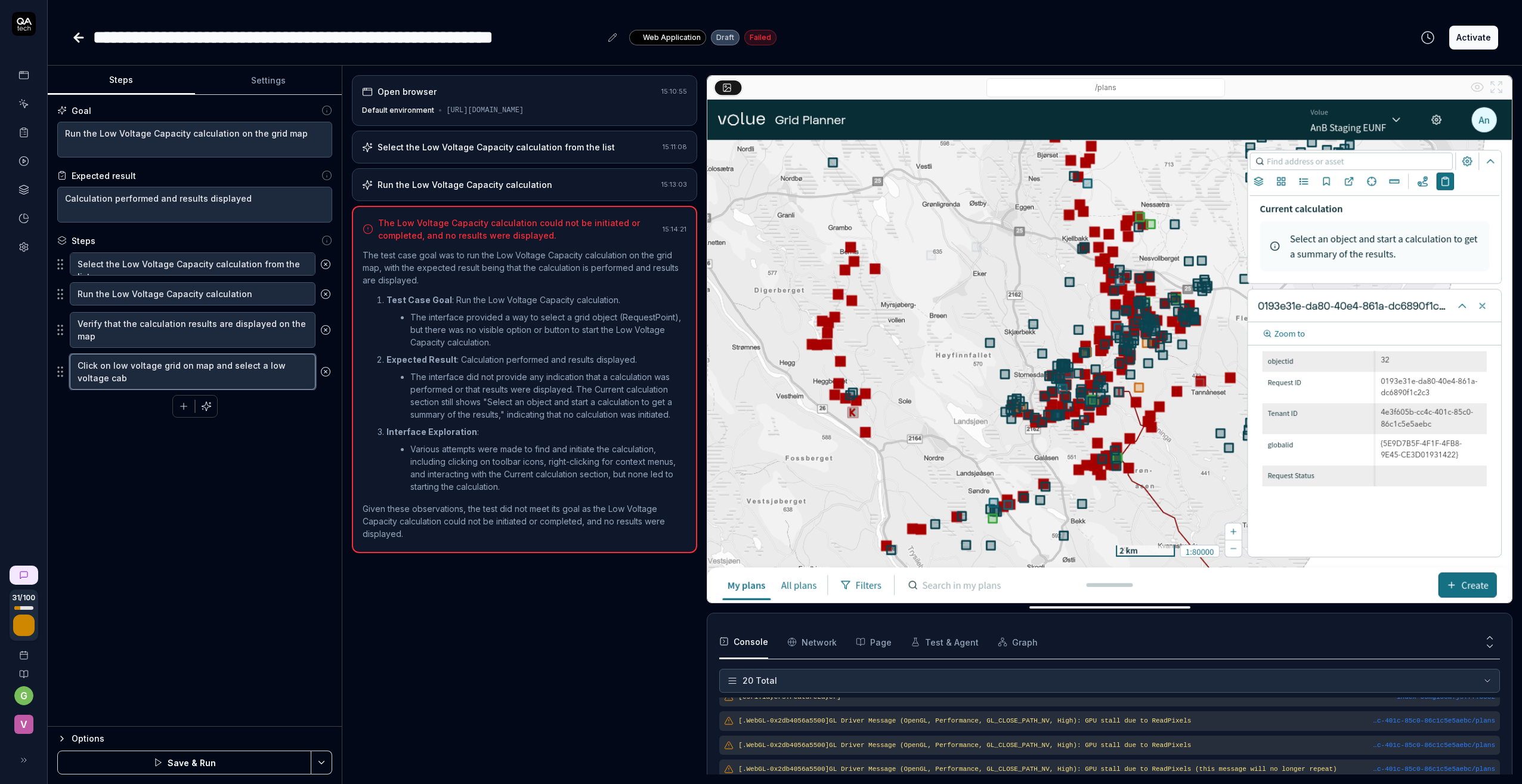
type textarea "*"
type textarea "Click on low voltage grid on map and select a low voltage cabl"
type textarea "*"
type textarea "Click on low voltage grid on map and select a low voltage cable"
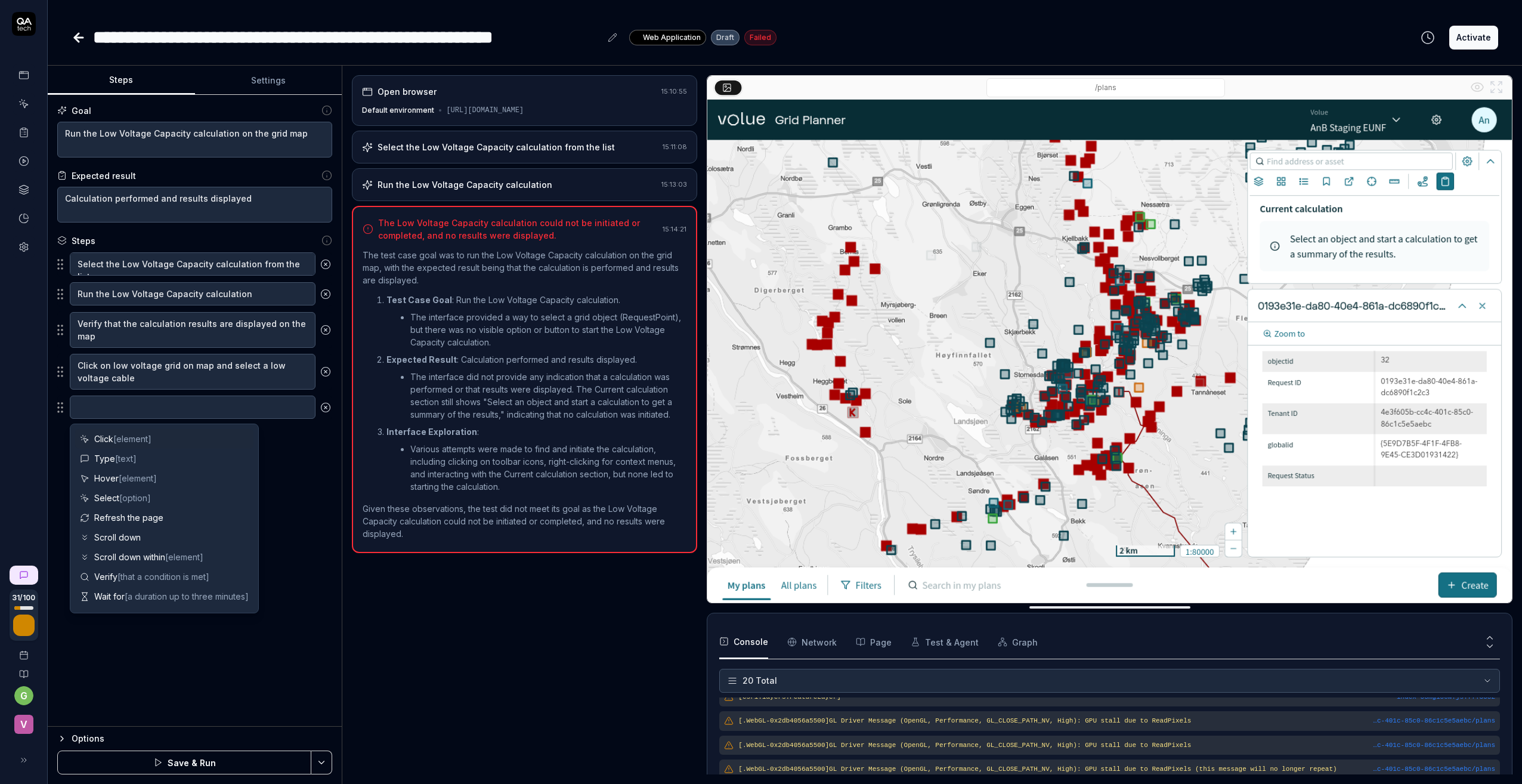
click at [116, 437] on span "[element]" at bounding box center [132, 438] width 38 height 10
type textarea "*"
type textarea "Click"
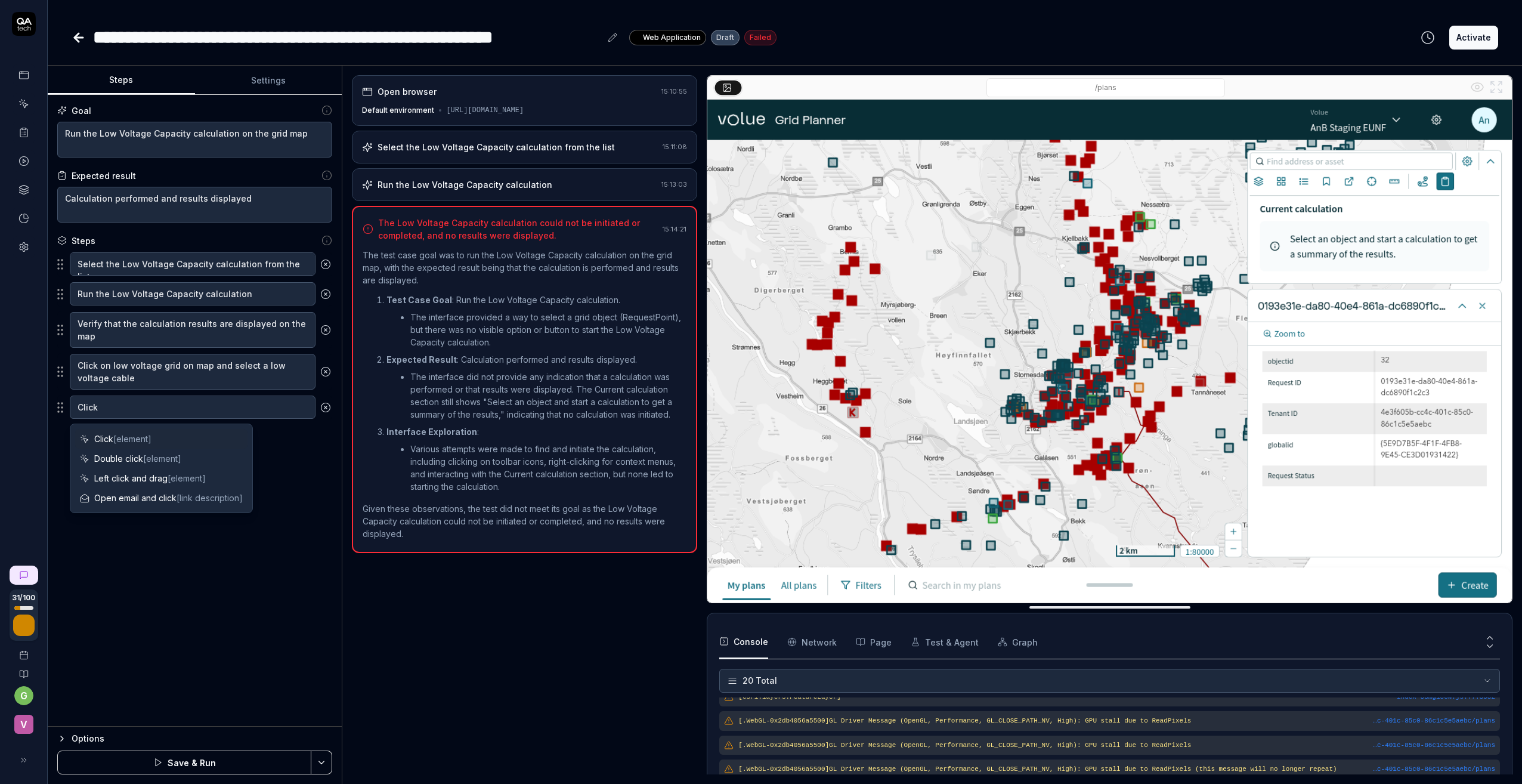
click at [327, 406] on icon at bounding box center [325, 407] width 3 height 3
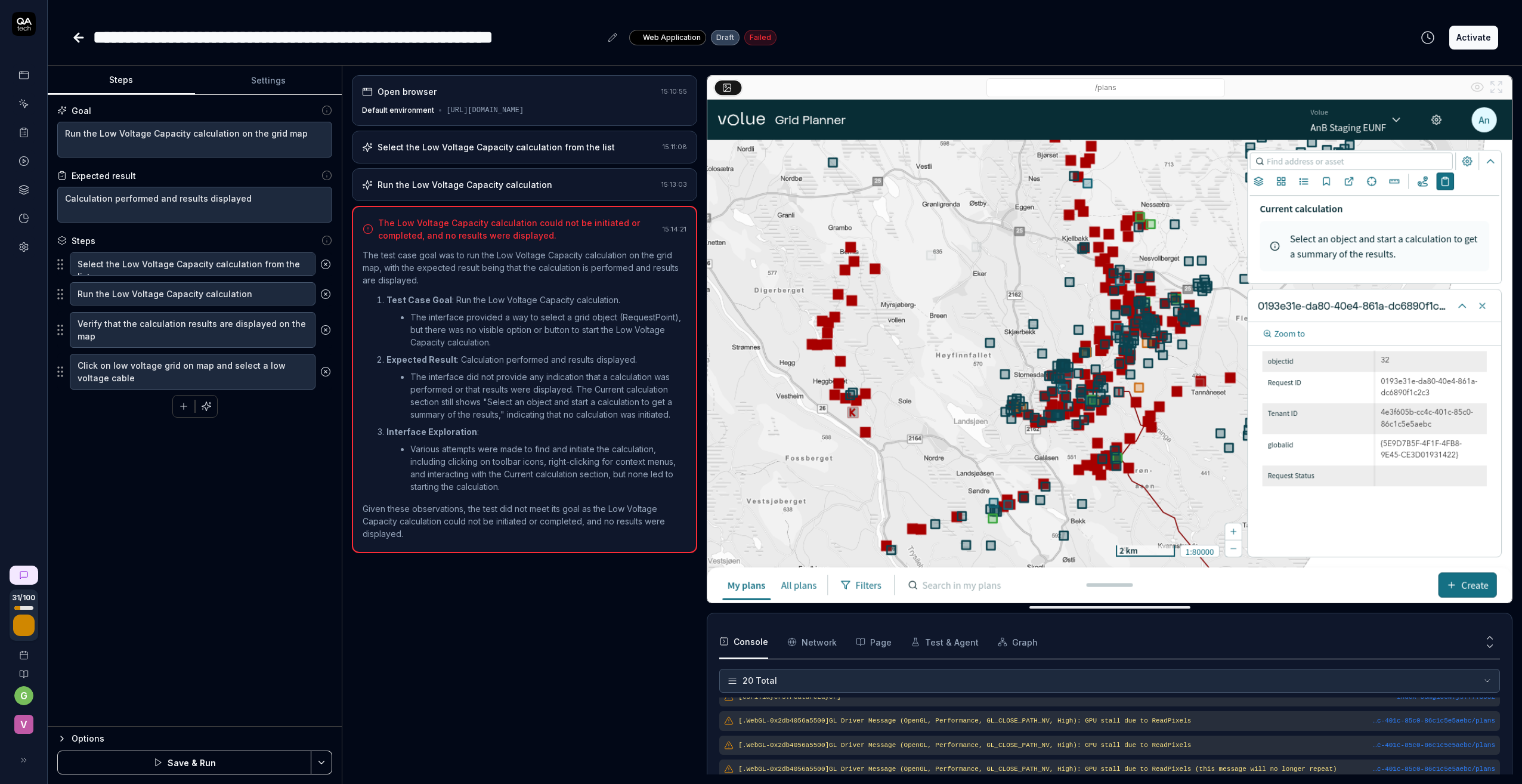
click at [69, 372] on div "Click on low voltage grid on map and select a low voltage cable" at bounding box center [194, 371] width 275 height 37
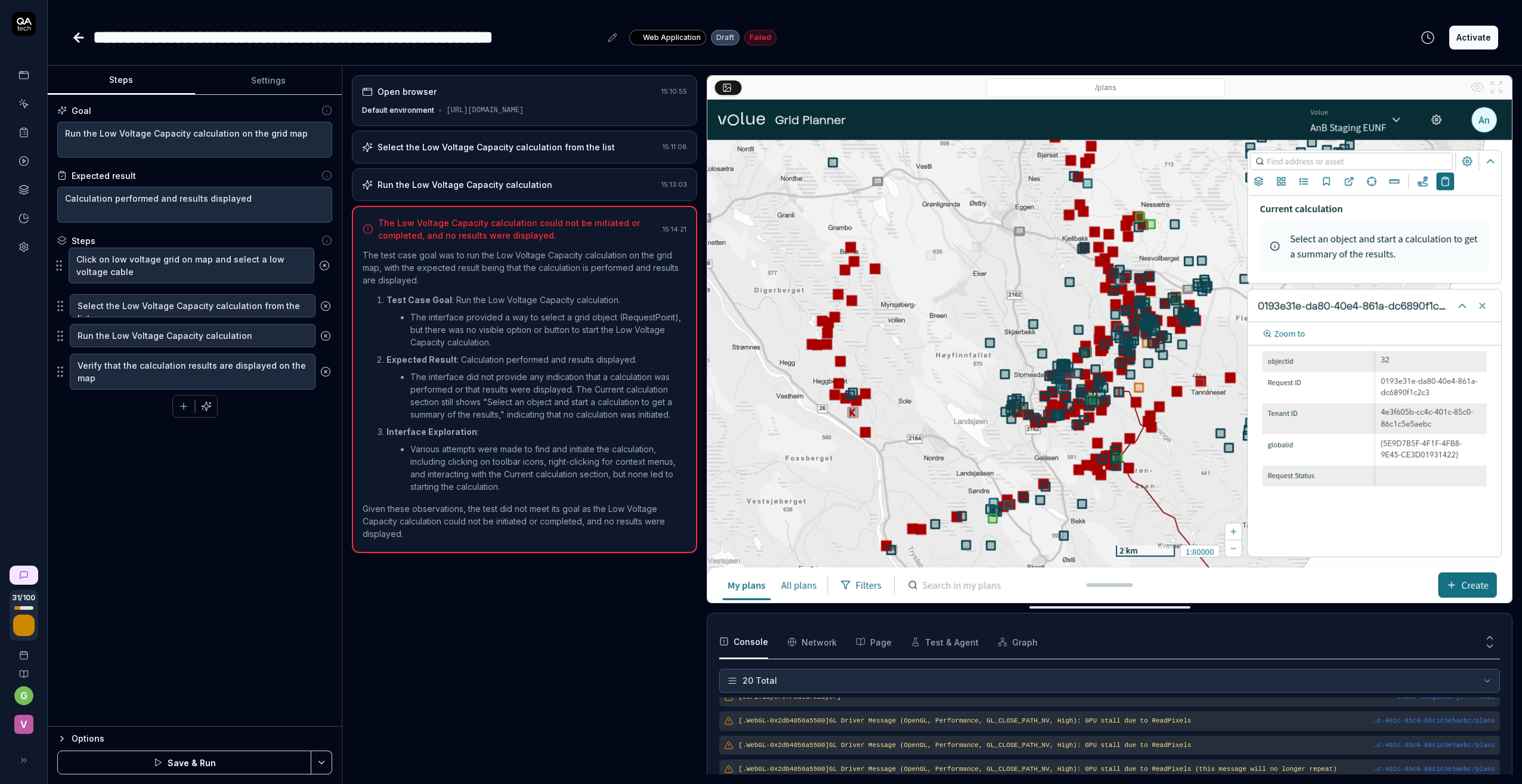
drag, startPoint x: 62, startPoint y: 370, endPoint x: 61, endPoint y: 264, distance: 106.0
click at [61, 264] on fieldset "Select the Low Voltage Capacity calculation from the list Run the Low Voltage C…" at bounding box center [194, 321] width 275 height 138
click at [22, 758] on icon at bounding box center [22, 760] width 10 height 10
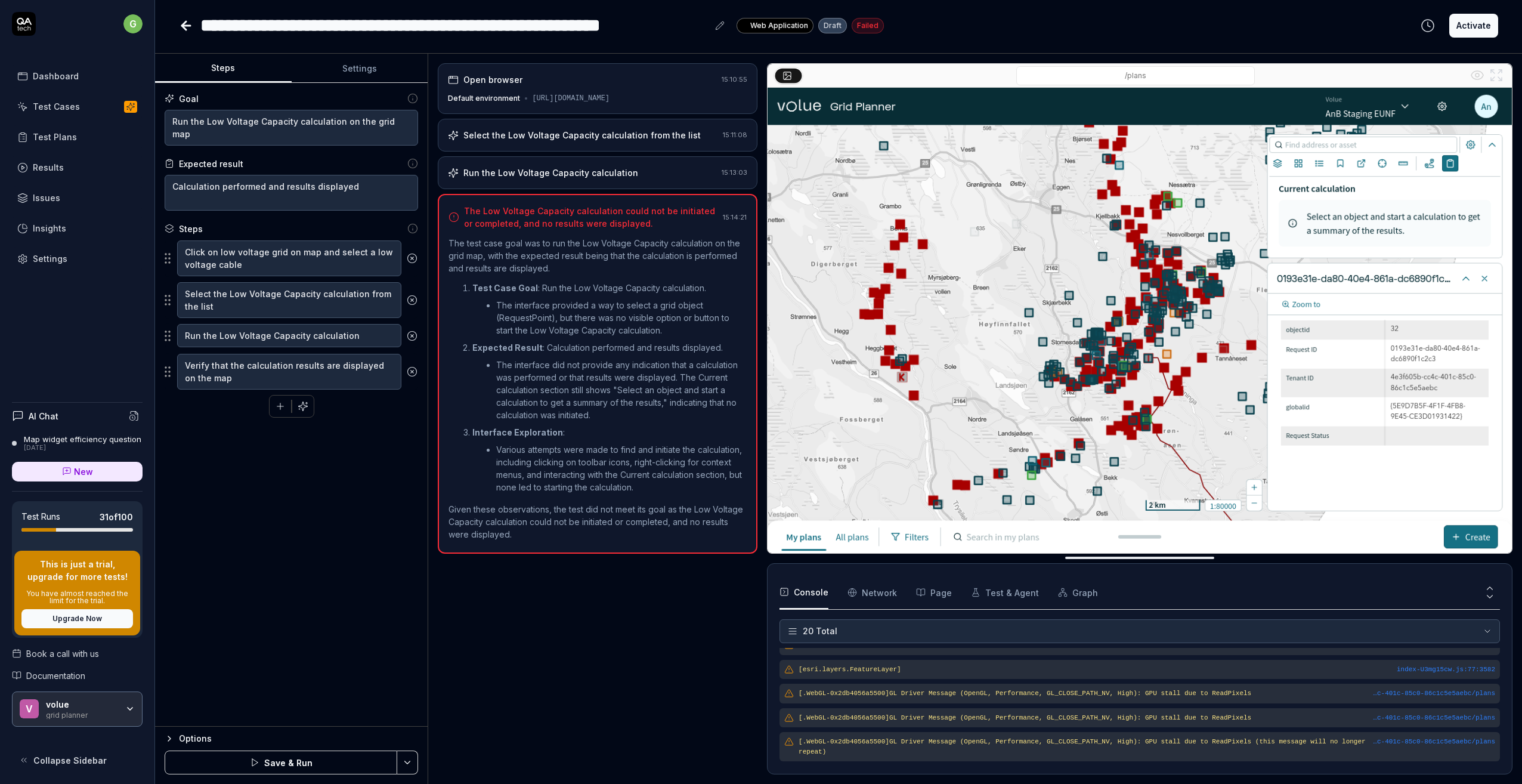
scroll to position [384, 0]
click at [282, 758] on button "Save & Run" at bounding box center [281, 762] width 232 height 24
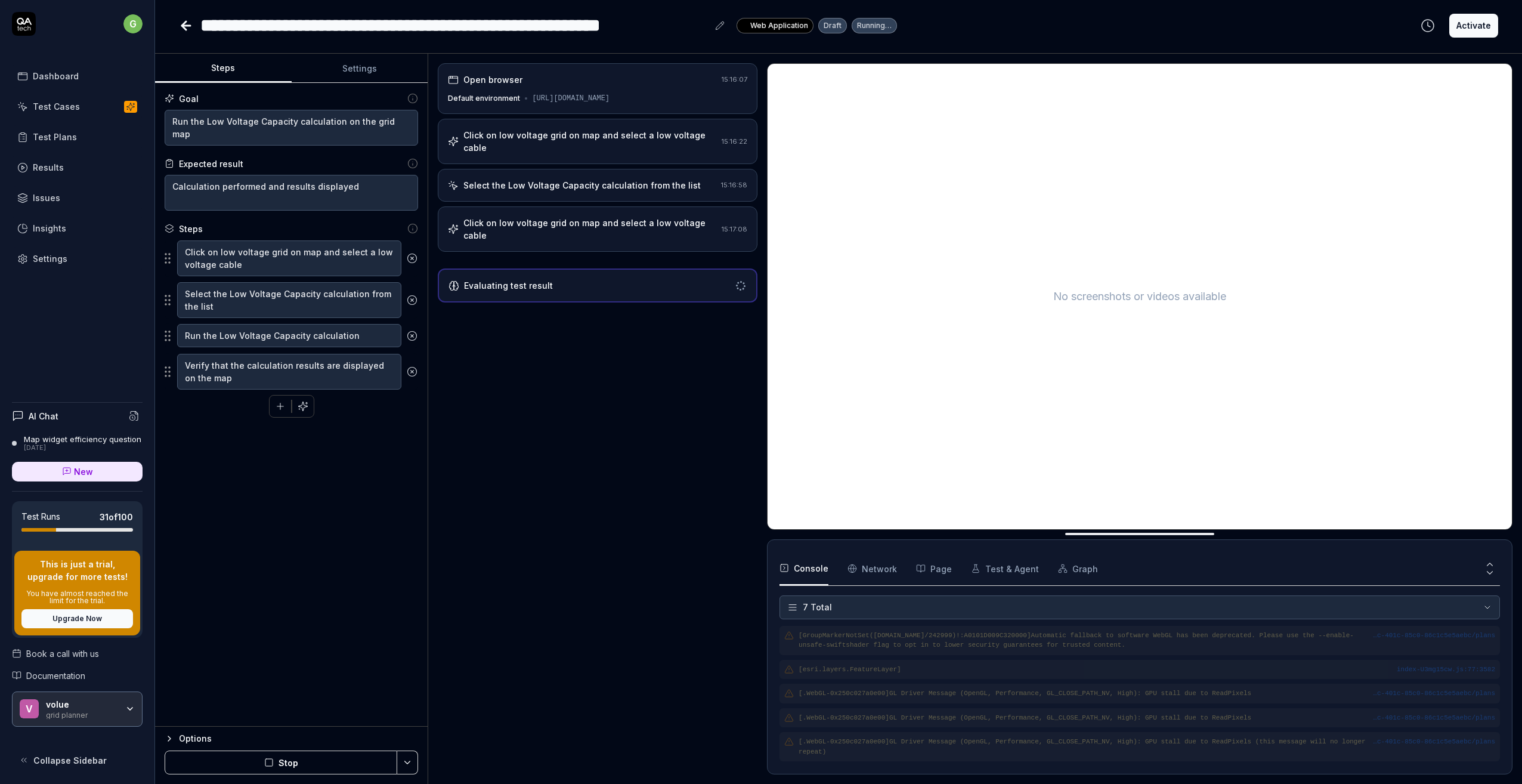
scroll to position [36, 0]
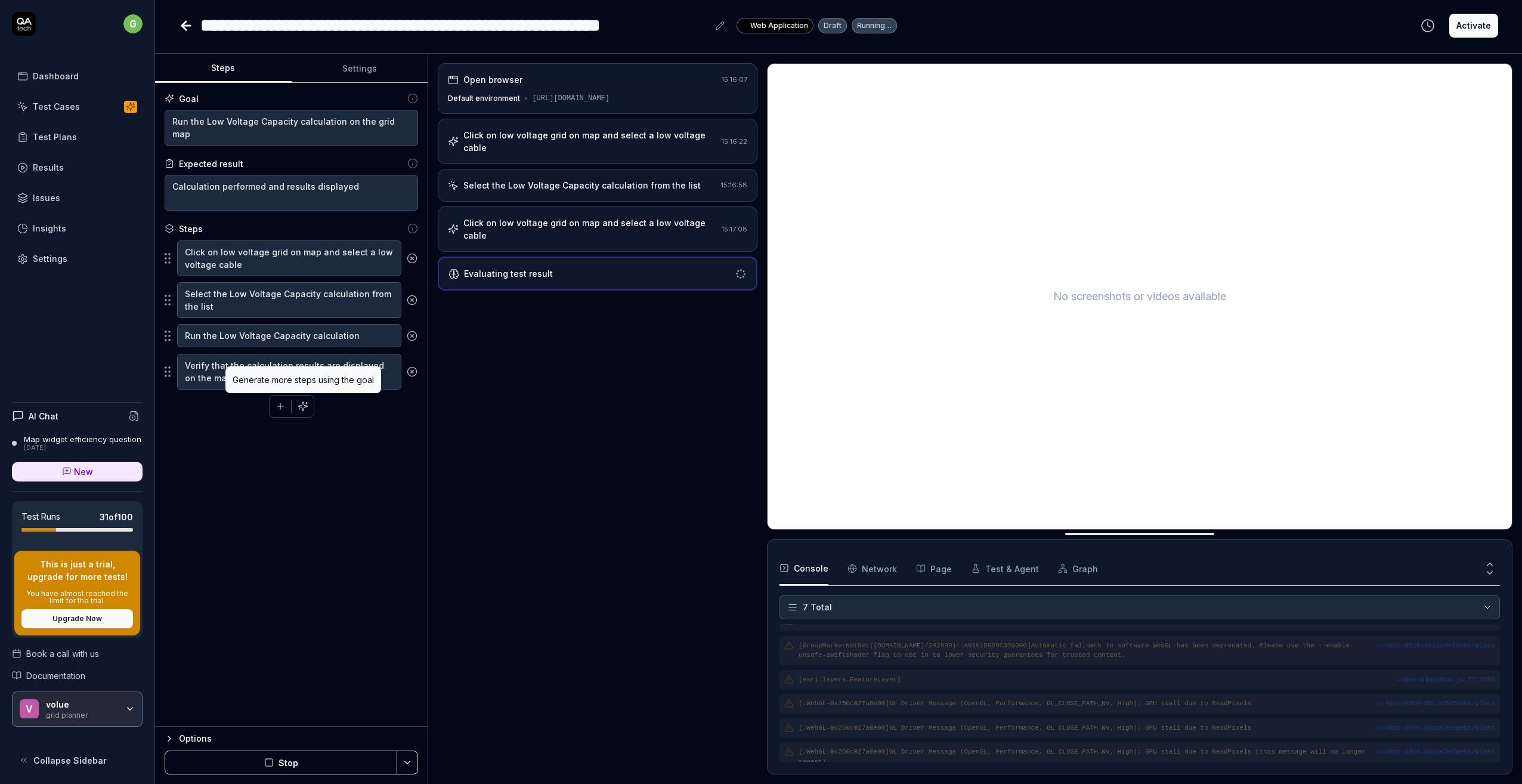
click at [298, 403] on icon "button" at bounding box center [302, 406] width 11 height 11
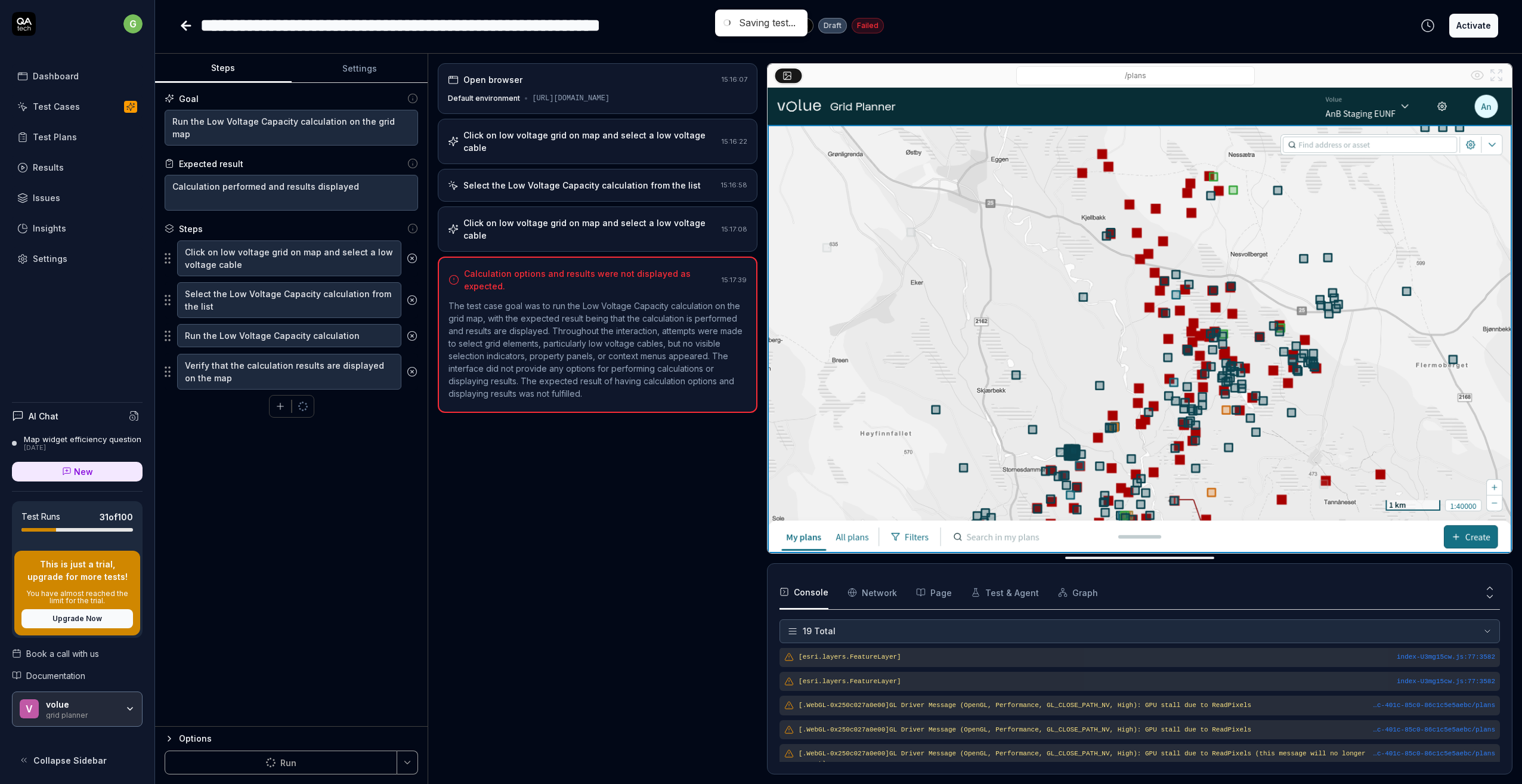
scroll to position [350, 0]
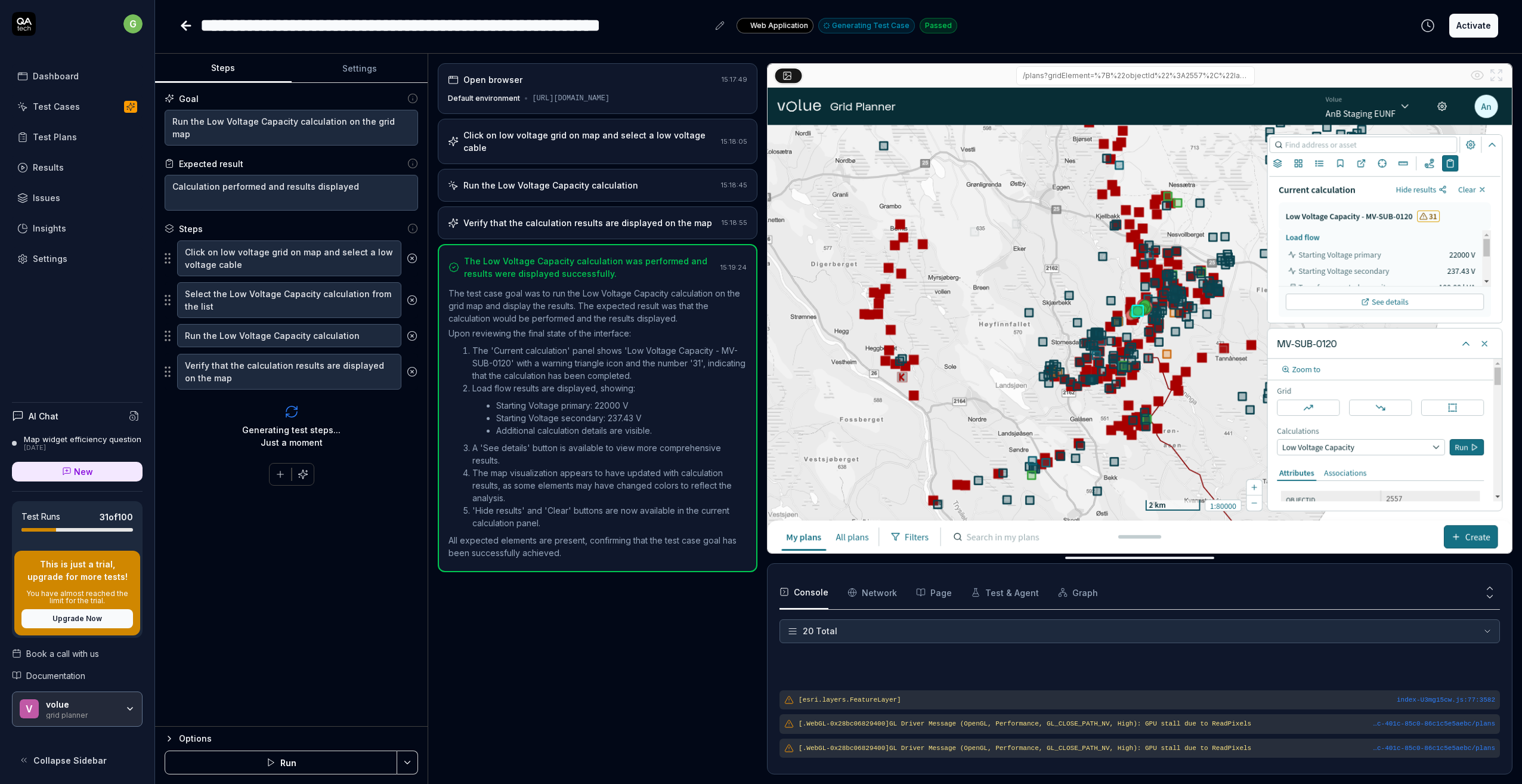
scroll to position [384, 0]
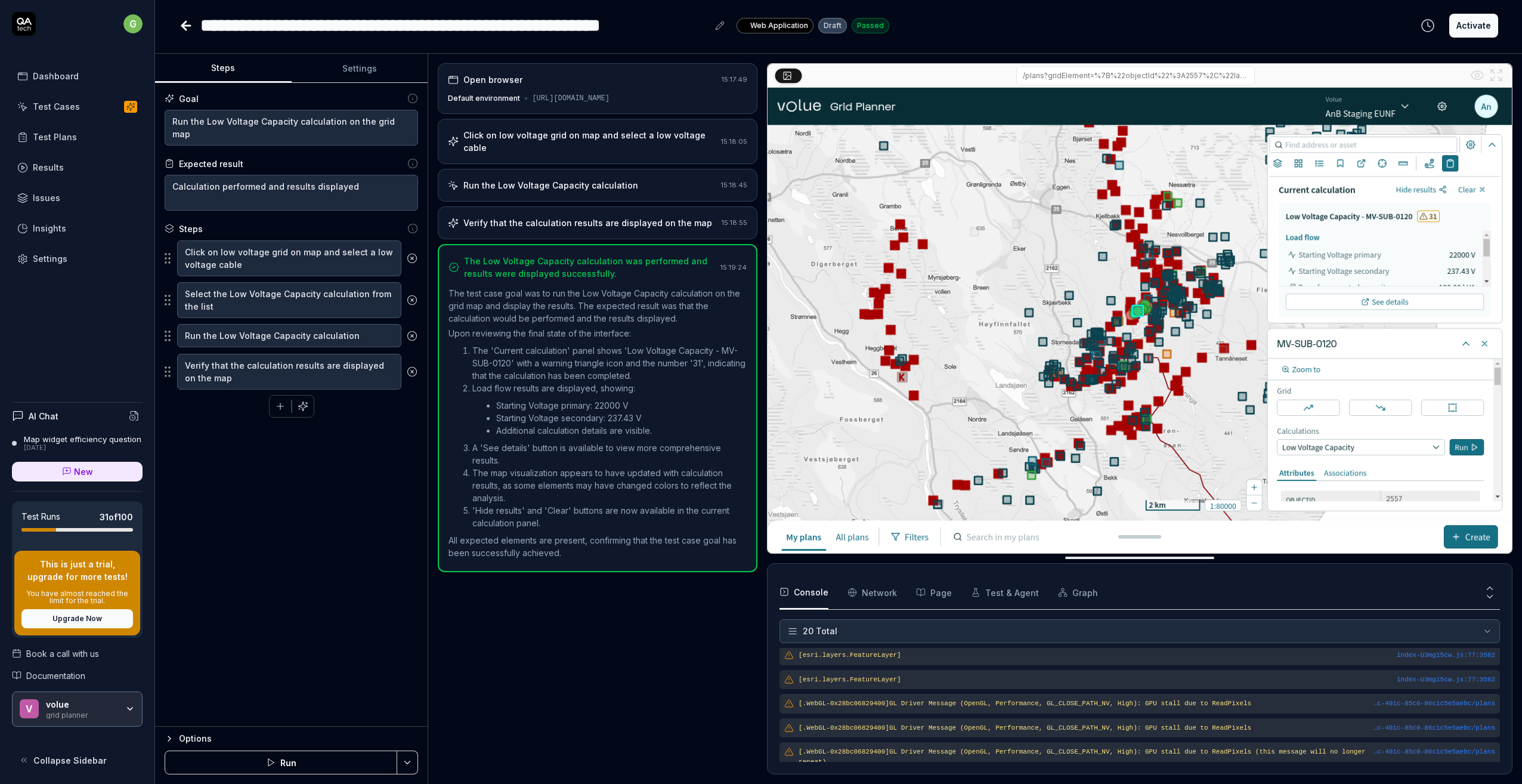
click at [1291, 32] on button "Activate" at bounding box center [1474, 26] width 49 height 24
click at [179, 25] on icon at bounding box center [186, 26] width 15 height 15
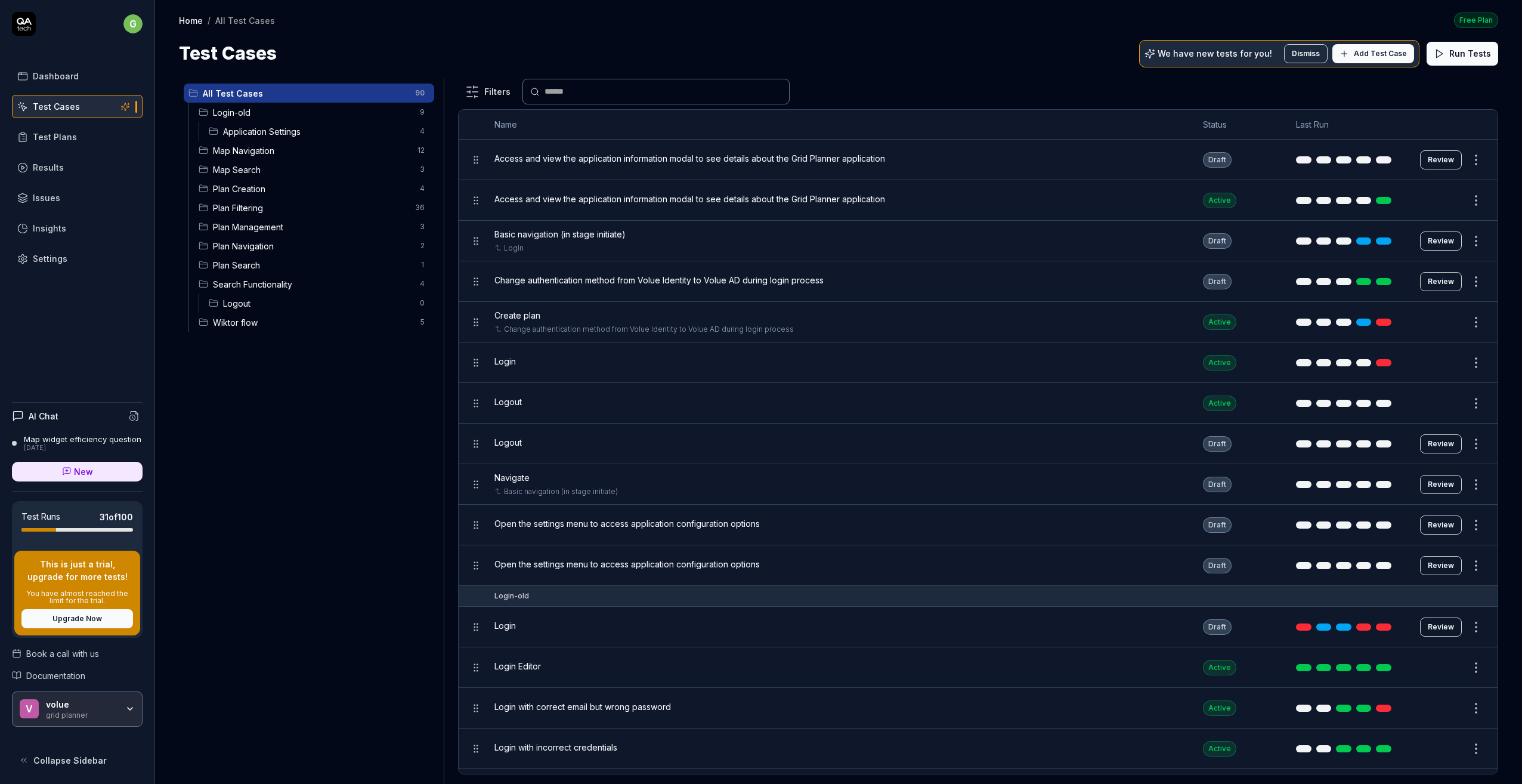
click at [264, 129] on span "Application Settings" at bounding box center [317, 131] width 190 height 13
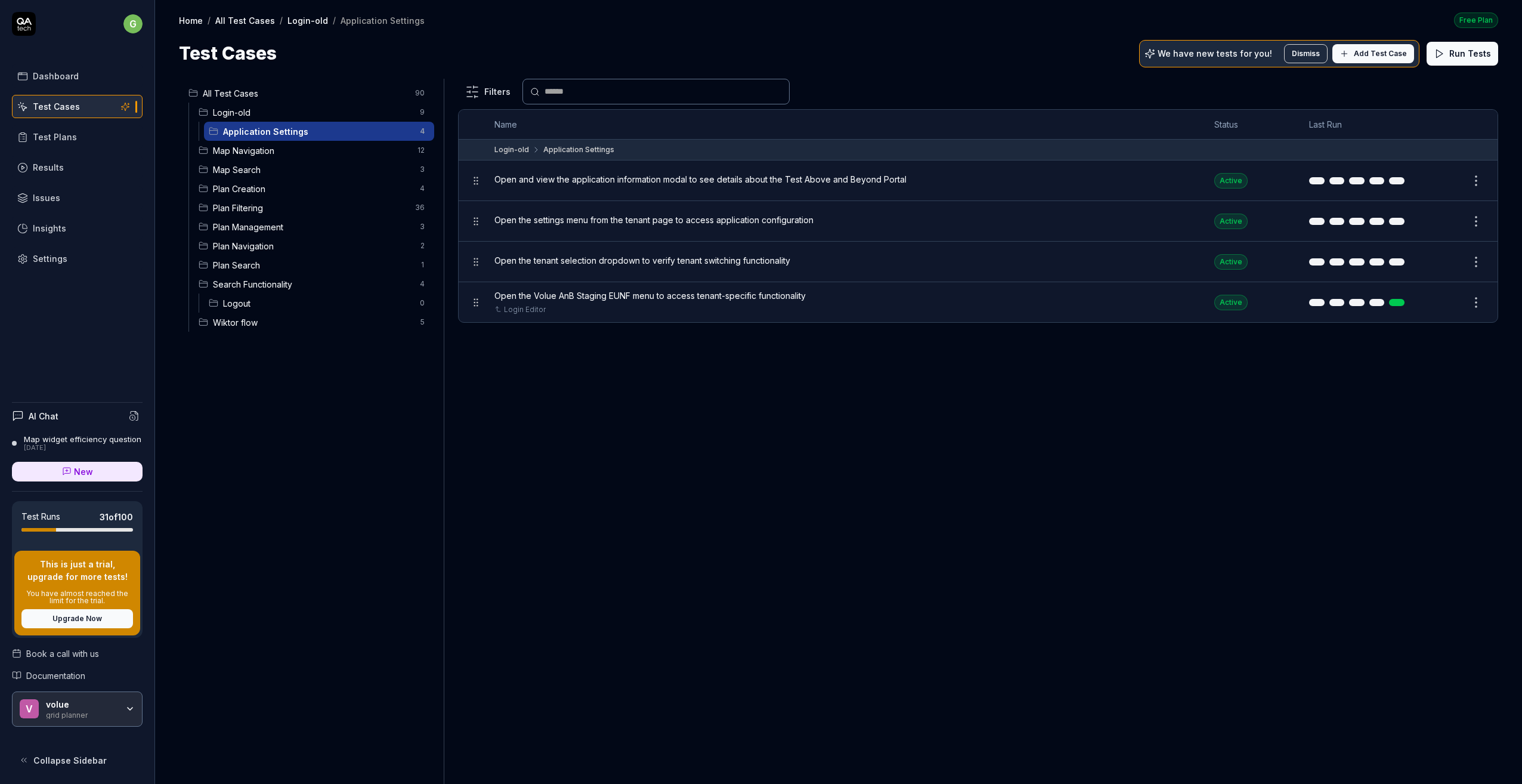
click at [255, 149] on span "Map Navigation" at bounding box center [311, 151] width 197 height 13
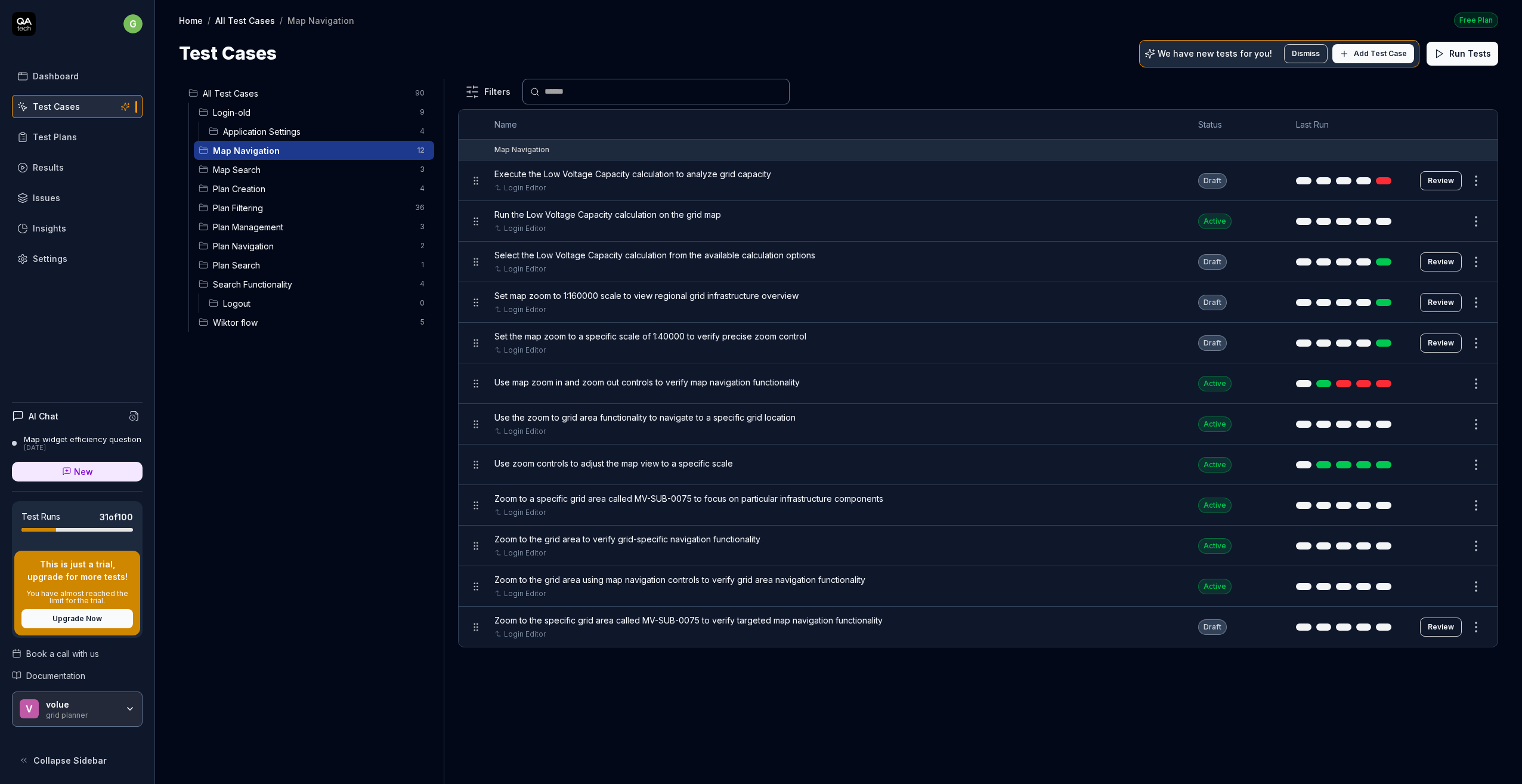
click at [1291, 623] on button "Review" at bounding box center [1441, 626] width 41 height 19
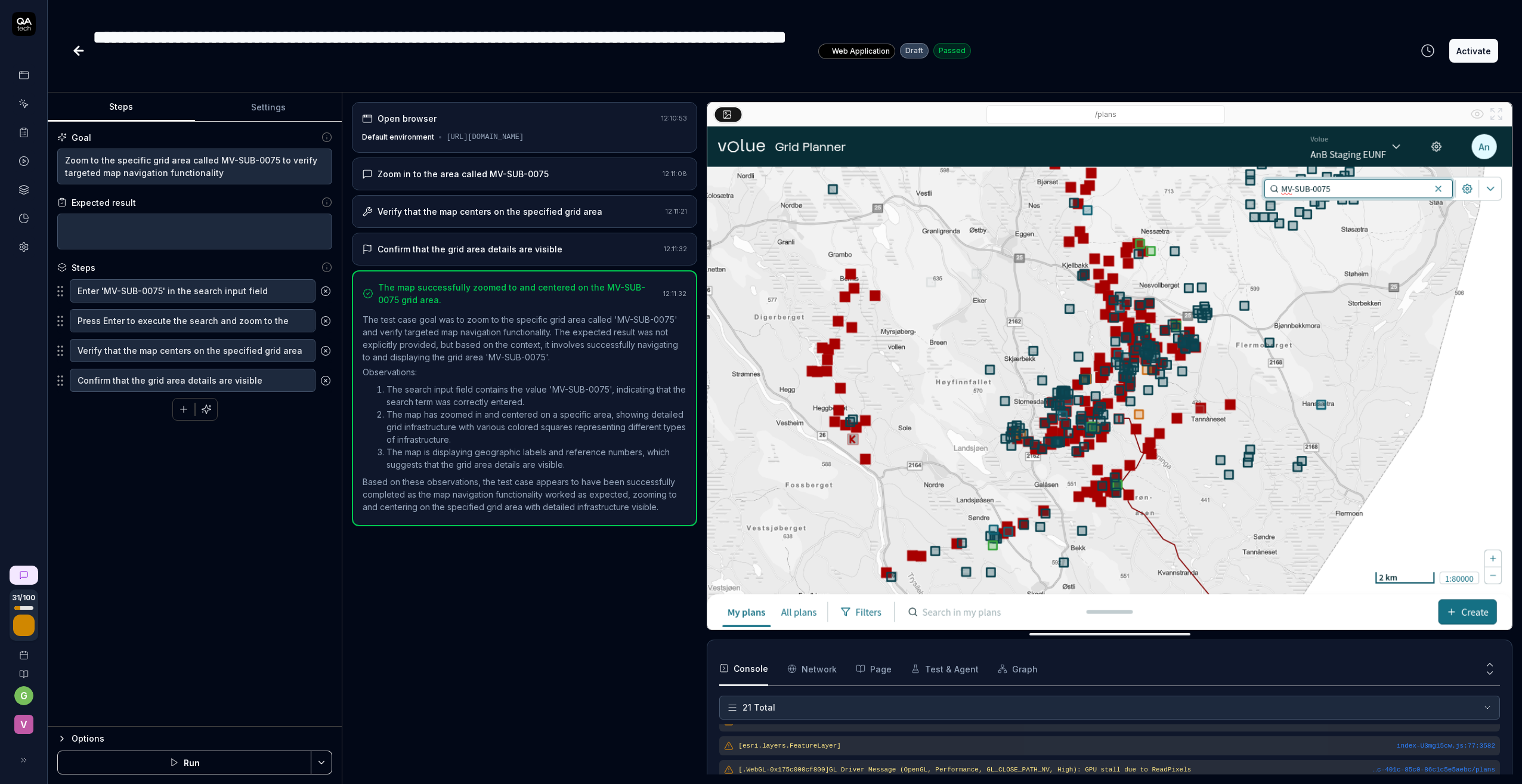
scroll to position [440, 0]
click at [80, 49] on icon at bounding box center [79, 50] width 15 height 15
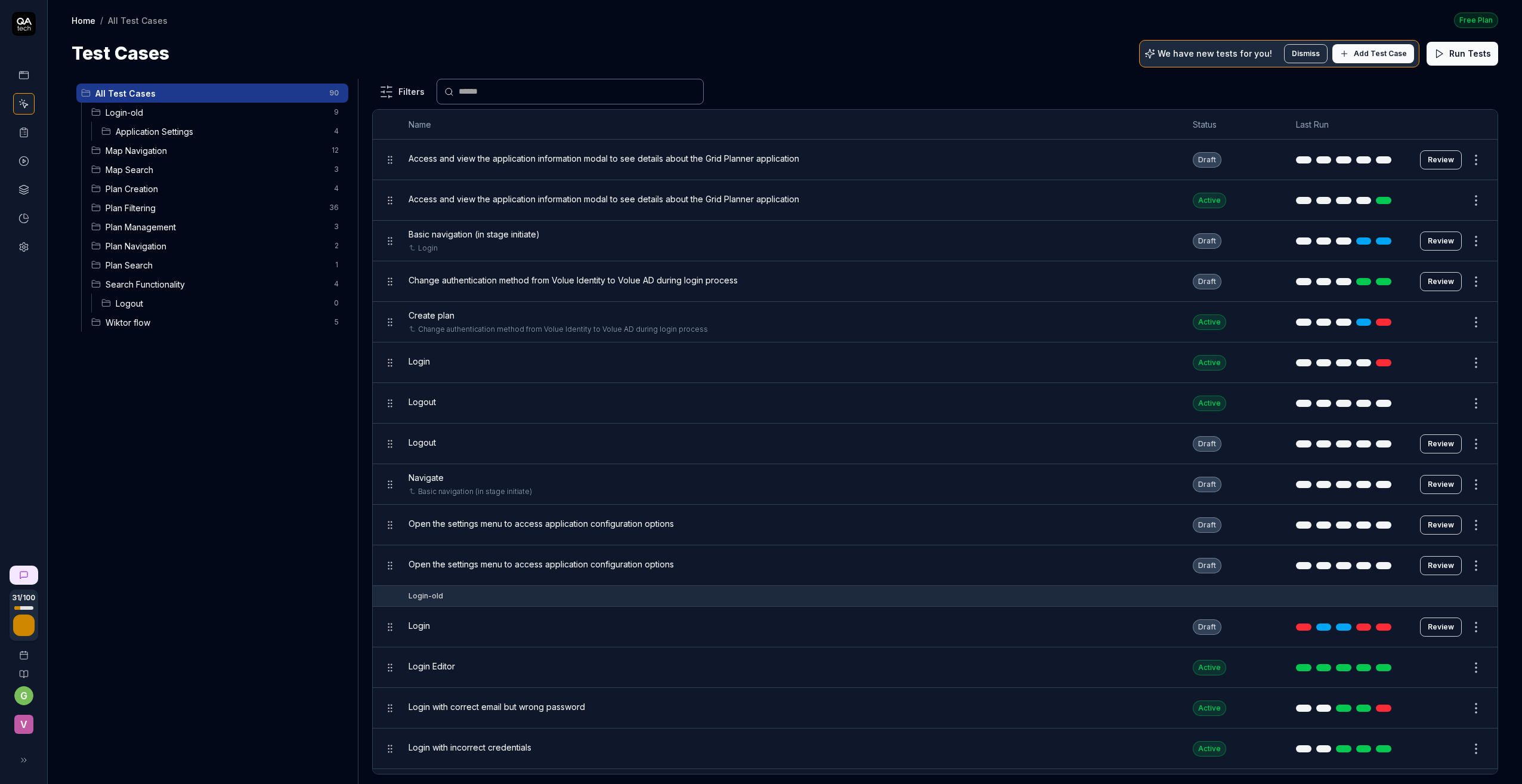
click at [153, 145] on span "Map Navigation" at bounding box center [215, 151] width 219 height 13
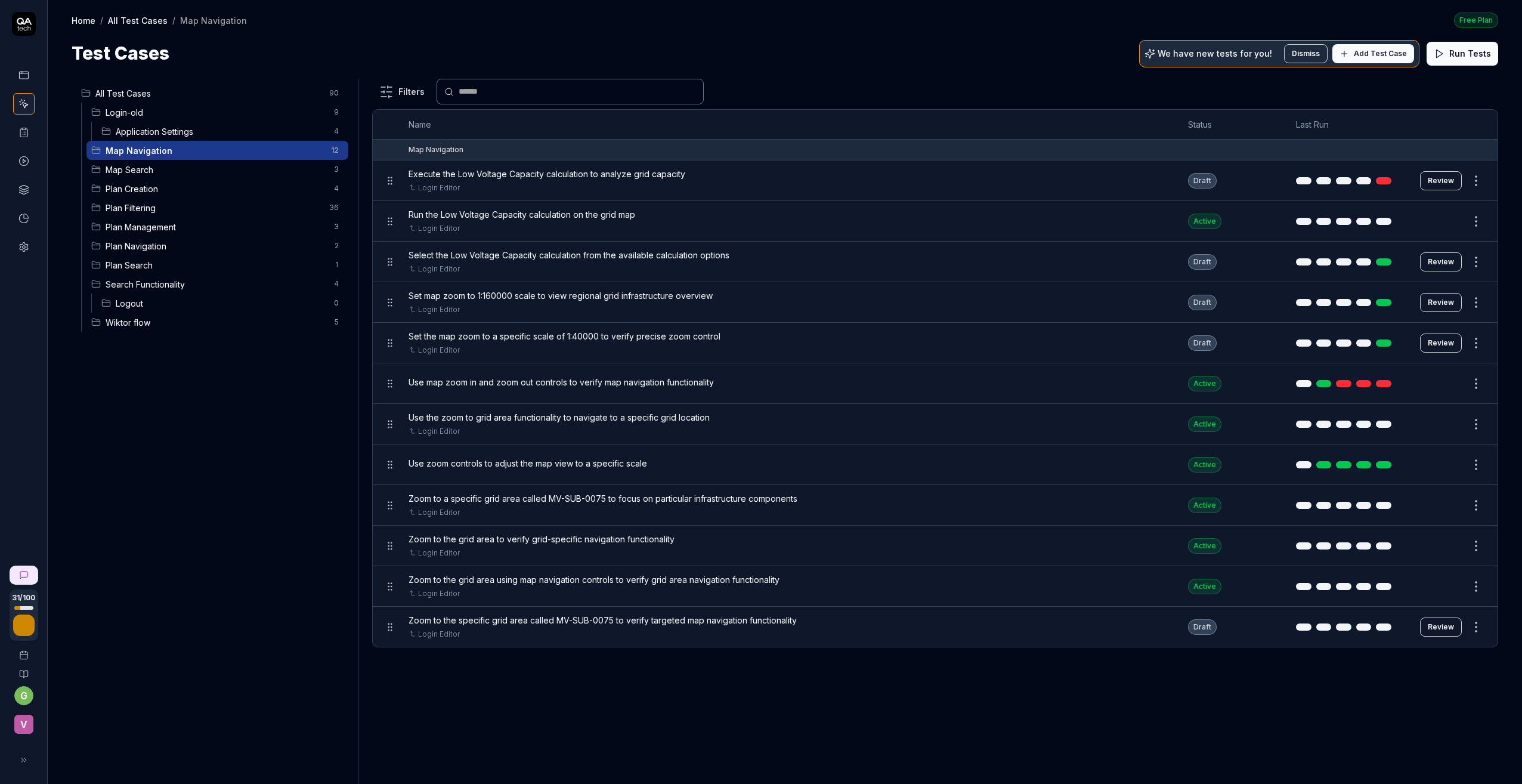
click at [124, 168] on span "Map Search" at bounding box center [216, 169] width 222 height 13
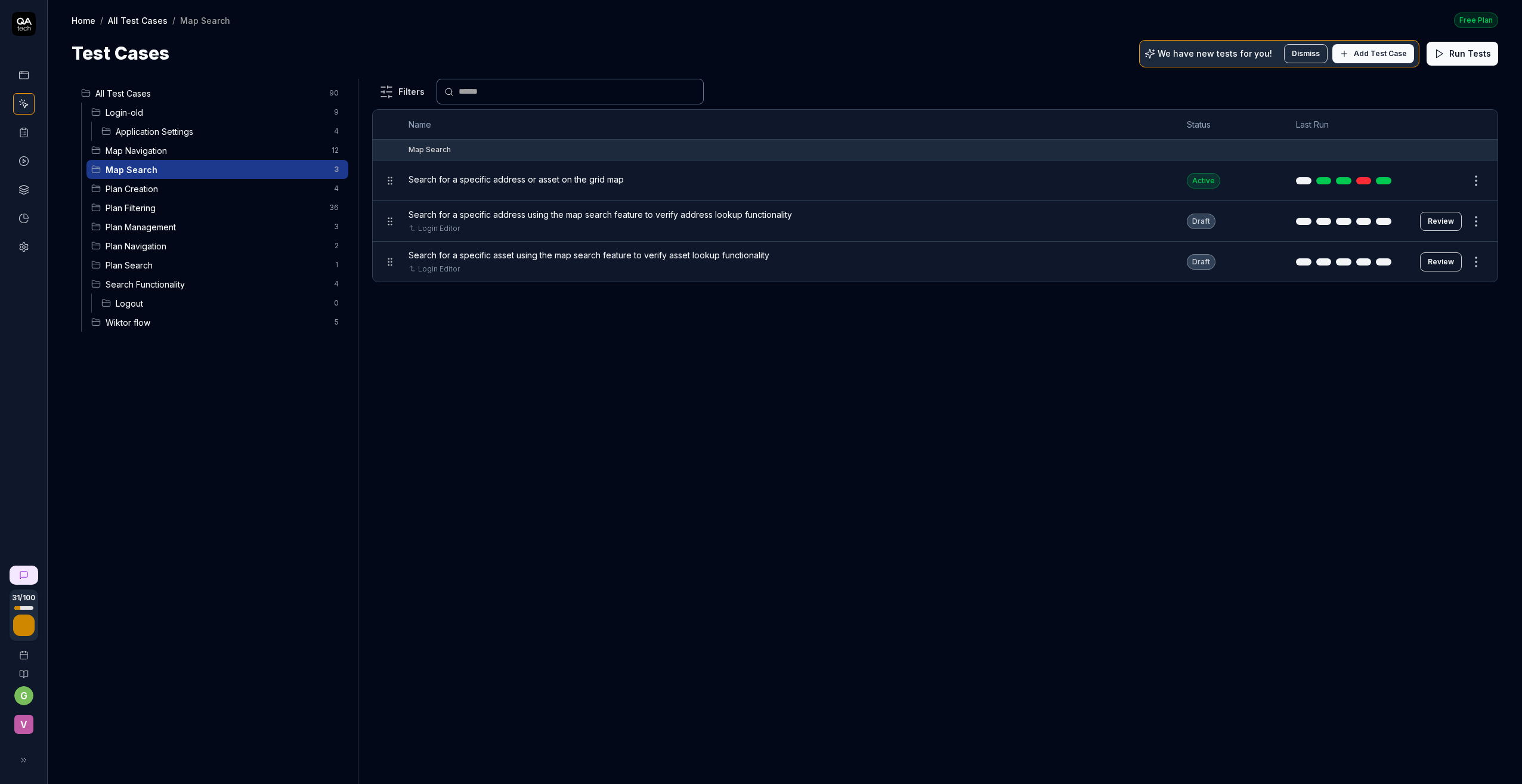
click at [1291, 181] on button "Edit" at bounding box center [1447, 180] width 29 height 19
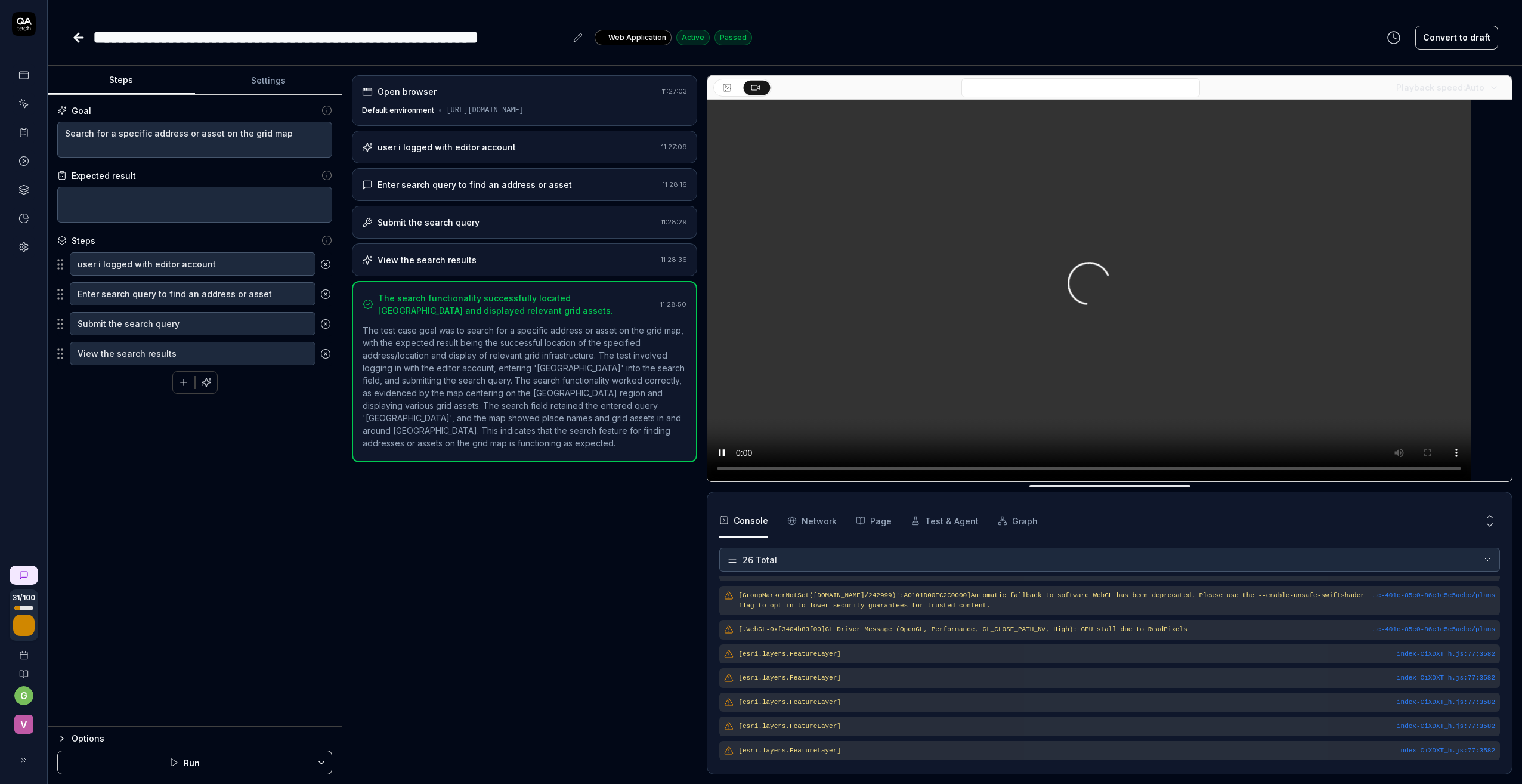
scroll to position [553, 0]
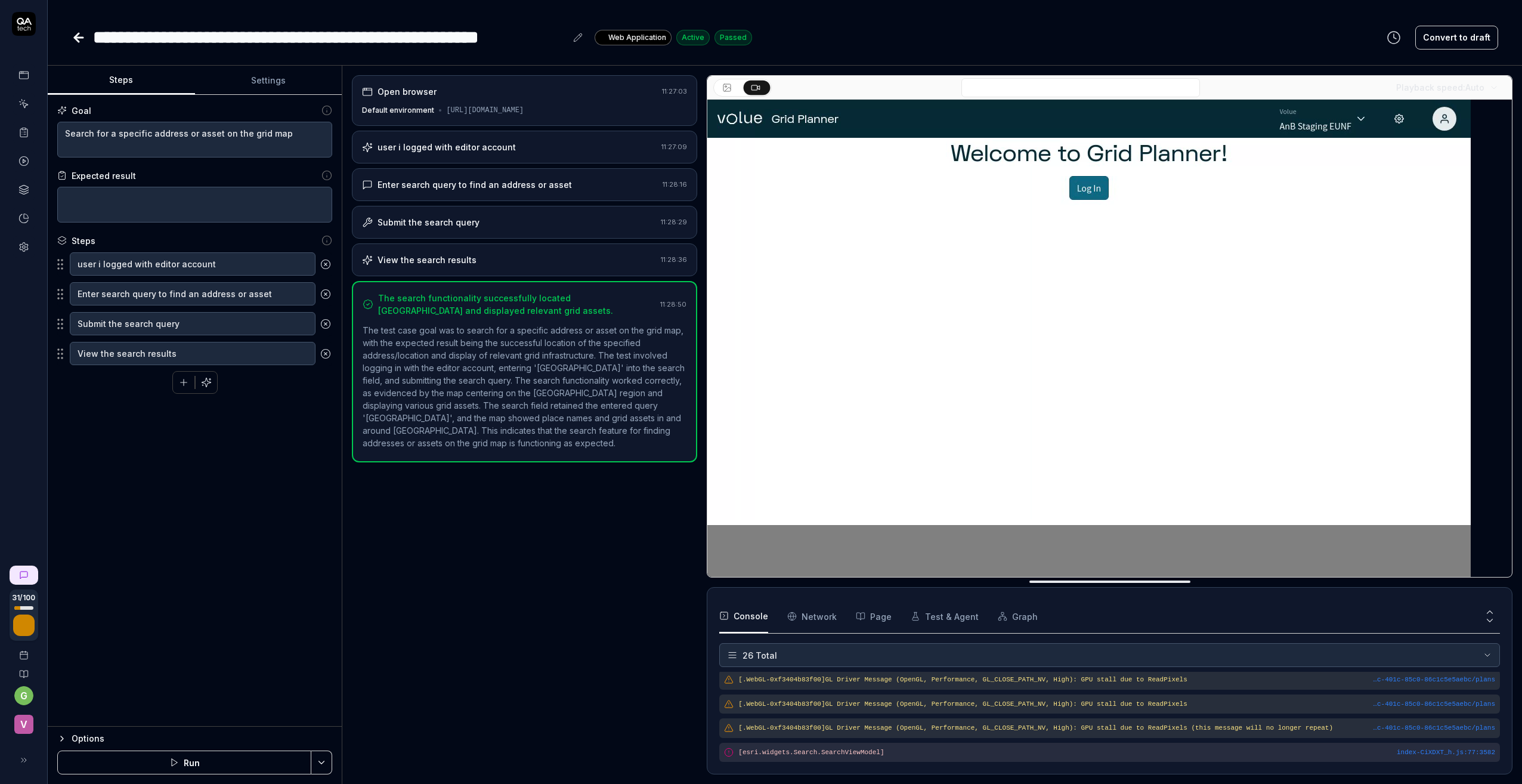
click at [78, 37] on icon at bounding box center [79, 37] width 8 height 0
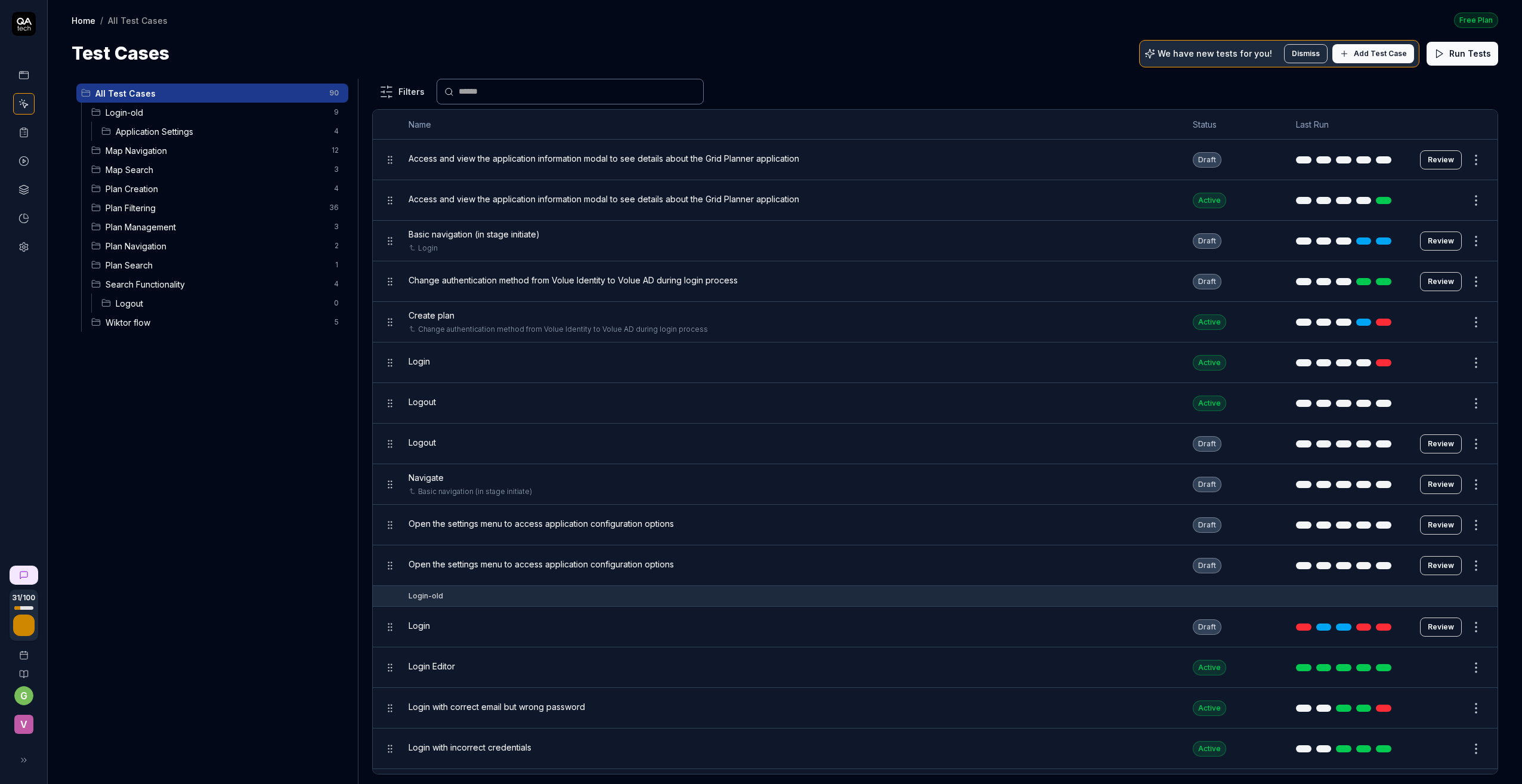
click at [142, 133] on span "Application Settings" at bounding box center [221, 131] width 211 height 13
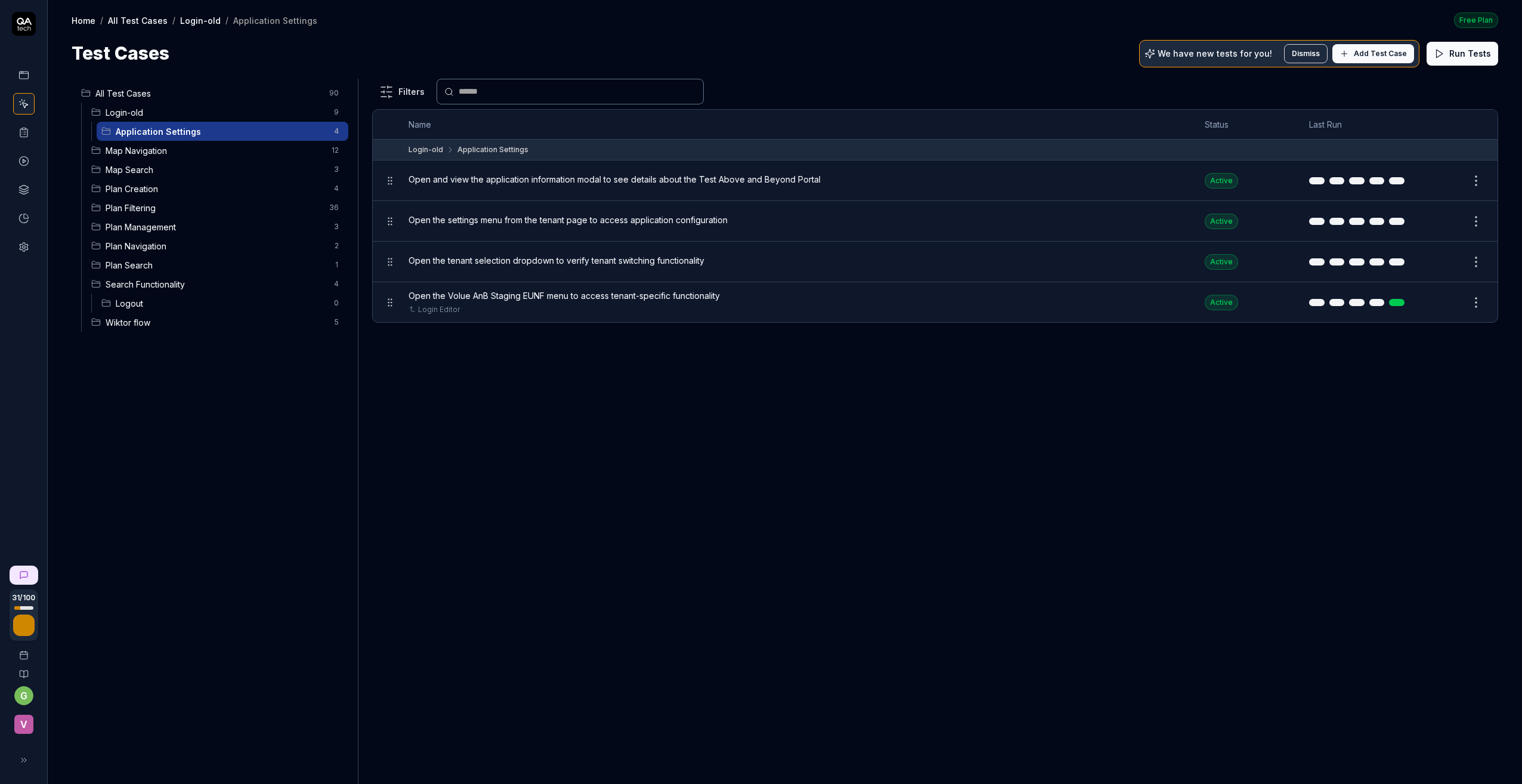
click at [131, 149] on span "Map Navigation" at bounding box center [215, 151] width 219 height 13
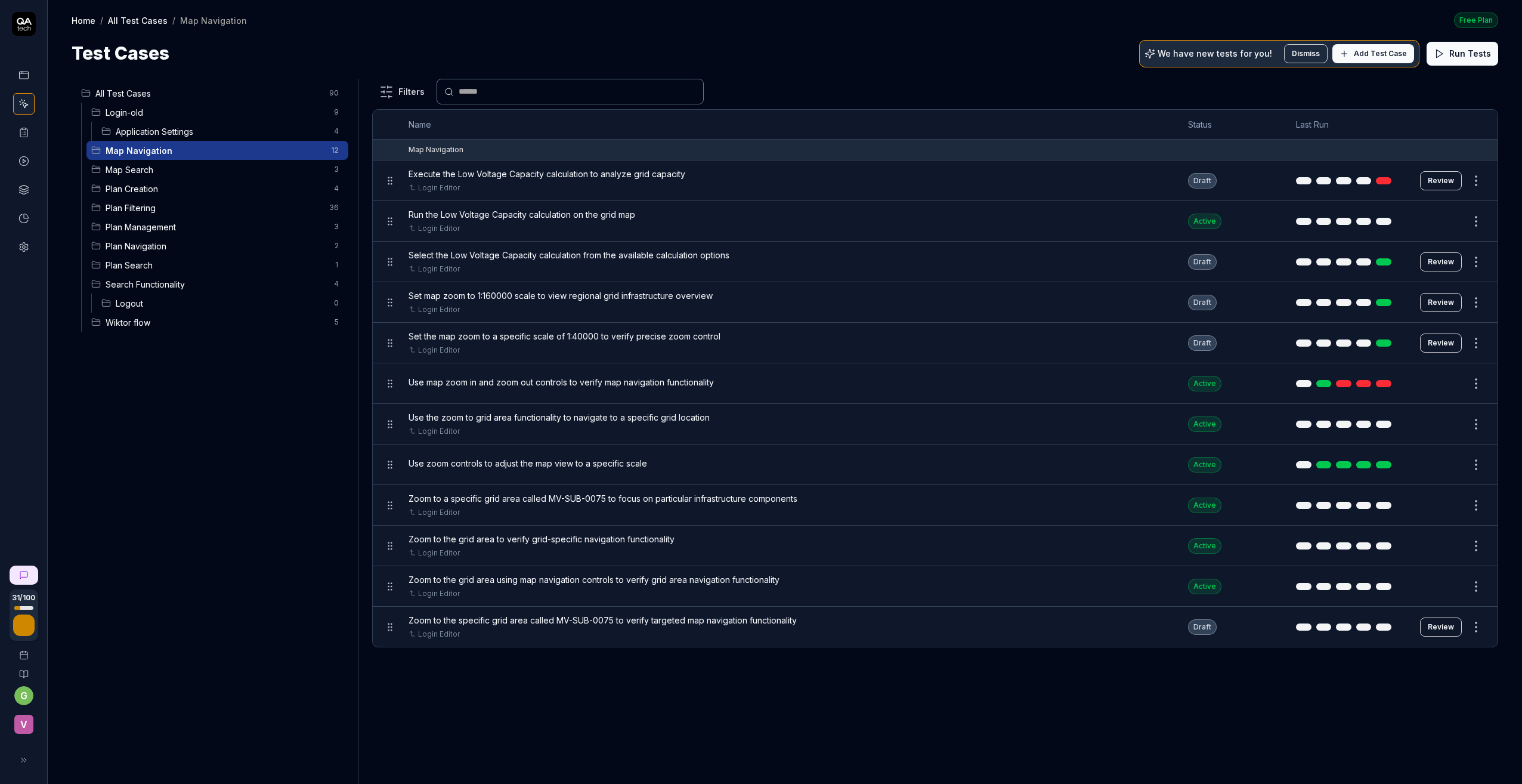
click at [1291, 179] on html "31 / 100 g v Home / All Test Cases / Map Navigation Free Plan Home / All Test C…" at bounding box center [761, 392] width 1522 height 784
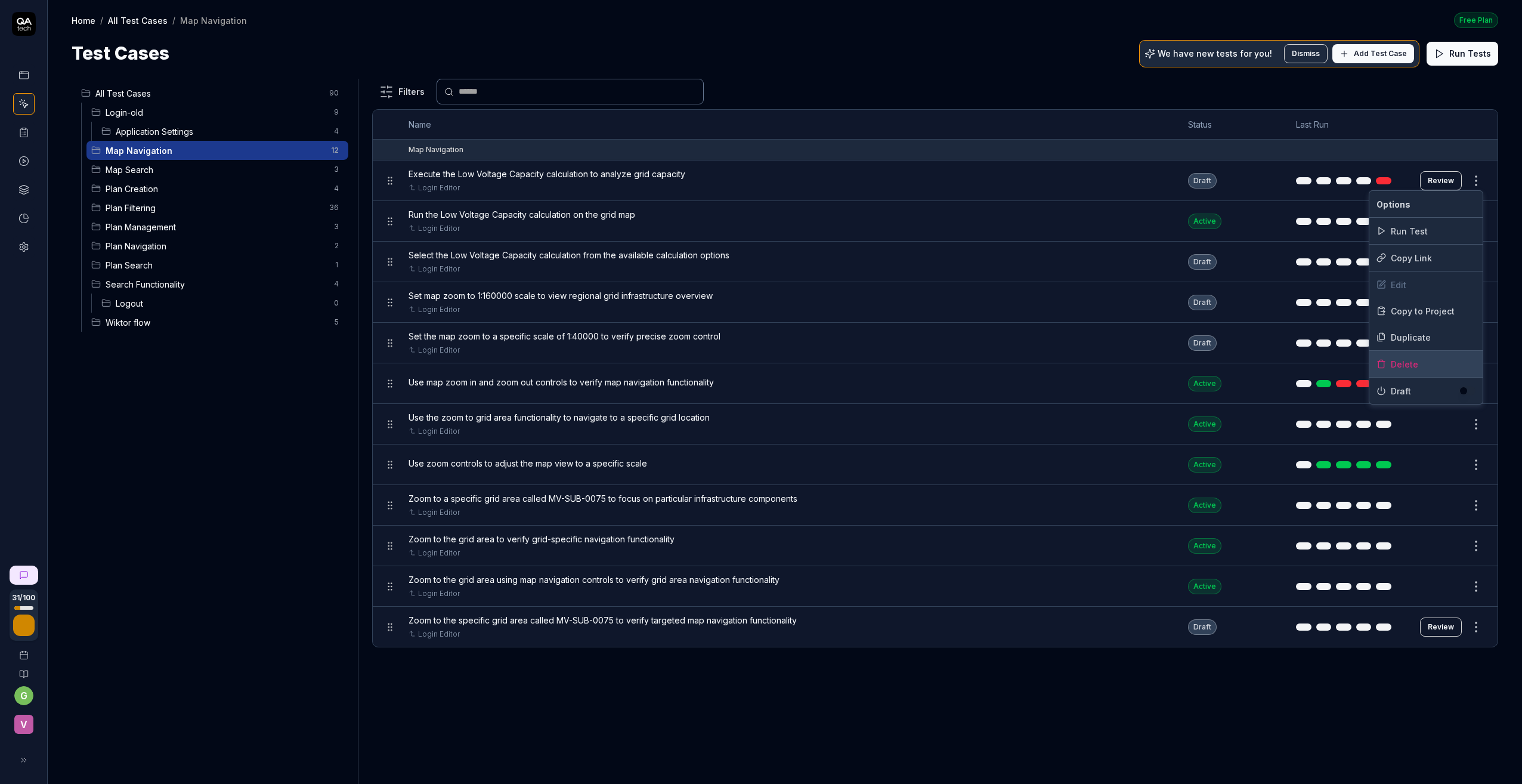
click at [1291, 362] on div "Delete" at bounding box center [1425, 363] width 113 height 27
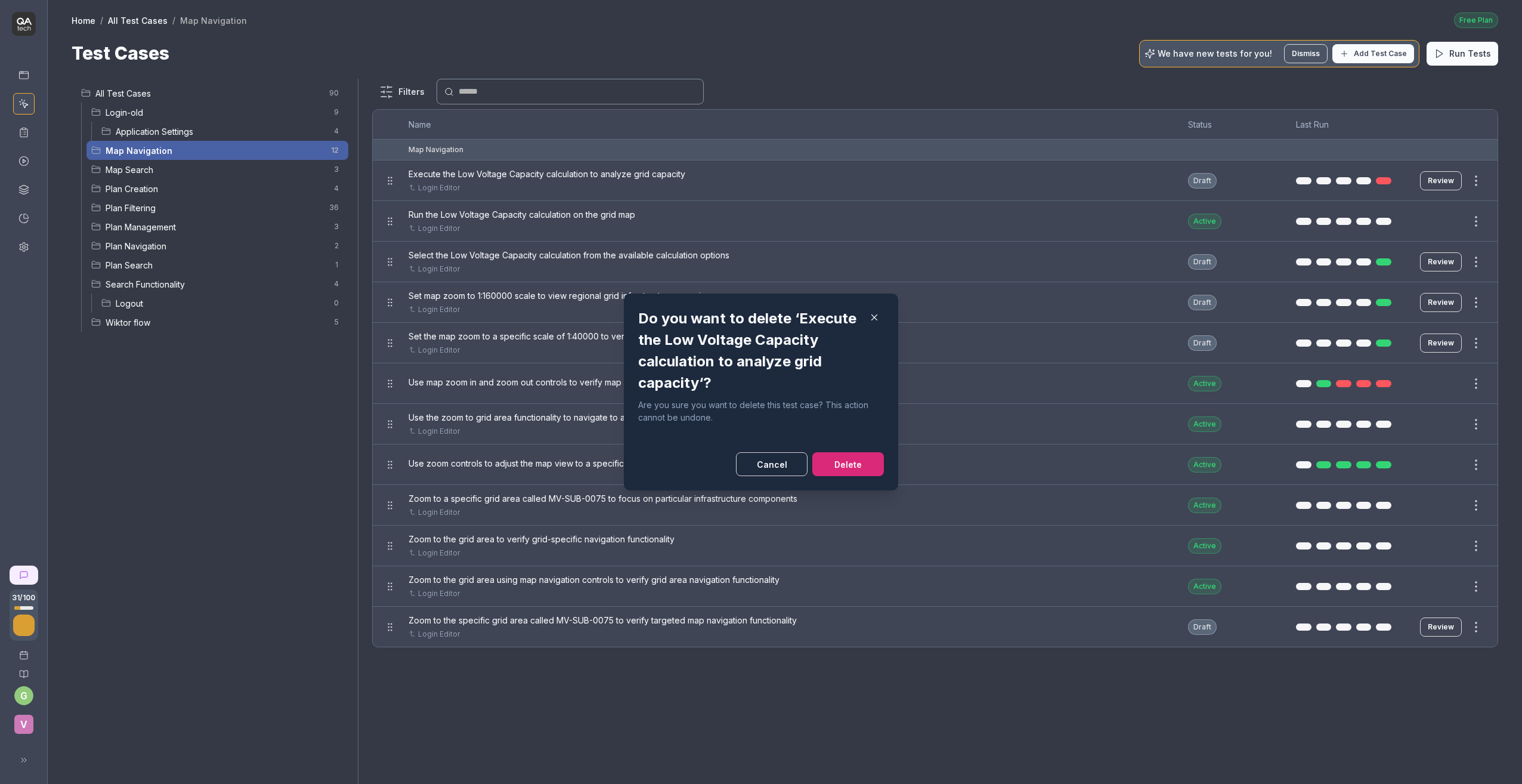
click at [845, 459] on button "Delete" at bounding box center [848, 464] width 72 height 24
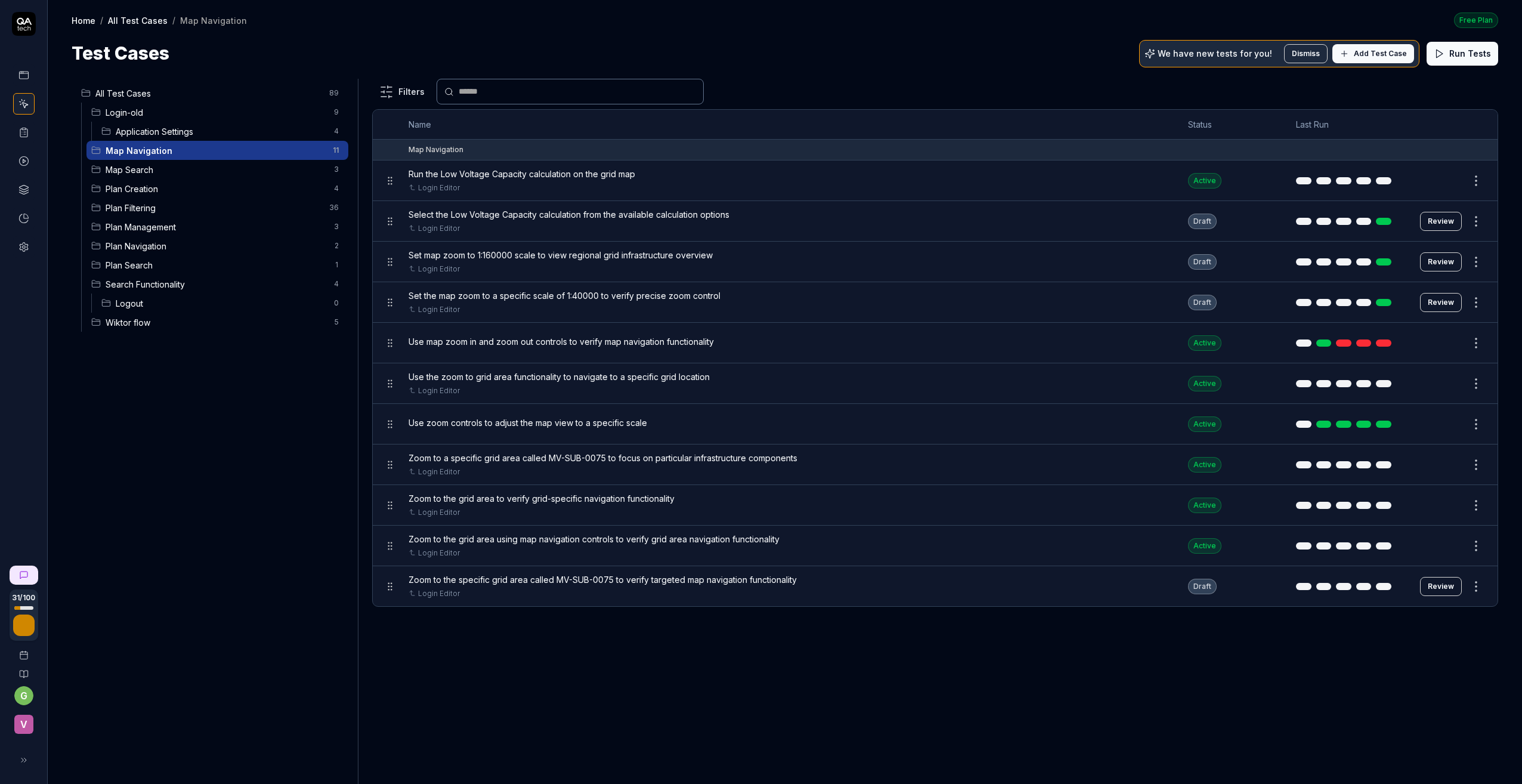
click at [1291, 584] on button "Review" at bounding box center [1441, 585] width 41 height 19
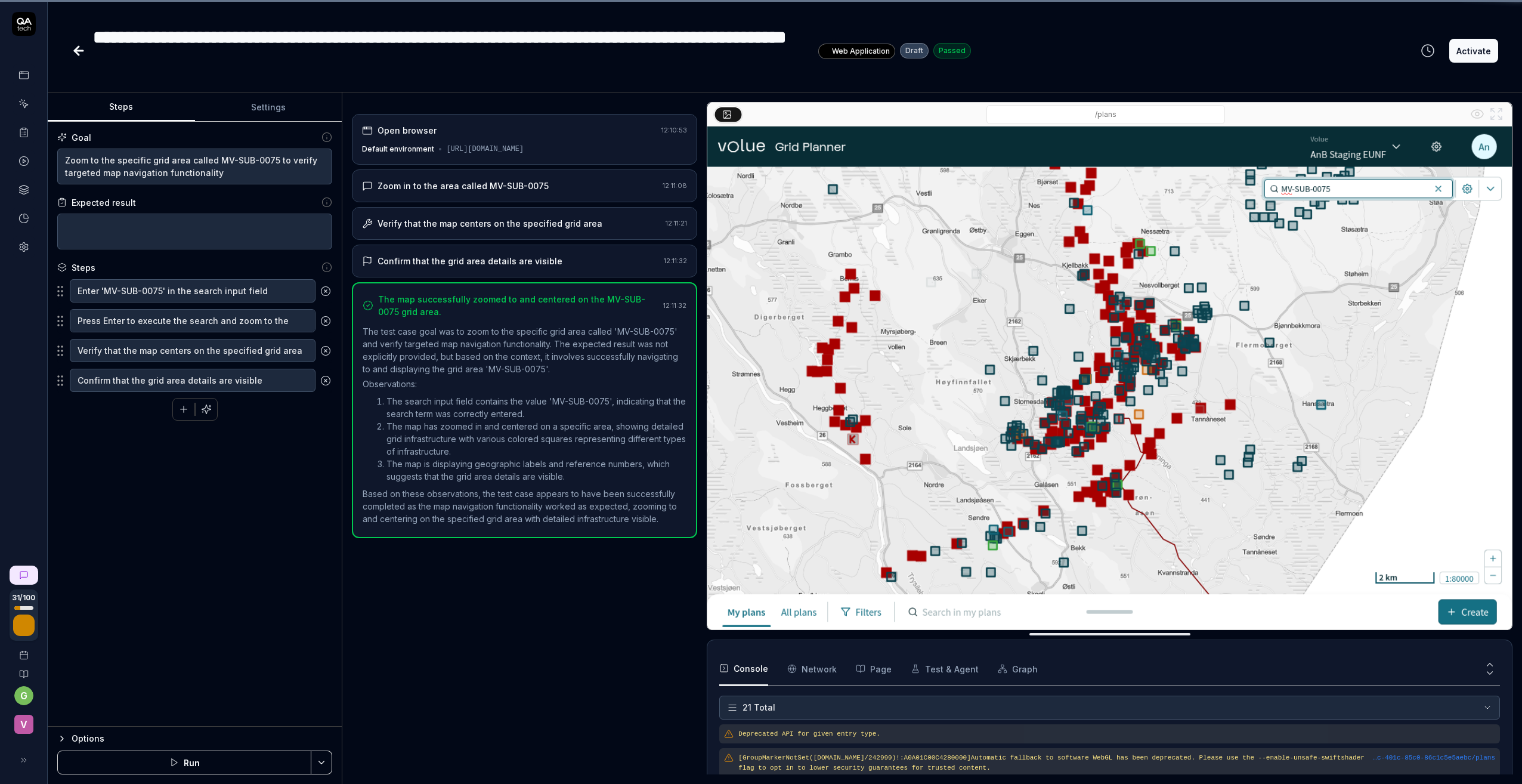
scroll to position [440, 0]
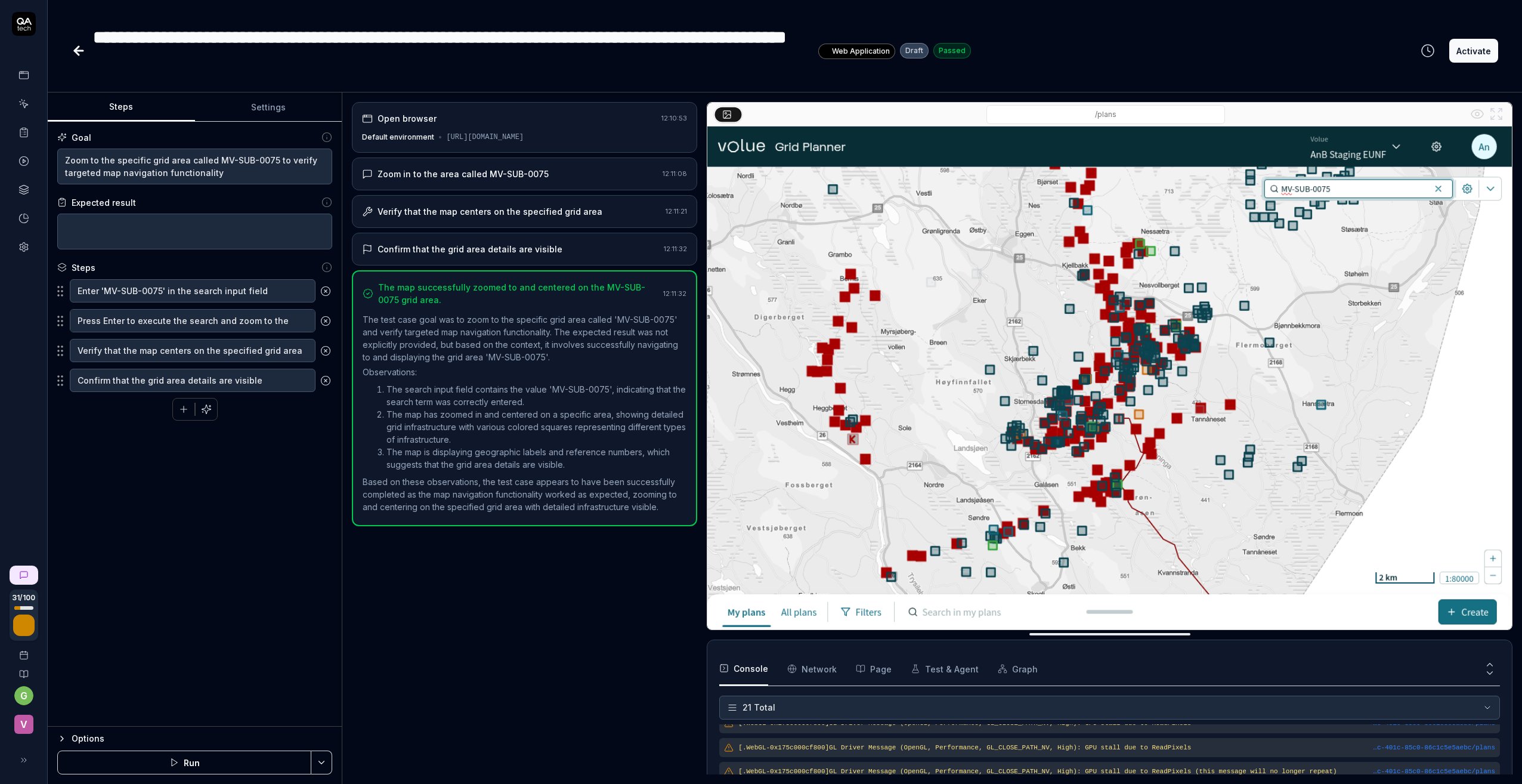
click at [193, 758] on button "Run" at bounding box center [184, 762] width 254 height 24
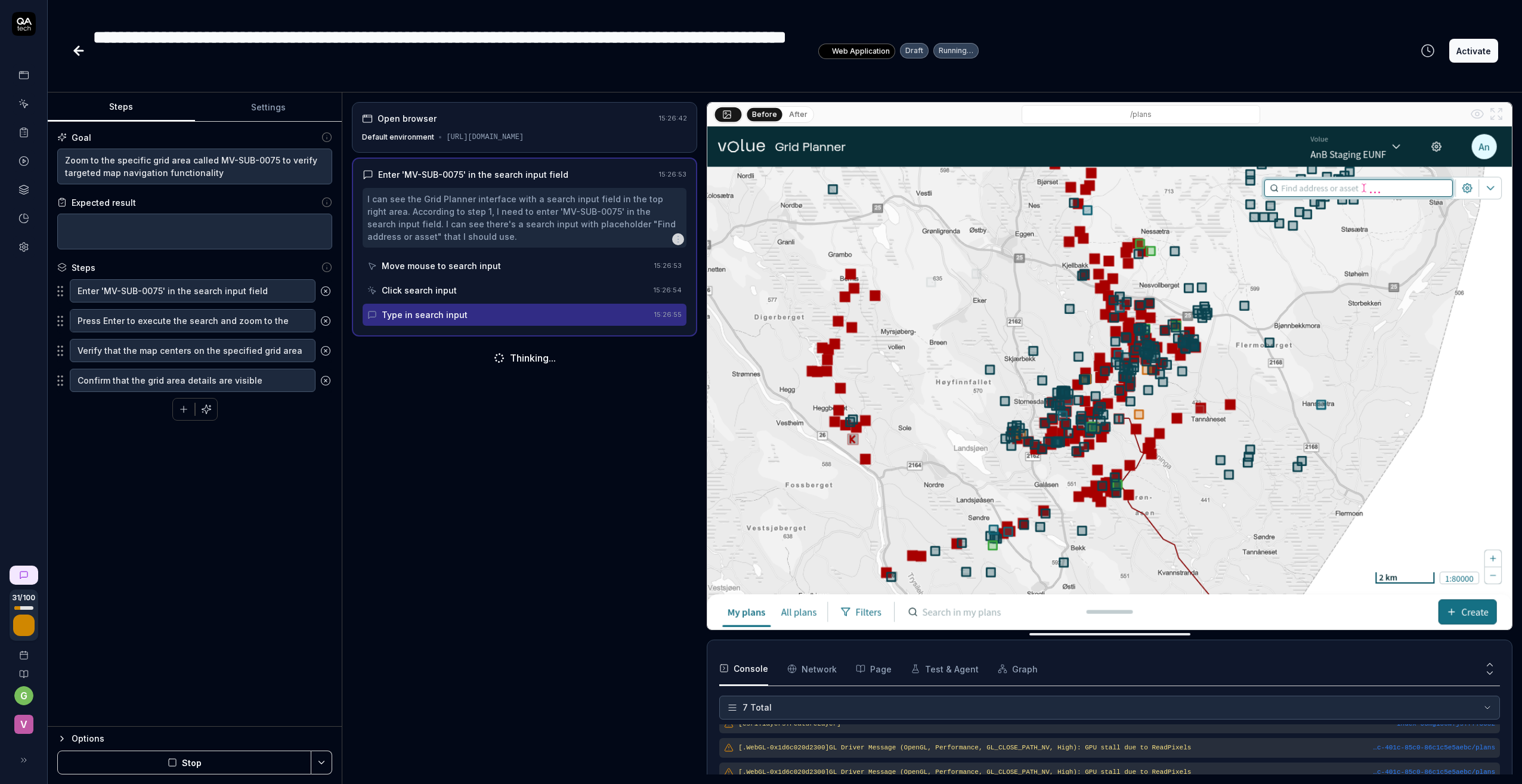
scroll to position [116, 0]
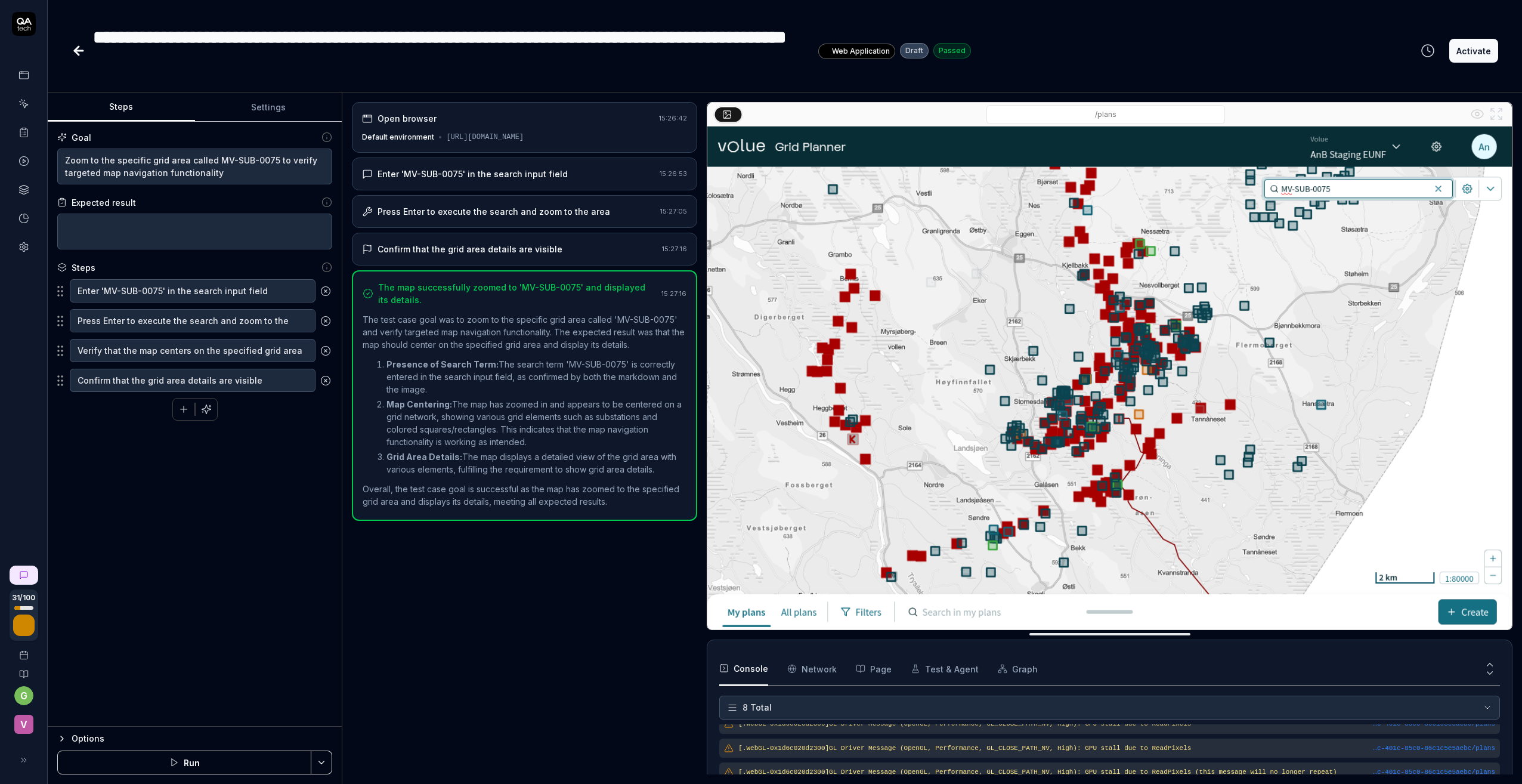
click at [1291, 51] on button "Activate" at bounding box center [1474, 50] width 49 height 24
click at [78, 50] on icon at bounding box center [79, 50] width 8 height 0
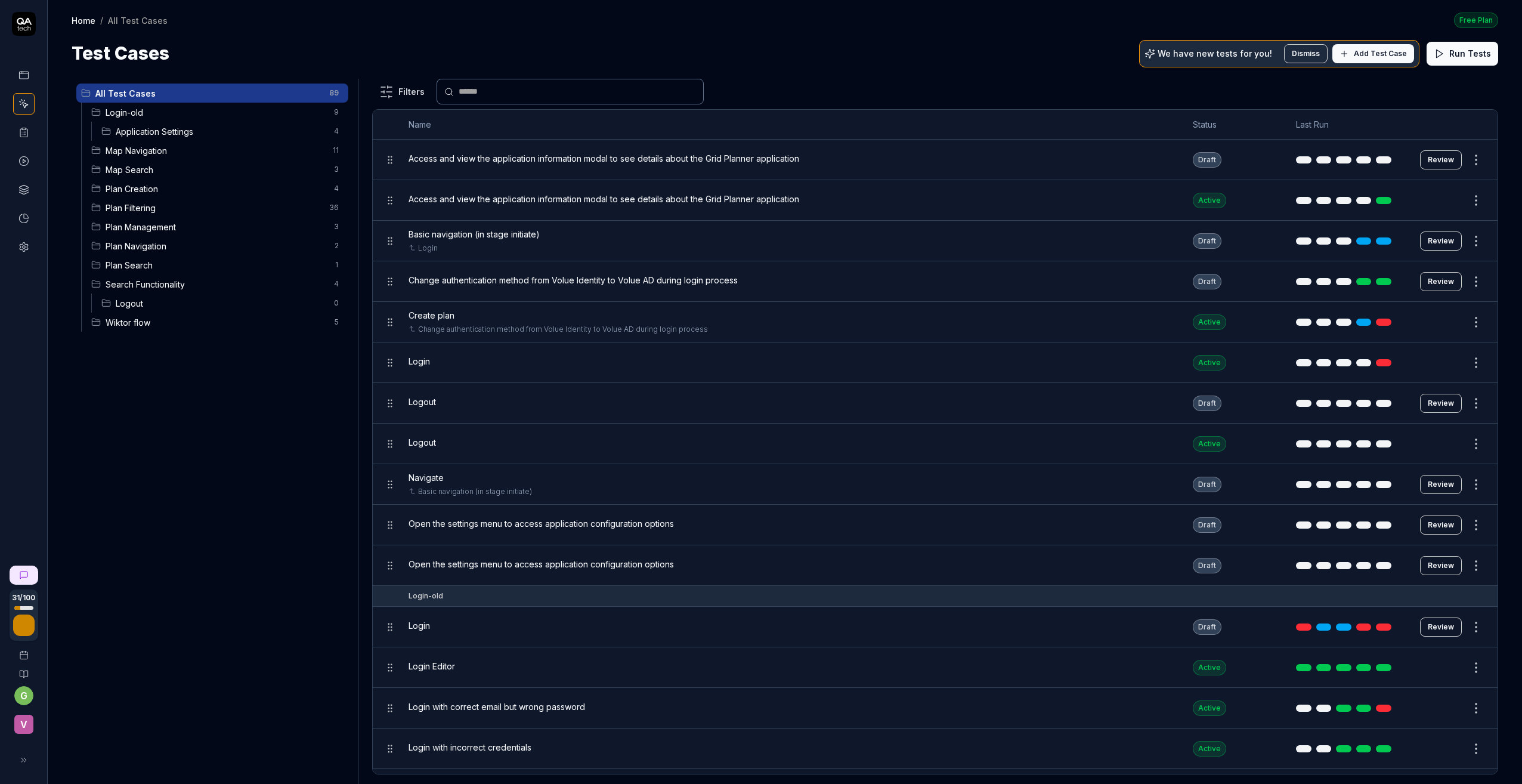
click at [147, 148] on span "Map Navigation" at bounding box center [215, 151] width 220 height 13
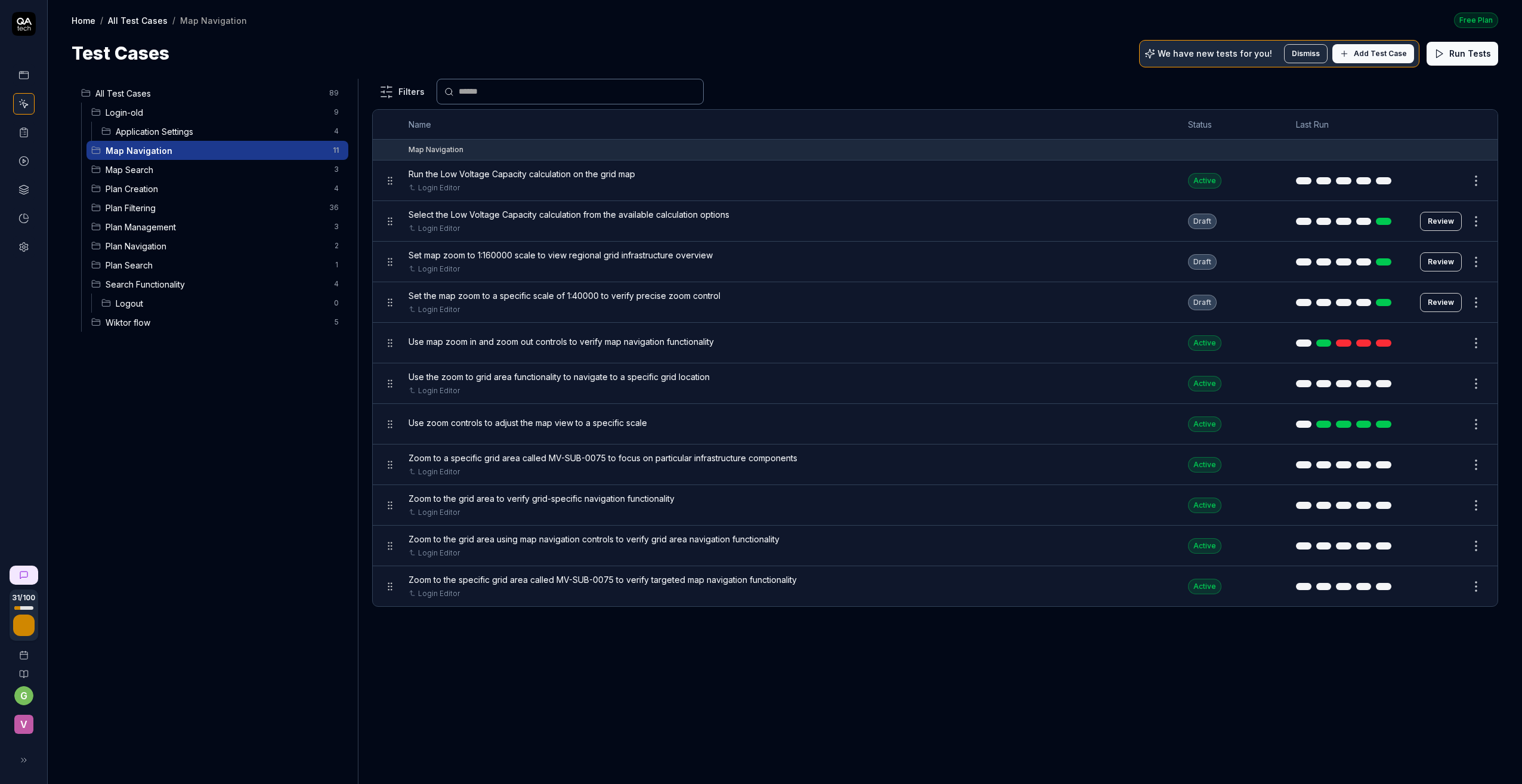
click at [139, 131] on span "Application Settings" at bounding box center [221, 131] width 211 height 13
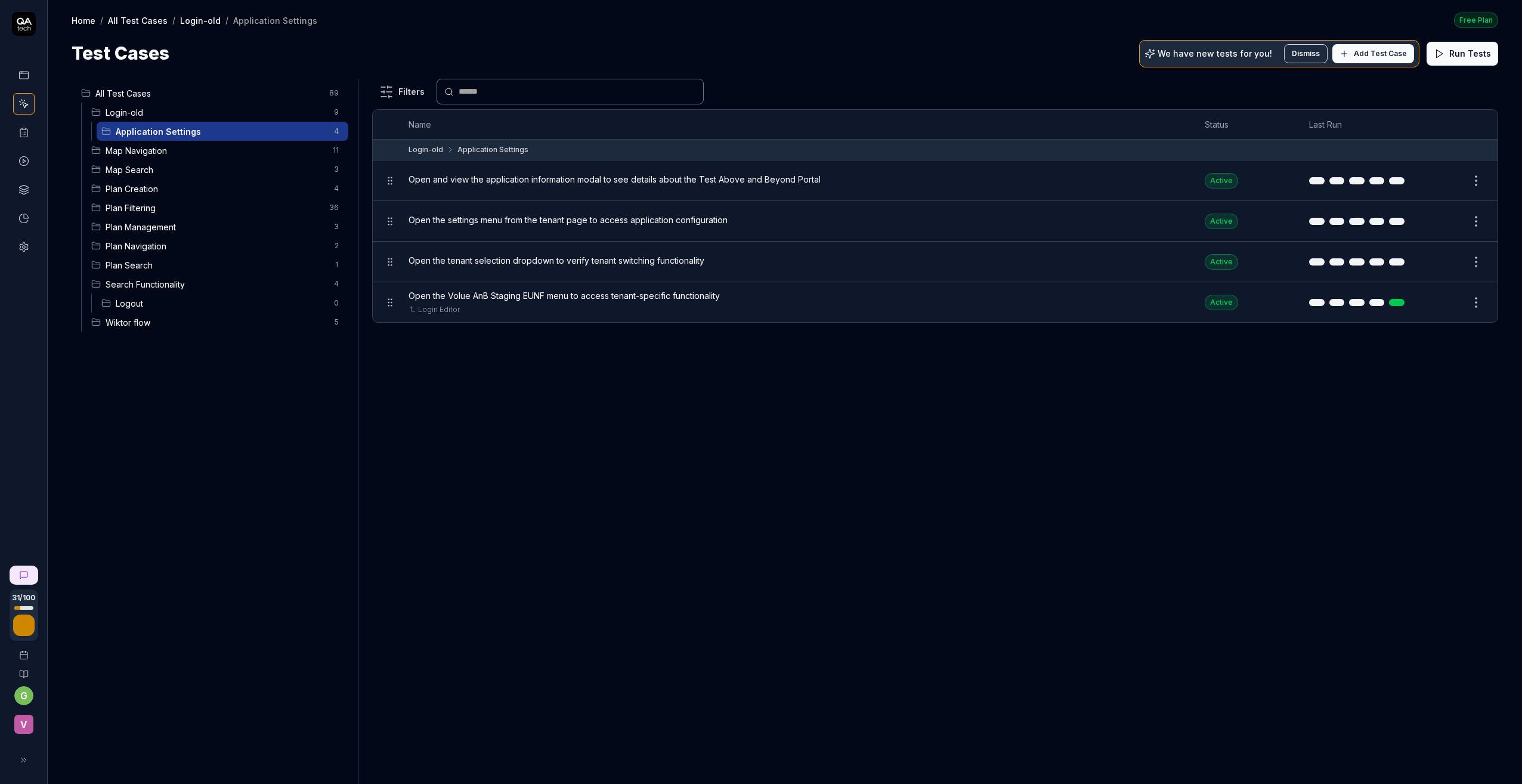
click at [138, 148] on span "Map Navigation" at bounding box center [215, 151] width 220 height 13
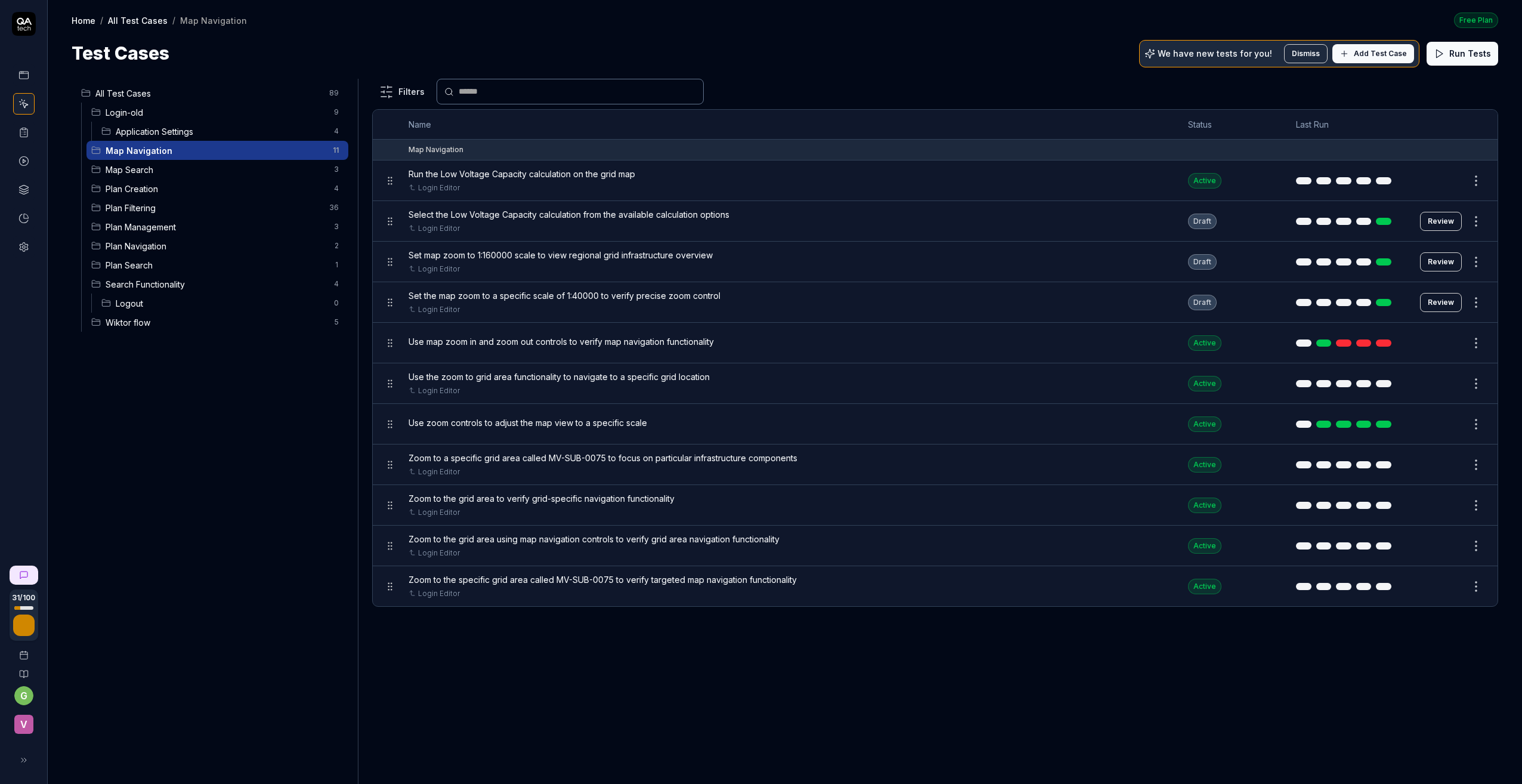
click at [135, 165] on span "Map Search" at bounding box center [216, 169] width 222 height 13
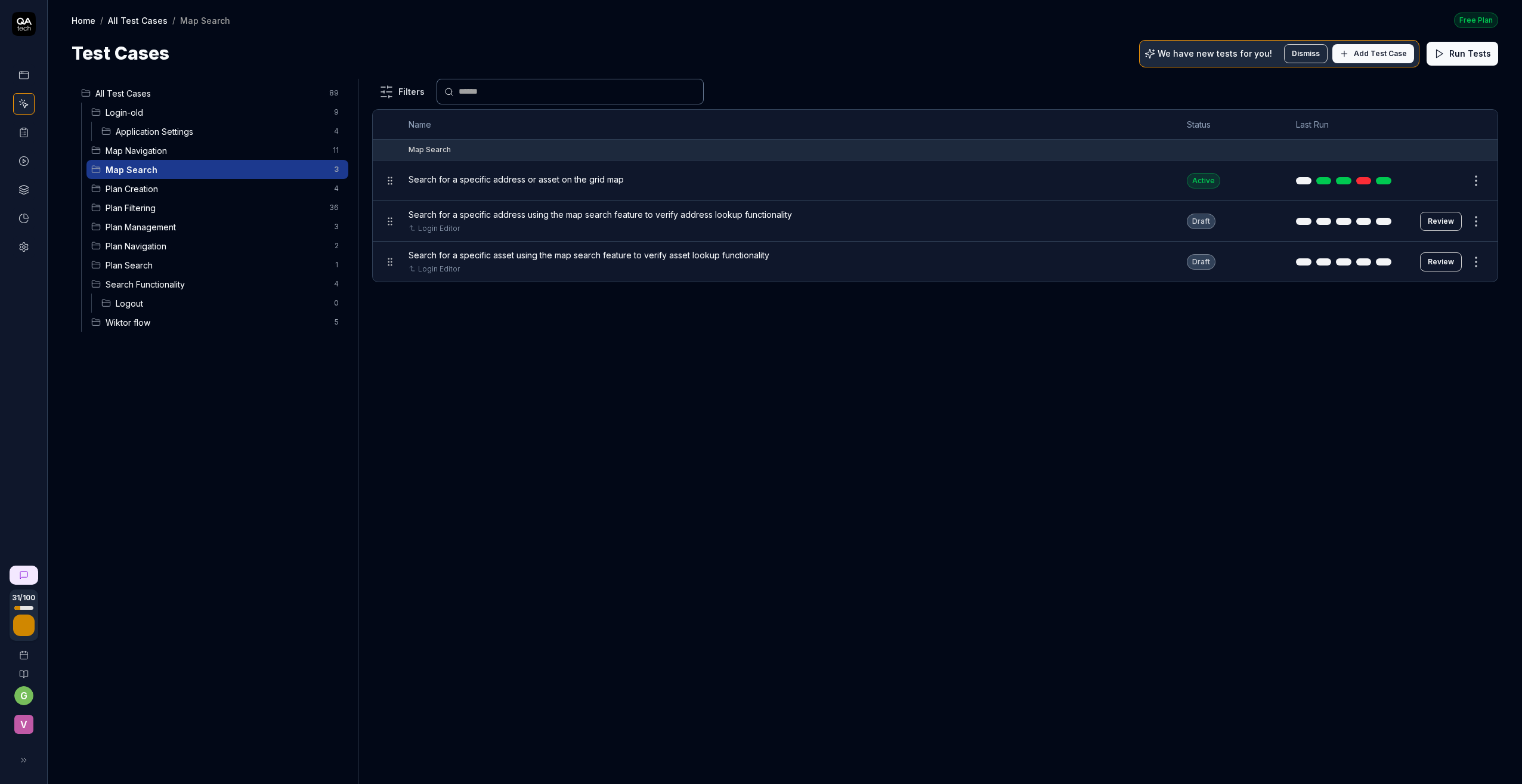
click at [1291, 219] on button "Review" at bounding box center [1441, 221] width 41 height 19
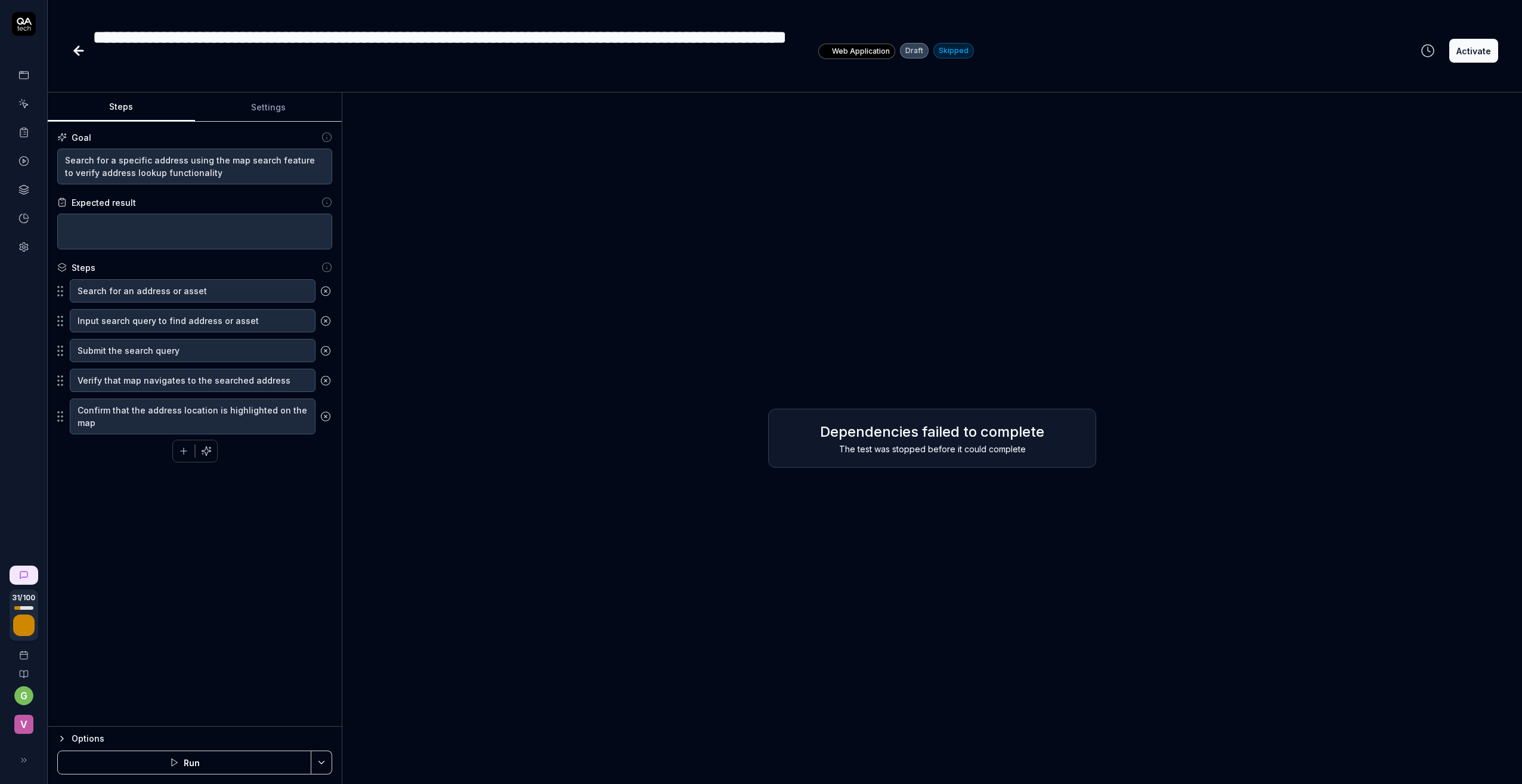
click at [80, 50] on icon at bounding box center [79, 50] width 8 height 0
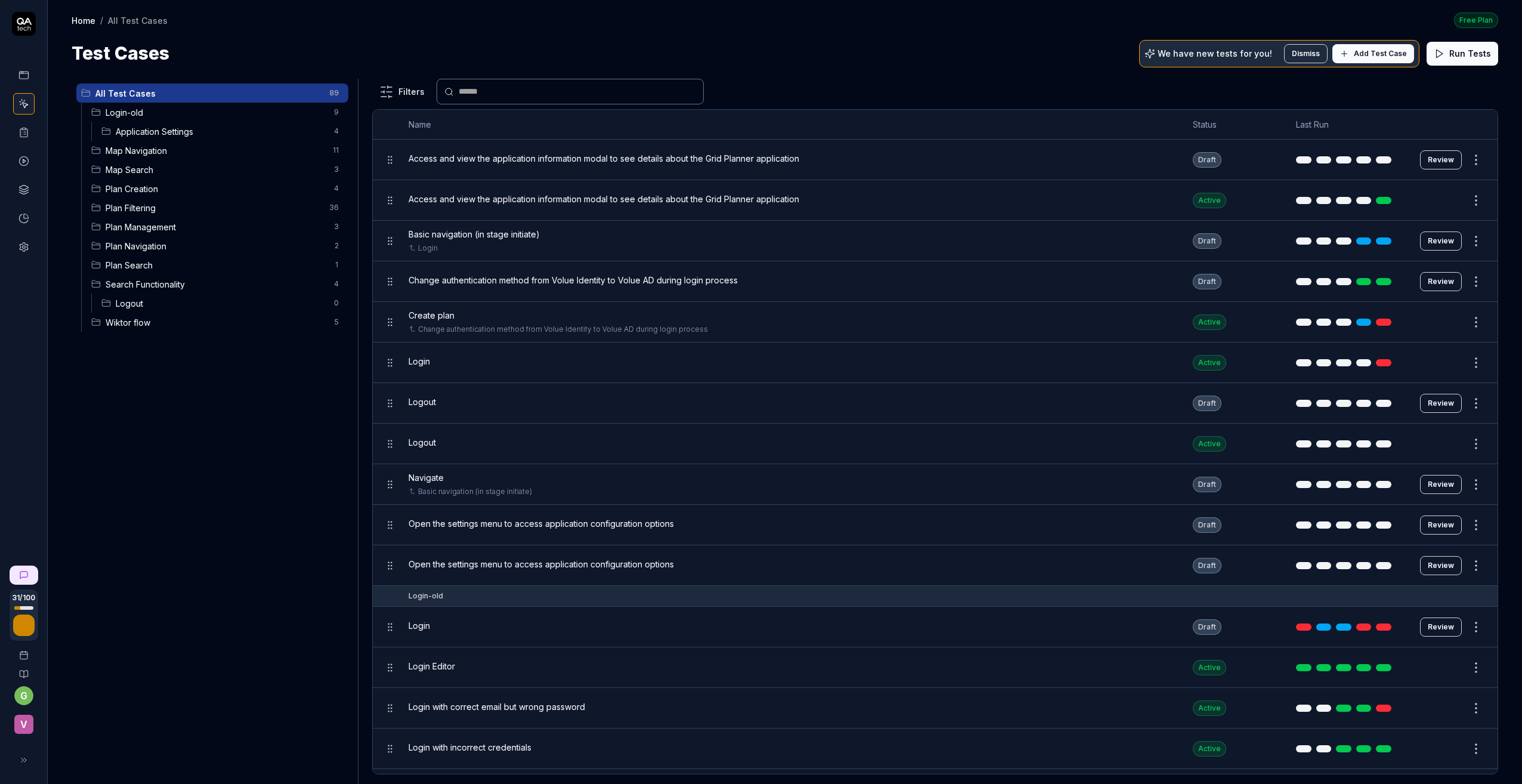
click at [154, 131] on span "Application Settings" at bounding box center [221, 131] width 211 height 13
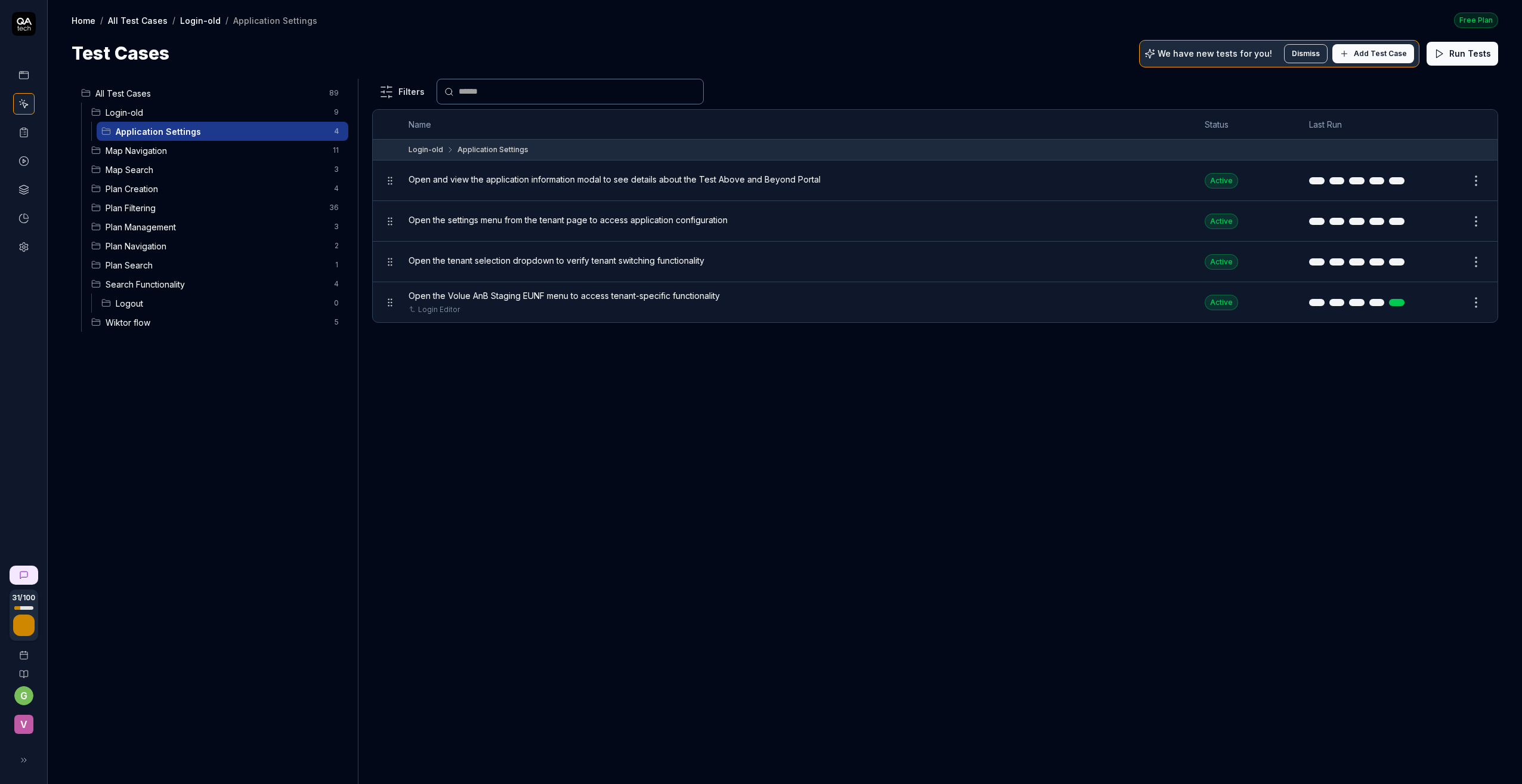
click at [144, 152] on span "Map Navigation" at bounding box center [215, 151] width 220 height 13
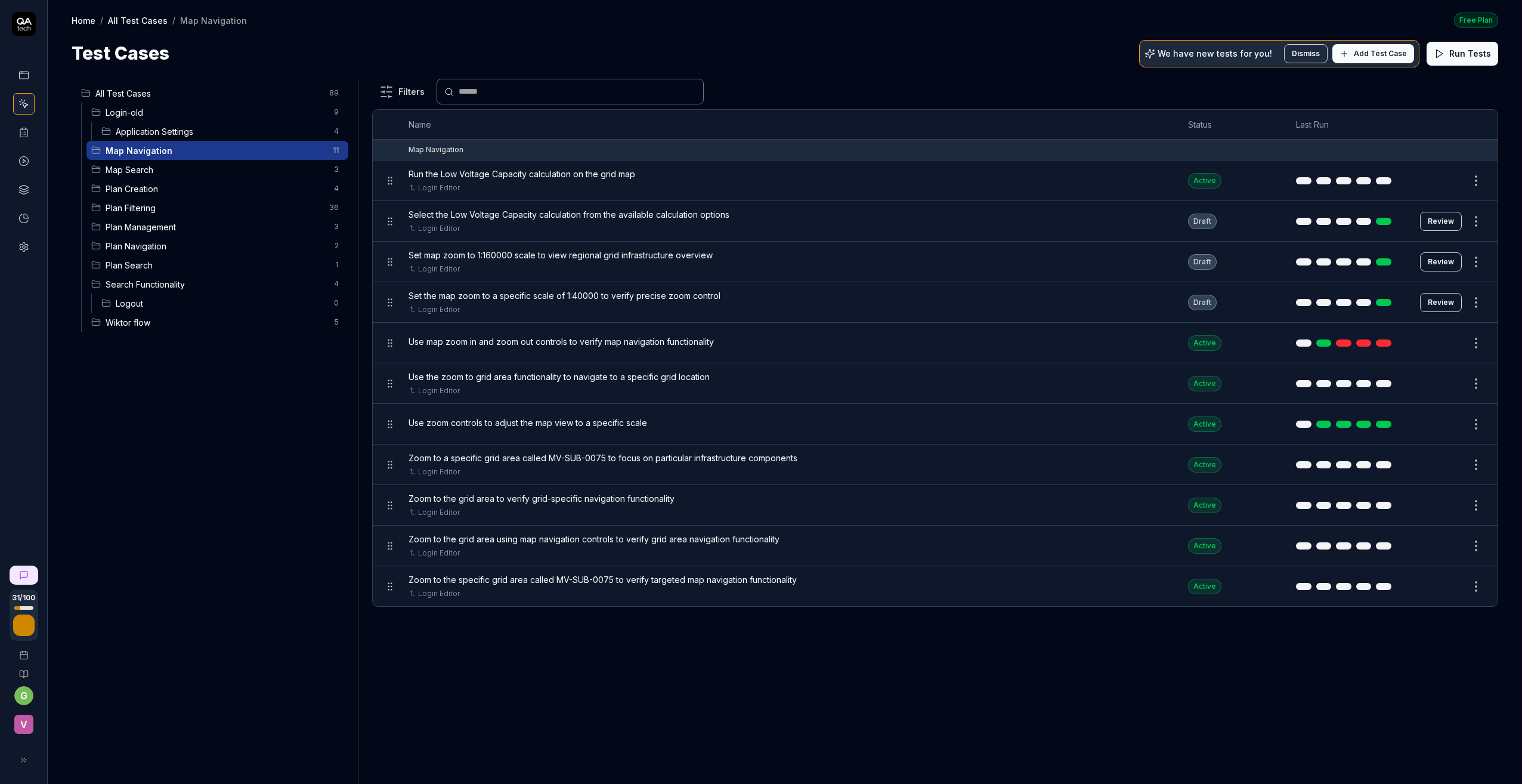
click at [141, 167] on span "Map Search" at bounding box center [216, 169] width 222 height 13
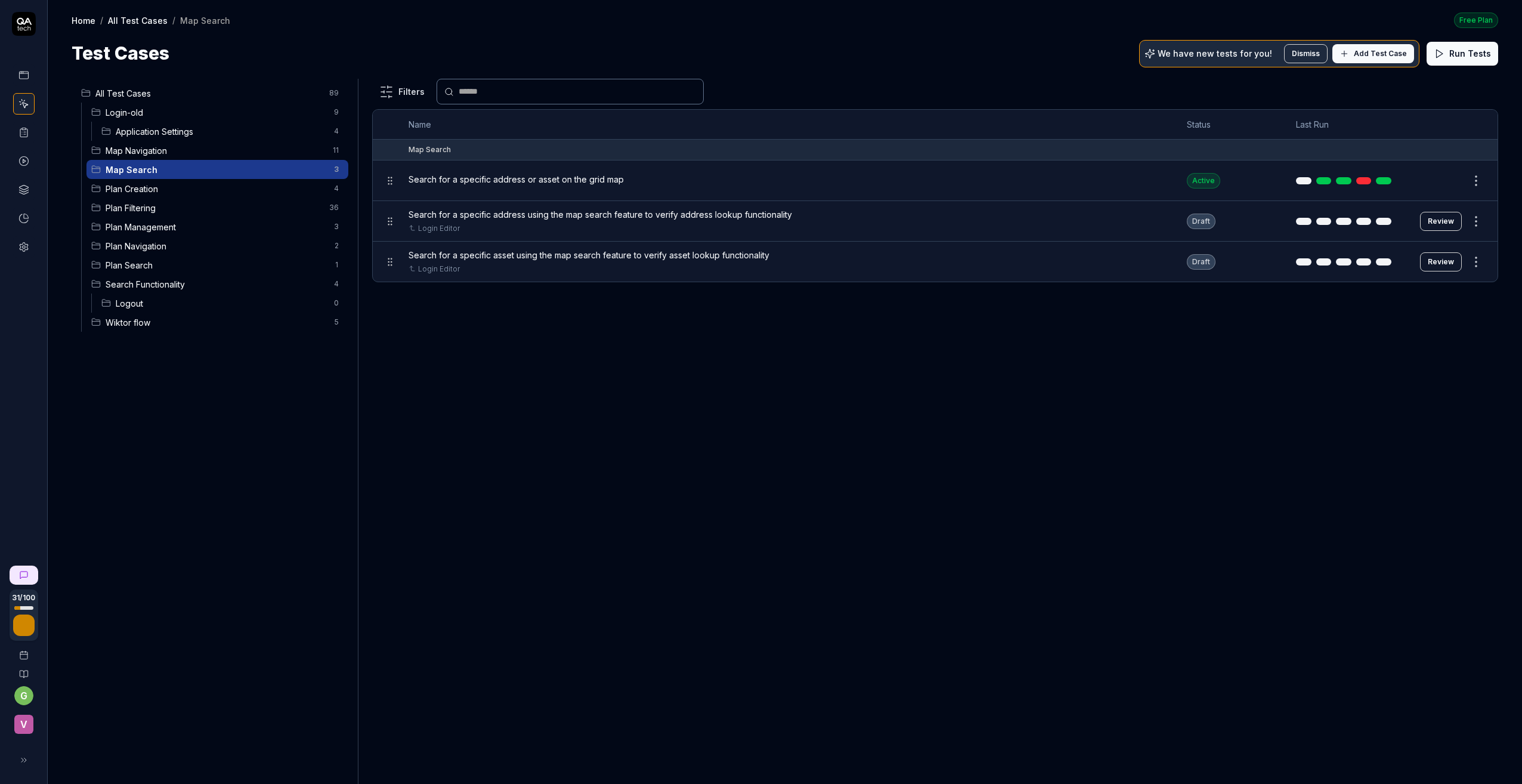
click at [1291, 259] on html "31 / 100 g v Home / All Test Cases / Map Search Free Plan Home / All Test Cases…" at bounding box center [761, 392] width 1522 height 784
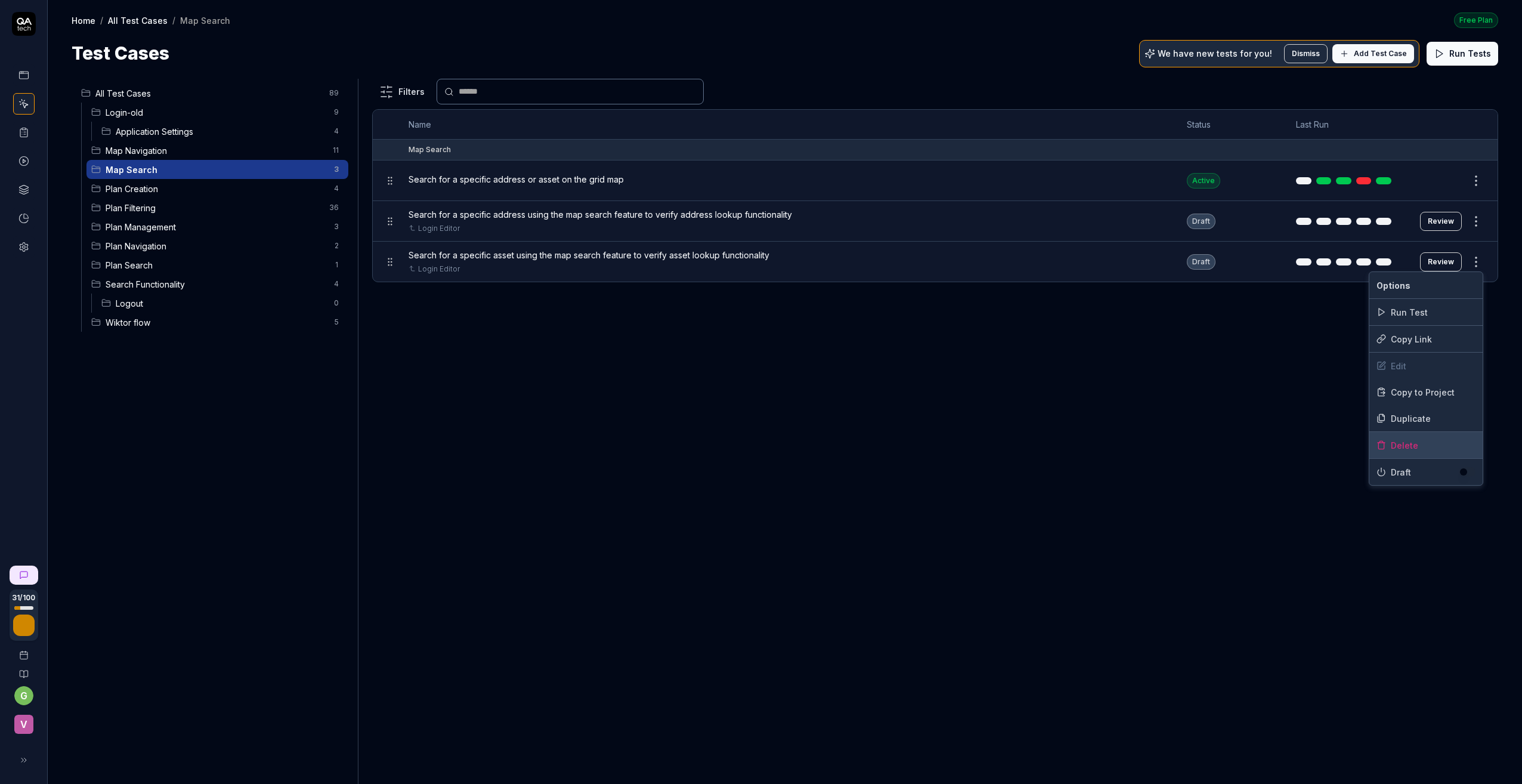
click at [1291, 446] on div "Delete" at bounding box center [1425, 444] width 113 height 27
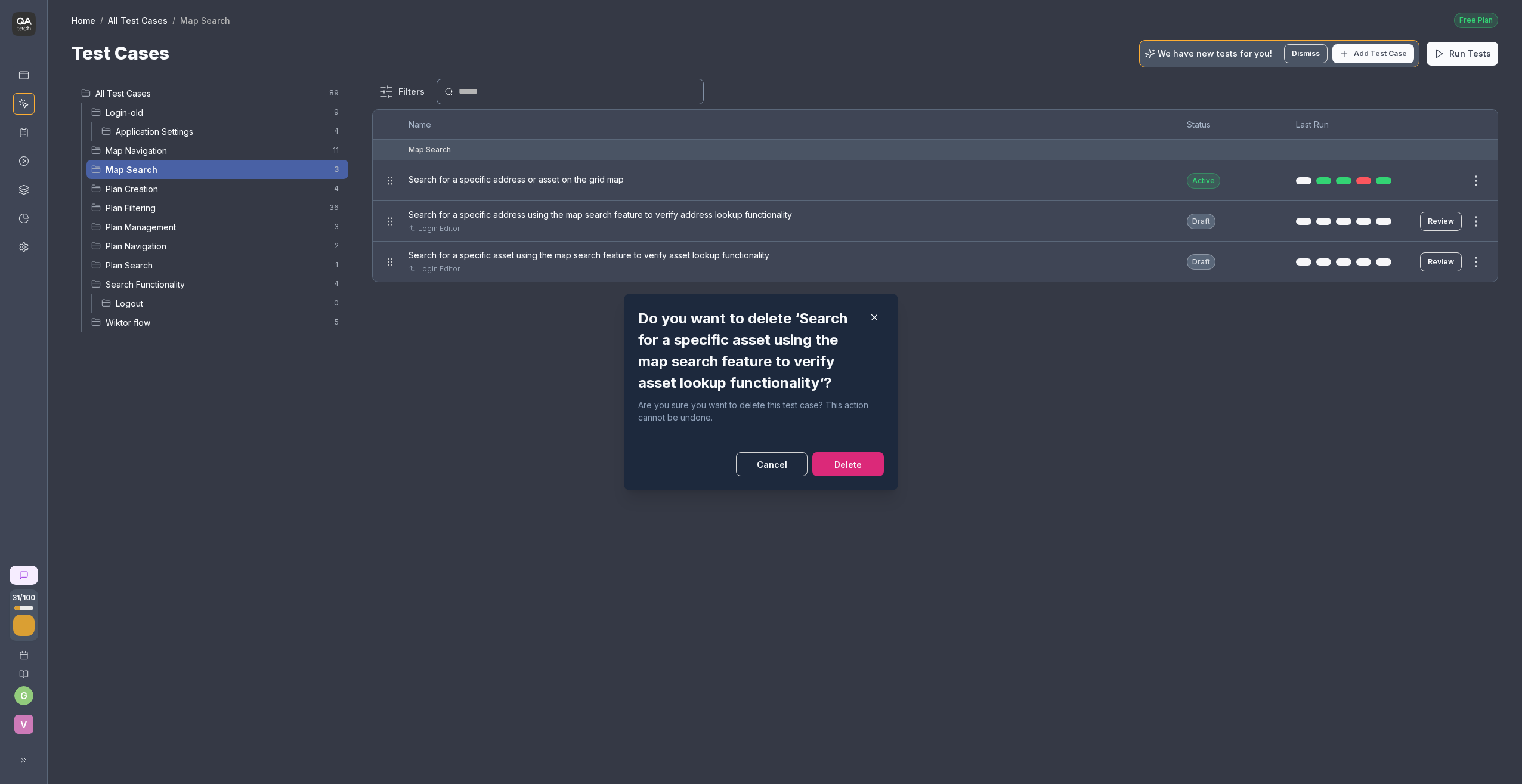
click at [844, 466] on button "Delete" at bounding box center [848, 464] width 72 height 24
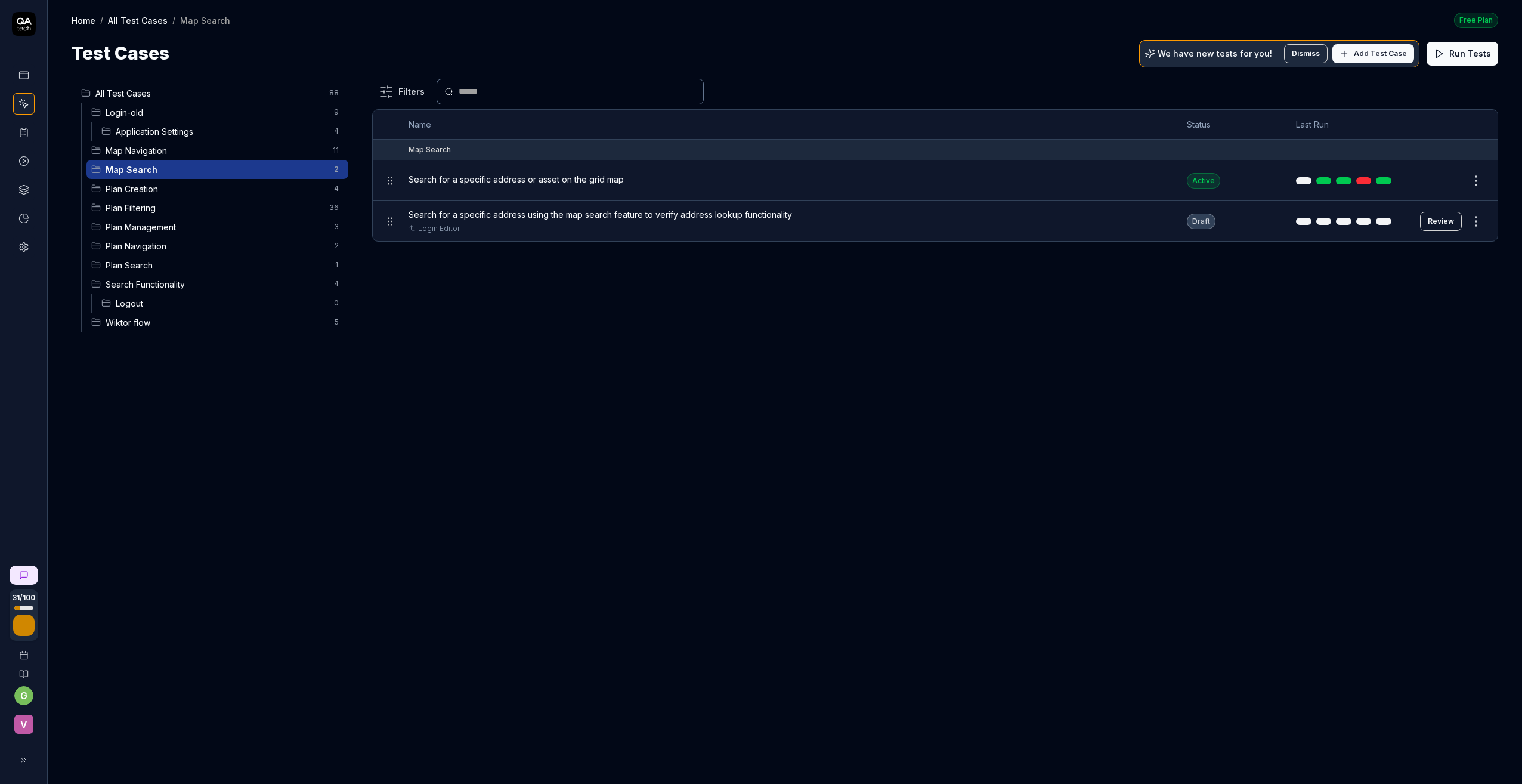
click at [135, 190] on span "Plan Creation" at bounding box center [216, 188] width 222 height 13
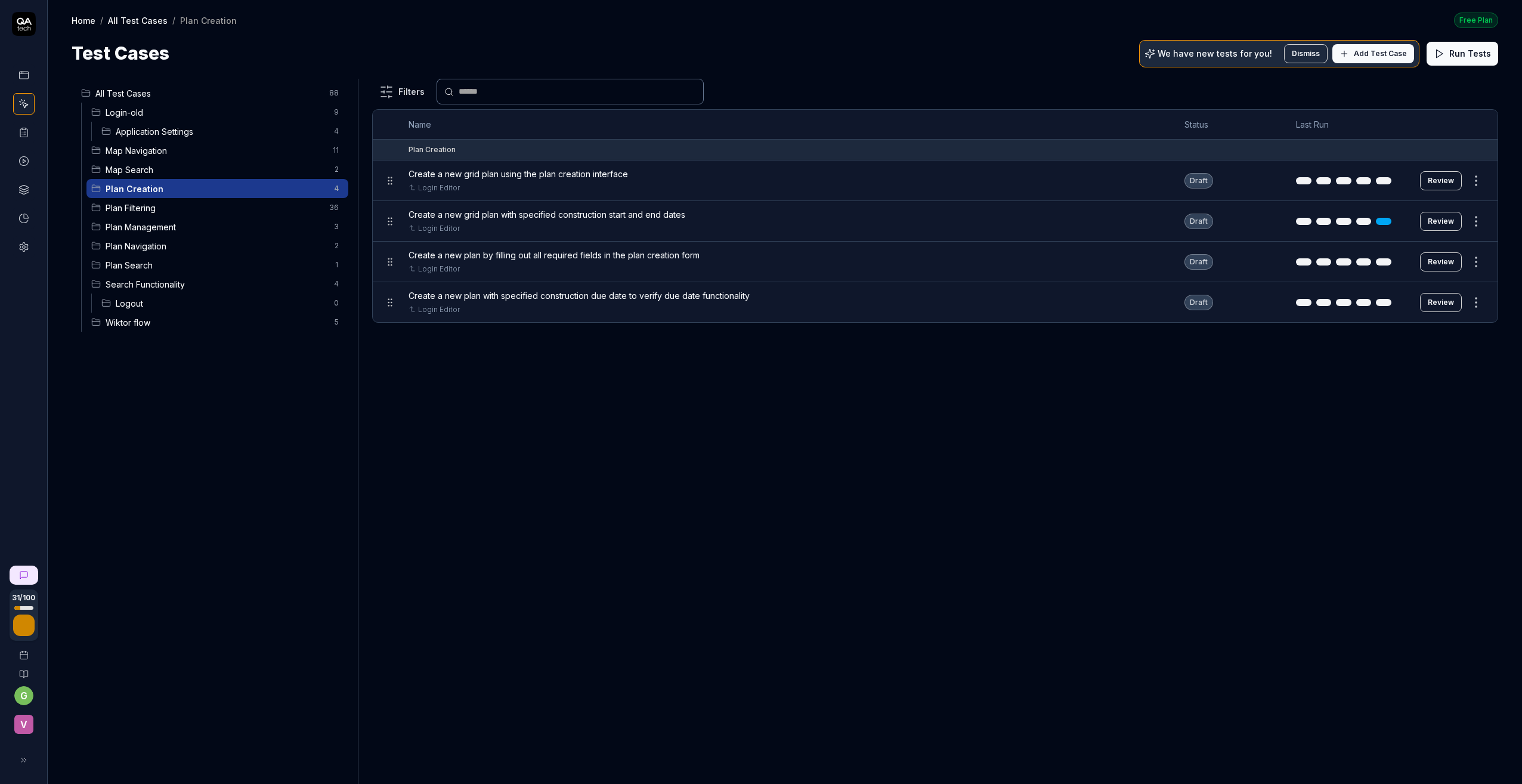
click at [1291, 178] on button "Review" at bounding box center [1441, 180] width 41 height 19
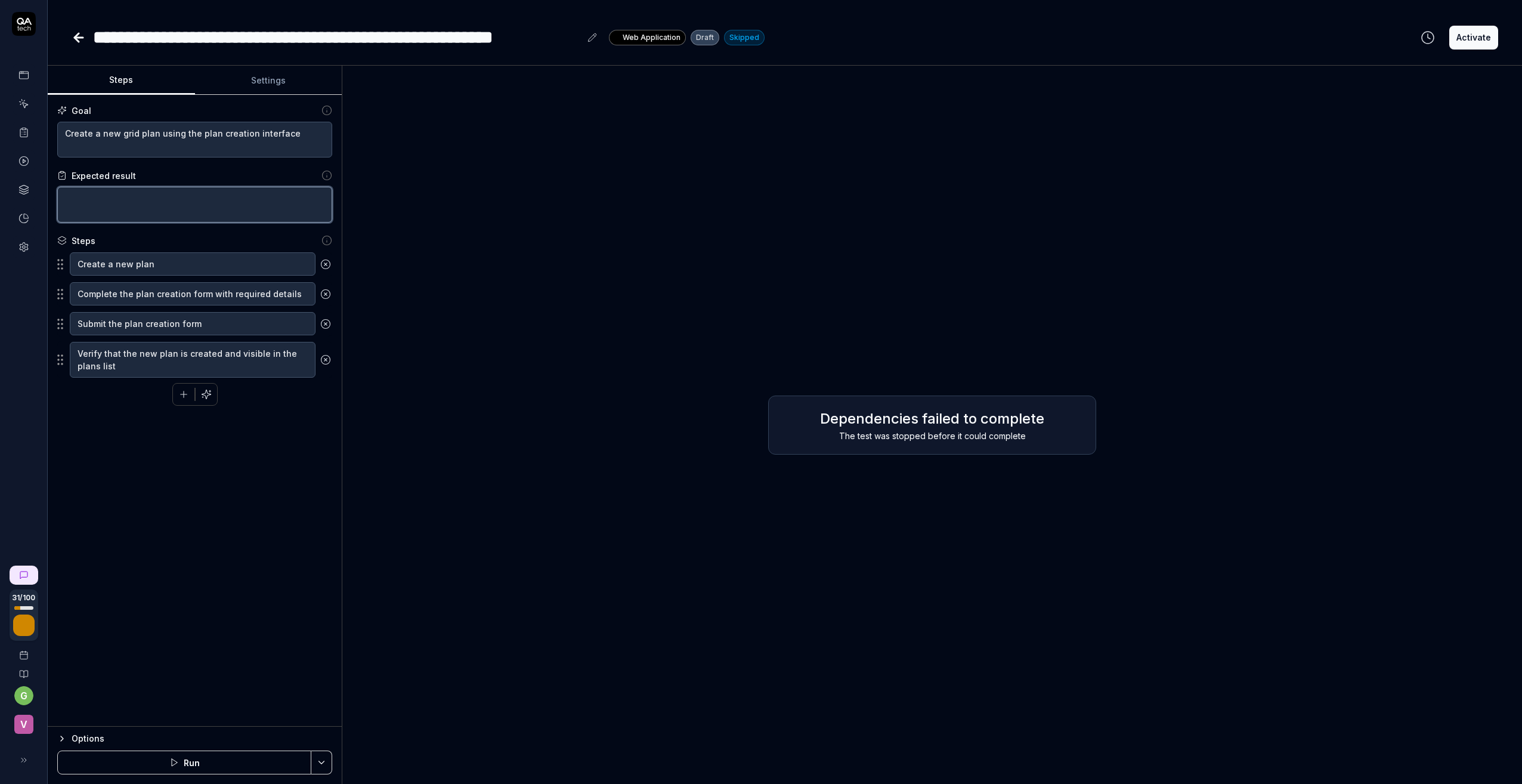
click at [96, 196] on textarea at bounding box center [194, 205] width 275 height 35
type textarea "*"
type textarea "A"
type textarea "*"
type textarea "A"
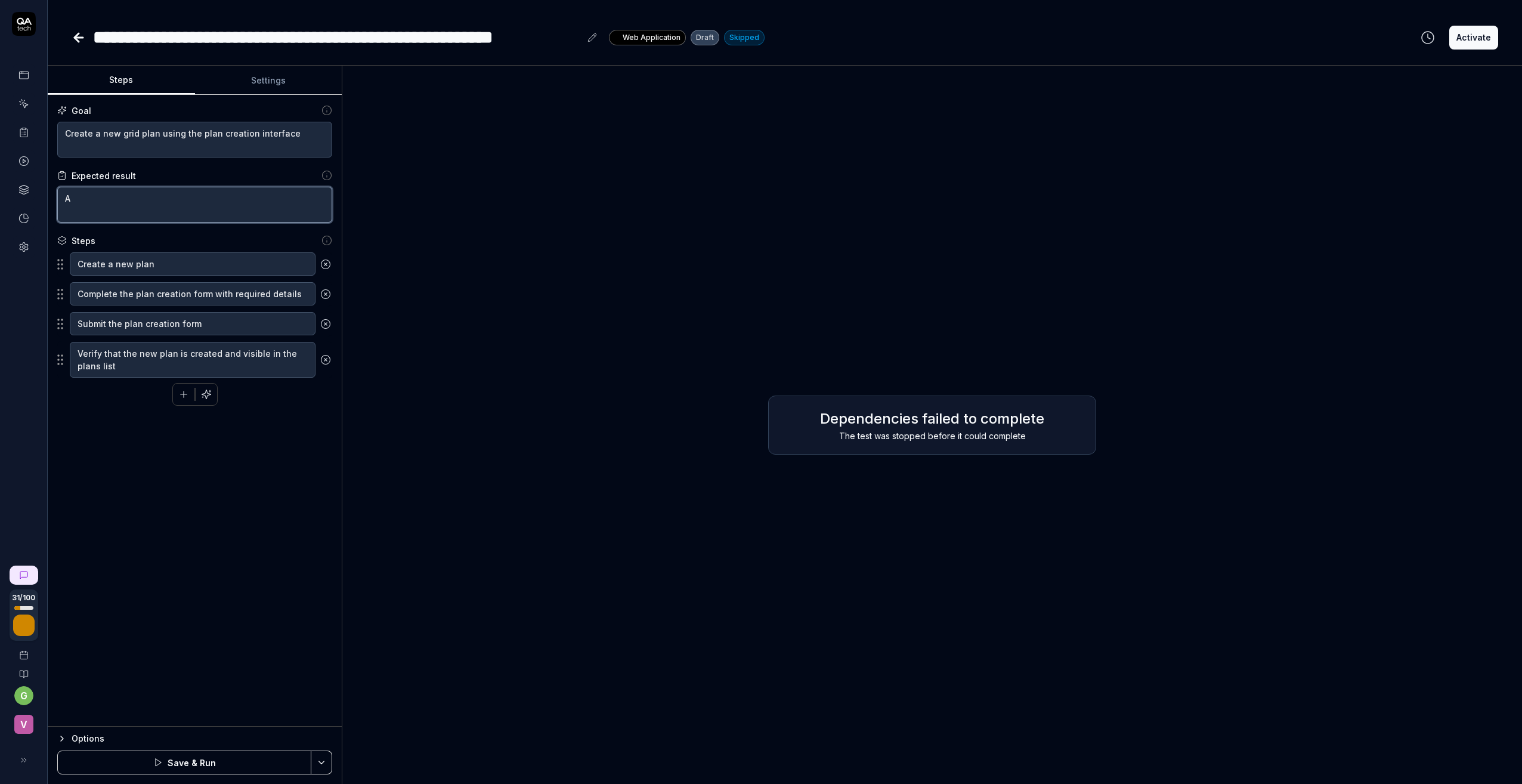
type textarea "*"
type textarea "A n"
type textarea "*"
type textarea "A ne"
type textarea "*"
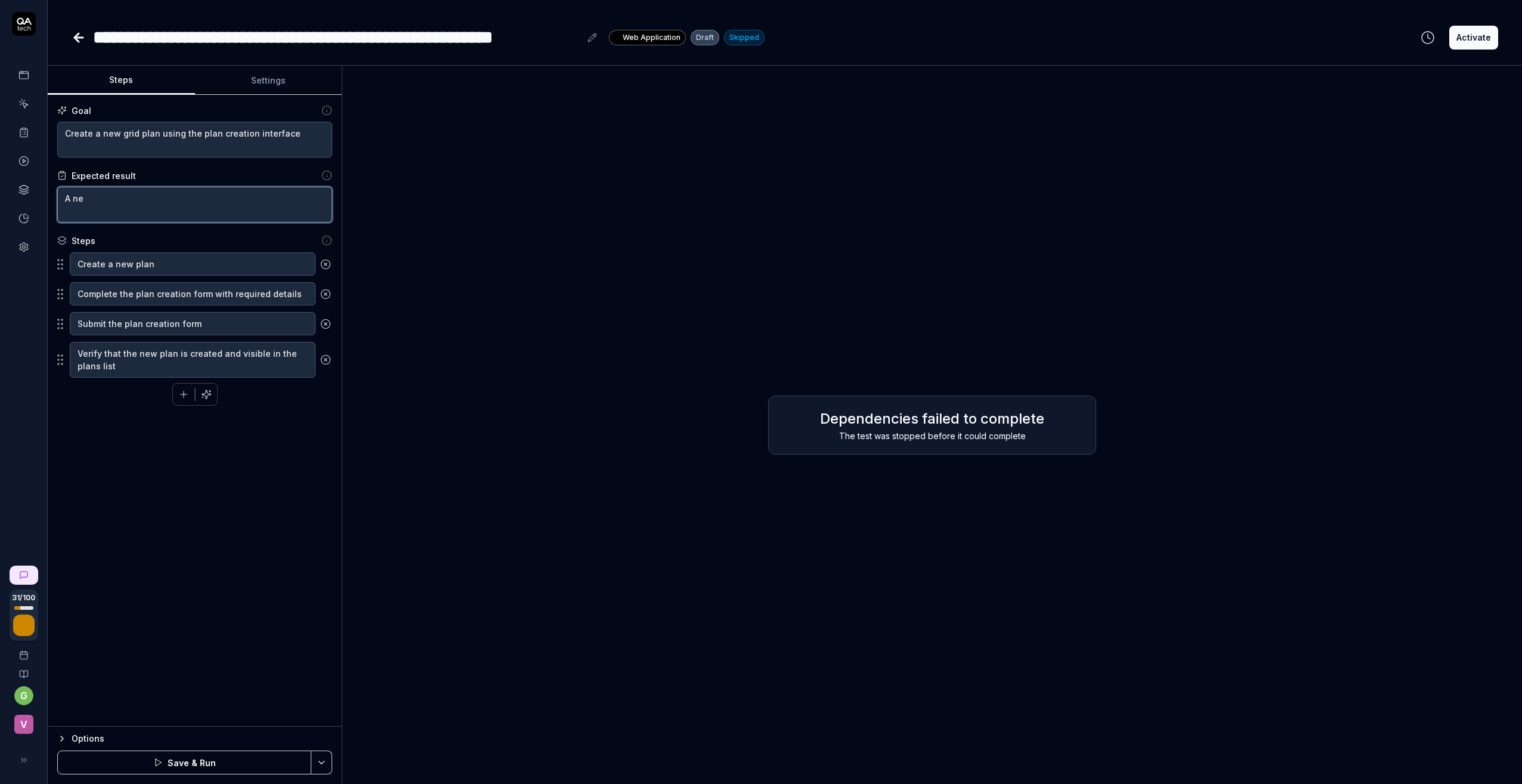
type textarea "A new"
type textarea "*"
type textarea "A new"
type textarea "*"
type textarea "A new p"
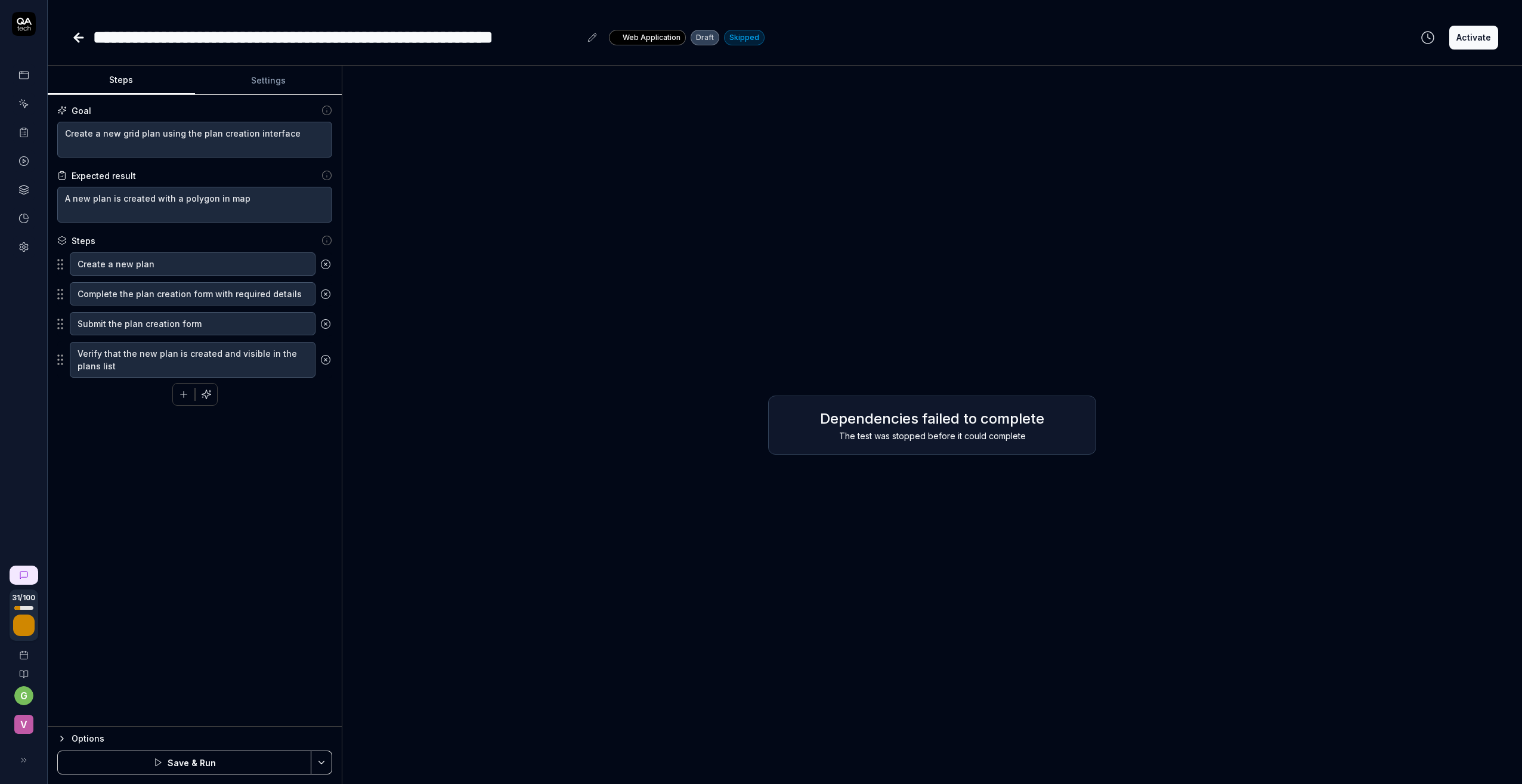
click at [203, 393] on icon "button" at bounding box center [206, 394] width 11 height 11
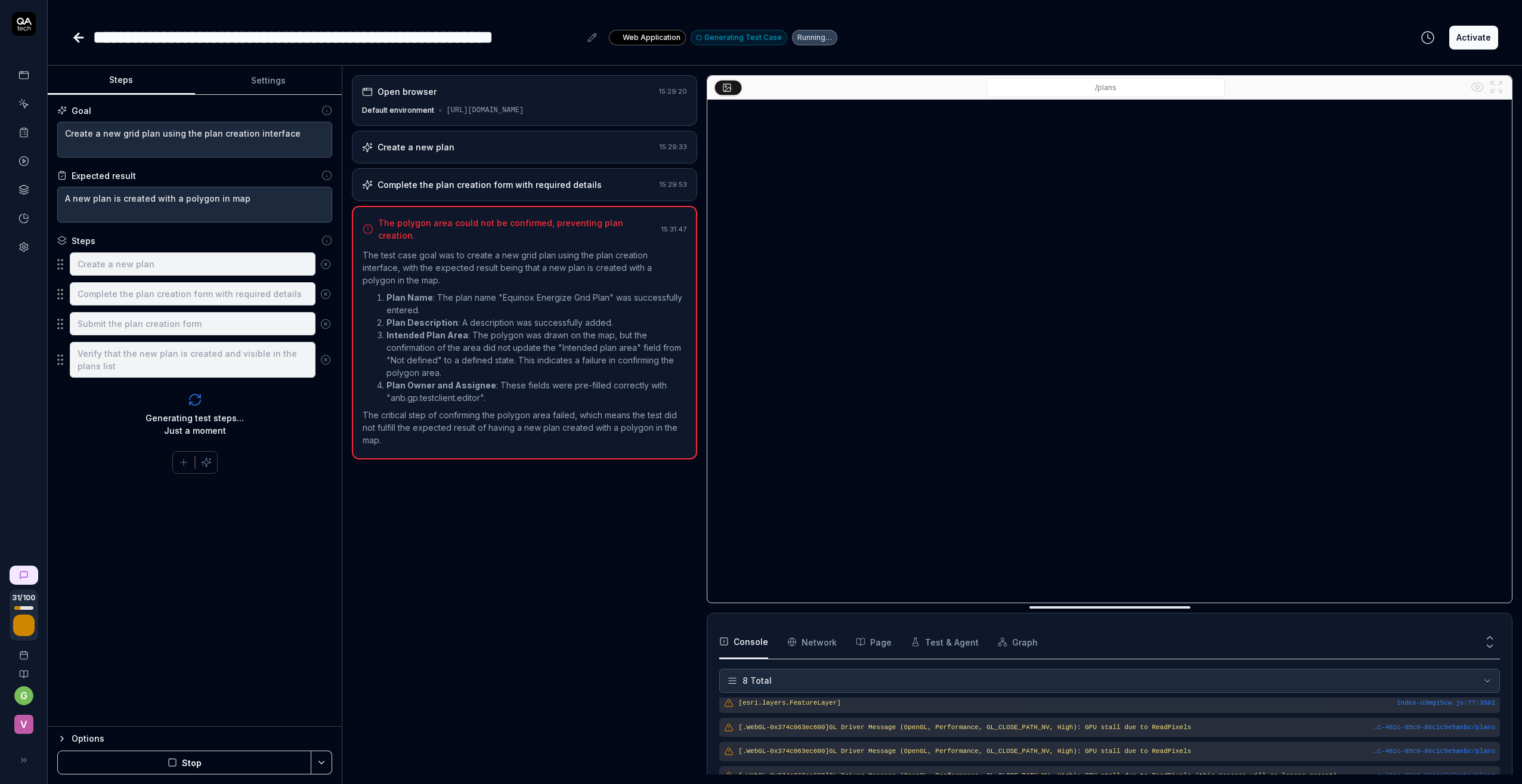
scroll to position [116, 0]
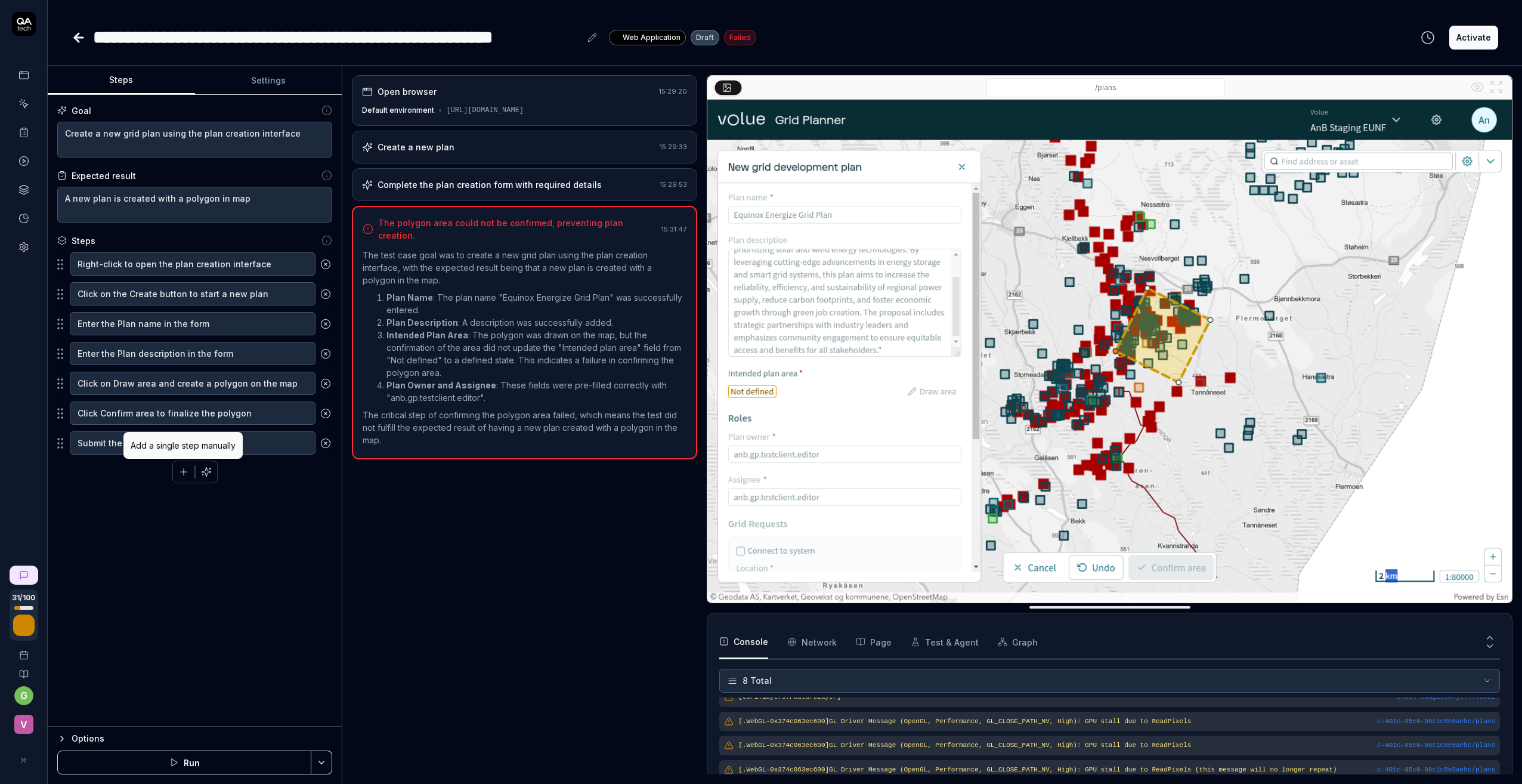
click at [181, 474] on icon "button" at bounding box center [183, 471] width 11 height 11
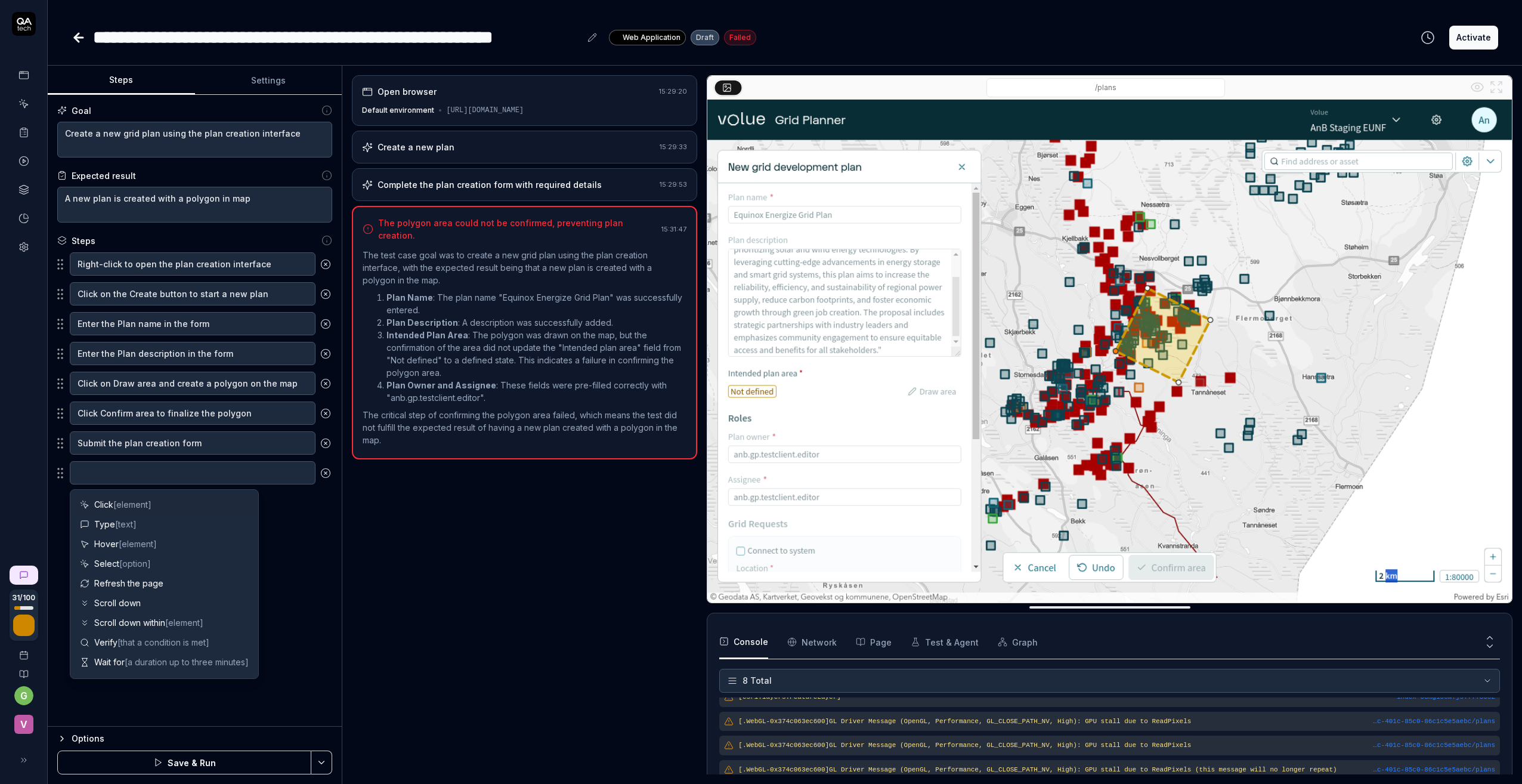
scroll to position [417, 0]
click at [140, 501] on span "[element]" at bounding box center [132, 504] width 38 height 10
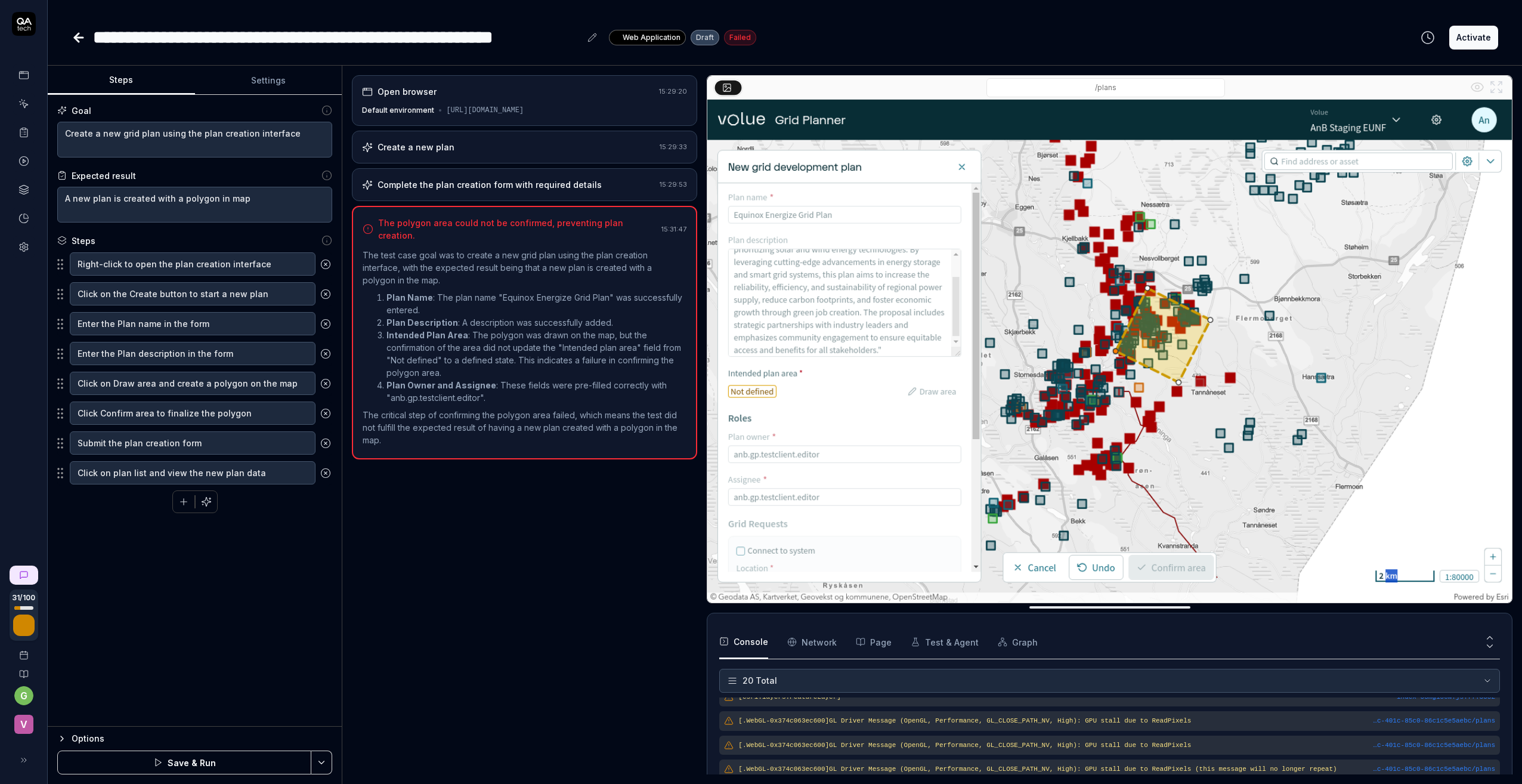
click at [193, 762] on button "Save & Run" at bounding box center [184, 762] width 254 height 24
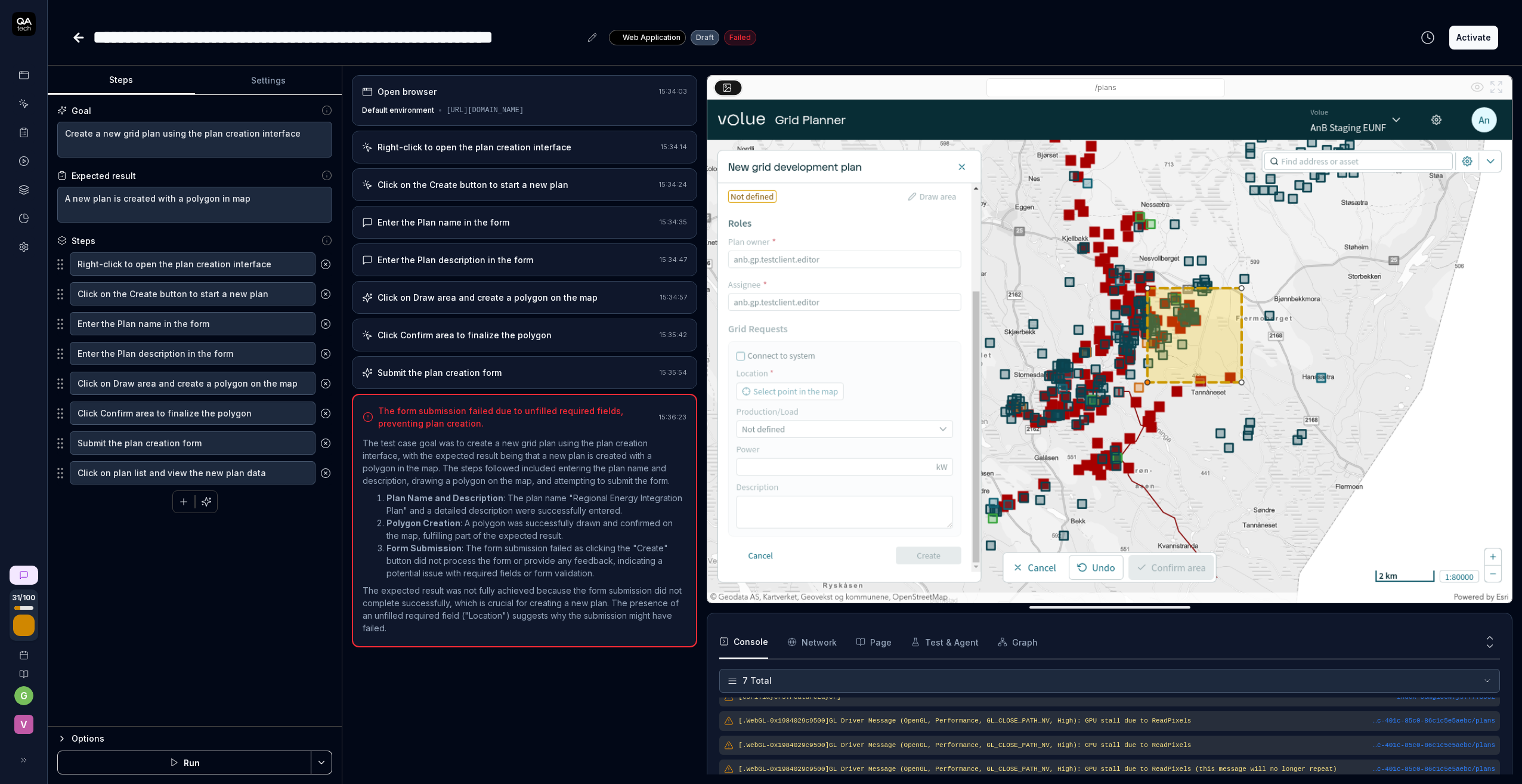
scroll to position [417, 0]
click at [180, 500] on icon "button" at bounding box center [183, 501] width 11 height 11
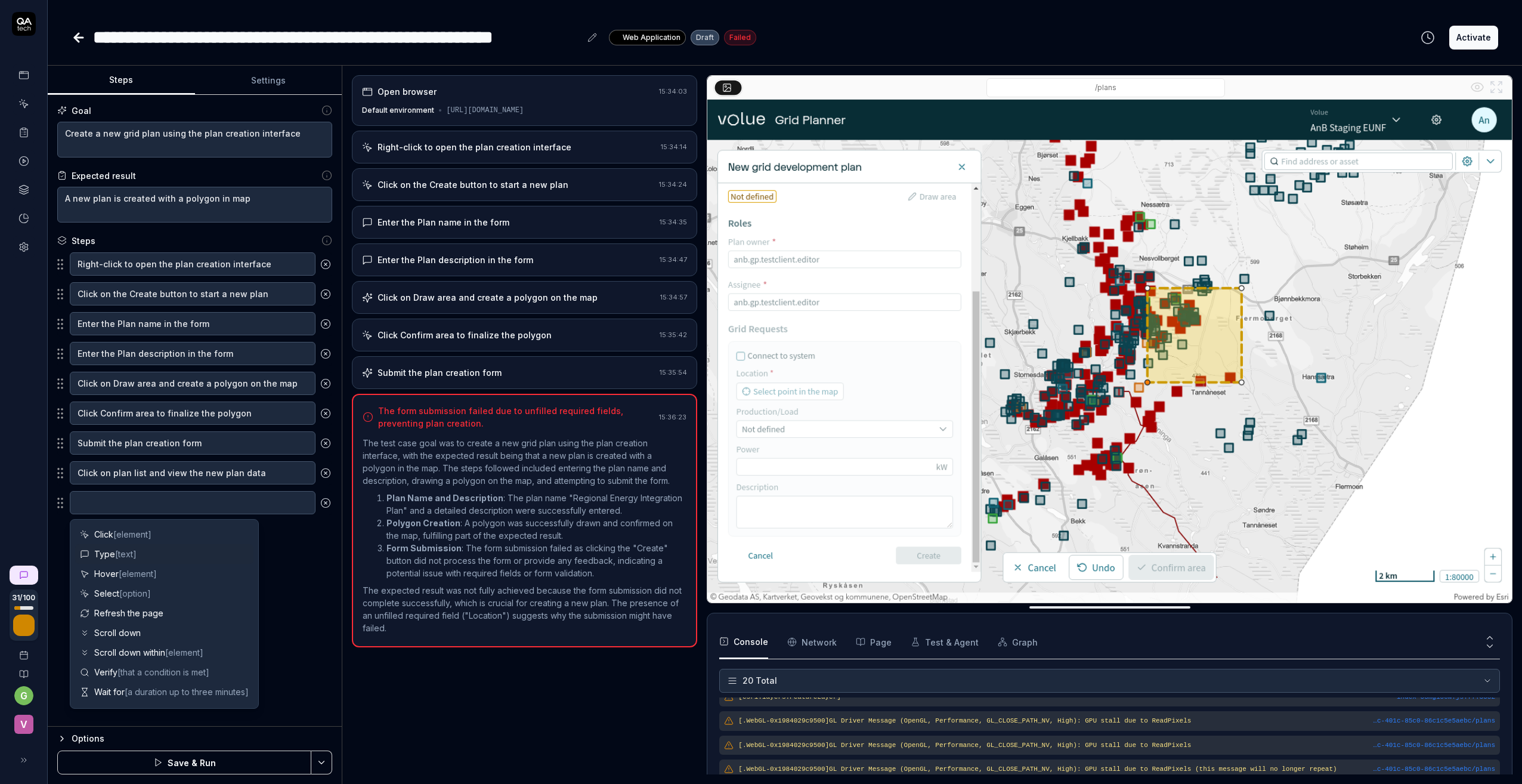
click at [103, 553] on span "Type [text]" at bounding box center [115, 554] width 42 height 13
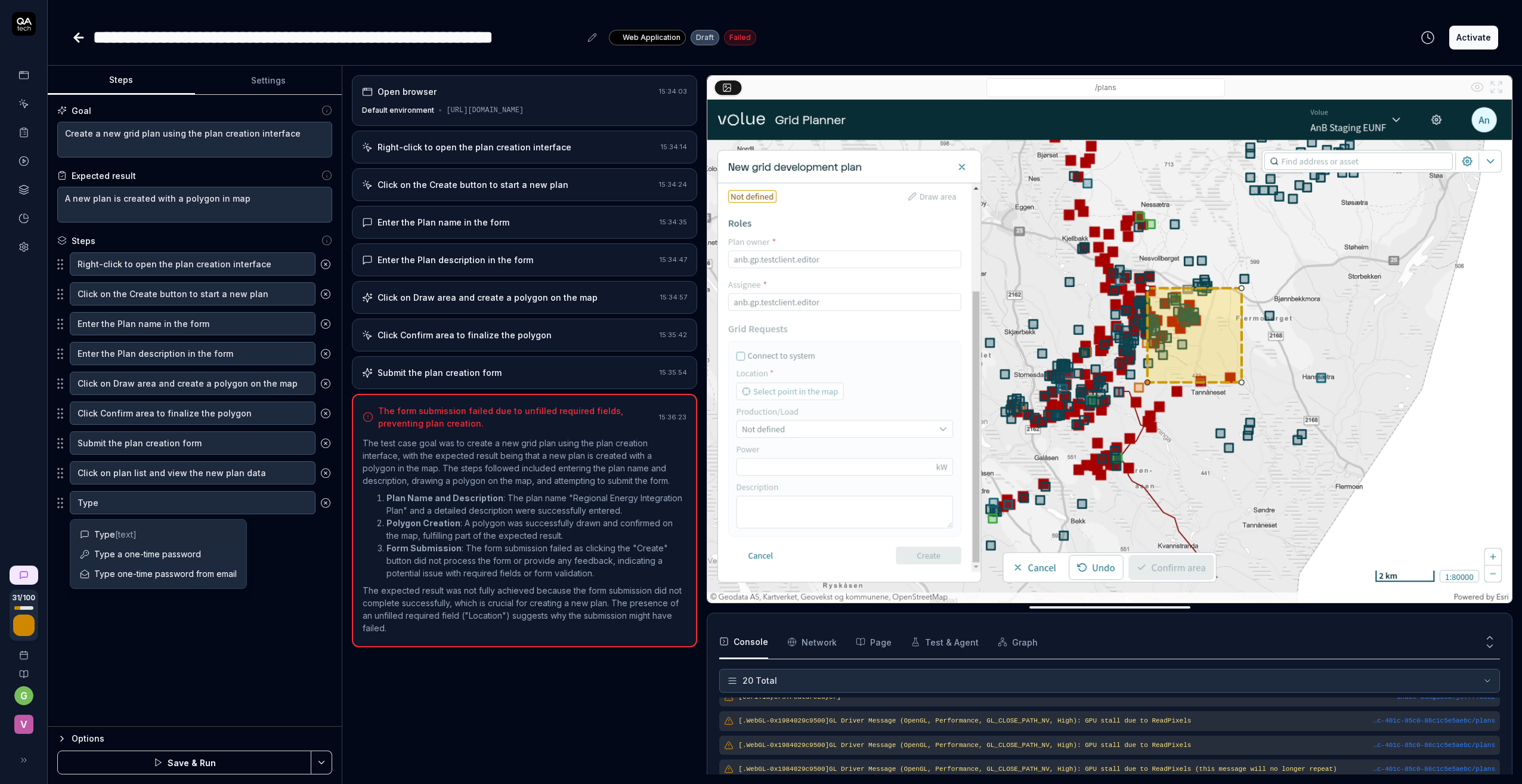
click at [324, 502] on icon at bounding box center [325, 502] width 11 height 11
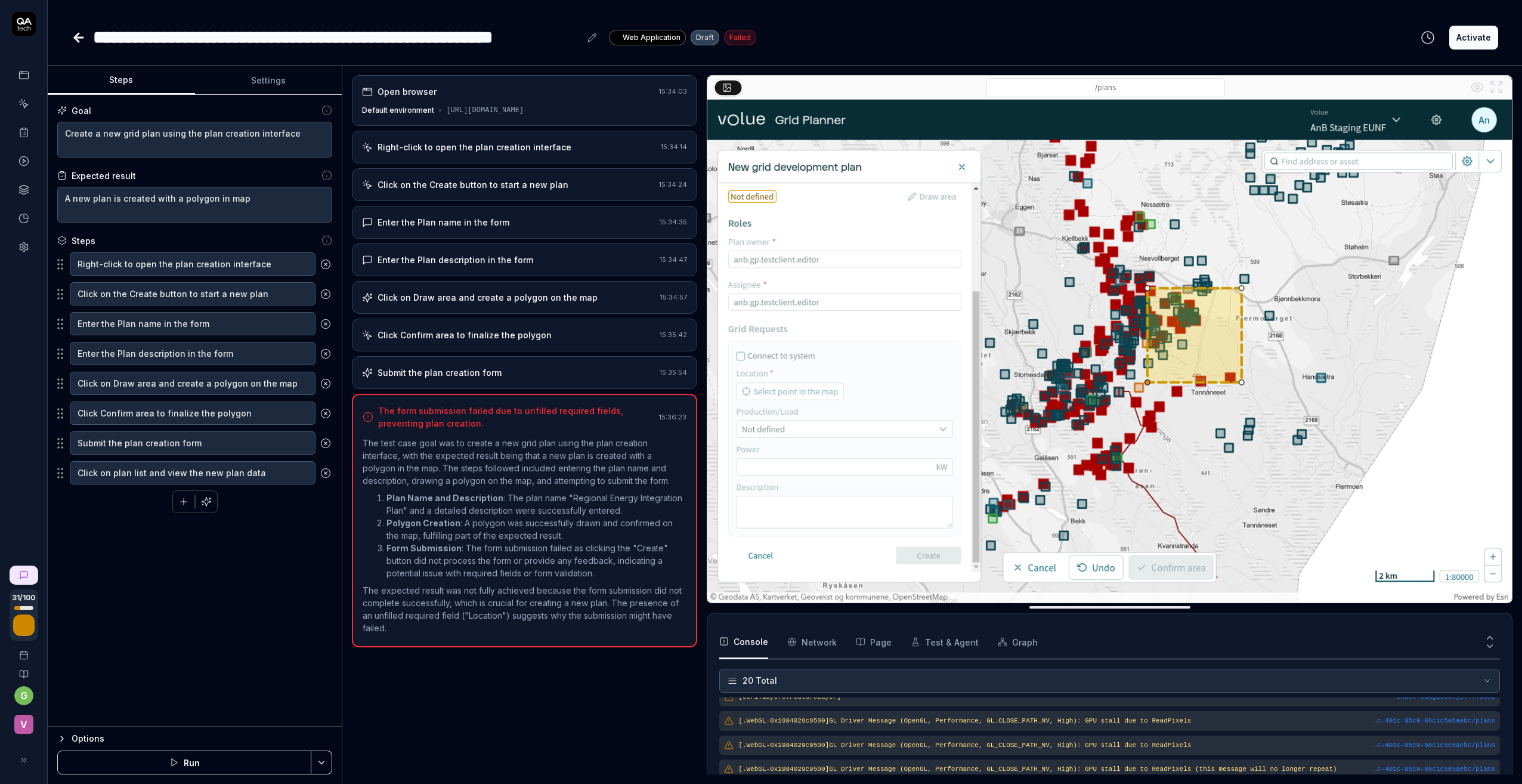
click at [186, 501] on icon "button" at bounding box center [183, 501] width 7 height 0
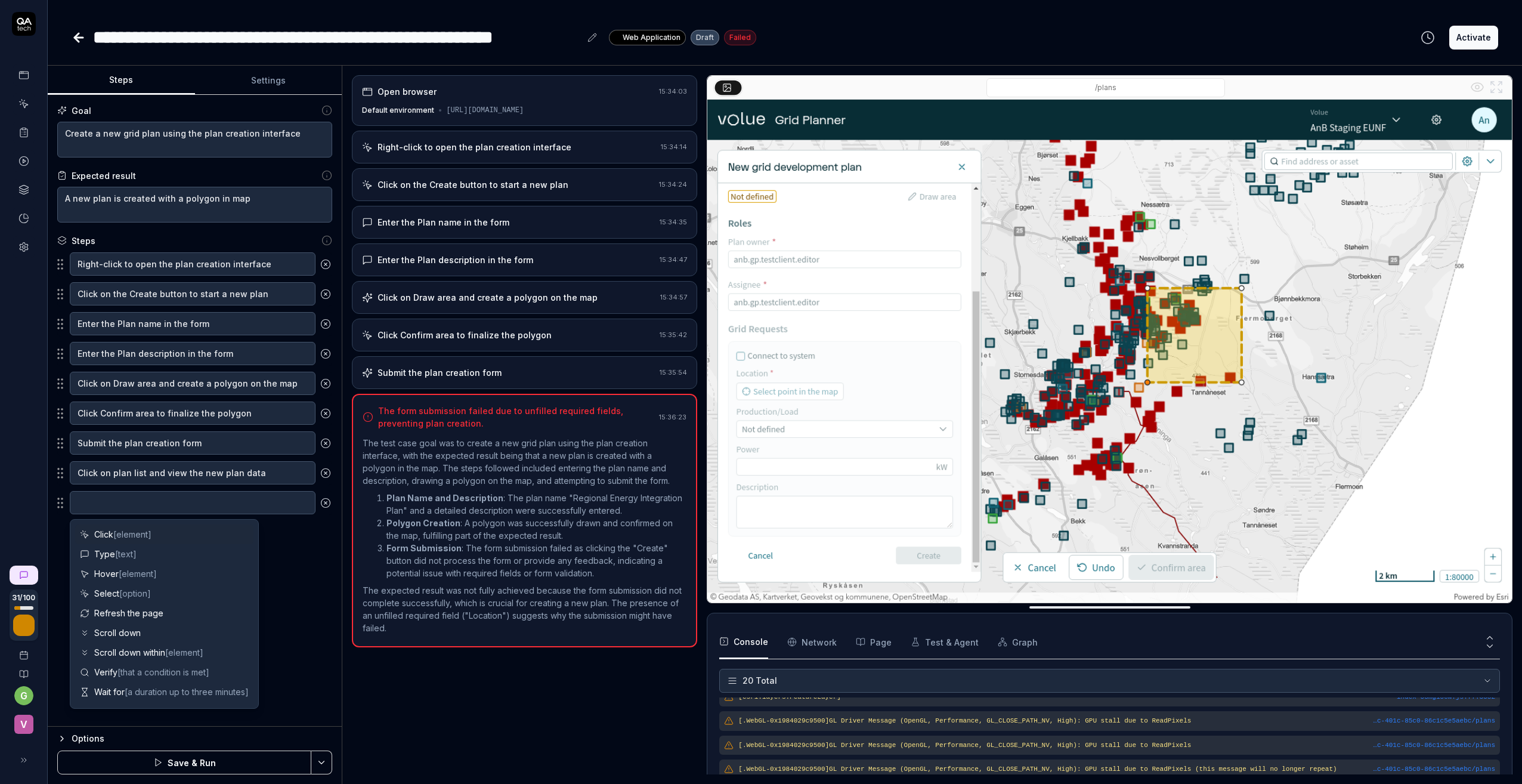
click at [129, 531] on span "[element]" at bounding box center [132, 534] width 38 height 10
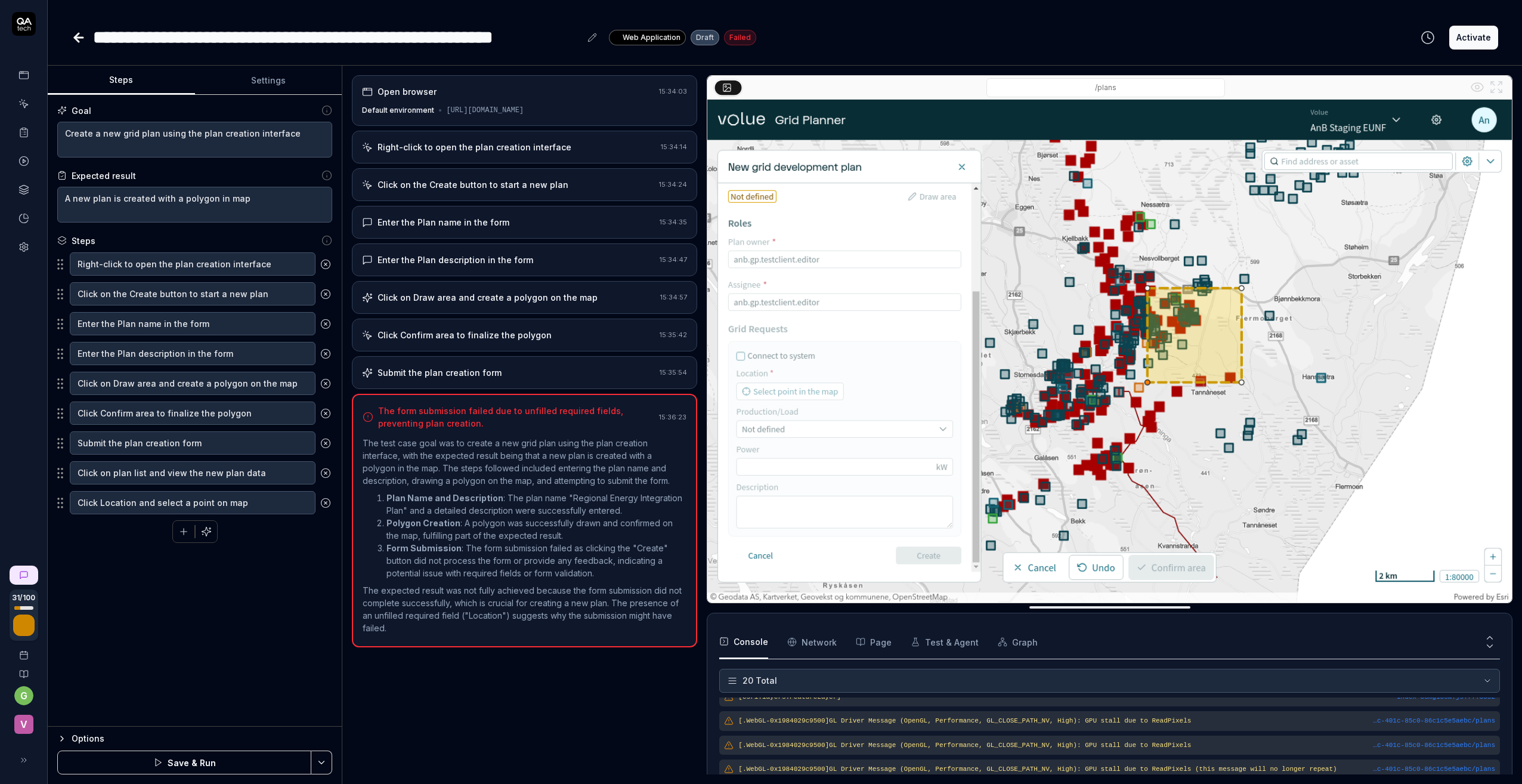
click at [148, 620] on div "Goal Create a new grid plan using the plan creation interface Expected result A…" at bounding box center [194, 410] width 294 height 631
drag, startPoint x: 61, startPoint y: 505, endPoint x: 59, endPoint y: 439, distance: 66.0
click at [59, 439] on fieldset "Right-click to open the plan creation interface Click on the Create button to s…" at bounding box center [194, 384] width 275 height 264
click at [202, 759] on button "Save & Run" at bounding box center [184, 762] width 254 height 24
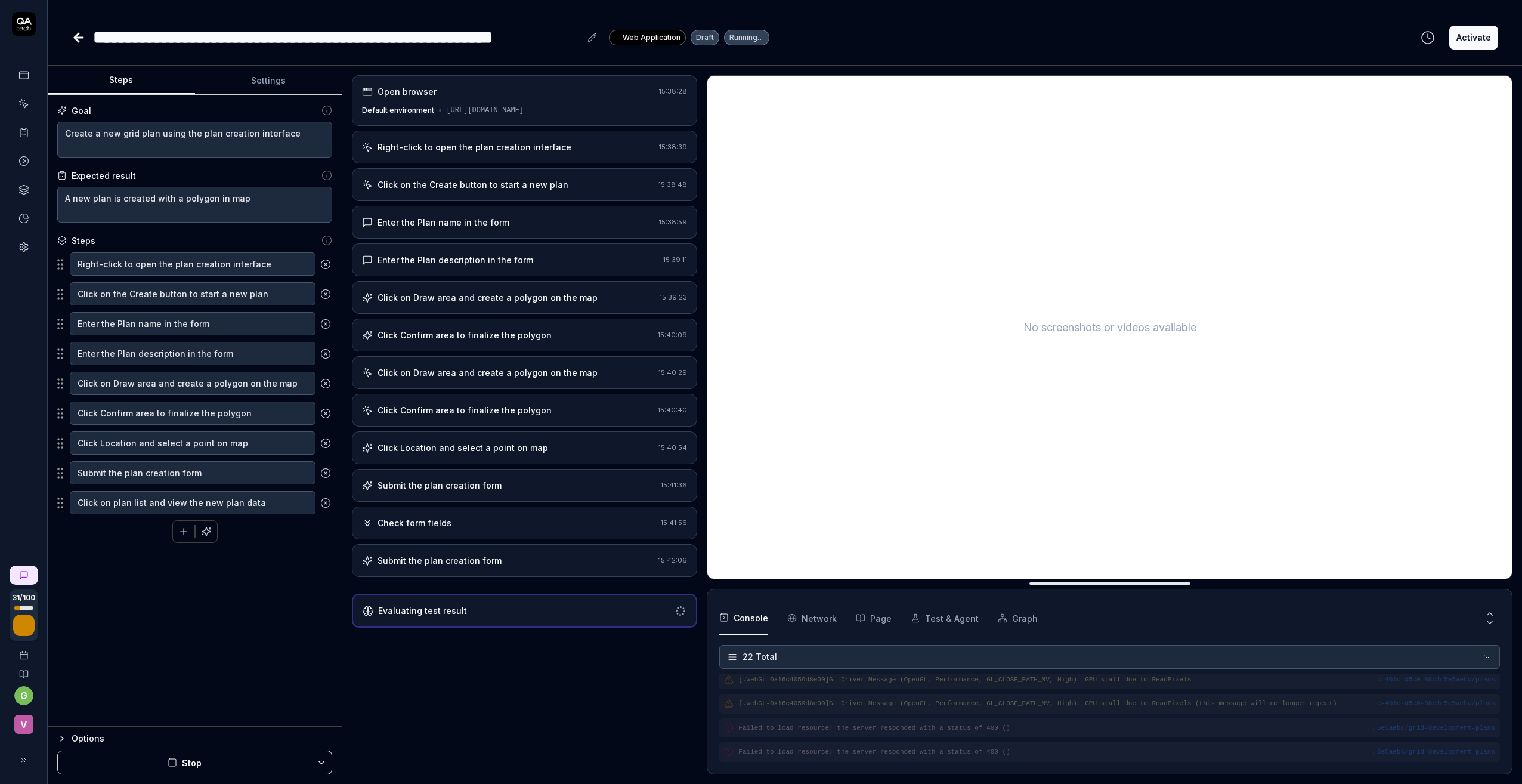
scroll to position [458, 0]
click at [1291, 39] on button "Activate" at bounding box center [1474, 37] width 49 height 24
click at [81, 35] on icon at bounding box center [79, 37] width 15 height 15
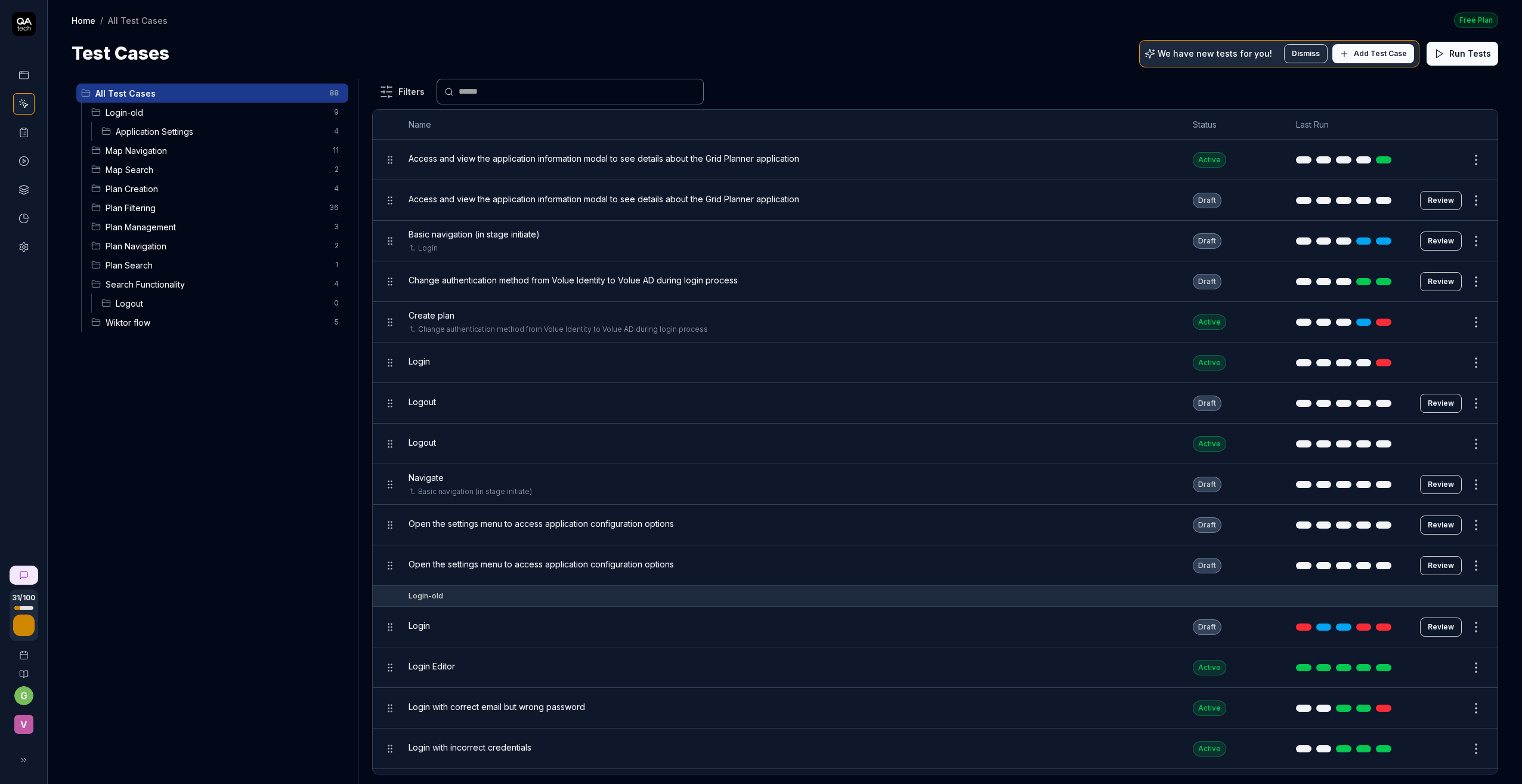
click at [167, 147] on span "Map Navigation" at bounding box center [215, 151] width 220 height 13
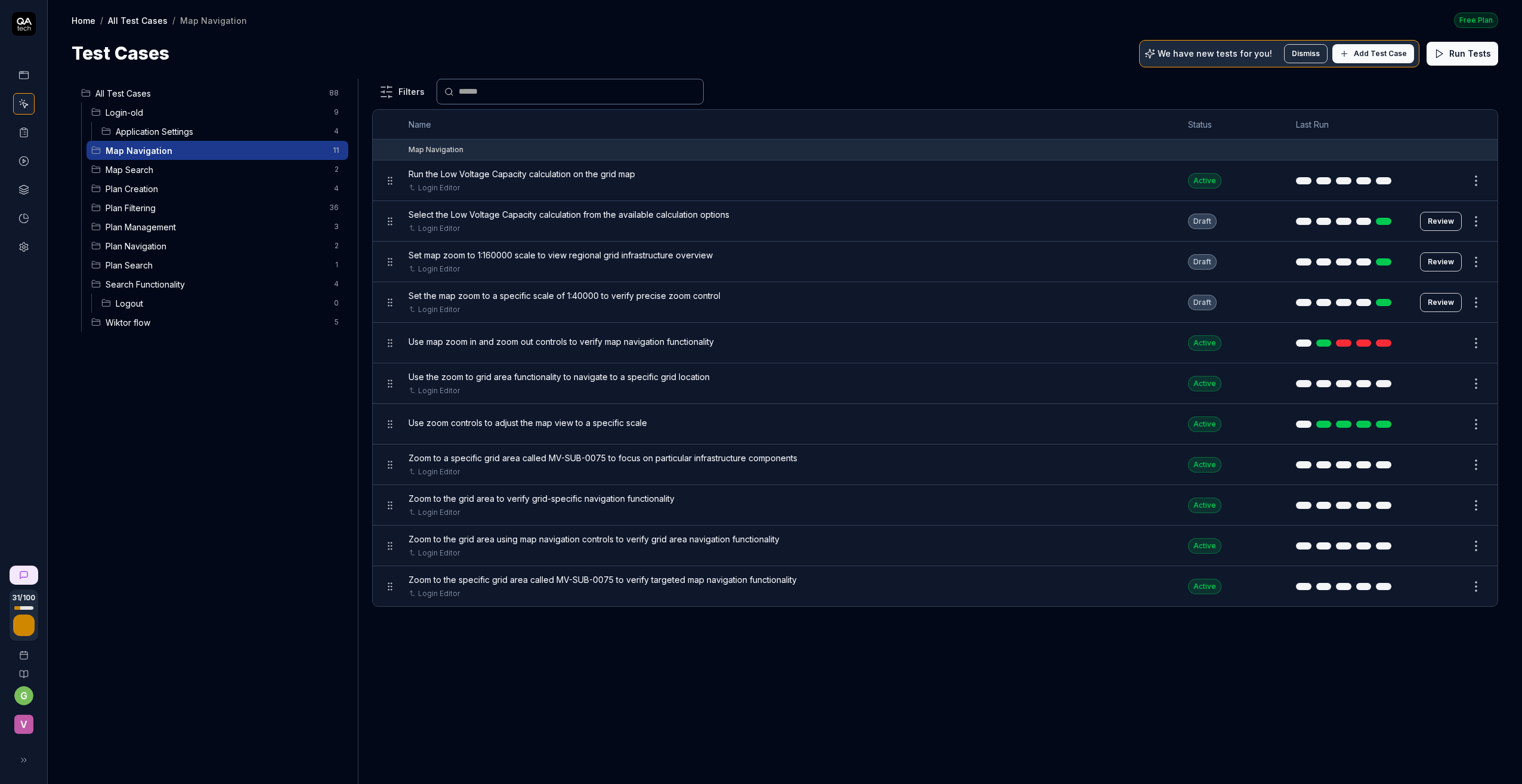
click at [135, 166] on span "Map Search" at bounding box center [216, 169] width 222 height 13
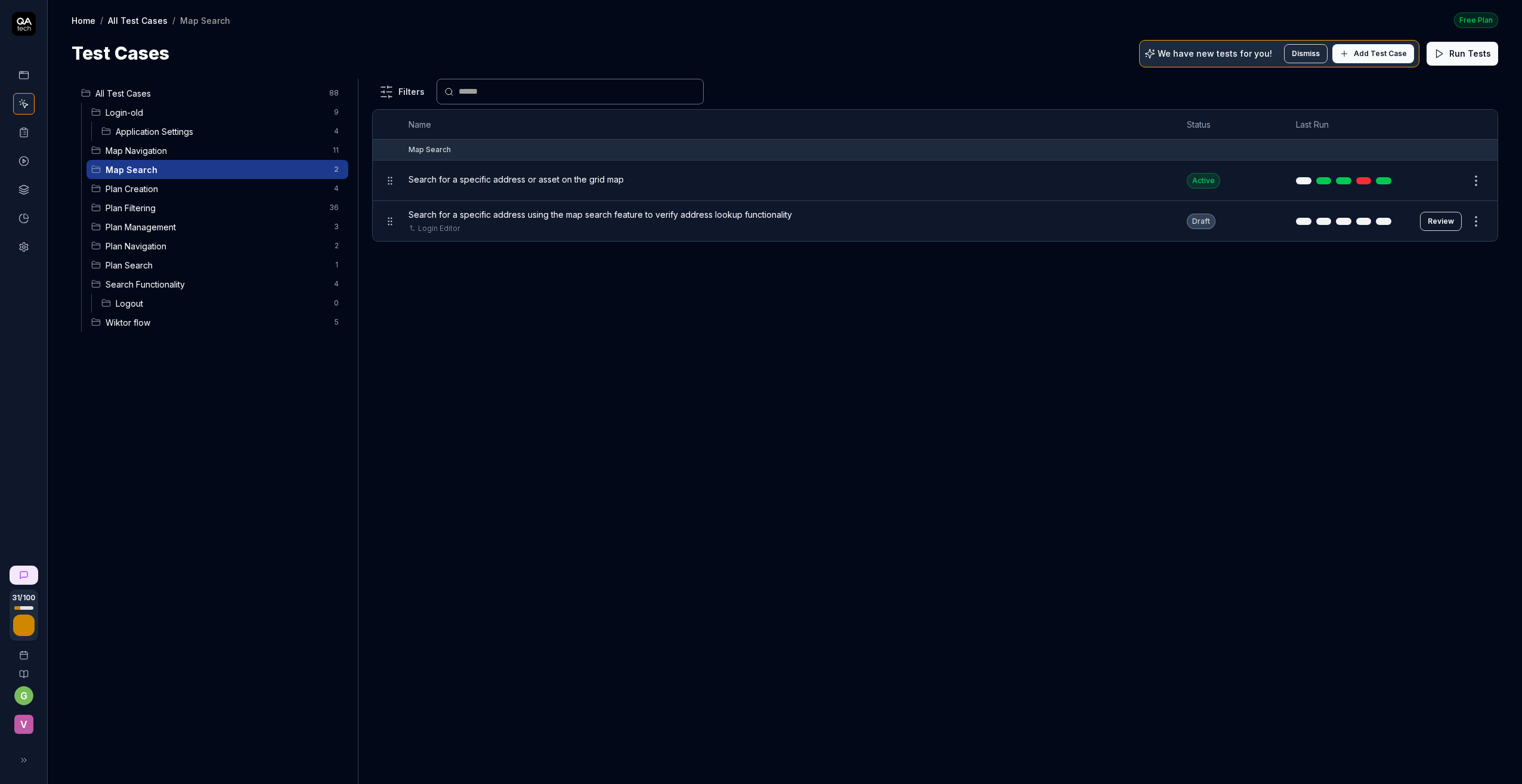
click at [123, 190] on span "Plan Creation" at bounding box center [216, 188] width 222 height 13
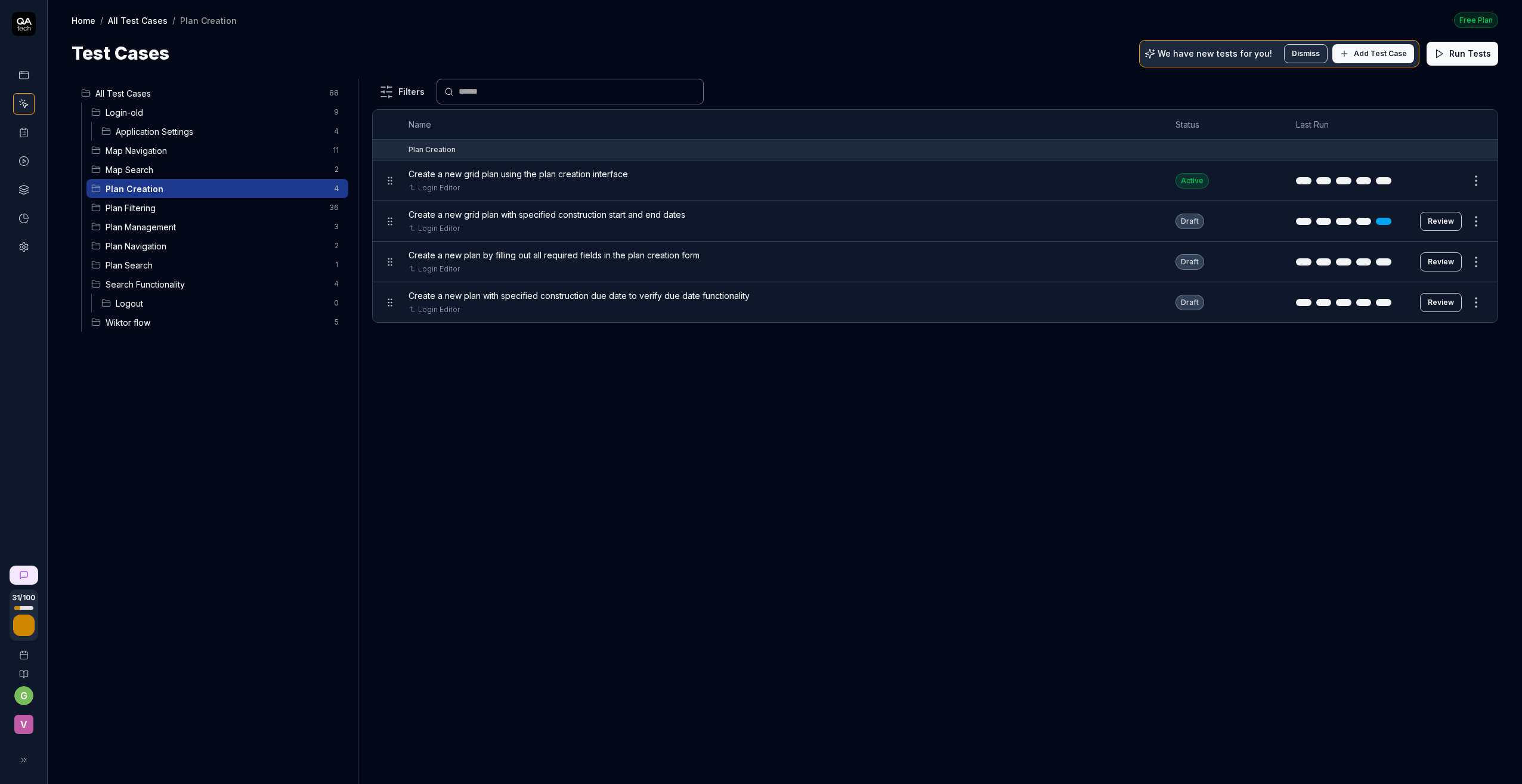
click at [1291, 220] on button "Review" at bounding box center [1441, 221] width 41 height 19
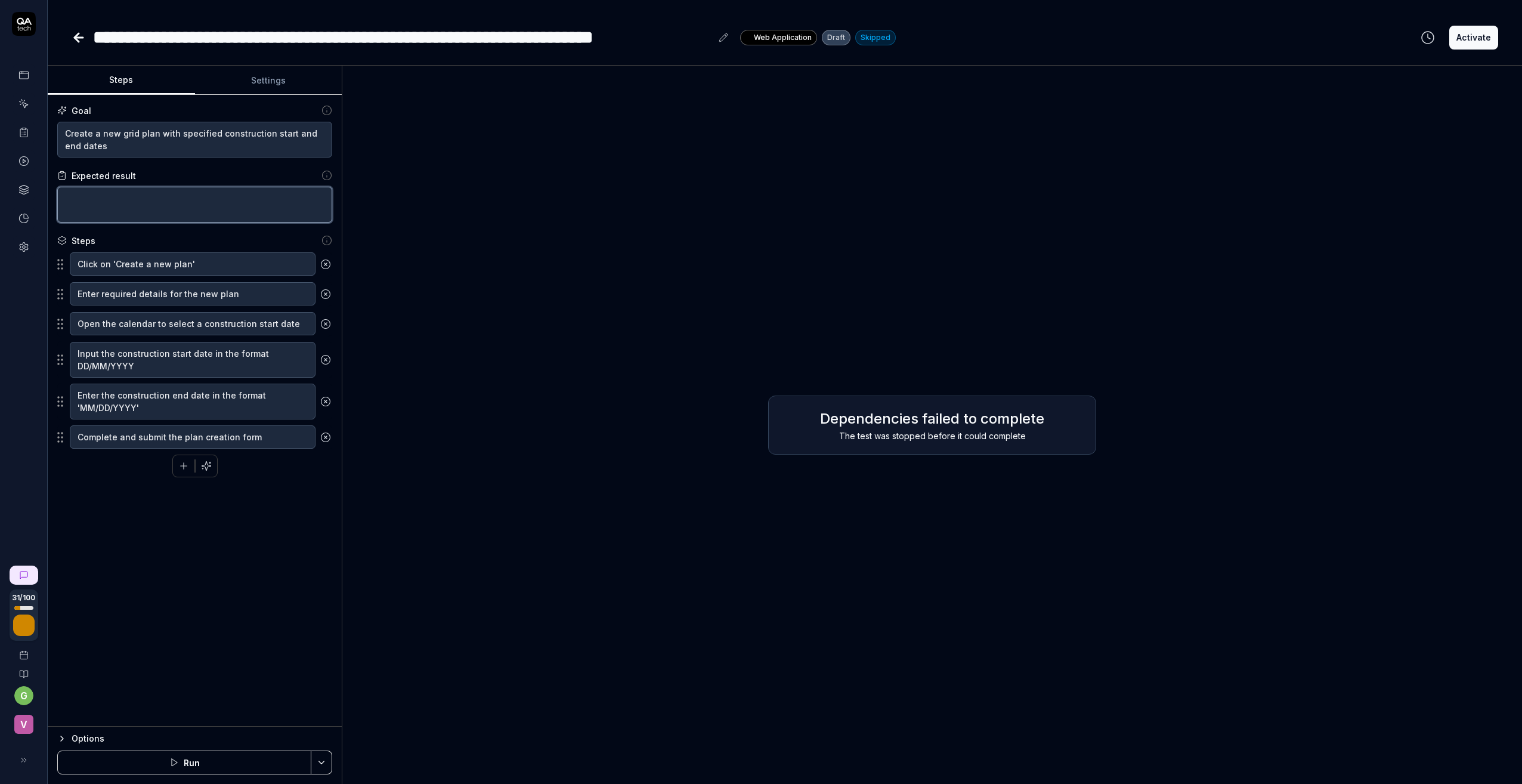
click at [157, 195] on textarea at bounding box center [194, 205] width 275 height 35
click at [204, 469] on icon "button" at bounding box center [206, 465] width 11 height 11
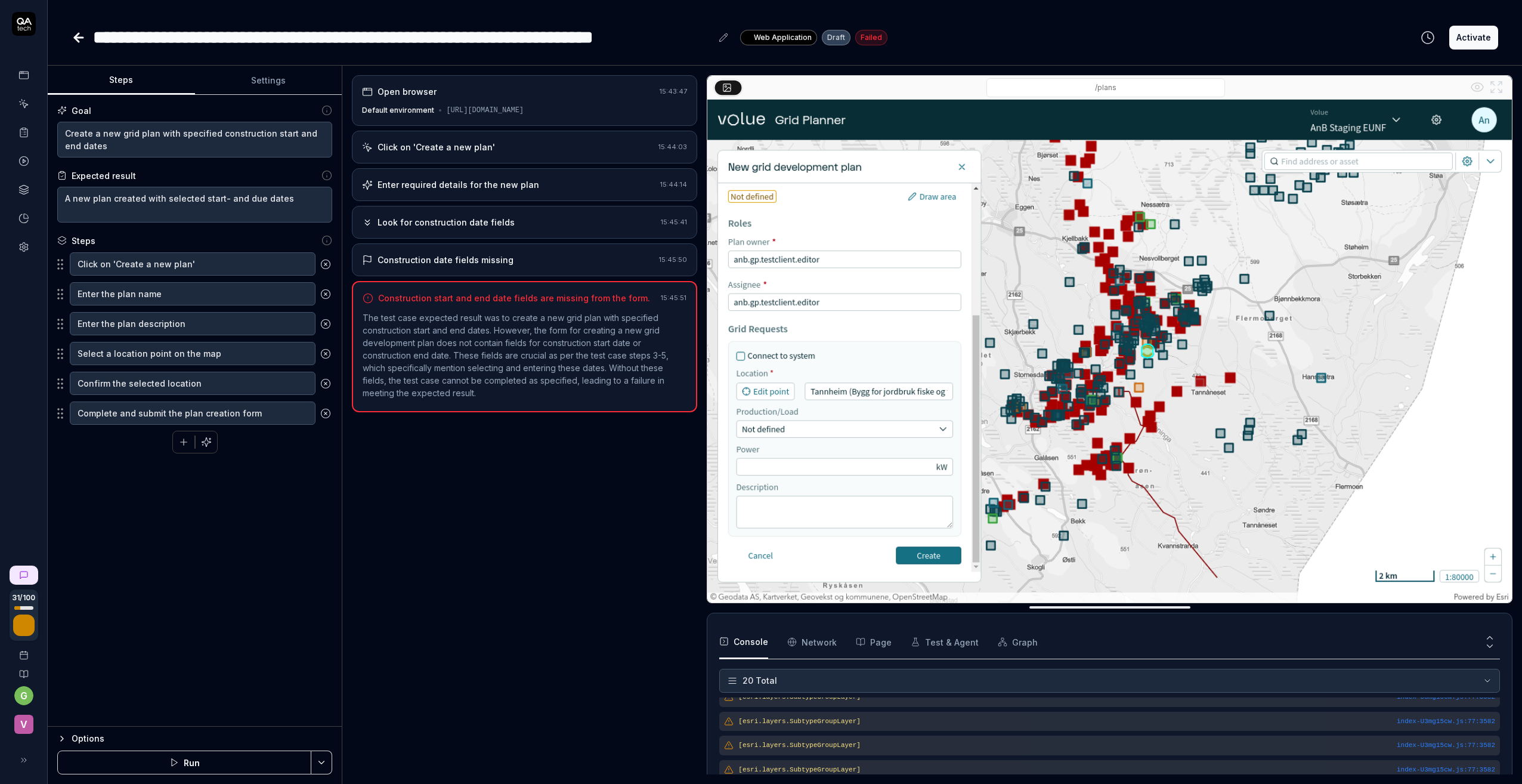
scroll to position [417, 0]
click at [435, 229] on div "Look for construction date fields" at bounding box center [445, 222] width 137 height 13
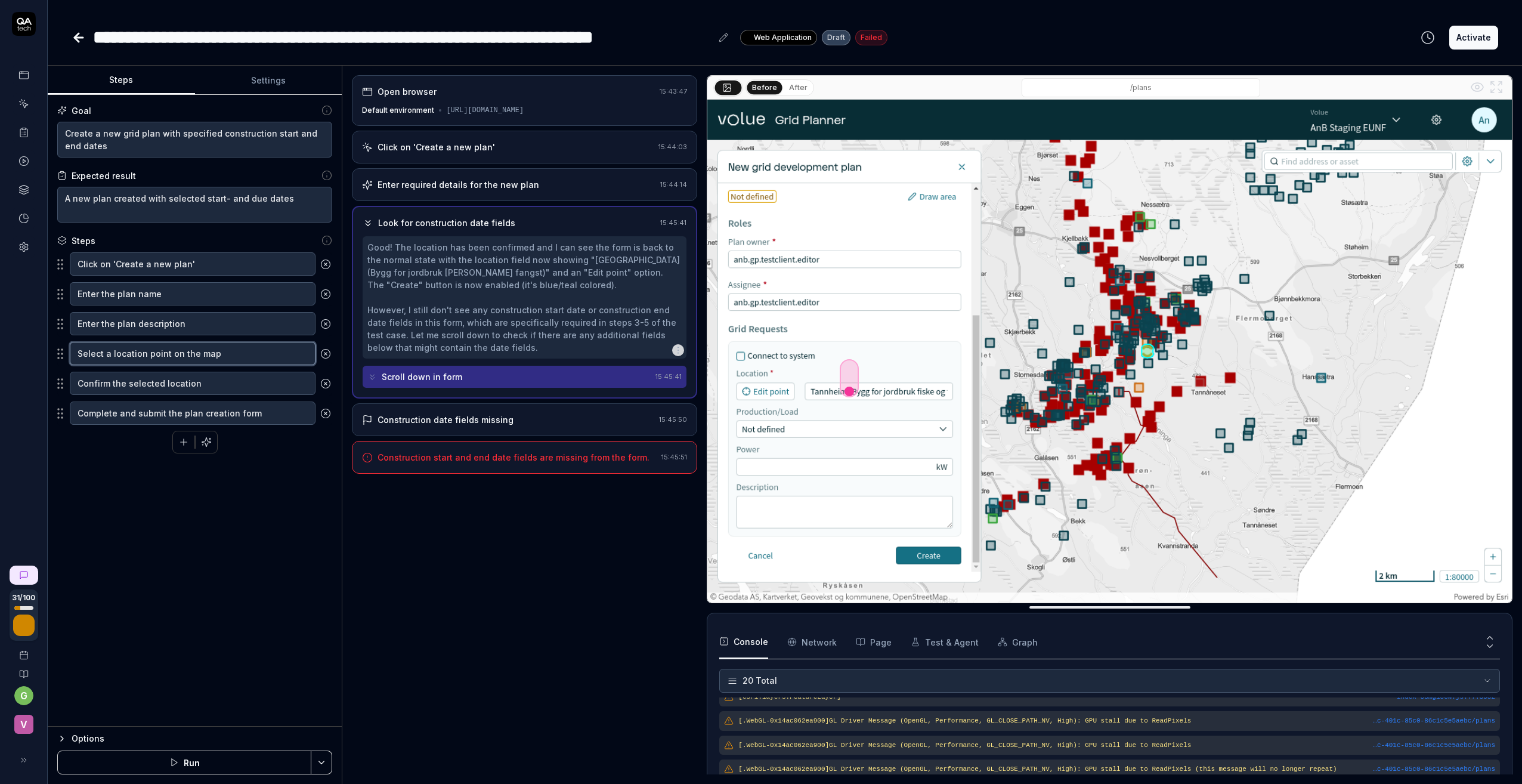
click at [242, 346] on textarea "Select a location point on the map" at bounding box center [192, 354] width 245 height 24
click at [224, 383] on textarea "Confirm the selected location" at bounding box center [192, 383] width 245 height 24
click at [268, 416] on textarea "Complete and submit the plan creation form" at bounding box center [192, 413] width 245 height 24
click at [205, 146] on textarea "Create a new grid plan with specified construction start and end dates" at bounding box center [194, 140] width 275 height 35
drag, startPoint x: 177, startPoint y: 130, endPoint x: 187, endPoint y: 153, distance: 25.1
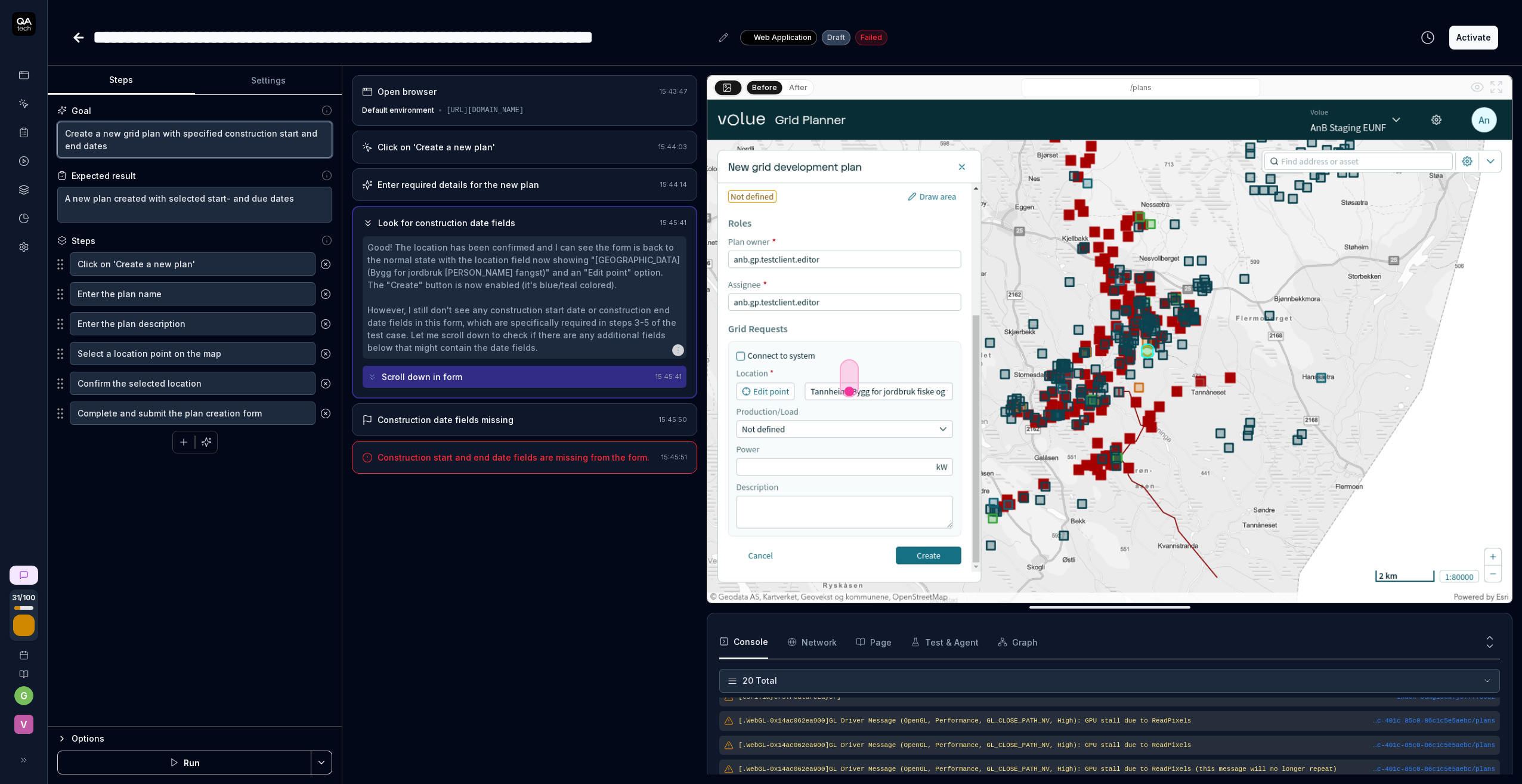
click at [187, 153] on textarea "Create a new grid plan with specified construction start and end dates" at bounding box center [194, 140] width 275 height 35
drag, startPoint x: 163, startPoint y: 196, endPoint x: 298, endPoint y: 197, distance: 135.0
click at [298, 197] on textarea "A new plan created with selected start- and due dates" at bounding box center [194, 205] width 275 height 35
click at [245, 572] on div "Goal Create a new grid plan with a grid request Expected result A new plan crea…" at bounding box center [194, 410] width 294 height 631
click at [176, 764] on button "Save & Run" at bounding box center [184, 762] width 254 height 24
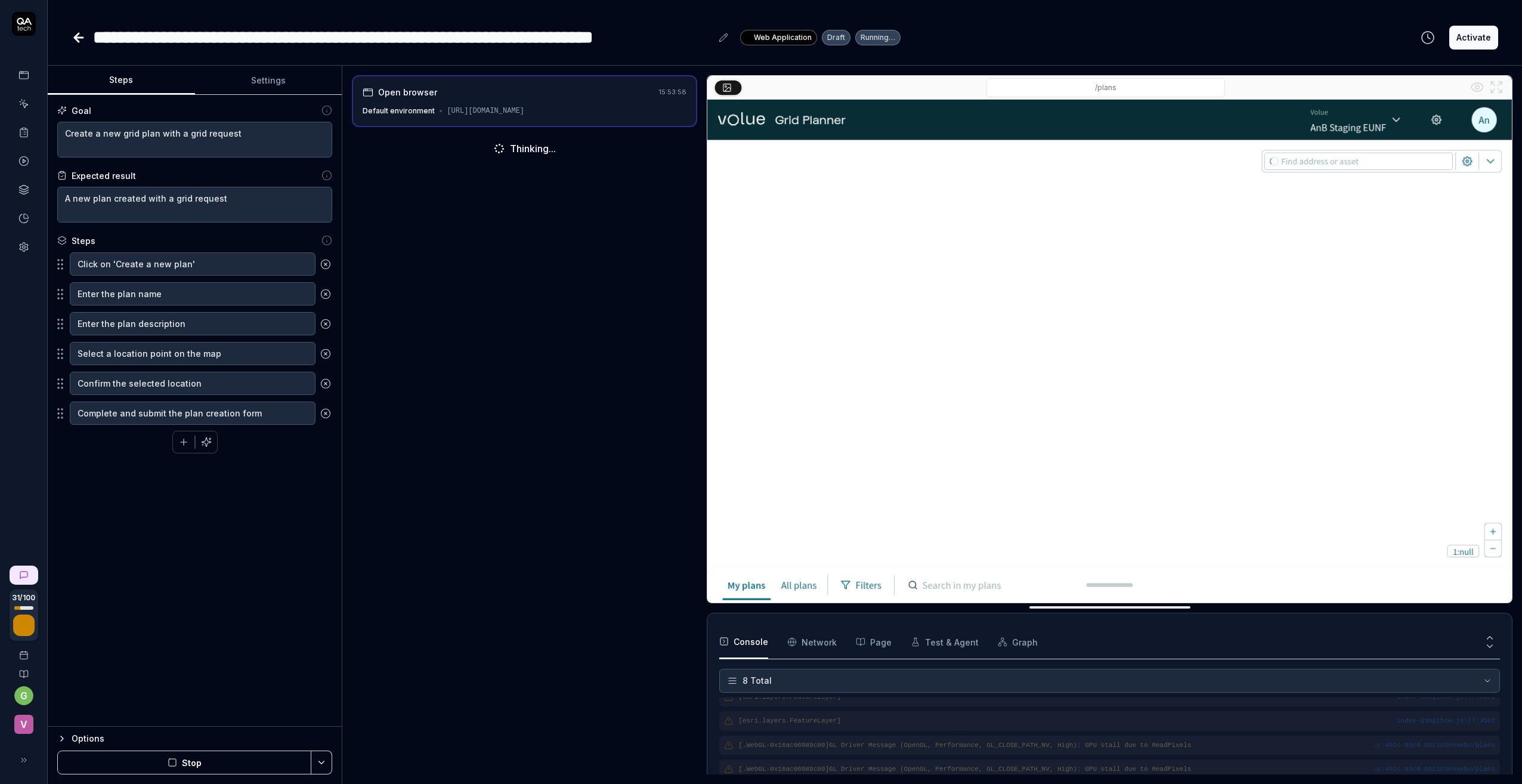
scroll to position [116, 0]
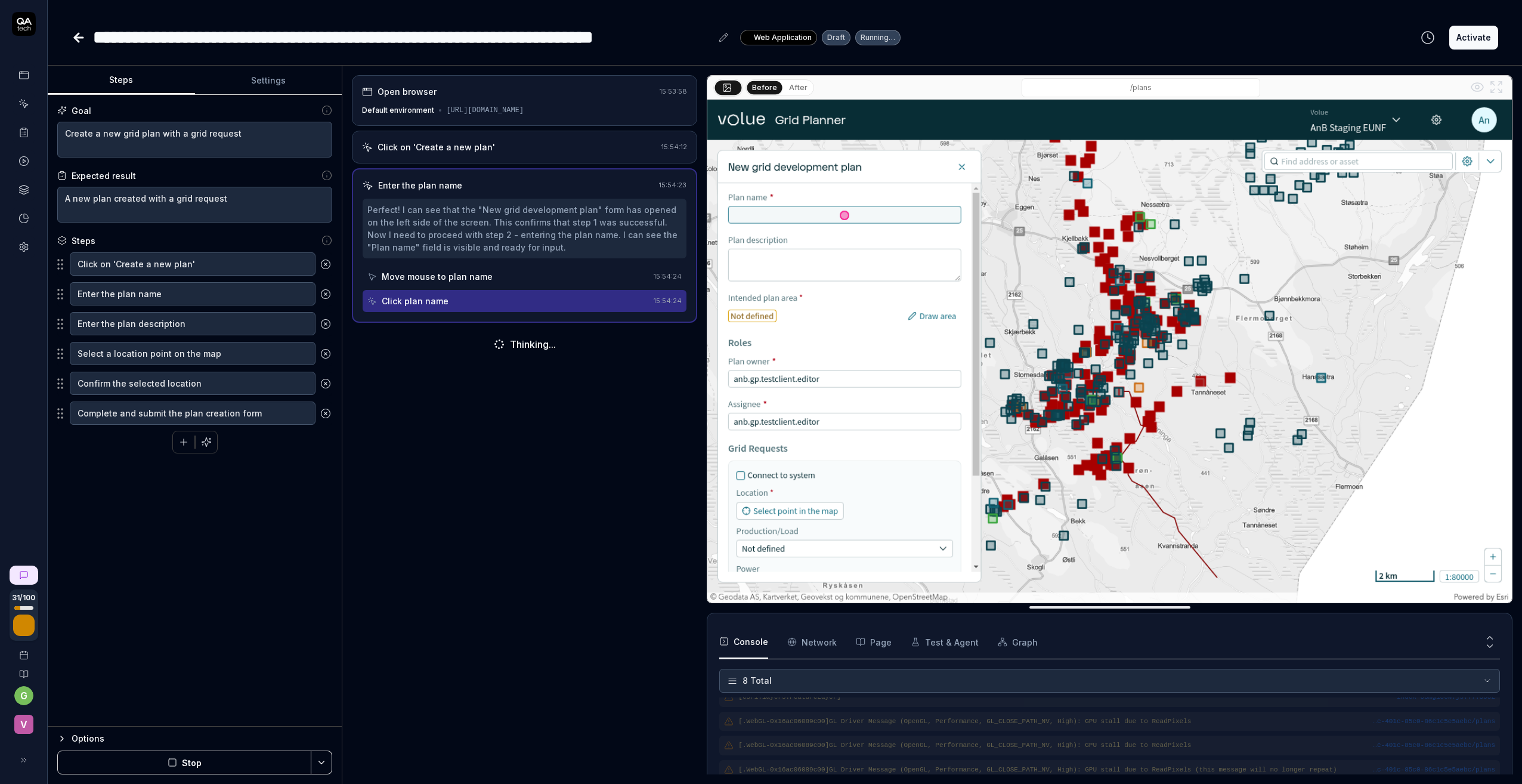
click at [395, 39] on div "**********" at bounding box center [402, 36] width 619 height 27
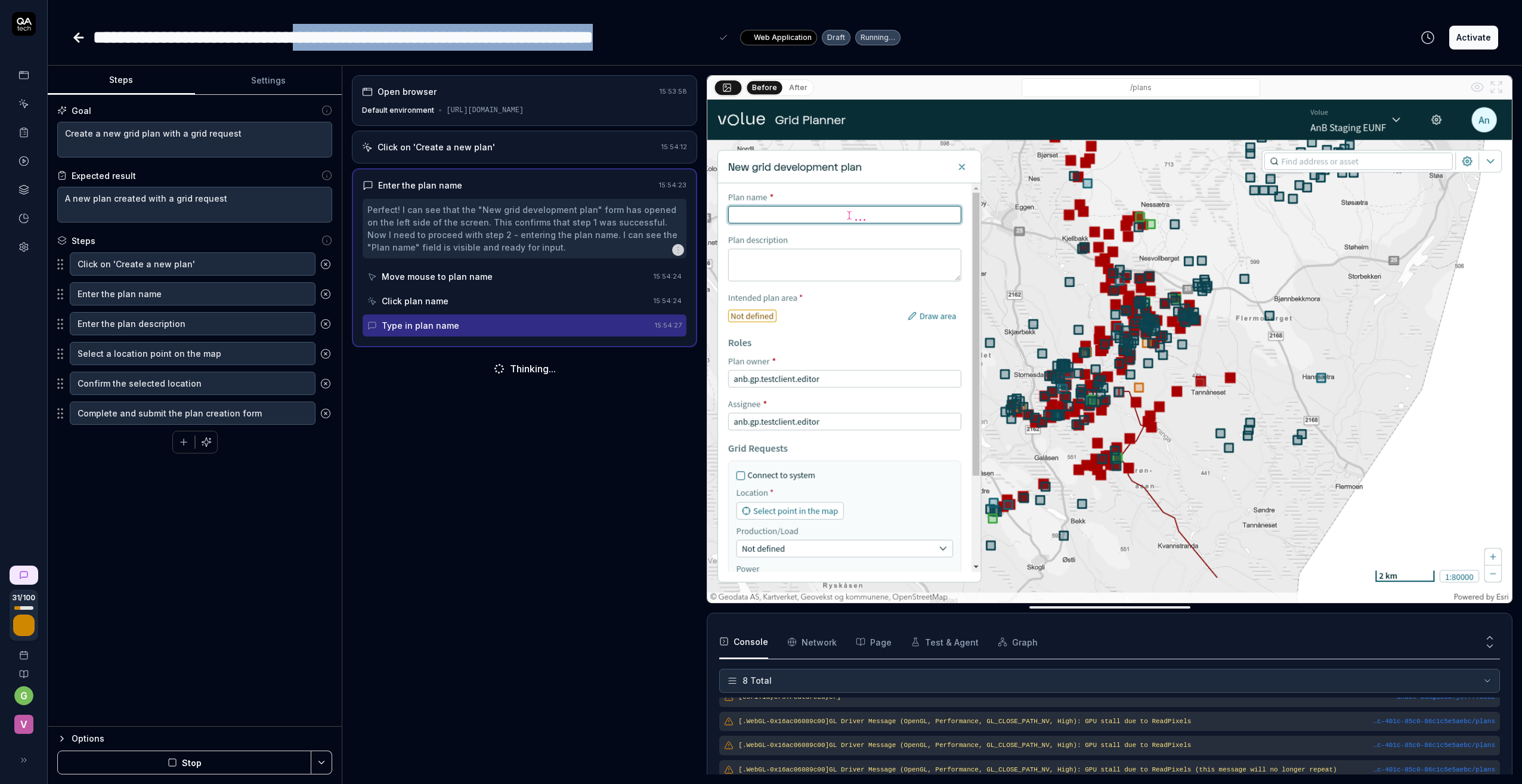
drag, startPoint x: 338, startPoint y: 34, endPoint x: 719, endPoint y: 29, distance: 381.0
click at [719, 29] on div "**********" at bounding box center [411, 36] width 637 height 27
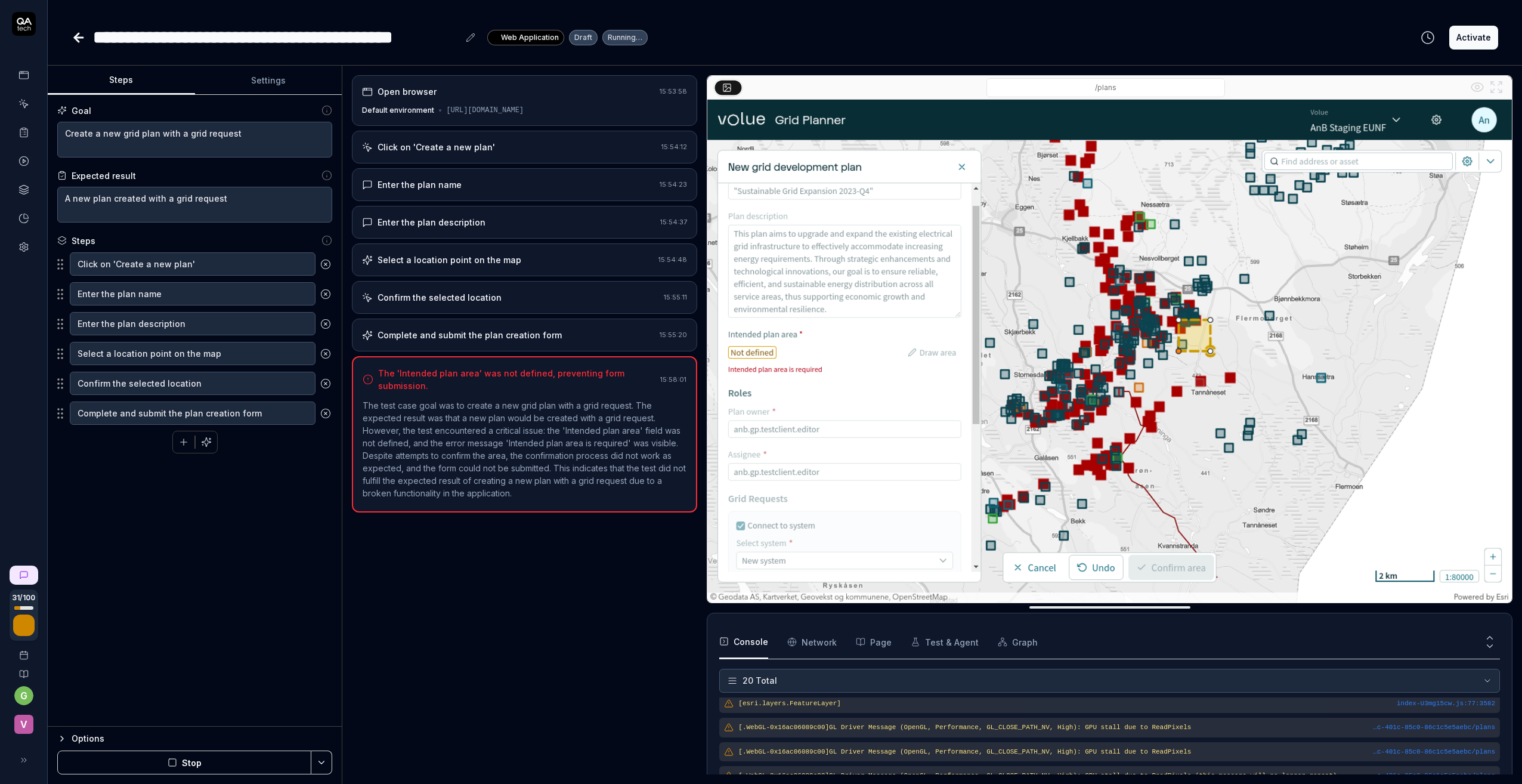
scroll to position [417, 0]
click at [480, 151] on div "Click on 'Create a new plan' 15:54:12" at bounding box center [524, 147] width 346 height 33
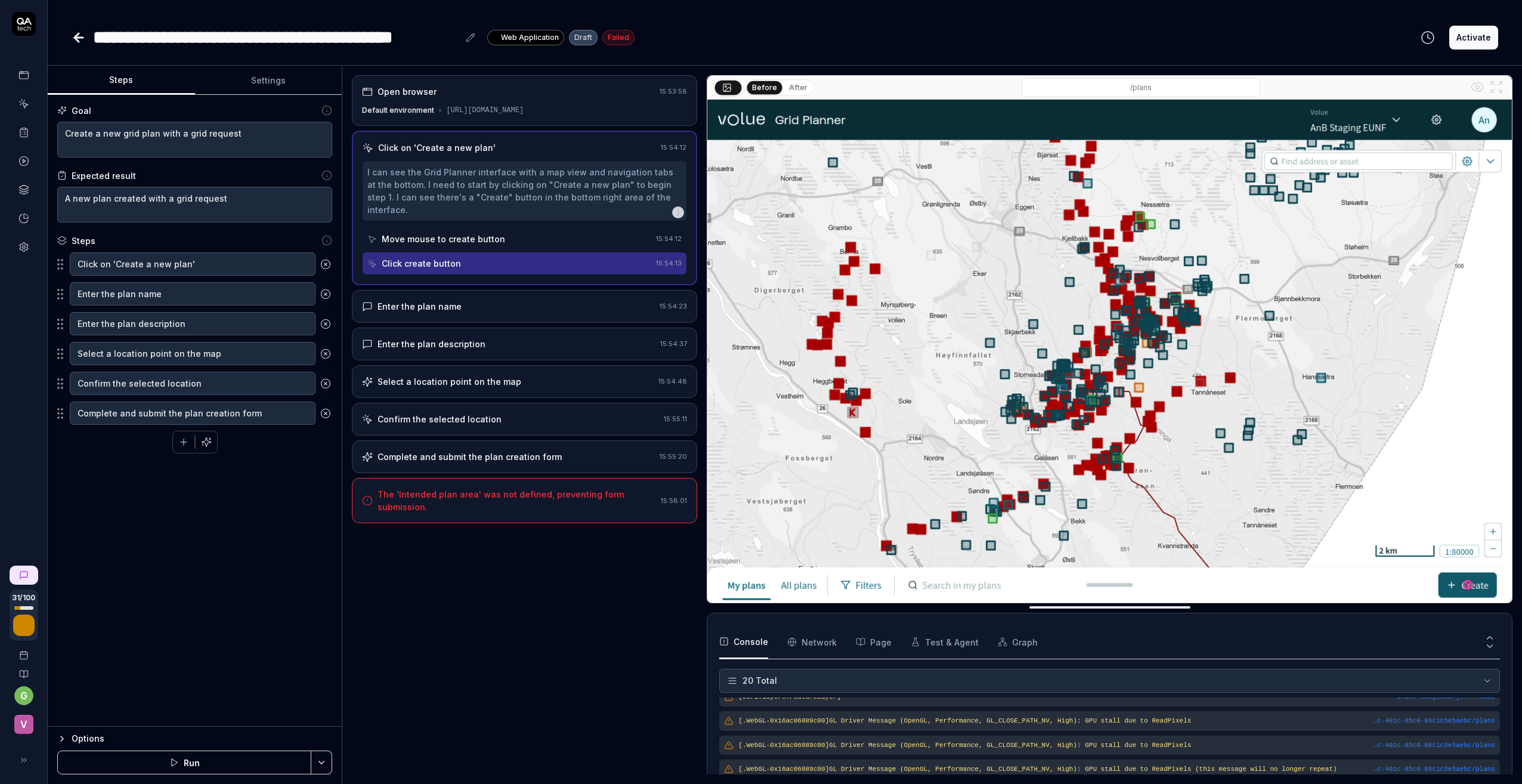
click at [429, 307] on div "Enter the plan name" at bounding box center [419, 306] width 84 height 13
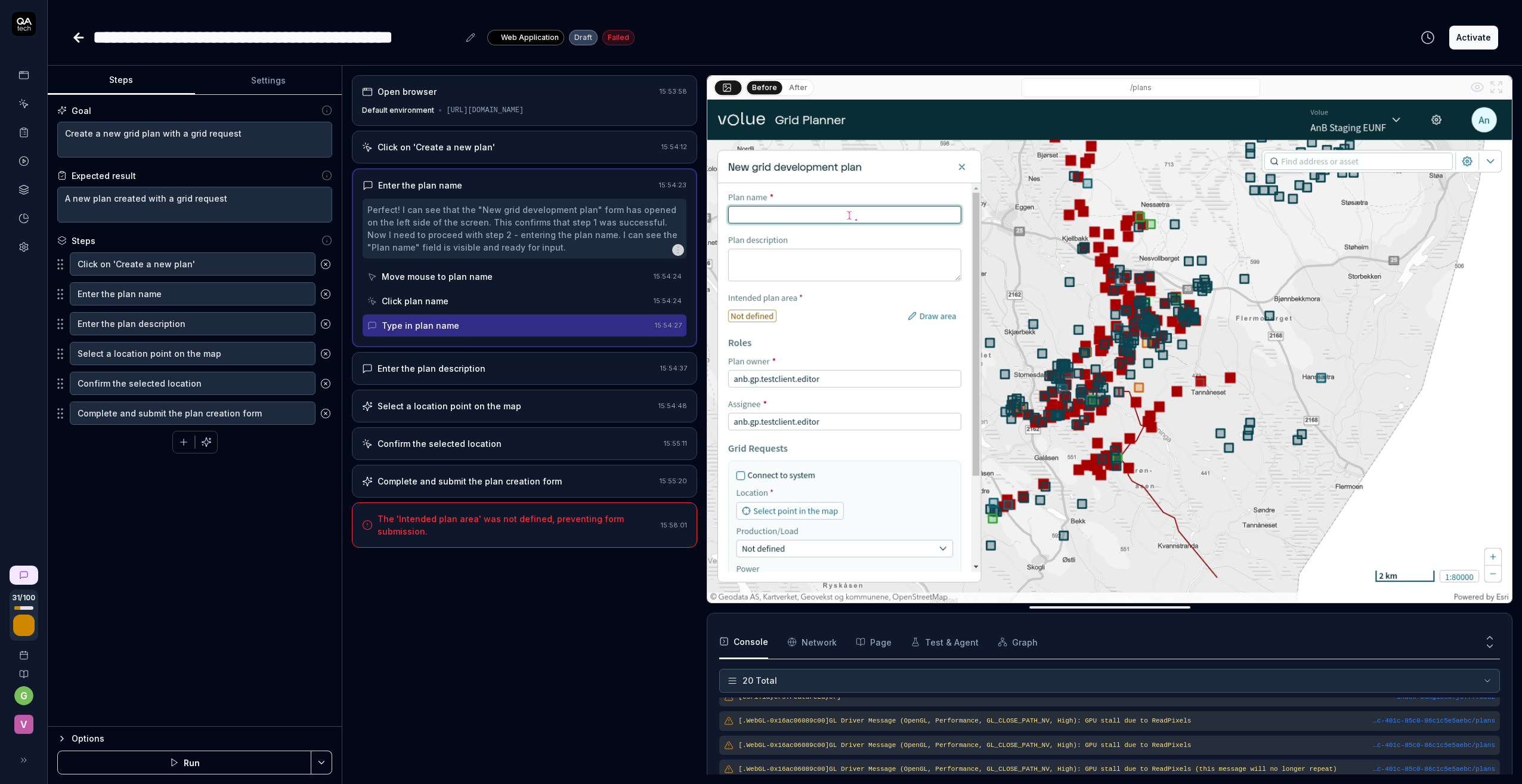
click at [417, 374] on div "Enter the plan description" at bounding box center [431, 368] width 108 height 13
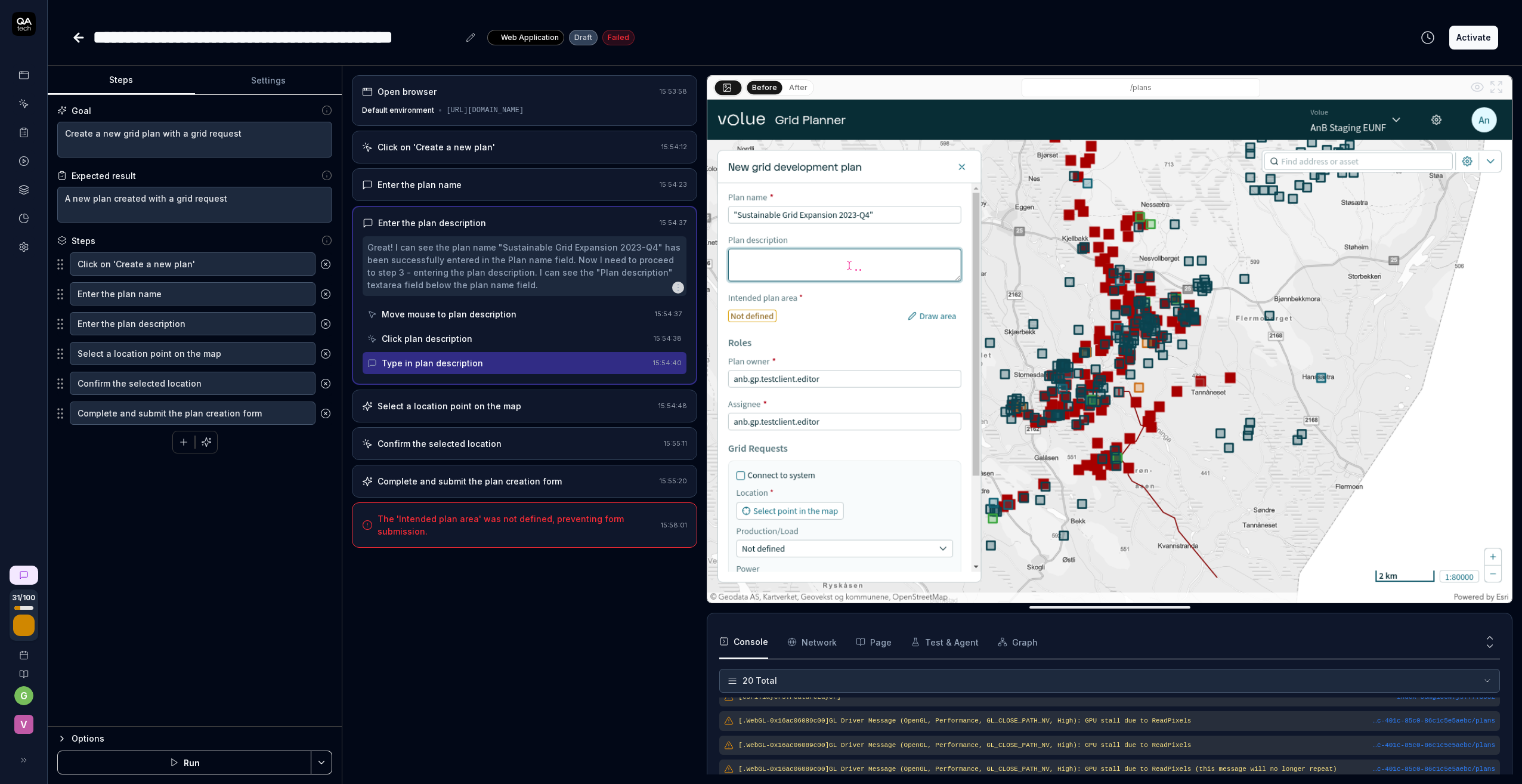
click at [411, 412] on div "Select a location point on the map" at bounding box center [449, 406] width 144 height 13
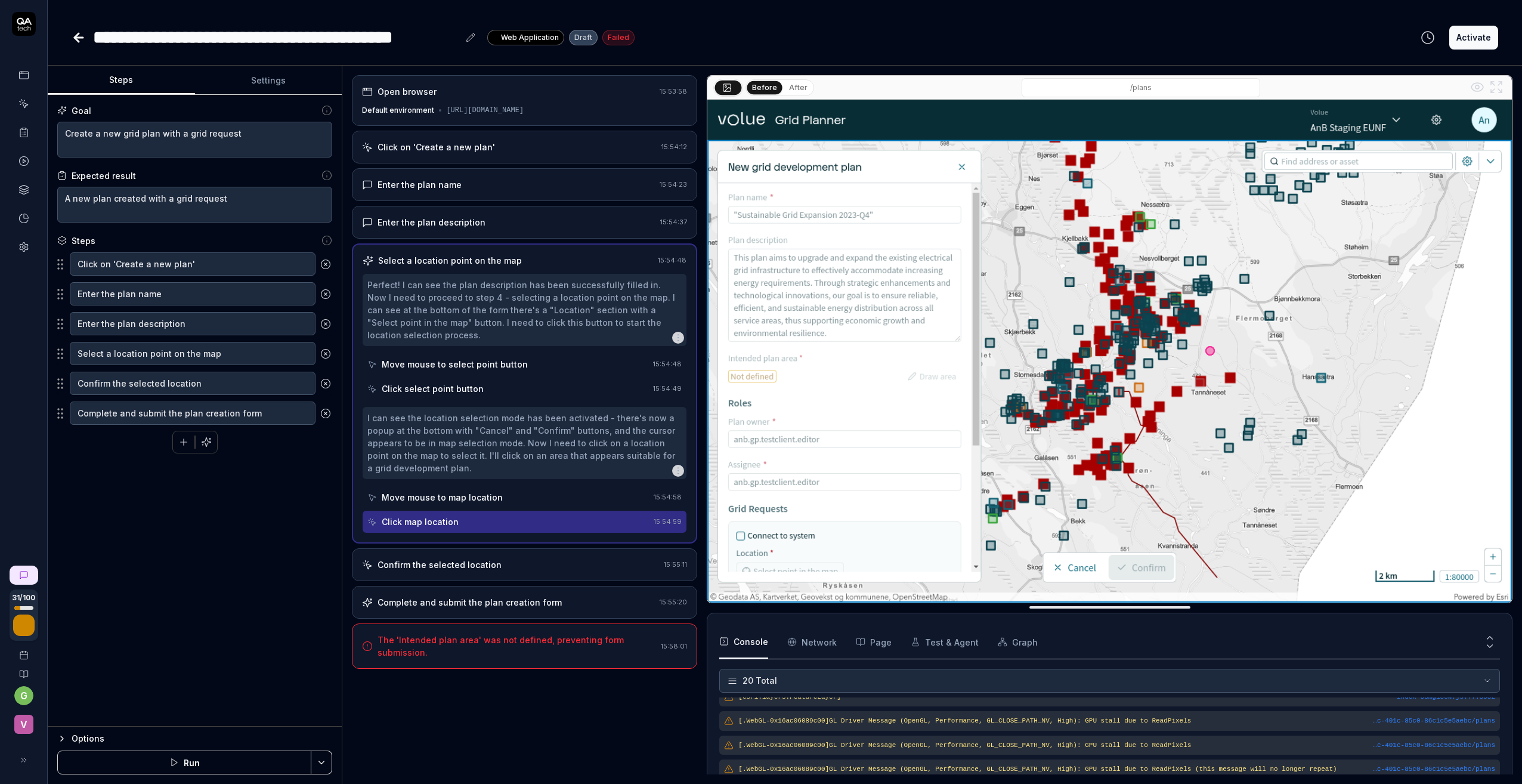
click at [416, 238] on div "Enter the plan description 15:54:37" at bounding box center [524, 222] width 346 height 33
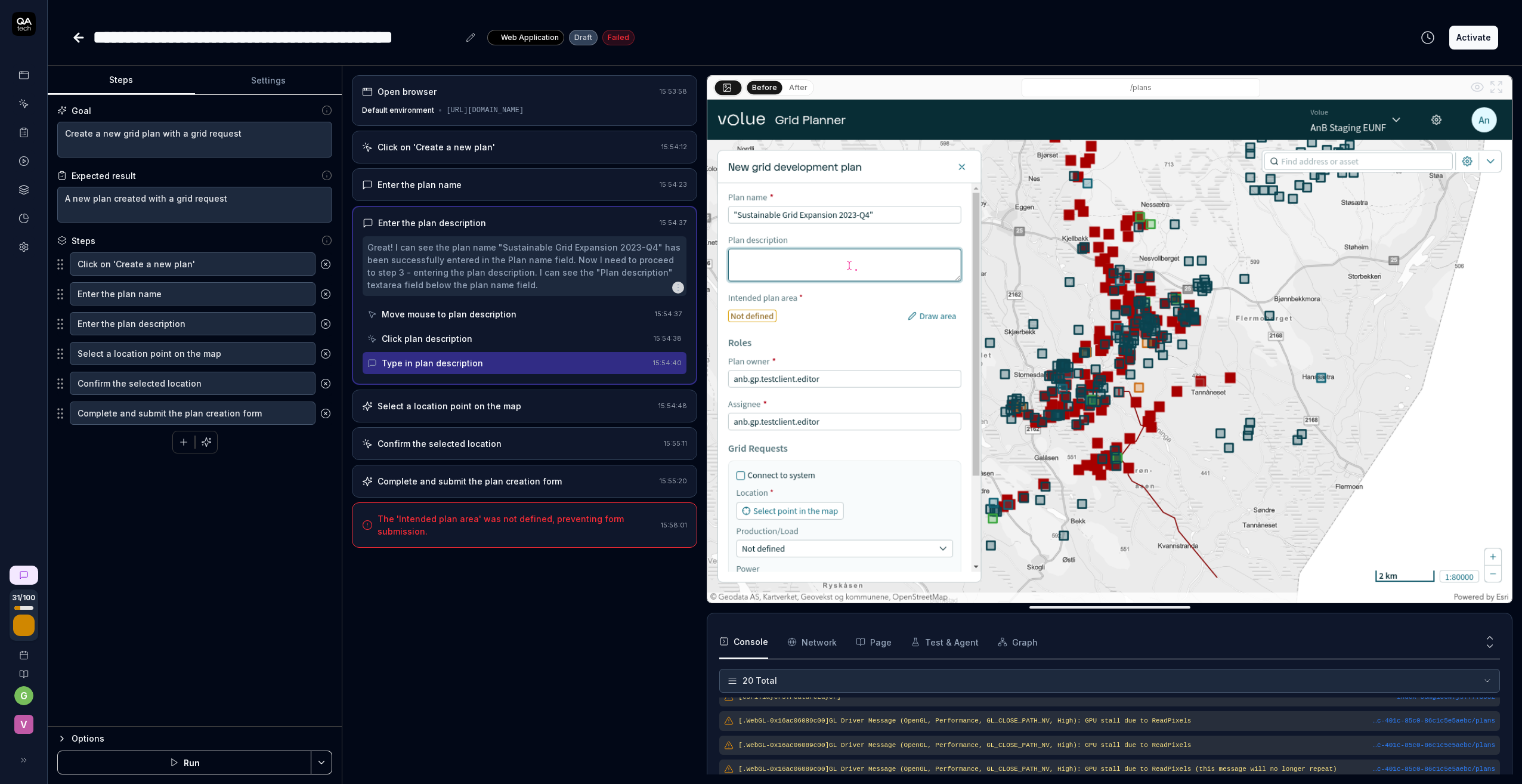
click at [428, 412] on div "Select a location point on the map" at bounding box center [449, 406] width 144 height 13
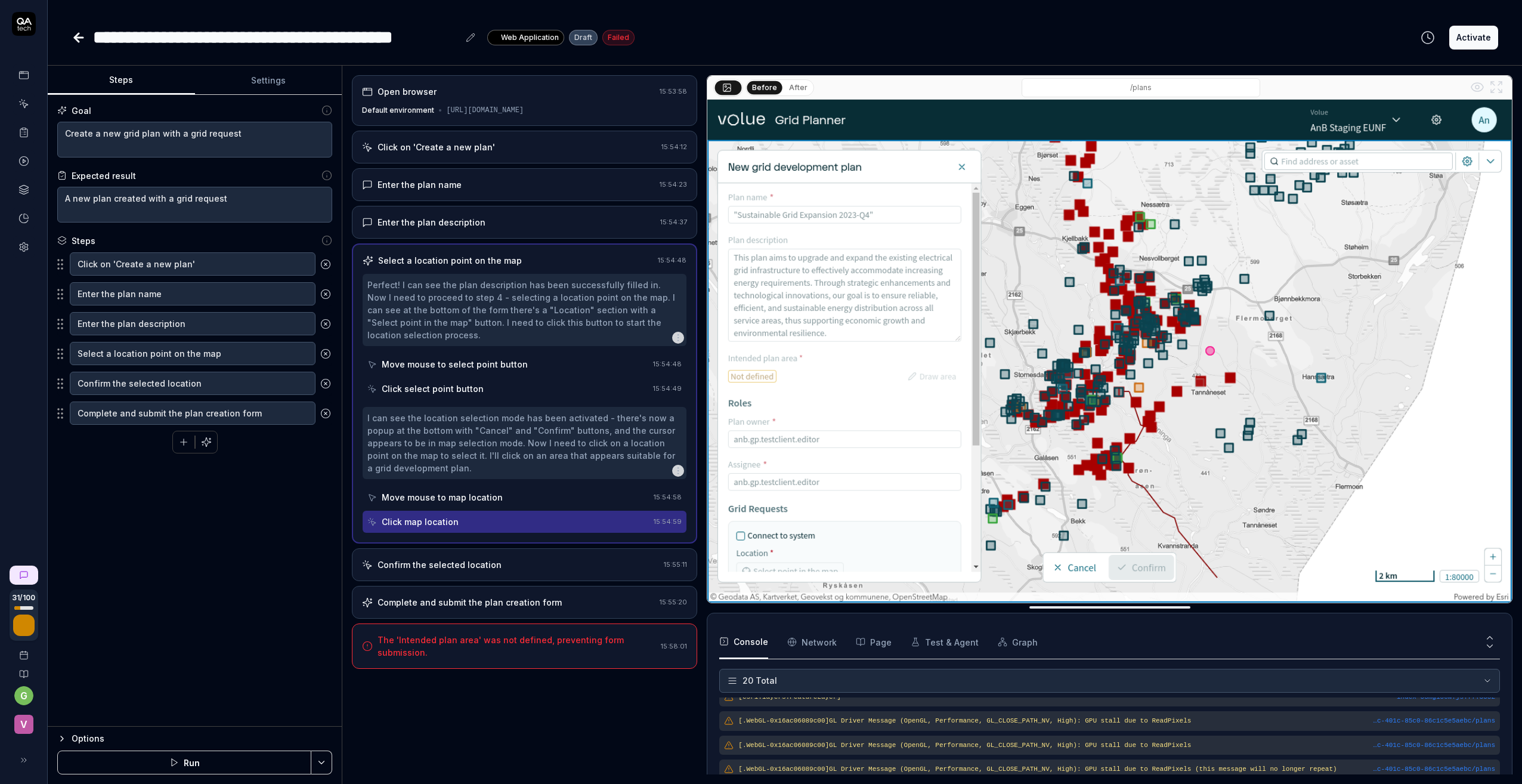
click at [436, 560] on div "Confirm the selected location" at bounding box center [439, 564] width 124 height 13
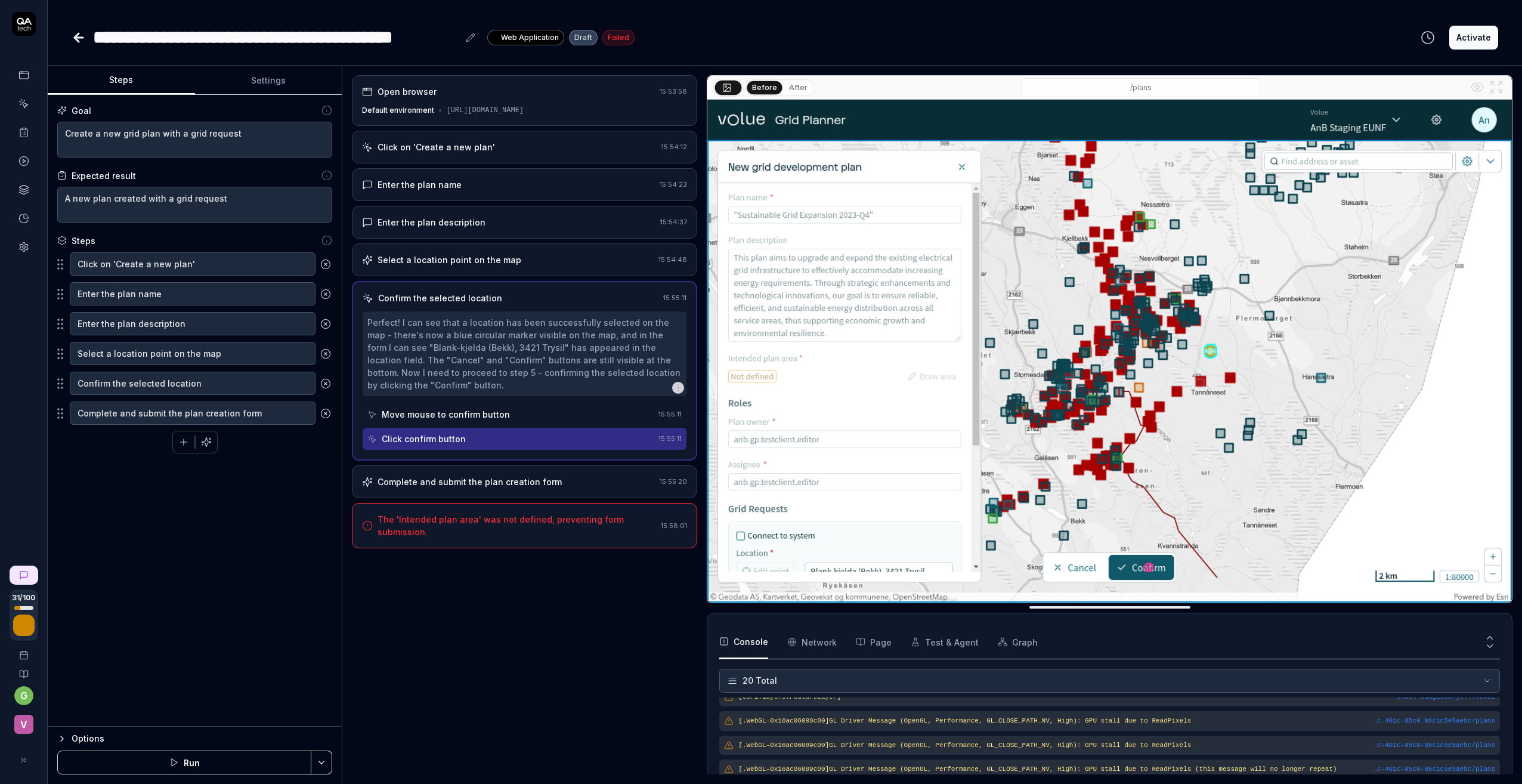
click at [434, 266] on div "Select a location point on the map" at bounding box center [449, 259] width 144 height 13
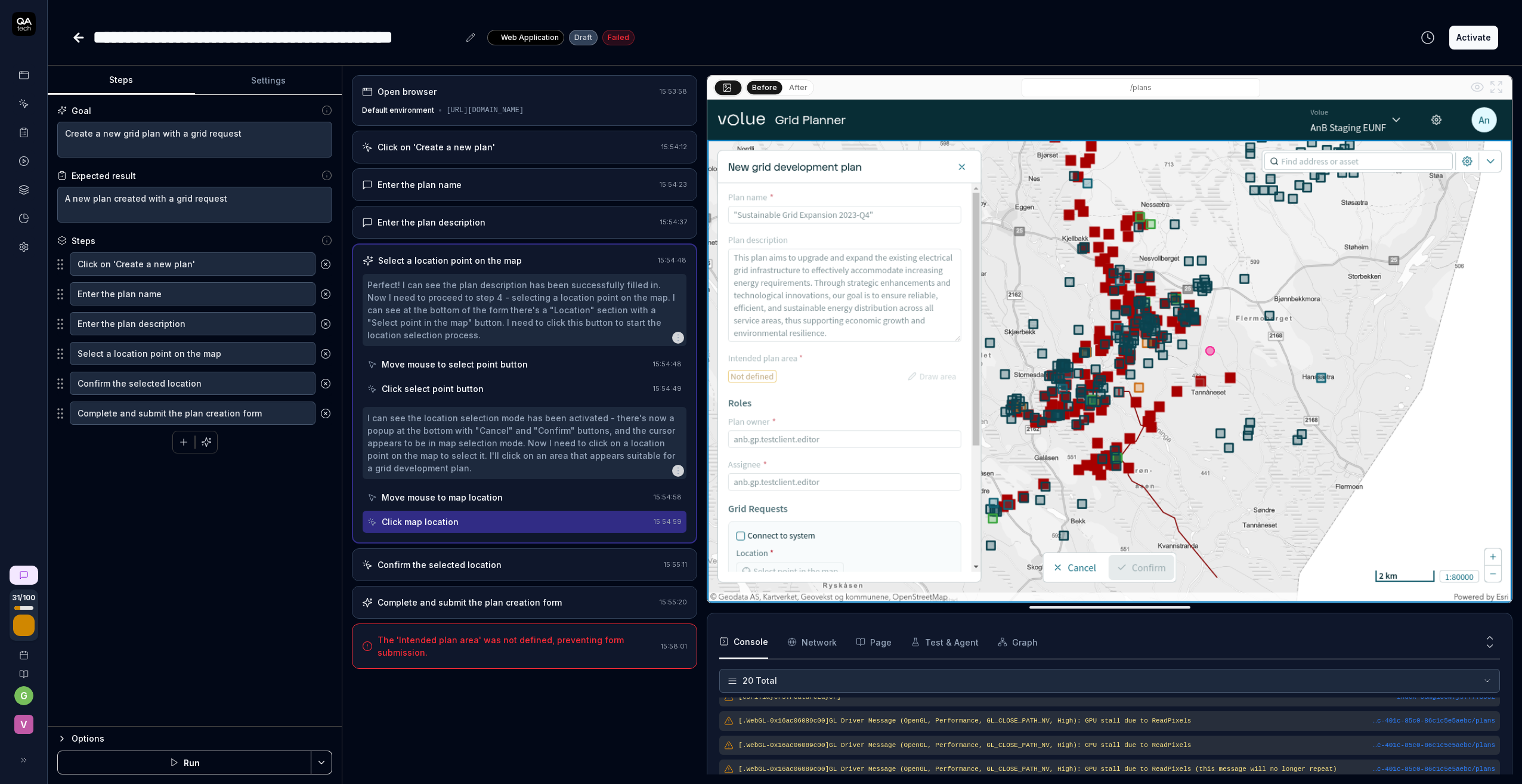
click at [435, 229] on div "Enter the plan description" at bounding box center [431, 222] width 108 height 13
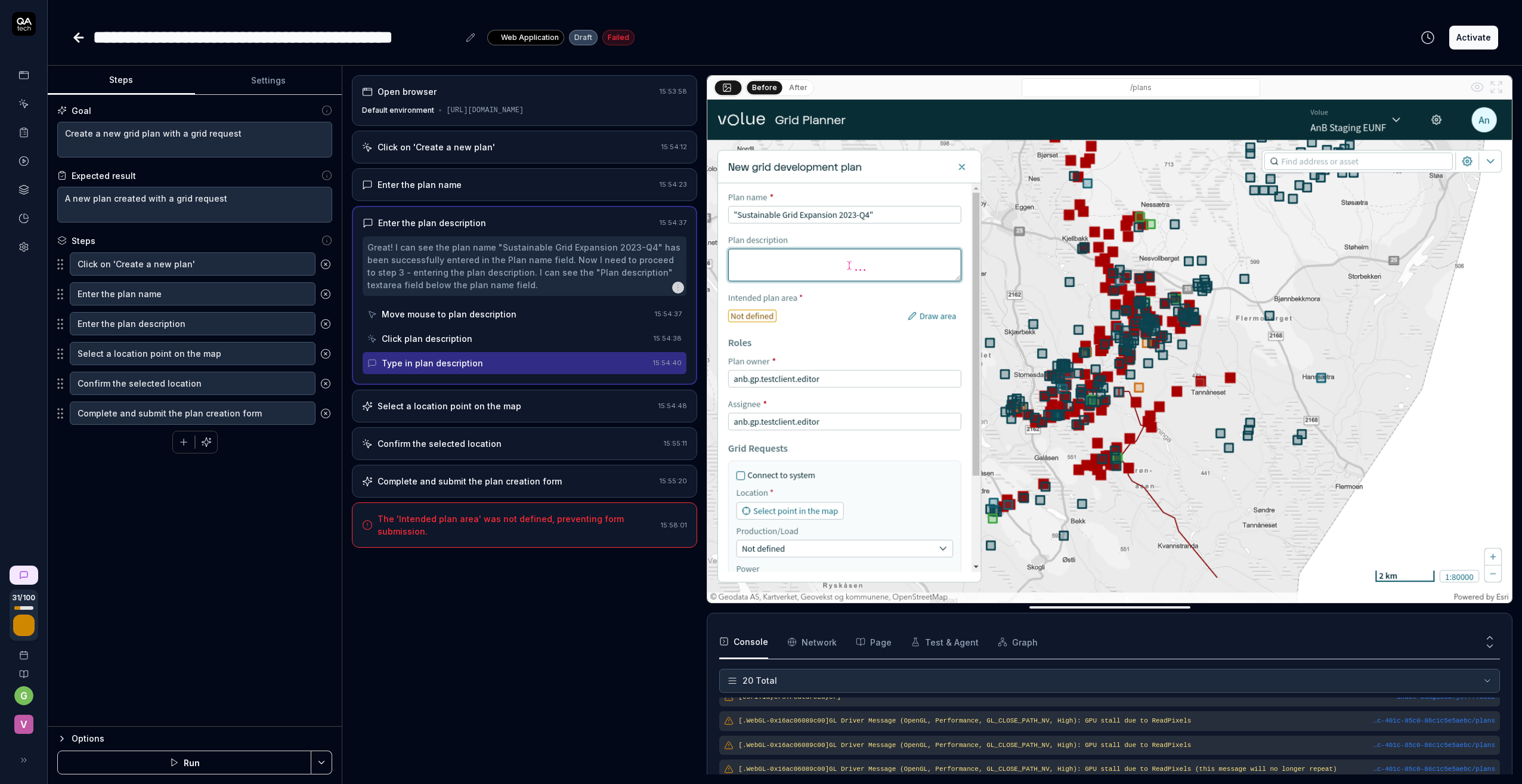
click at [514, 325] on div "Move mouse to plan description" at bounding box center [508, 314] width 283 height 22
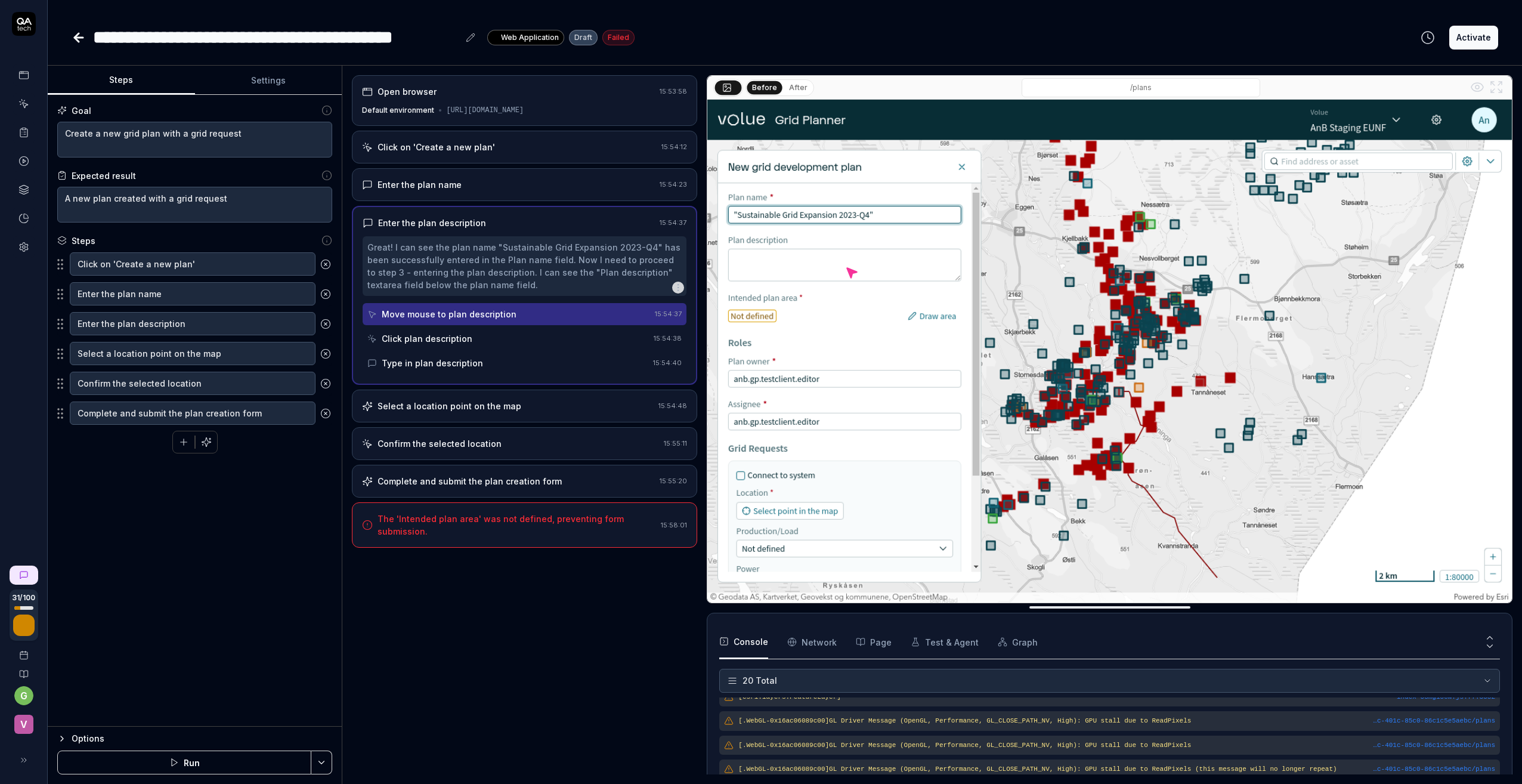
click at [493, 348] on div "Click plan description" at bounding box center [508, 338] width 282 height 22
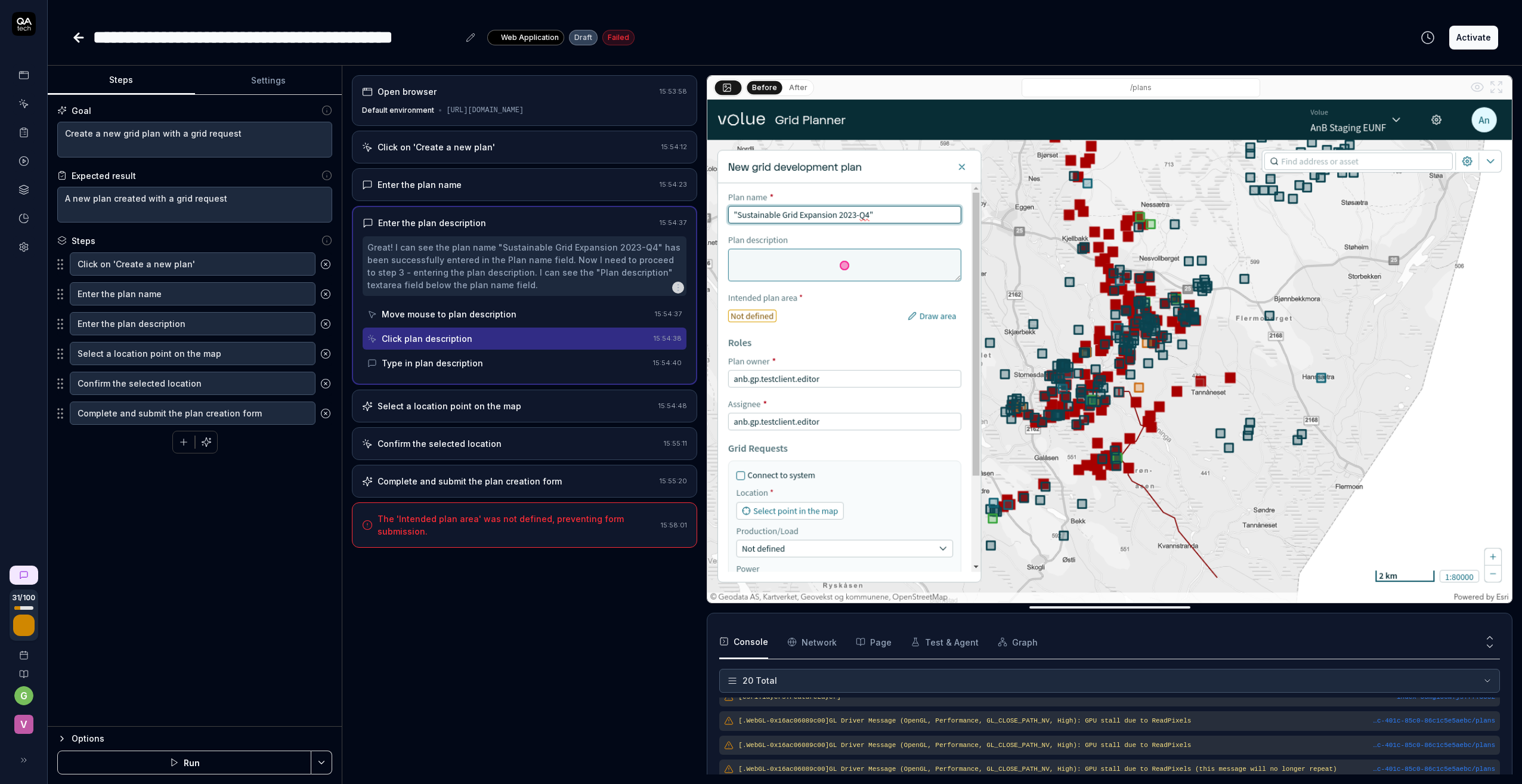
click at [460, 369] on div "Type in plan description" at bounding box center [431, 362] width 101 height 13
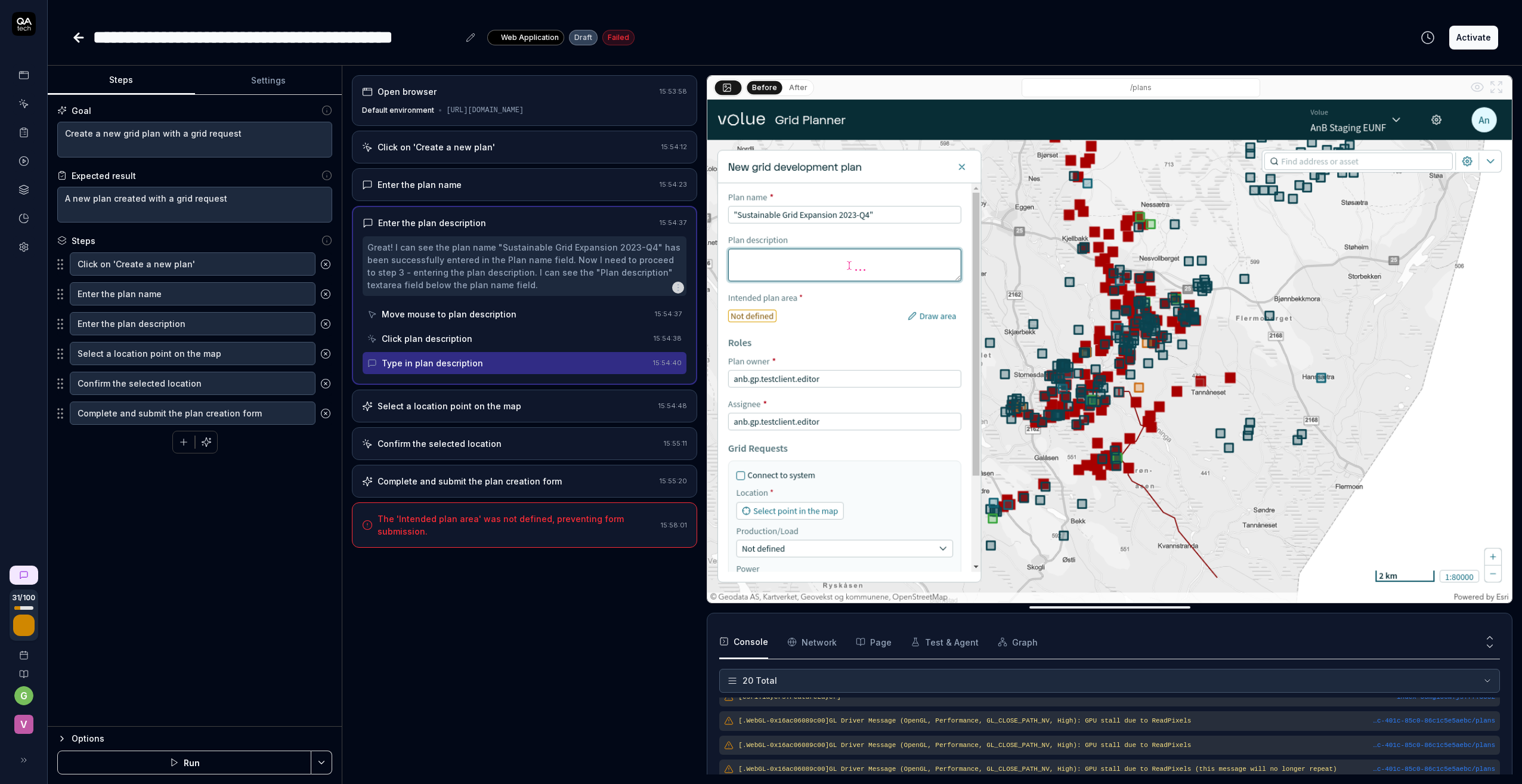
click at [680, 293] on icon "button" at bounding box center [679, 288] width 10 height 10
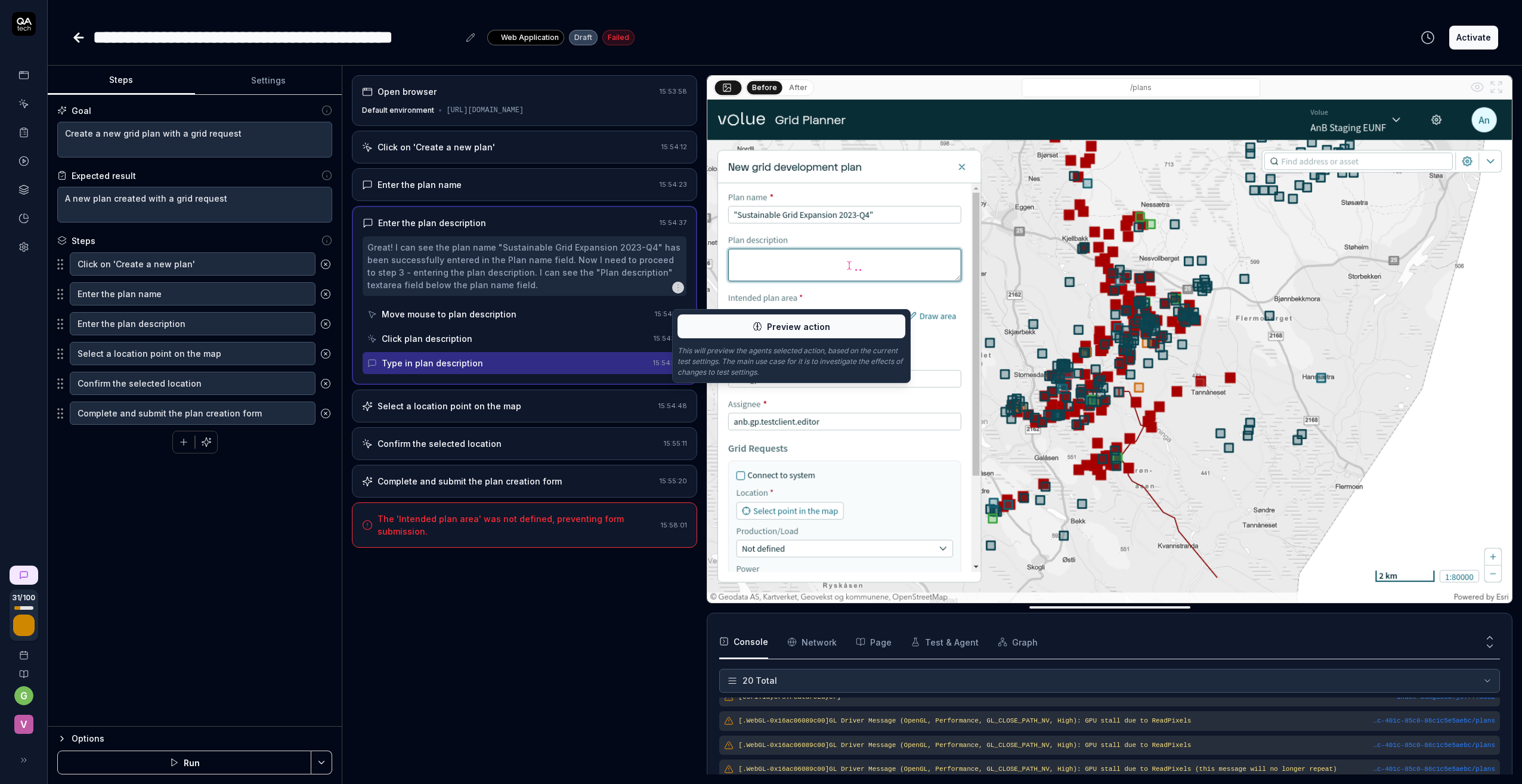
click at [232, 524] on div "Goal Create a new grid plan with a grid request Expected result A new plan crea…" at bounding box center [194, 410] width 294 height 631
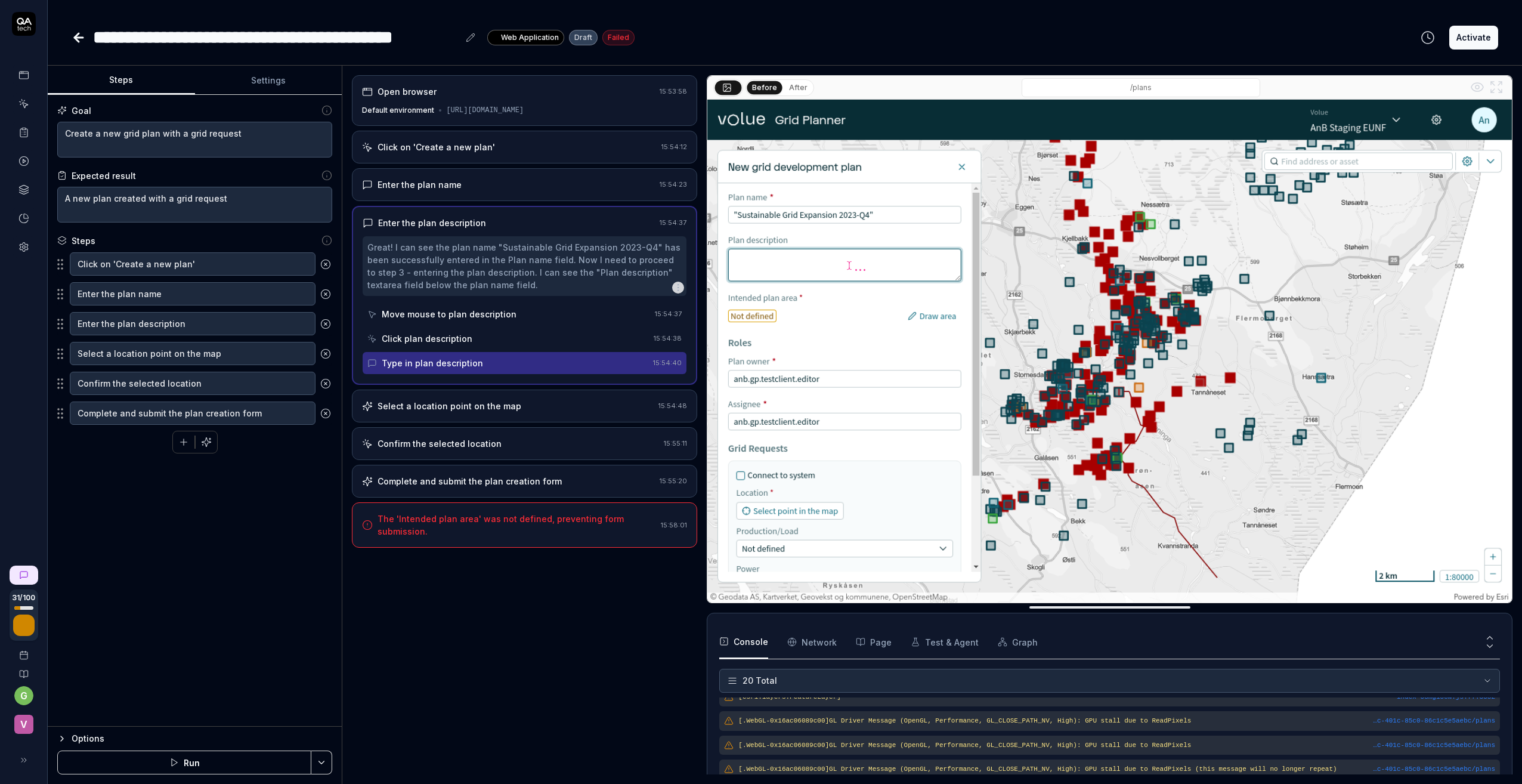
click at [181, 443] on icon "button" at bounding box center [183, 441] width 11 height 11
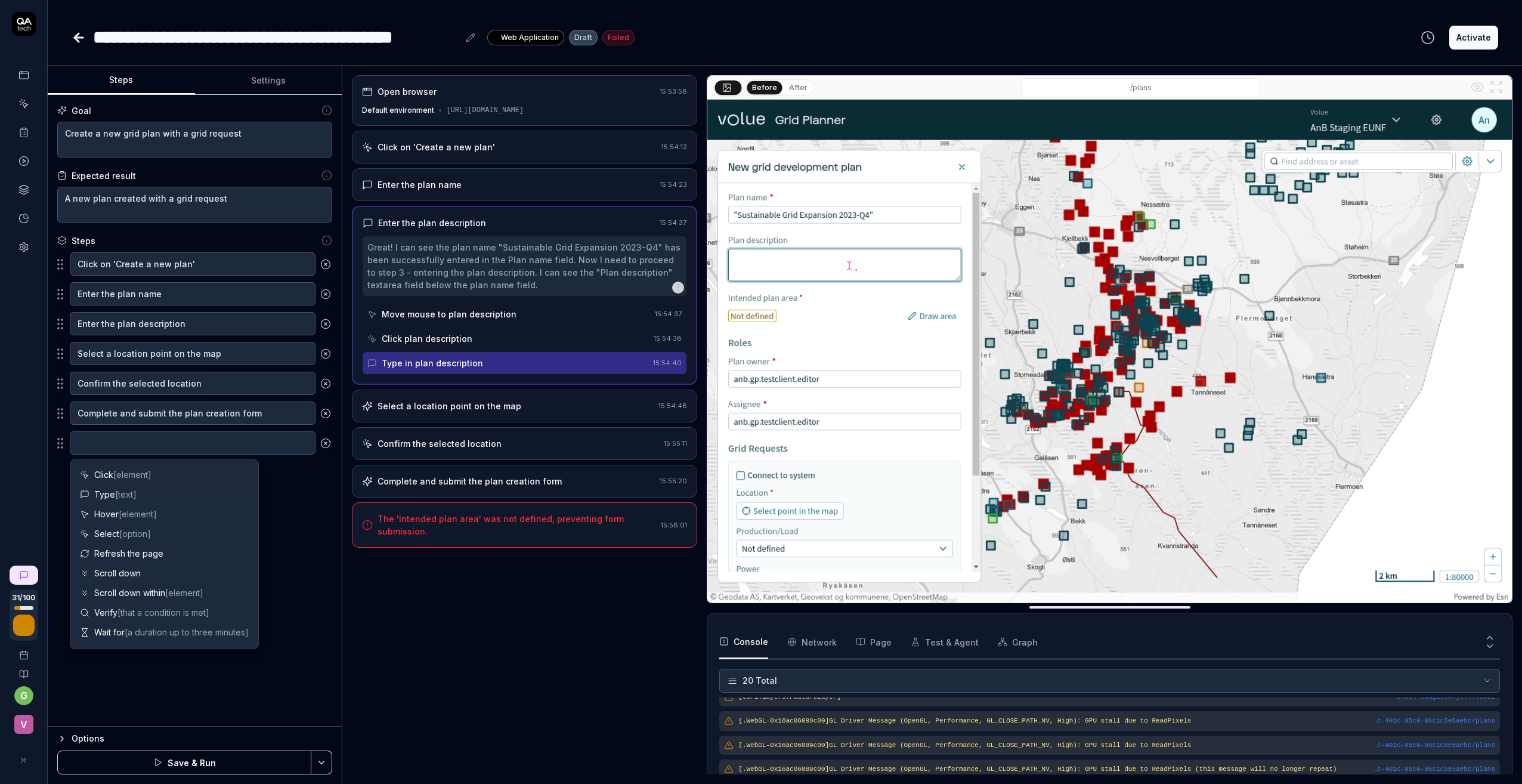
click at [101, 472] on span "Click [element]" at bounding box center [123, 474] width 57 height 13
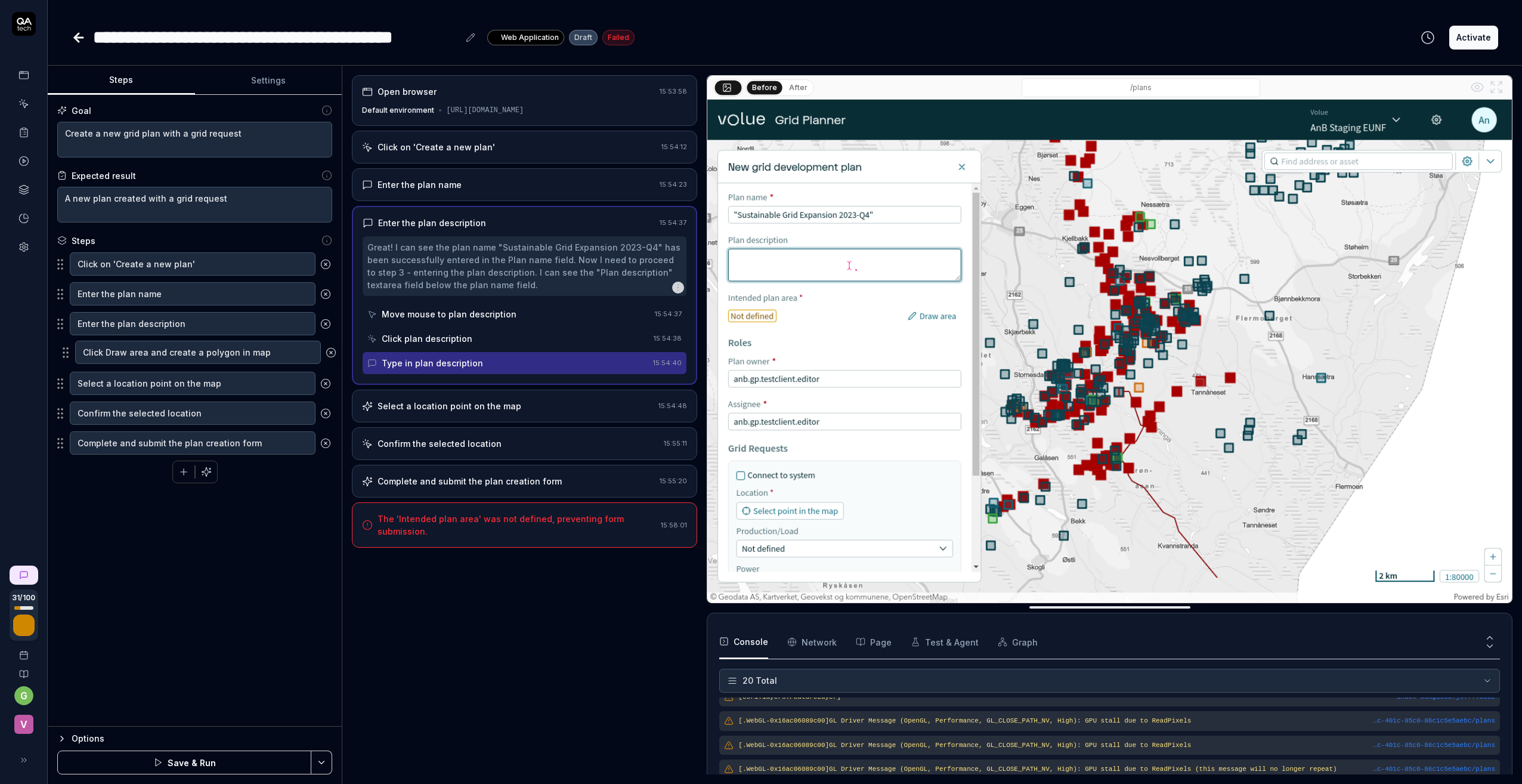
drag, startPoint x: 62, startPoint y: 443, endPoint x: 67, endPoint y: 353, distance: 90.1
click at [67, 353] on fieldset "Click on 'Create a new plan' Enter the plan name Enter the plan description Sel…" at bounding box center [194, 354] width 275 height 204
click at [182, 767] on button "Save & Run" at bounding box center [184, 762] width 254 height 24
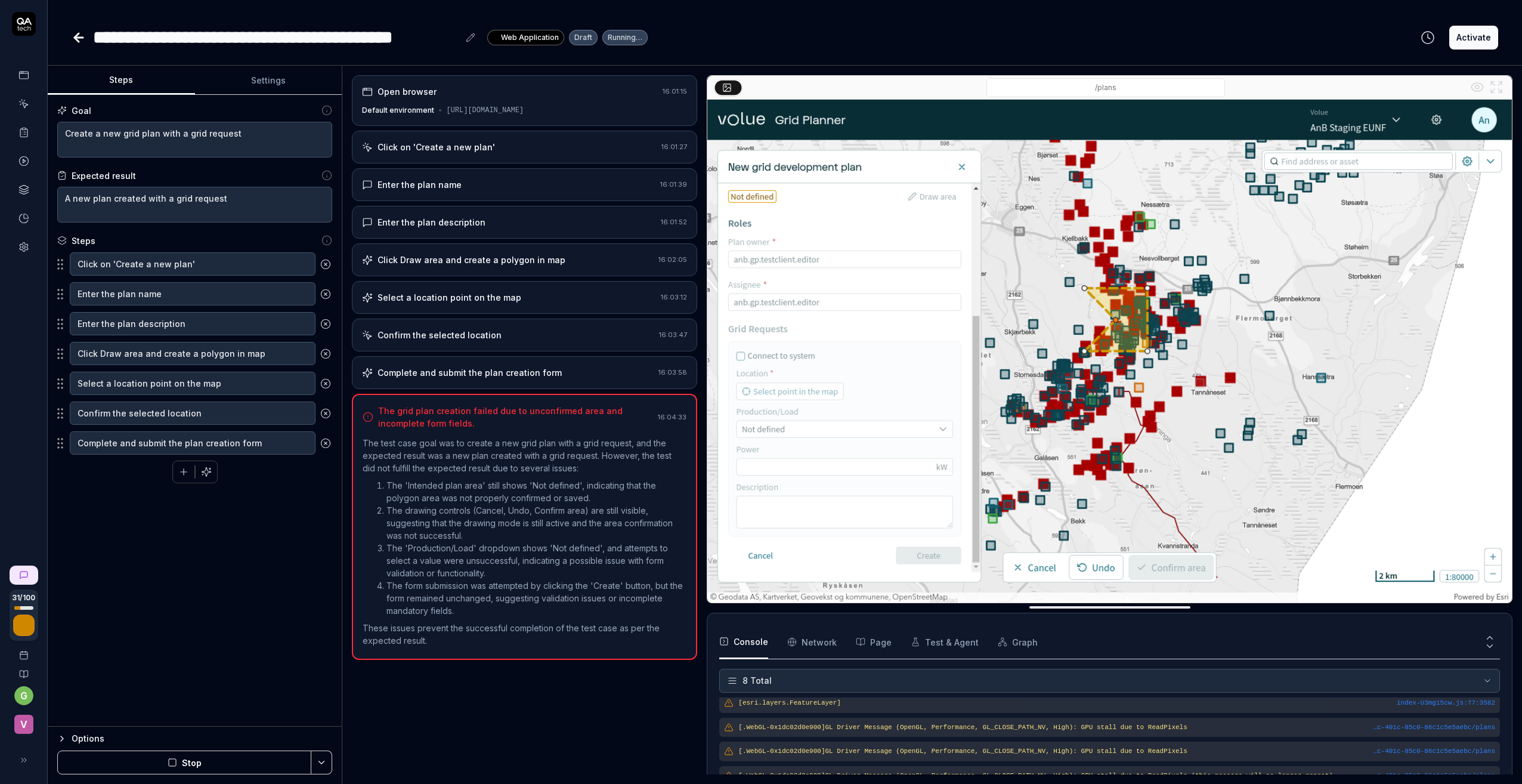
scroll to position [116, 0]
click at [78, 35] on icon at bounding box center [79, 37] width 15 height 15
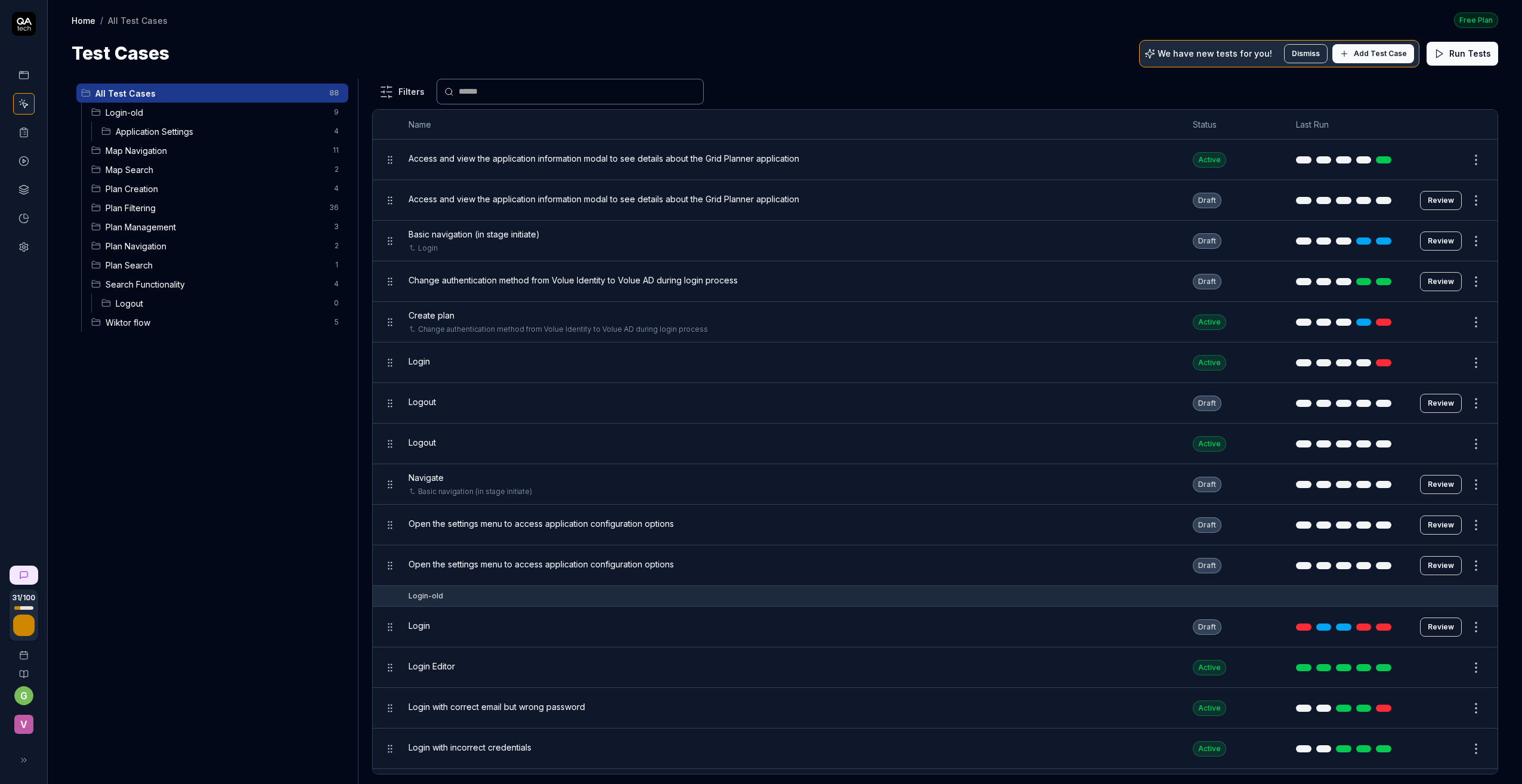
click at [166, 151] on span "Map Navigation" at bounding box center [215, 151] width 220 height 13
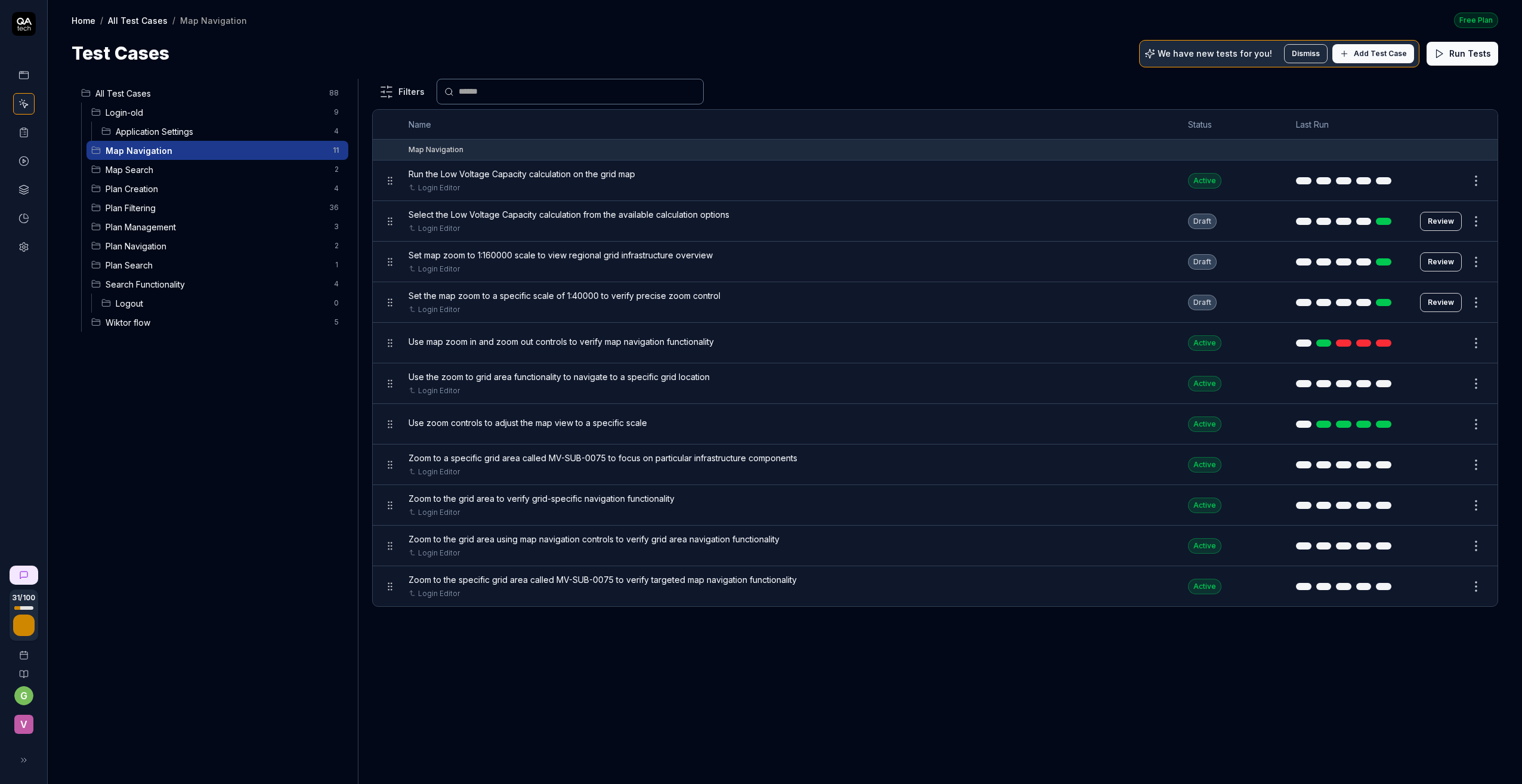
click at [145, 165] on span "Map Search" at bounding box center [216, 169] width 222 height 13
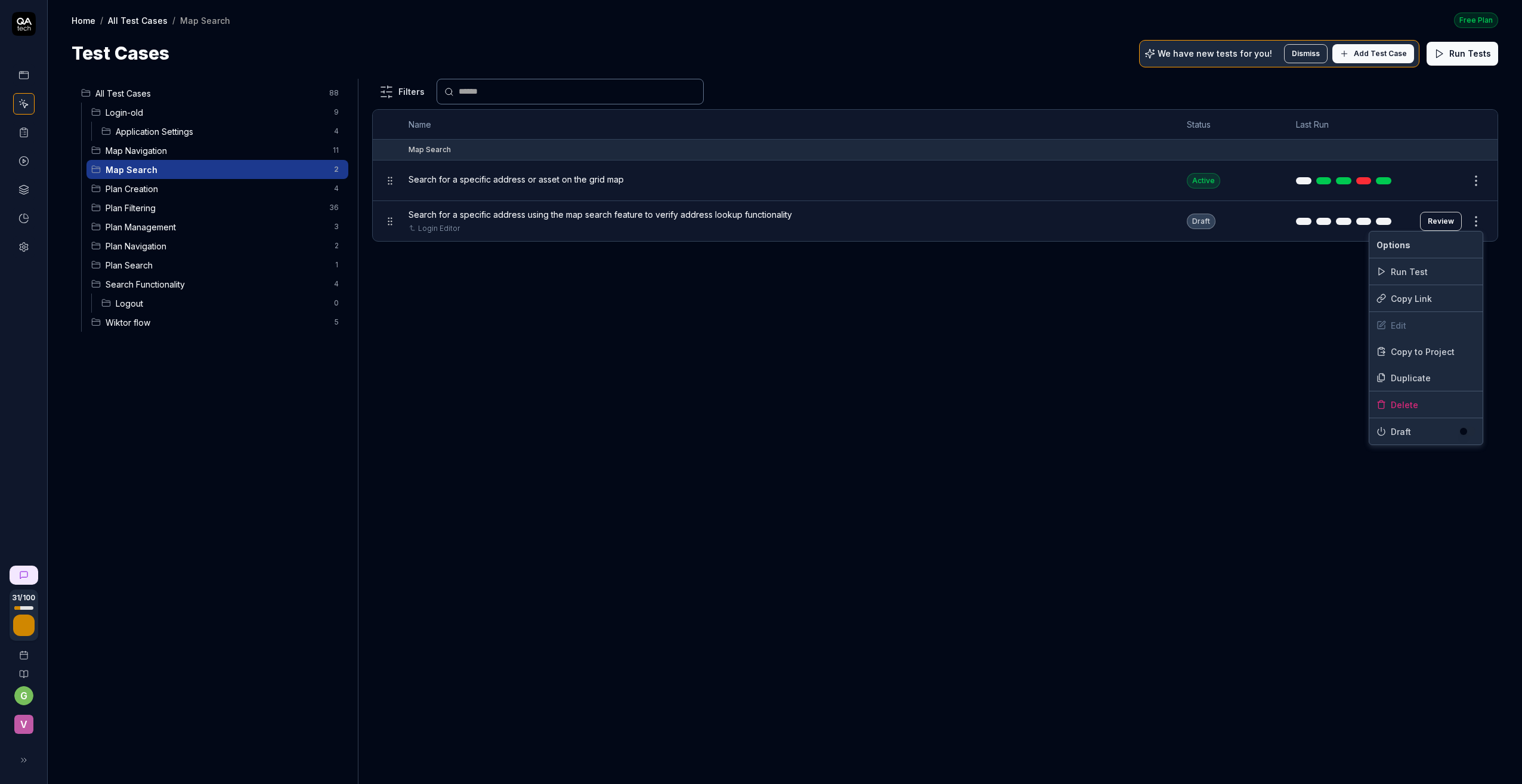
click at [1291, 219] on html "31 / 100 g v Home / All Test Cases / Map Search Free Plan Home / All Test Cases…" at bounding box center [761, 392] width 1522 height 784
click at [1291, 398] on div "Delete" at bounding box center [1425, 404] width 113 height 27
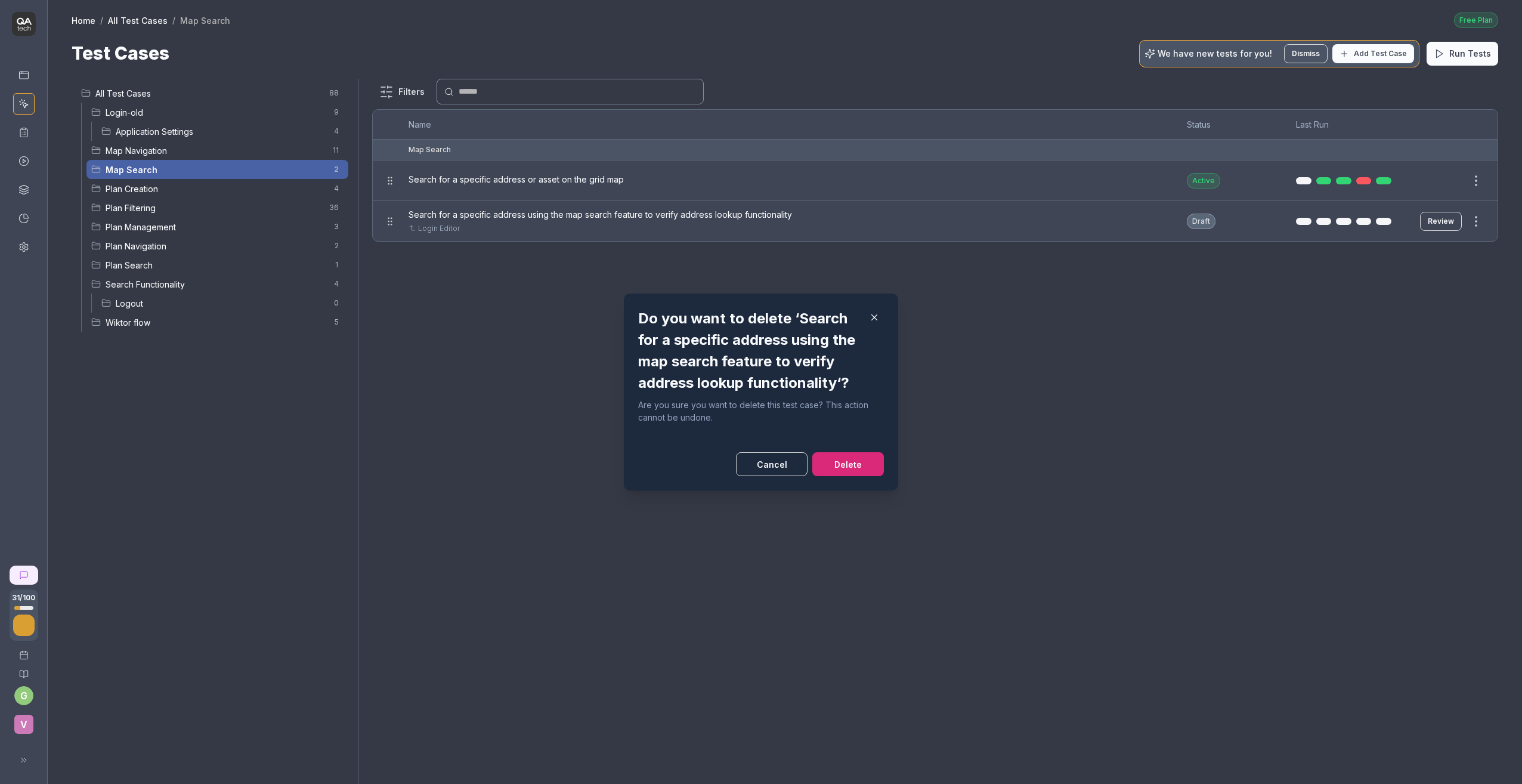
click at [849, 464] on button "Delete" at bounding box center [848, 464] width 72 height 24
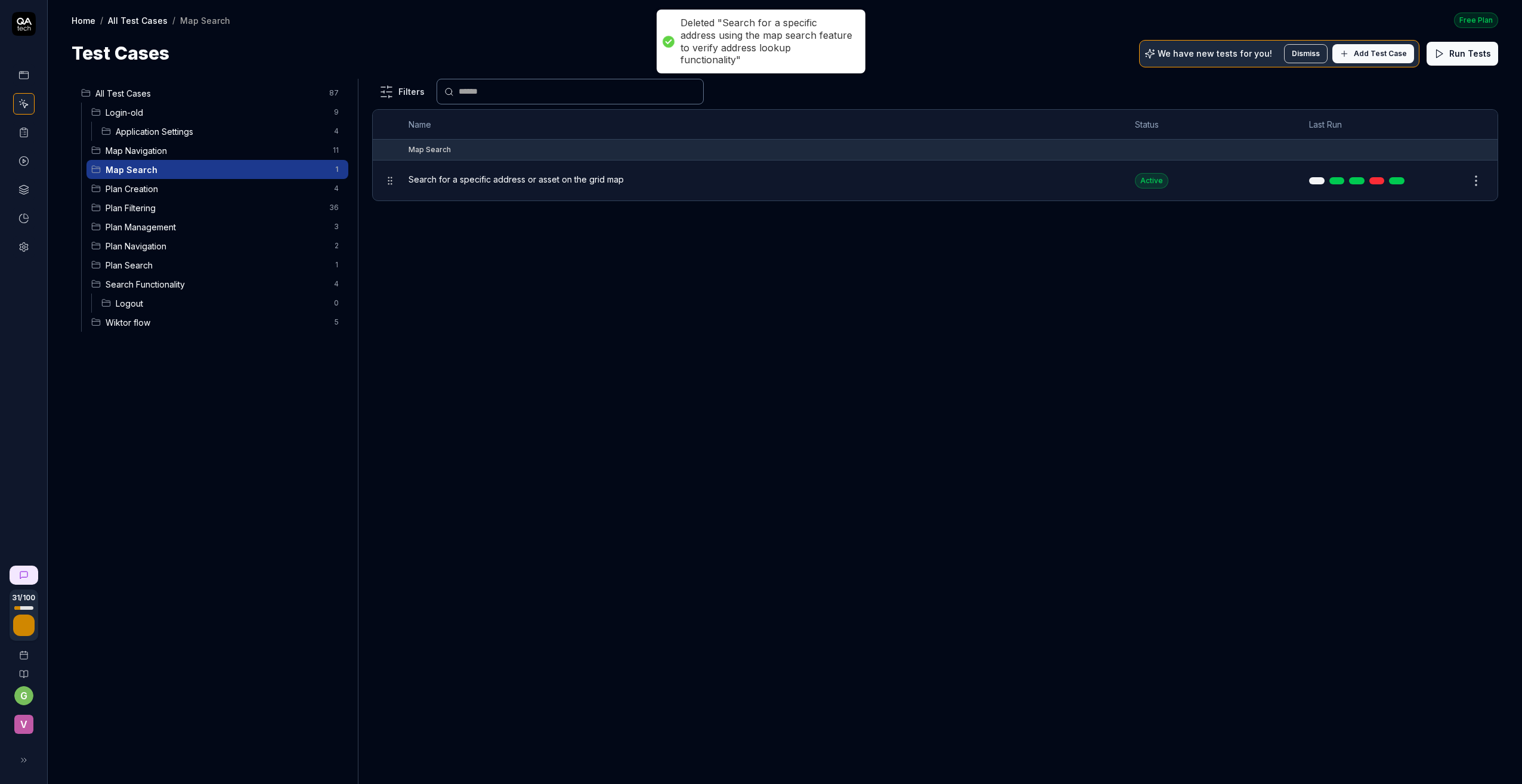
click at [152, 185] on span "Plan Creation" at bounding box center [216, 188] width 222 height 13
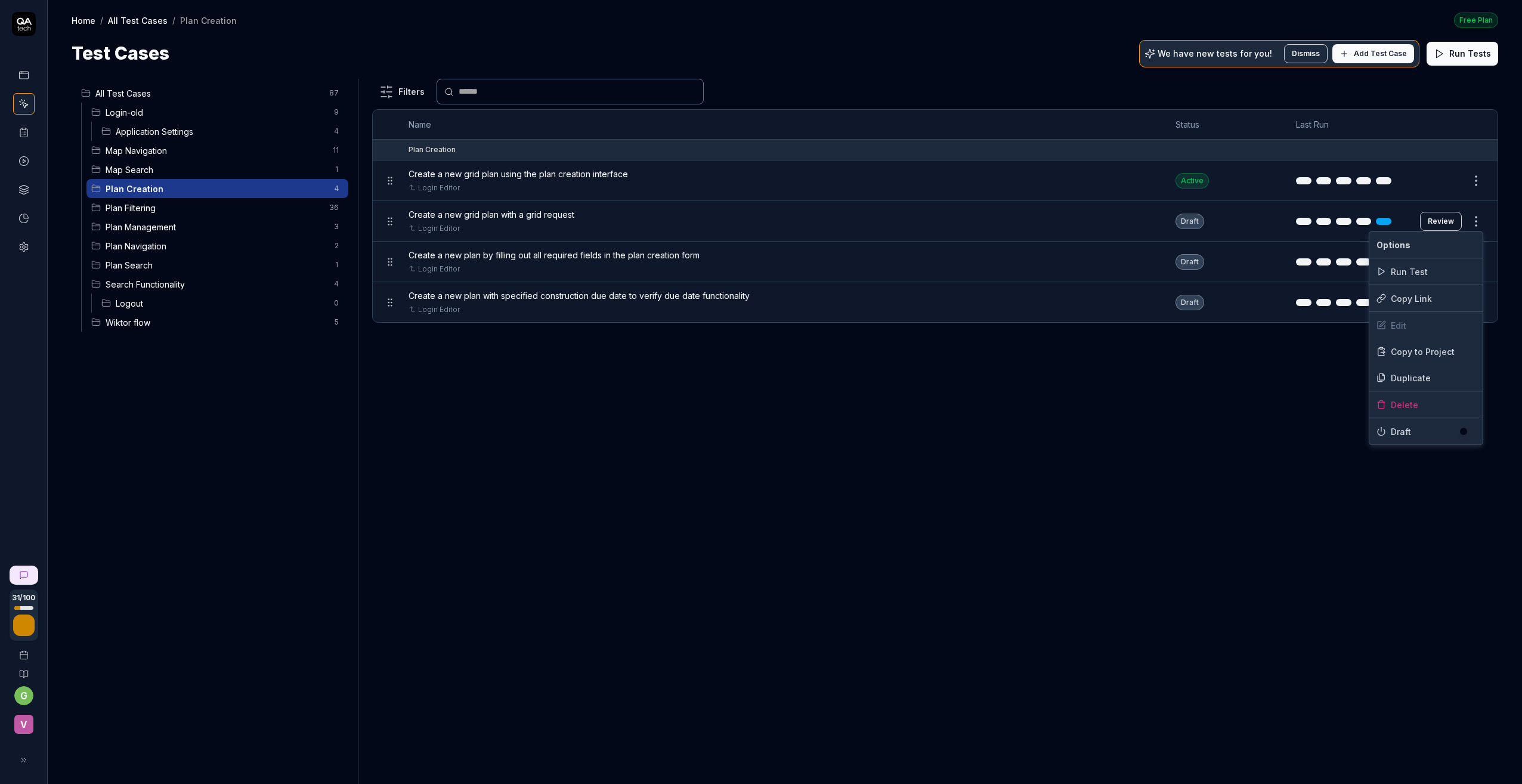
click at [1291, 218] on html "31 / 100 g v Home / All Test Cases / Plan Creation Free Plan Home / All Test Ca…" at bounding box center [761, 392] width 1522 height 784
click at [1291, 405] on div "Delete" at bounding box center [1425, 404] width 113 height 27
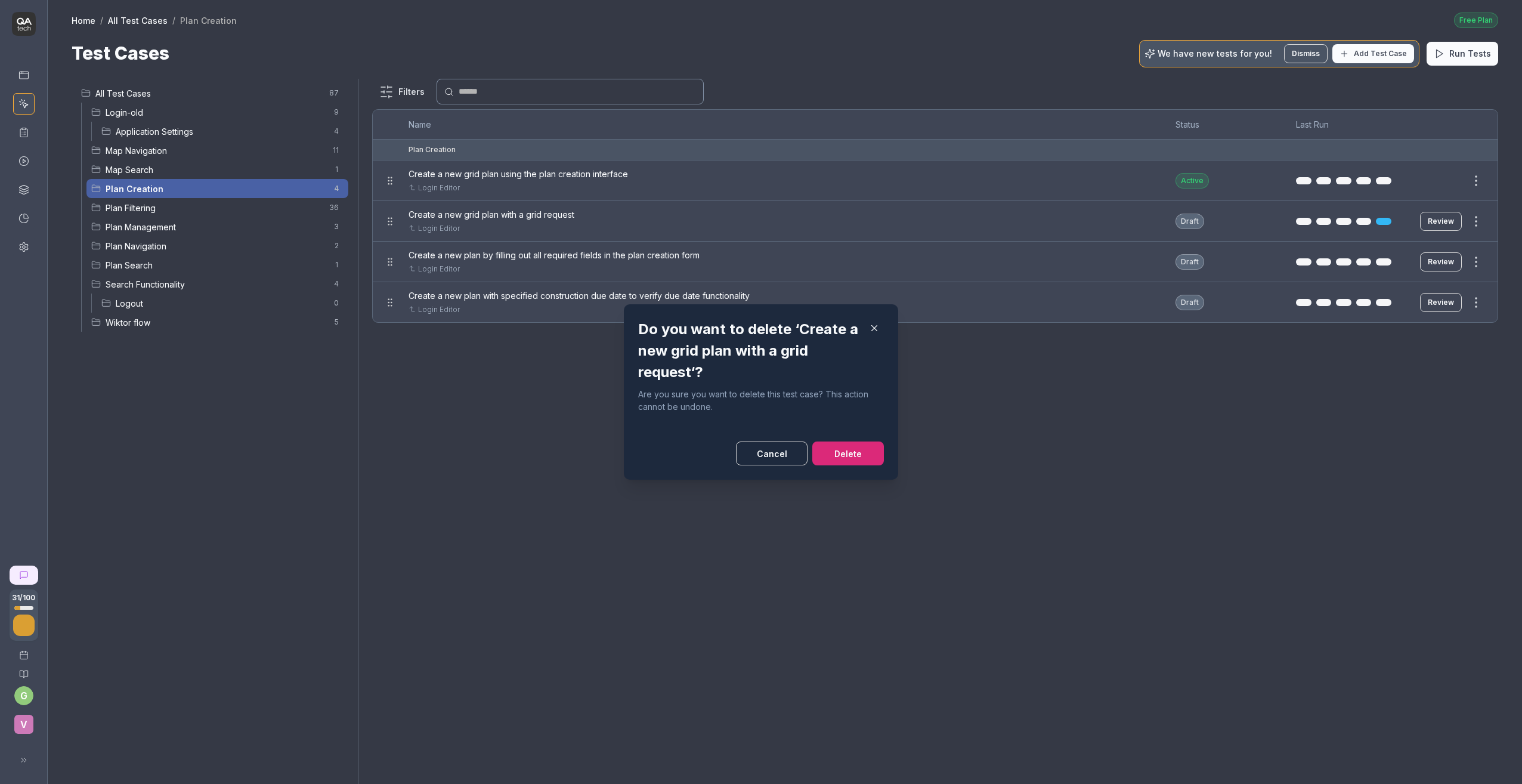
click at [850, 451] on button "Delete" at bounding box center [848, 453] width 72 height 24
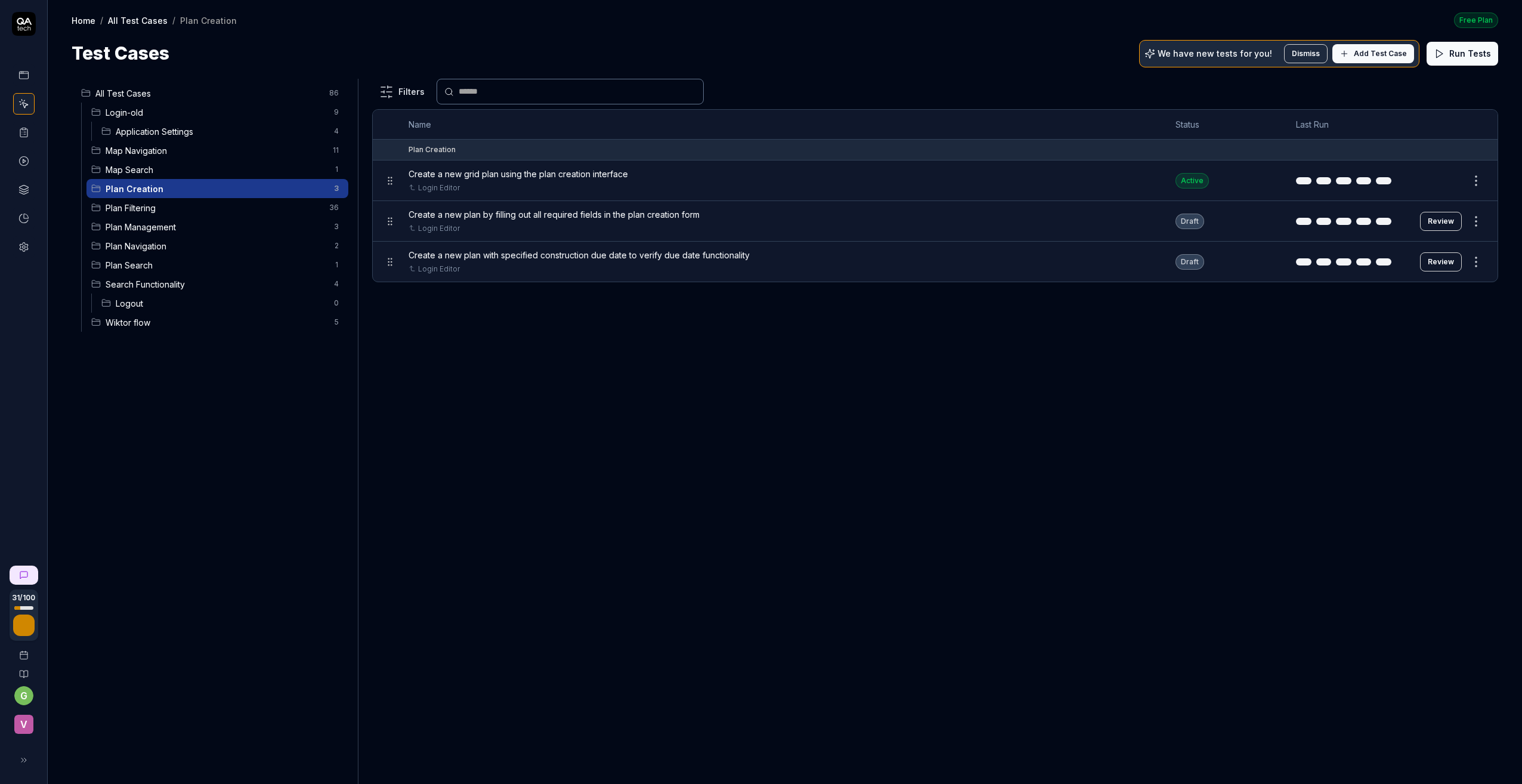
click at [1291, 220] on html "31 / 100 g v Home / All Test Cases / Plan Creation Free Plan Home / All Test Ca…" at bounding box center [761, 392] width 1522 height 784
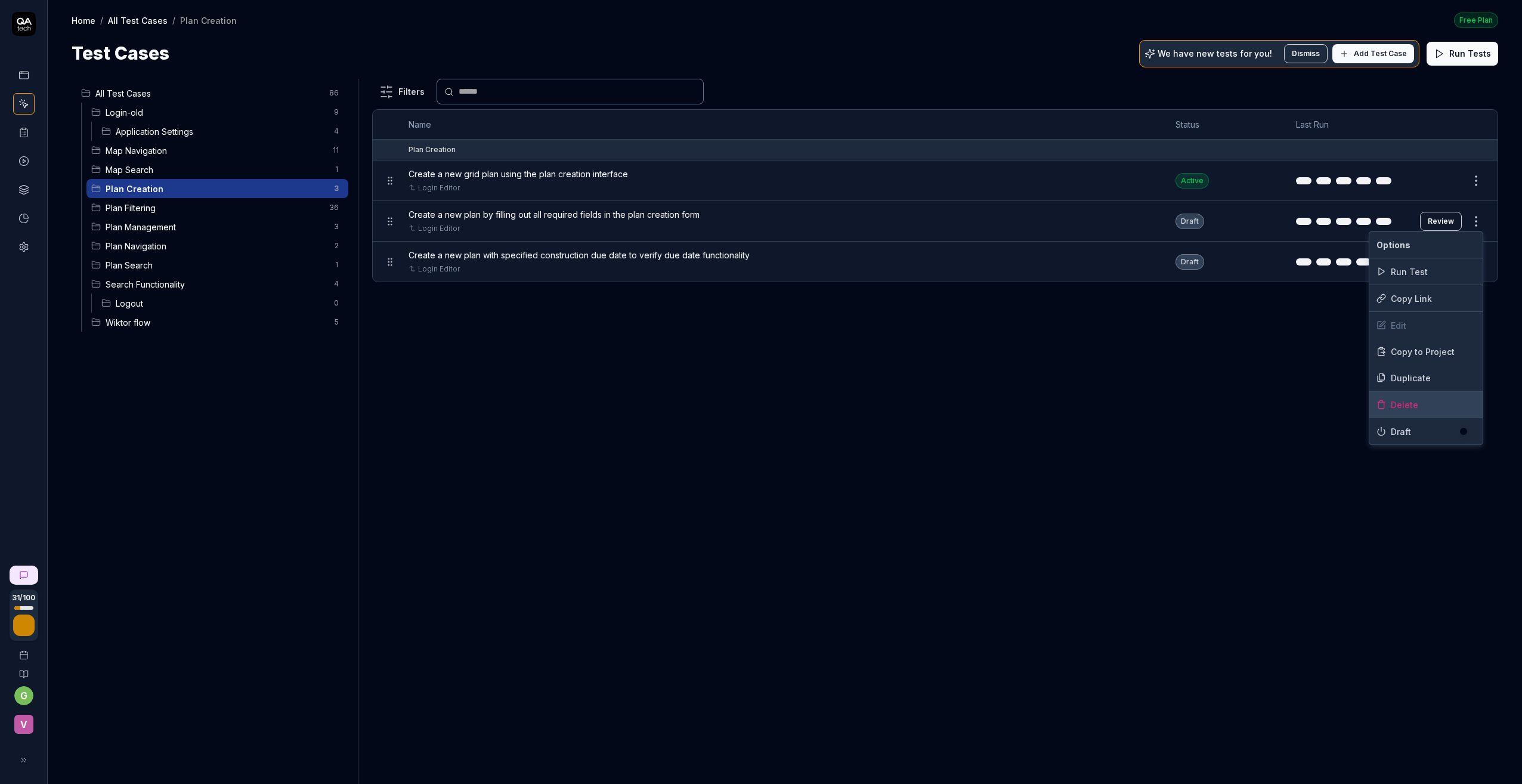
click at [1291, 402] on div "Delete" at bounding box center [1425, 404] width 113 height 27
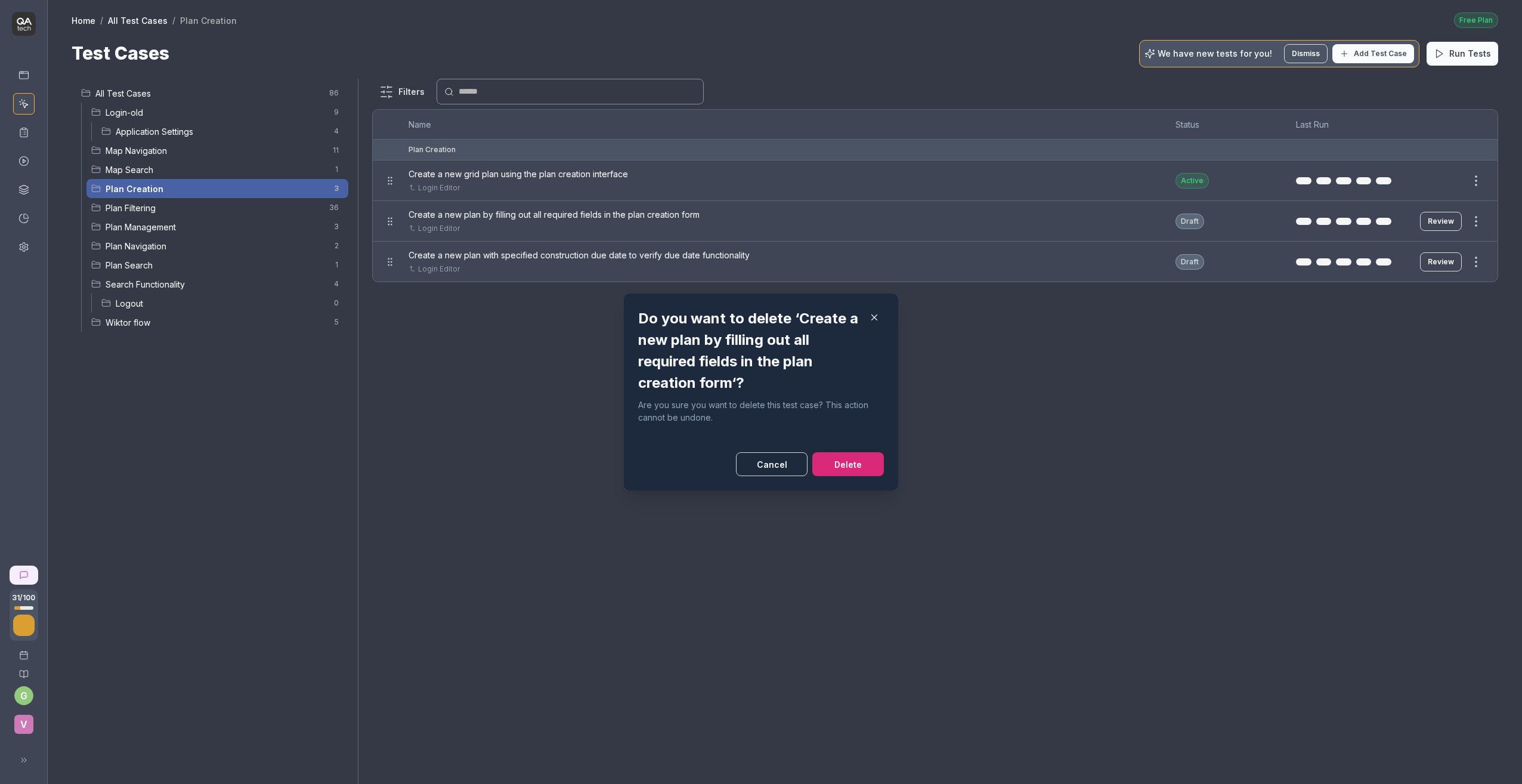
click at [849, 463] on button "Delete" at bounding box center [848, 464] width 72 height 24
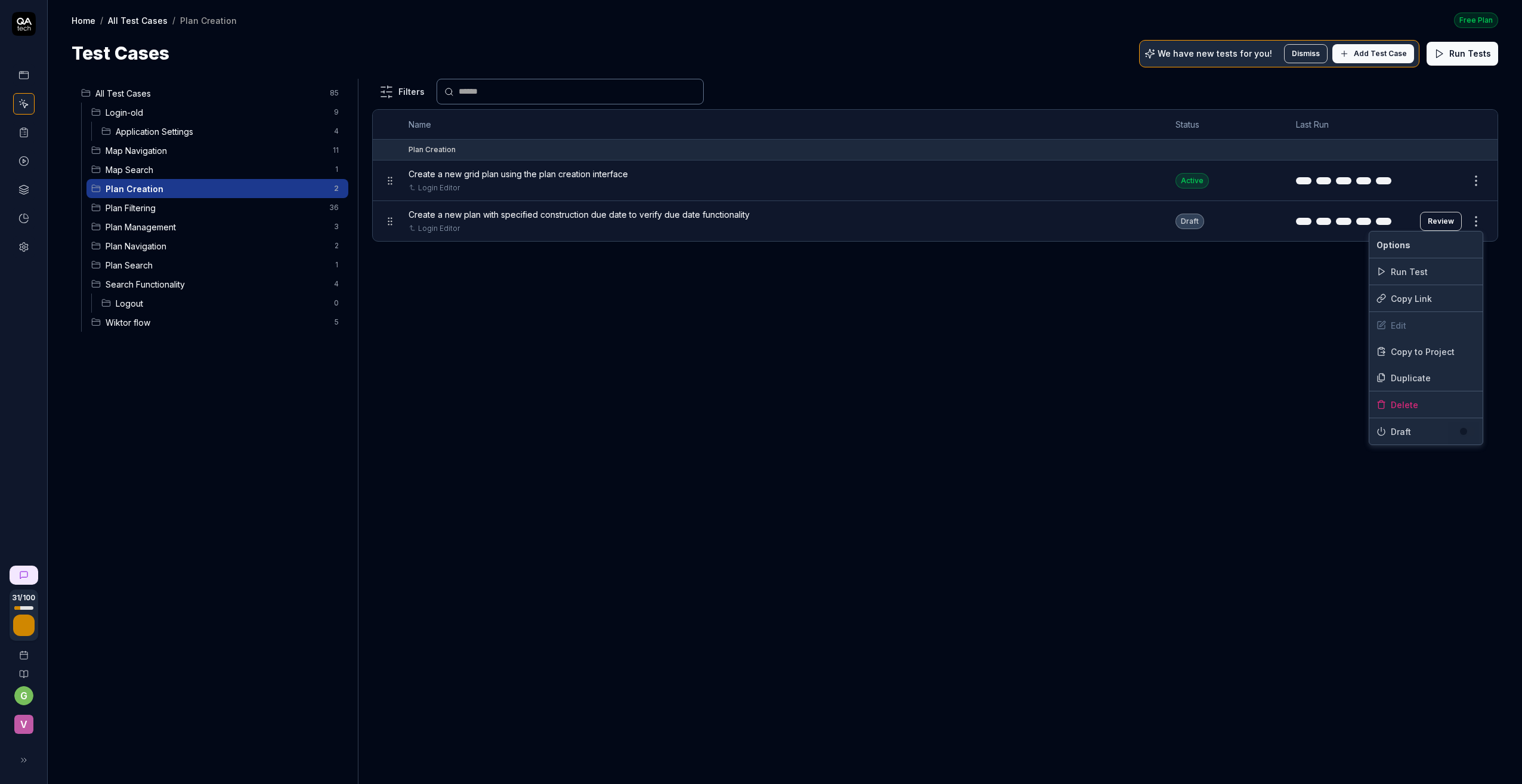
click at [1291, 219] on html "31 / 100 g v Home / All Test Cases / Plan Creation Free Plan Home / All Test Ca…" at bounding box center [761, 392] width 1522 height 784
click at [1291, 403] on div "Delete" at bounding box center [1425, 404] width 113 height 27
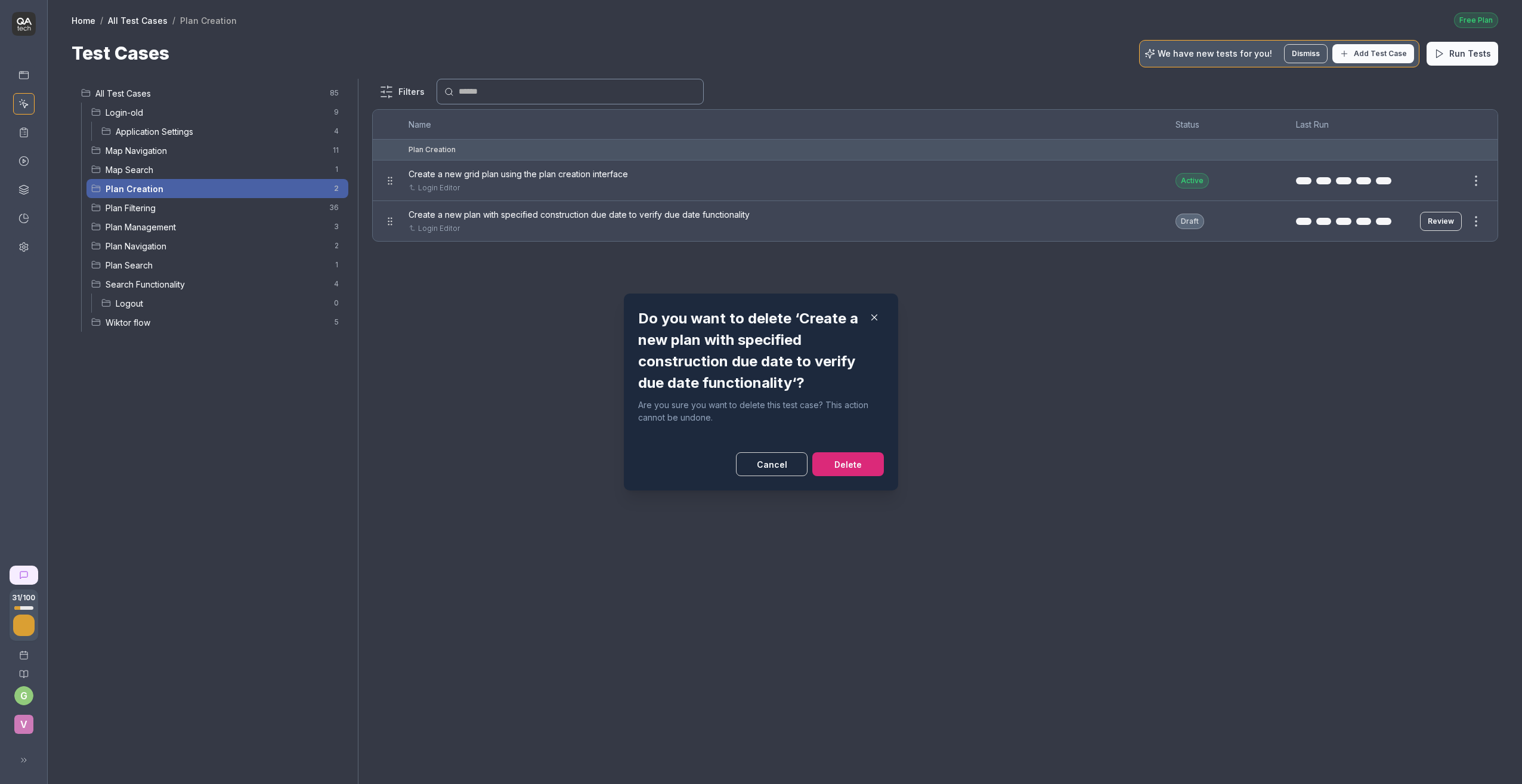
click at [840, 461] on button "Delete" at bounding box center [848, 464] width 72 height 24
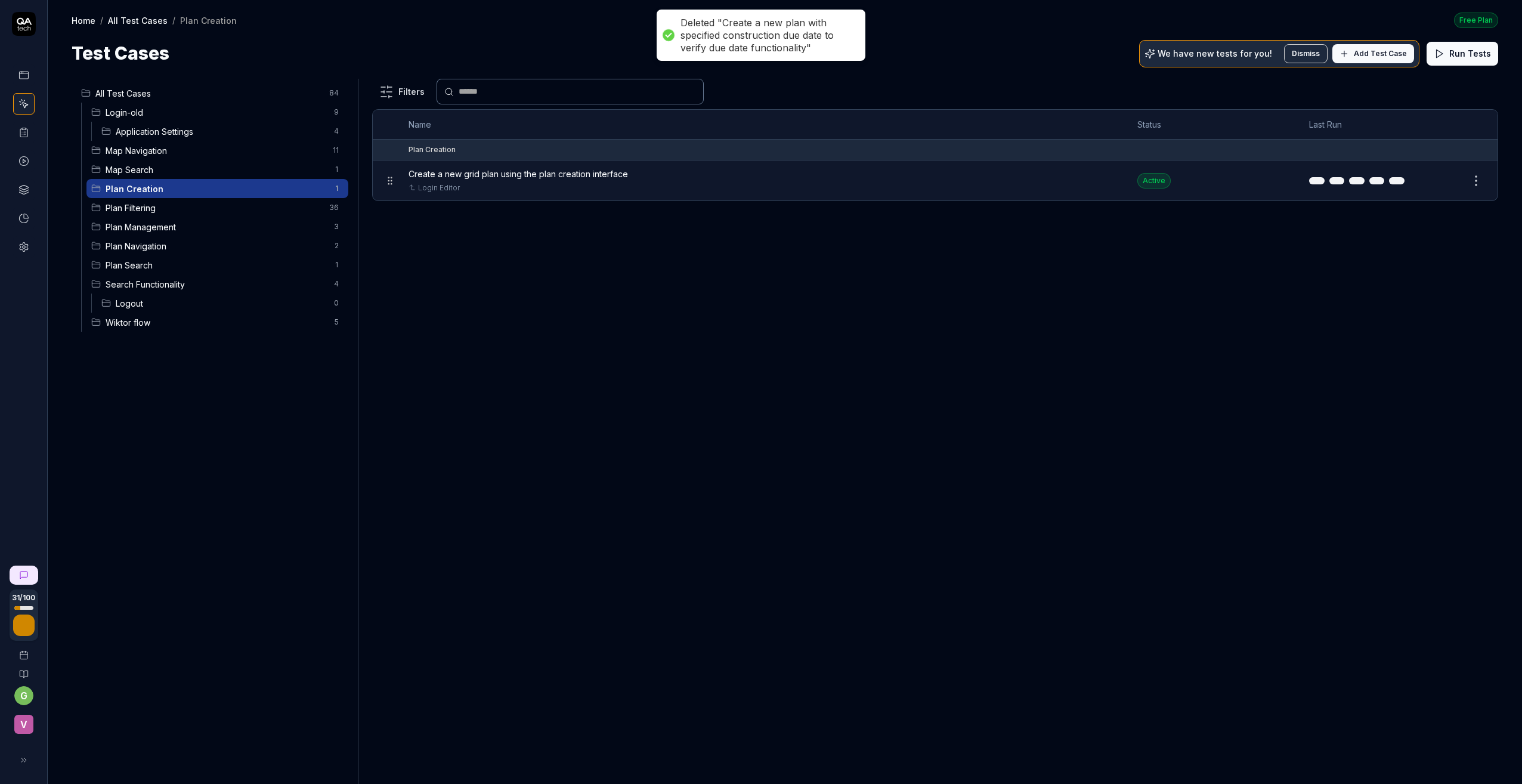
click at [142, 211] on span "Plan Filtering" at bounding box center [214, 208] width 217 height 13
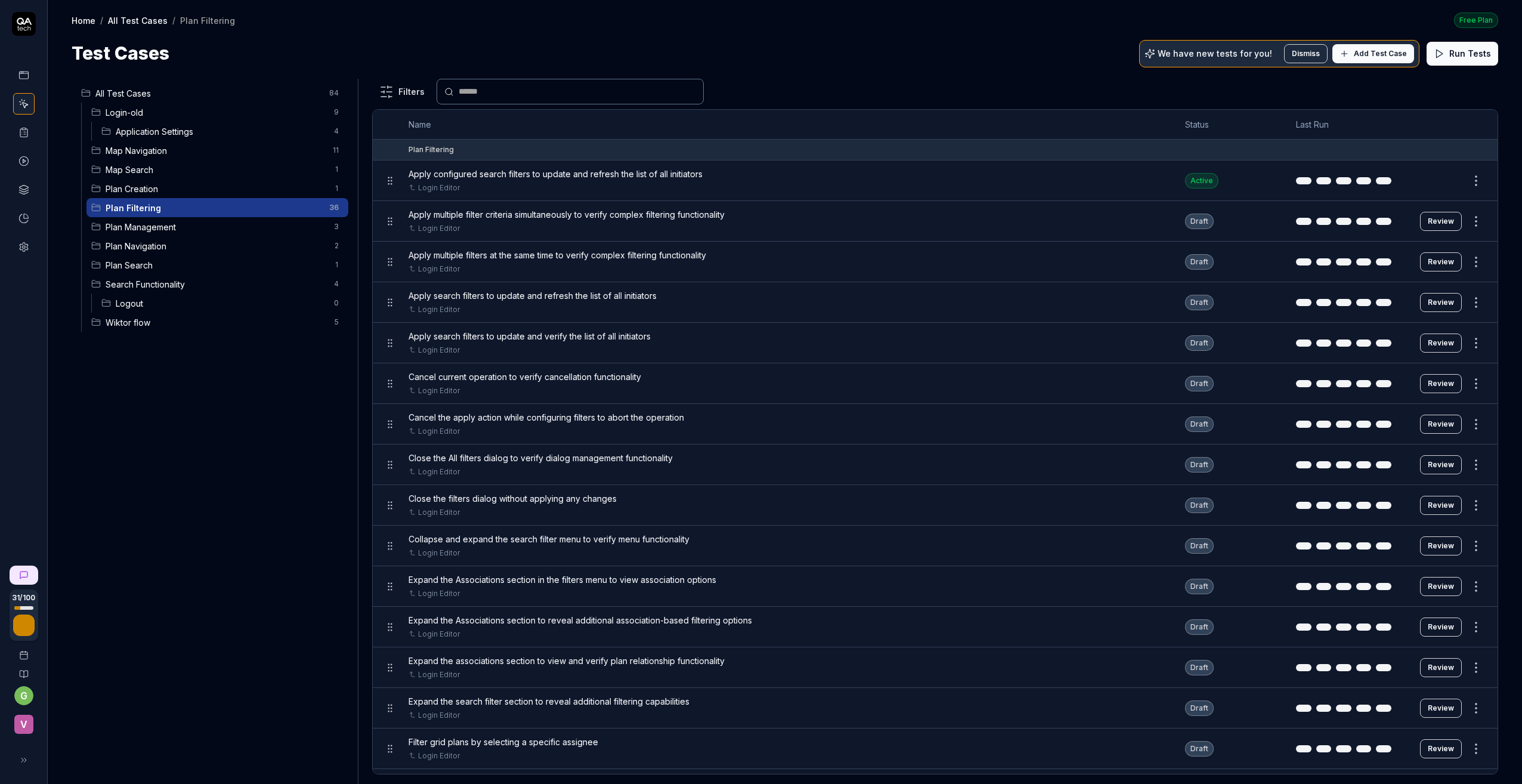
click at [184, 224] on span "Plan Management" at bounding box center [216, 227] width 222 height 13
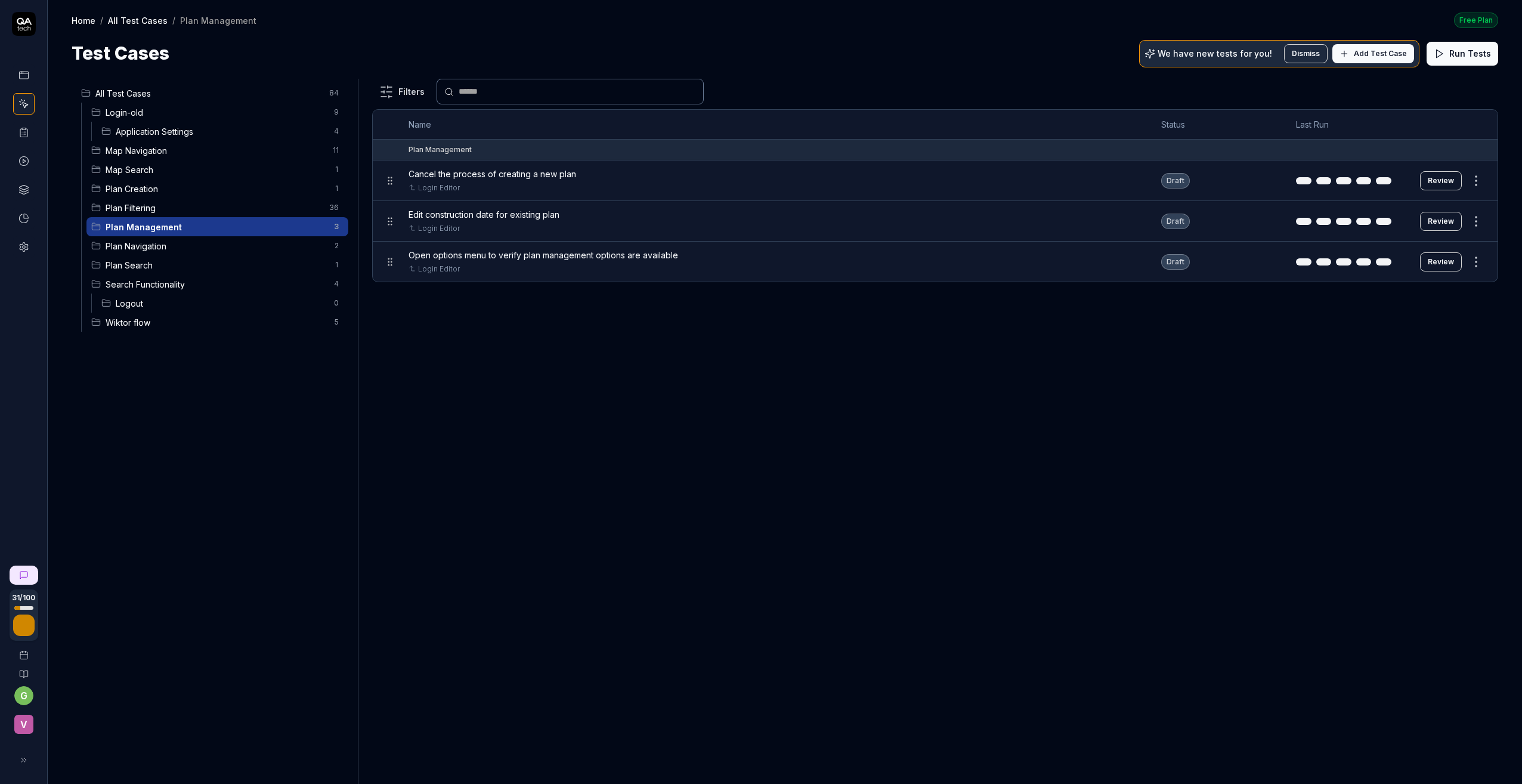
click at [1291, 180] on button "Review" at bounding box center [1441, 180] width 41 height 19
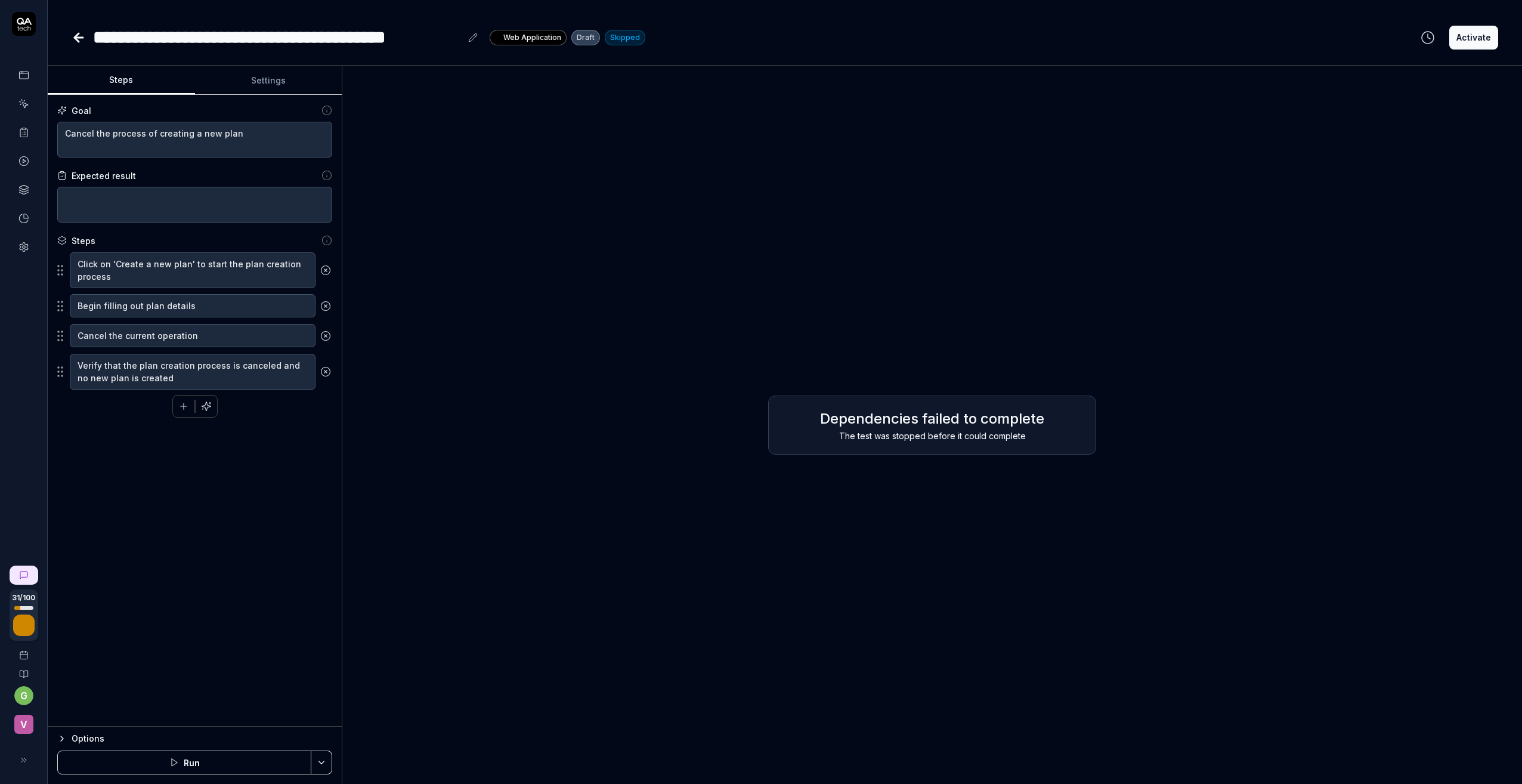
click at [75, 34] on icon at bounding box center [79, 37] width 15 height 15
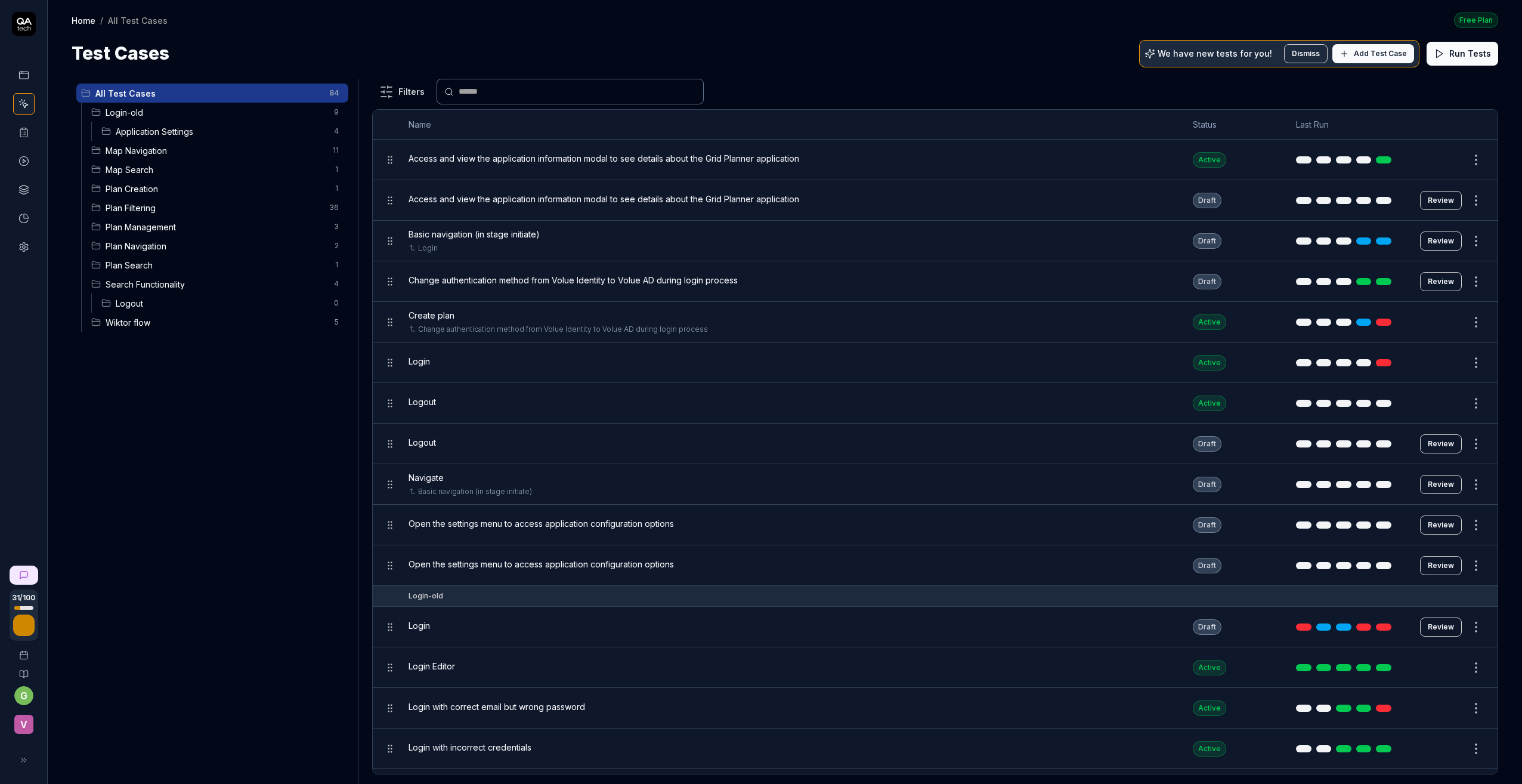
click at [137, 170] on span "Map Search" at bounding box center [216, 169] width 222 height 13
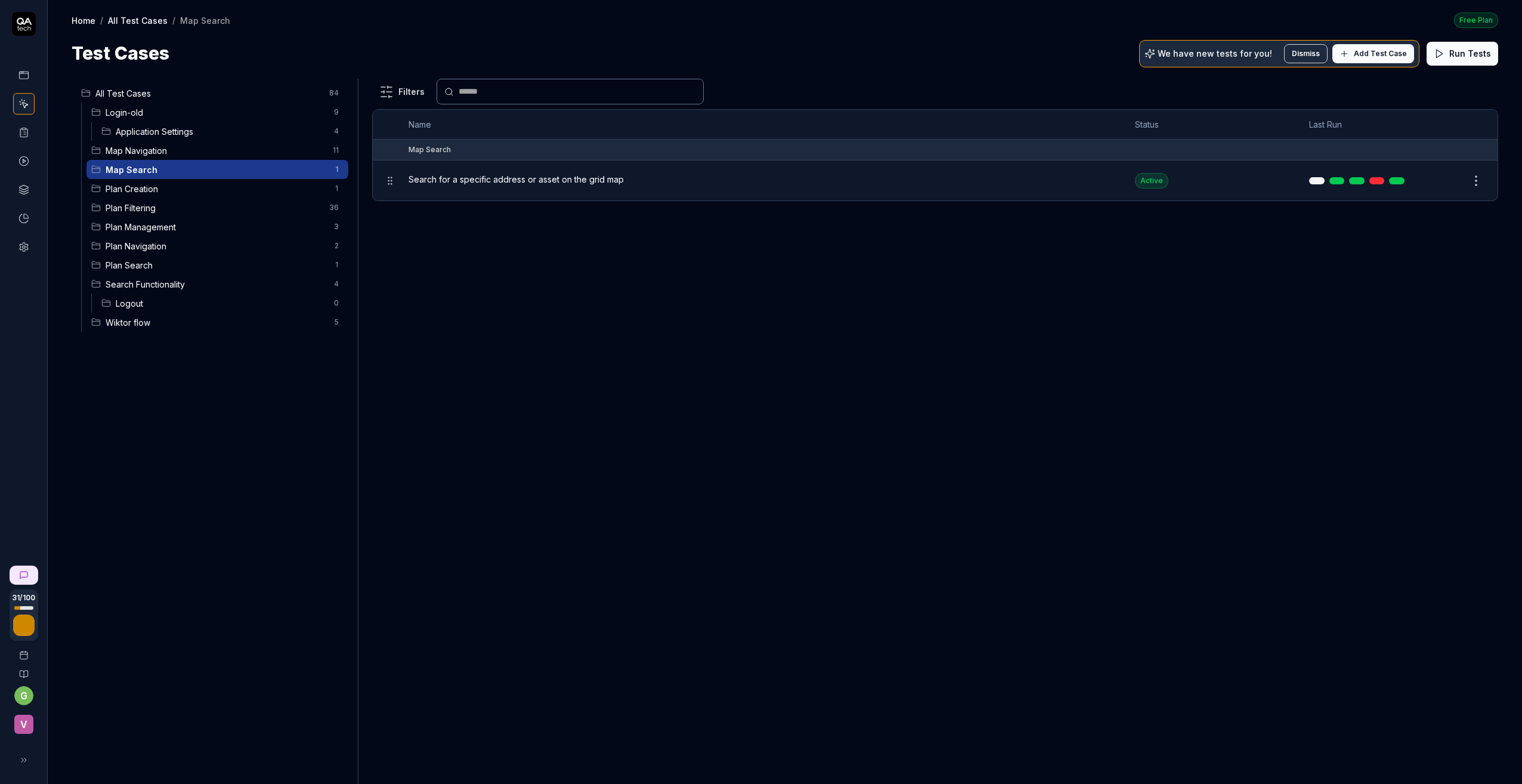
click at [138, 191] on span "Plan Creation" at bounding box center [216, 188] width 222 height 13
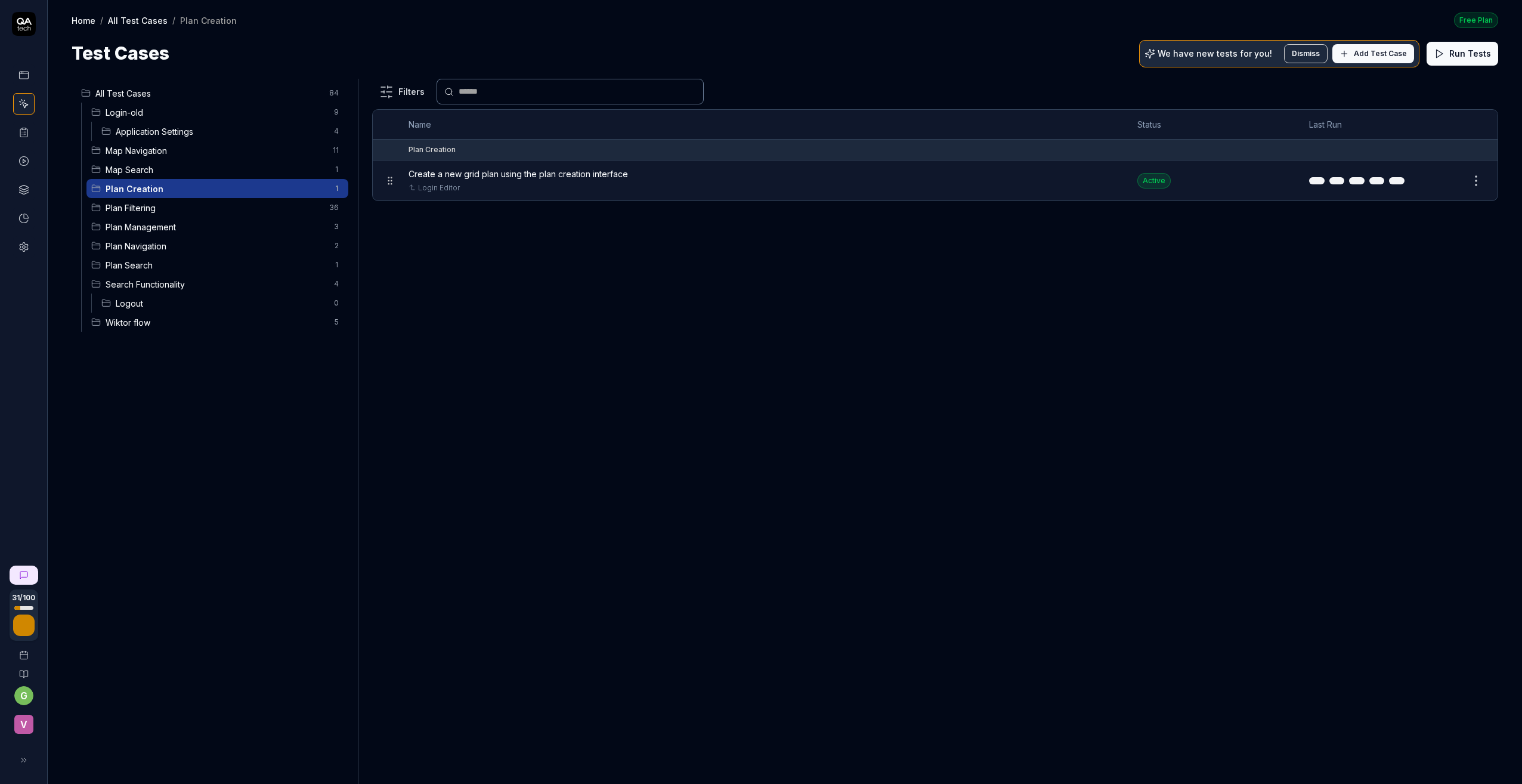
click at [135, 206] on span "Plan Filtering" at bounding box center [214, 208] width 217 height 13
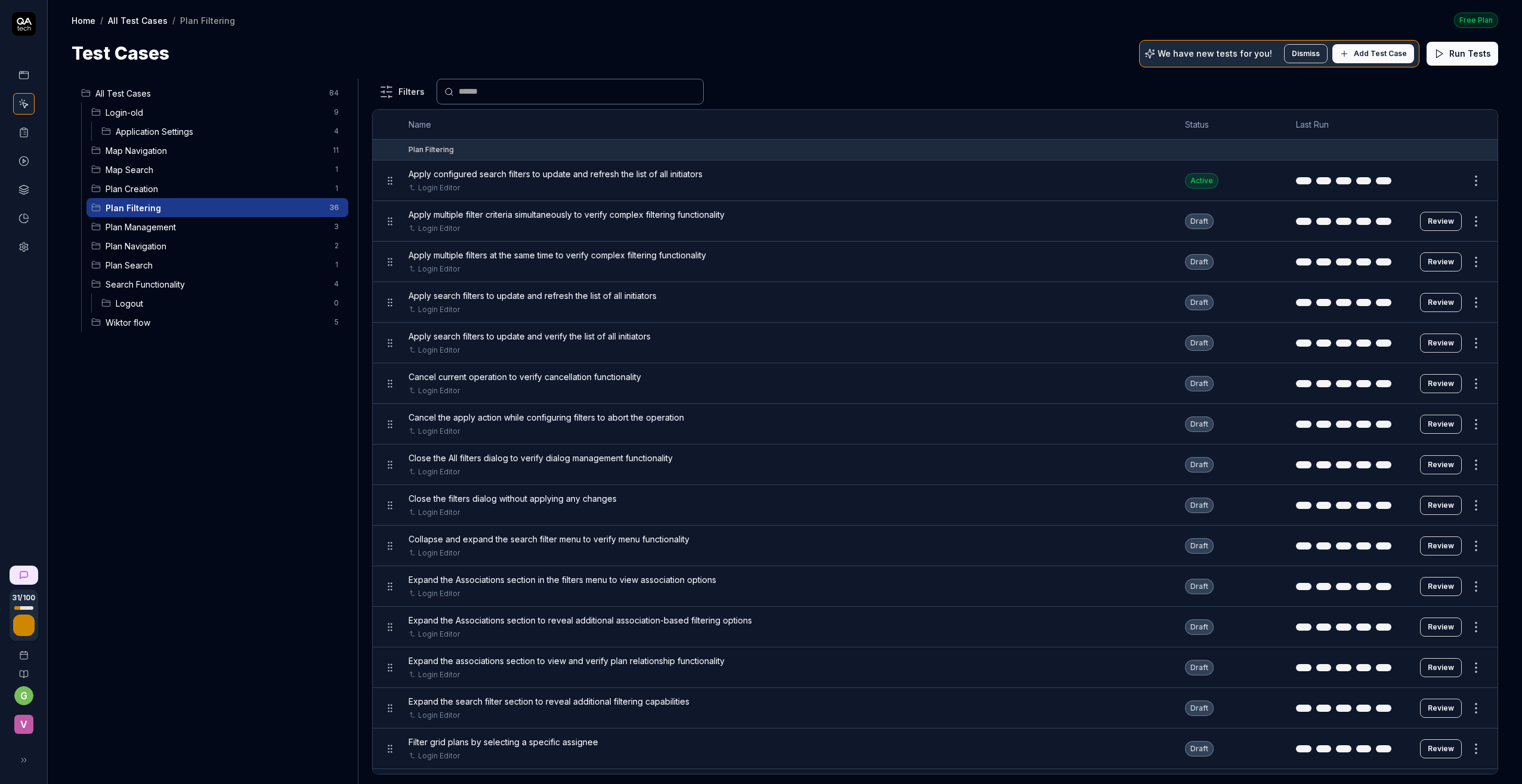
click at [133, 225] on span "Plan Management" at bounding box center [216, 227] width 222 height 13
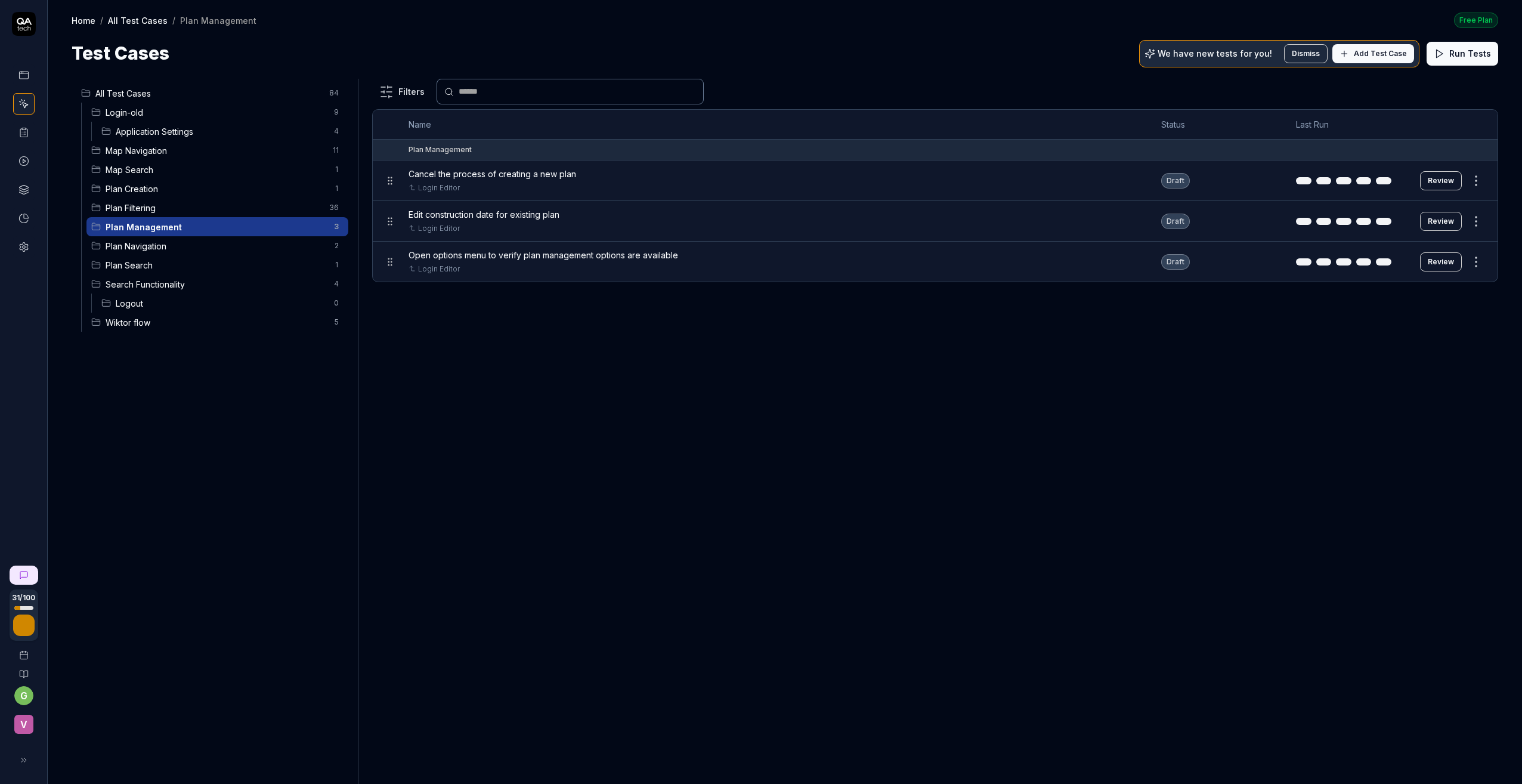
click at [155, 241] on span "Plan Navigation" at bounding box center [216, 245] width 222 height 13
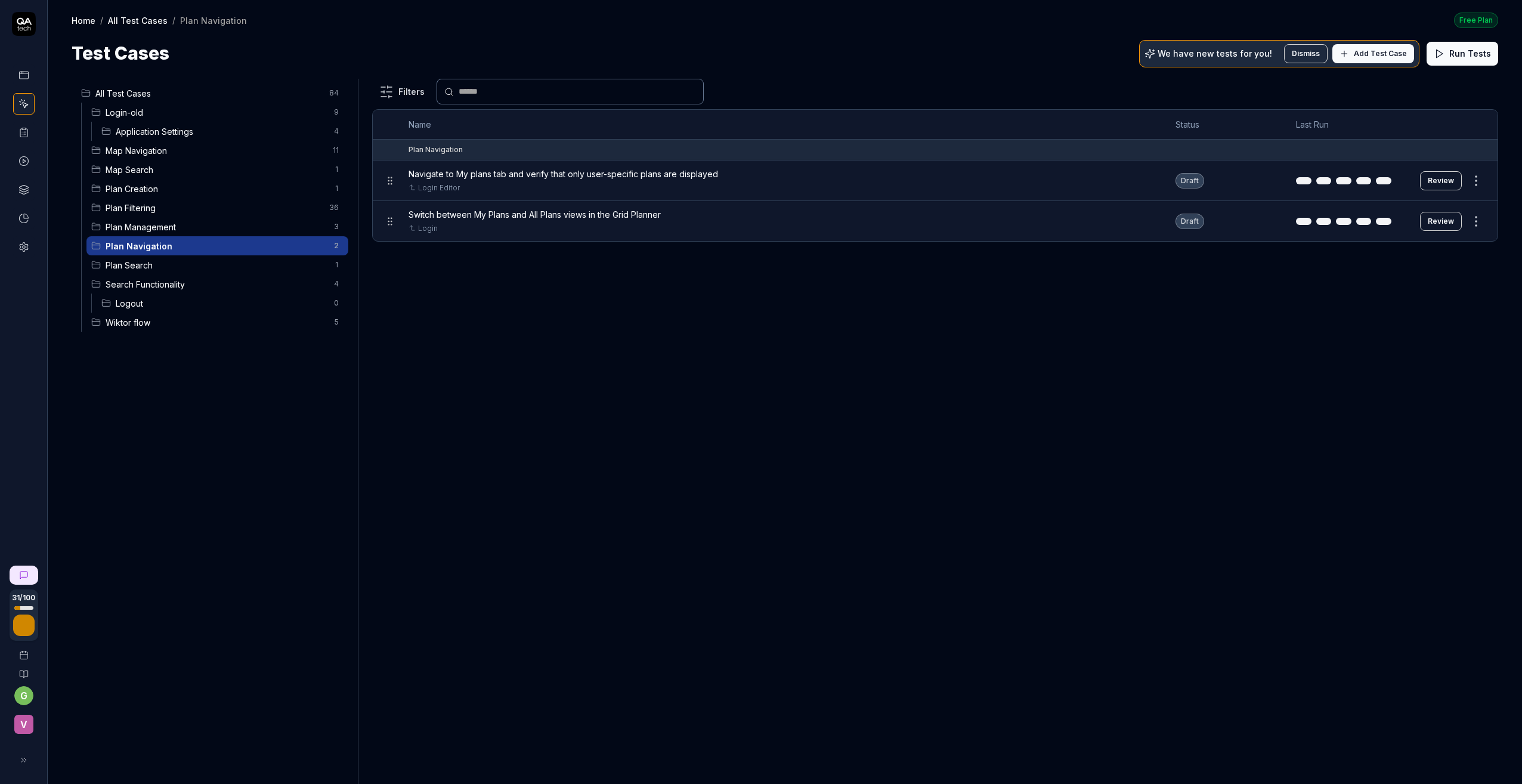
click at [1291, 219] on button "Review" at bounding box center [1441, 221] width 41 height 19
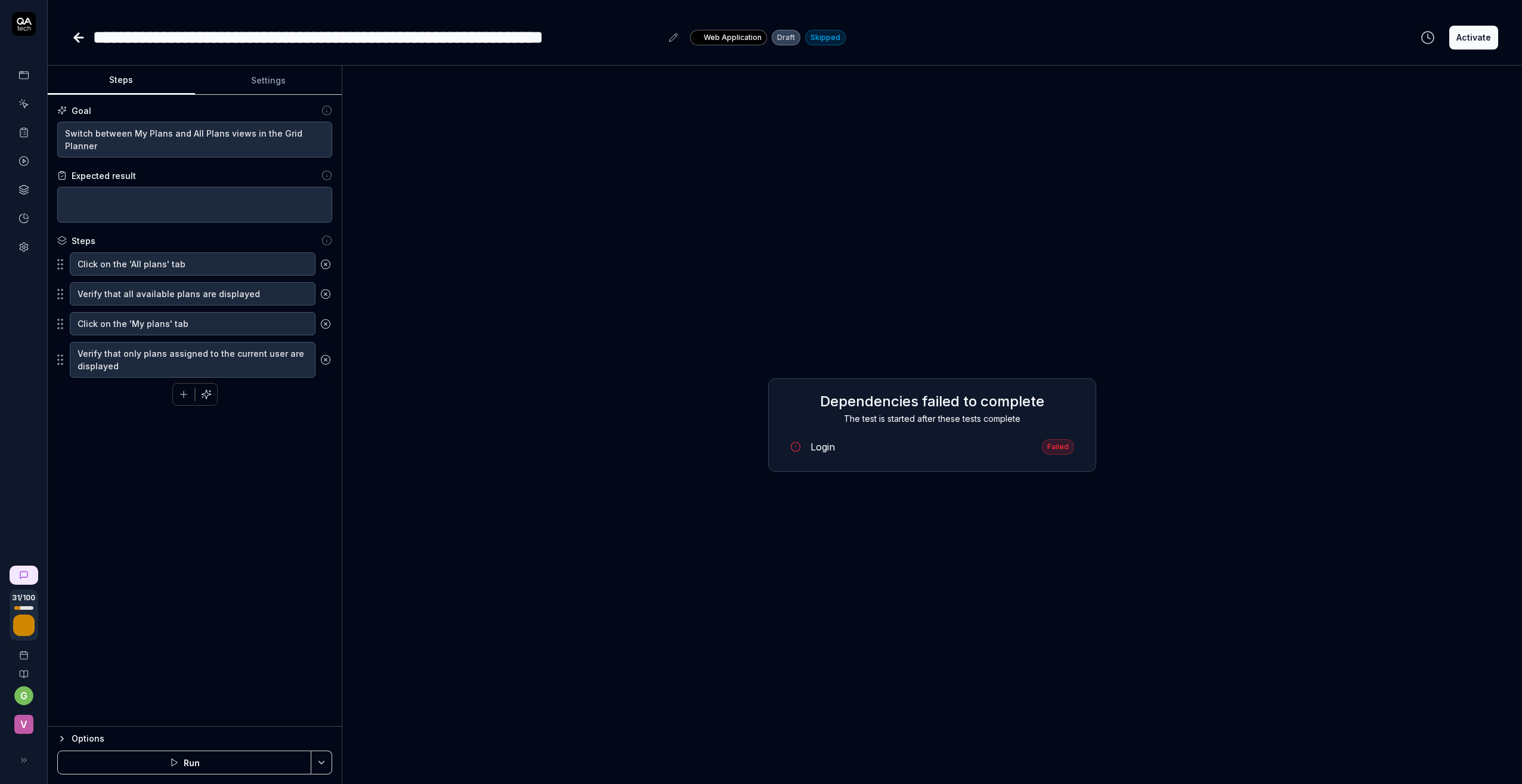
click at [74, 36] on icon at bounding box center [79, 37] width 15 height 15
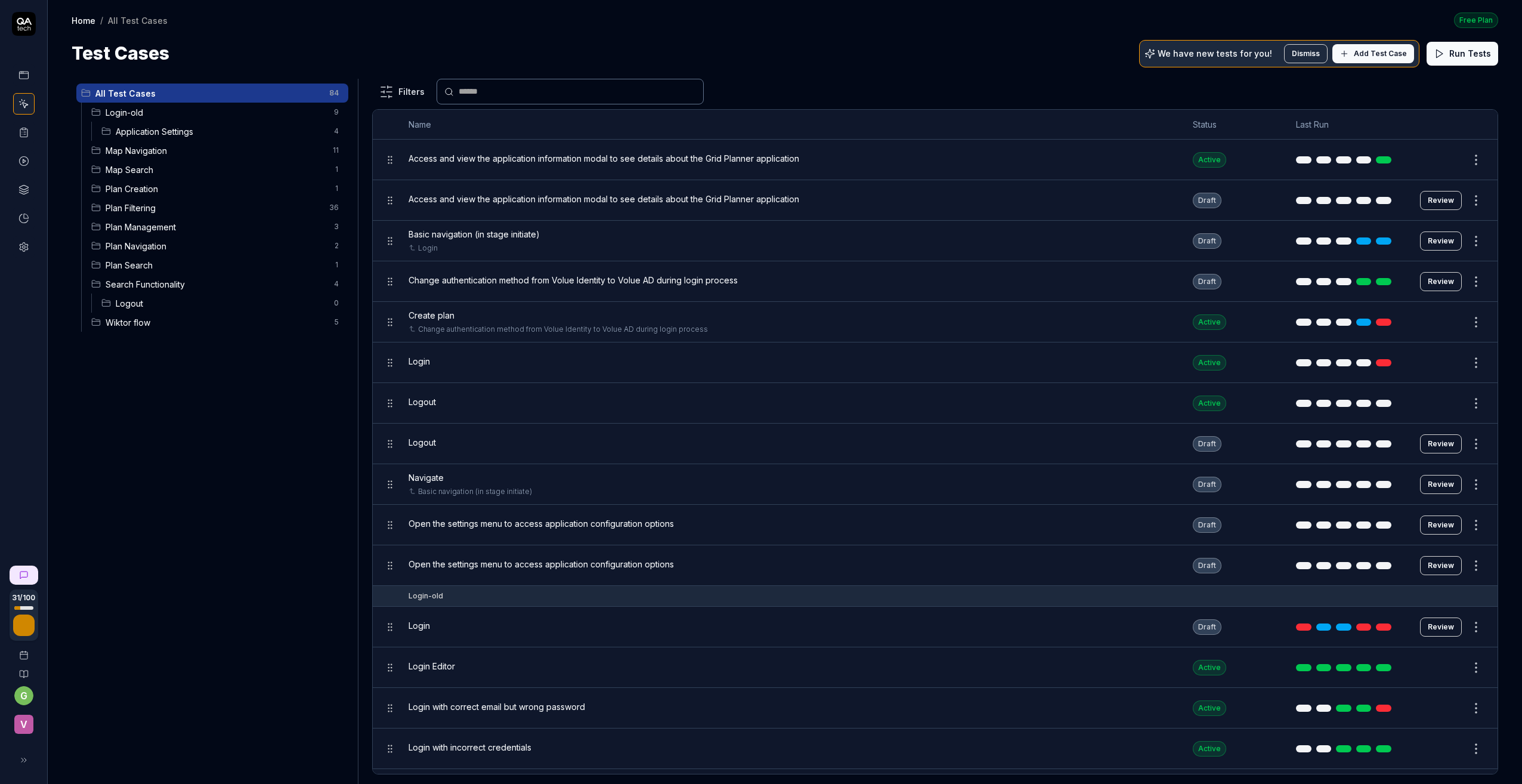
click at [151, 208] on span "Plan Filtering" at bounding box center [214, 208] width 217 height 13
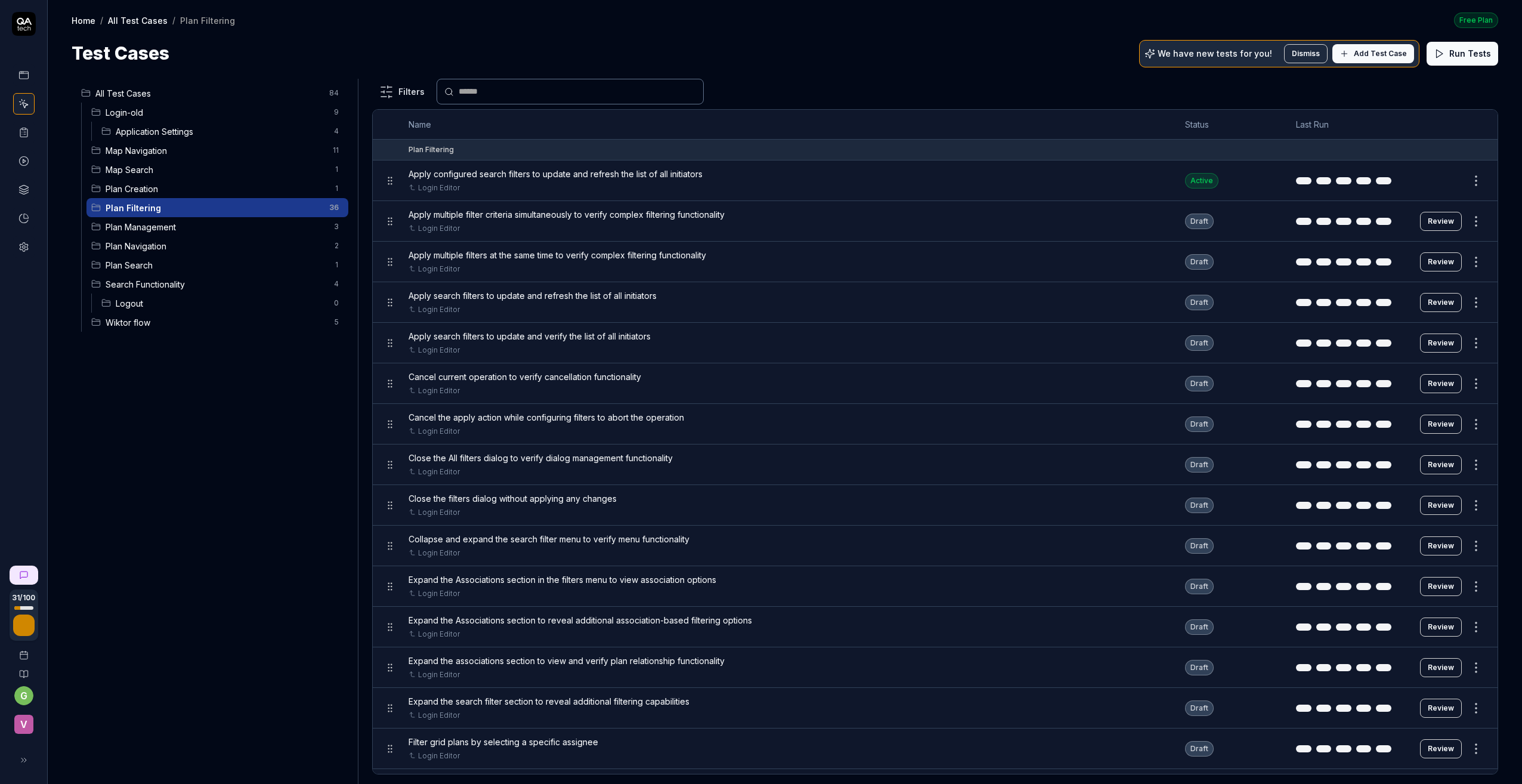
click at [146, 228] on span "Plan Management" at bounding box center [216, 227] width 222 height 13
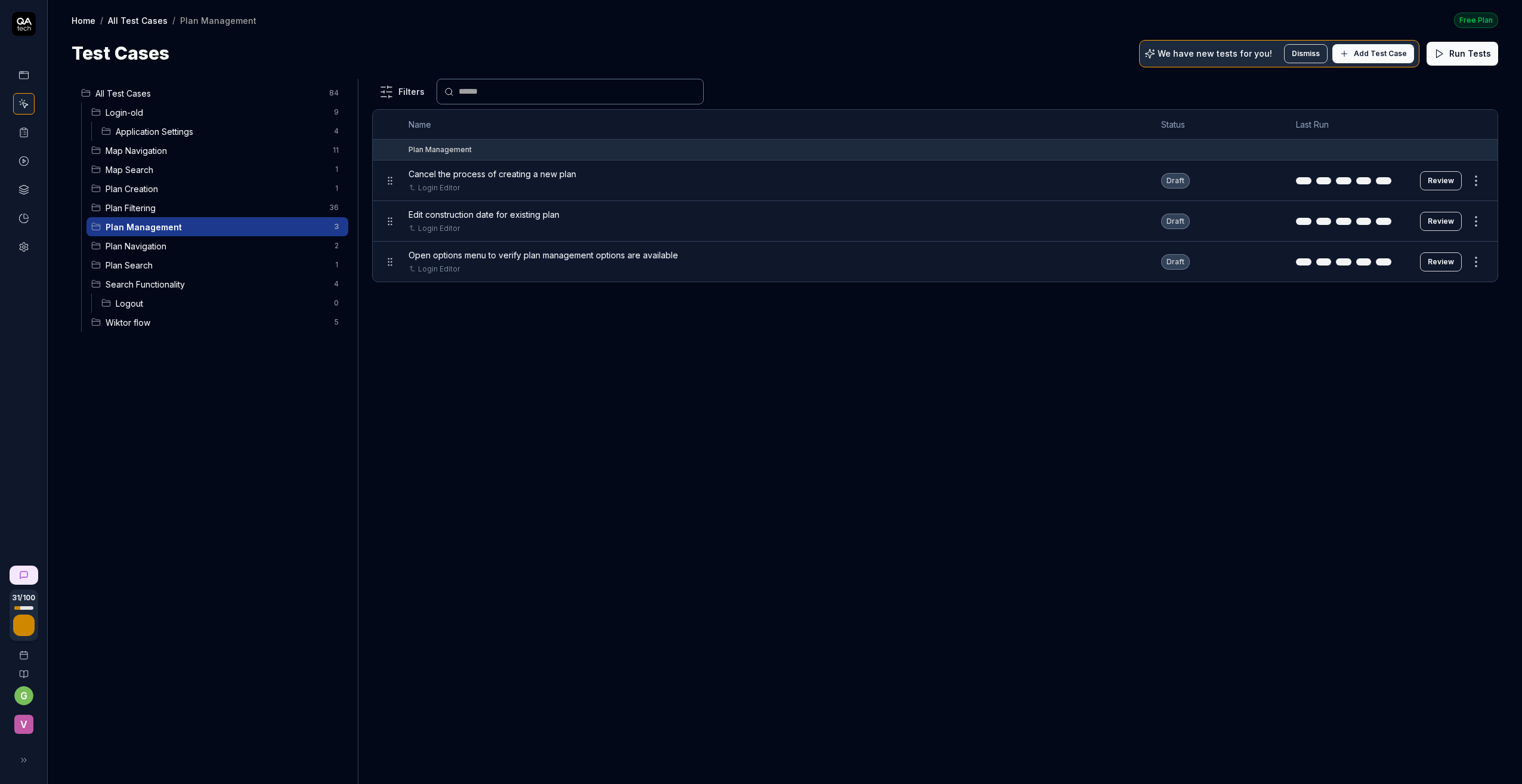
click at [140, 241] on span "Plan Navigation" at bounding box center [216, 245] width 222 height 13
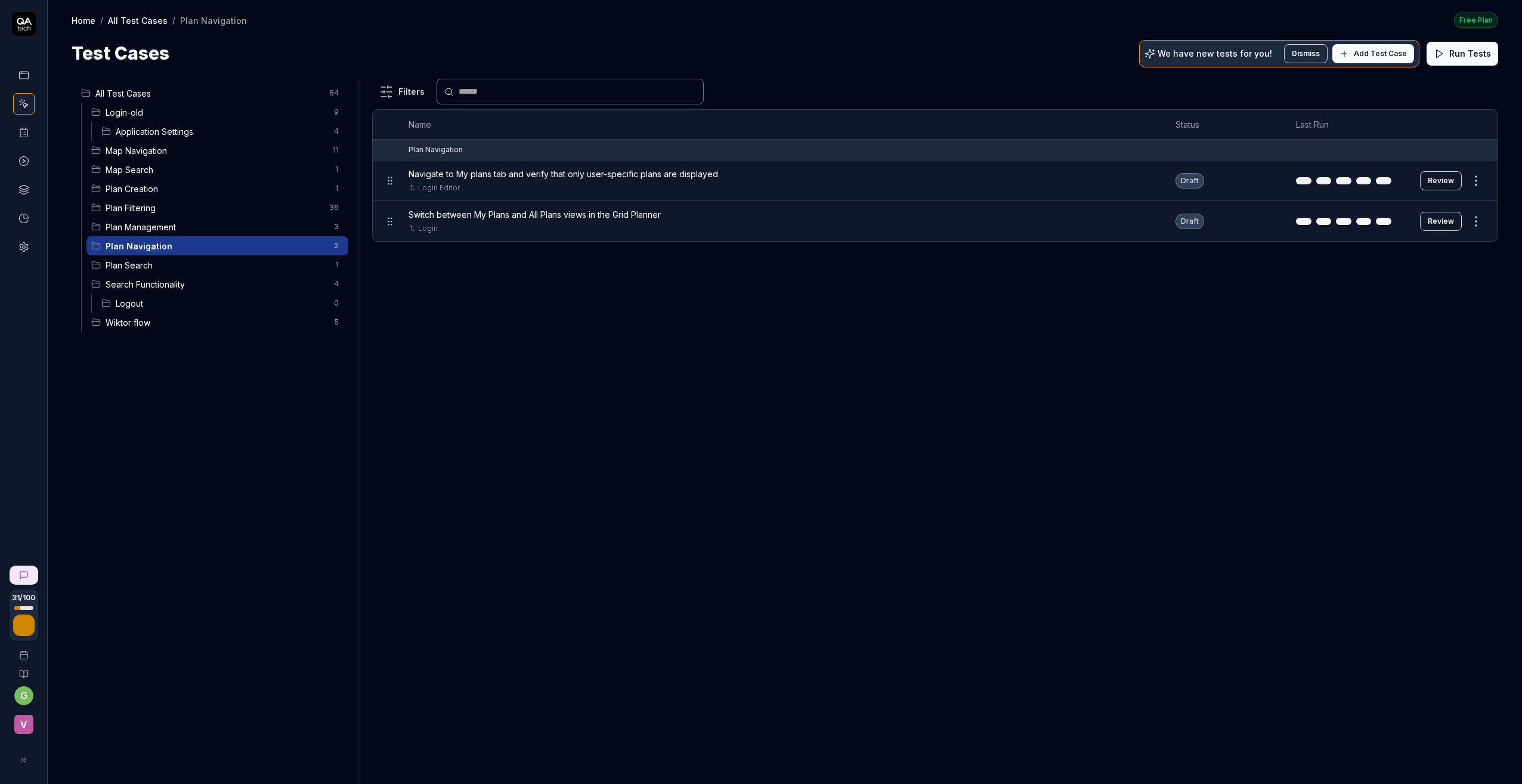
click at [142, 265] on span "Plan Search" at bounding box center [216, 265] width 222 height 13
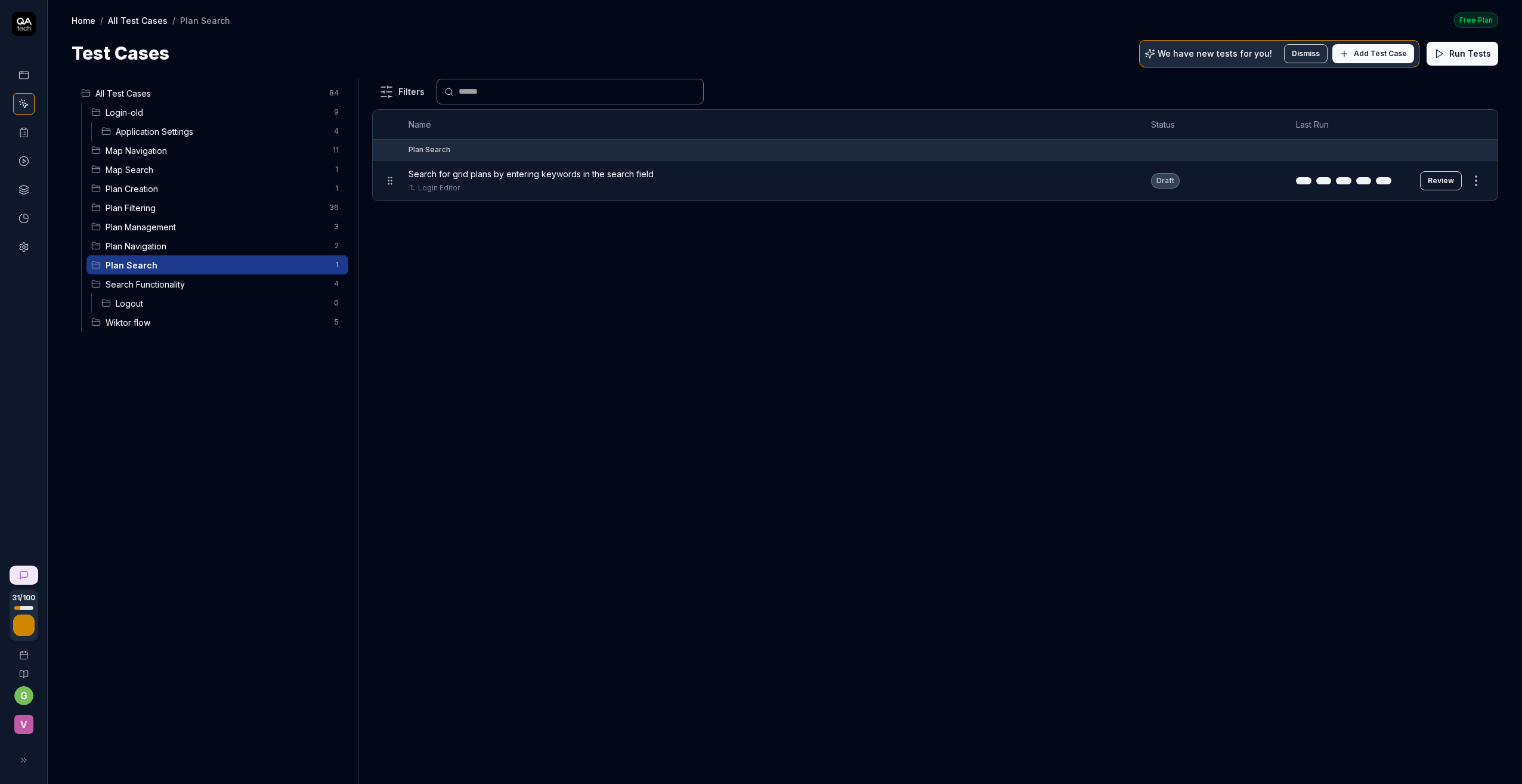
click at [137, 284] on span "Search Functionality" at bounding box center [216, 284] width 222 height 13
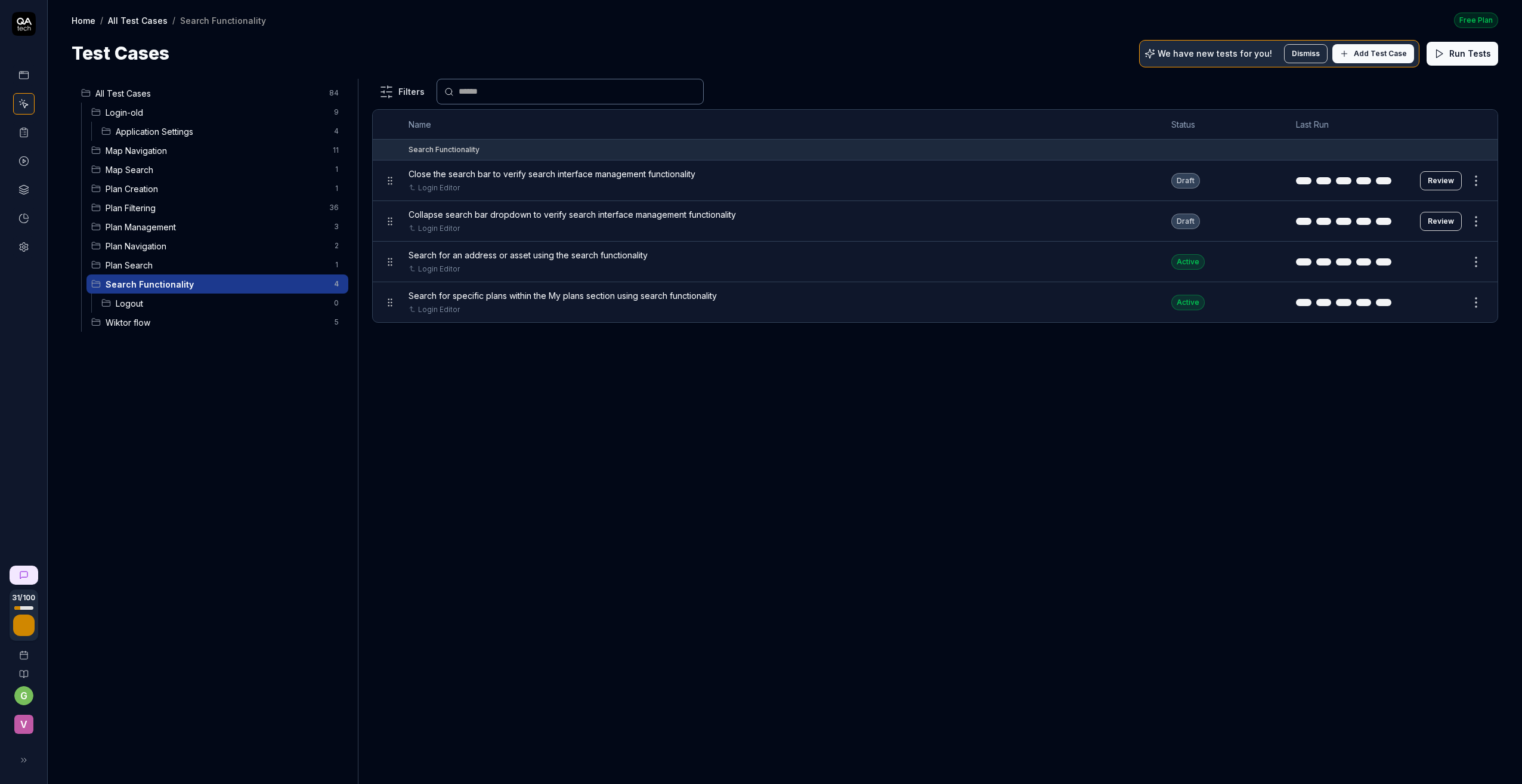
click at [513, 178] on span "Close the search bar to verify search interface management functionality" at bounding box center [552, 173] width 287 height 13
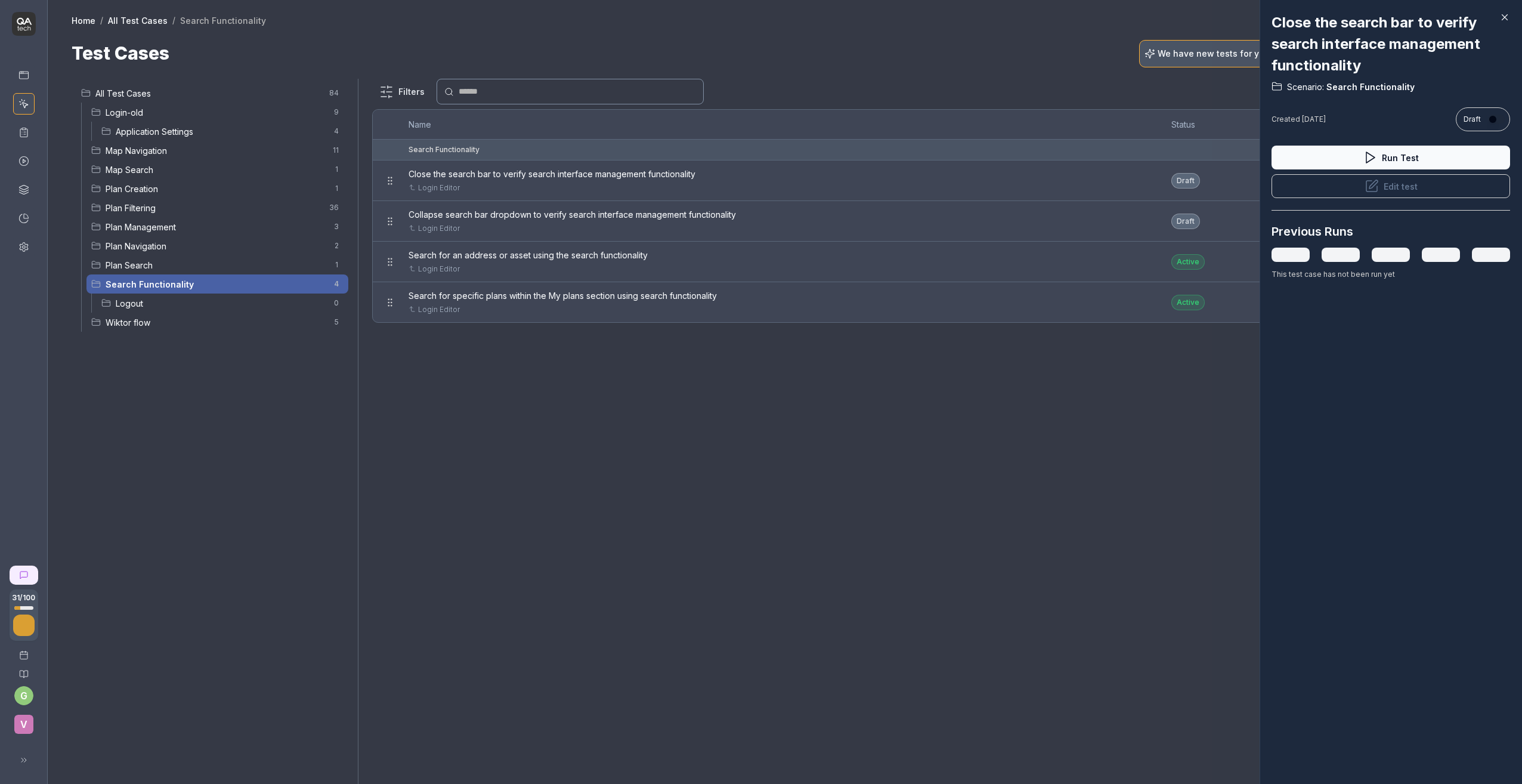
click at [1291, 461] on div "Close the search bar to verify search interface management functionality Scenar…" at bounding box center [1391, 392] width 262 height 784
click at [1291, 15] on icon at bounding box center [1504, 17] width 11 height 11
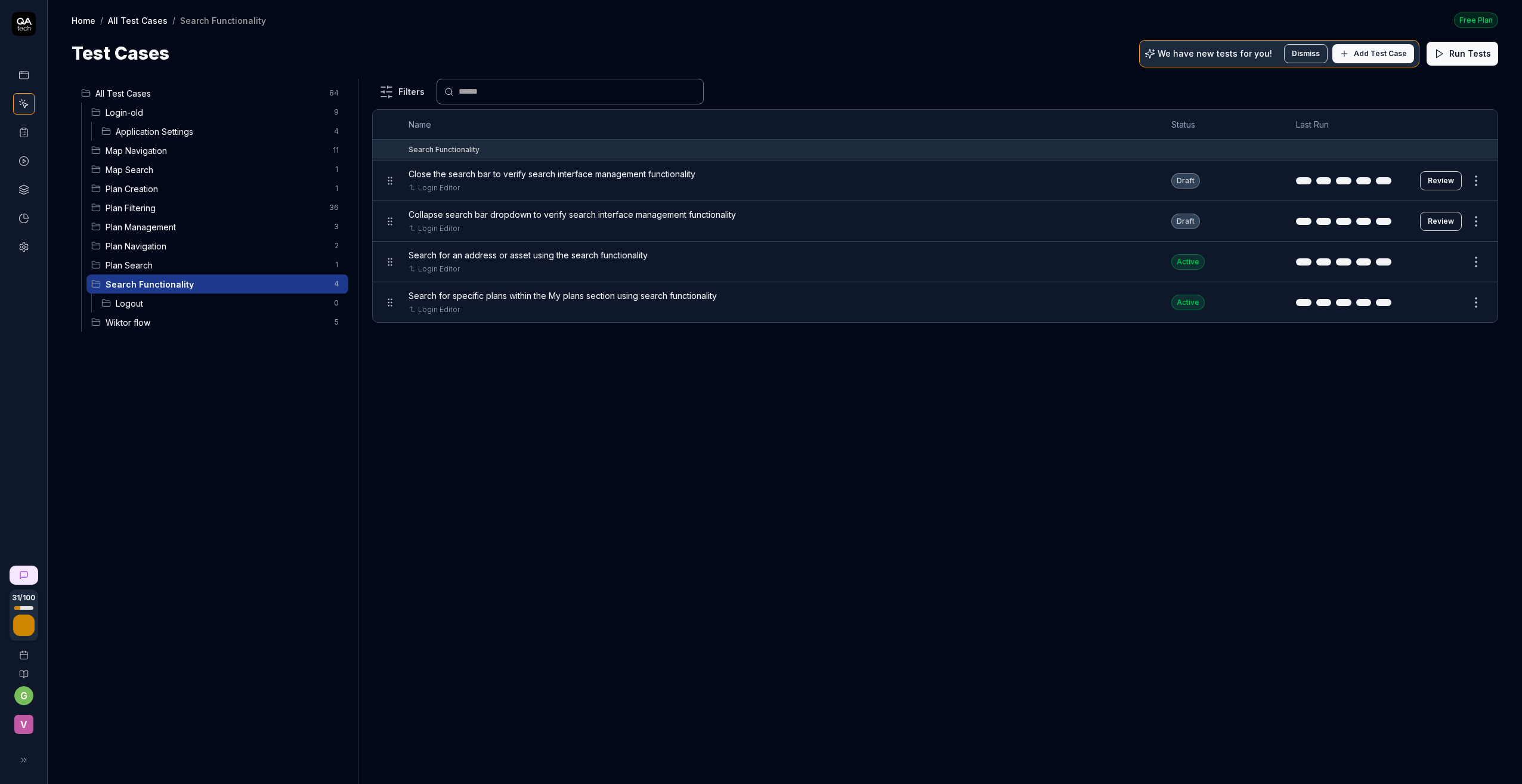
click at [1291, 178] on button "Review" at bounding box center [1441, 180] width 41 height 19
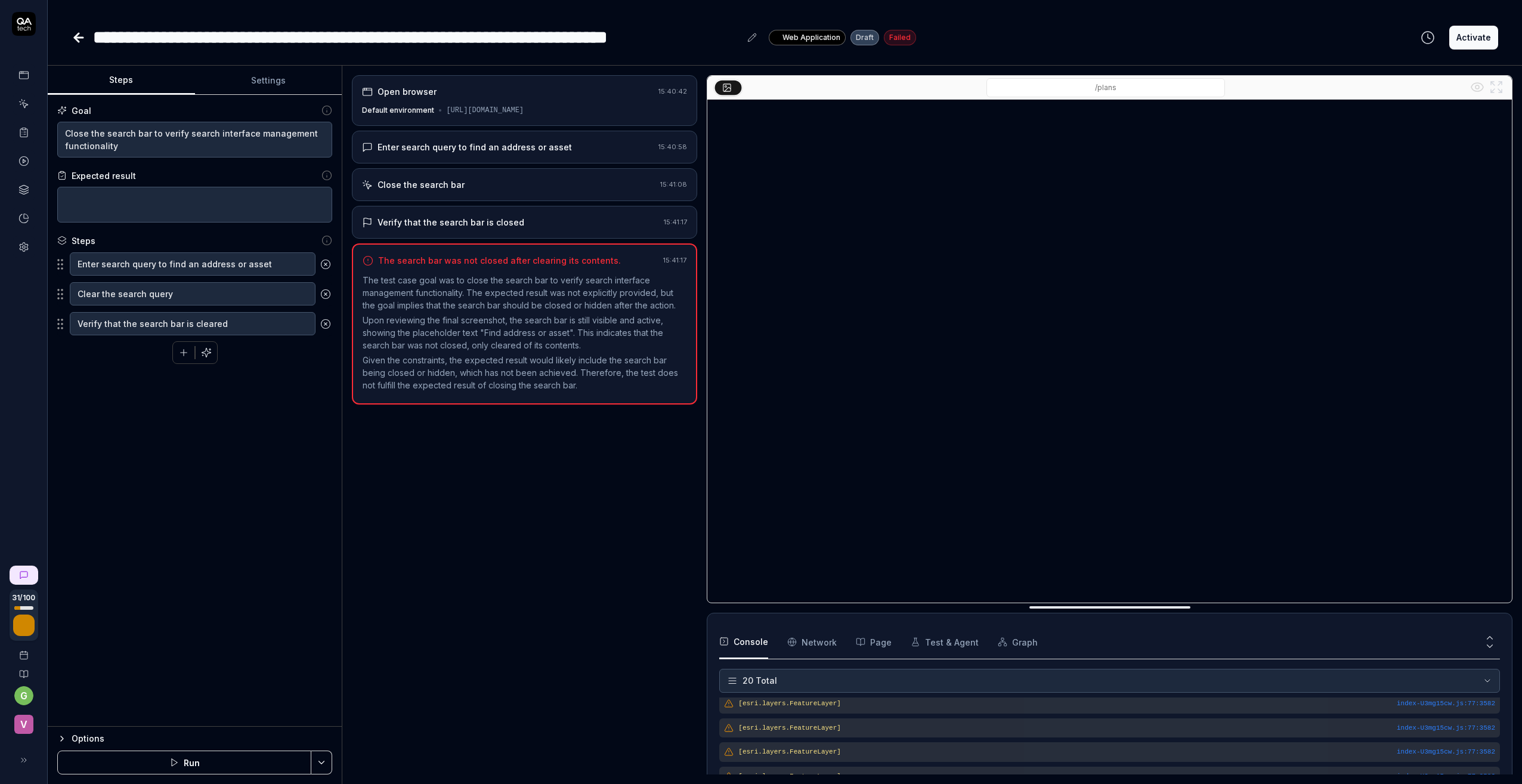
scroll to position [406, 0]
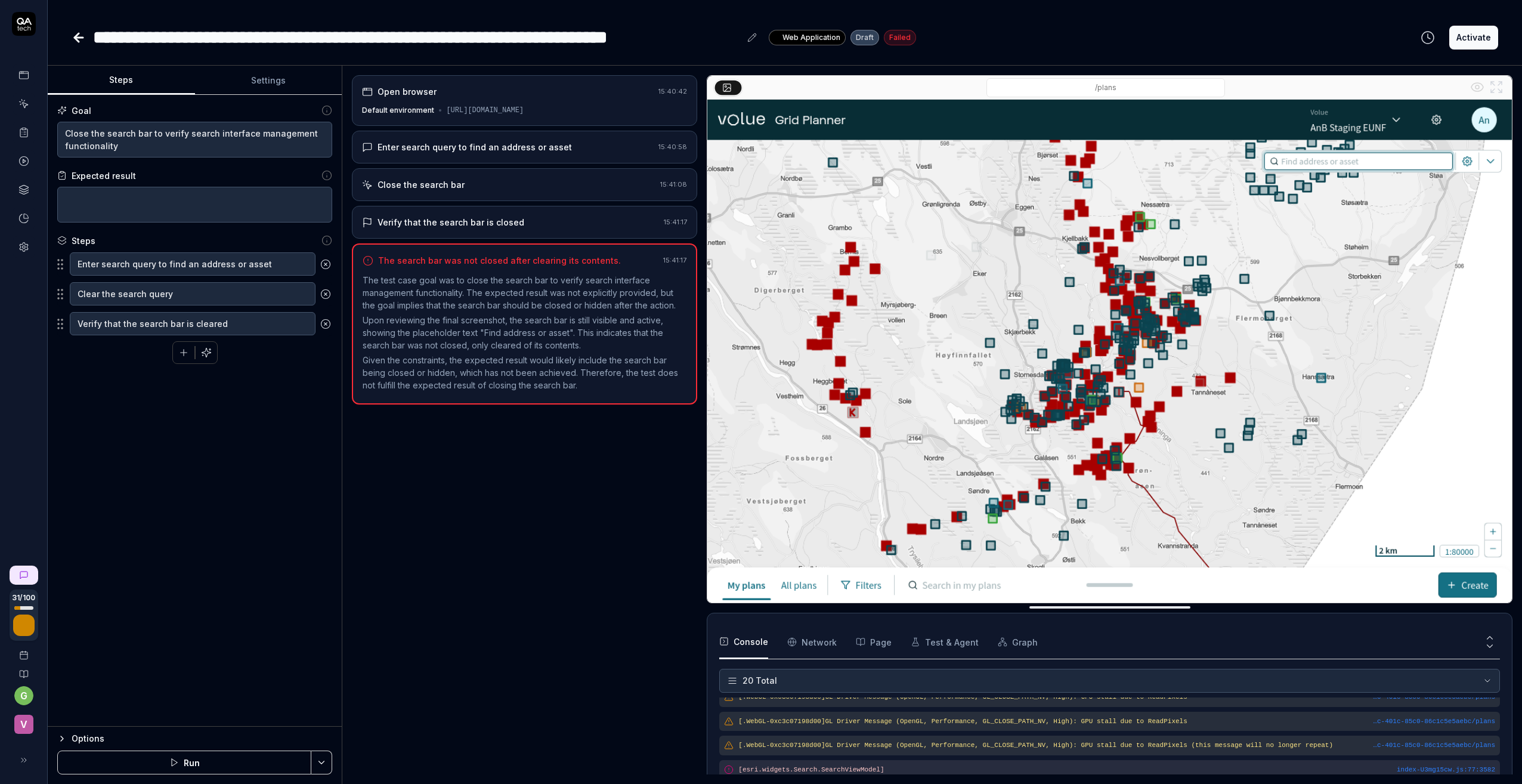
click at [453, 311] on p "The test case goal was to close the search bar to verify search interface manag…" at bounding box center [524, 293] width 324 height 37
click at [78, 37] on icon at bounding box center [79, 37] width 8 height 0
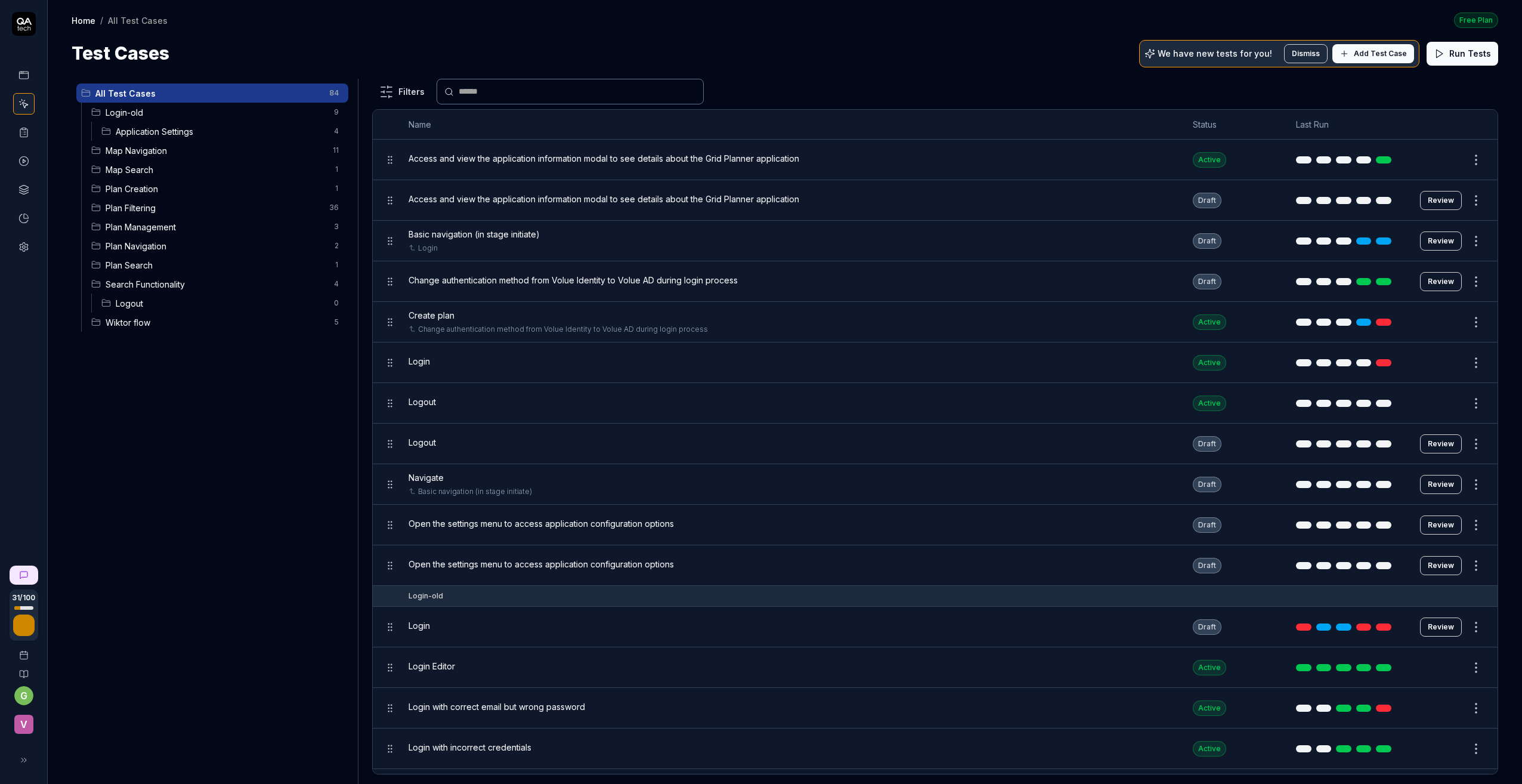
click at [123, 268] on span "Plan Search" at bounding box center [216, 265] width 222 height 13
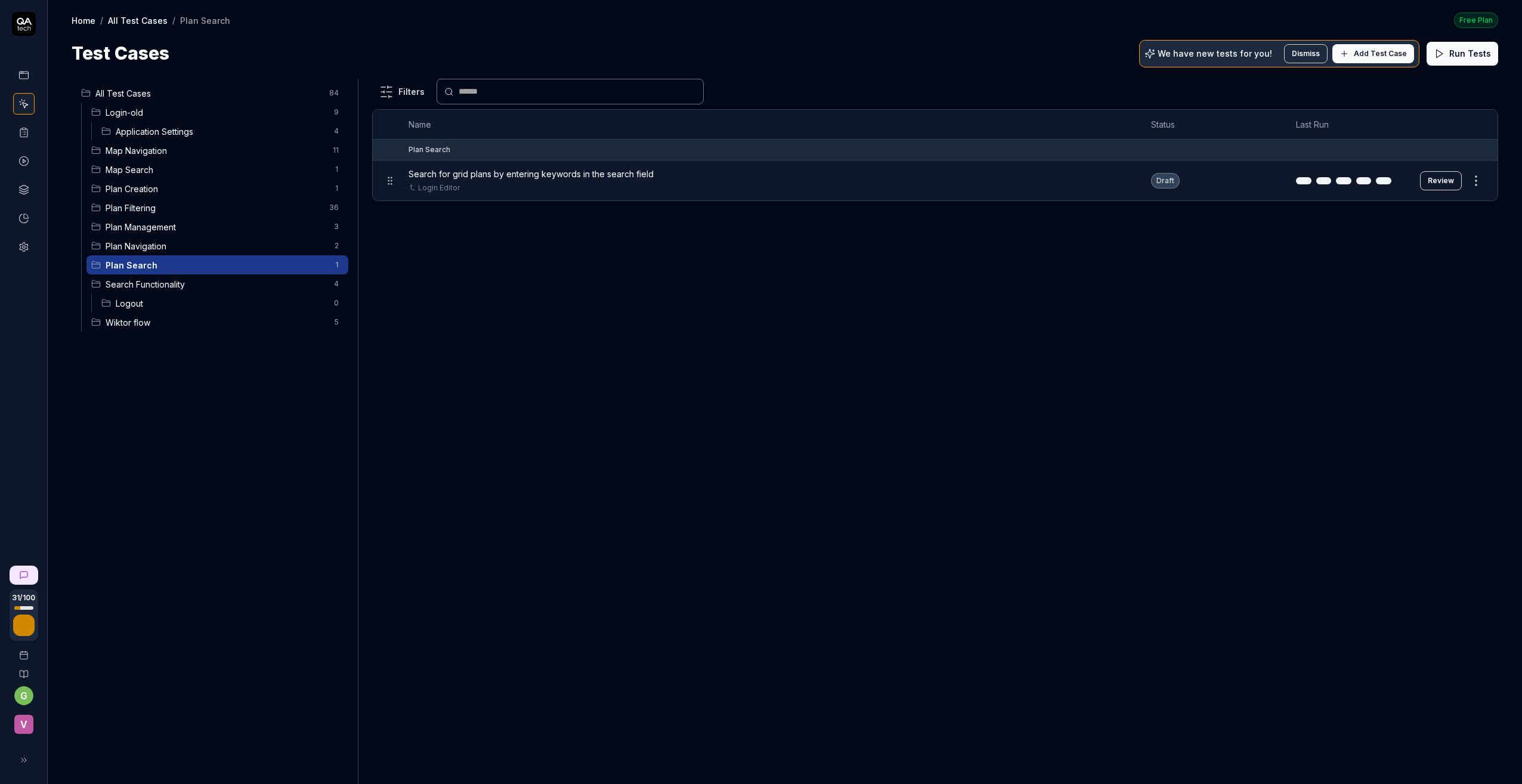
click at [136, 285] on span "Search Functionality" at bounding box center [216, 284] width 222 height 13
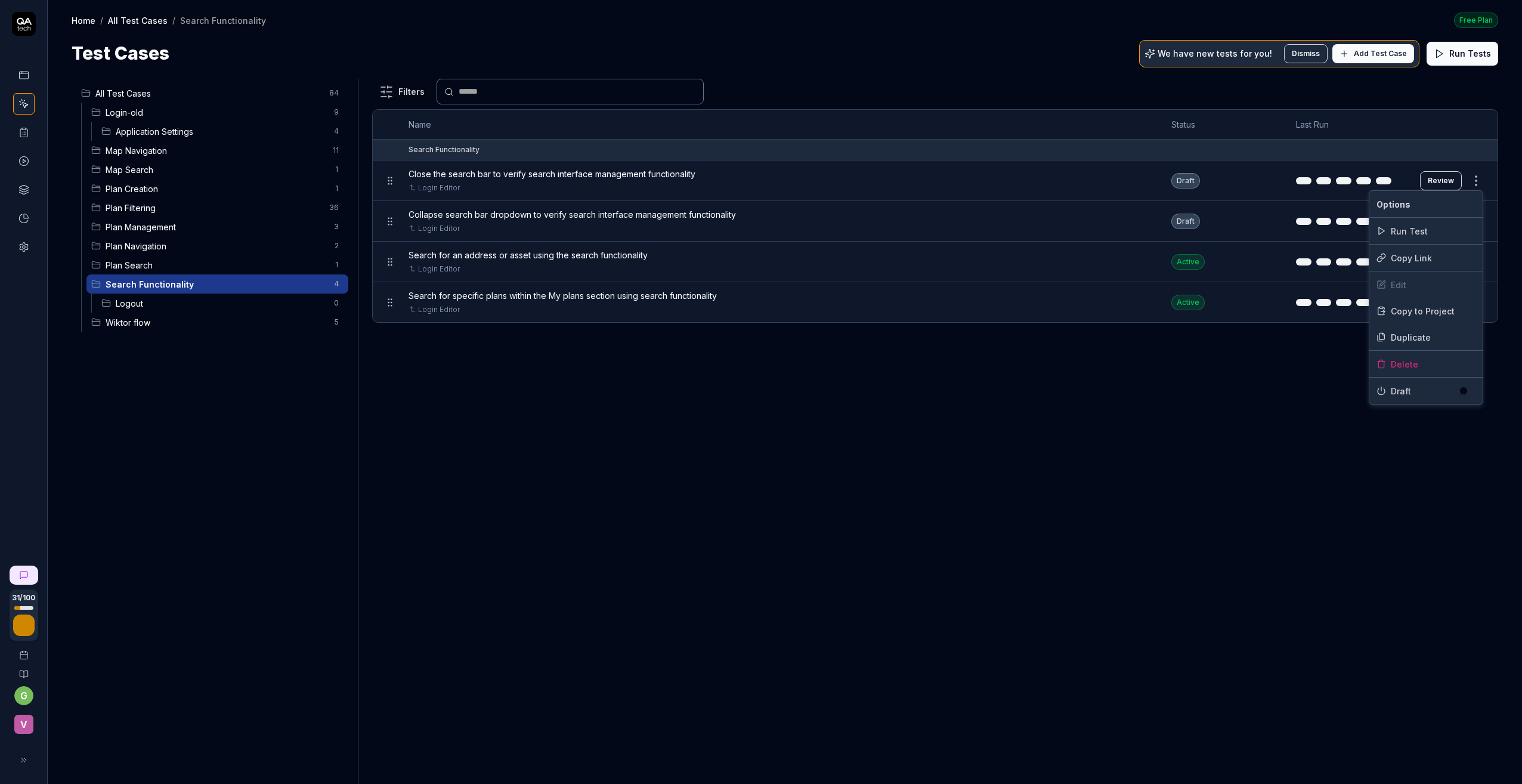
click at [1291, 178] on html "31 / 100 g v Home / All Test Cases / Search Functionality Free Plan Home / All …" at bounding box center [761, 392] width 1522 height 784
click at [1291, 359] on div "Delete" at bounding box center [1425, 363] width 113 height 27
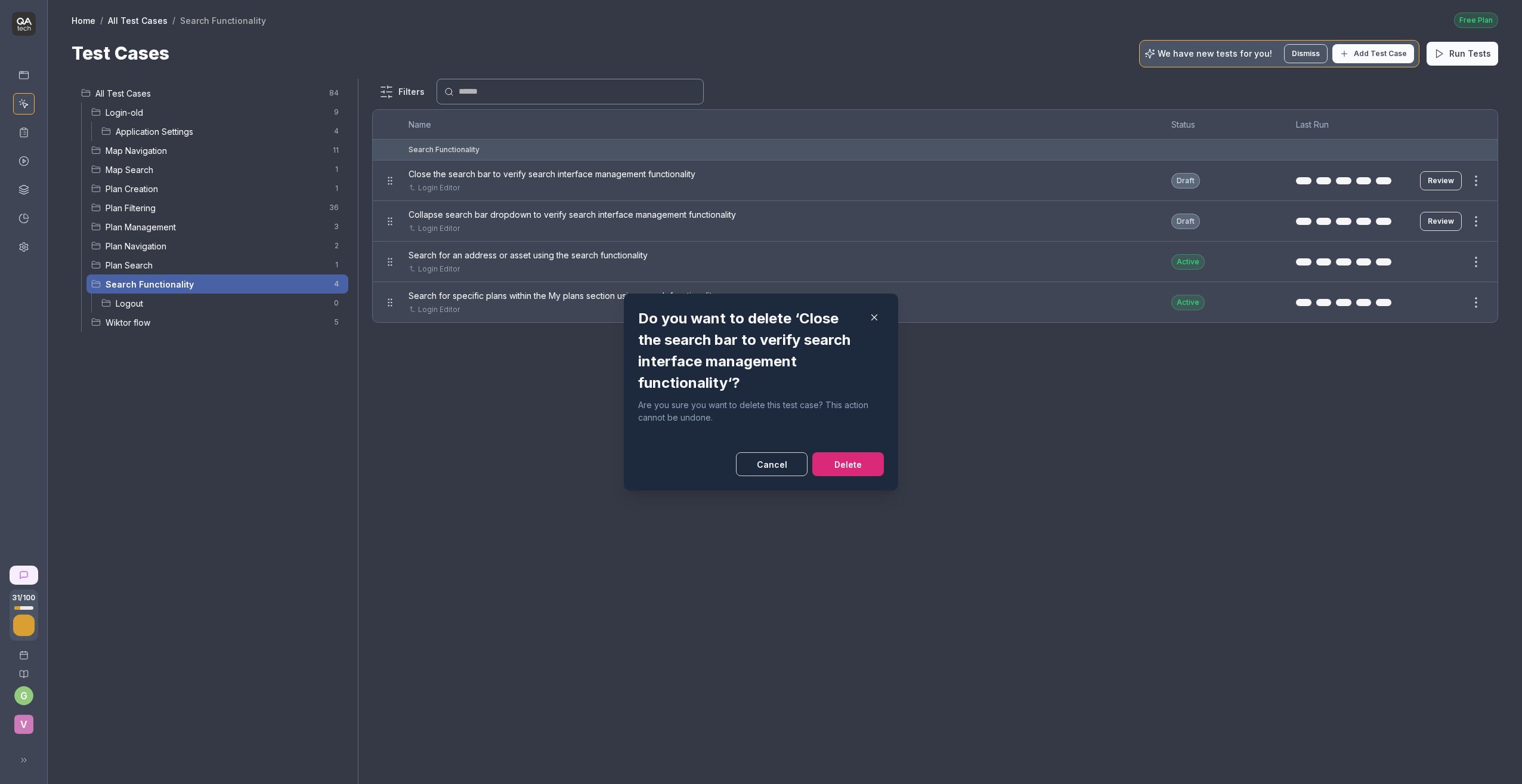
click at [844, 463] on button "Delete" at bounding box center [848, 464] width 72 height 24
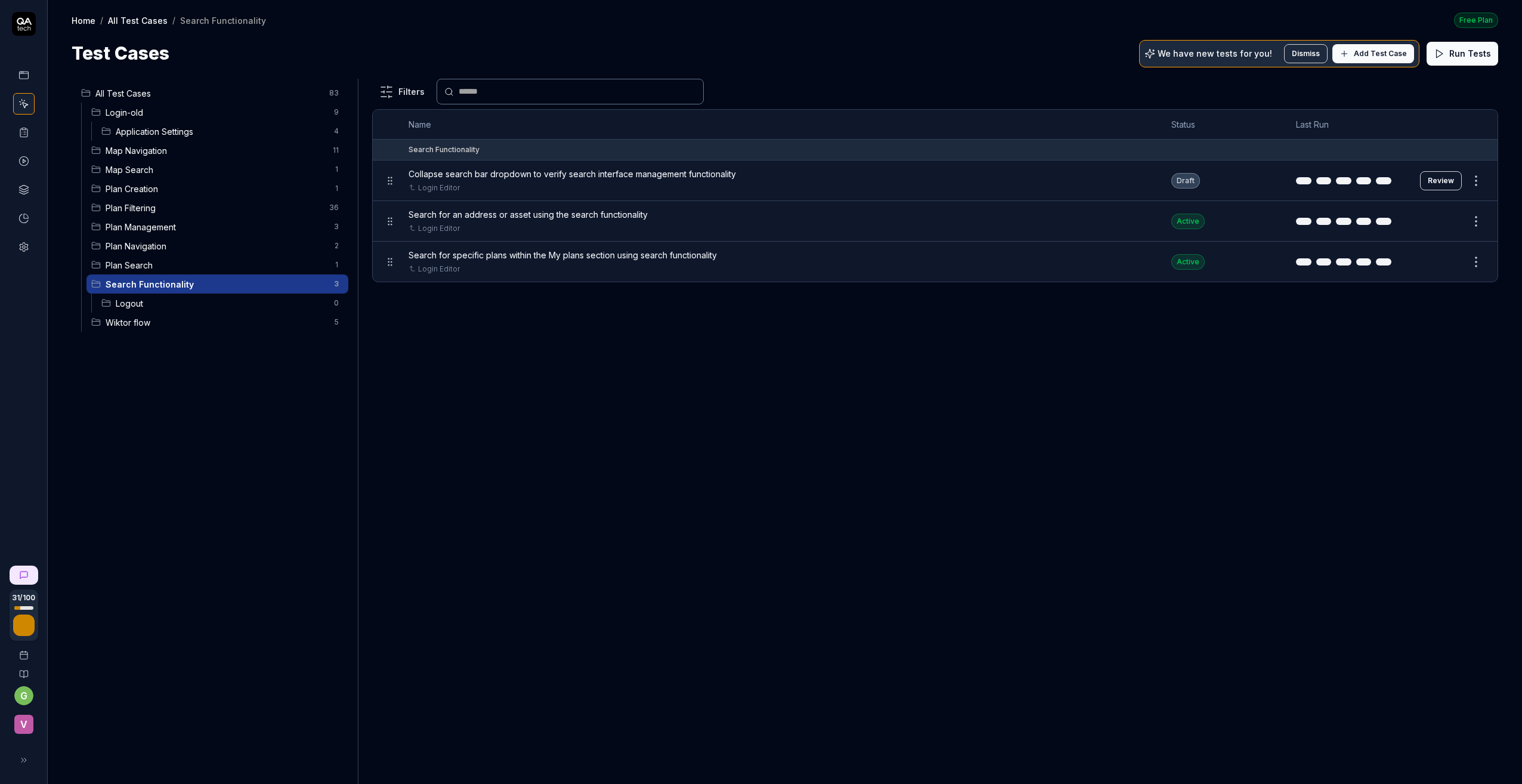
click at [1291, 181] on button "Review" at bounding box center [1441, 180] width 41 height 19
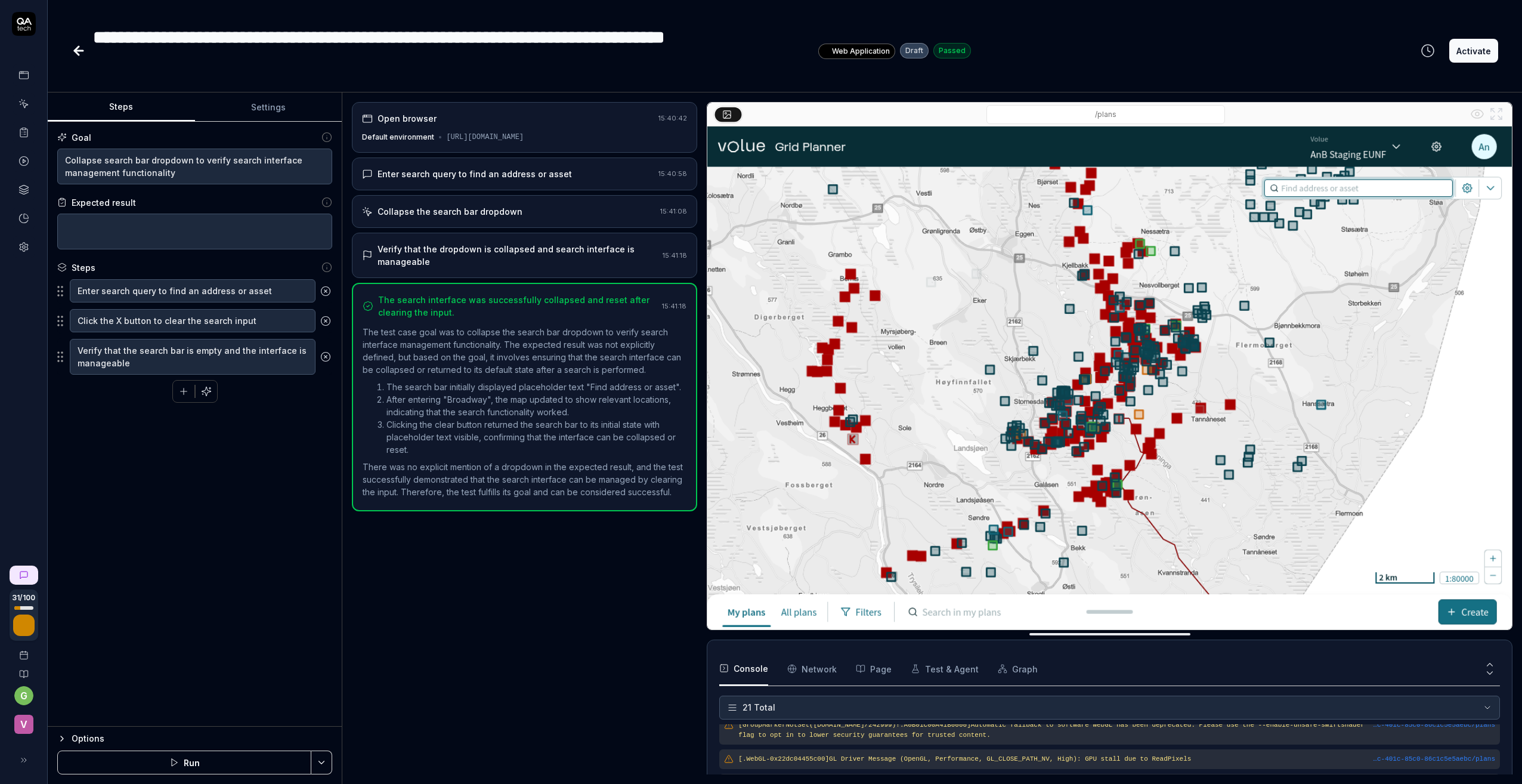
scroll to position [440, 0]
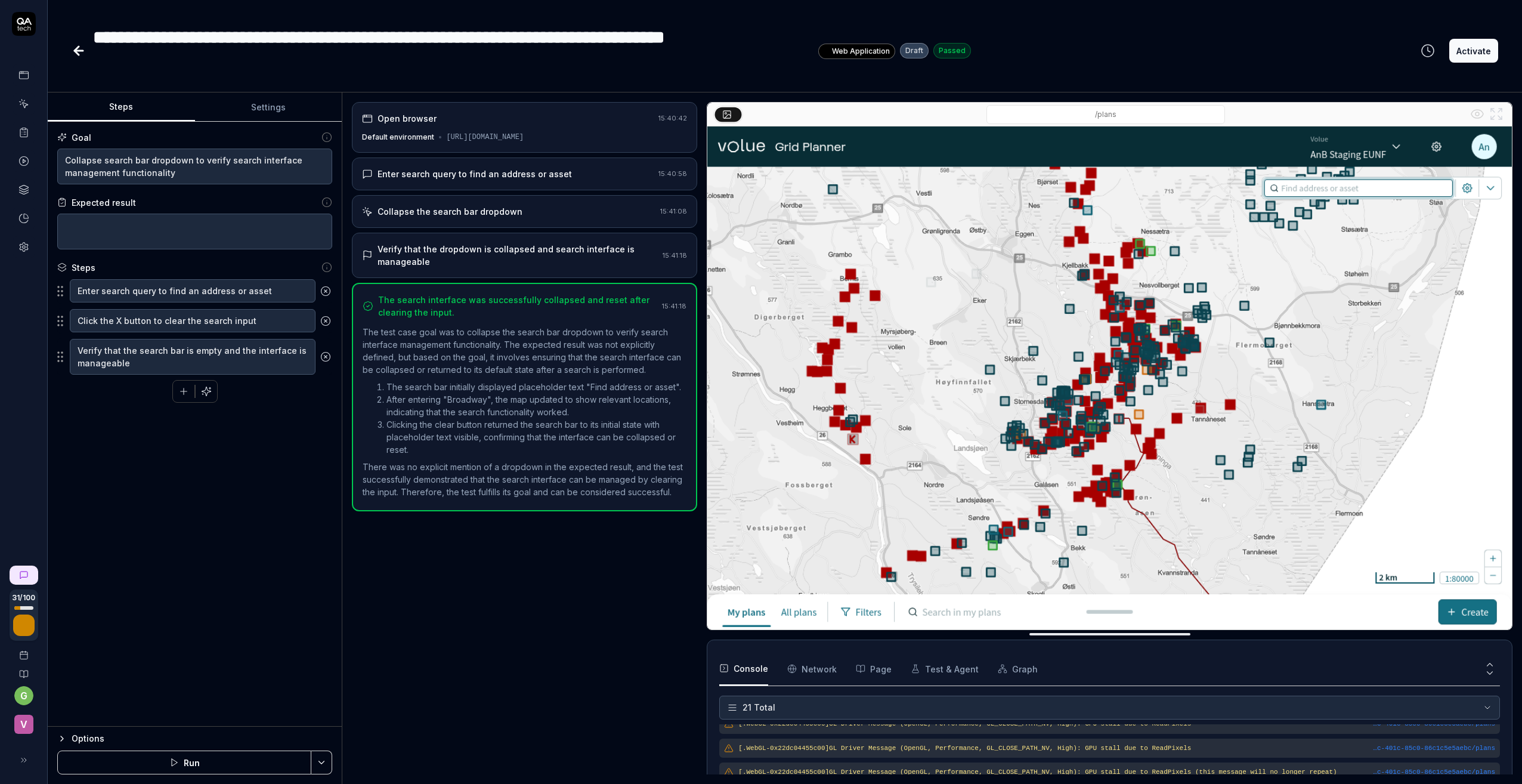
click at [1291, 45] on button "Activate" at bounding box center [1474, 50] width 49 height 24
click at [79, 48] on icon at bounding box center [79, 50] width 15 height 15
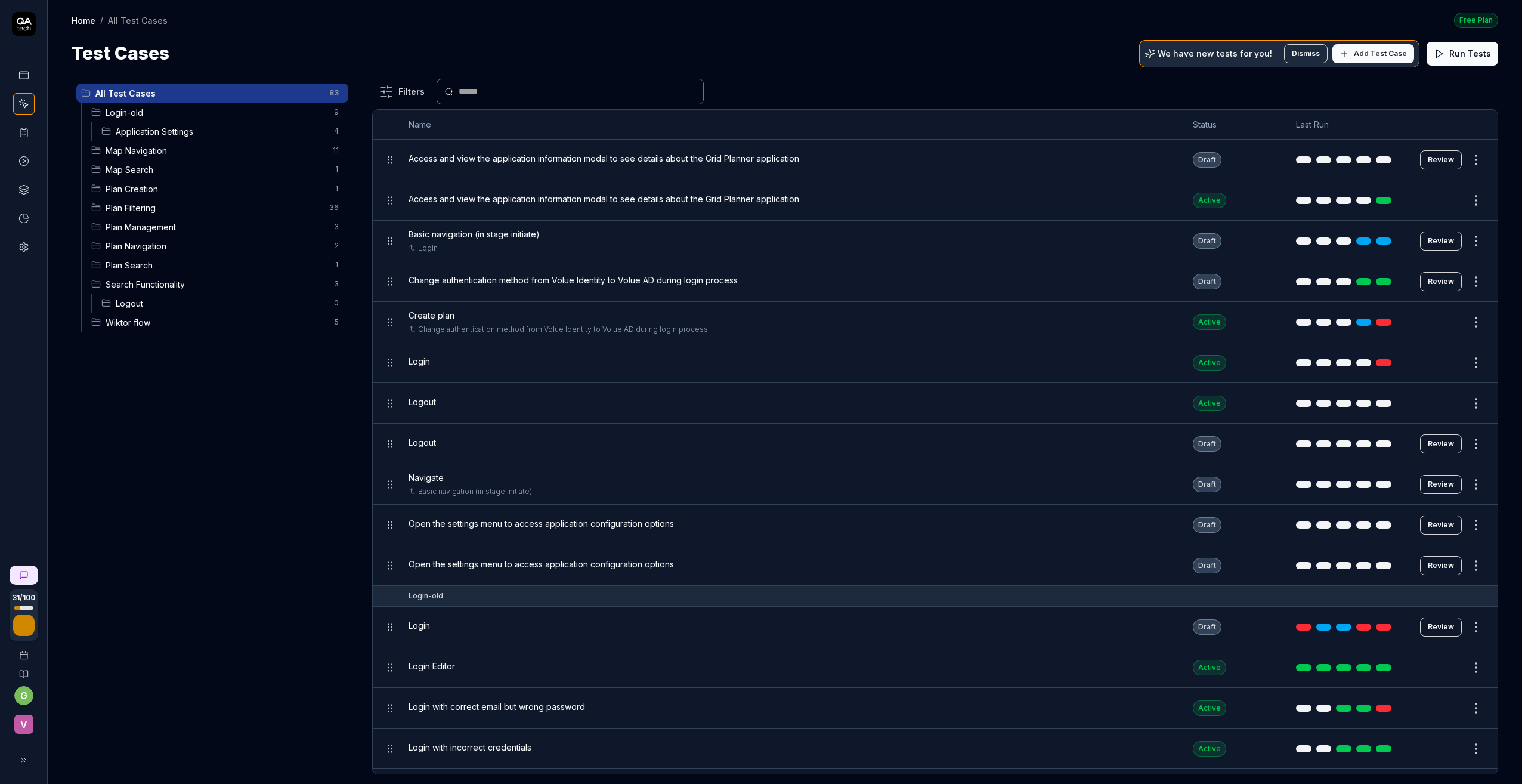
click at [141, 131] on span "Application Settings" at bounding box center [221, 131] width 211 height 13
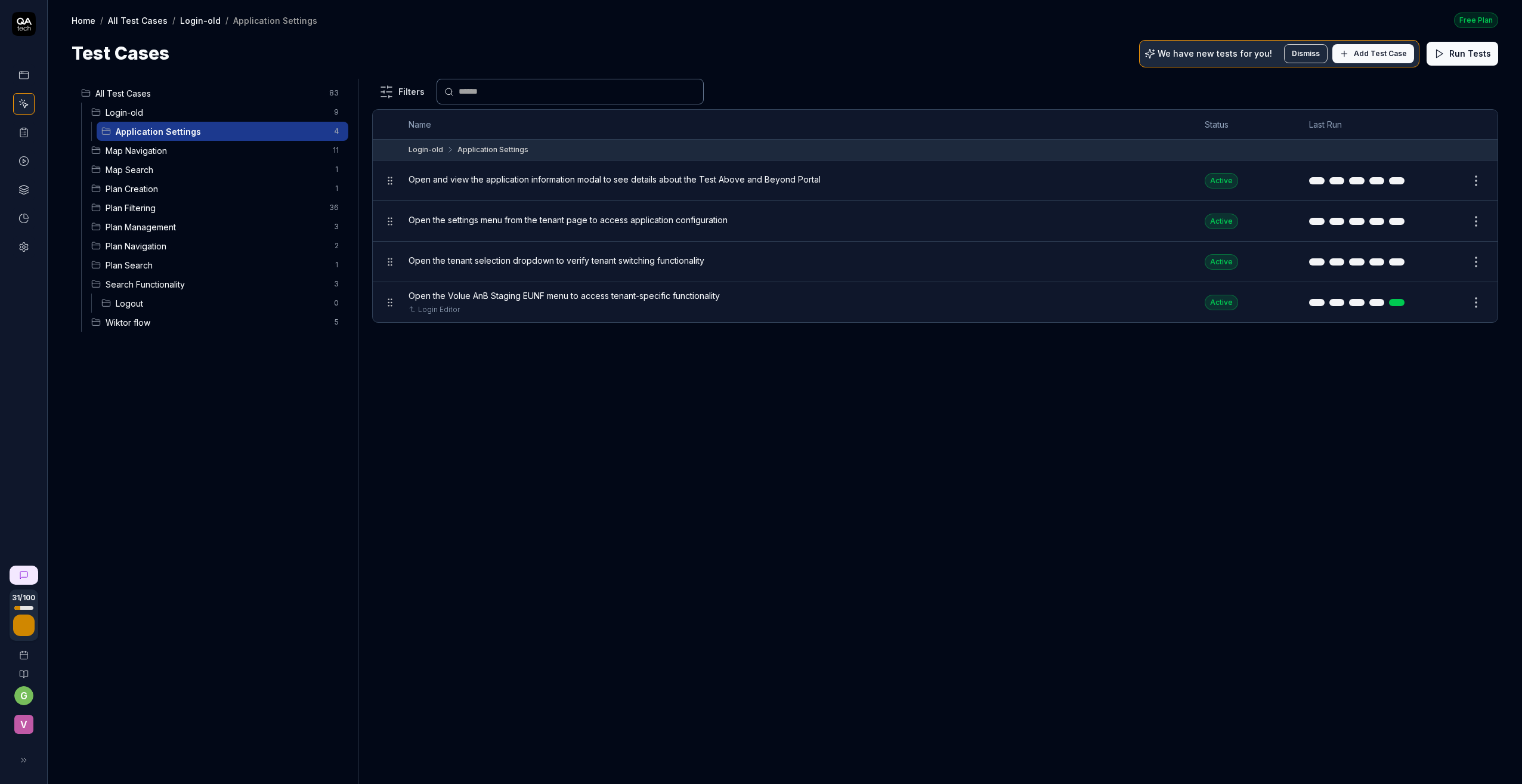
click at [133, 151] on span "Map Navigation" at bounding box center [215, 151] width 220 height 13
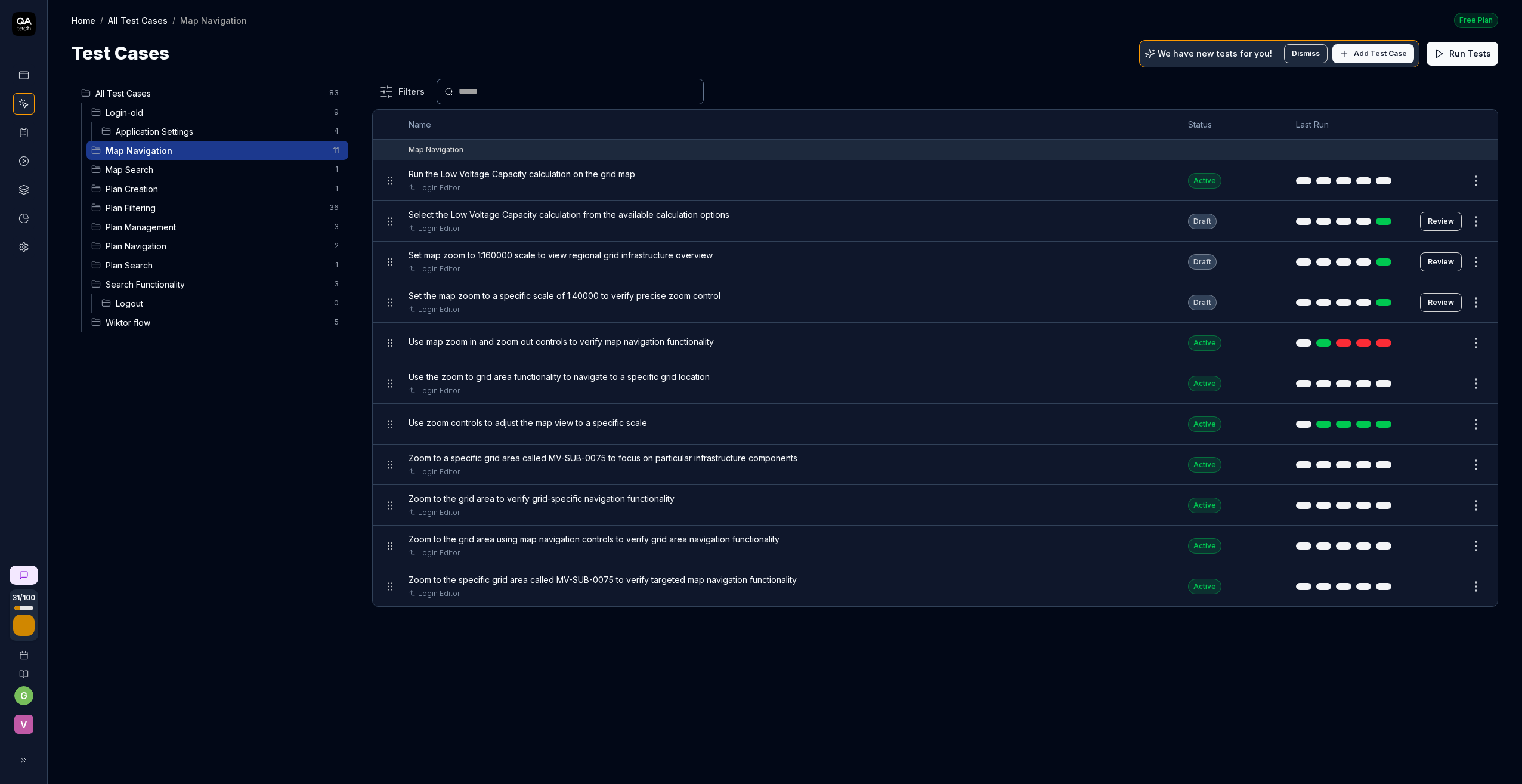
click at [1291, 218] on button "Review" at bounding box center [1441, 221] width 41 height 19
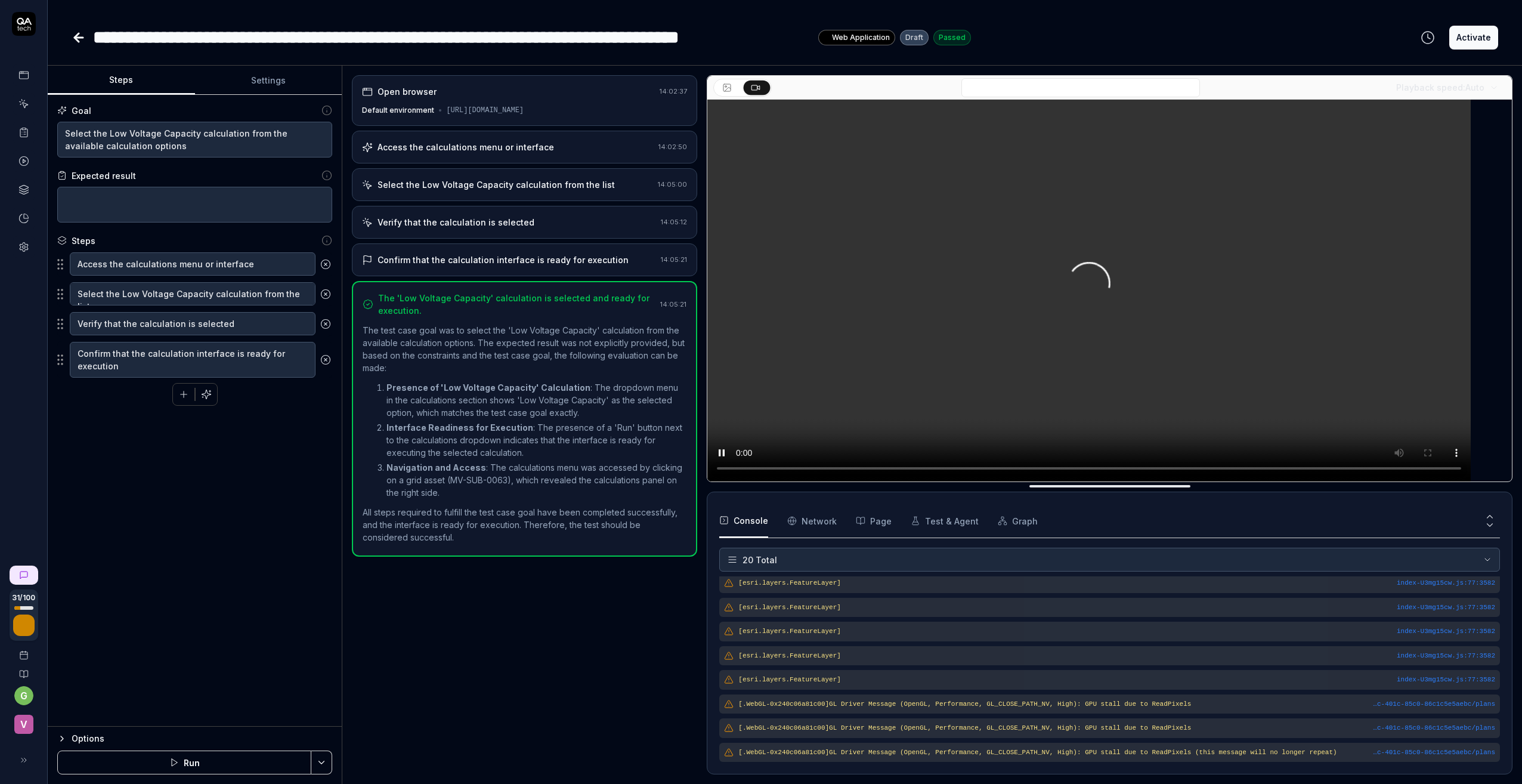
scroll to position [408, 0]
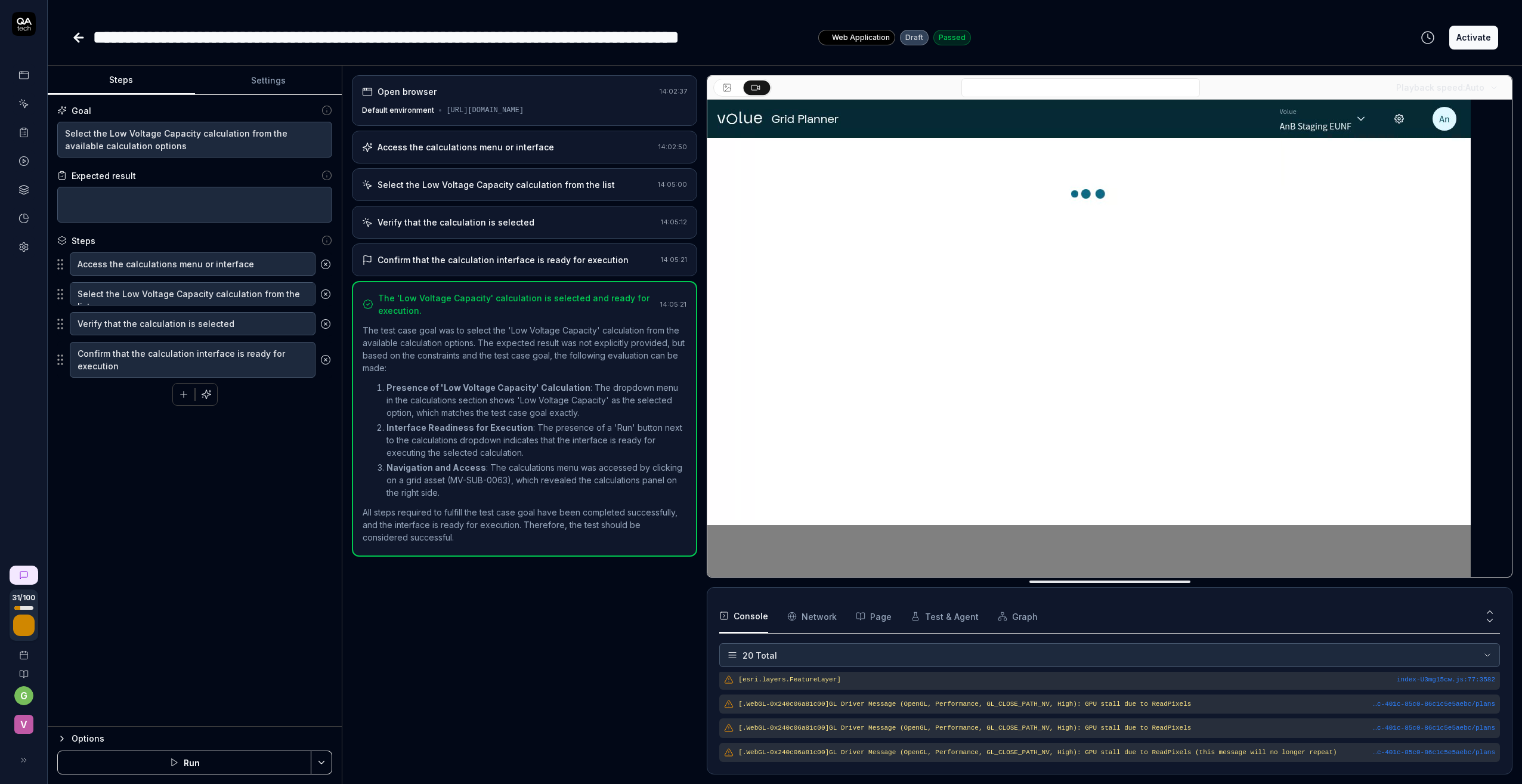
click at [1291, 33] on button "Activate" at bounding box center [1474, 37] width 49 height 24
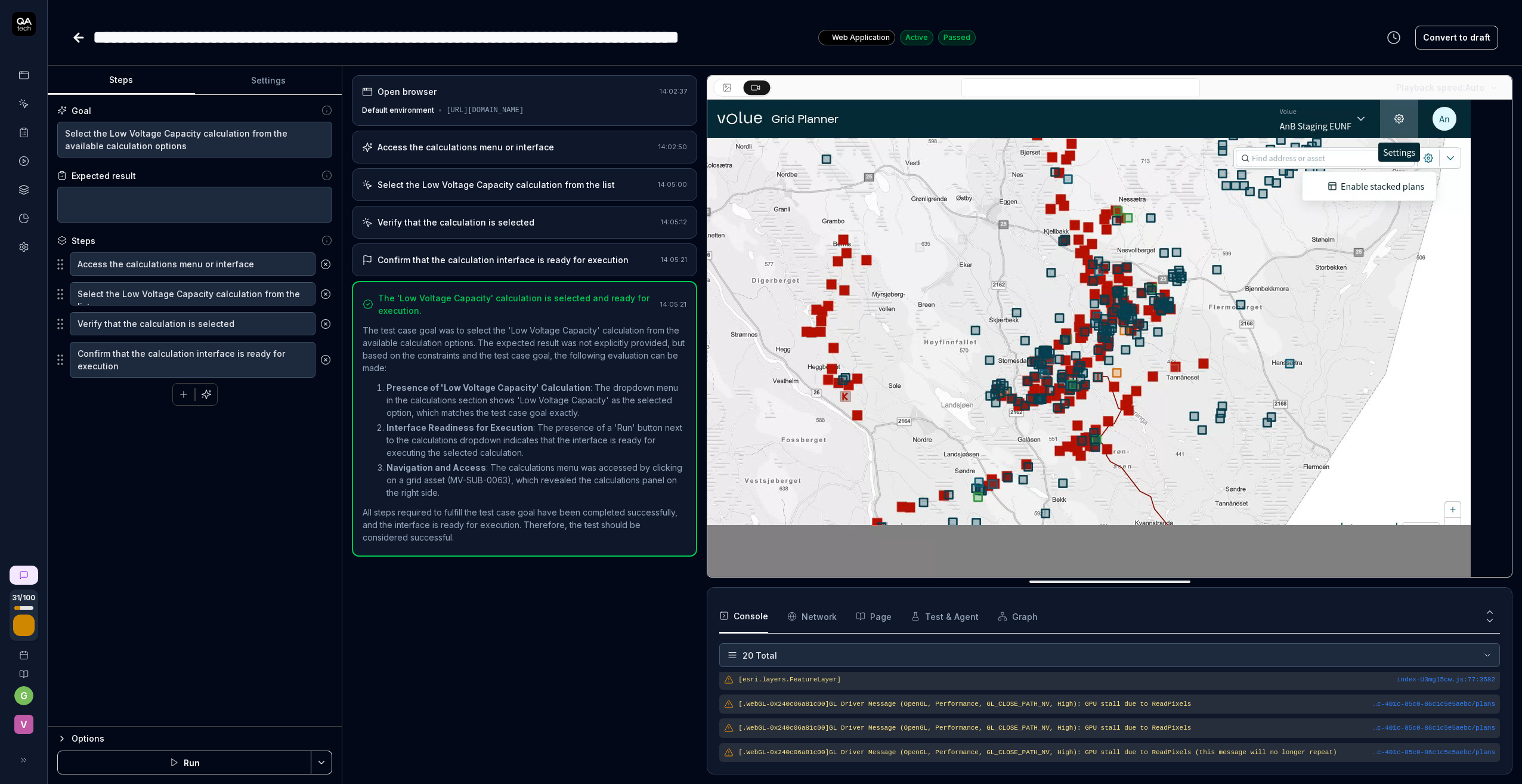
click at [76, 37] on icon at bounding box center [79, 37] width 8 height 0
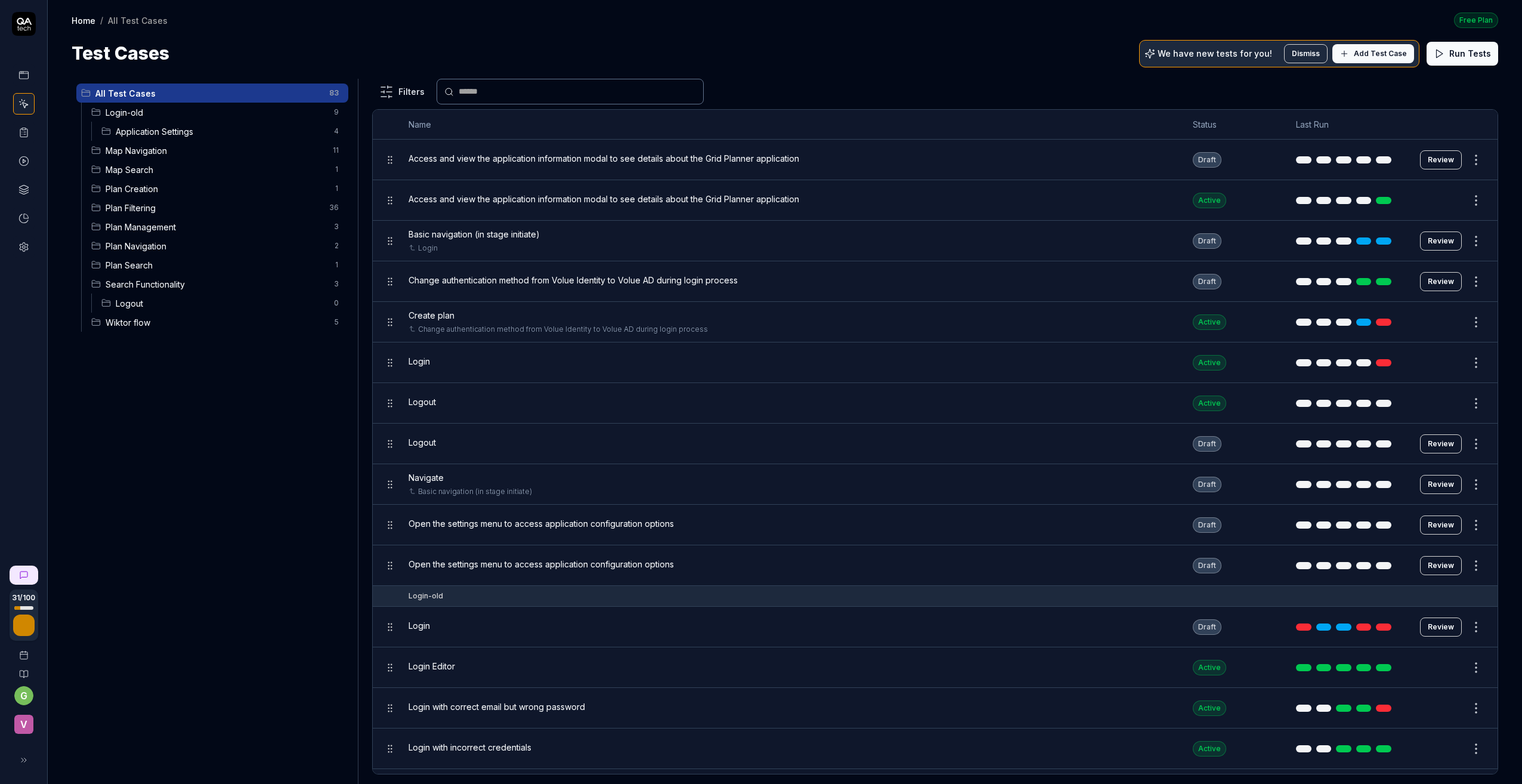
click at [157, 130] on span "Application Settings" at bounding box center [221, 131] width 211 height 13
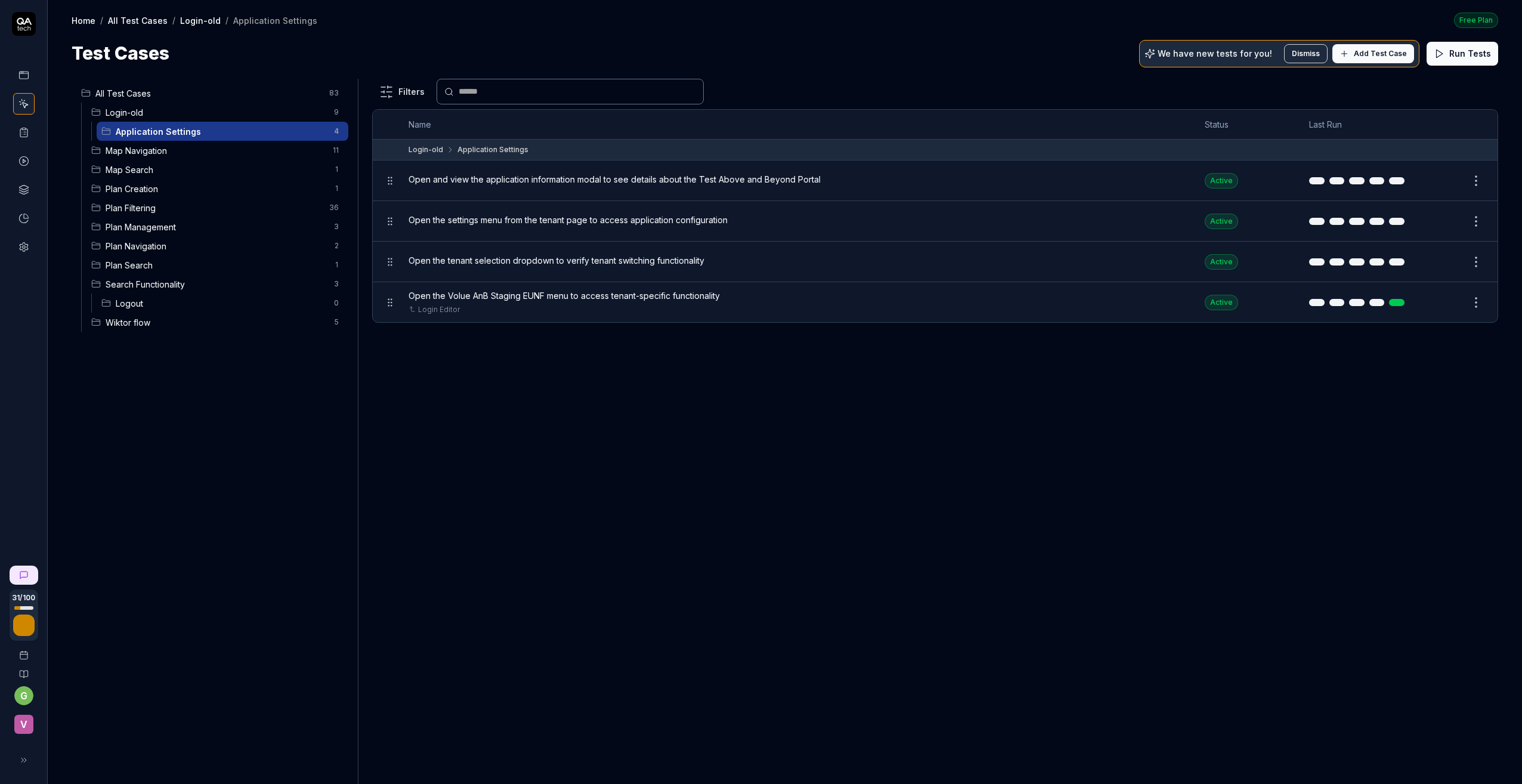
click at [151, 153] on span "Map Navigation" at bounding box center [215, 151] width 220 height 13
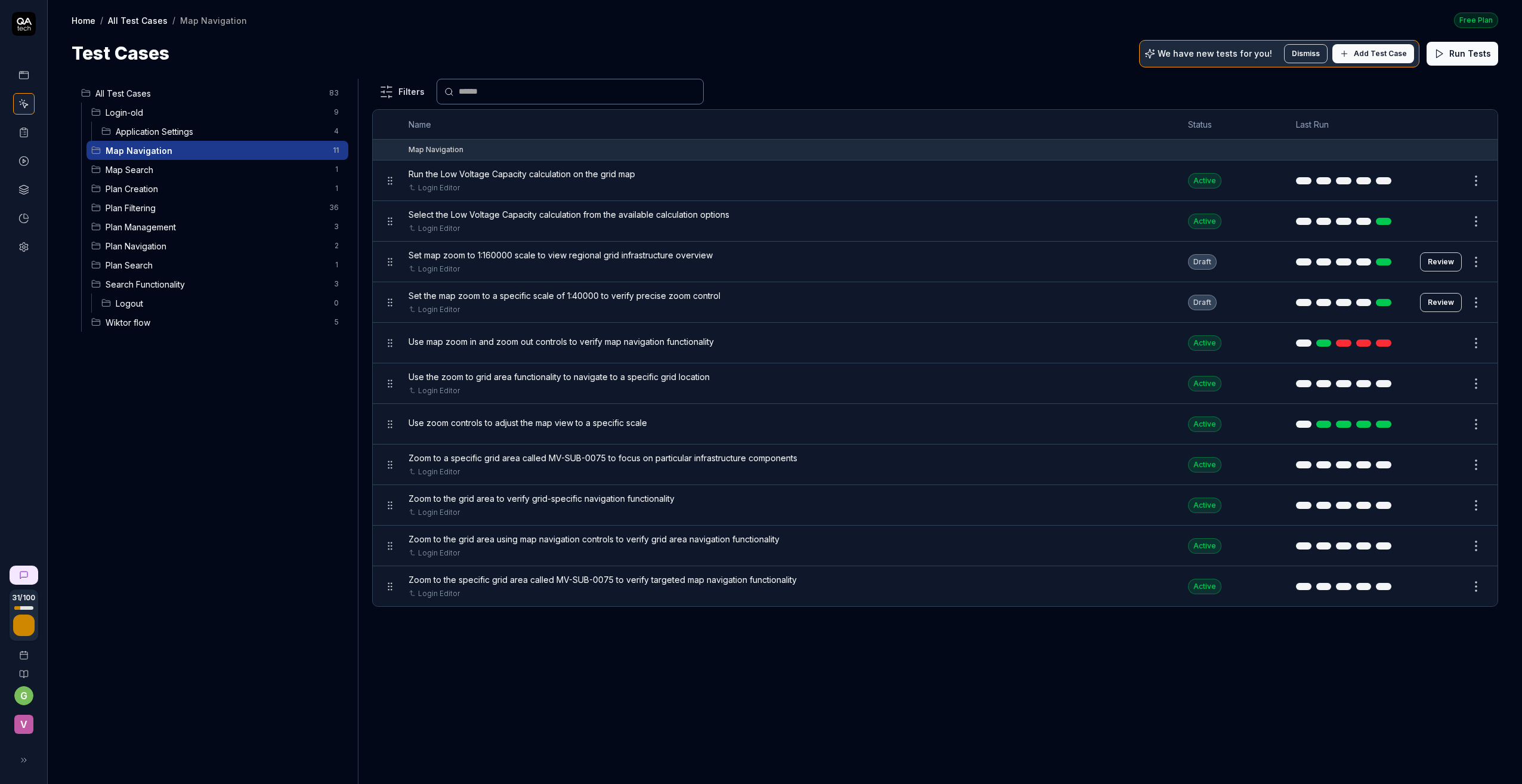
click at [129, 90] on span "All Test Cases" at bounding box center [209, 93] width 227 height 13
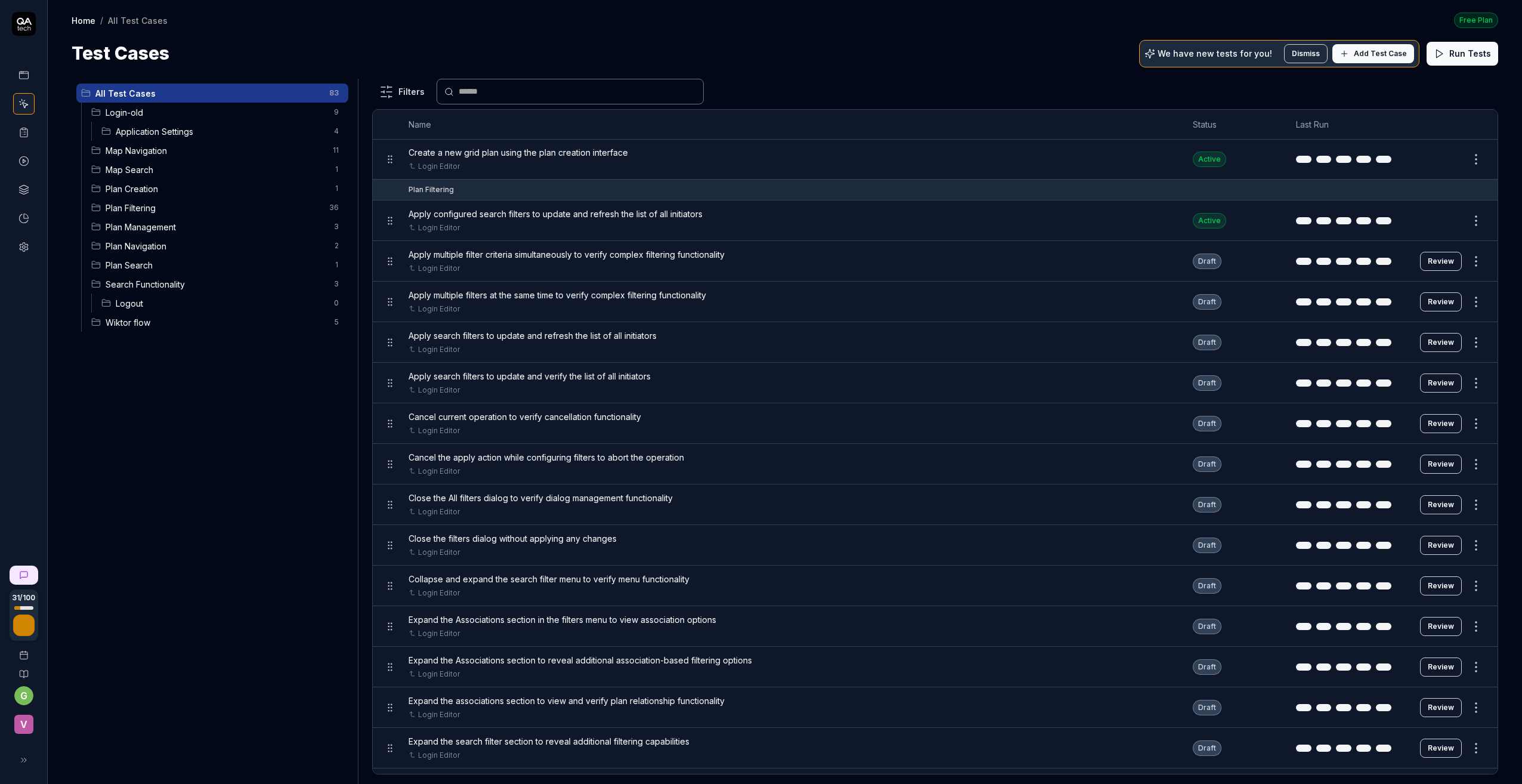
scroll to position [1372, 0]
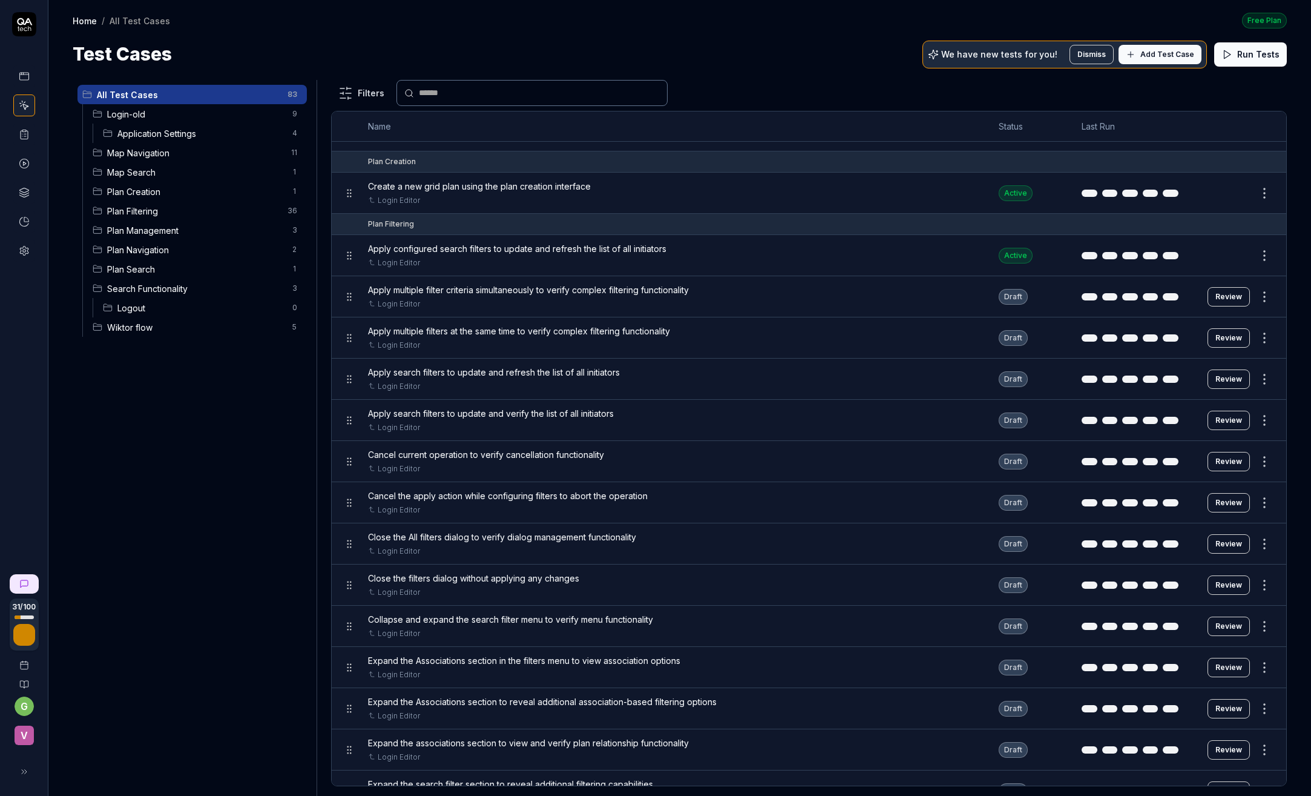
click at [1216, 297] on button "Review" at bounding box center [1229, 296] width 42 height 19
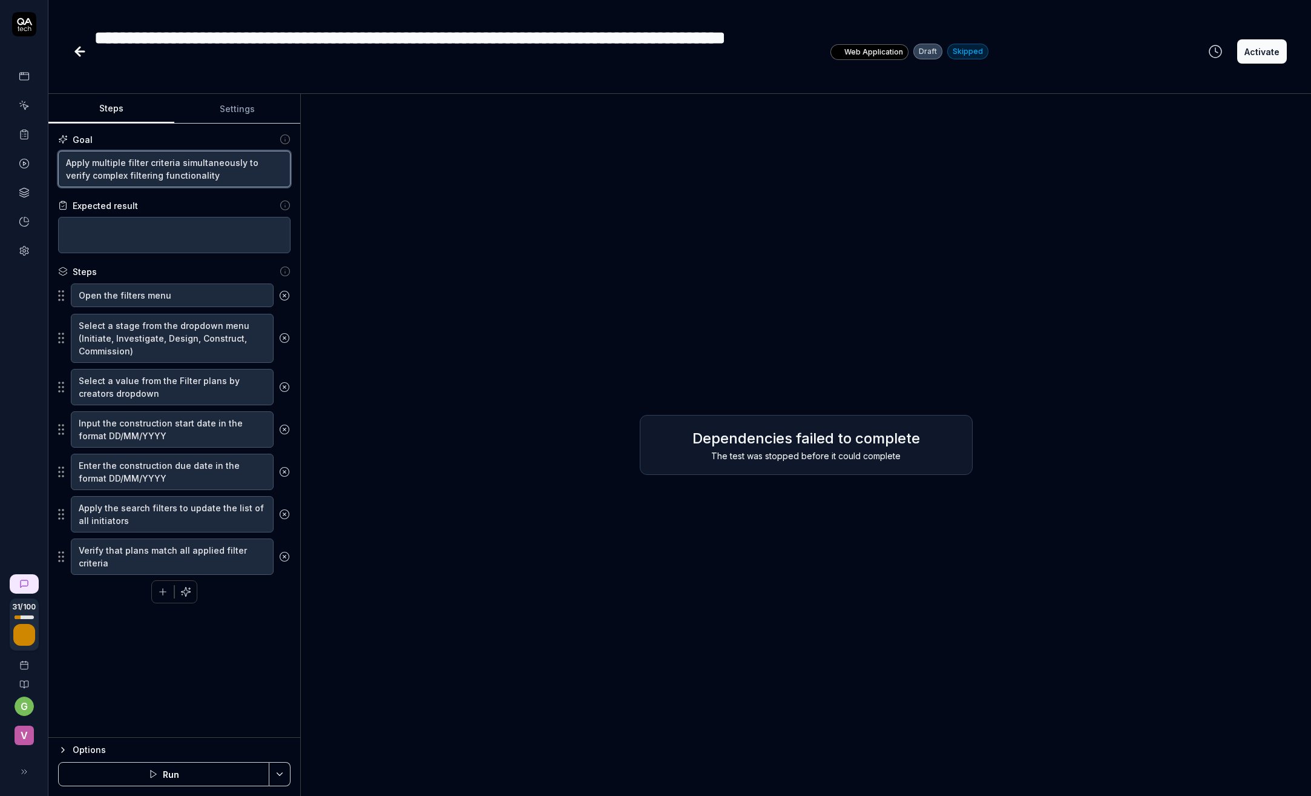
click at [236, 178] on textarea "Apply multiple filter criteria simultaneously to verify complex filtering funct…" at bounding box center [174, 169] width 232 height 36
click at [79, 54] on icon at bounding box center [78, 51] width 4 height 8
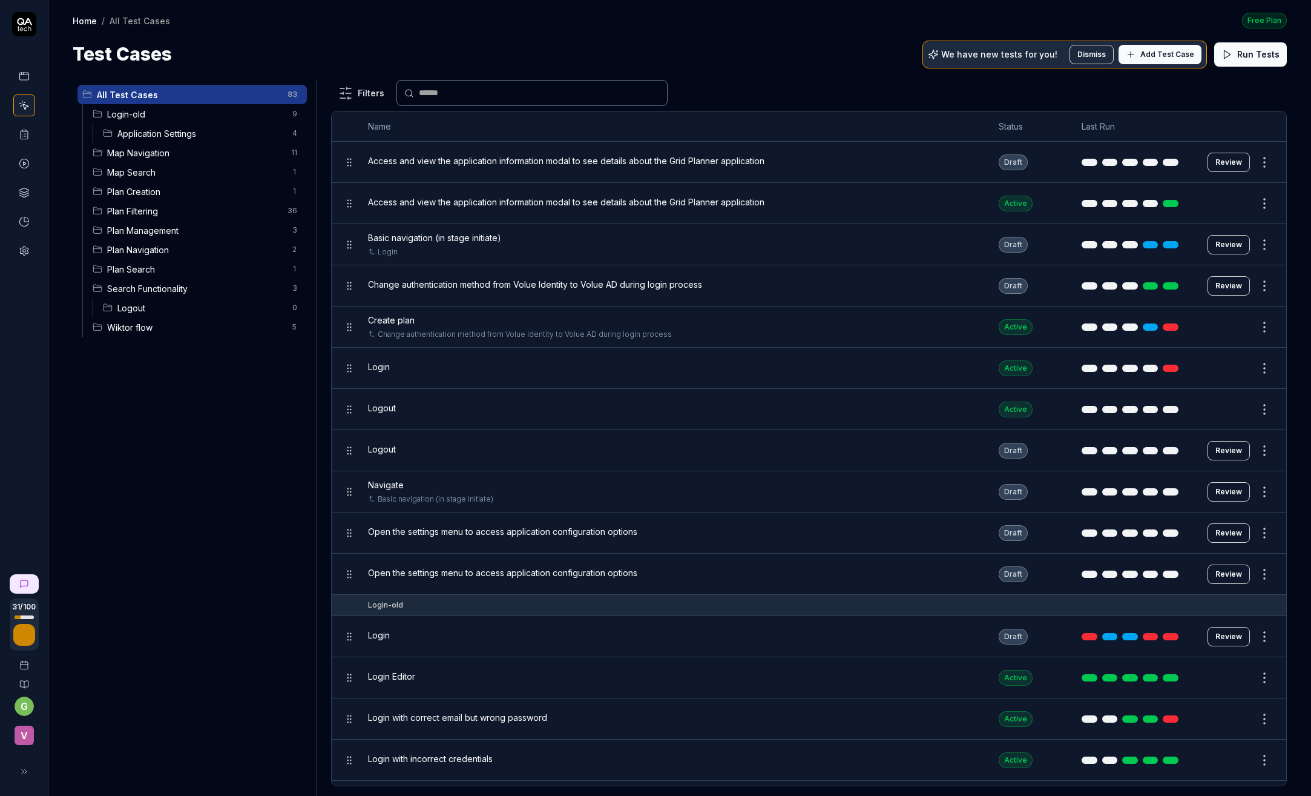
click at [137, 130] on span "Application Settings" at bounding box center [201, 133] width 168 height 13
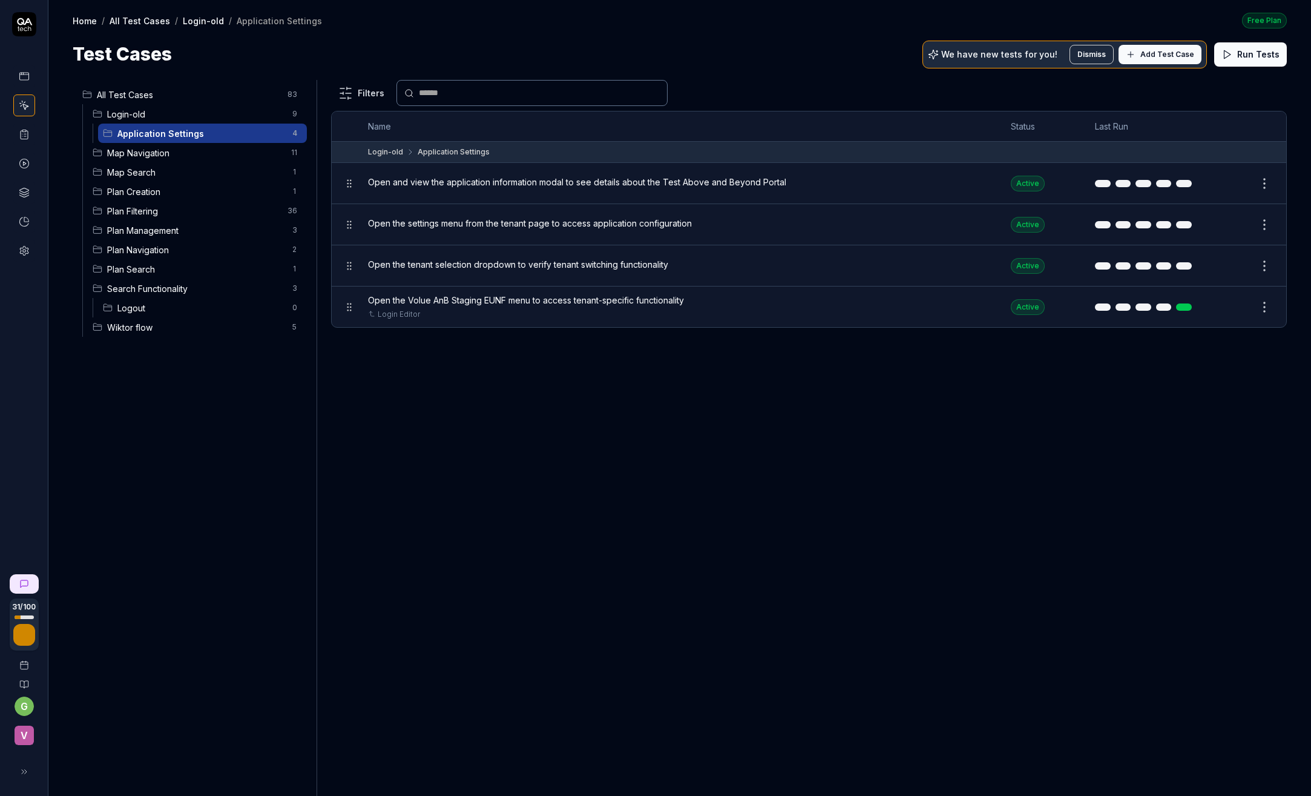
click at [137, 150] on span "Map Navigation" at bounding box center [195, 153] width 177 height 13
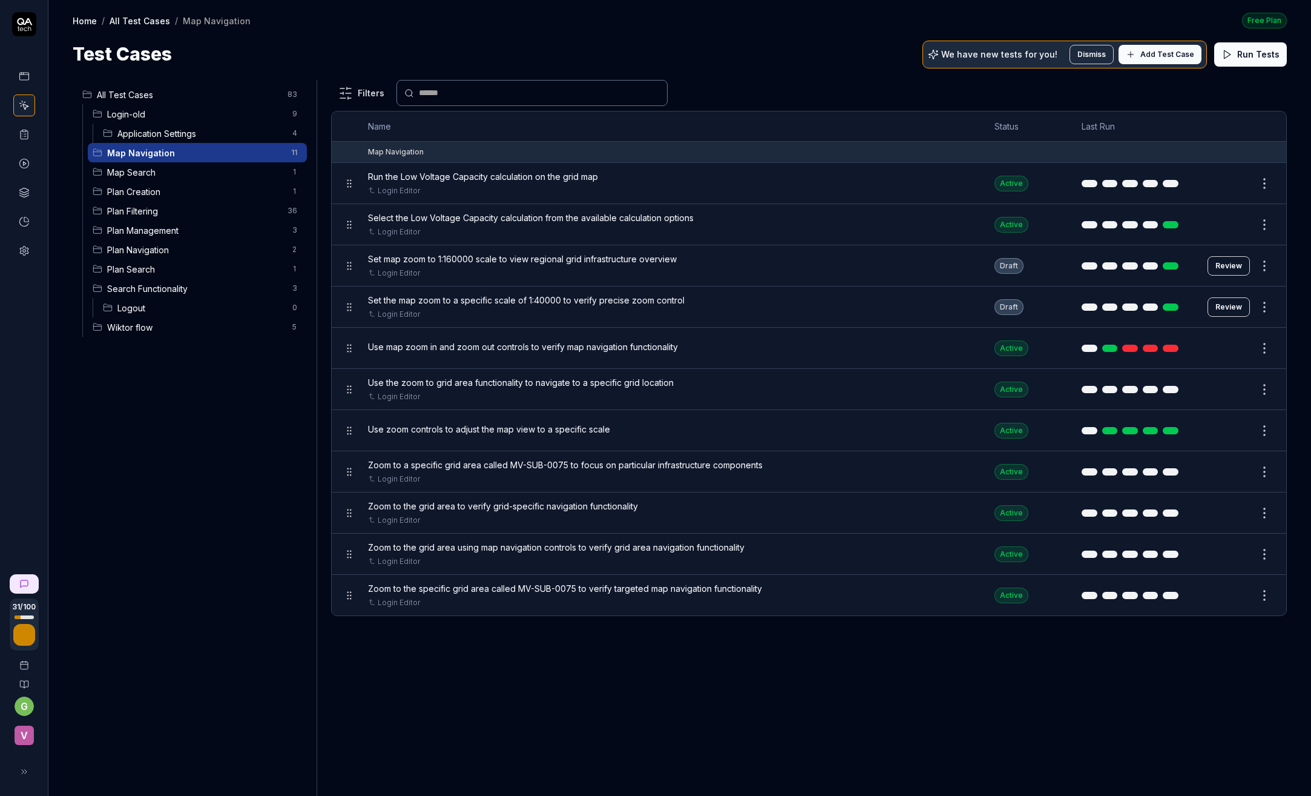
click at [137, 170] on span "Map Search" at bounding box center [196, 172] width 178 height 13
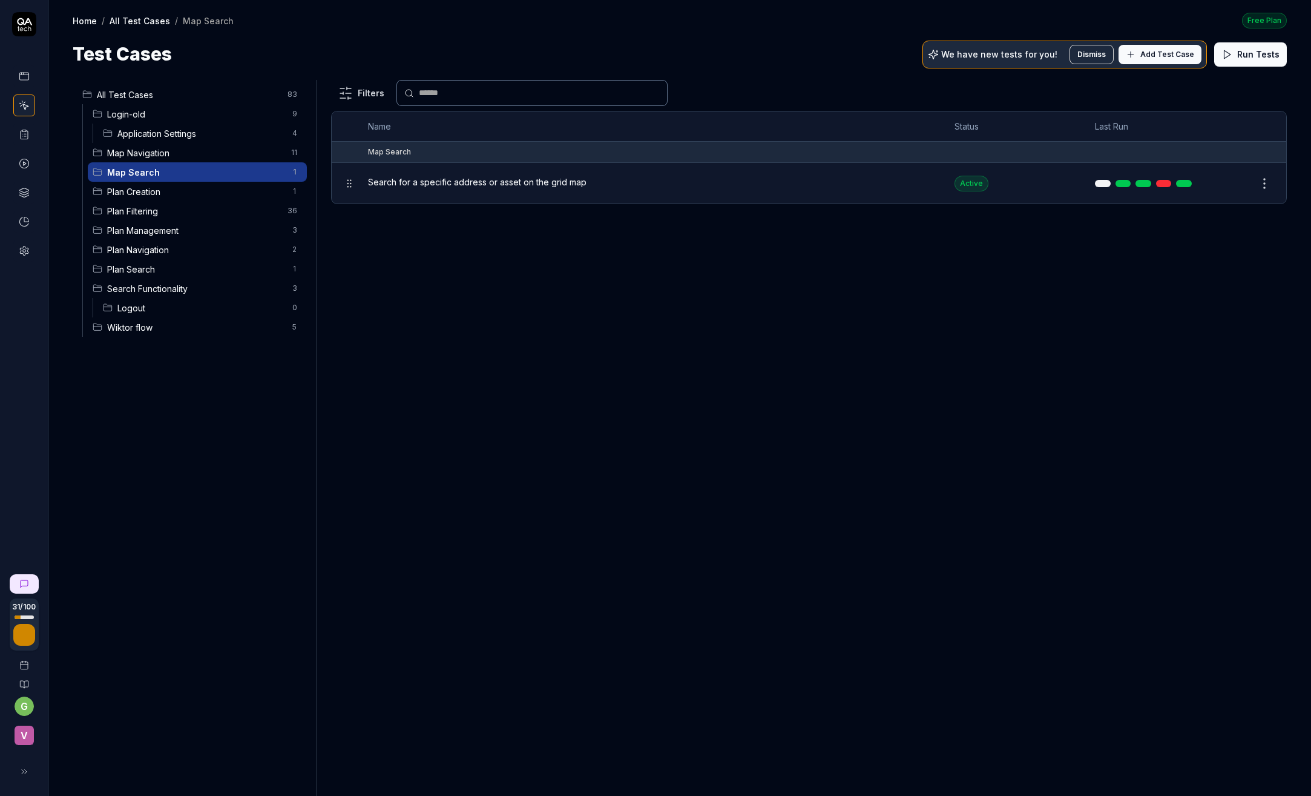
click at [136, 192] on span "Plan Creation" at bounding box center [196, 191] width 178 height 13
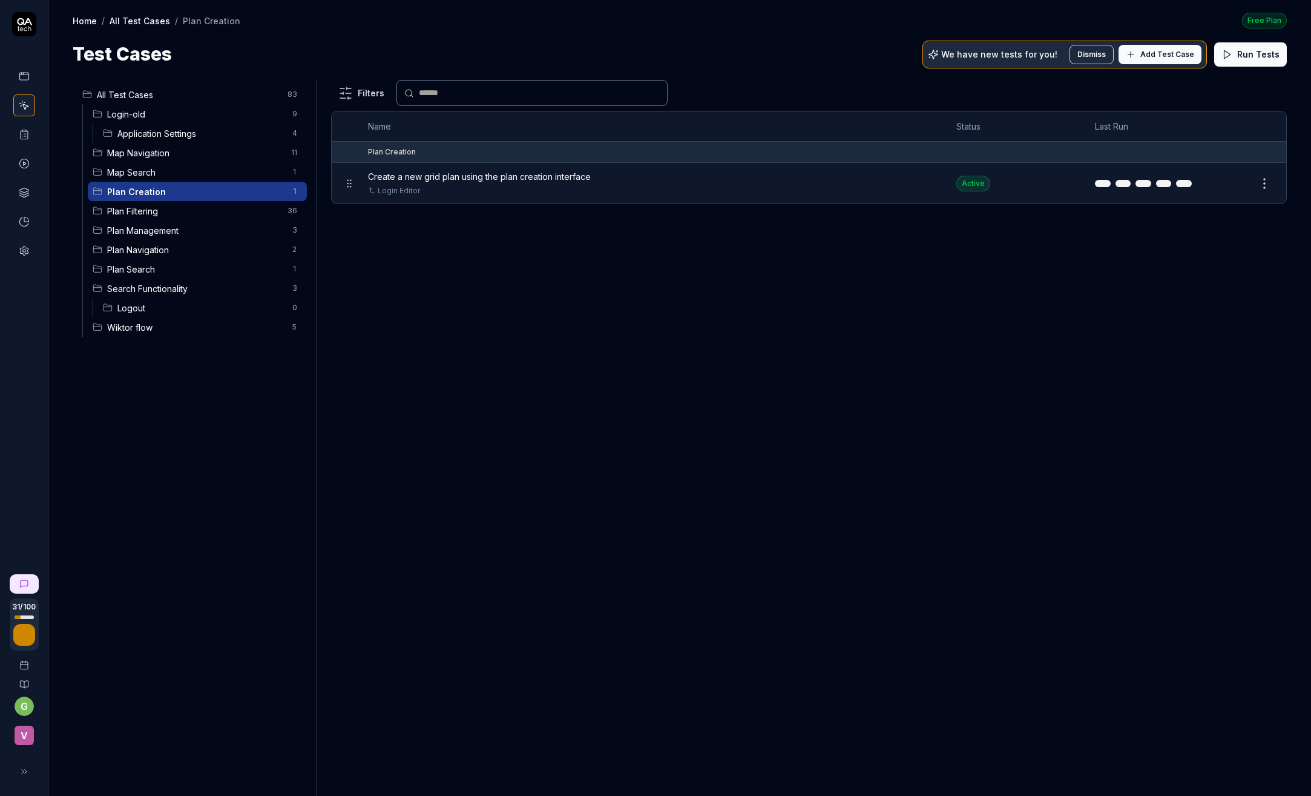
click at [140, 208] on span "Plan Filtering" at bounding box center [193, 211] width 173 height 13
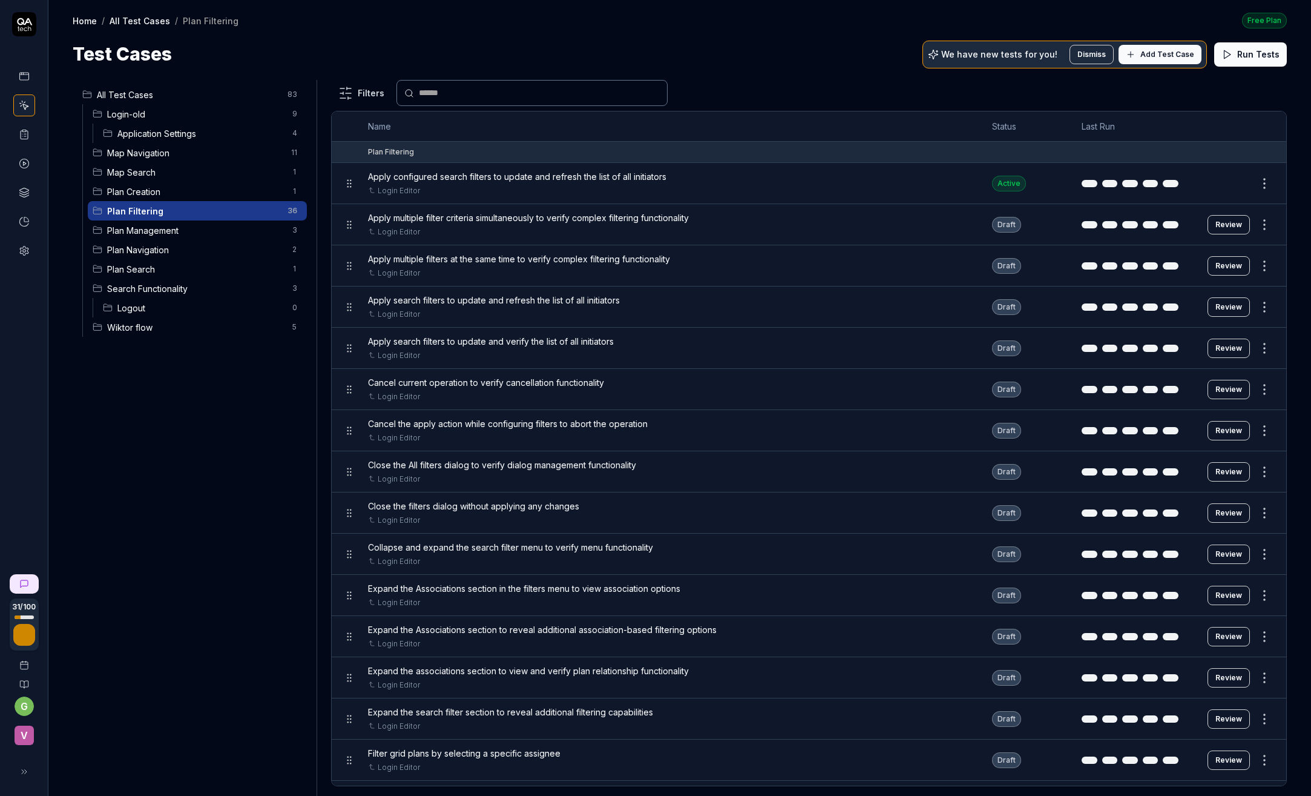
click at [1256, 224] on html "31 / 100 g v Home / All Test Cases / Plan Filtering Free Plan Home / All Test C…" at bounding box center [655, 398] width 1311 height 796
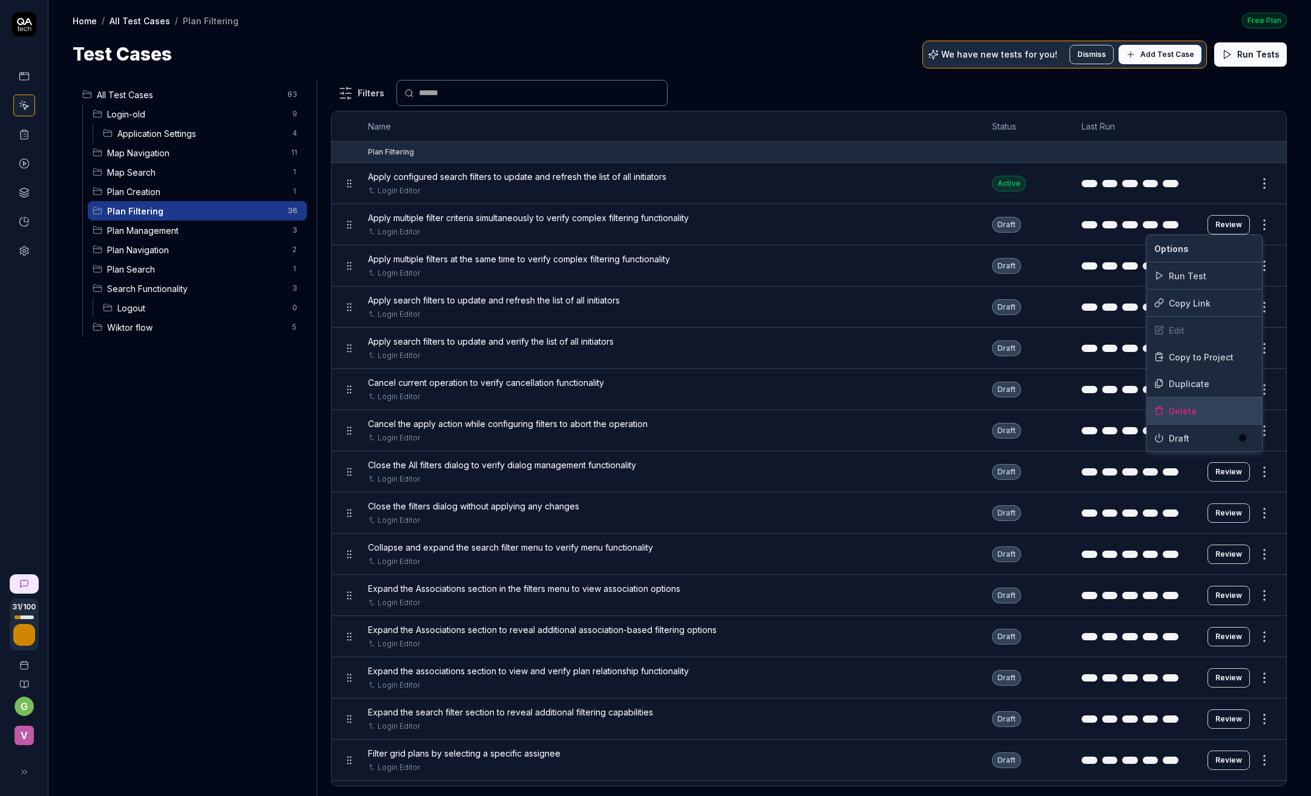
click at [1190, 406] on div "Delete" at bounding box center [1204, 410] width 115 height 27
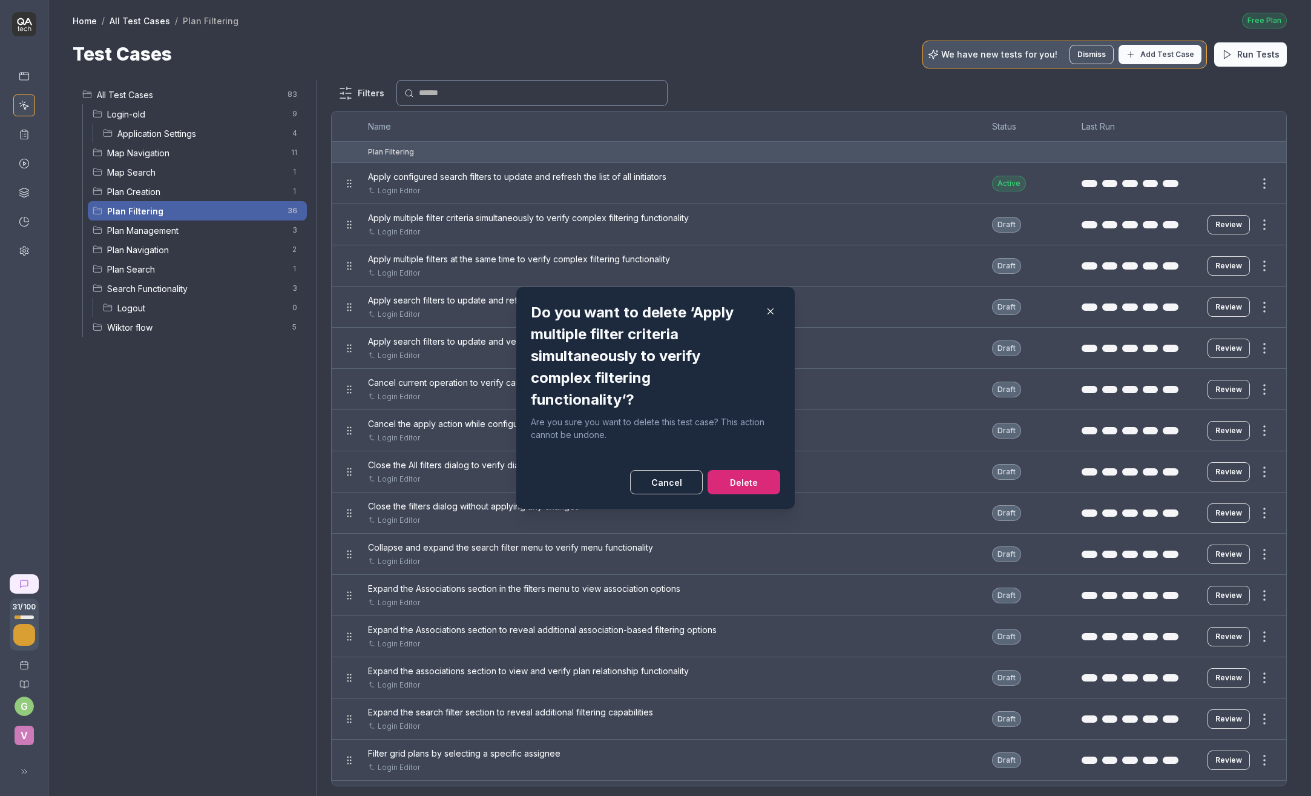
click at [736, 476] on button "Delete" at bounding box center [744, 482] width 73 height 24
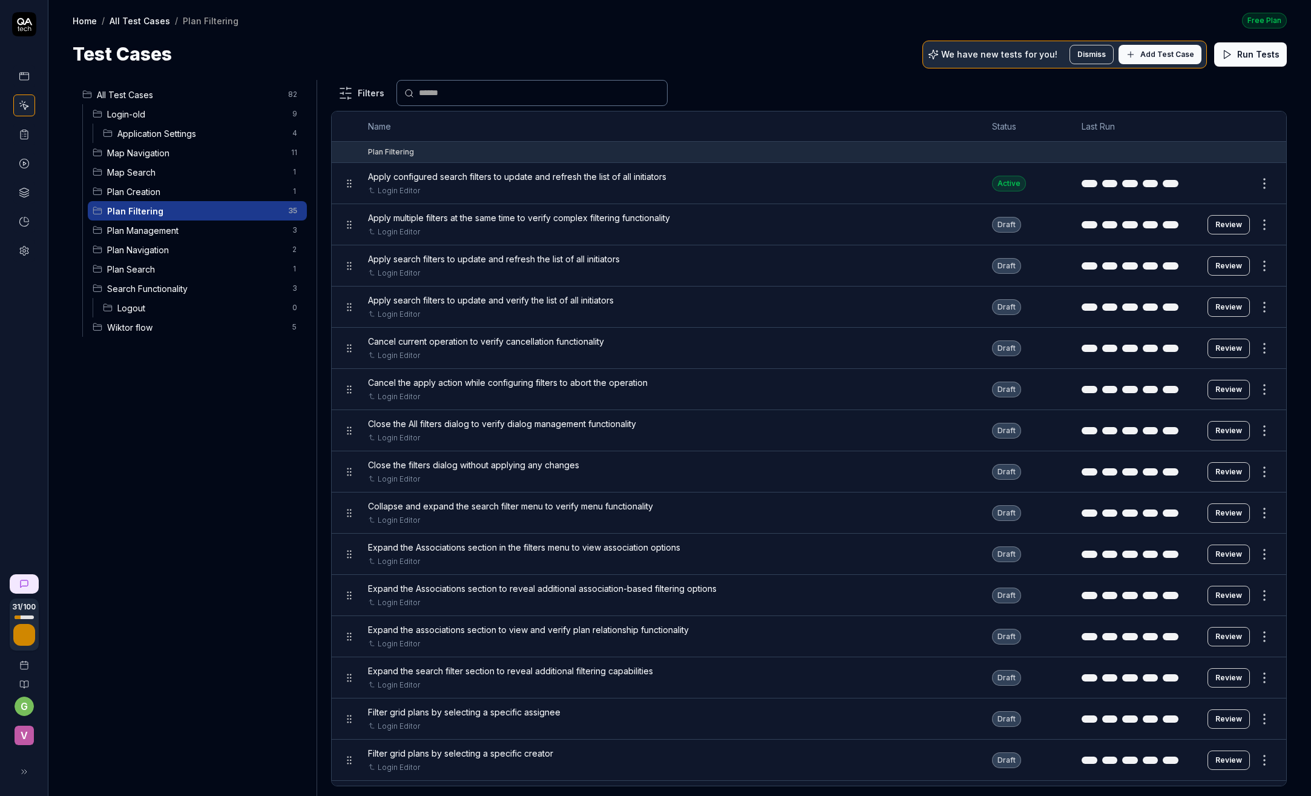
click at [1273, 58] on button "Run Tests" at bounding box center [1251, 54] width 73 height 24
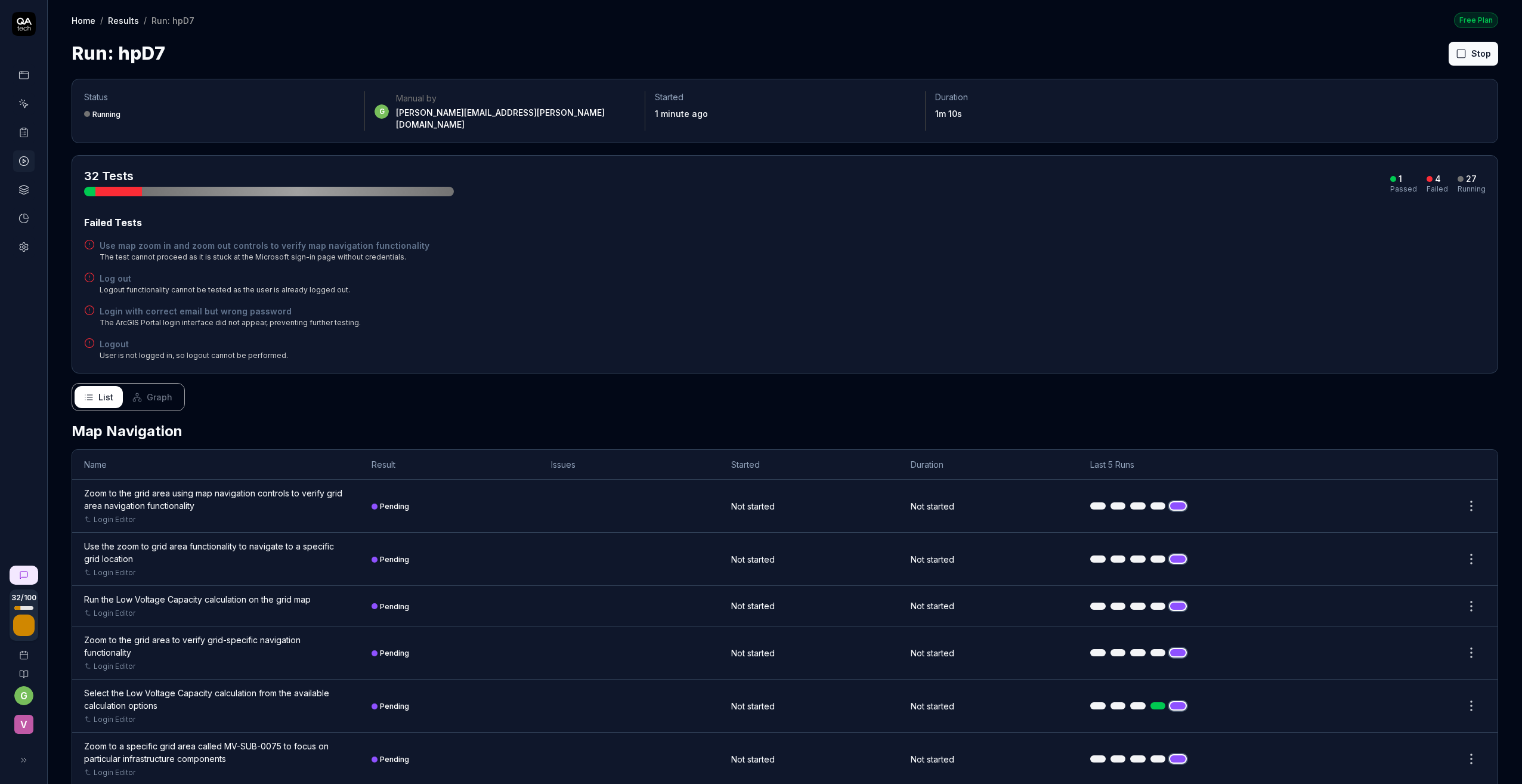
click at [1470, 53] on button "Stop" at bounding box center [1474, 53] width 49 height 24
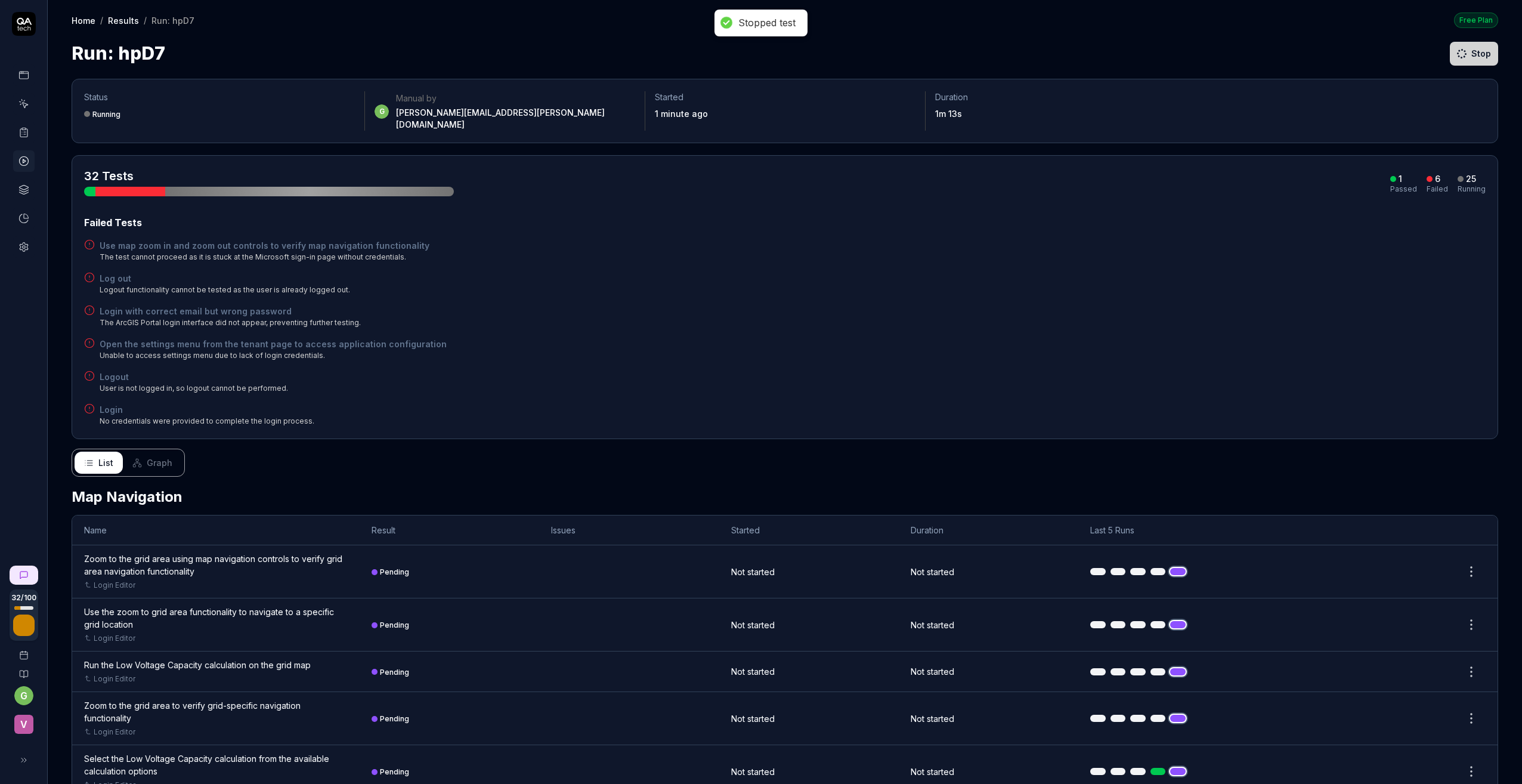
click at [123, 21] on link "Results" at bounding box center [123, 21] width 31 height 12
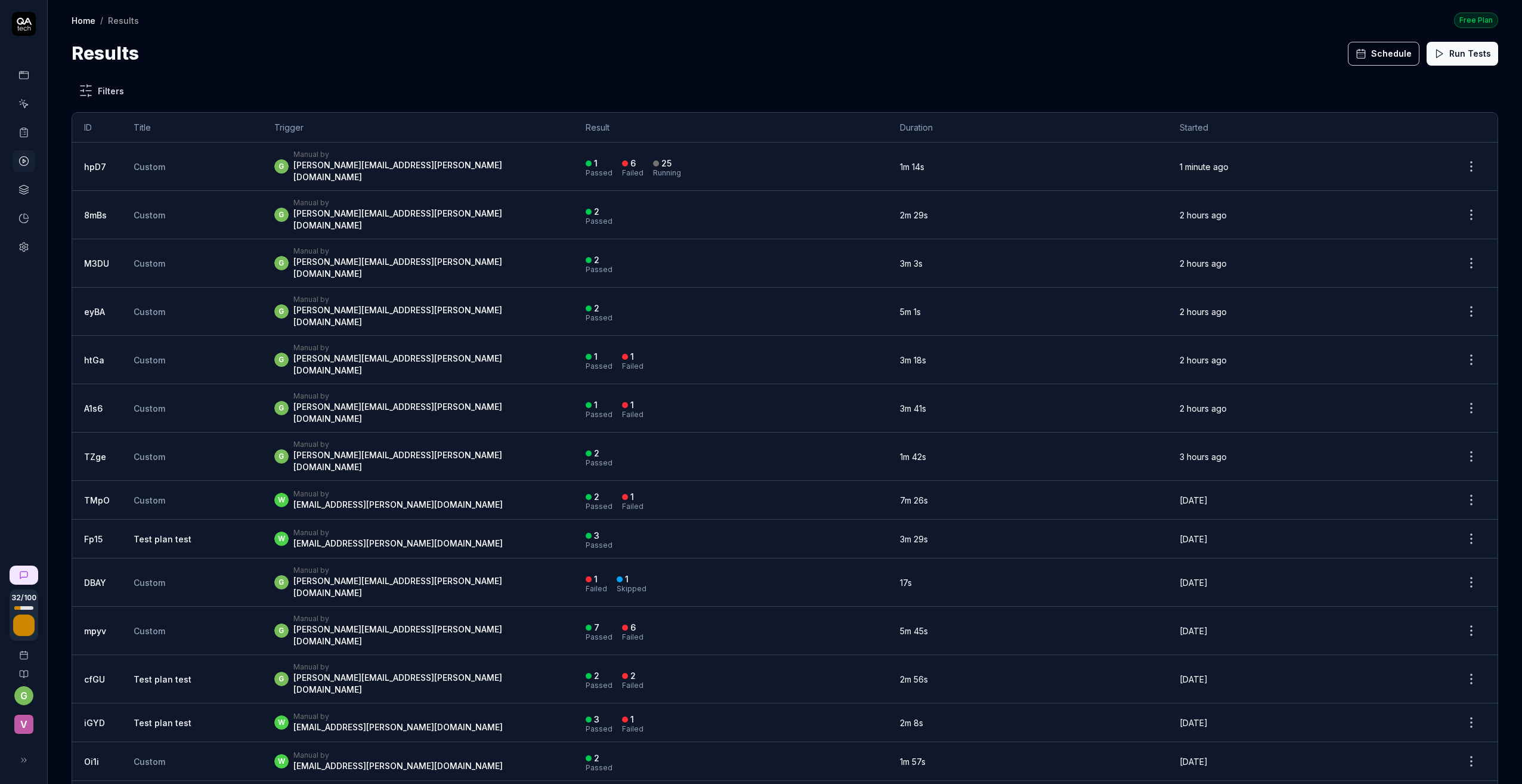
click at [89, 22] on link "Home" at bounding box center [84, 21] width 24 height 12
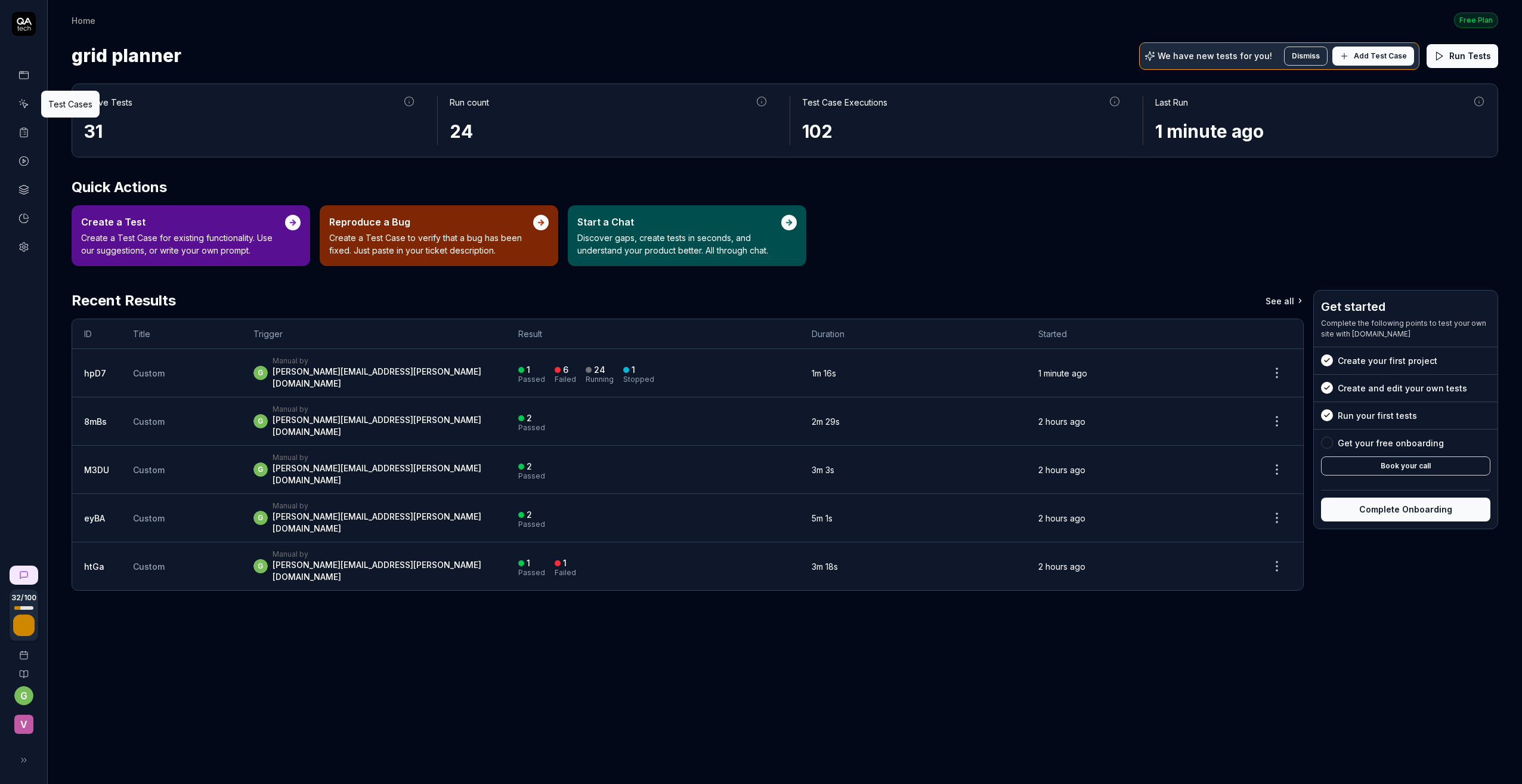
click at [24, 106] on icon at bounding box center [24, 104] width 5 height 5
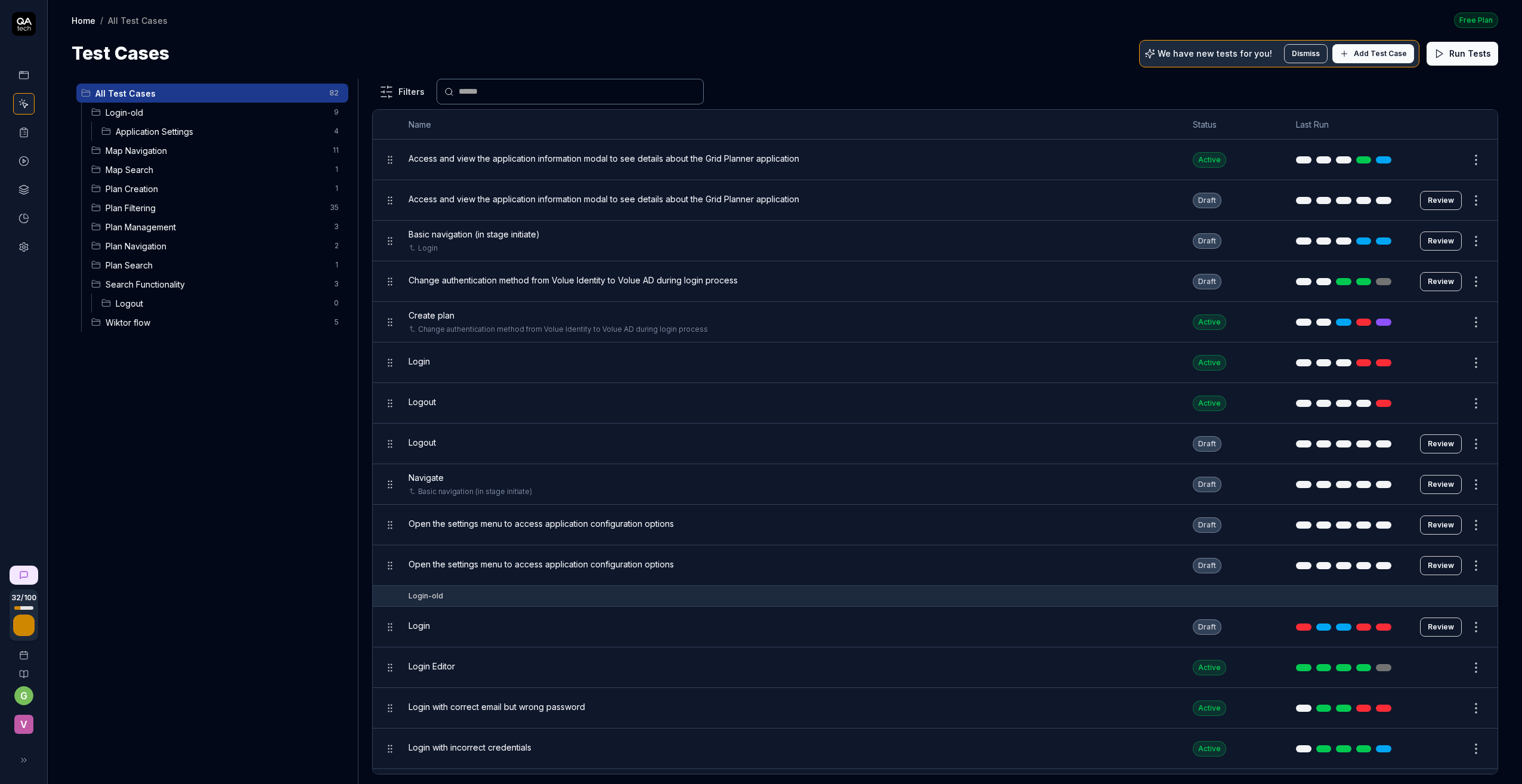
click at [167, 149] on span "Map Navigation" at bounding box center [215, 151] width 220 height 13
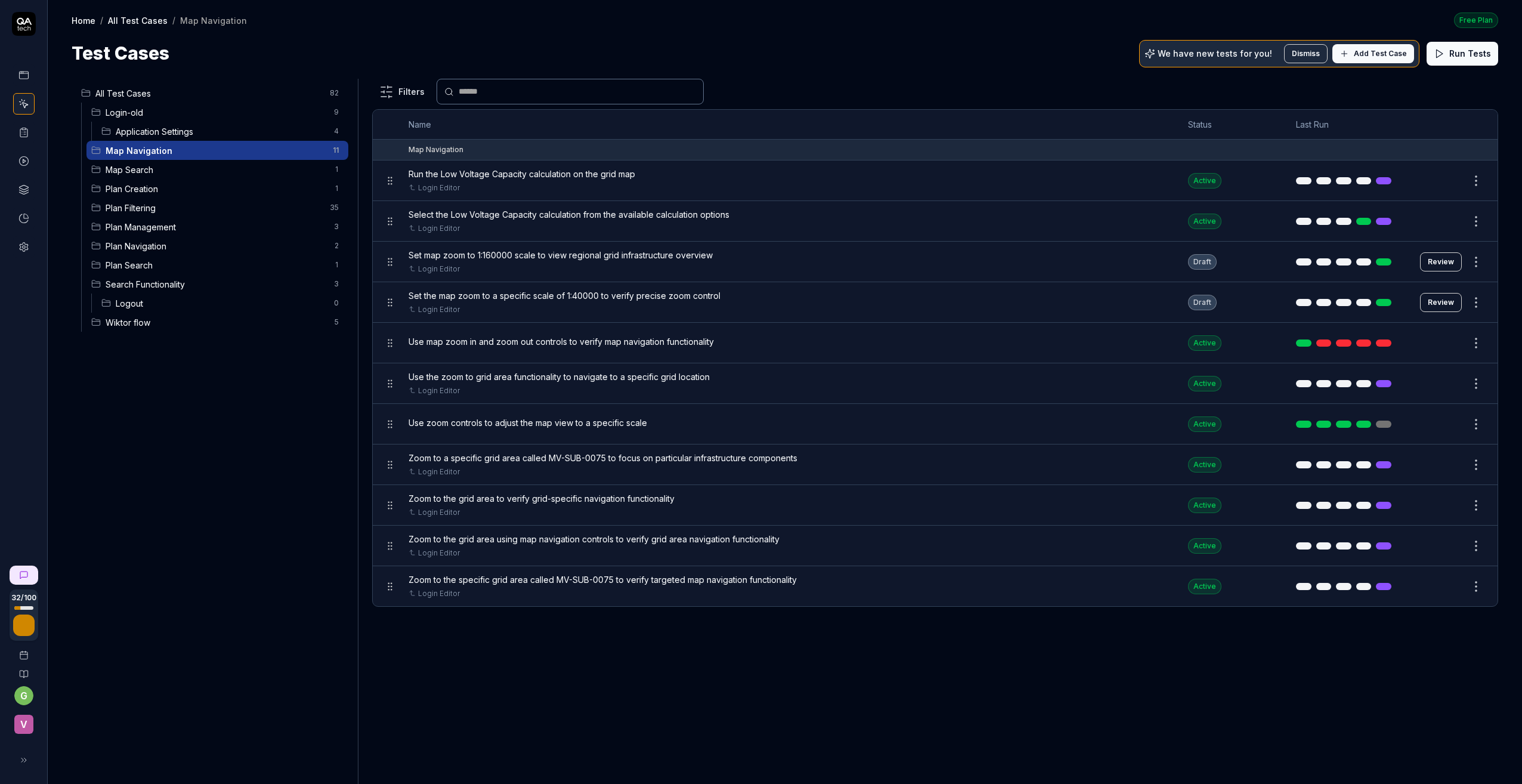
click at [157, 170] on span "Map Search" at bounding box center [216, 169] width 222 height 13
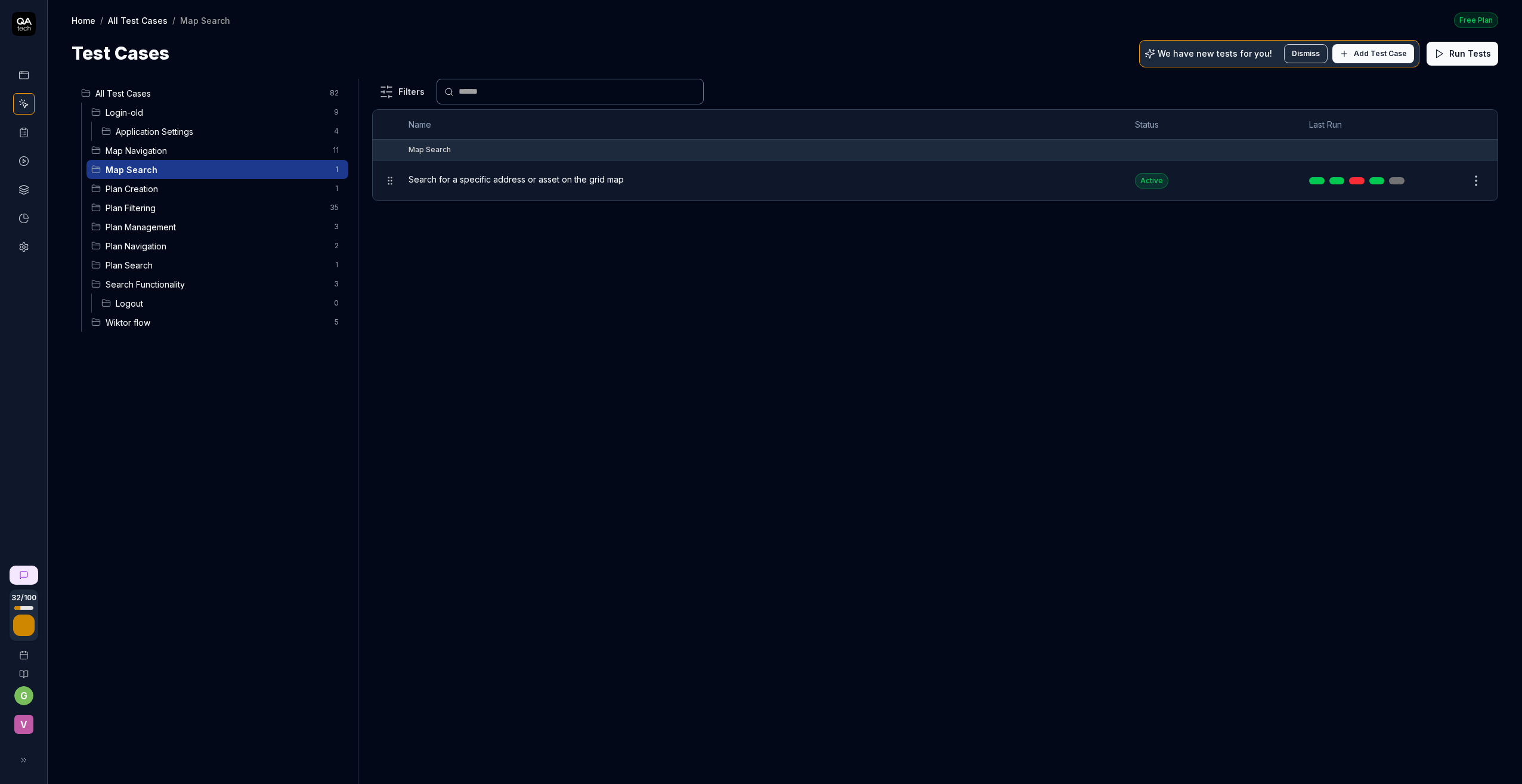
click at [152, 187] on span "Plan Creation" at bounding box center [216, 188] width 222 height 13
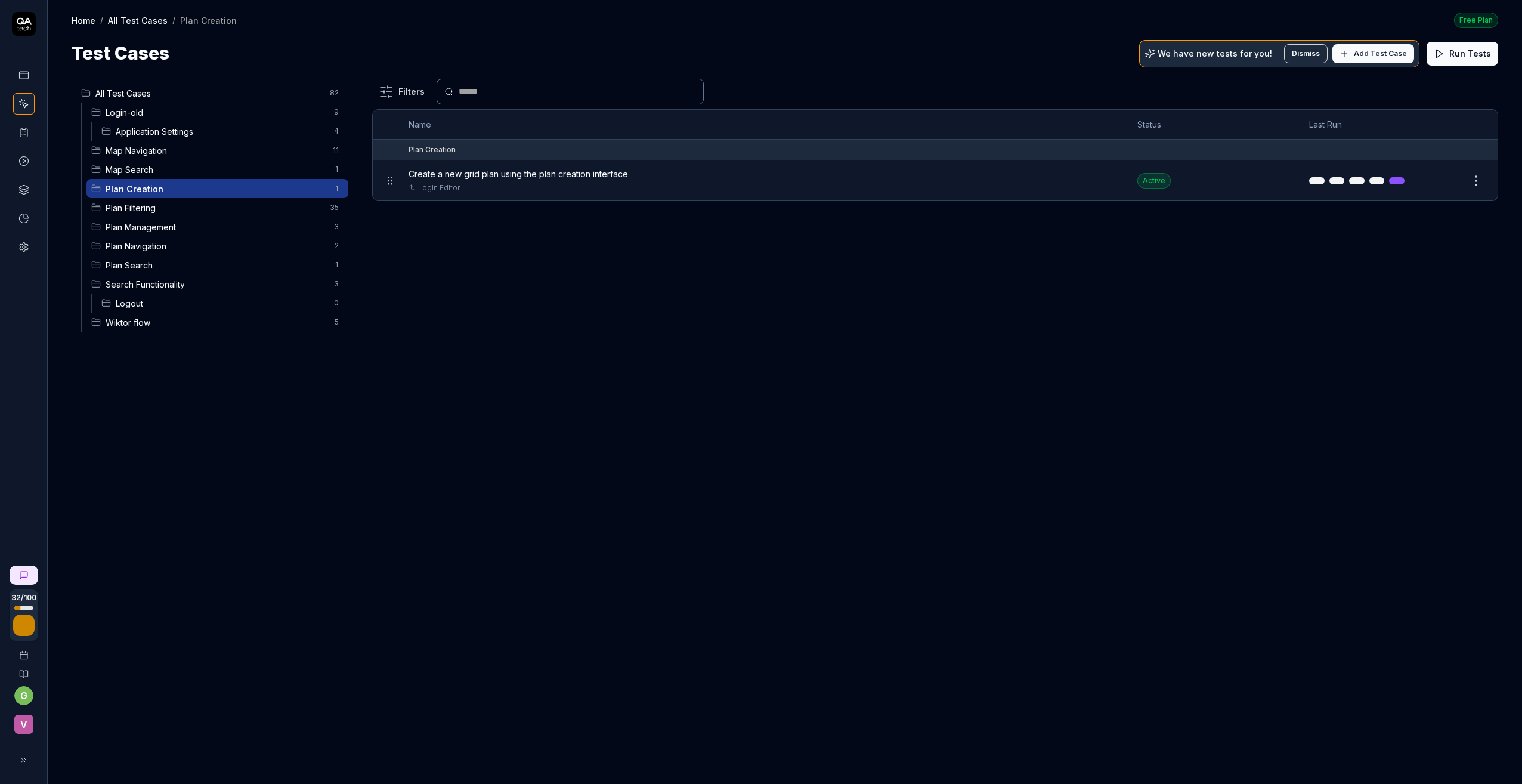
click at [147, 205] on span "Plan Filtering" at bounding box center [214, 208] width 217 height 13
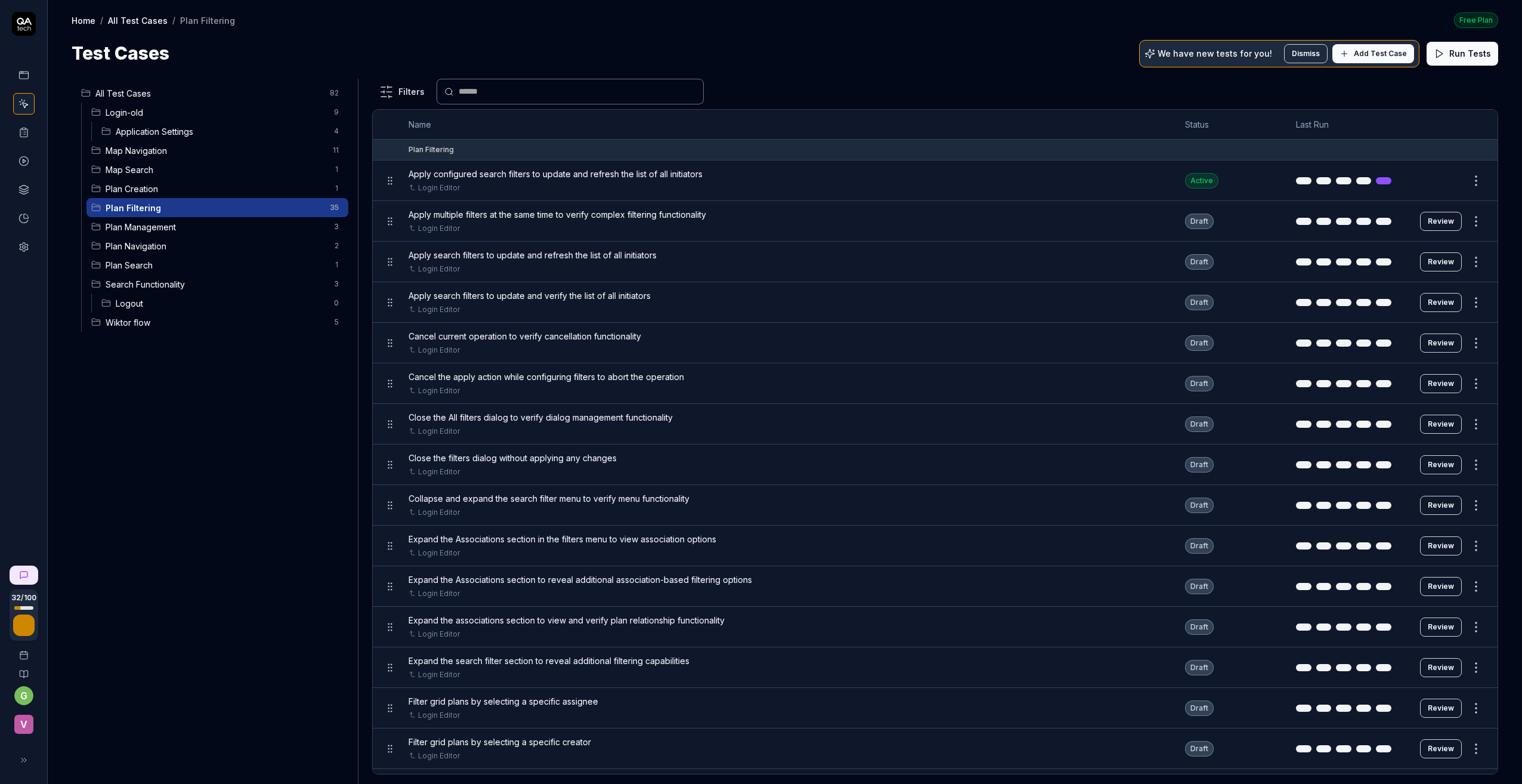
click at [1435, 217] on button "Review" at bounding box center [1441, 221] width 41 height 19
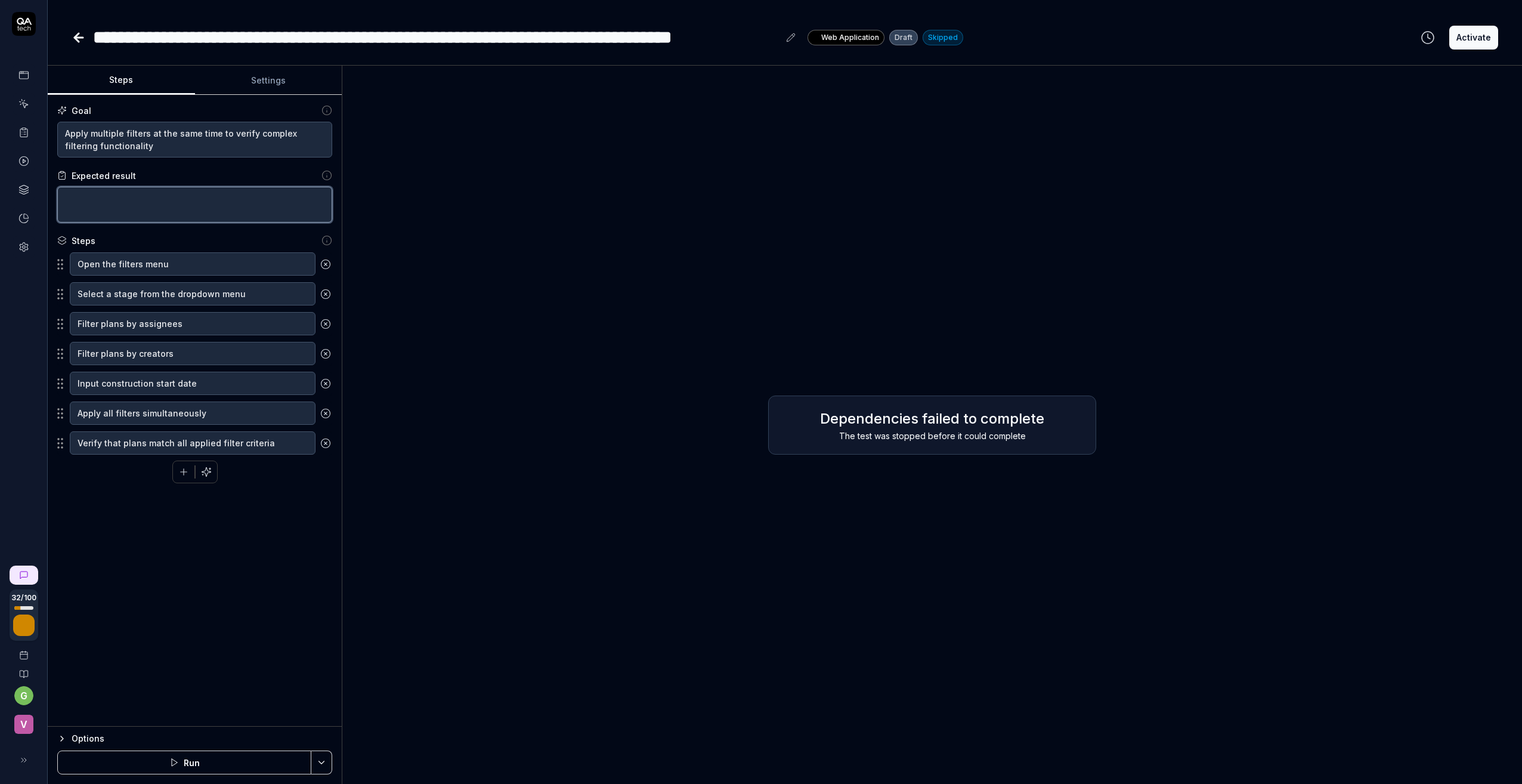
click at [153, 200] on textarea at bounding box center [194, 205] width 275 height 35
type textarea "*"
type textarea "V"
type textarea "*"
type textarea "Ve"
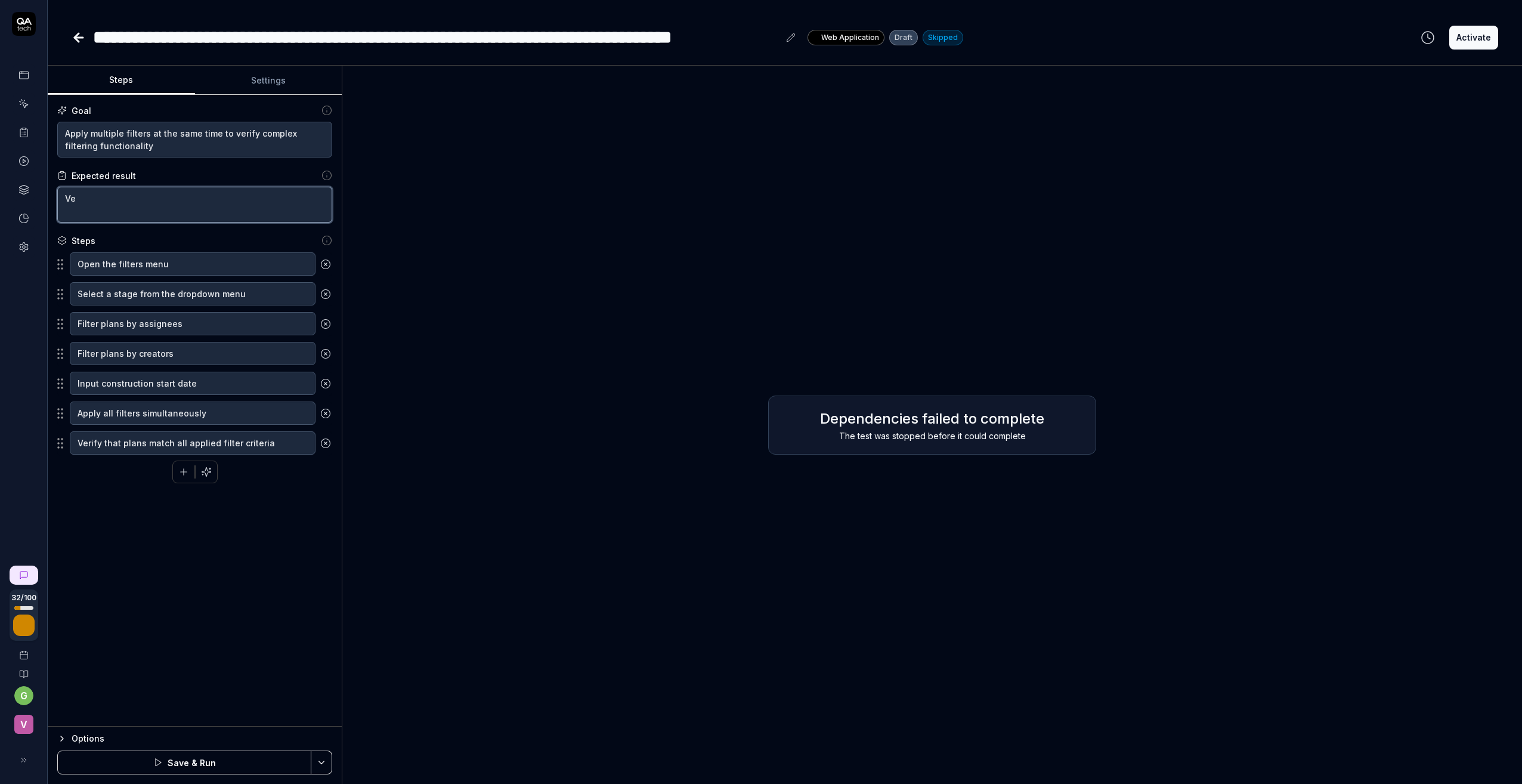
type textarea "*"
type textarea "Ver"
type textarea "*"
type textarea "Veri"
type textarea "*"
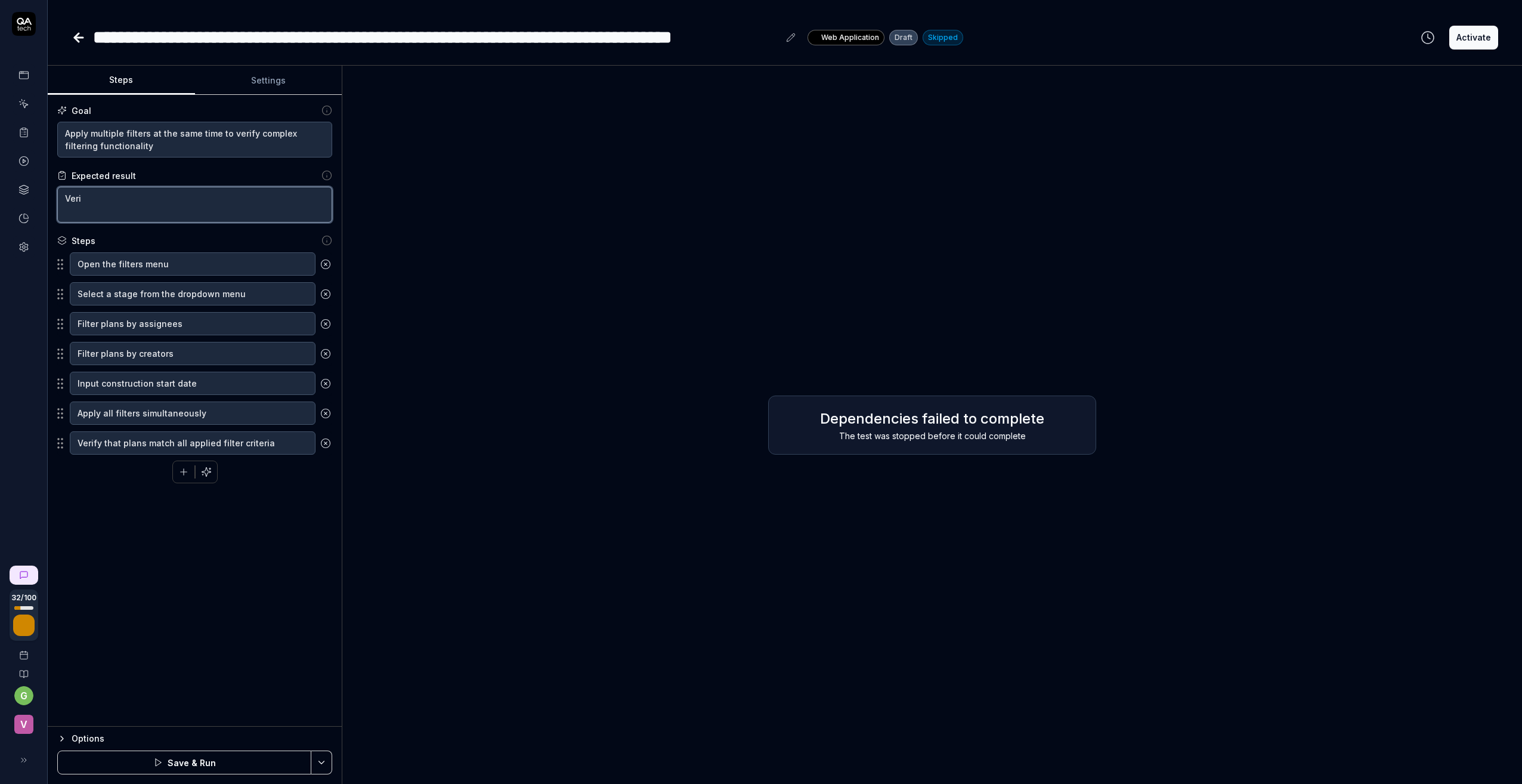
type textarea "Verif"
type textarea "*"
type textarea "Verify"
type textarea "*"
type textarea "Verify"
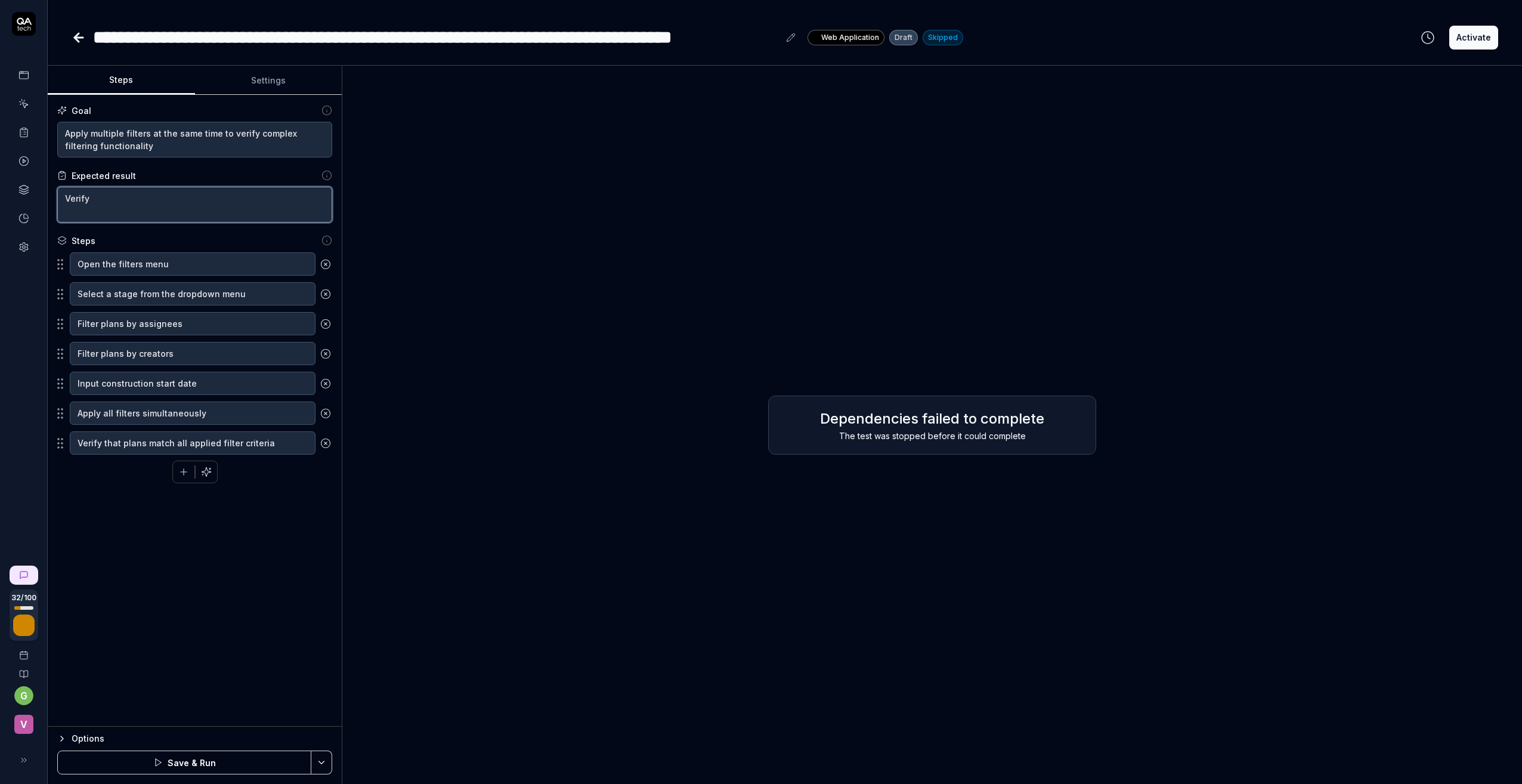
type textarea "*"
type textarea "Verify f"
type textarea "*"
type textarea "Verify fi"
type textarea "*"
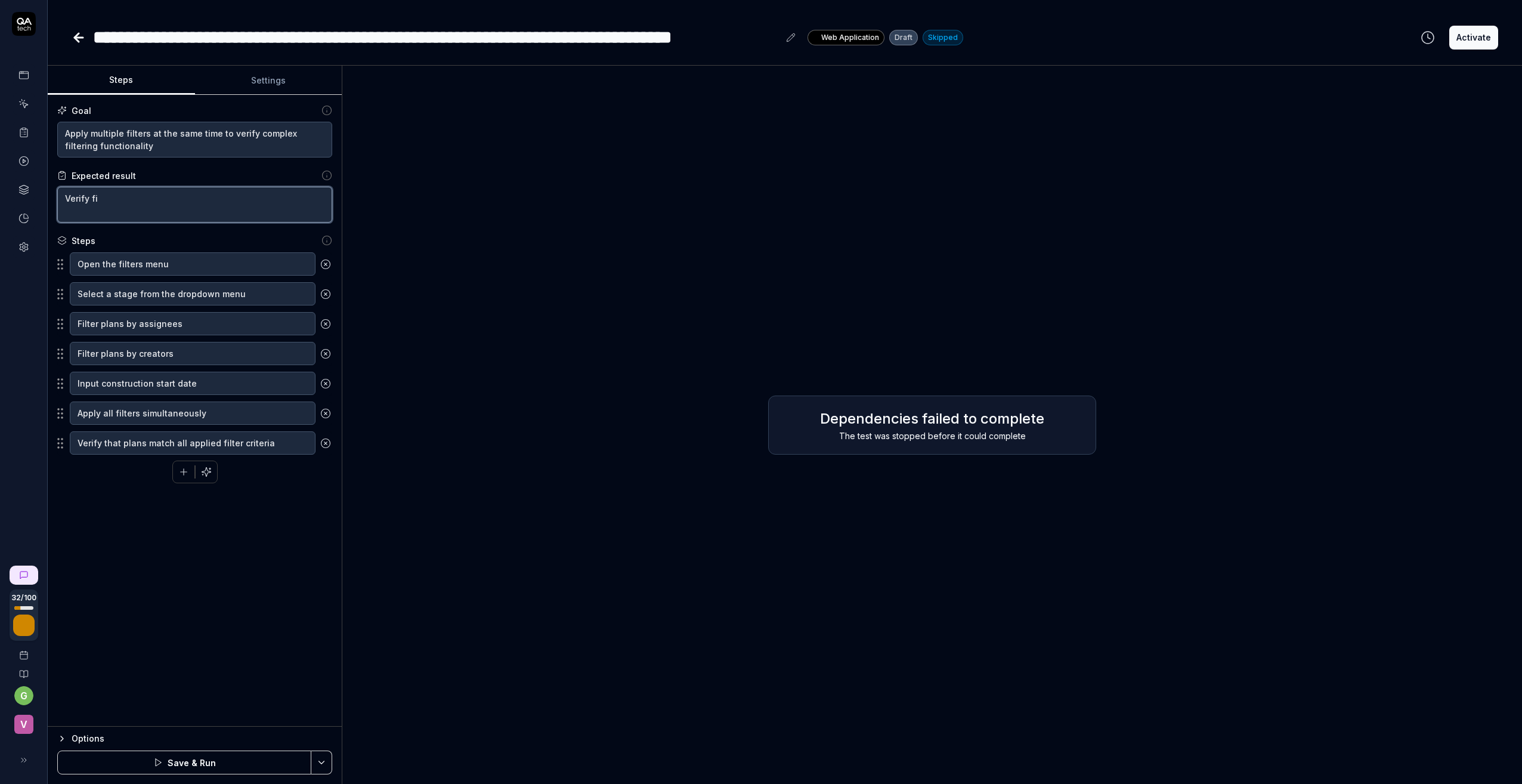
type textarea "Verify fil"
type textarea "*"
type textarea "Verify filt"
type textarea "*"
type textarea "Verify filte"
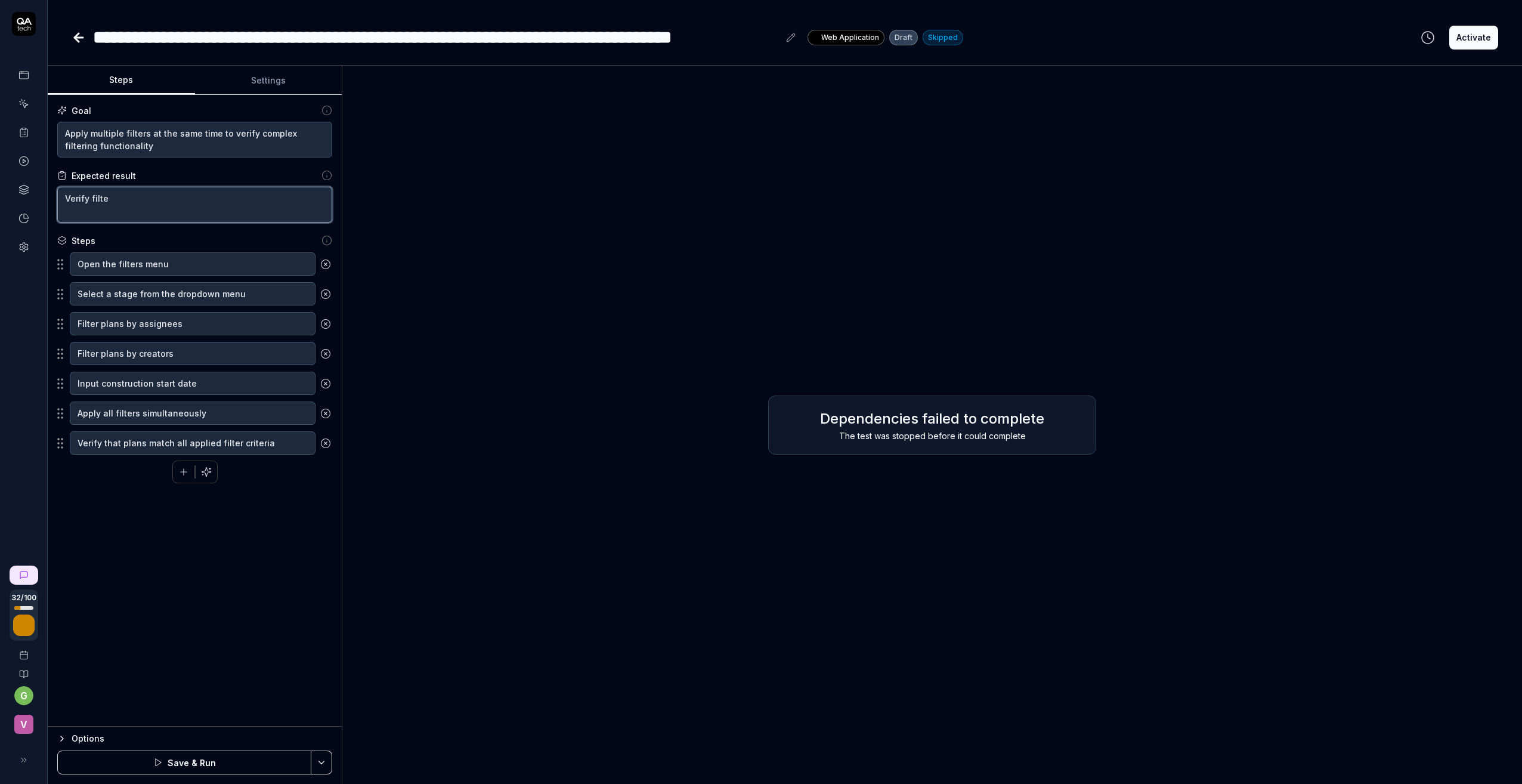
type textarea "*"
type textarea "Verify filter"
type textarea "*"
type textarea "Verify filter"
type textarea "*"
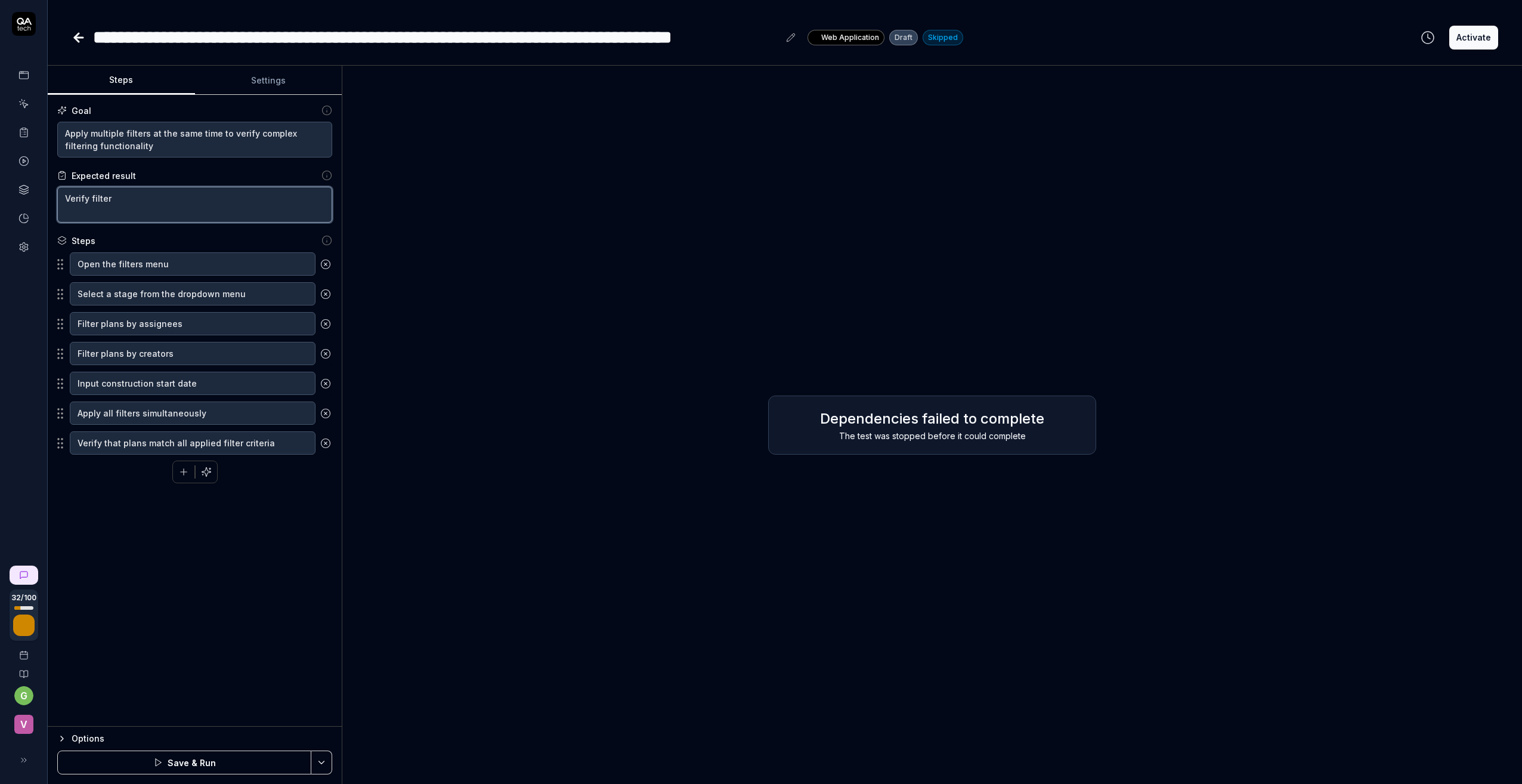
type textarea "Verify filter f"
type textarea "*"
type textarea "Verify filter fu"
type textarea "*"
type textarea "Verify filter fun"
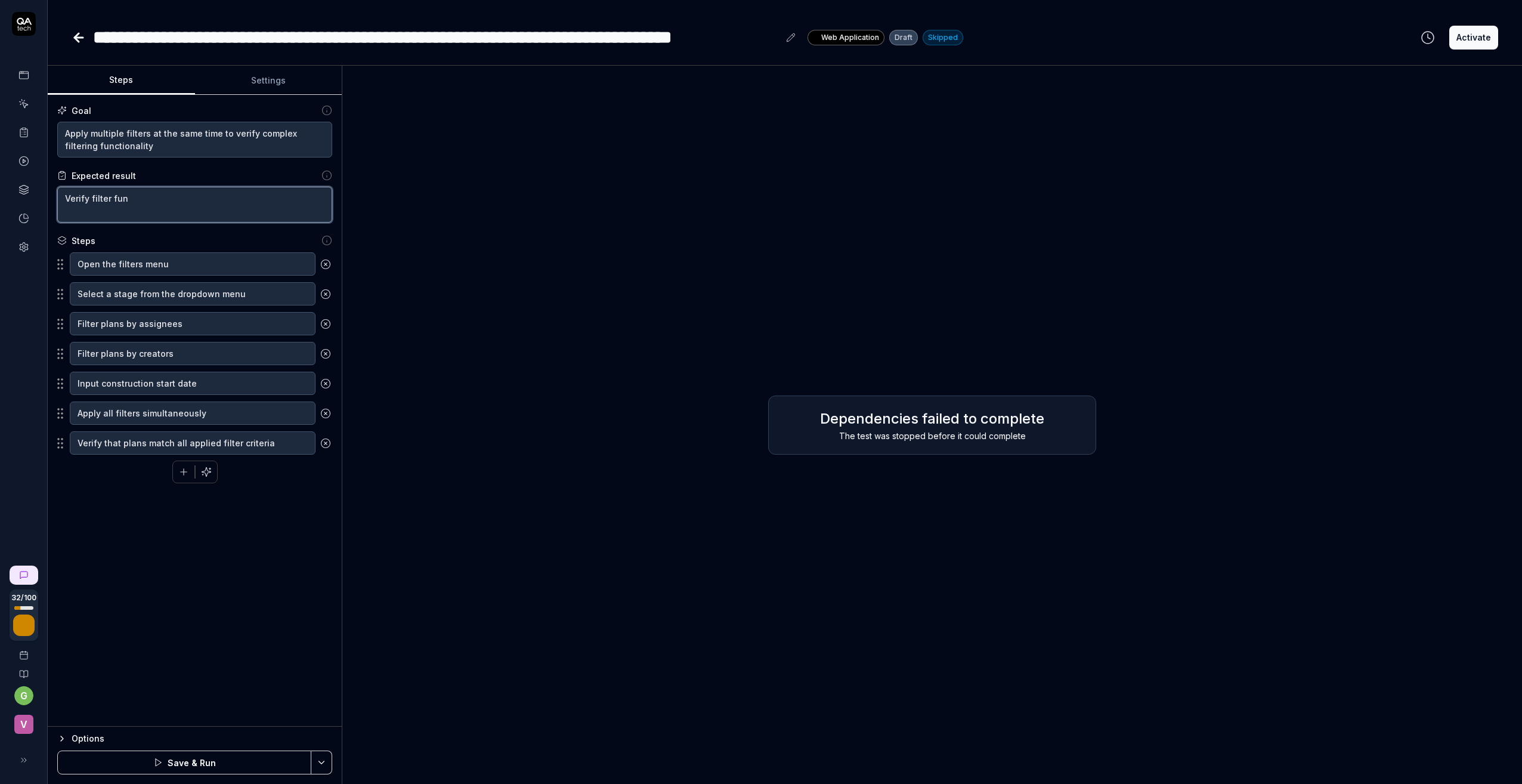
type textarea "*"
type textarea "Verify filter func"
type textarea "*"
type textarea "Verify filter funct"
type textarea "*"
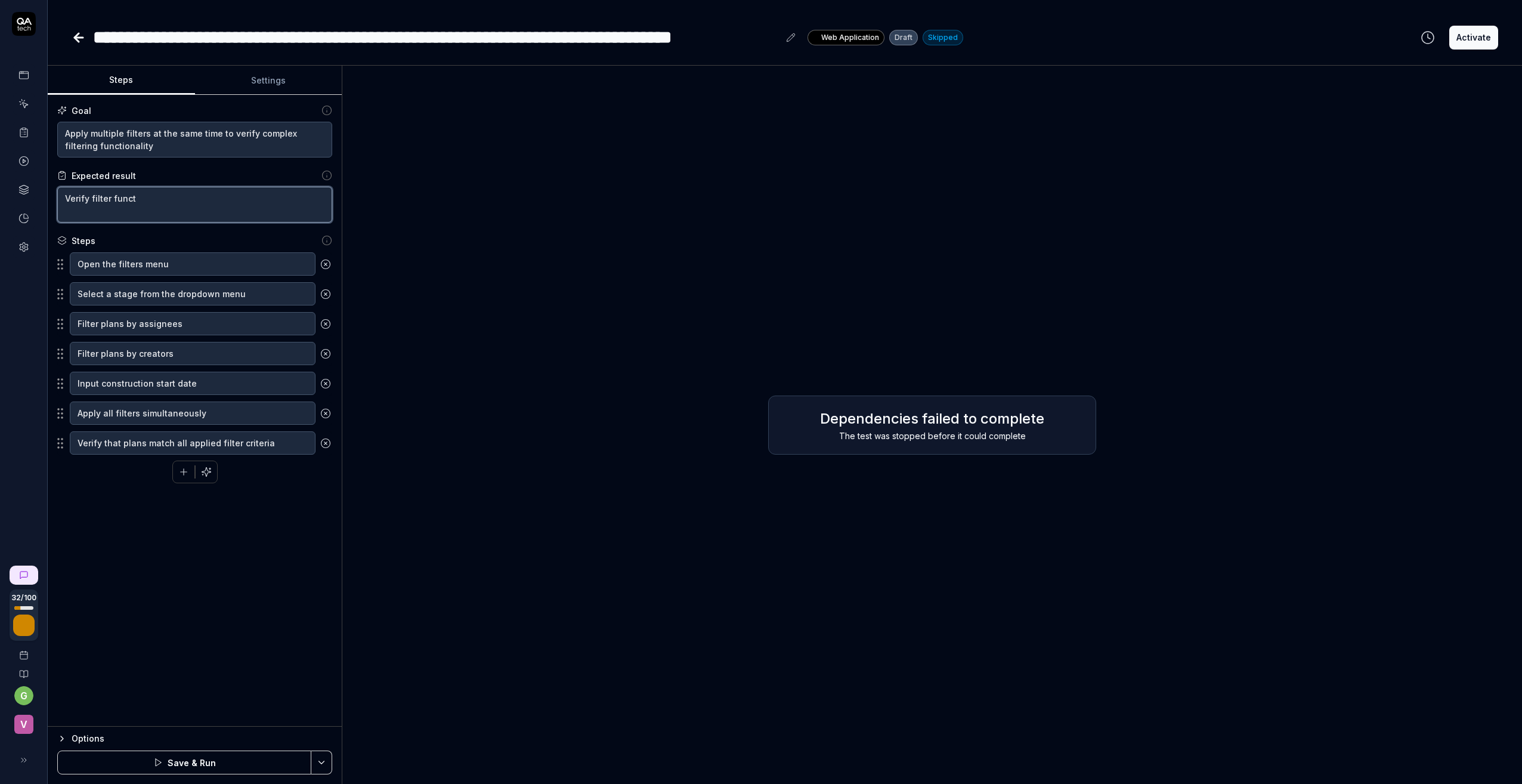
type textarea "Verify filter functi"
type textarea "*"
type textarea "Verify filter functio"
type textarea "*"
type textarea "Verify filter function"
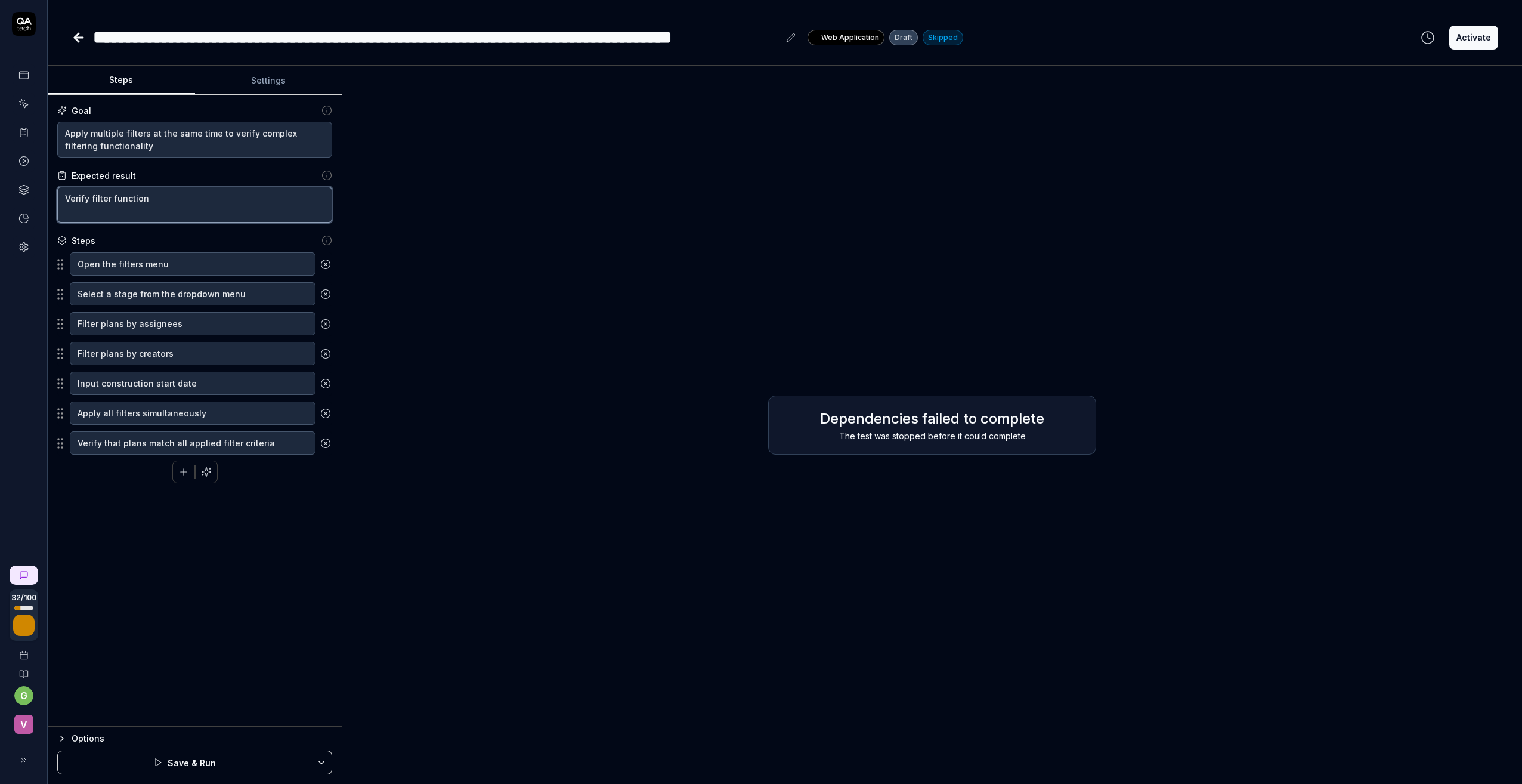
type textarea "*"
type textarea "Verify filter functiona"
type textarea "*"
type textarea "Verify filter functional"
type textarea "*"
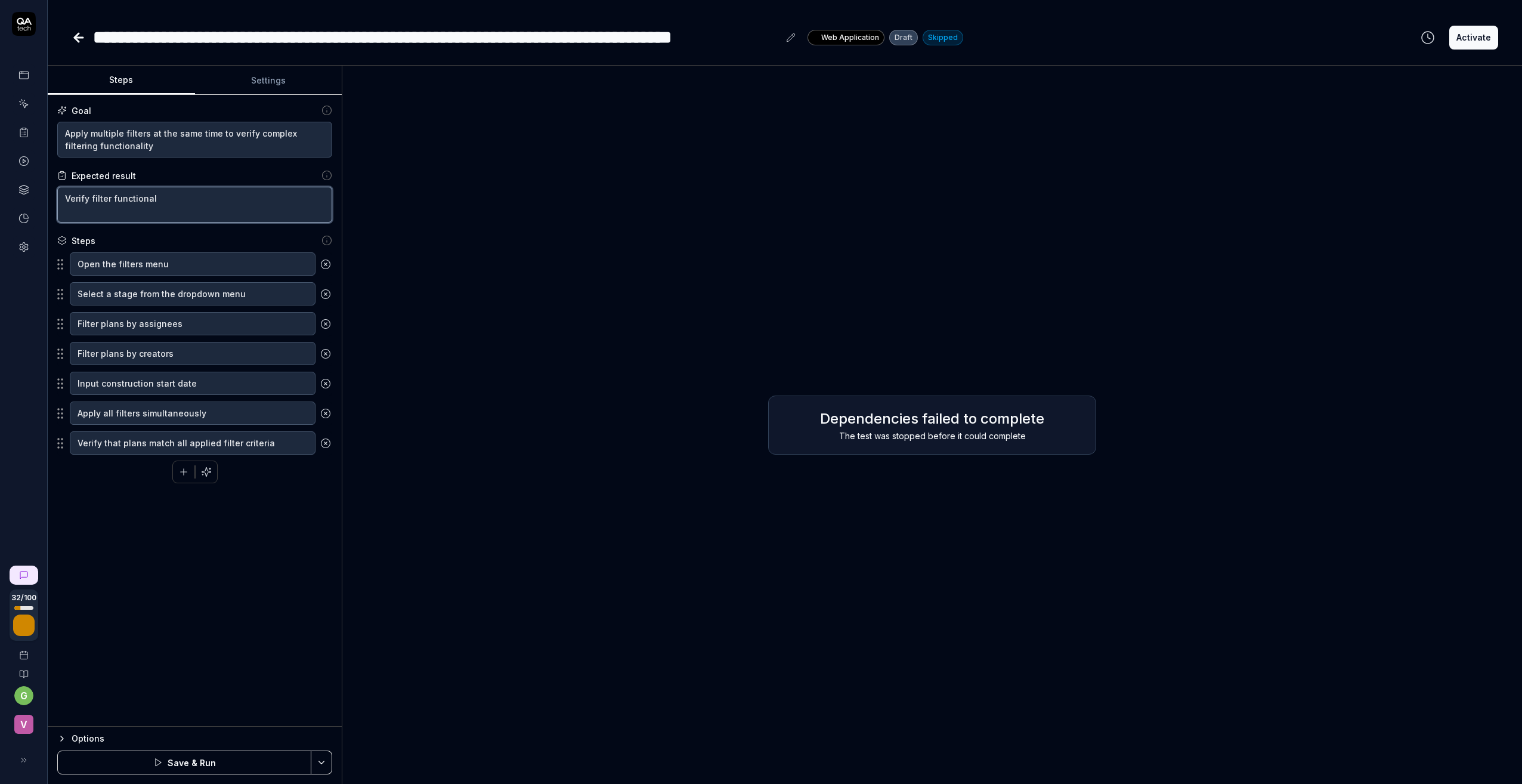
type textarea "Verify filter functionali"
type textarea "*"
type textarea "Verify filter functionalit"
type textarea "*"
type textarea "Verify filter functionality"
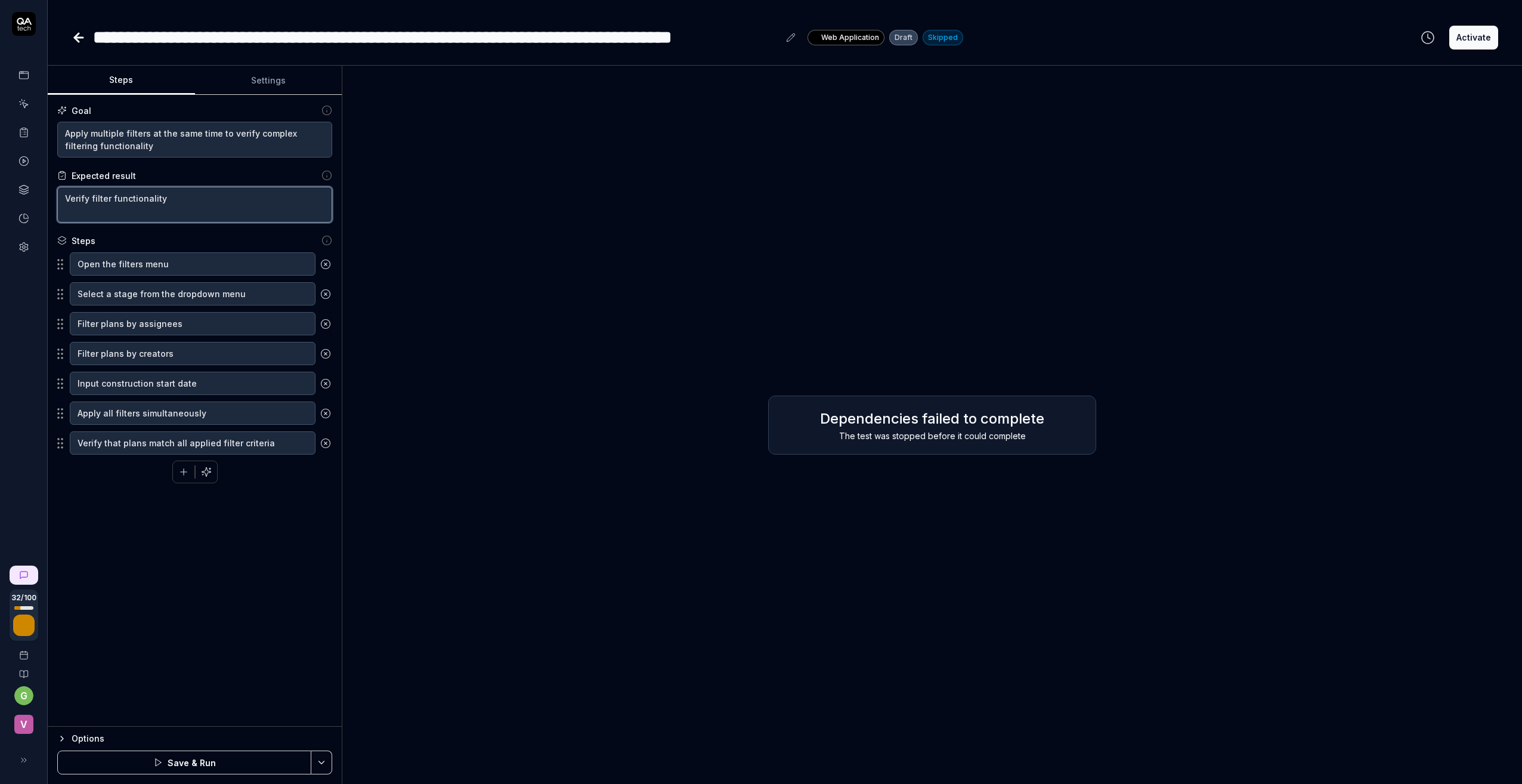
type textarea "*"
type textarea "Verify filter functionality"
type textarea "*"
type textarea "Verify filter functionality o"
type textarea "*"
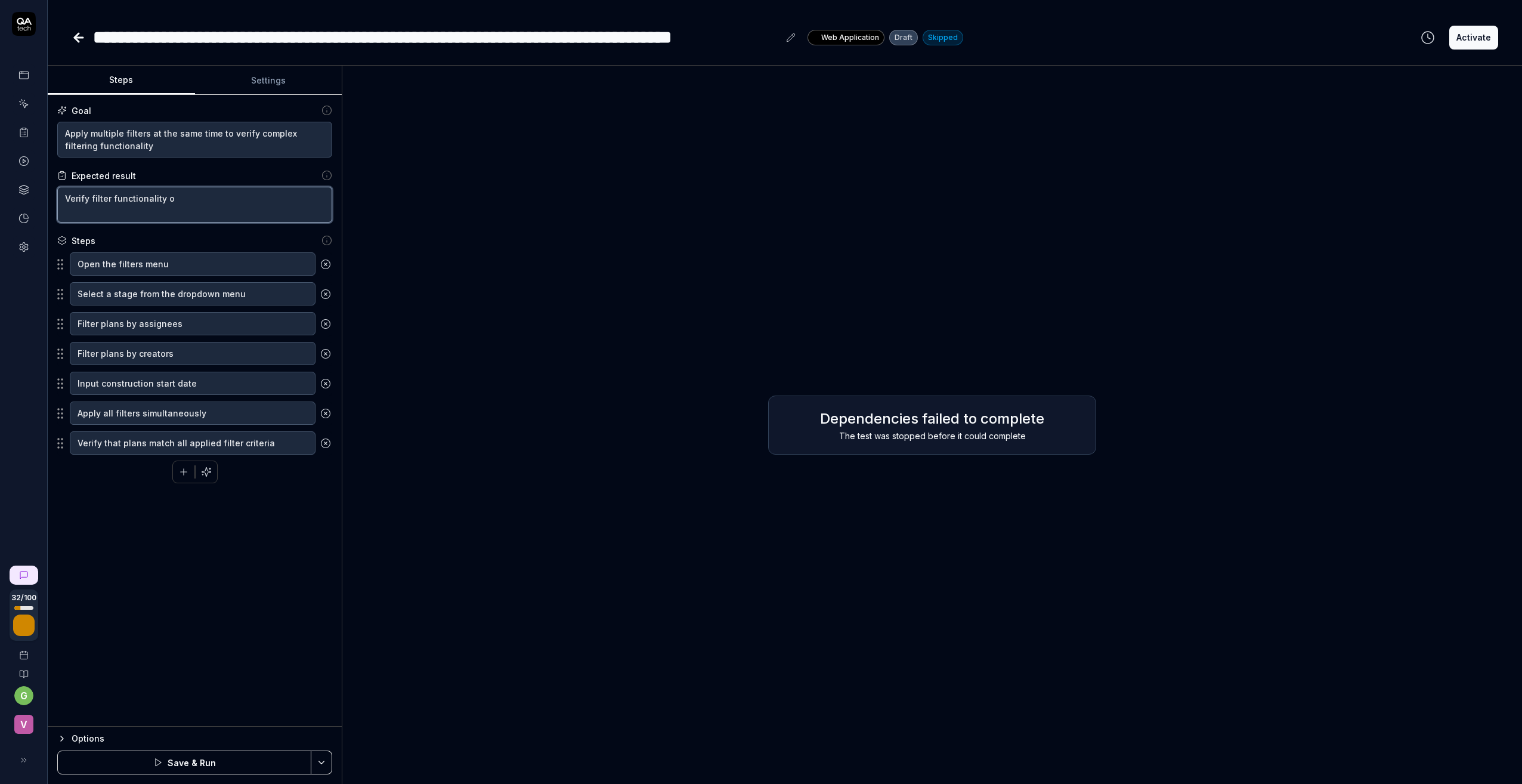
type textarea "Verify filter functionality on"
type textarea "*"
type textarea "Verify filter functionality on"
type textarea "*"
type textarea "Verify filter functionality on p"
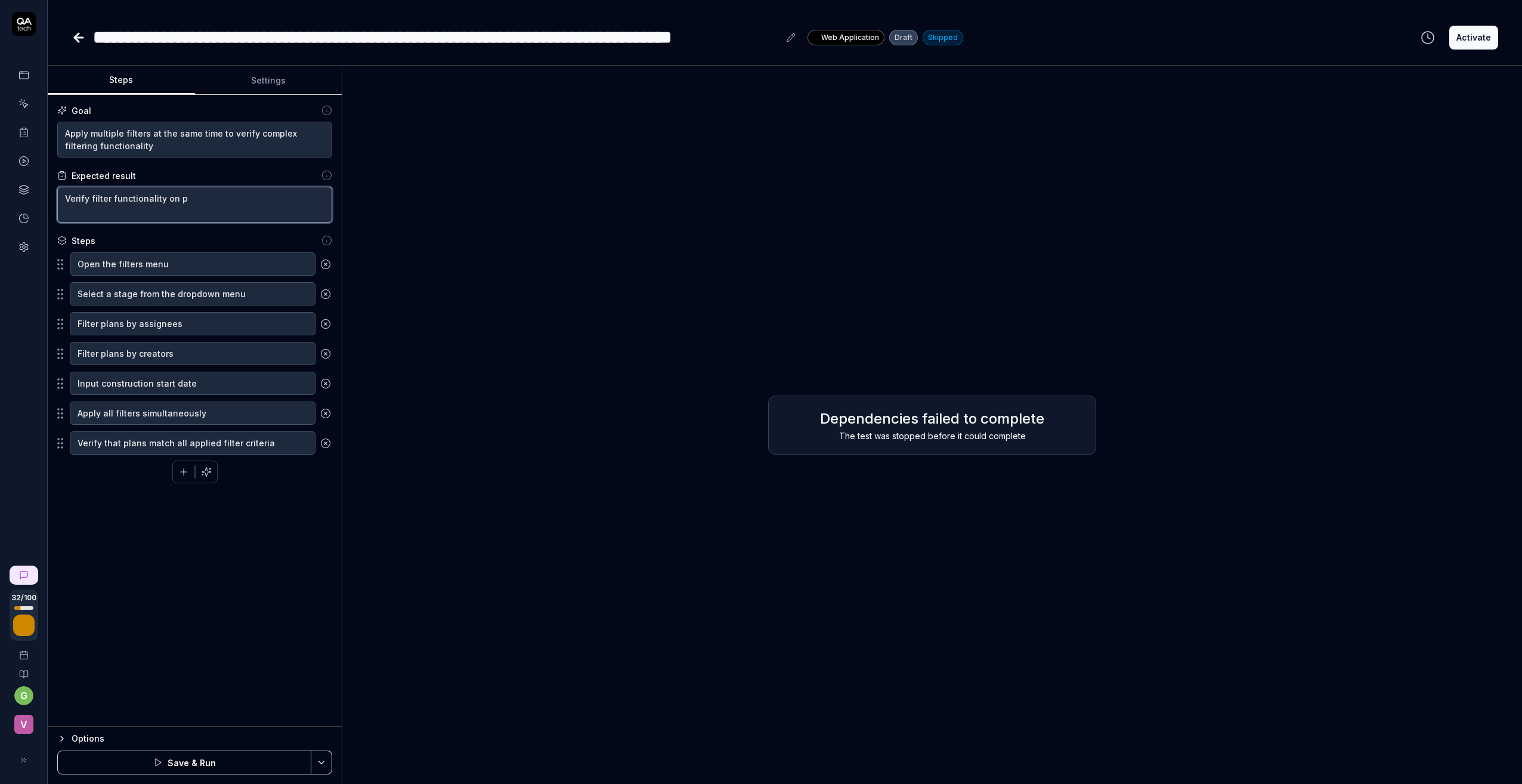
type textarea "*"
type textarea "Verify filter functionality on pl"
type textarea "*"
type textarea "Verify filter functionality on pla"
type textarea "*"
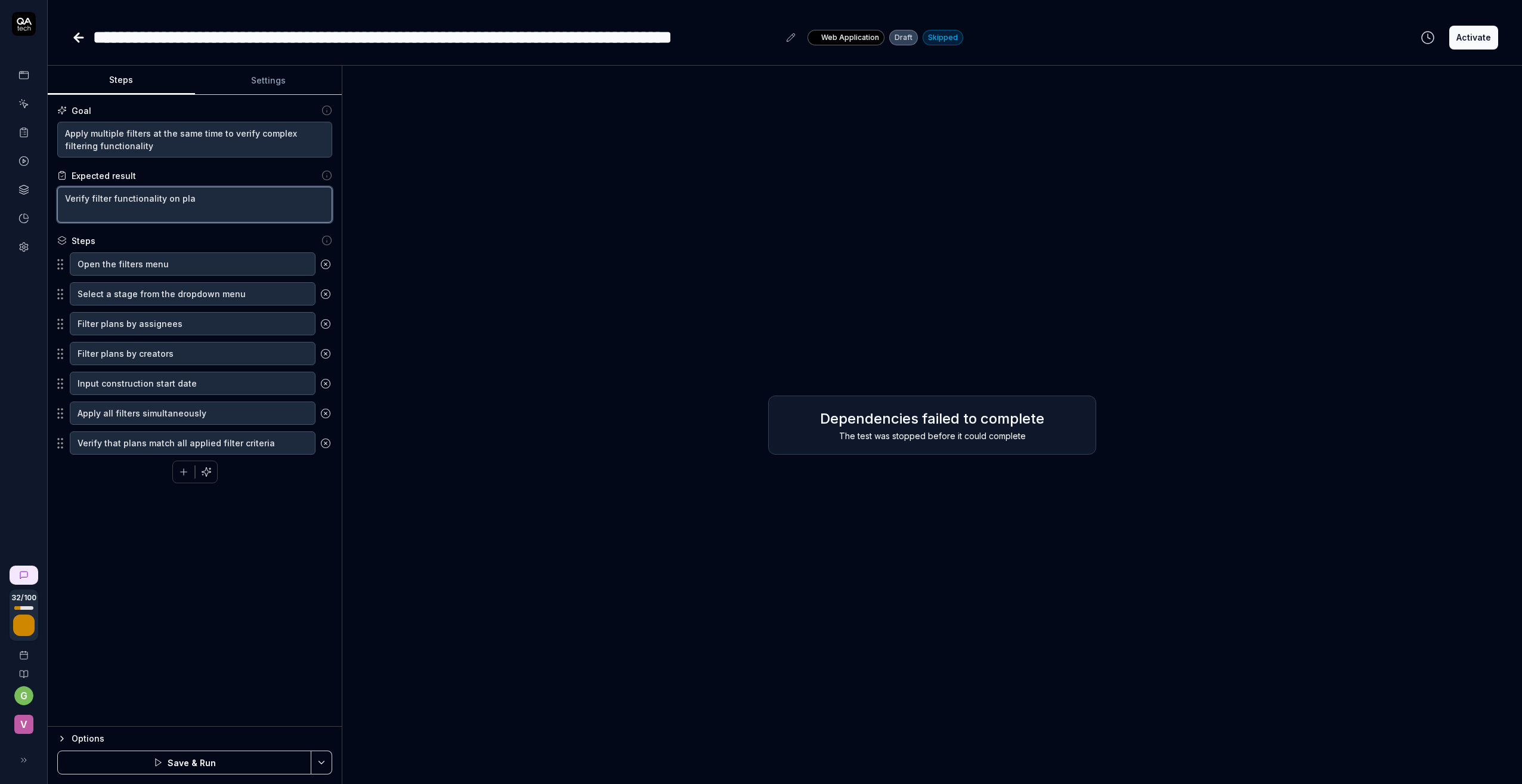
type textarea "Verify filter functionality on plan"
type textarea "*"
type textarea "Verify filter functionality on plans"
click at [180, 517] on div "Goal Apply multiple filters at the same time to verify complex filtering functi…" at bounding box center [194, 410] width 294 height 631
click at [206, 470] on icon "button" at bounding box center [206, 471] width 11 height 11
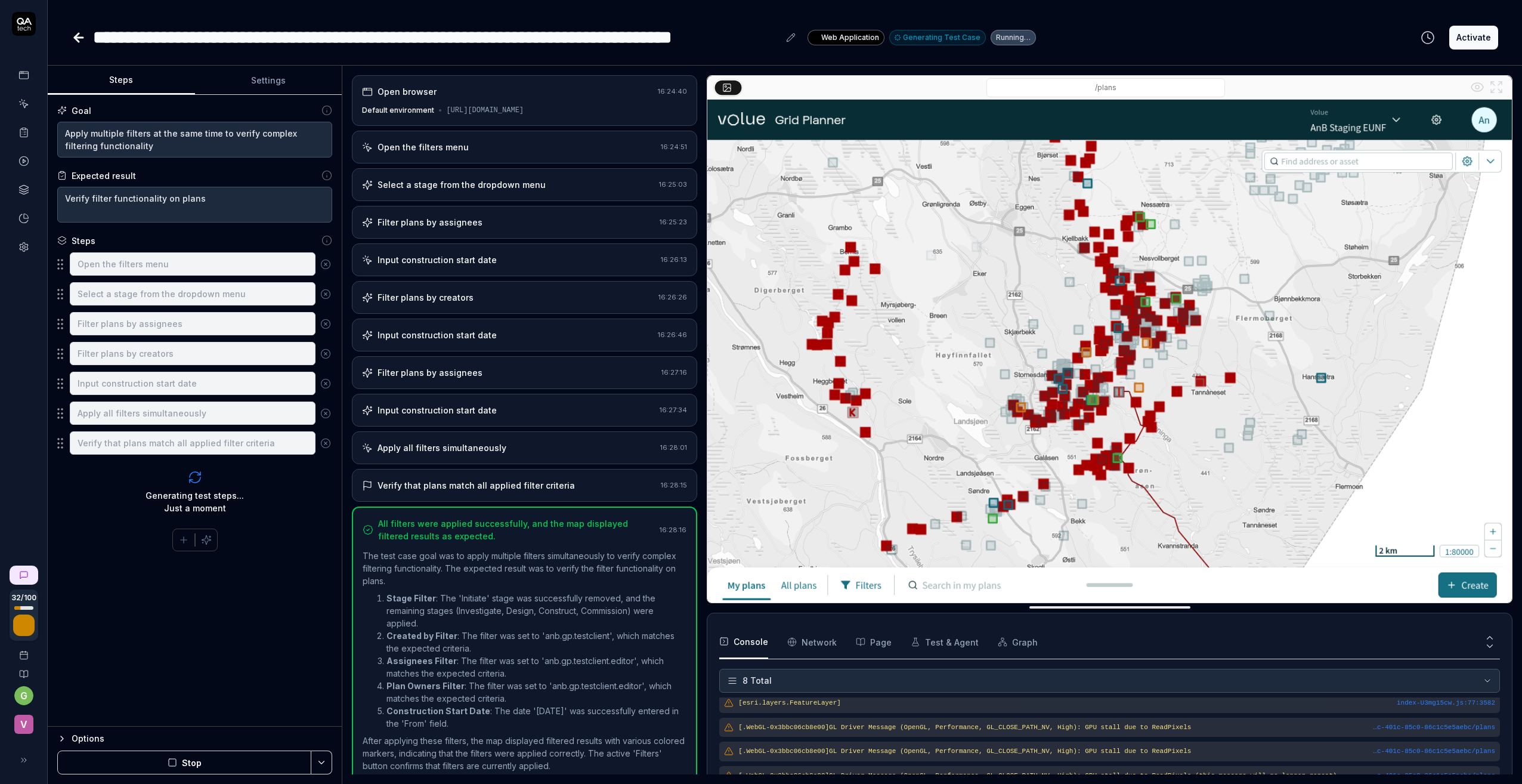
scroll to position [116, 0]
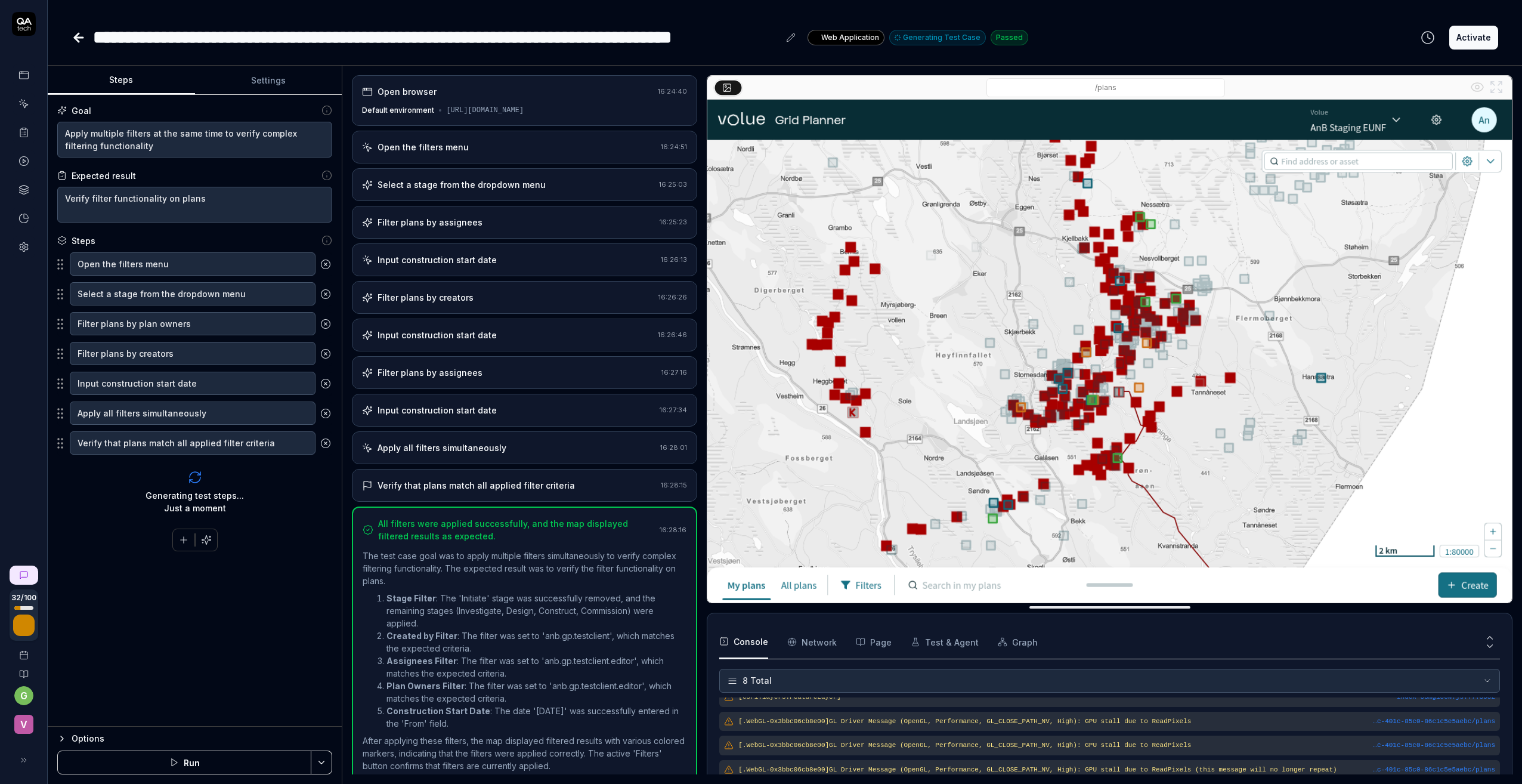
click at [1474, 37] on button "Activate" at bounding box center [1474, 37] width 49 height 24
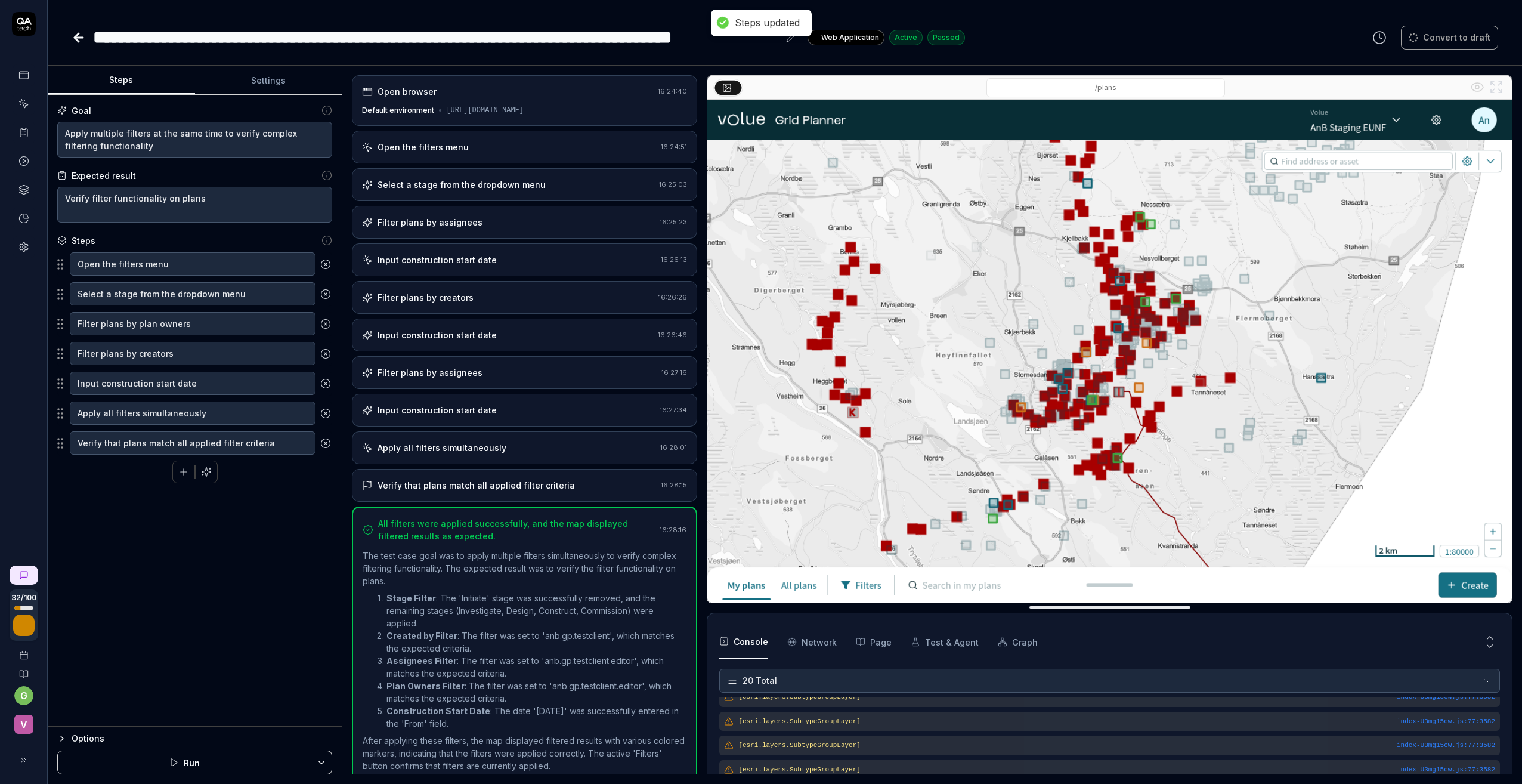
scroll to position [417, 0]
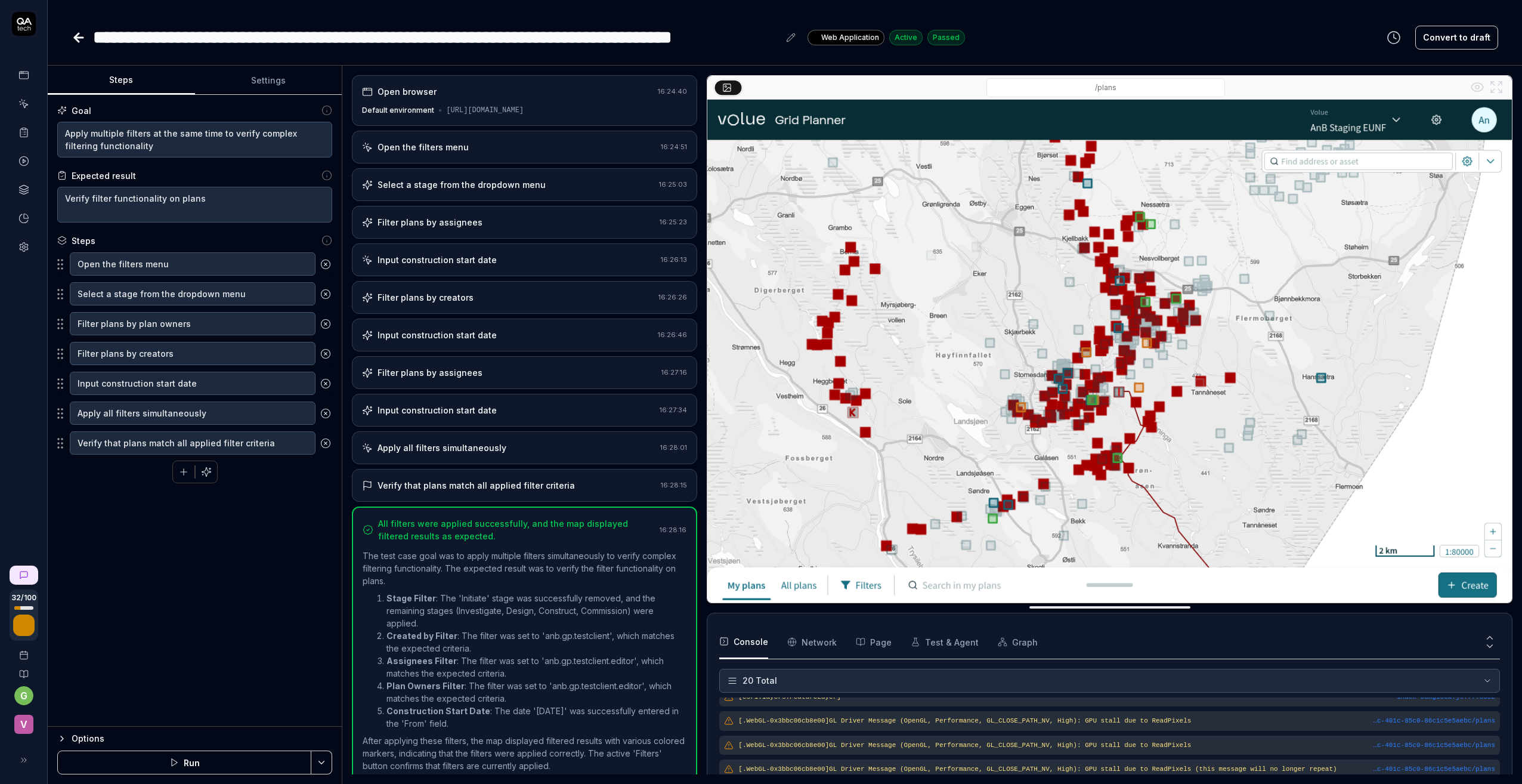
click at [80, 37] on icon at bounding box center [79, 37] width 8 height 0
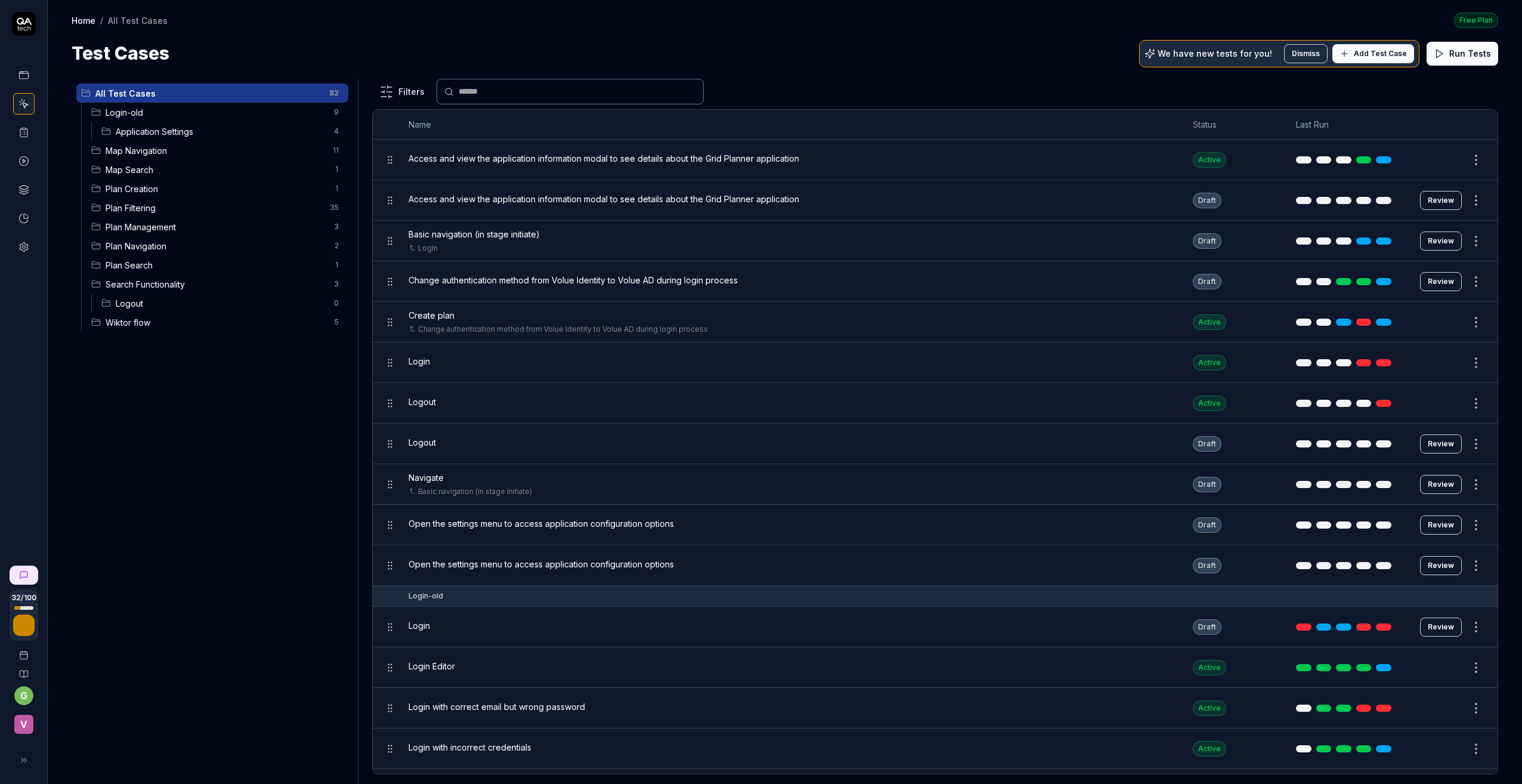
click at [145, 183] on span "Plan Creation" at bounding box center [216, 188] width 222 height 13
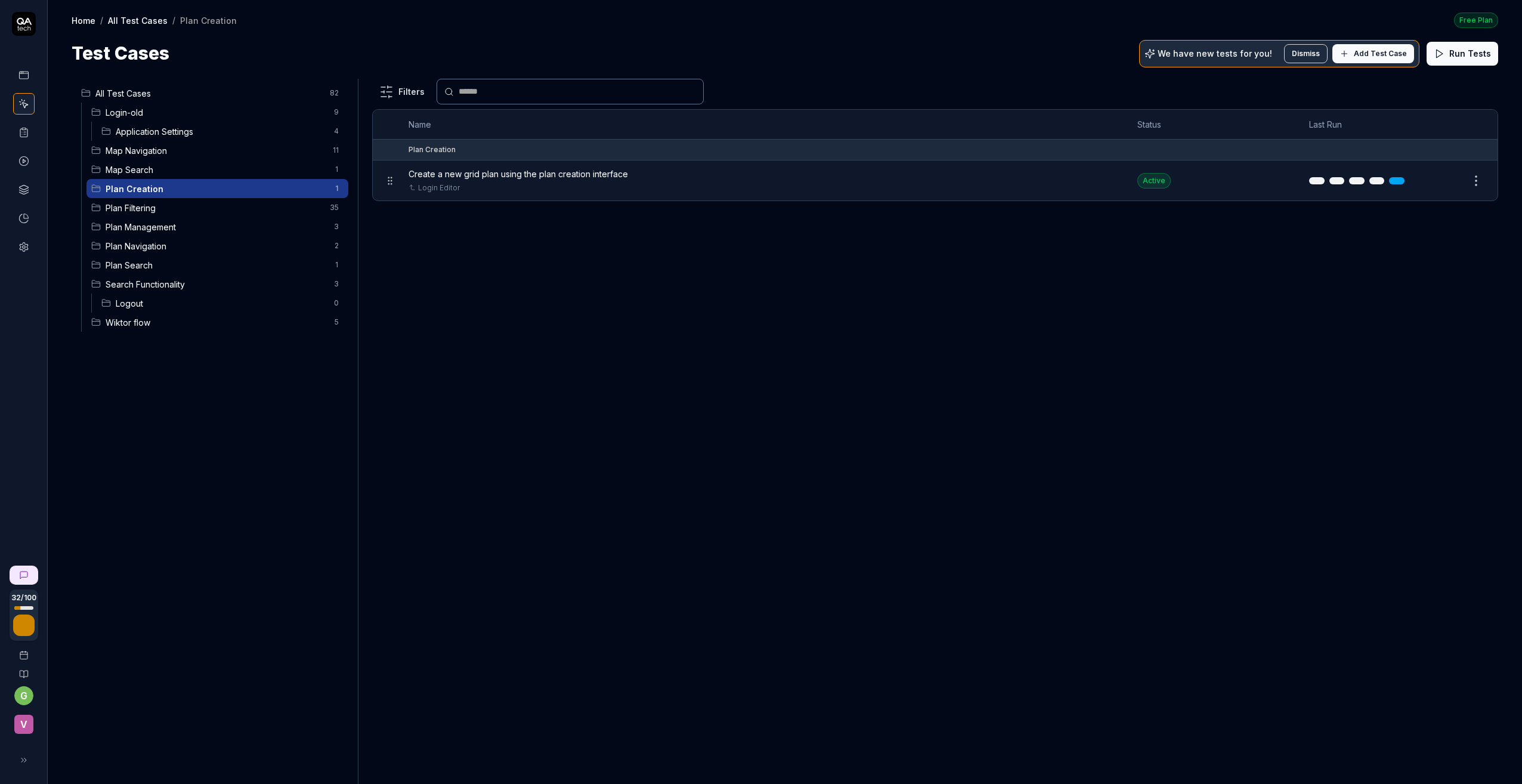
click at [138, 210] on span "Plan Filtering" at bounding box center [214, 208] width 217 height 13
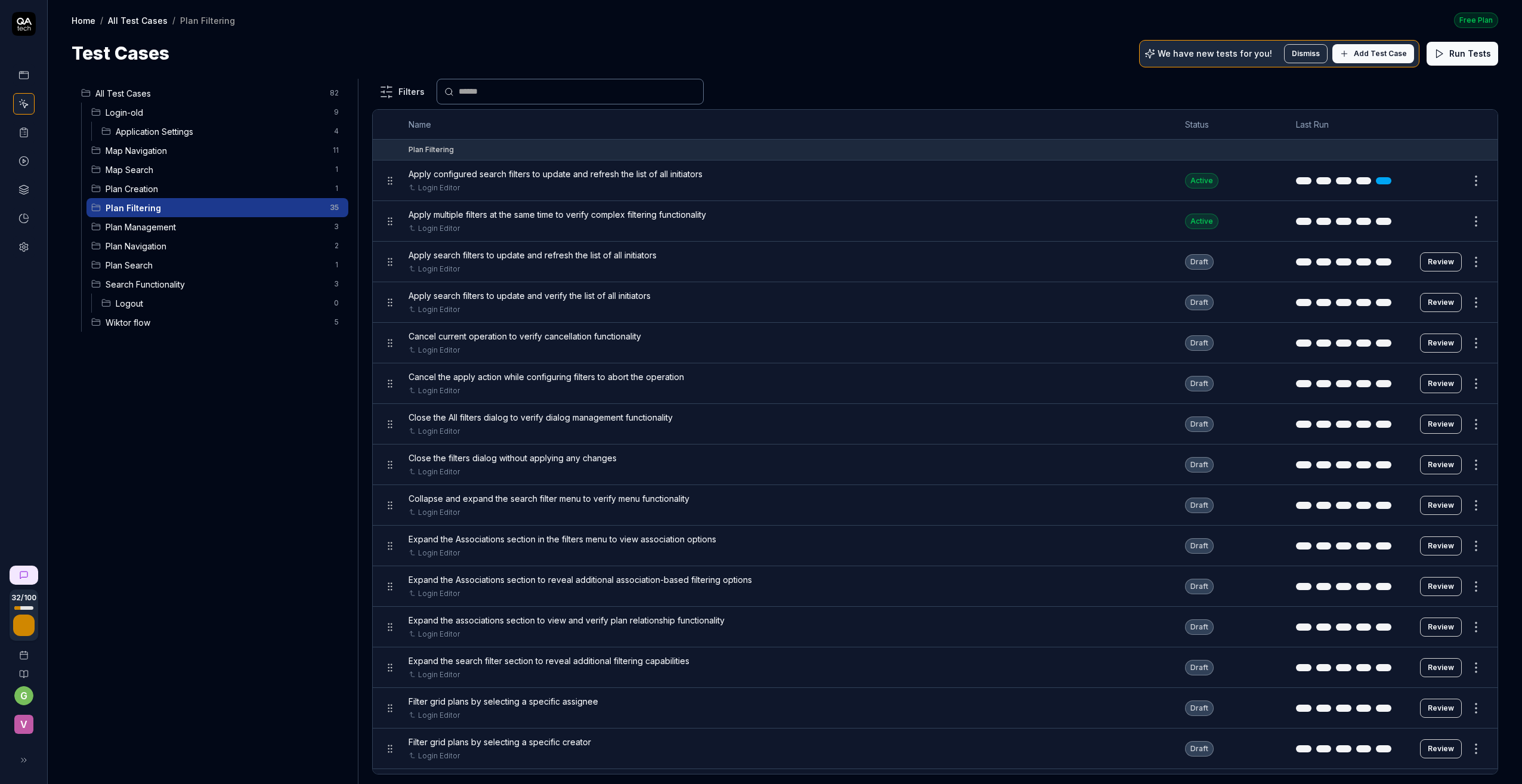
click at [1434, 259] on button "Review" at bounding box center [1441, 261] width 41 height 19
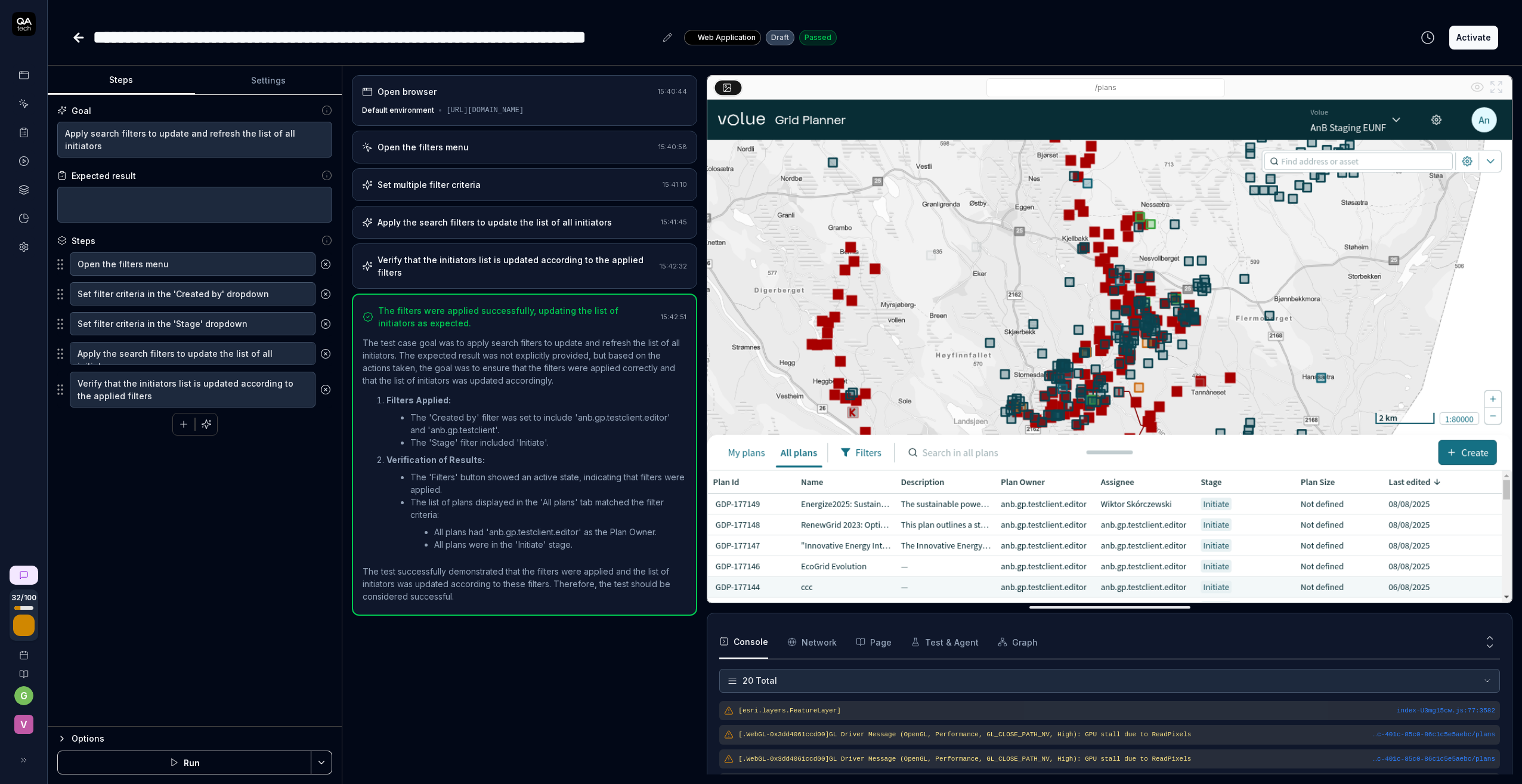
scroll to position [417, 0]
click at [99, 194] on textarea at bounding box center [194, 205] width 275 height 35
type textarea "*"
type textarea "S"
type textarea "*"
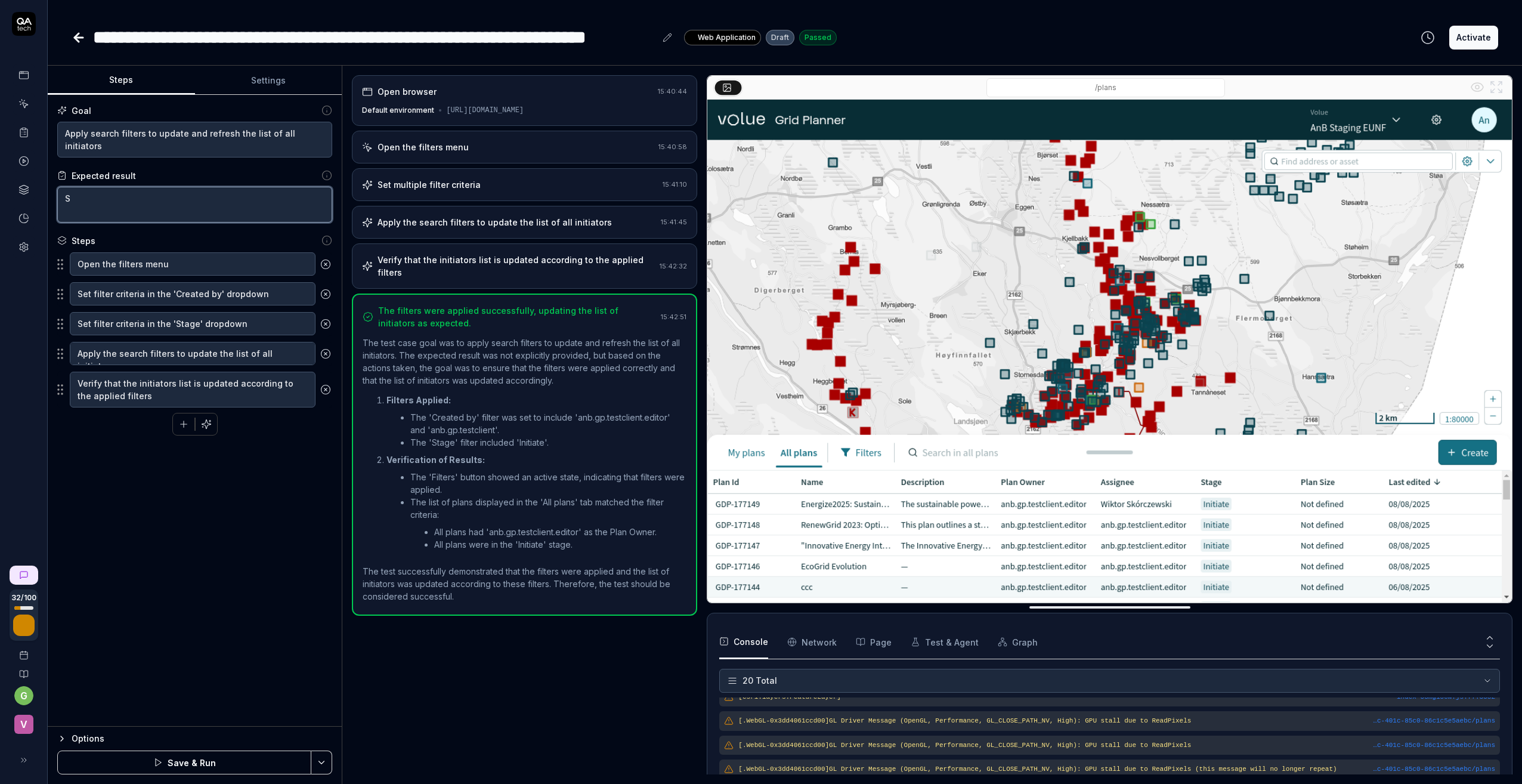
type textarea "Se"
type textarea "*"
type textarea "Sea"
type textarea "*"
type textarea "Sear"
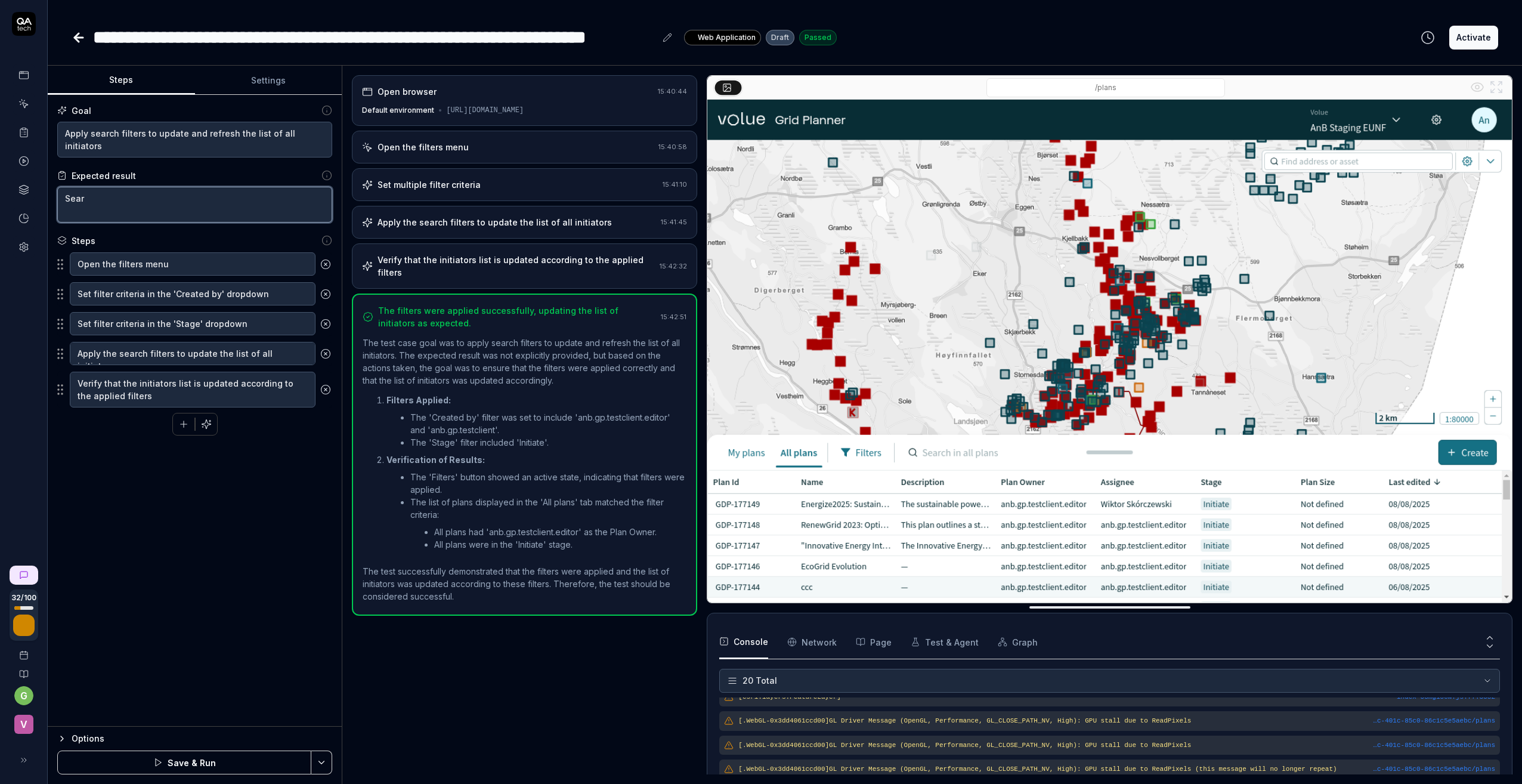
type textarea "*"
type textarea "Searc"
type textarea "*"
type textarea "Search"
type textarea "*"
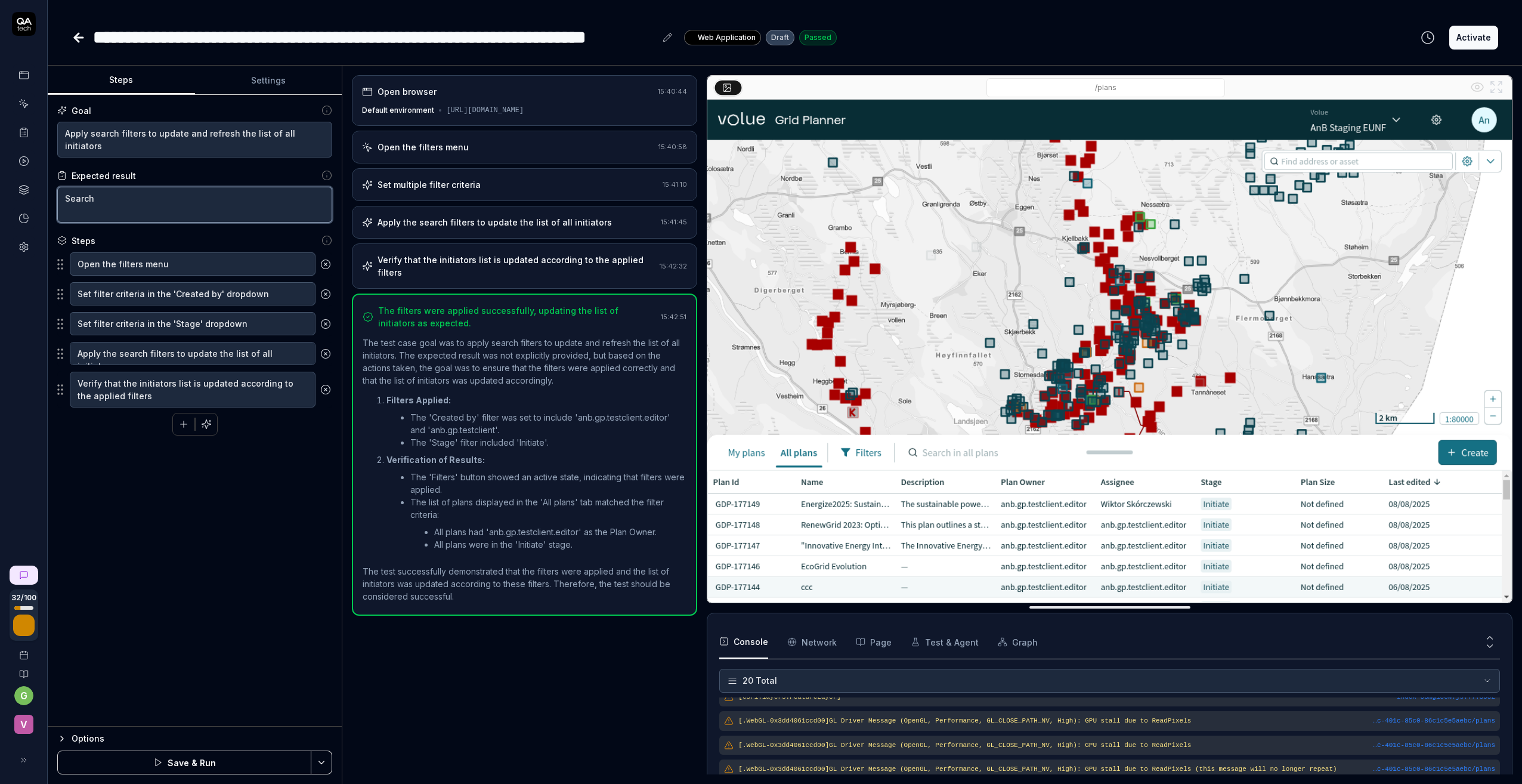
type textarea "Search"
type textarea "*"
type textarea "Search f"
type textarea "*"
type textarea "Search fi"
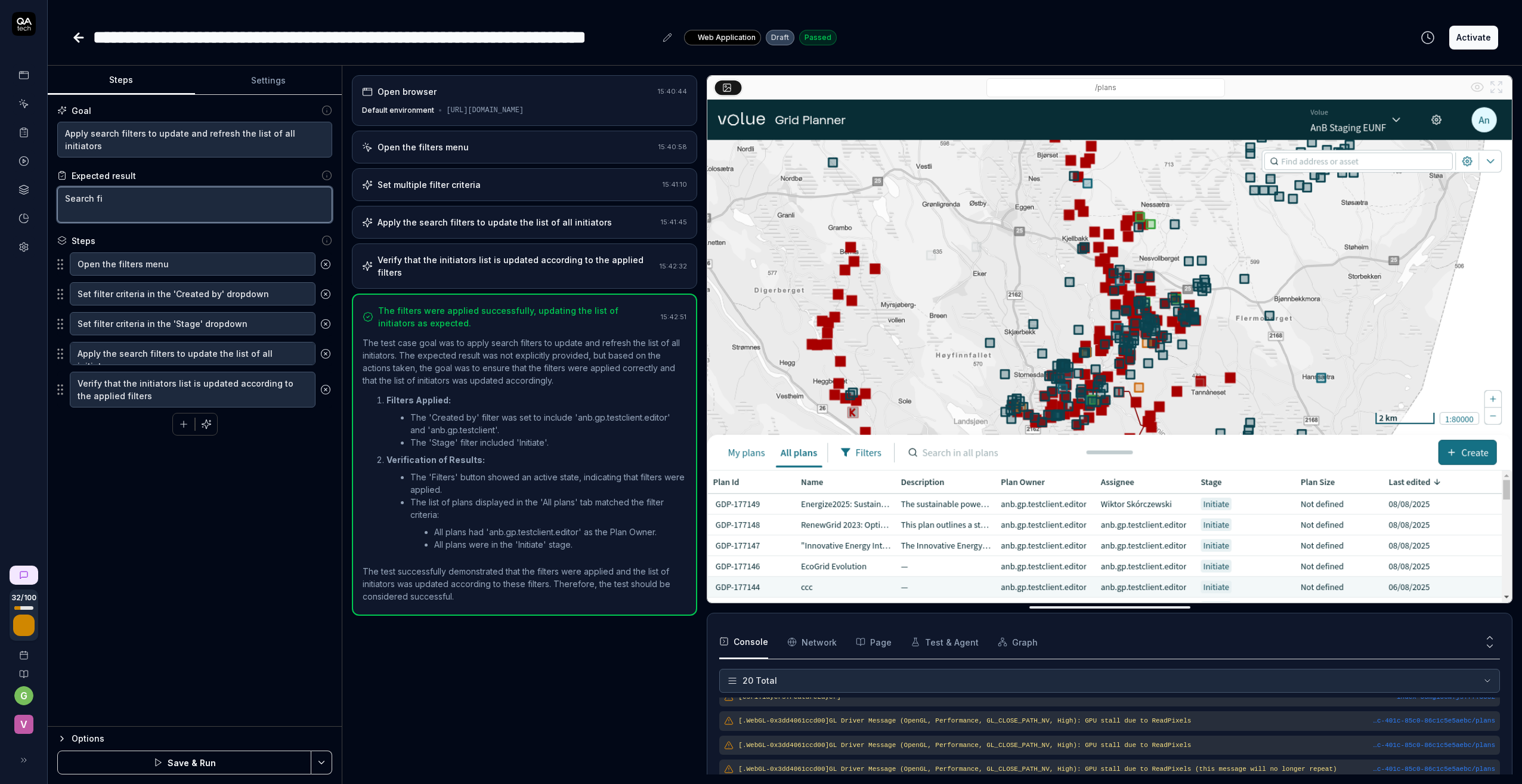
type textarea "*"
type textarea "Search fil"
type textarea "*"
type textarea "Search filt"
type textarea "*"
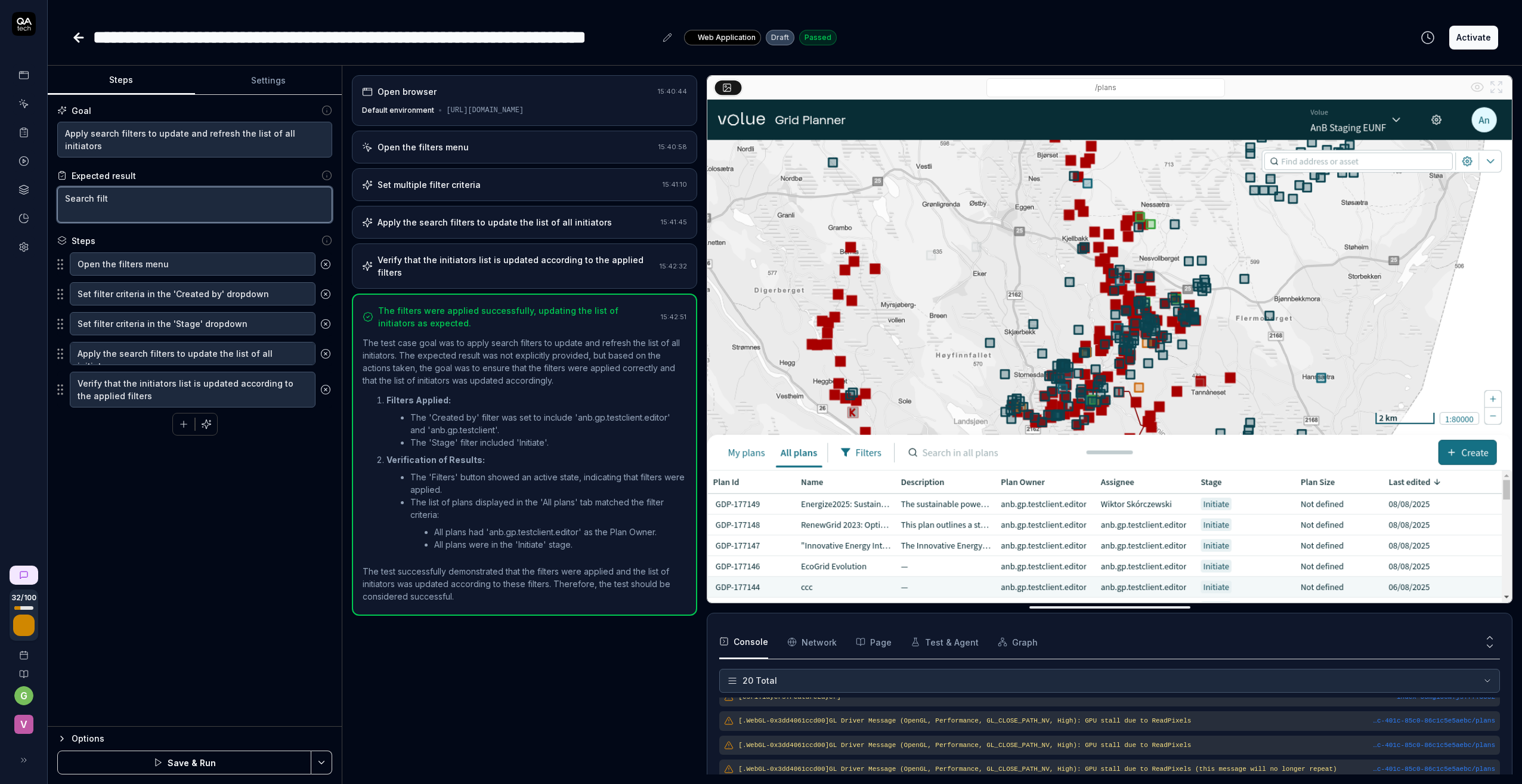
type textarea "Search filte"
type textarea "*"
type textarea "Search filter"
type textarea "*"
type textarea "Search filter"
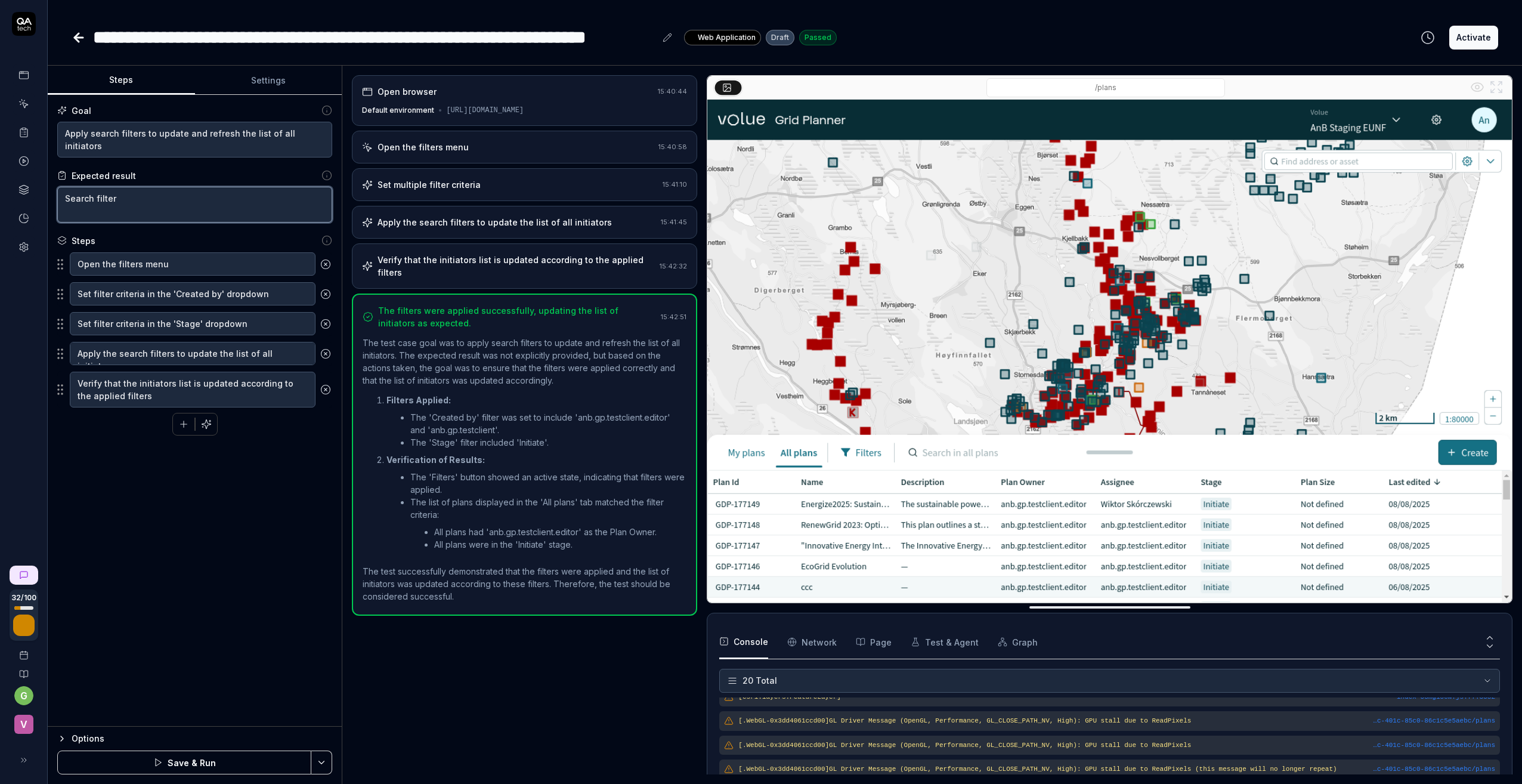
type textarea "*"
type textarea "Search filter v"
type textarea "*"
type textarea "Search filter ve"
type textarea "*"
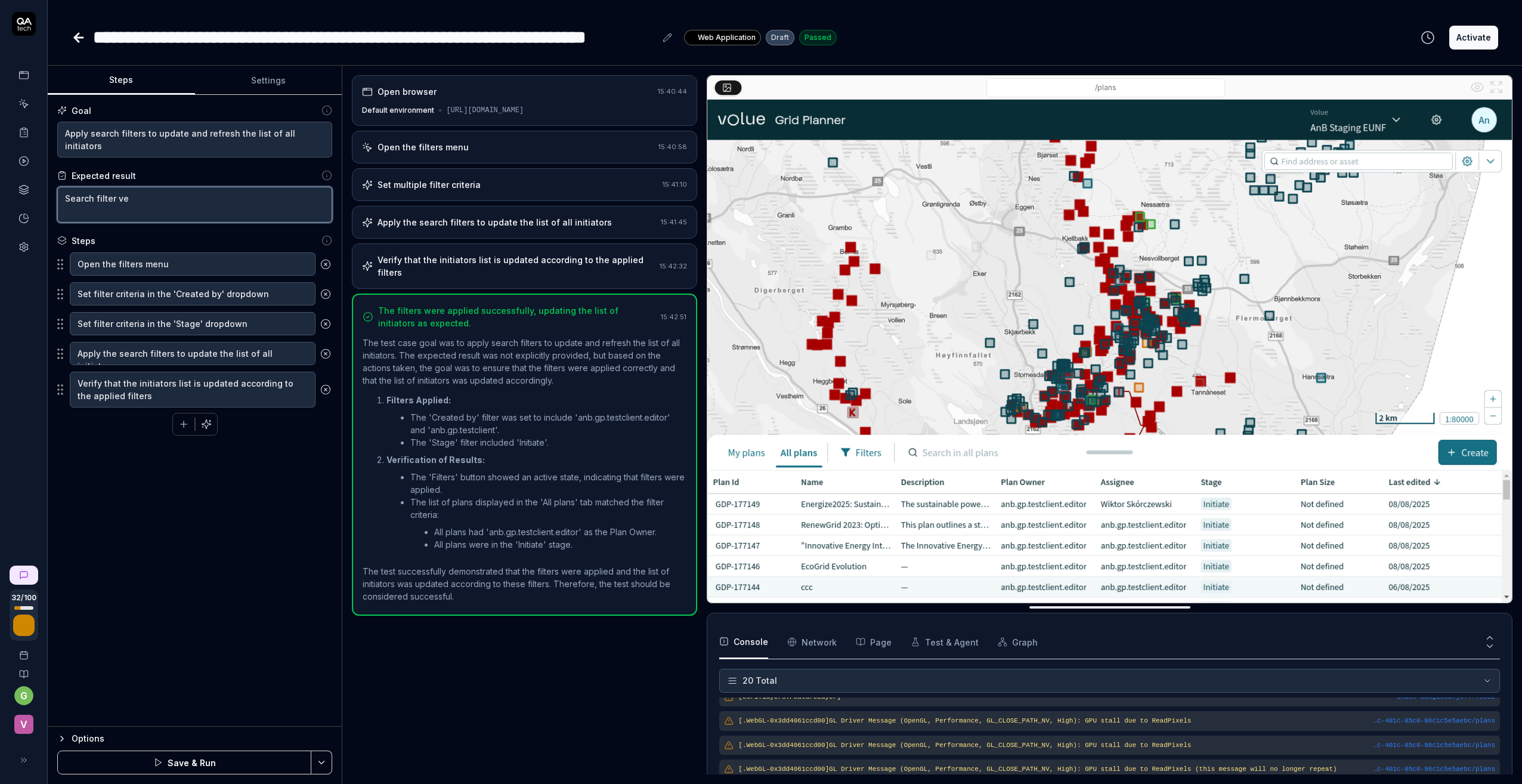
type textarea "Search filter ver"
type textarea "*"
type textarea "Search filter veri"
type textarea "*"
type textarea "Search filter verif"
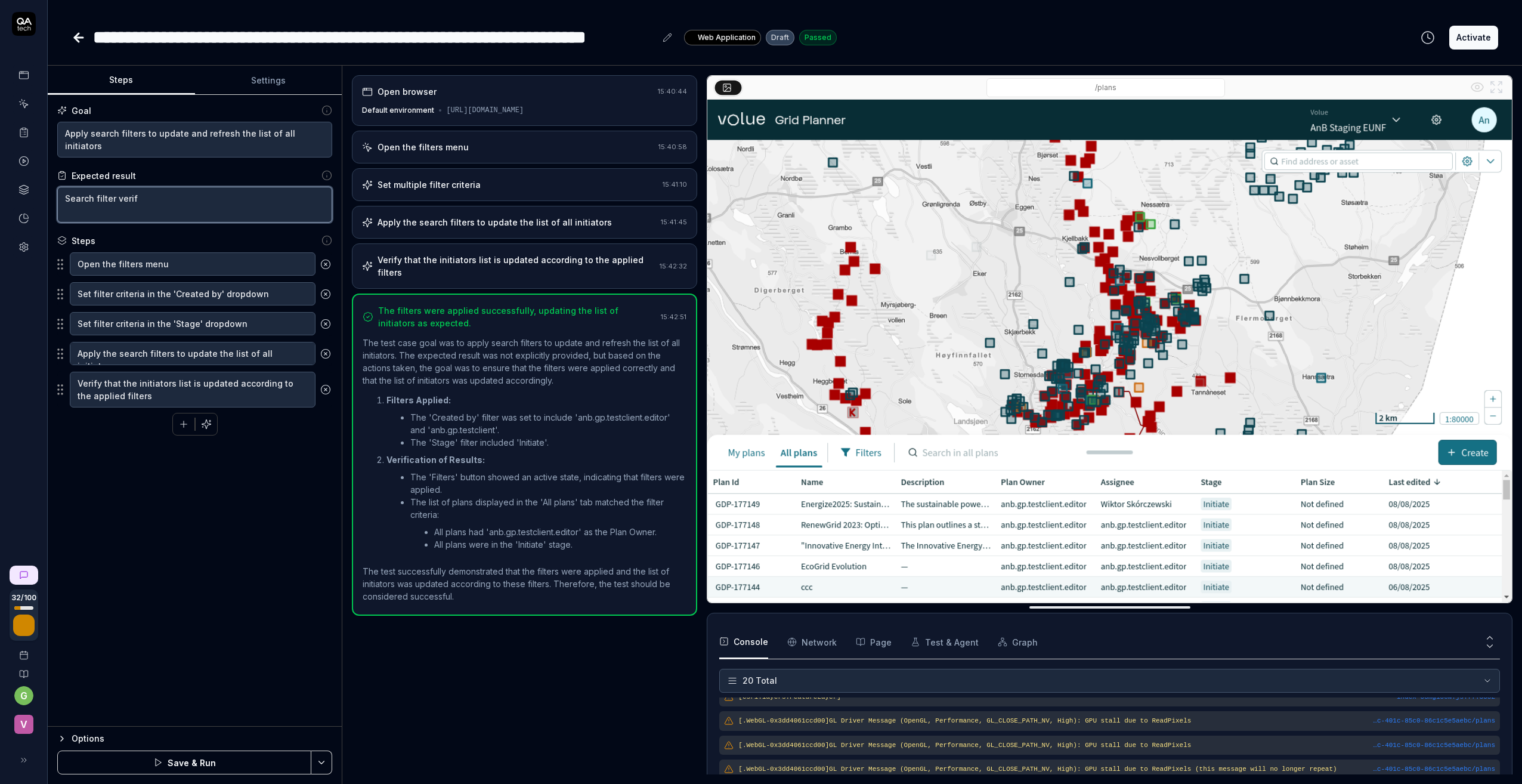
type textarea "*"
type textarea "Search filter verifi"
type textarea "*"
type textarea "Search filter verifie"
type textarea "*"
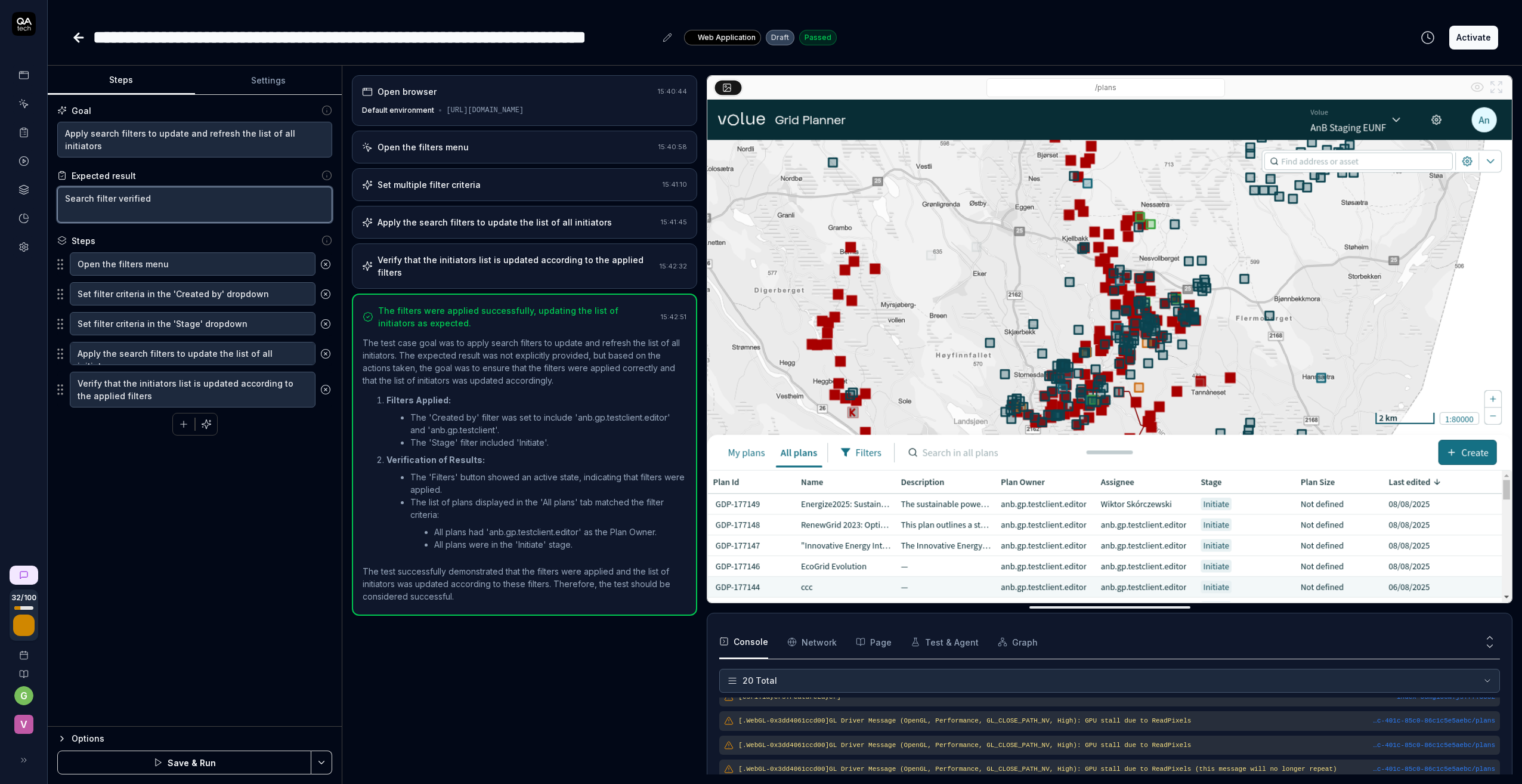
type textarea "Search filter verified"
click at [194, 471] on div "Goal Apply search filters to update and refresh the list of all initiators Expe…" at bounding box center [194, 410] width 294 height 631
click at [204, 424] on icon "button" at bounding box center [206, 424] width 11 height 11
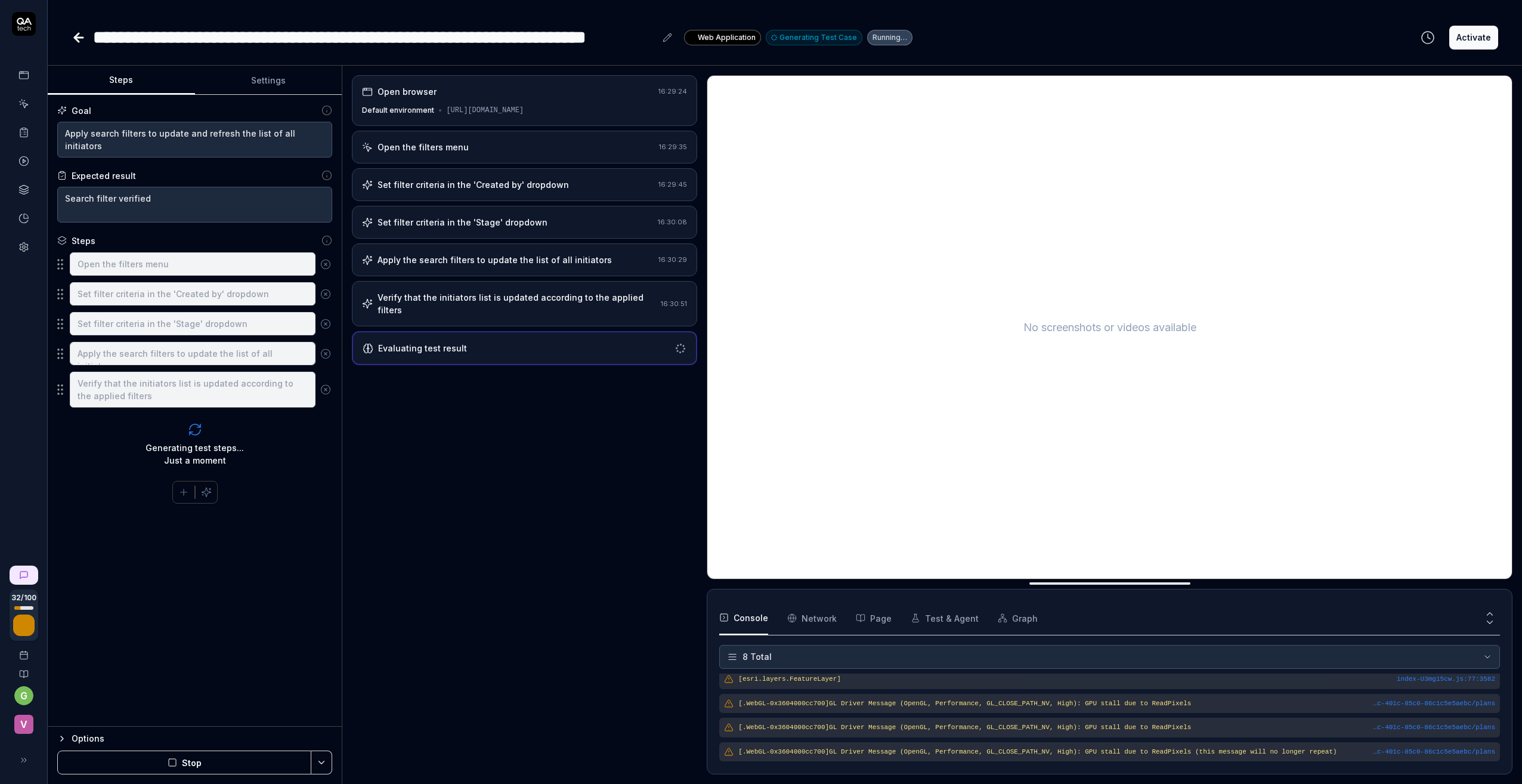
scroll to position [116, 0]
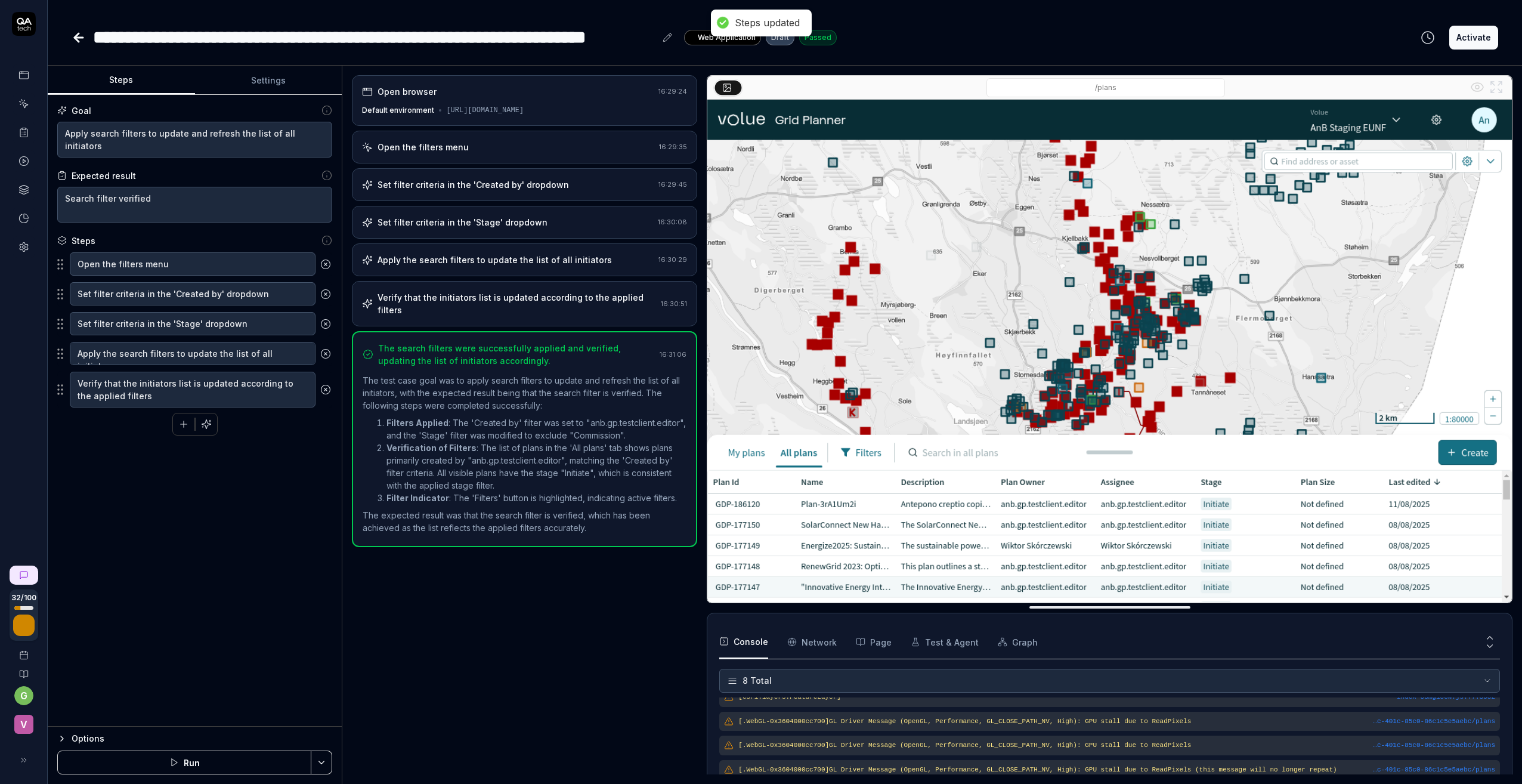
click at [1467, 38] on button "Activate" at bounding box center [1474, 37] width 49 height 24
click at [76, 33] on icon at bounding box center [79, 37] width 15 height 15
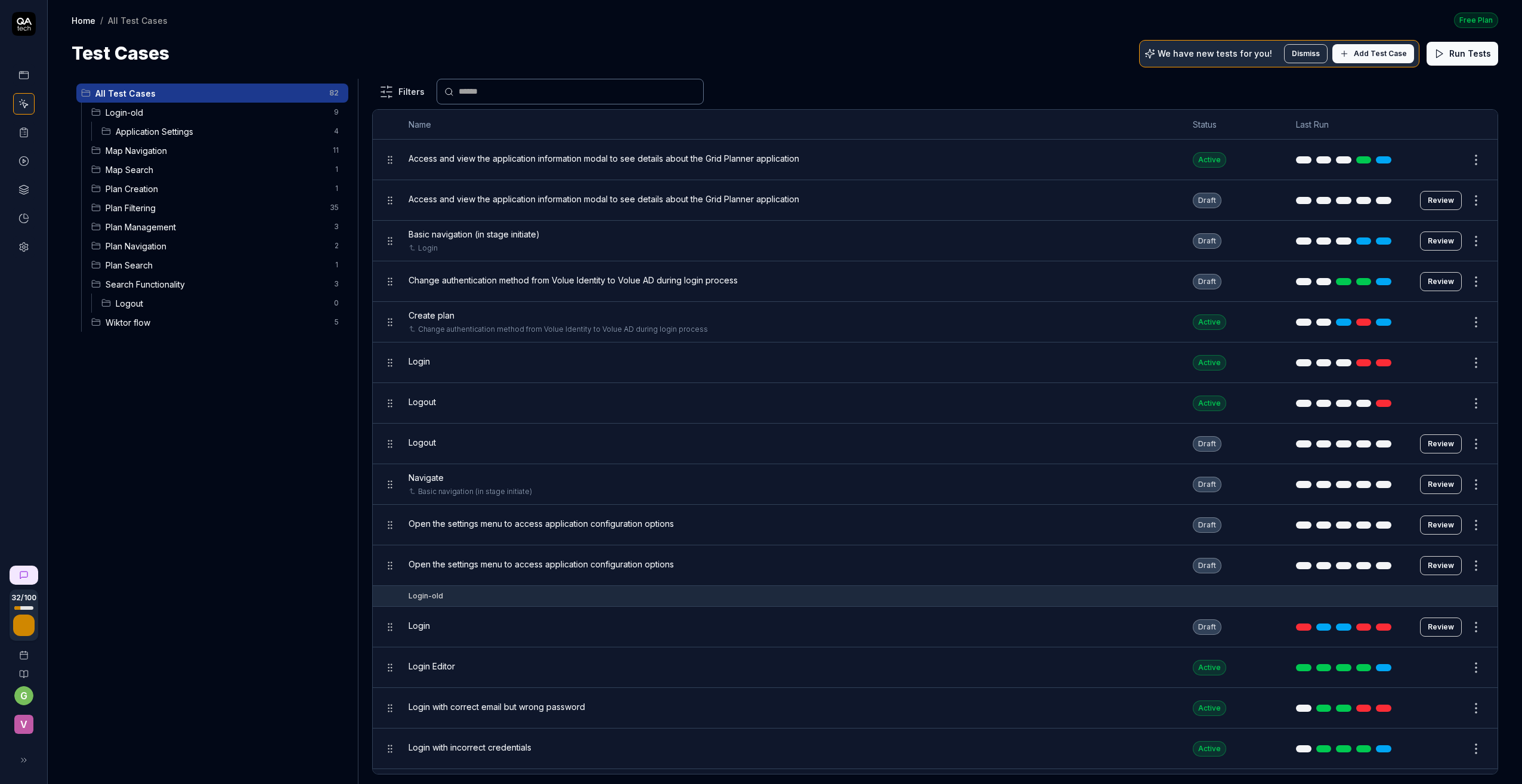
click at [156, 207] on span "Plan Filtering" at bounding box center [214, 208] width 217 height 13
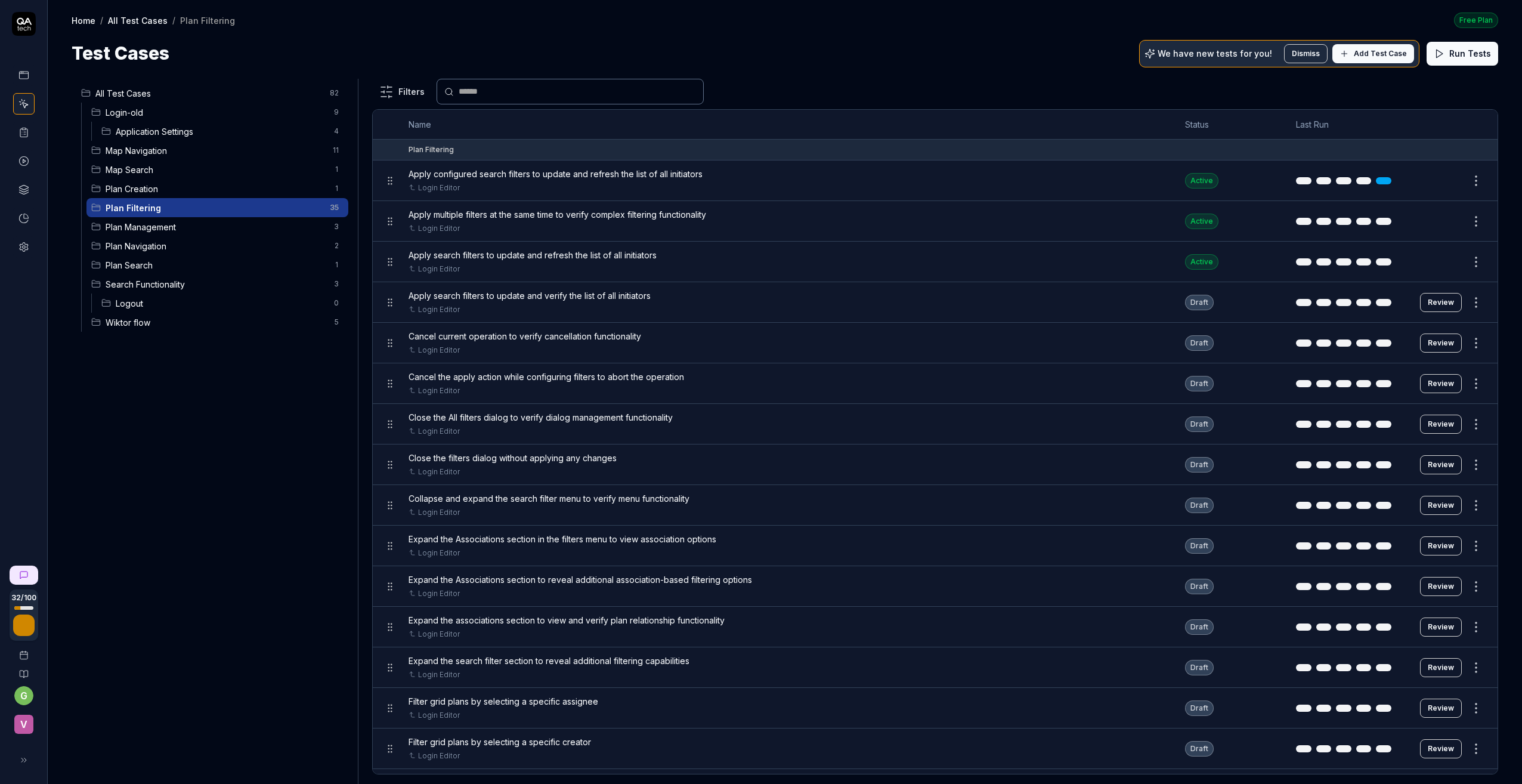
click at [1437, 302] on button "Review" at bounding box center [1441, 301] width 41 height 19
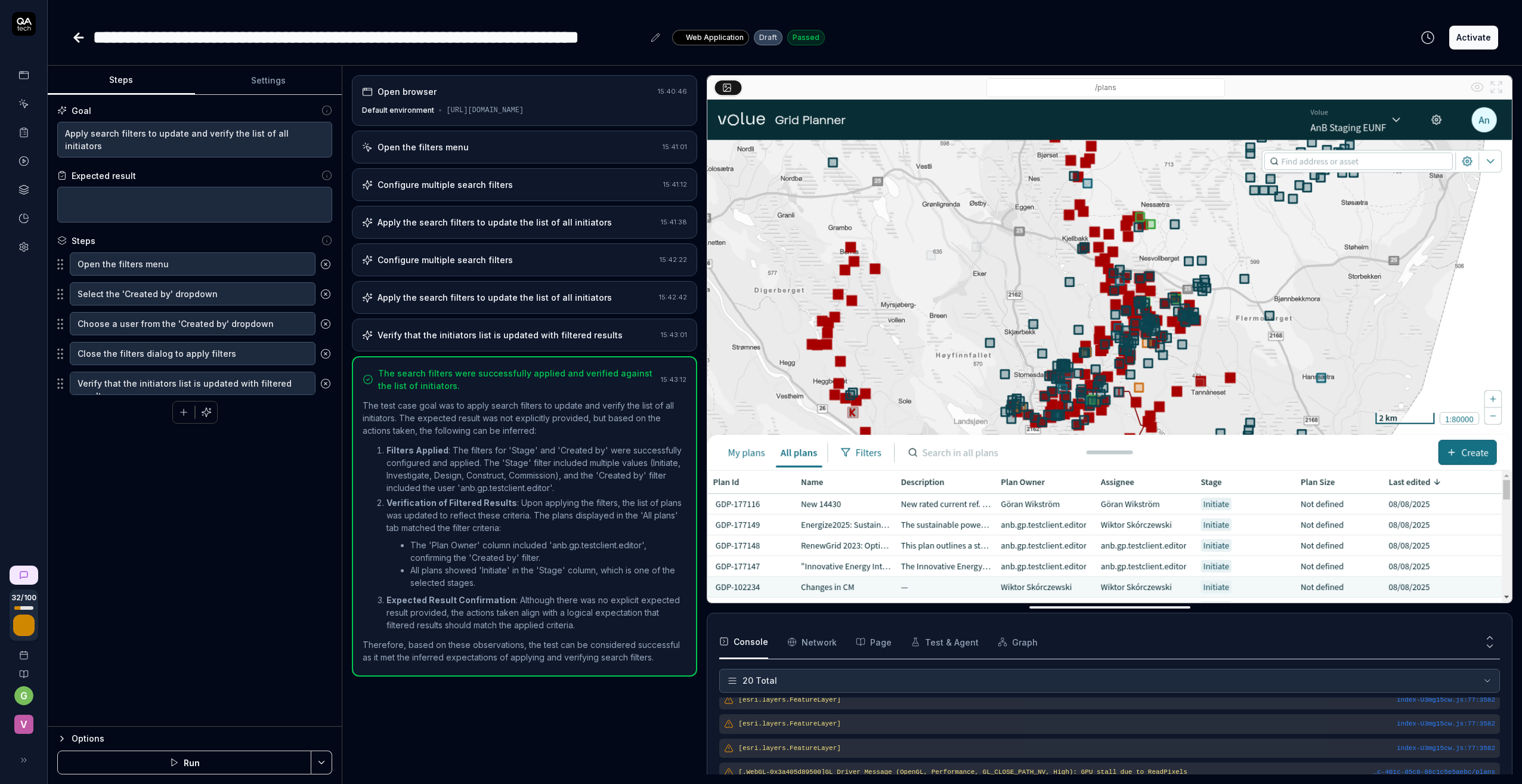
scroll to position [417, 0]
click at [102, 197] on textarea at bounding box center [194, 205] width 275 height 35
type textarea "*"
type textarea "S"
type textarea "*"
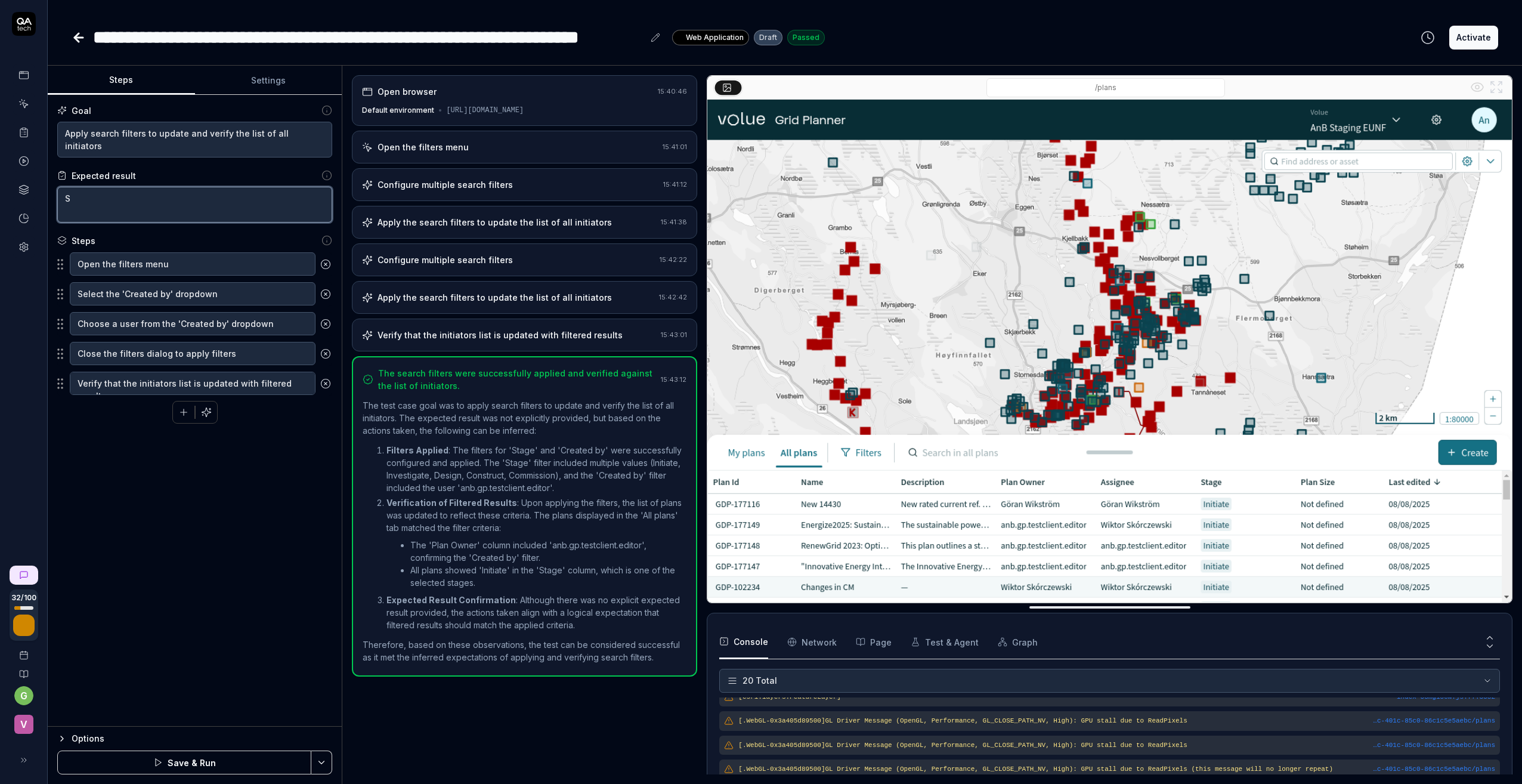
type textarea "Se"
type textarea "*"
type textarea "Sea"
type textarea "*"
type textarea "Sear"
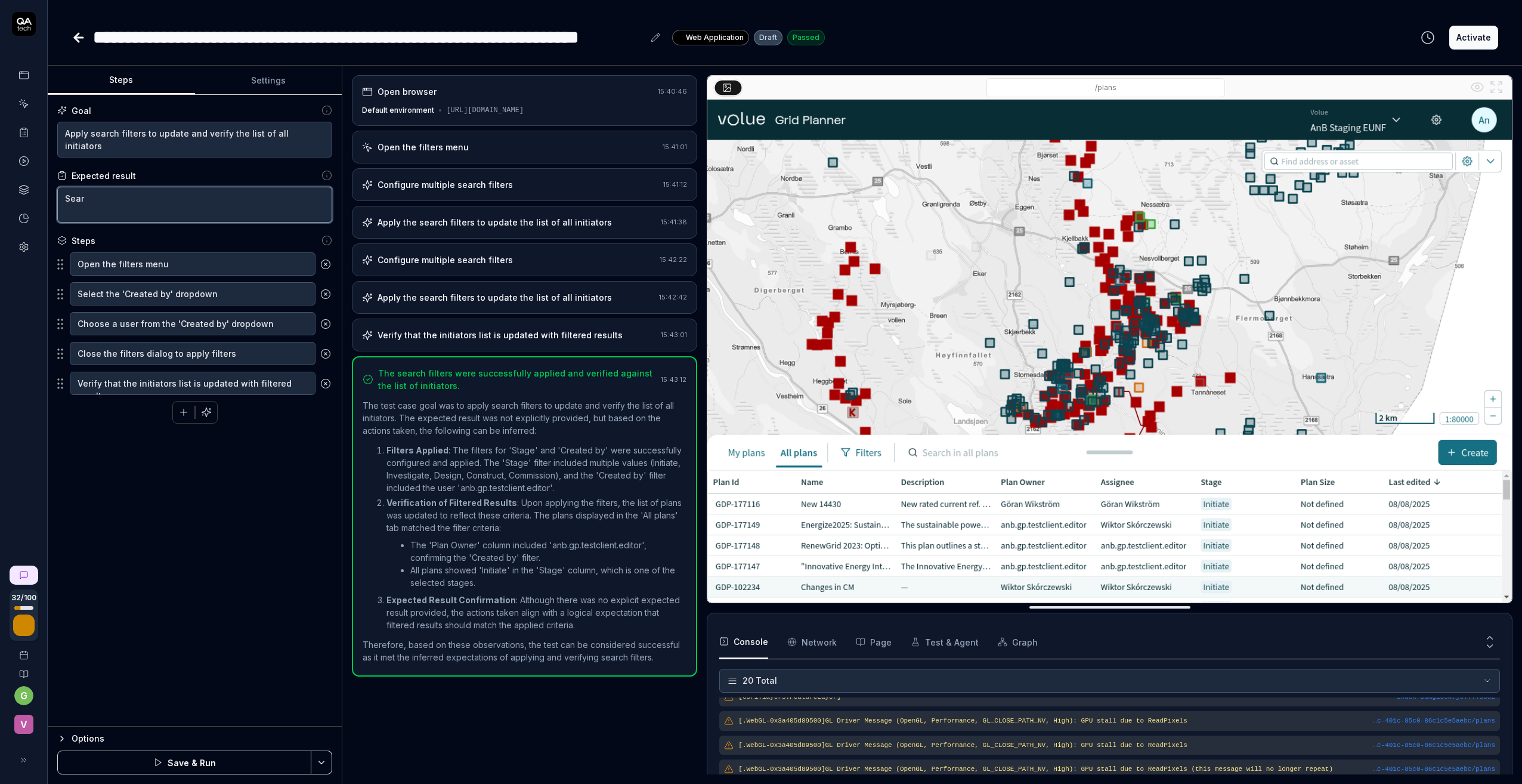
type textarea "*"
type textarea "Sear5"
type textarea "*"
type textarea "Sear5c"
type textarea "*"
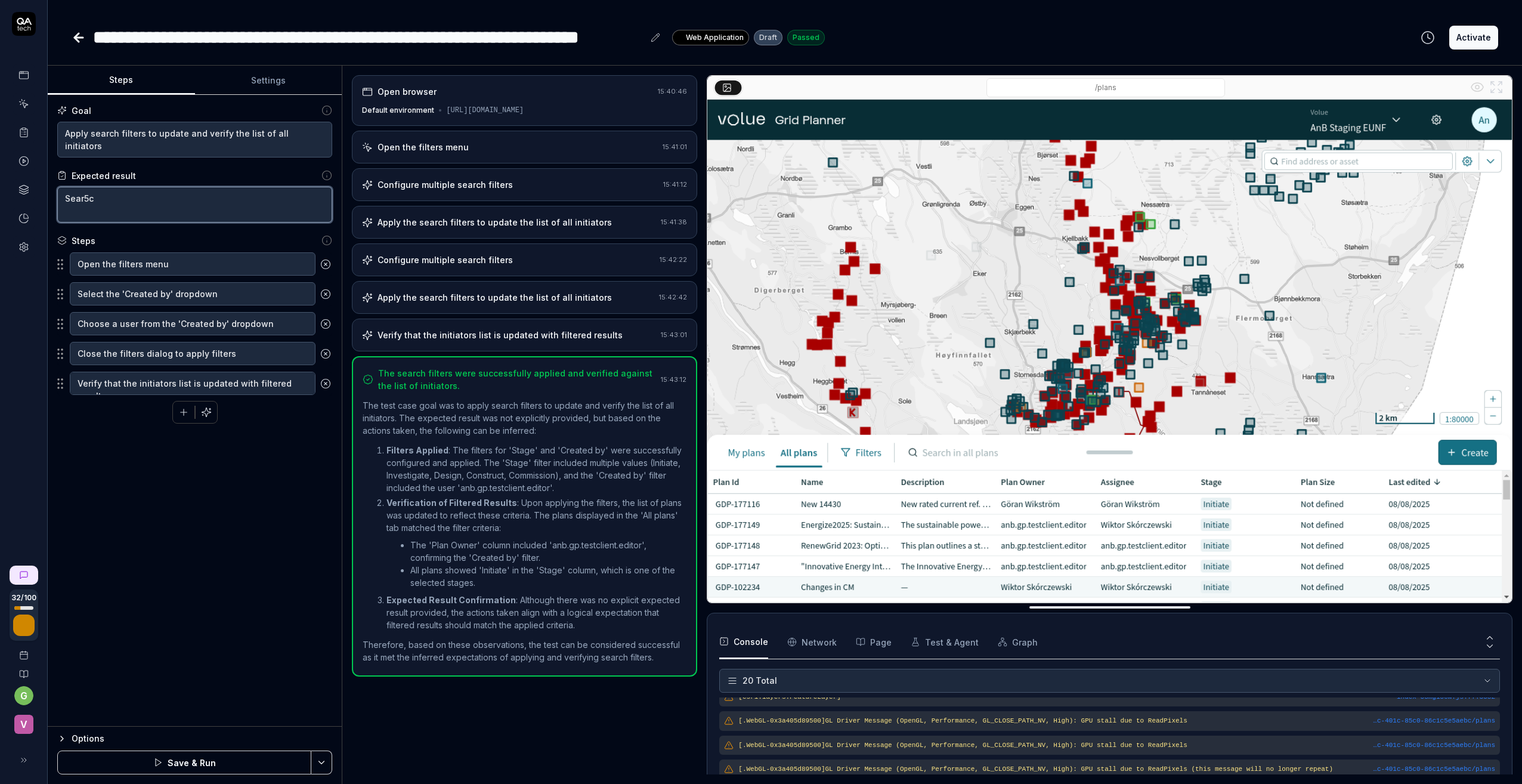
type textarea "Sear5ch"
type textarea "*"
type textarea "Sear5ch"
type textarea "*"
type textarea "Sear5ch f"
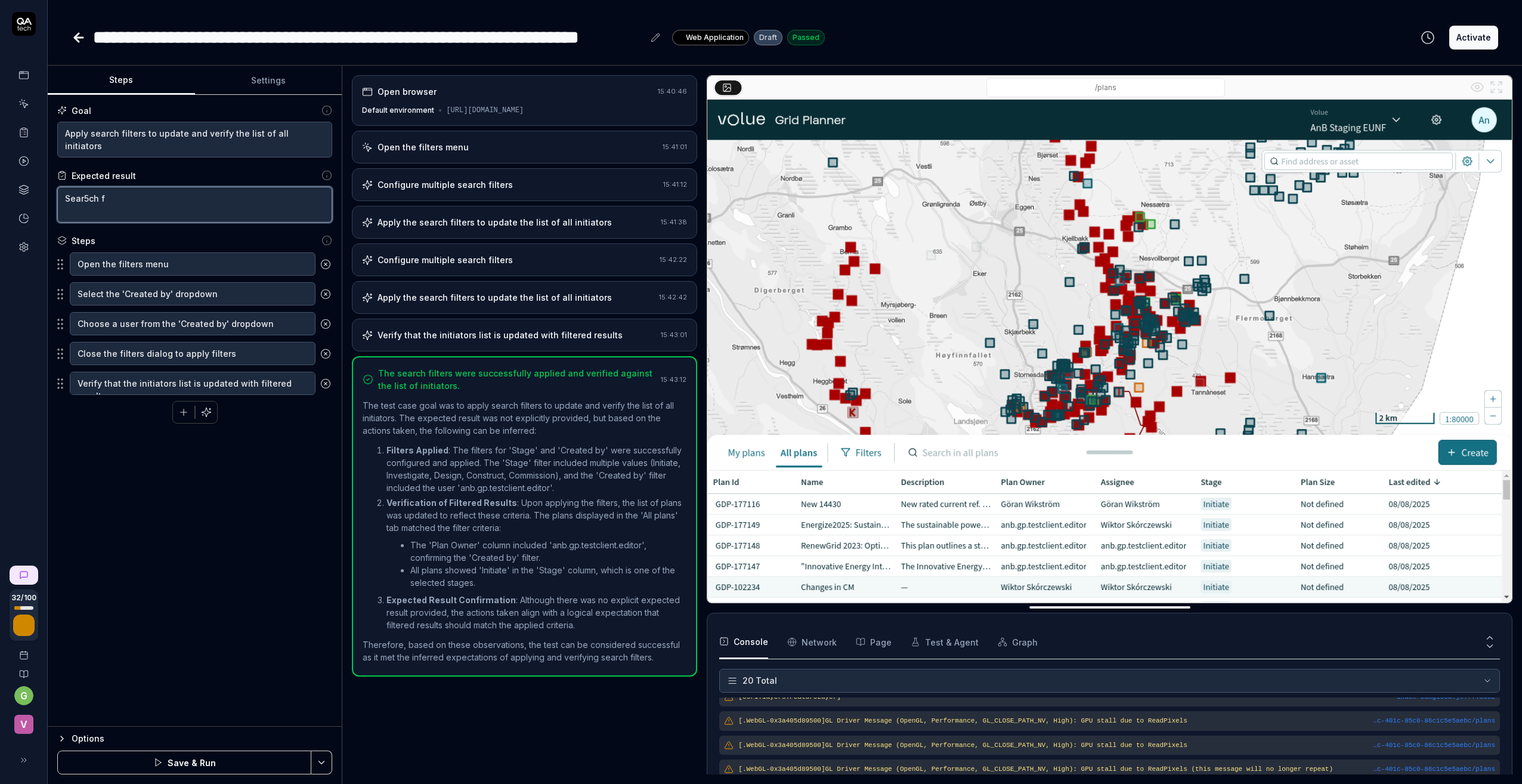
type textarea "*"
type textarea "Sear5ch fi"
type textarea "*"
type textarea "Sear5ch fil"
type textarea "*"
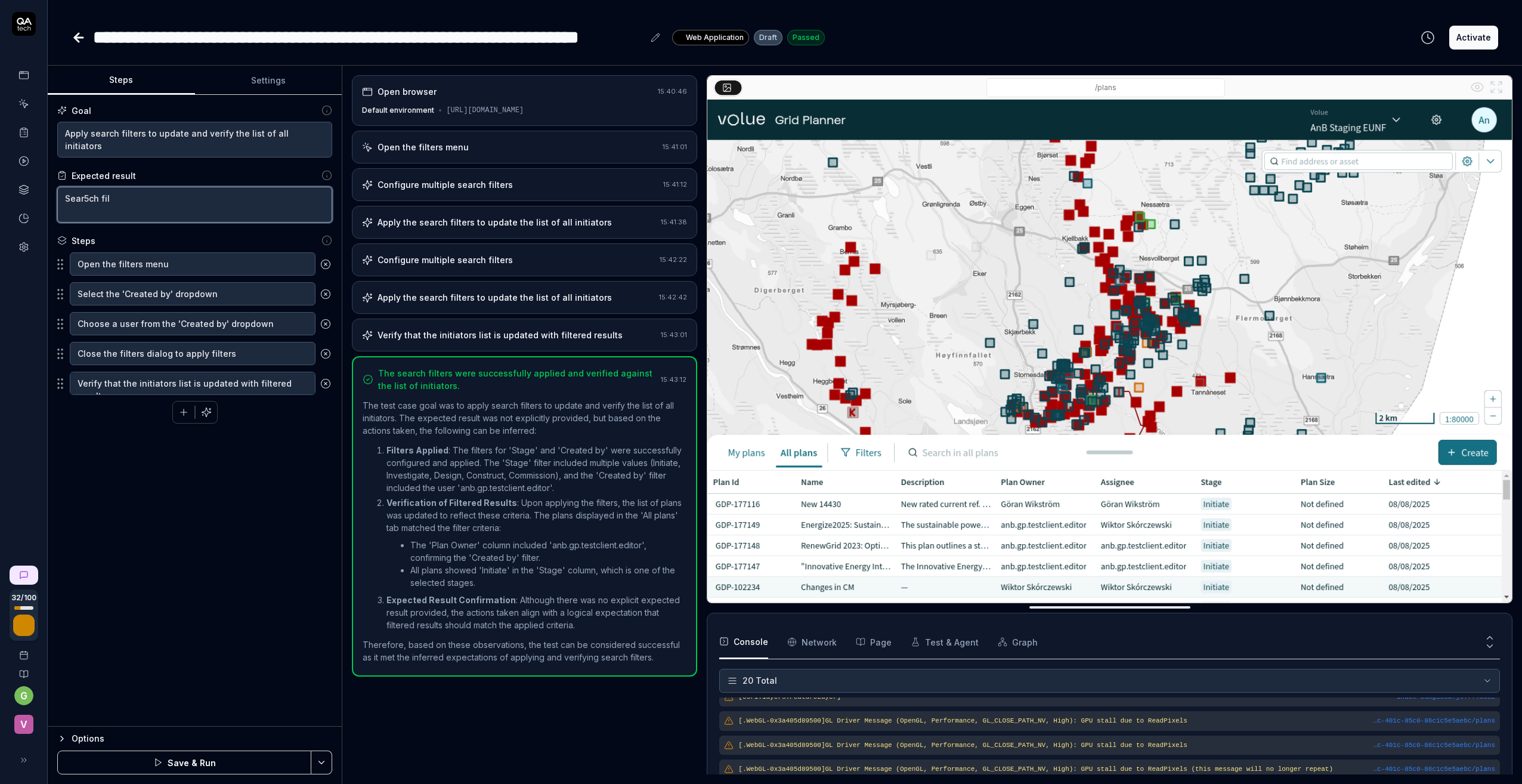
type textarea "Sear5ch filt"
type textarea "*"
type textarea "Sear5ch filte"
type textarea "*"
type textarea "Sear5ch filter"
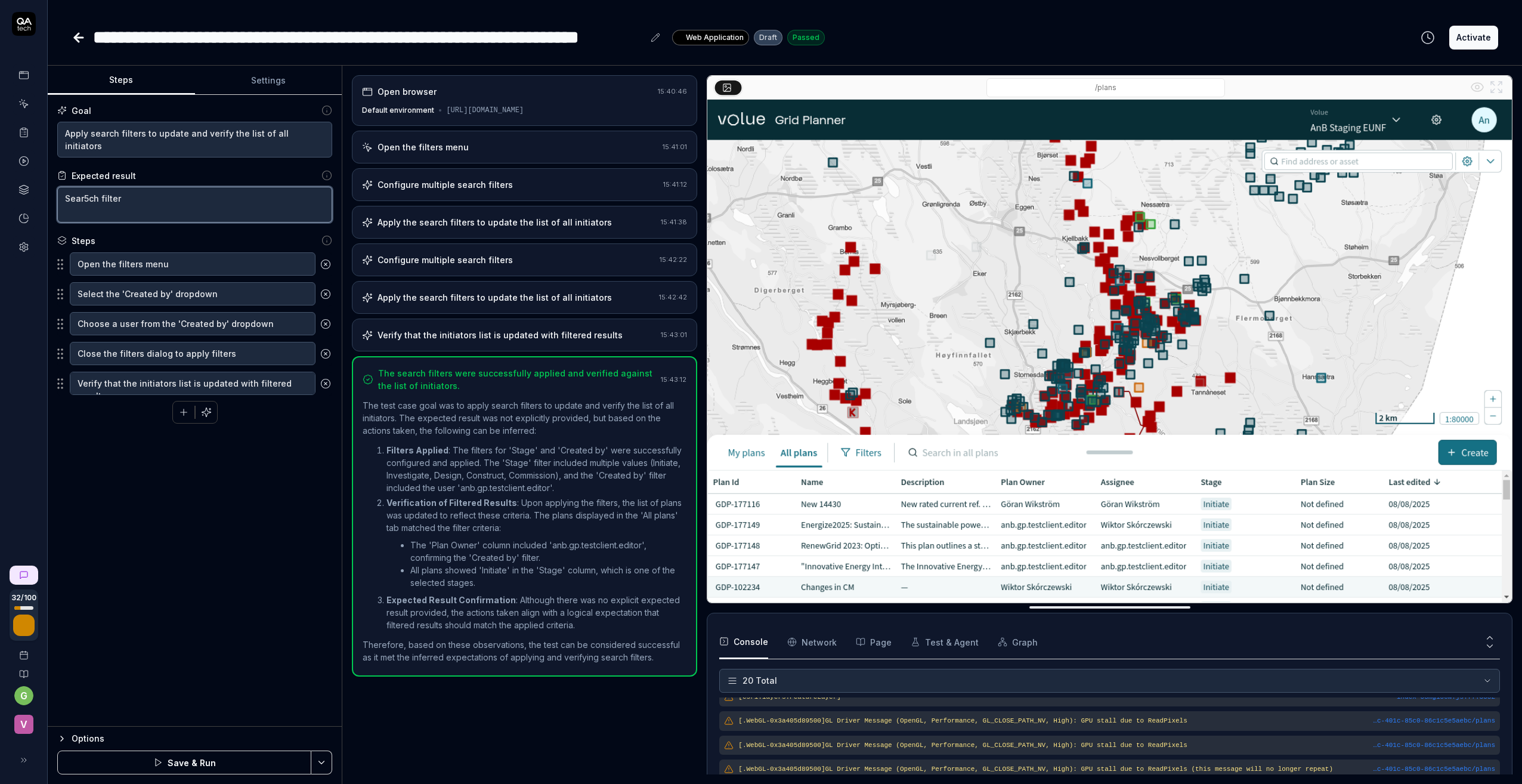
type textarea "*"
type textarea "Sear5ch filte"
type textarea "*"
type textarea "Sear5ch filt"
type textarea "*"
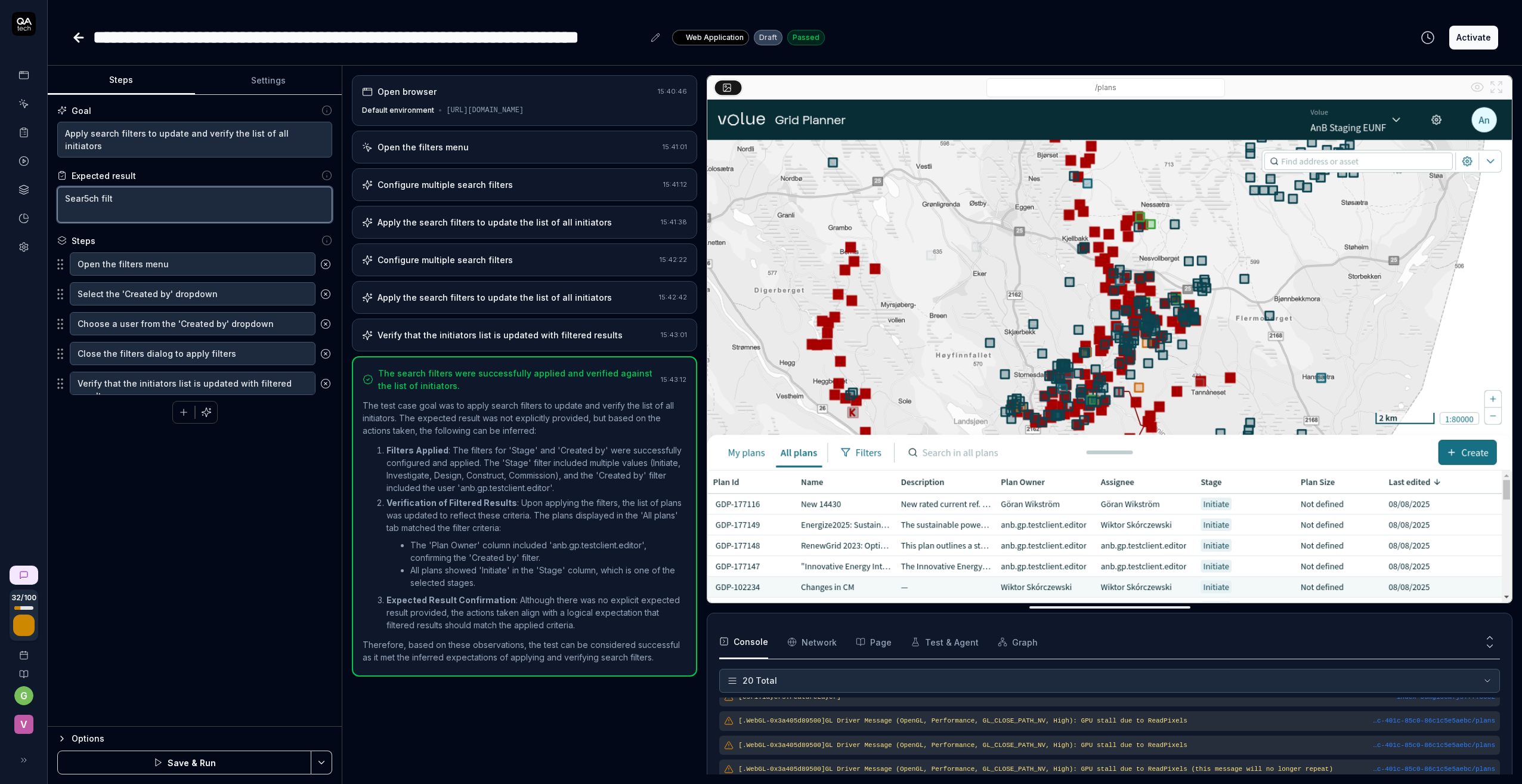
type textarea "Sear5ch fil"
type textarea "*"
type textarea "Sear5ch fi"
type textarea "*"
type textarea "Sear5ch f"
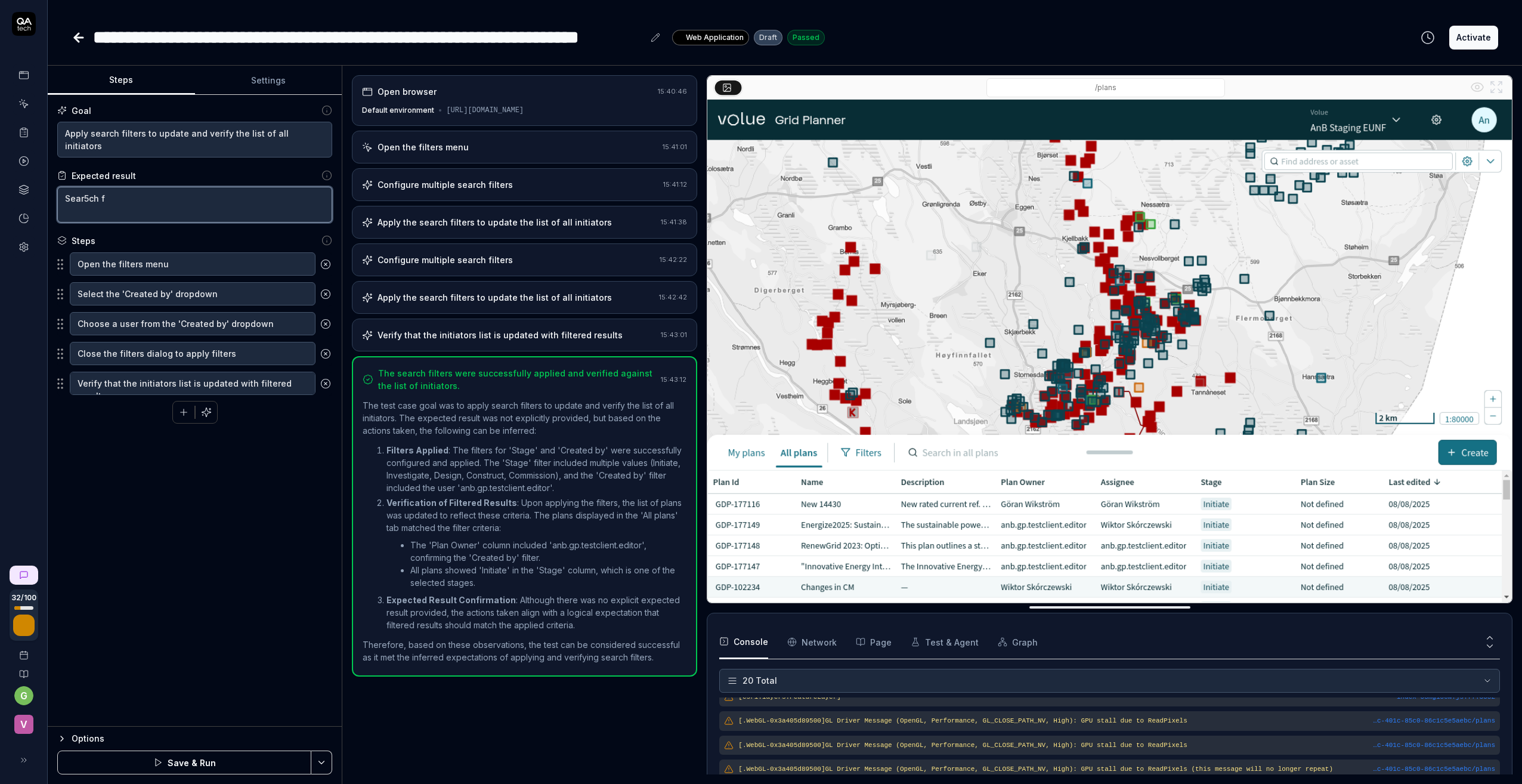
type textarea "*"
type textarea "Sear5ch"
type textarea "*"
type textarea "Sear5ch"
type textarea "*"
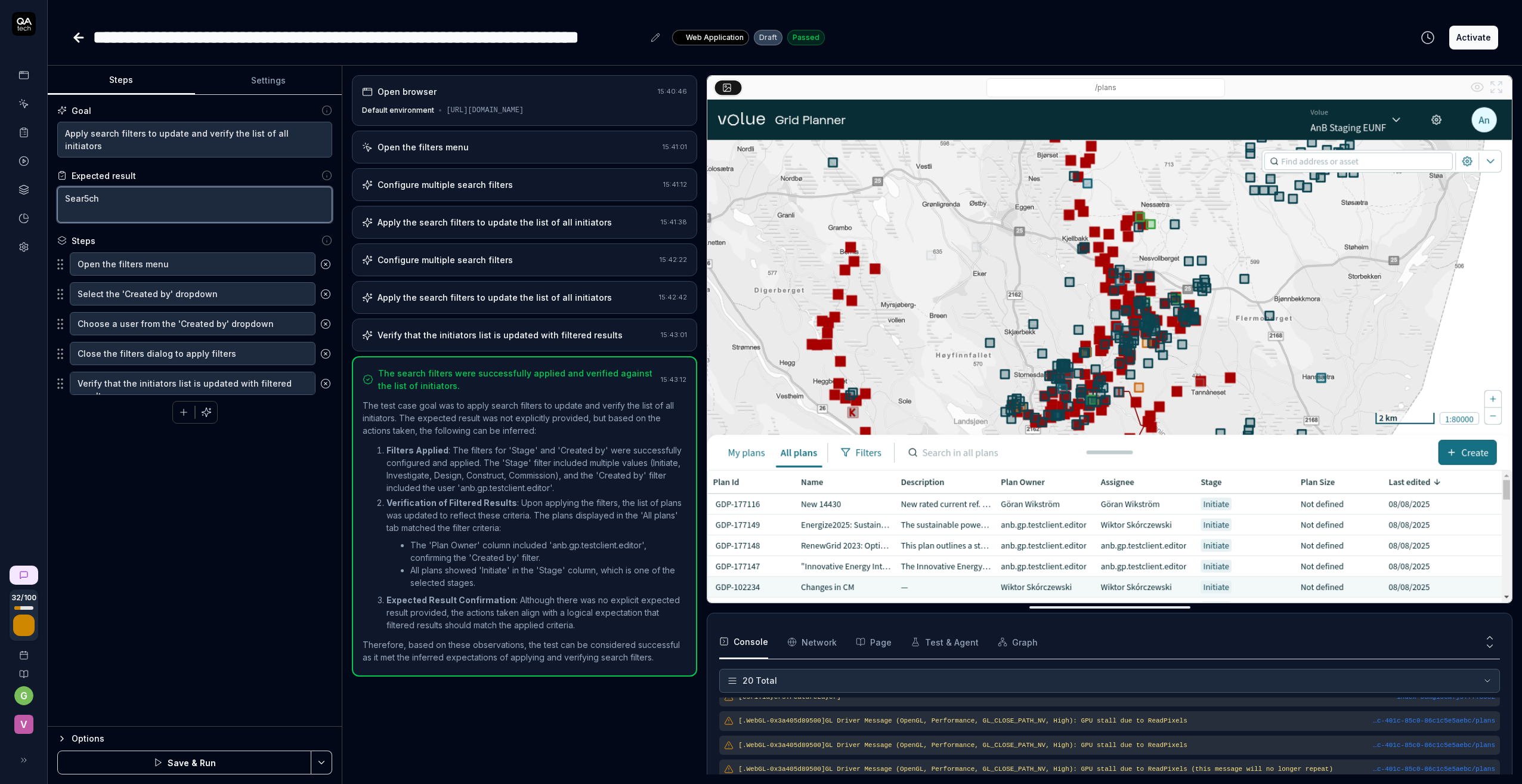
type textarea "Sear5c"
type textarea "*"
type textarea "Sear5"
type textarea "*"
type textarea "Sear"
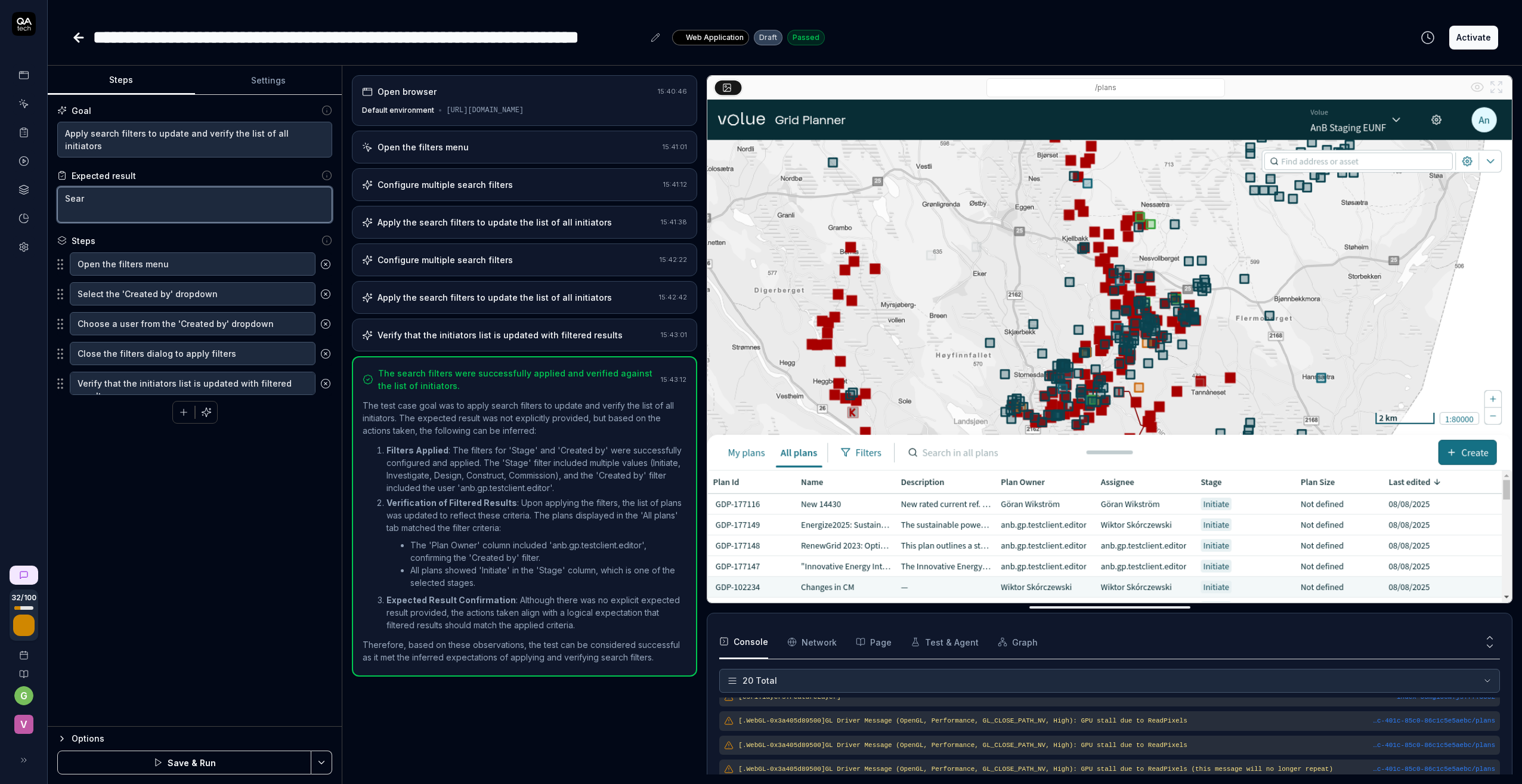
type textarea "*"
type textarea "Searc"
type textarea "*"
type textarea "Search"
type textarea "*"
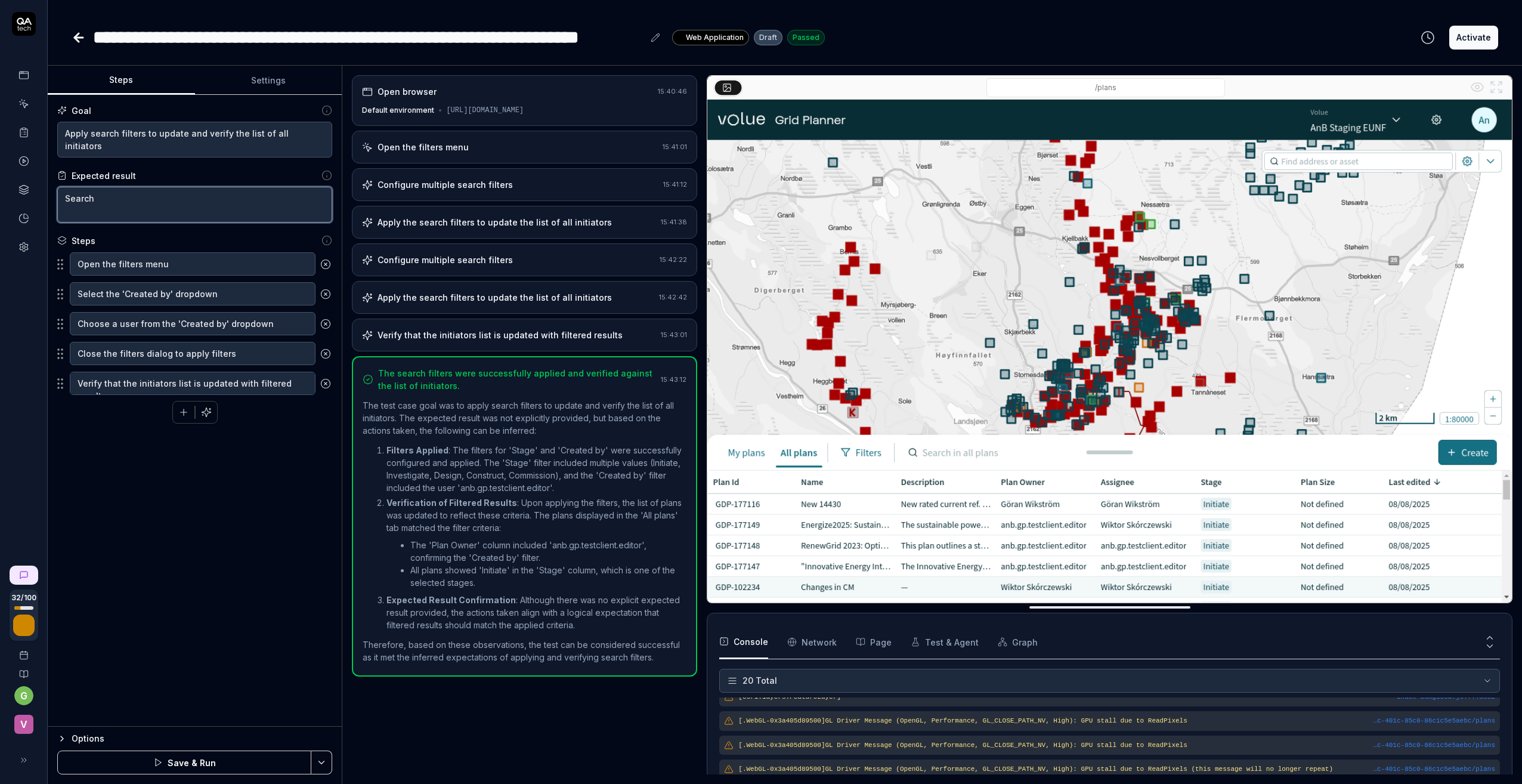
type textarea "Search"
type textarea "*"
type textarea "Search f"
type textarea "*"
type textarea "Search fi"
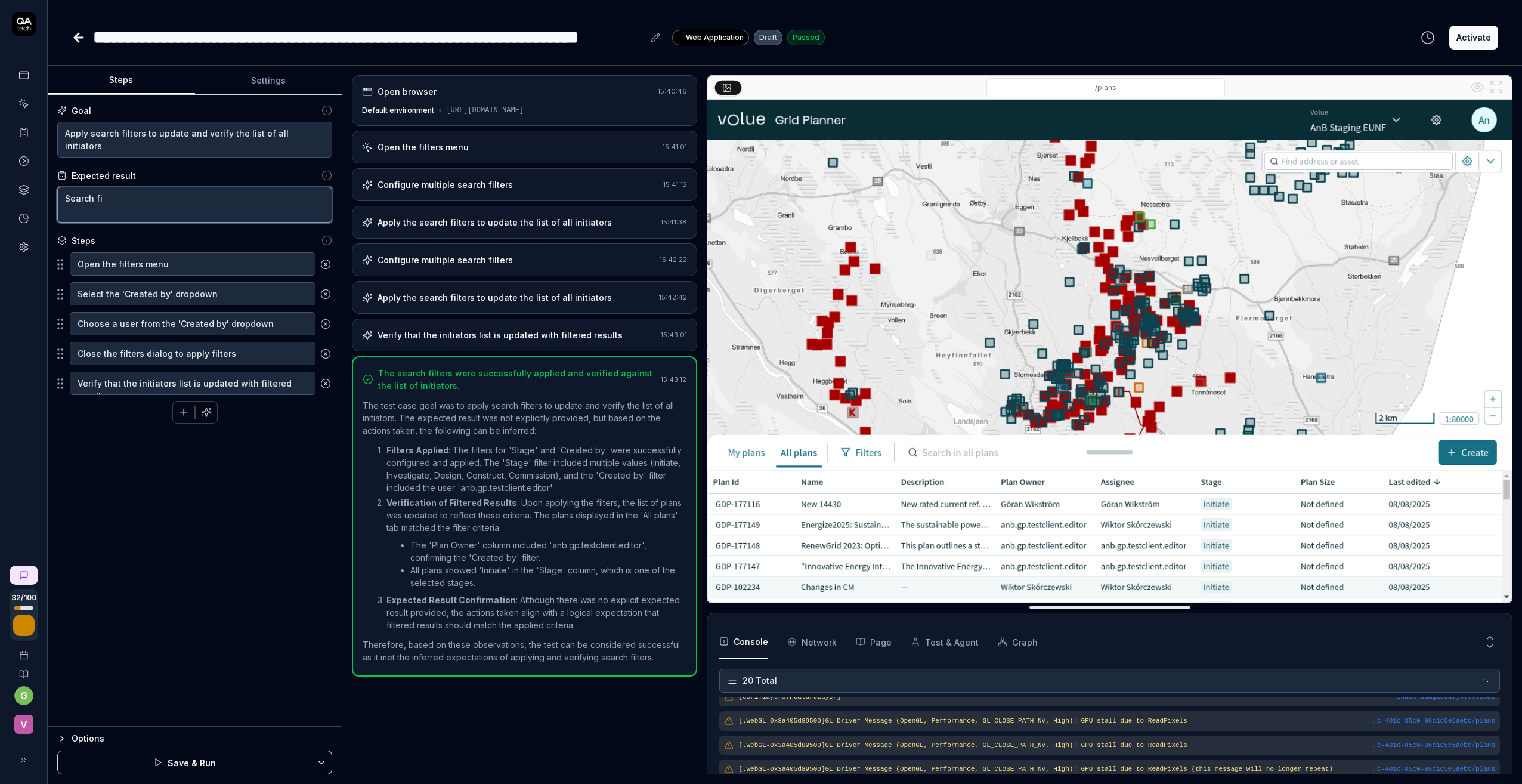
type textarea "*"
type textarea "Search fil"
type textarea "*"
type textarea "Search filt"
type textarea "*"
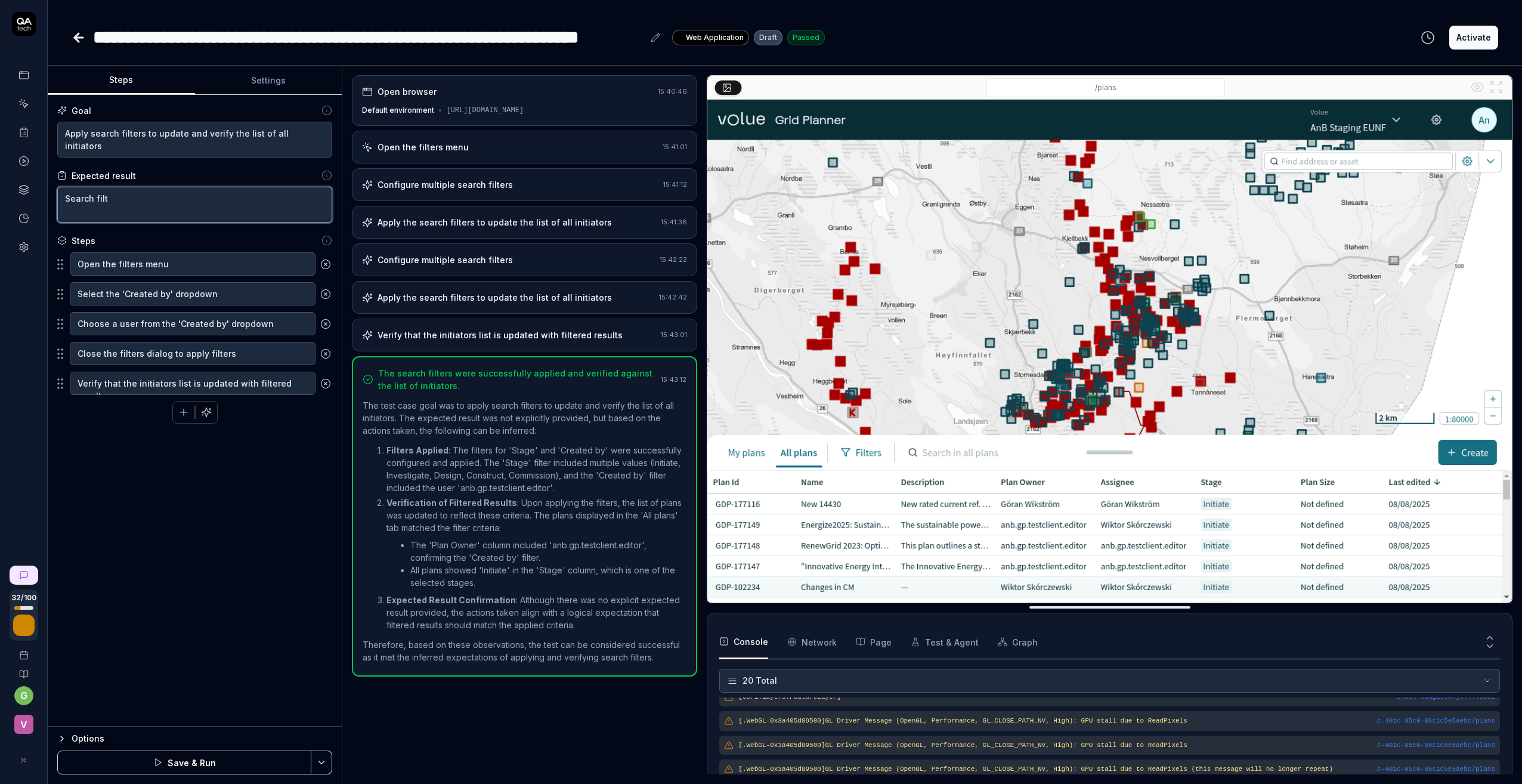
type textarea "Search filte"
type textarea "*"
type textarea "Search filter"
type textarea "*"
type textarea "Search filter"
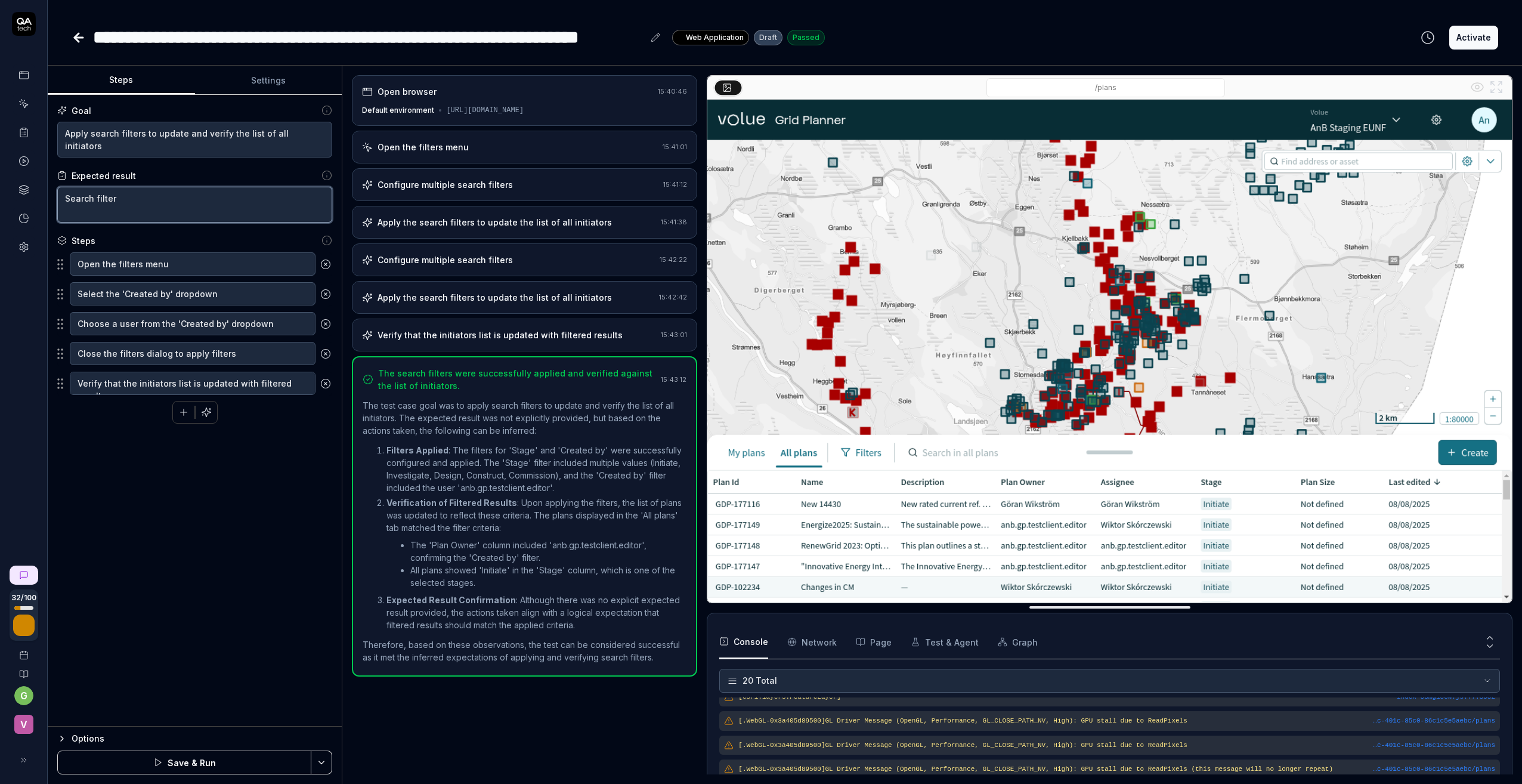
type textarea "*"
type textarea "Search filter f"
type textarea "*"
type textarea "Search filter fu"
type textarea "*"
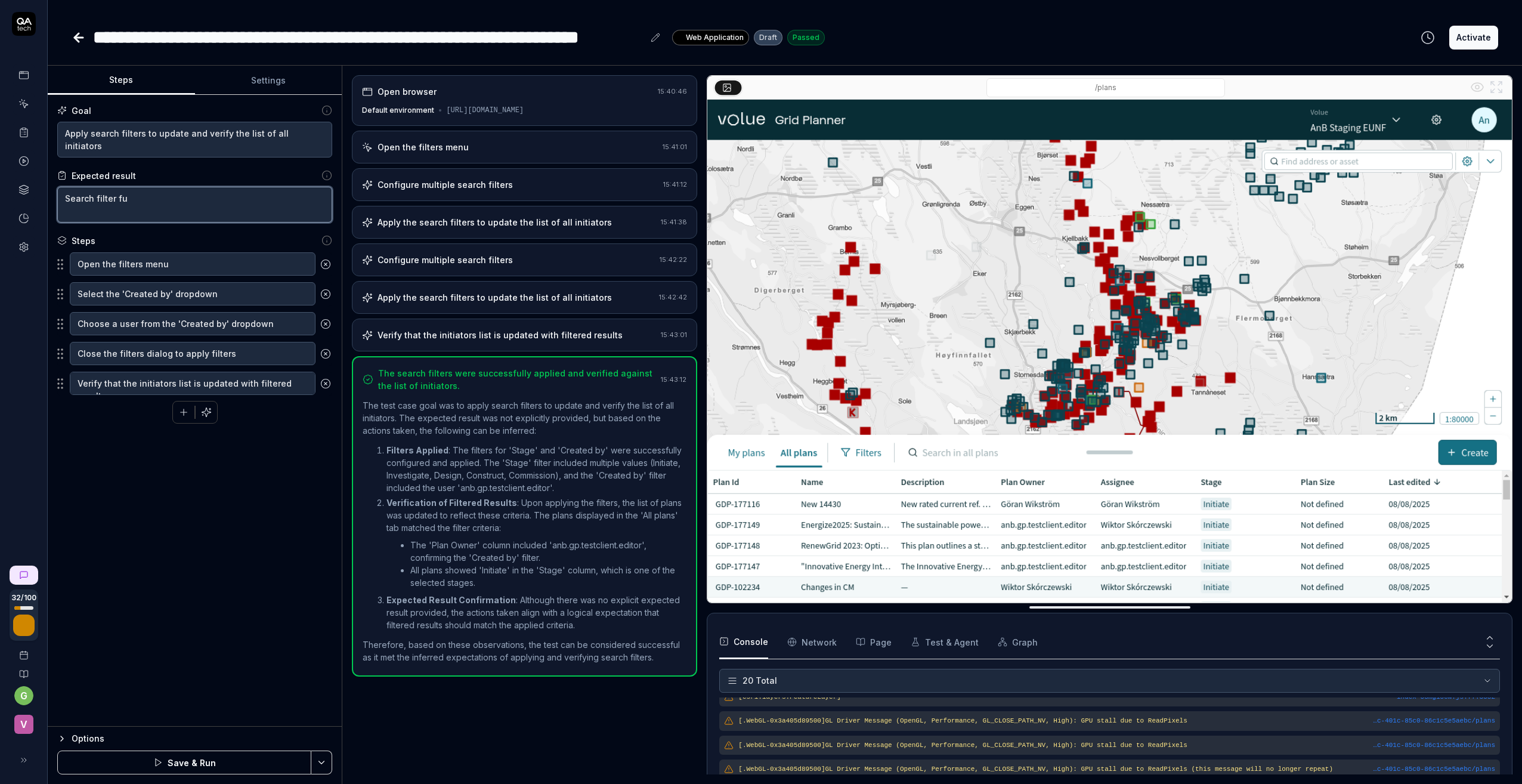
type textarea "Search filter fun"
type textarea "*"
type textarea "Search filter func"
type textarea "*"
type textarea "Search filter funct"
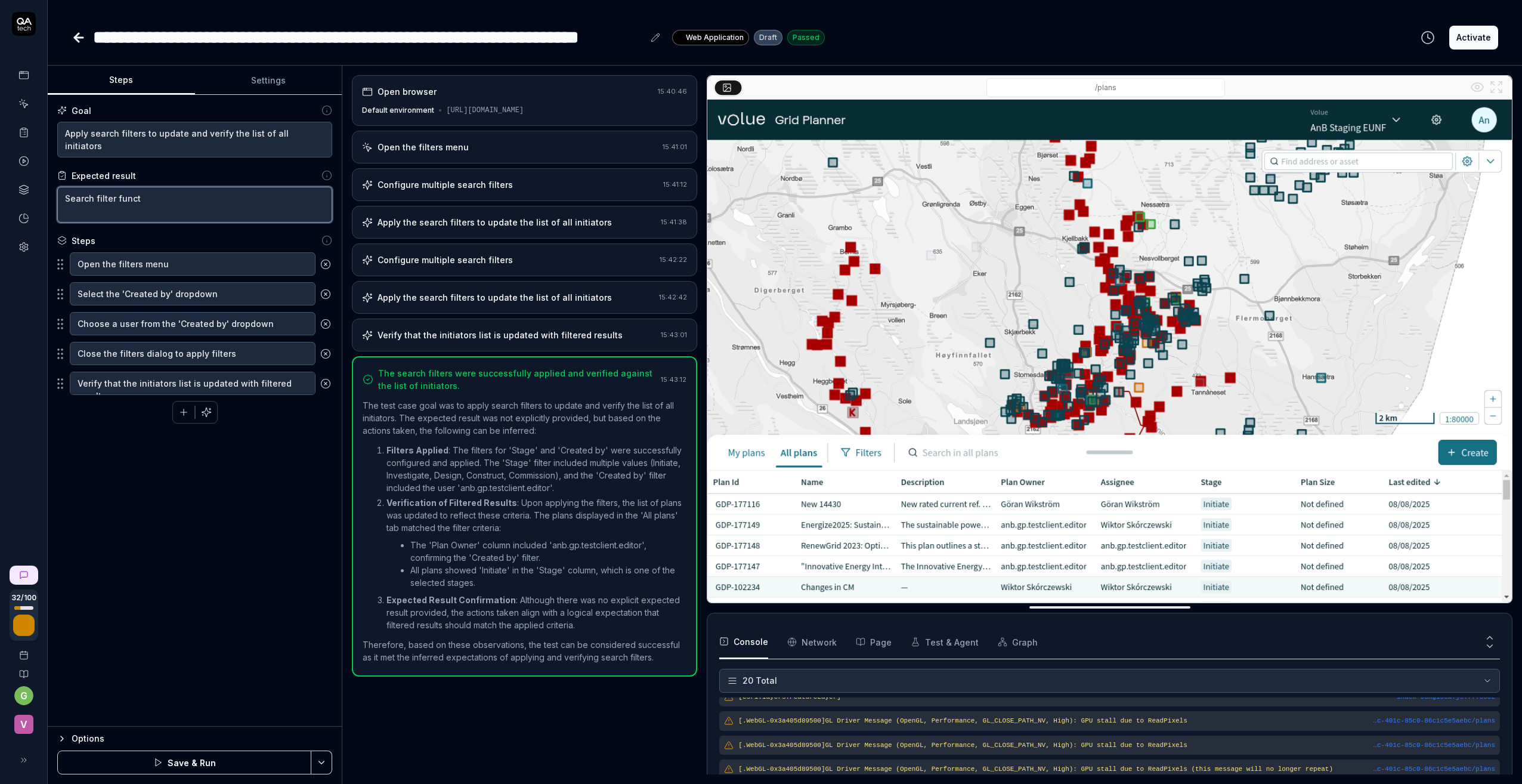
type textarea "*"
type textarea "Search filter functi"
type textarea "*"
type textarea "Search filter functio"
type textarea "*"
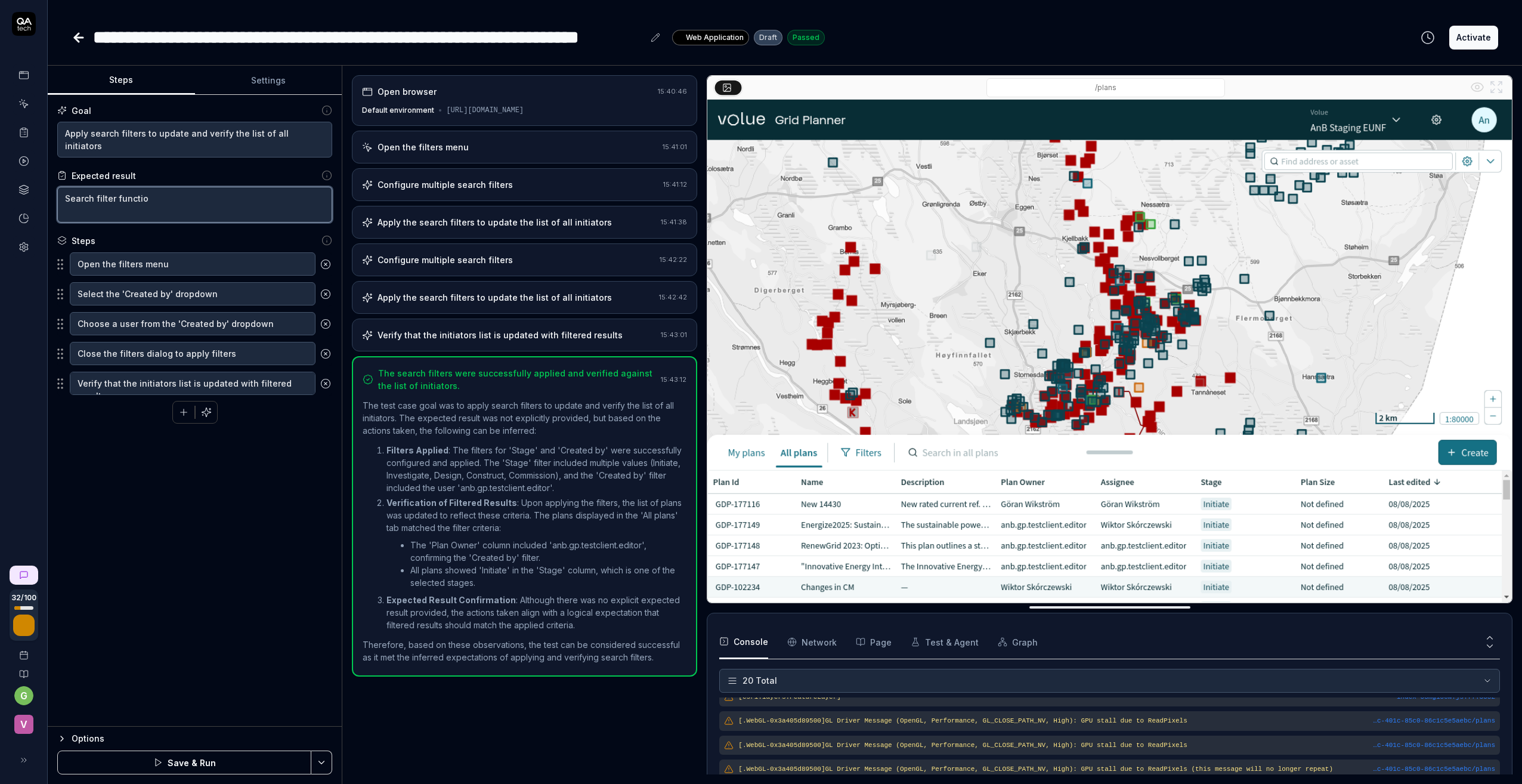
type textarea "Search filter function"
click at [206, 412] on icon "button" at bounding box center [206, 412] width 11 height 11
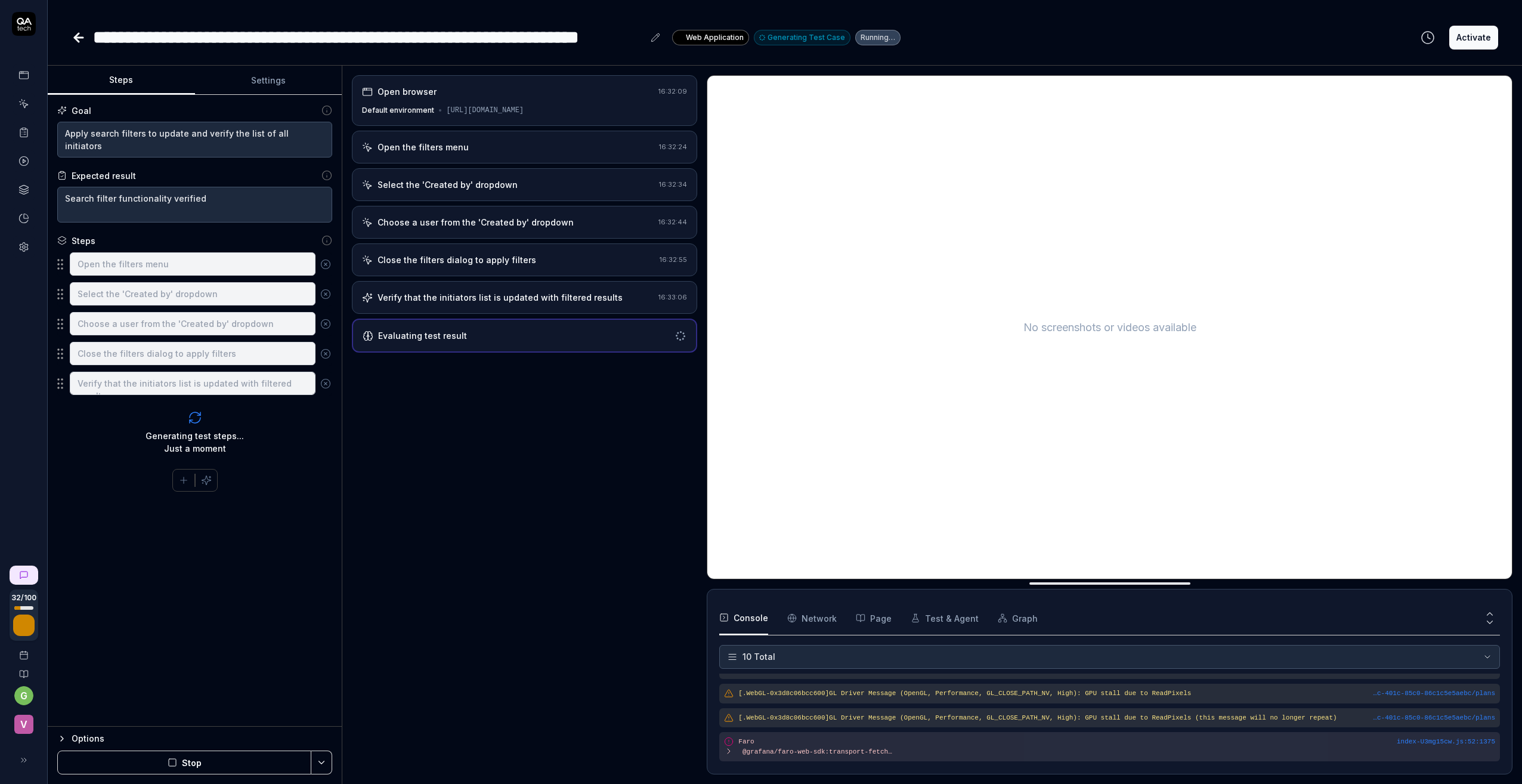
scroll to position [164, 0]
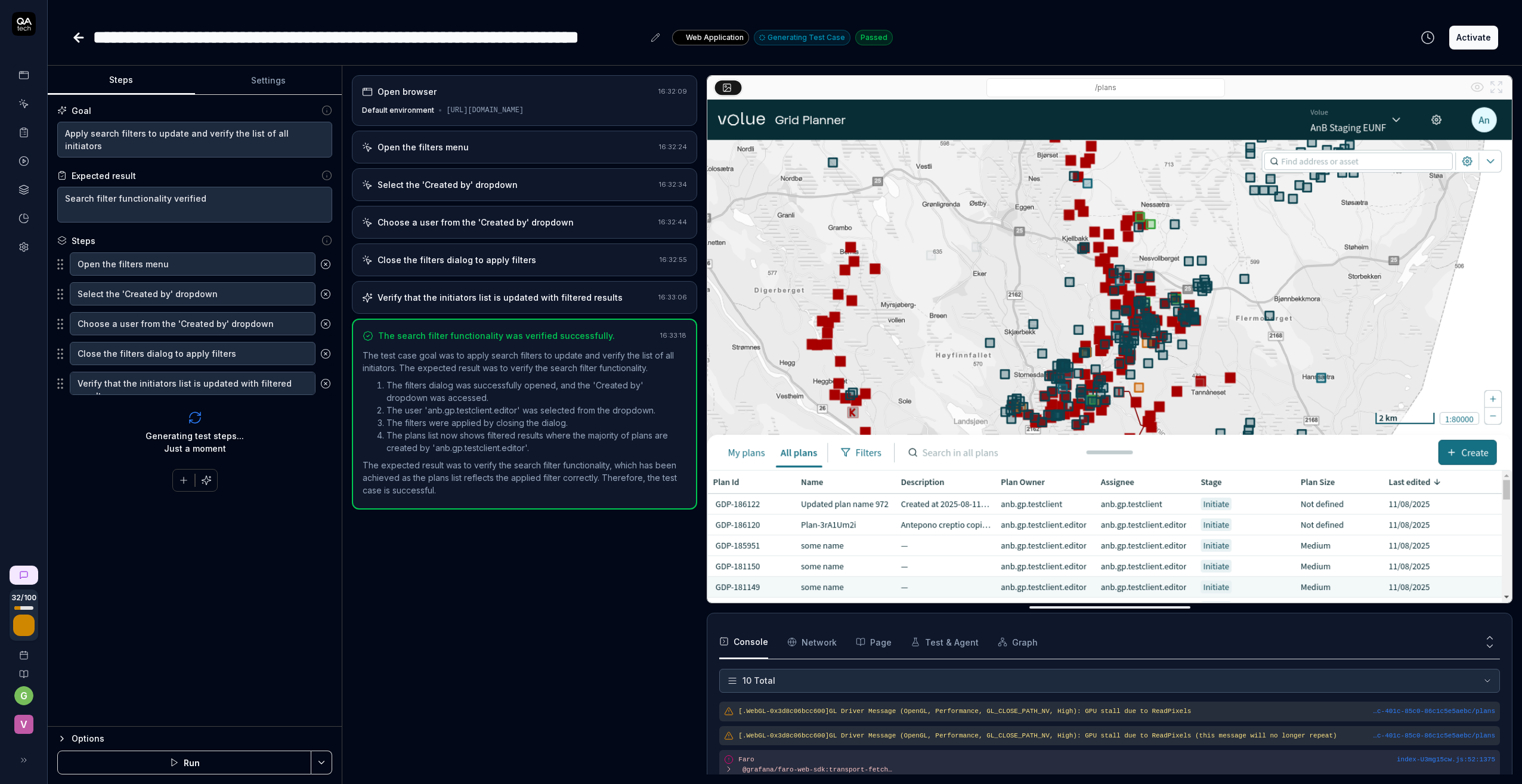
click at [1460, 32] on button "Activate" at bounding box center [1474, 37] width 49 height 24
click at [75, 37] on icon at bounding box center [79, 37] width 8 height 0
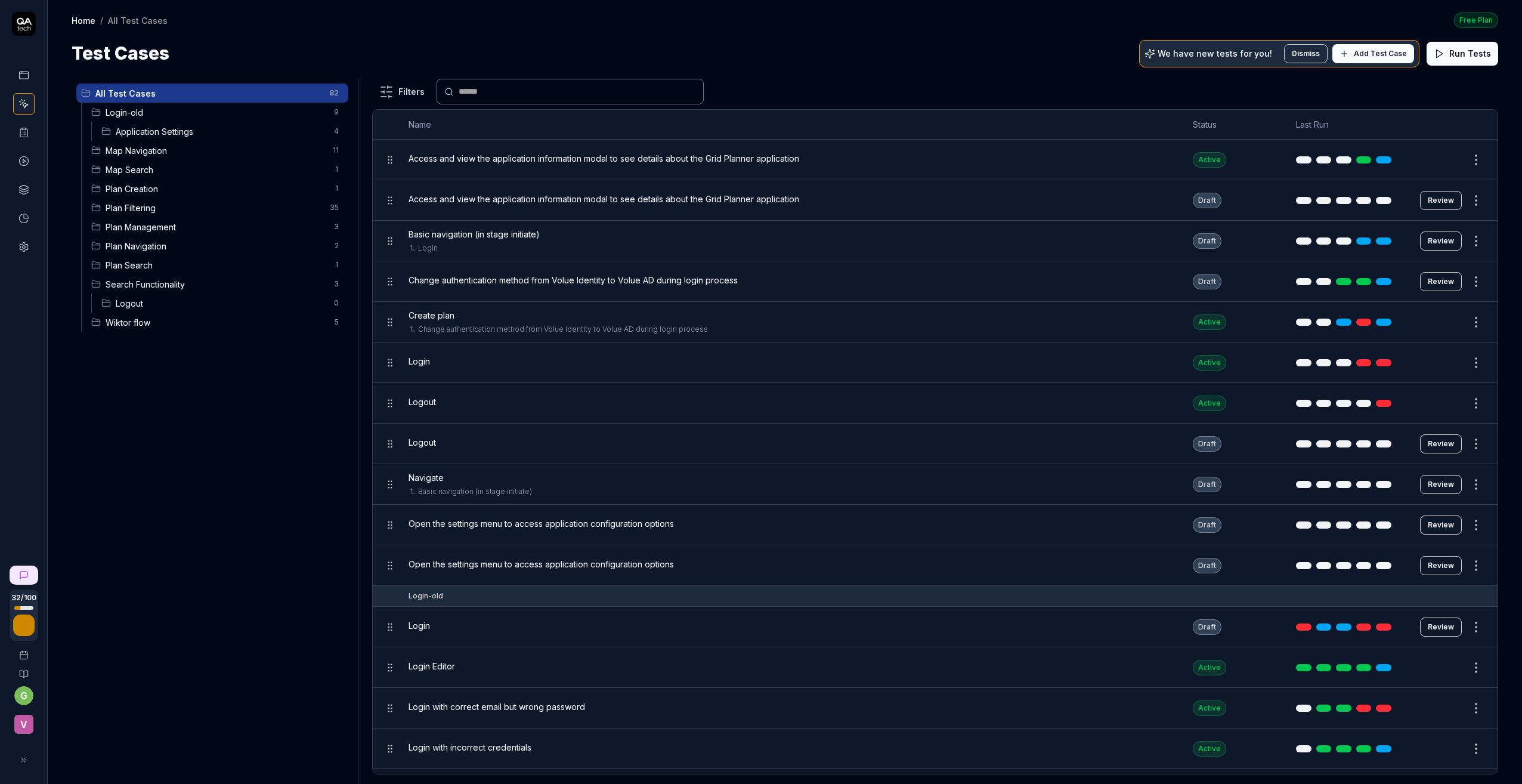
click at [149, 208] on span "Plan Filtering" at bounding box center [214, 208] width 217 height 13
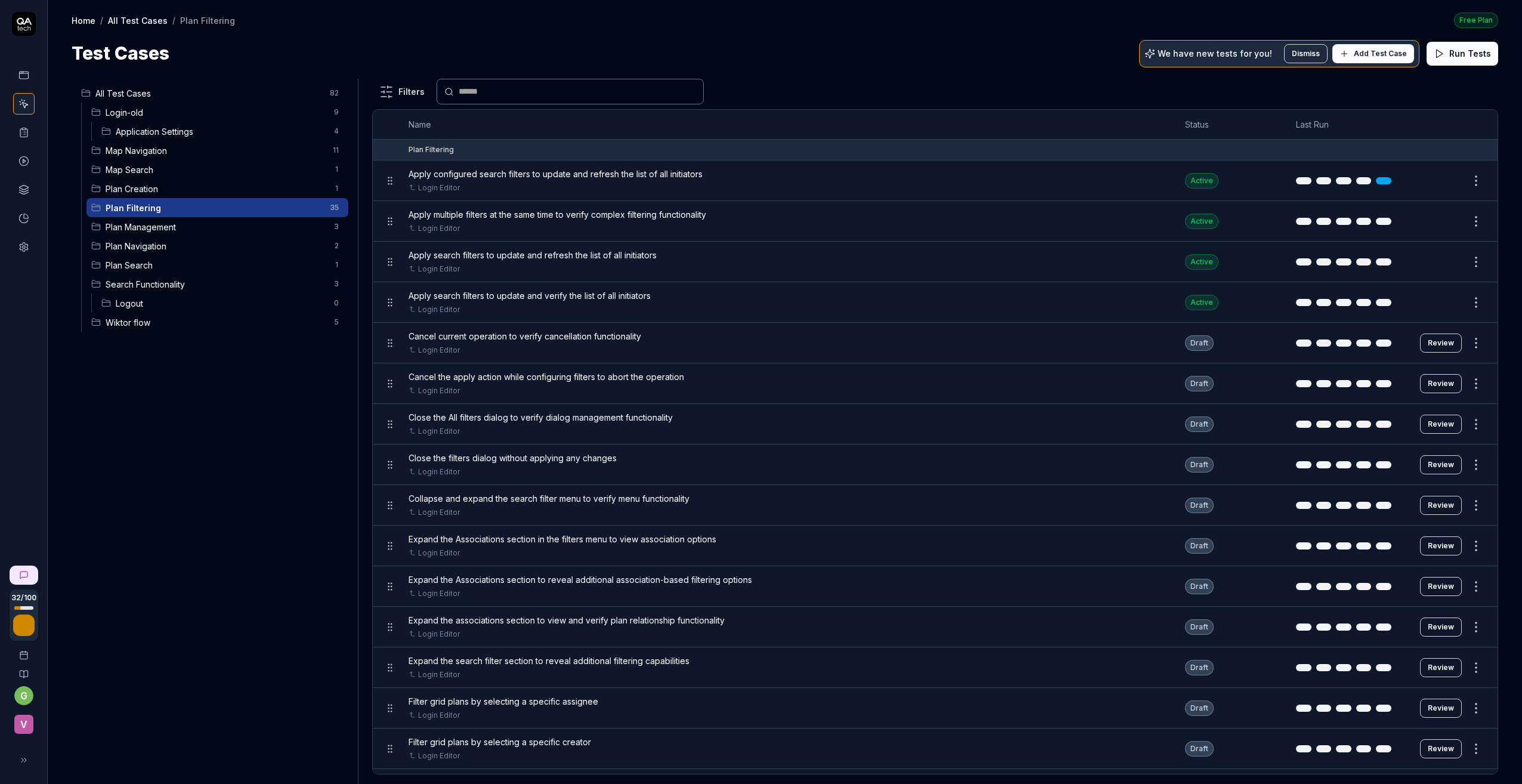
click at [1431, 342] on button "Review" at bounding box center [1441, 342] width 41 height 19
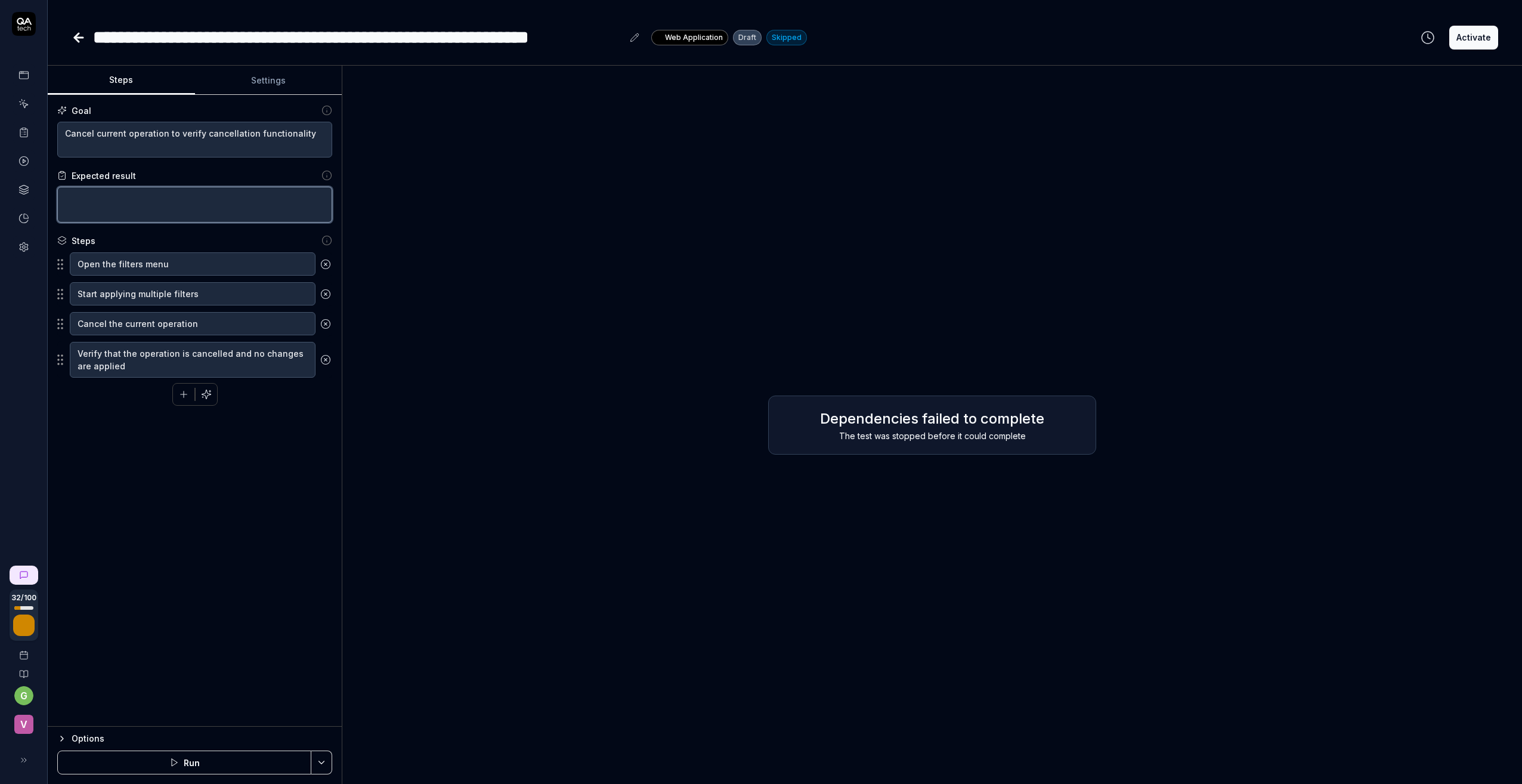
click at [142, 196] on textarea at bounding box center [194, 205] width 275 height 35
click at [207, 392] on icon "button" at bounding box center [206, 393] width 9 height 9
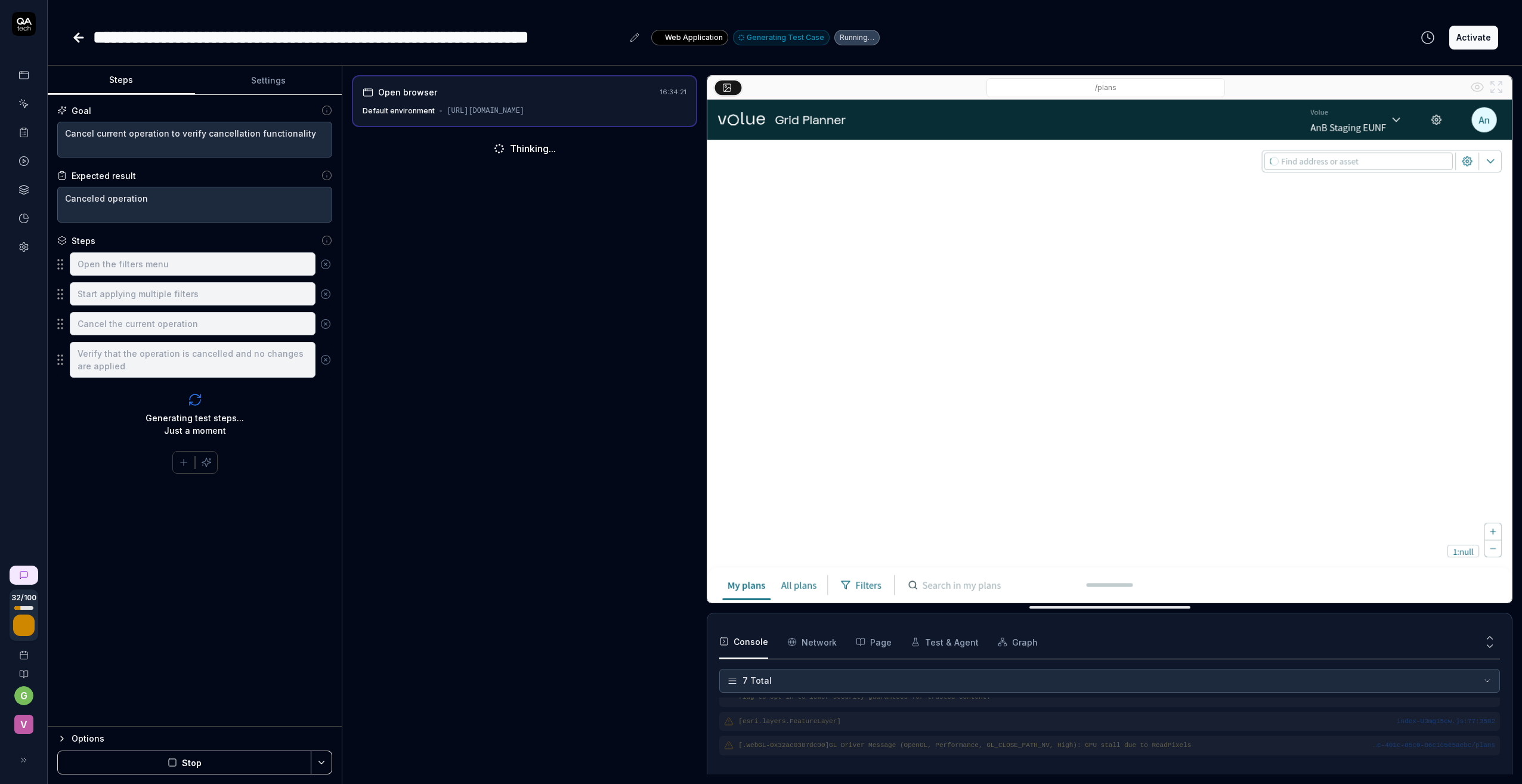
scroll to position [126, 0]
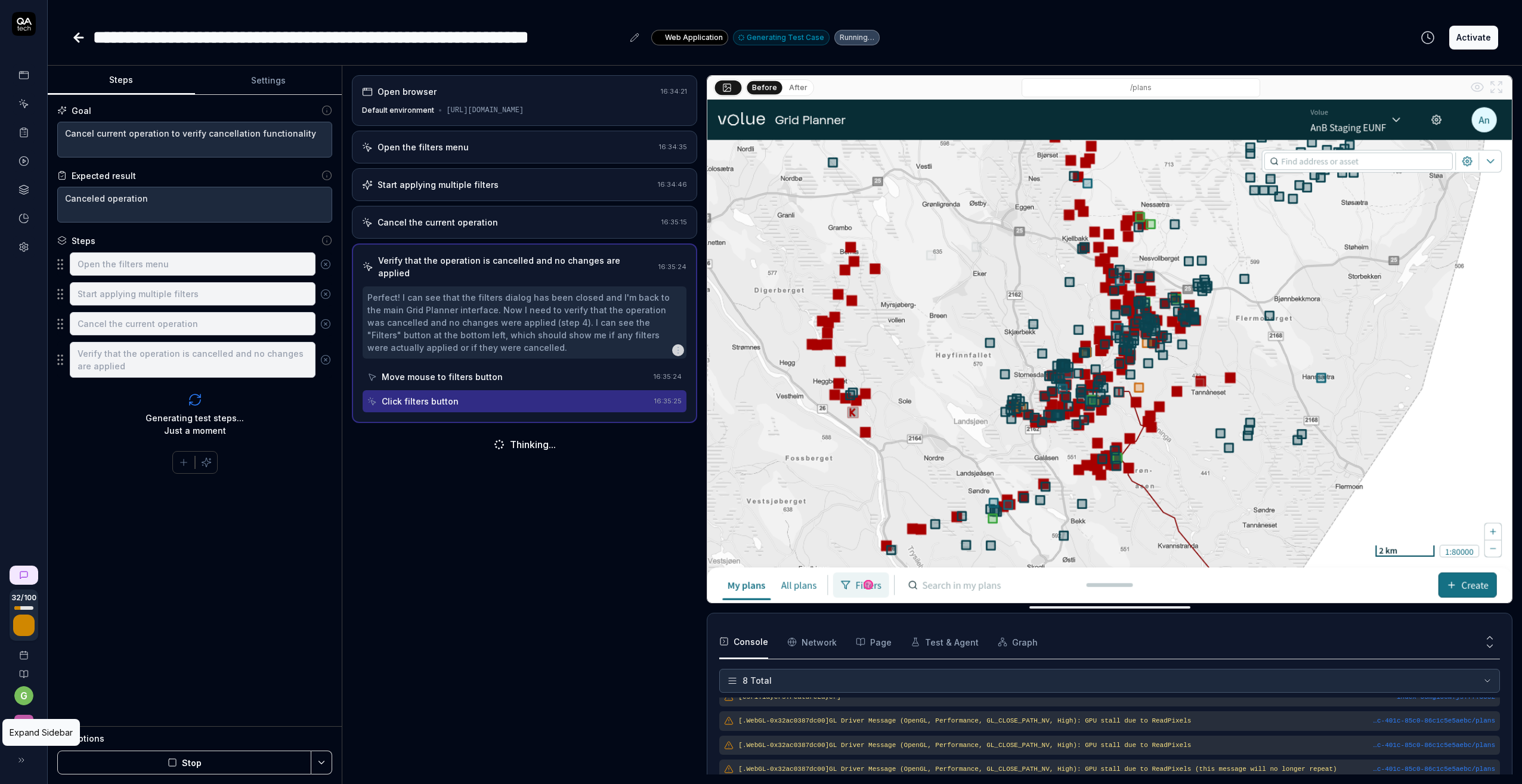
click at [25, 759] on icon at bounding box center [22, 760] width 10 height 10
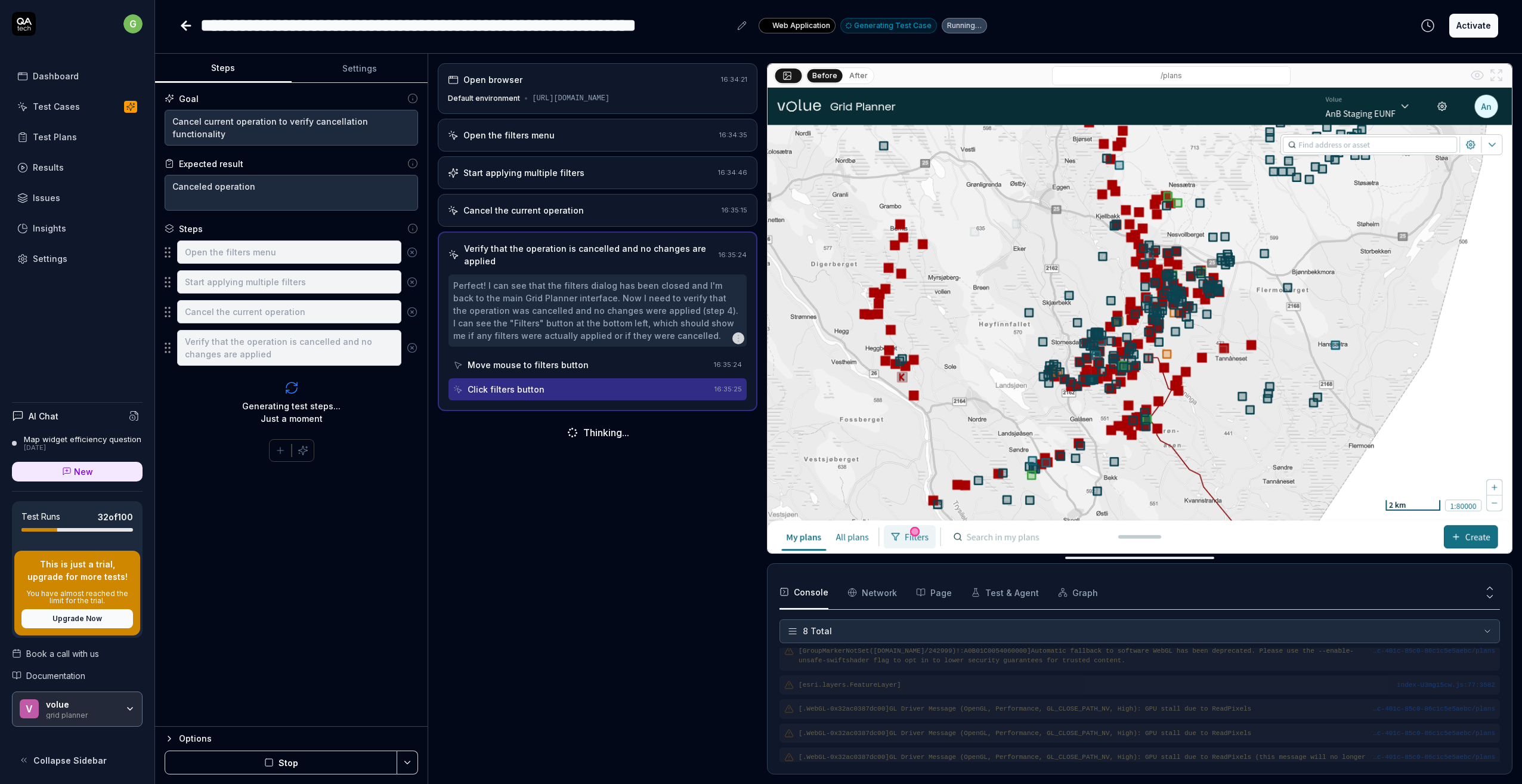
scroll to position [70, 0]
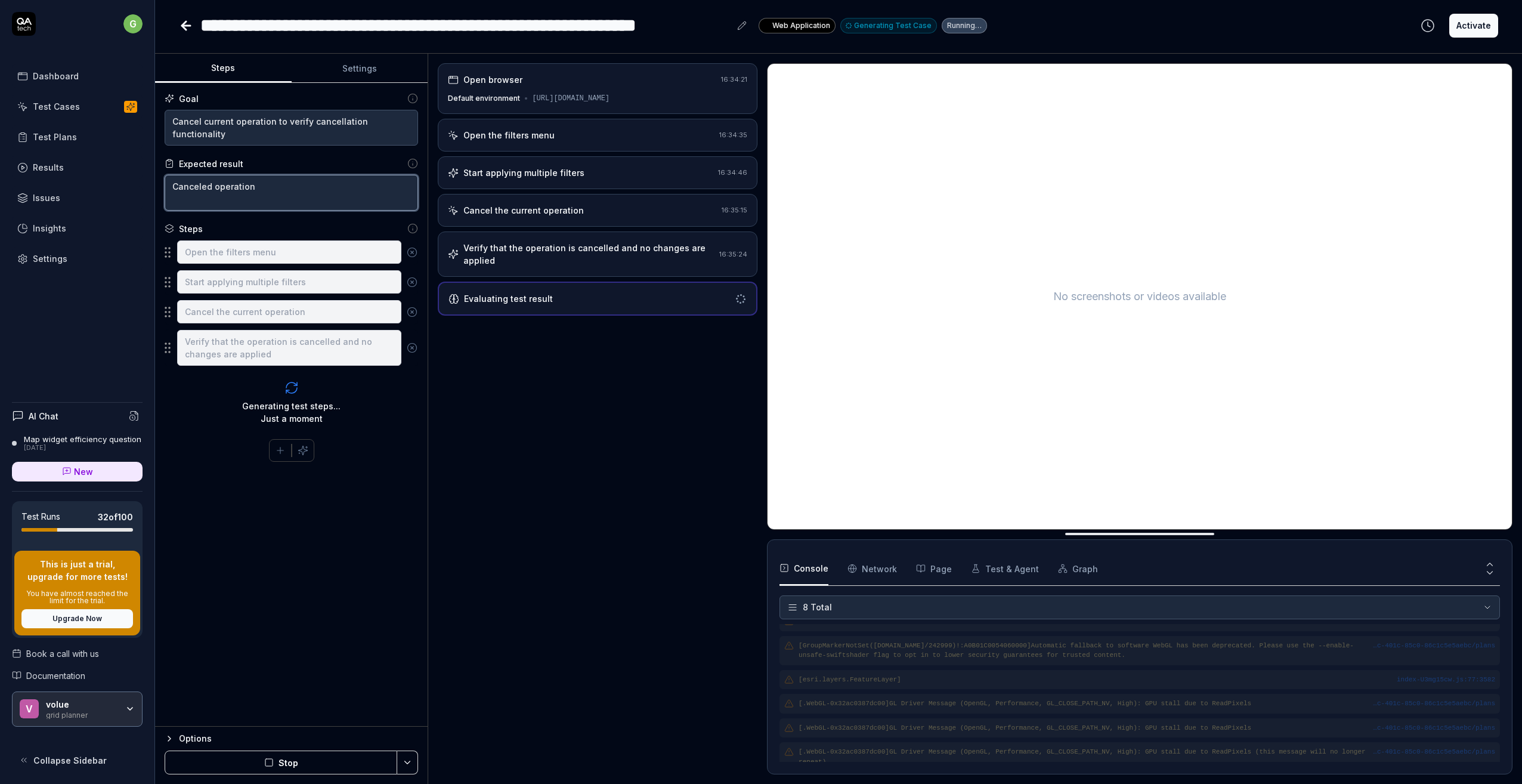
click at [199, 183] on textarea "Canceled operation" at bounding box center [291, 192] width 253 height 35
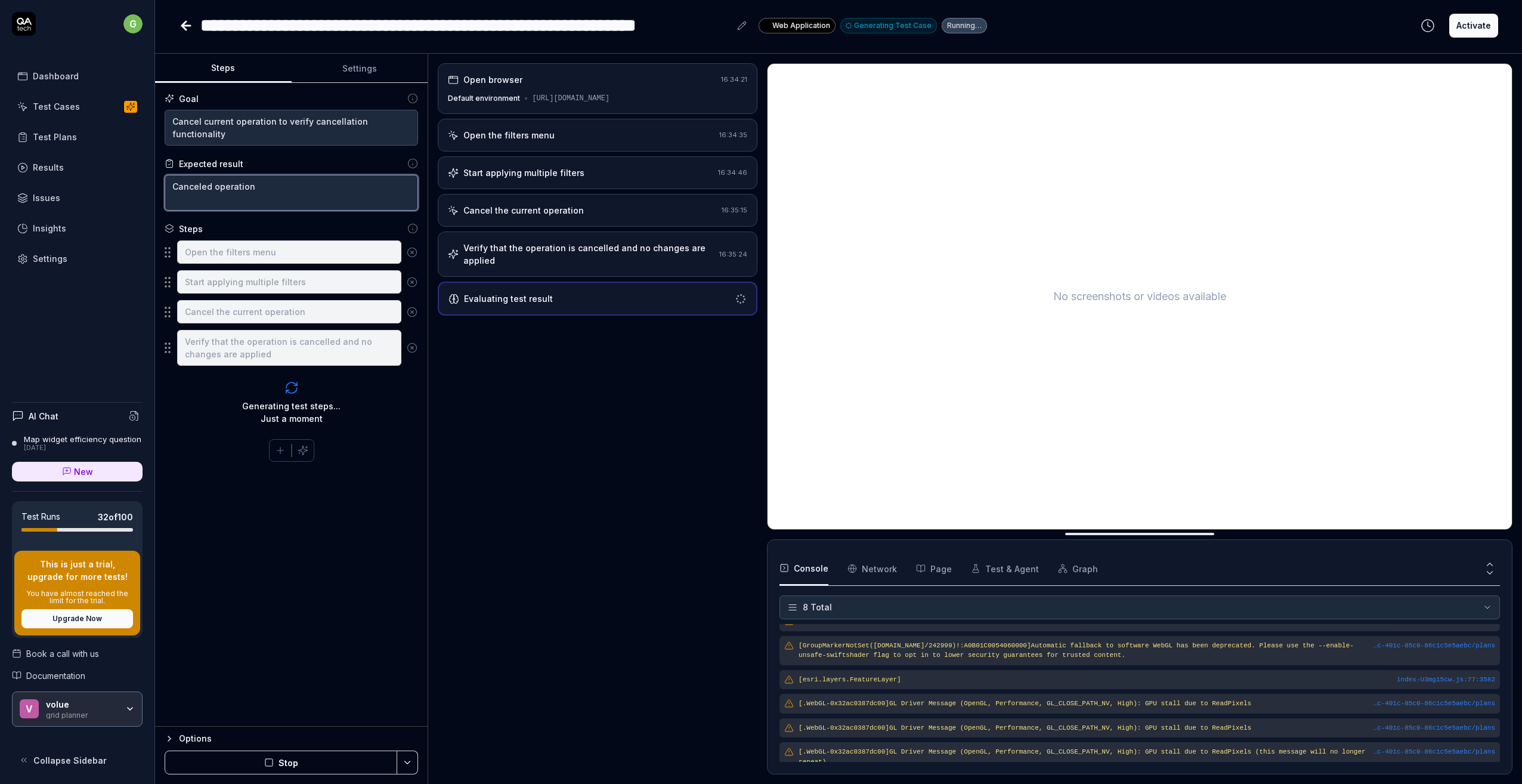
scroll to position [95, 0]
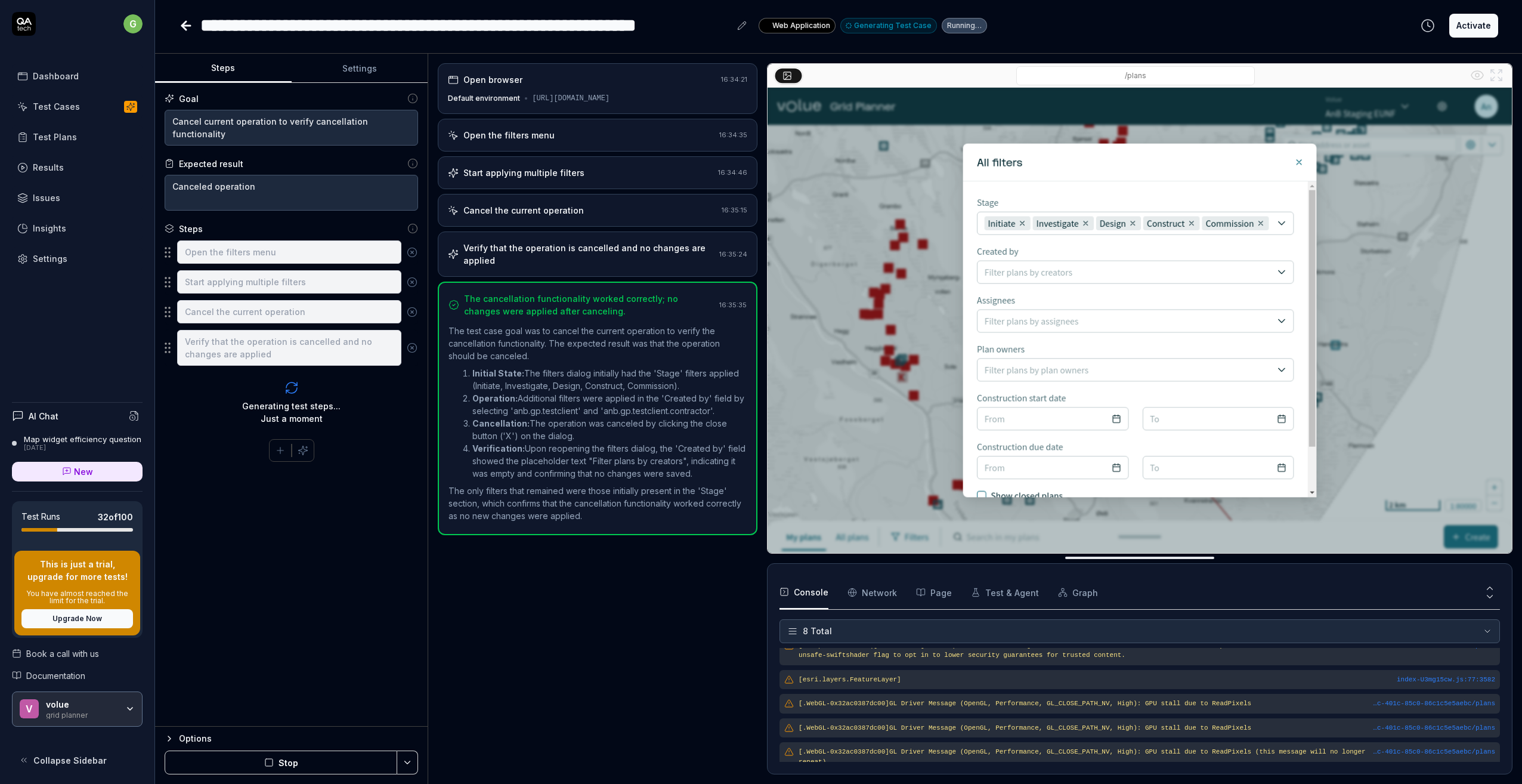
click at [1472, 27] on button "Activate" at bounding box center [1474, 26] width 49 height 24
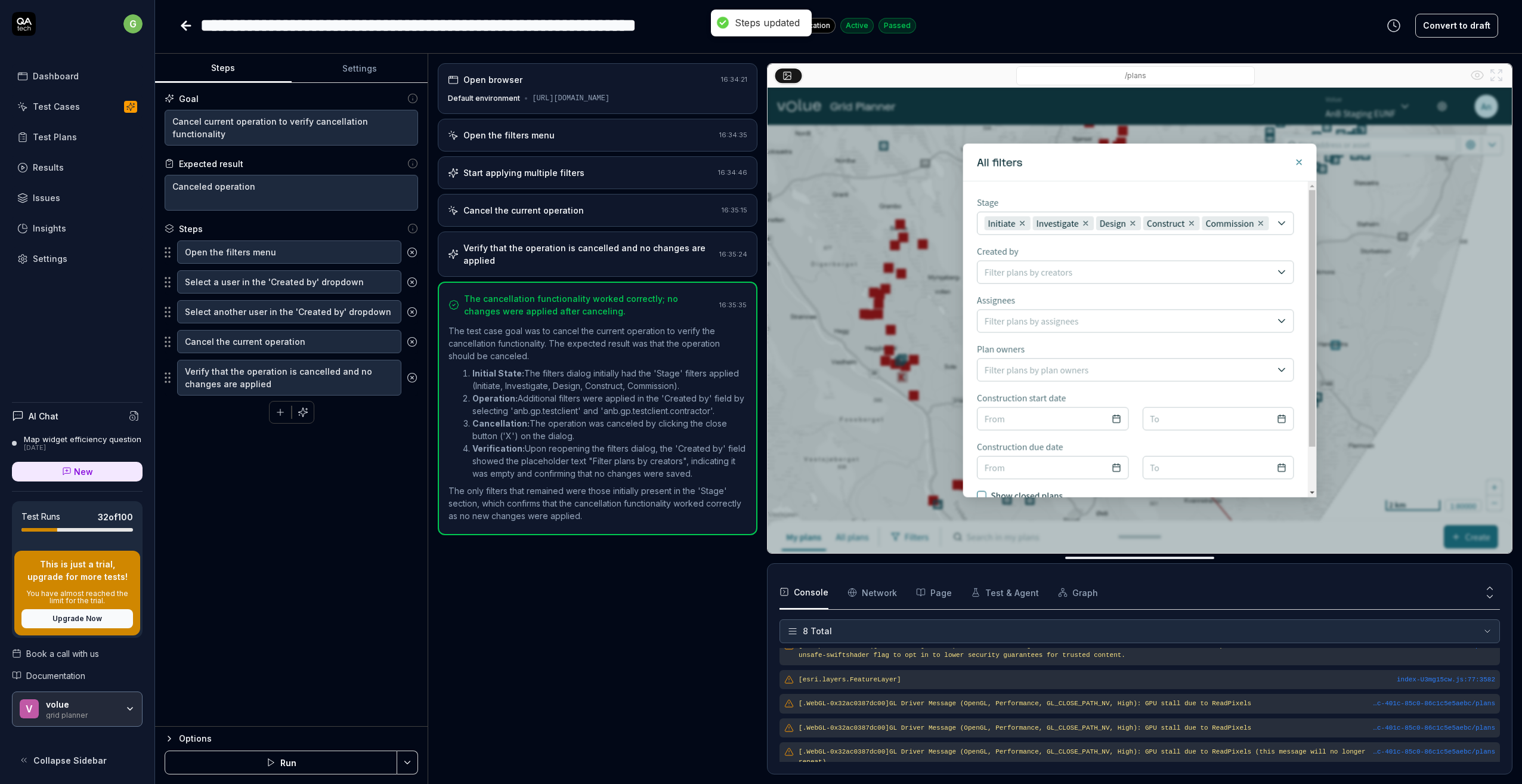
click at [184, 27] on icon at bounding box center [184, 26] width 4 height 8
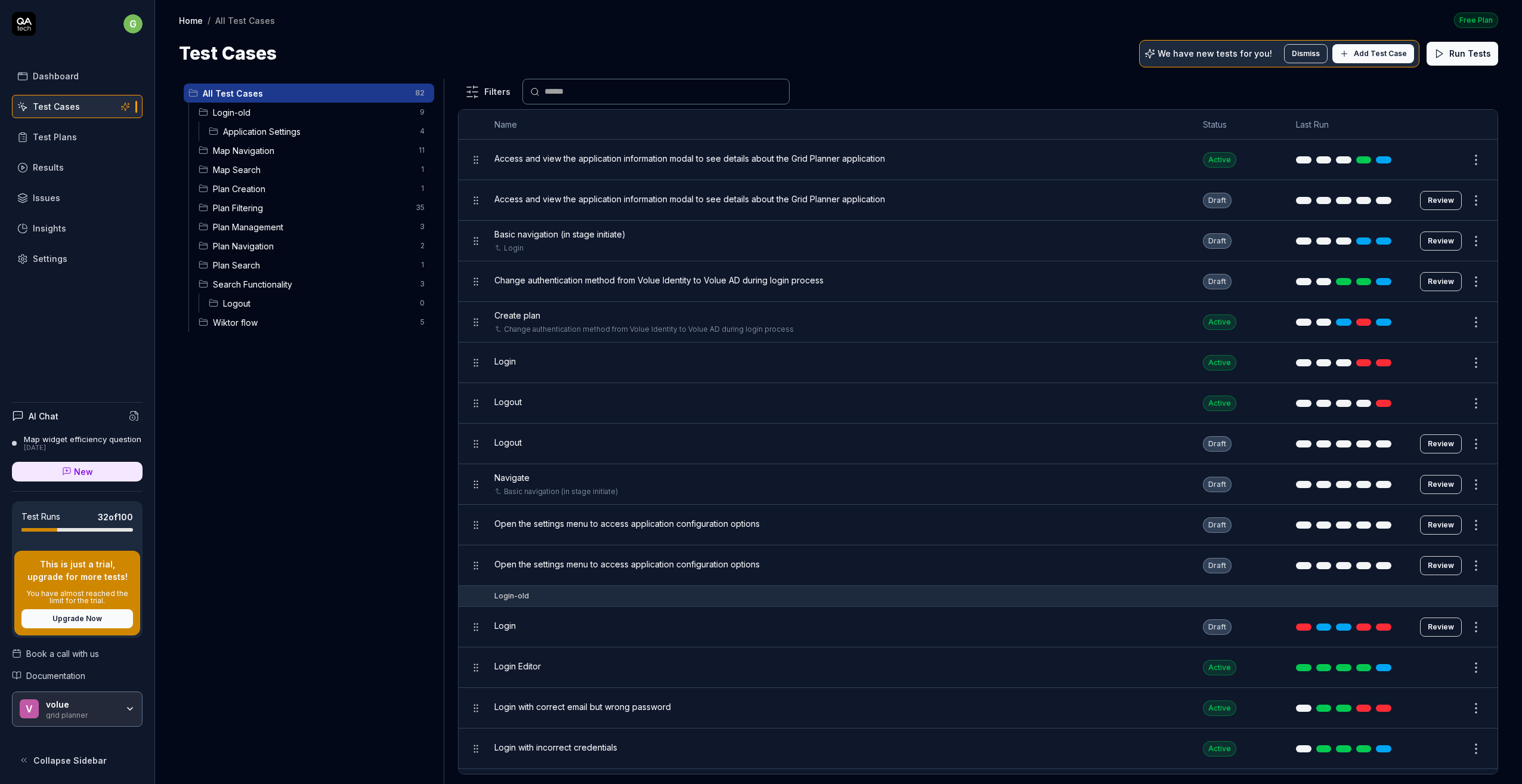
click at [244, 206] on span "Plan Filtering" at bounding box center [310, 208] width 196 height 13
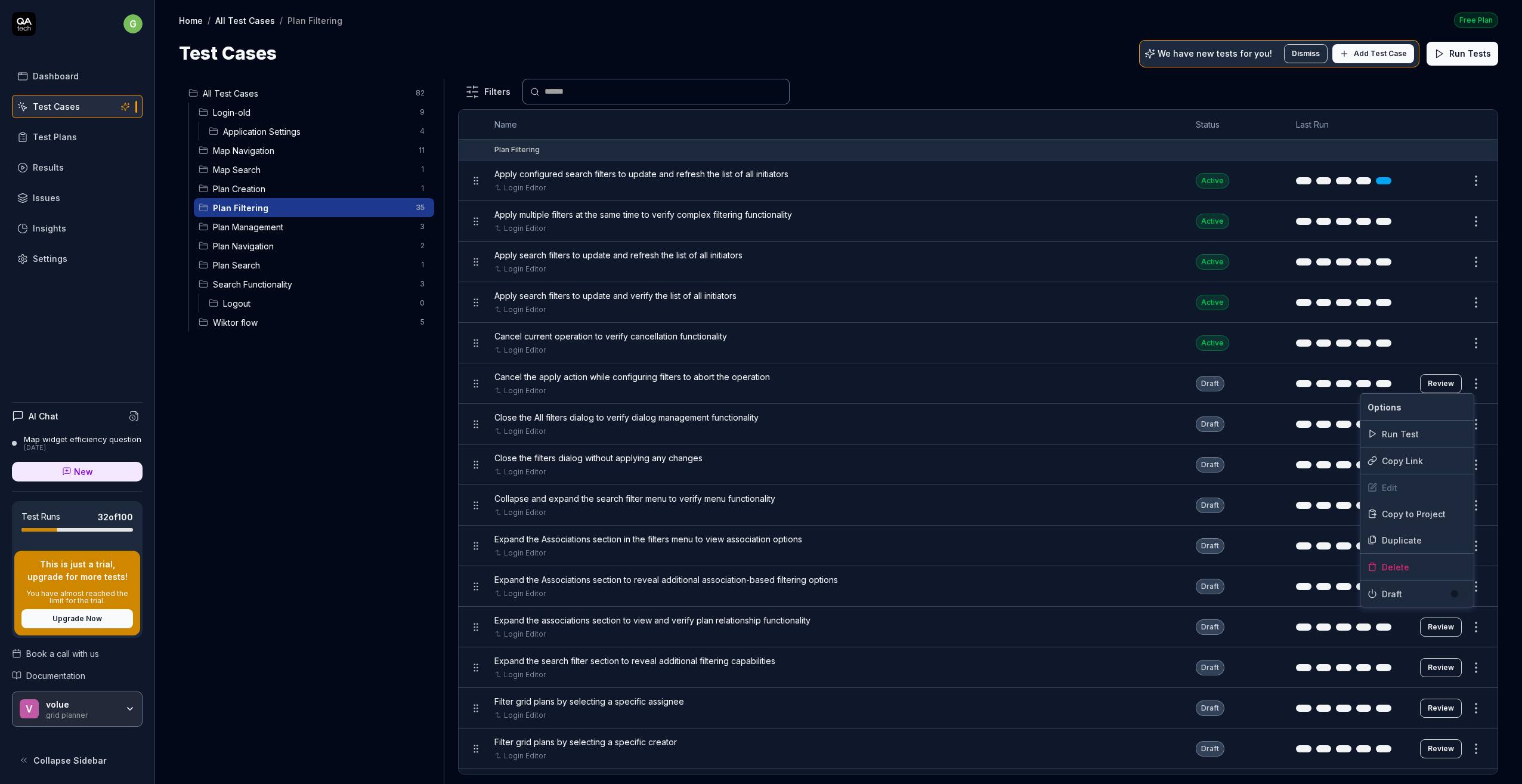
click at [1467, 380] on html "g Dashboard Test Cases Test Plans Results Issues Insights Settings AI Chat Map …" at bounding box center [761, 392] width 1522 height 784
click at [1417, 566] on div "Delete" at bounding box center [1417, 566] width 113 height 27
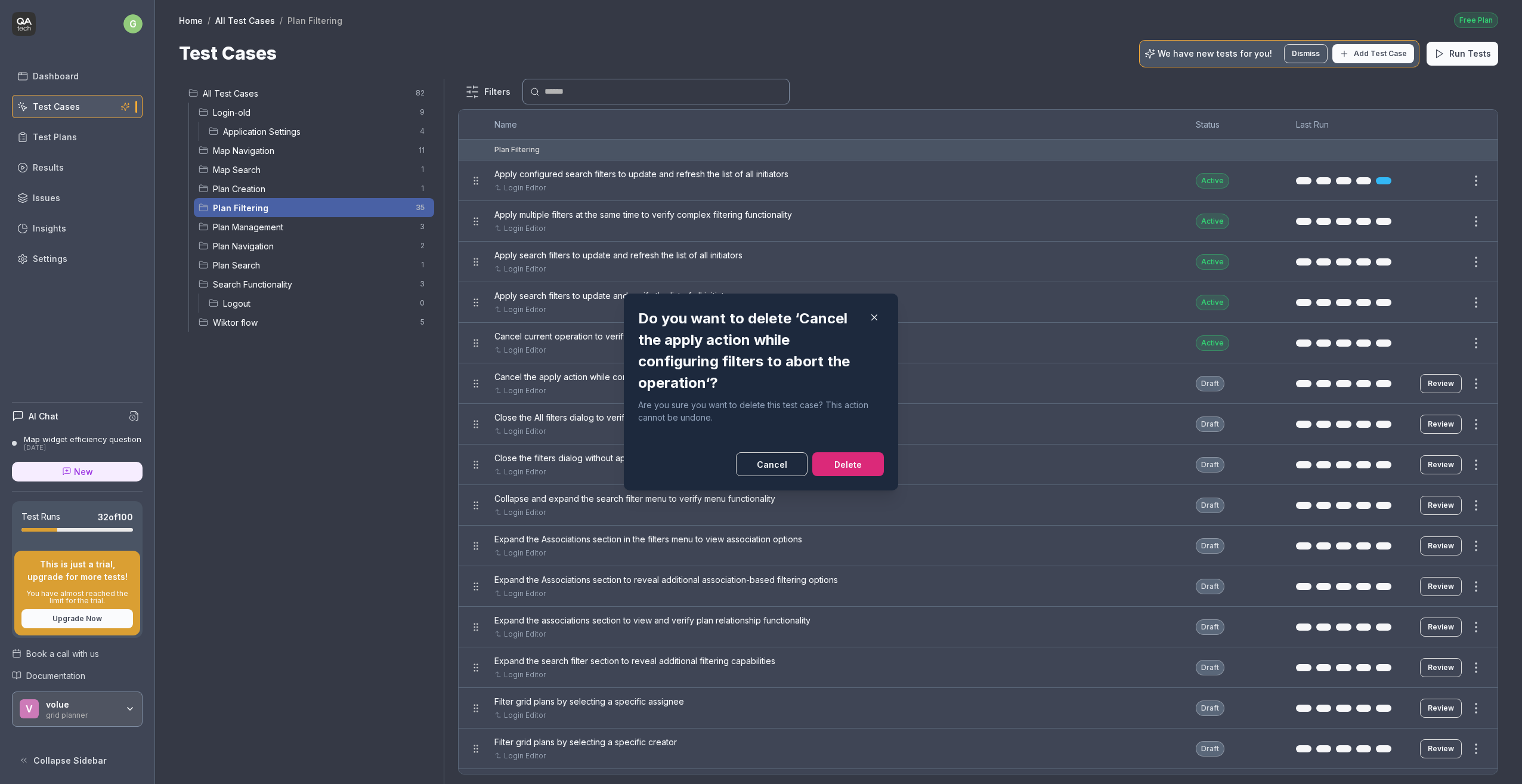
click at [847, 466] on button "Delete" at bounding box center [848, 464] width 72 height 24
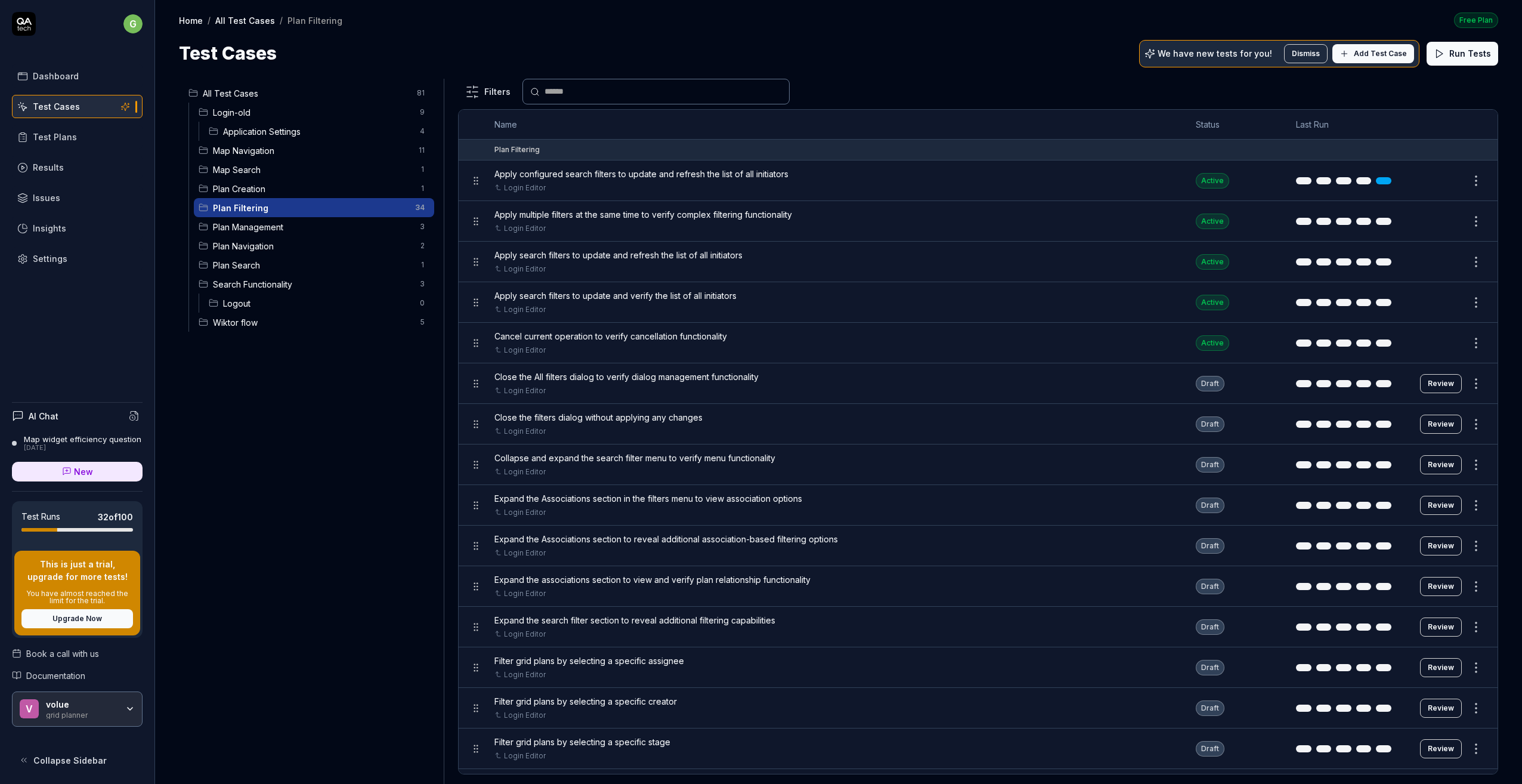
click at [1429, 384] on button "Review" at bounding box center [1441, 383] width 41 height 19
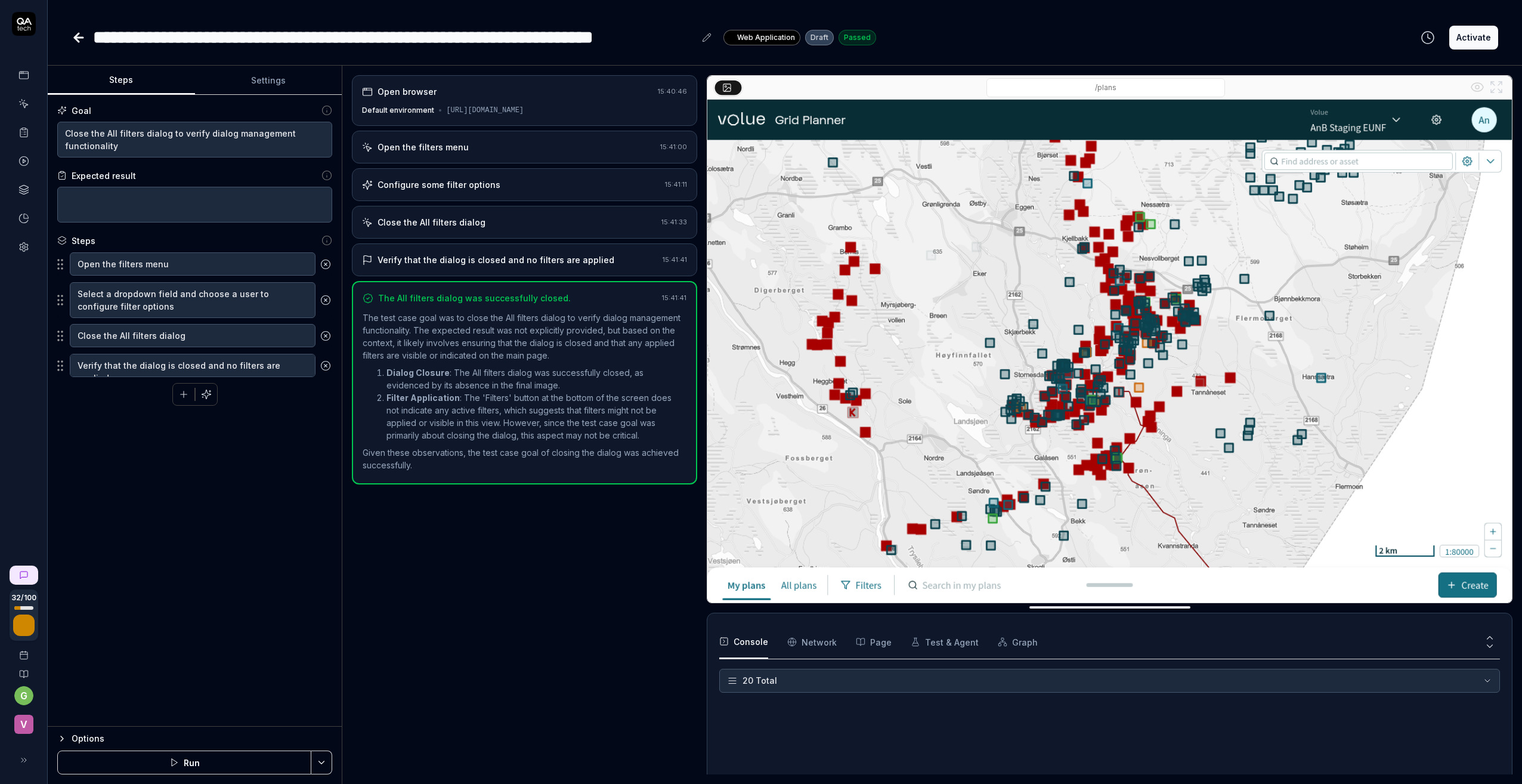
scroll to position [417, 0]
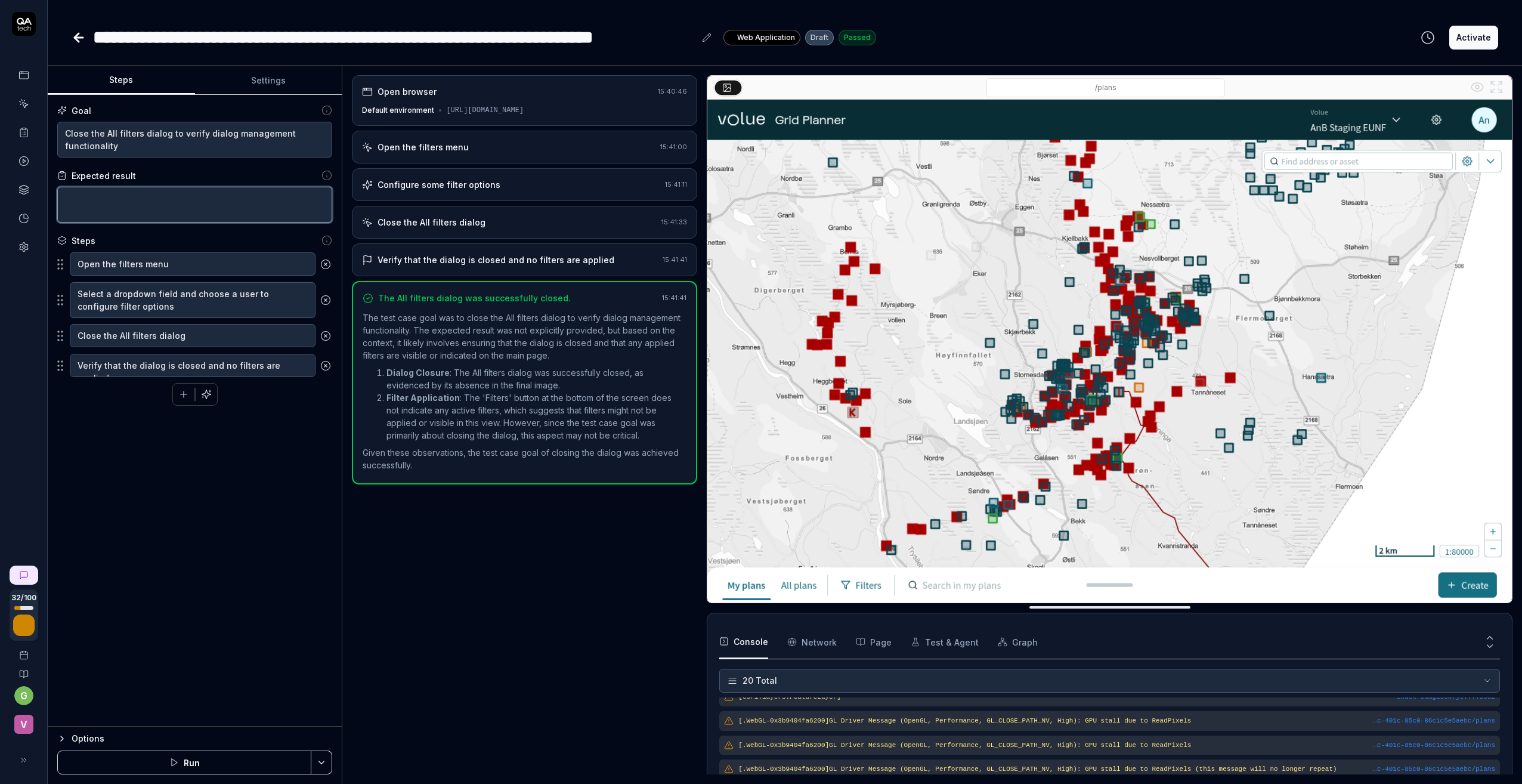
click at [157, 199] on textarea at bounding box center [194, 205] width 275 height 35
click at [1460, 37] on button "Activate" at bounding box center [1474, 37] width 49 height 24
click at [78, 37] on icon at bounding box center [79, 37] width 8 height 0
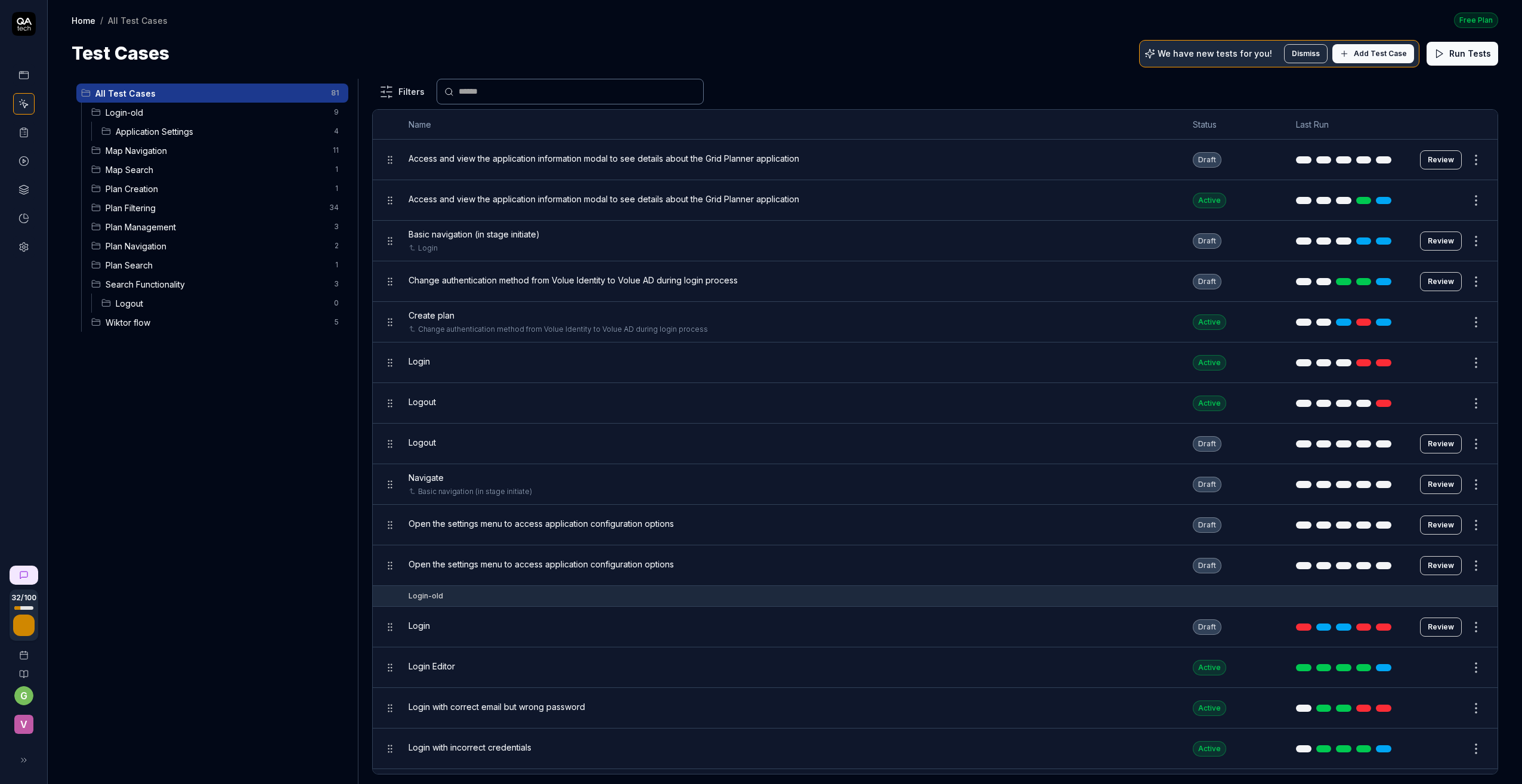
click at [146, 210] on span "Plan Filtering" at bounding box center [214, 208] width 217 height 13
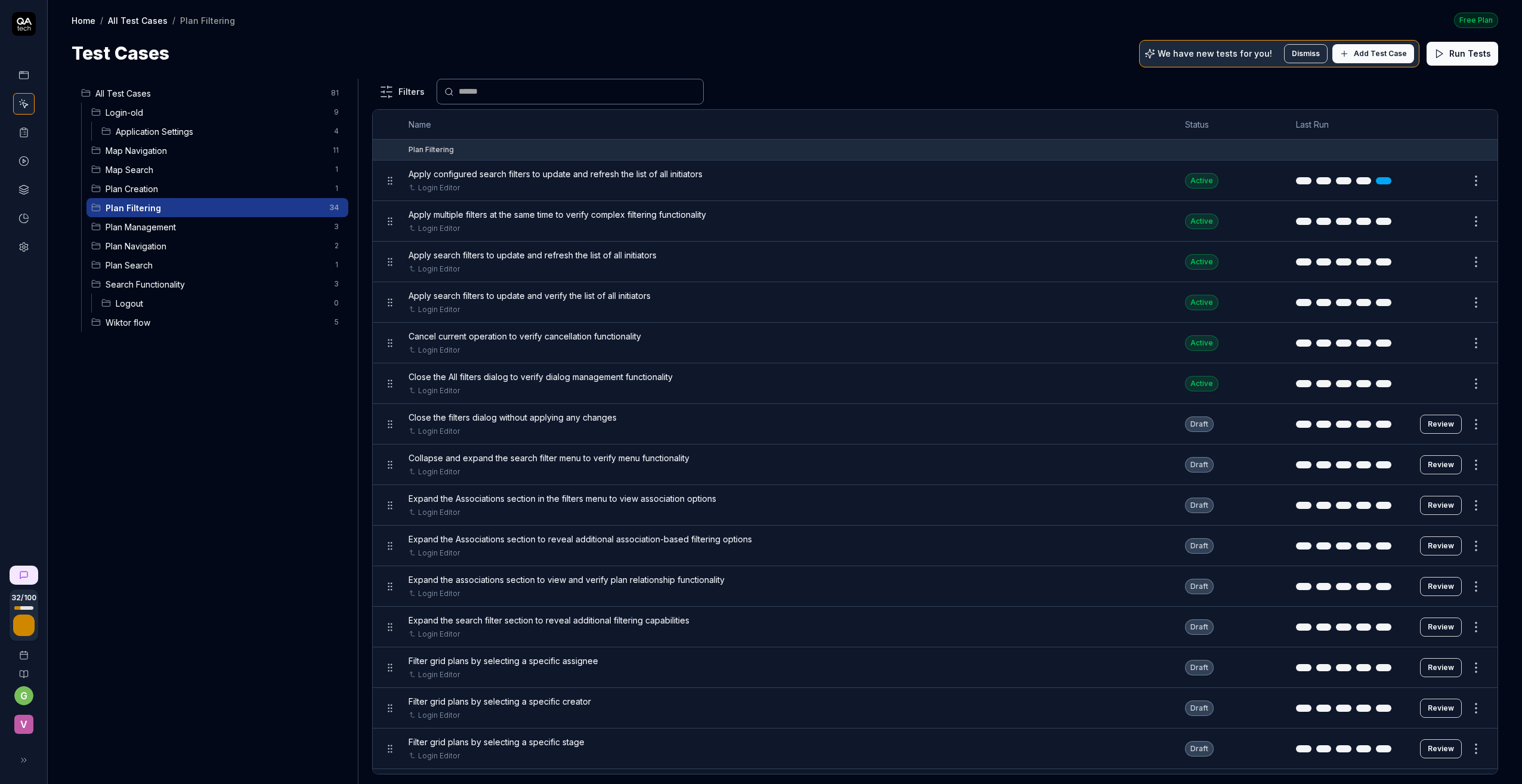
click at [1464, 421] on html "32 / 100 g v Home / All Test Cases / Plan Filtering Free Plan Home / All Test C…" at bounding box center [761, 392] width 1522 height 784
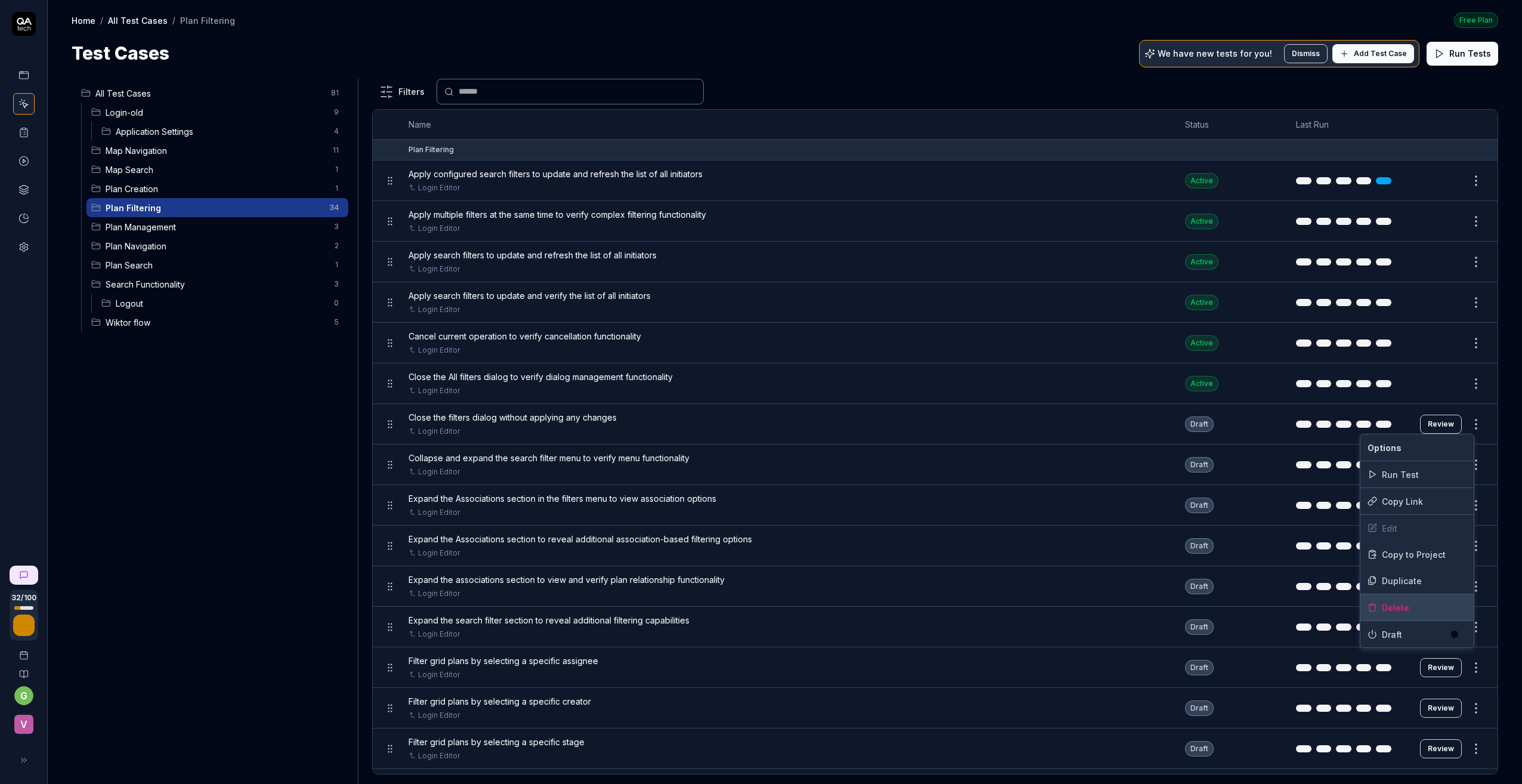
click at [1402, 604] on div "Delete" at bounding box center [1417, 607] width 113 height 27
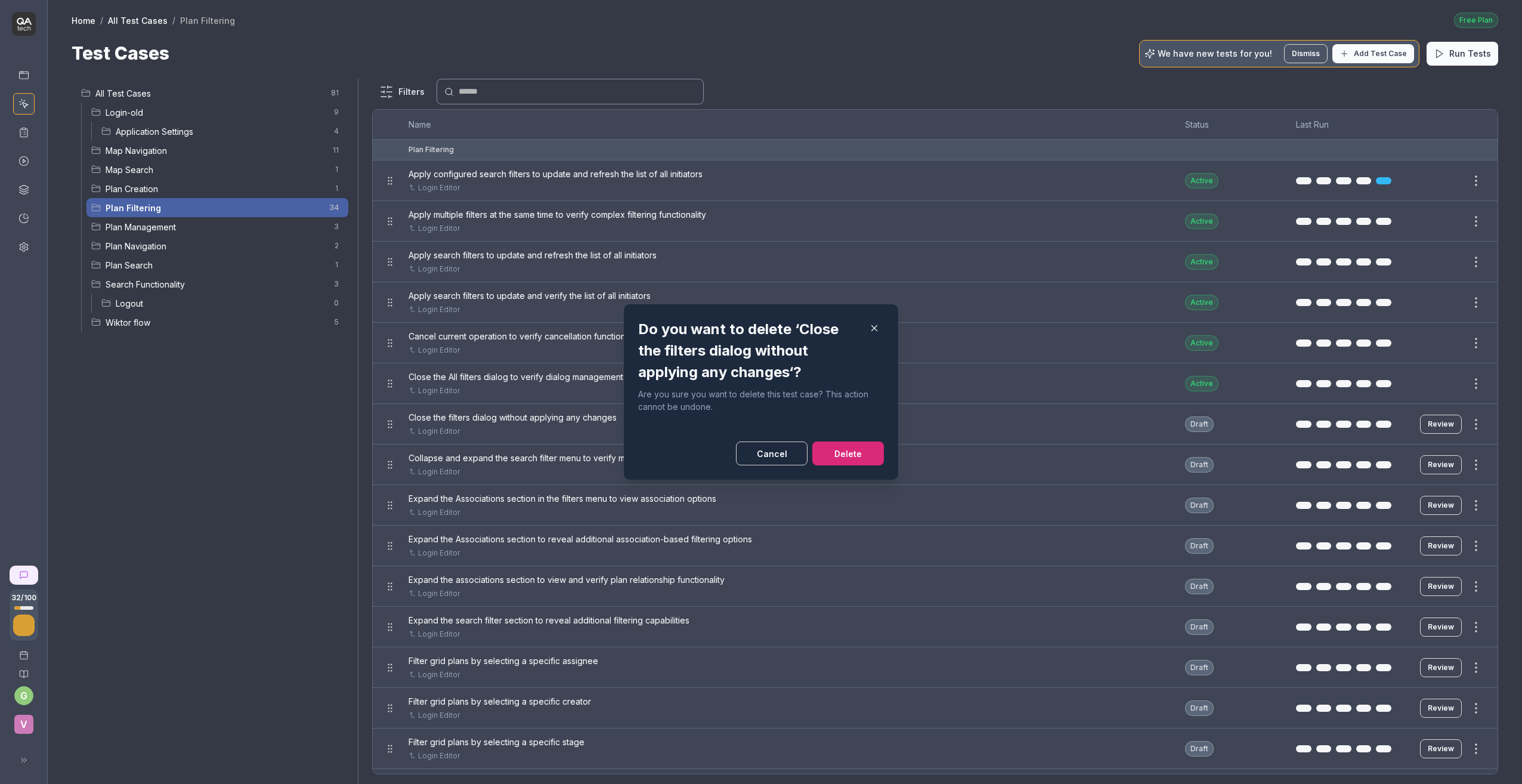
click at [829, 449] on button "Delete" at bounding box center [848, 453] width 72 height 24
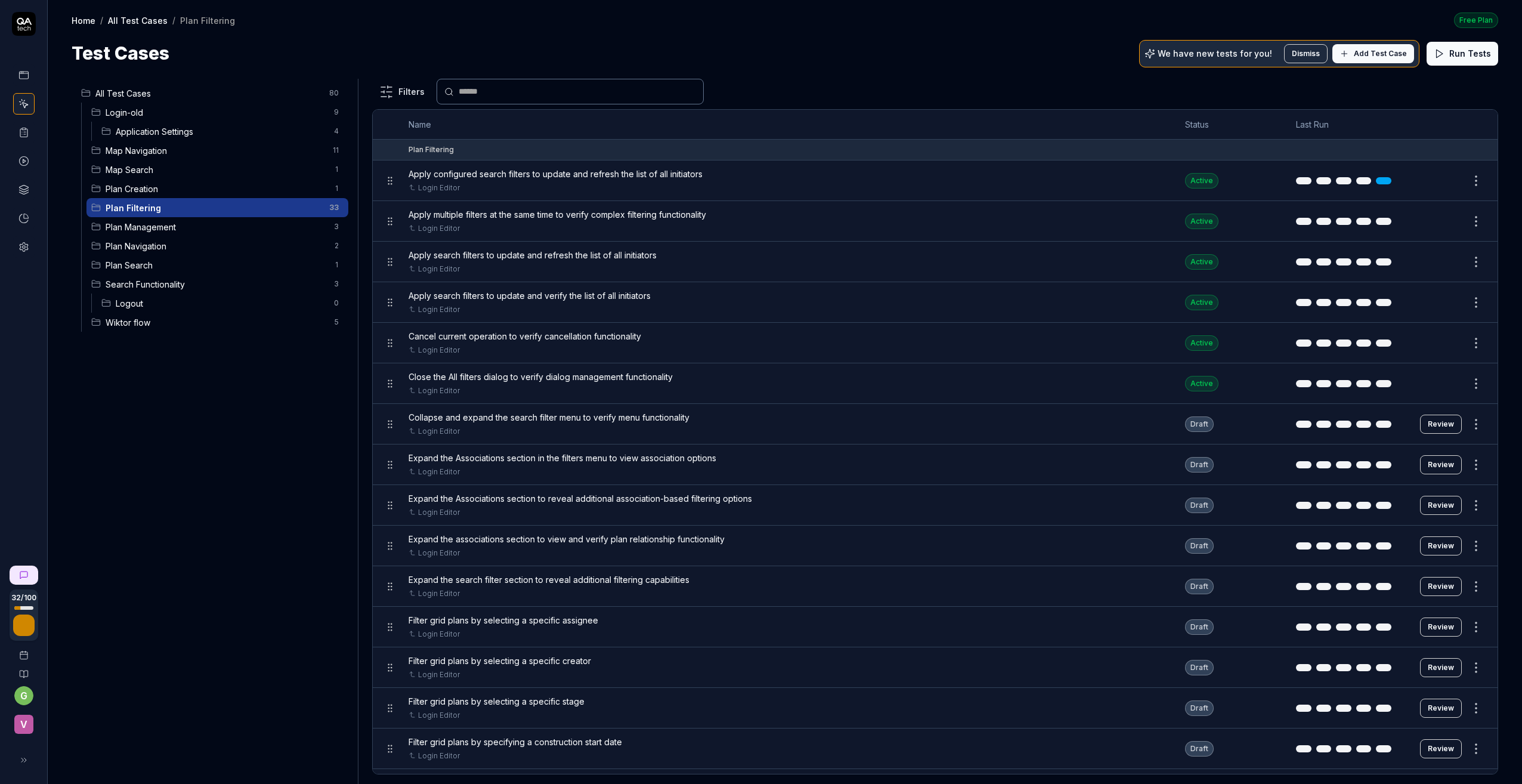
click at [1434, 462] on button "Review" at bounding box center [1441, 464] width 41 height 19
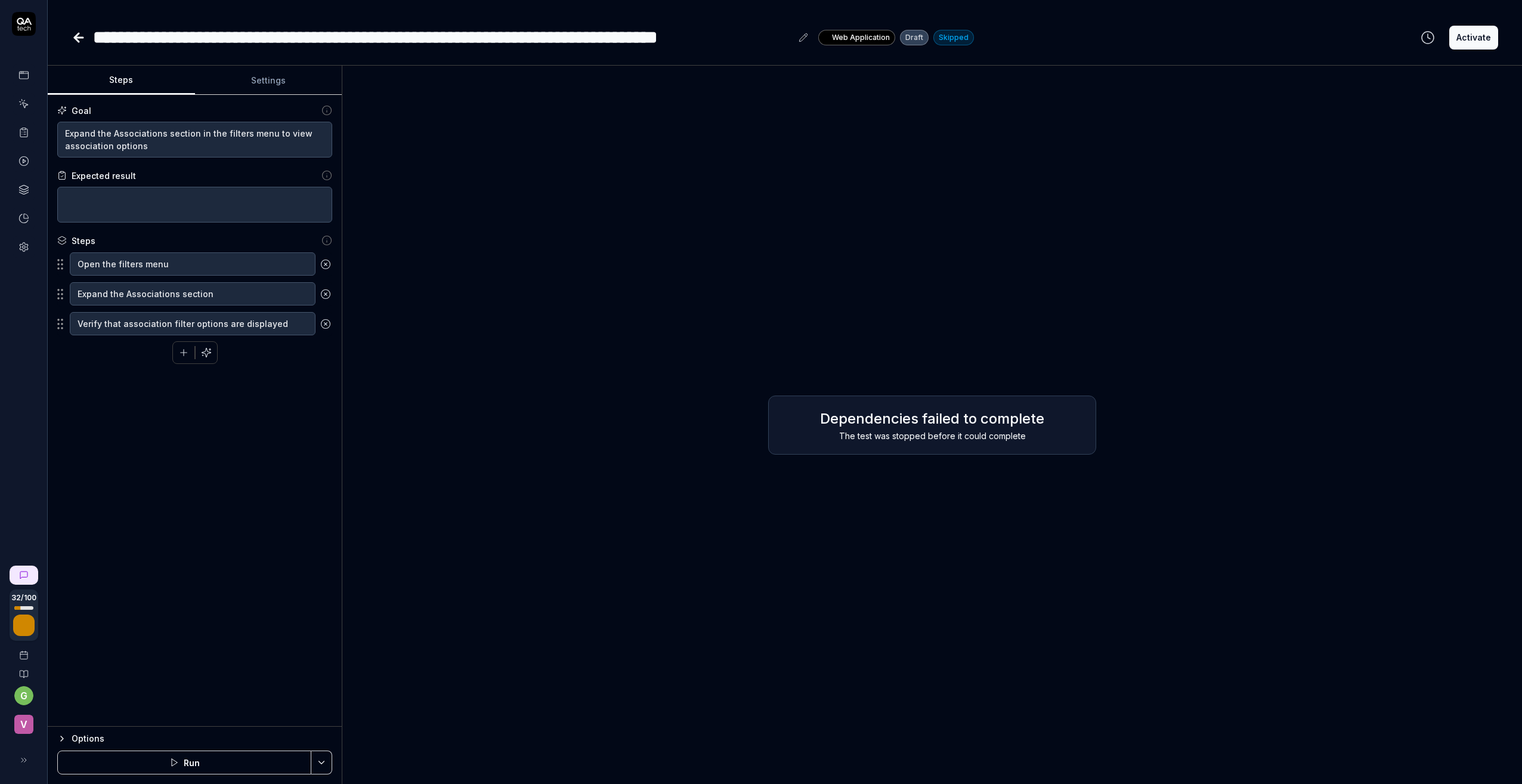
click at [74, 35] on icon at bounding box center [79, 37] width 15 height 15
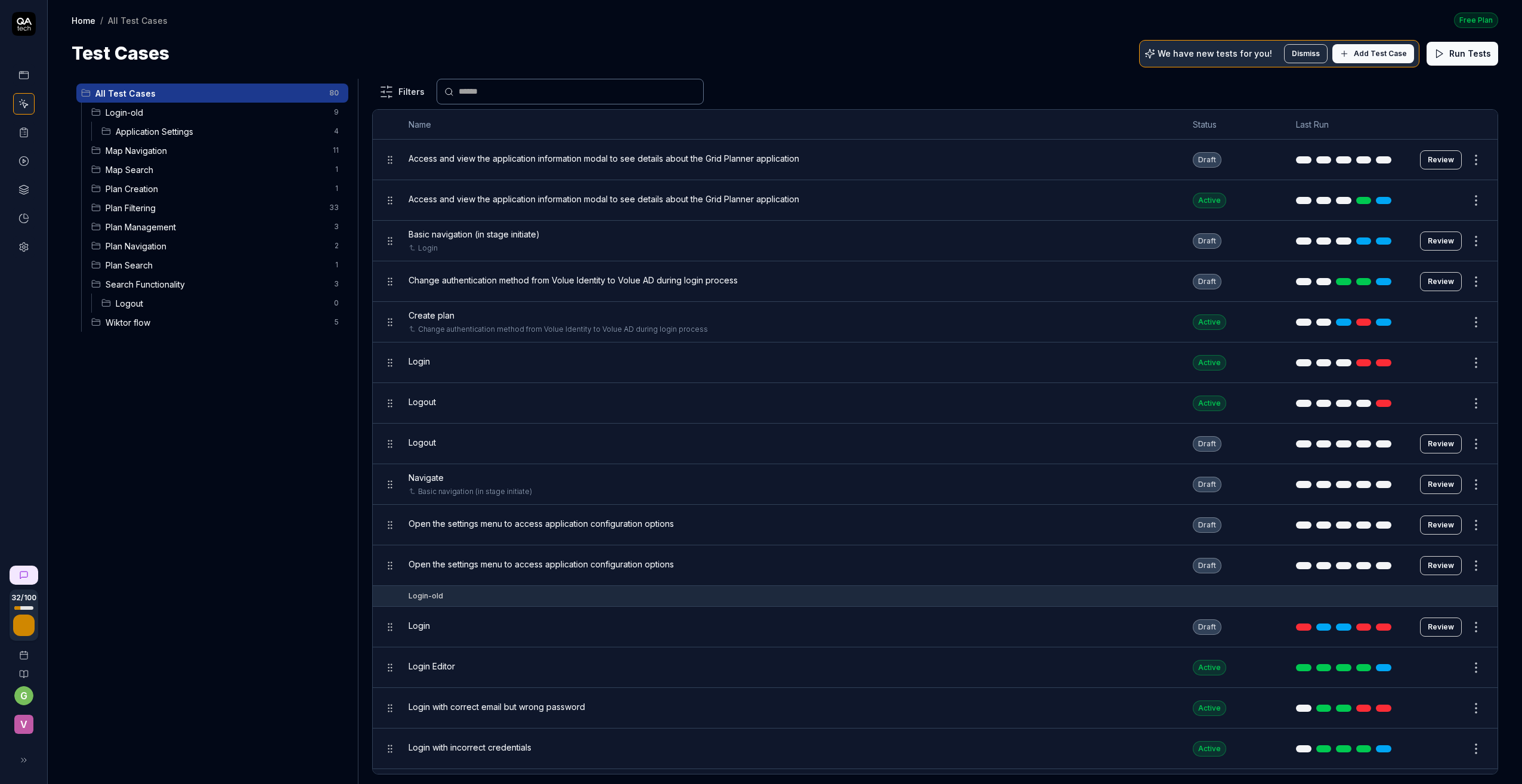
click at [137, 206] on span "Plan Filtering" at bounding box center [214, 208] width 217 height 13
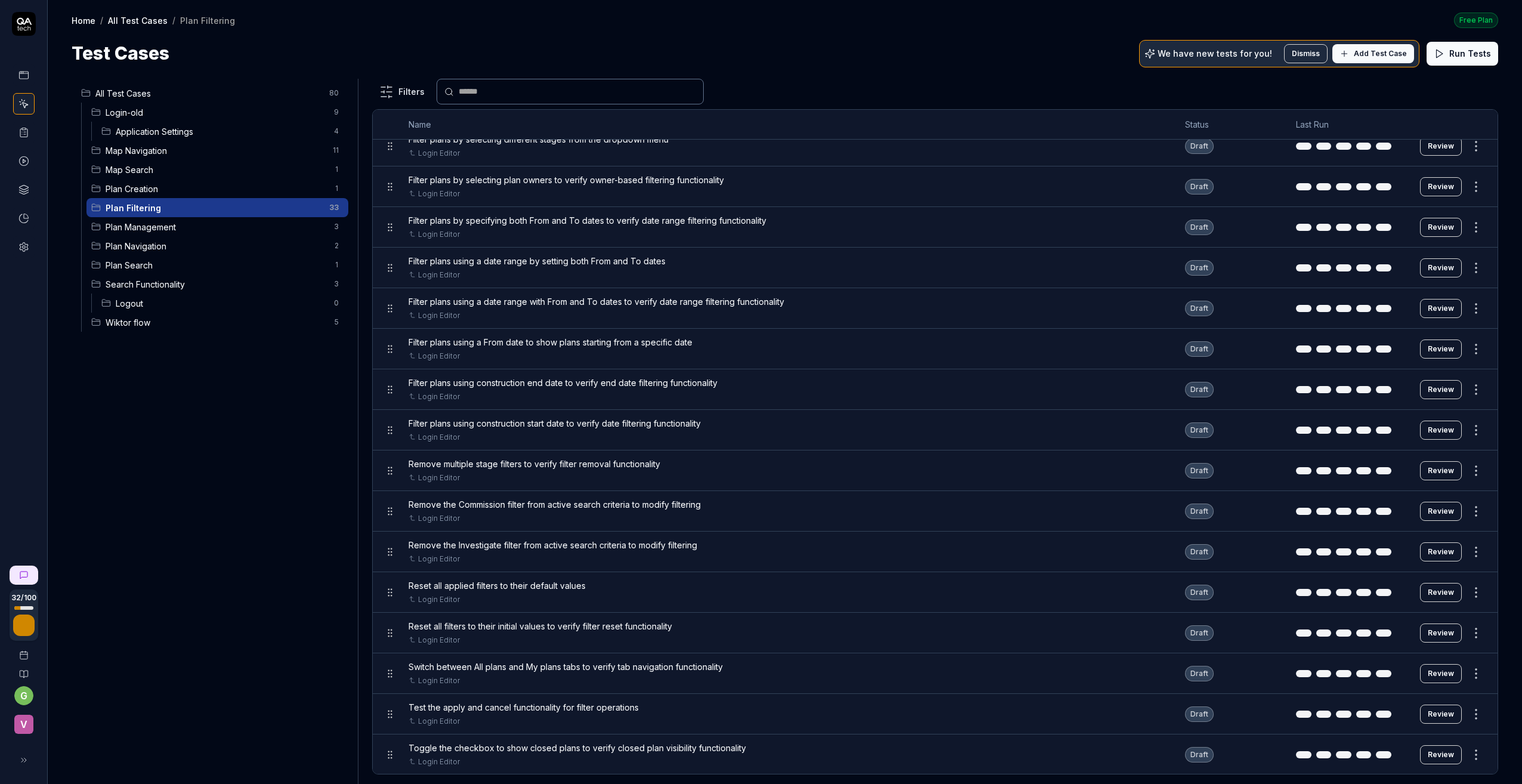
scroll to position [725, 0]
click at [1429, 672] on button "Review" at bounding box center [1441, 672] width 41 height 19
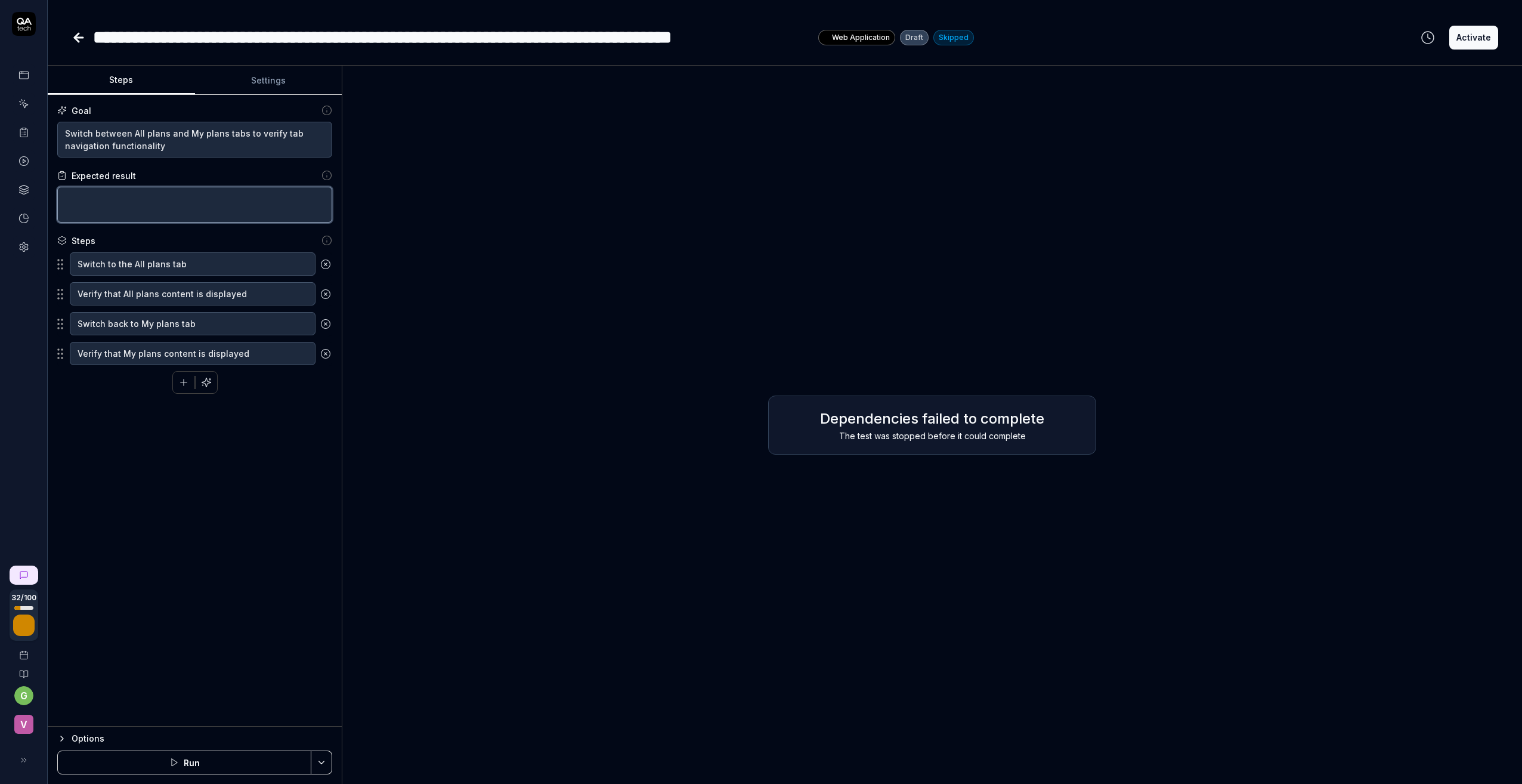
click at [100, 194] on textarea at bounding box center [194, 205] width 275 height 35
drag, startPoint x: 117, startPoint y: 196, endPoint x: 160, endPoint y: 219, distance: 48.8
click at [118, 196] on textarea "Plan list viewd correctly" at bounding box center [194, 205] width 275 height 35
click at [207, 377] on icon "button" at bounding box center [206, 382] width 11 height 11
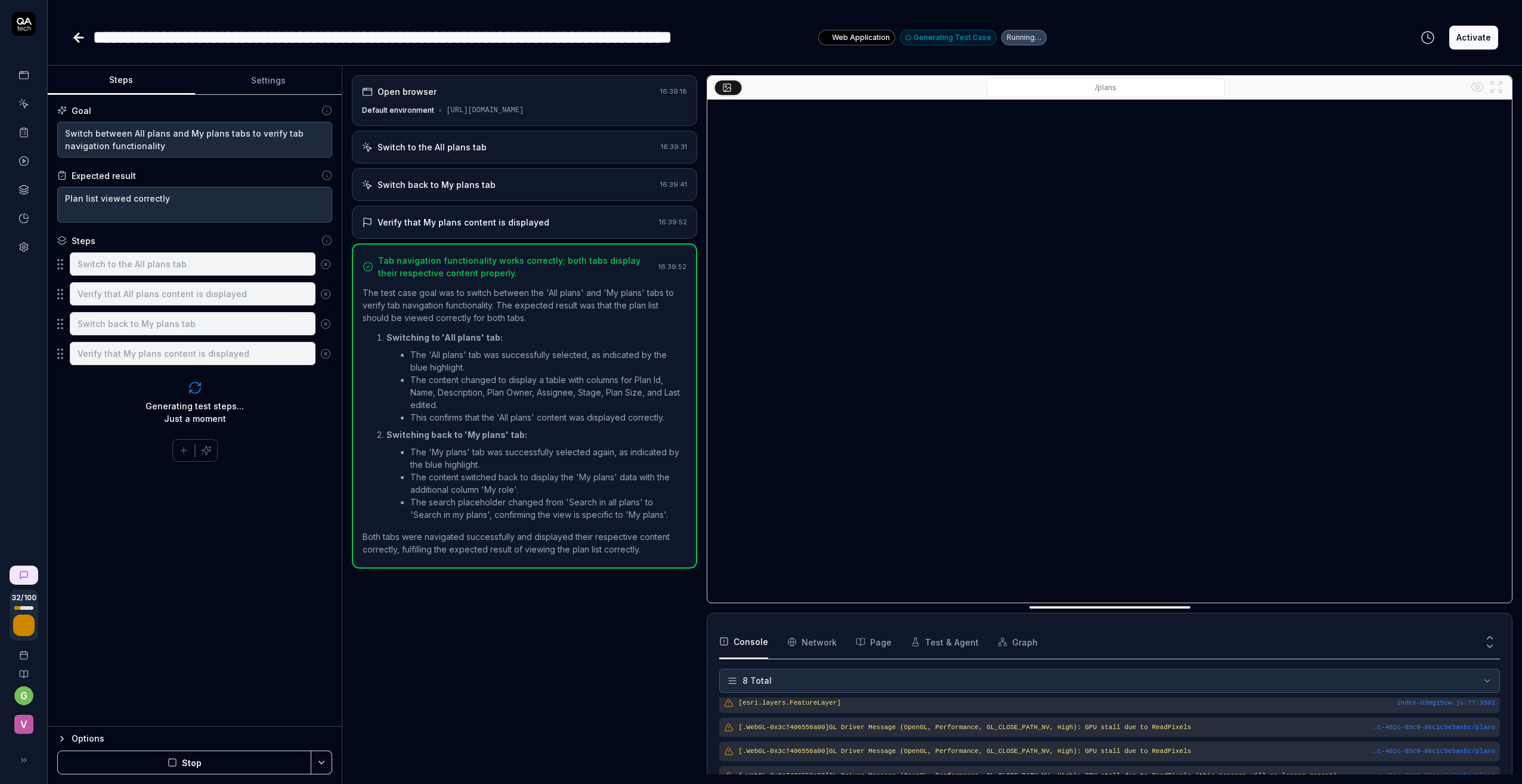
scroll to position [116, 0]
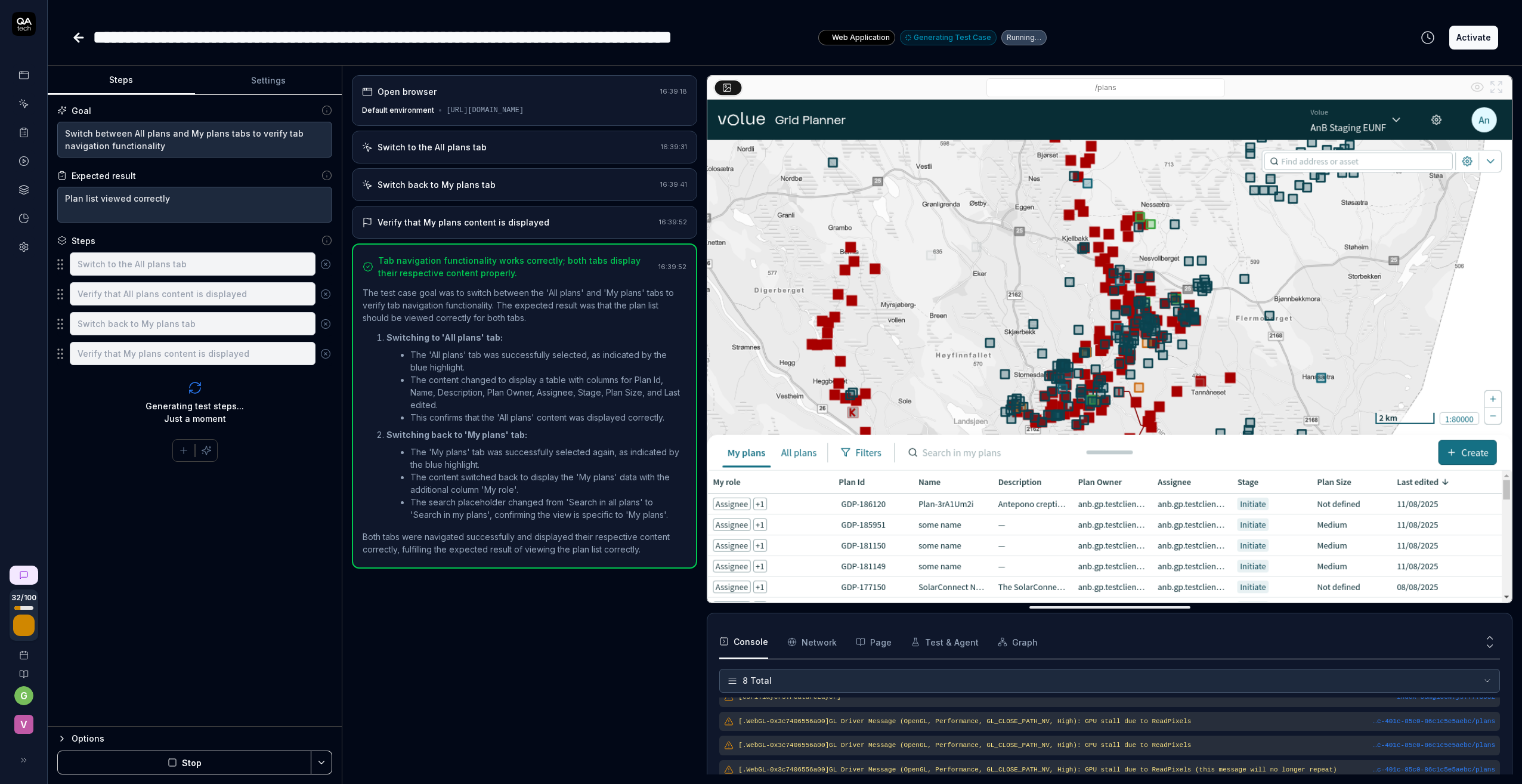
click at [1475, 40] on button "Activate" at bounding box center [1474, 37] width 49 height 24
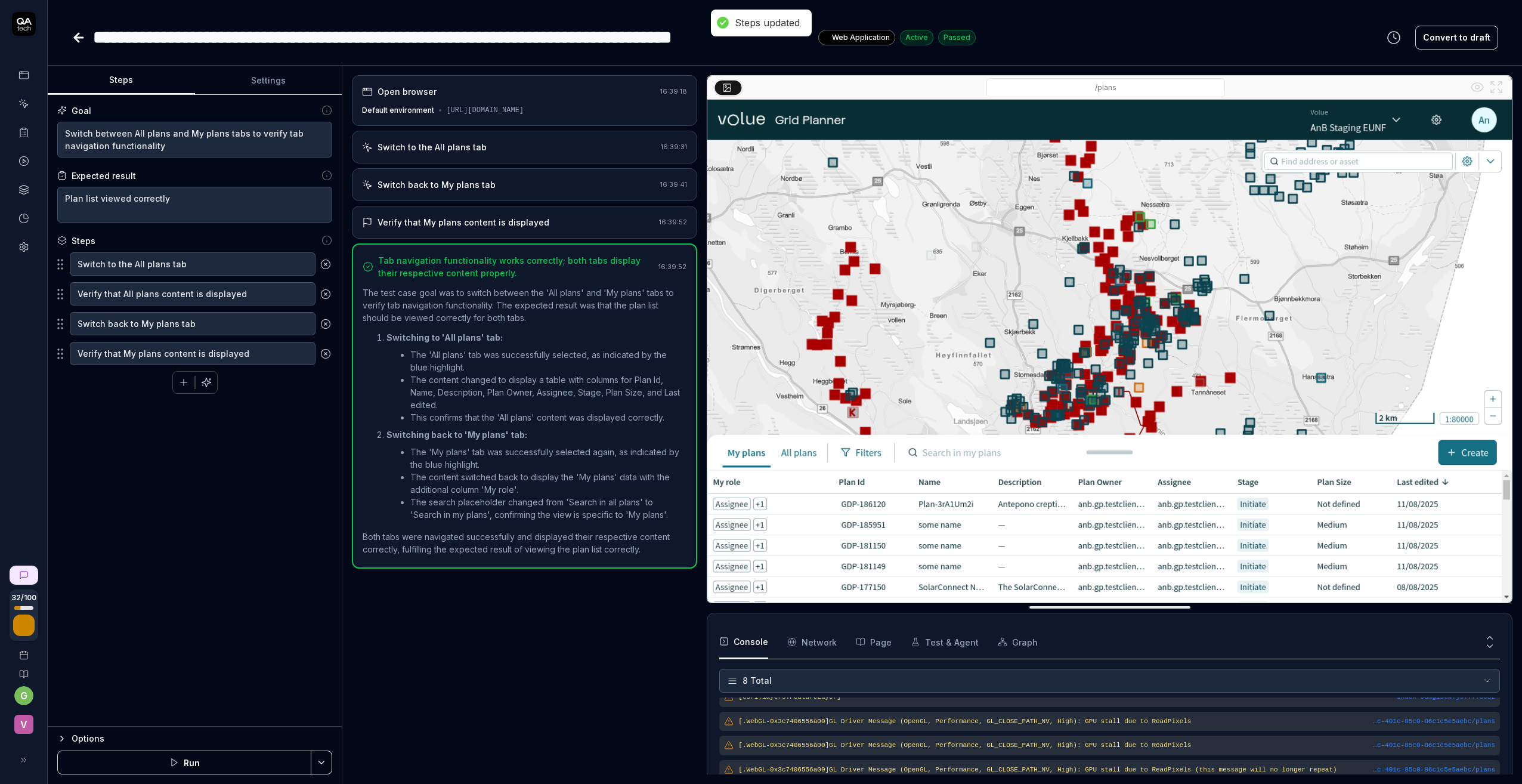
click at [72, 38] on icon at bounding box center [79, 37] width 15 height 15
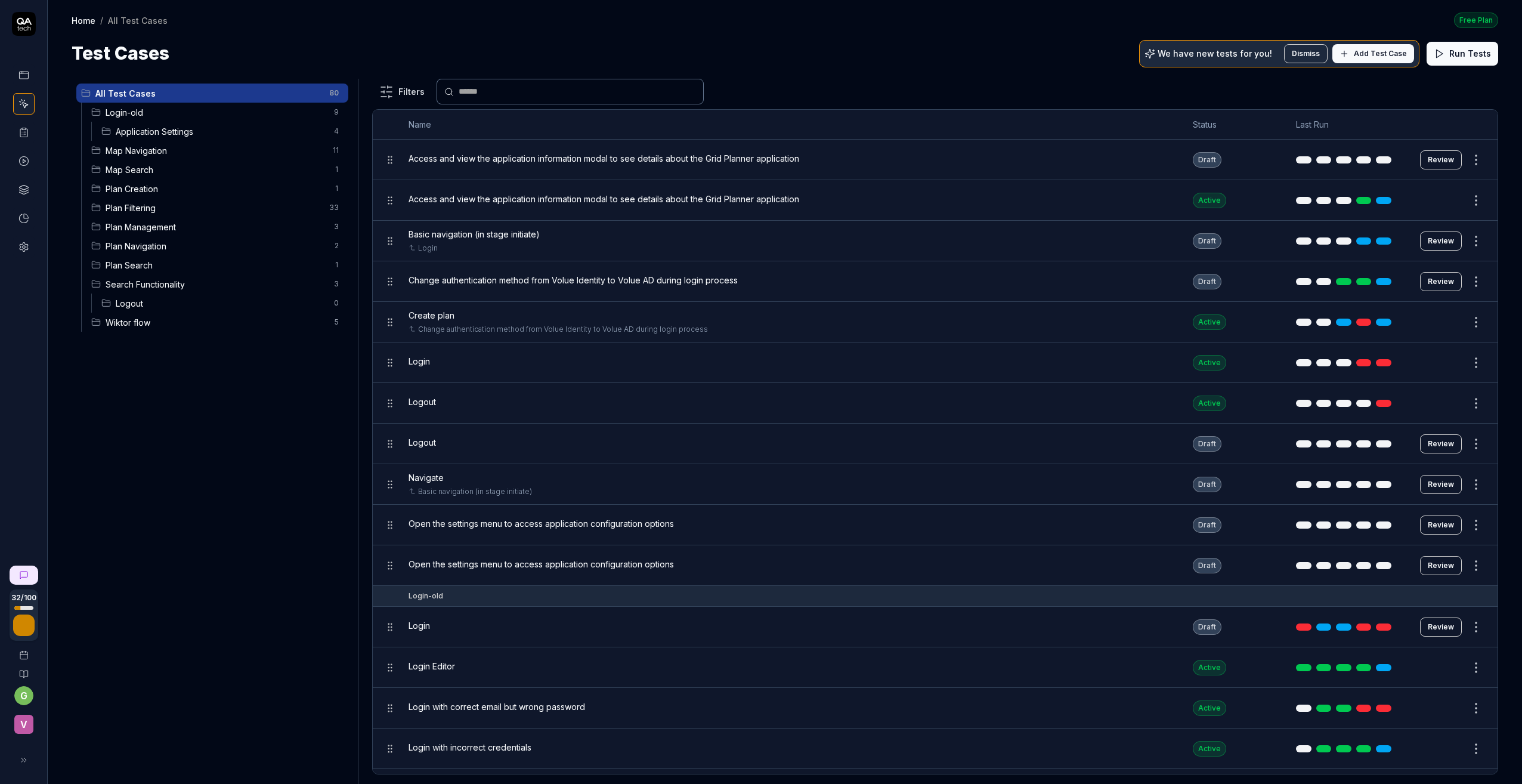
click at [148, 226] on span "Plan Management" at bounding box center [216, 227] width 222 height 13
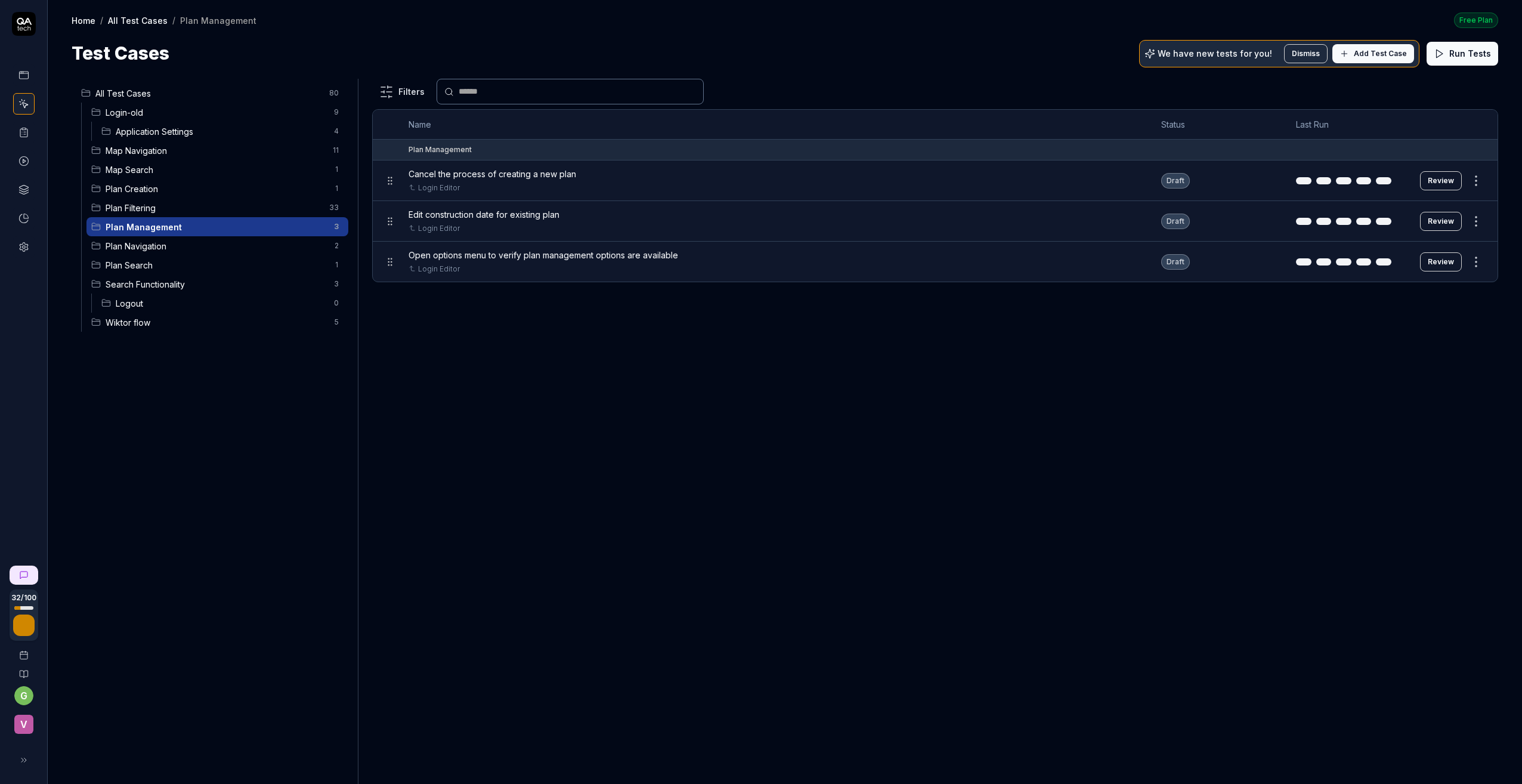
click at [144, 208] on span "Plan Filtering" at bounding box center [214, 208] width 217 height 13
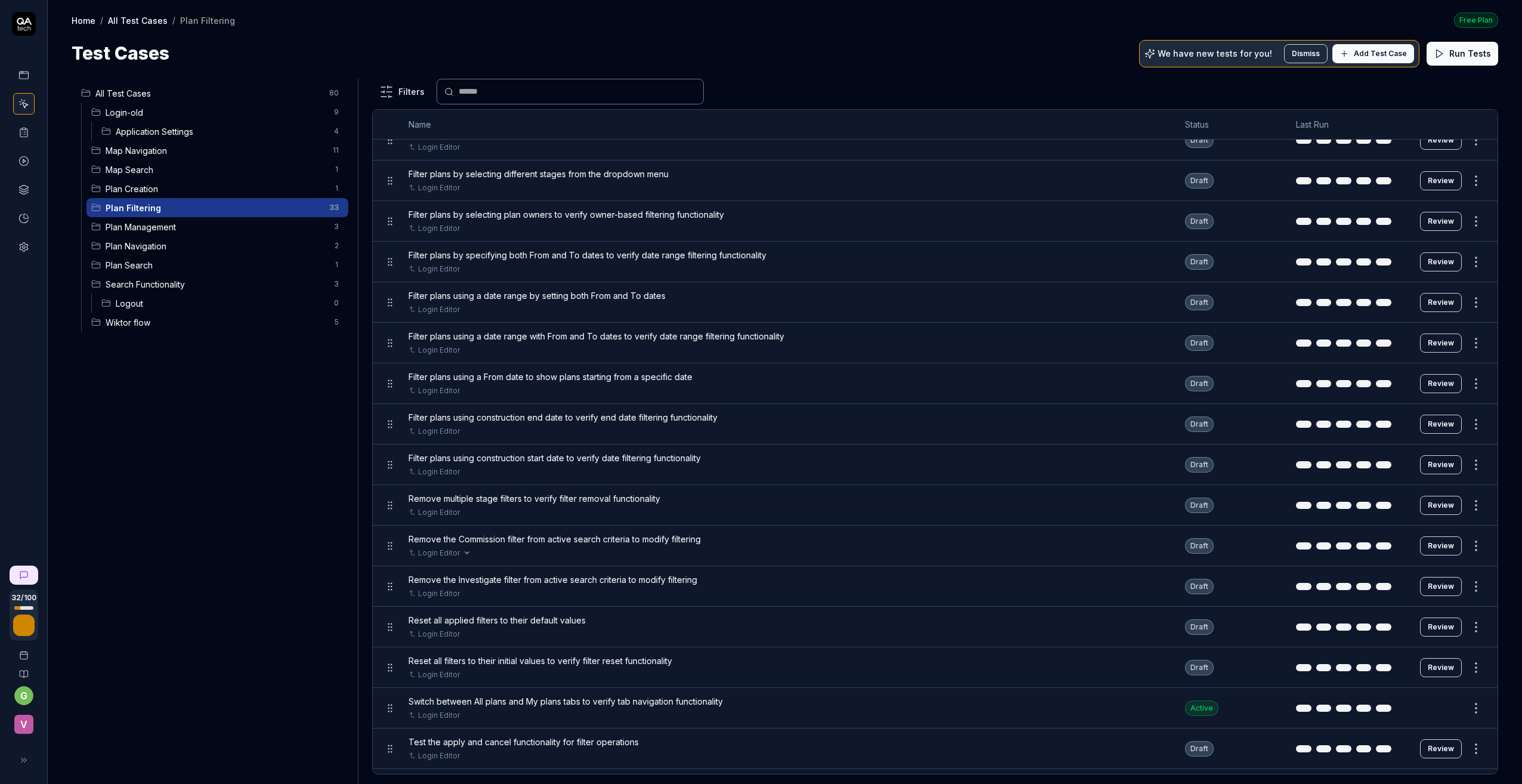
scroll to position [725, 0]
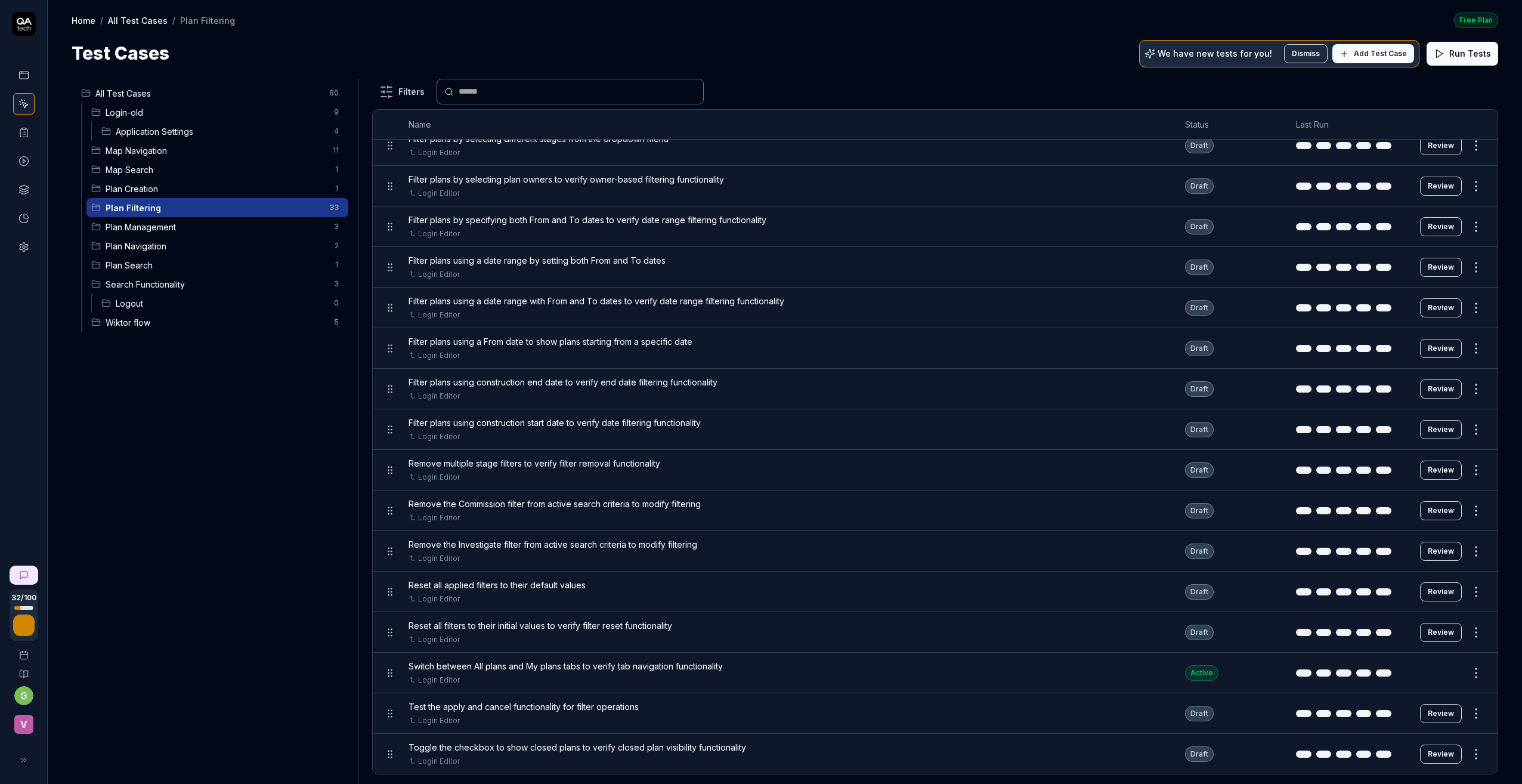
click at [1432, 750] on button "Review" at bounding box center [1441, 753] width 41 height 19
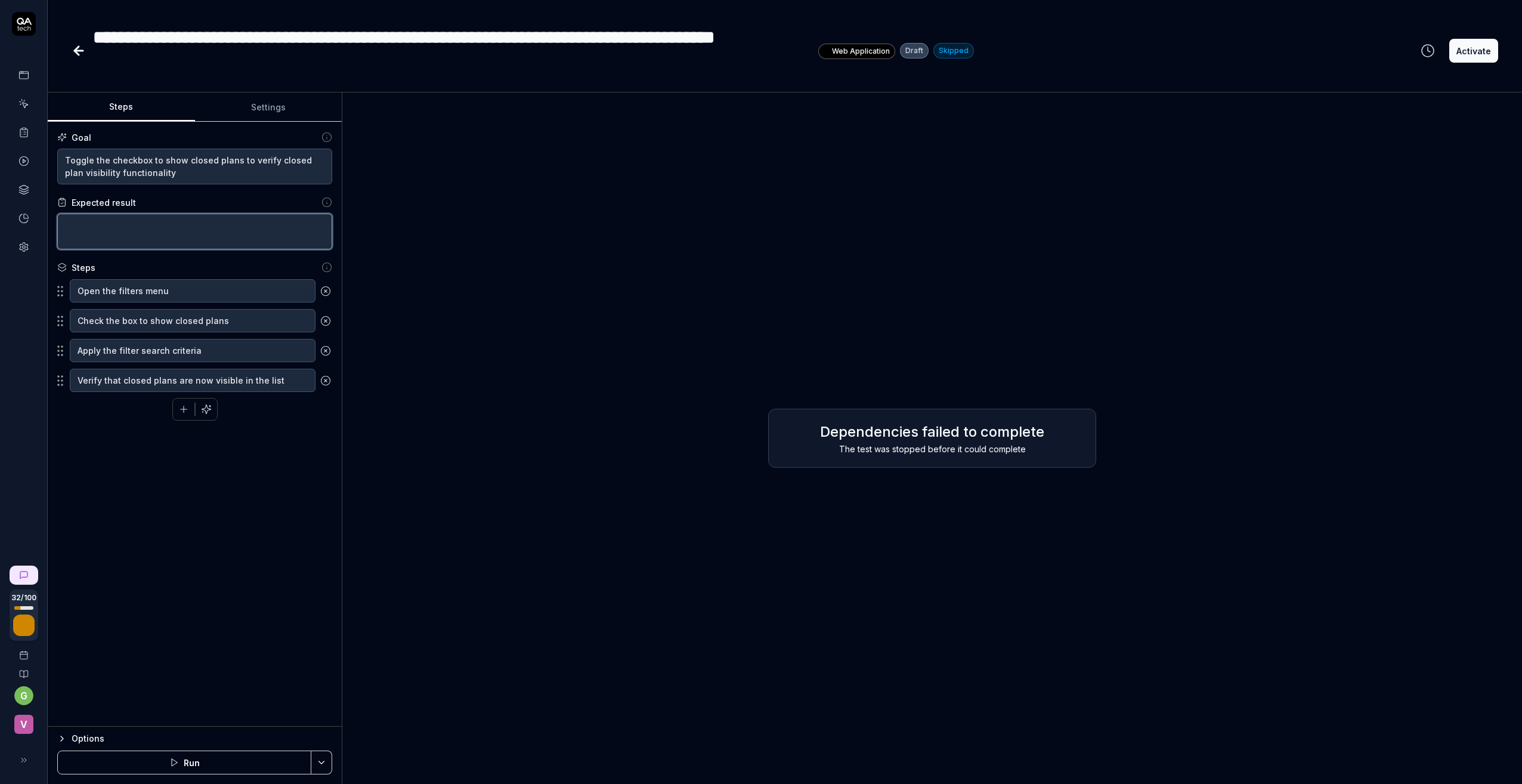
click at [146, 217] on textarea at bounding box center [194, 231] width 275 height 35
click at [204, 415] on button "button" at bounding box center [207, 409] width 22 height 22
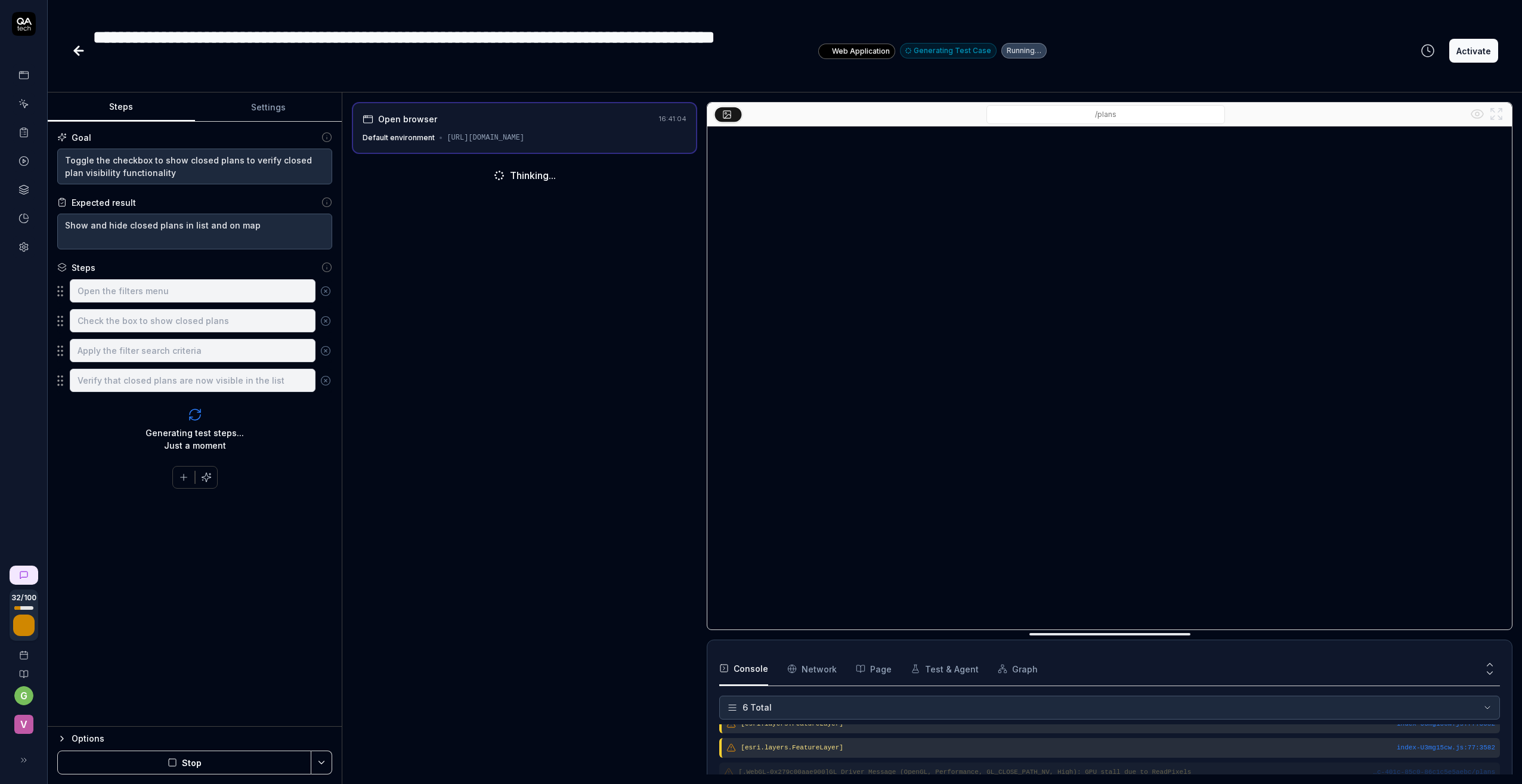
scroll to position [83, 0]
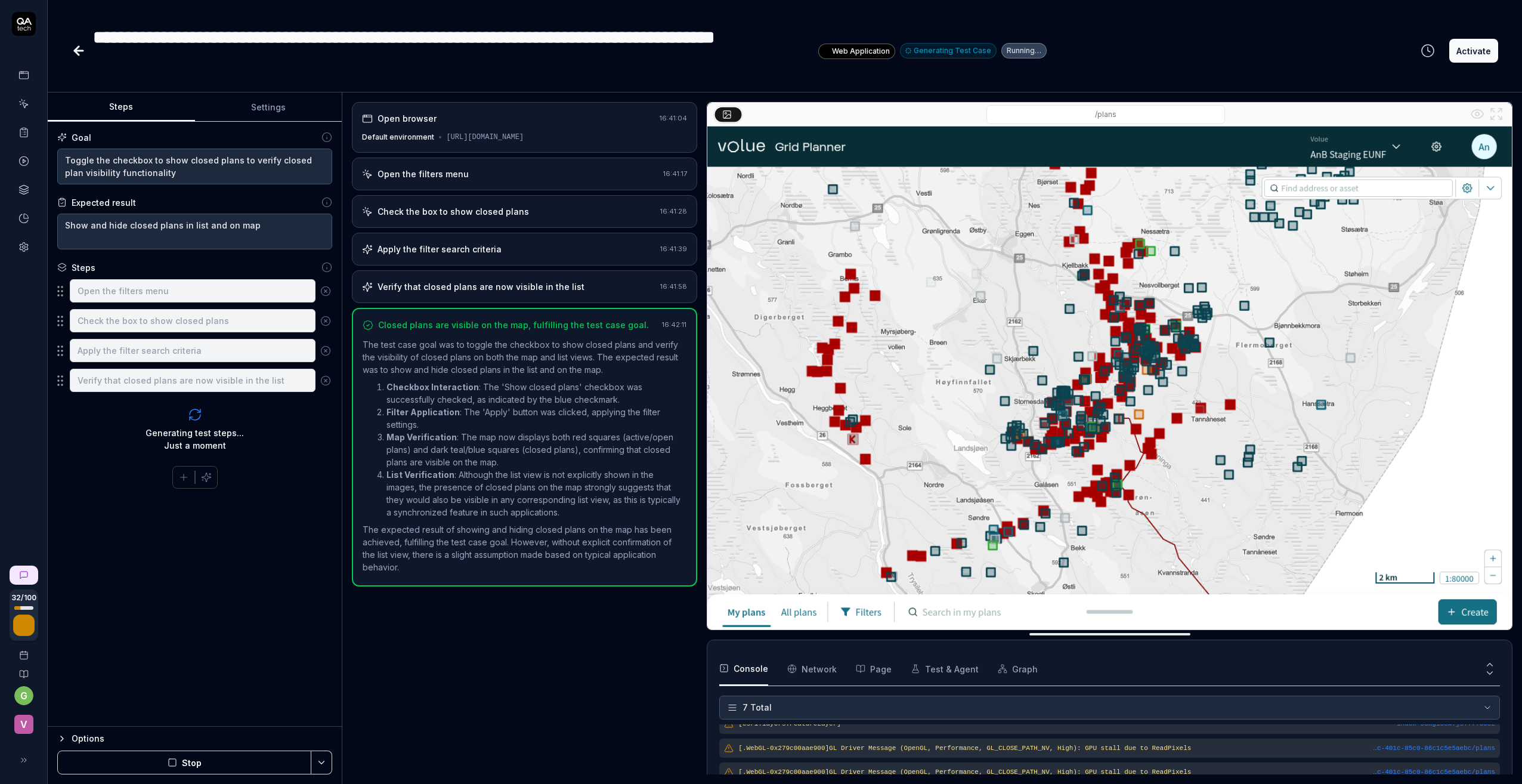
click at [1475, 47] on button "Activate" at bounding box center [1474, 50] width 49 height 24
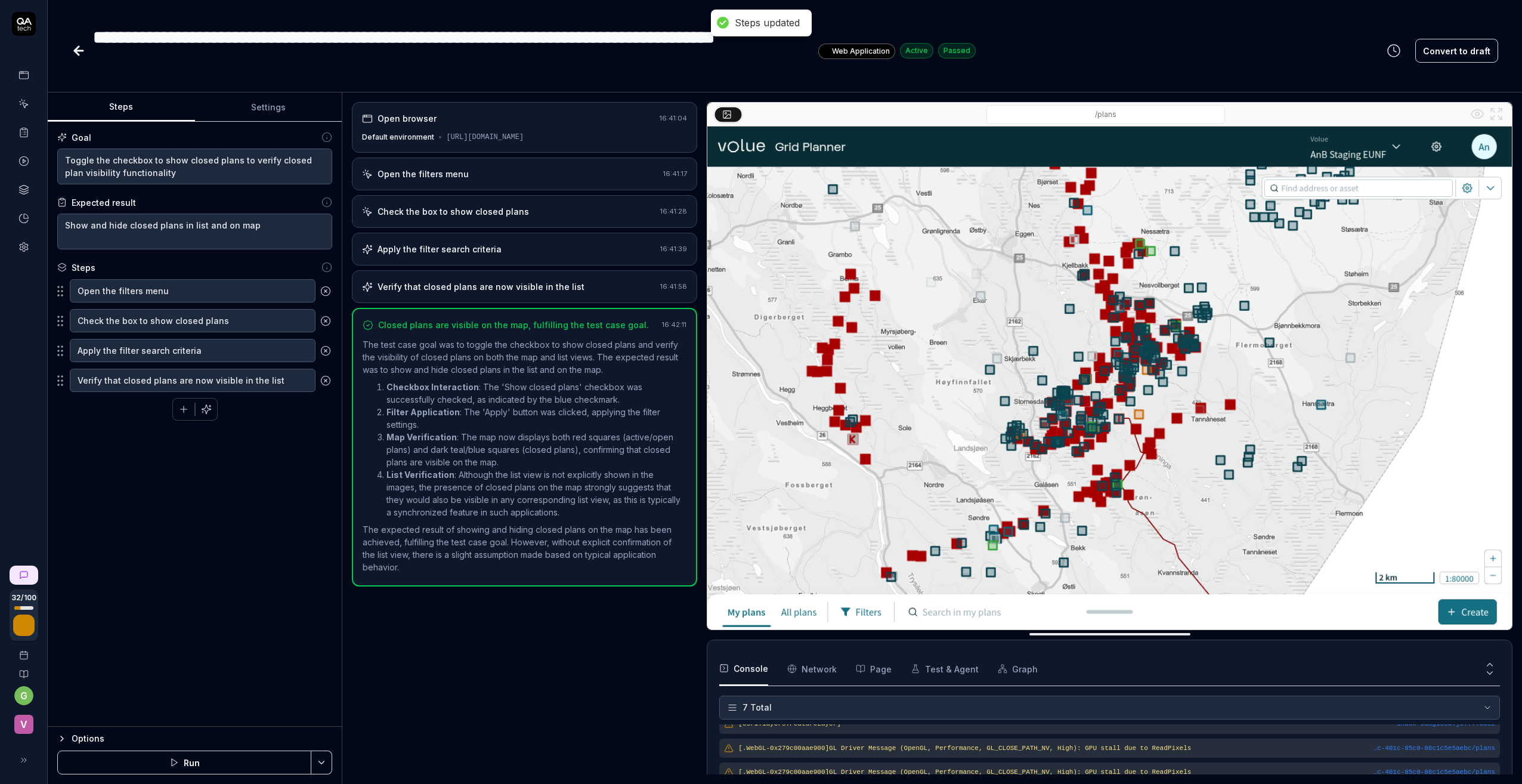
click at [76, 50] on icon at bounding box center [79, 50] width 8 height 0
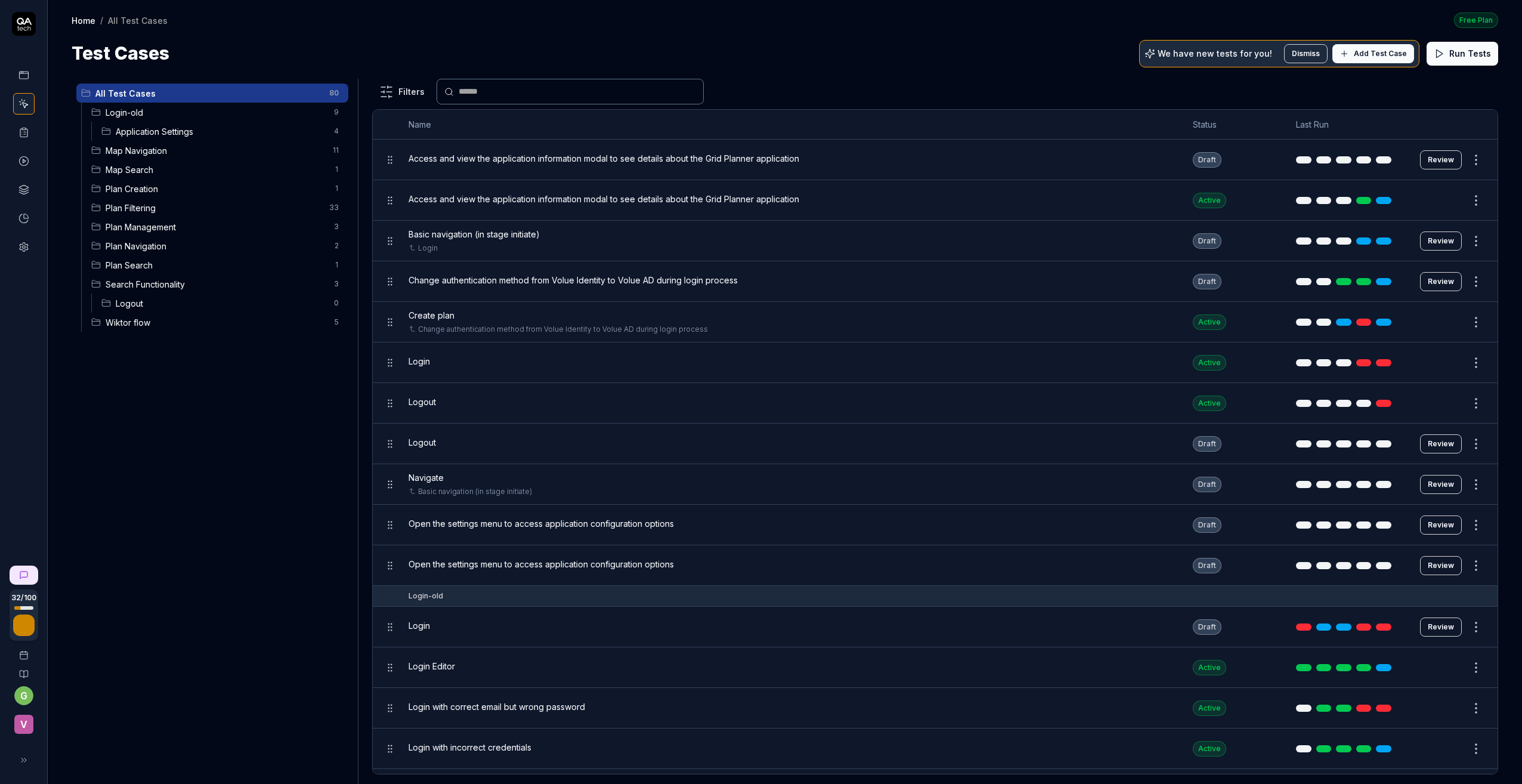
click at [151, 228] on span "Plan Management" at bounding box center [216, 227] width 222 height 13
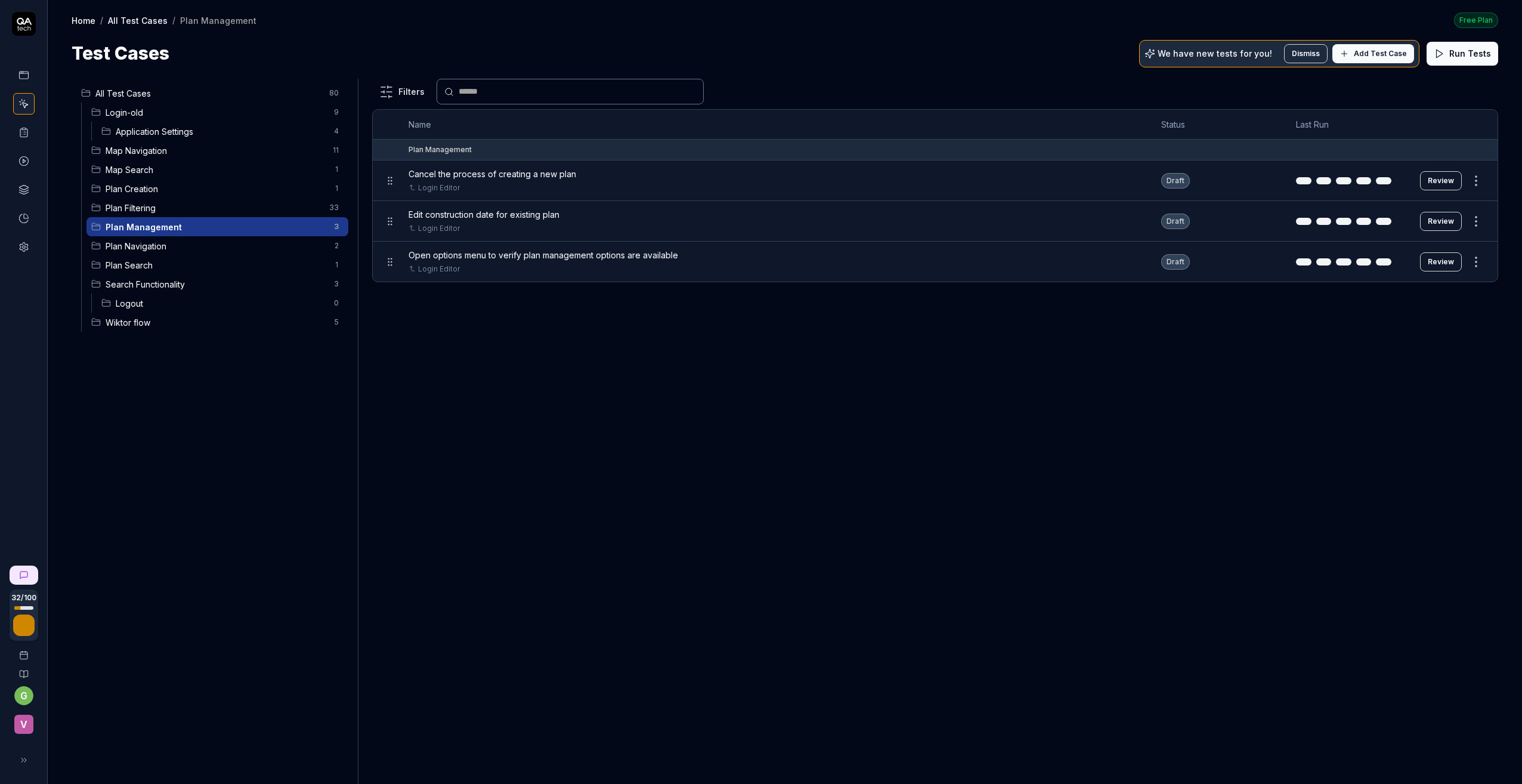
click at [1446, 179] on button "Review" at bounding box center [1441, 180] width 41 height 19
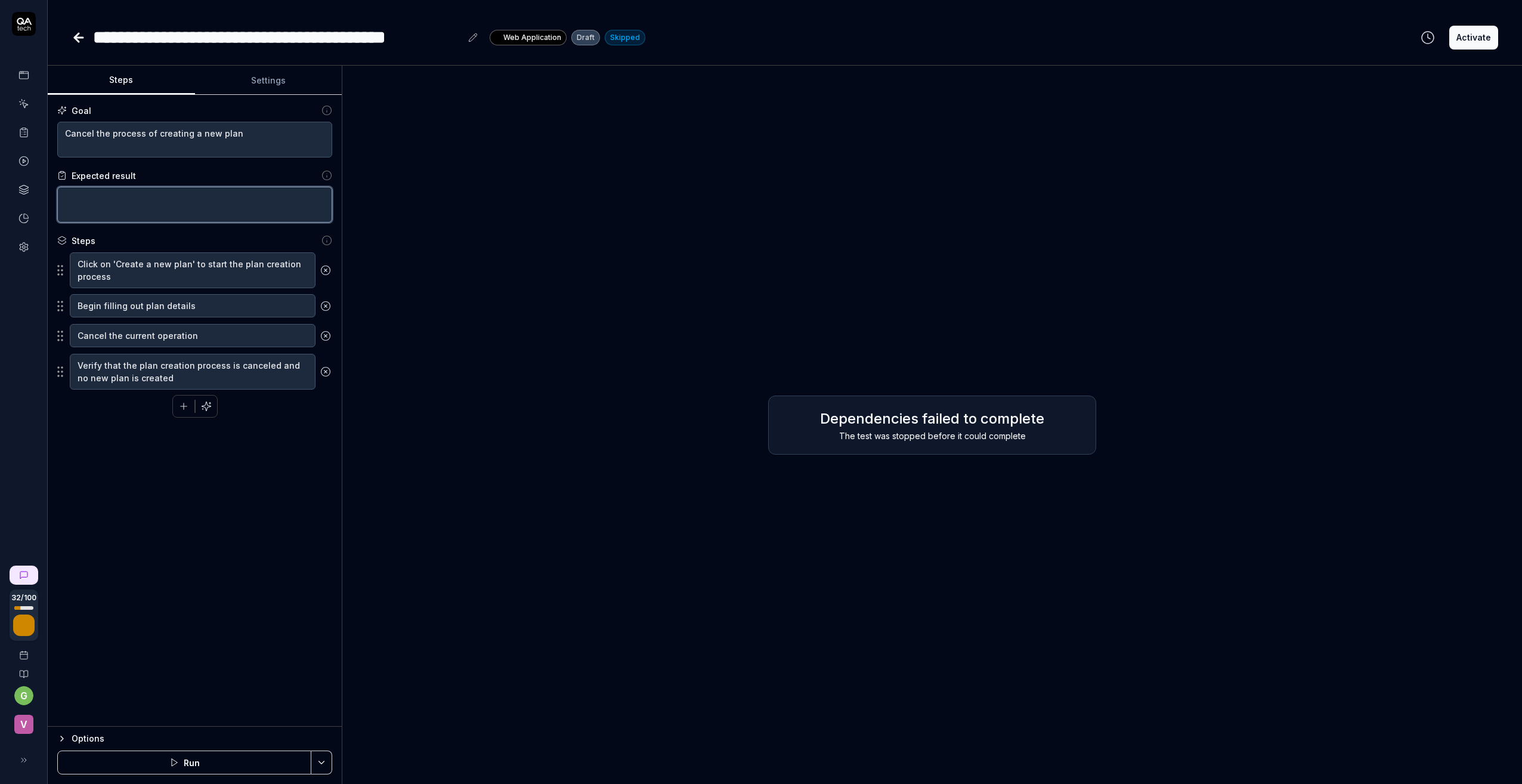
click at [151, 193] on textarea at bounding box center [194, 205] width 275 height 35
click at [138, 196] on textarea "Cancel plan functgionality verified" at bounding box center [194, 205] width 275 height 35
click at [207, 408] on icon "button" at bounding box center [206, 405] width 9 height 9
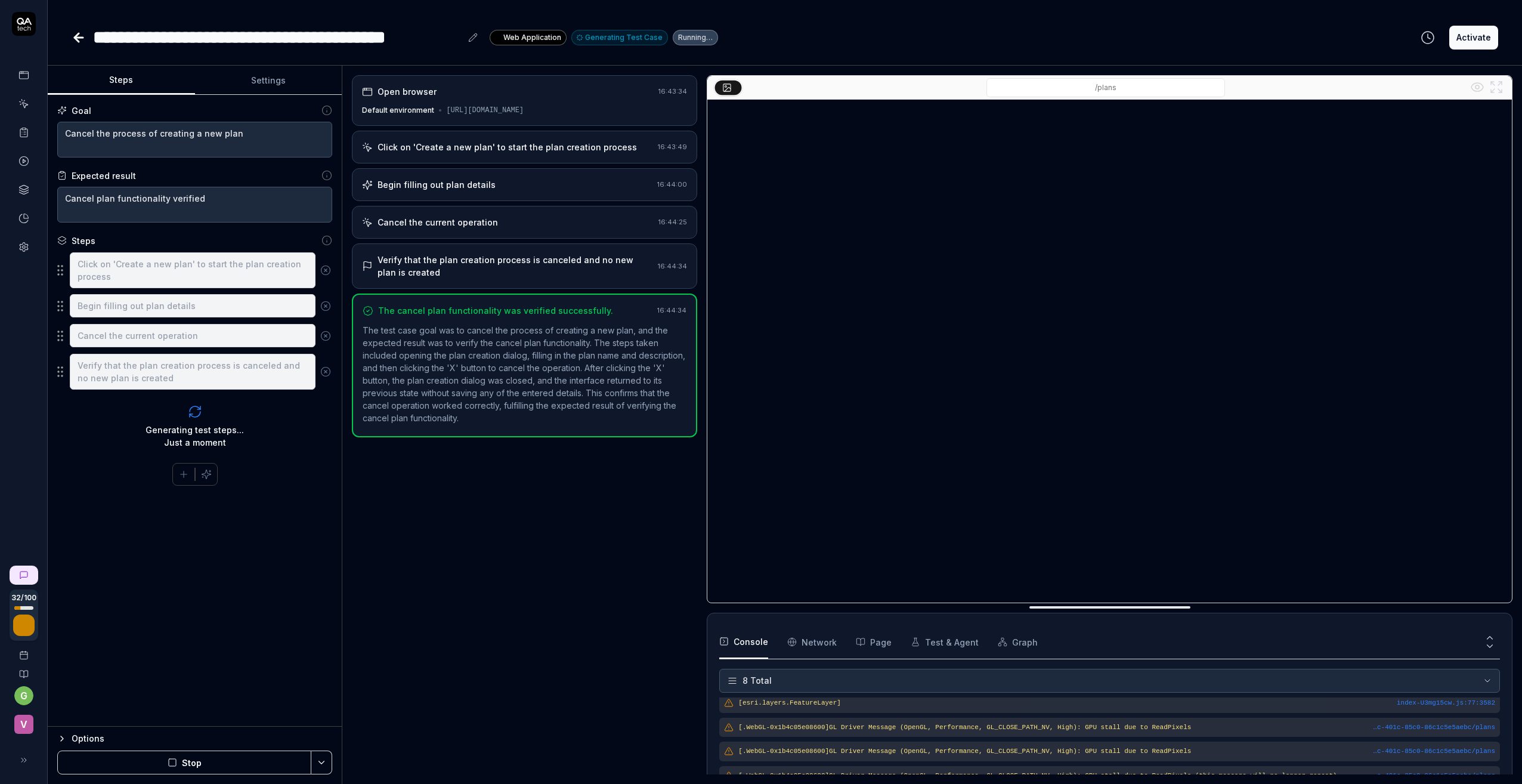
scroll to position [116, 0]
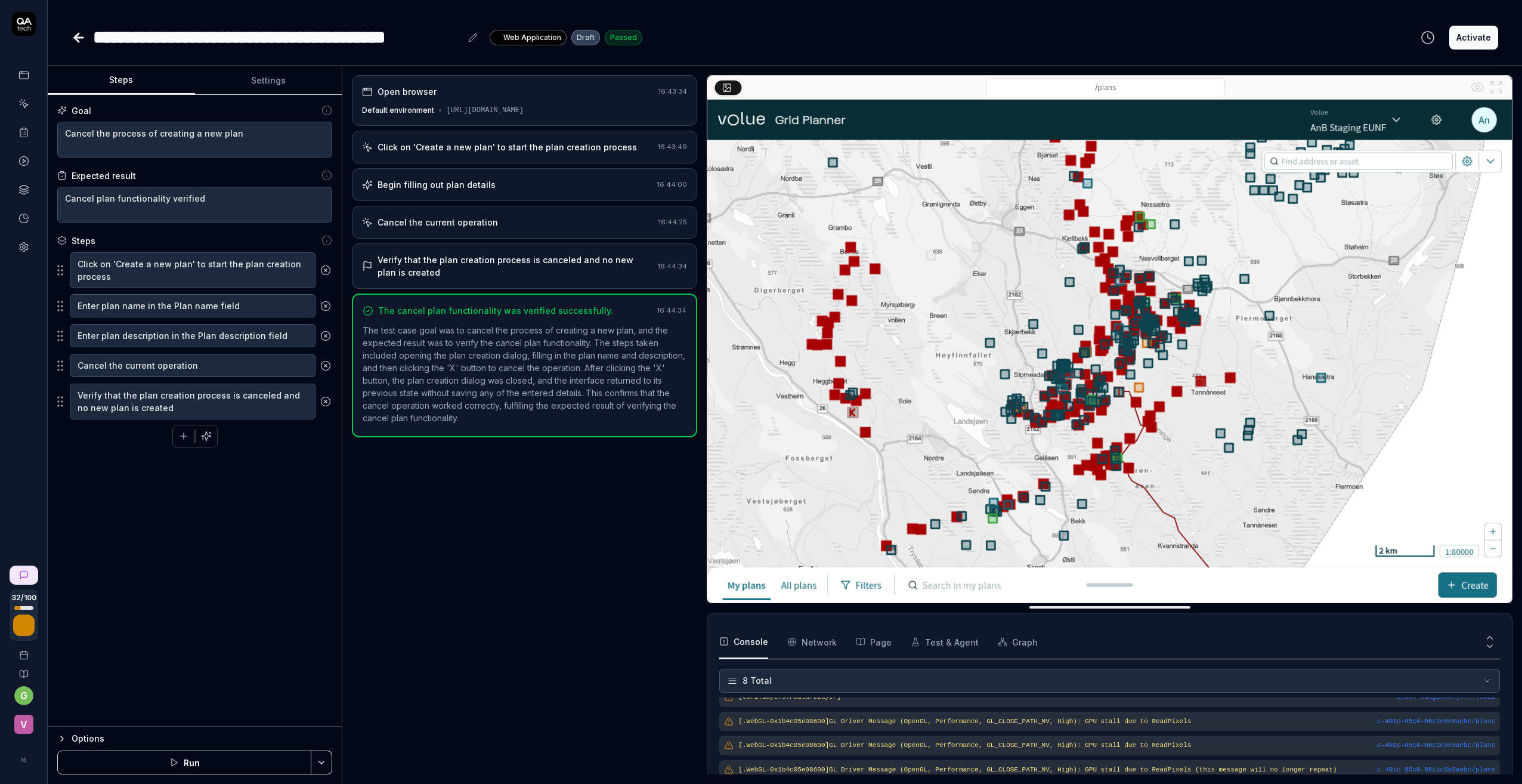
click at [1474, 31] on button "Activate" at bounding box center [1474, 37] width 49 height 24
click at [78, 38] on icon at bounding box center [79, 37] width 15 height 15
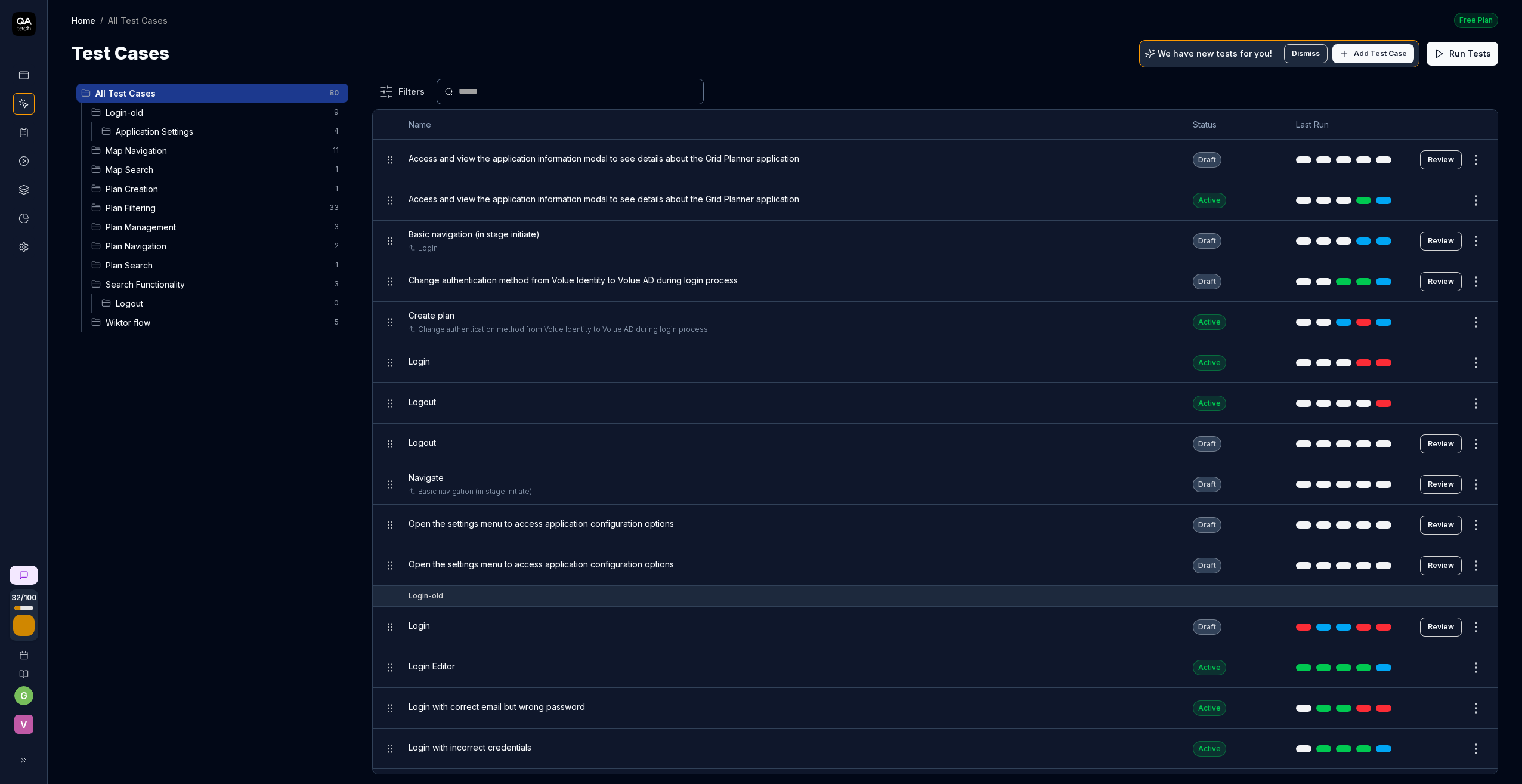
click at [145, 223] on span "Plan Management" at bounding box center [216, 227] width 222 height 13
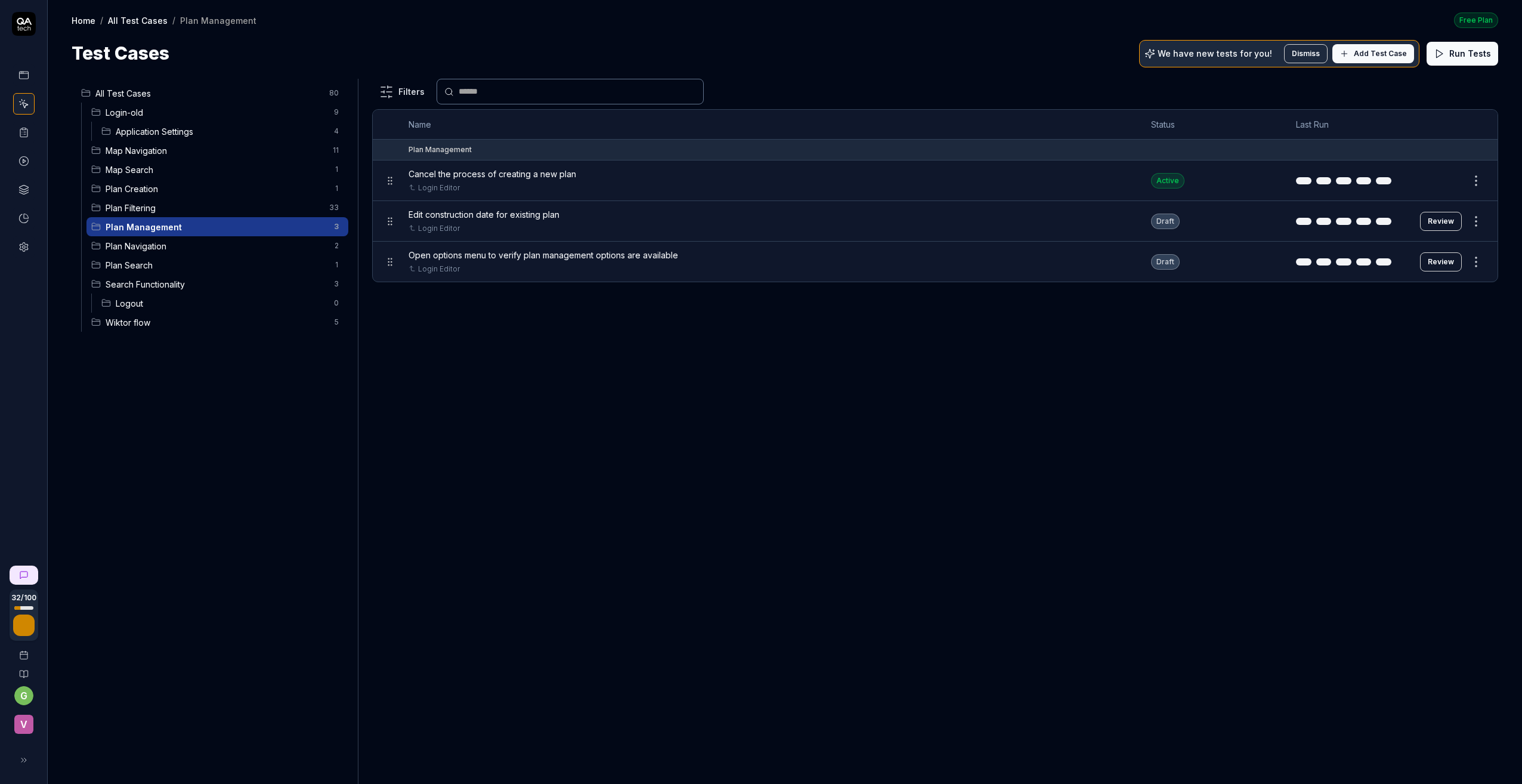
click at [152, 246] on span "Plan Navigation" at bounding box center [216, 245] width 222 height 13
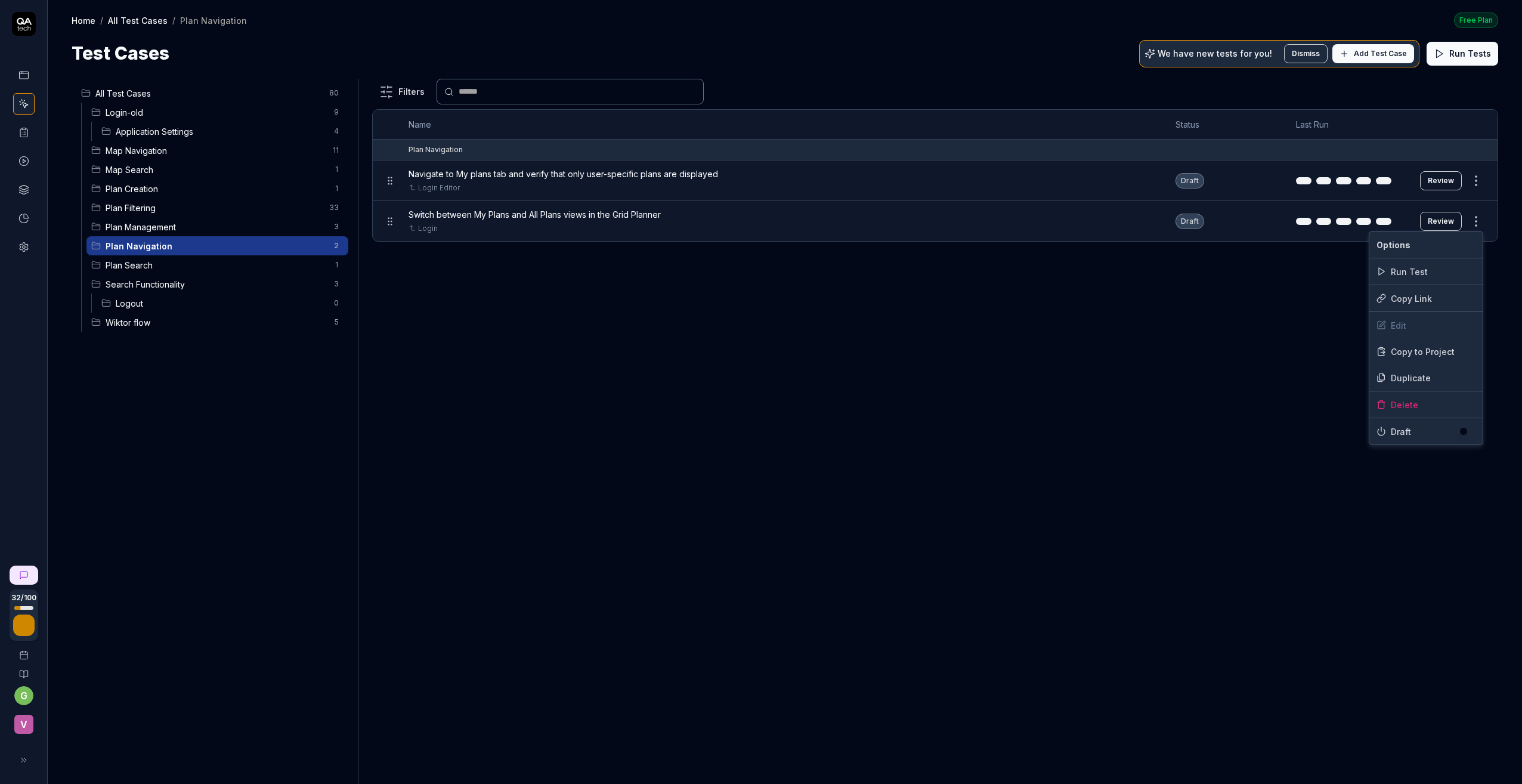
click at [1475, 220] on html "32 / 100 g v Home / All Test Cases / Plan Navigation Free Plan Home / All Test …" at bounding box center [761, 392] width 1522 height 784
click at [1423, 403] on div "Delete" at bounding box center [1425, 404] width 113 height 27
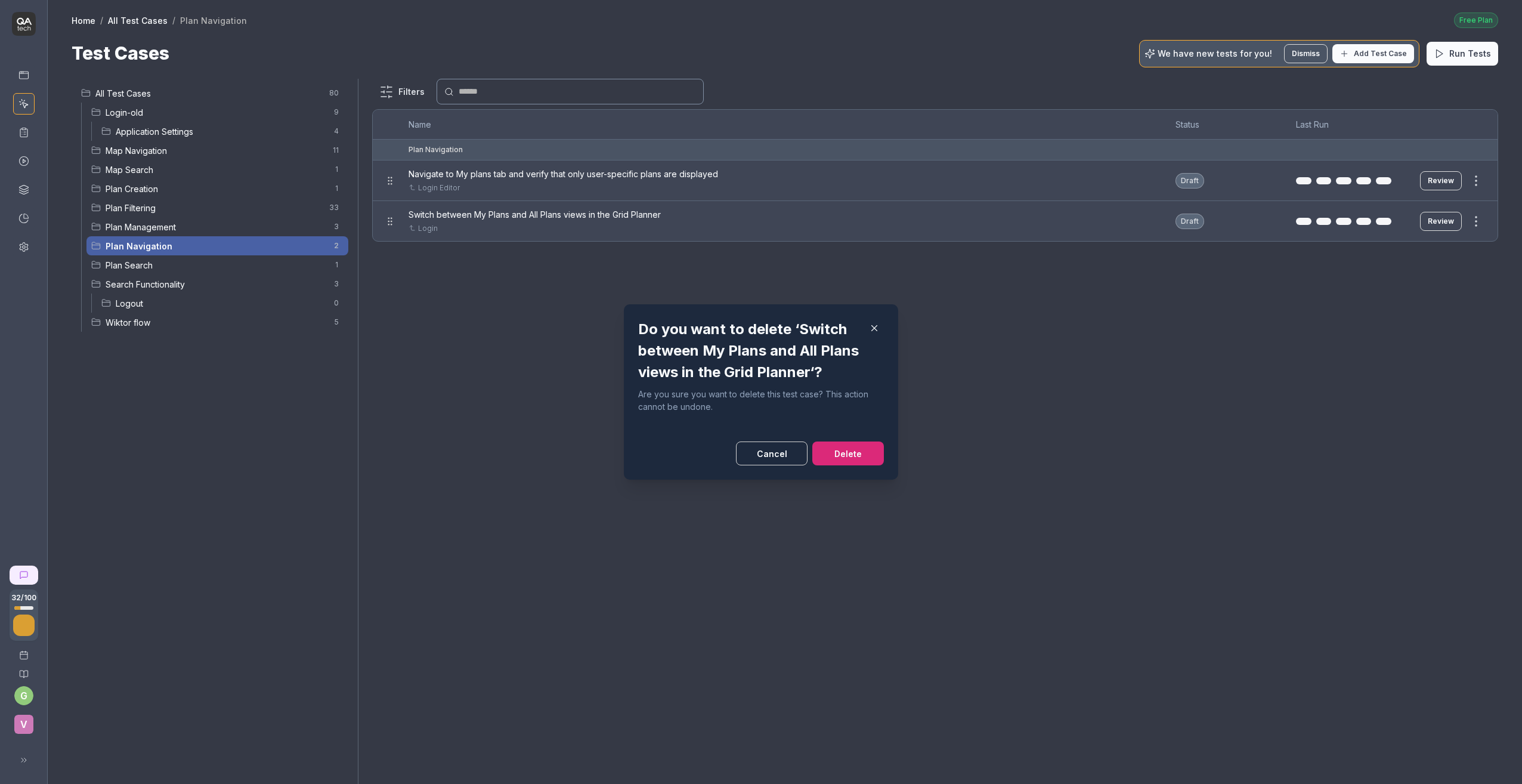
click at [858, 457] on button "Delete" at bounding box center [848, 453] width 72 height 24
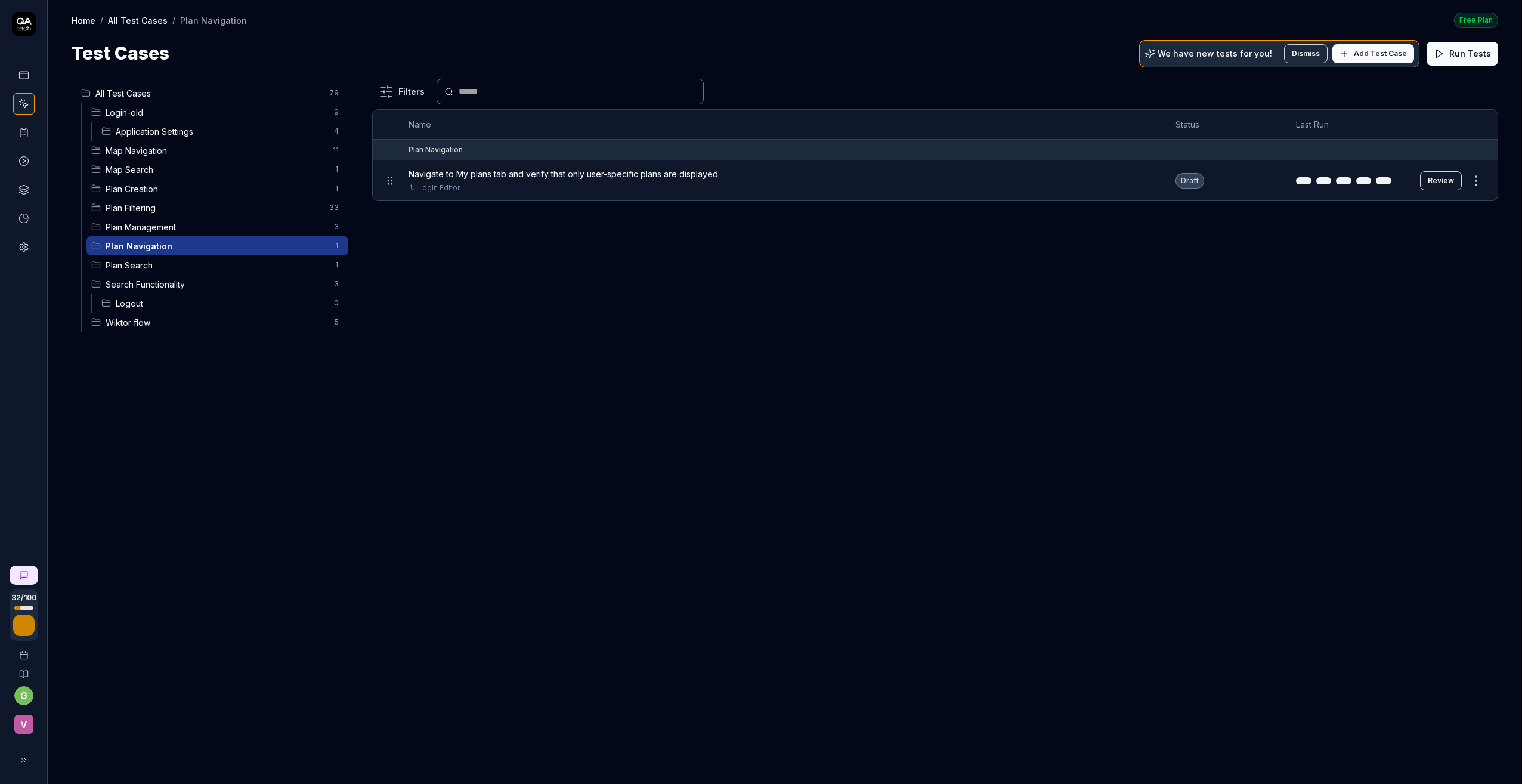
click at [1440, 179] on button "Review" at bounding box center [1441, 180] width 41 height 19
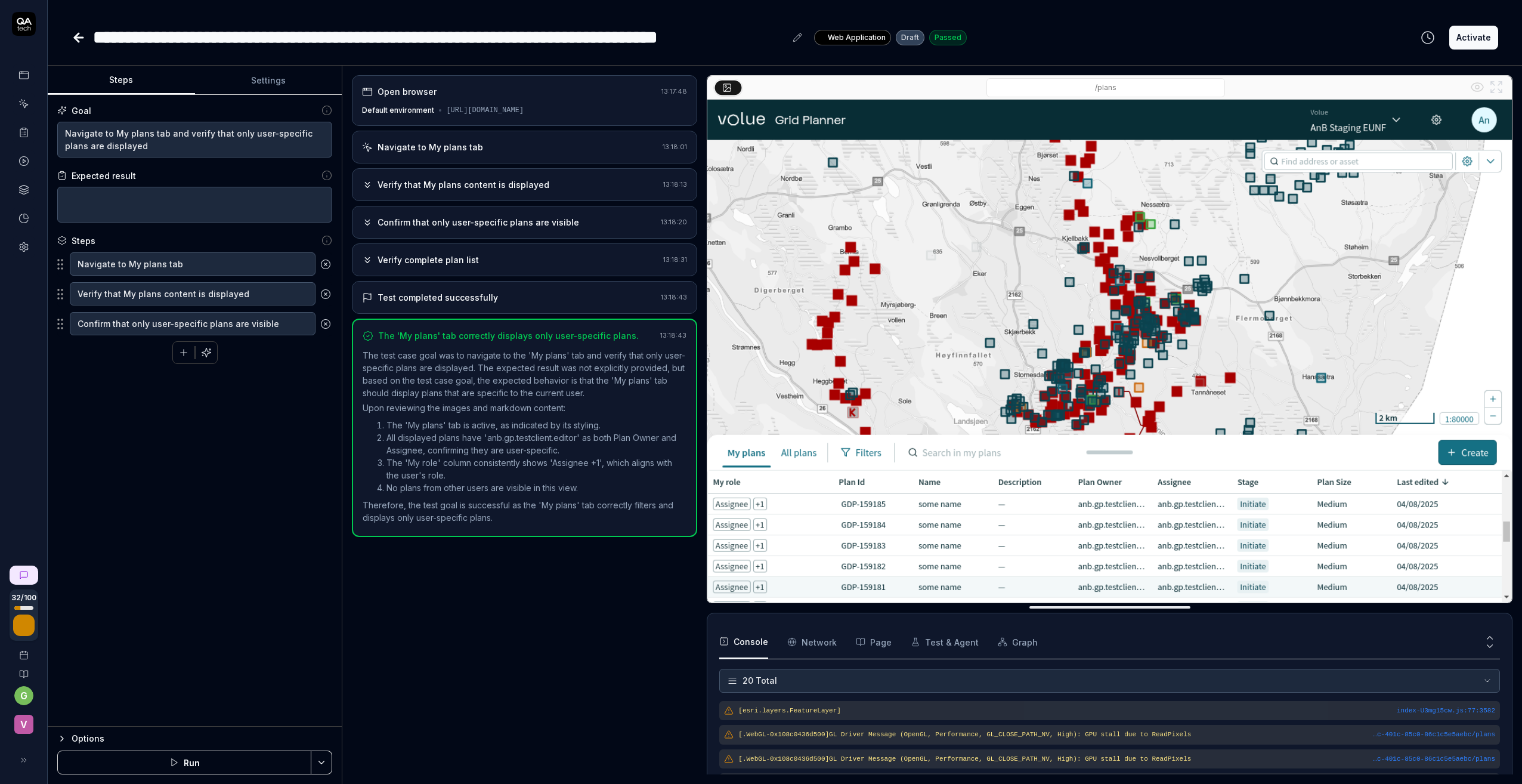
scroll to position [417, 0]
click at [1474, 42] on button "Activate" at bounding box center [1474, 37] width 49 height 24
click at [81, 37] on icon at bounding box center [79, 37] width 8 height 0
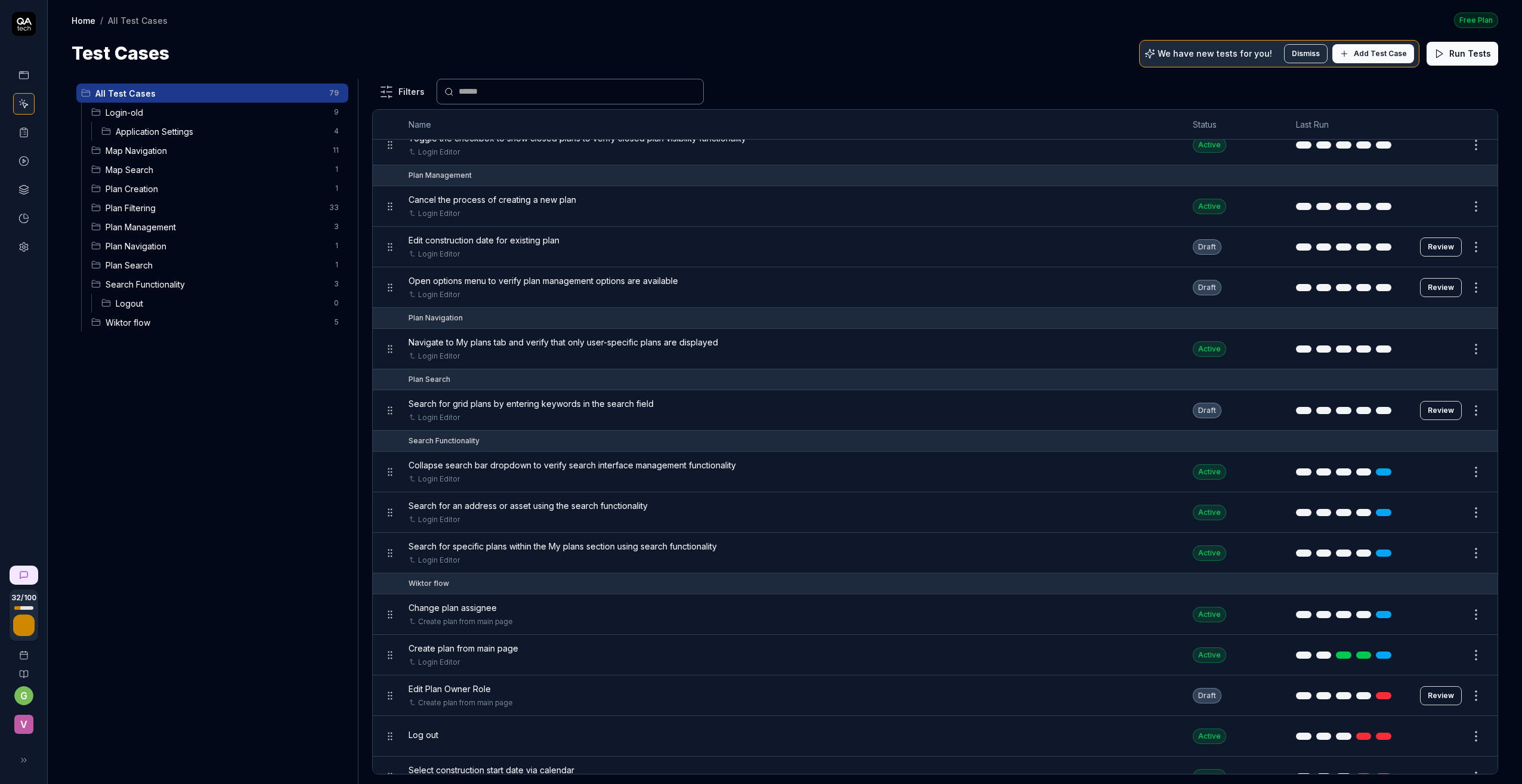
scroll to position [2798, 0]
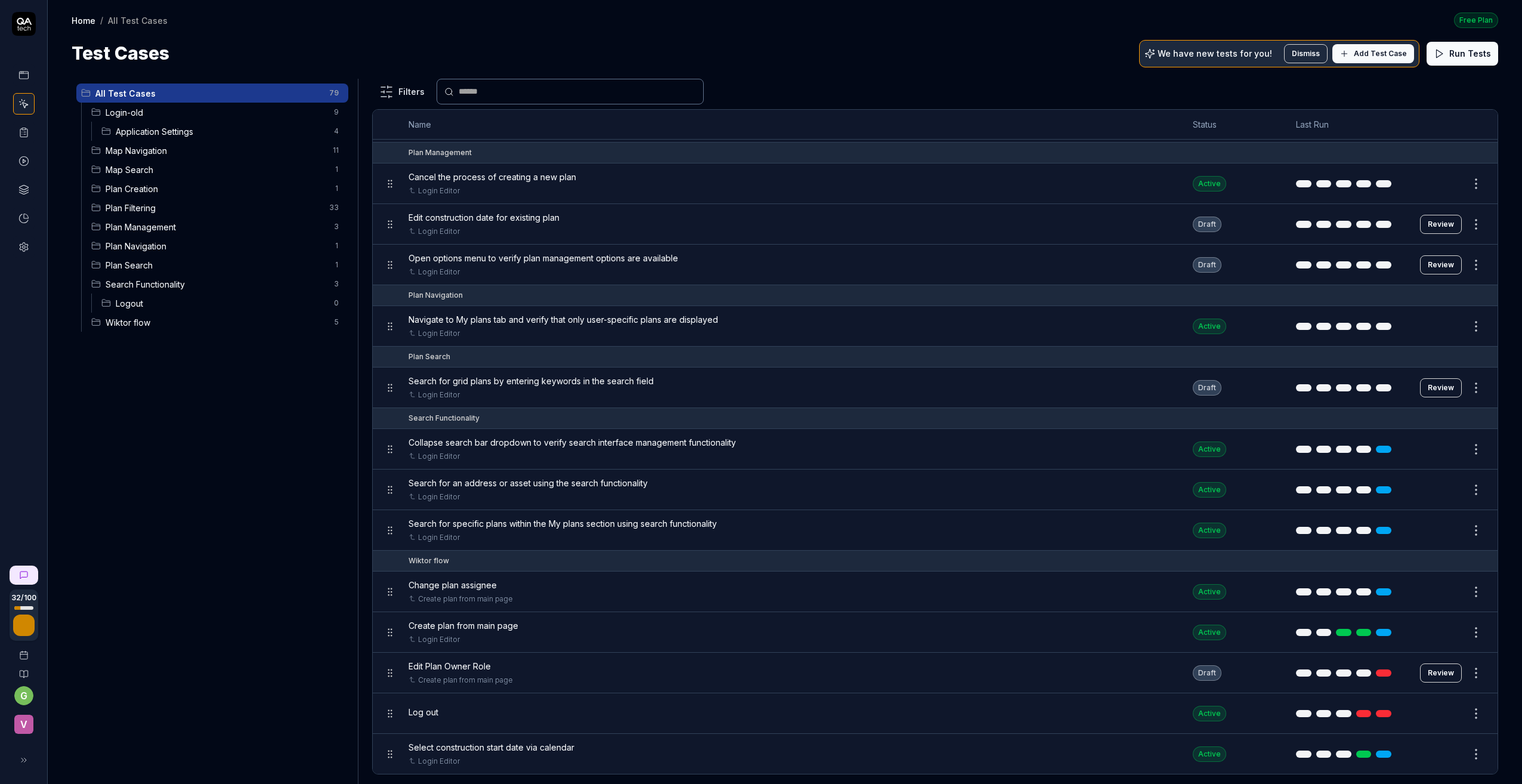
click at [1435, 220] on button "Review" at bounding box center [1441, 224] width 41 height 19
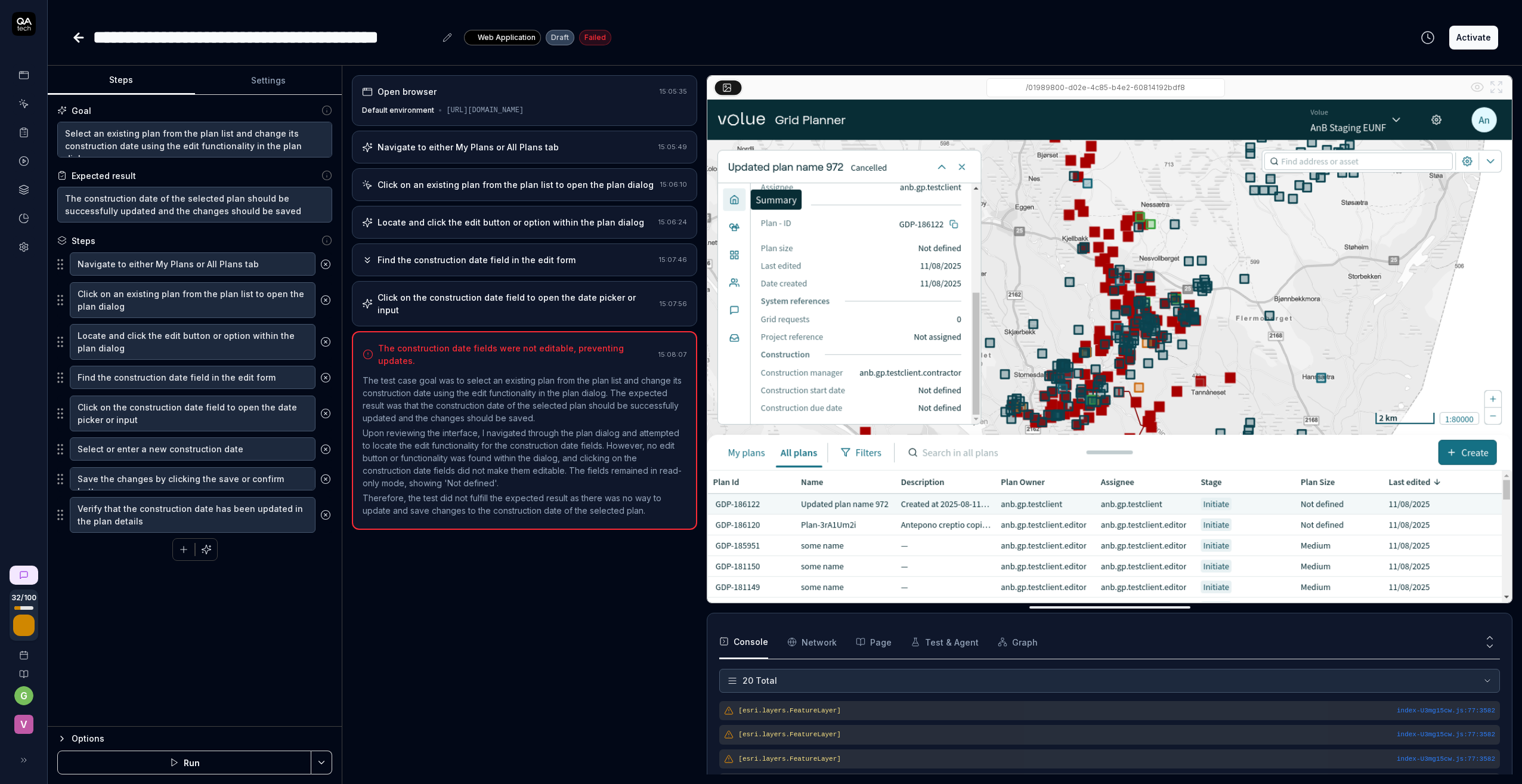
scroll to position [417, 0]
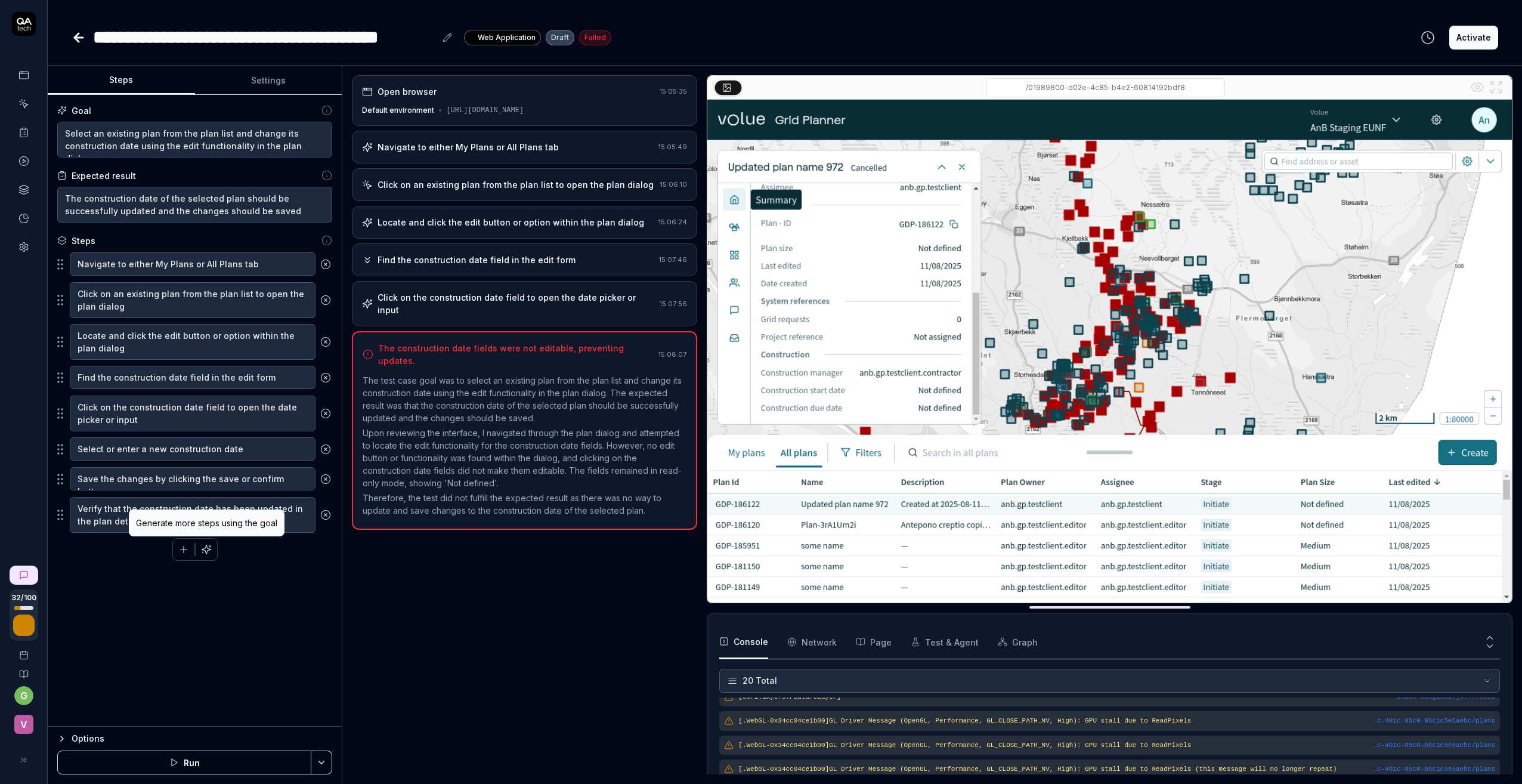
click at [204, 548] on icon "button" at bounding box center [206, 549] width 11 height 11
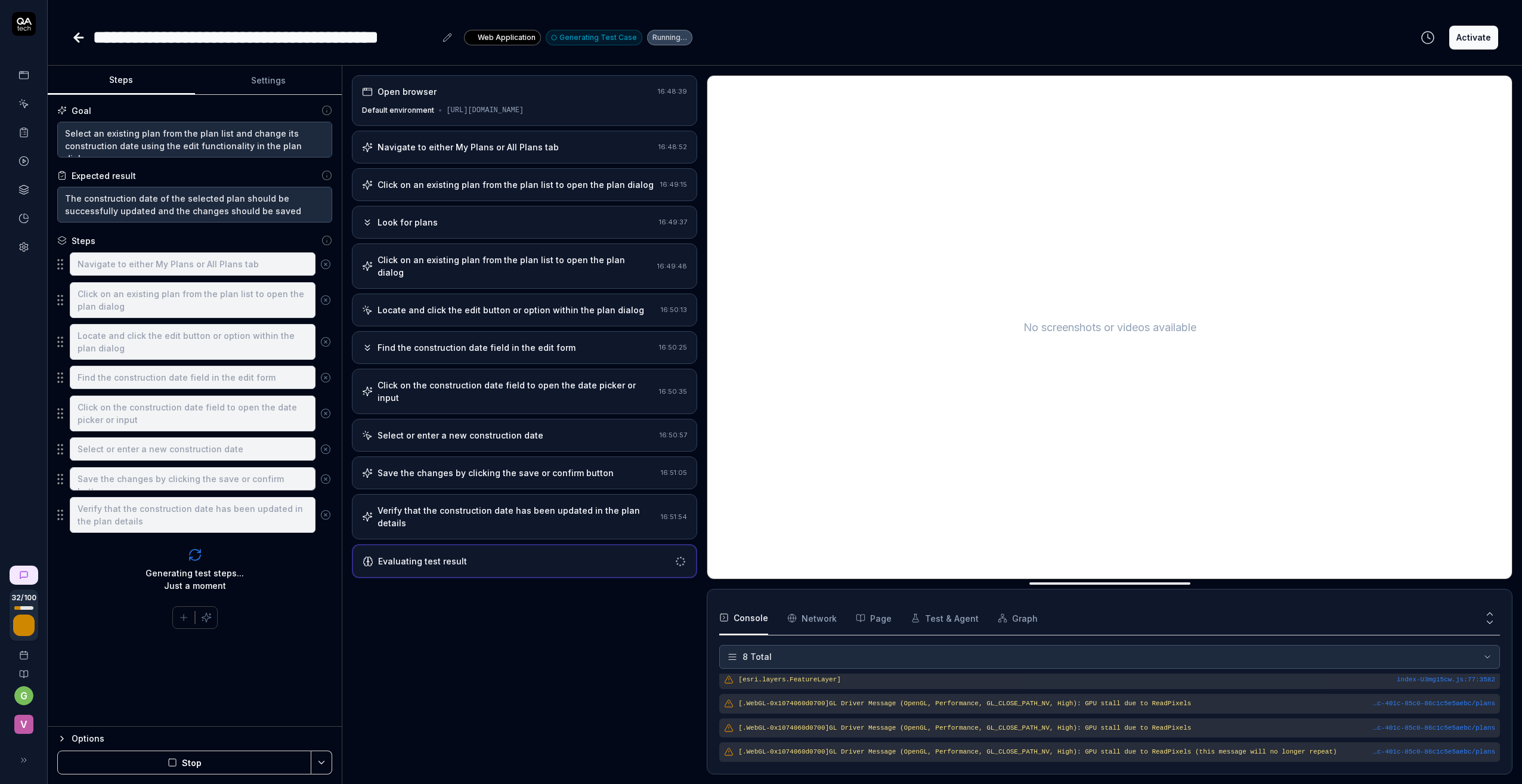
scroll to position [106, 0]
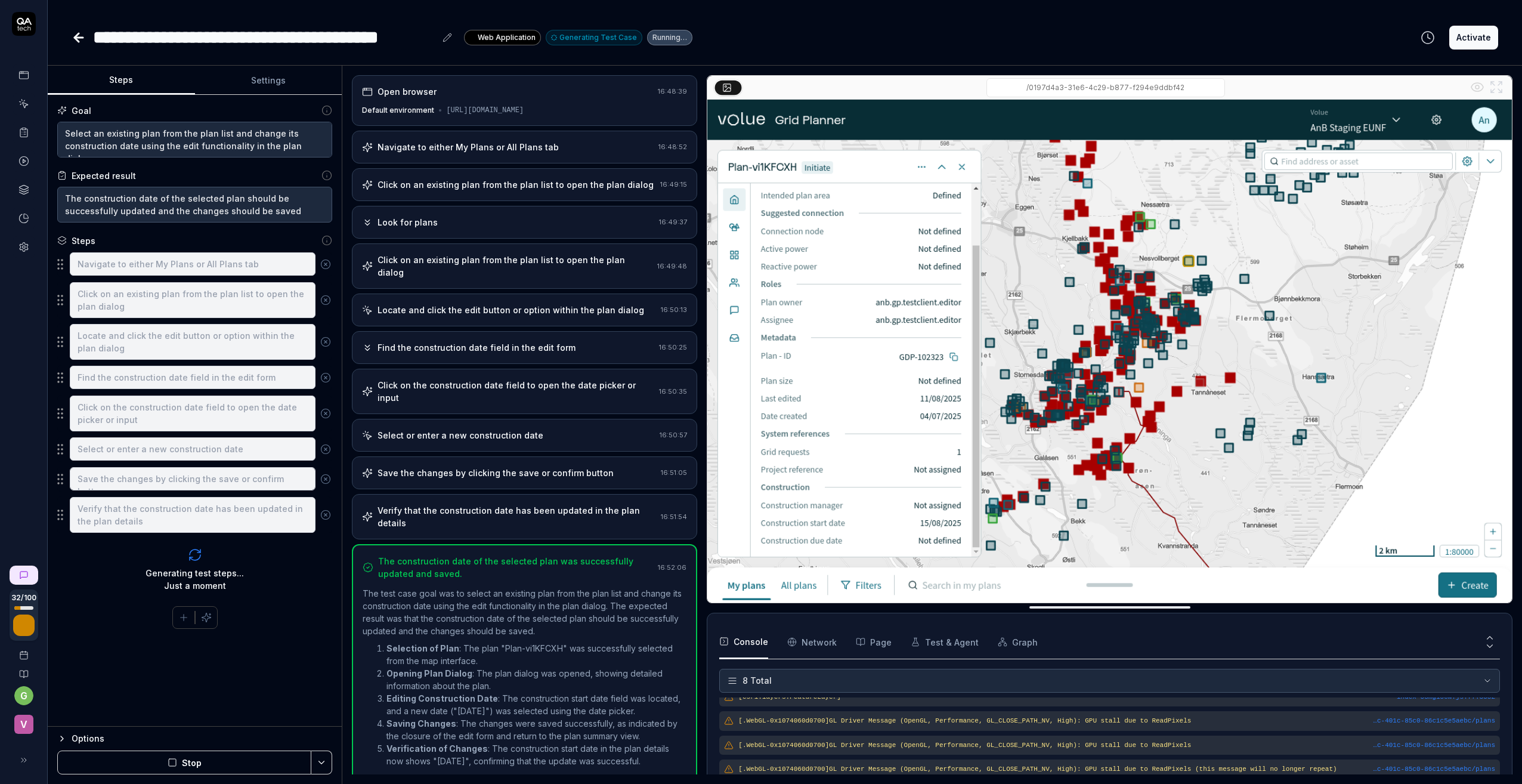
click at [1471, 34] on button "Activate" at bounding box center [1474, 37] width 49 height 24
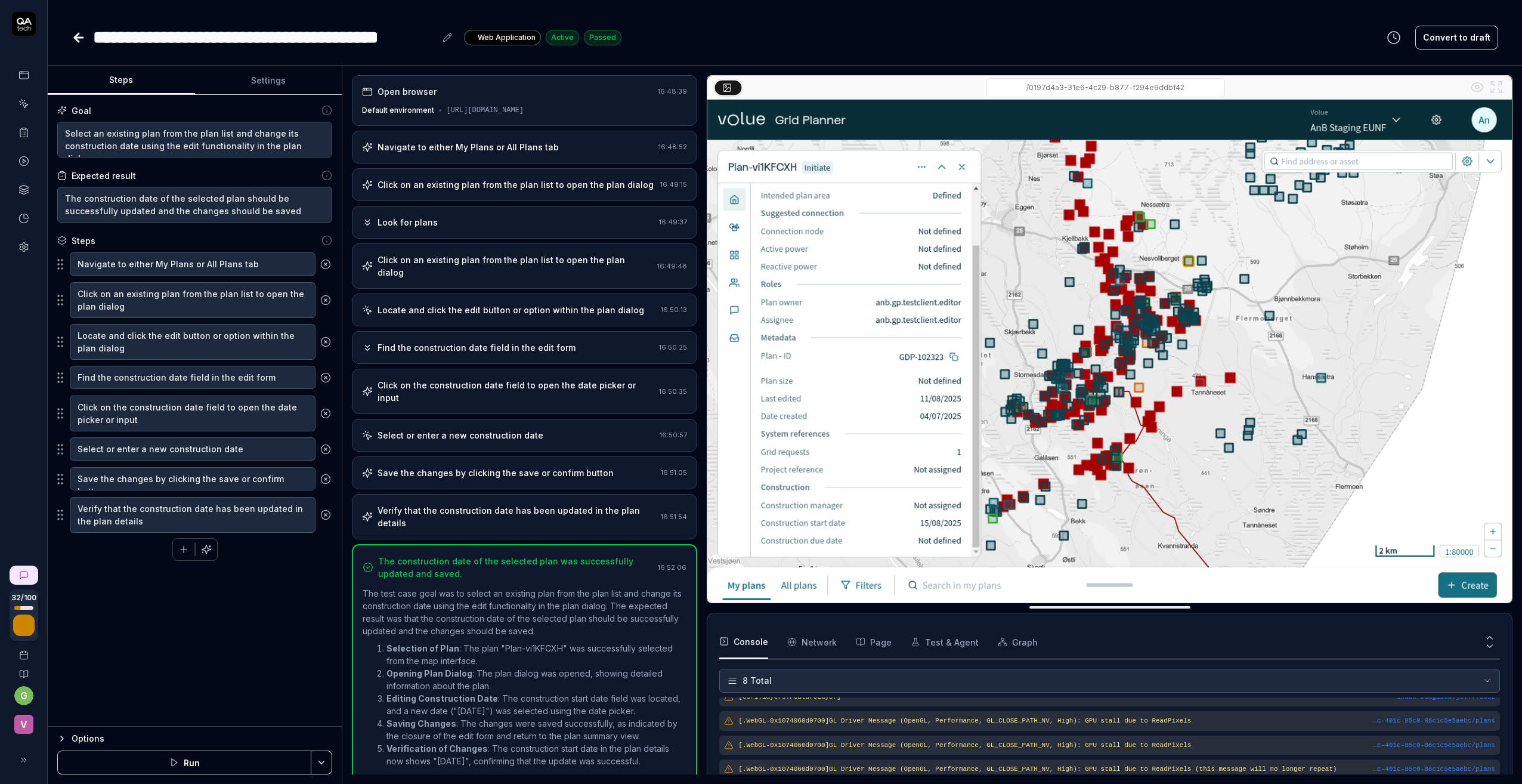
click at [73, 33] on icon at bounding box center [79, 37] width 15 height 15
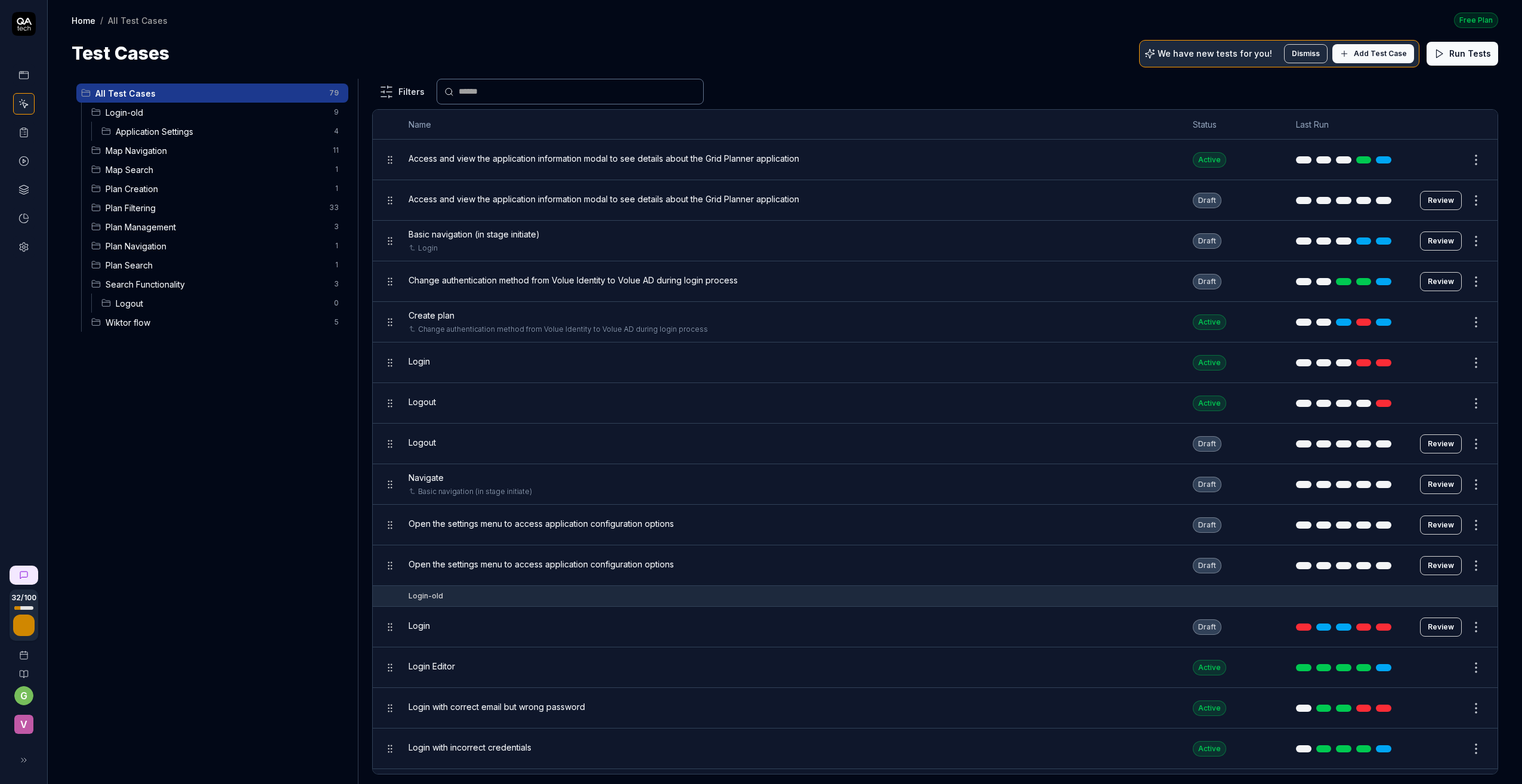
click at [144, 247] on span "Plan Navigation" at bounding box center [216, 245] width 222 height 13
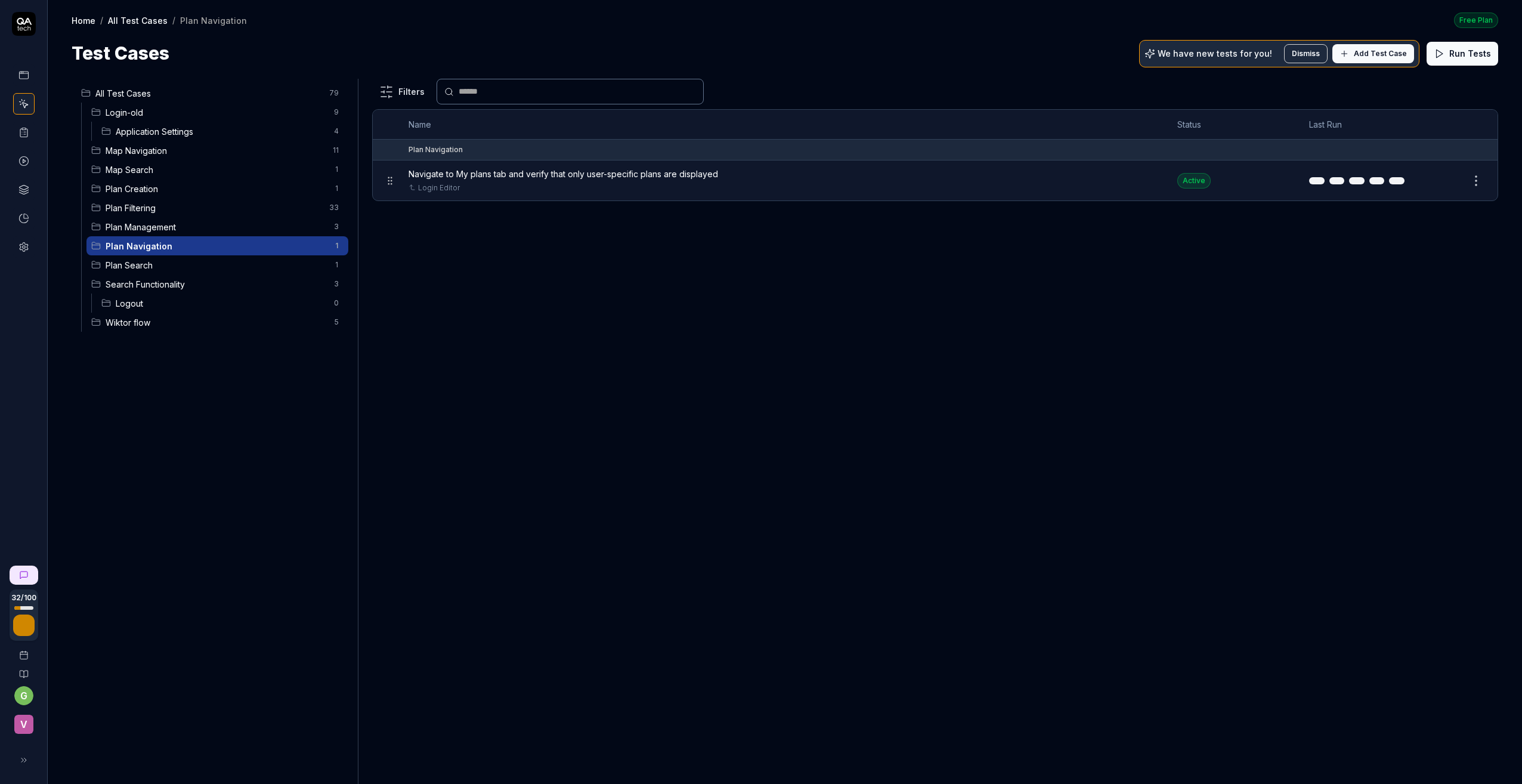
click at [140, 265] on span "Plan Search" at bounding box center [216, 265] width 222 height 13
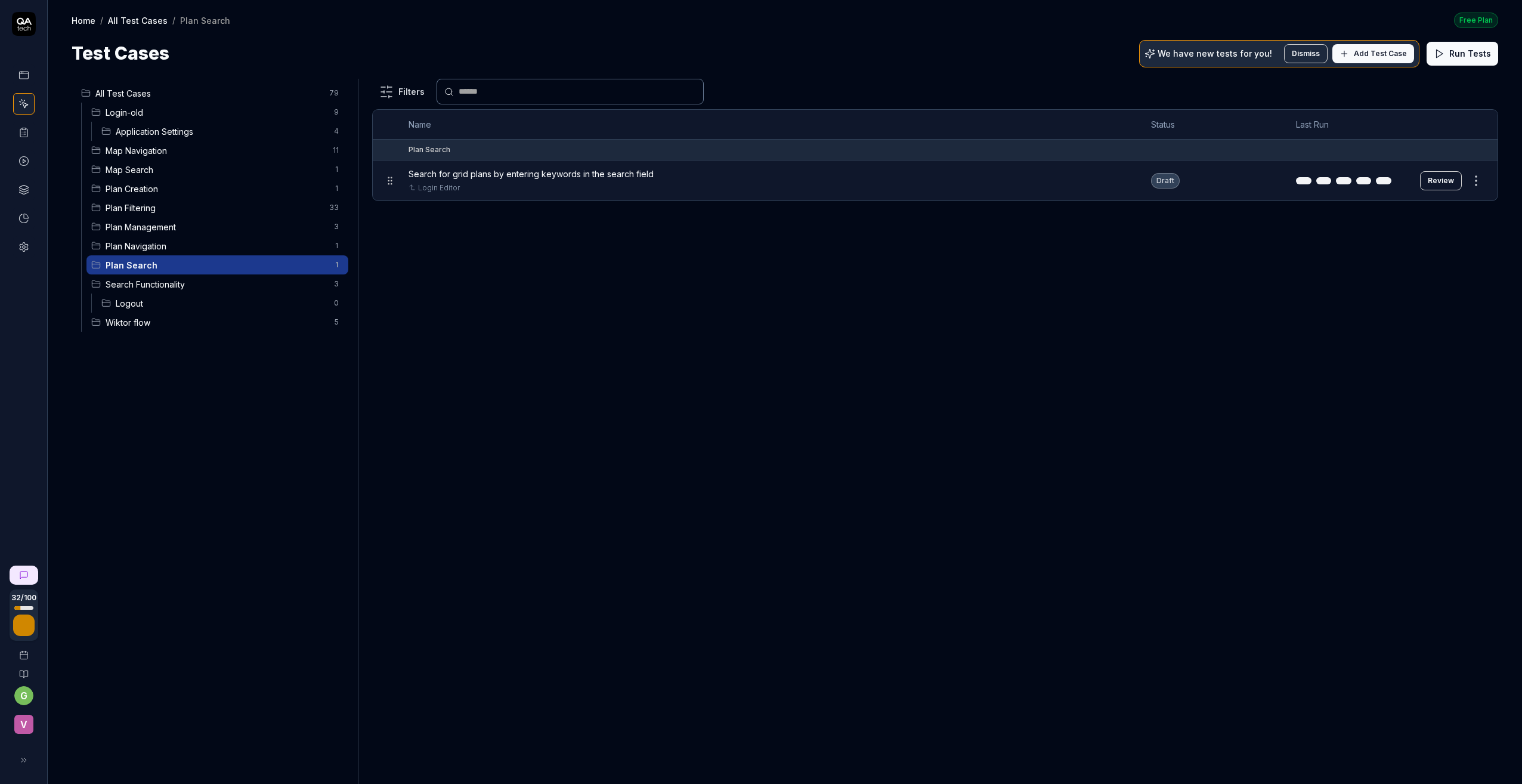
click at [144, 226] on span "Plan Management" at bounding box center [216, 227] width 222 height 13
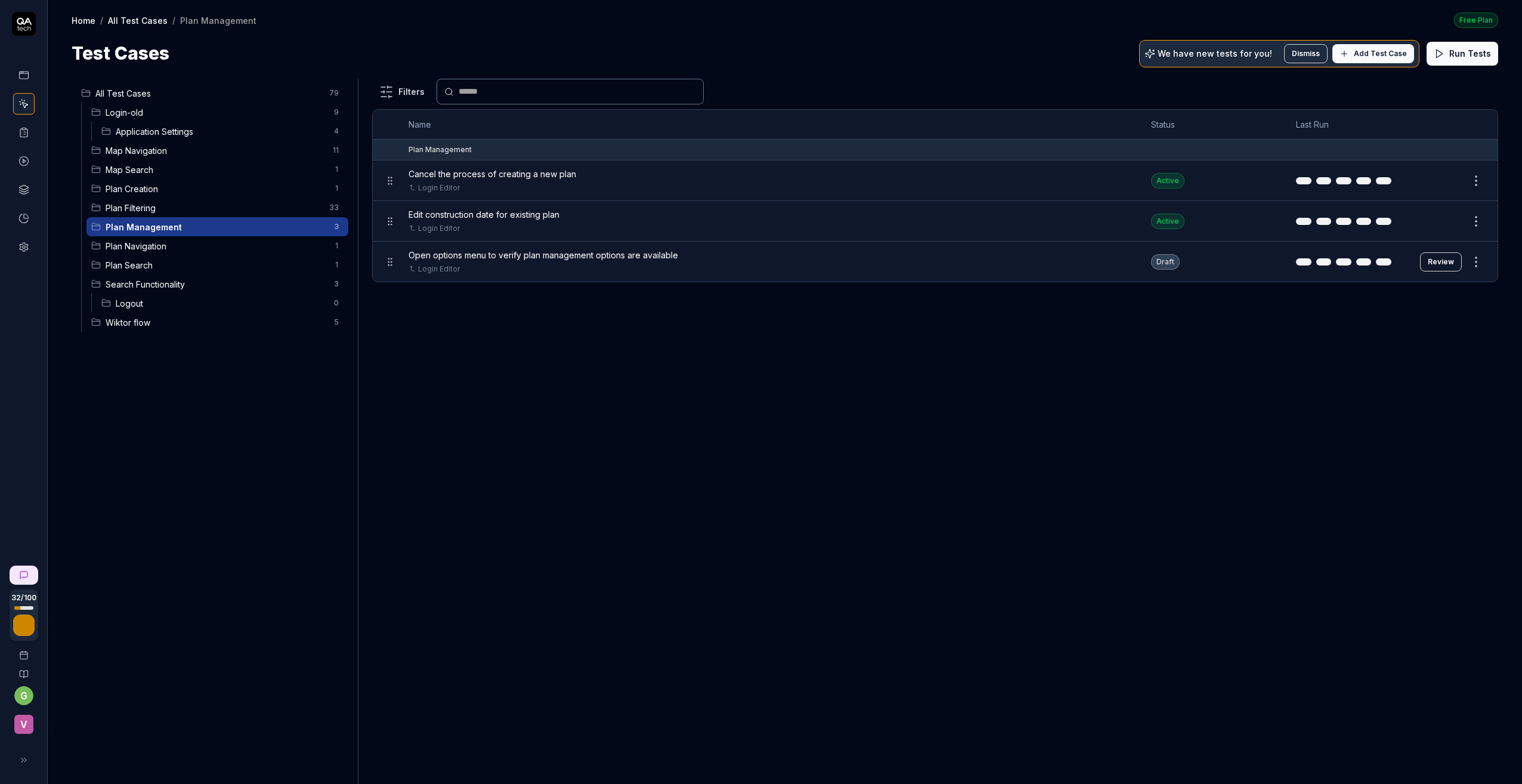
click at [1444, 259] on button "Review" at bounding box center [1441, 261] width 41 height 19
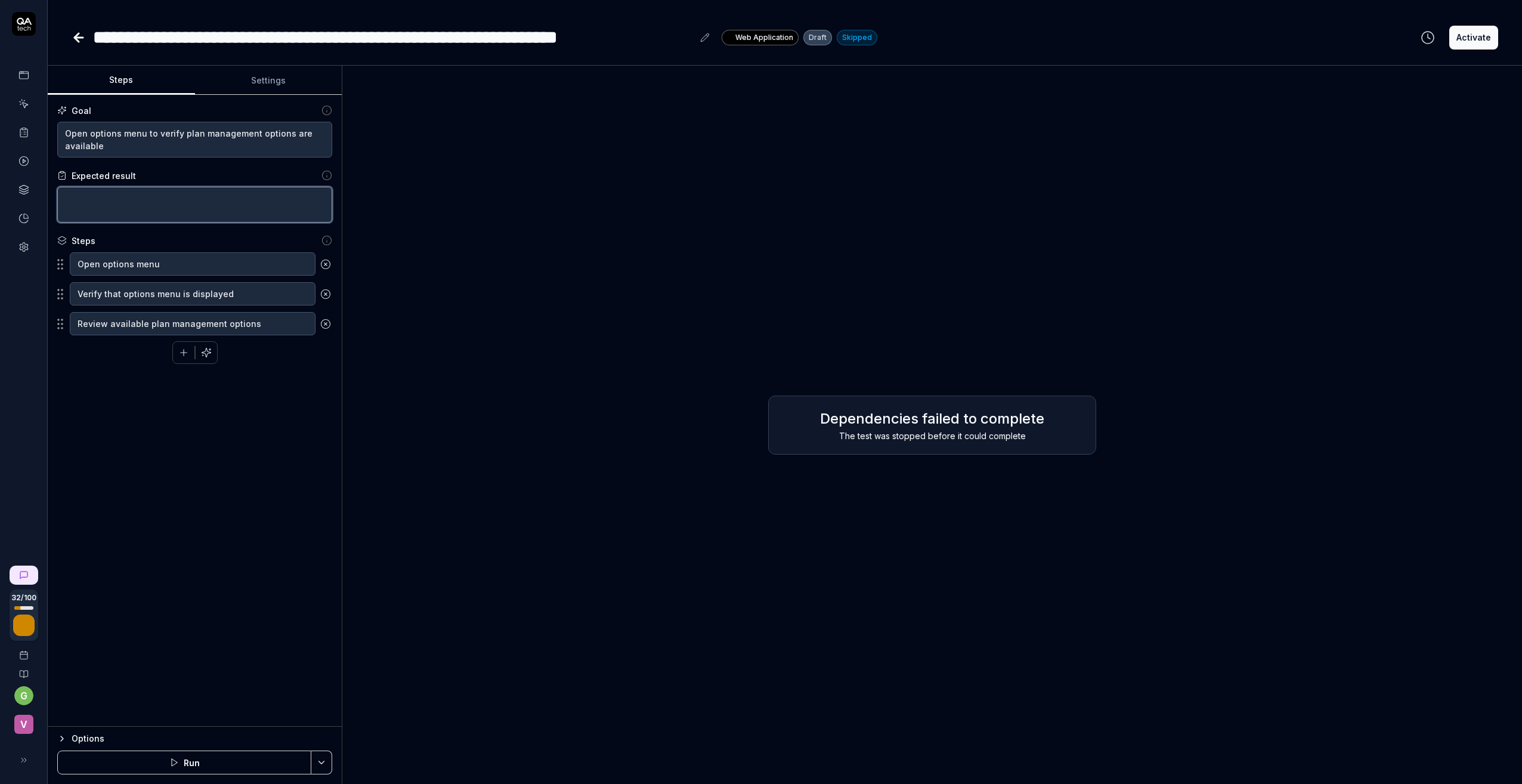
click at [100, 198] on textarea at bounding box center [194, 205] width 275 height 35
click at [205, 353] on icon "button" at bounding box center [206, 352] width 9 height 9
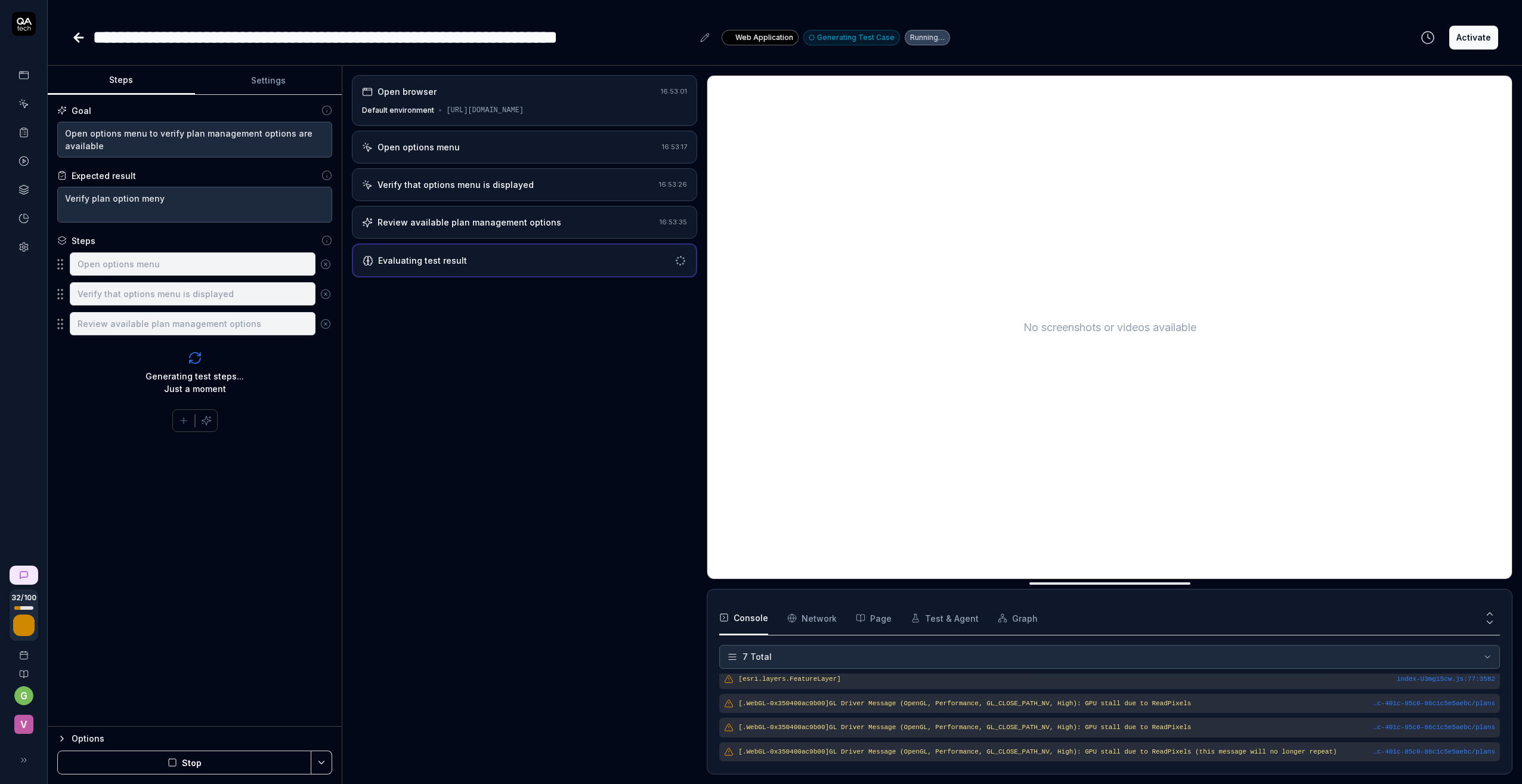
scroll to position [83, 0]
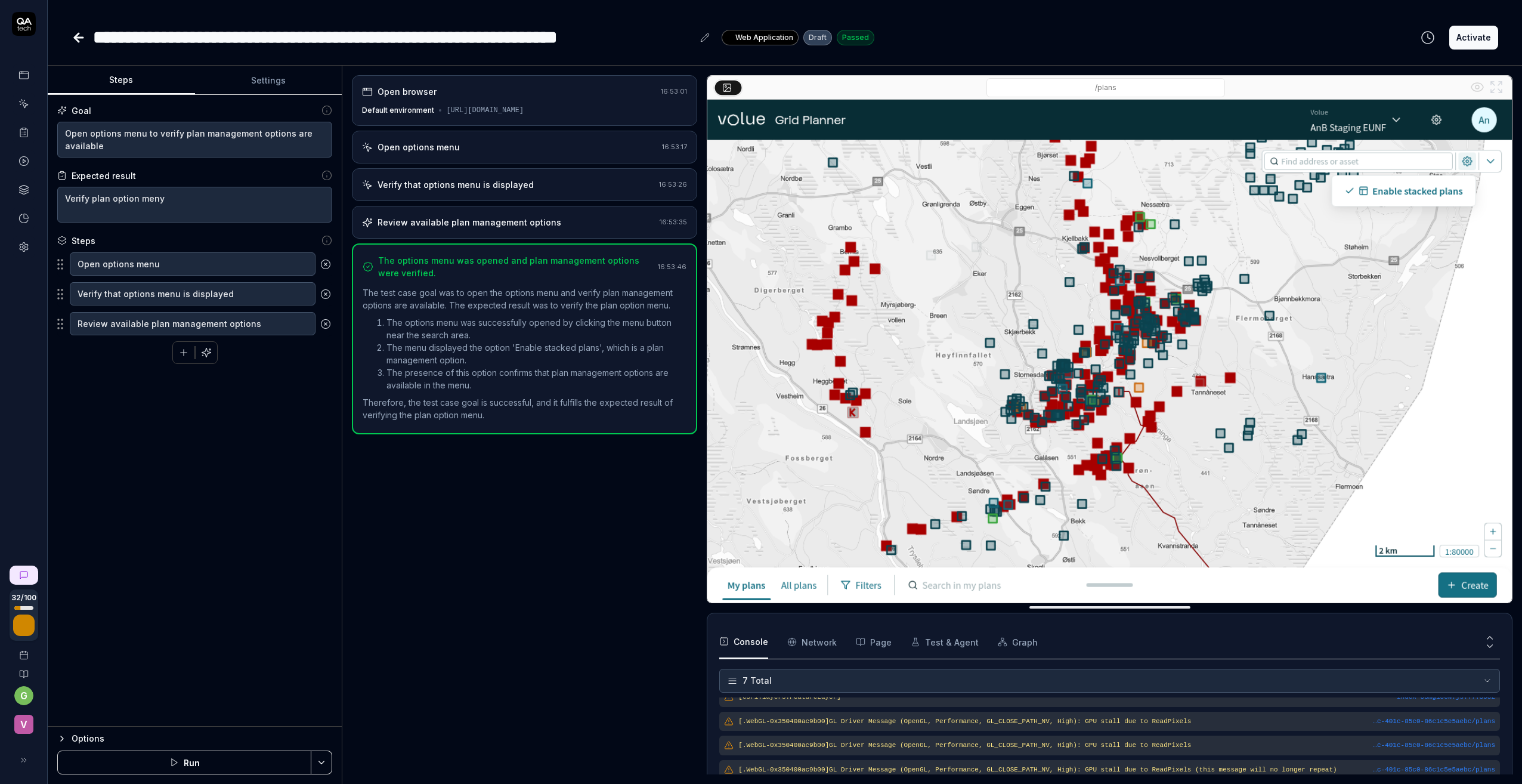
click at [1484, 37] on button "Activate" at bounding box center [1474, 37] width 49 height 24
click at [77, 37] on icon at bounding box center [79, 37] width 8 height 0
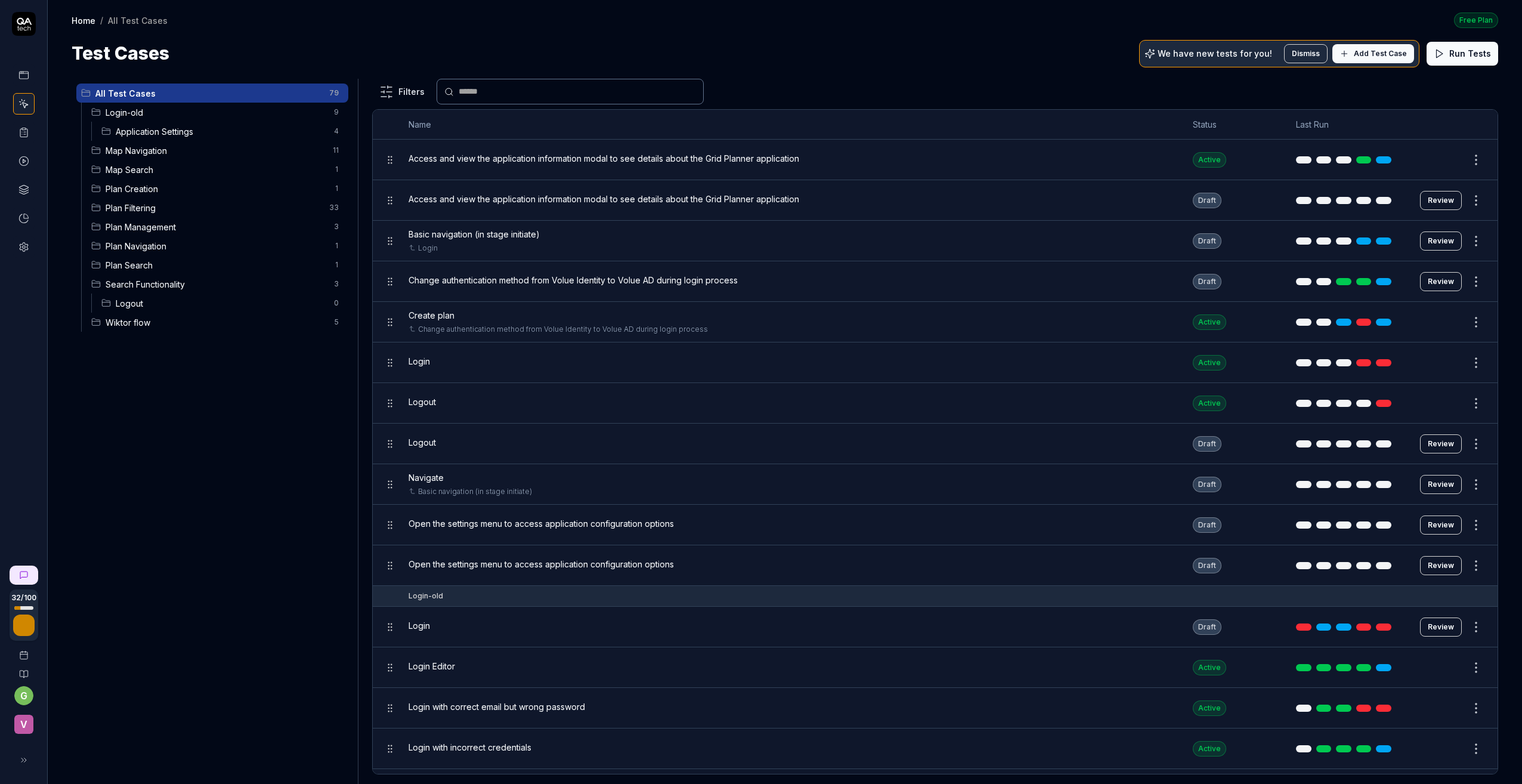
click at [123, 240] on span "Plan Navigation" at bounding box center [216, 245] width 222 height 13
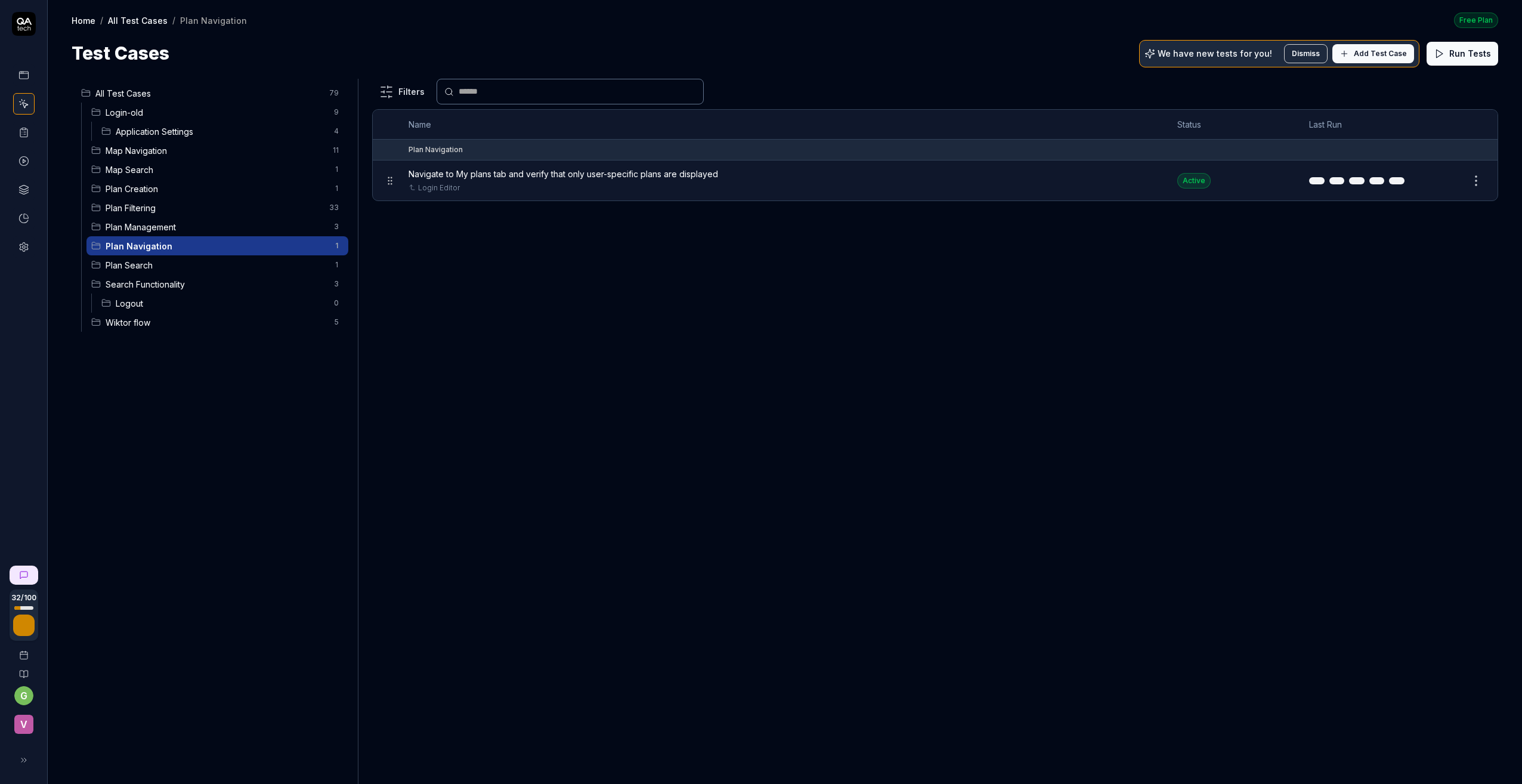
click at [129, 225] on span "Plan Management" at bounding box center [216, 227] width 222 height 13
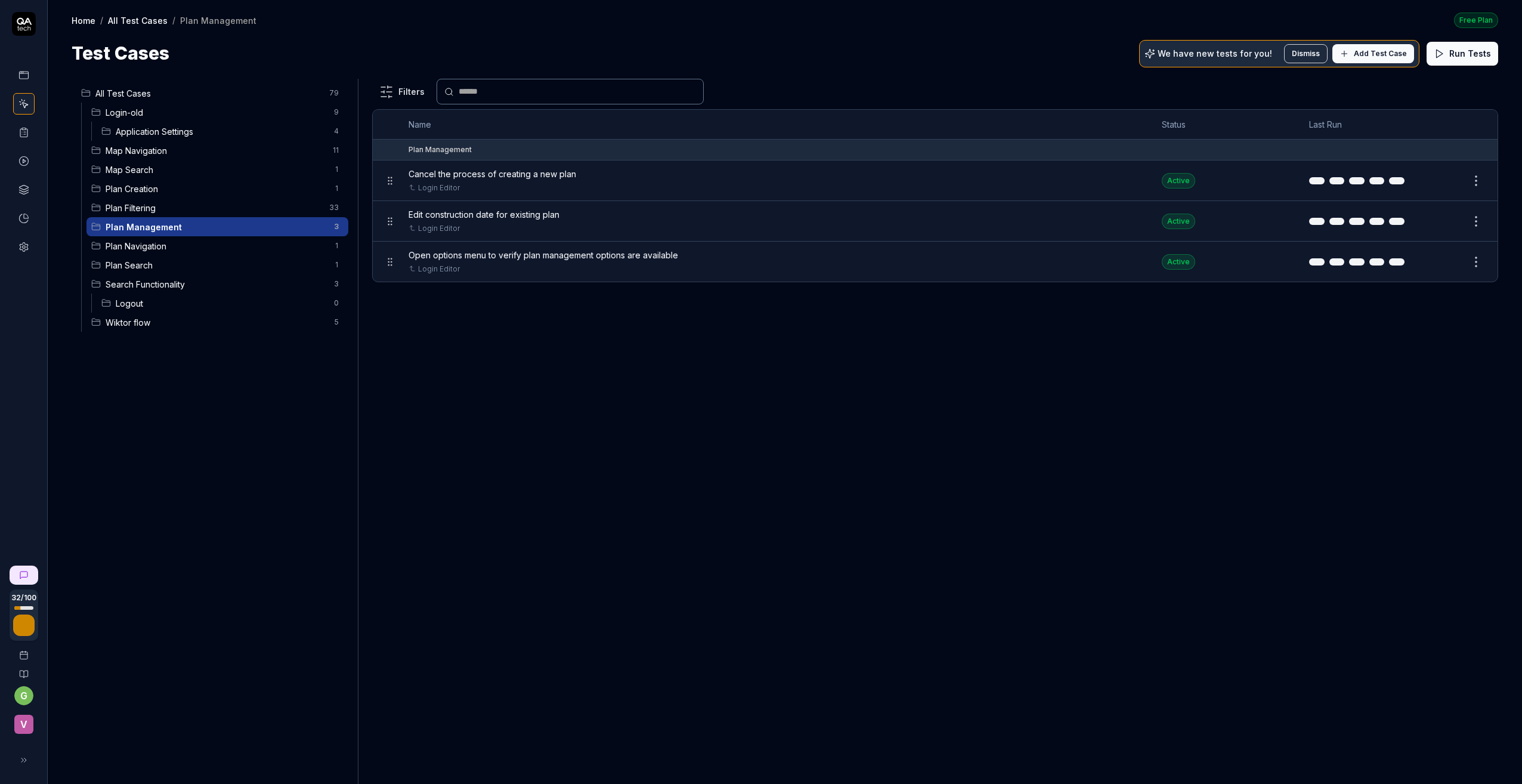
click at [132, 267] on span "Plan Search" at bounding box center [216, 265] width 222 height 13
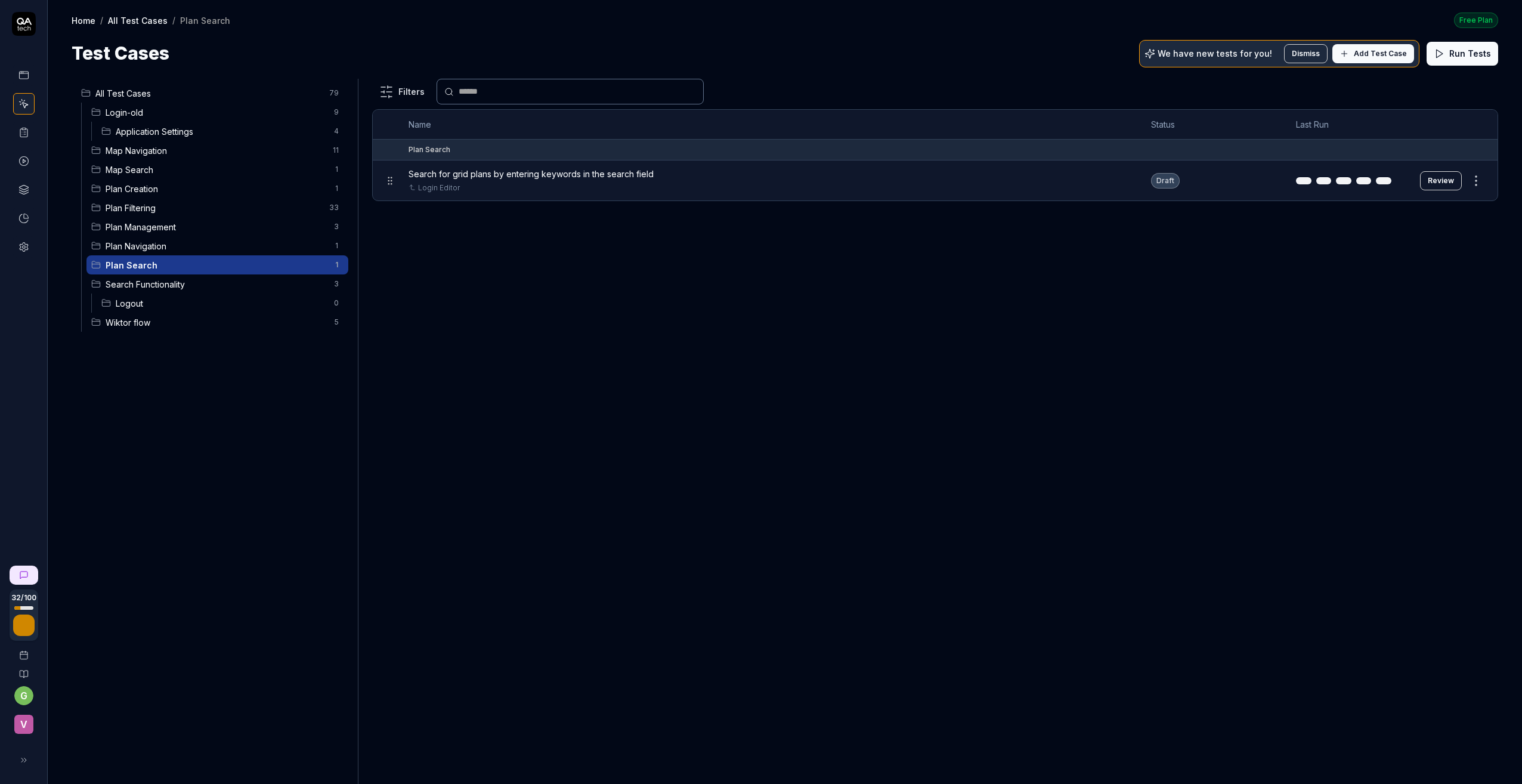
click at [1441, 175] on button "Review" at bounding box center [1441, 180] width 41 height 19
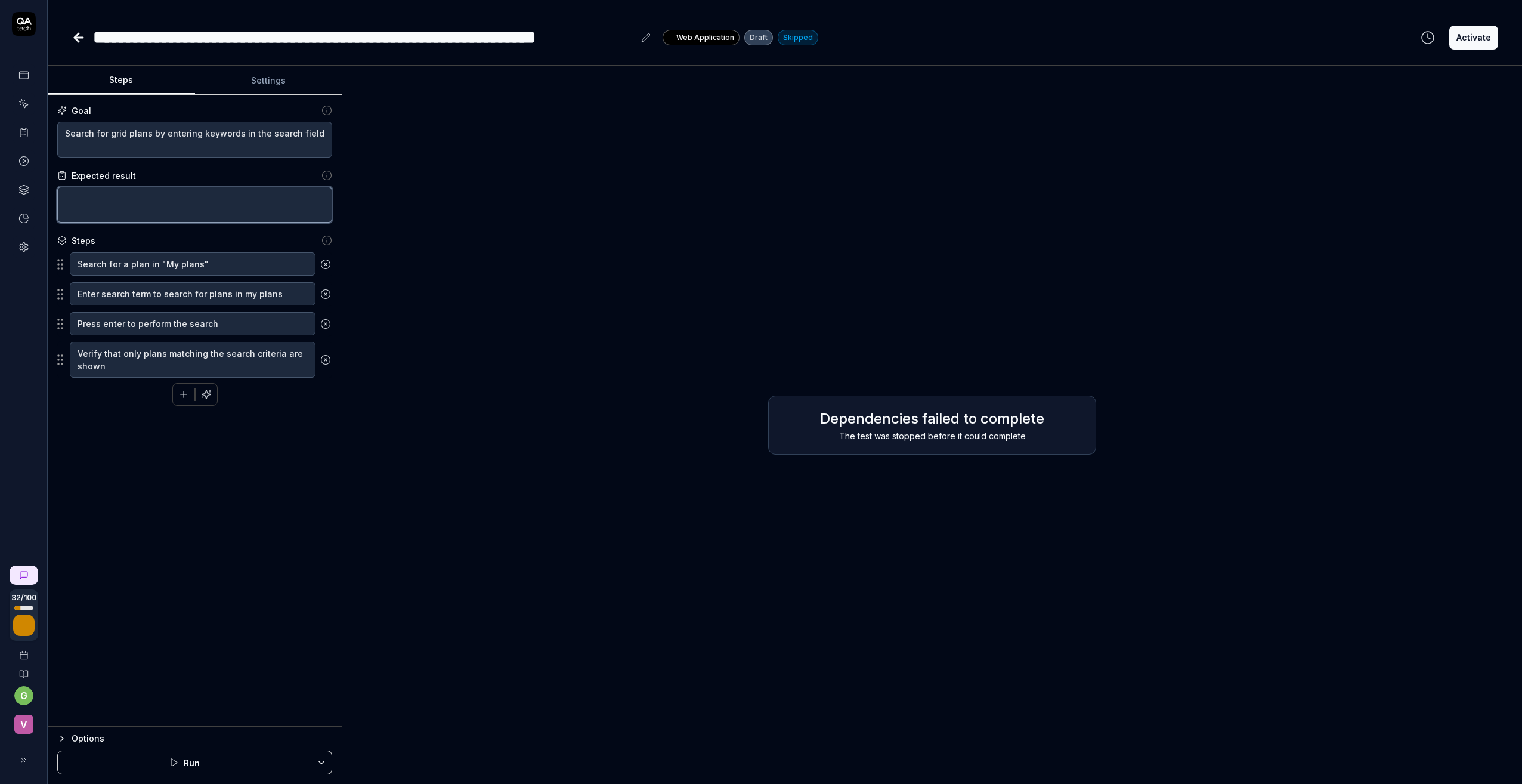
click at [165, 204] on textarea at bounding box center [194, 205] width 275 height 35
type textarea "*"
type textarea "S"
type textarea "*"
type textarea "Se"
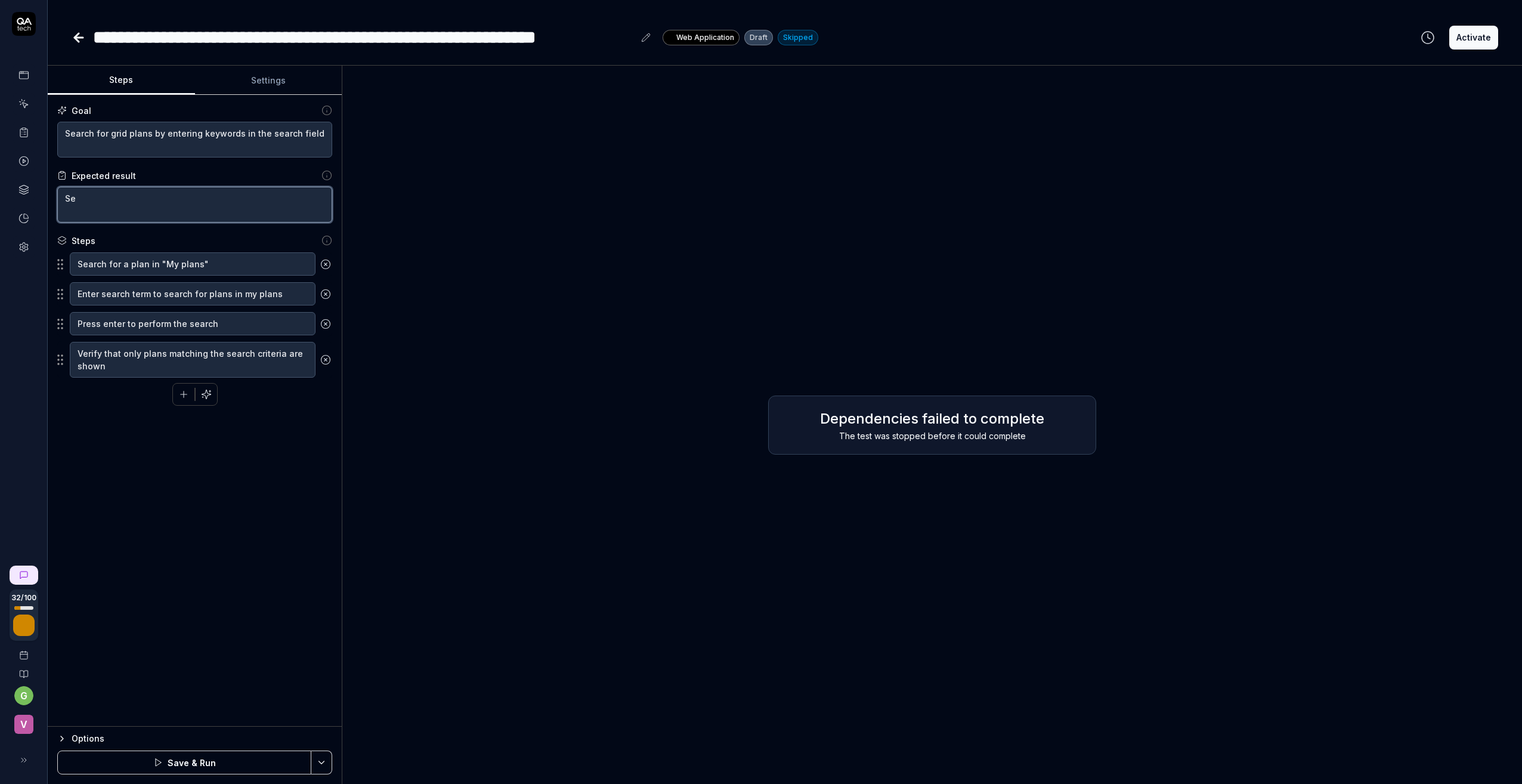
type textarea "*"
type textarea "Sel"
type textarea "*"
type textarea "Sele"
type textarea "*"
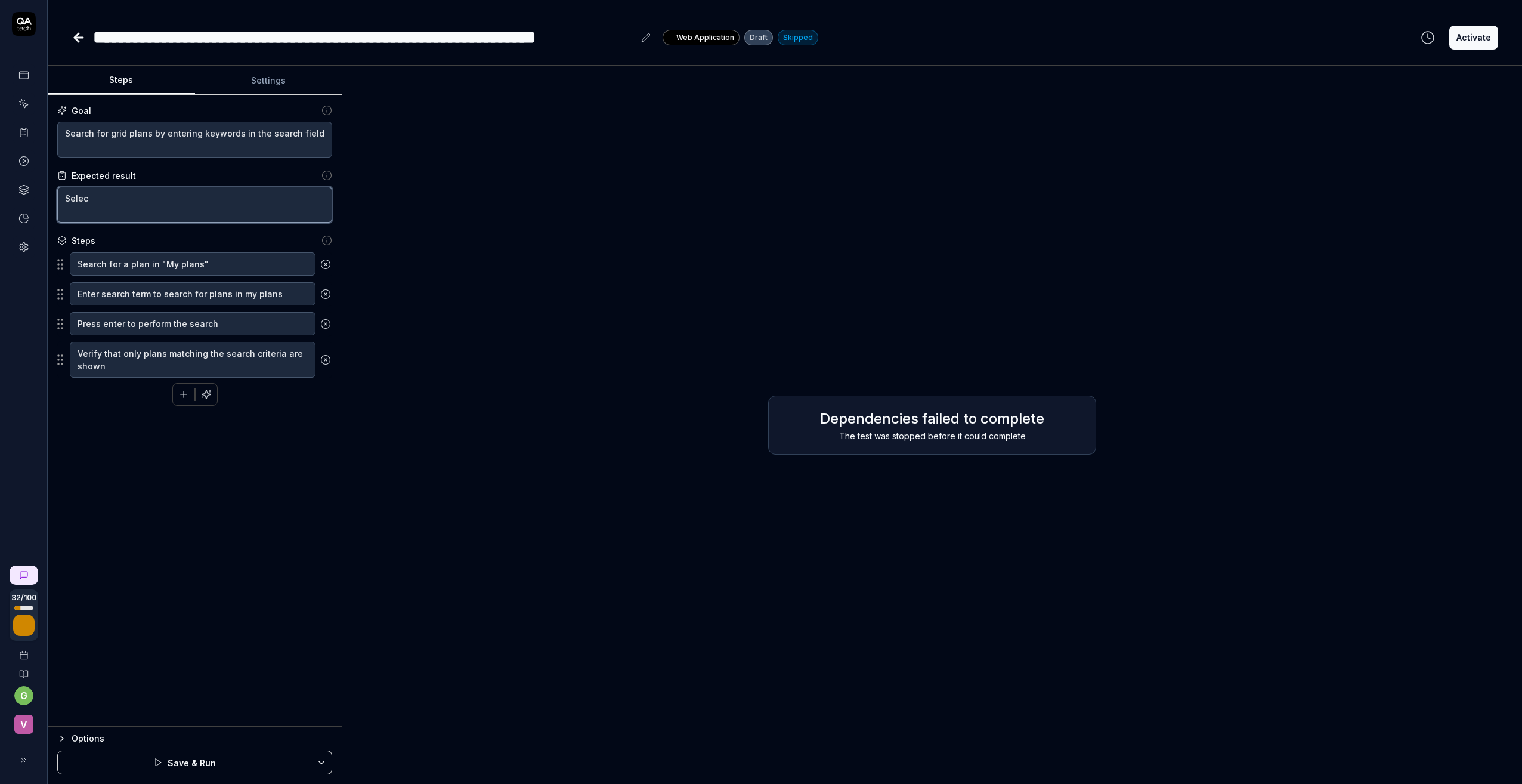
type textarea "Select"
type textarea "*"
type textarea "Selectr"
type textarea "*"
type textarea "Selectre"
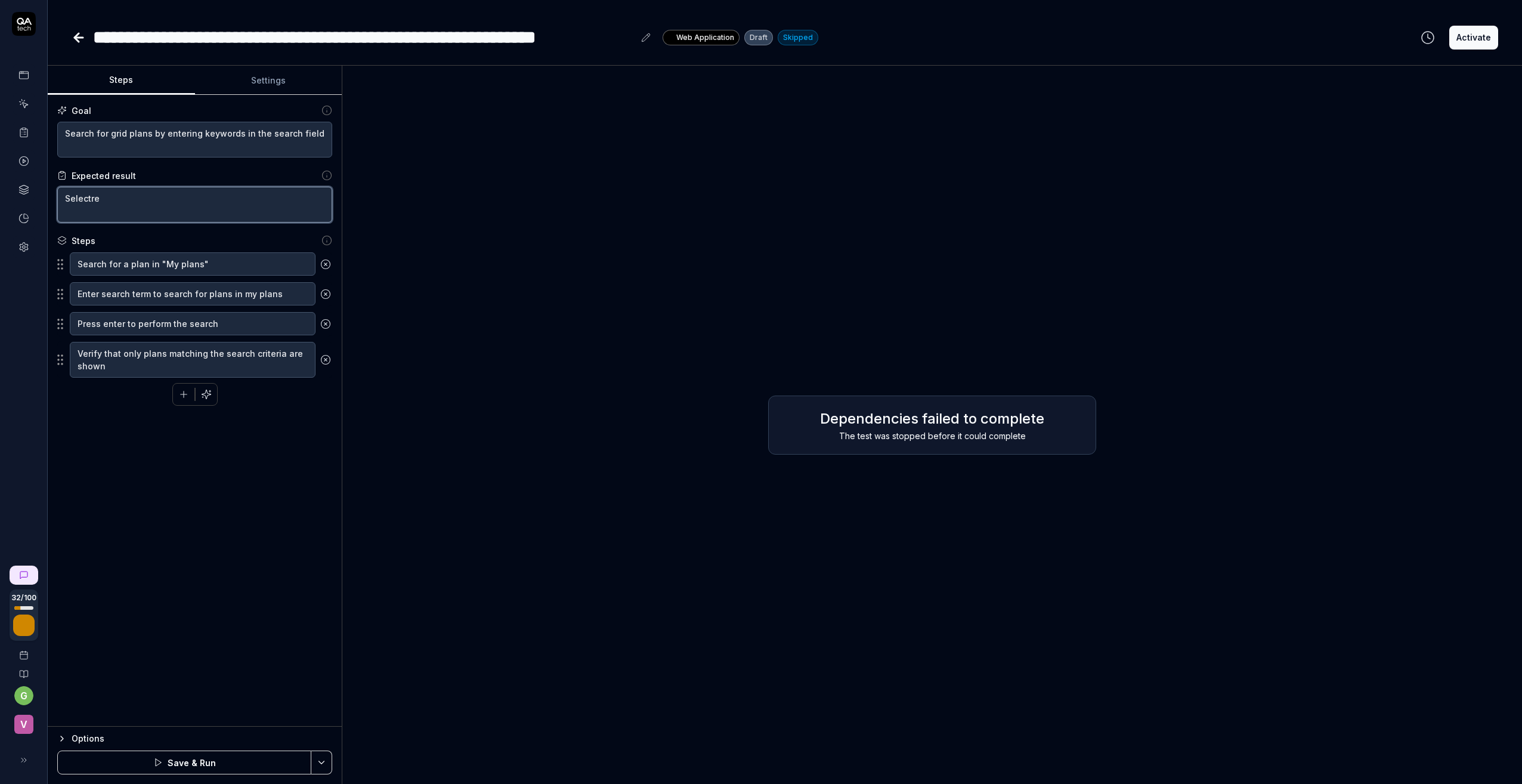
type textarea "*"
type textarea "Selectred"
type textarea "*"
type textarea "Selectred"
type textarea "*"
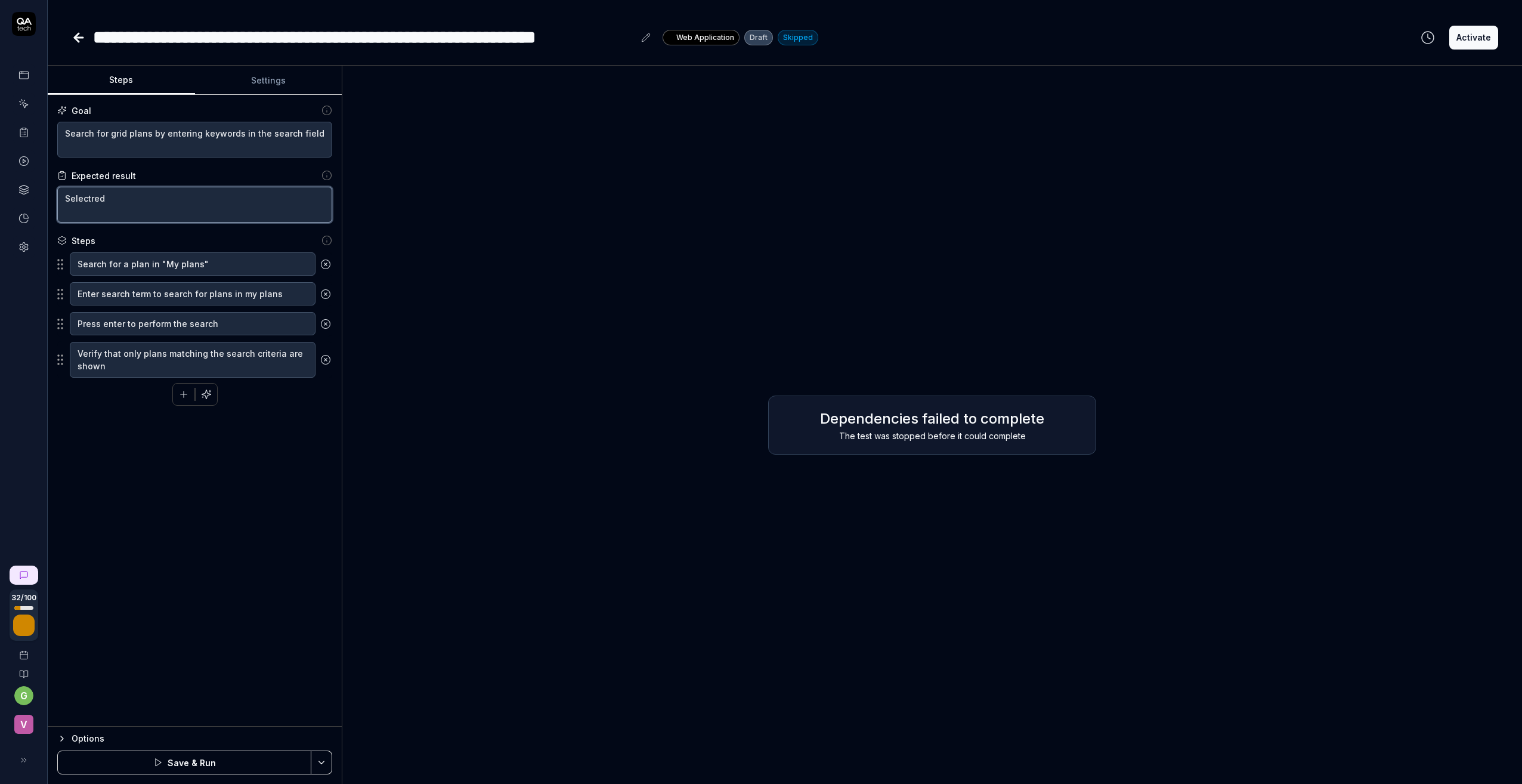
type textarea "Selectred p"
type textarea "*"
type textarea "Selectred pl"
type textarea "*"
type textarea "Selectred pla"
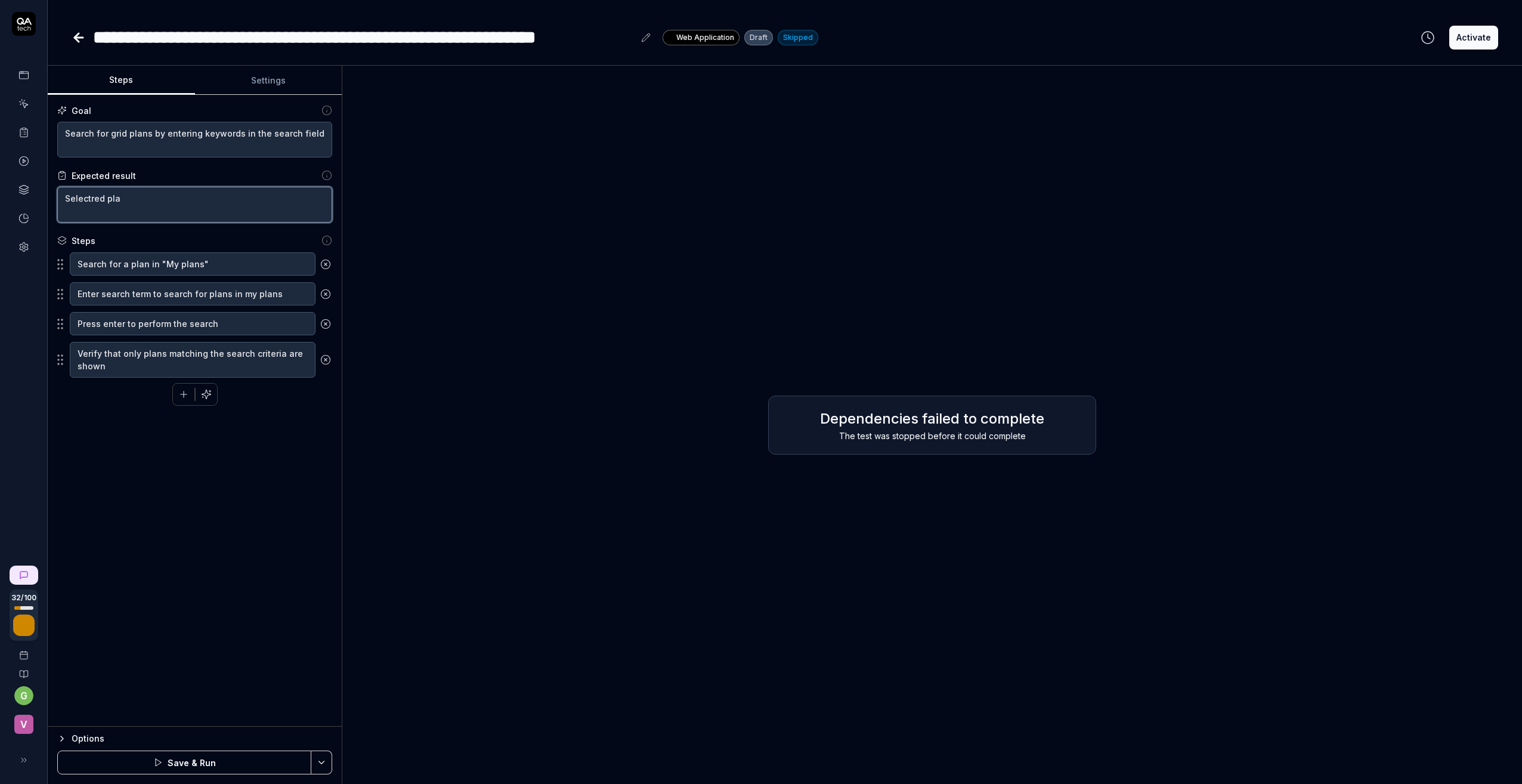
type textarea "*"
type textarea "Selectred plan"
type textarea "*"
type textarea "Selectred plan"
type textarea "*"
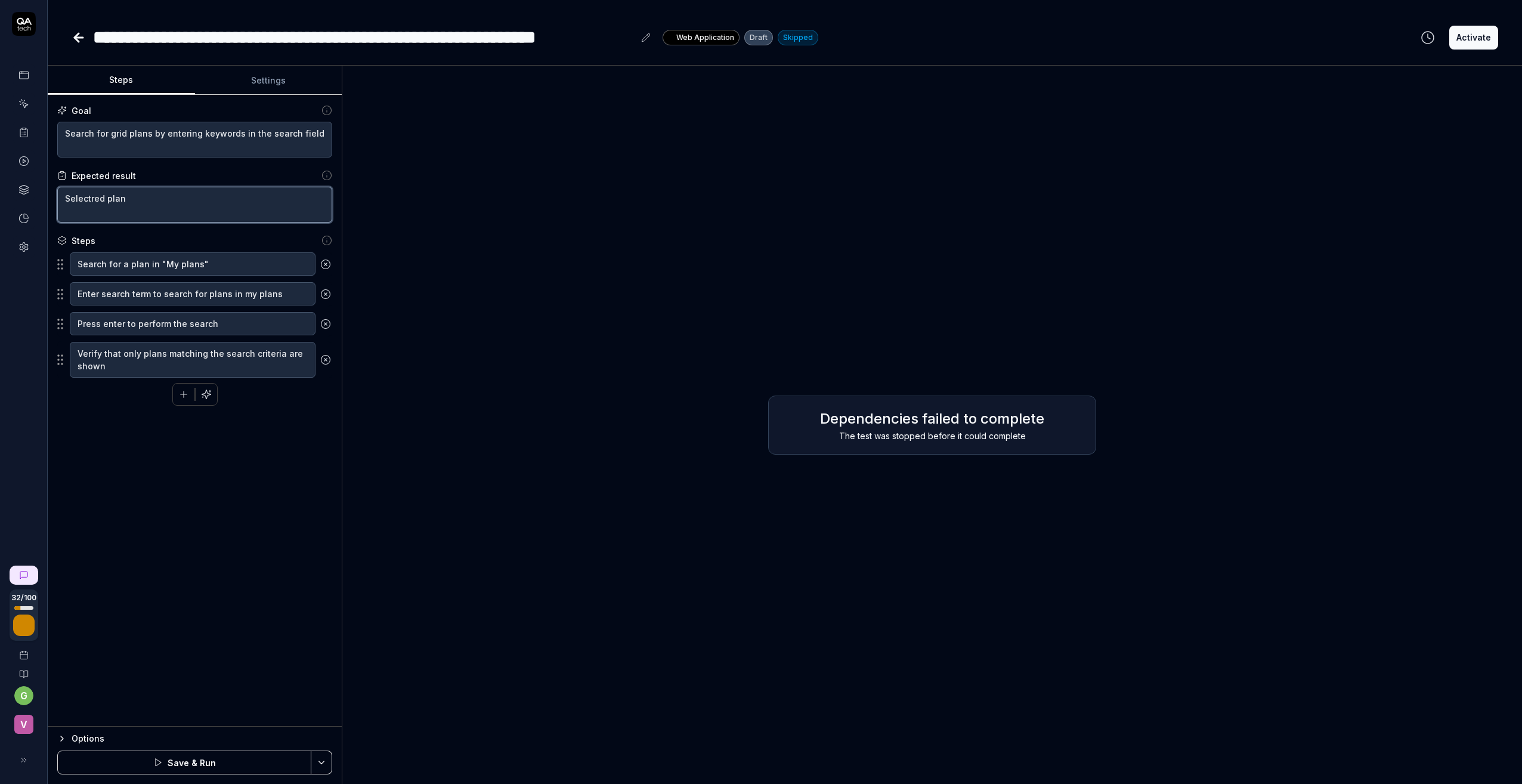
type textarea "Selectred plan v"
type textarea "*"
type textarea "Selectred plan vi"
type textarea "*"
type textarea "Selectred plan vie"
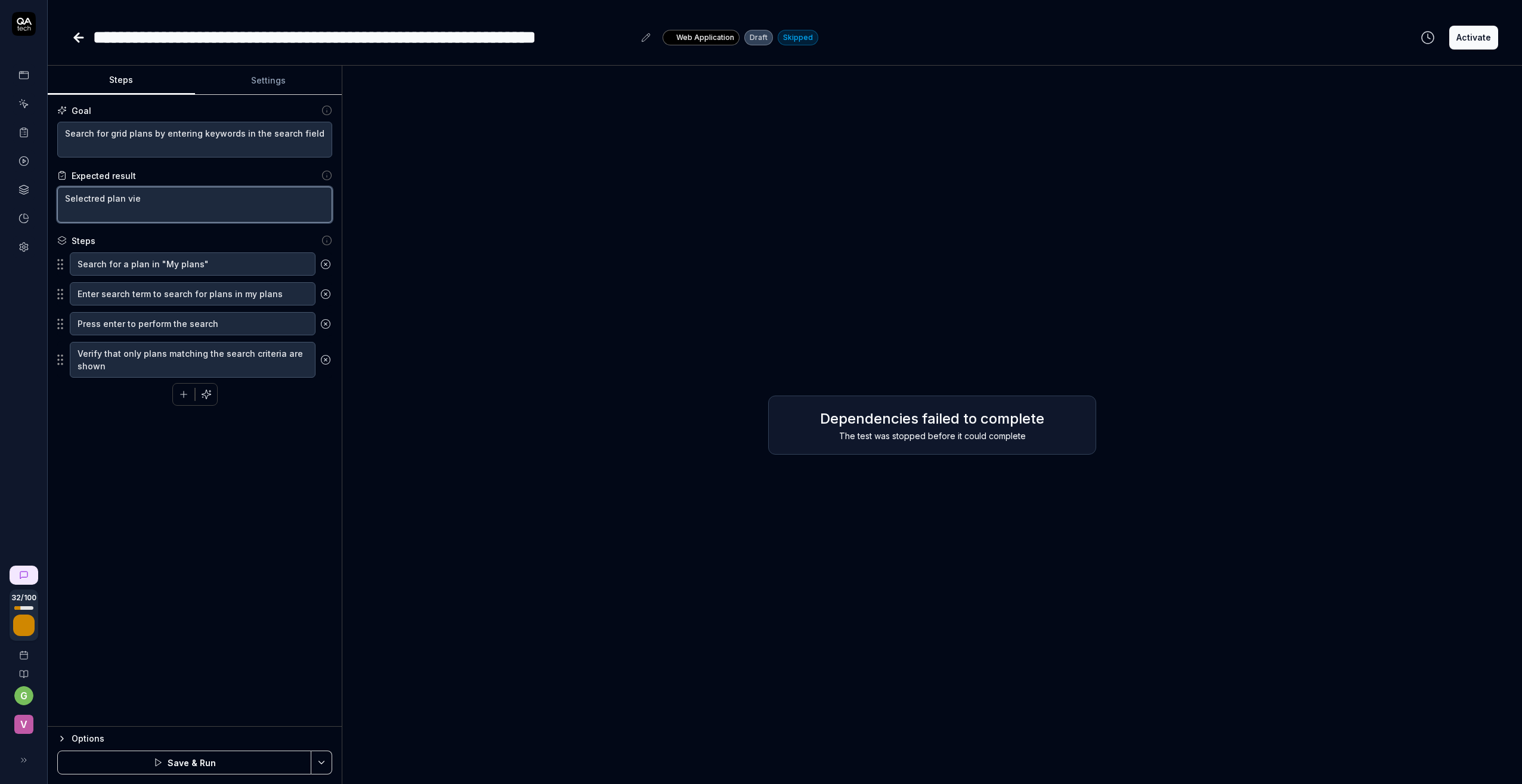
type textarea "*"
type textarea "Selectred plan view"
type textarea "*"
type textarea "Selectred plan viewe"
type textarea "*"
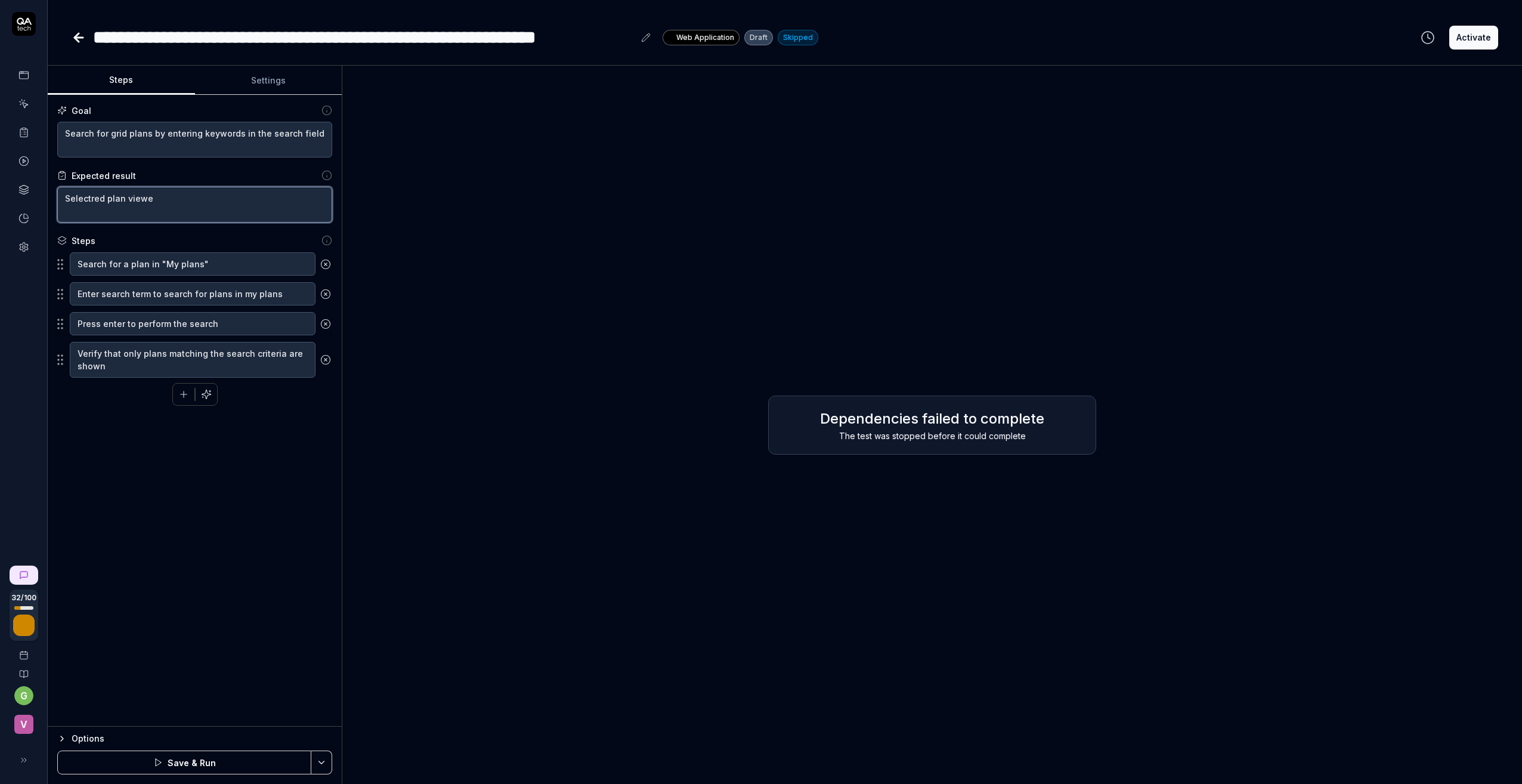
type textarea "Selectred plan viewed"
click at [81, 203] on textarea "Selectred plan viewed" at bounding box center [194, 205] width 275 height 35
type textarea "*"
type textarea "splan viewed"
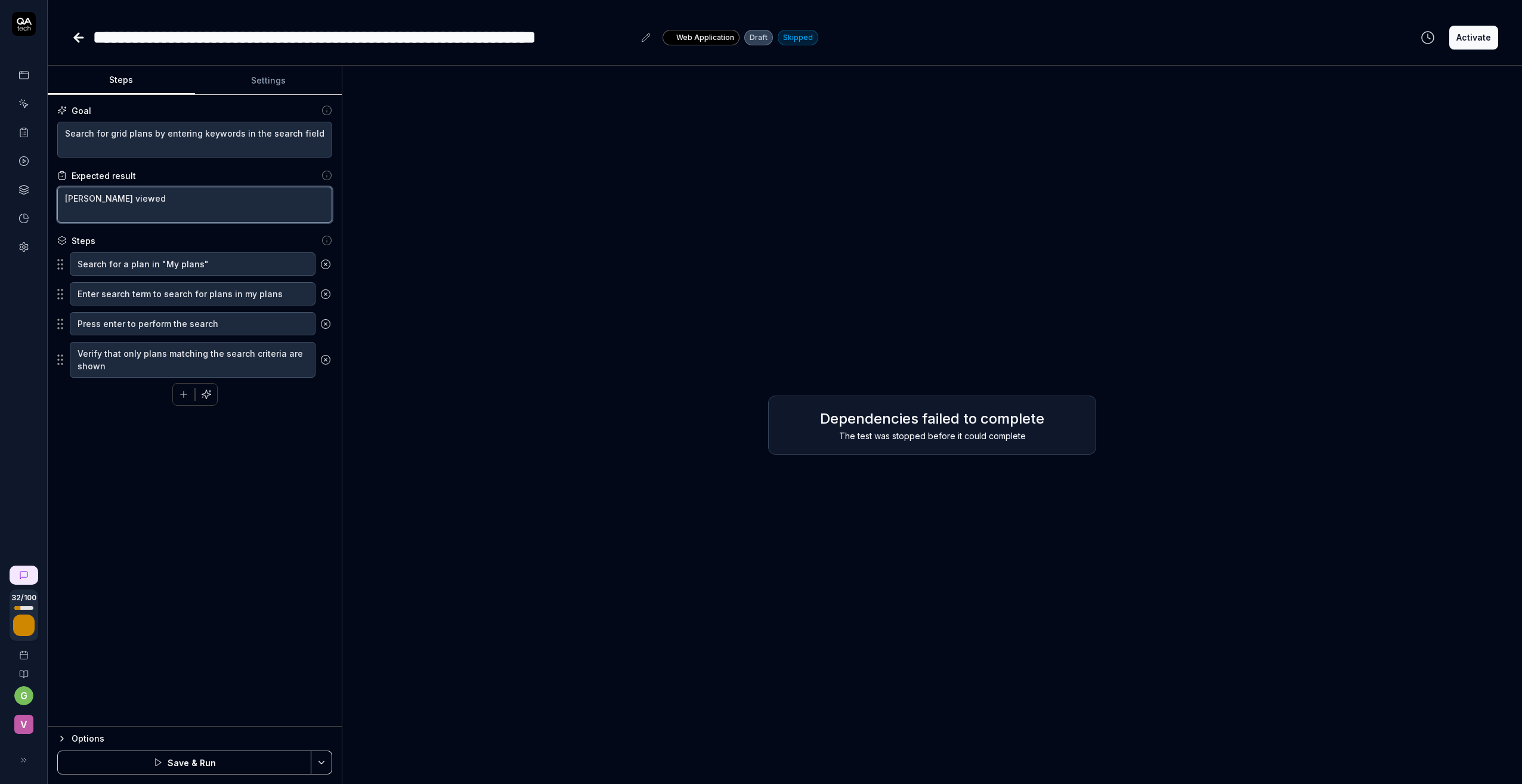
type textarea "*"
type textarea "seplan viewed"
type textarea "*"
type textarea "selplan viewed"
type textarea "*"
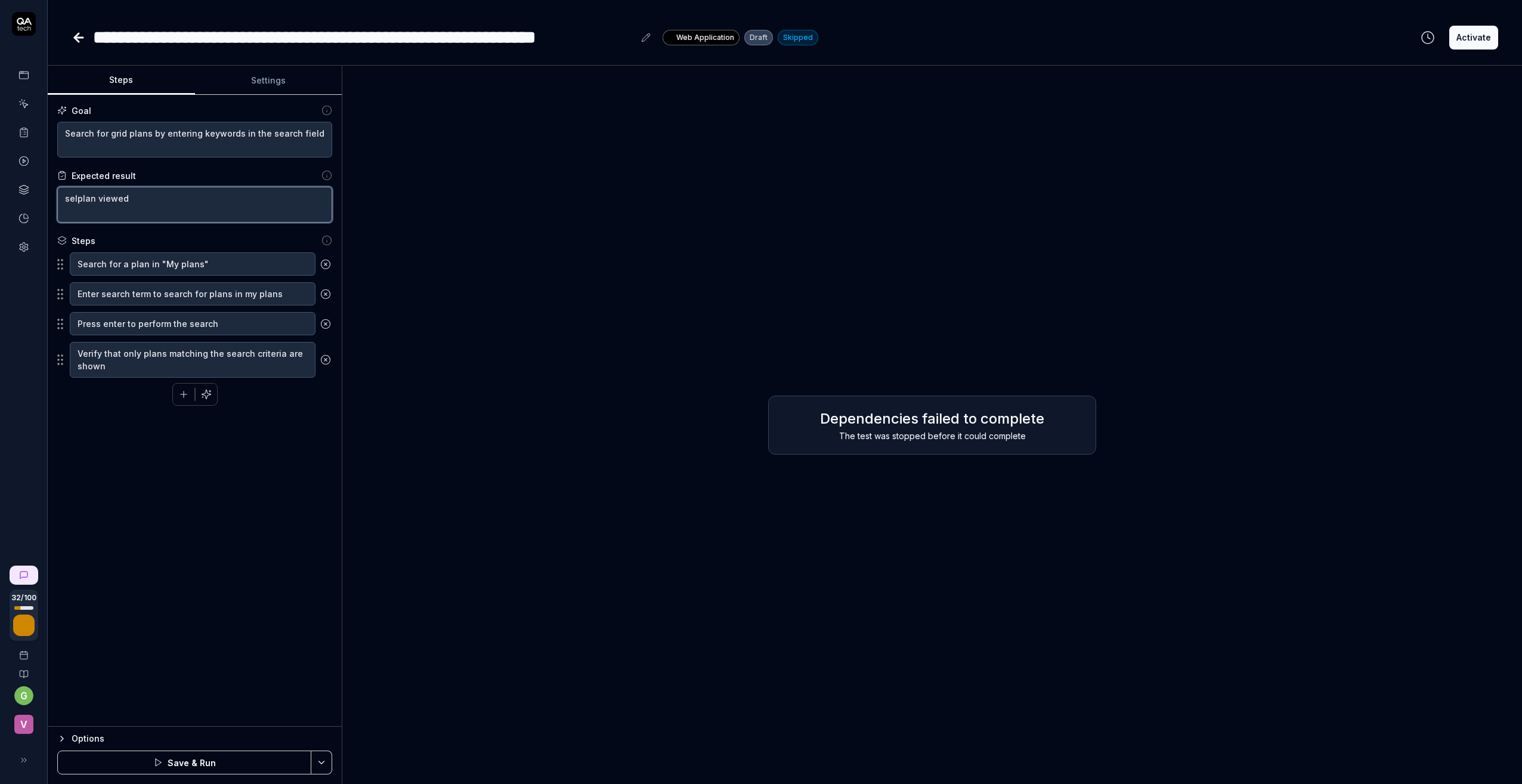
type textarea "seleplan viewed"
type textarea "*"
type textarea "selecplan viewed"
type textarea "*"
type textarea "selectplan viewed"
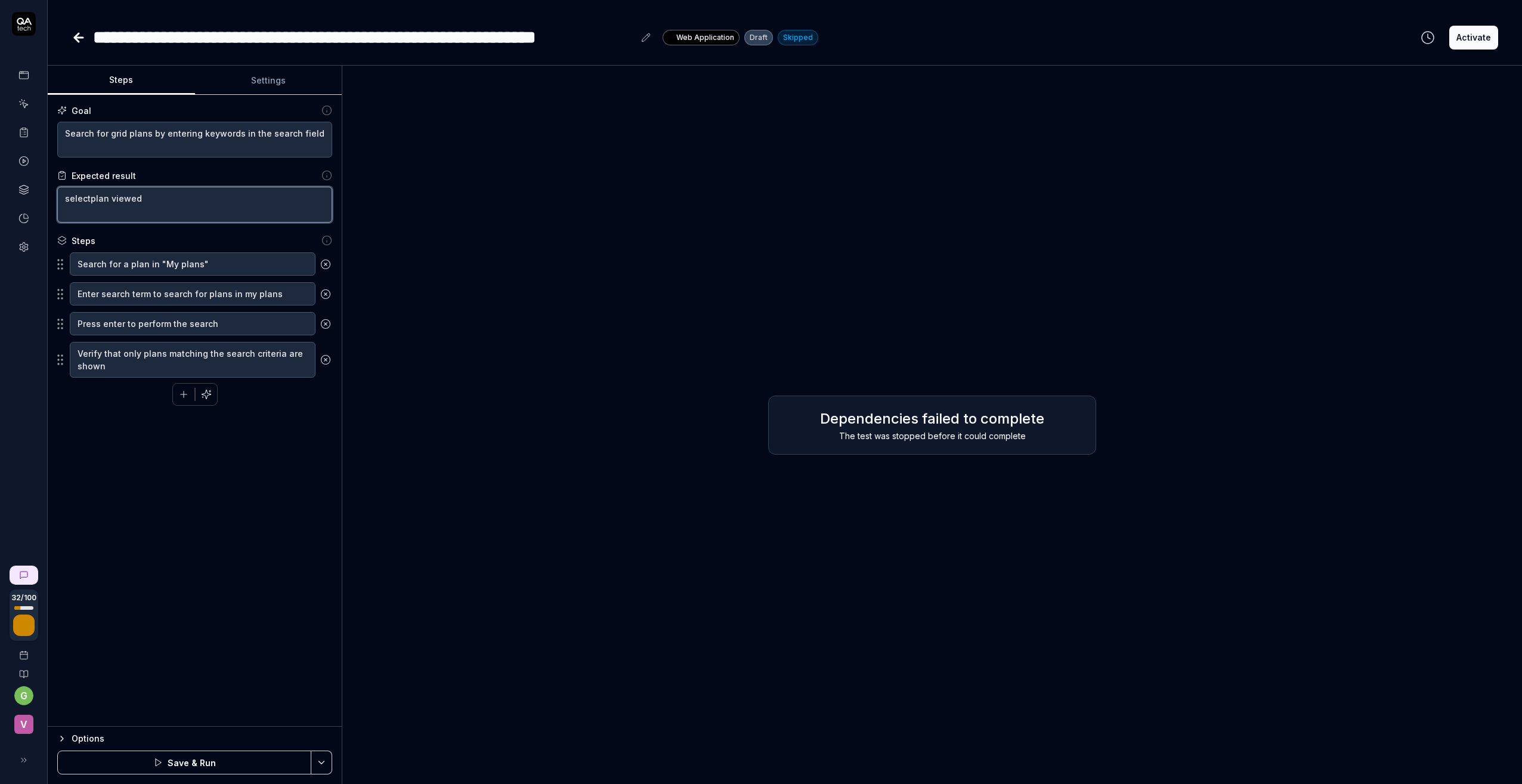
type textarea "*"
type textarea "selecteplan viewed"
type textarea "*"
type textarea "selectedplan viewed"
type textarea "*"
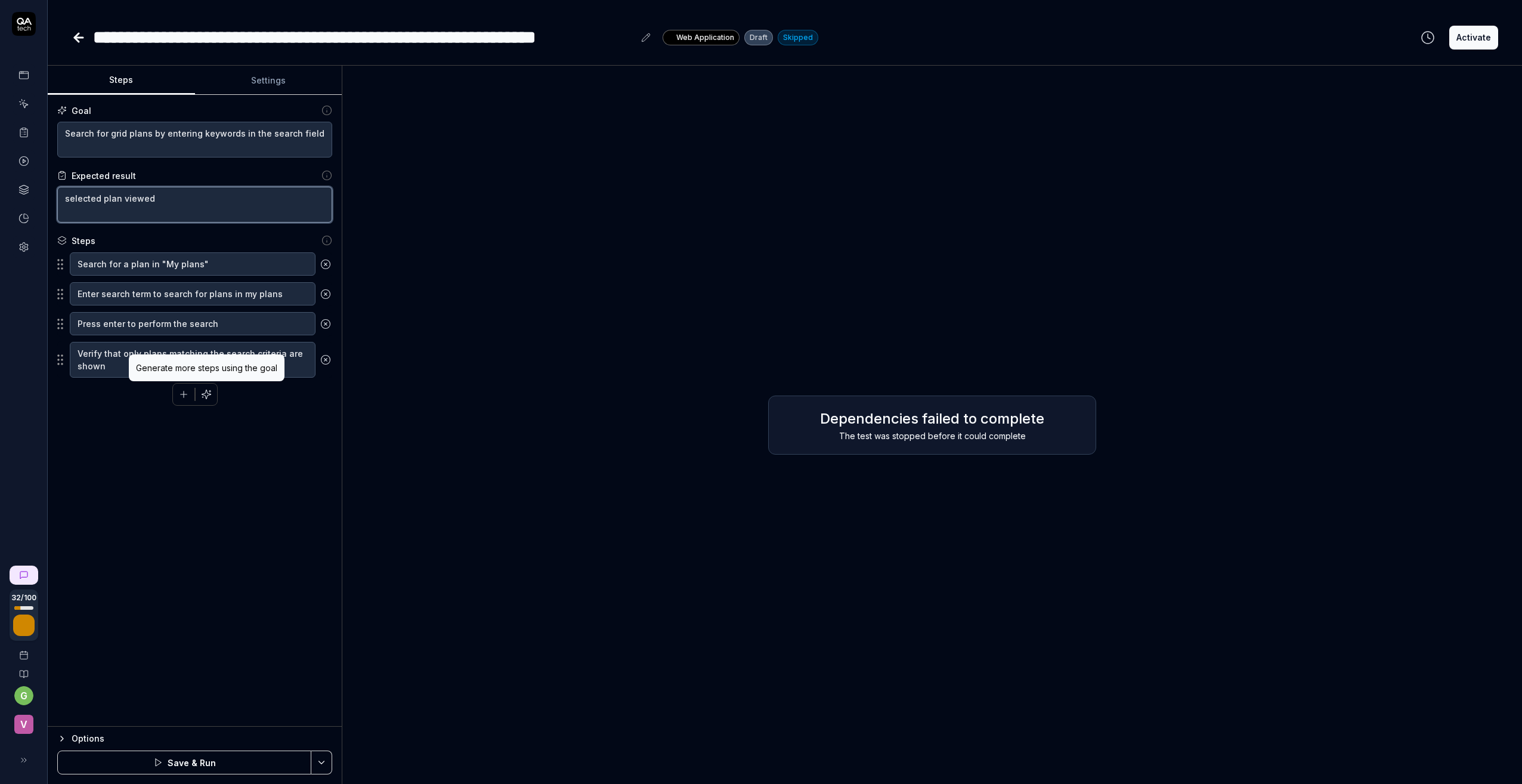
type textarea "selected plan viewed"
click at [202, 395] on icon "button" at bounding box center [206, 394] width 11 height 11
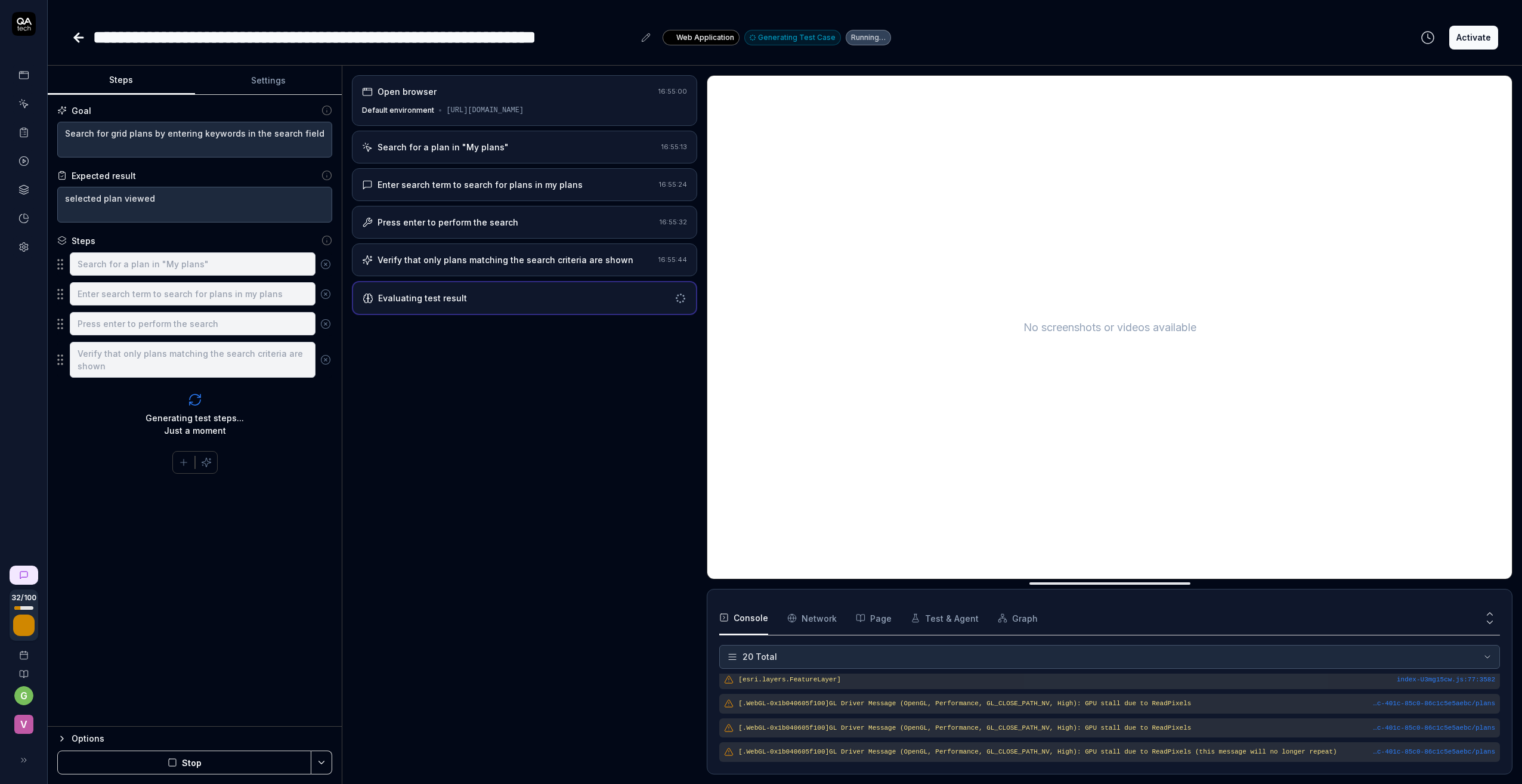
scroll to position [417, 0]
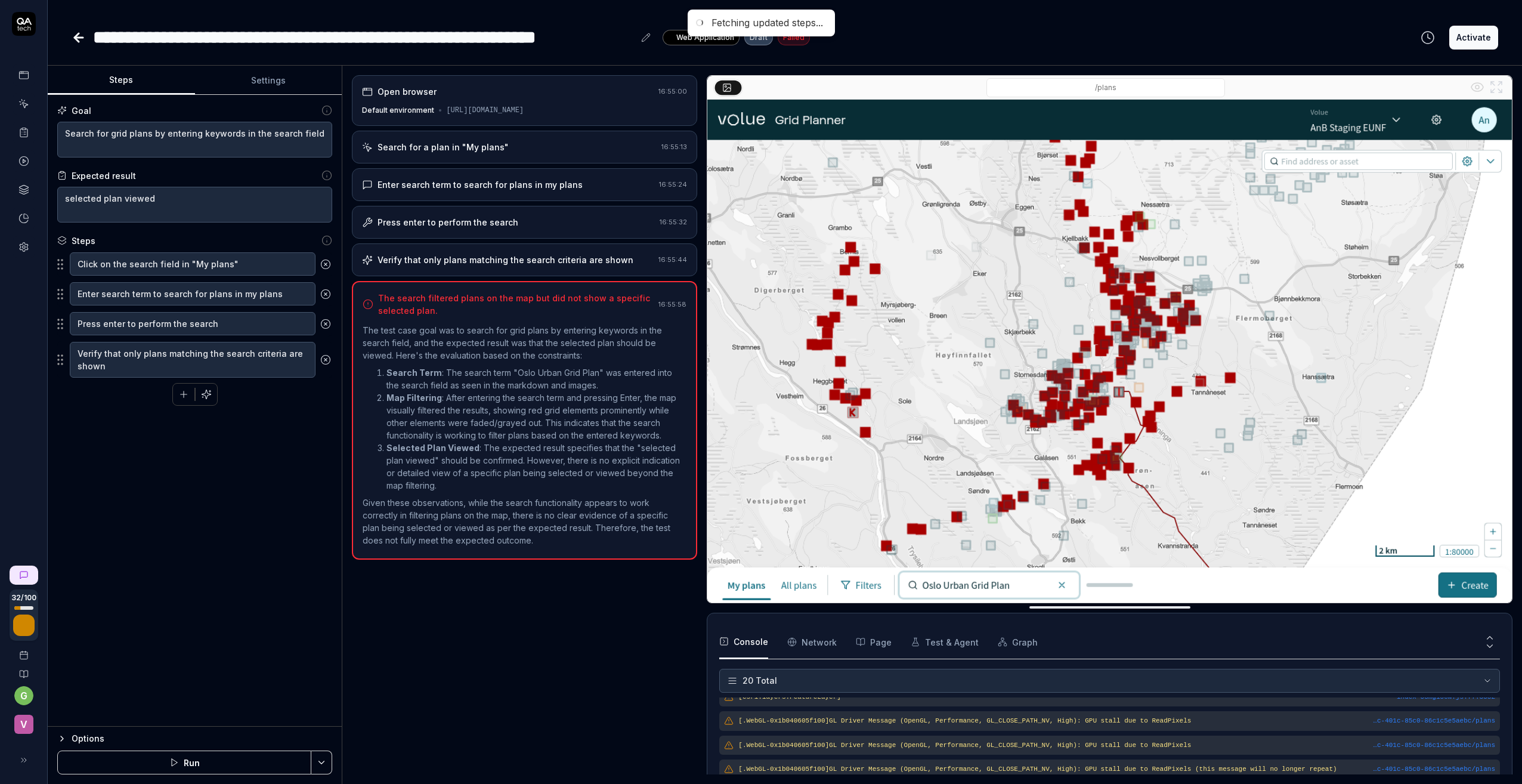
type textarea "*"
click at [78, 34] on icon at bounding box center [77, 37] width 4 height 8
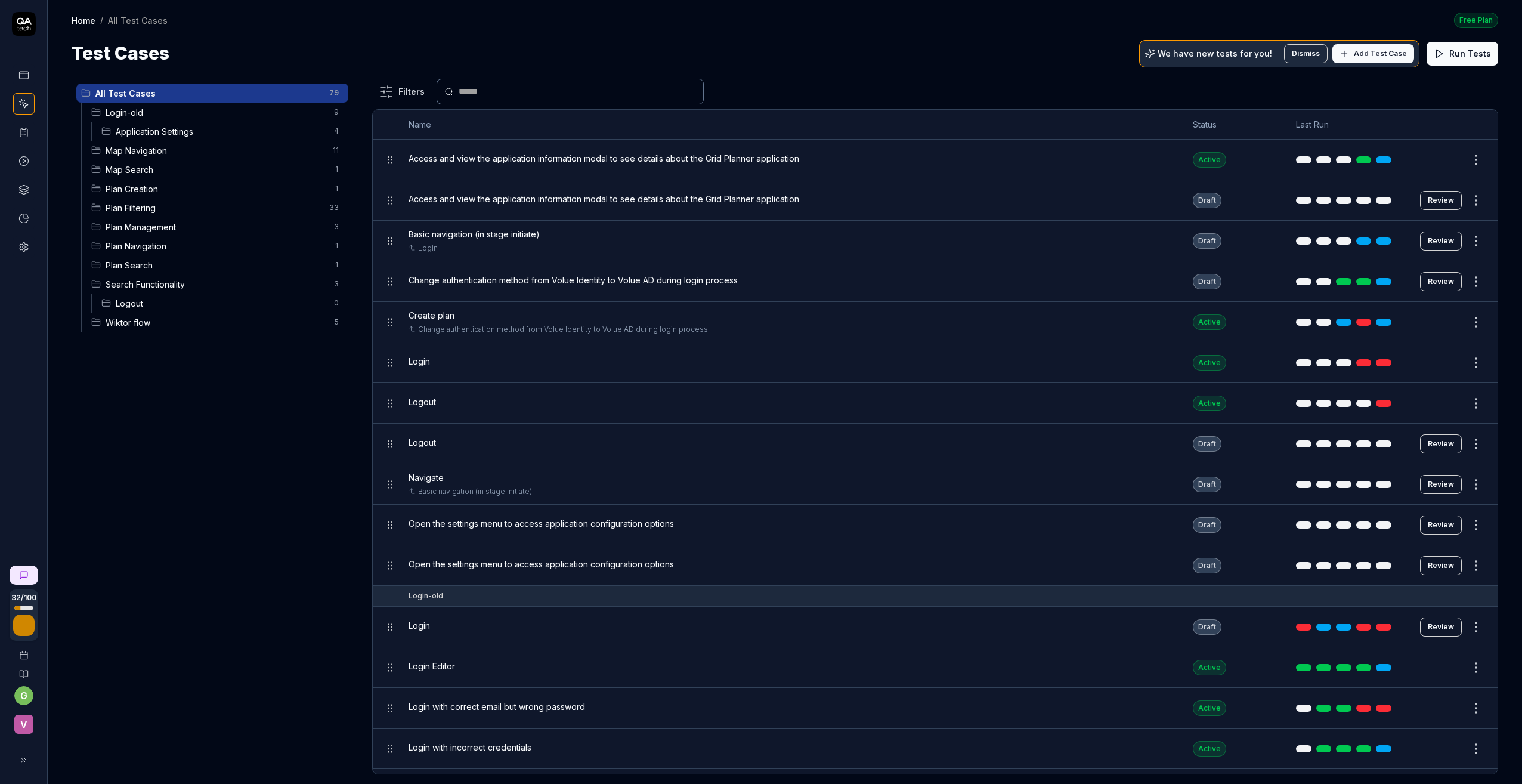
click at [154, 89] on span "All Test Cases" at bounding box center [209, 93] width 227 height 13
click at [26, 128] on icon at bounding box center [24, 132] width 11 height 11
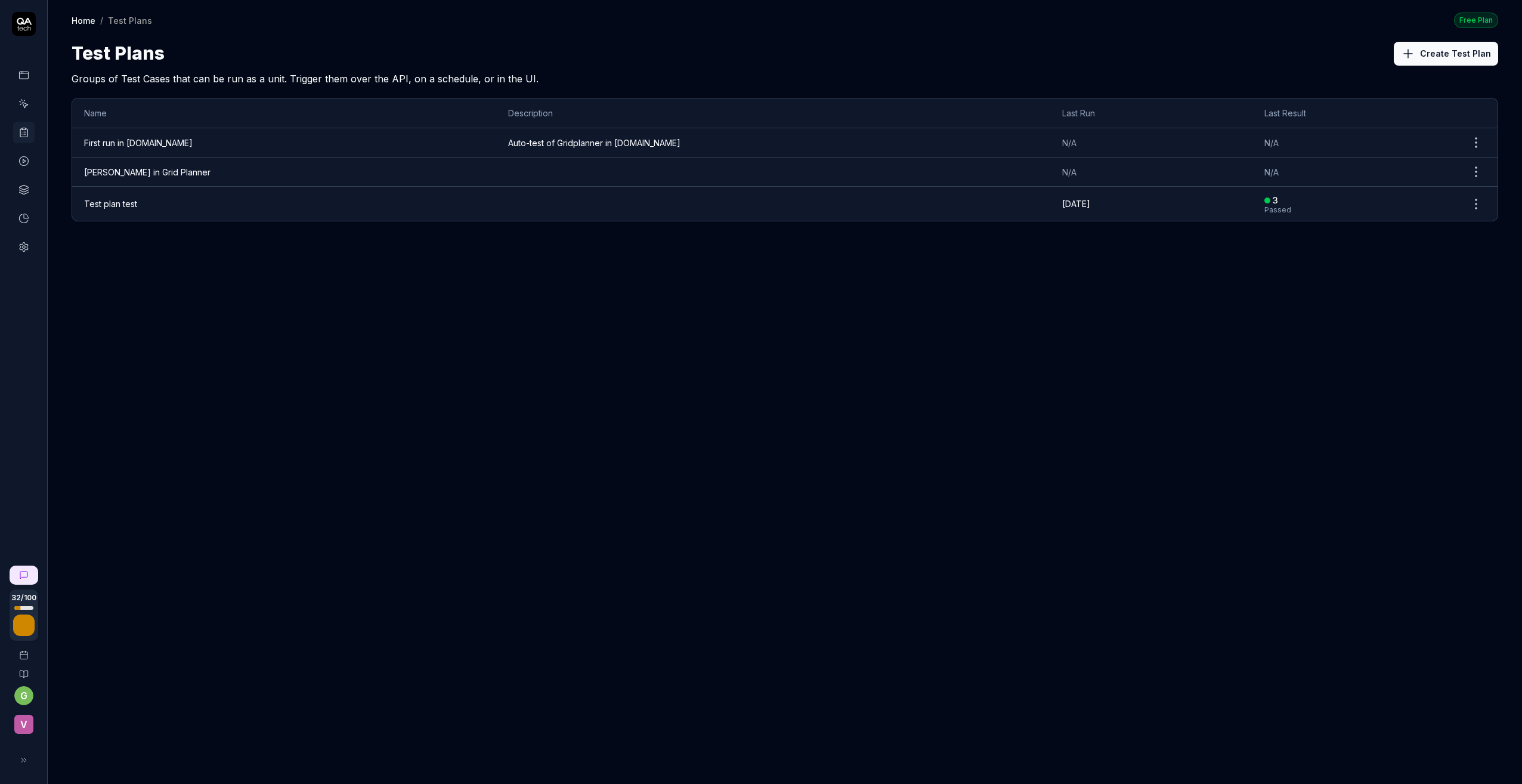
click at [173, 168] on td "Görans in Grid Planner" at bounding box center [284, 172] width 424 height 30
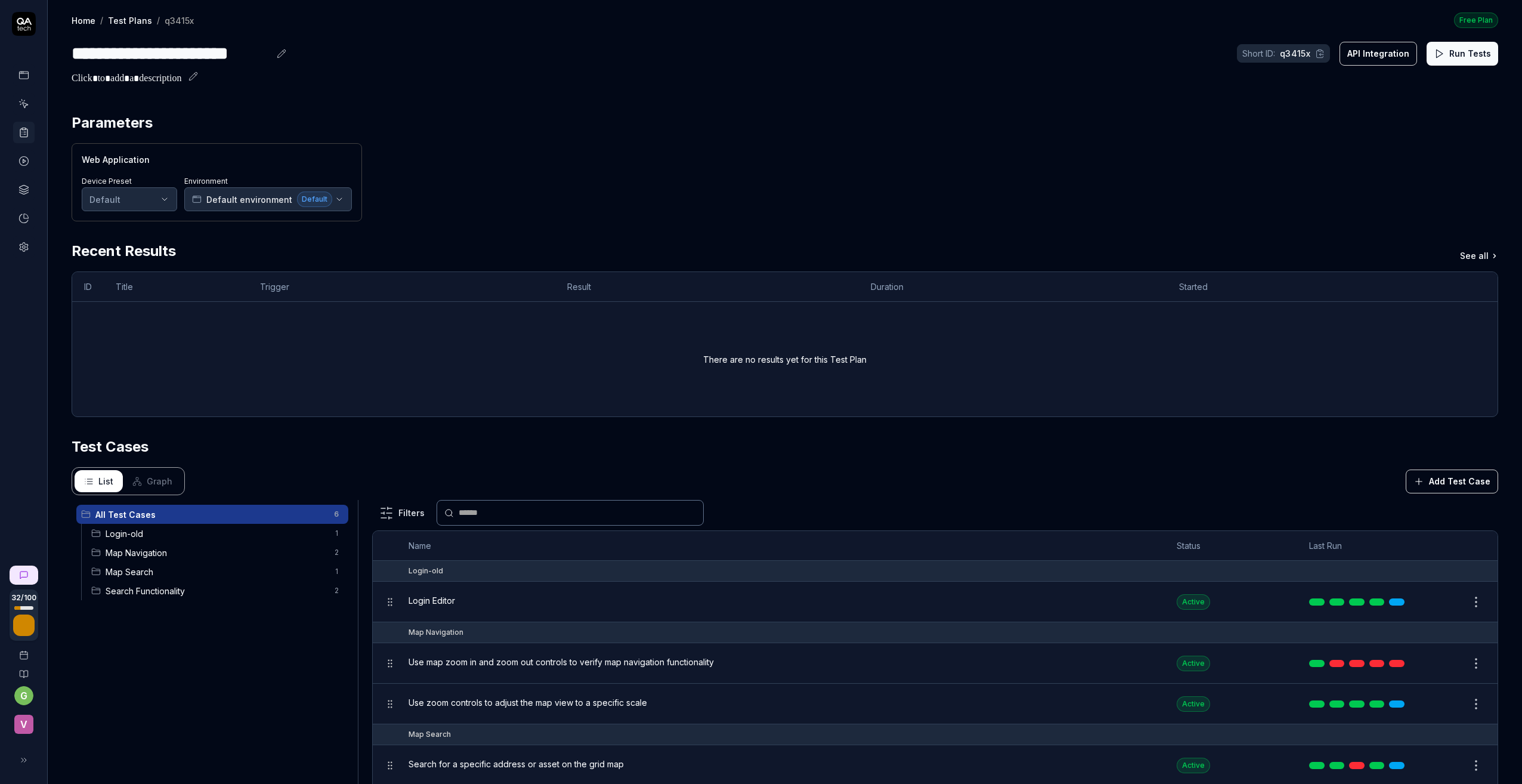
click at [143, 525] on div "Login-old 1" at bounding box center [218, 533] width 262 height 19
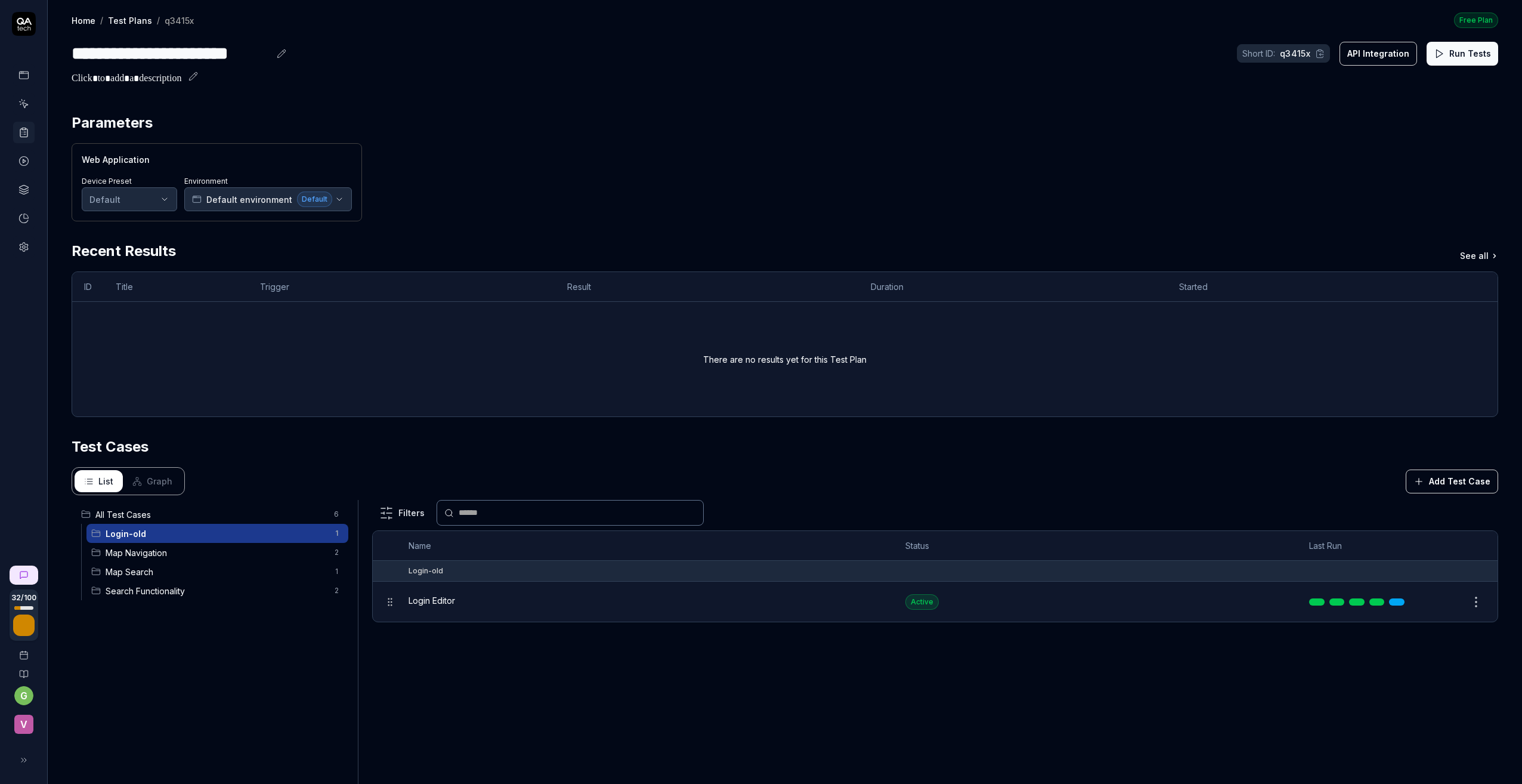
click at [1457, 54] on button "Run Tests" at bounding box center [1462, 53] width 72 height 24
